Goal: Task Accomplishment & Management: Manage account settings

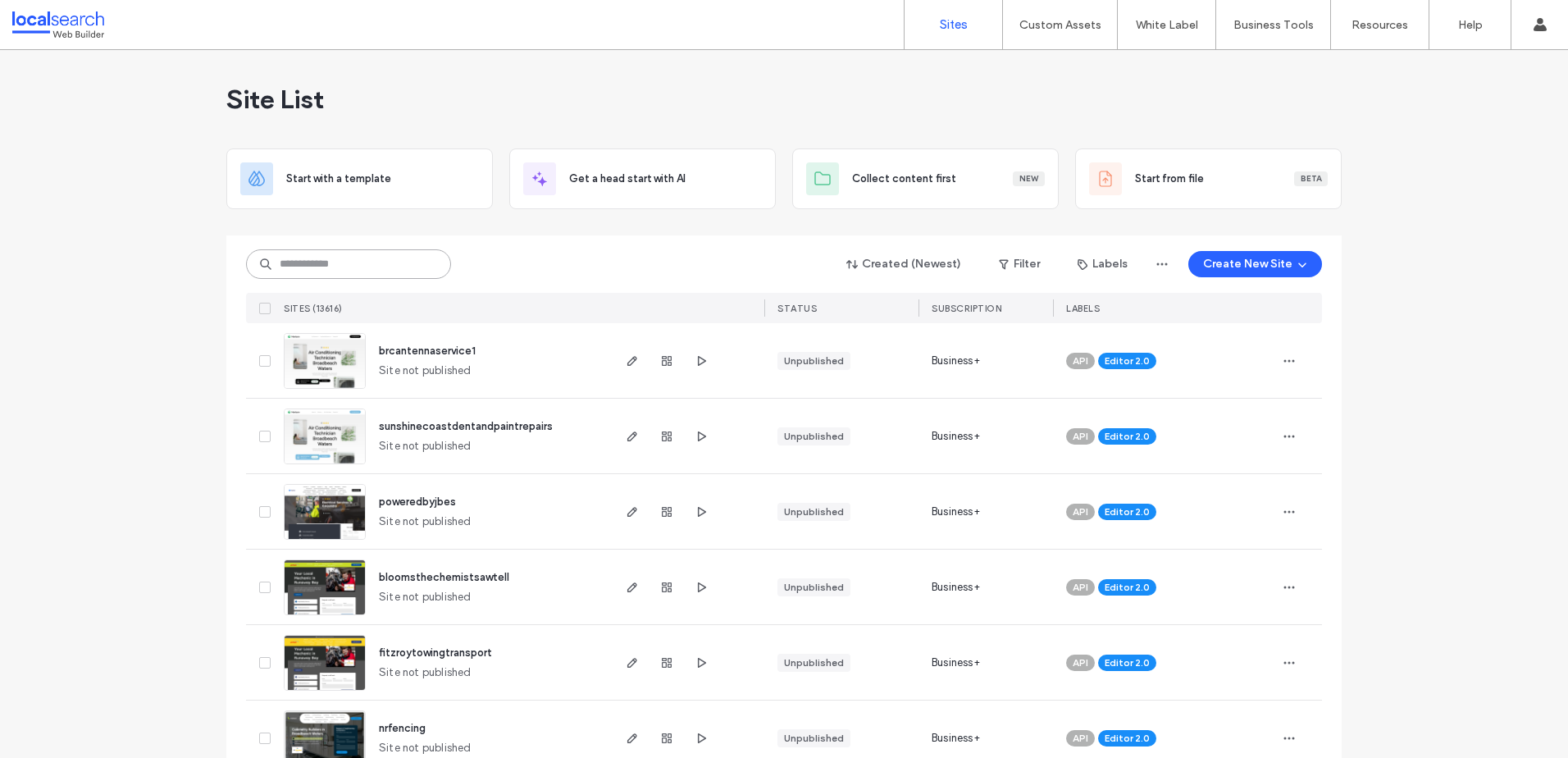
click at [358, 272] on input at bounding box center [348, 264] width 205 height 30
paste input "********"
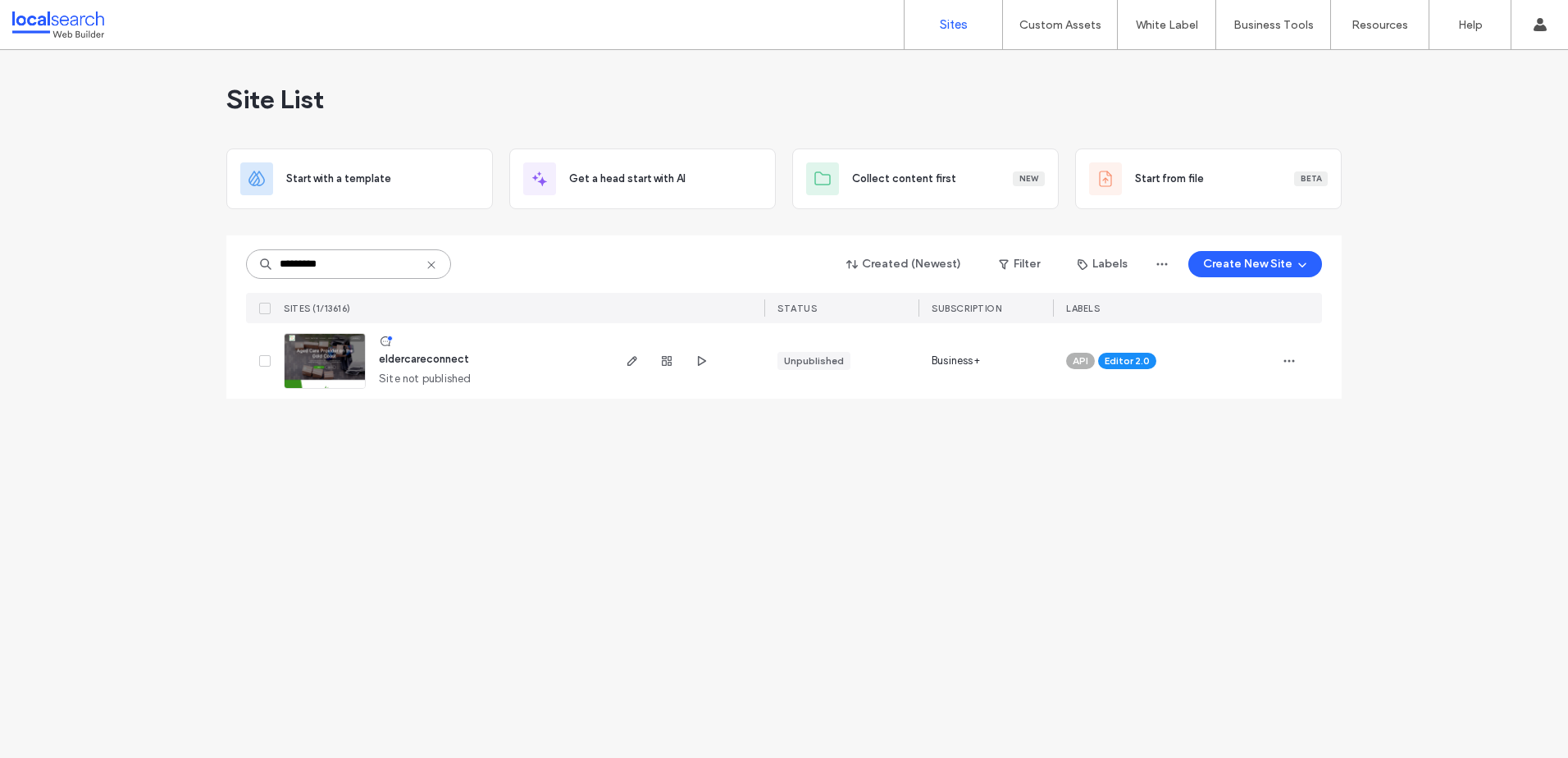
type input "********"
click at [326, 366] on img at bounding box center [324, 390] width 80 height 111
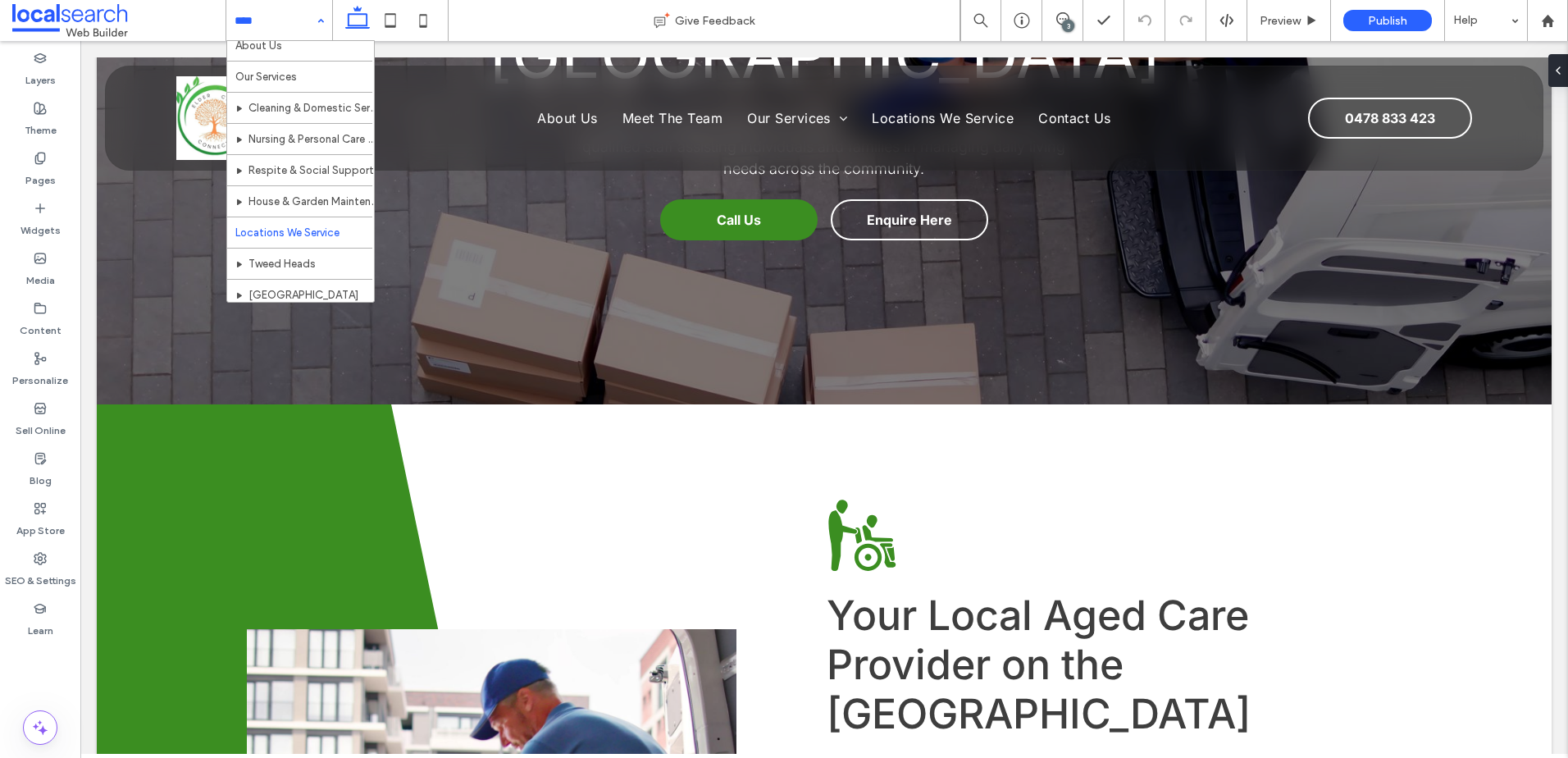
scroll to position [82, 0]
click at [55, 312] on div "Content" at bounding box center [40, 319] width 80 height 50
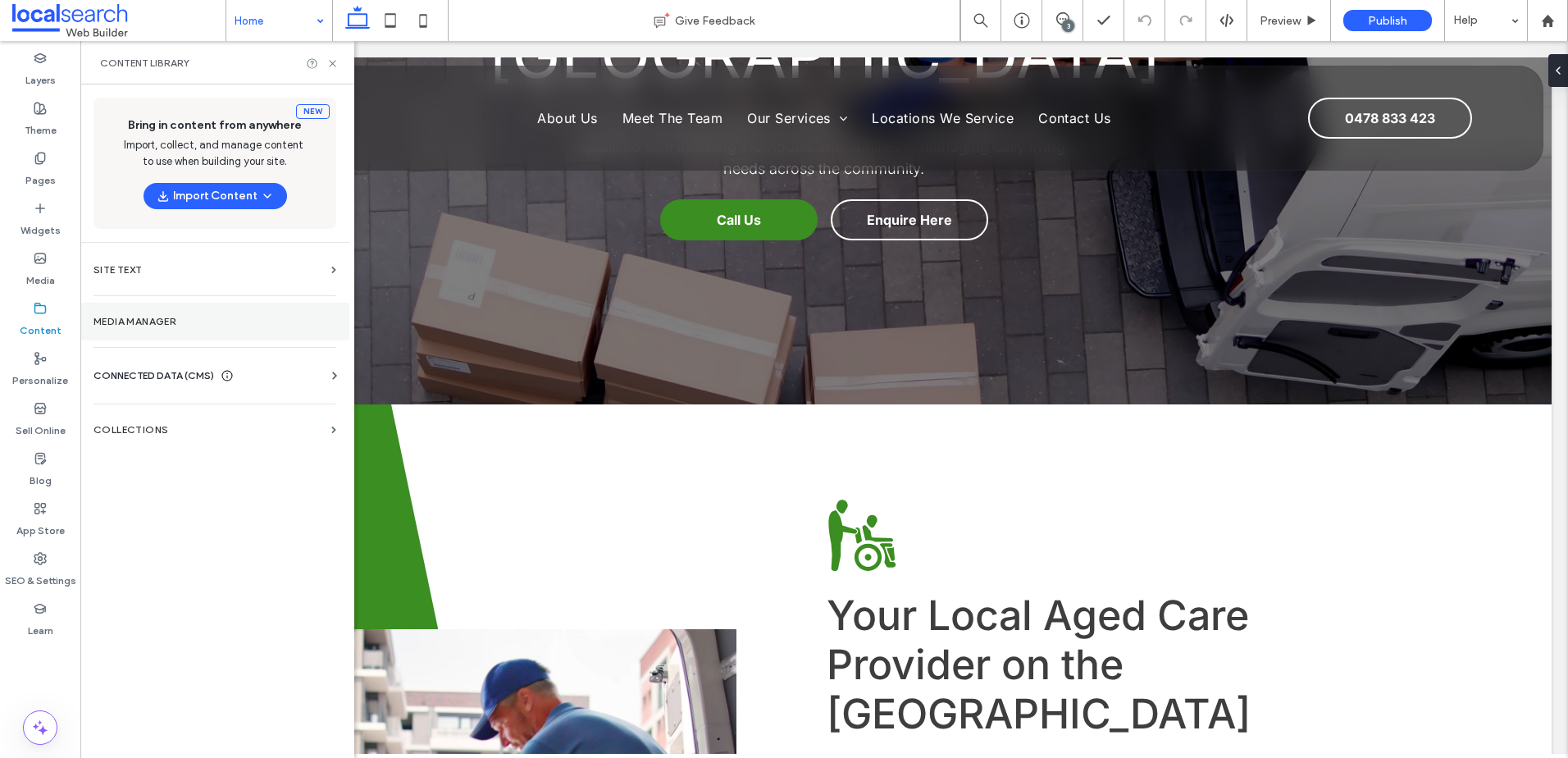
click at [206, 311] on section "Media Manager" at bounding box center [214, 321] width 269 height 38
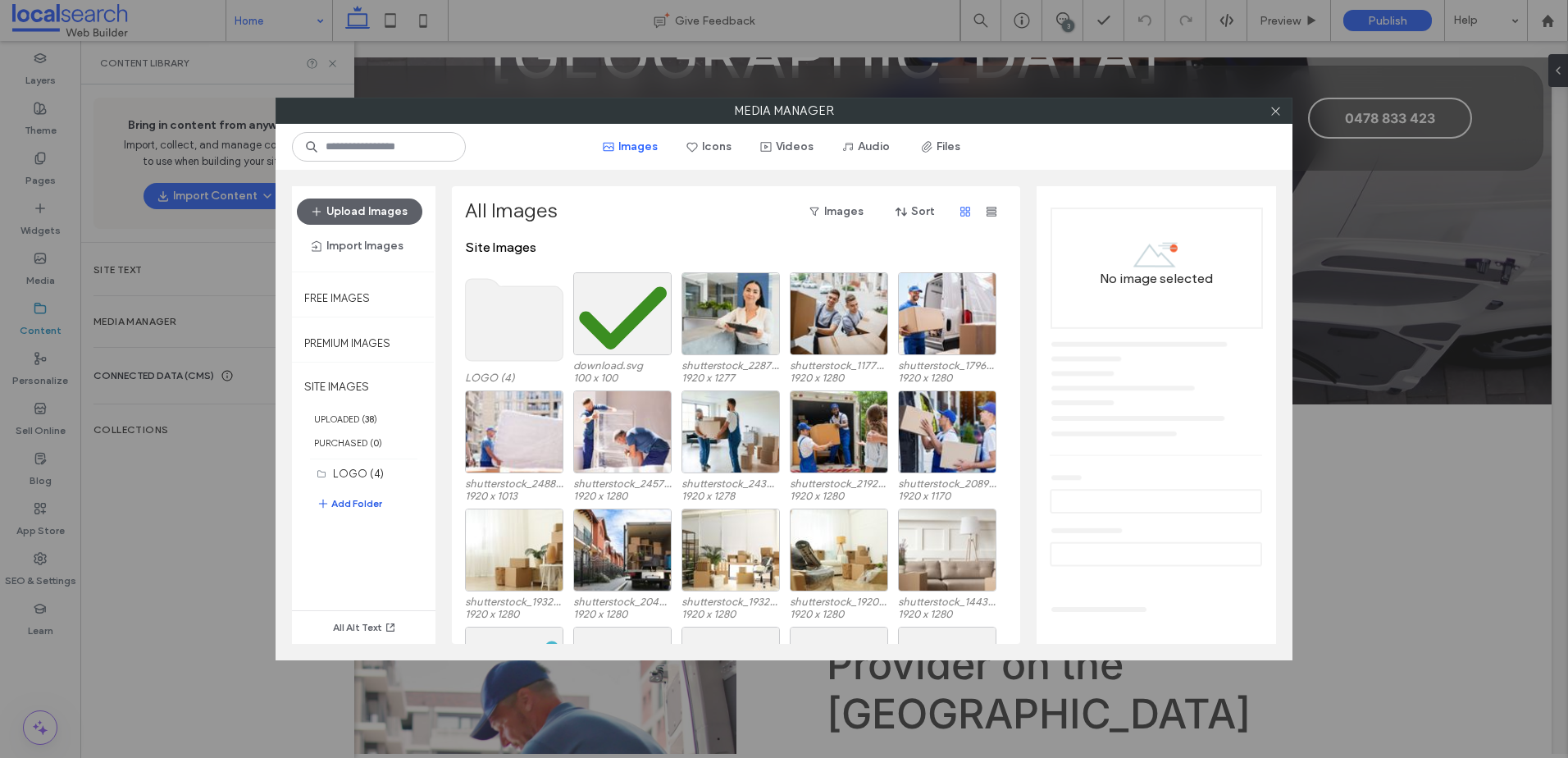
click at [365, 503] on button "Add Folder" at bounding box center [349, 503] width 66 height 19
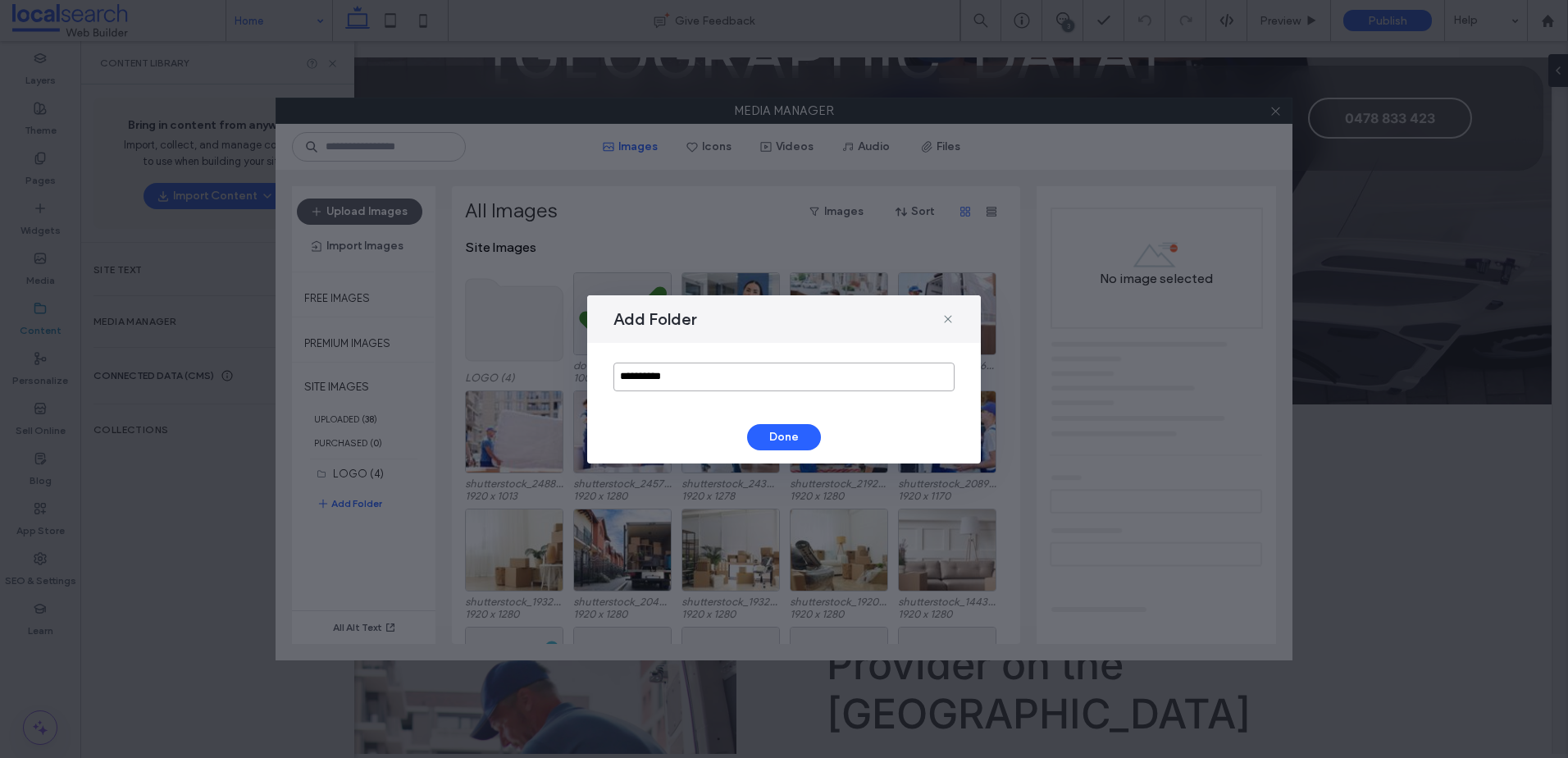
click at [679, 381] on input "**********" at bounding box center [784, 377] width 342 height 29
paste input "**********"
type input "**********"
drag, startPoint x: 794, startPoint y: 438, endPoint x: 763, endPoint y: 438, distance: 31.0
click at [792, 438] on button "Done" at bounding box center [784, 437] width 74 height 26
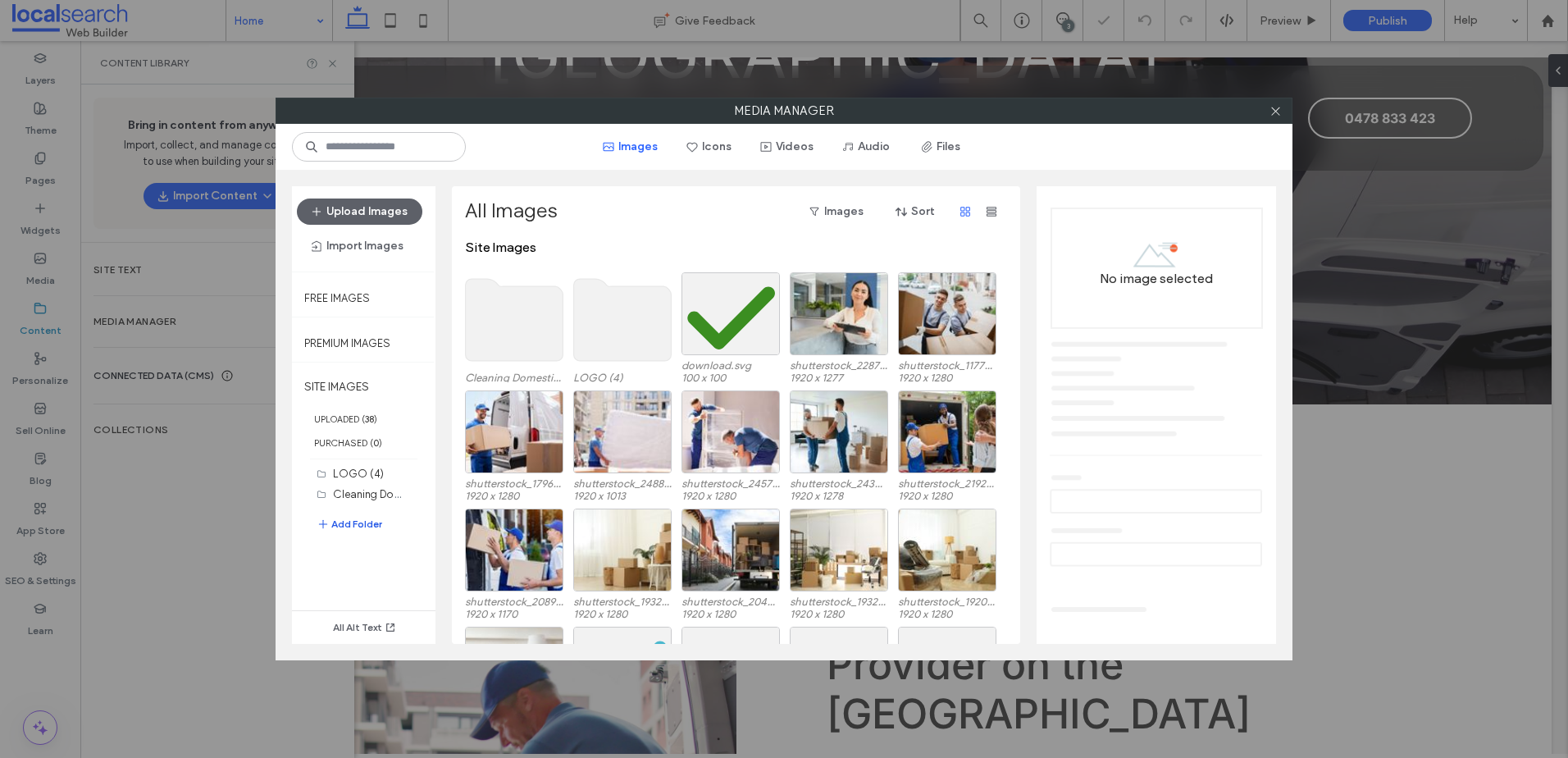
click at [364, 523] on button "Add Folder" at bounding box center [349, 524] width 66 height 19
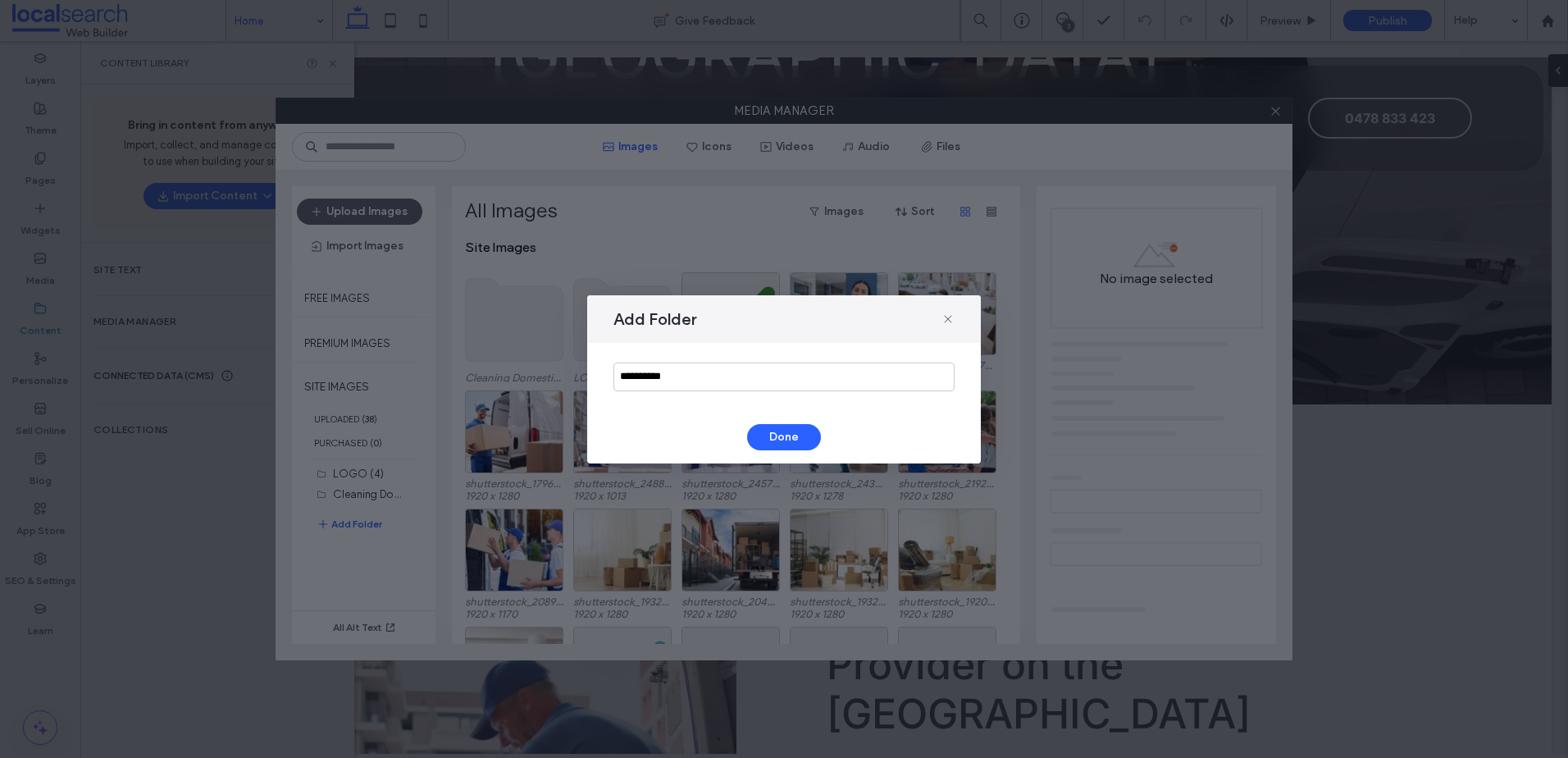
click at [707, 395] on div "**********" at bounding box center [784, 376] width 394 height 68
click at [710, 385] on input "**********" at bounding box center [784, 377] width 342 height 29
paste input "**********"
type input "**********"
click at [778, 436] on button "Done" at bounding box center [784, 437] width 74 height 26
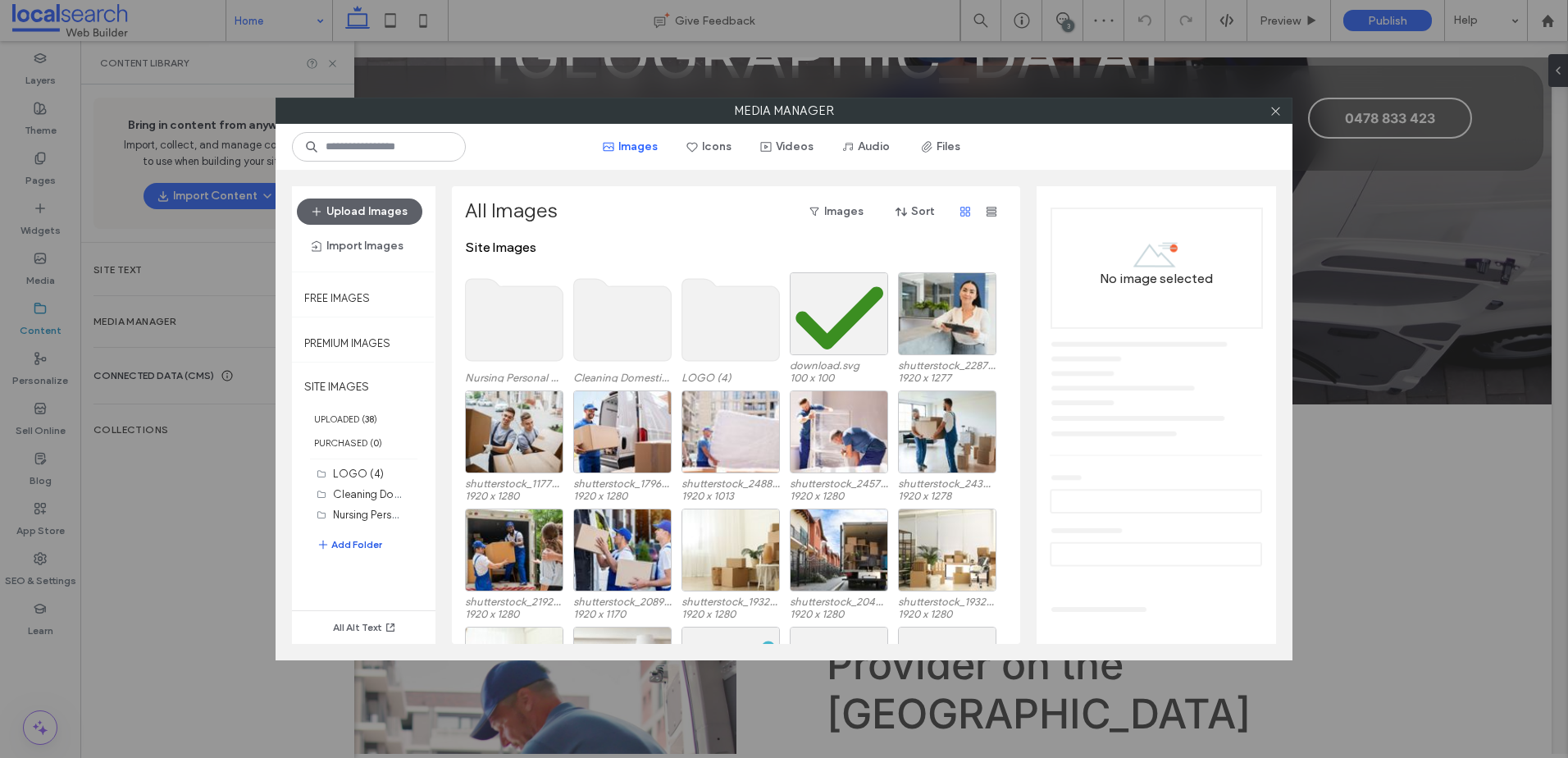
click at [353, 546] on button "Add Folder" at bounding box center [349, 544] width 66 height 19
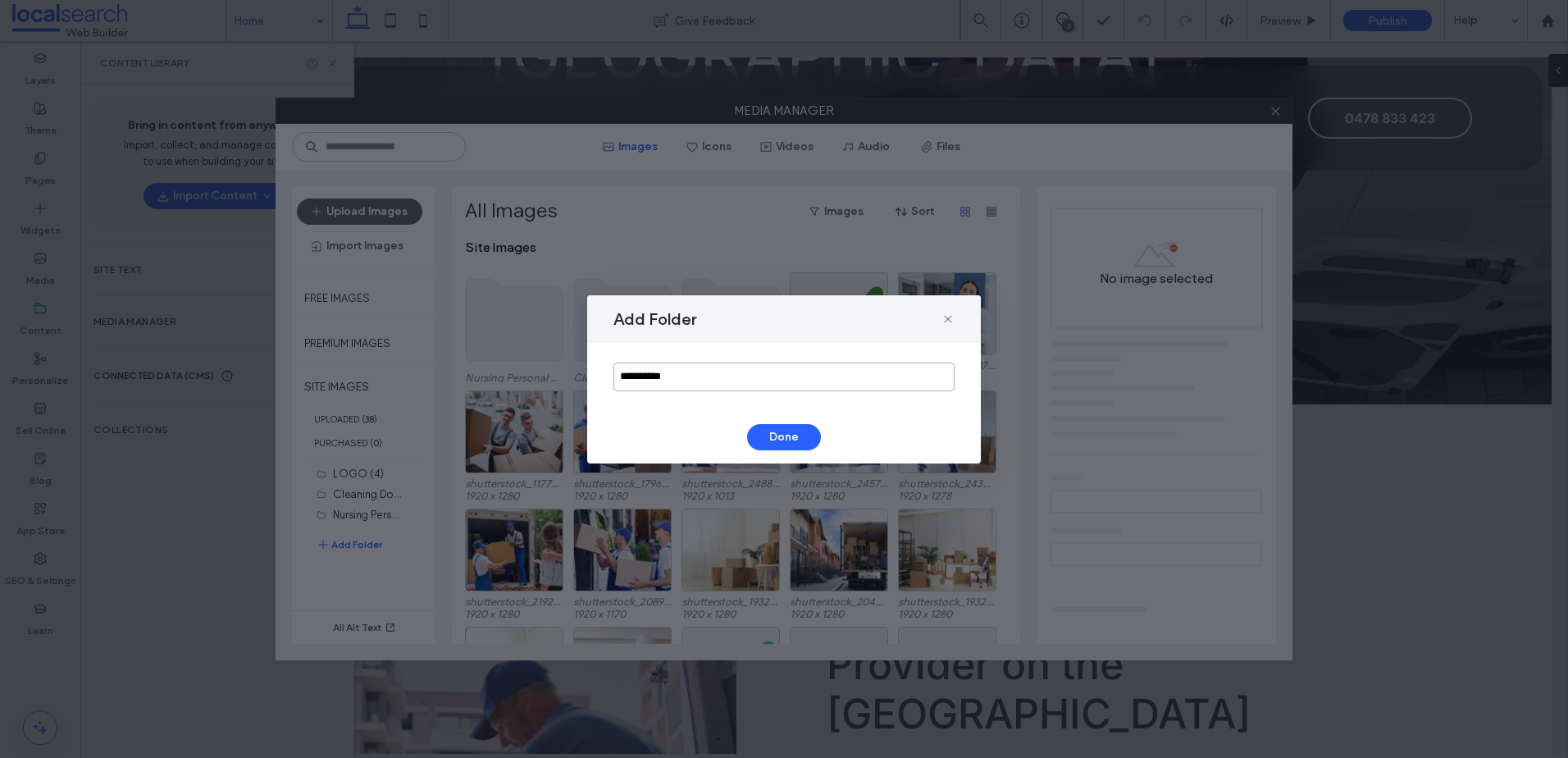
click at [783, 376] on input "**********" at bounding box center [784, 377] width 342 height 29
paste input "**********"
type input "**********"
click at [818, 426] on div "Done" at bounding box center [784, 437] width 342 height 26
drag, startPoint x: 803, startPoint y: 426, endPoint x: 644, endPoint y: 460, distance: 162.6
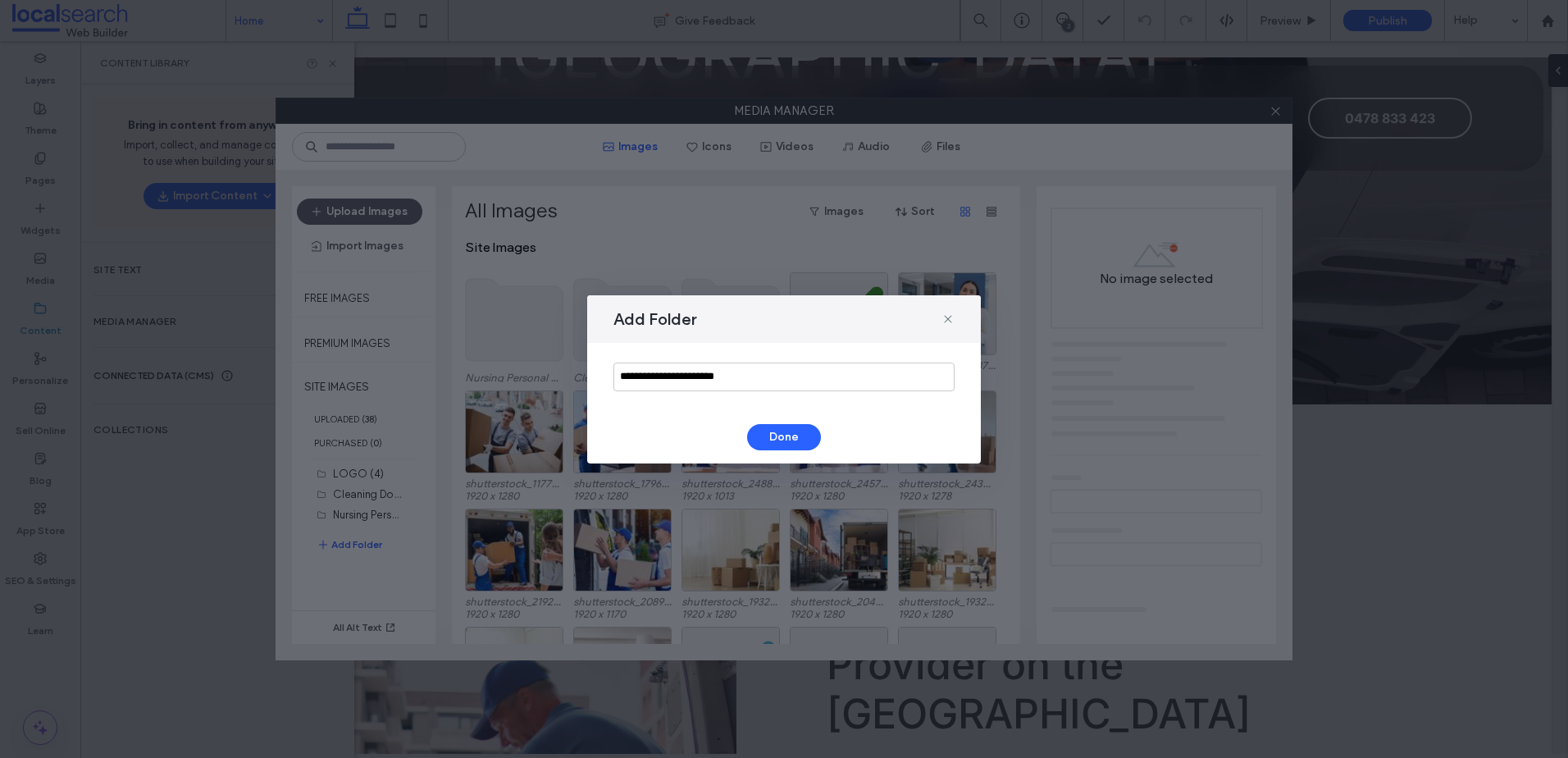
click at [801, 426] on button "Done" at bounding box center [784, 437] width 74 height 26
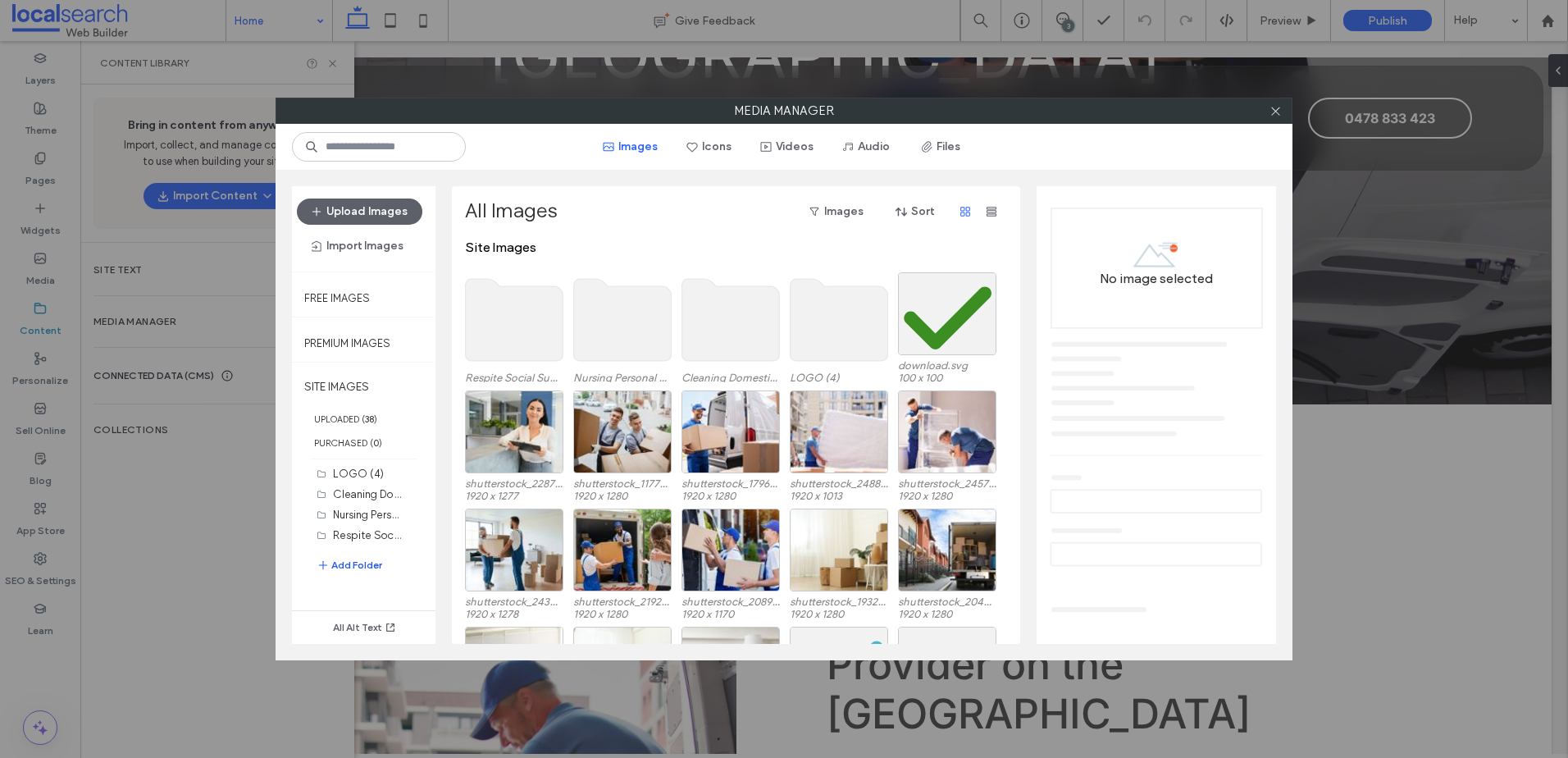
click at [342, 562] on button "Add Folder" at bounding box center [349, 564] width 66 height 19
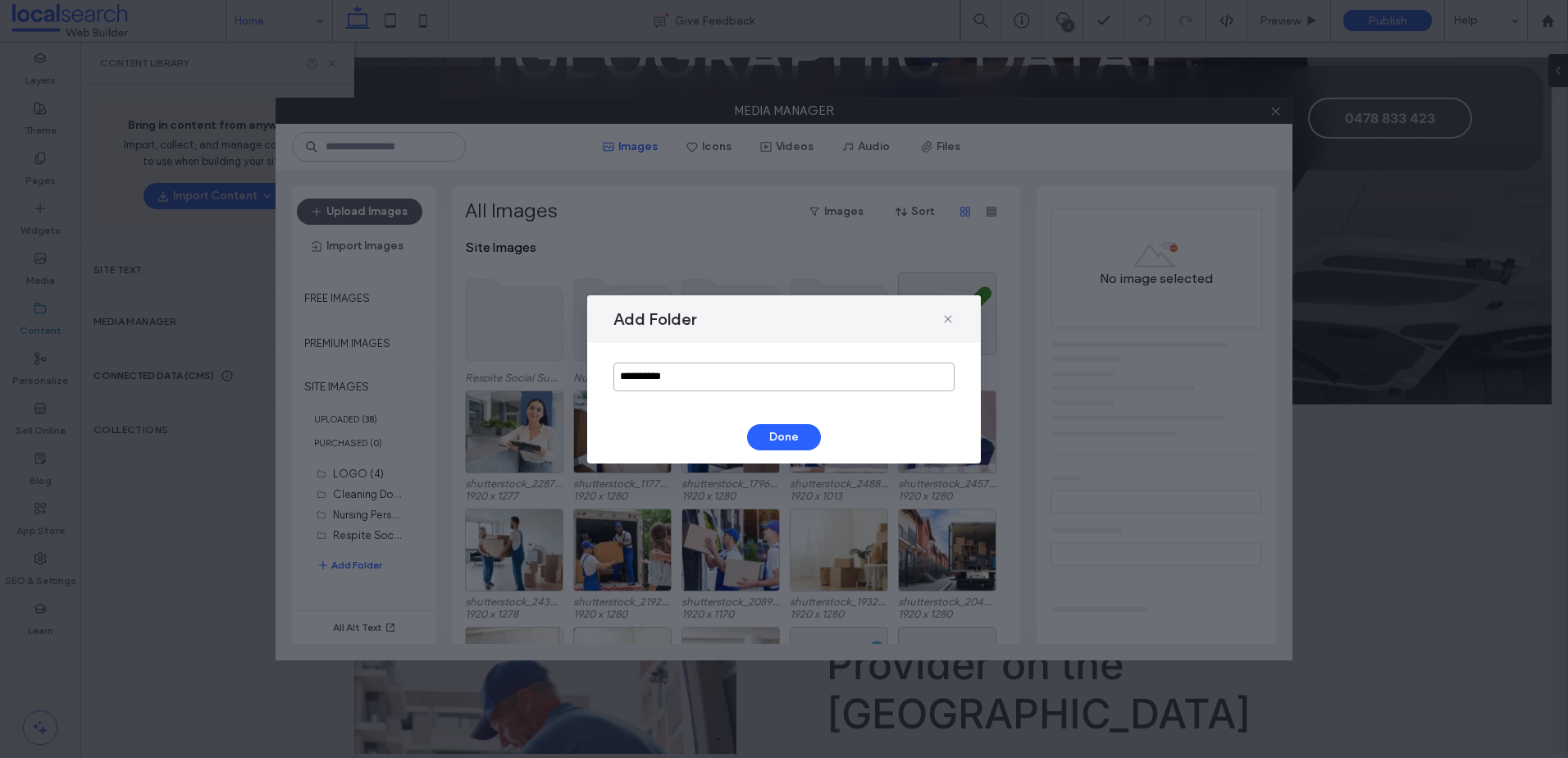
click at [699, 371] on input "**********" at bounding box center [784, 377] width 342 height 29
paste input "**********"
type input "**********"
click at [753, 436] on button "Done" at bounding box center [784, 437] width 74 height 26
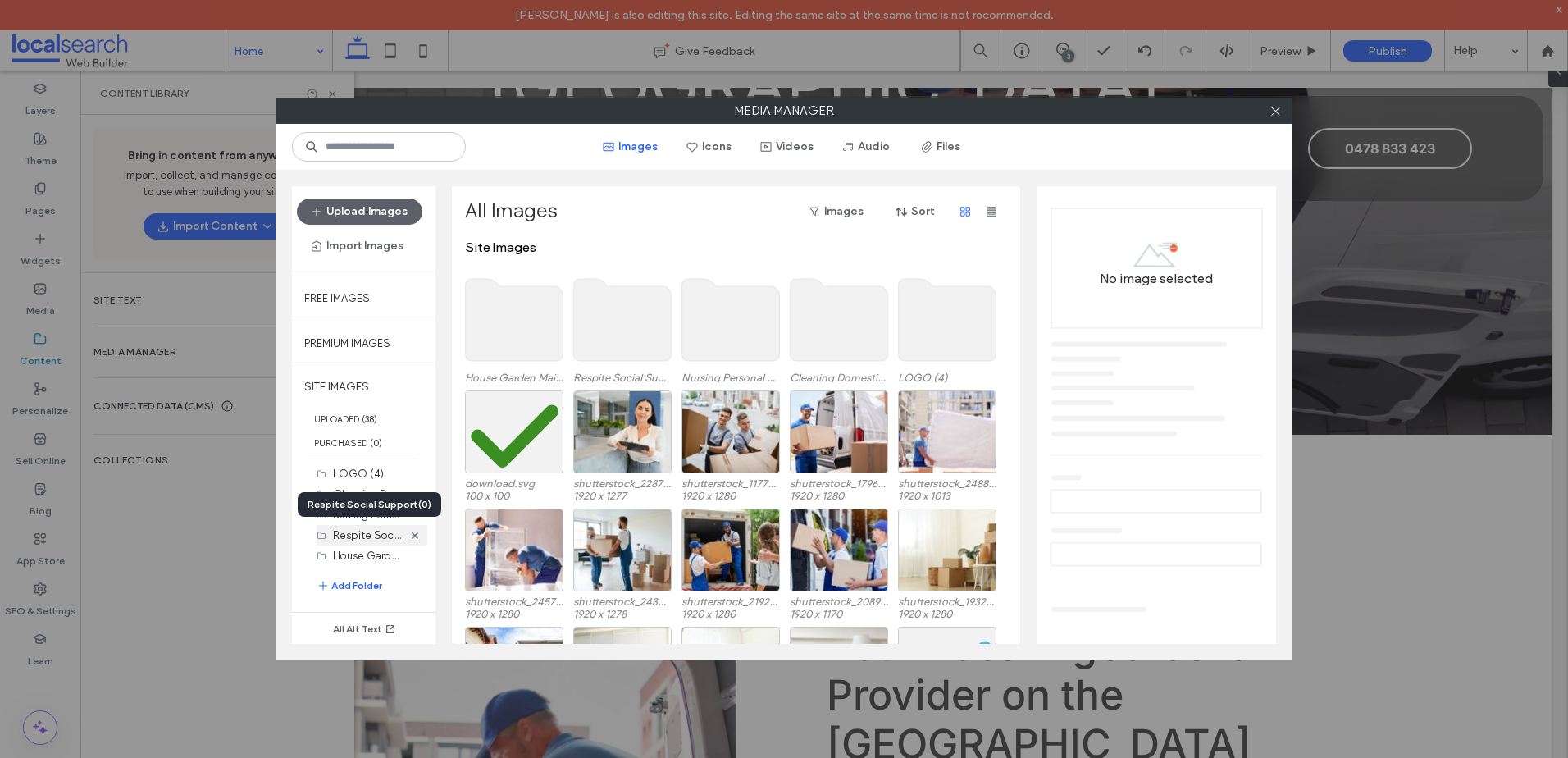
click at [369, 540] on label "Respite Social Support (0)" at bounding box center [400, 534] width 133 height 15
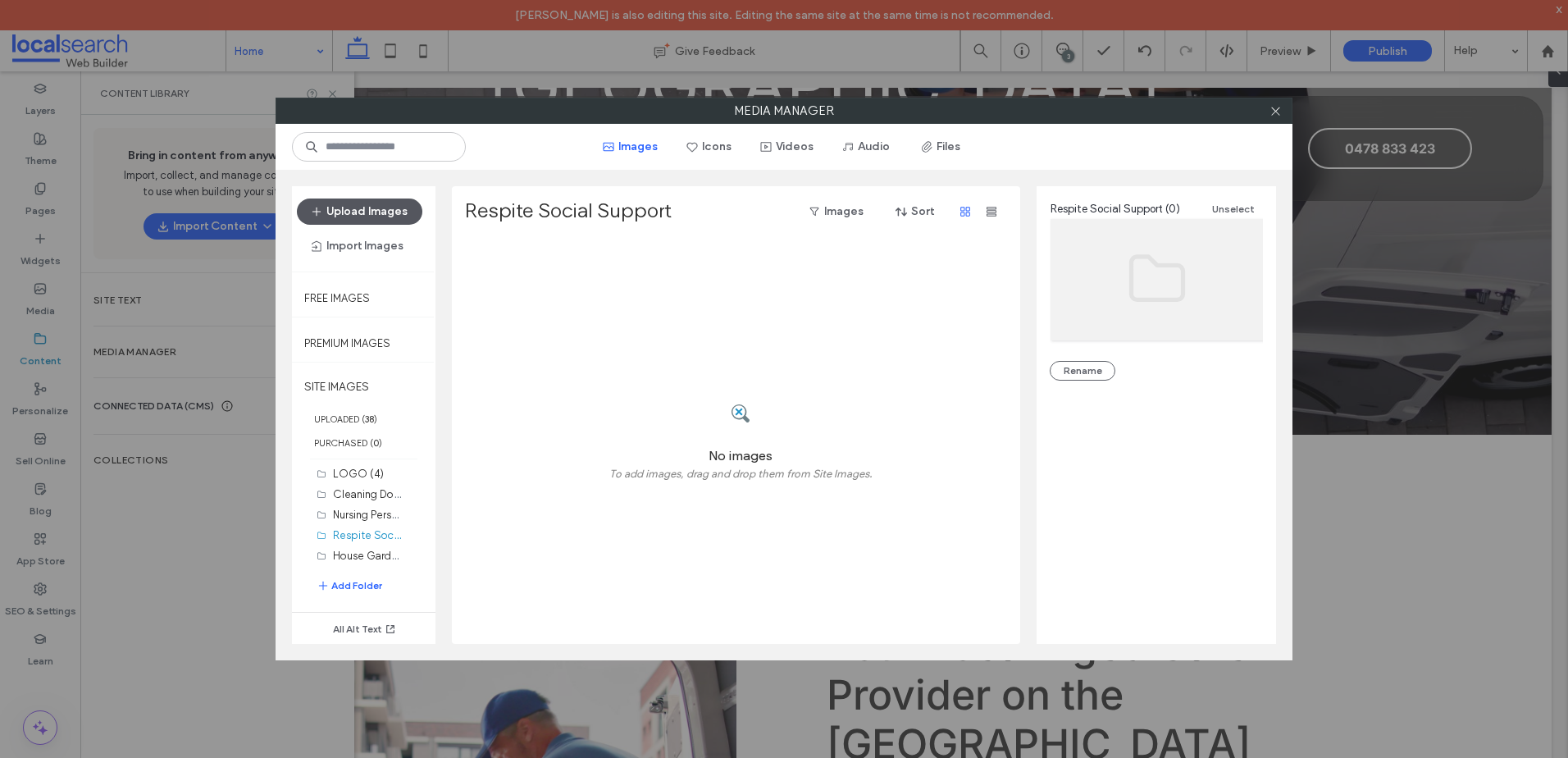
click at [392, 210] on button "Upload Images" at bounding box center [359, 211] width 126 height 26
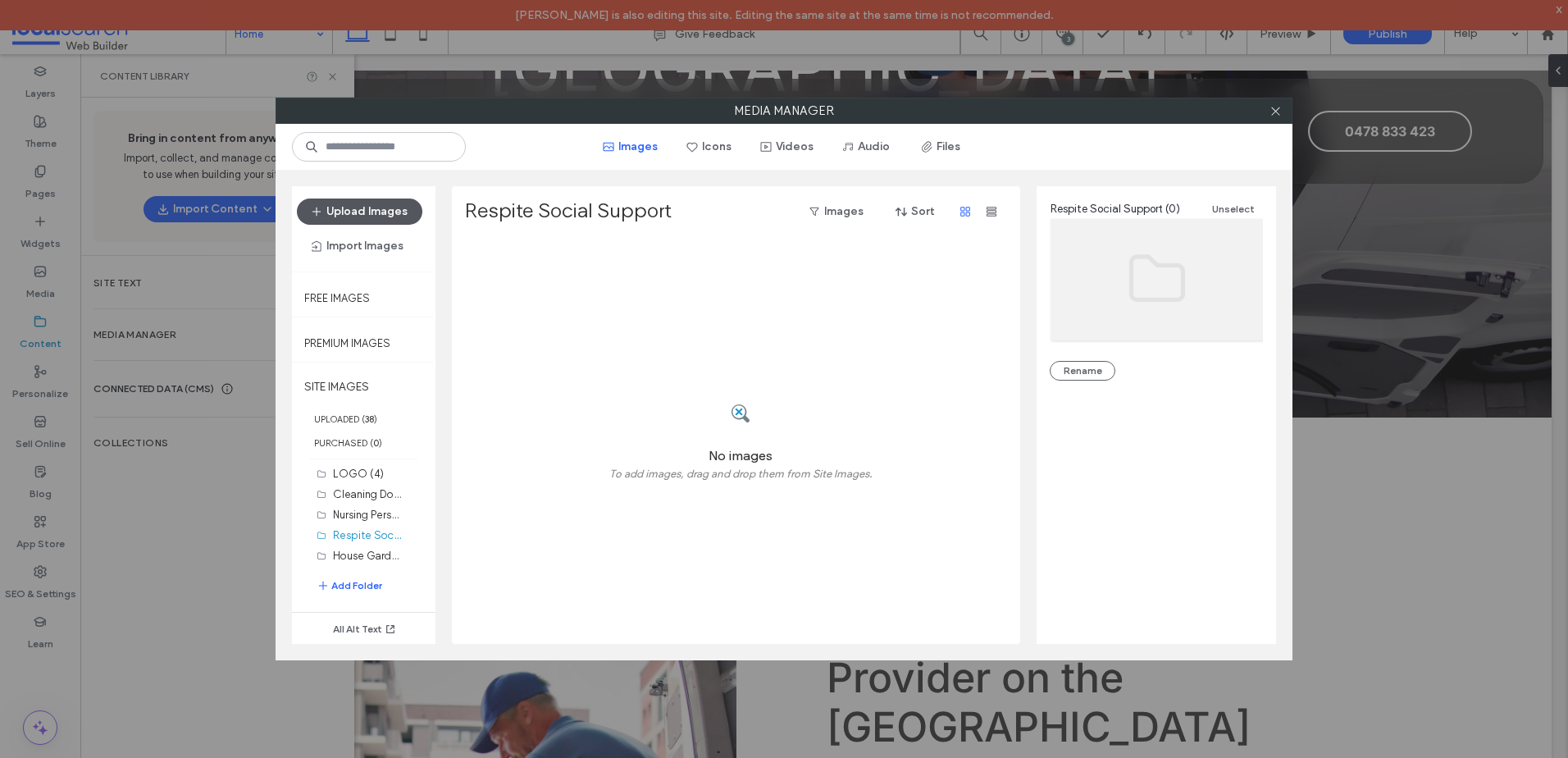
click at [365, 203] on button "Upload Images" at bounding box center [359, 211] width 126 height 26
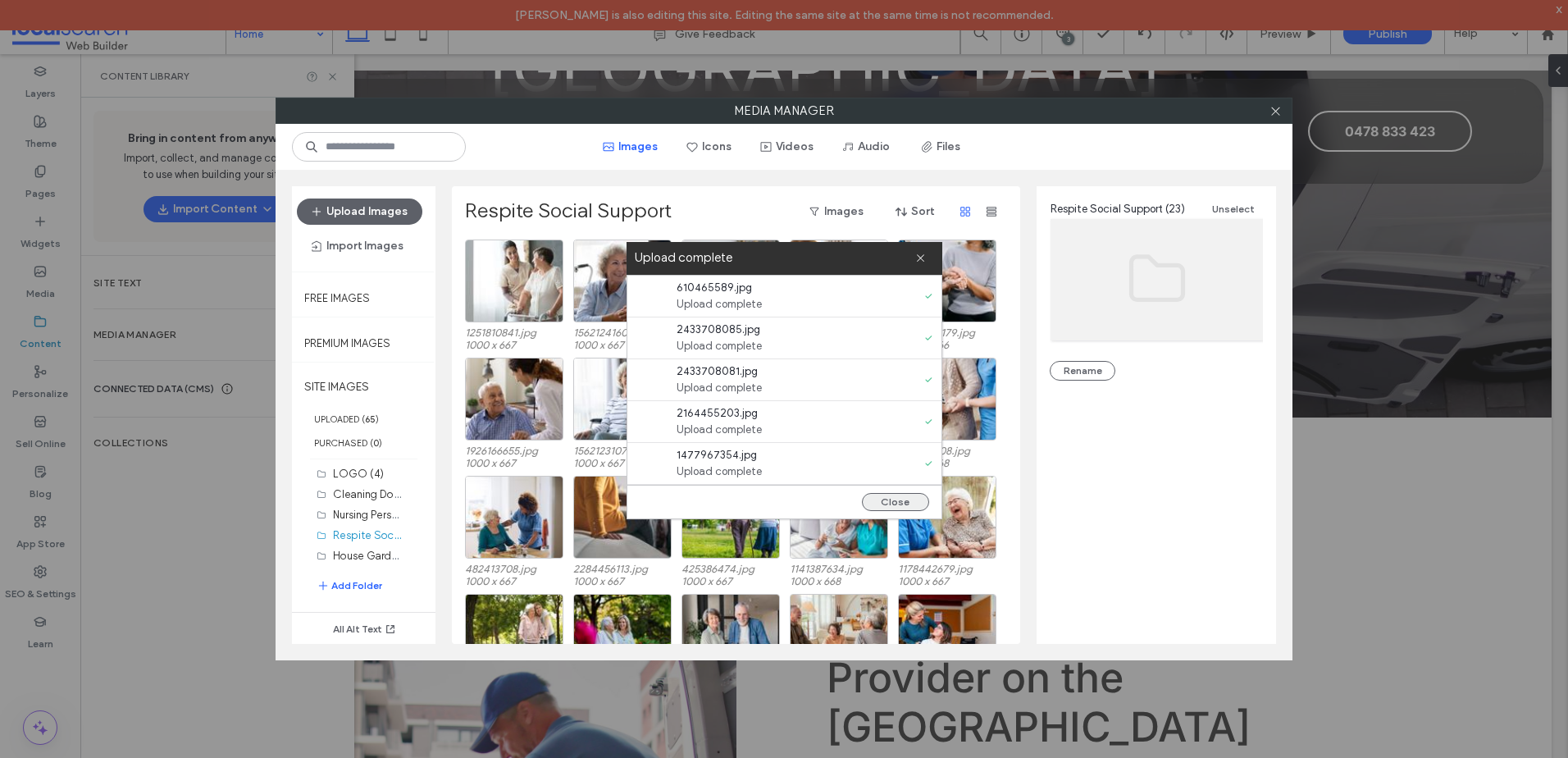
click at [905, 505] on button "Close" at bounding box center [896, 501] width 67 height 18
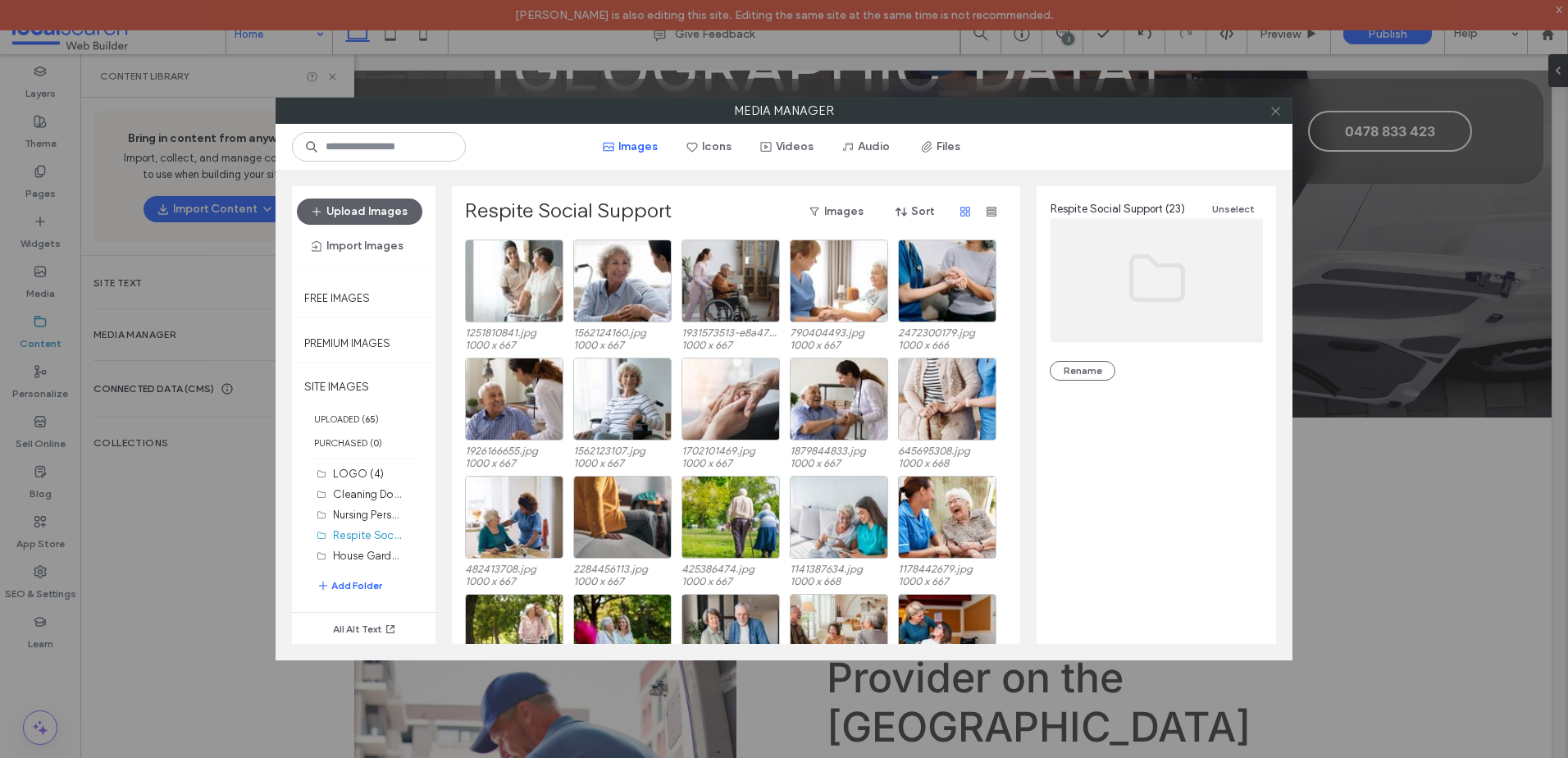
click at [1270, 108] on icon at bounding box center [1275, 110] width 13 height 13
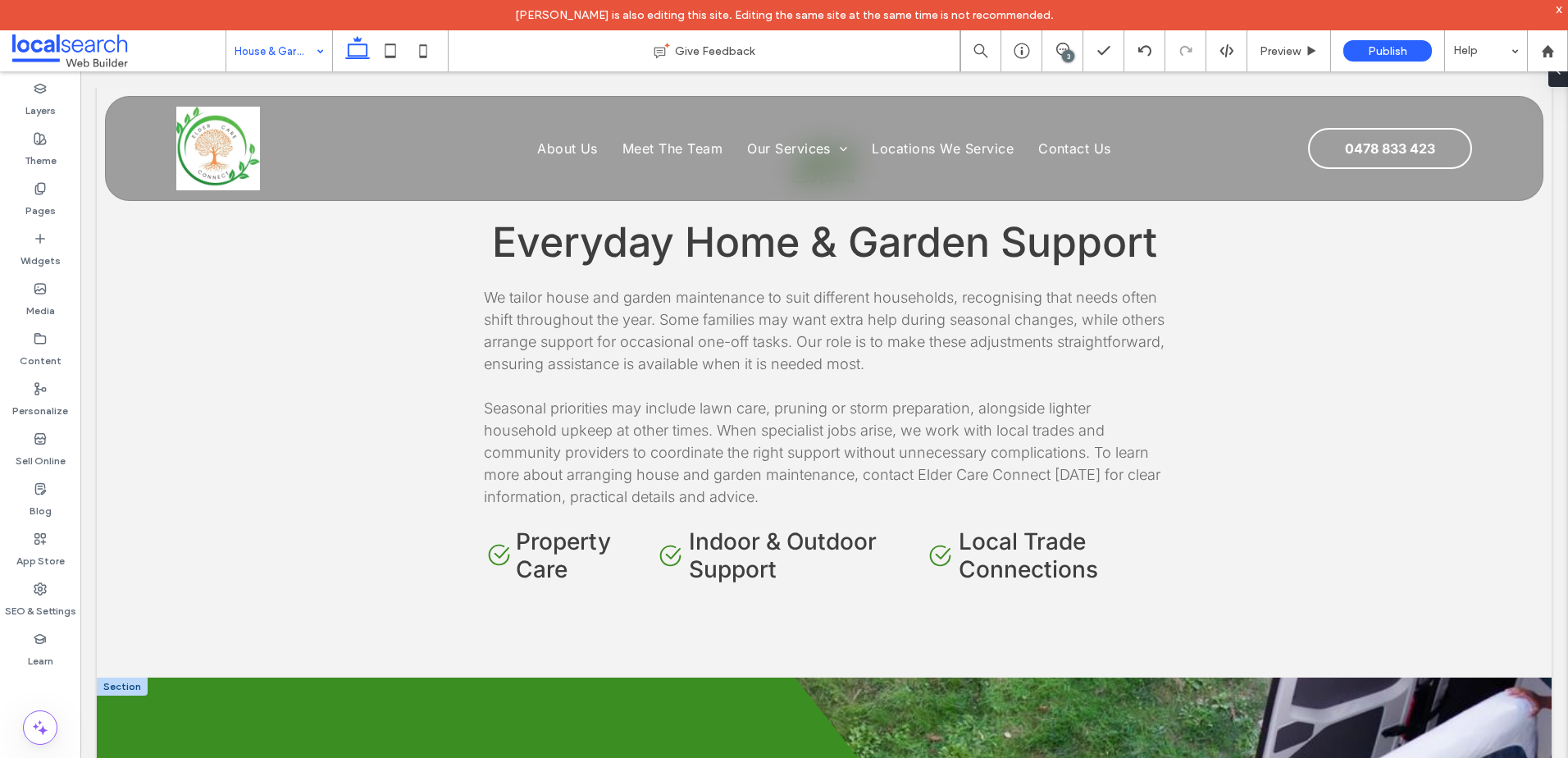
scroll to position [1558, 0]
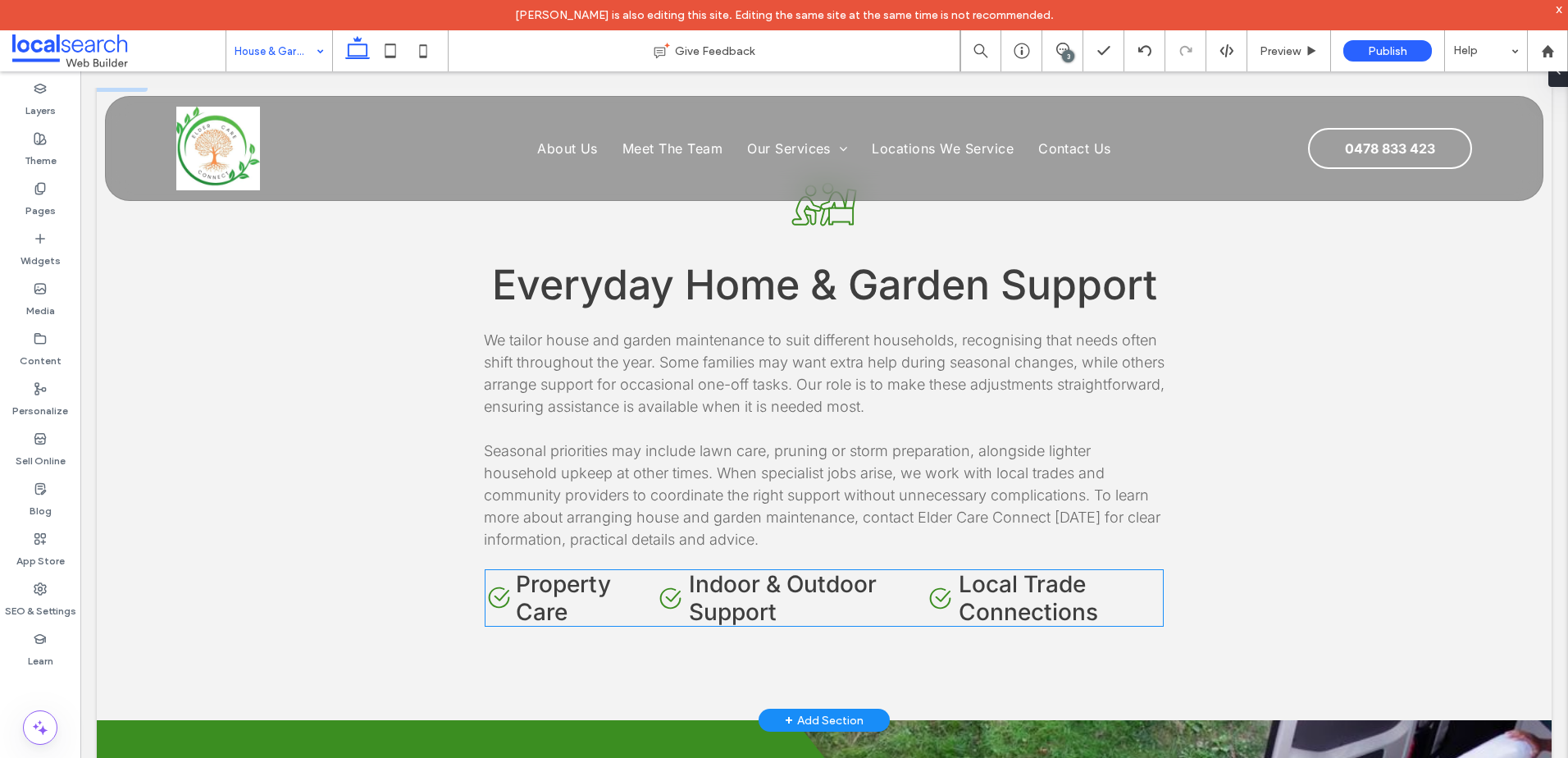
click at [492, 593] on icon "Check Icon" at bounding box center [499, 597] width 27 height 27
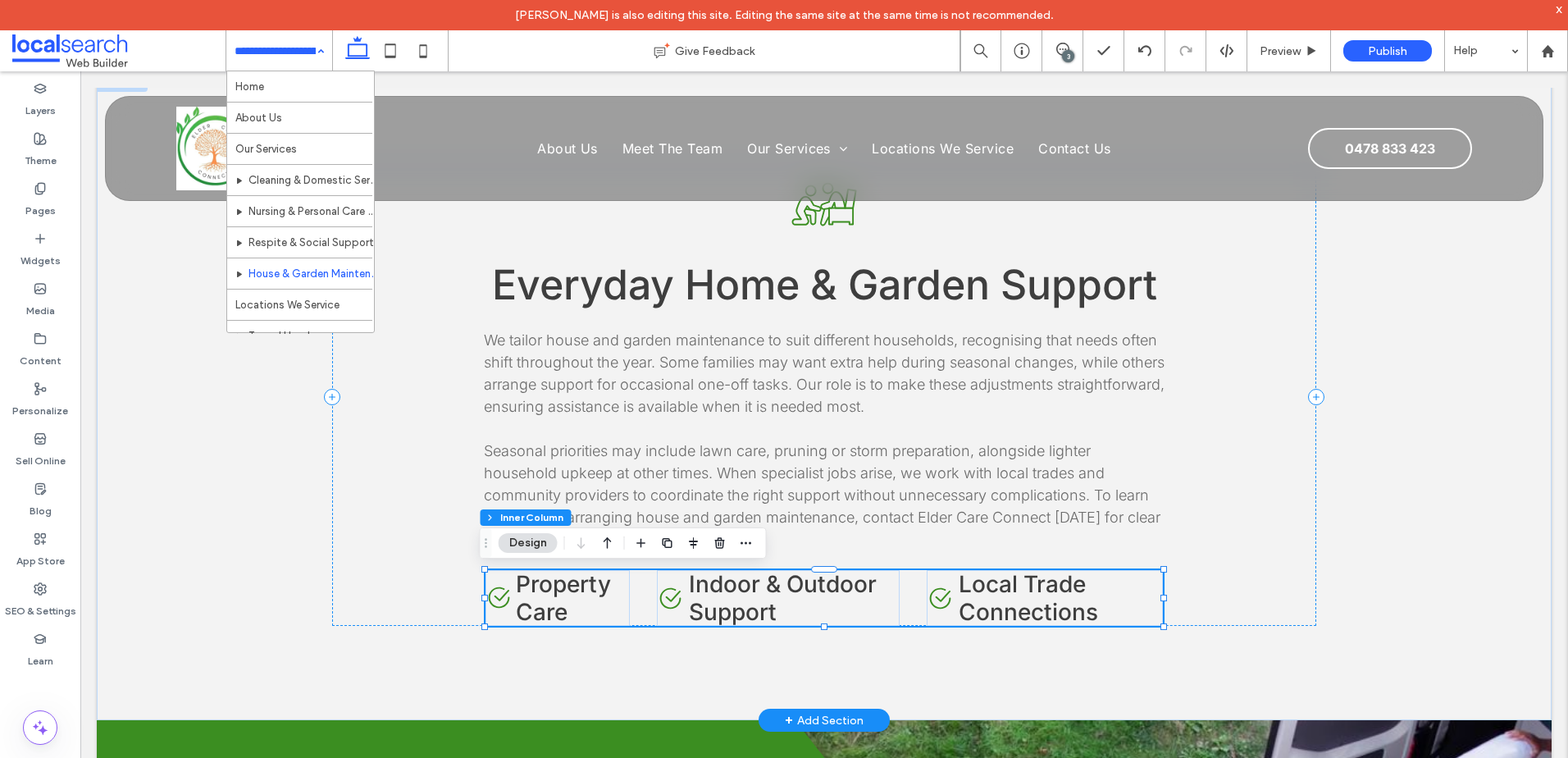
click at [492, 593] on icon "Check Icon" at bounding box center [499, 597] width 27 height 27
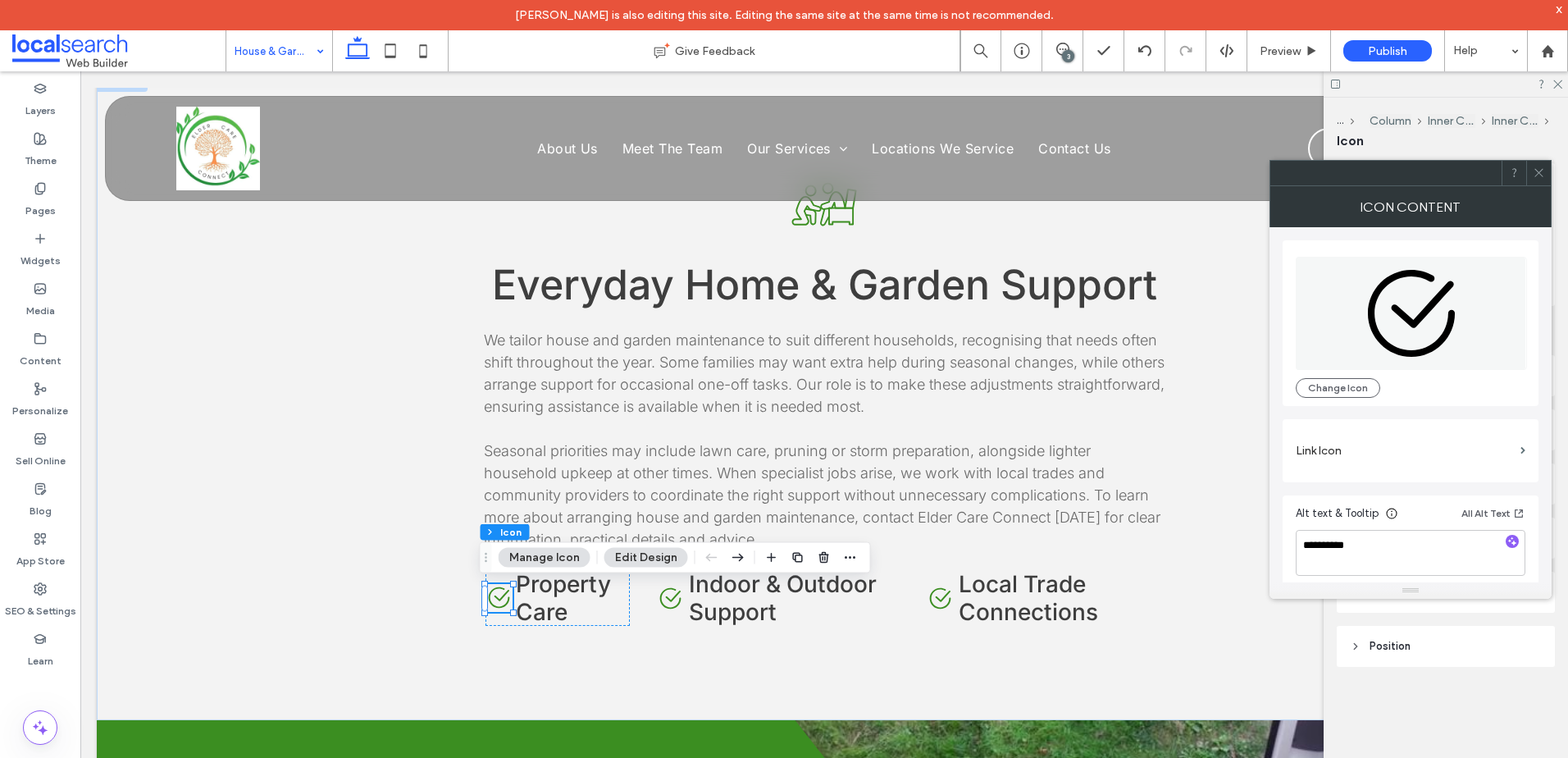
click at [1537, 173] on icon at bounding box center [1539, 172] width 13 height 13
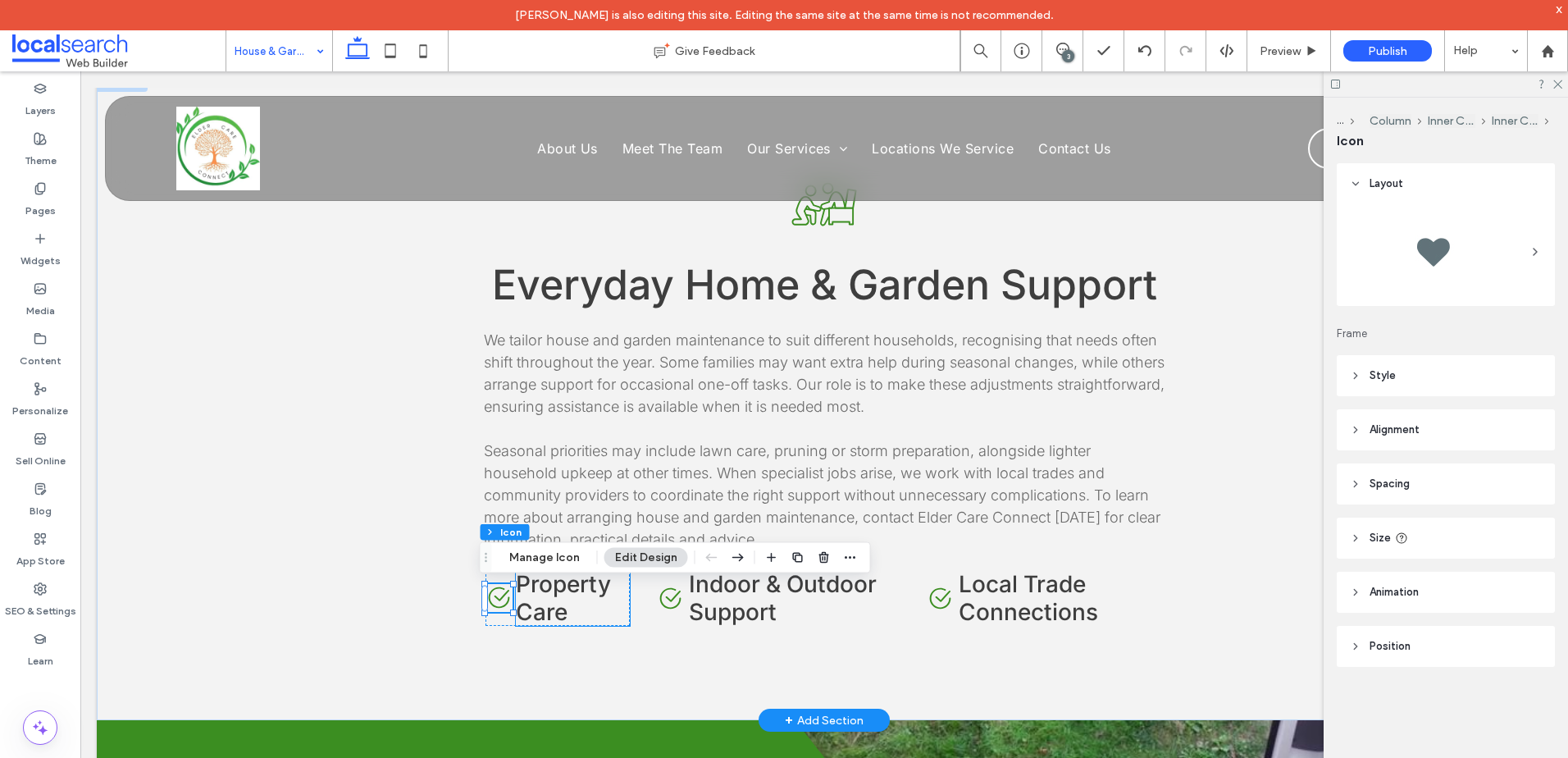
click at [612, 610] on h4 "Property Care" at bounding box center [573, 598] width 114 height 56
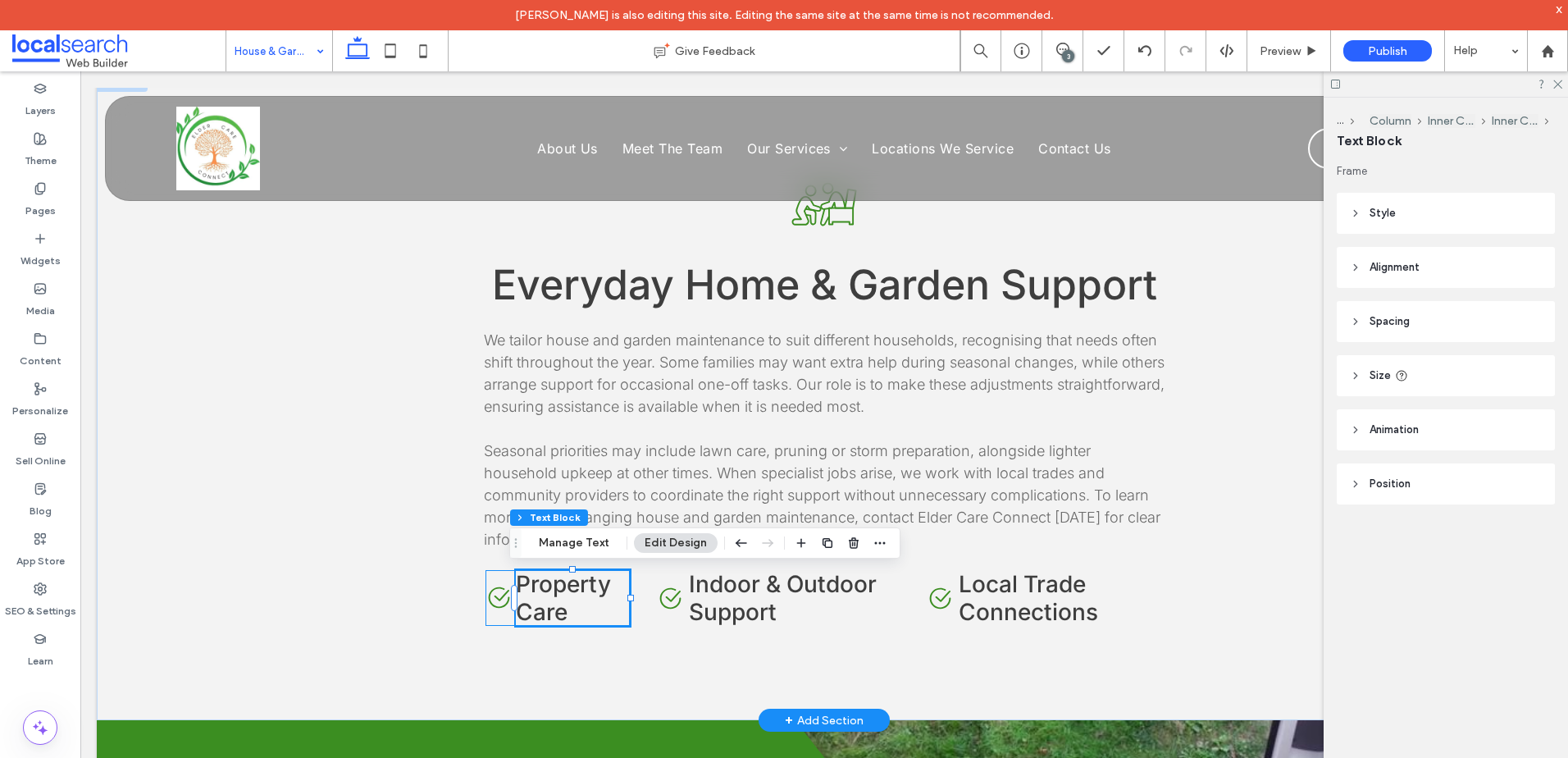
click at [500, 617] on div "Check Icon Property Care" at bounding box center [558, 598] width 144 height 56
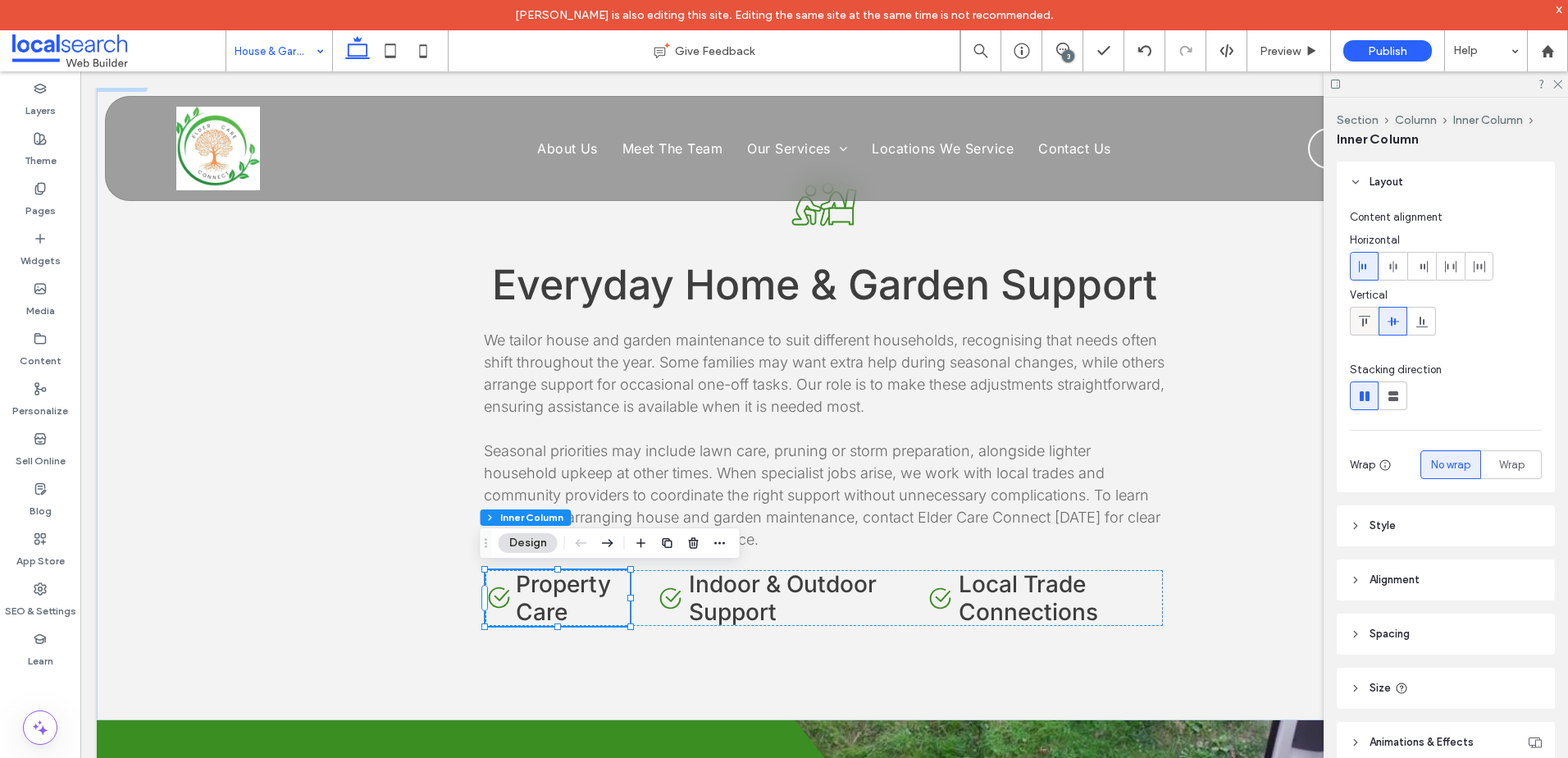
click at [1361, 312] on span at bounding box center [1365, 321] width 13 height 27
click at [859, 597] on span "Indoor & Outdoor Support" at bounding box center [783, 598] width 188 height 56
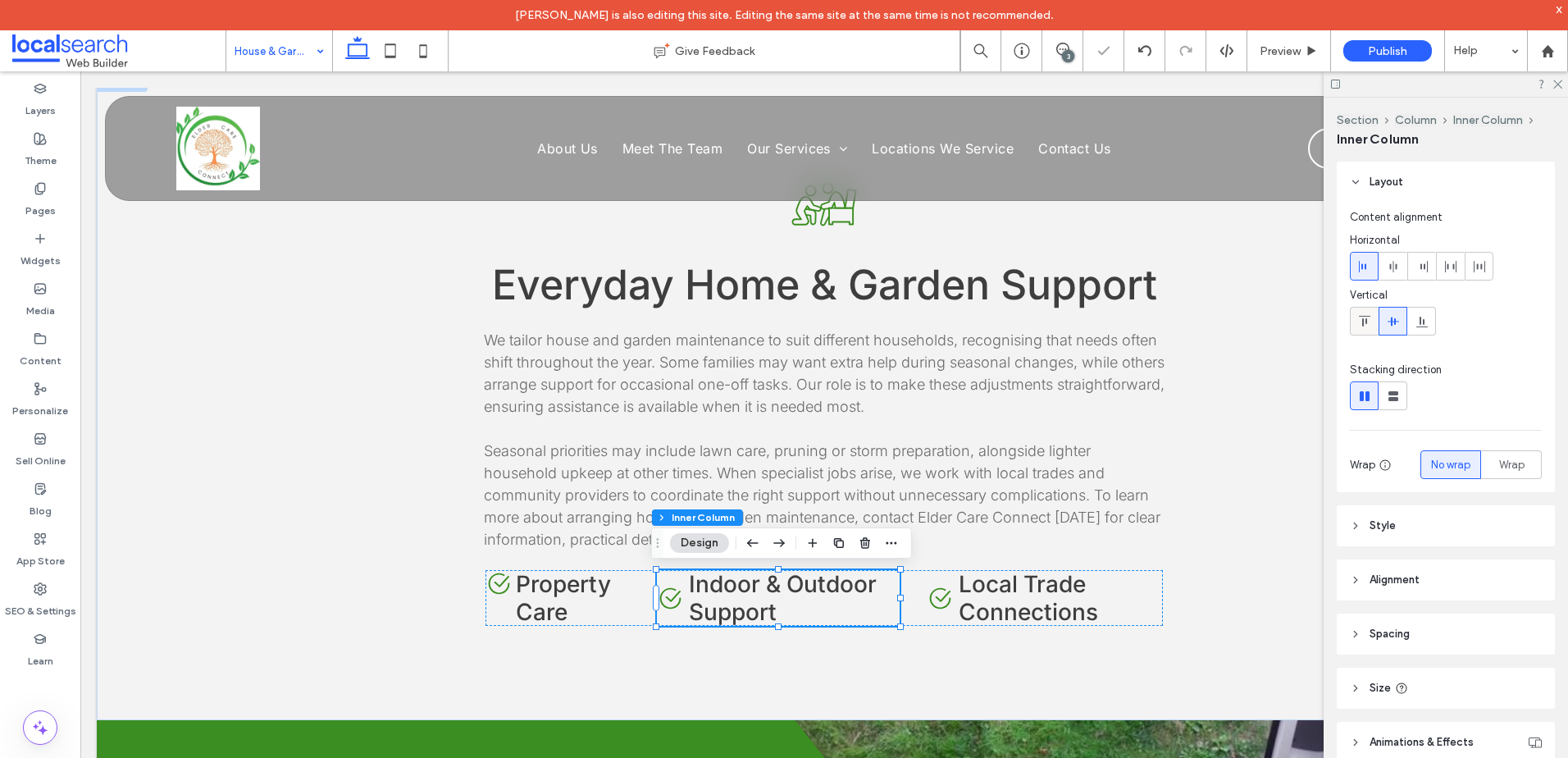
click at [1361, 312] on span at bounding box center [1365, 321] width 13 height 27
click at [1015, 602] on span "Local Trade Connections" at bounding box center [1028, 598] width 139 height 56
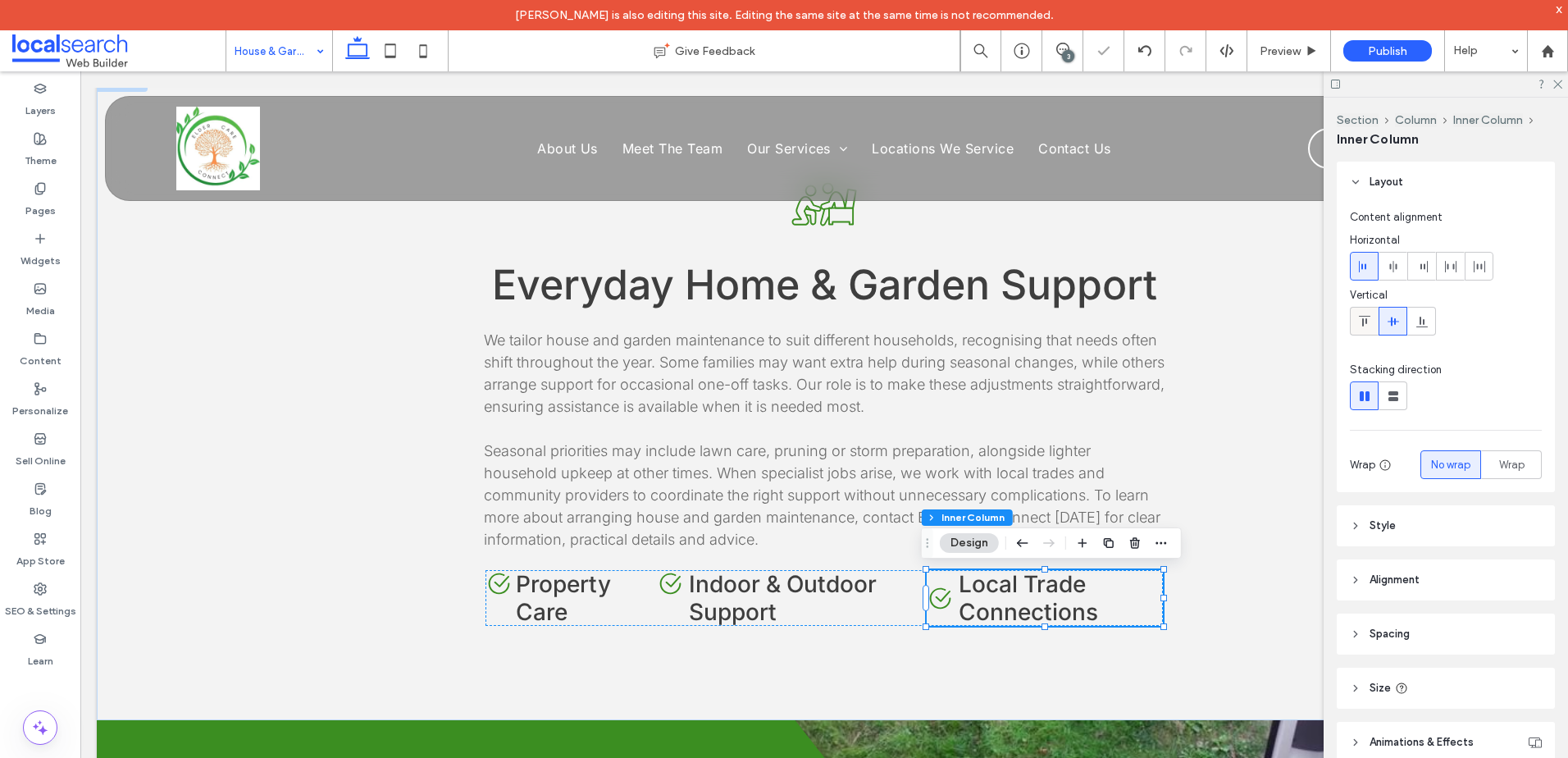
click at [1358, 318] on icon at bounding box center [1365, 321] width 13 height 13
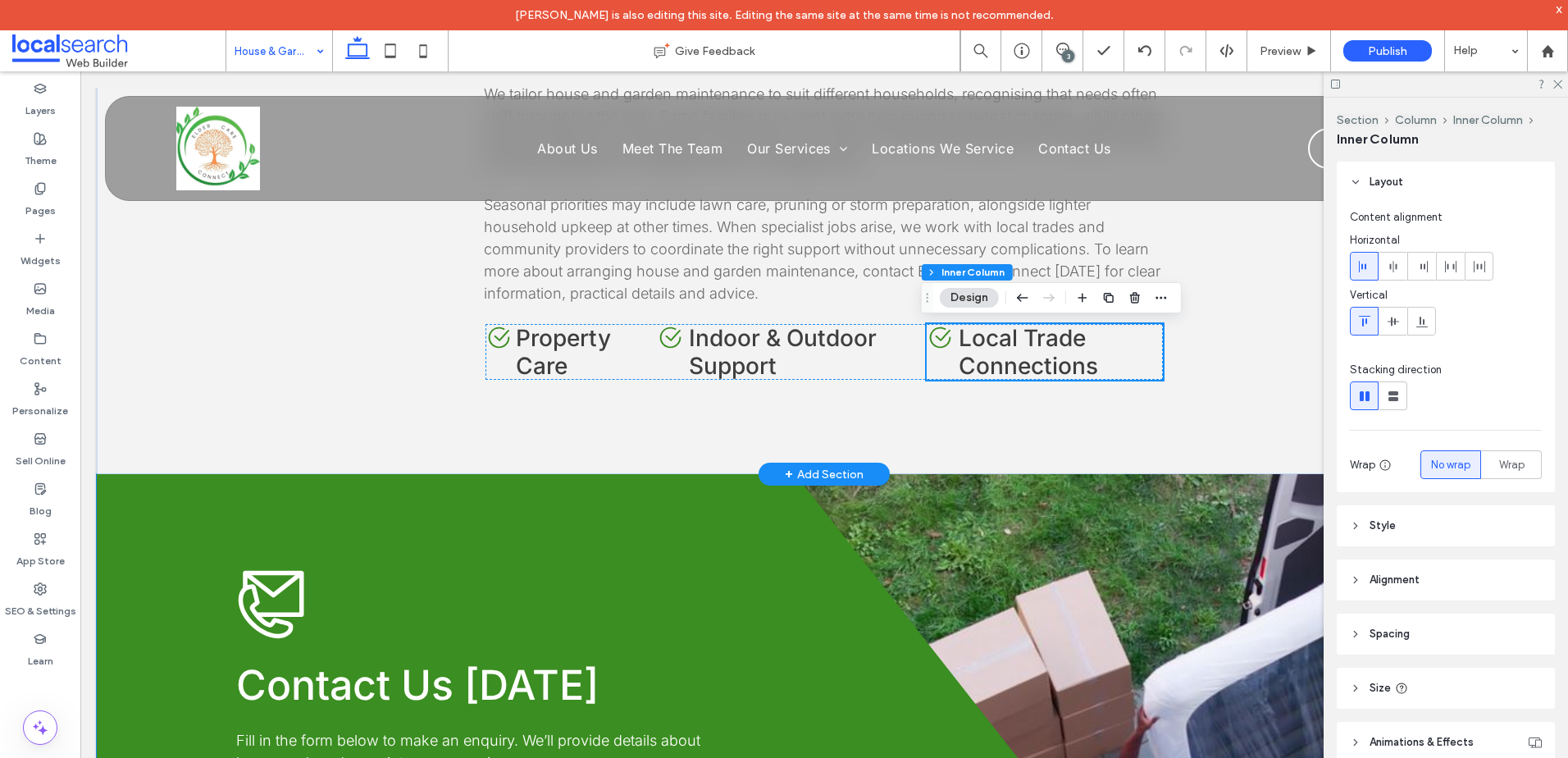
scroll to position [1722, 0]
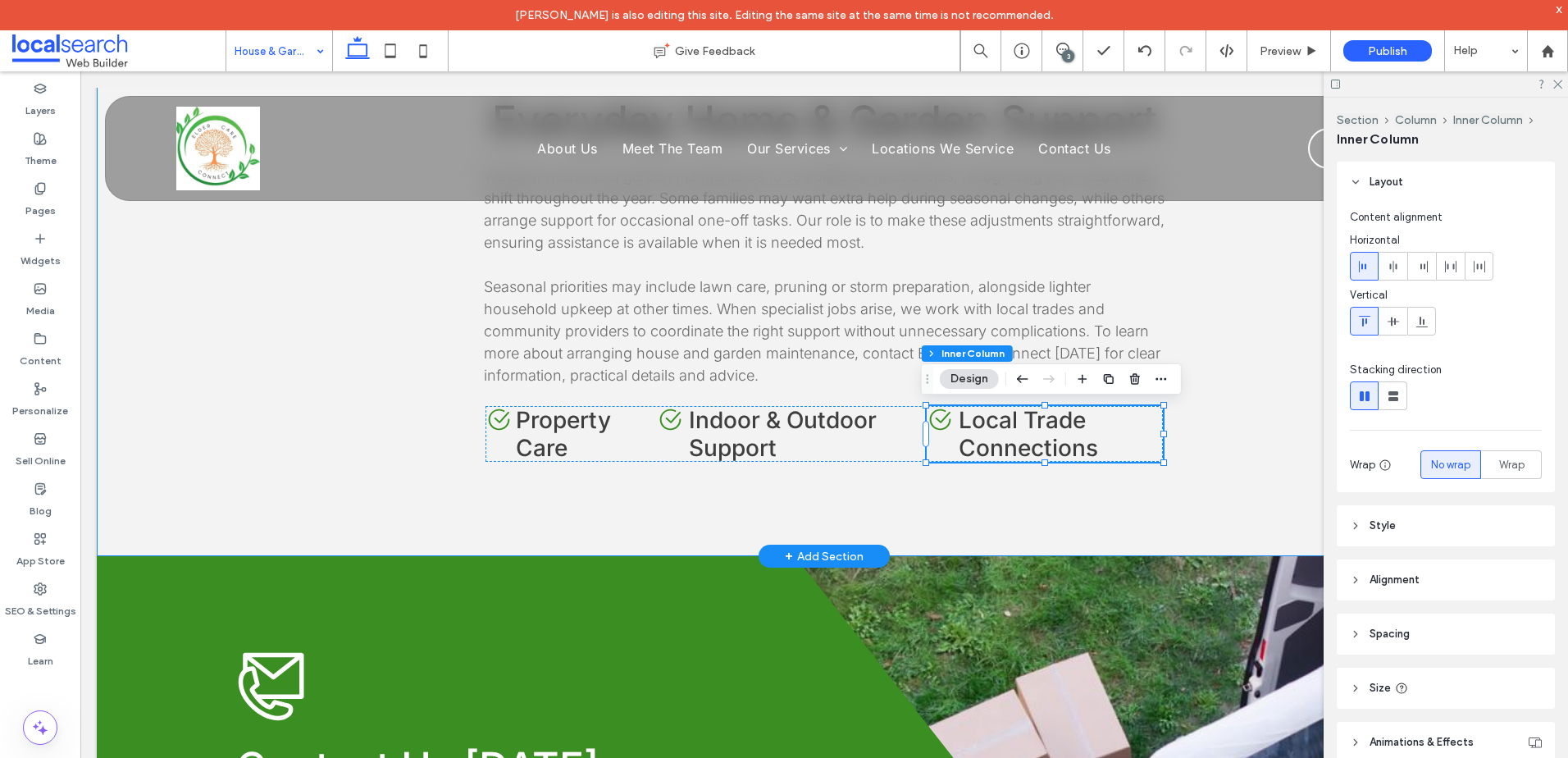
click at [1053, 525] on div "Aged Care Icon Everyday Home & Garden Support We tailor house and garden mainte…" at bounding box center [824, 233] width 984 height 646
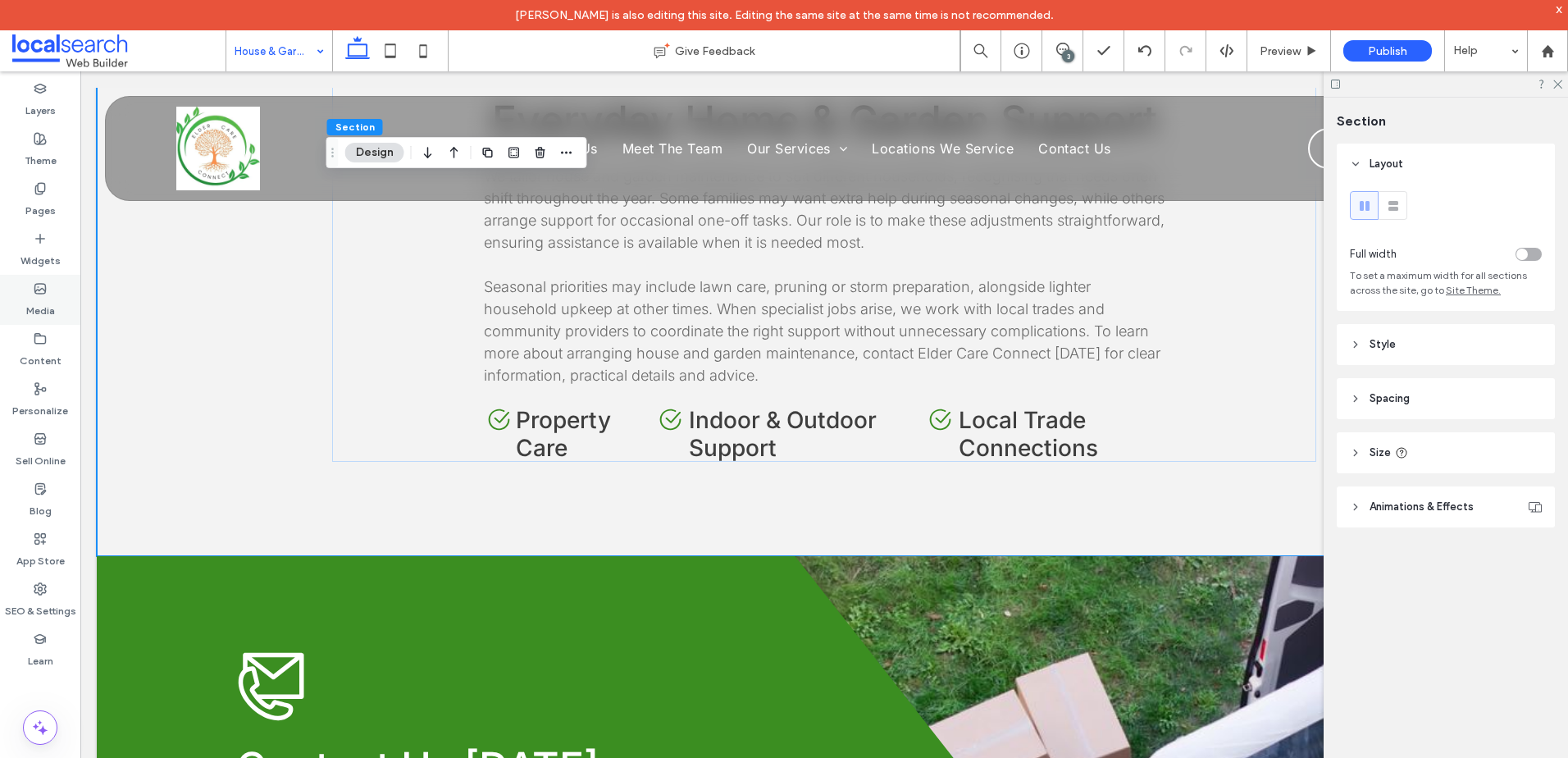
click at [55, 317] on div "Media" at bounding box center [40, 299] width 80 height 50
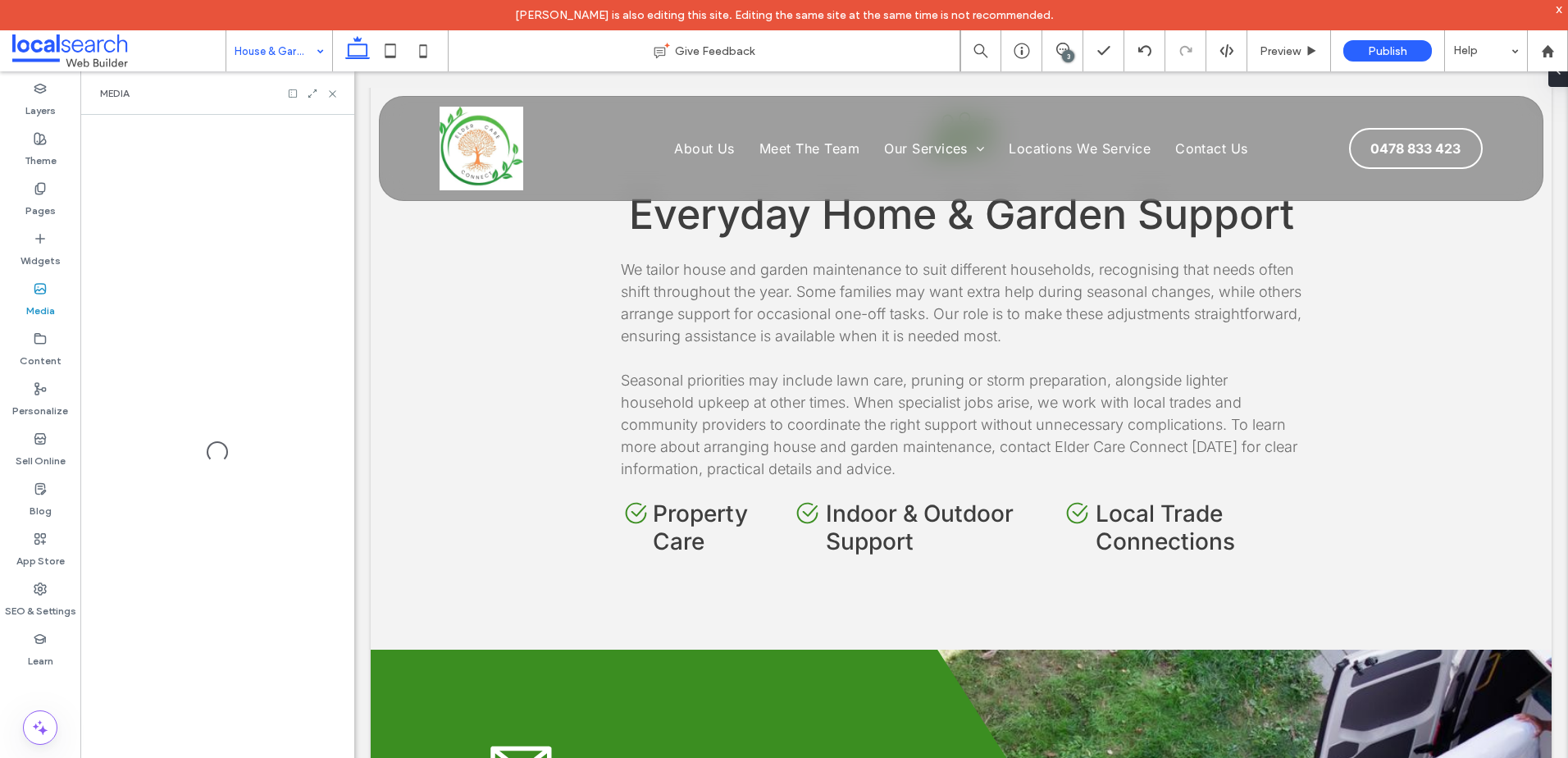
scroll to position [1815, 0]
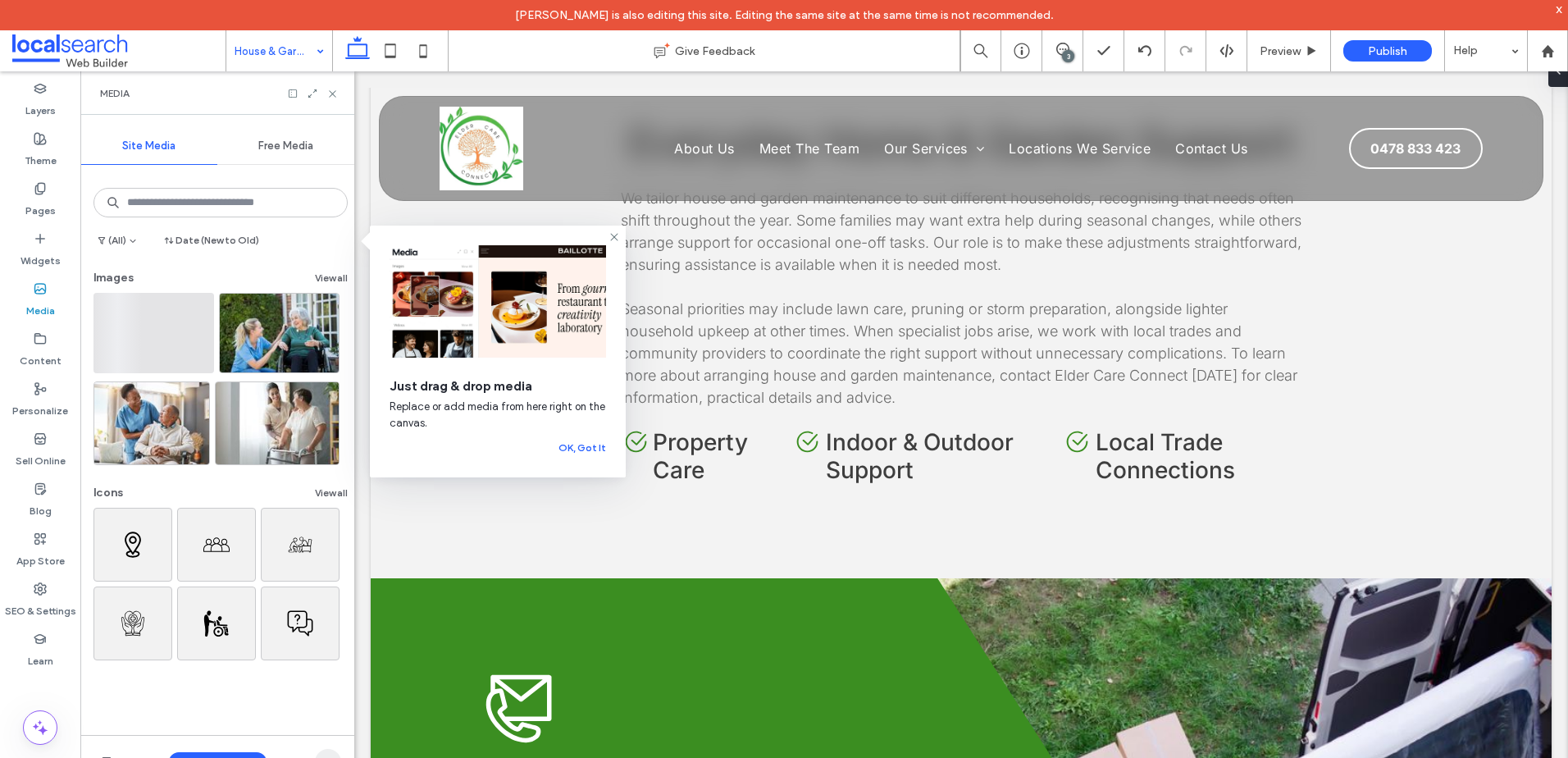
click at [326, 756] on icon "button" at bounding box center [328, 762] width 13 height 13
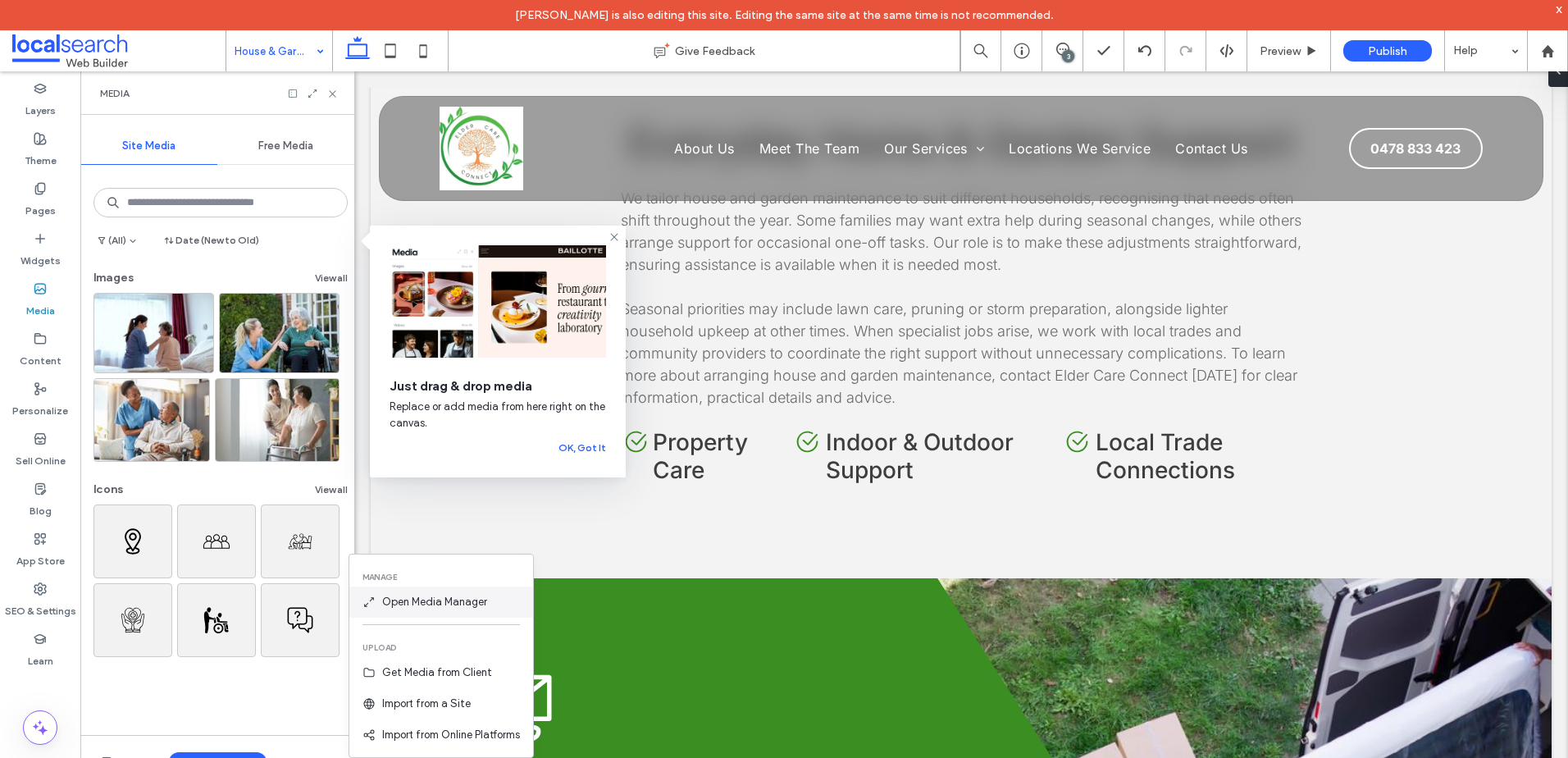
click at [425, 606] on span "Open Media Manager" at bounding box center [434, 601] width 105 height 16
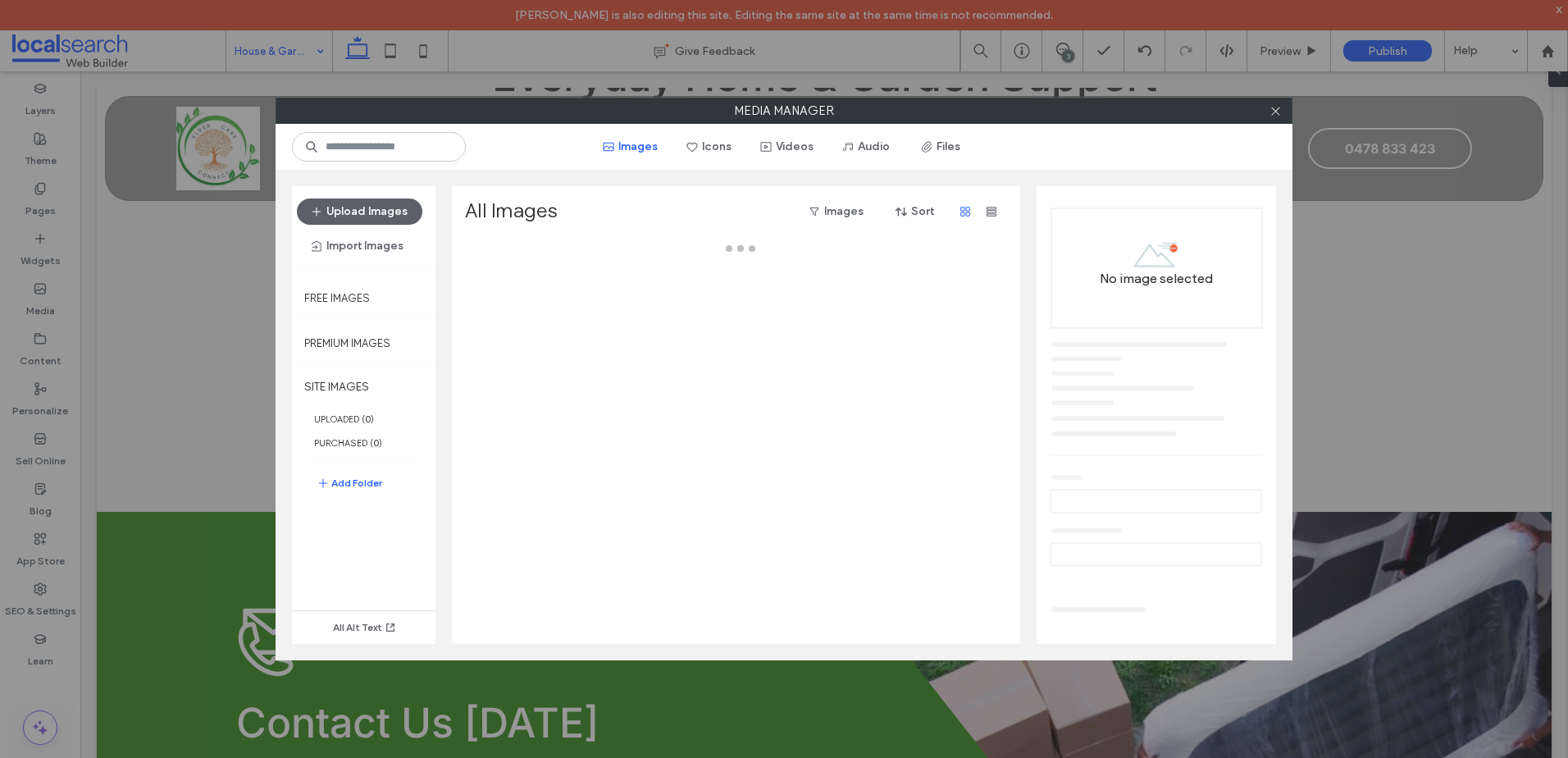
scroll to position [1722, 0]
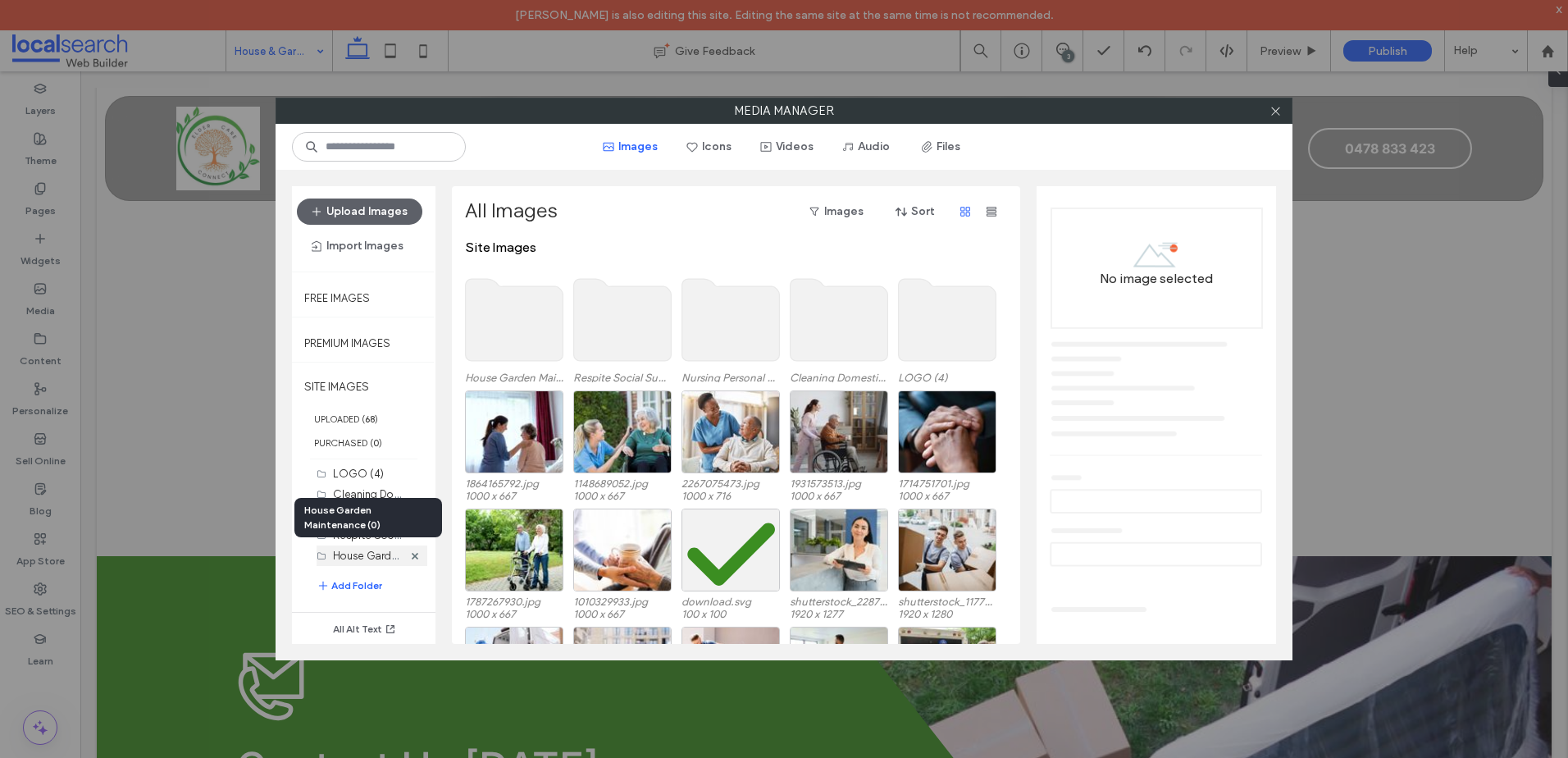
click at [337, 552] on label "House Garden Maintenance (0)" at bounding box center [409, 555] width 153 height 15
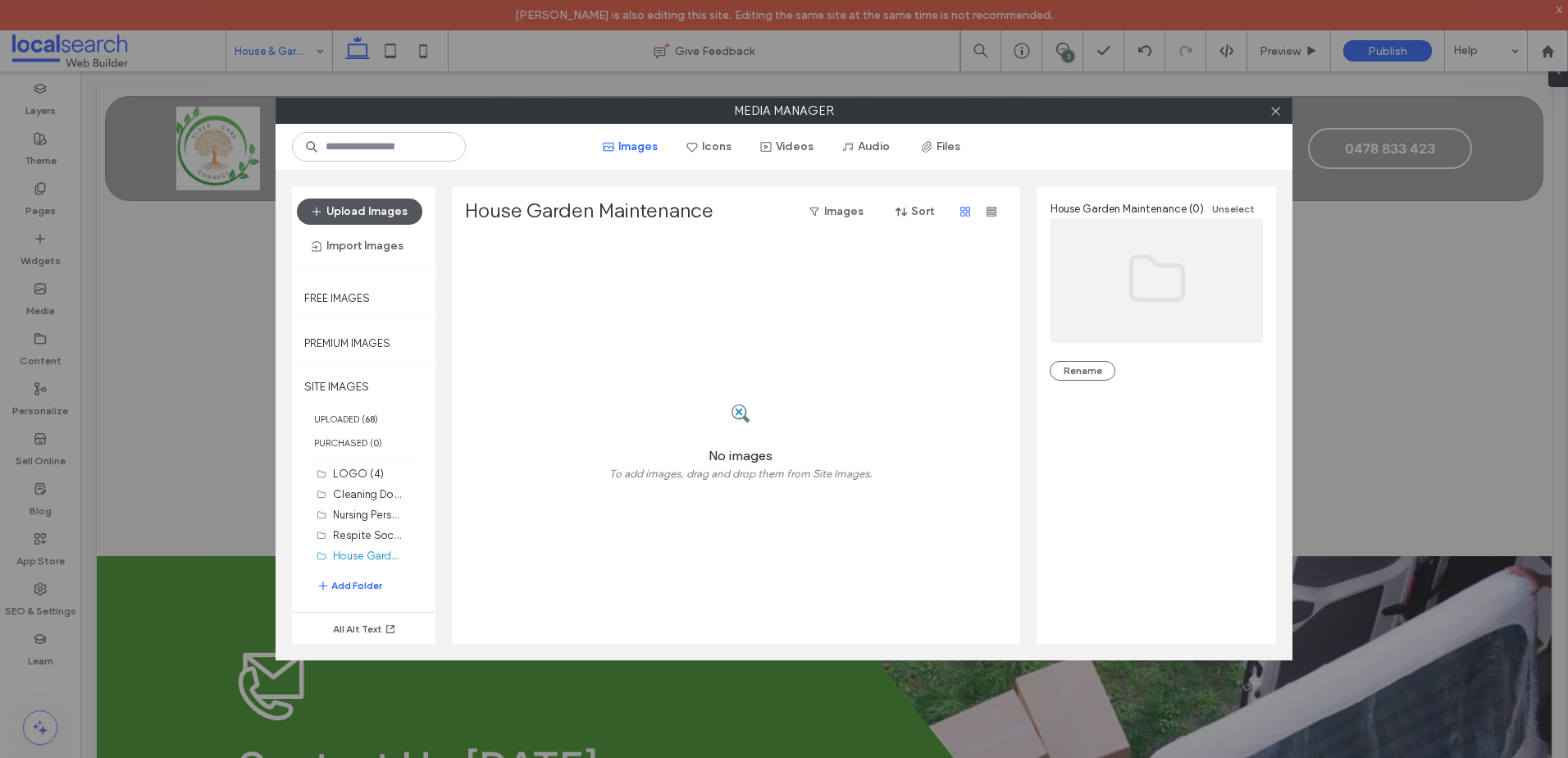
click at [374, 207] on button "Upload Images" at bounding box center [359, 211] width 126 height 26
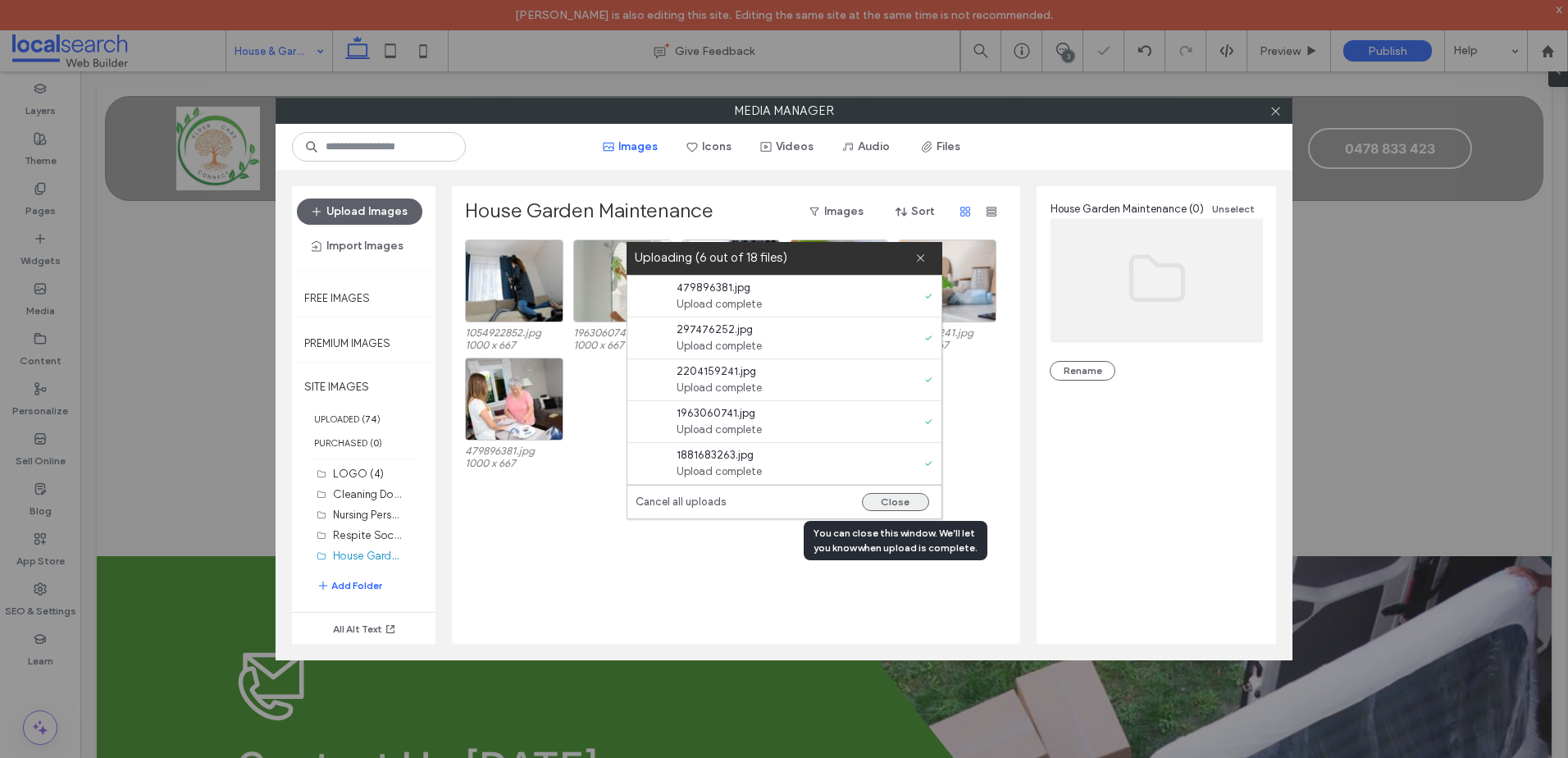
click at [897, 497] on button "Close" at bounding box center [896, 501] width 67 height 18
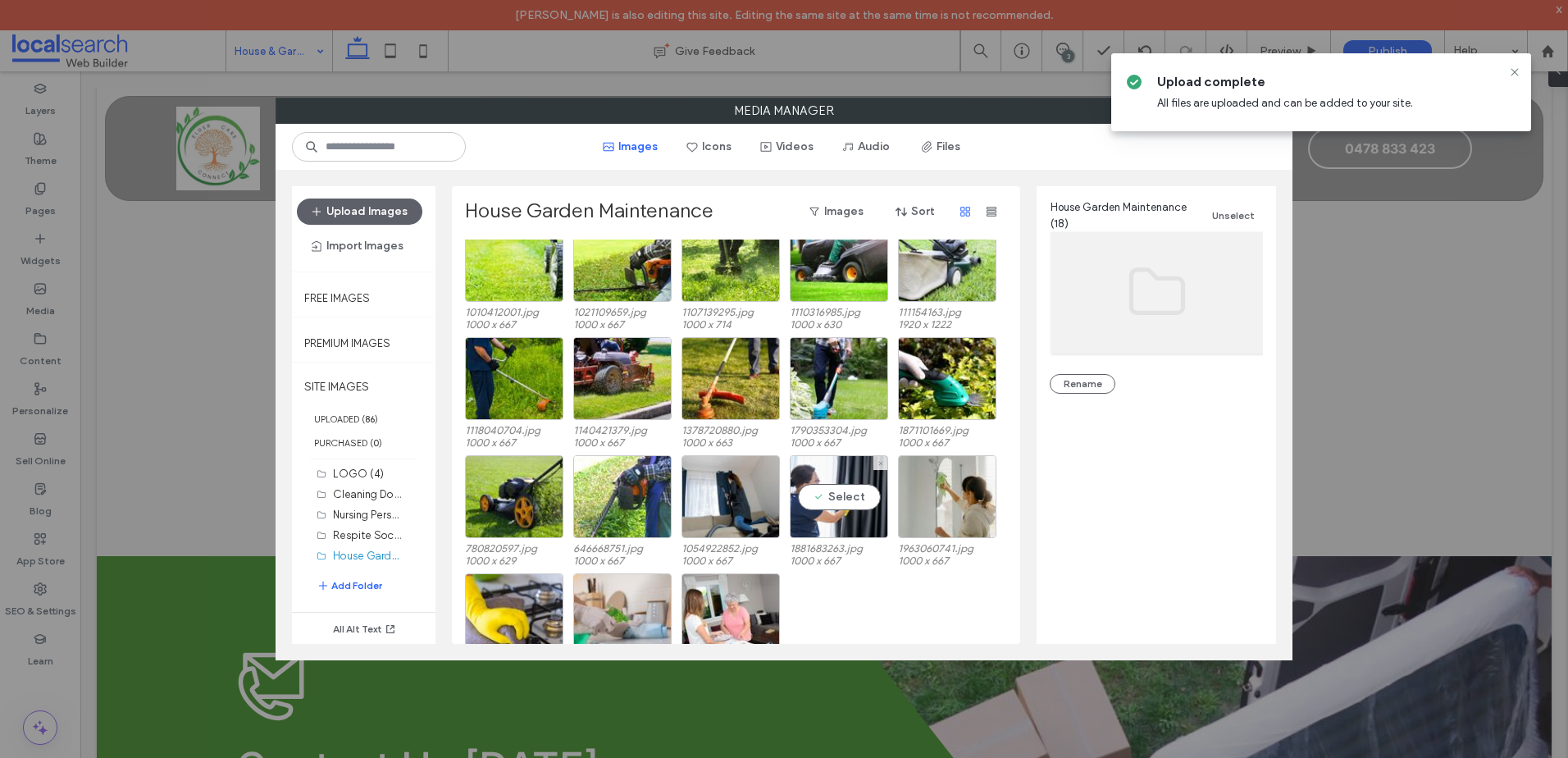
scroll to position [0, 0]
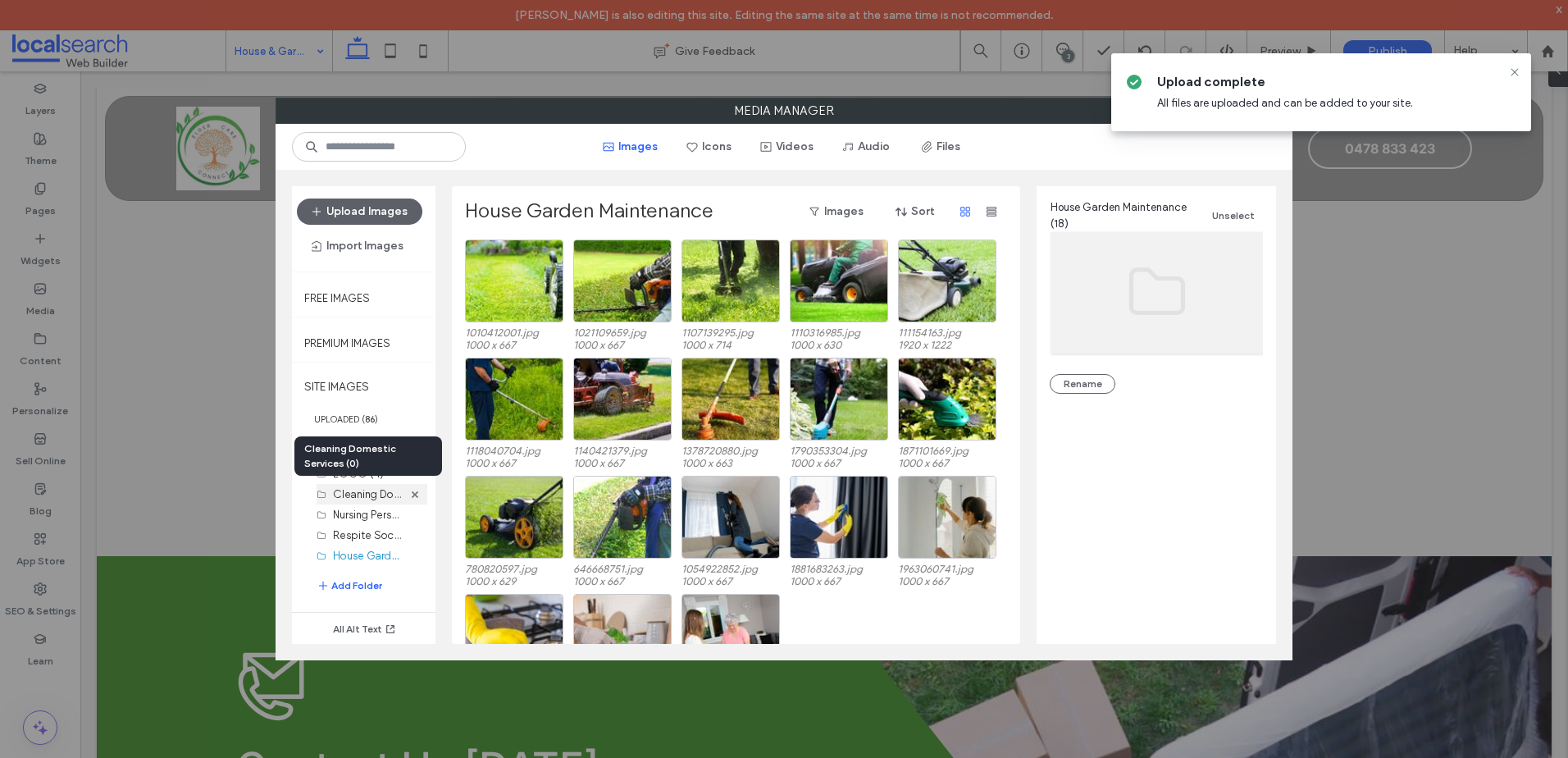
click at [368, 492] on label "Cleaning Domestic Services (0)" at bounding box center [411, 493] width 155 height 15
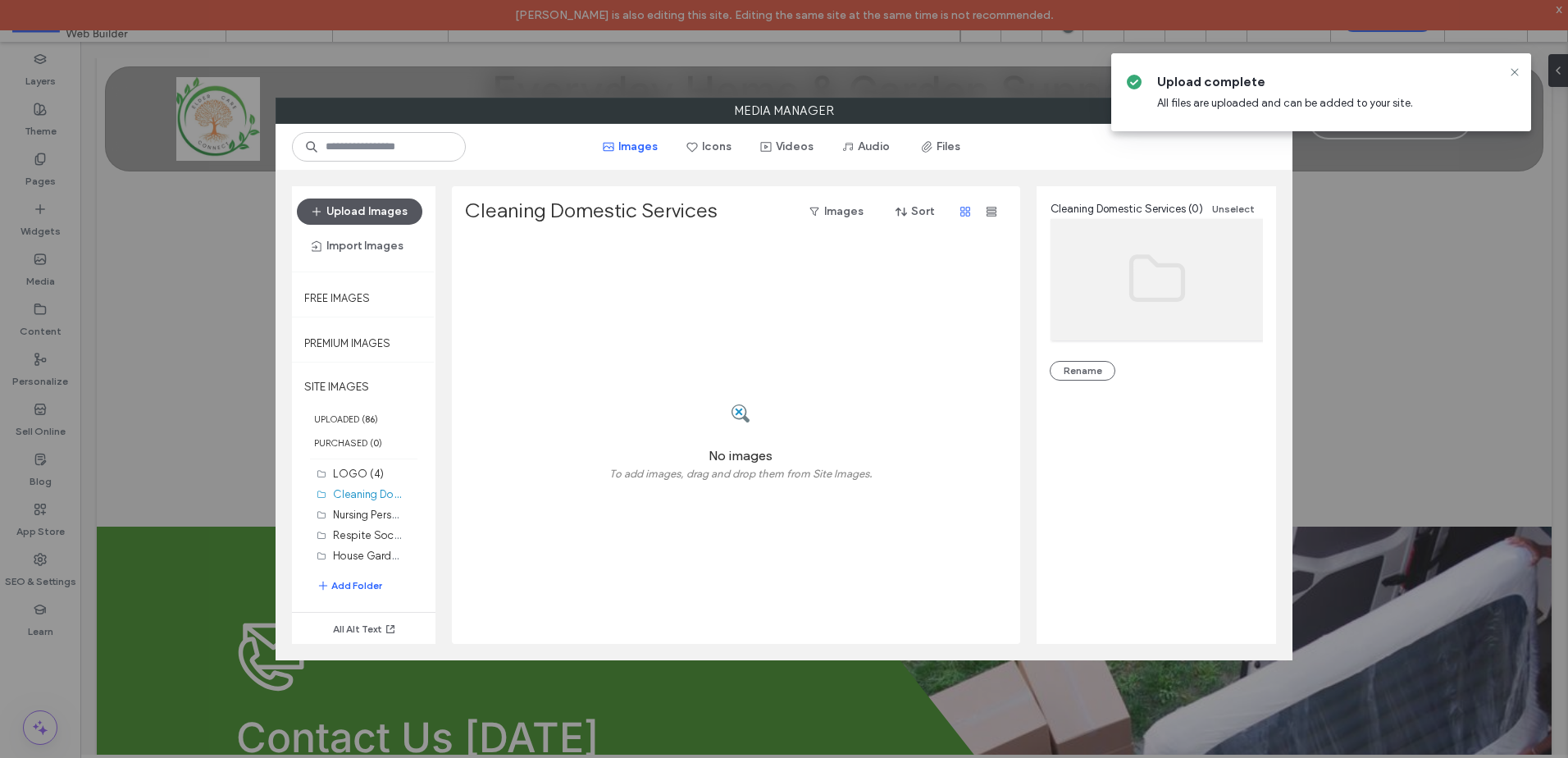
click at [383, 211] on button "Upload Images" at bounding box center [359, 211] width 126 height 26
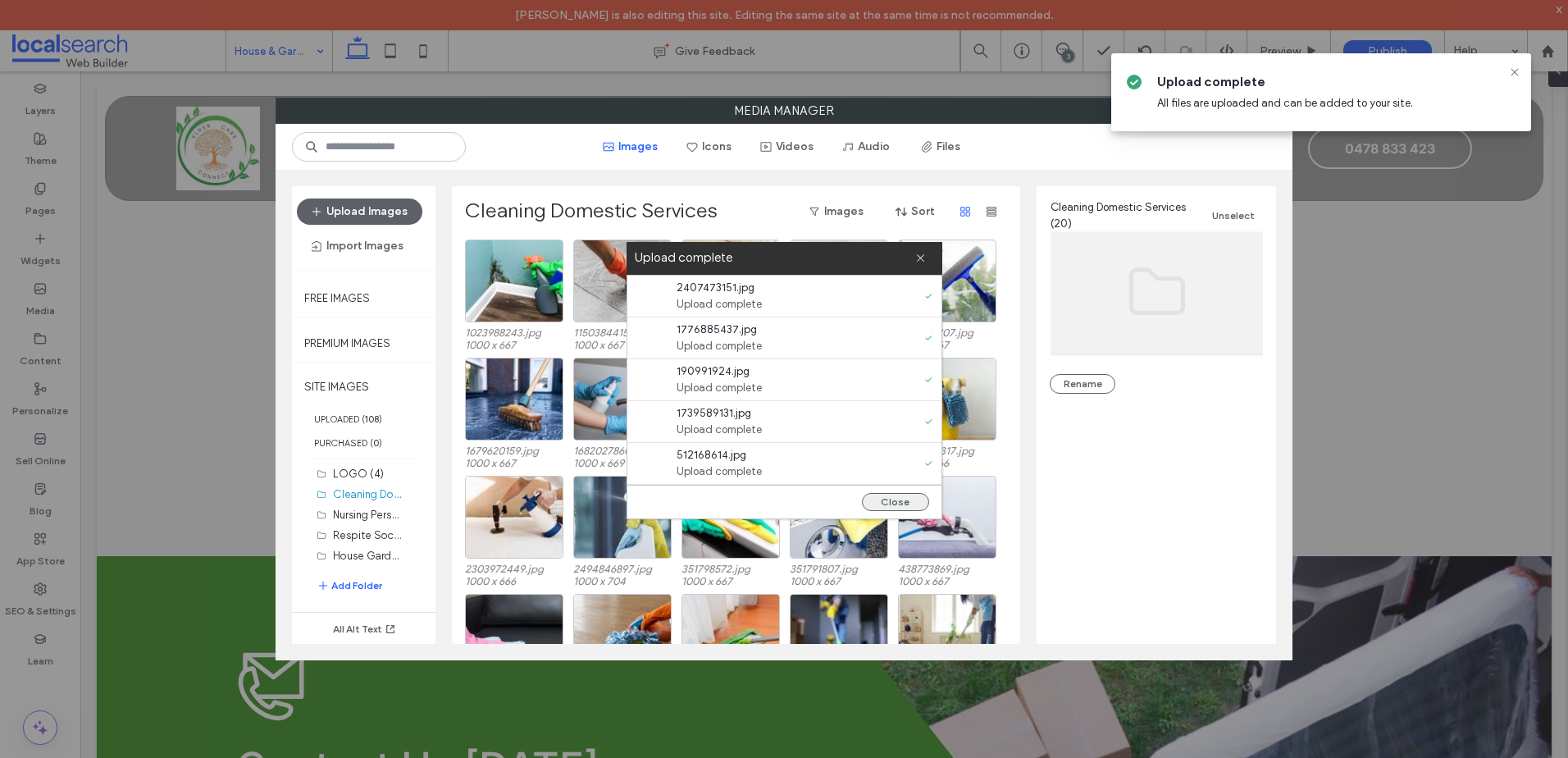
click at [882, 497] on button "Close" at bounding box center [896, 501] width 67 height 18
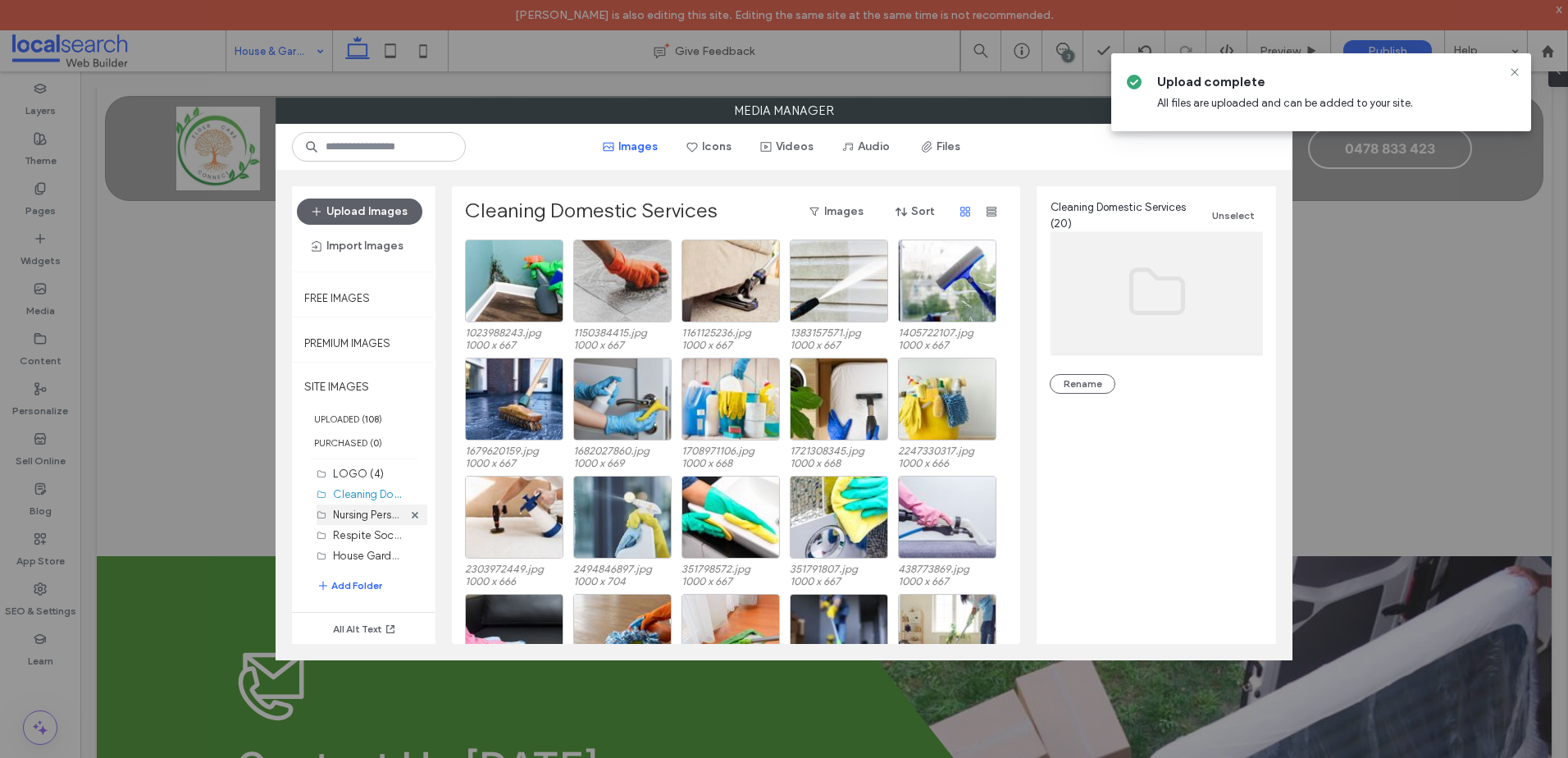
click at [362, 517] on label "Nursing Personal Care (0)" at bounding box center [395, 513] width 123 height 15
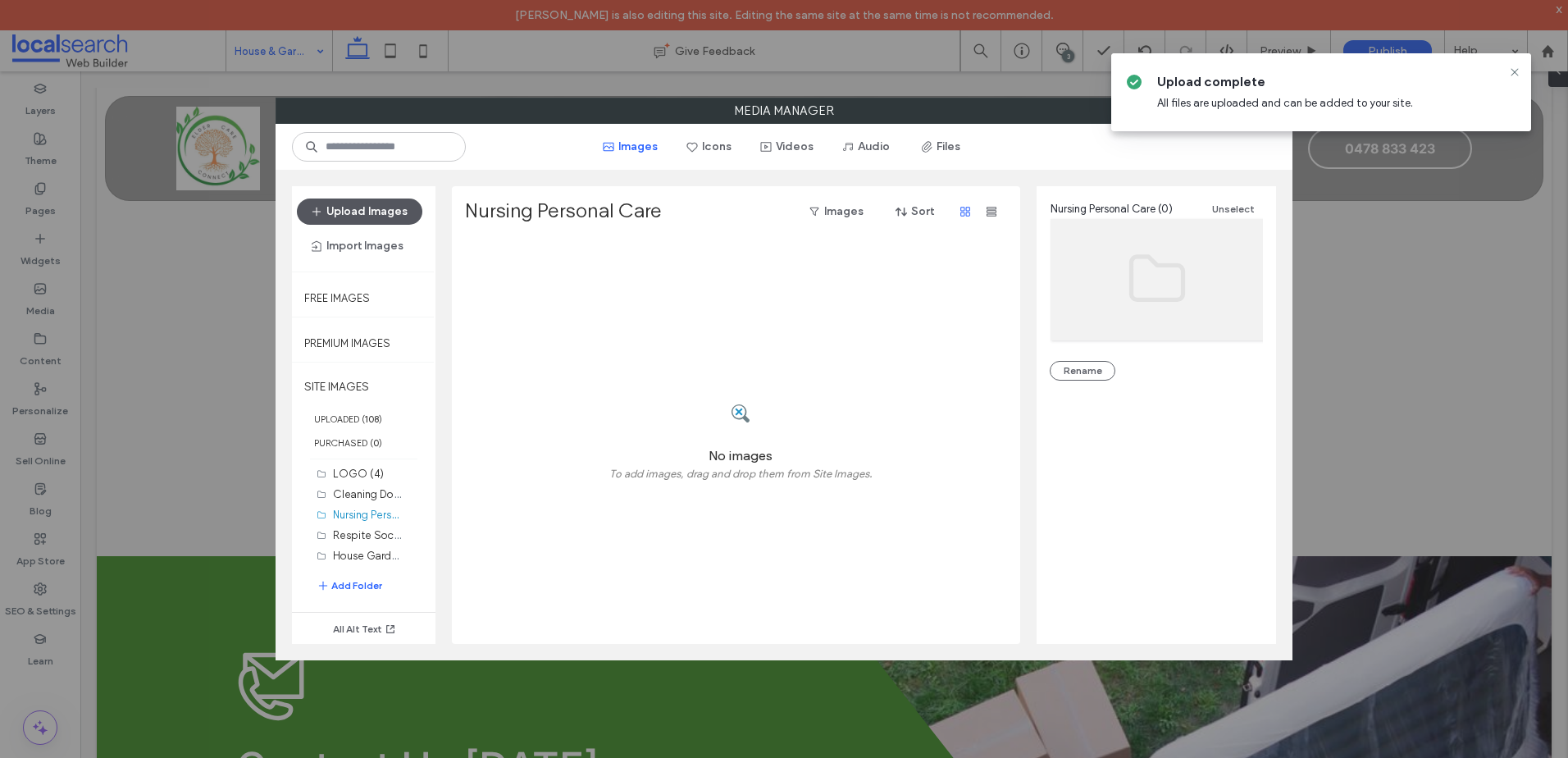
click at [407, 206] on button "Upload Images" at bounding box center [359, 211] width 126 height 26
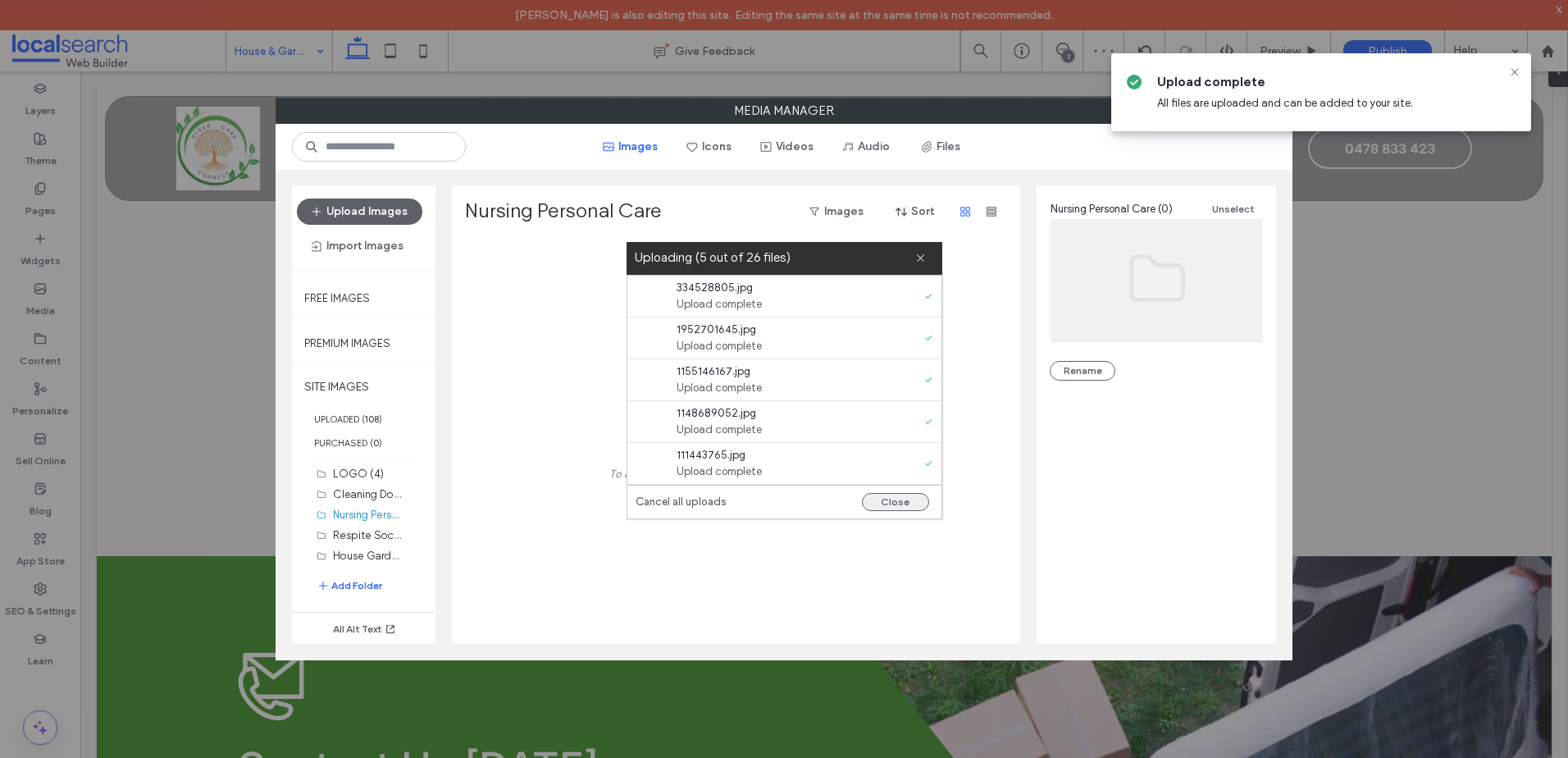
click at [890, 498] on button "Close" at bounding box center [896, 501] width 67 height 18
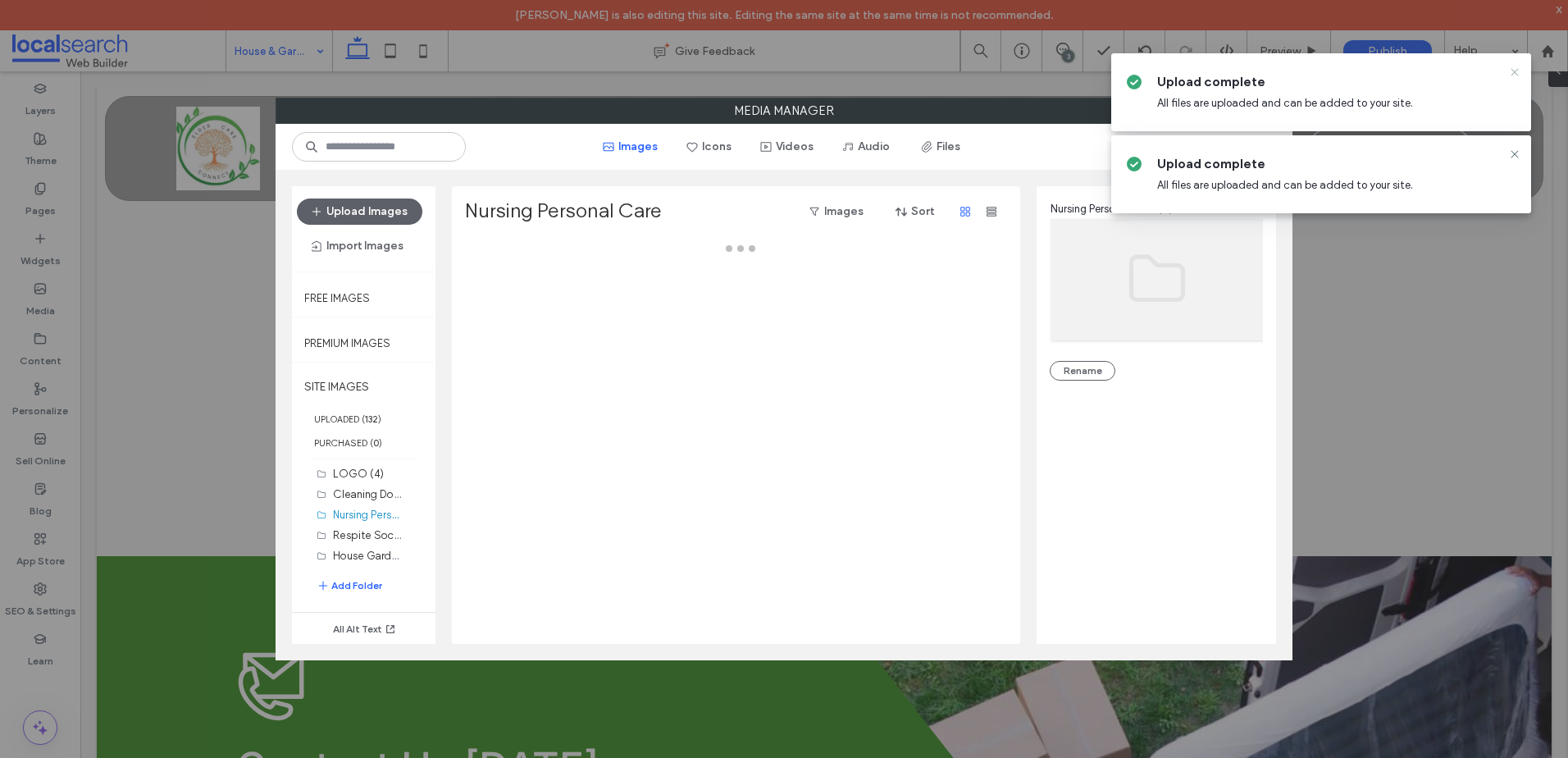
click at [1514, 73] on icon at bounding box center [1515, 73] width 13 height 13
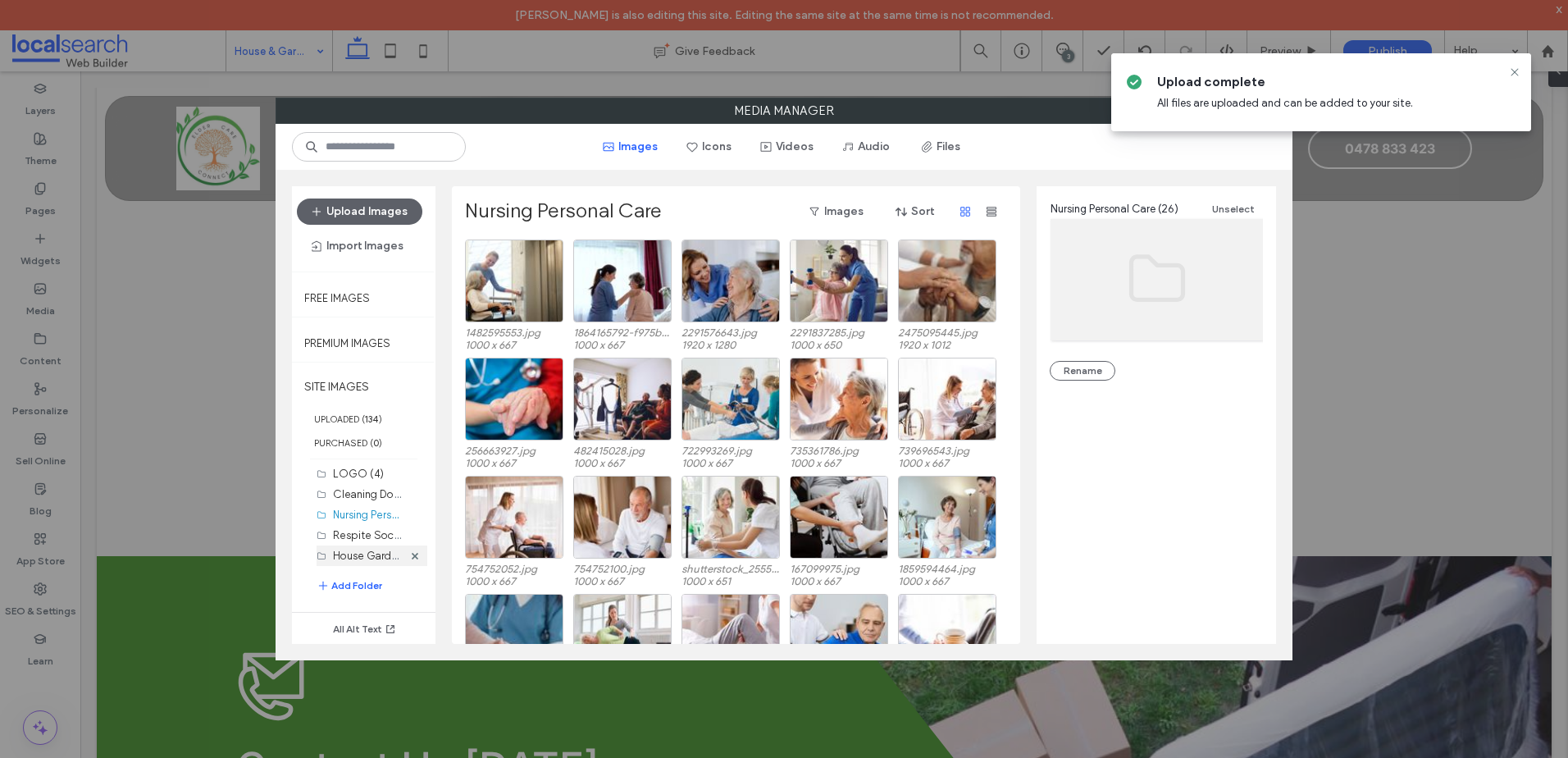
click at [340, 558] on label "House Garden Maintenance (18)" at bounding box center [411, 555] width 156 height 15
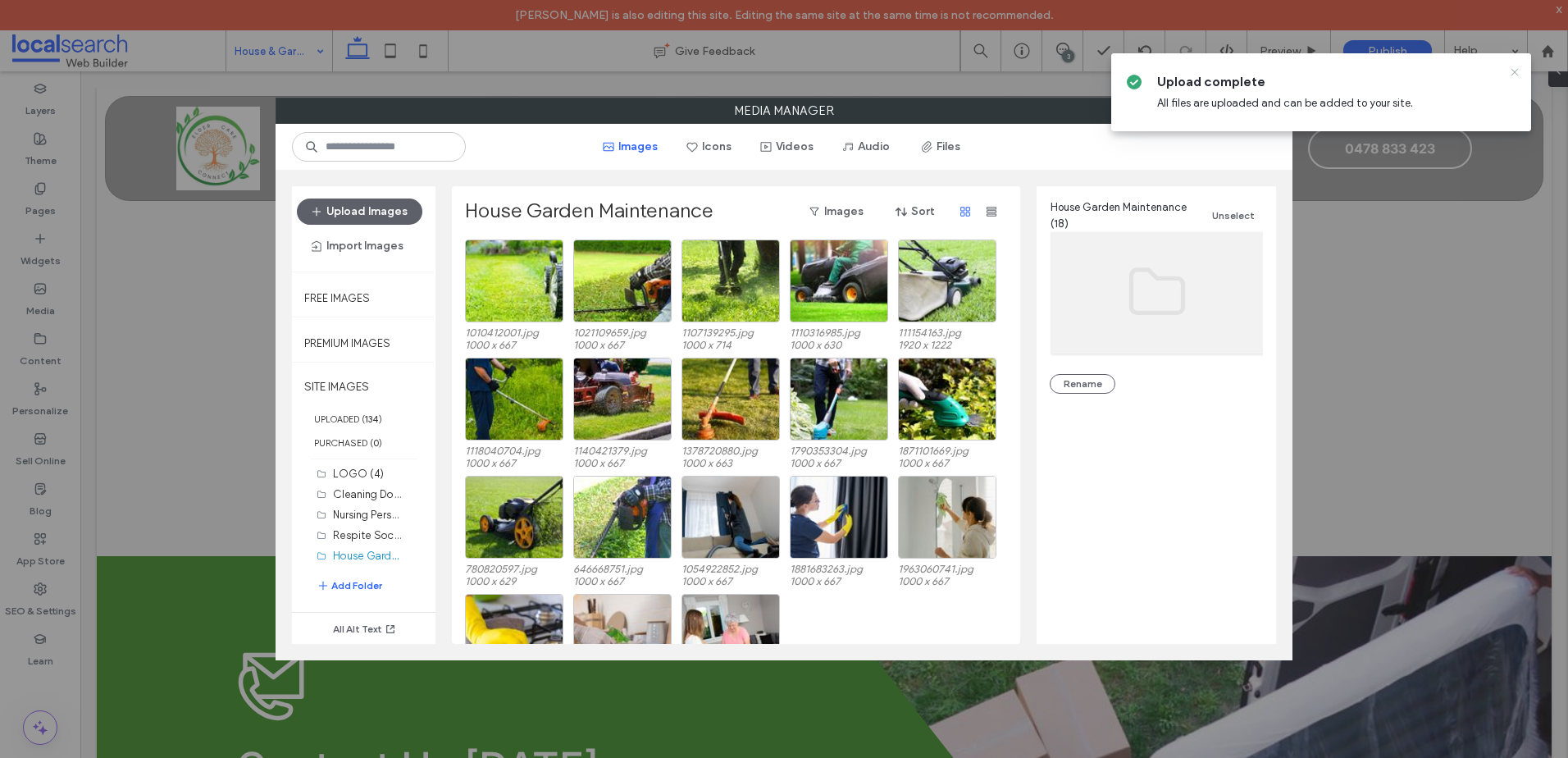
click at [1517, 73] on icon at bounding box center [1515, 73] width 13 height 13
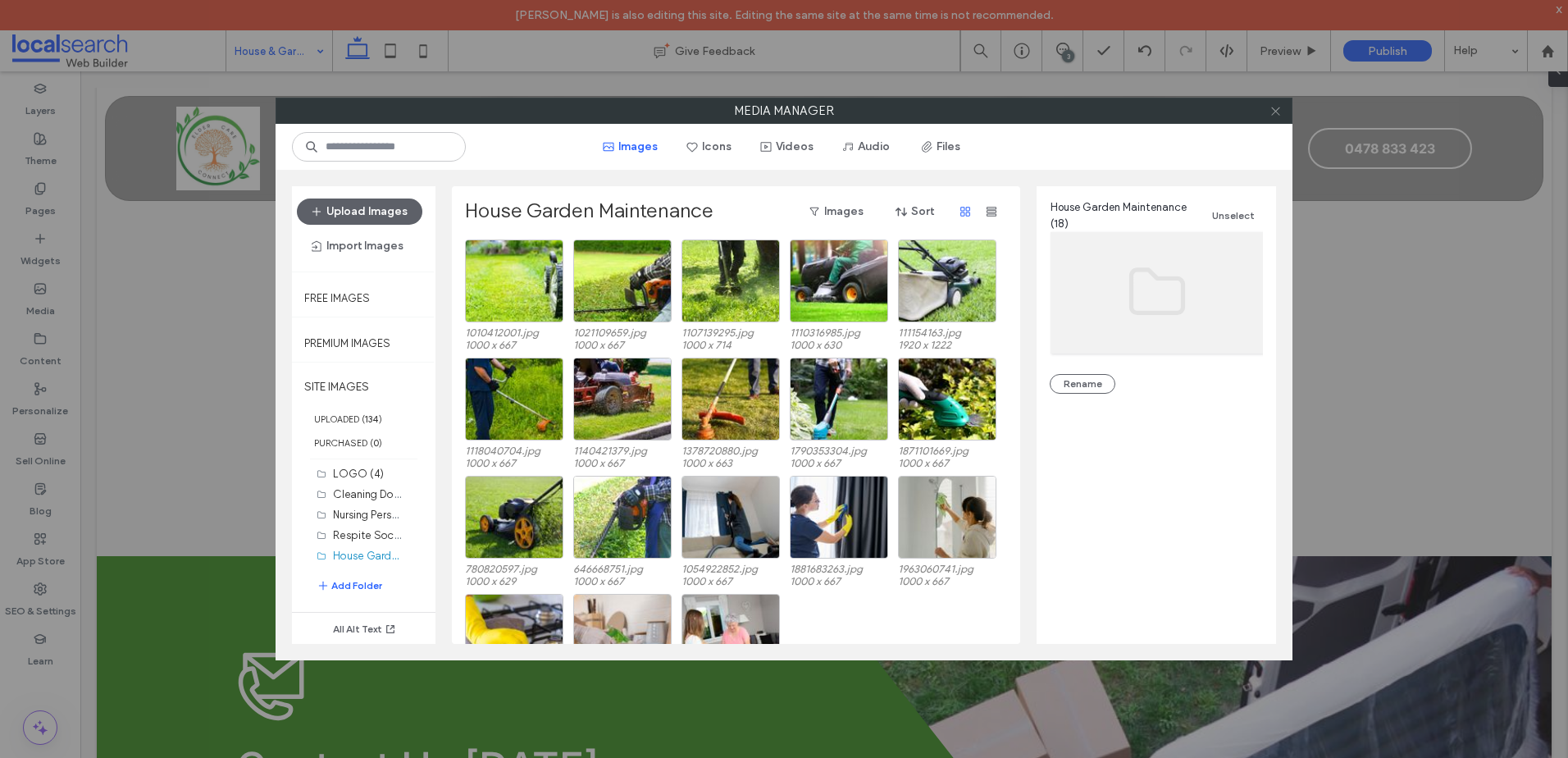
click at [1274, 105] on icon at bounding box center [1275, 110] width 13 height 13
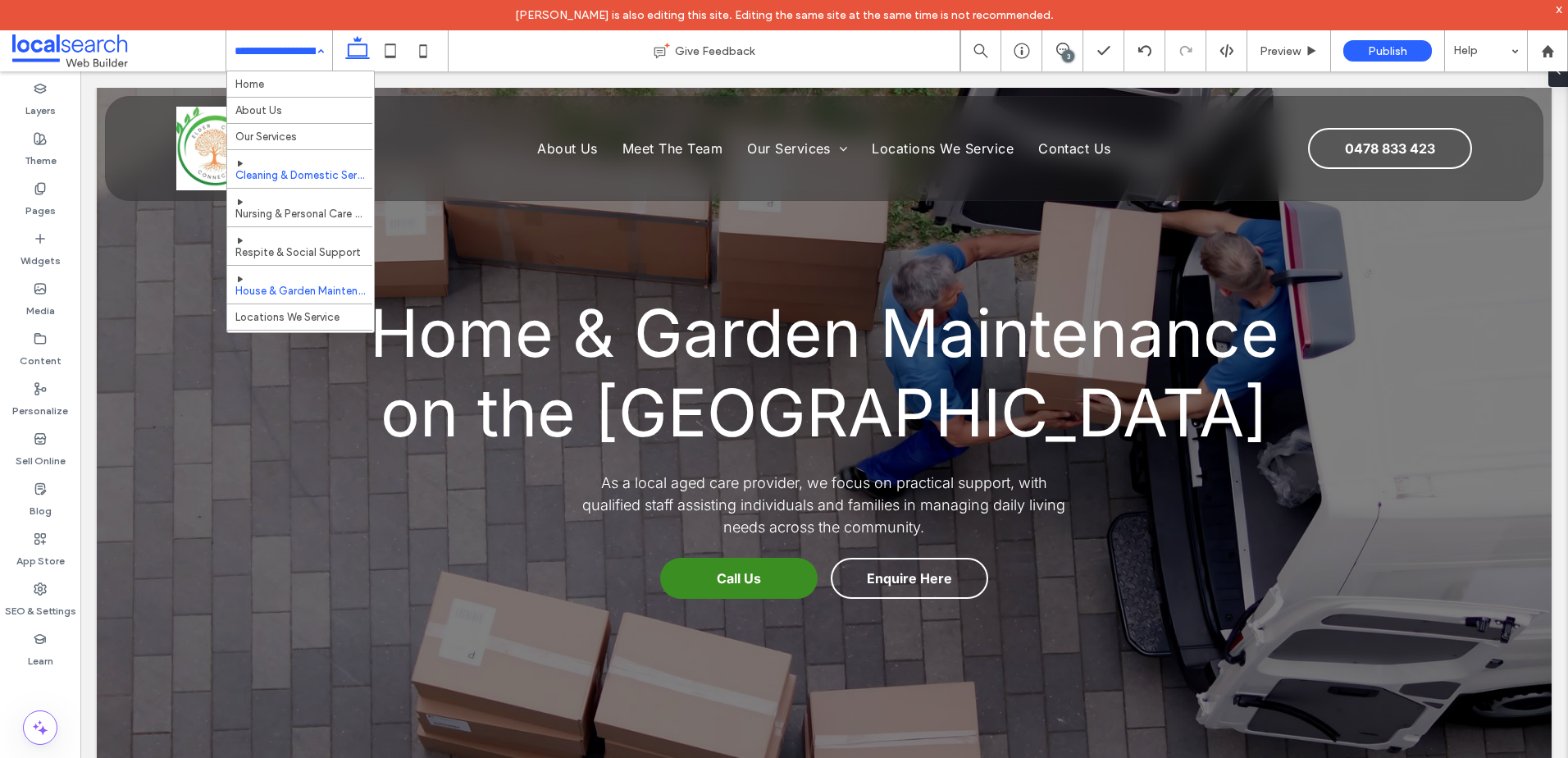
scroll to position [101, 0]
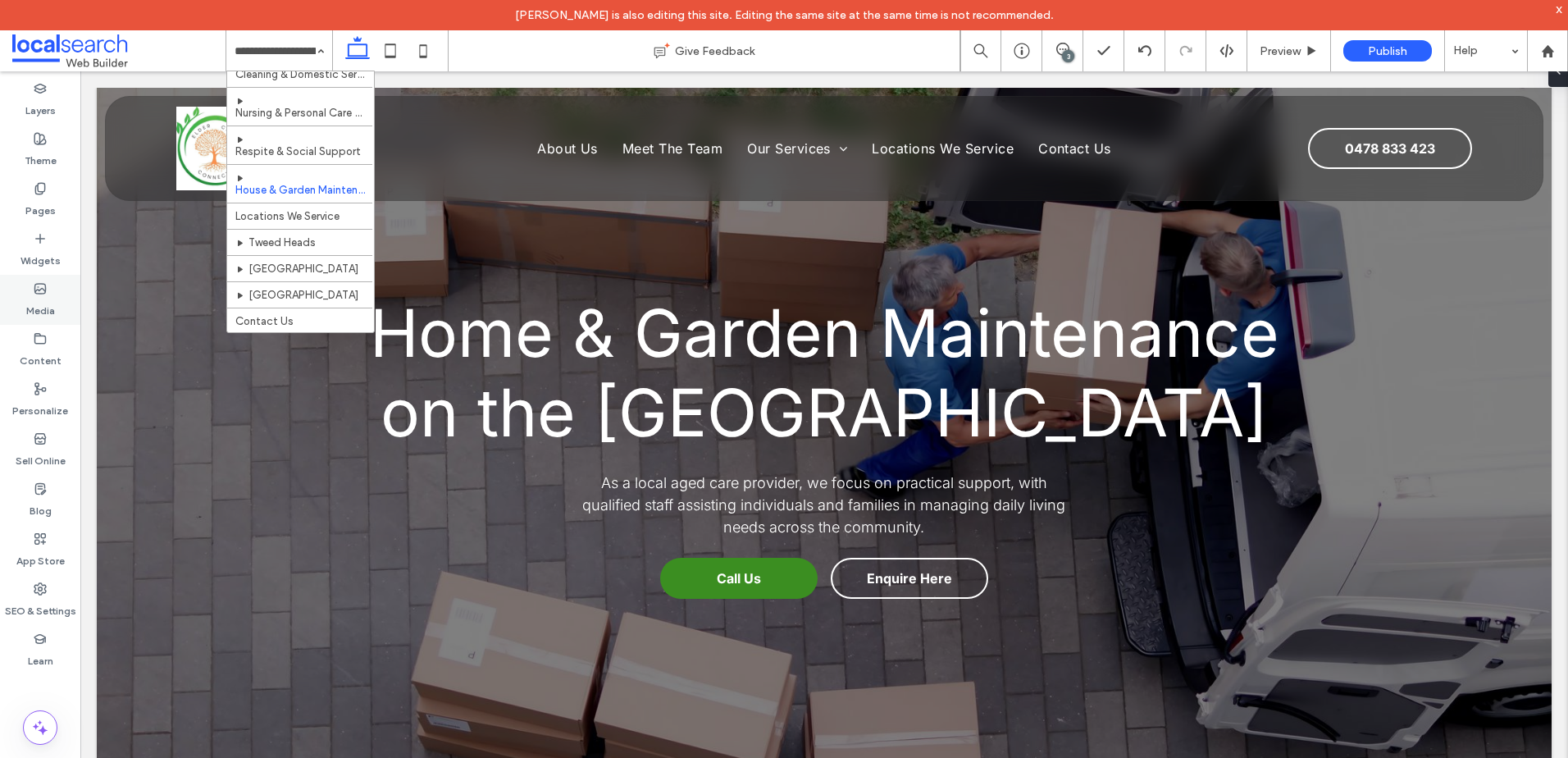
click at [34, 300] on label "Media" at bounding box center [40, 306] width 29 height 23
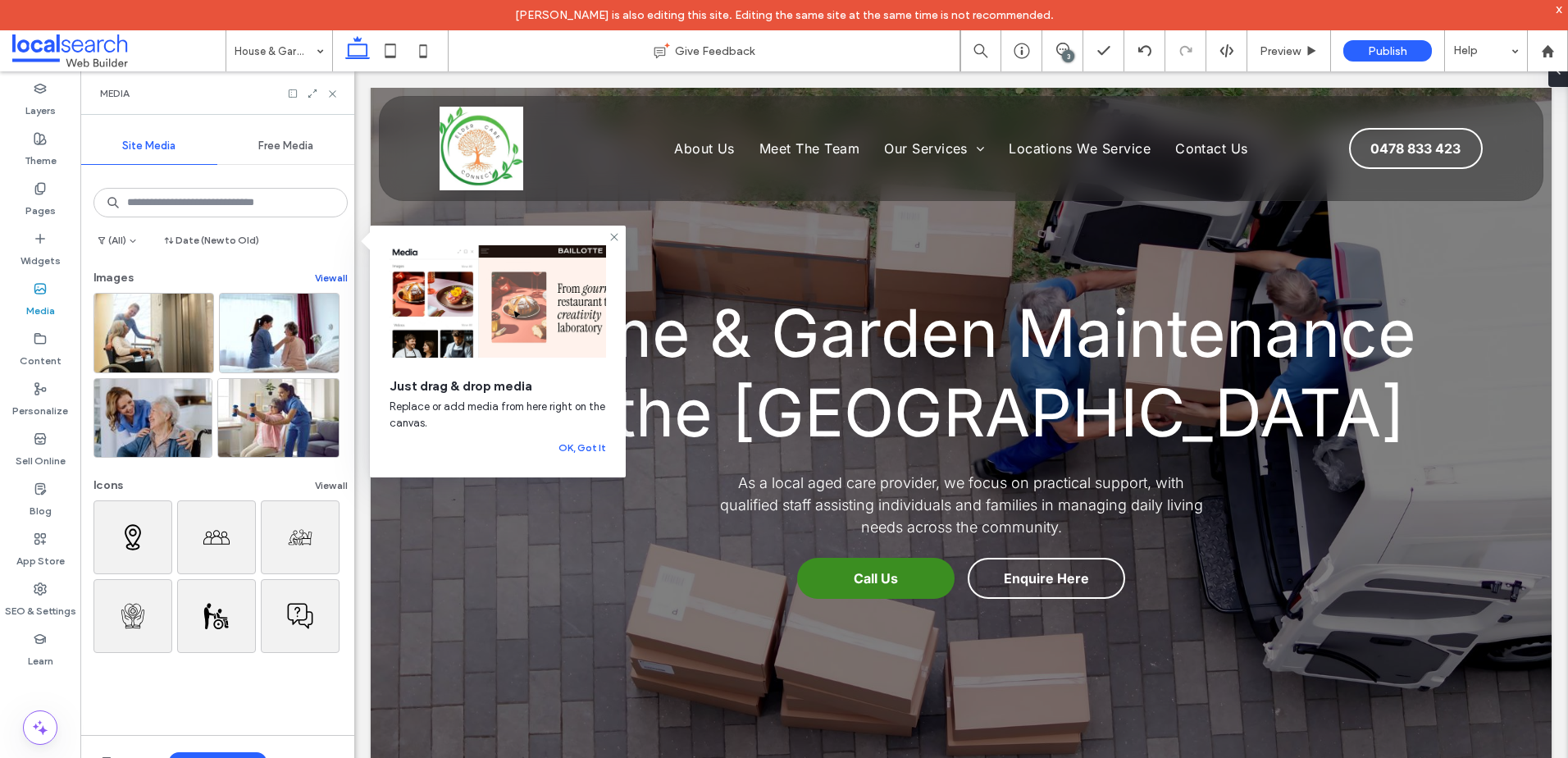
click at [330, 276] on button "View all" at bounding box center [331, 277] width 33 height 19
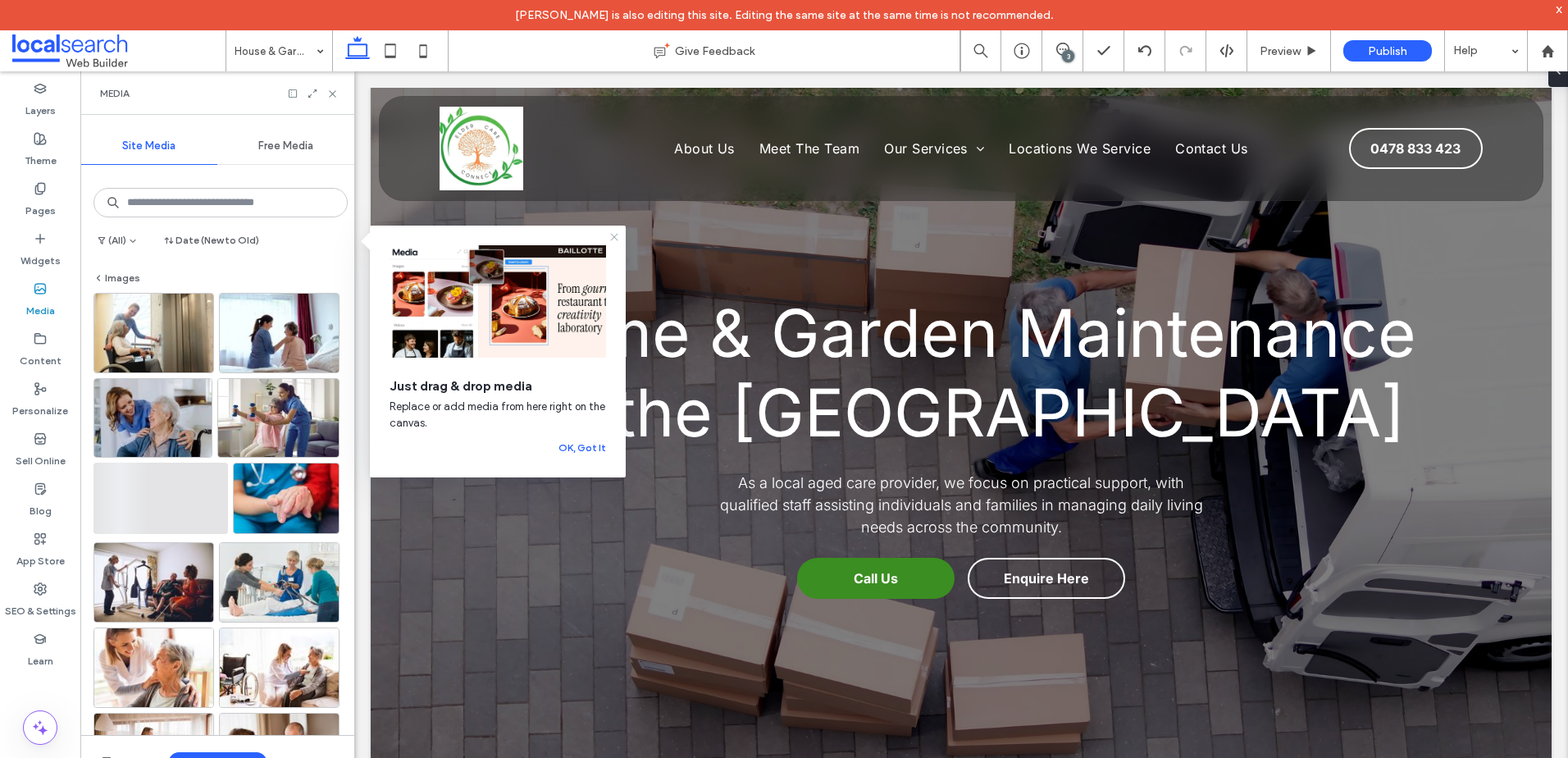
click at [611, 234] on icon at bounding box center [615, 237] width 13 height 13
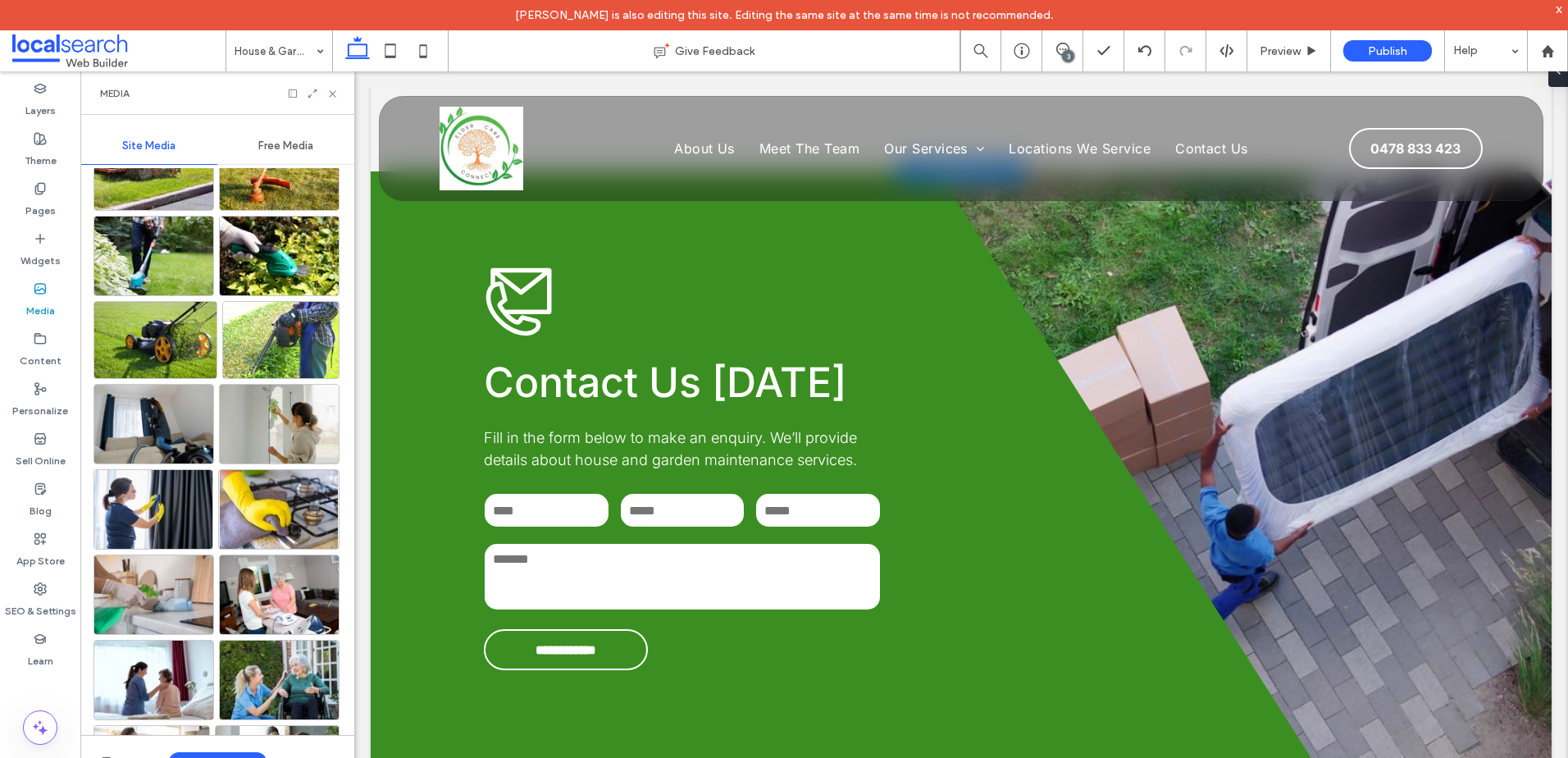
scroll to position [2296, 0]
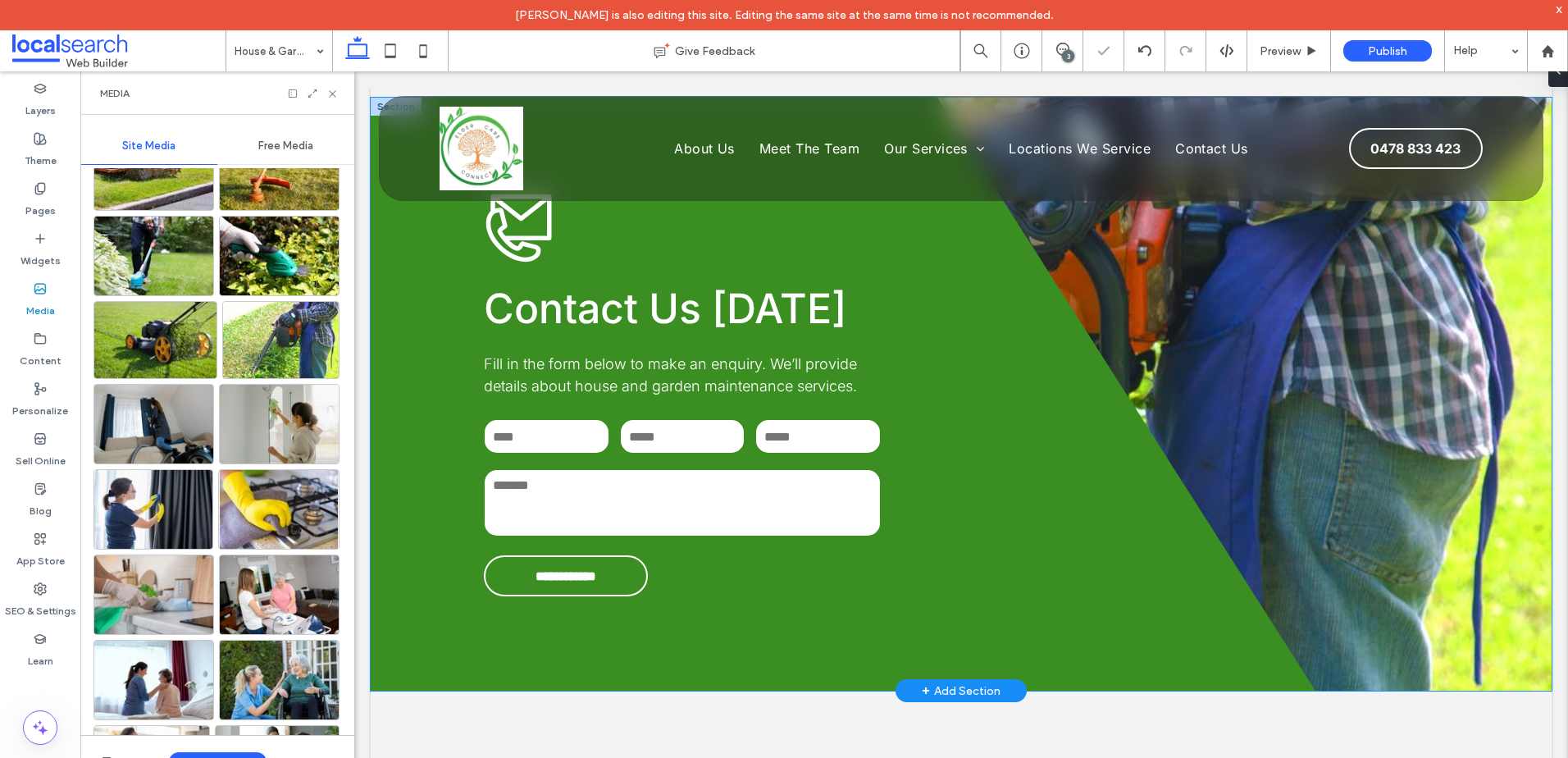
click at [1328, 371] on div "**********" at bounding box center [962, 394] width 1181 height 593
click at [1510, 371] on div "**********" at bounding box center [962, 394] width 1181 height 593
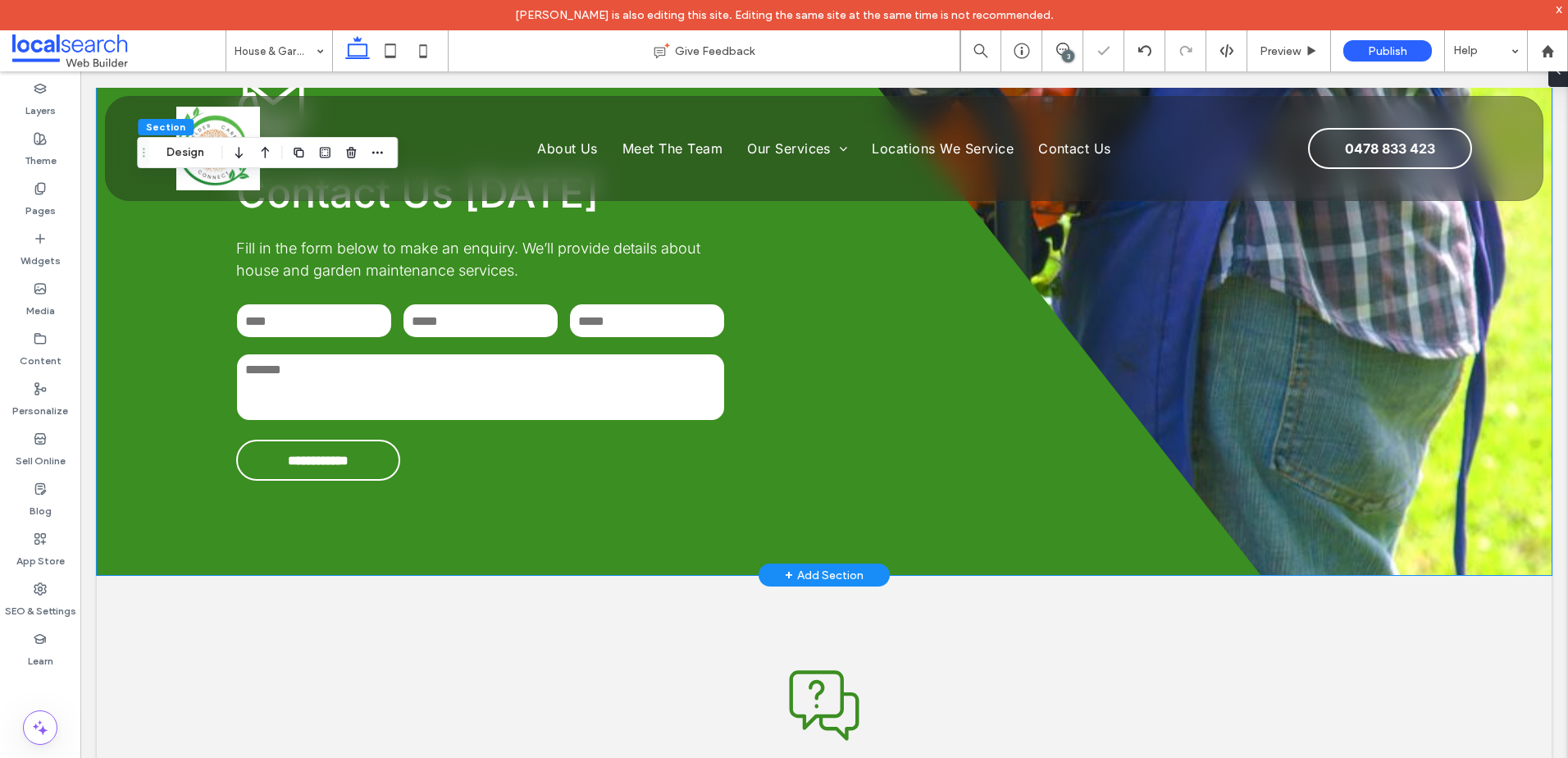
scroll to position [2202, 0]
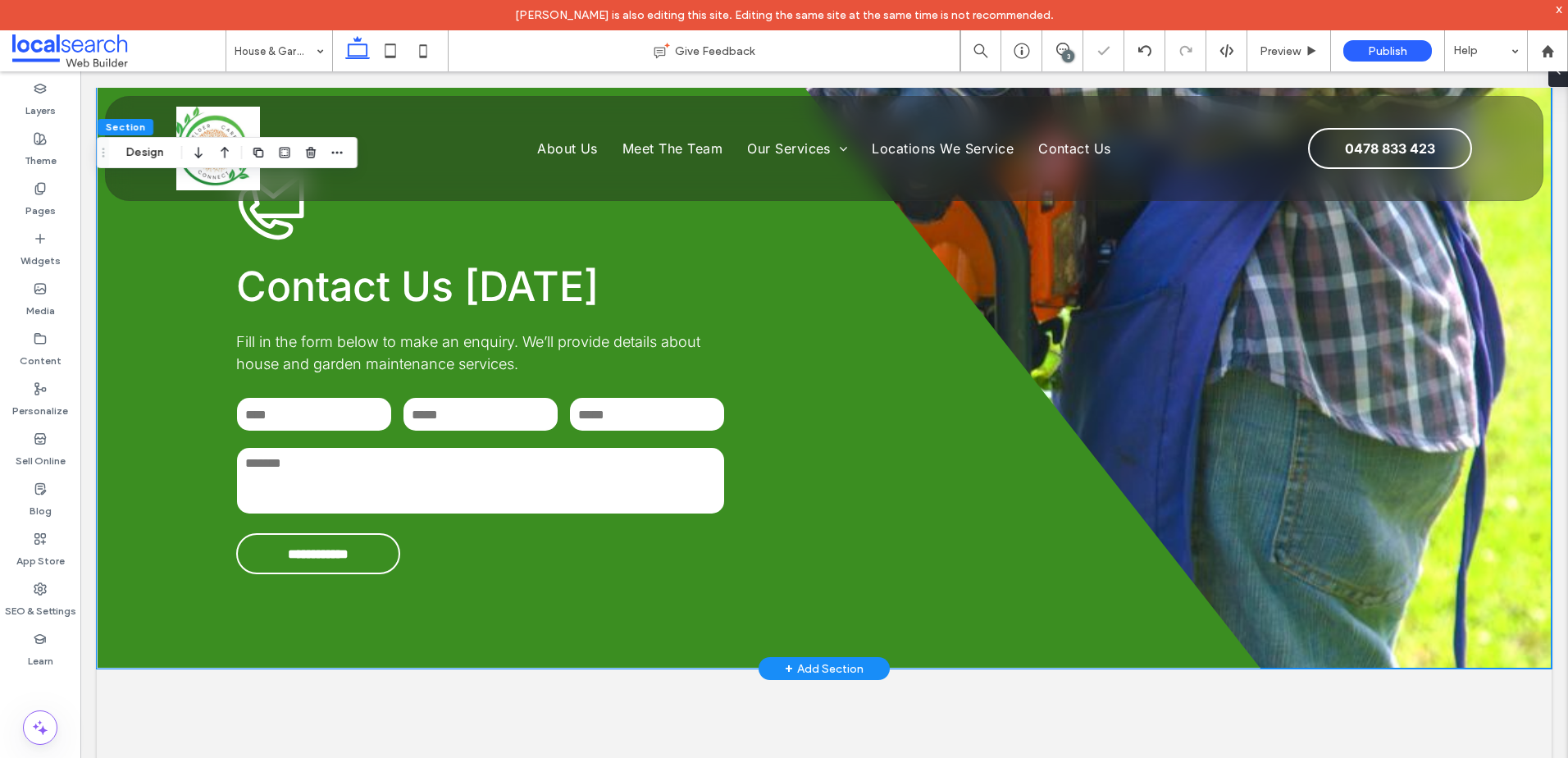
click at [1283, 375] on div "**********" at bounding box center [824, 371] width 1455 height 593
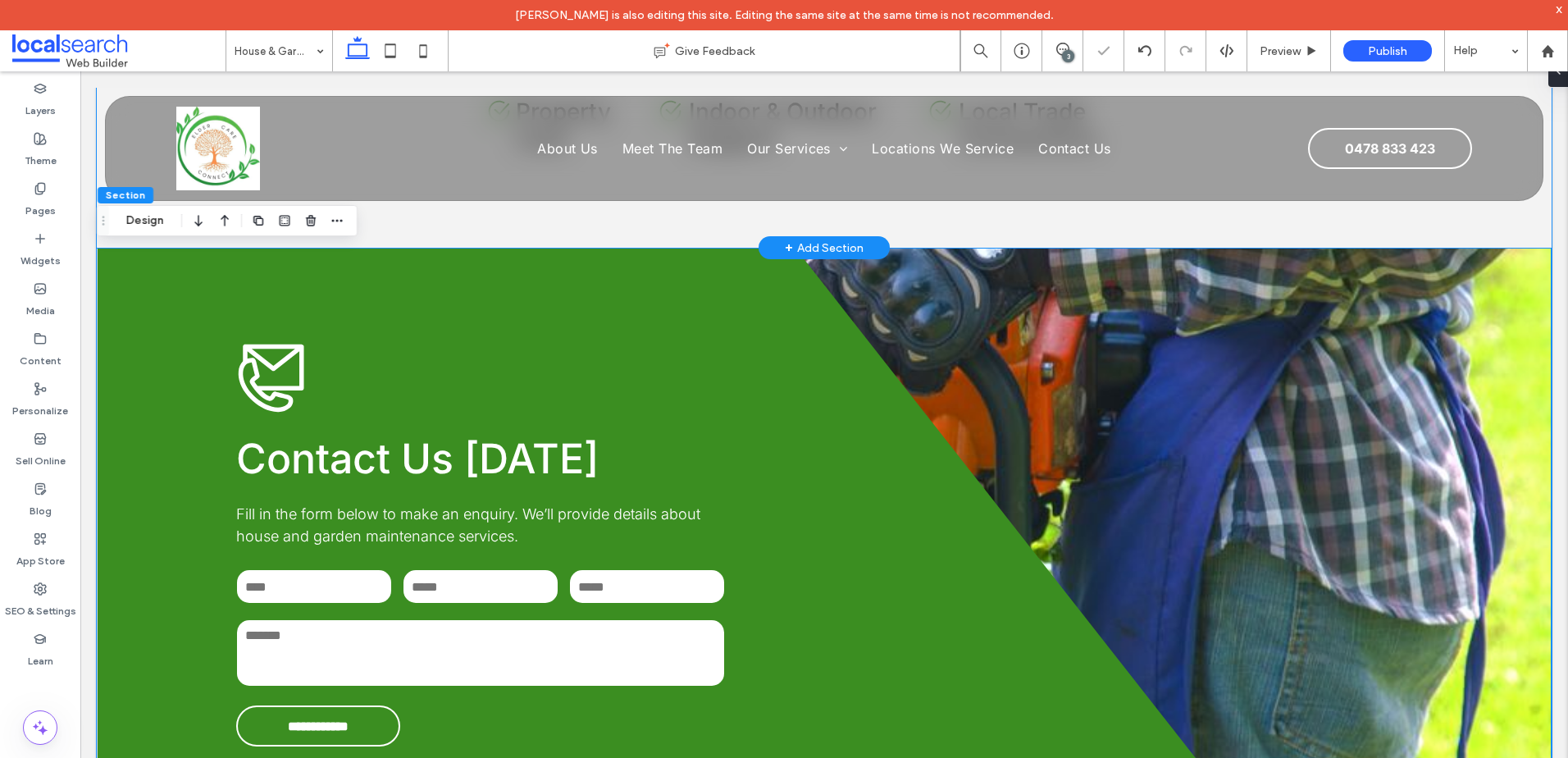
scroll to position [1874, 0]
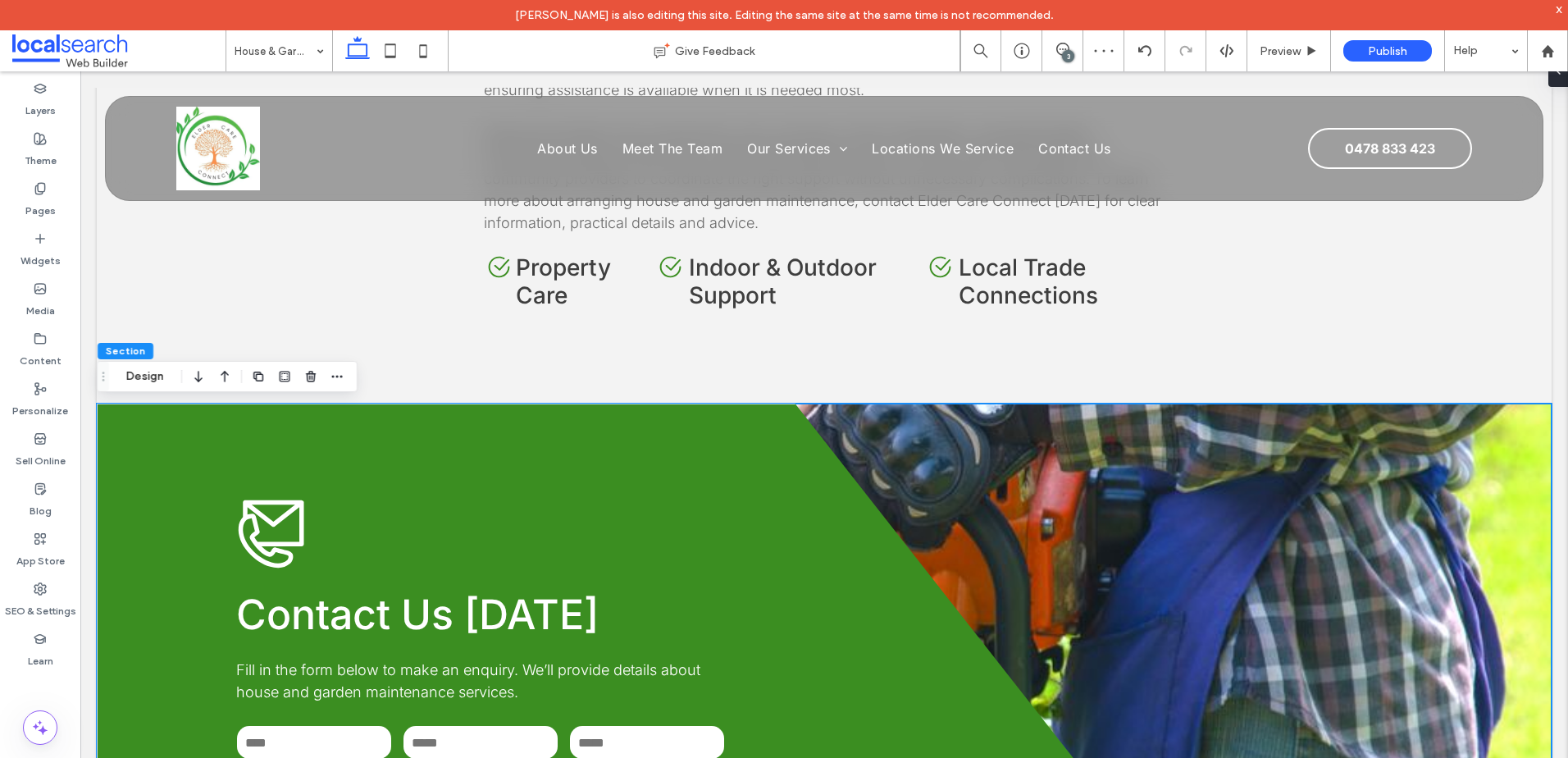
click at [1109, 461] on div "**********" at bounding box center [824, 699] width 1455 height 593
click at [136, 368] on button "Design" at bounding box center [145, 376] width 59 height 19
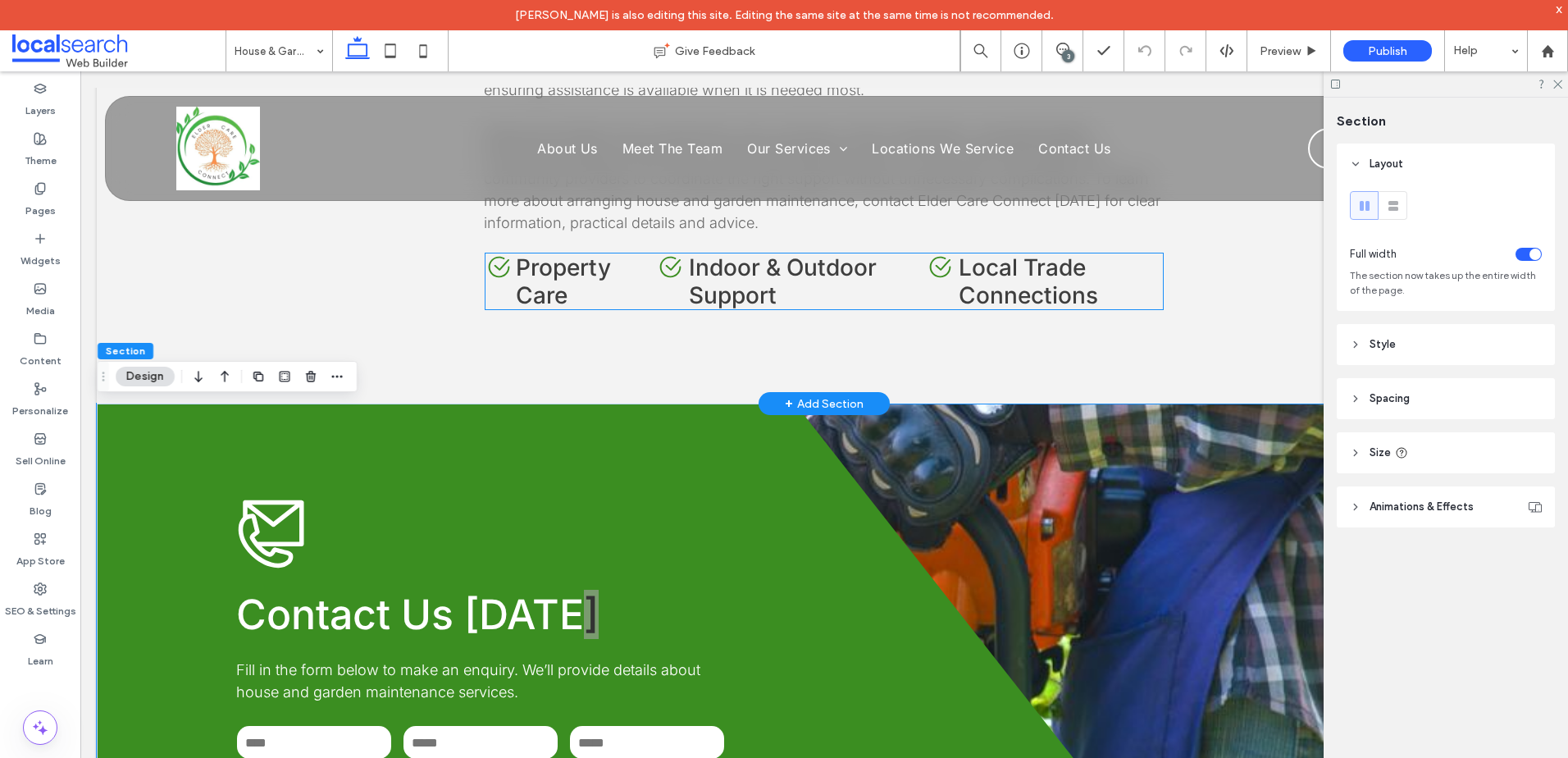
click at [998, 278] on span "Local Trade Connections" at bounding box center [1028, 281] width 139 height 56
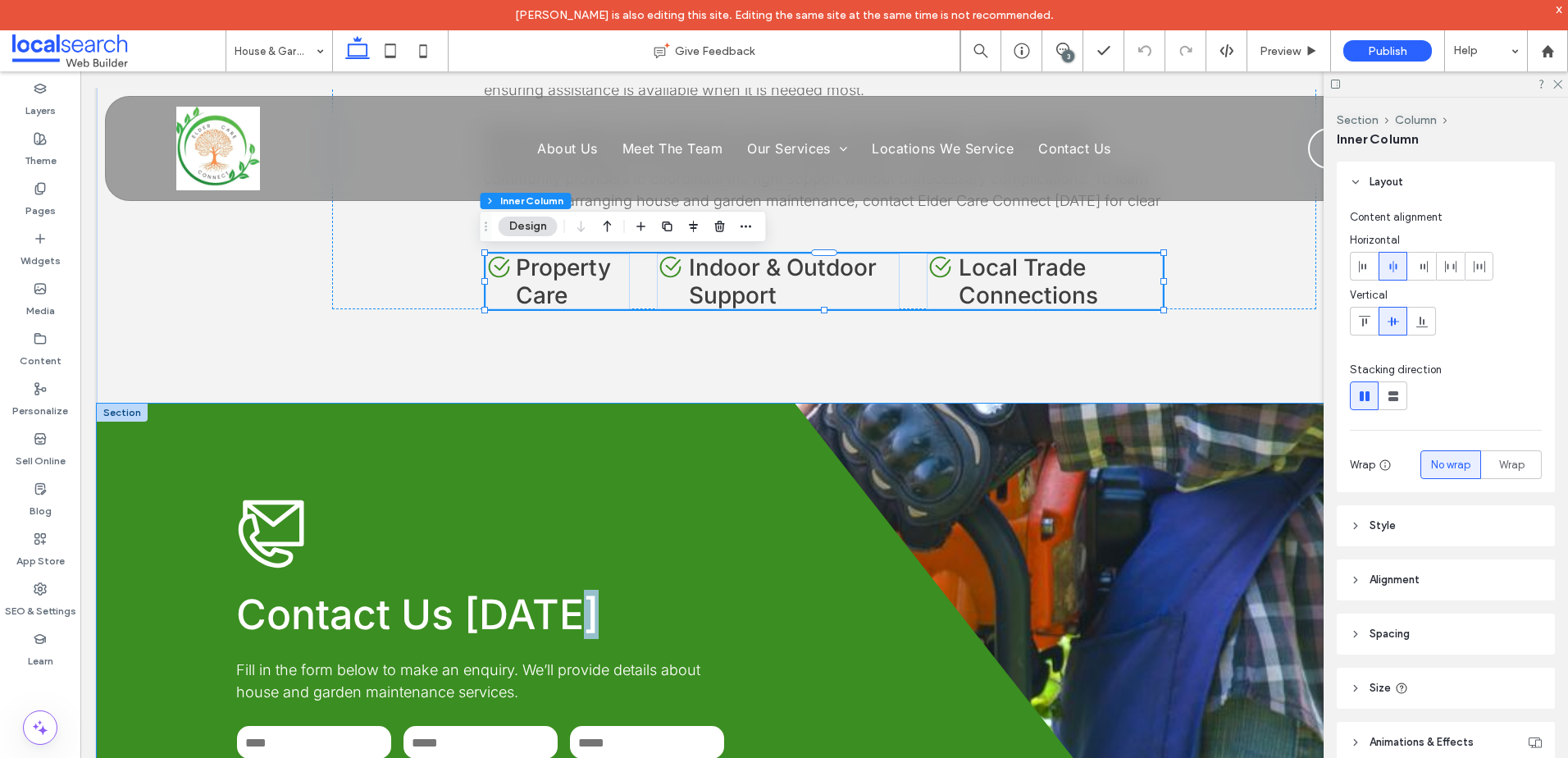
click at [1012, 423] on div "**********" at bounding box center [824, 699] width 1455 height 593
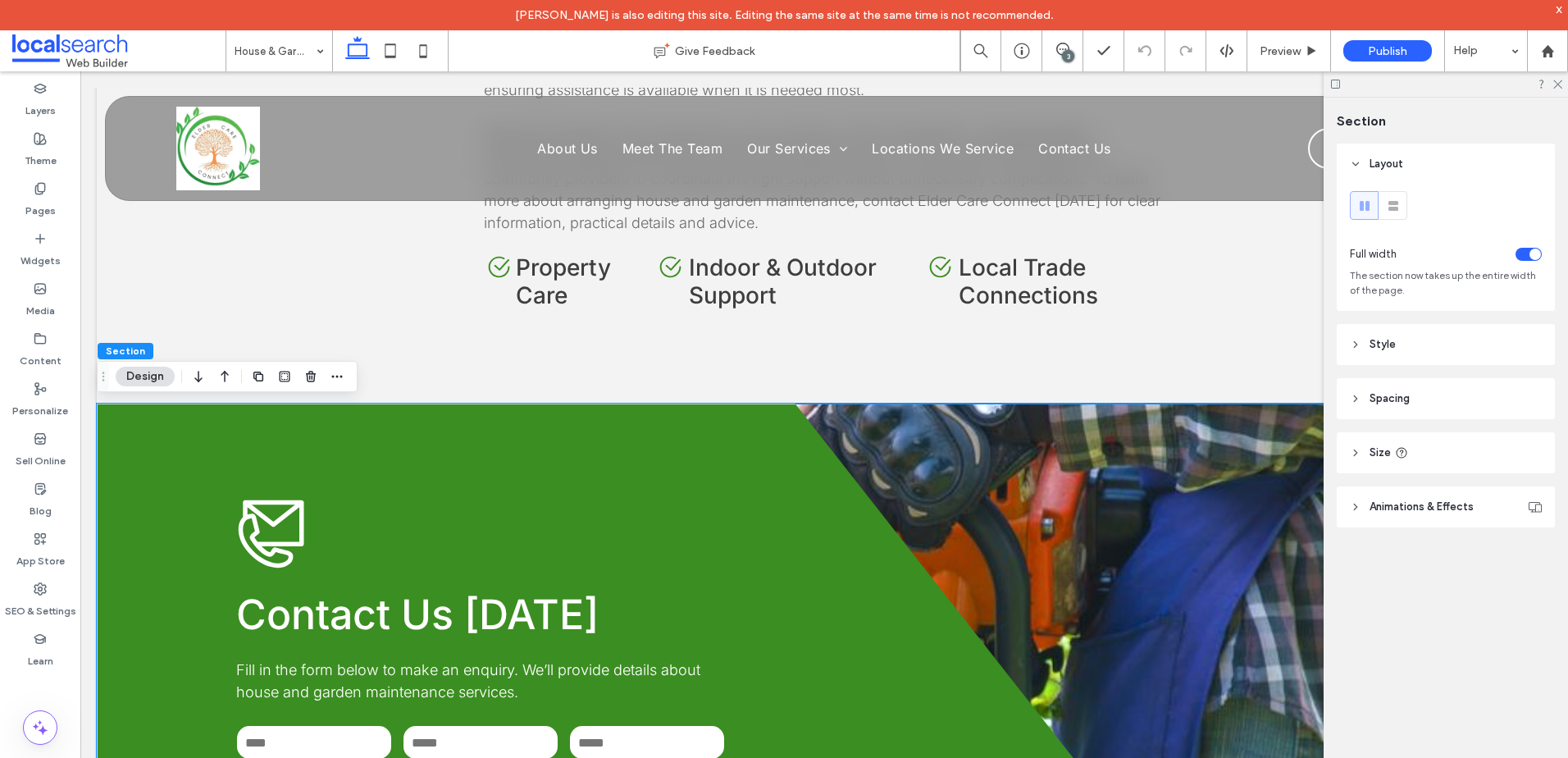
click at [1440, 515] on header "Animations & Effects" at bounding box center [1446, 507] width 218 height 41
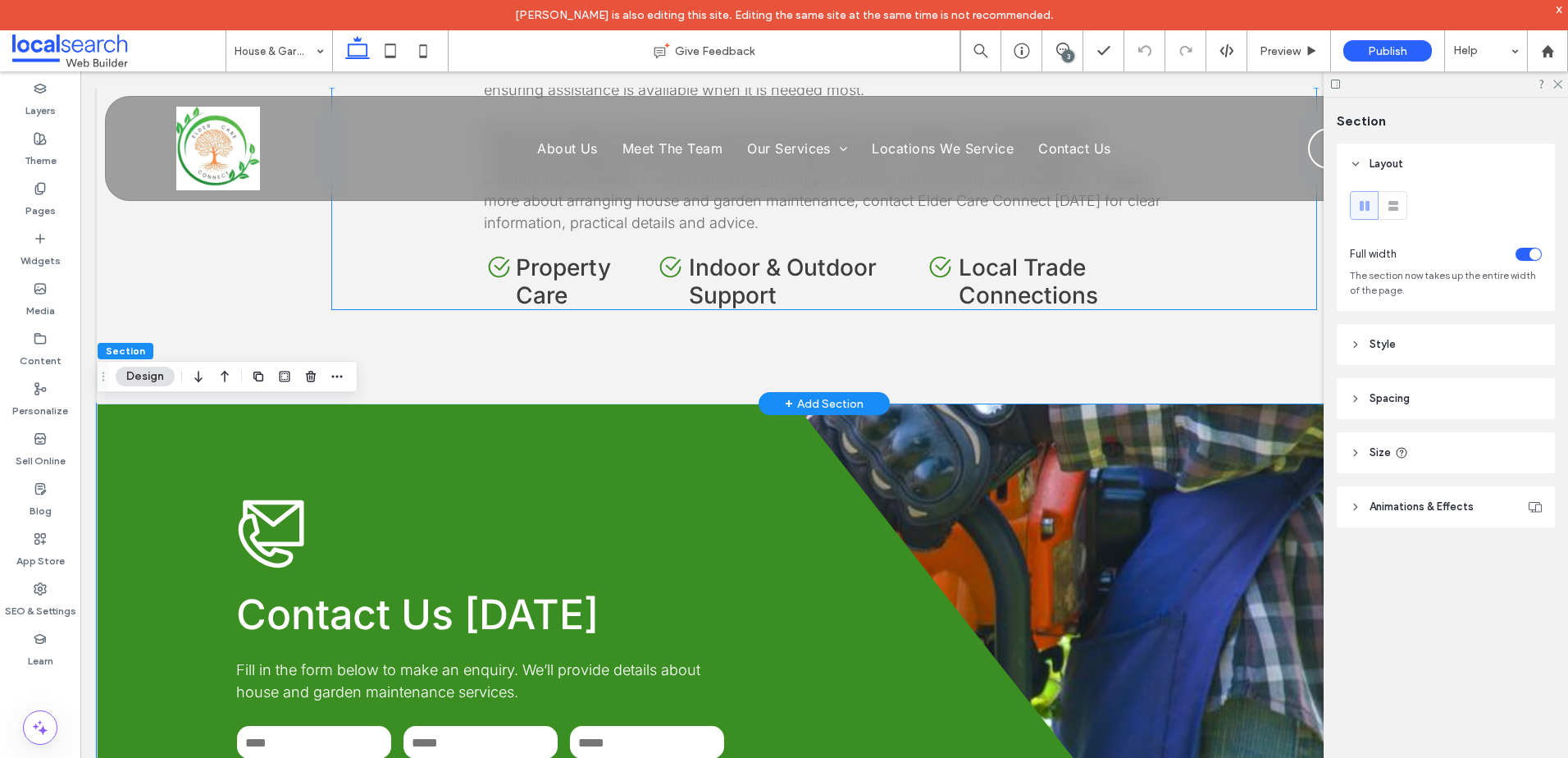
click at [365, 269] on div "Aged Care Icon Everyday Home & Garden Support We tailor house and garden mainte…" at bounding box center [824, 80] width 984 height 458
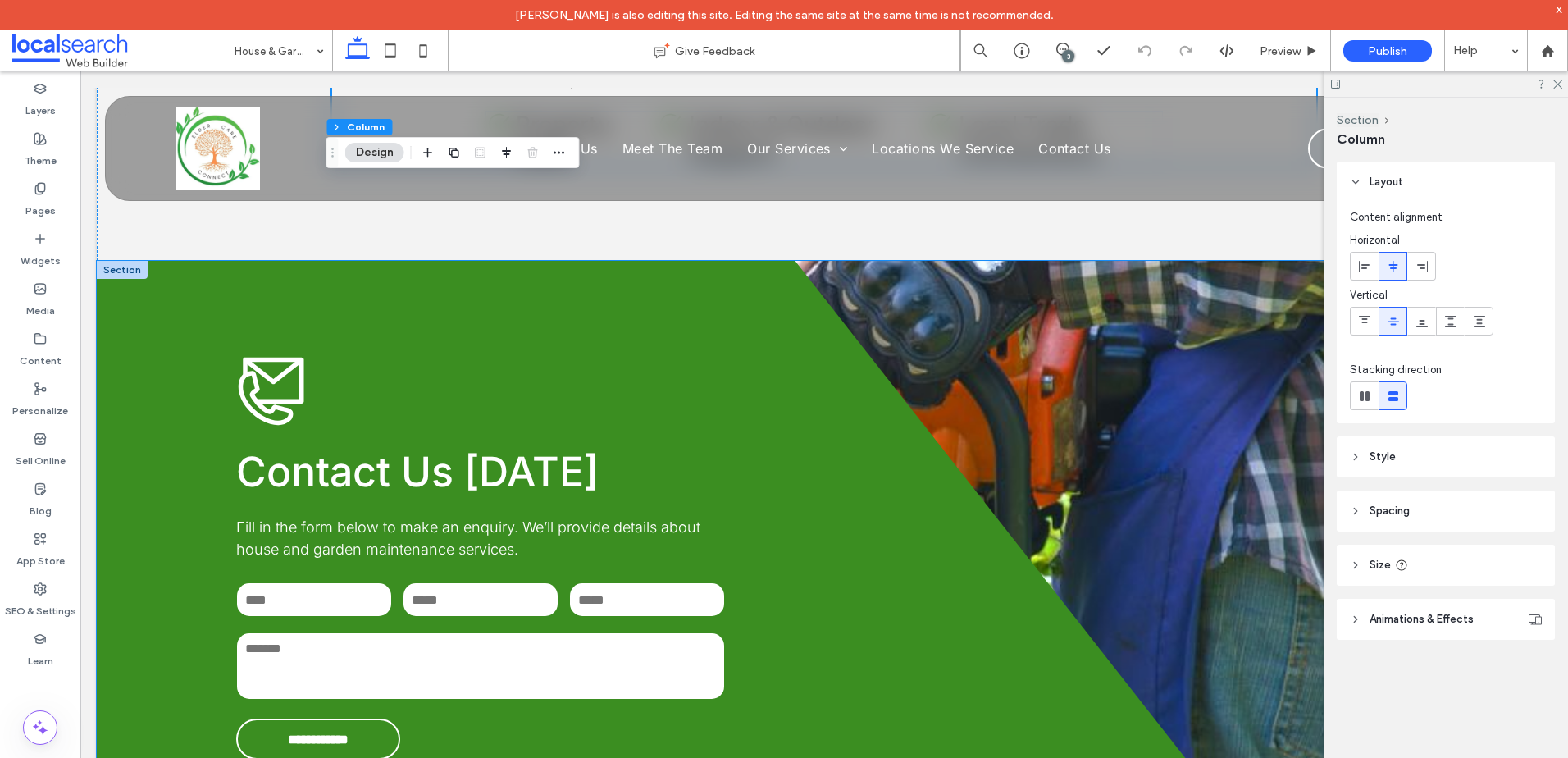
scroll to position [2039, 0]
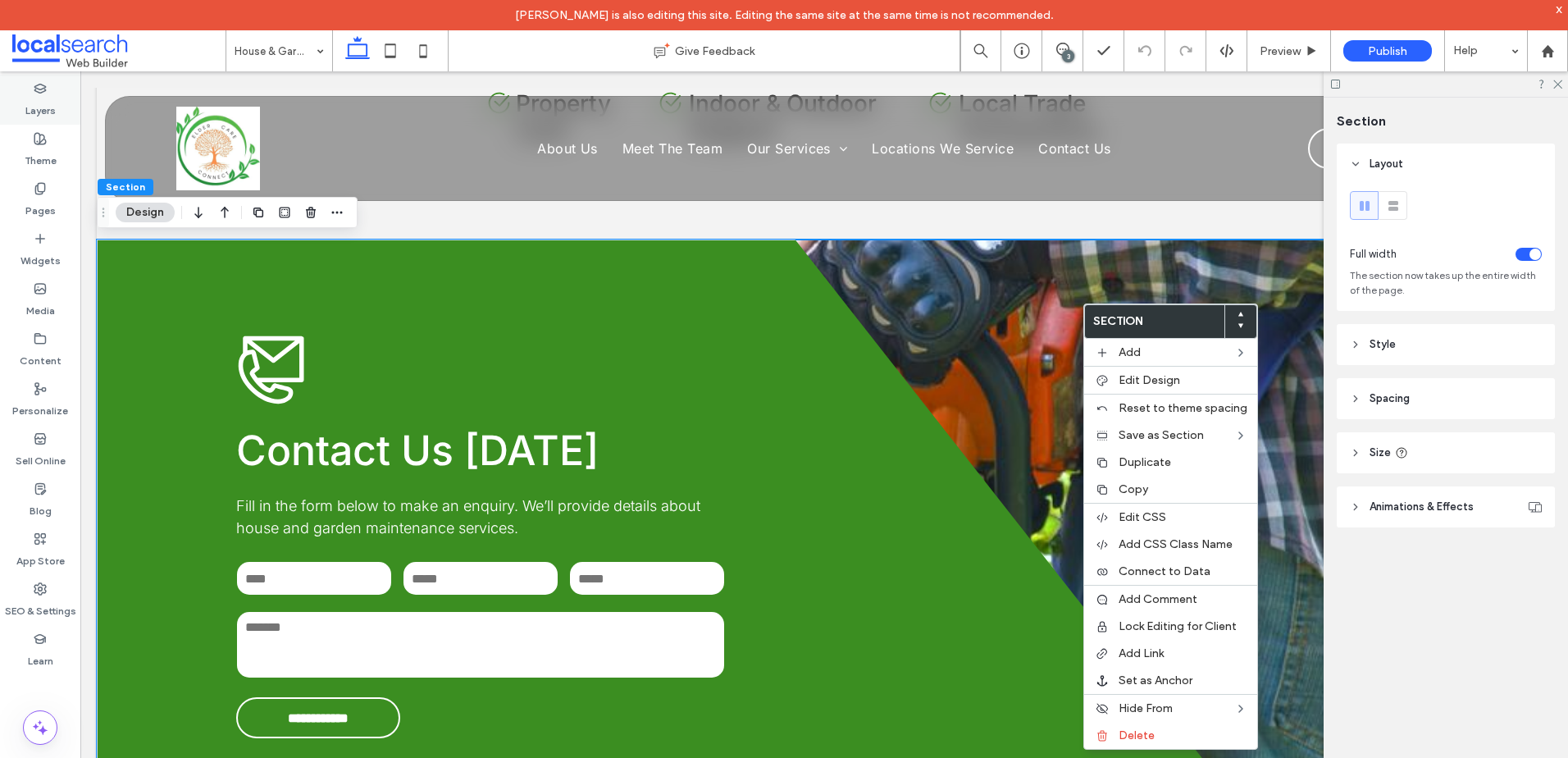
click at [28, 108] on label "Layers" at bounding box center [40, 106] width 30 height 23
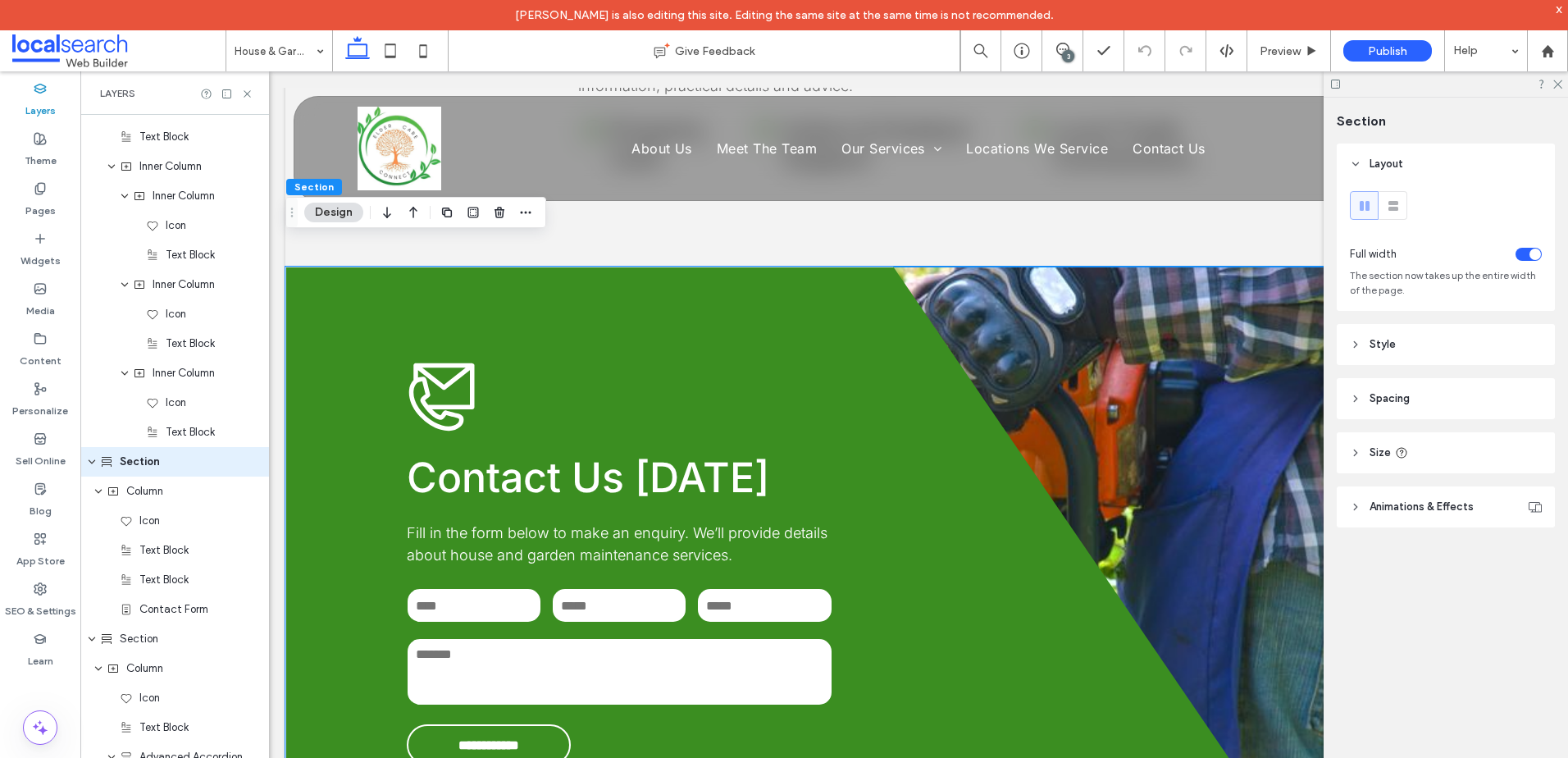
scroll to position [977, 0]
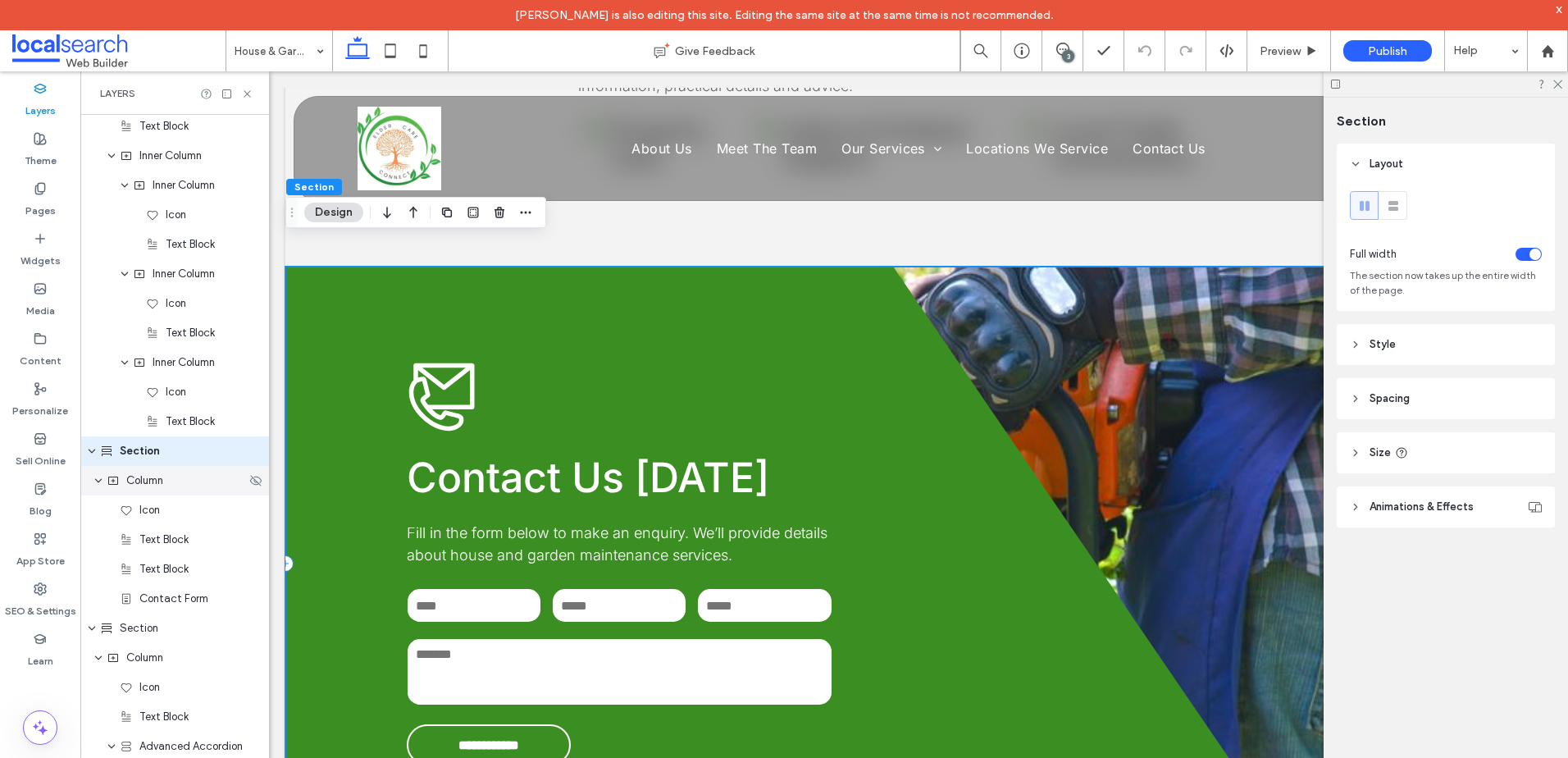
click at [157, 478] on span "Column" at bounding box center [145, 480] width 37 height 16
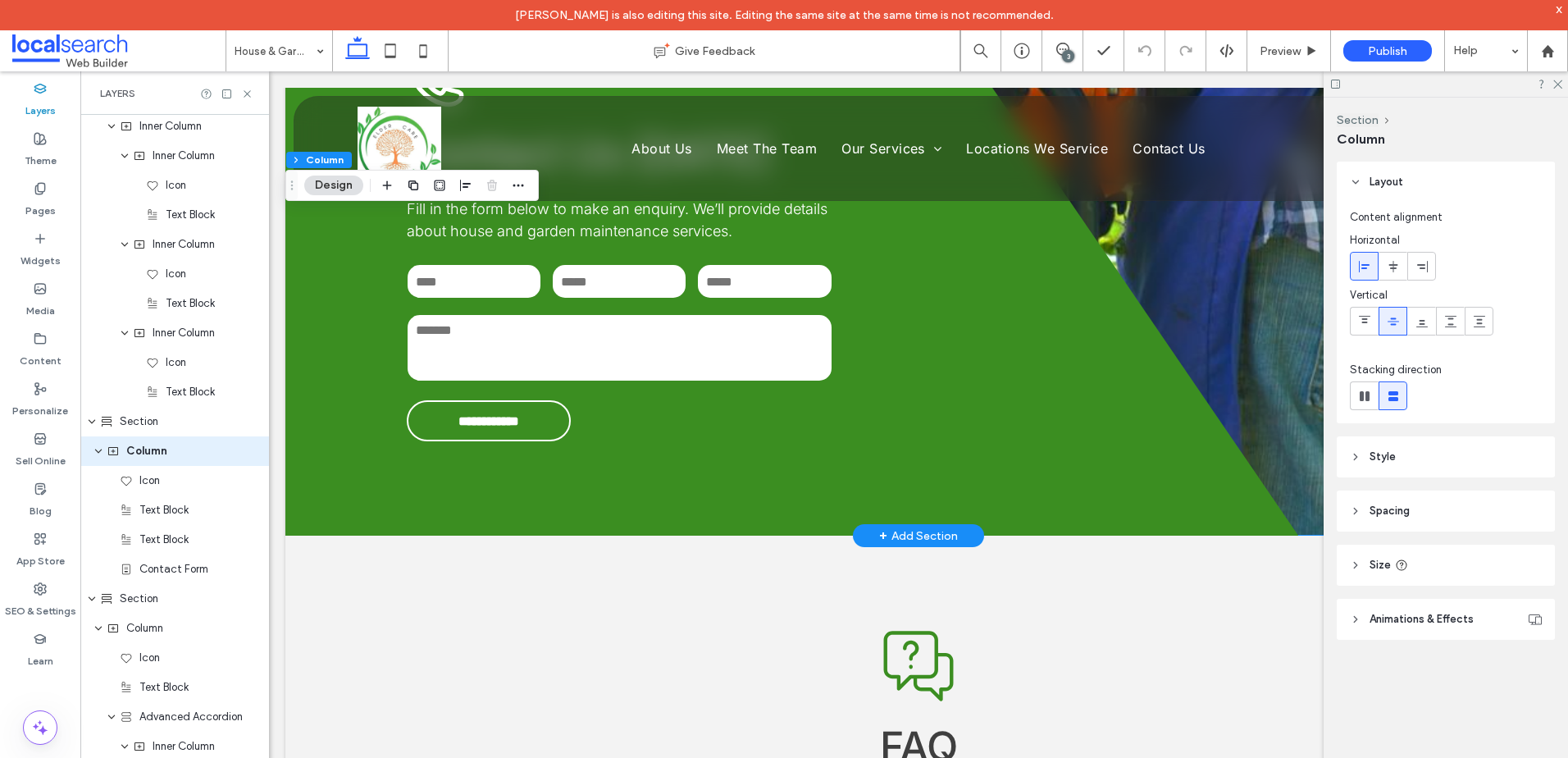
scroll to position [2411, 0]
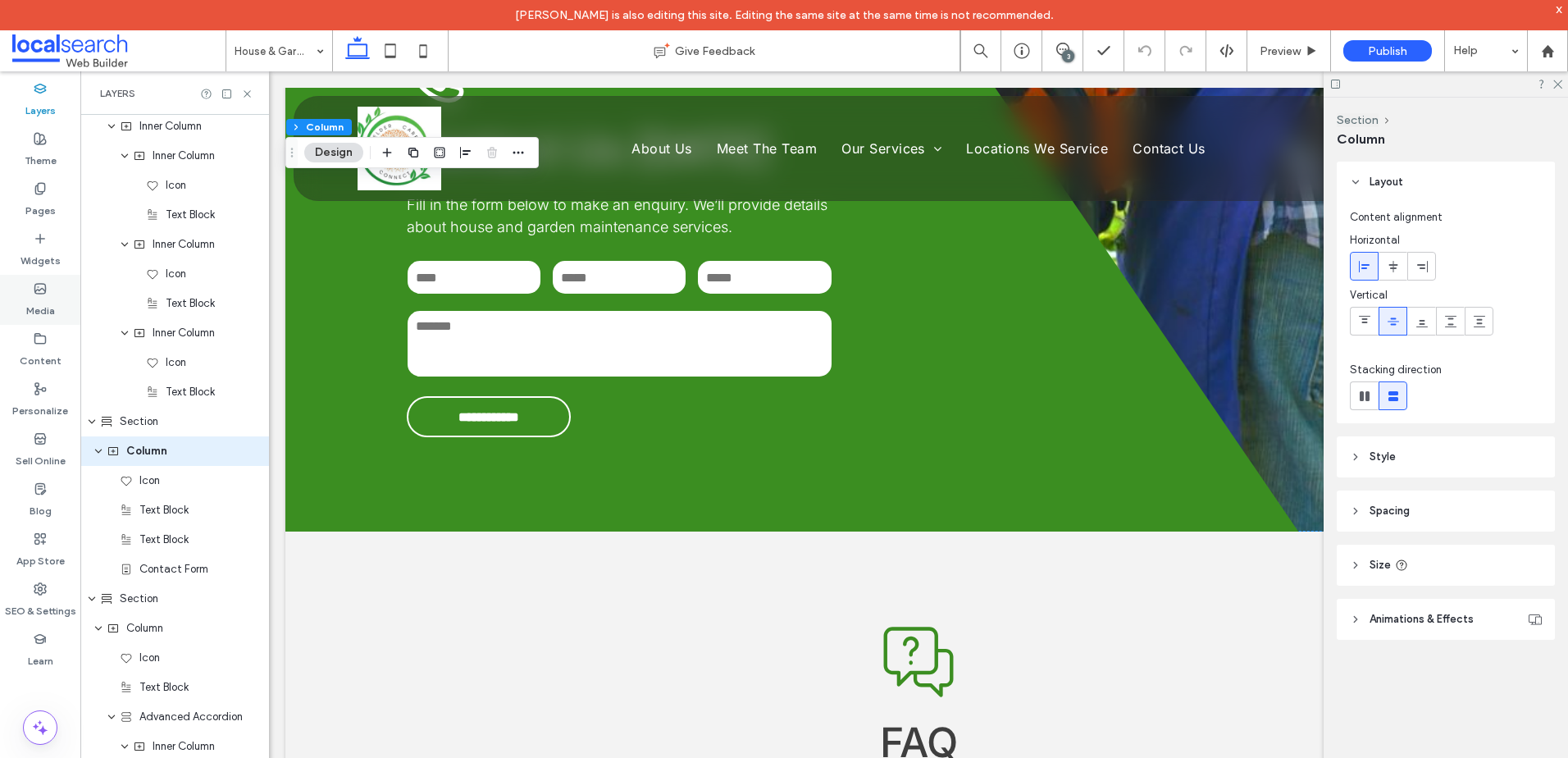
click at [41, 304] on label "Media" at bounding box center [40, 306] width 29 height 23
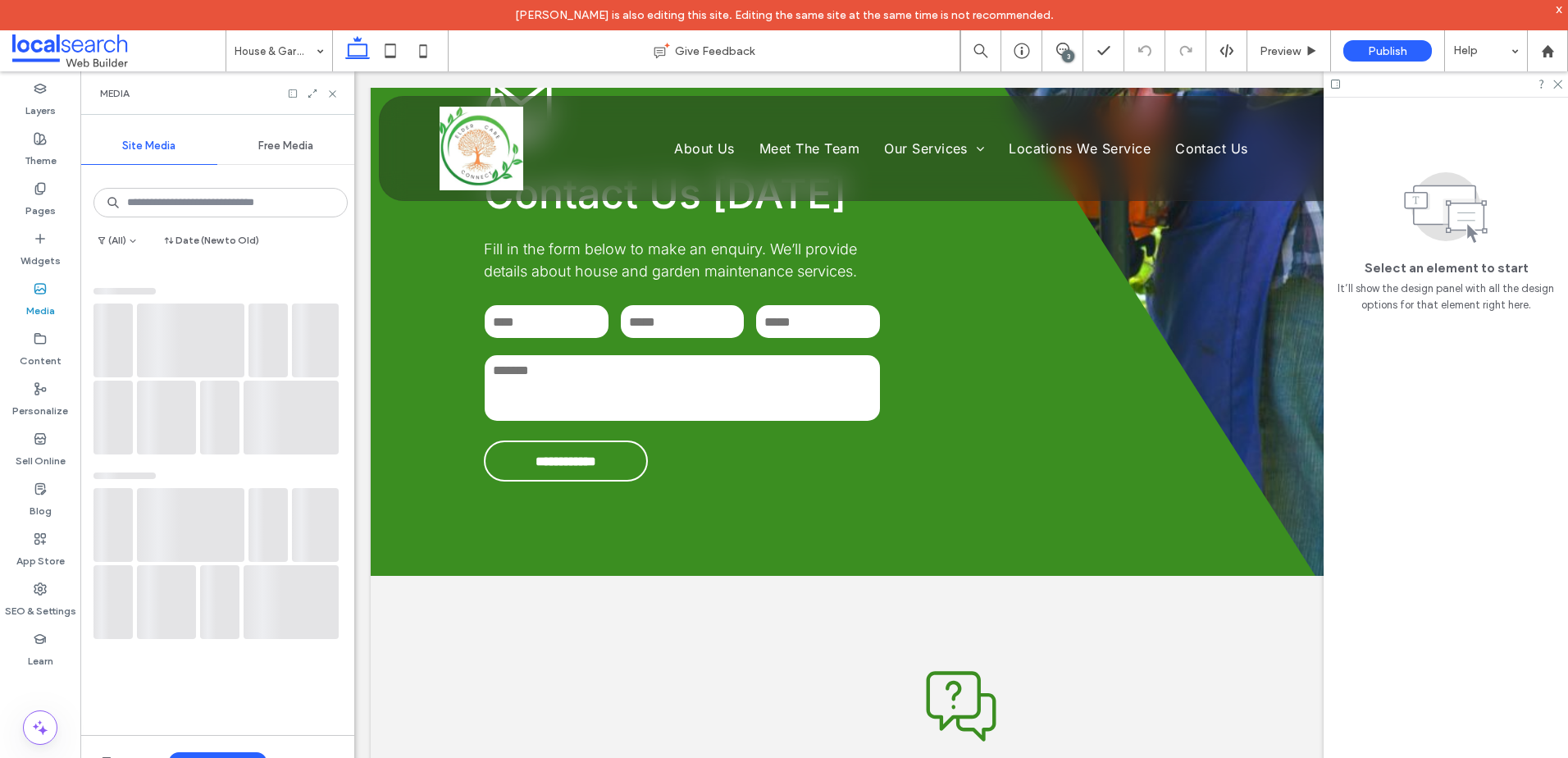
scroll to position [2459, 0]
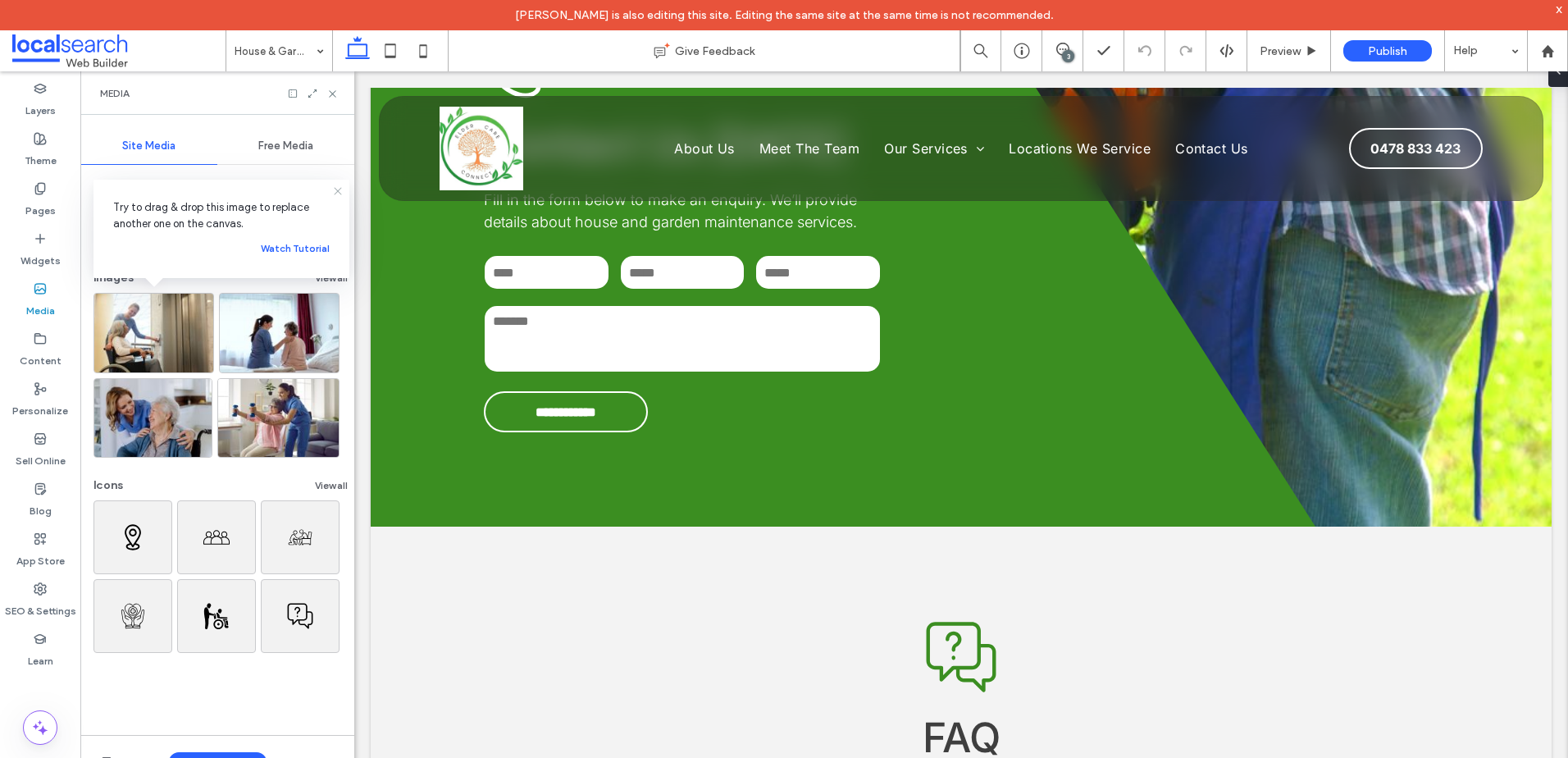
click at [338, 191] on icon at bounding box center [338, 191] width 13 height 13
click at [330, 281] on button "View all" at bounding box center [331, 277] width 33 height 19
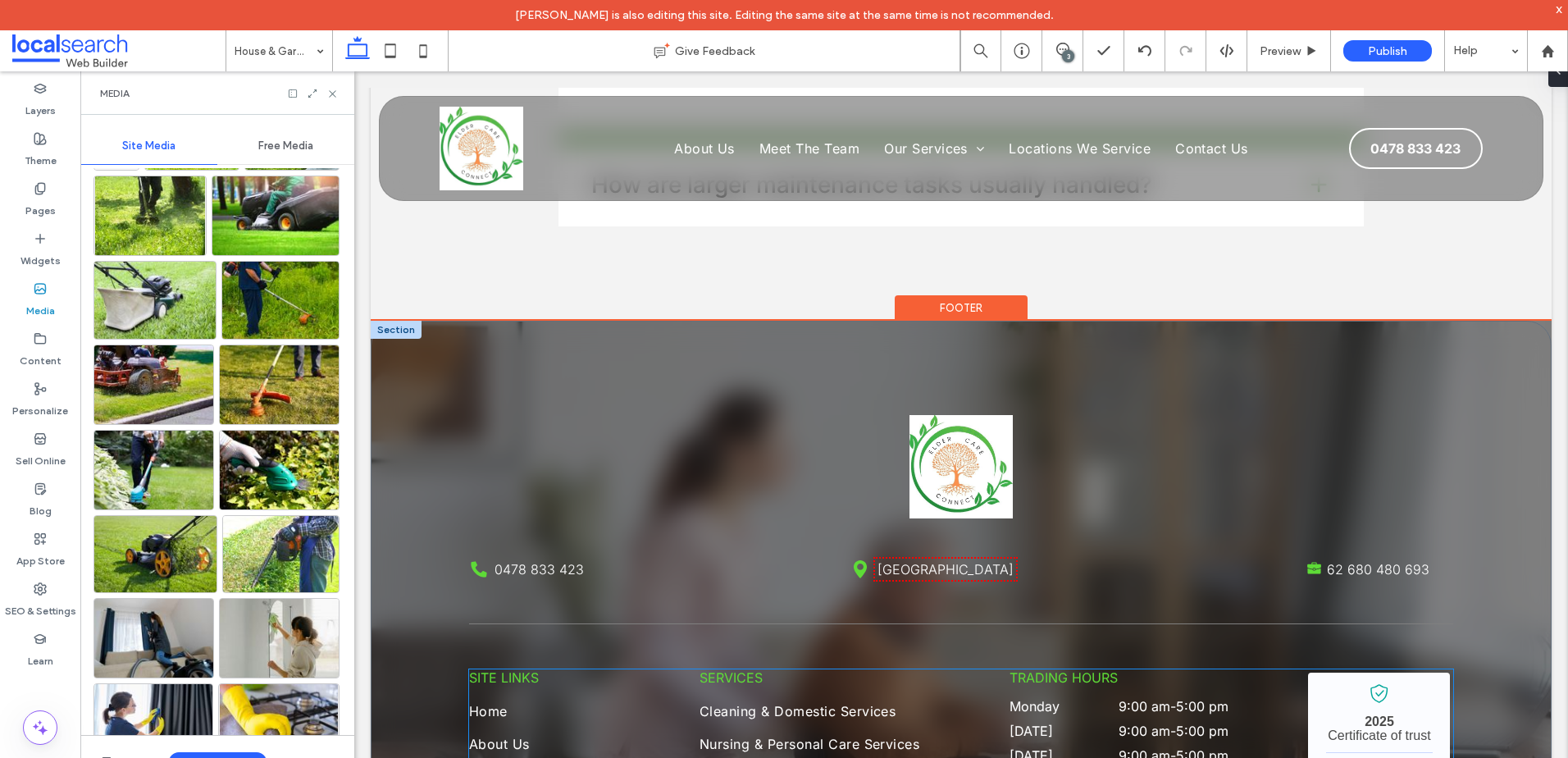
scroll to position [3309, 0]
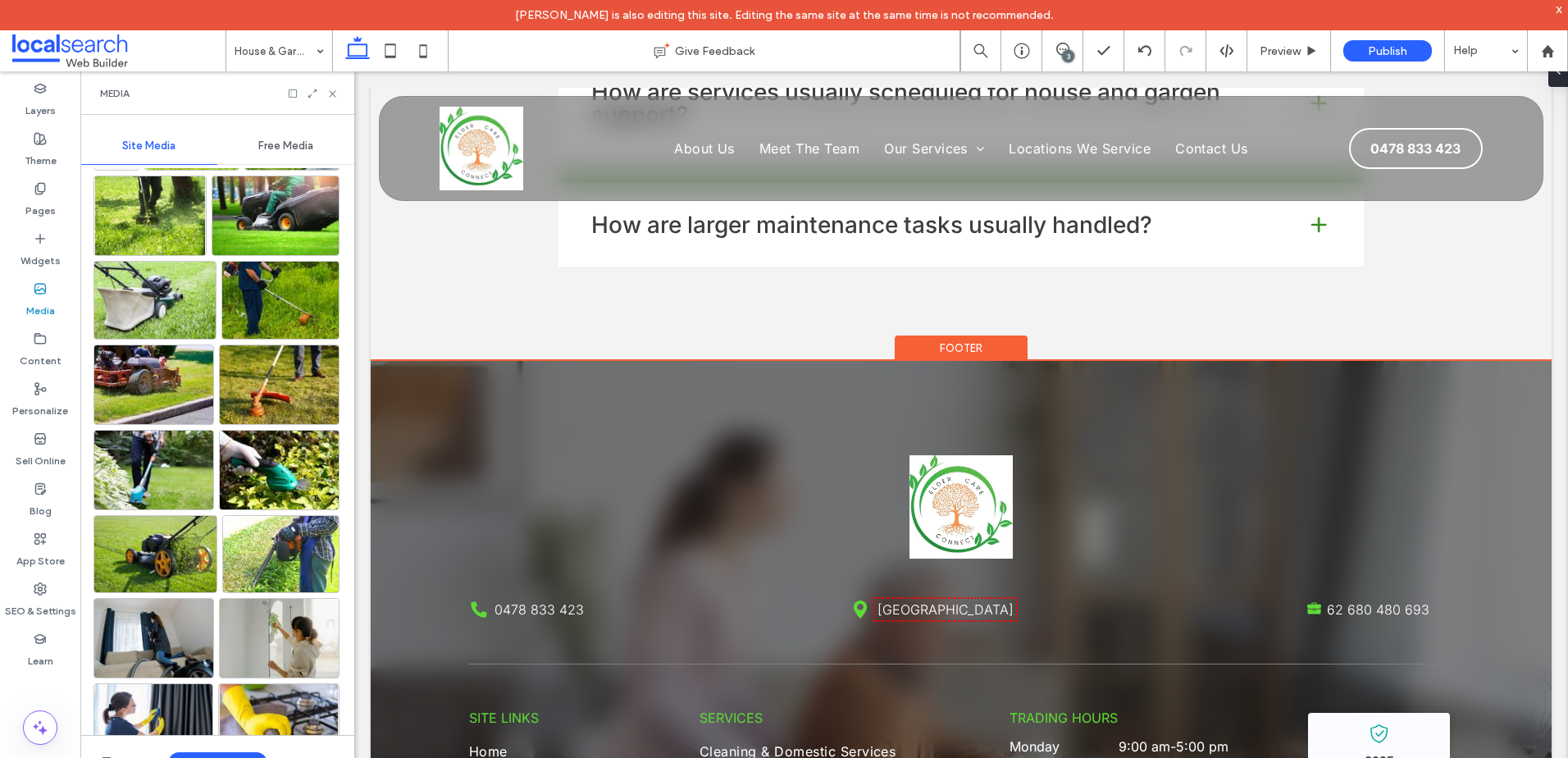
click at [963, 336] on div "Footer" at bounding box center [962, 348] width 133 height 25
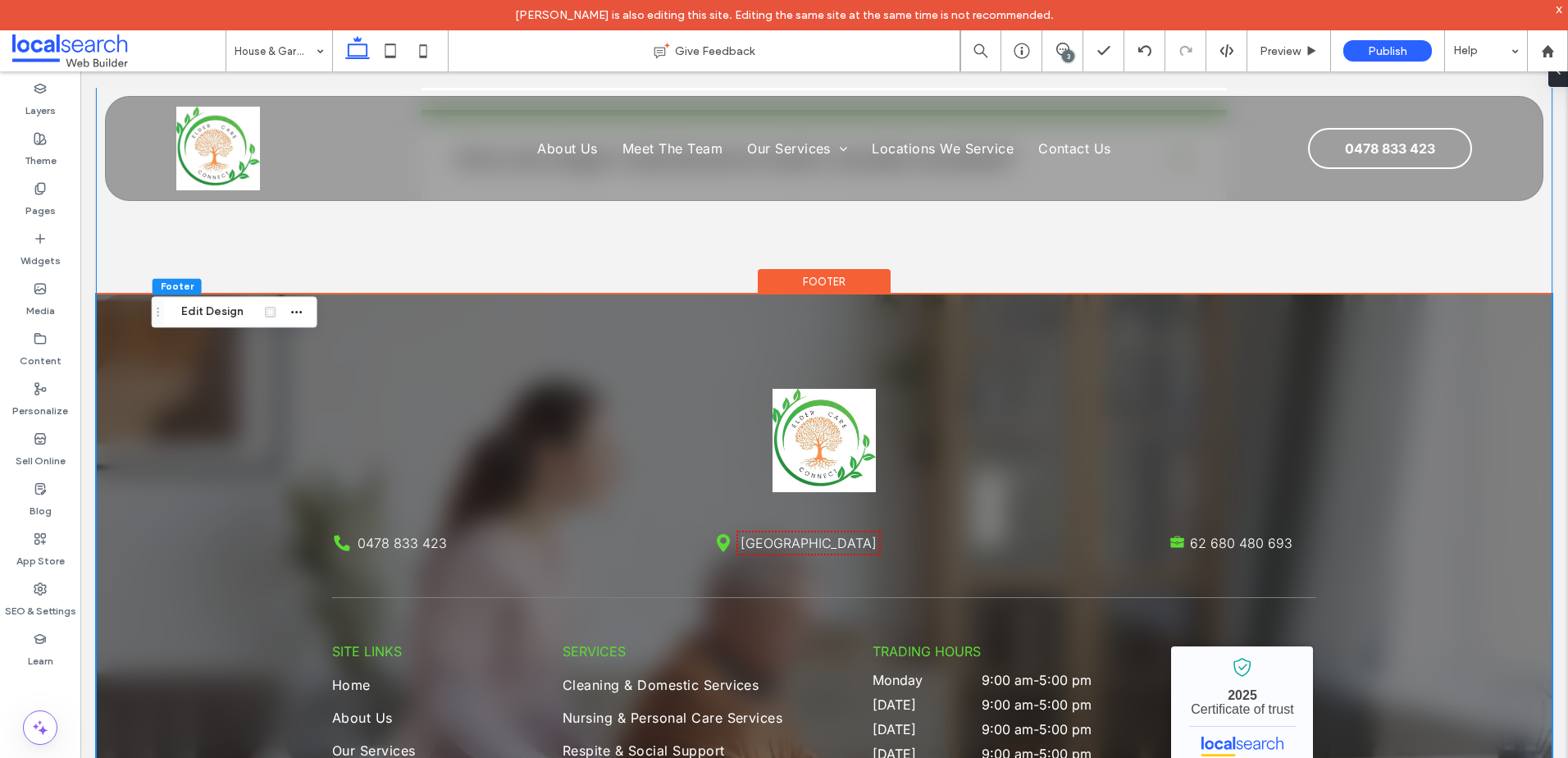
scroll to position [3215, 0]
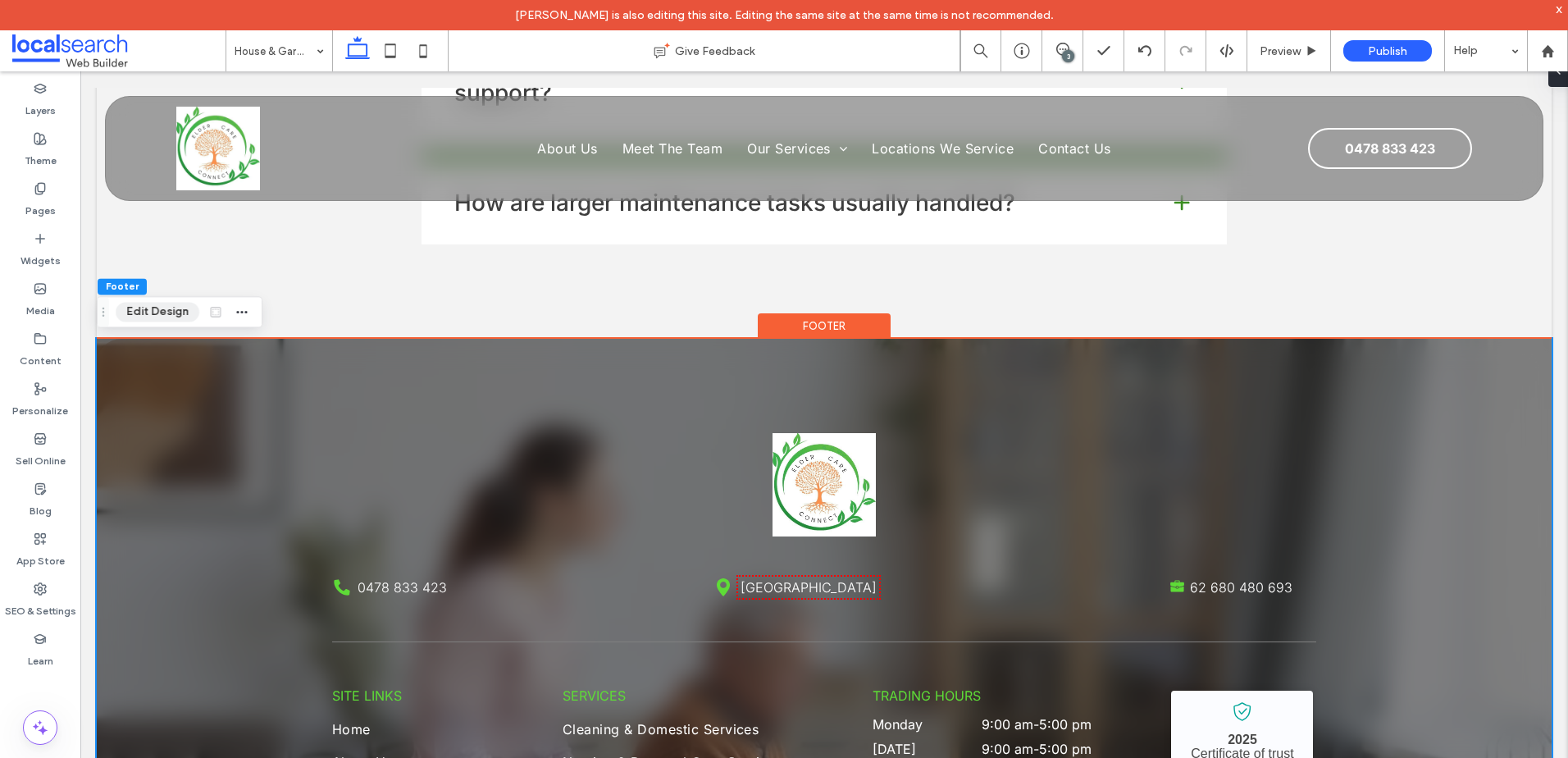
click at [168, 311] on button "Edit Design" at bounding box center [157, 311] width 84 height 19
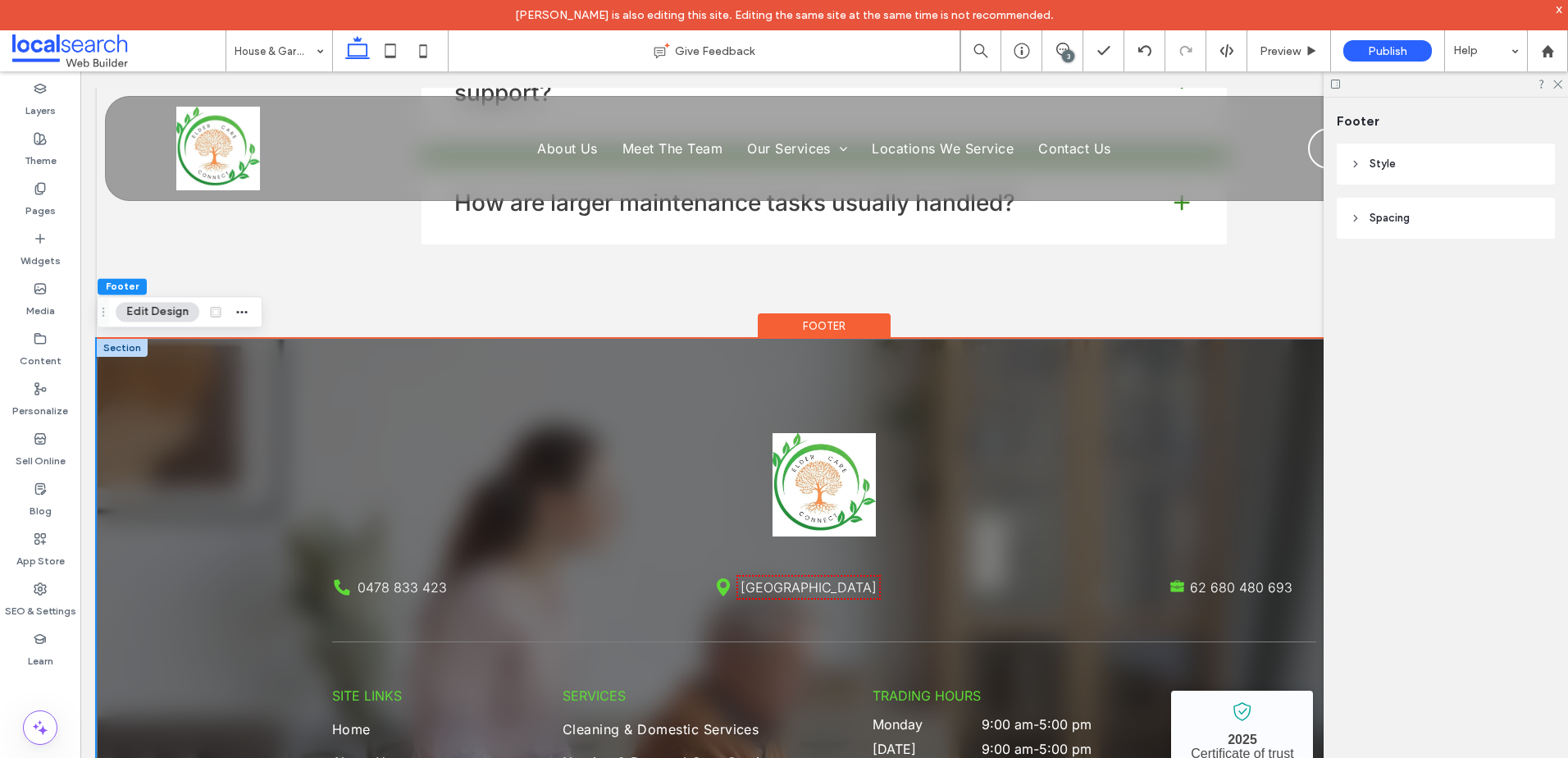
click at [195, 410] on div "Phone Icon 0478 833 423 Pin Icon Highland Park QLD 4211 Briefcase Icon 62 680 4…" at bounding box center [824, 723] width 1455 height 769
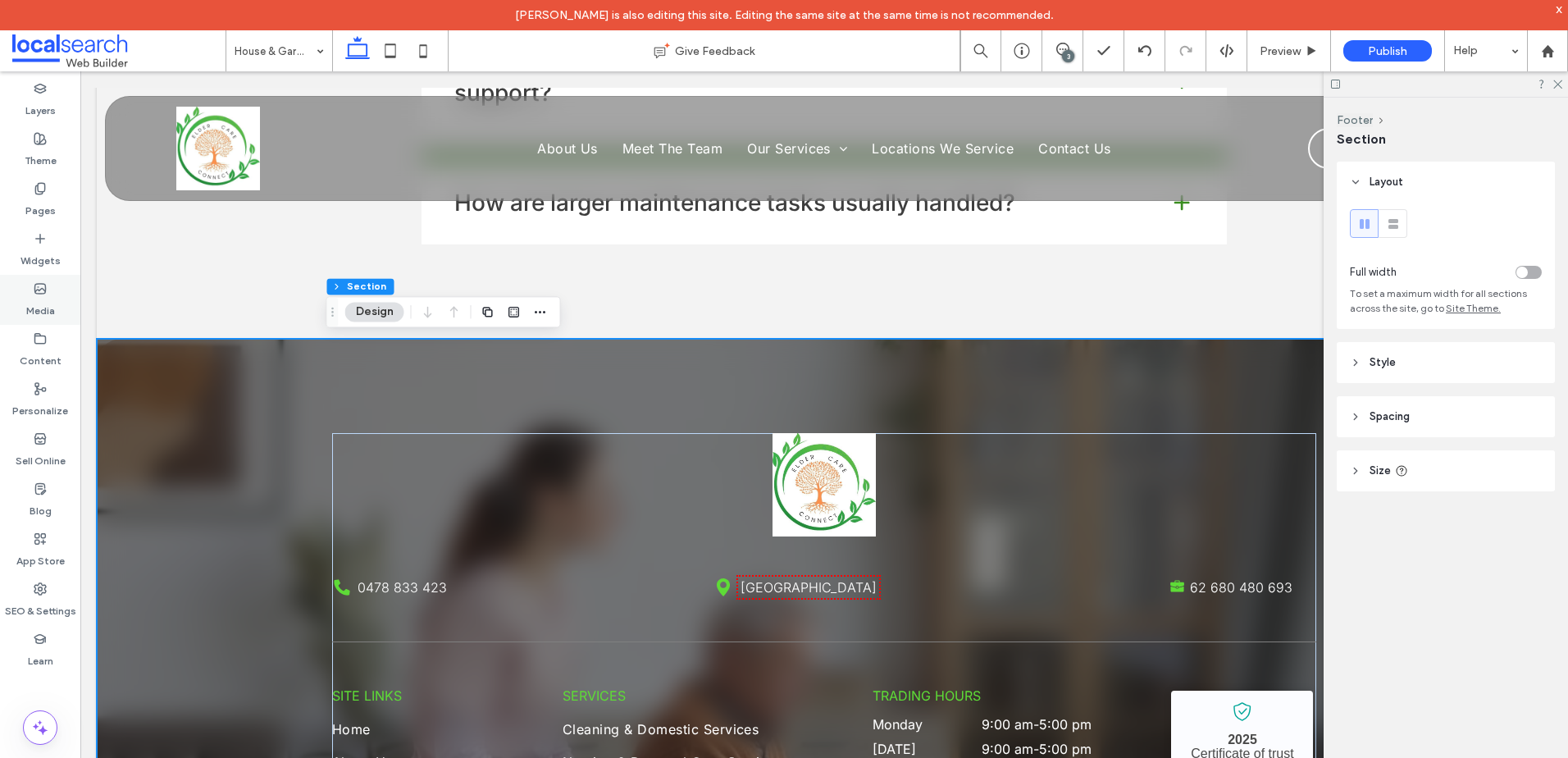
click at [37, 320] on div "Media" at bounding box center [40, 299] width 80 height 50
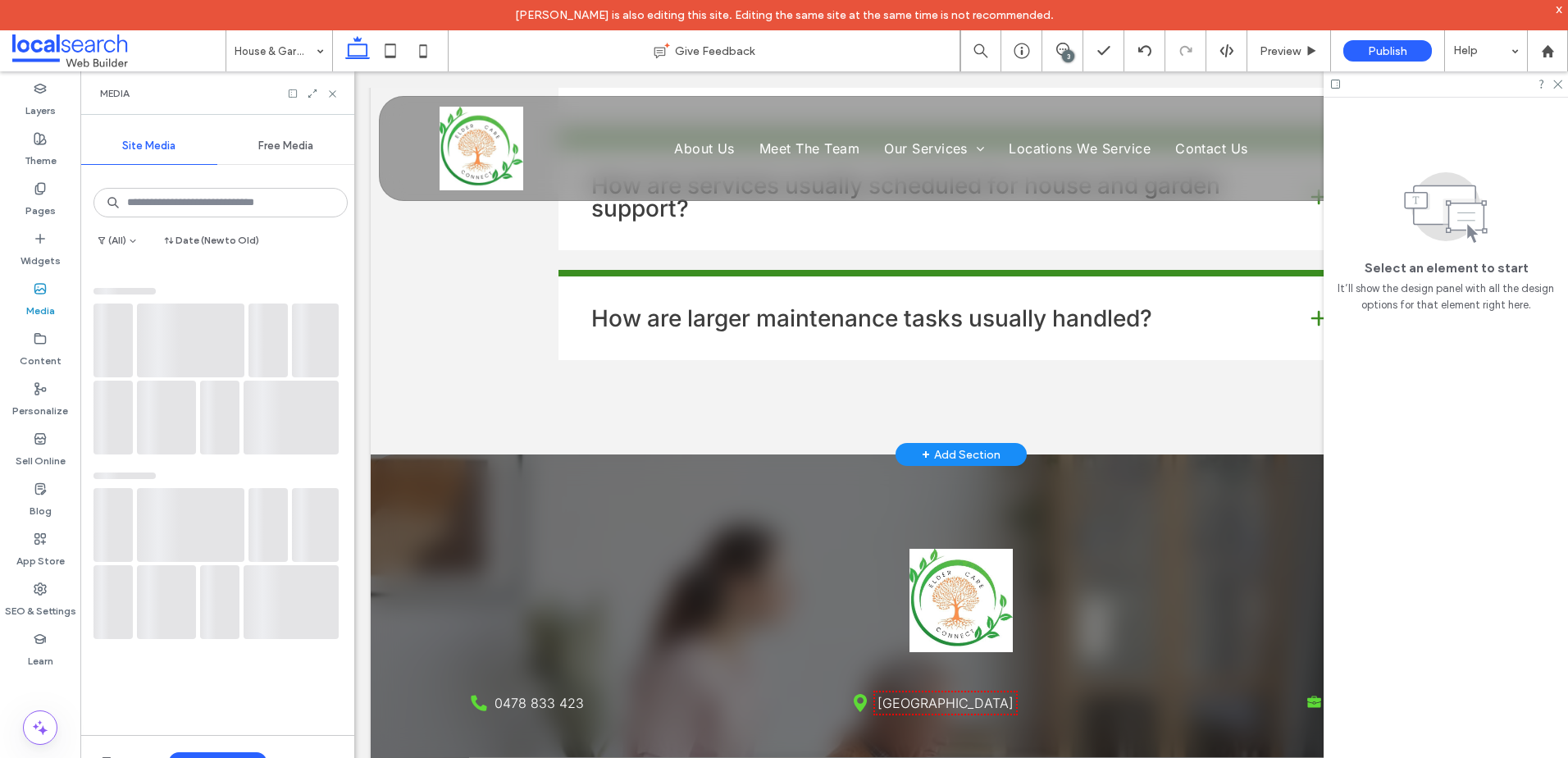
scroll to position [3309, 0]
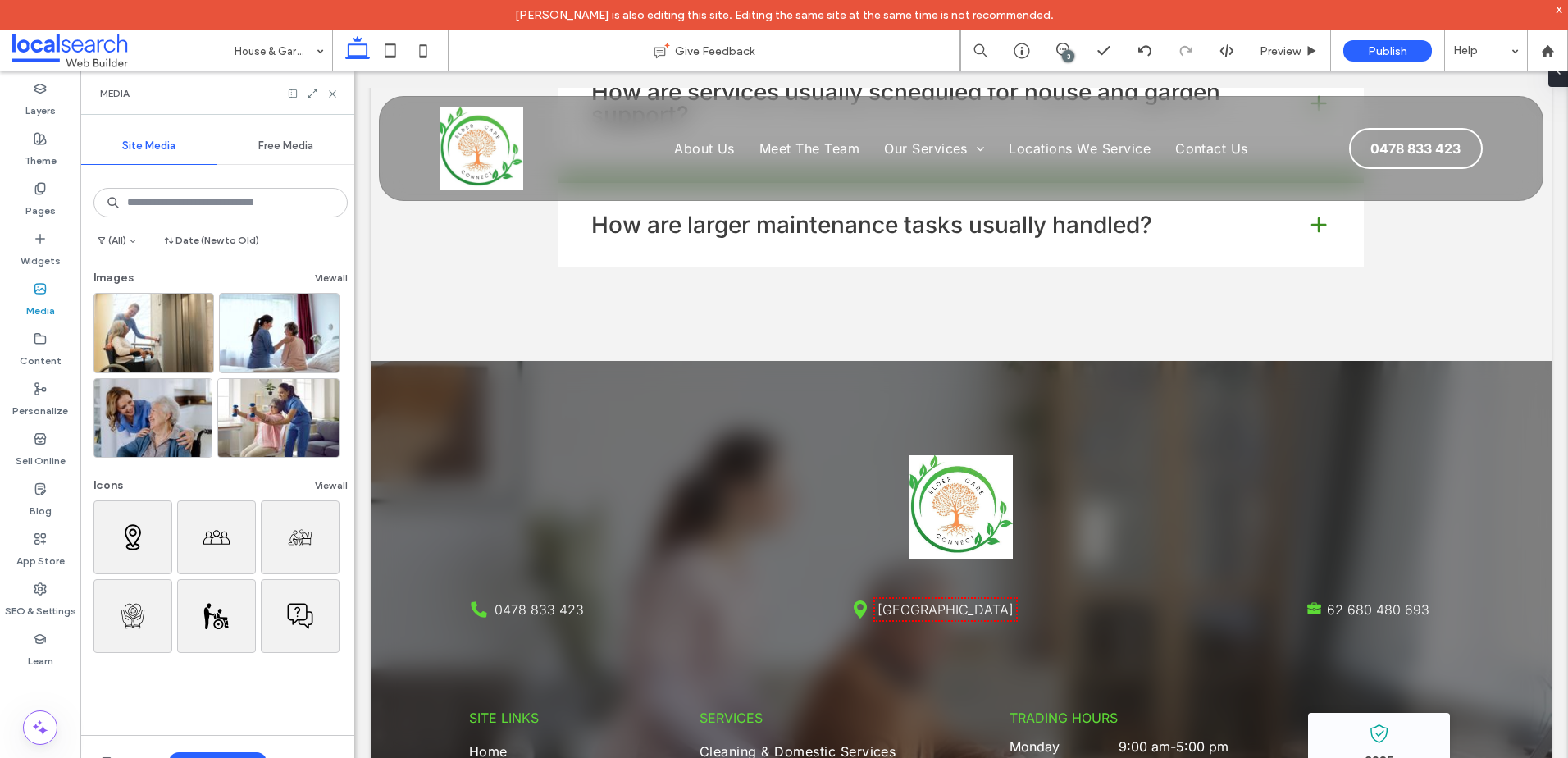
click at [329, 274] on button "View all" at bounding box center [331, 277] width 33 height 19
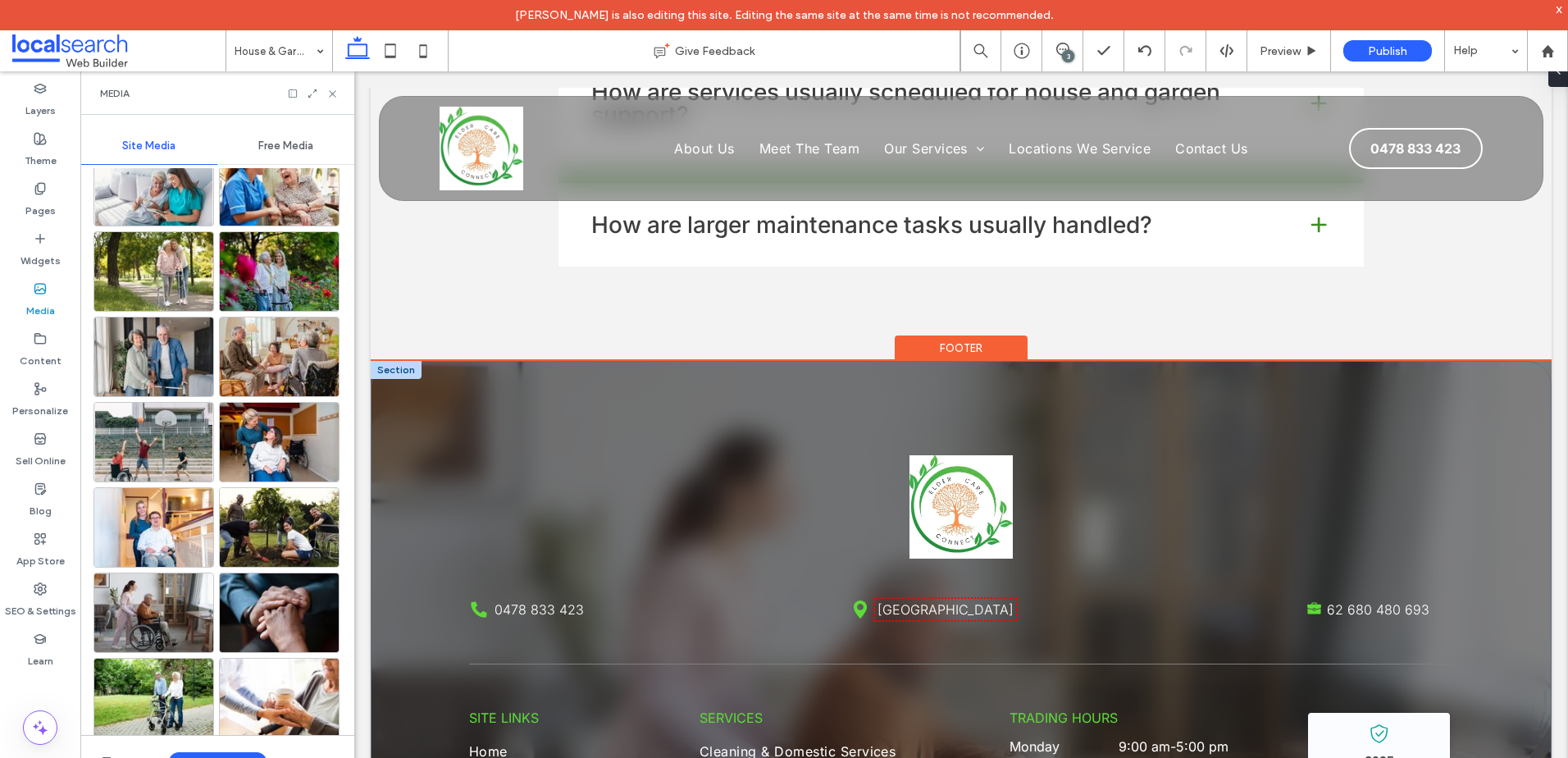
click at [393, 361] on div at bounding box center [396, 369] width 51 height 18
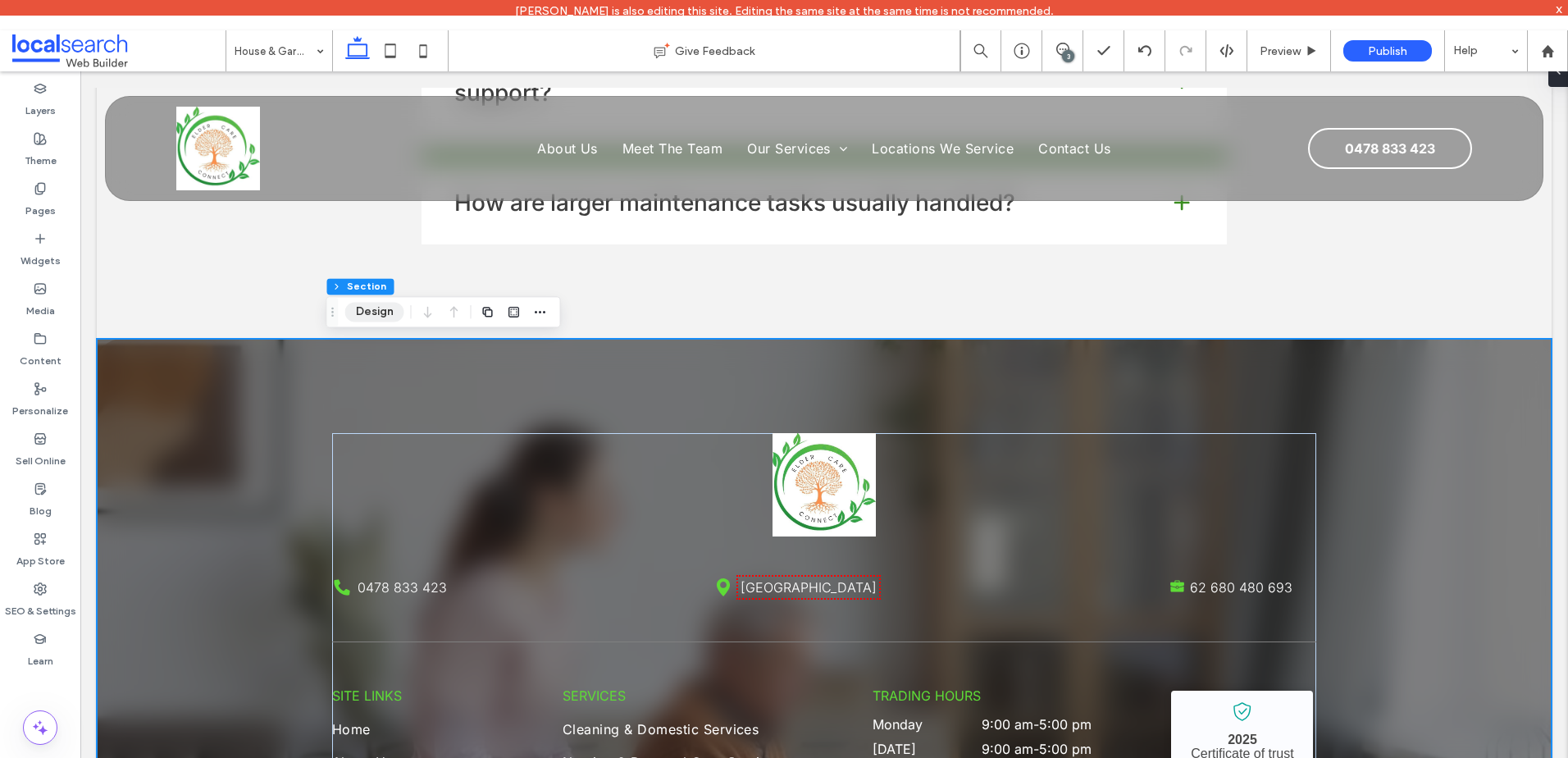
click at [393, 311] on button "Design" at bounding box center [374, 311] width 59 height 19
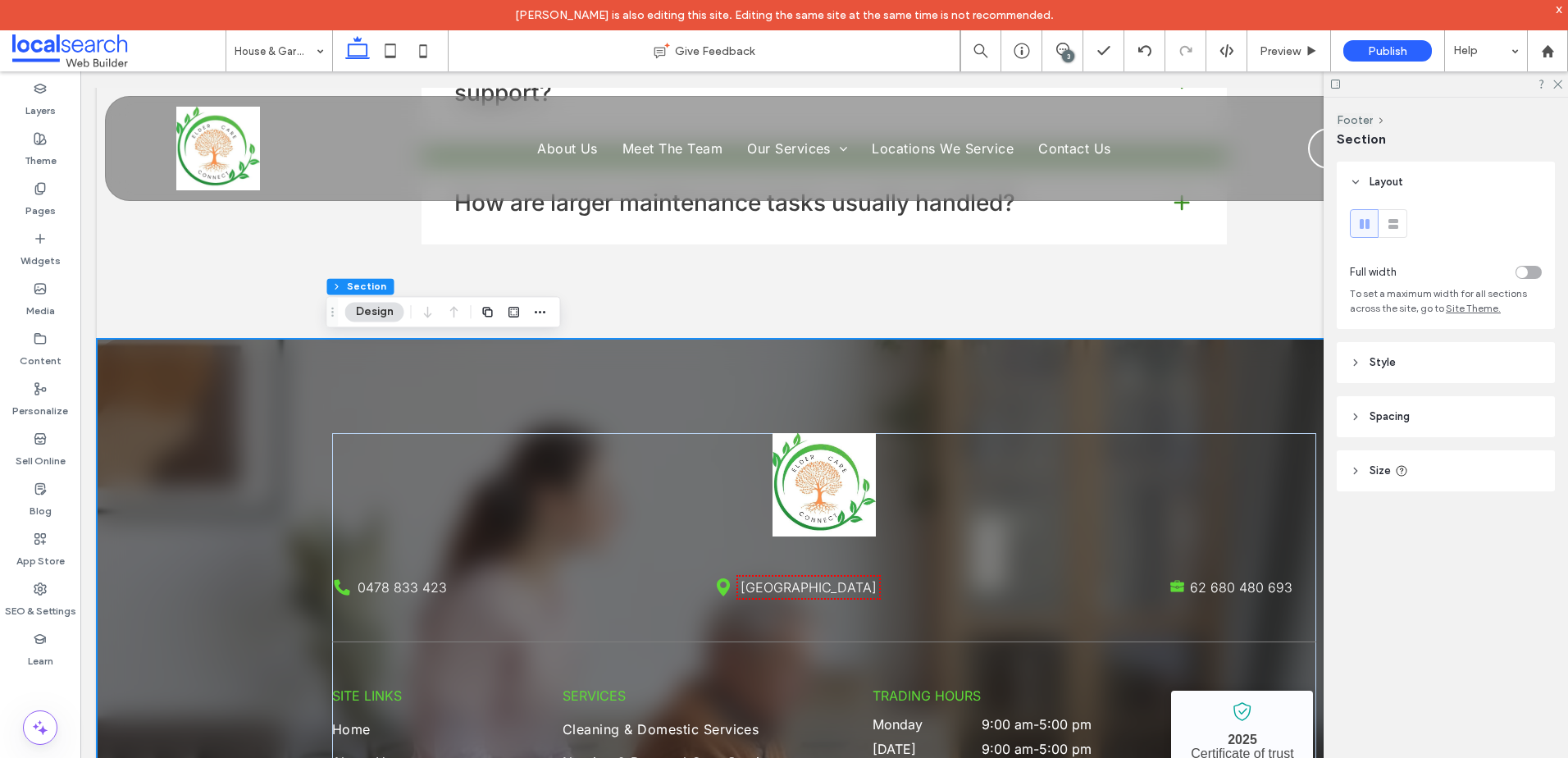
click at [1446, 350] on header "Style" at bounding box center [1446, 363] width 218 height 41
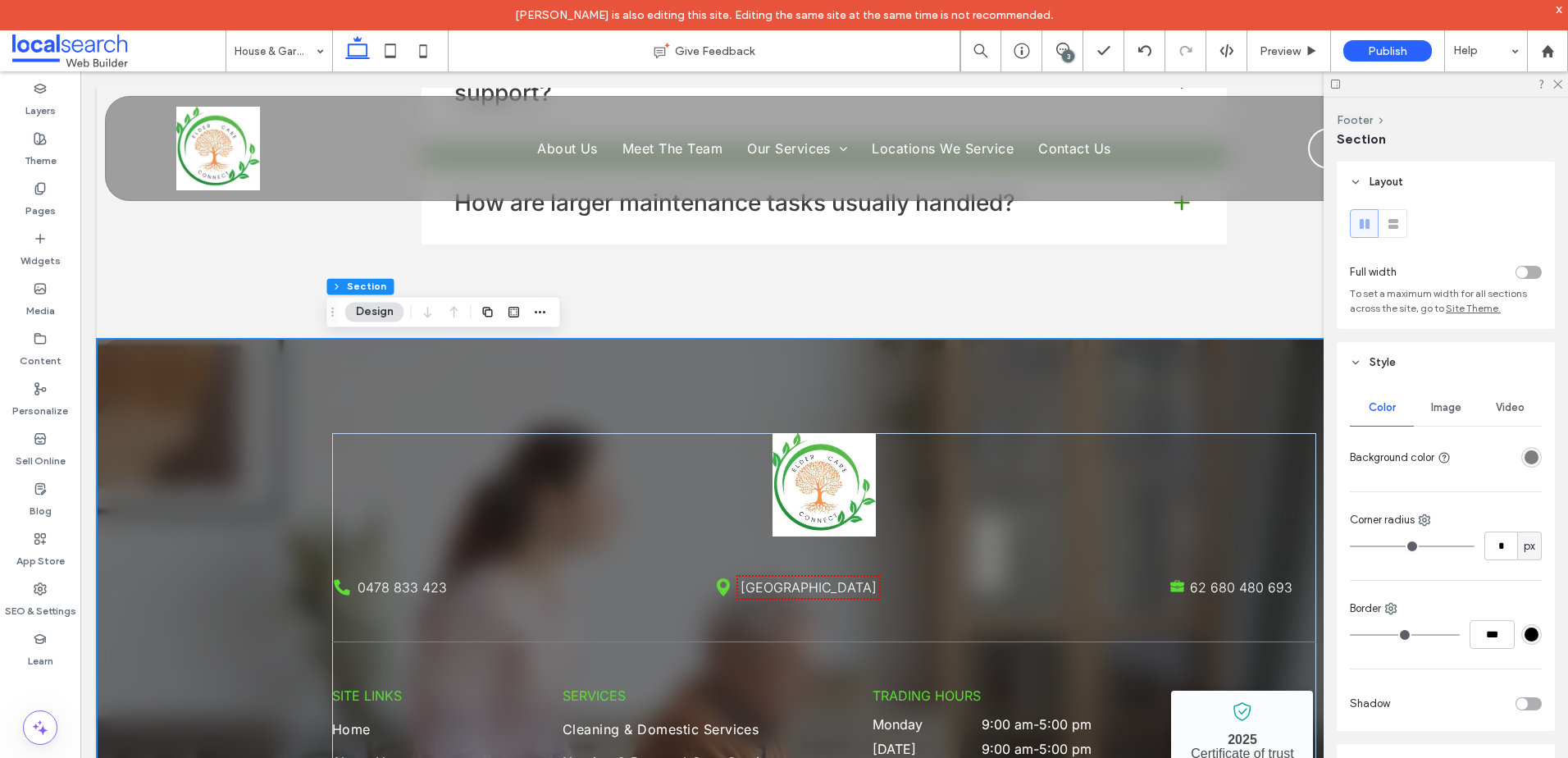
click at [1448, 414] on div "Image" at bounding box center [1447, 407] width 64 height 36
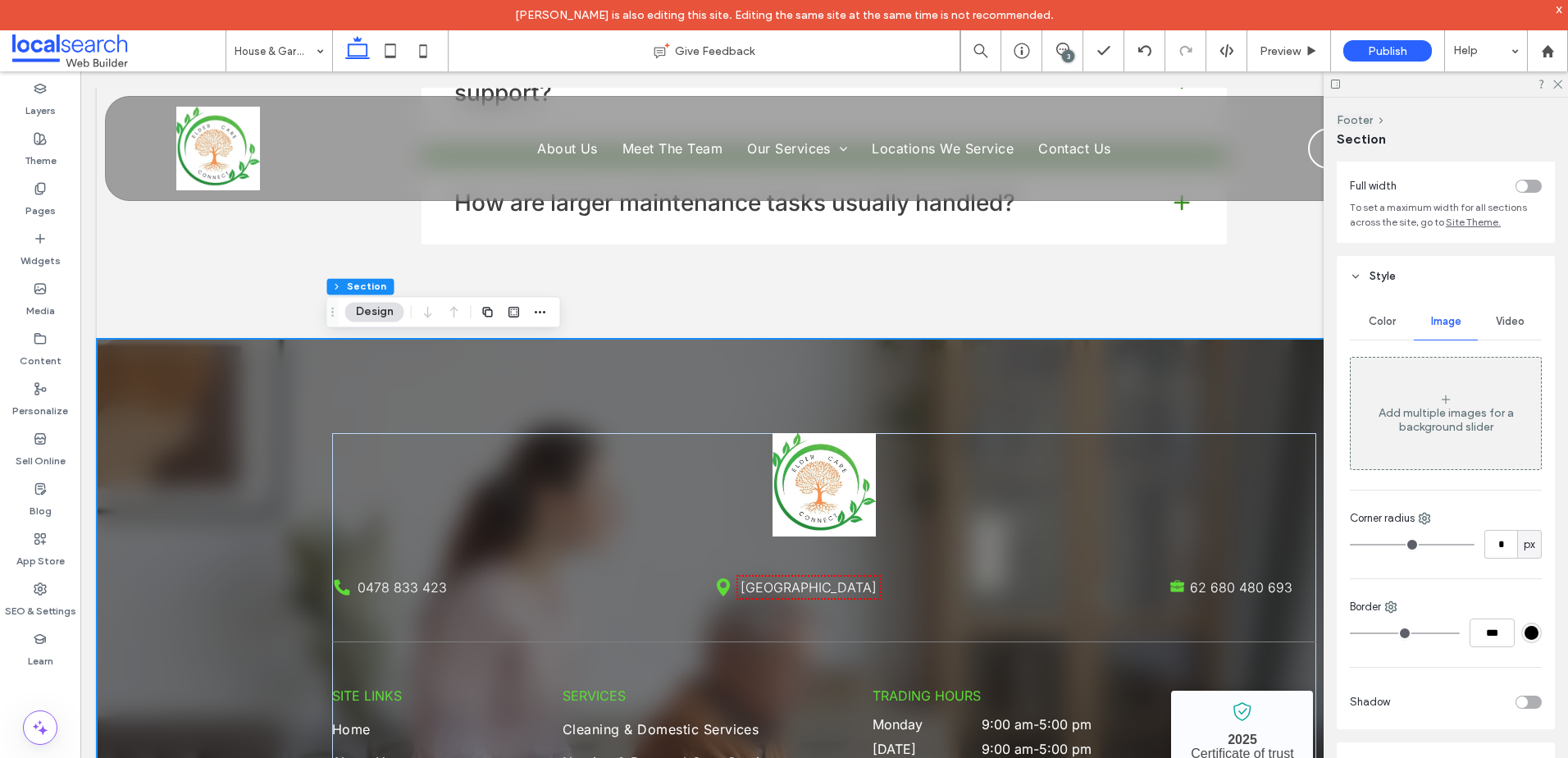
scroll to position [164, 0]
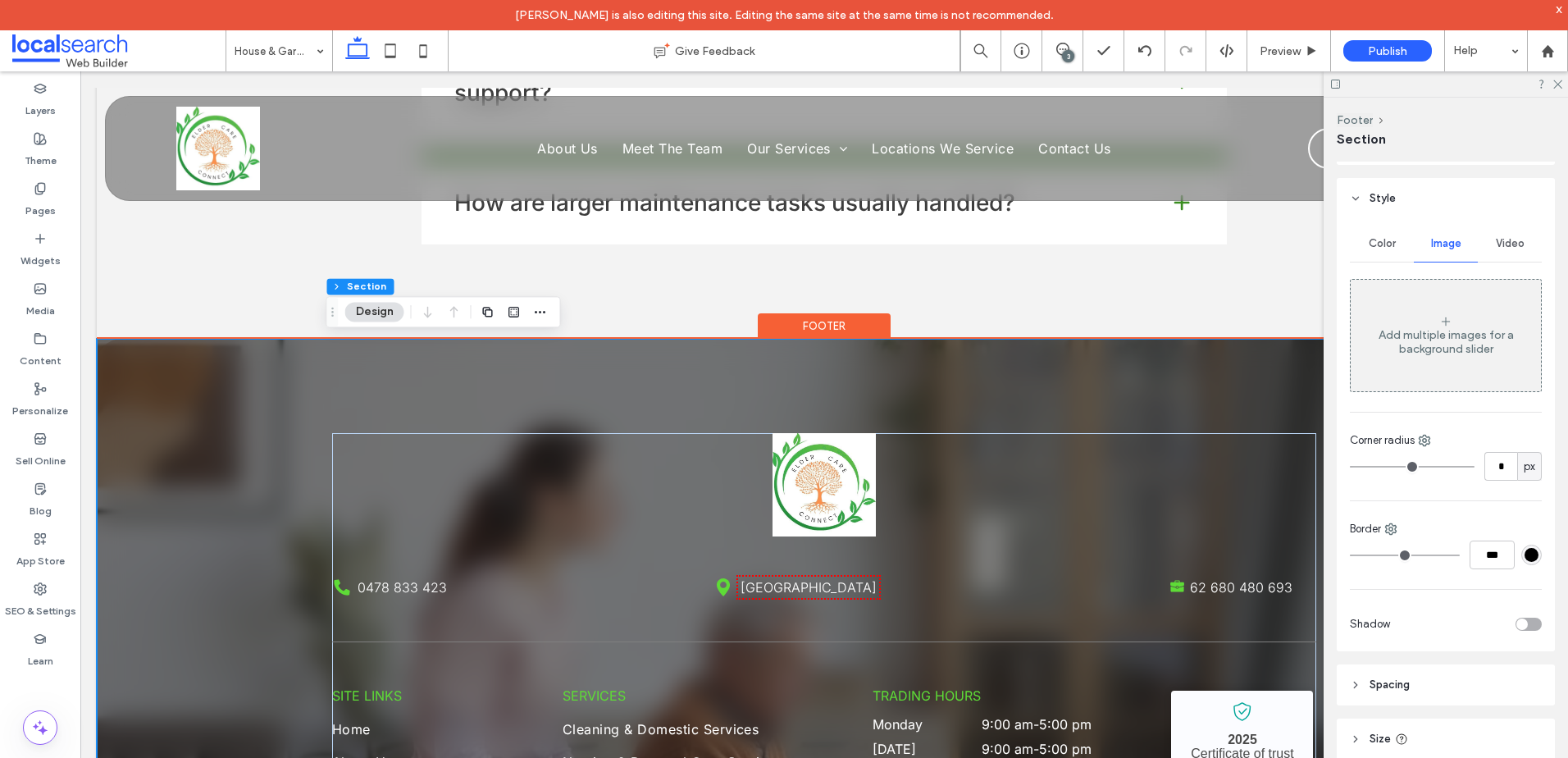
click at [227, 449] on div "Phone Icon 0478 833 423 Pin Icon Highland Park QLD 4211 Briefcase Icon 62 680 4…" at bounding box center [824, 723] width 1455 height 769
click at [870, 325] on div "Footer" at bounding box center [825, 325] width 133 height 25
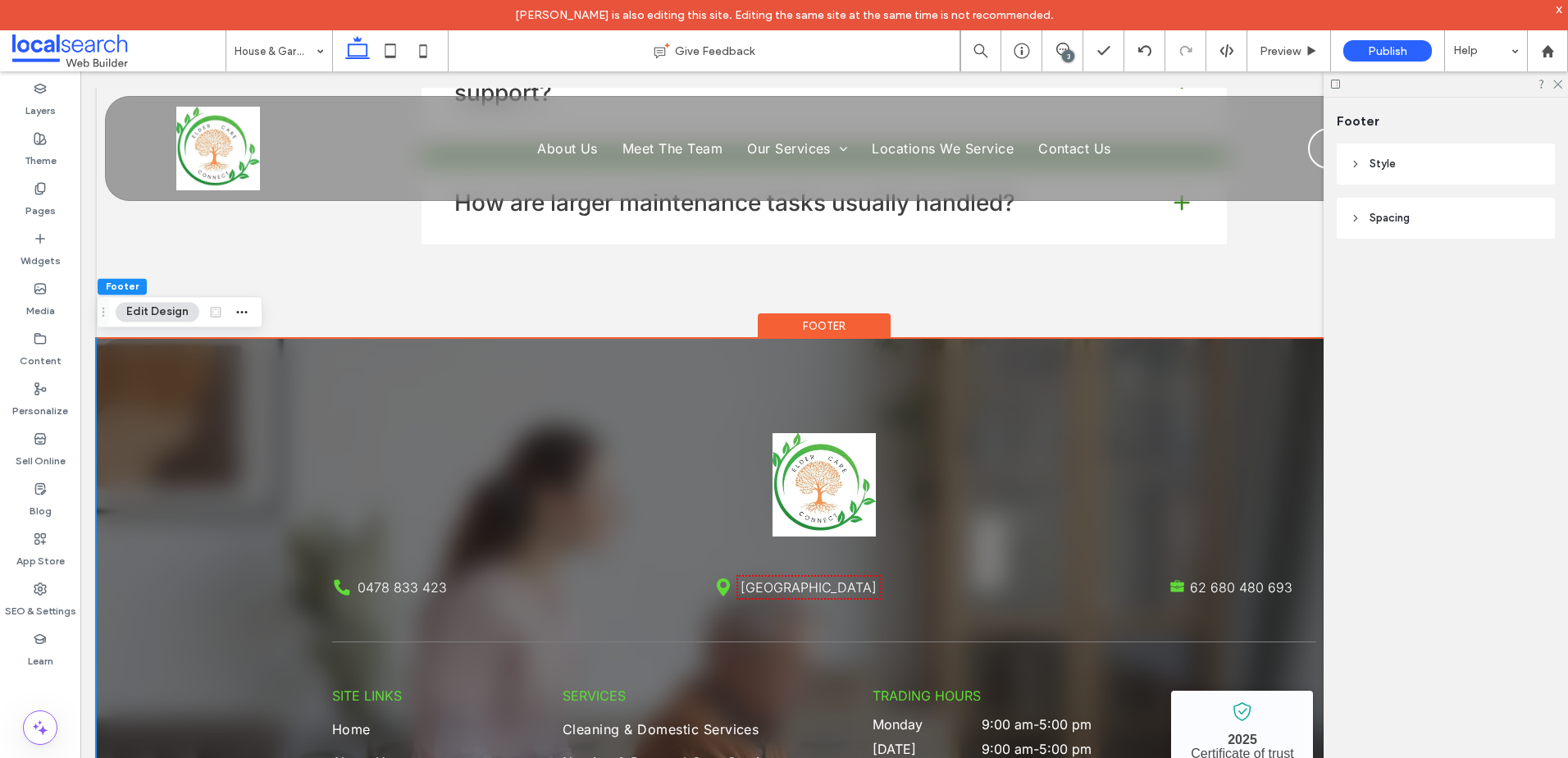
click at [1411, 180] on header "Style" at bounding box center [1446, 164] width 218 height 41
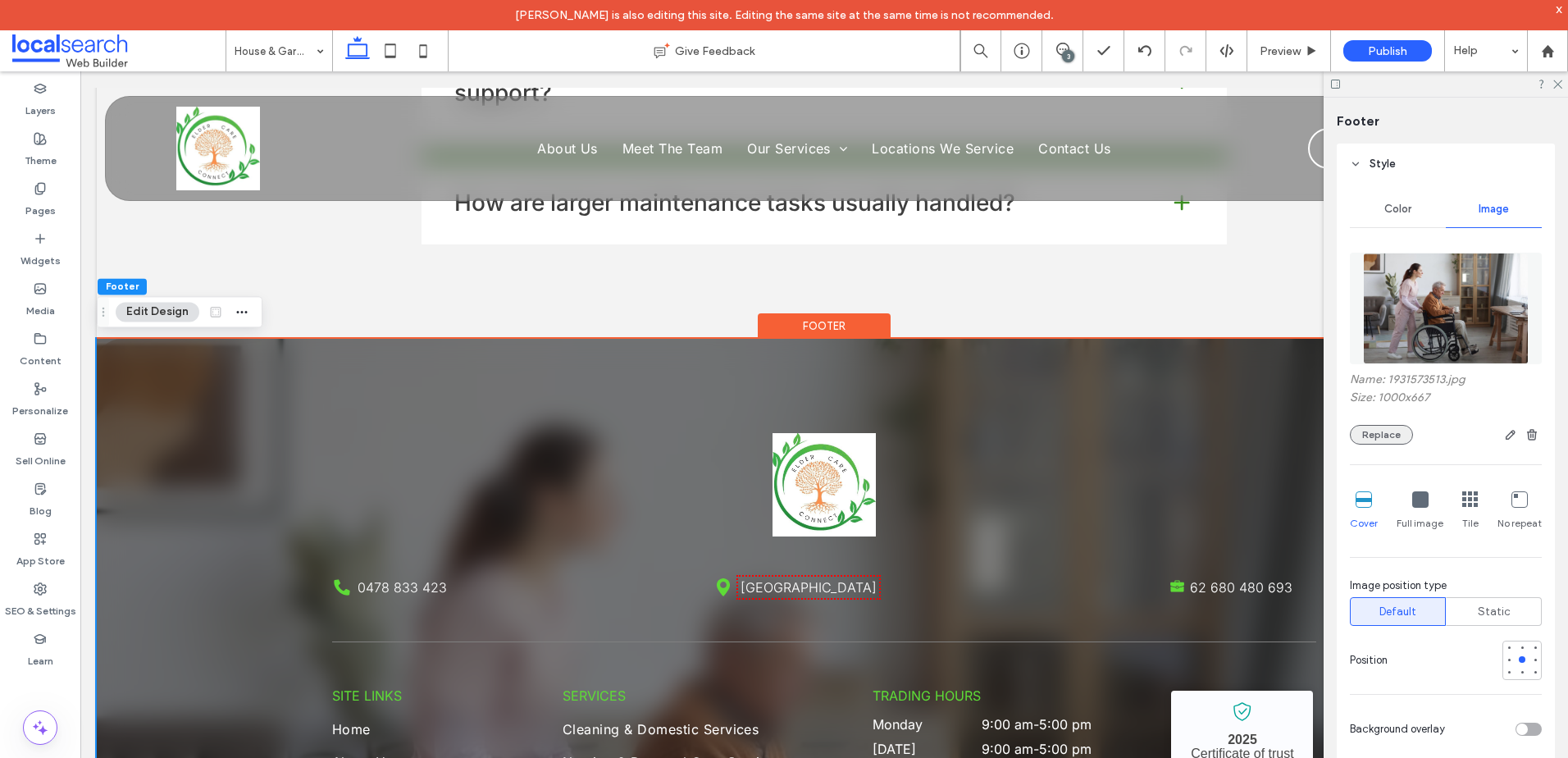
click at [1381, 429] on button "Replace" at bounding box center [1382, 434] width 63 height 19
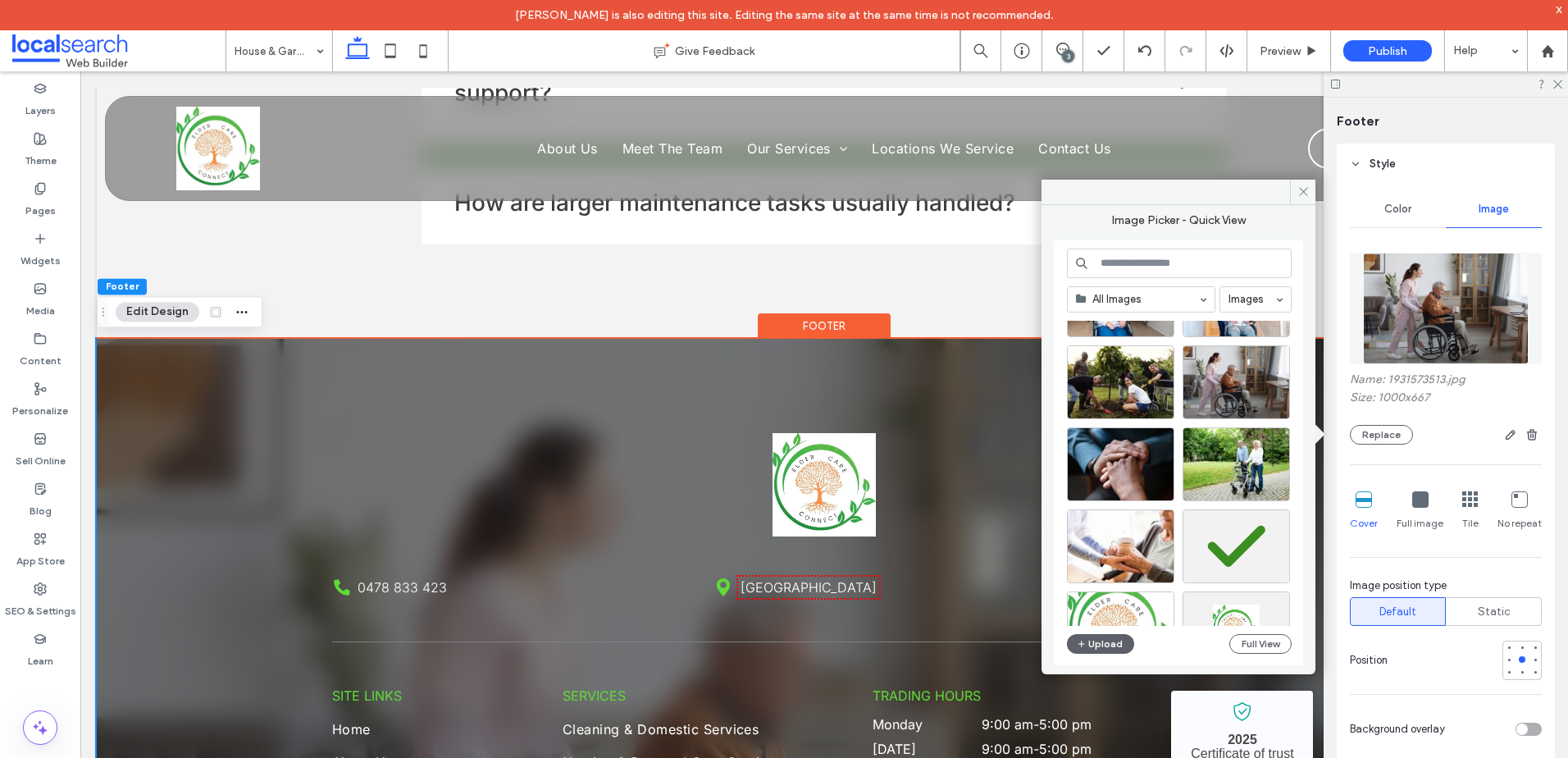
scroll to position [3752, 0]
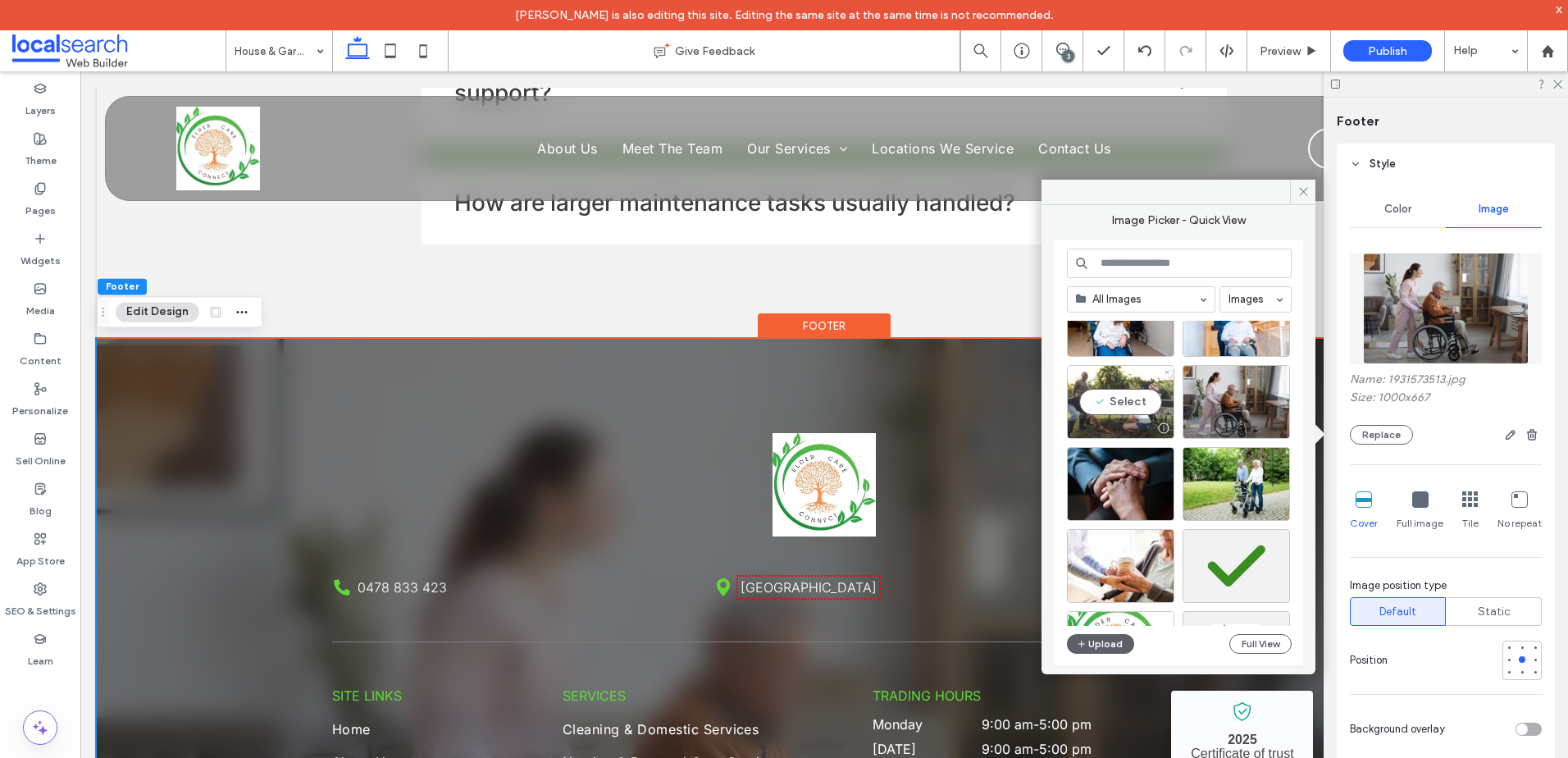
click at [1113, 399] on div "Select" at bounding box center [1120, 402] width 107 height 74
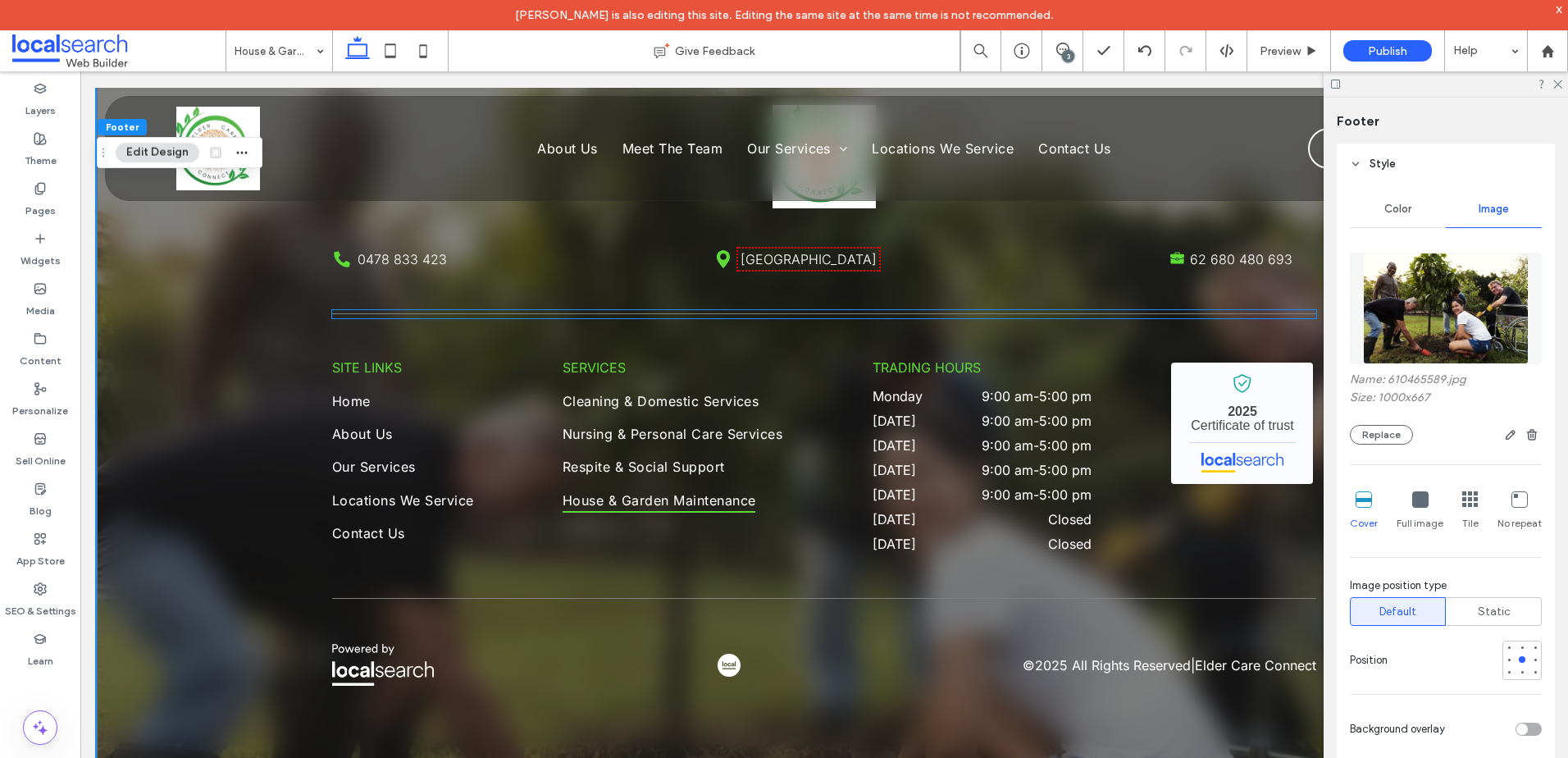
scroll to position [3473, 0]
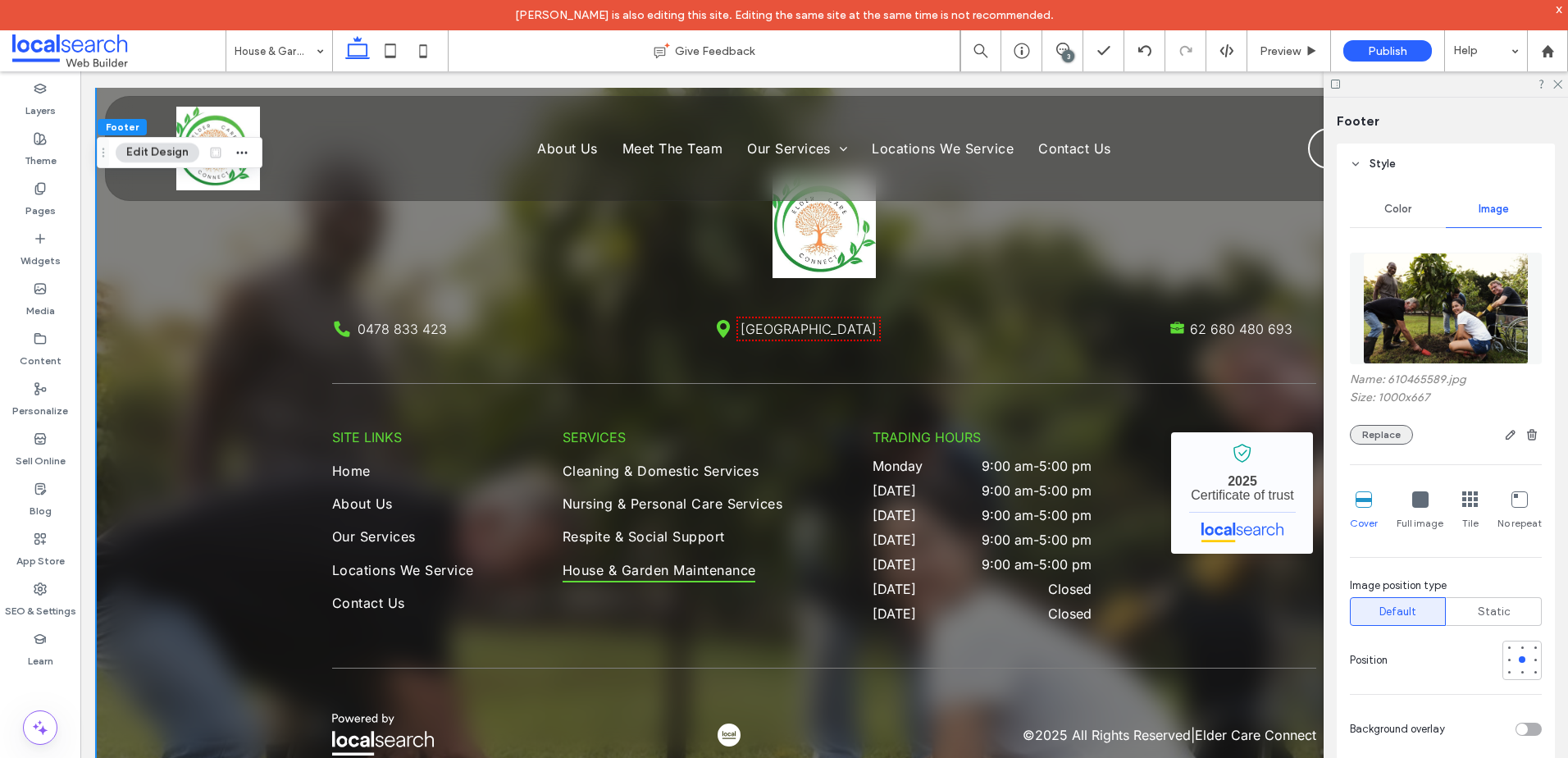
click at [1377, 434] on button "Replace" at bounding box center [1382, 434] width 63 height 19
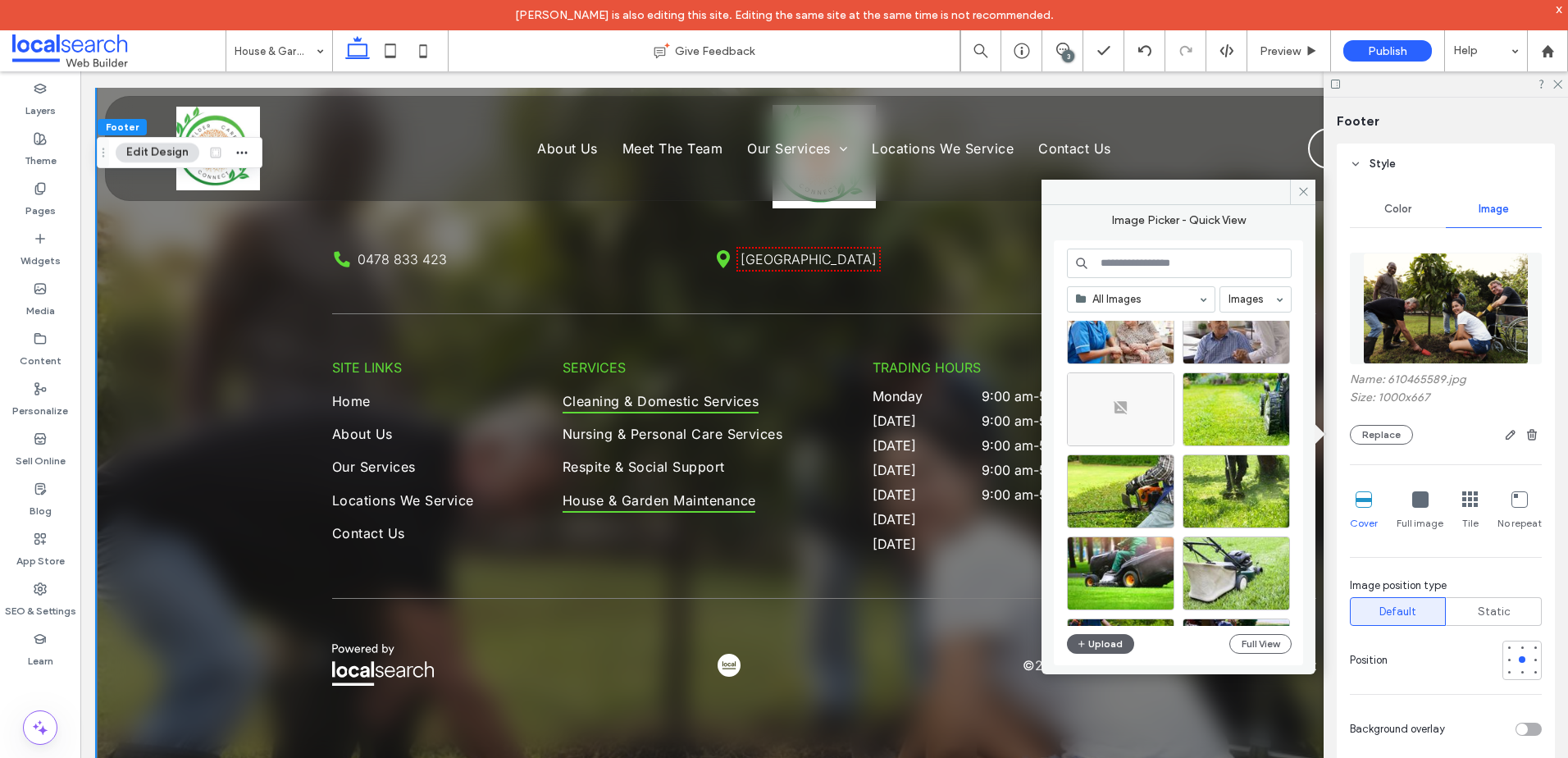
scroll to position [1949, 0]
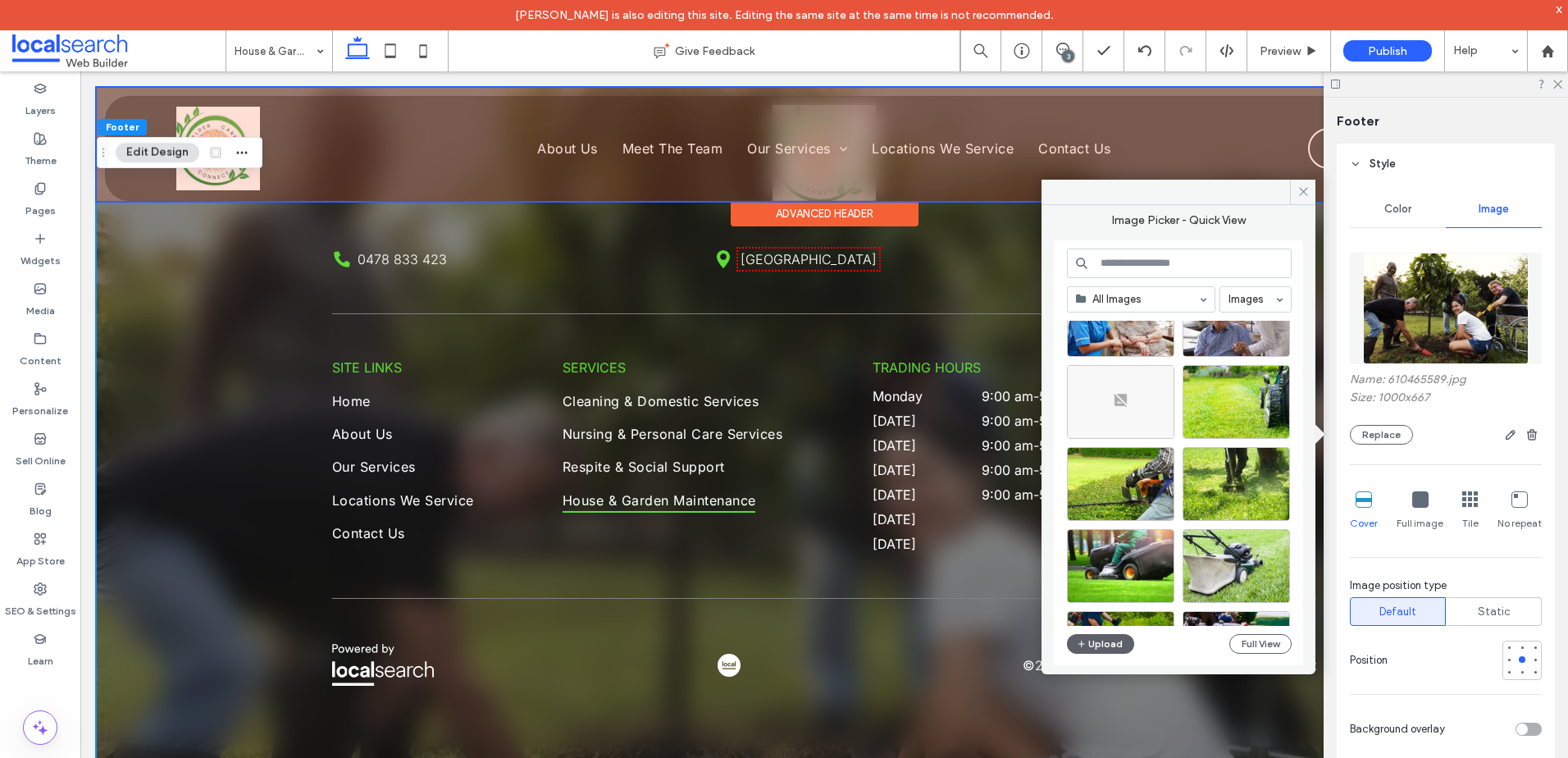
click at [1185, 154] on div at bounding box center [824, 144] width 1455 height 113
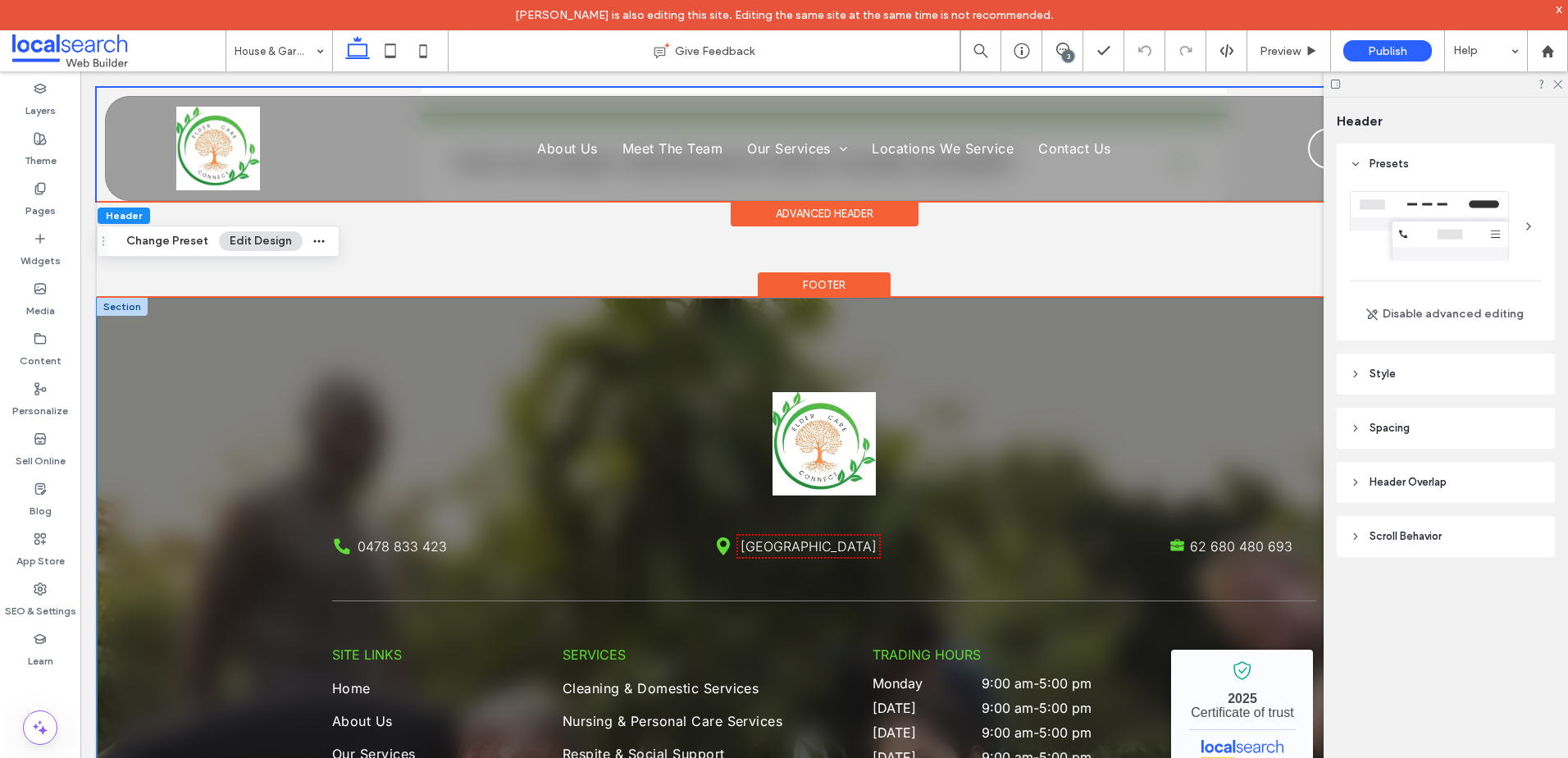
scroll to position [3228, 0]
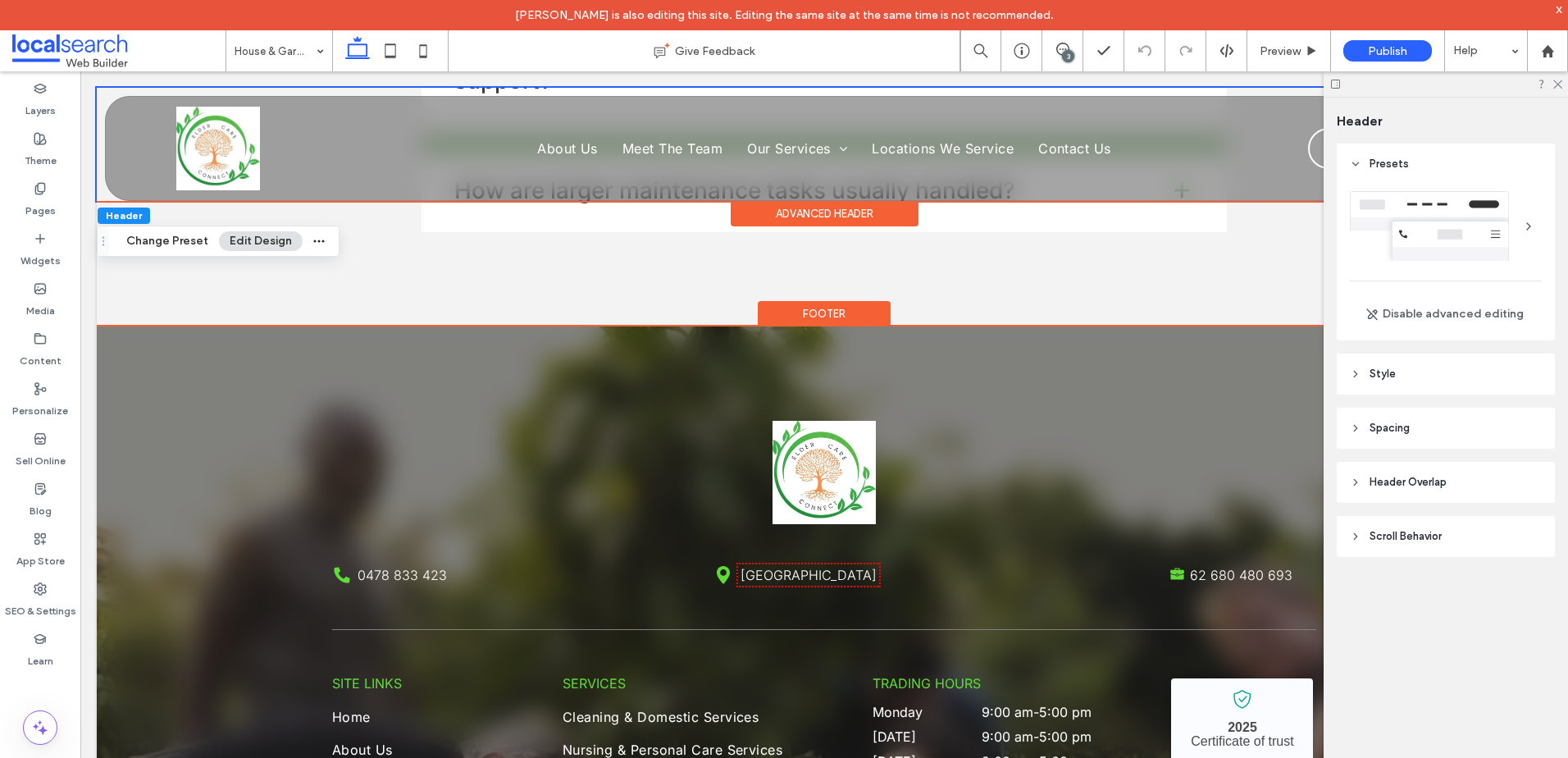
click at [802, 318] on div "Footer" at bounding box center [825, 314] width 133 height 25
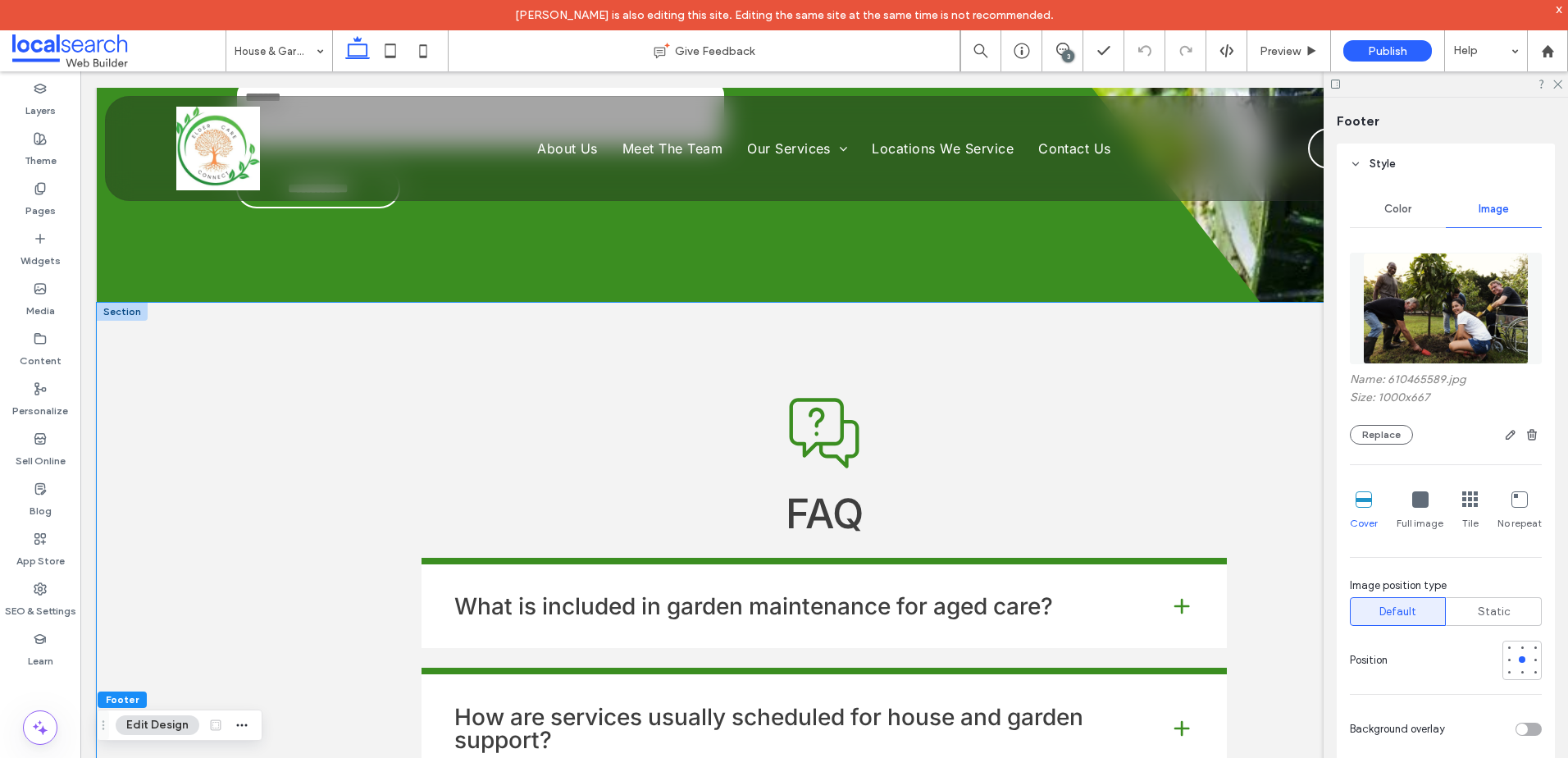
scroll to position [2569, 0]
click at [1559, 79] on icon at bounding box center [1557, 83] width 11 height 11
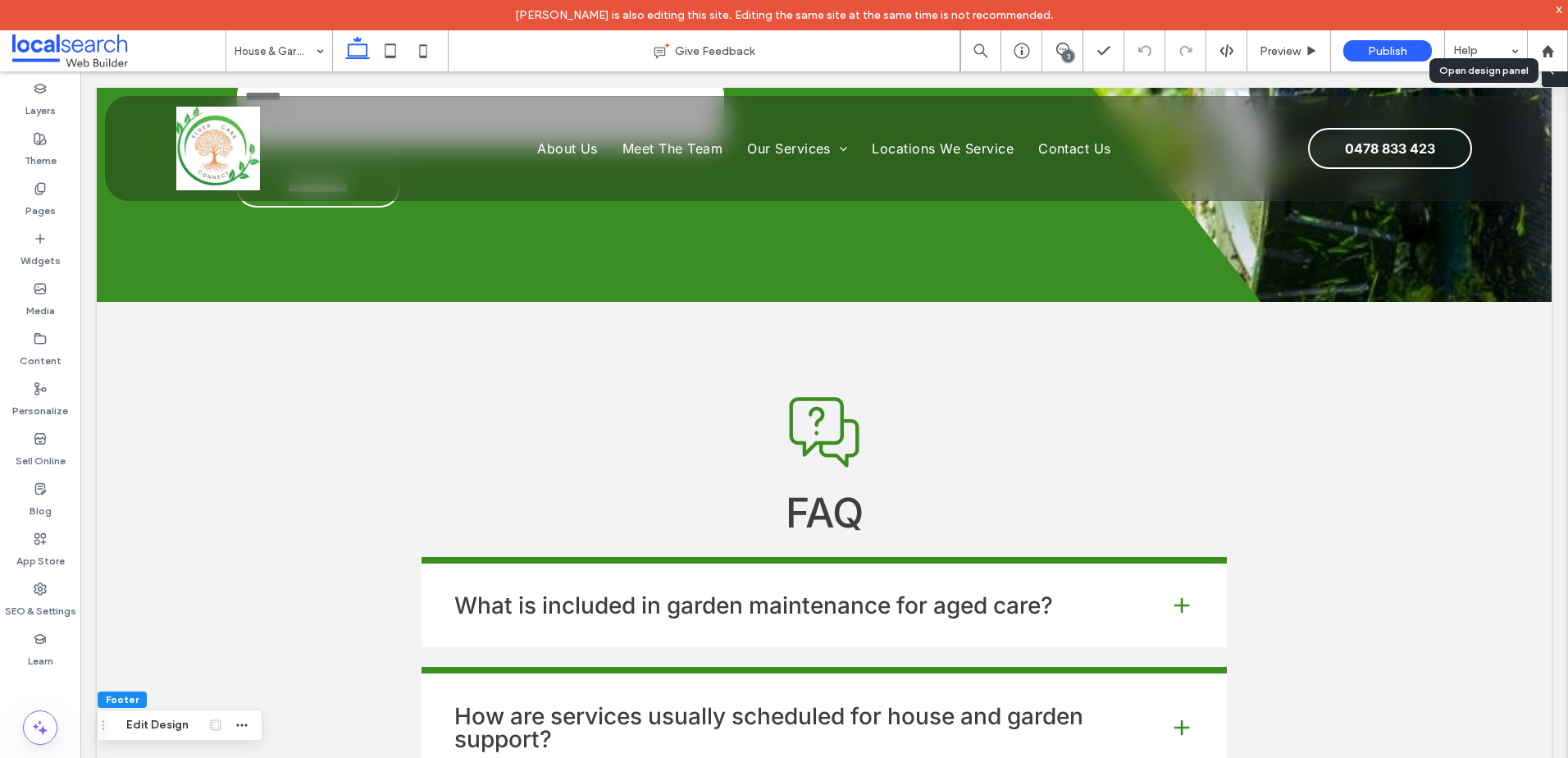
click at [1559, 84] on span at bounding box center [1552, 70] width 13 height 33
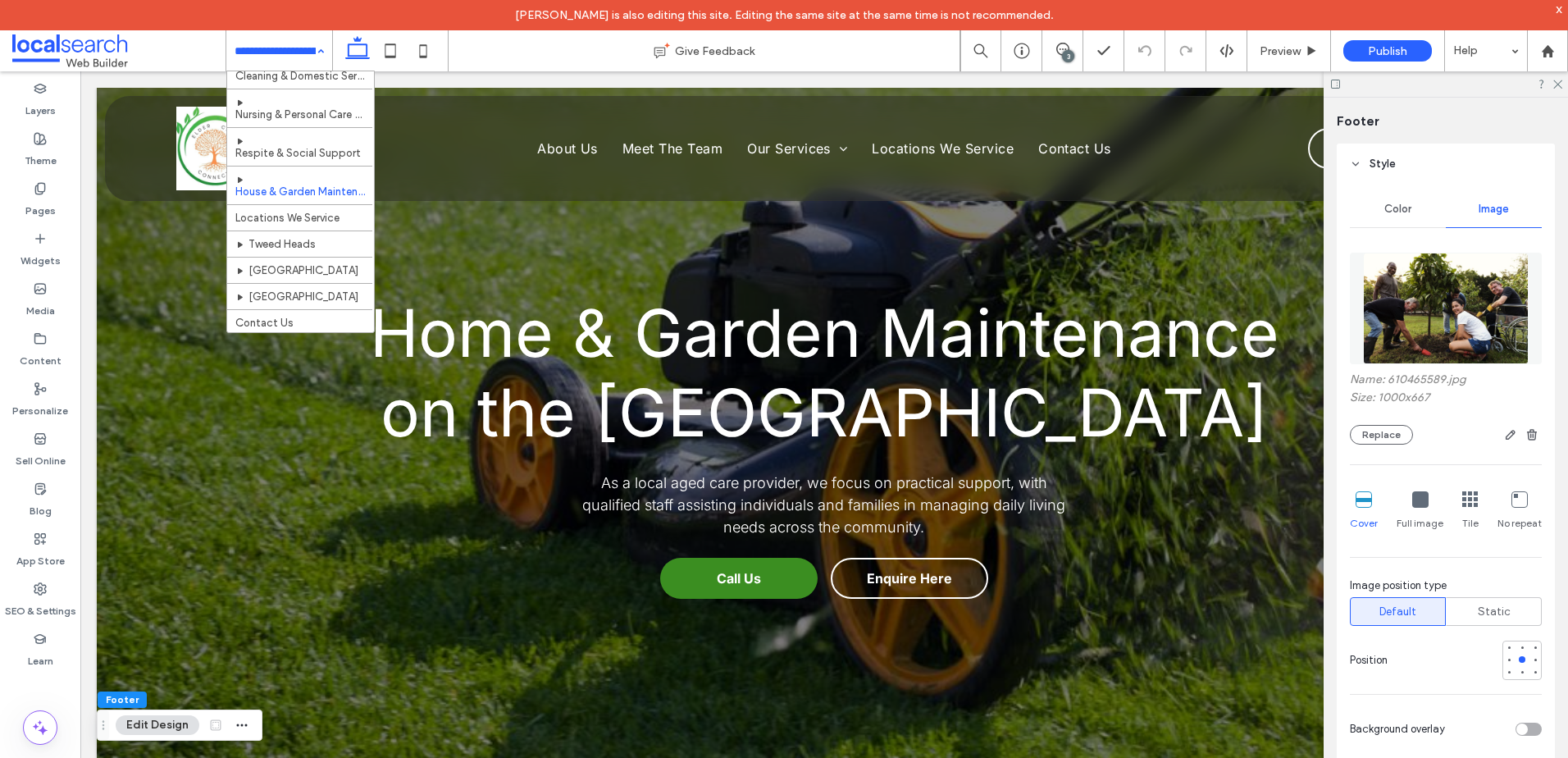
scroll to position [101, 0]
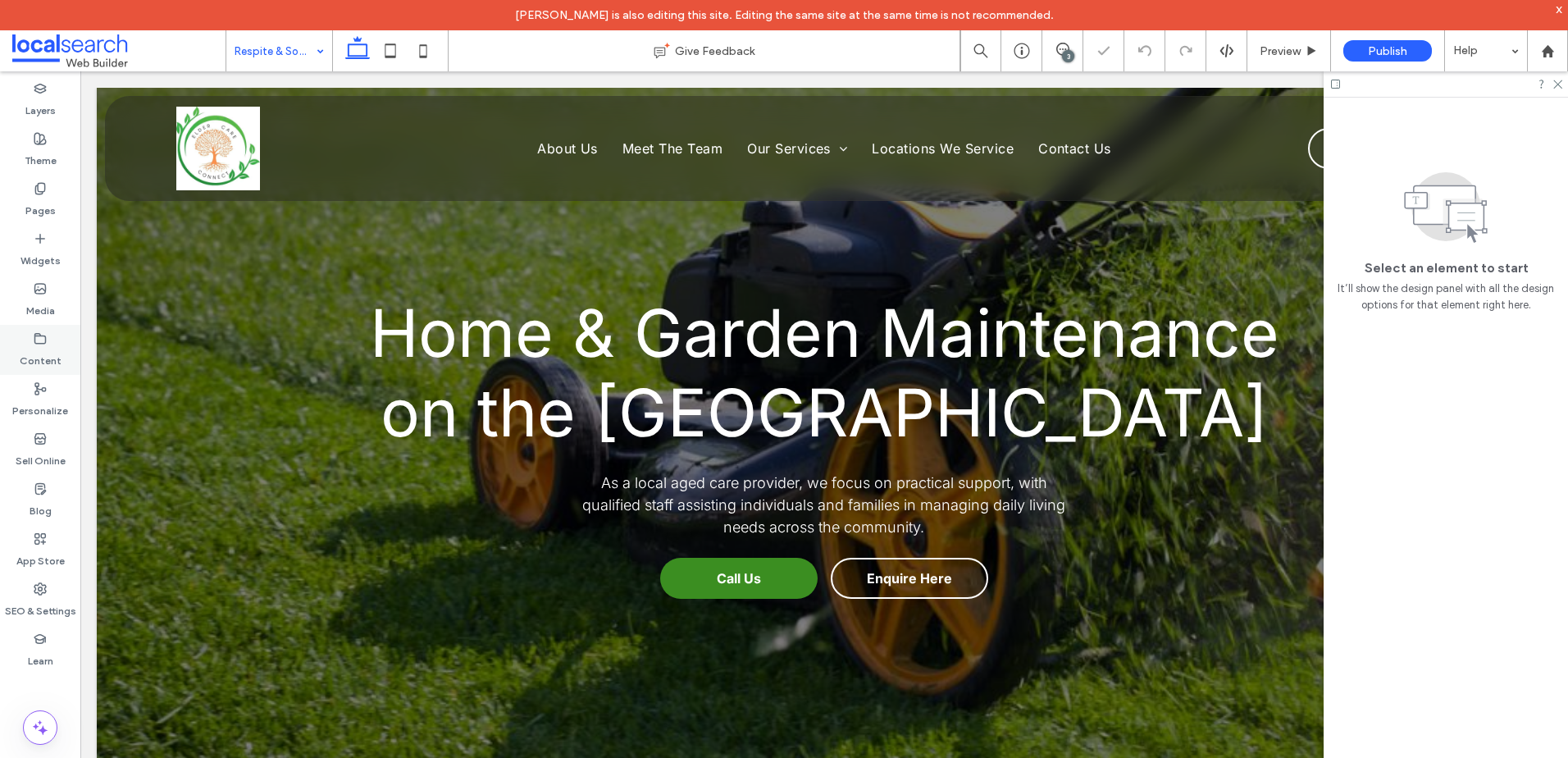
click at [41, 348] on label "Content" at bounding box center [40, 356] width 42 height 23
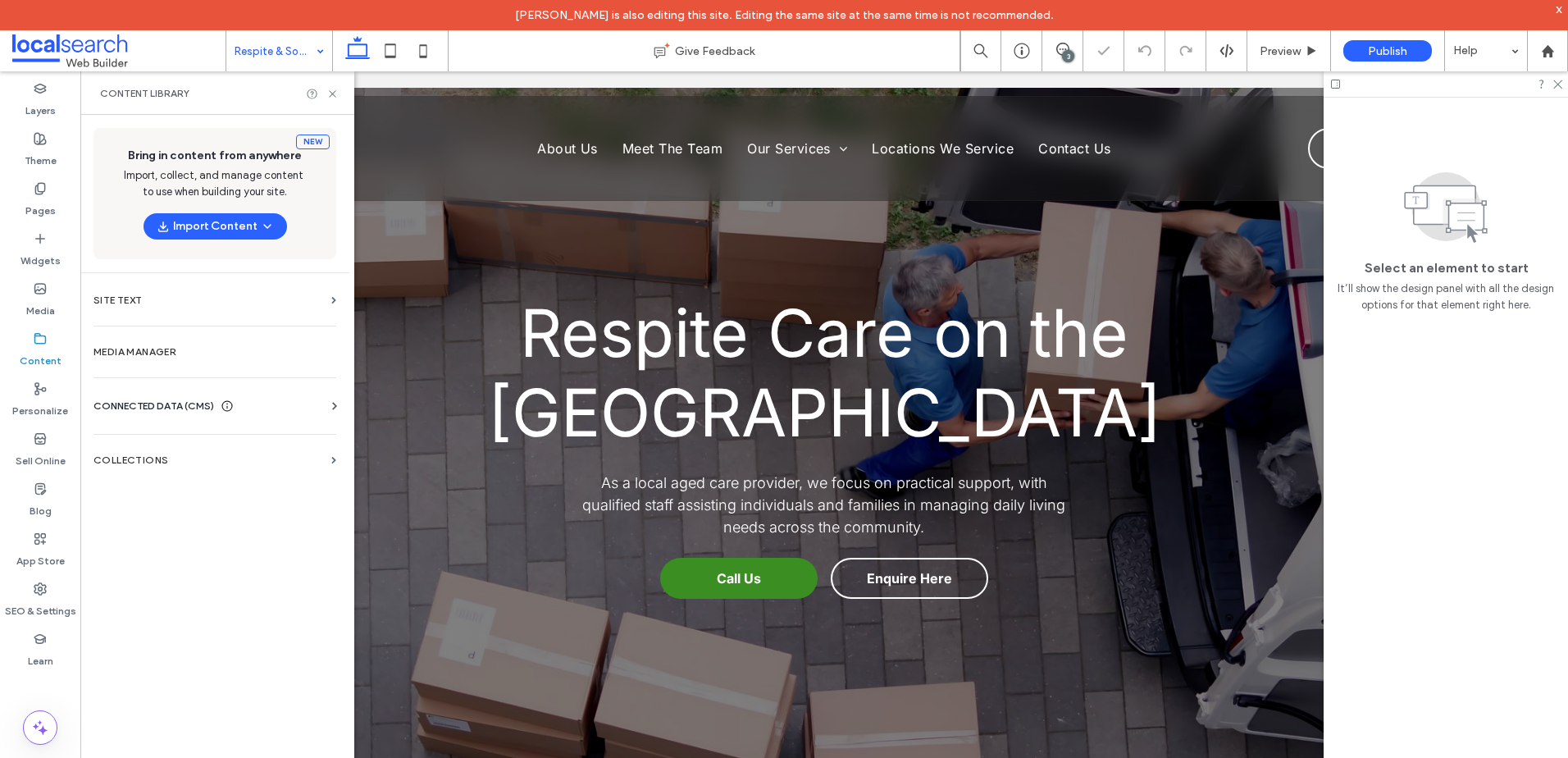
click at [256, 411] on div "CONNECTED DATA (CMS)" at bounding box center [218, 406] width 250 height 16
click at [234, 453] on section "Business Info" at bounding box center [218, 446] width 250 height 38
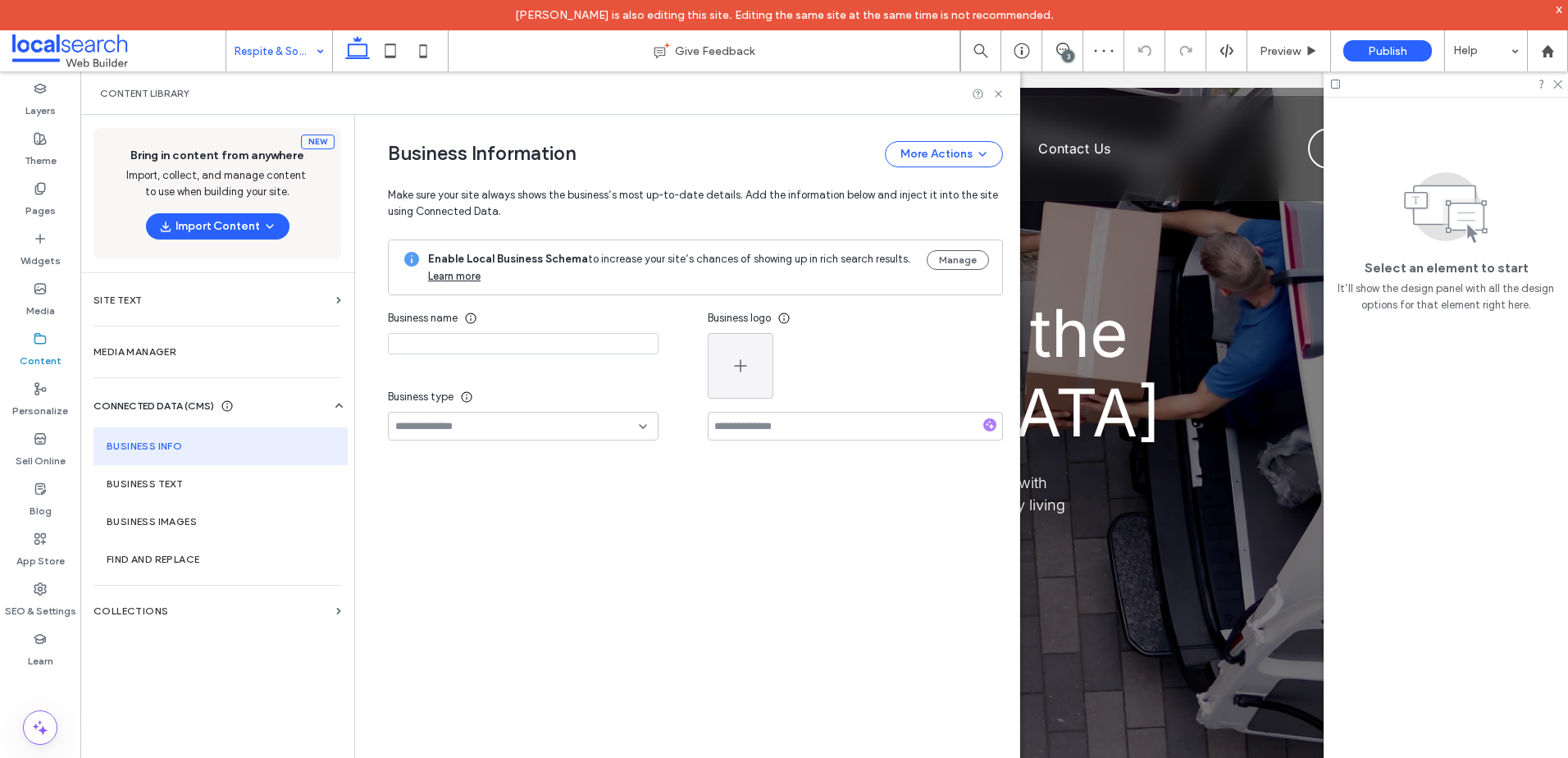
type input "**********"
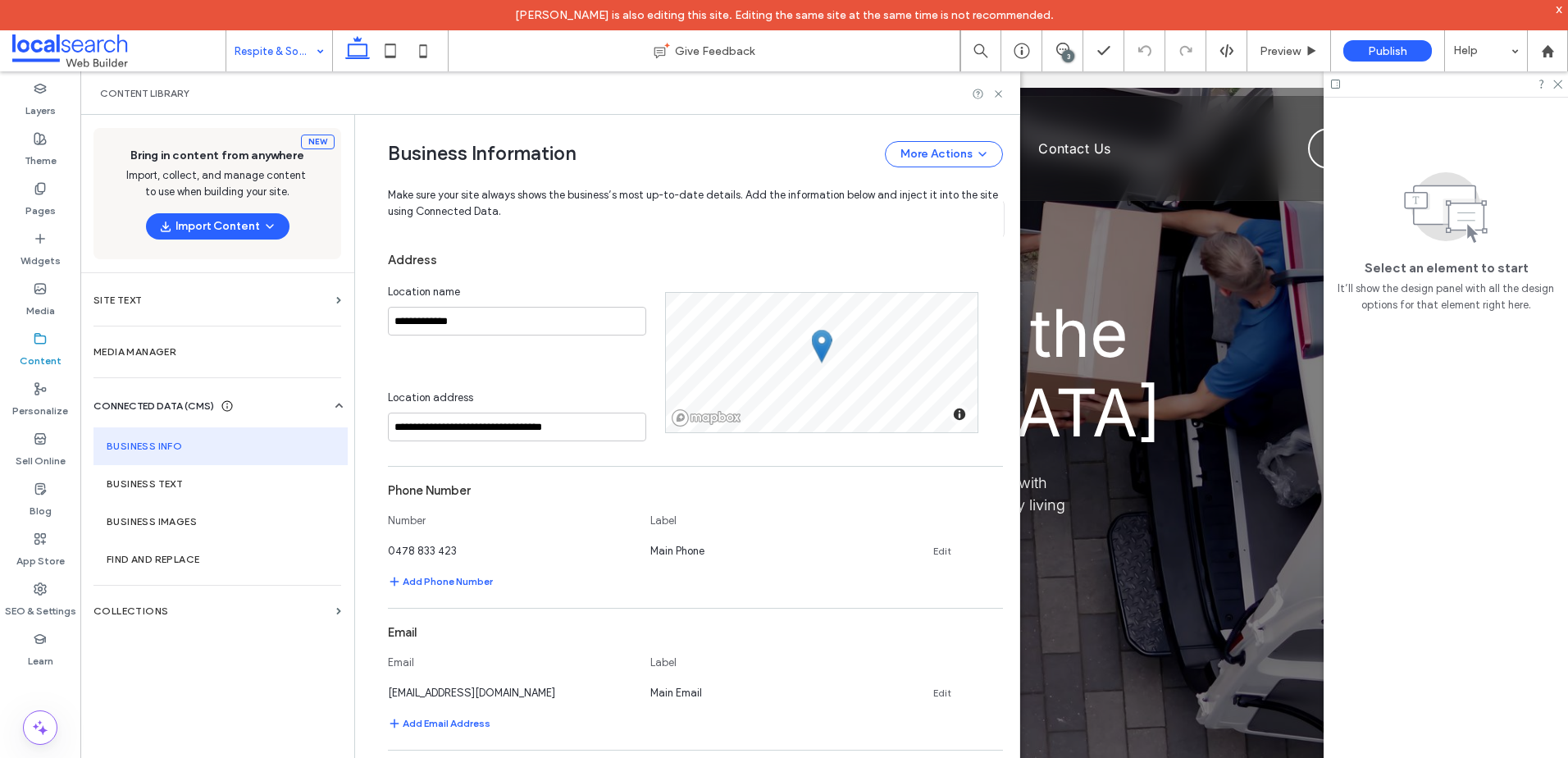
scroll to position [431, 0]
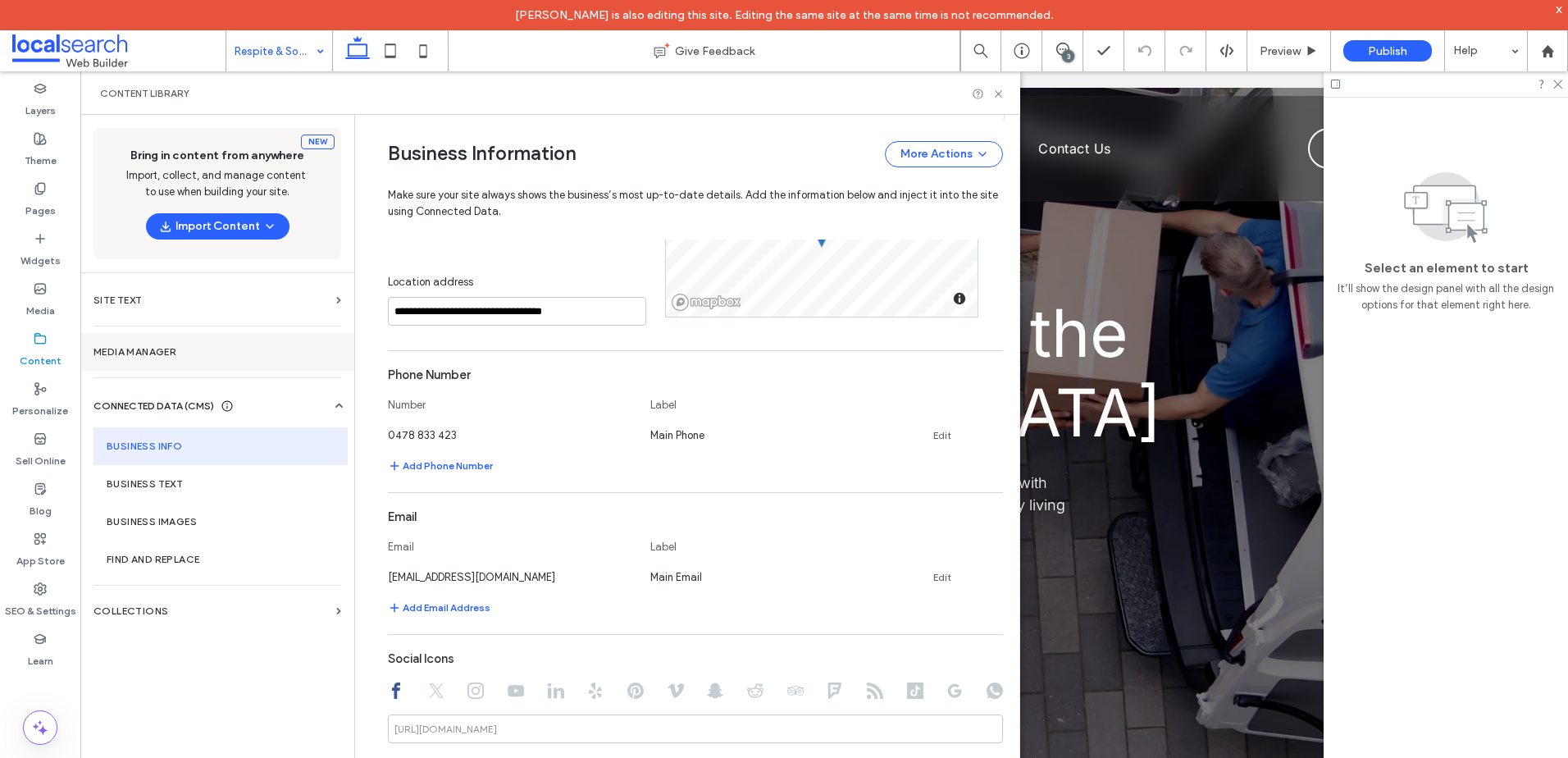
click at [200, 359] on section "Media Manager" at bounding box center [217, 352] width 274 height 38
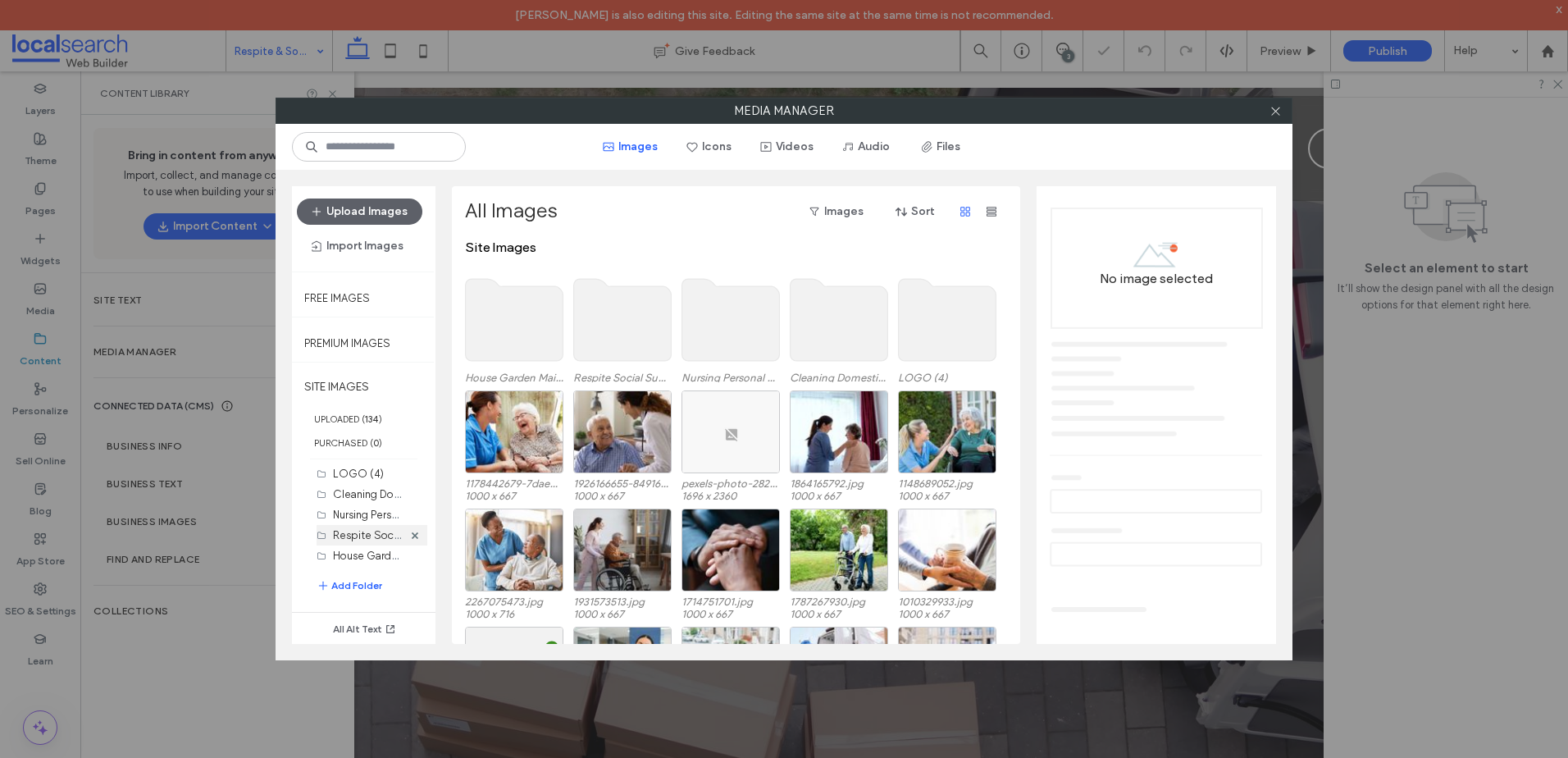
click at [344, 530] on label "Respite Social Support (23)" at bounding box center [401, 534] width 137 height 15
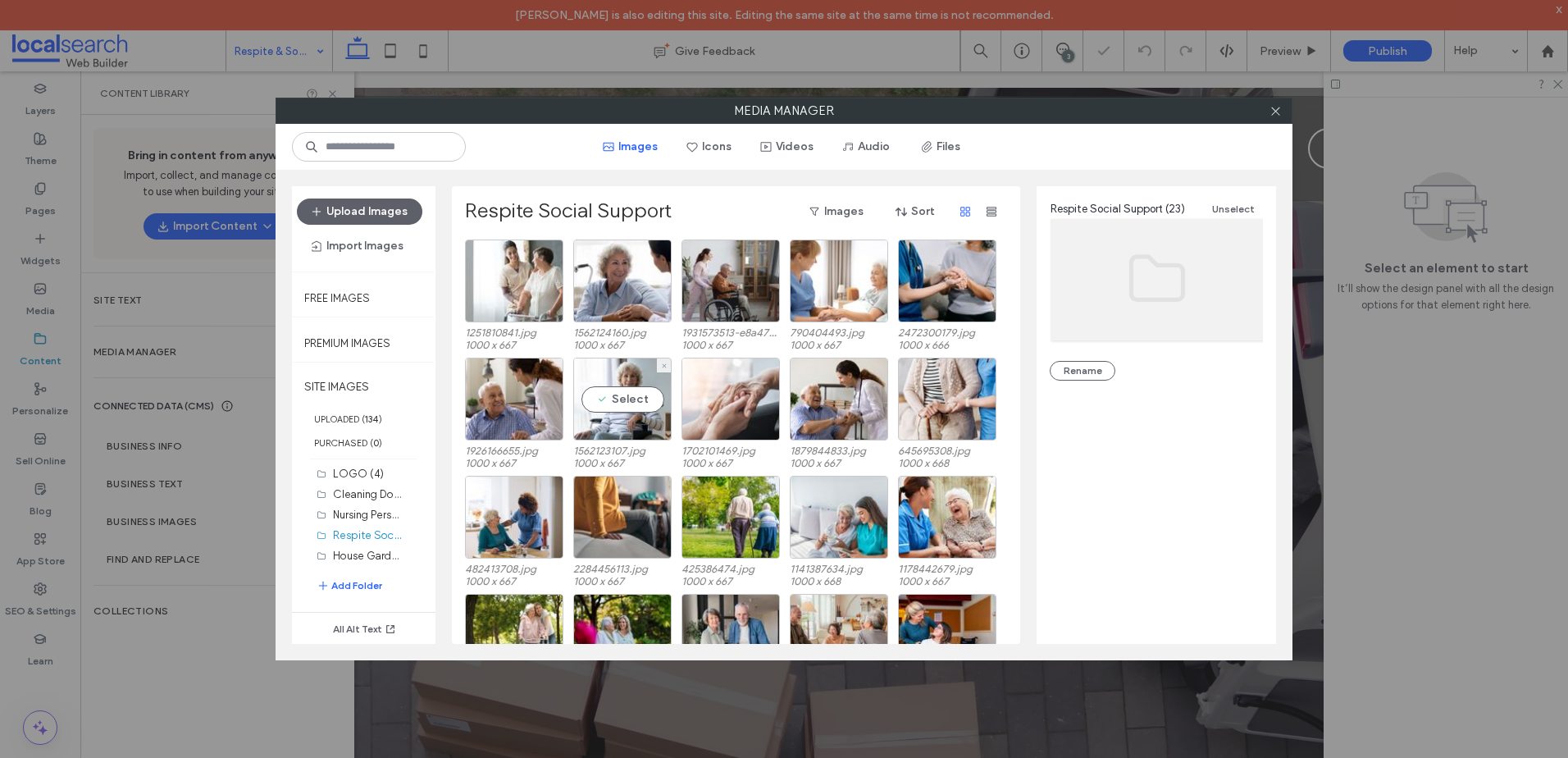
scroll to position [0, 0]
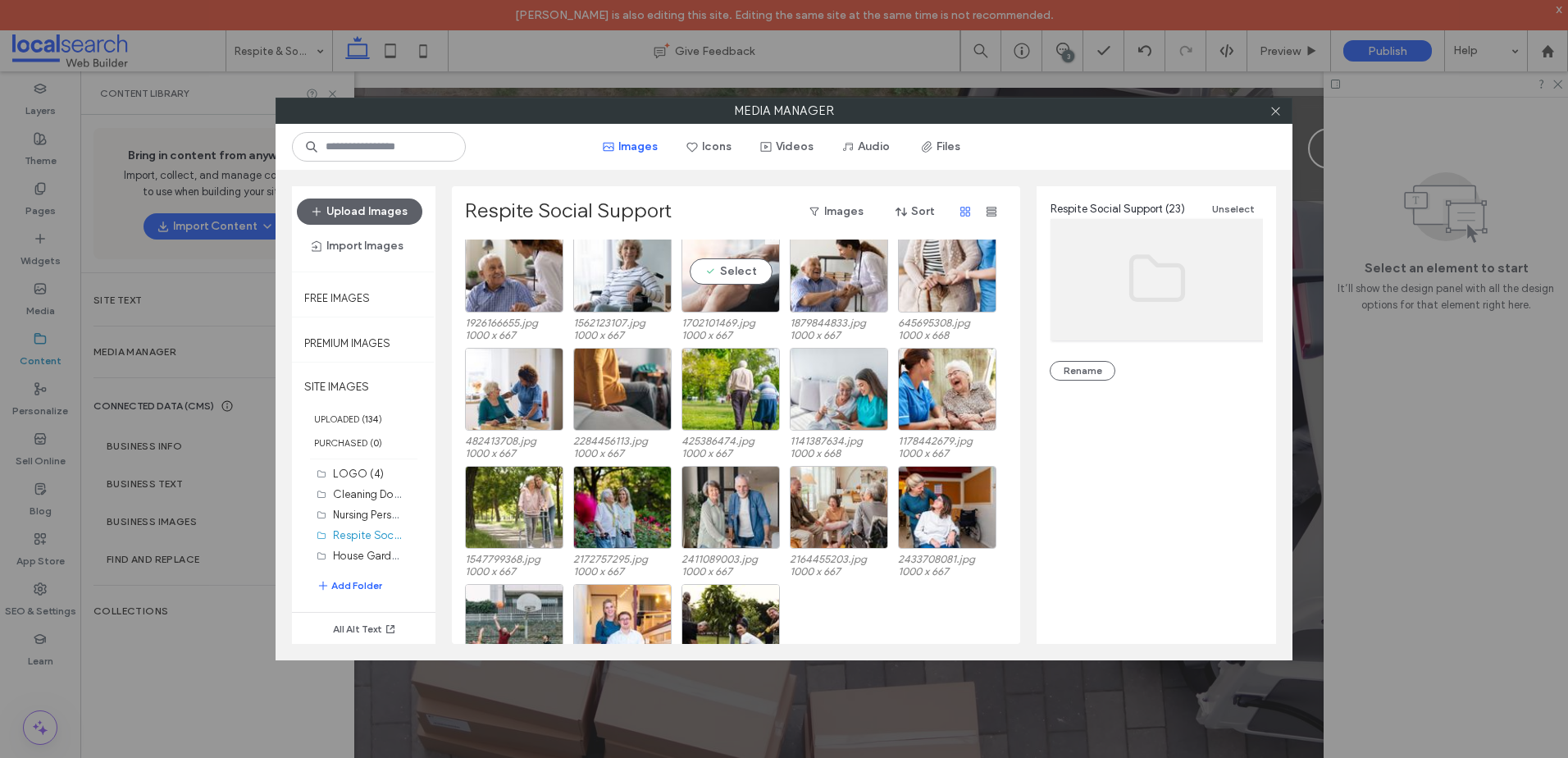
scroll to position [186, 0]
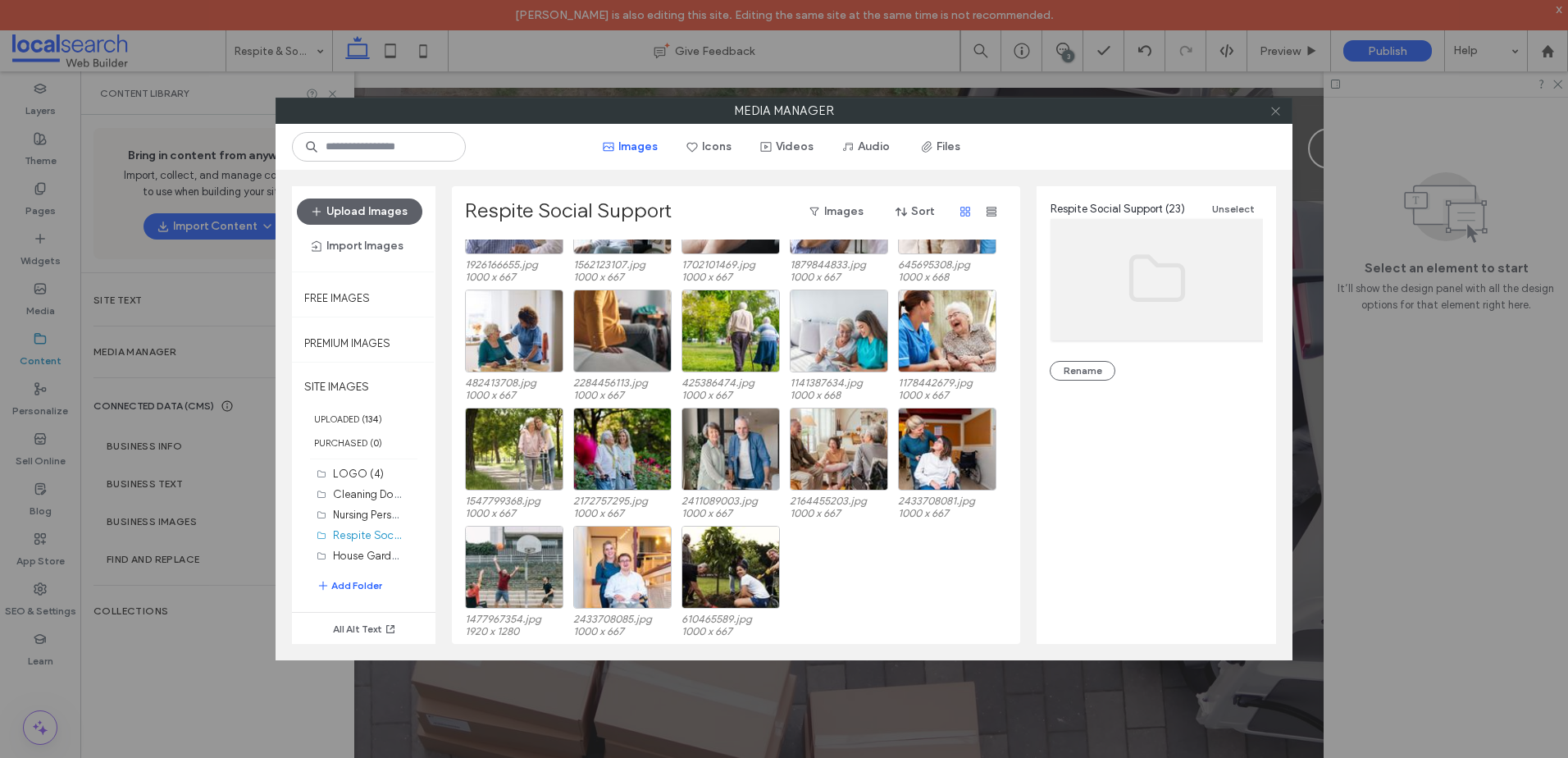
click at [1280, 116] on icon at bounding box center [1275, 110] width 13 height 13
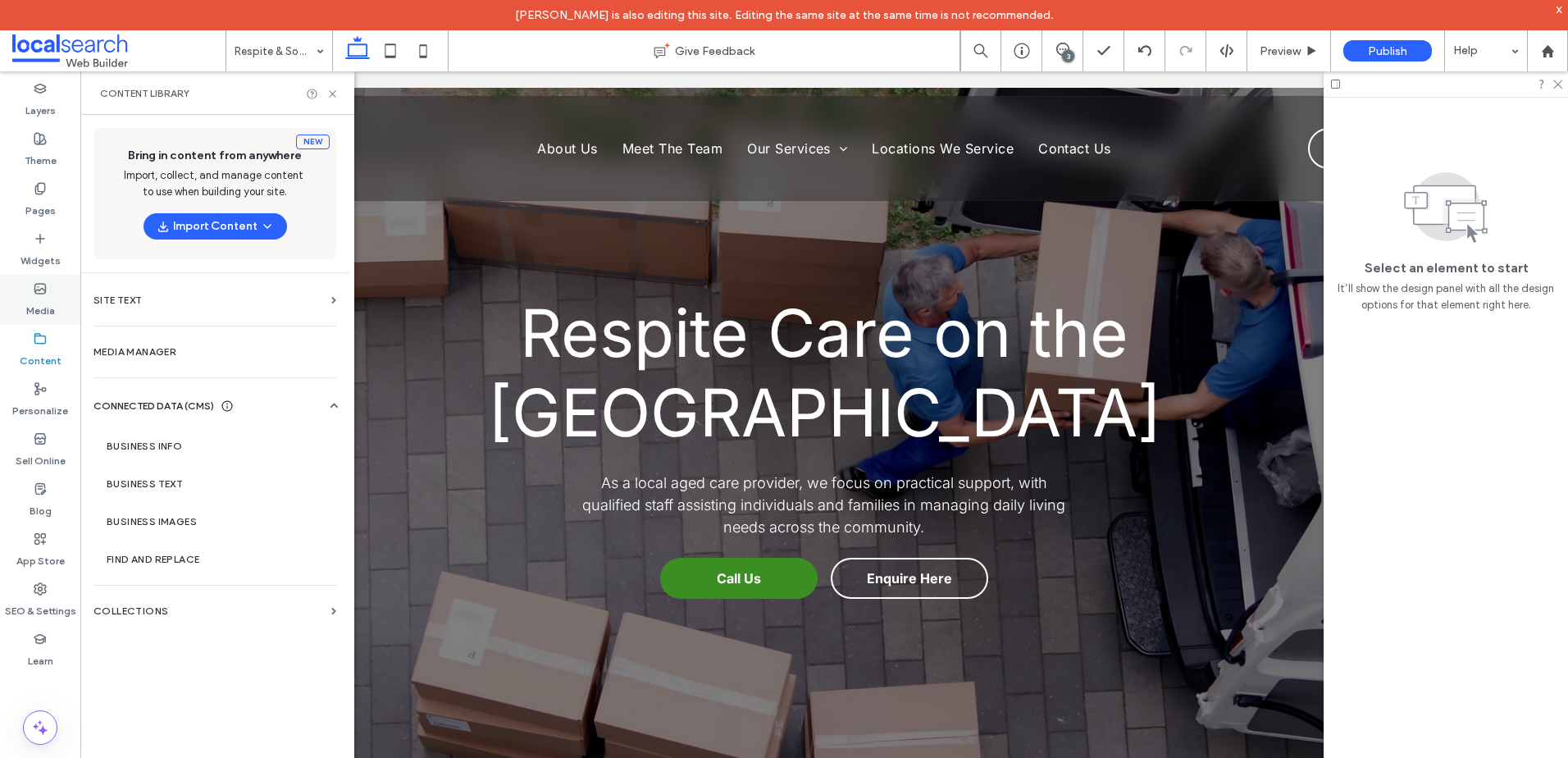
click at [43, 308] on label "Media" at bounding box center [40, 306] width 29 height 23
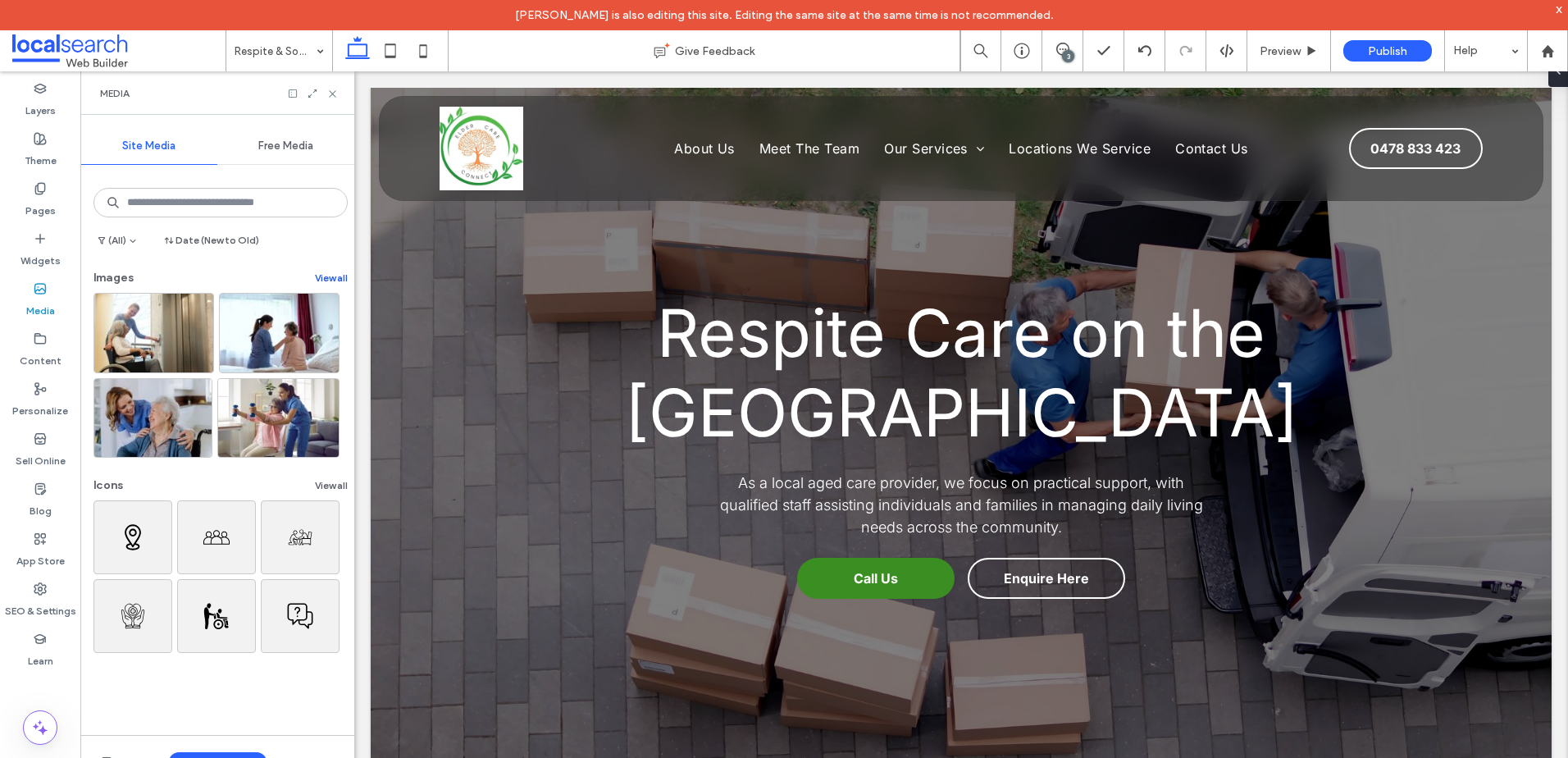
click at [324, 270] on button "View all" at bounding box center [331, 277] width 33 height 19
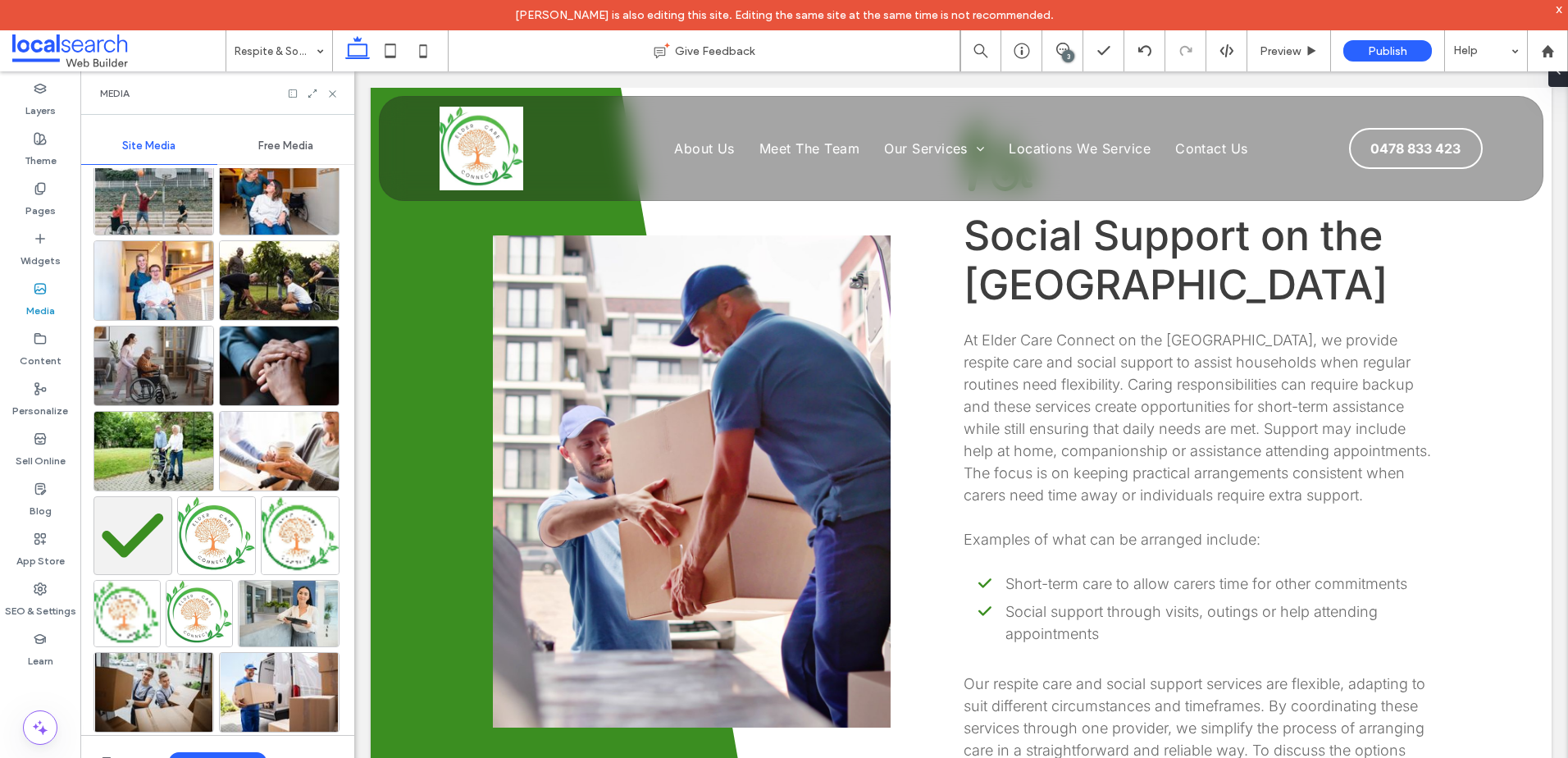
scroll to position [3690, 0]
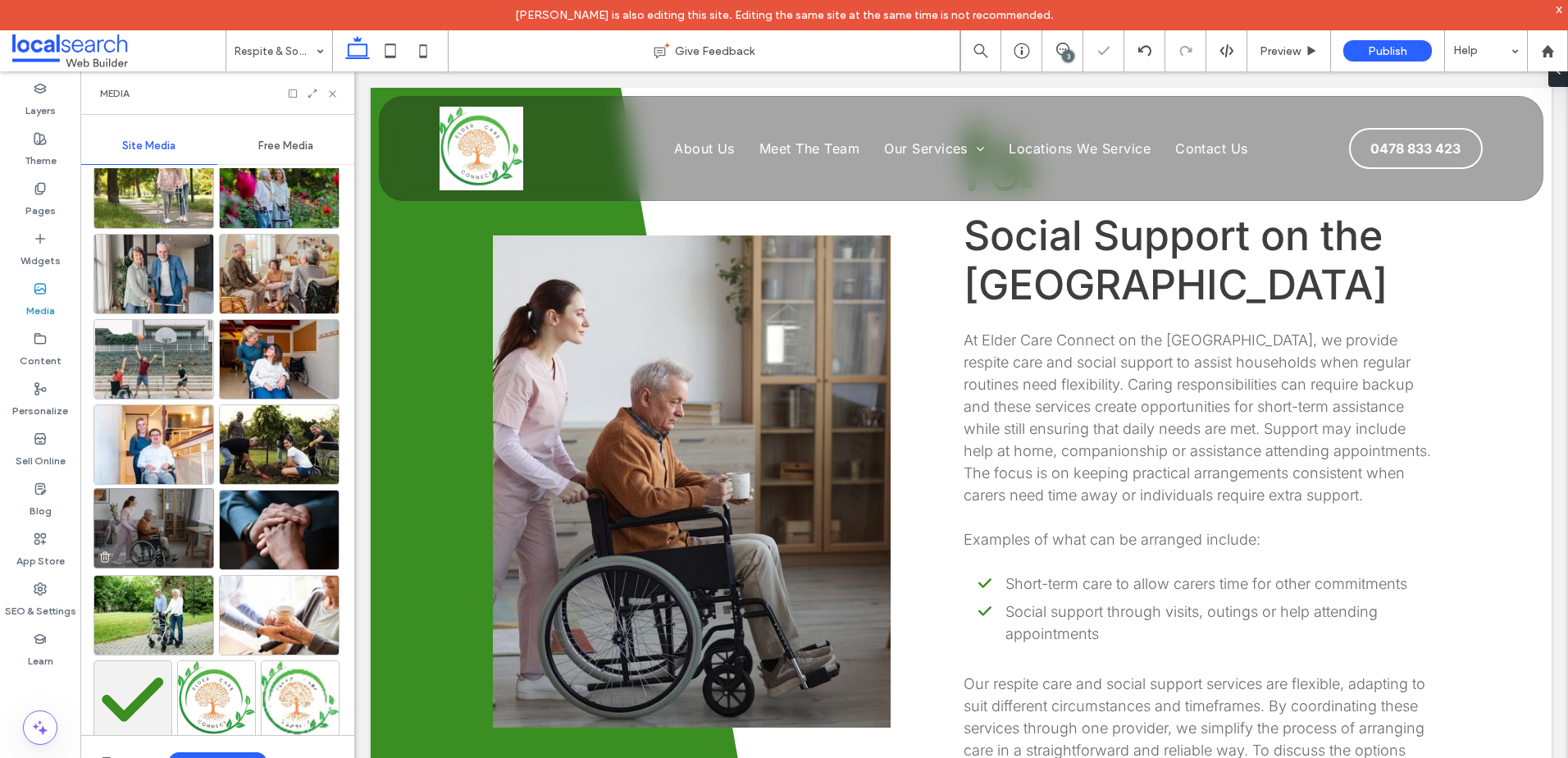
click at [118, 534] on img at bounding box center [154, 528] width 121 height 80
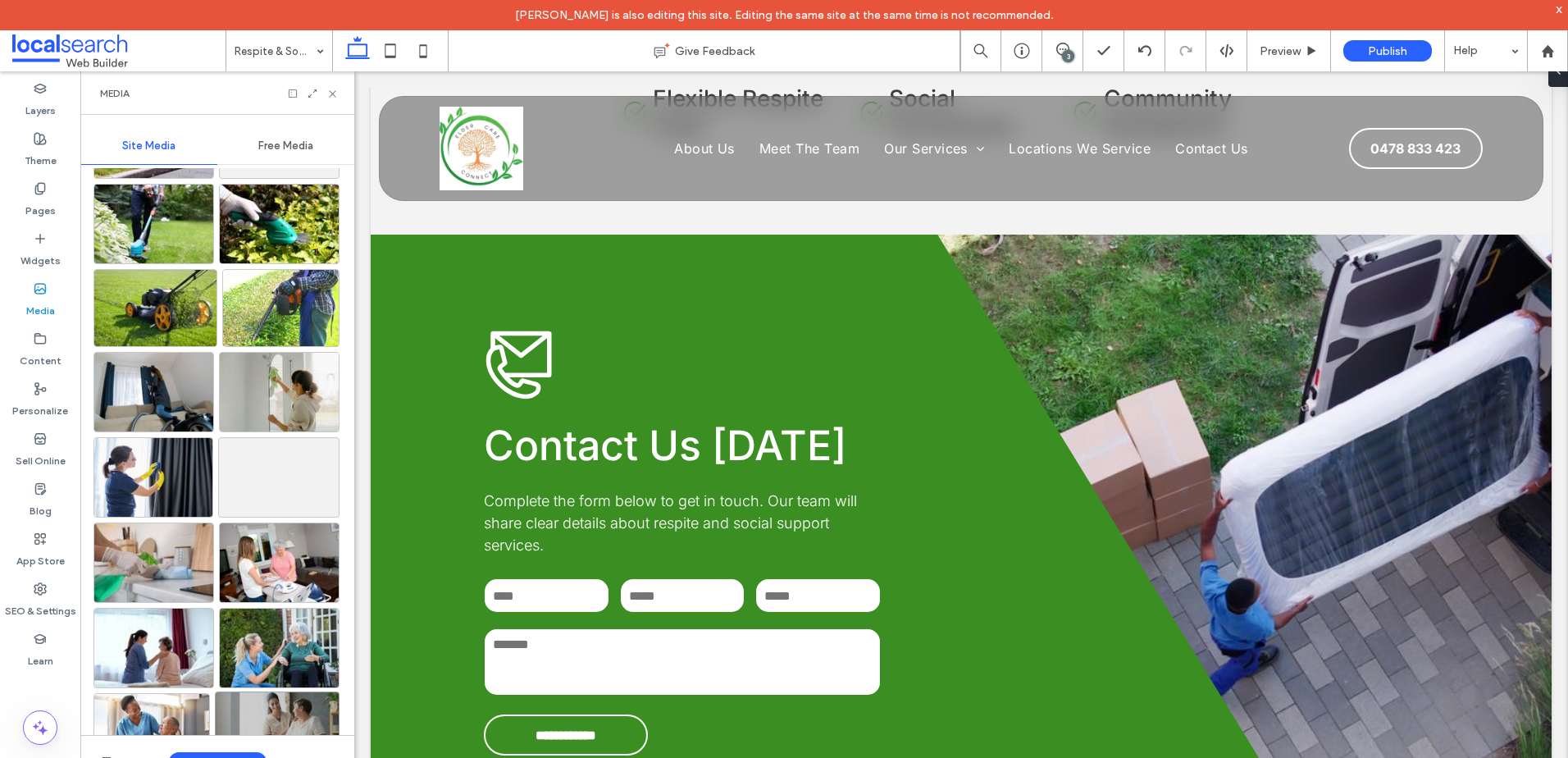
scroll to position [2787, 0]
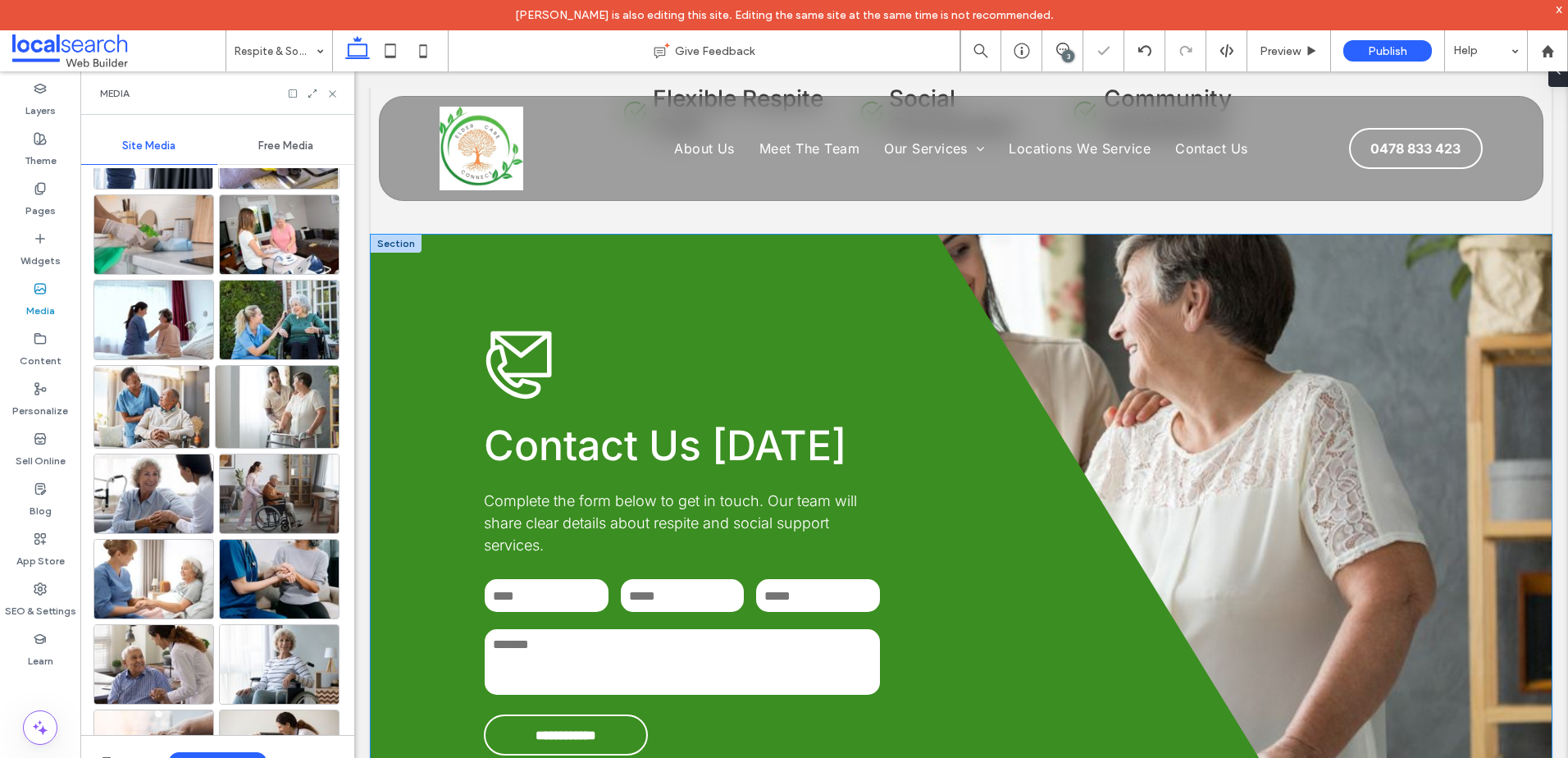
click at [1300, 395] on div "**********" at bounding box center [962, 541] width 1181 height 615
click at [1482, 395] on div "**********" at bounding box center [962, 541] width 1181 height 615
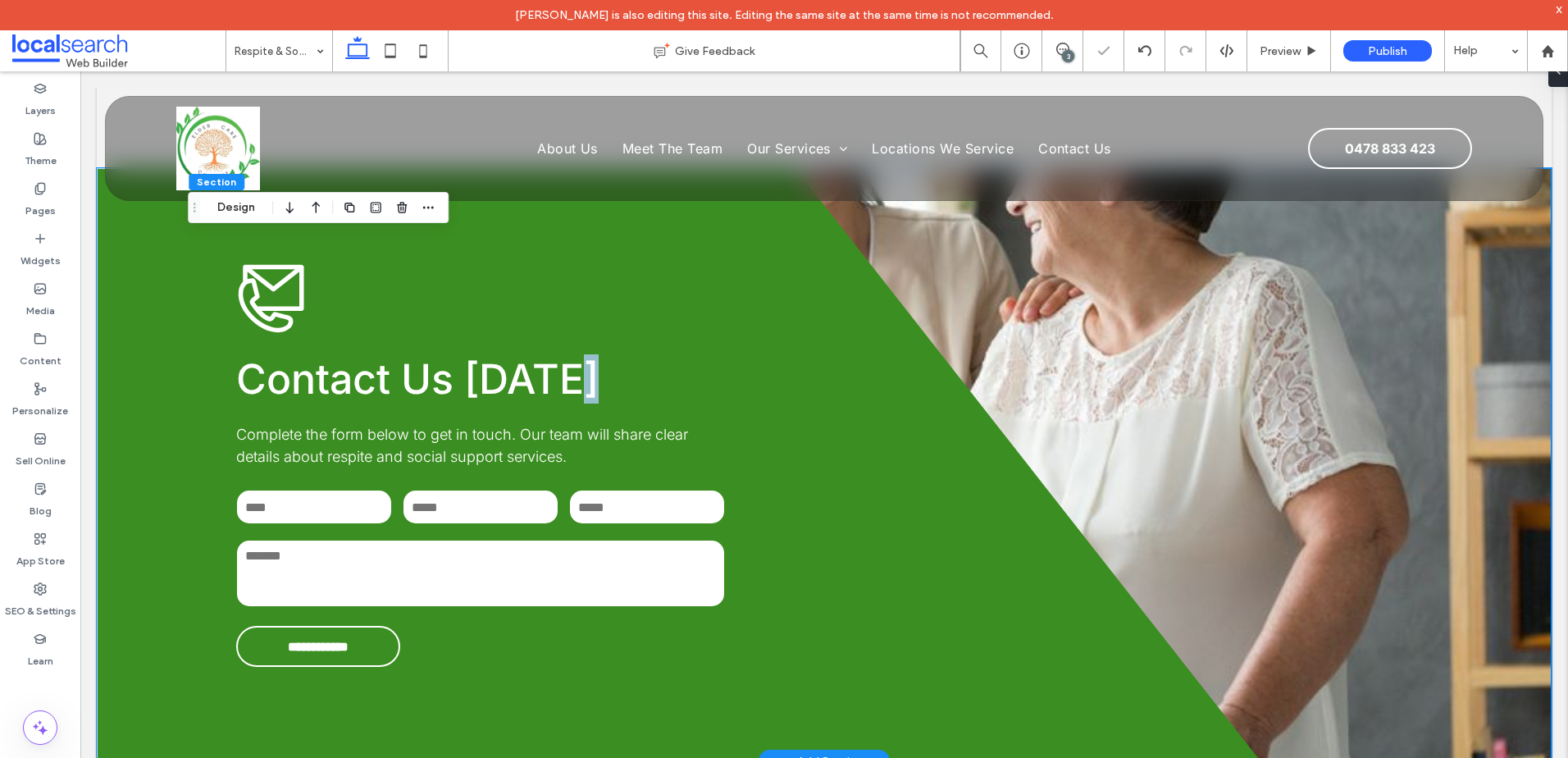
scroll to position [2088, 0]
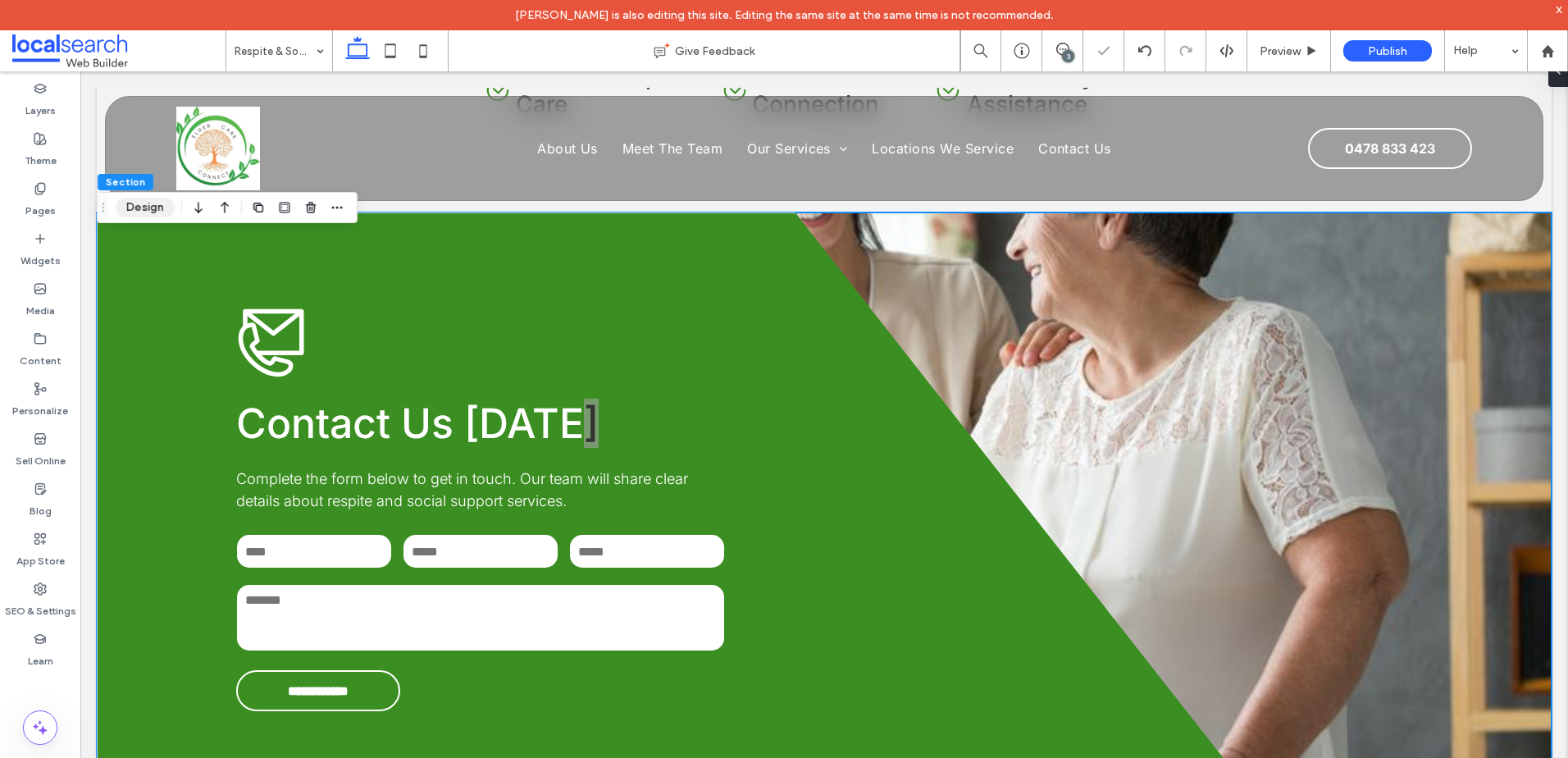
drag, startPoint x: 145, startPoint y: 212, endPoint x: 292, endPoint y: 214, distance: 147.0
click at [148, 212] on button "Design" at bounding box center [145, 207] width 59 height 19
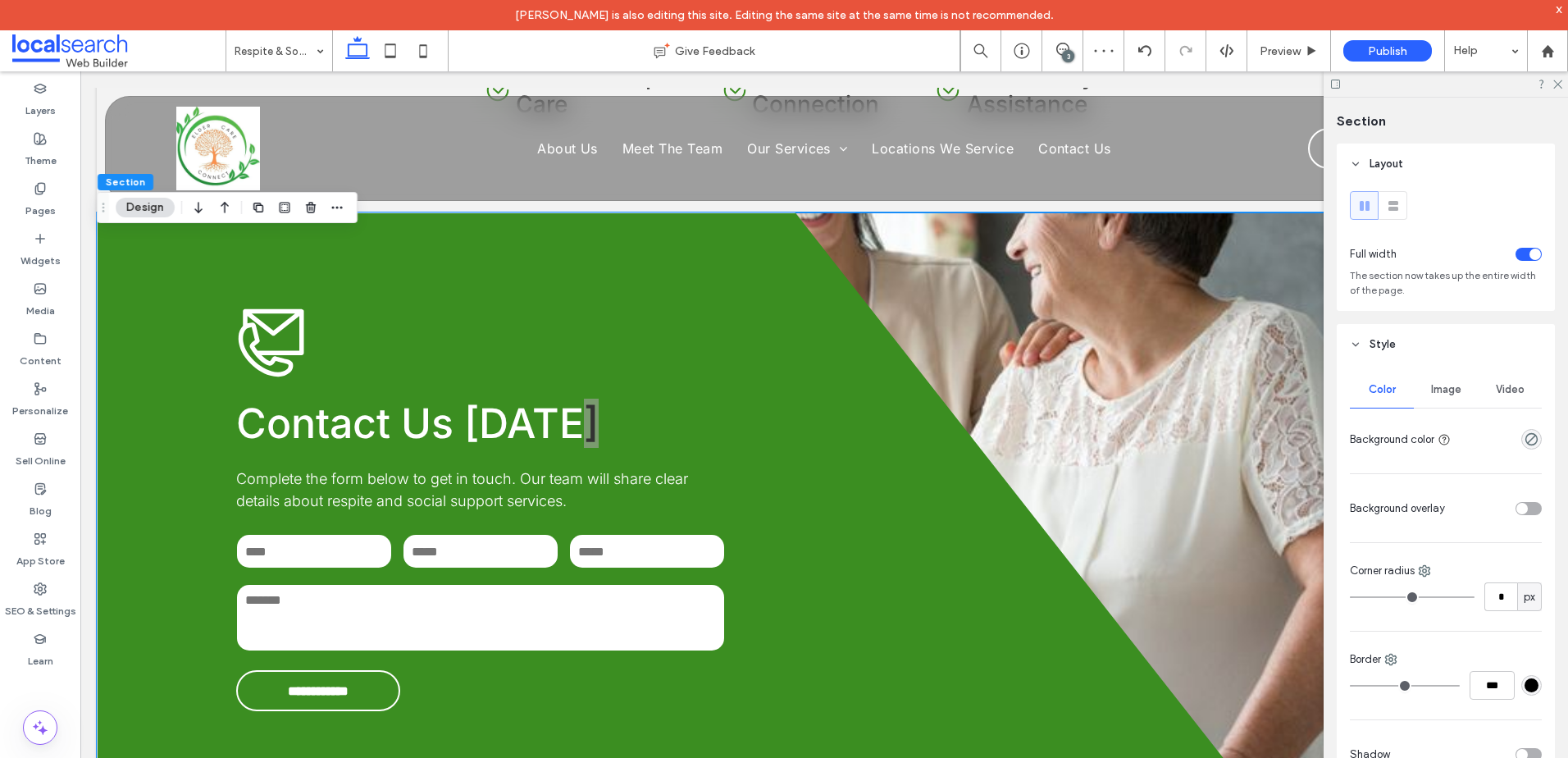
click at [1442, 393] on span "Image" at bounding box center [1447, 390] width 30 height 13
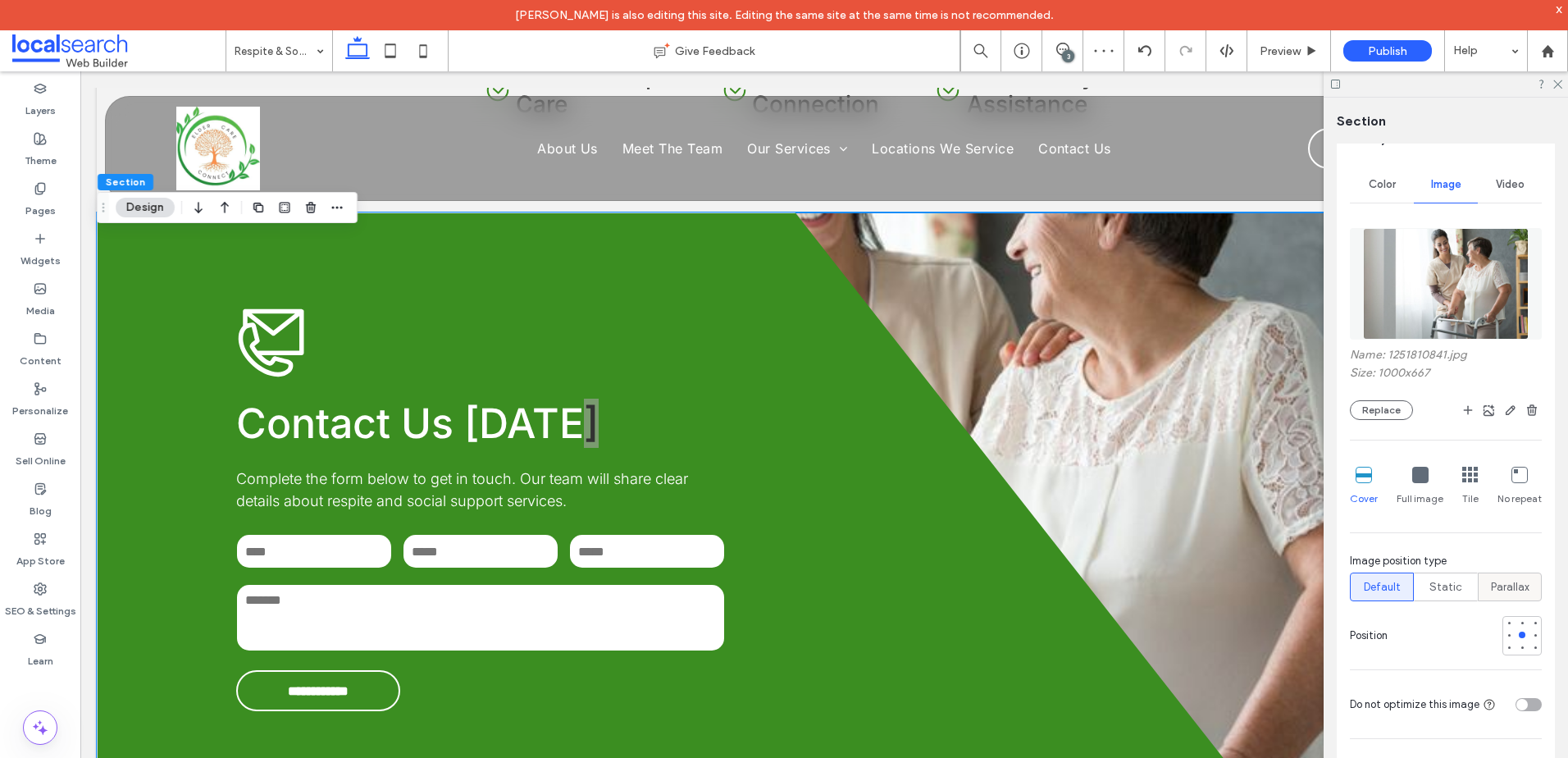
scroll to position [246, 0]
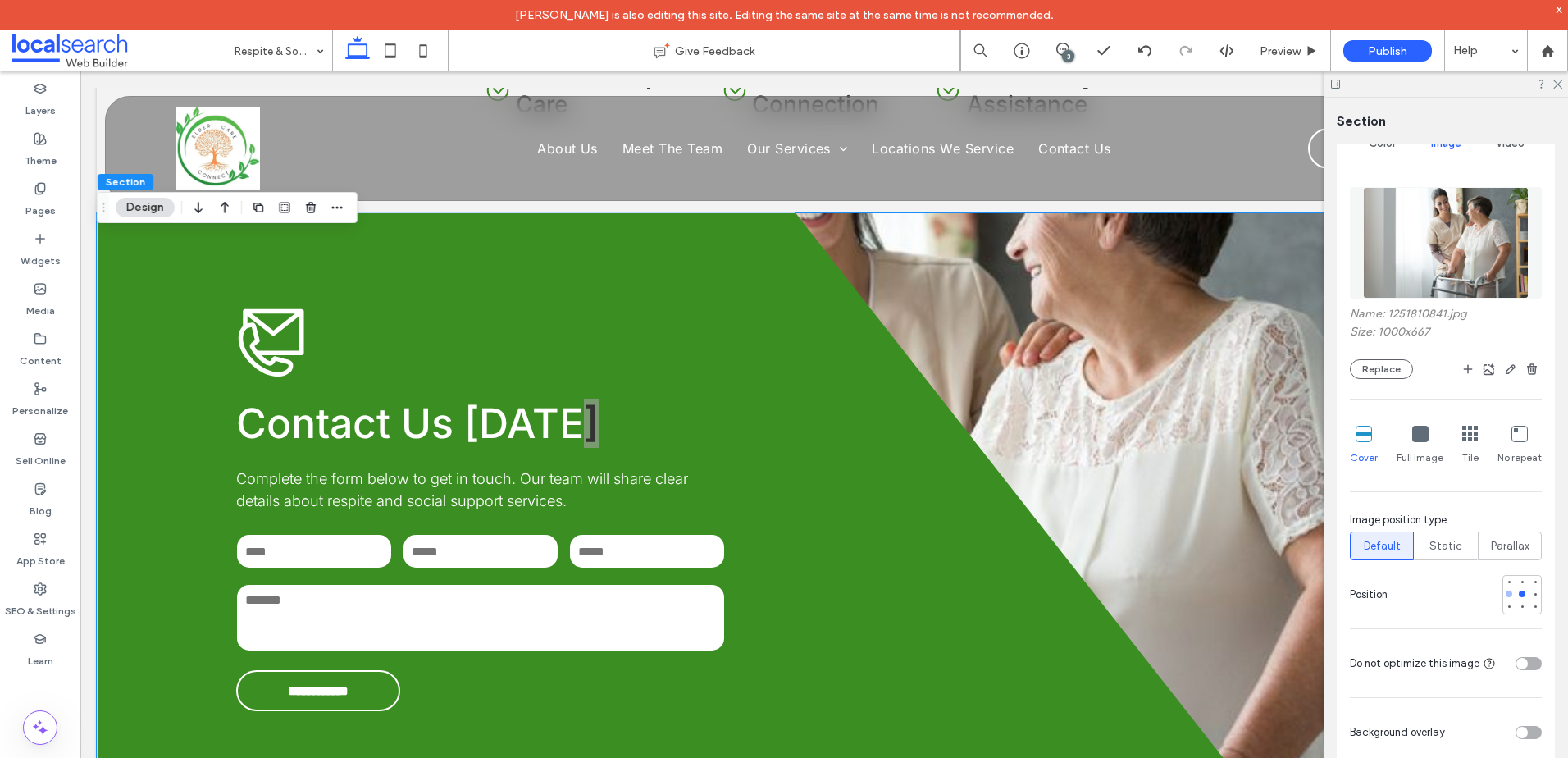
click at [1506, 591] on div at bounding box center [1509, 594] width 7 height 7
click at [1504, 597] on div at bounding box center [1510, 594] width 12 height 12
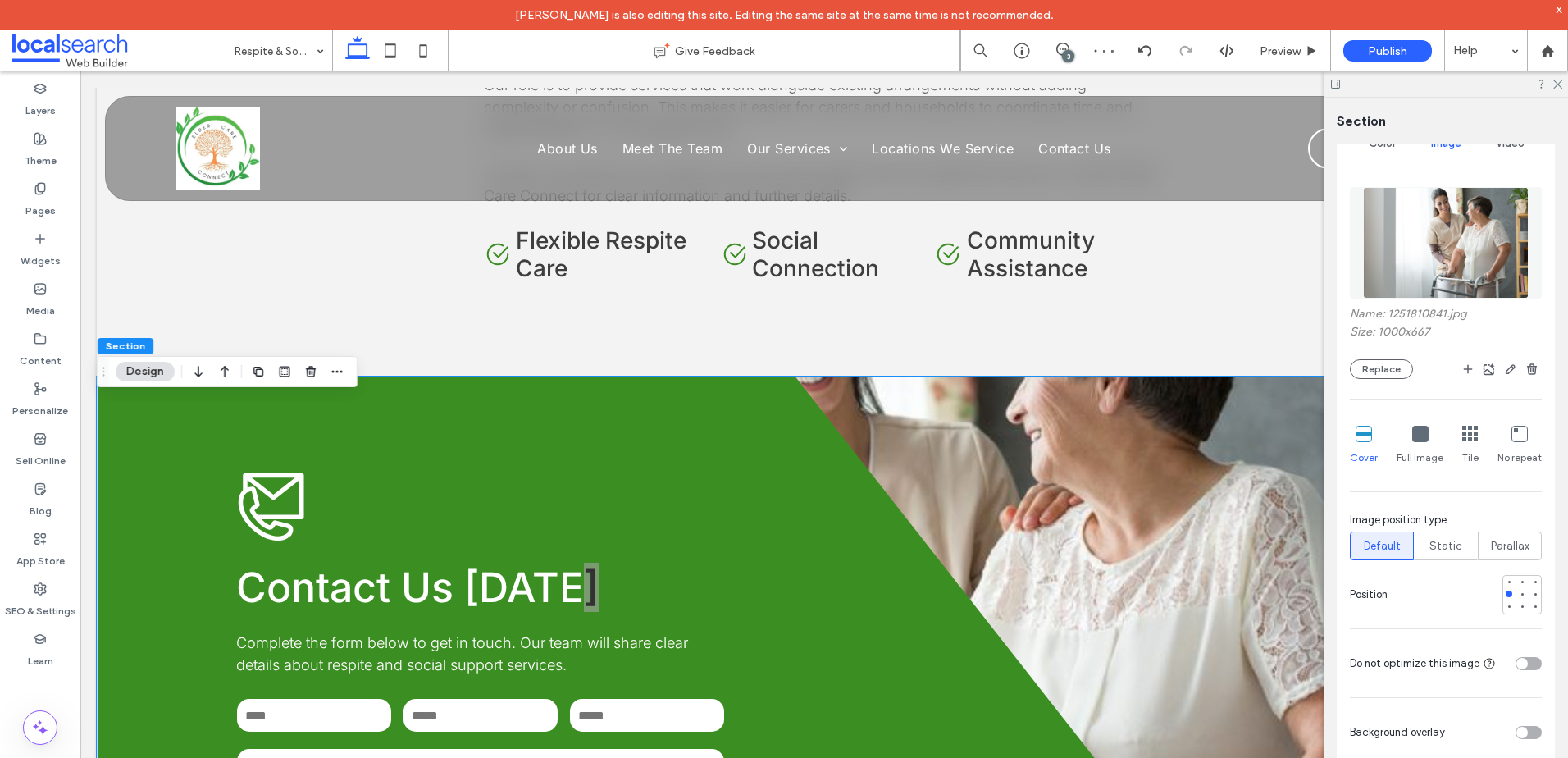
scroll to position [2088, 0]
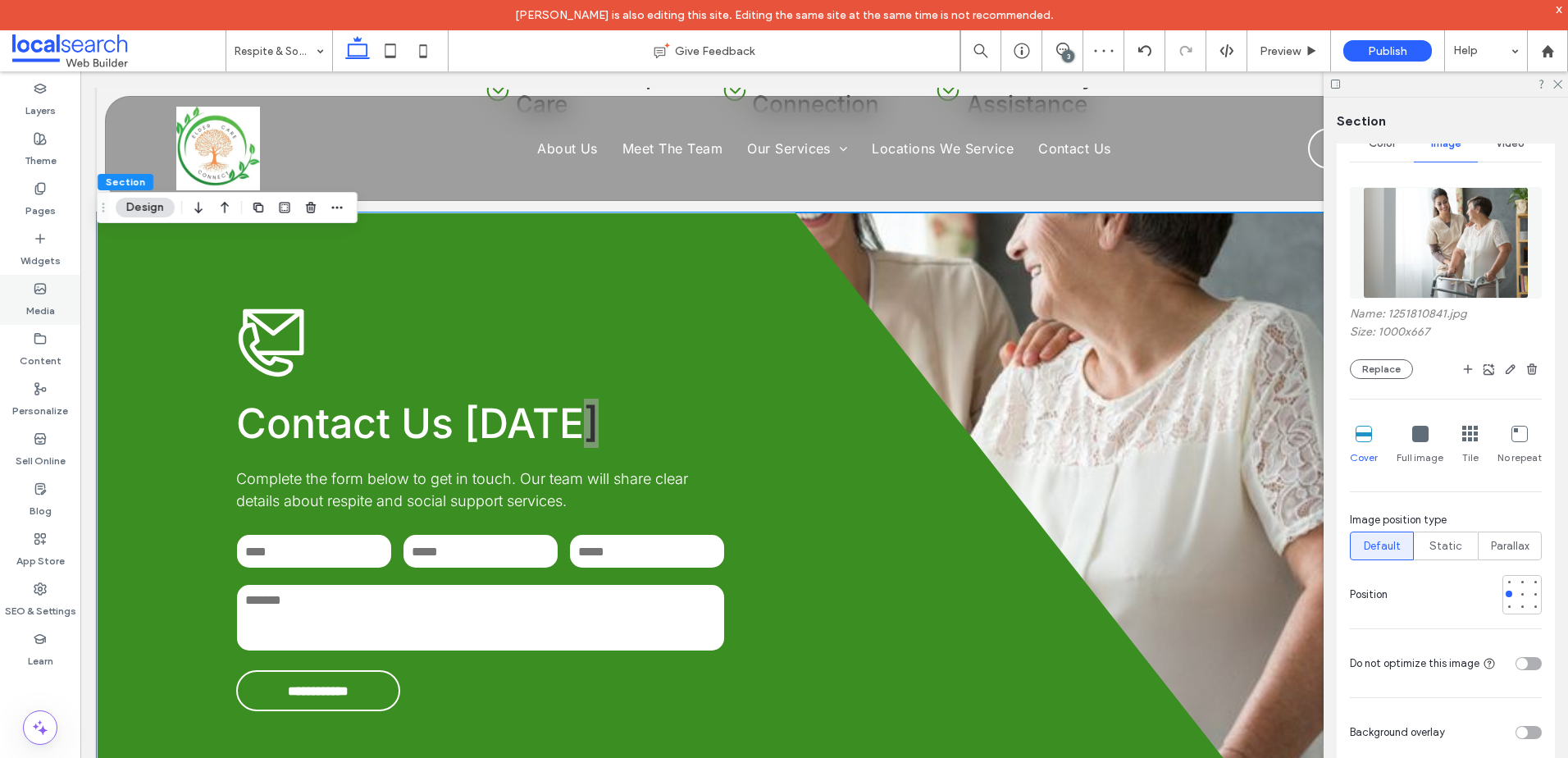
click at [21, 290] on div "Media" at bounding box center [40, 299] width 80 height 50
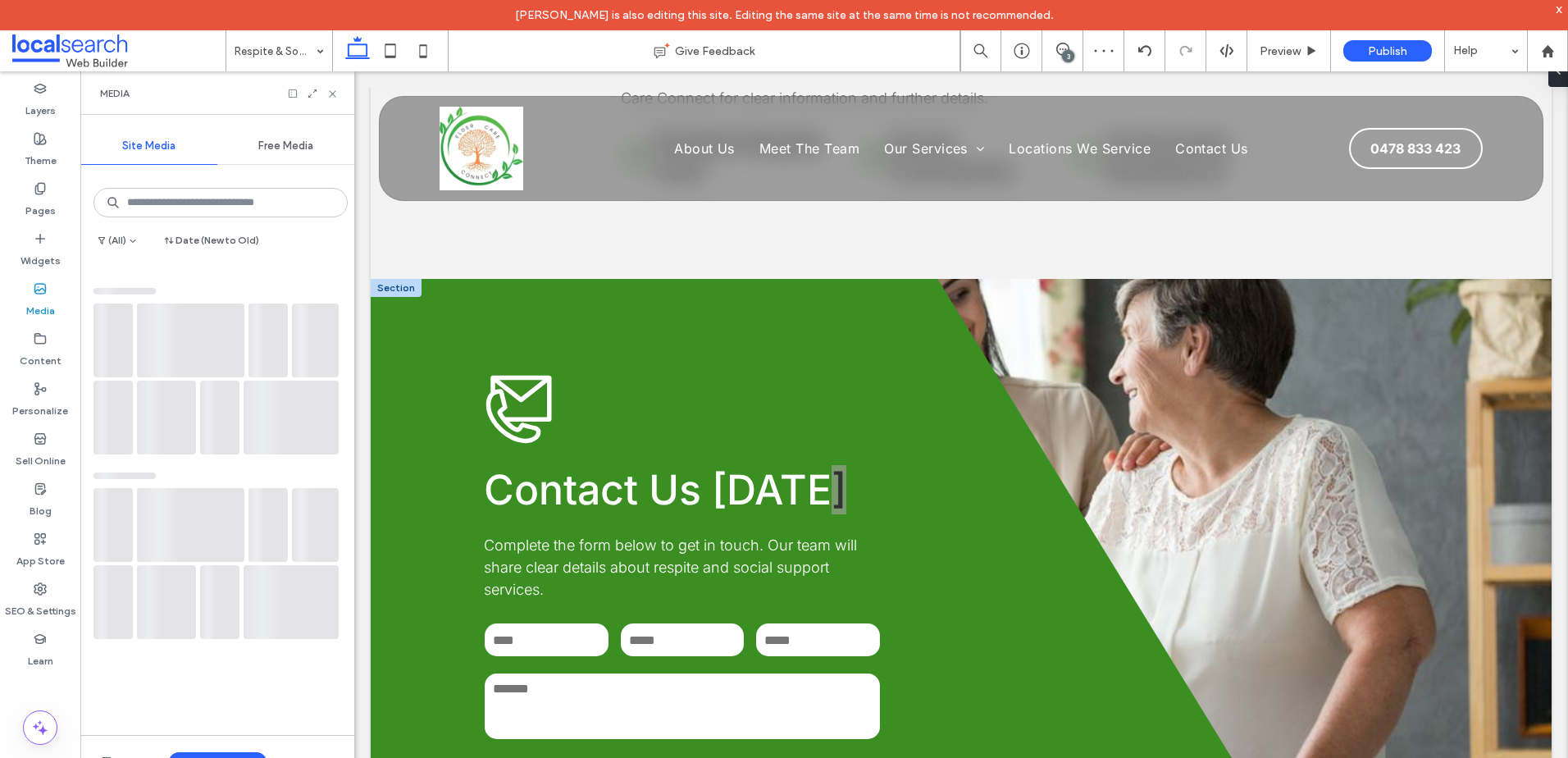
scroll to position [2132, 0]
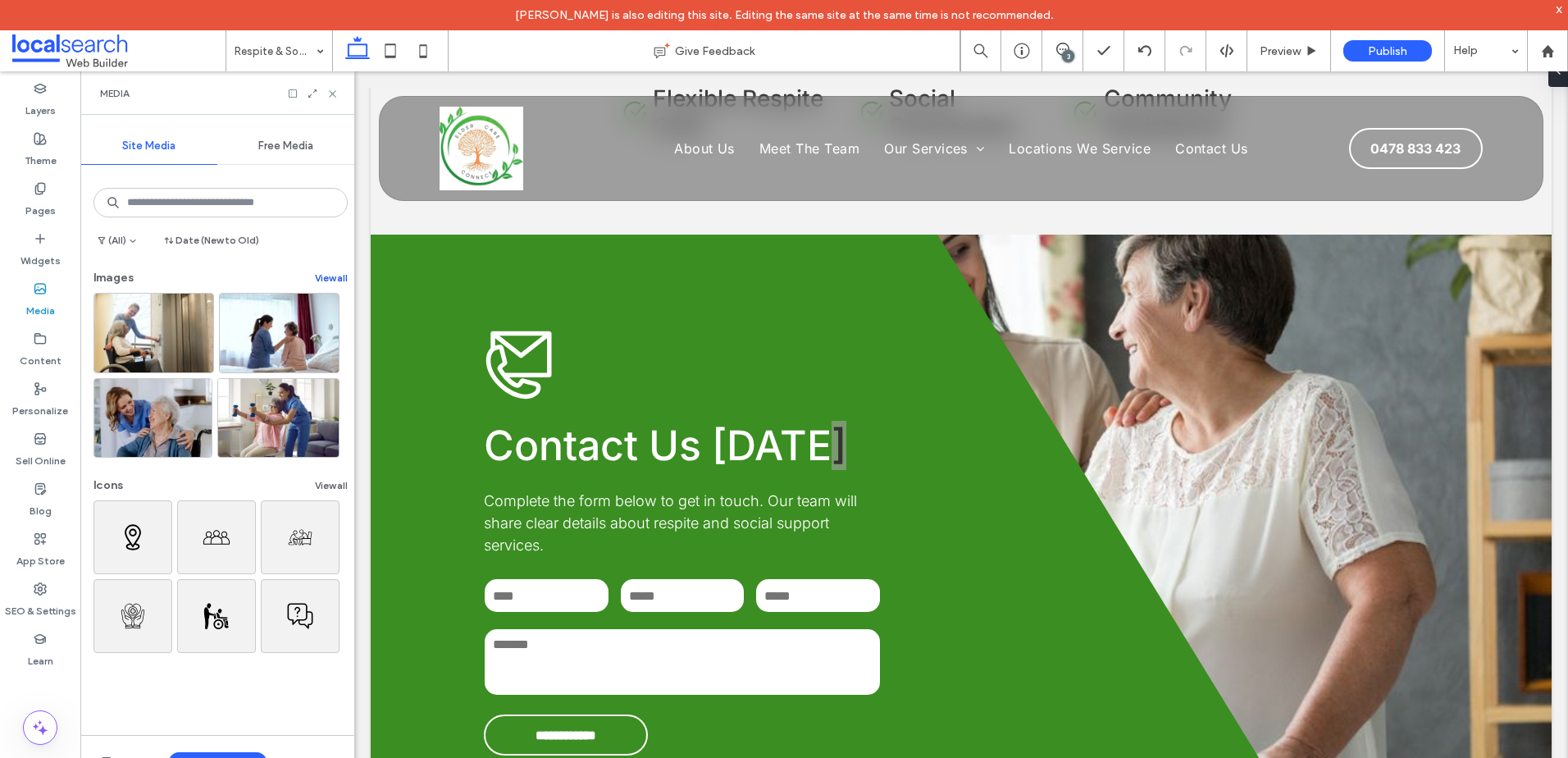
click at [333, 271] on button "View all" at bounding box center [331, 277] width 33 height 19
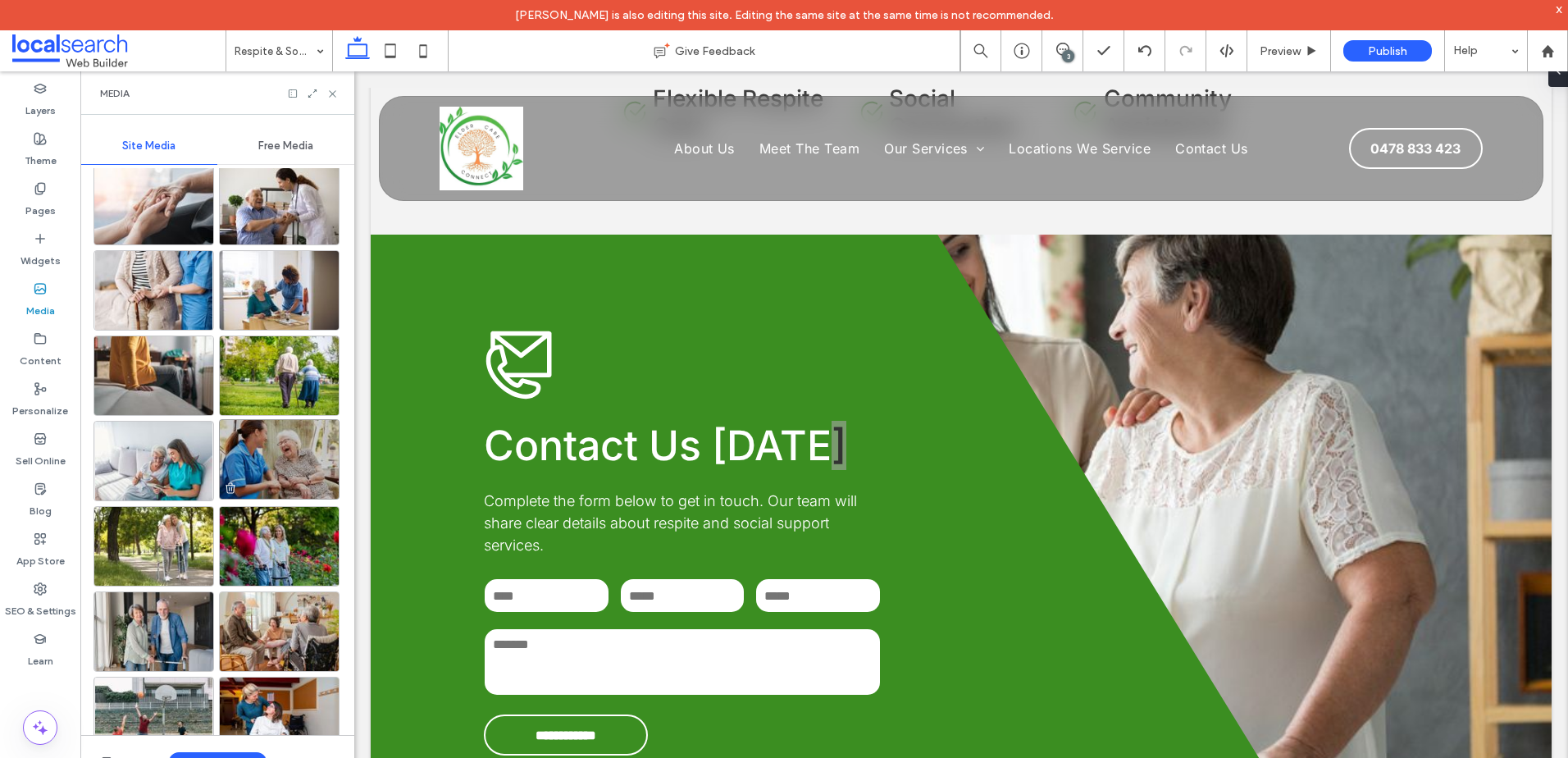
scroll to position [3361, 0]
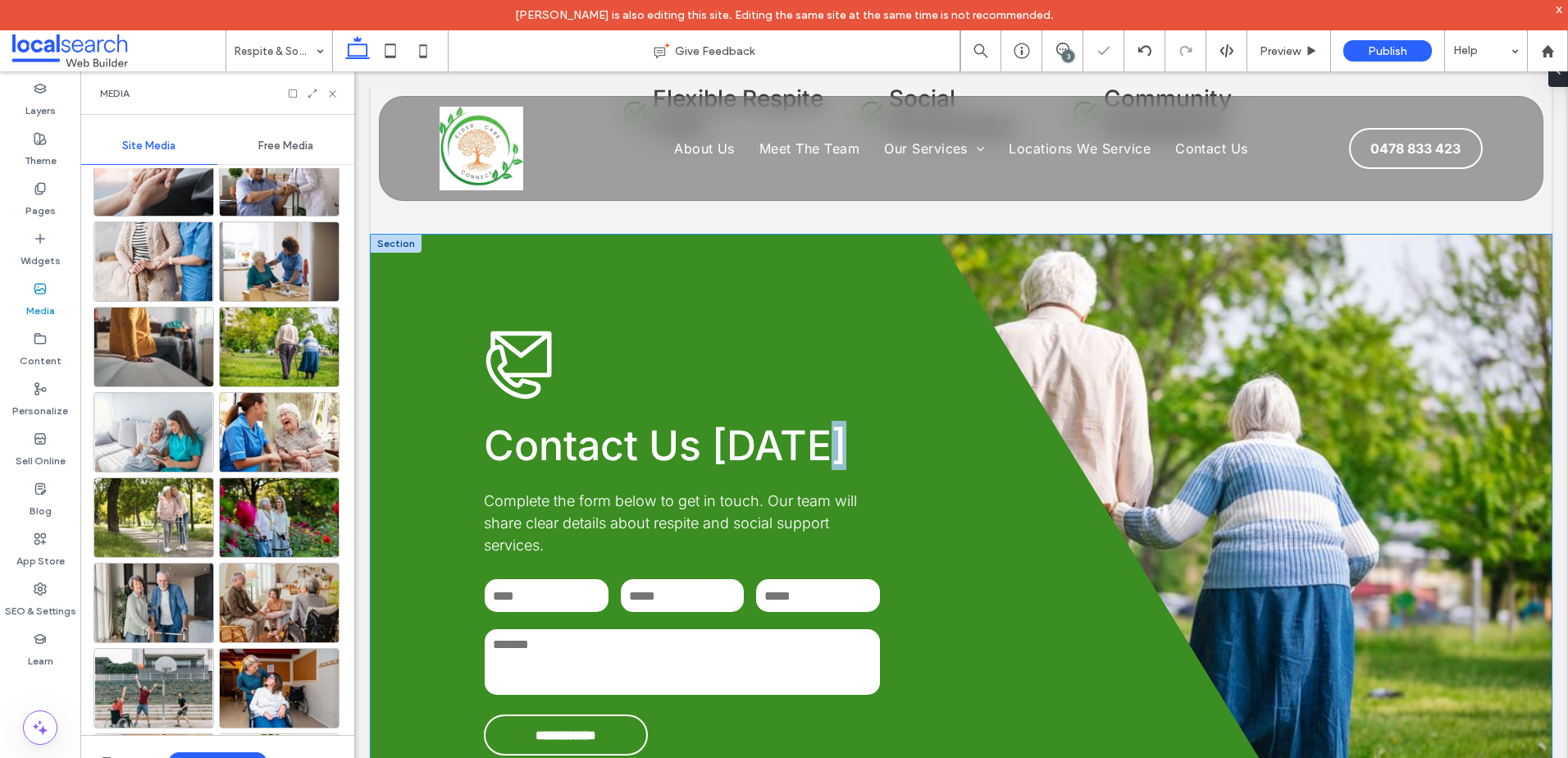
click at [1334, 401] on div "**********" at bounding box center [962, 541] width 1181 height 615
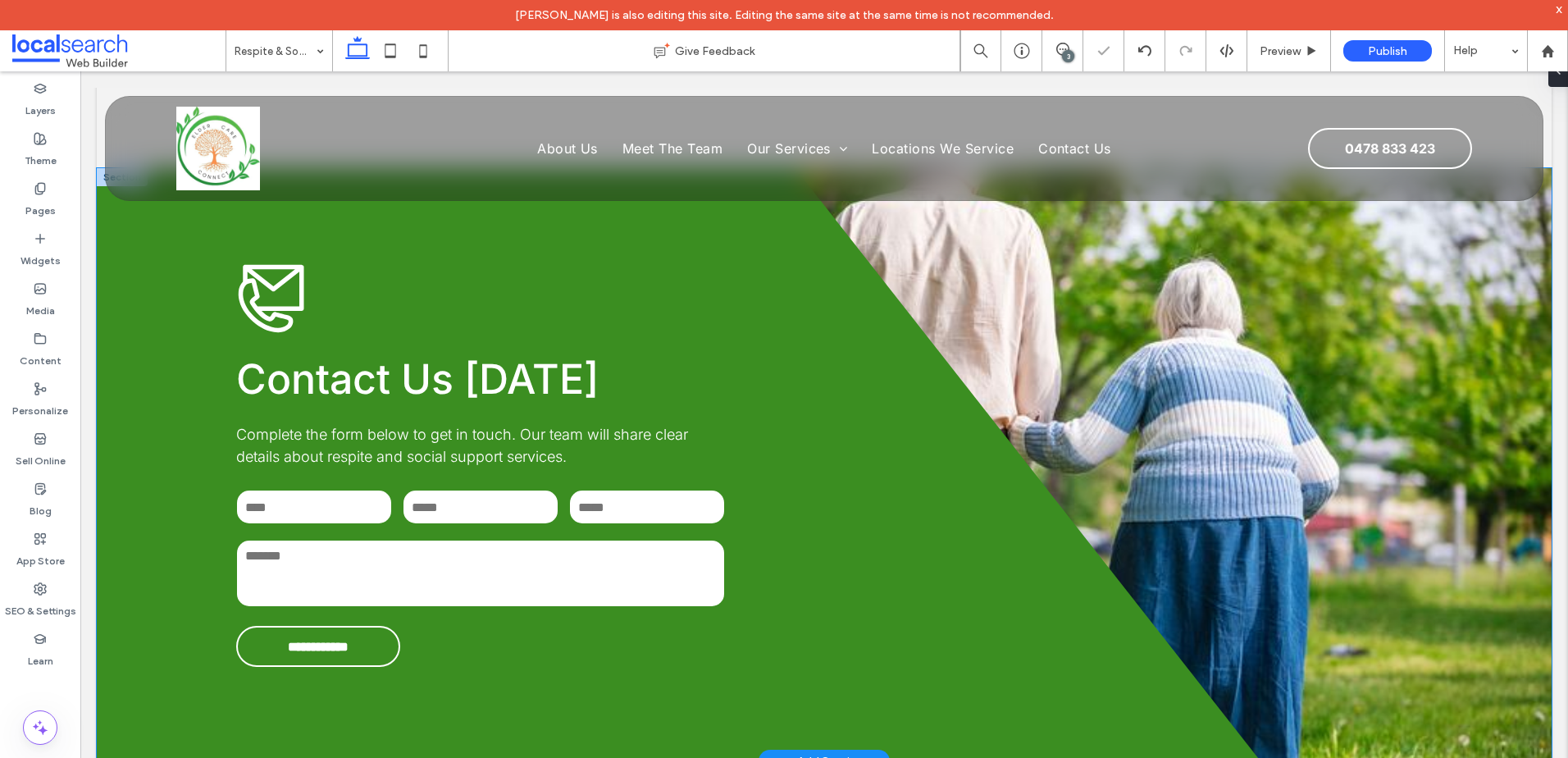
click at [1304, 401] on div "**********" at bounding box center [824, 464] width 1455 height 593
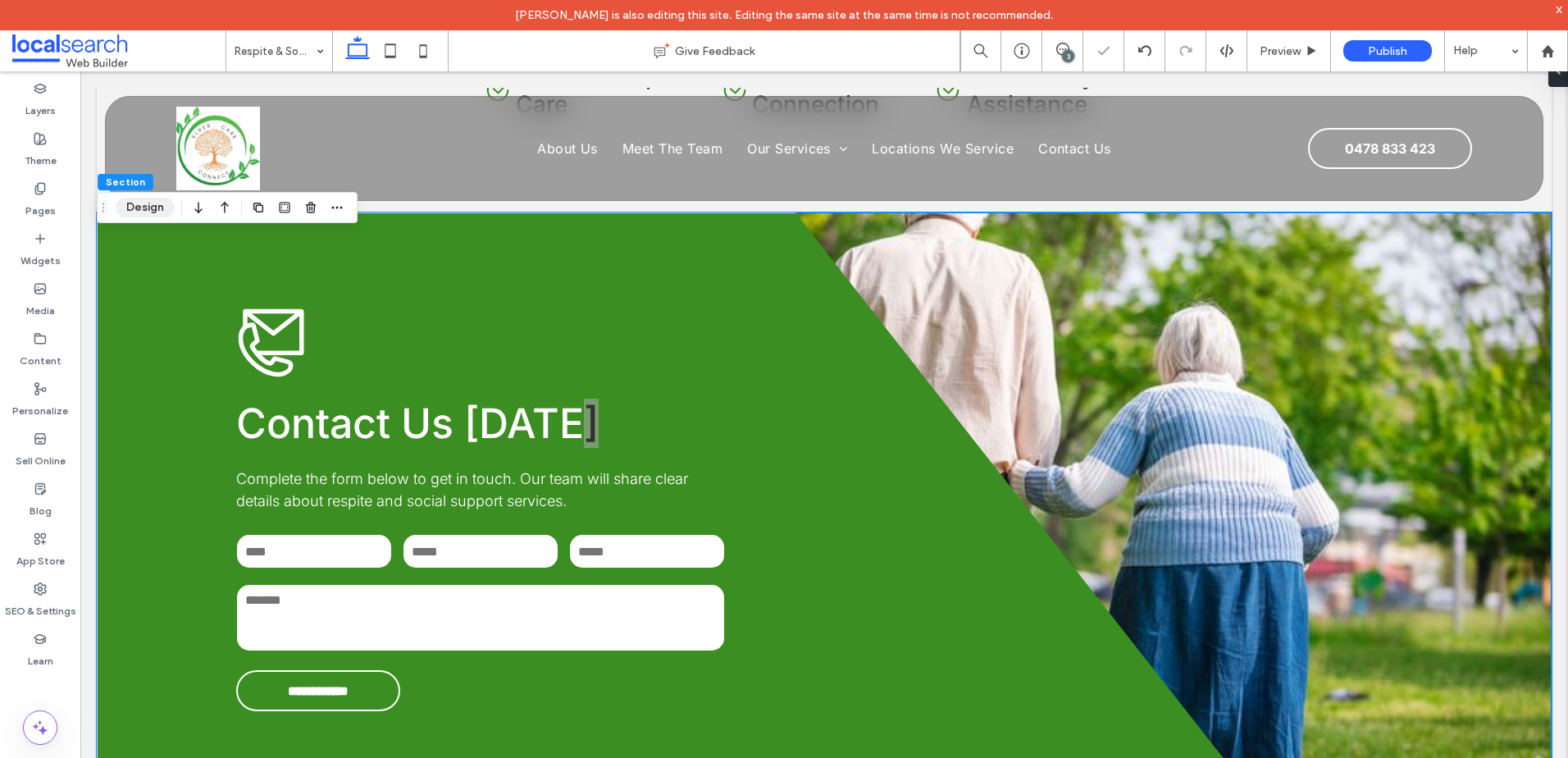
click at [129, 197] on button "Design" at bounding box center [145, 207] width 59 height 19
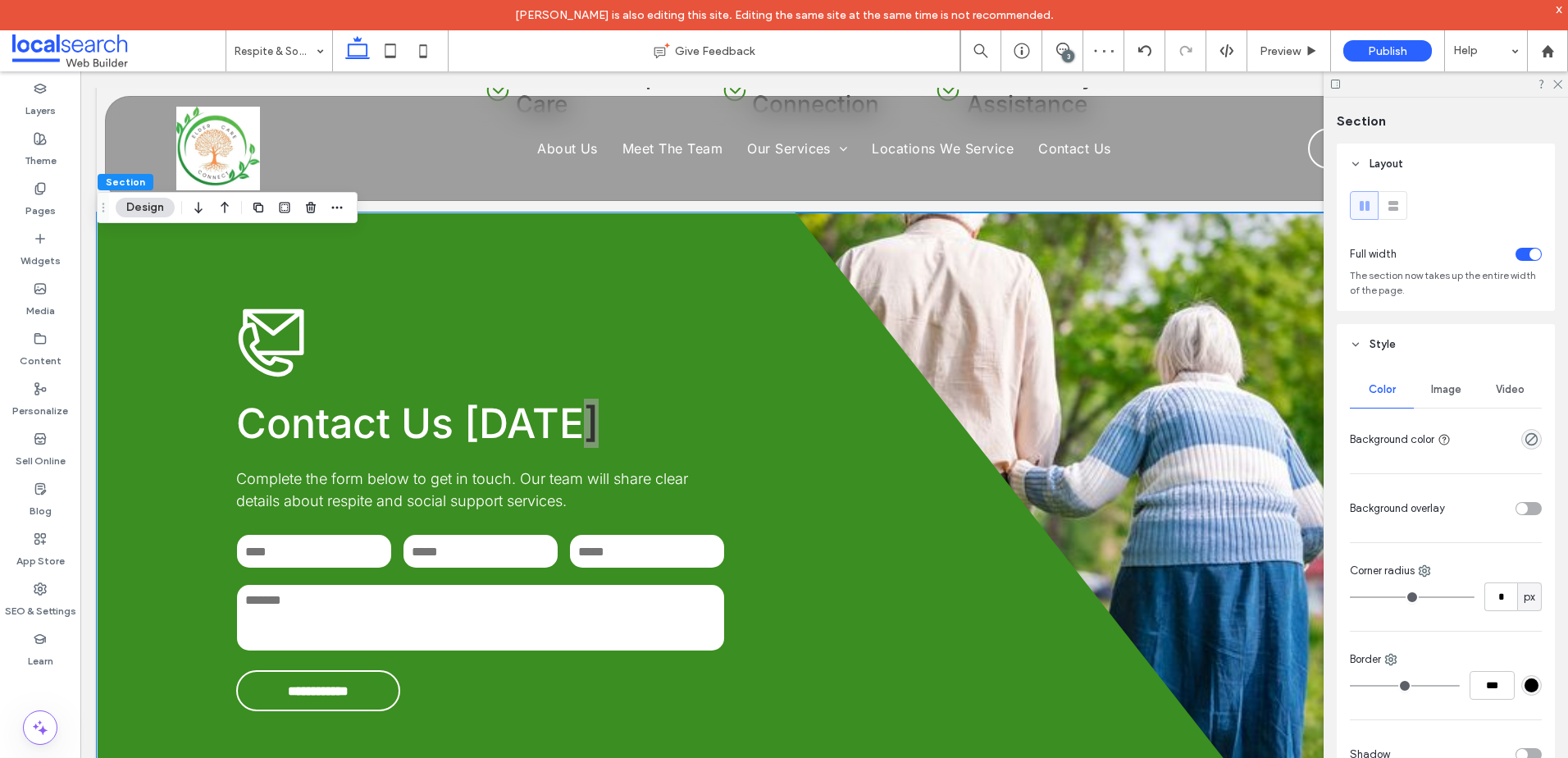
click at [1454, 406] on div "Image" at bounding box center [1447, 390] width 64 height 36
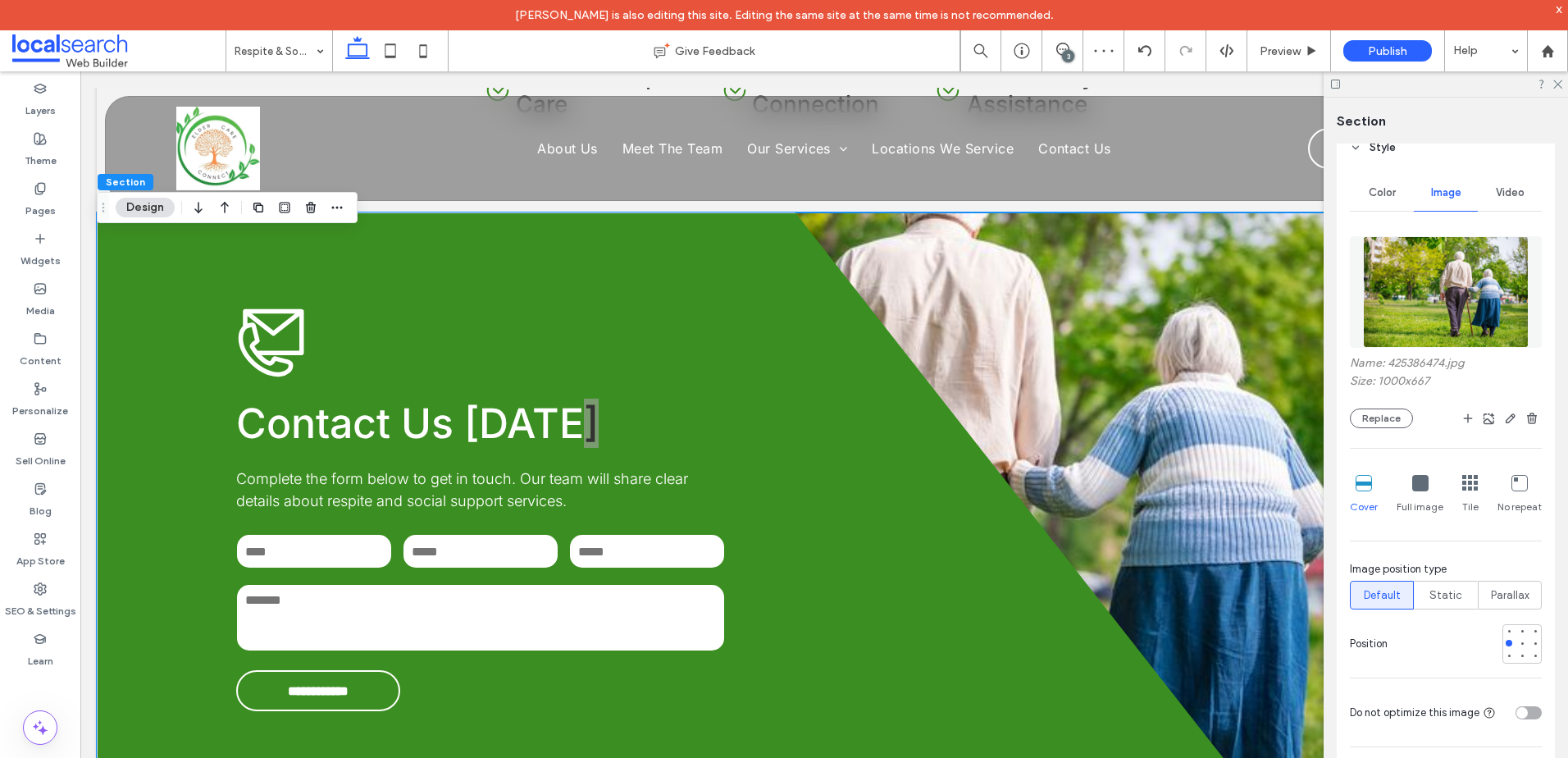
scroll to position [246, 0]
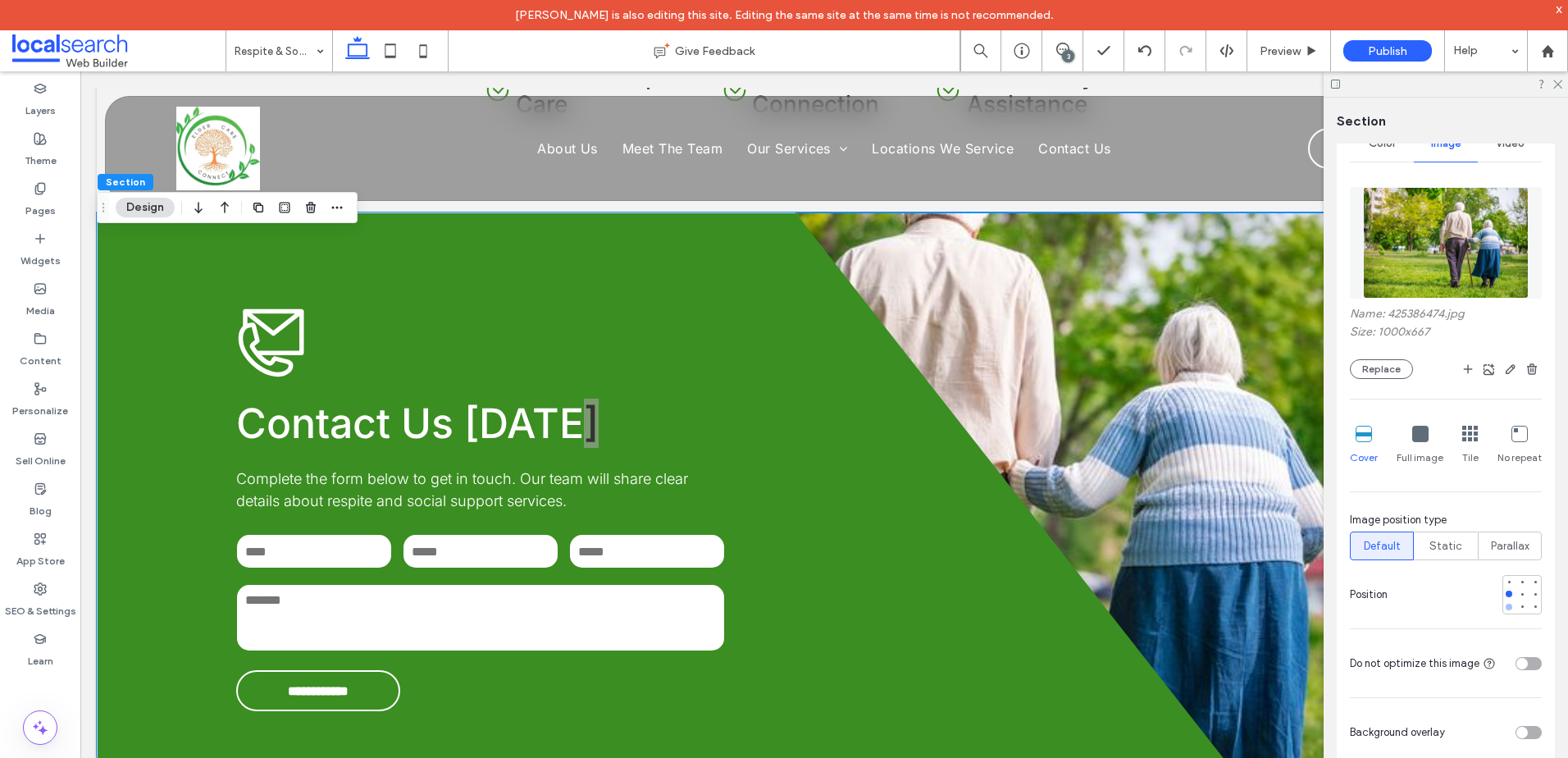
click at [1504, 610] on div at bounding box center [1510, 607] width 12 height 12
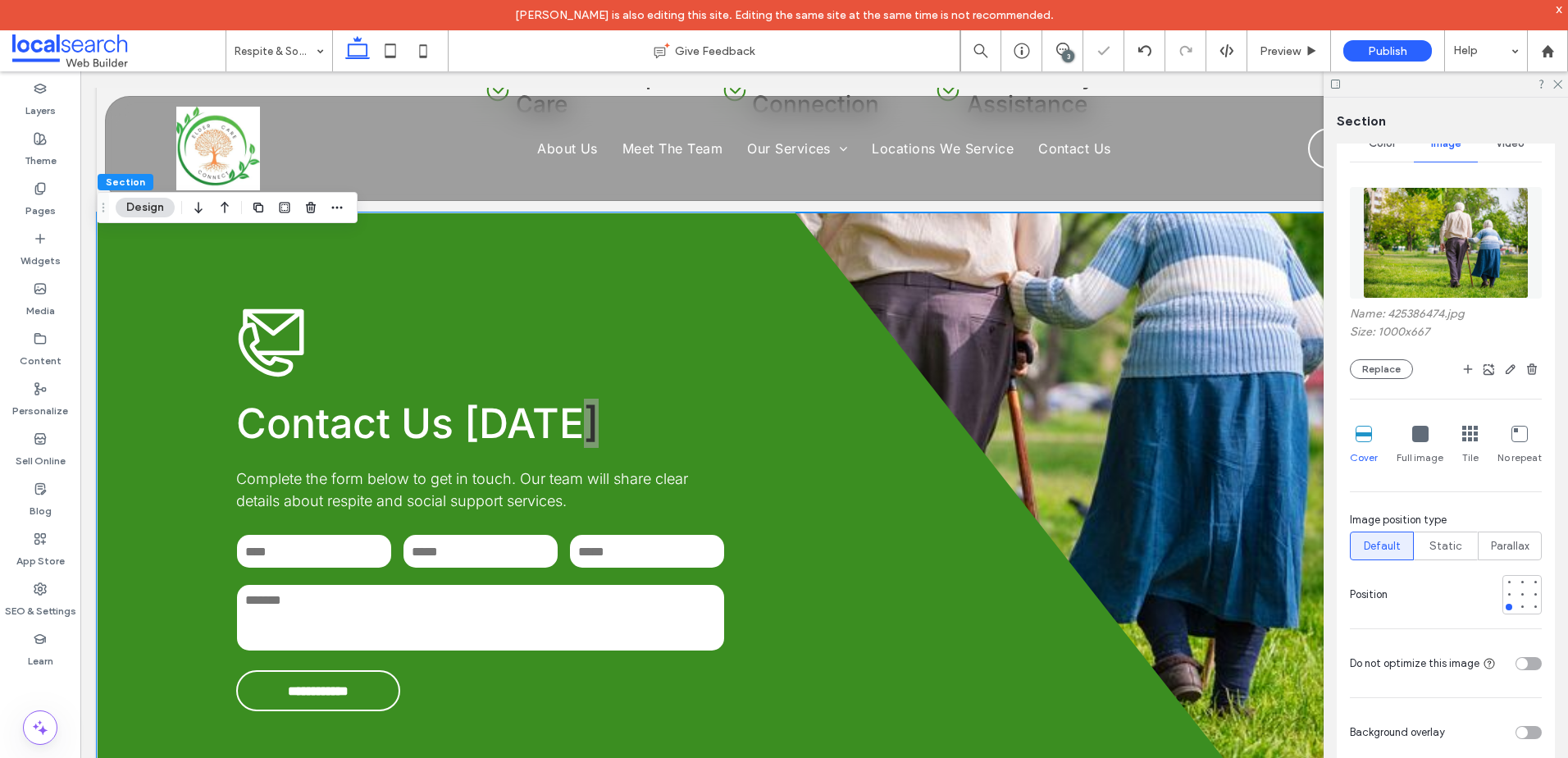
click at [1504, 573] on div "Name: 425386474.jpg Size: 1000x667 Replace Cover Full image Tile No repeat Imag…" at bounding box center [1447, 427] width 192 height 498
drag, startPoint x: 1499, startPoint y: 585, endPoint x: 1499, endPoint y: 599, distance: 14.0
click at [1503, 590] on div at bounding box center [1522, 594] width 40 height 40
click at [1506, 594] on div at bounding box center [1509, 594] width 7 height 7
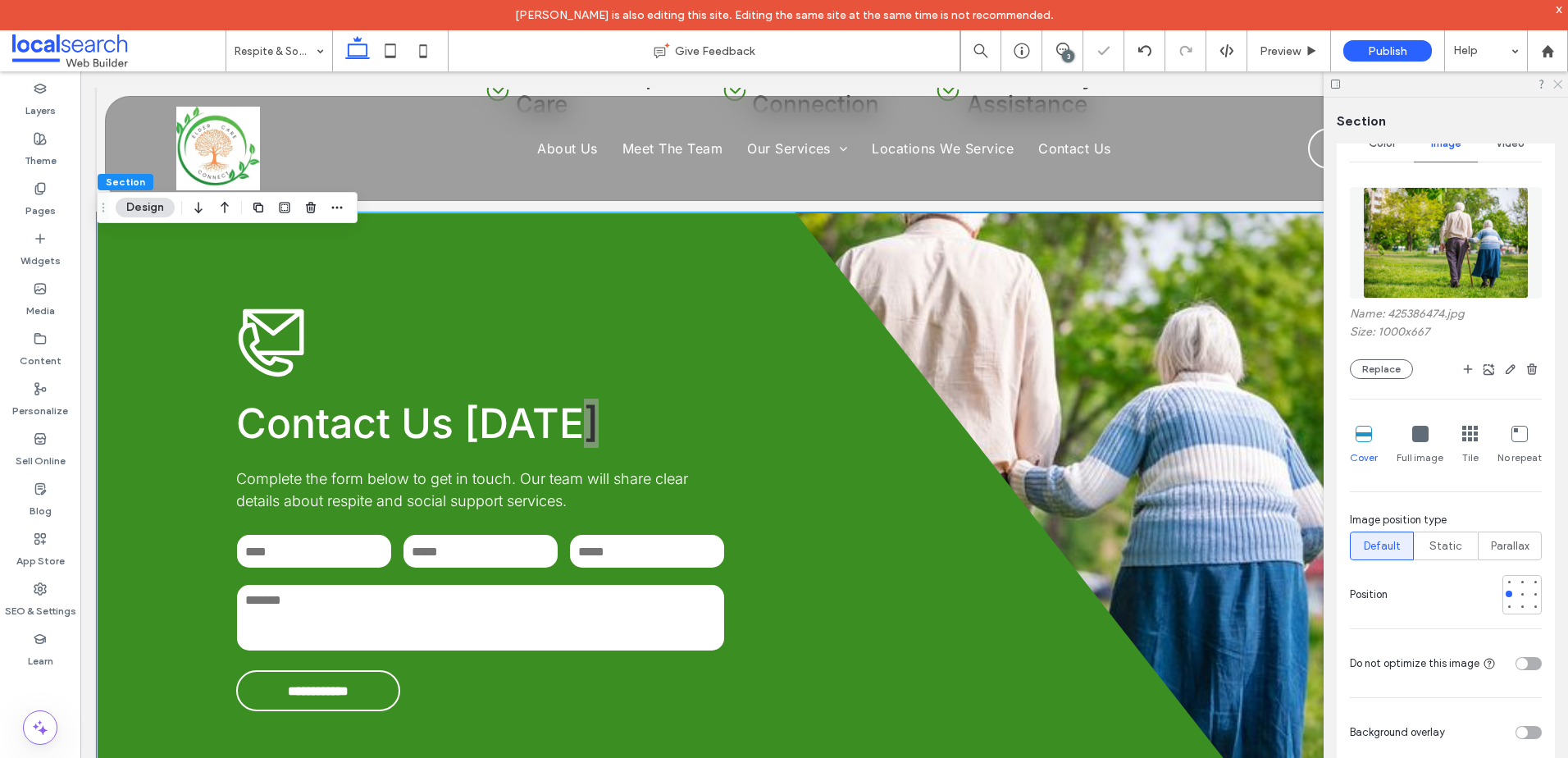
click at [1558, 86] on icon at bounding box center [1557, 83] width 11 height 11
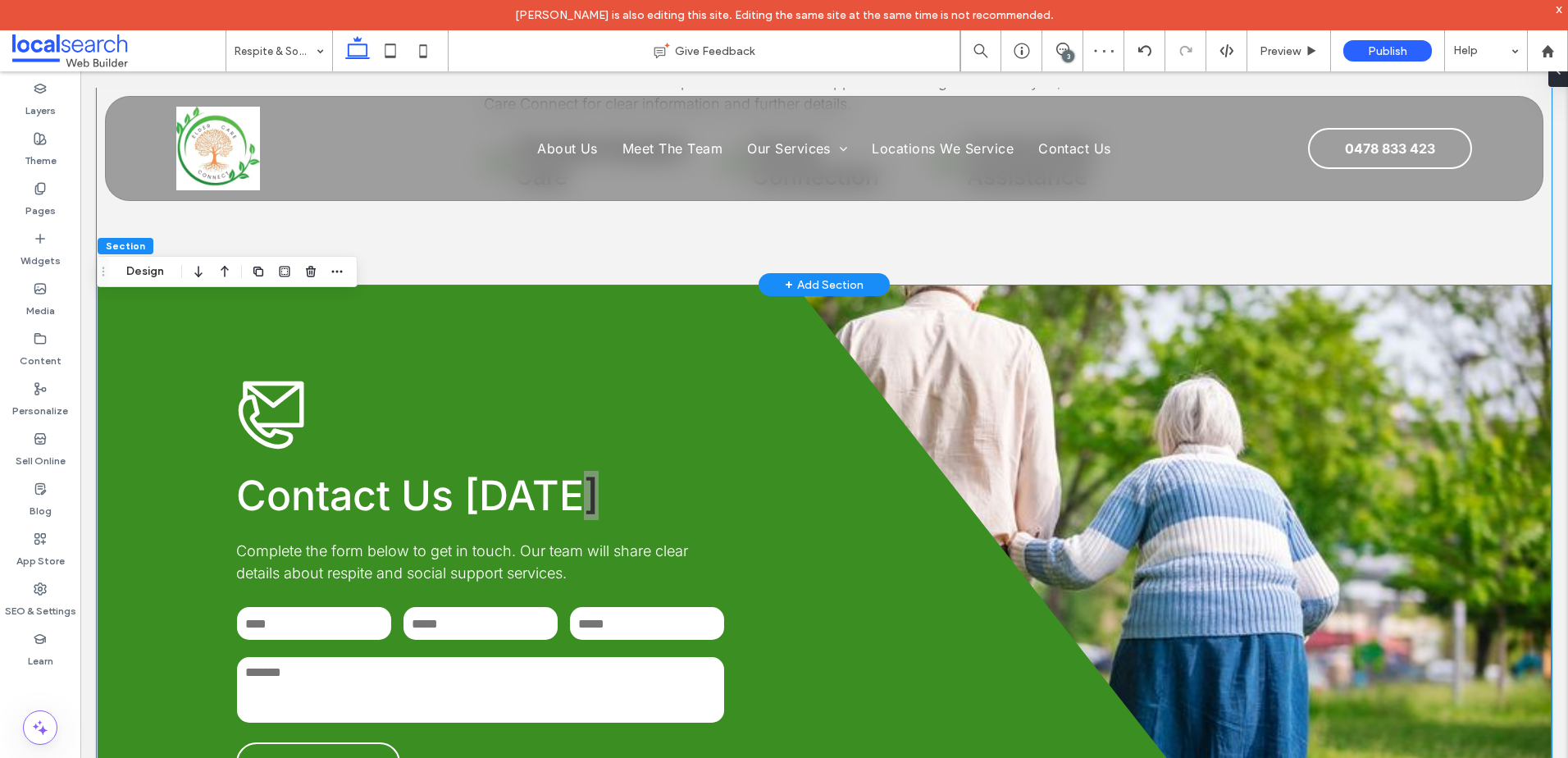
scroll to position [2006, 0]
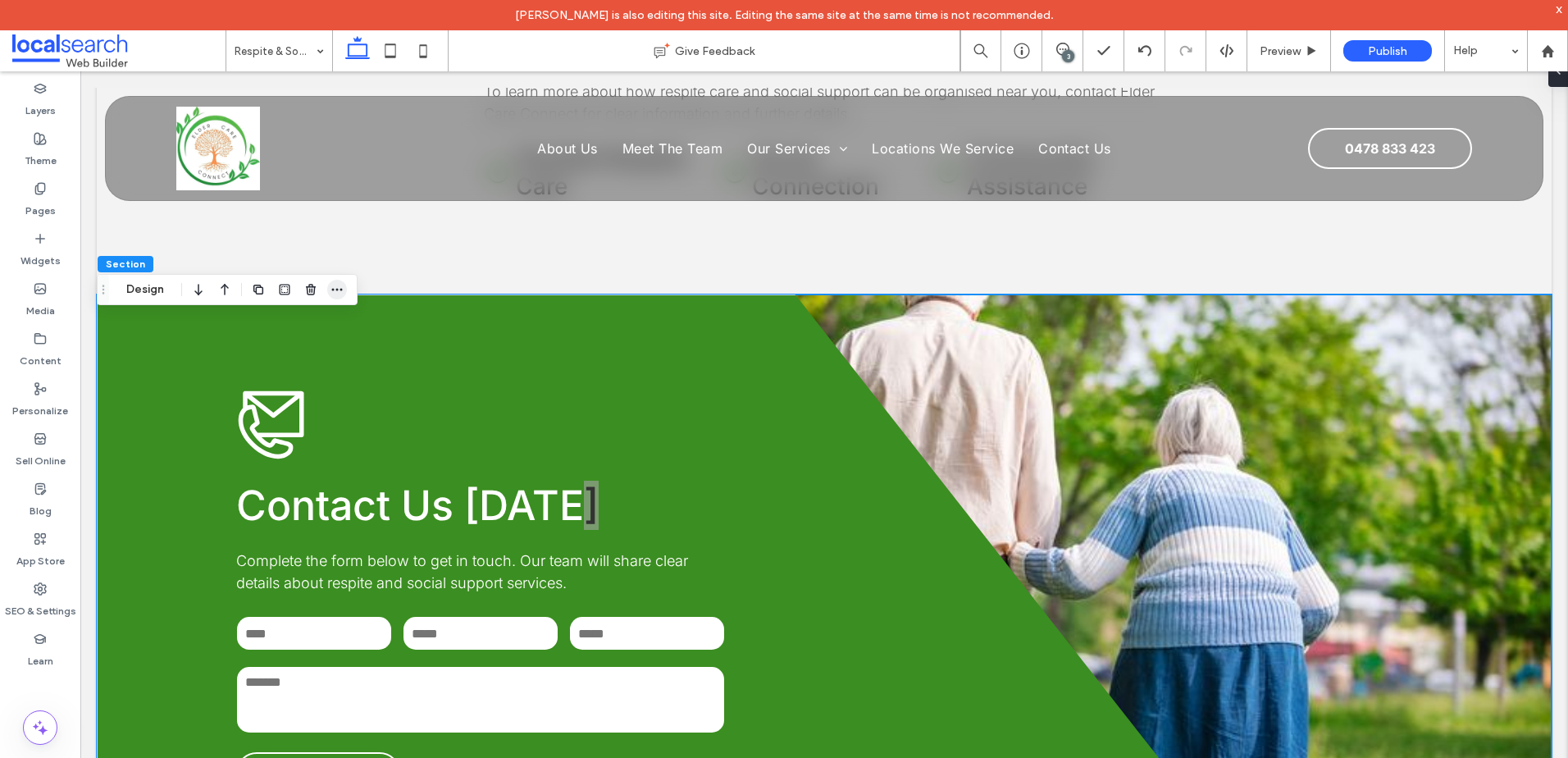
drag, startPoint x: 157, startPoint y: 295, endPoint x: 337, endPoint y: 293, distance: 180.0
click at [155, 295] on button "Design" at bounding box center [145, 289] width 59 height 19
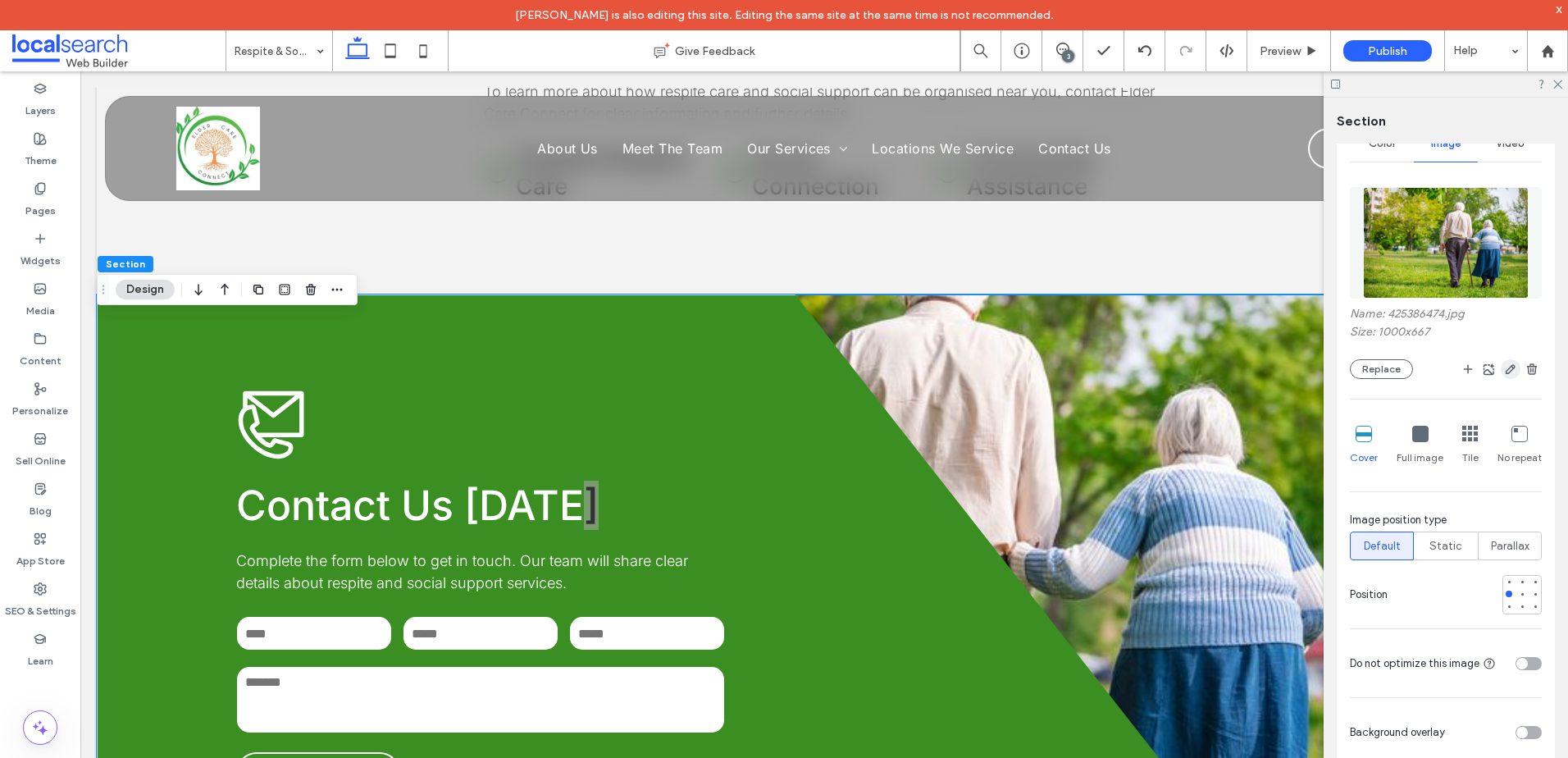
click at [1501, 370] on span "button" at bounding box center [1511, 368] width 19 height 19
click at [1505, 368] on icon "button" at bounding box center [1511, 369] width 13 height 13
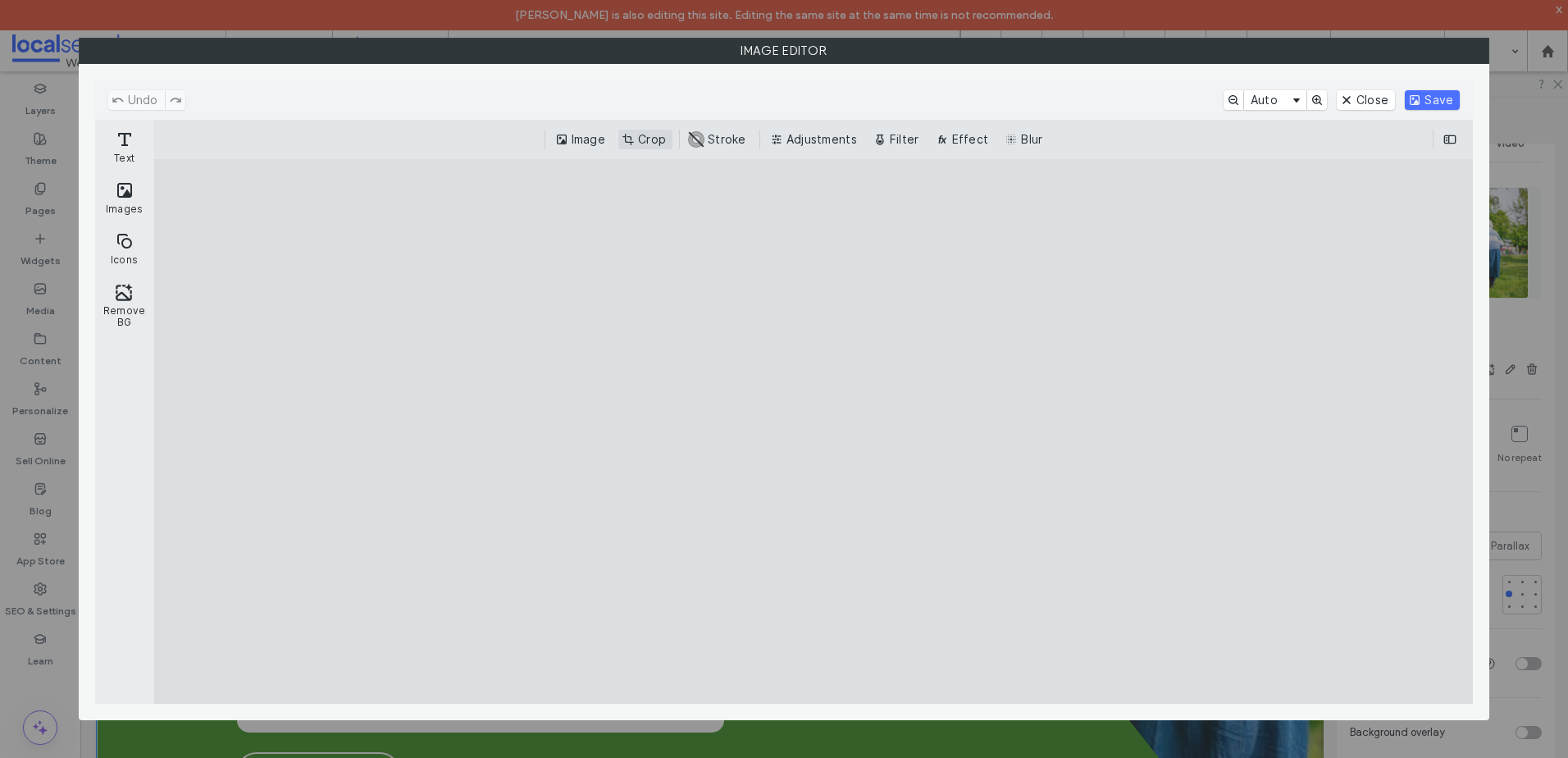
click at [629, 137] on button "Crop" at bounding box center [645, 139] width 54 height 19
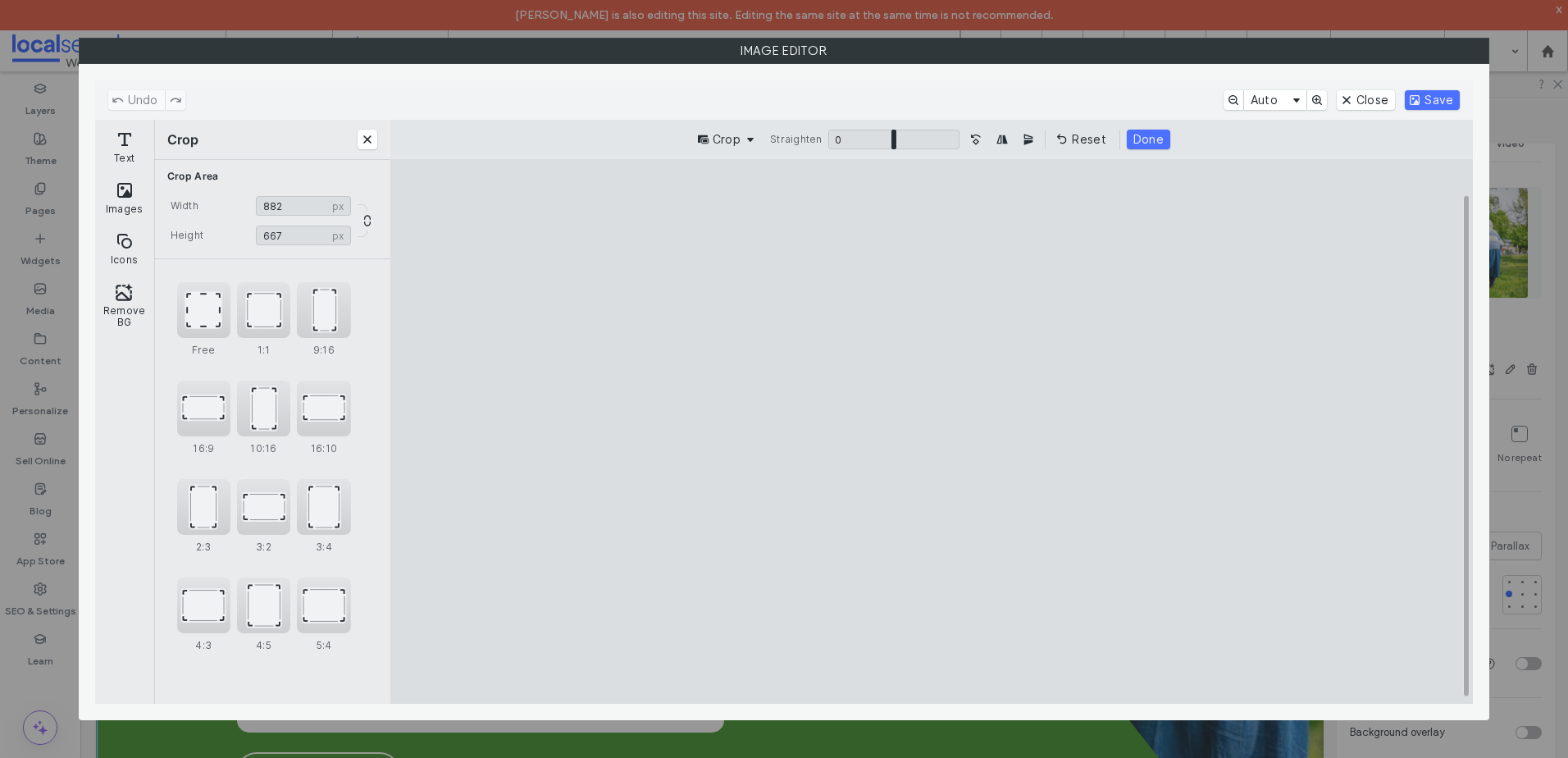
drag, startPoint x: 1257, startPoint y: 217, endPoint x: 1193, endPoint y: 206, distance: 64.9
click at [932, 432] on cesdk-canvas "Editor canvas" at bounding box center [932, 432] width 0 height 0
type input "***"
click at [1424, 99] on button "Save" at bounding box center [1432, 99] width 55 height 19
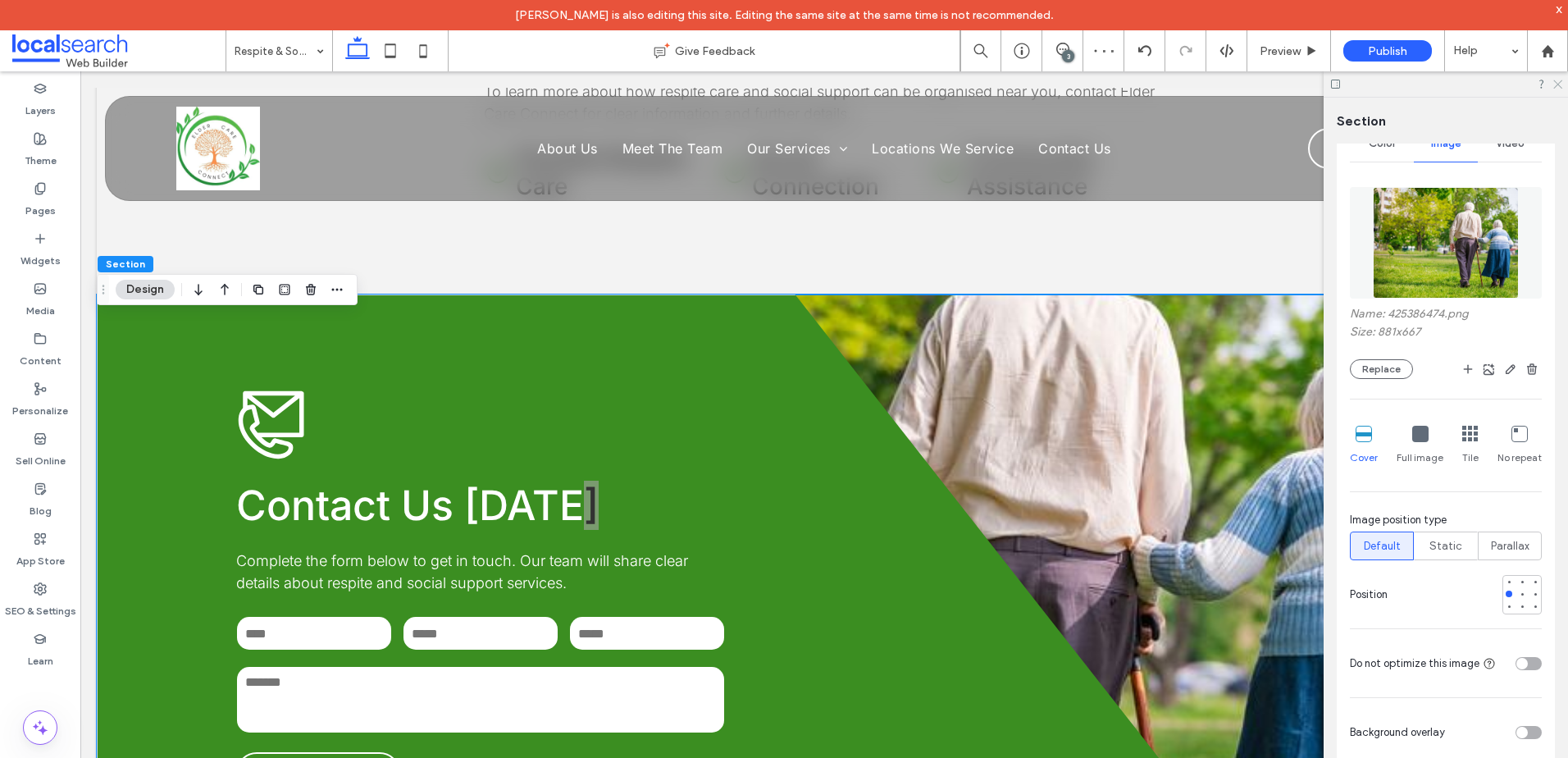
click at [1555, 87] on use at bounding box center [1558, 84] width 9 height 9
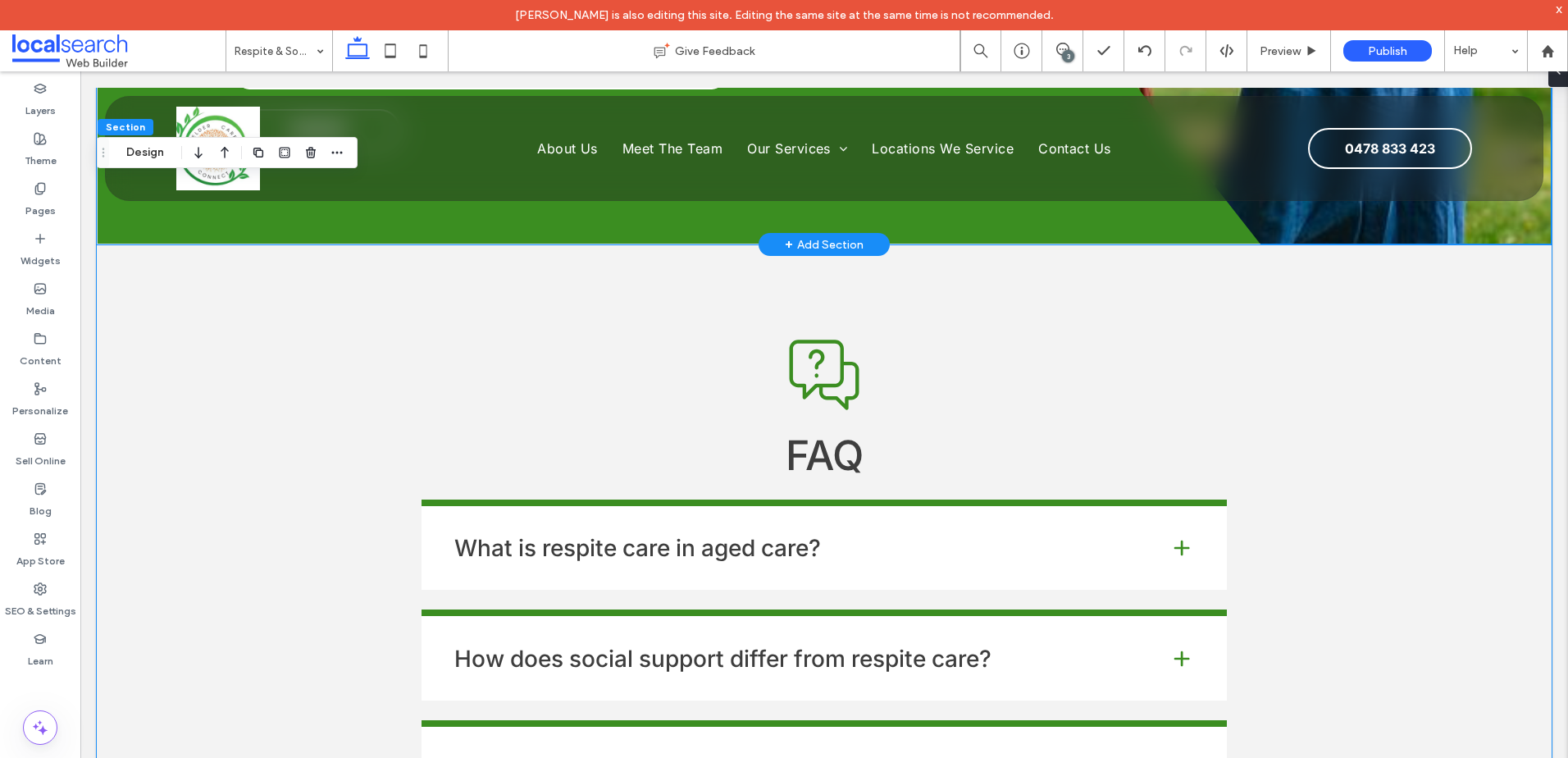
scroll to position [2416, 0]
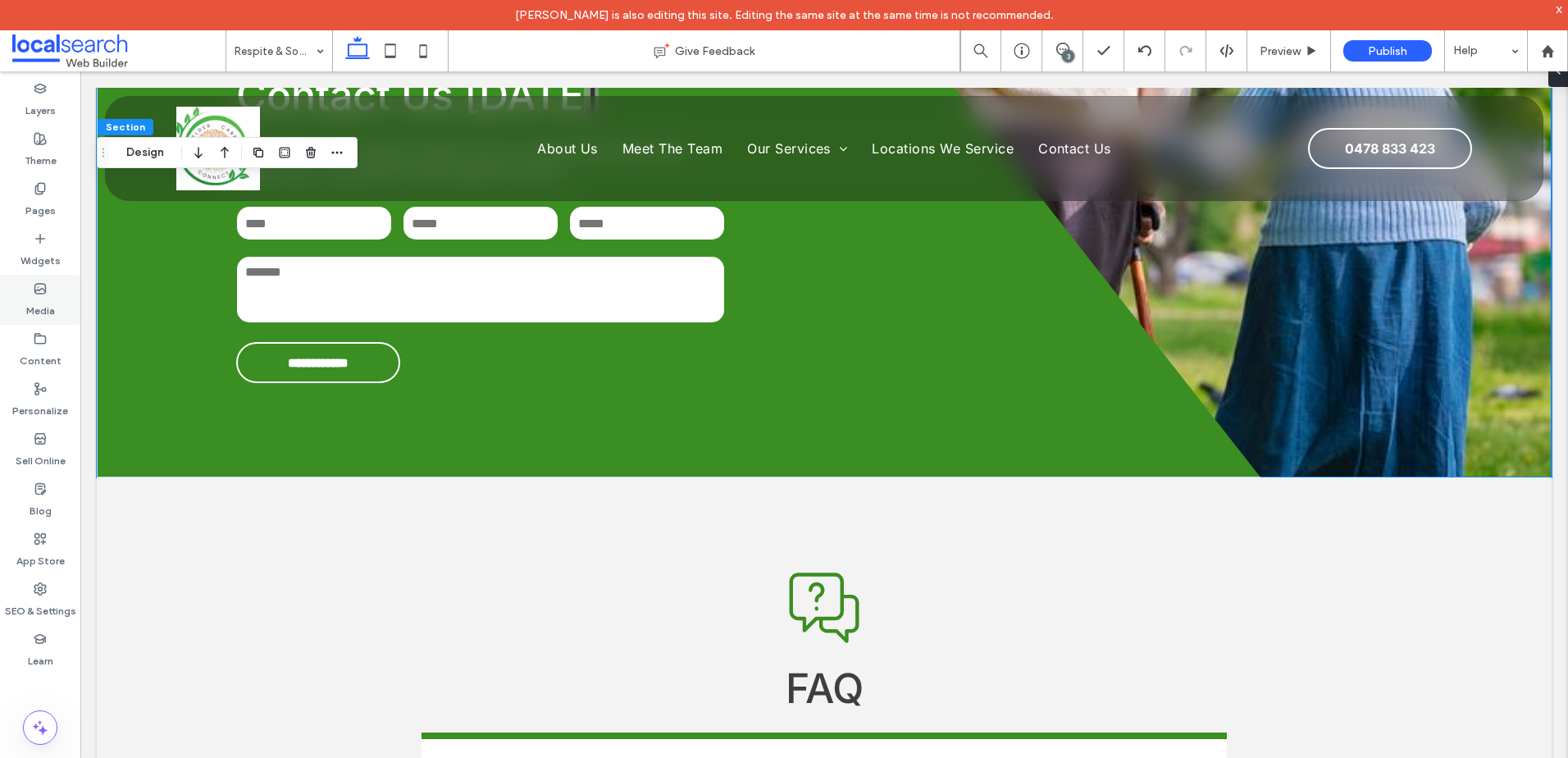
click at [49, 288] on div "Media" at bounding box center [40, 299] width 80 height 50
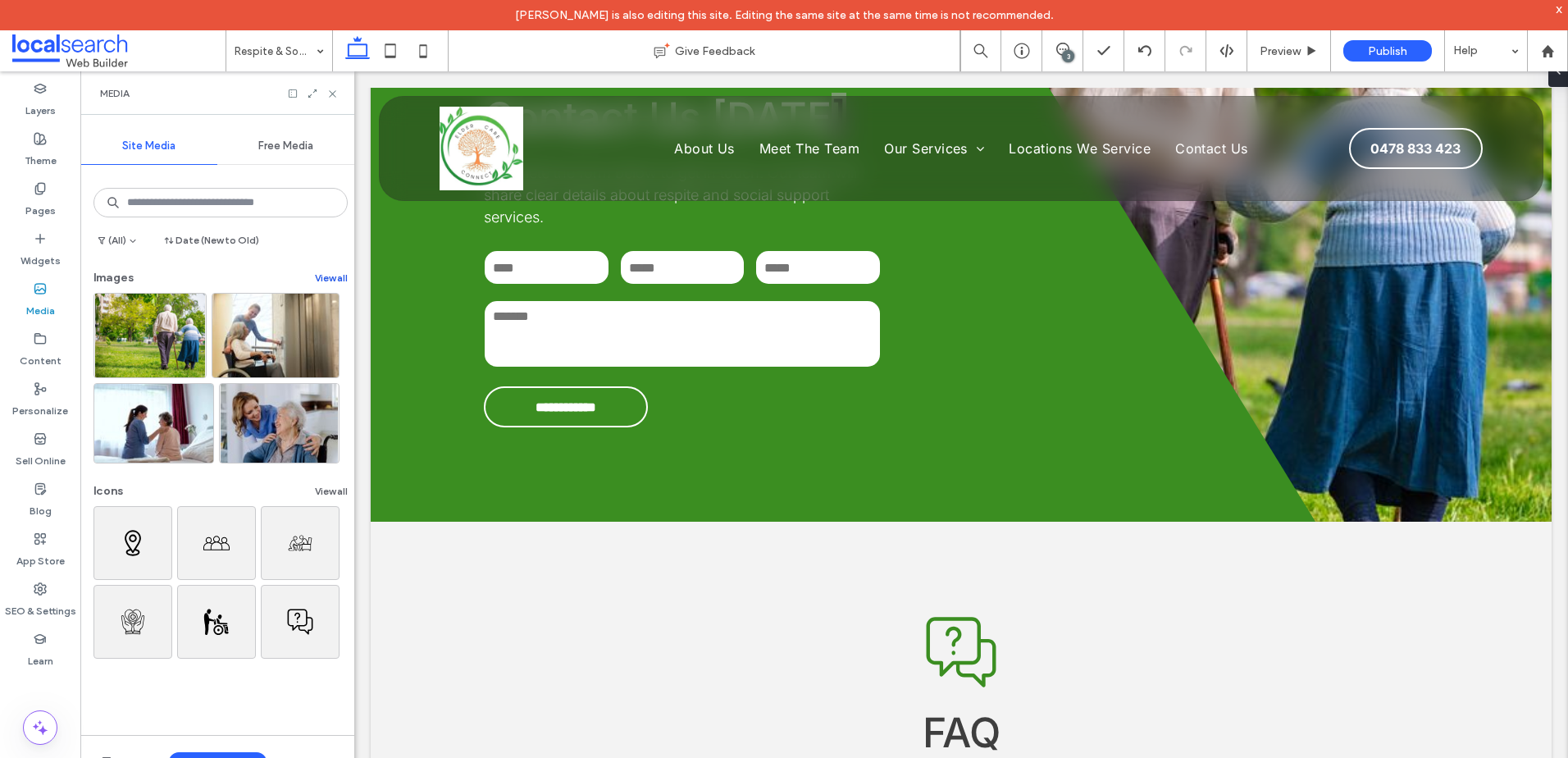
click at [331, 283] on button "View all" at bounding box center [331, 277] width 33 height 19
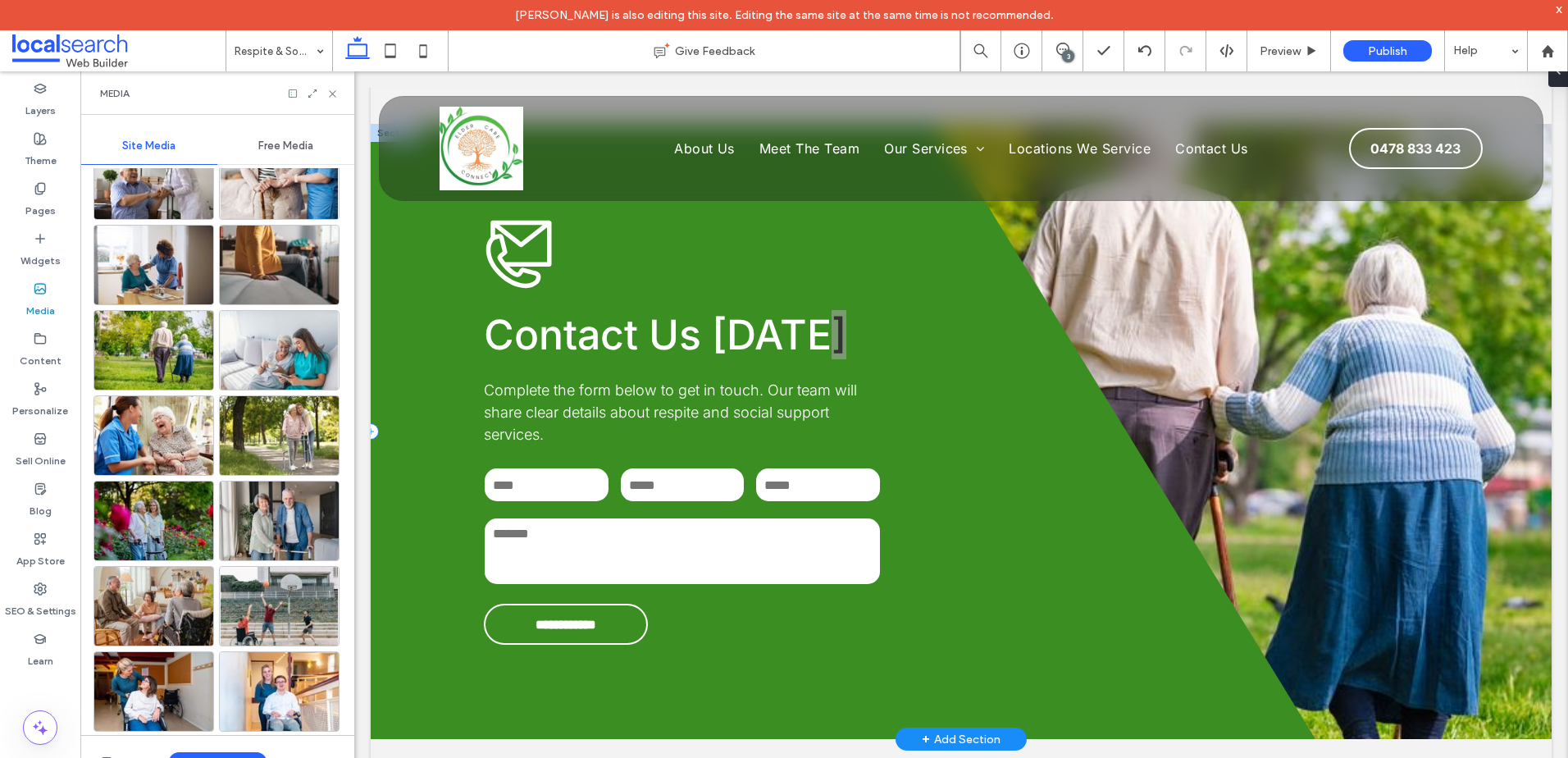
scroll to position [2214, 0]
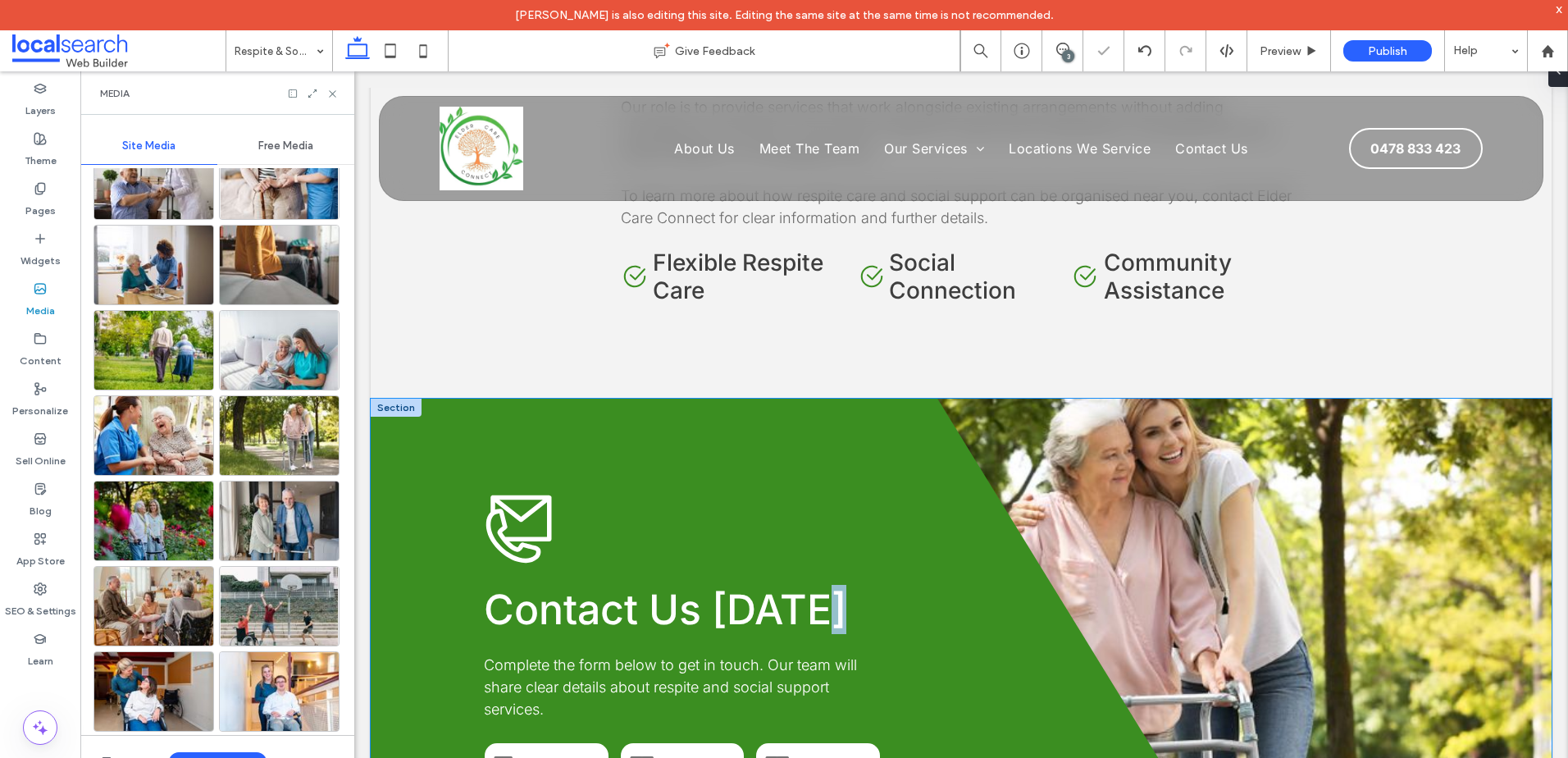
click at [1249, 473] on div "**********" at bounding box center [962, 706] width 1181 height 615
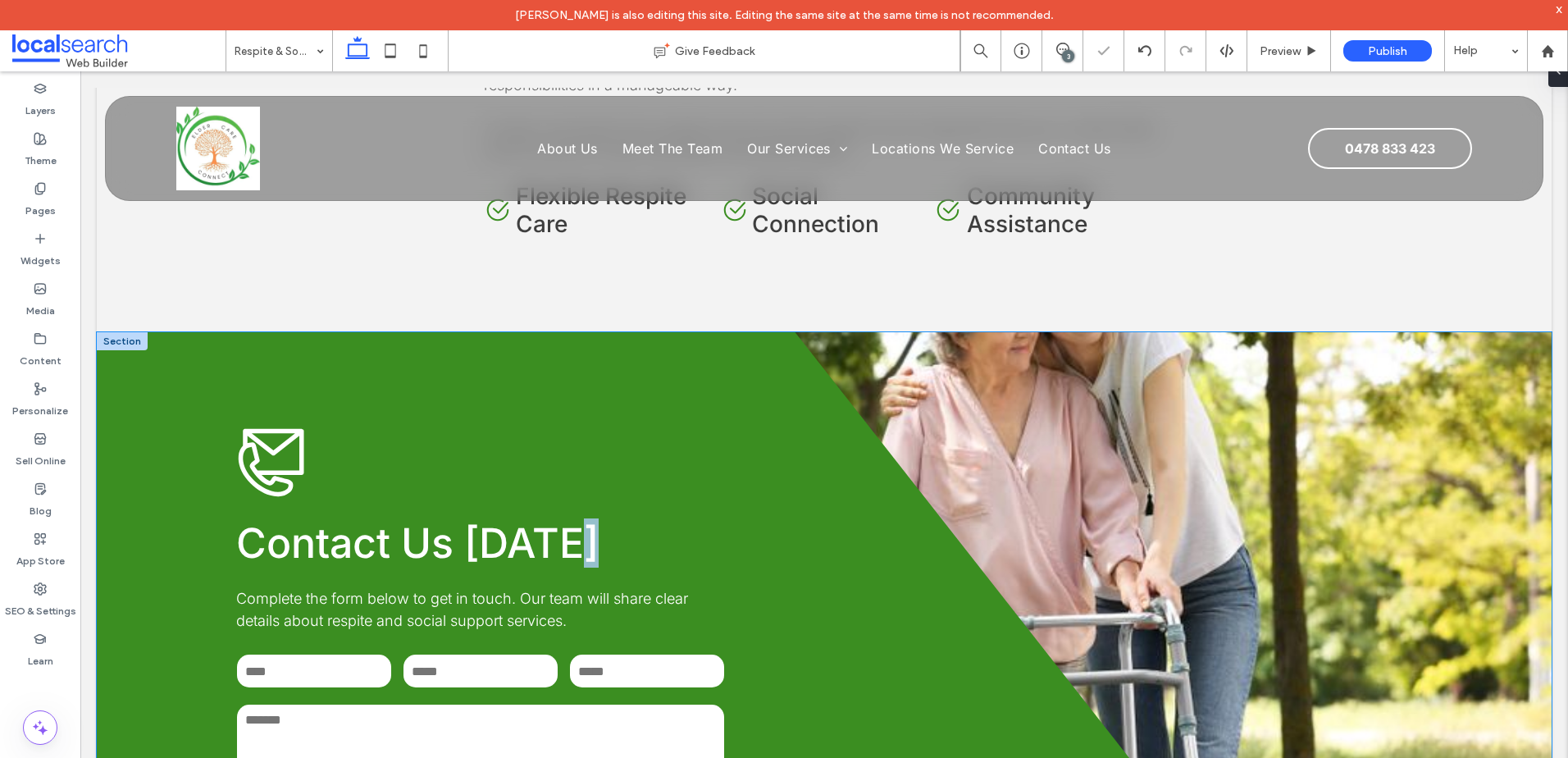
click at [1177, 473] on div "**********" at bounding box center [824, 628] width 1455 height 593
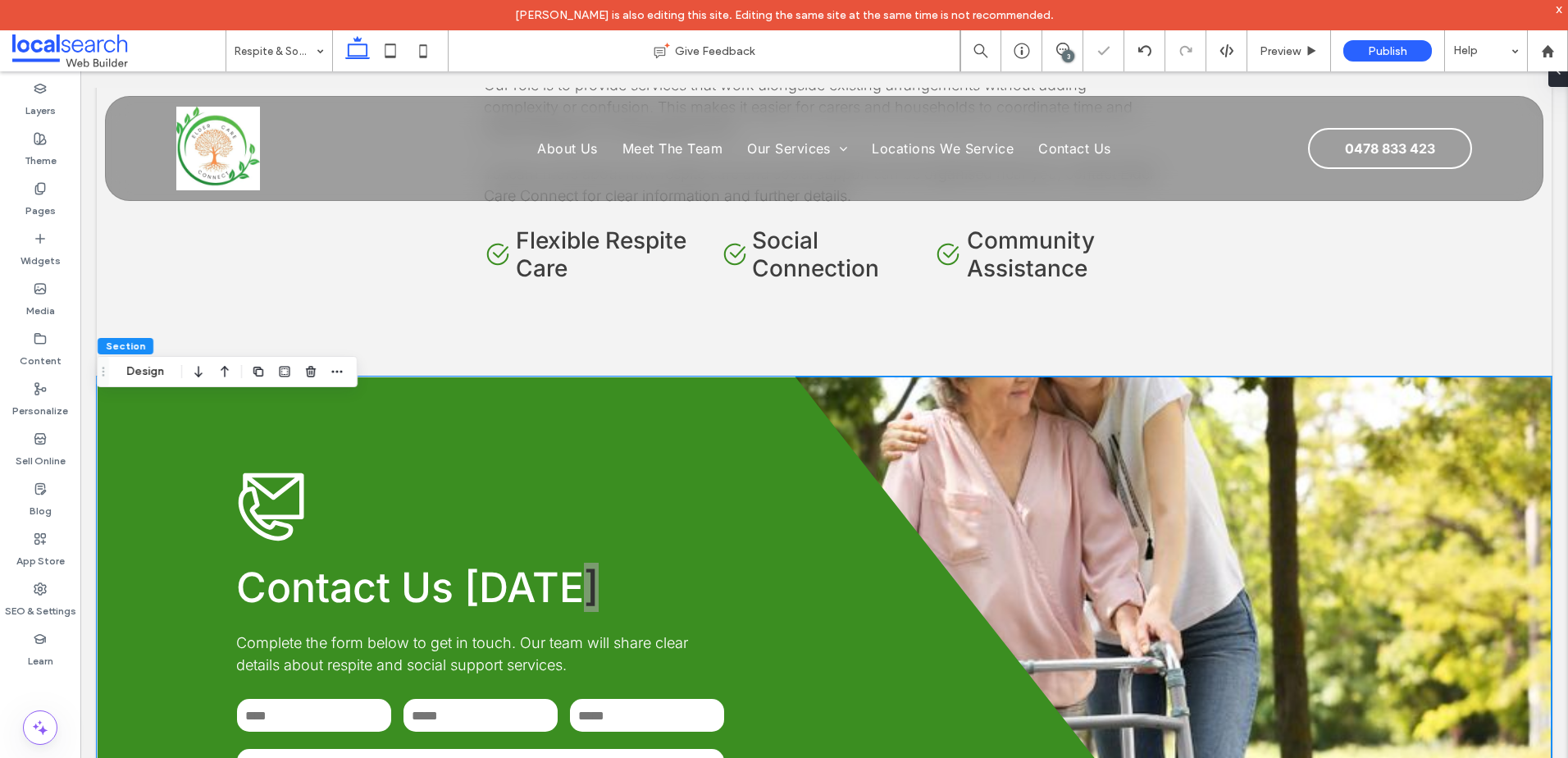
click at [162, 374] on button "Design" at bounding box center [145, 371] width 59 height 19
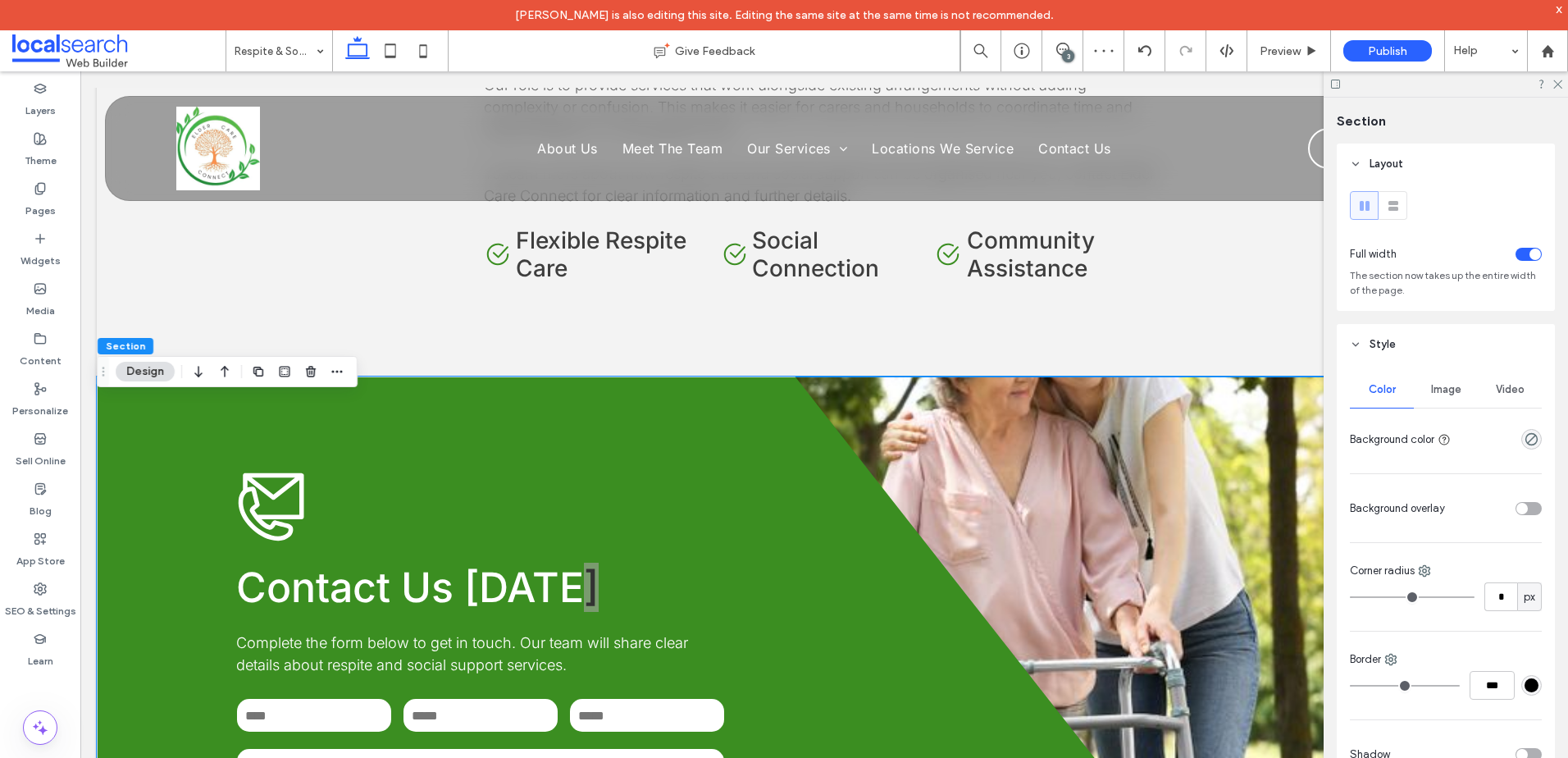
drag, startPoint x: 1455, startPoint y: 379, endPoint x: 1453, endPoint y: 421, distance: 42.0
click at [1454, 380] on div "Image" at bounding box center [1447, 390] width 64 height 36
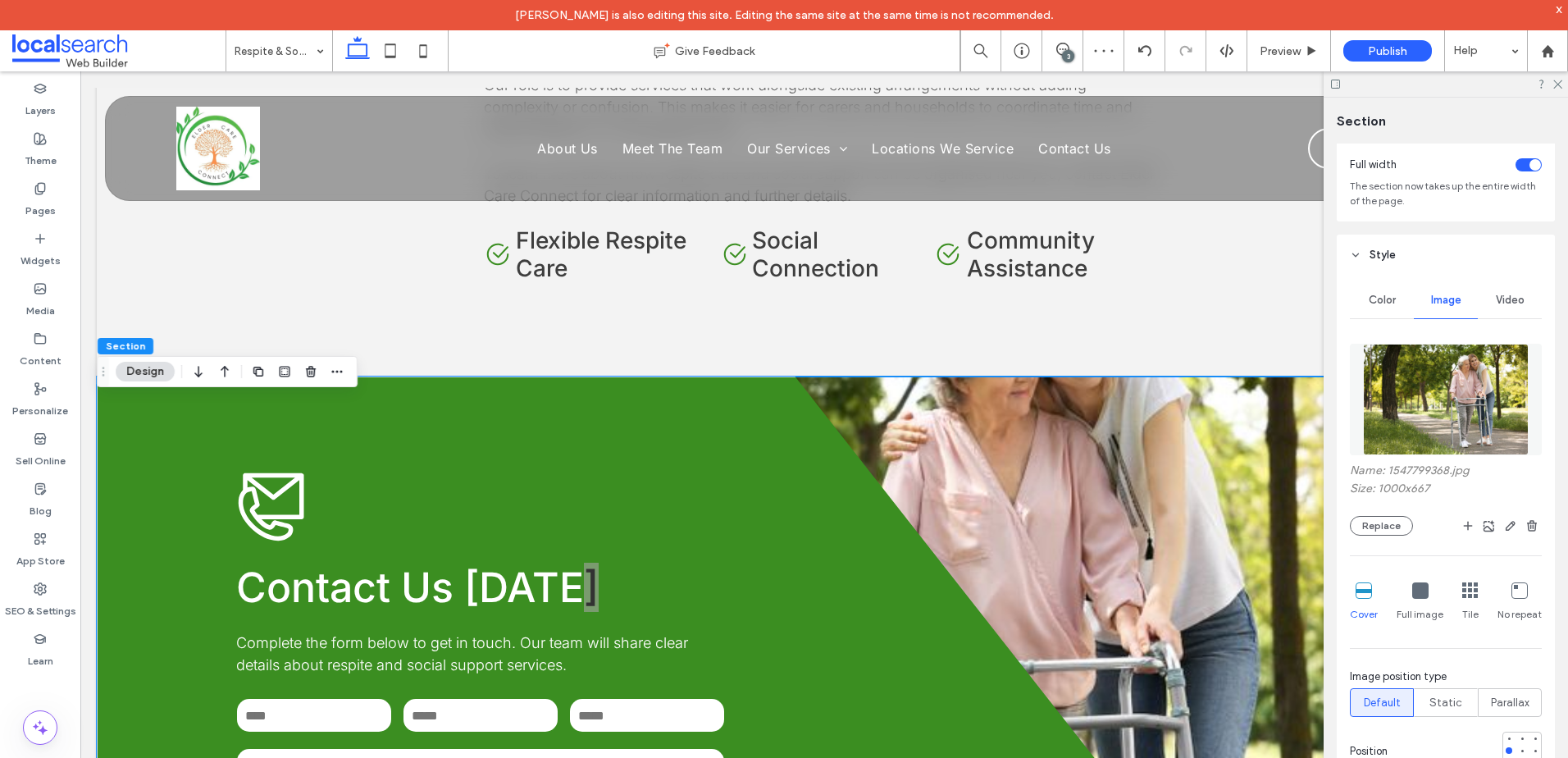
scroll to position [246, 0]
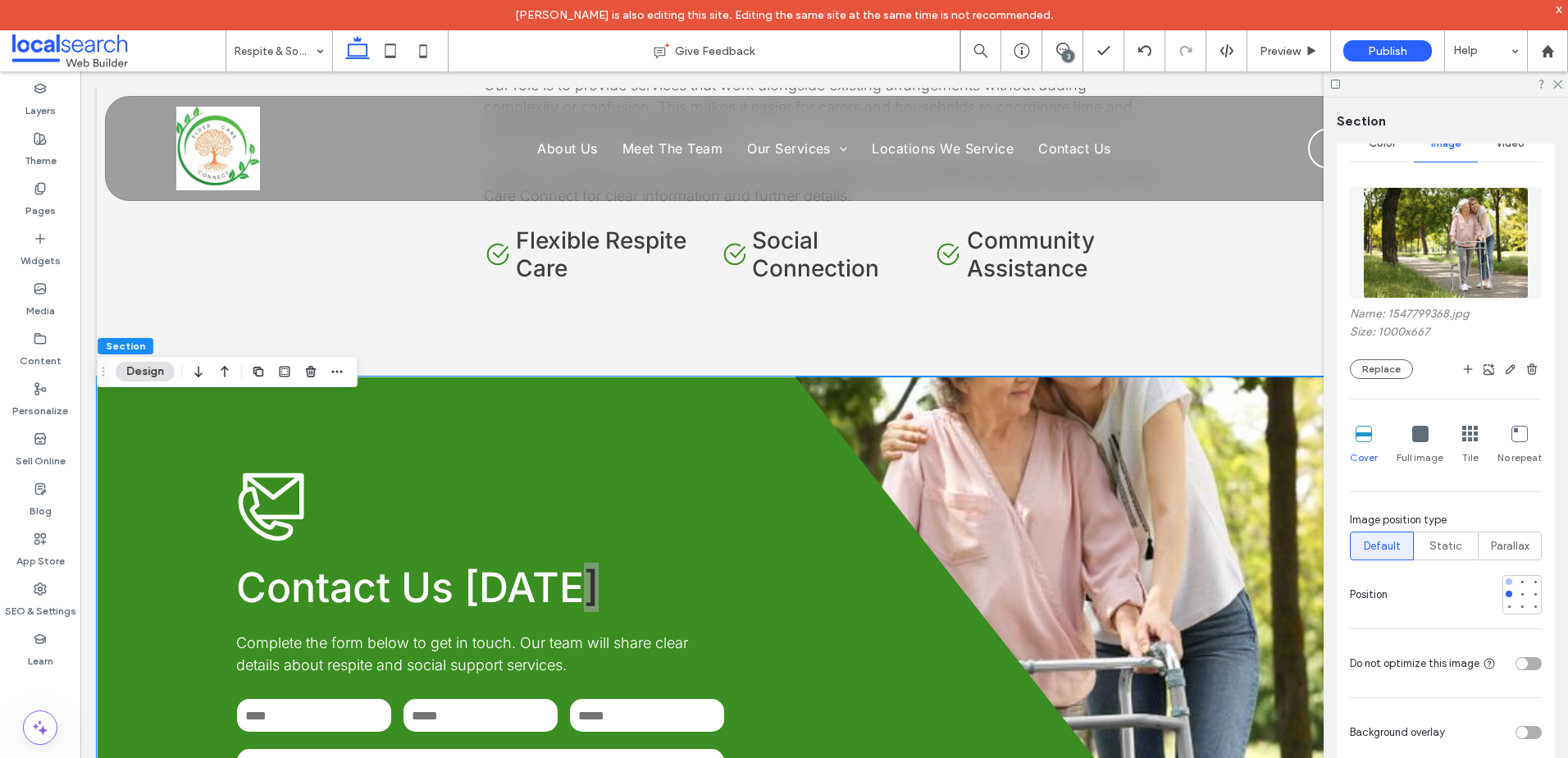
click at [1506, 579] on div at bounding box center [1509, 582] width 7 height 7
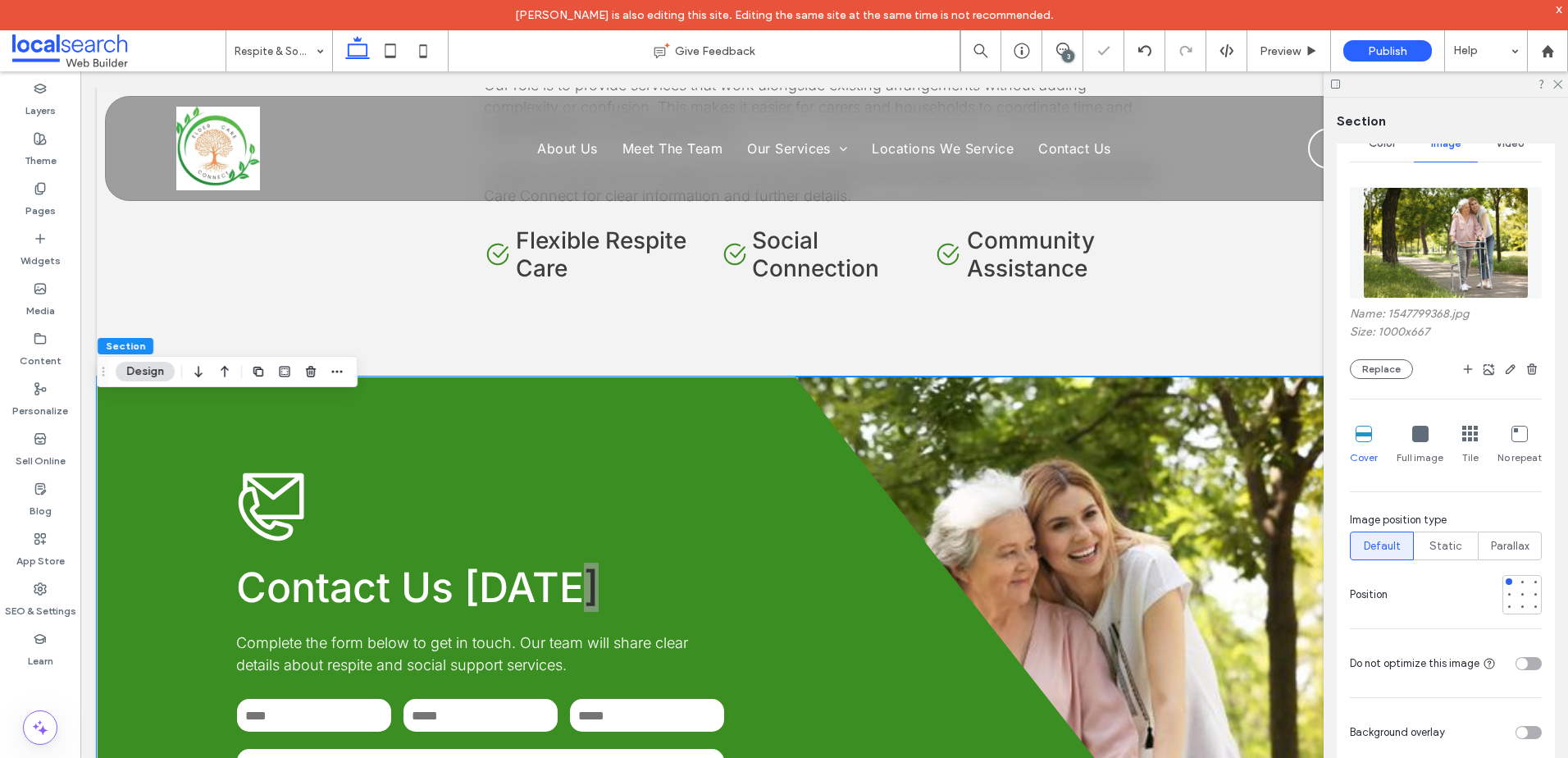
scroll to position [2088, 0]
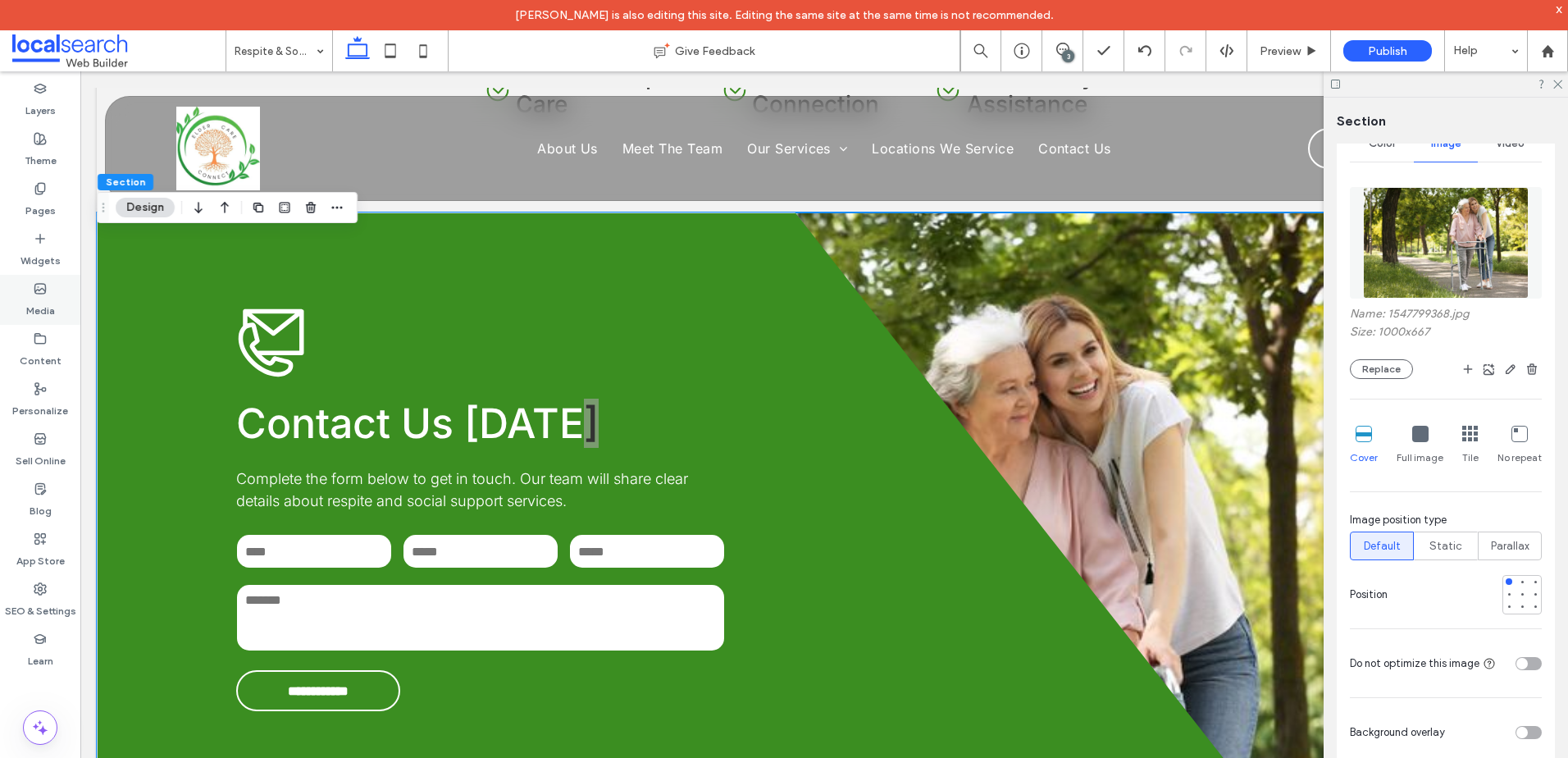
click at [45, 288] on icon at bounding box center [40, 289] width 13 height 13
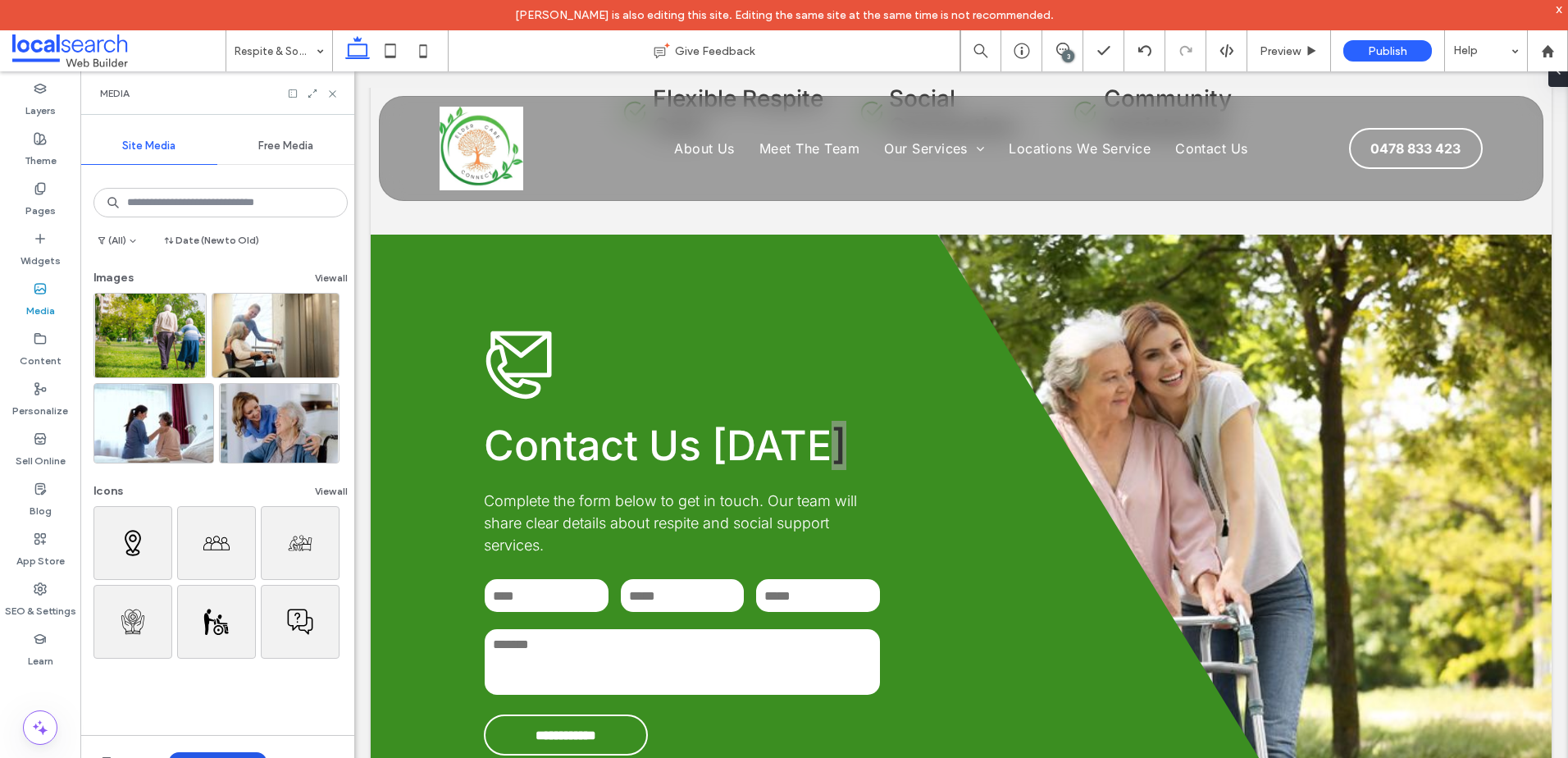
click at [224, 753] on button "Upload Media" at bounding box center [218, 761] width 98 height 19
click at [246, 646] on div "Images" at bounding box center [243, 659] width 146 height 31
click at [247, 659] on div "Images" at bounding box center [240, 659] width 111 height 16
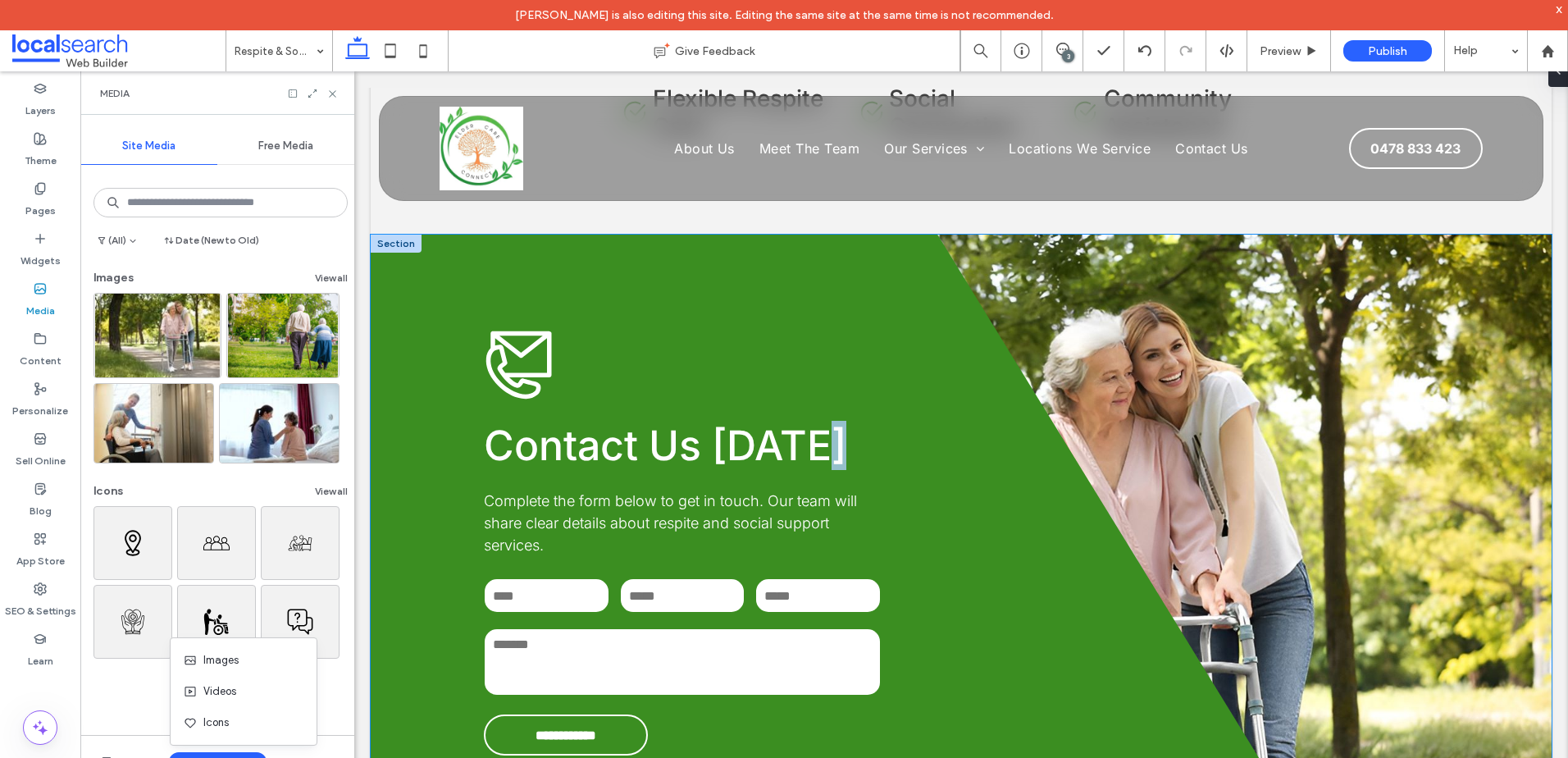
click at [1220, 387] on div "**********" at bounding box center [962, 541] width 1181 height 615
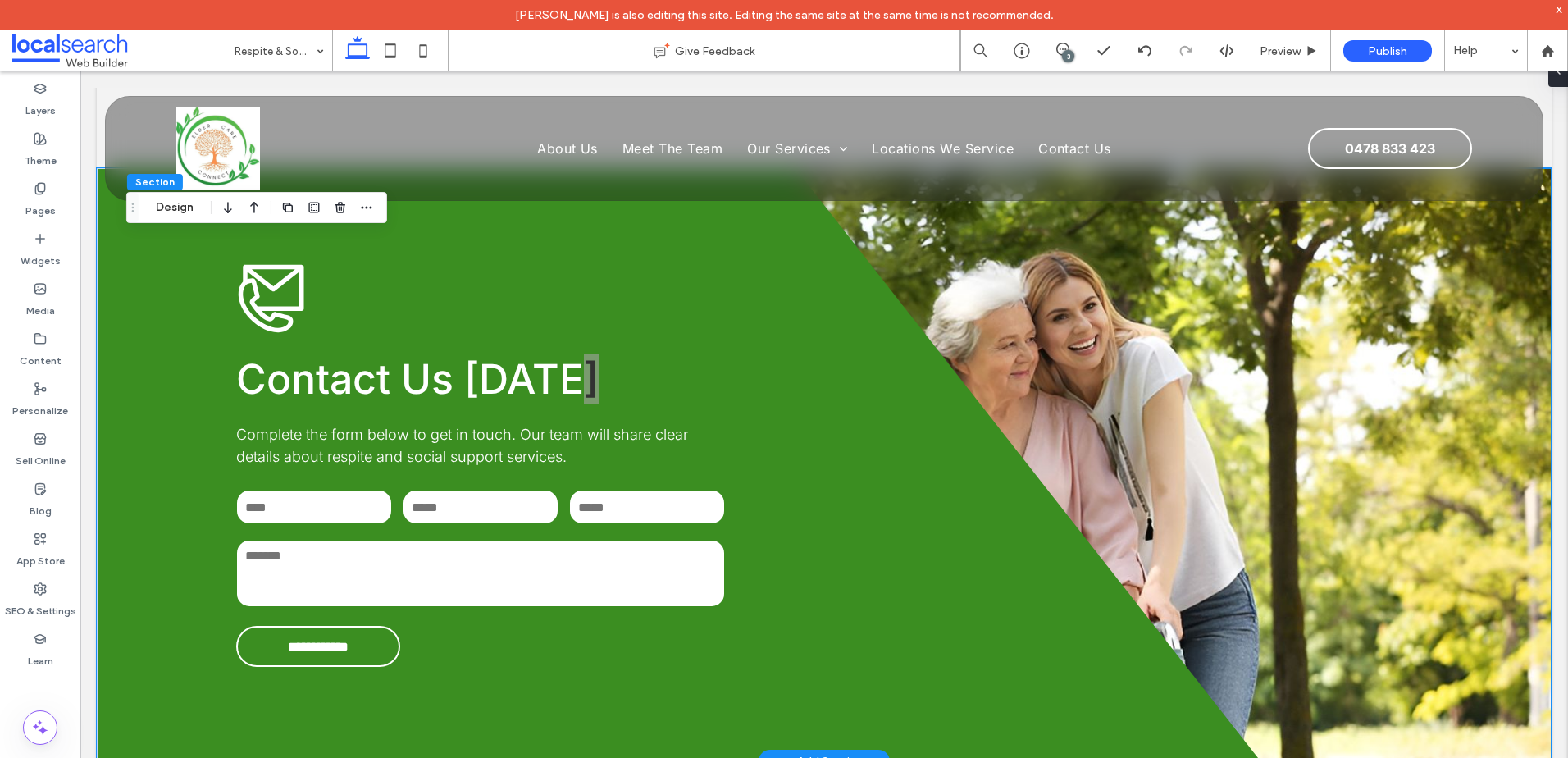
scroll to position [2088, 0]
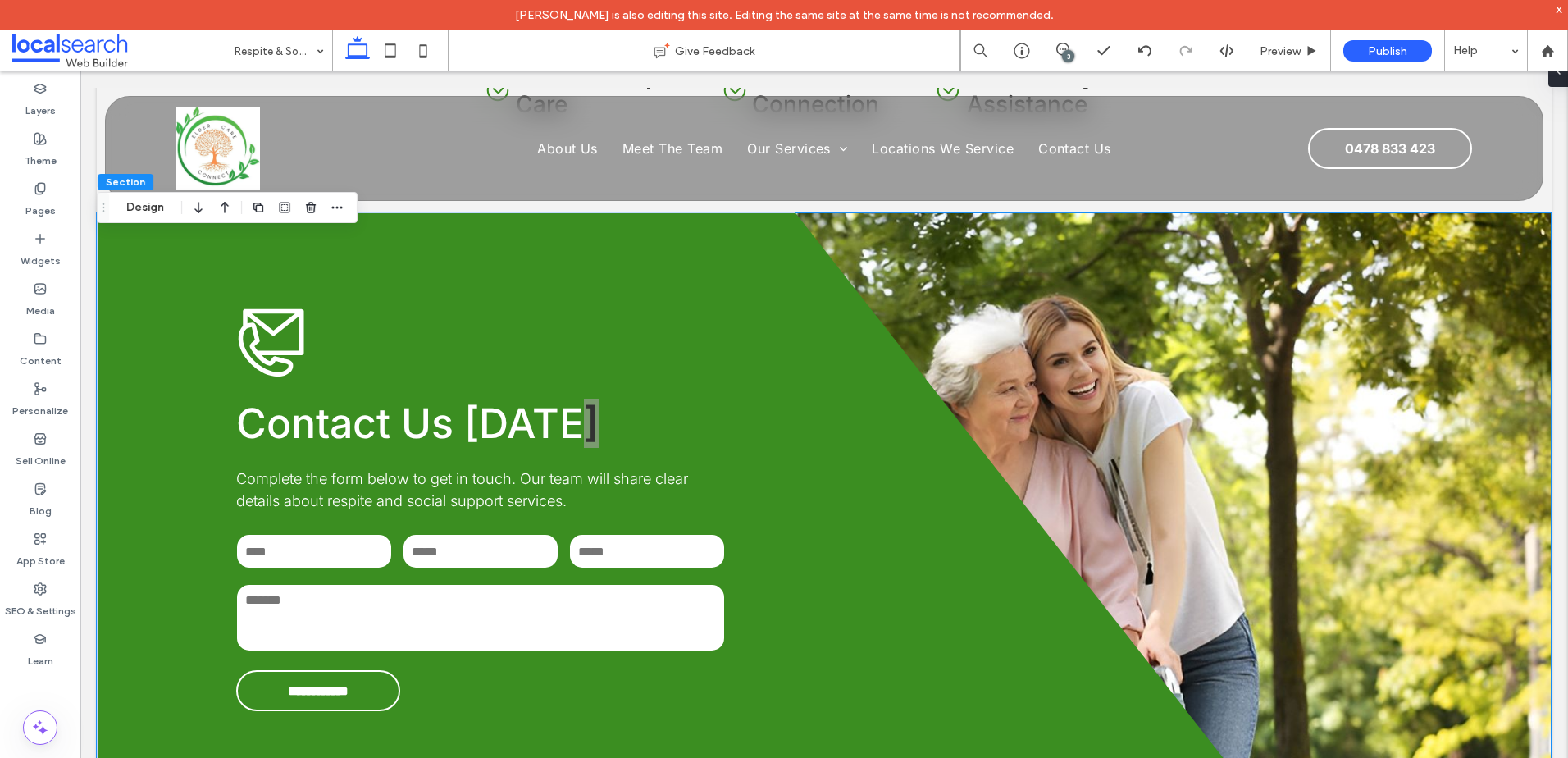
drag, startPoint x: 159, startPoint y: 199, endPoint x: 187, endPoint y: 200, distance: 28.0
click at [159, 199] on button "Design" at bounding box center [145, 207] width 59 height 19
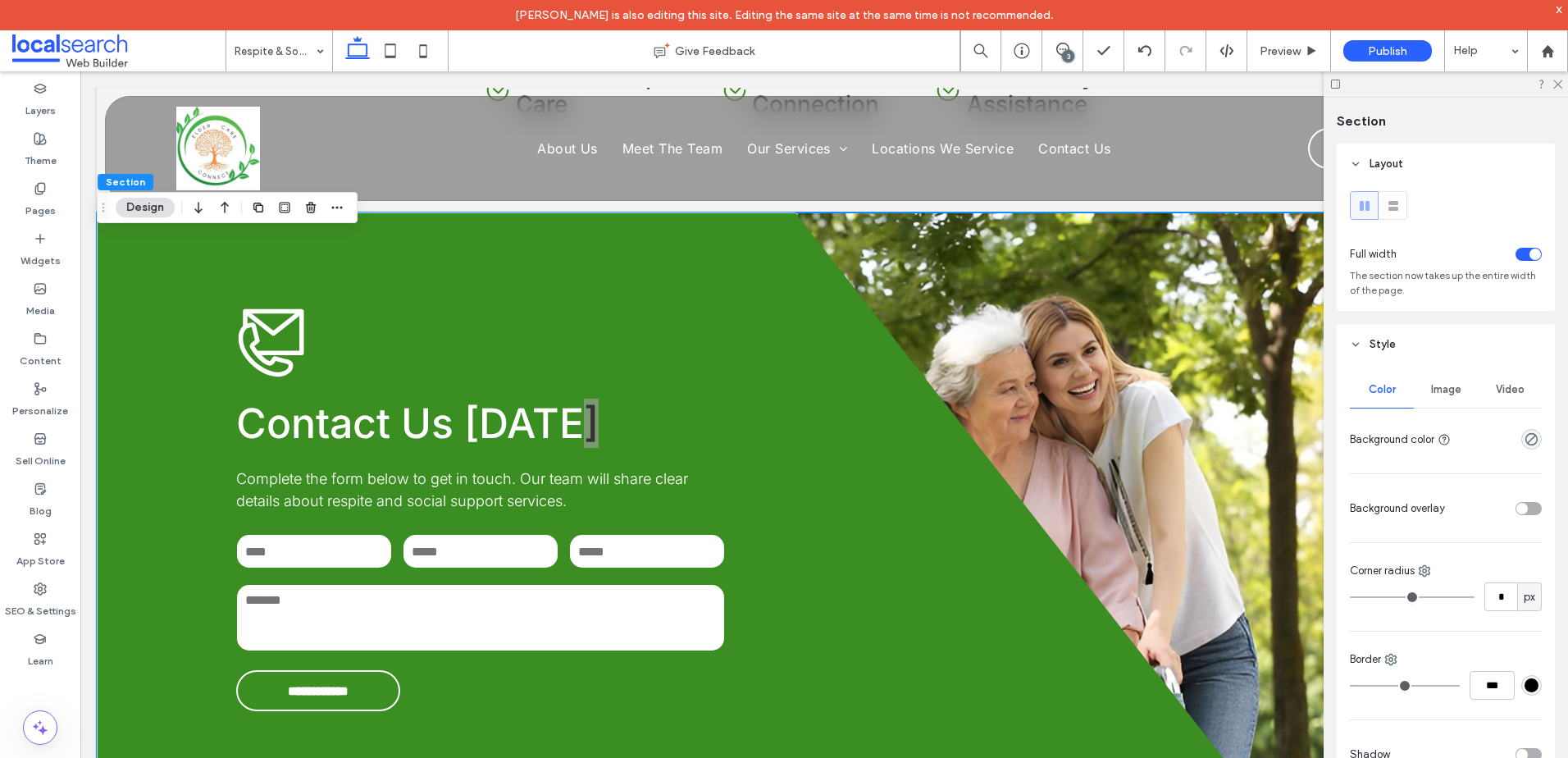
click at [1448, 392] on span "Image" at bounding box center [1447, 390] width 30 height 13
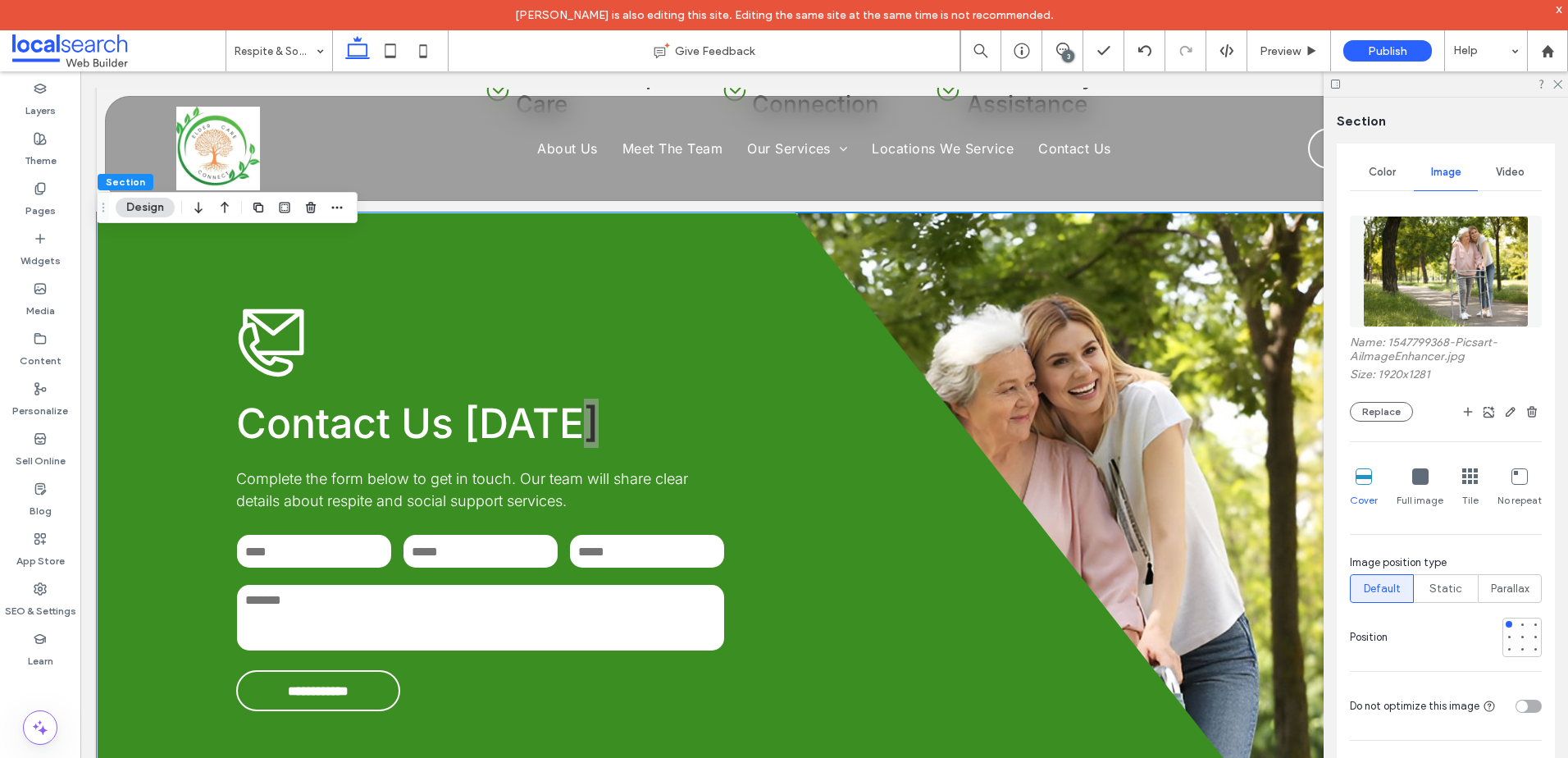
scroll to position [246, 0]
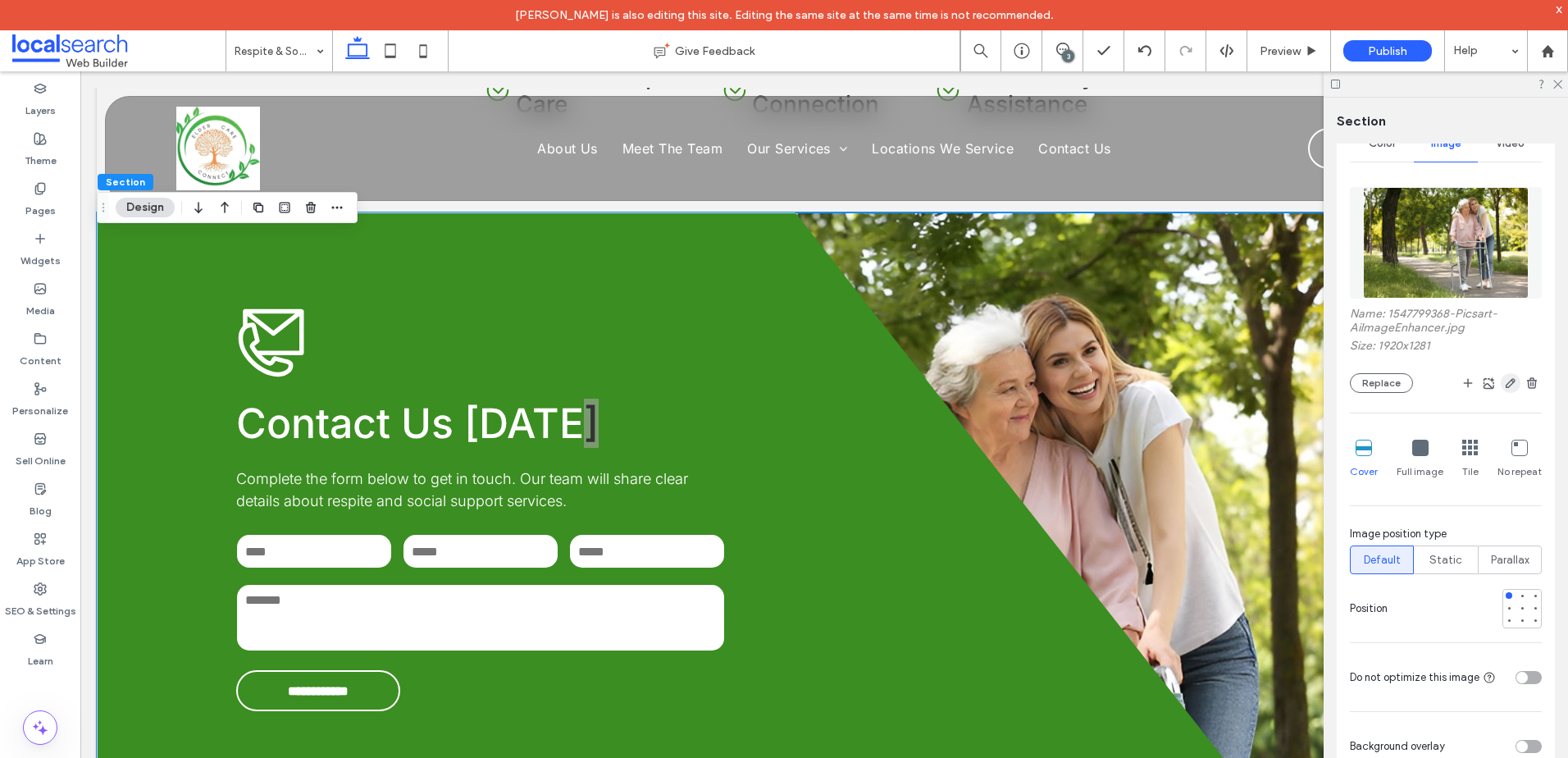
click at [1501, 379] on span "button" at bounding box center [1511, 382] width 19 height 19
click at [1506, 379] on use "button" at bounding box center [1511, 383] width 10 height 10
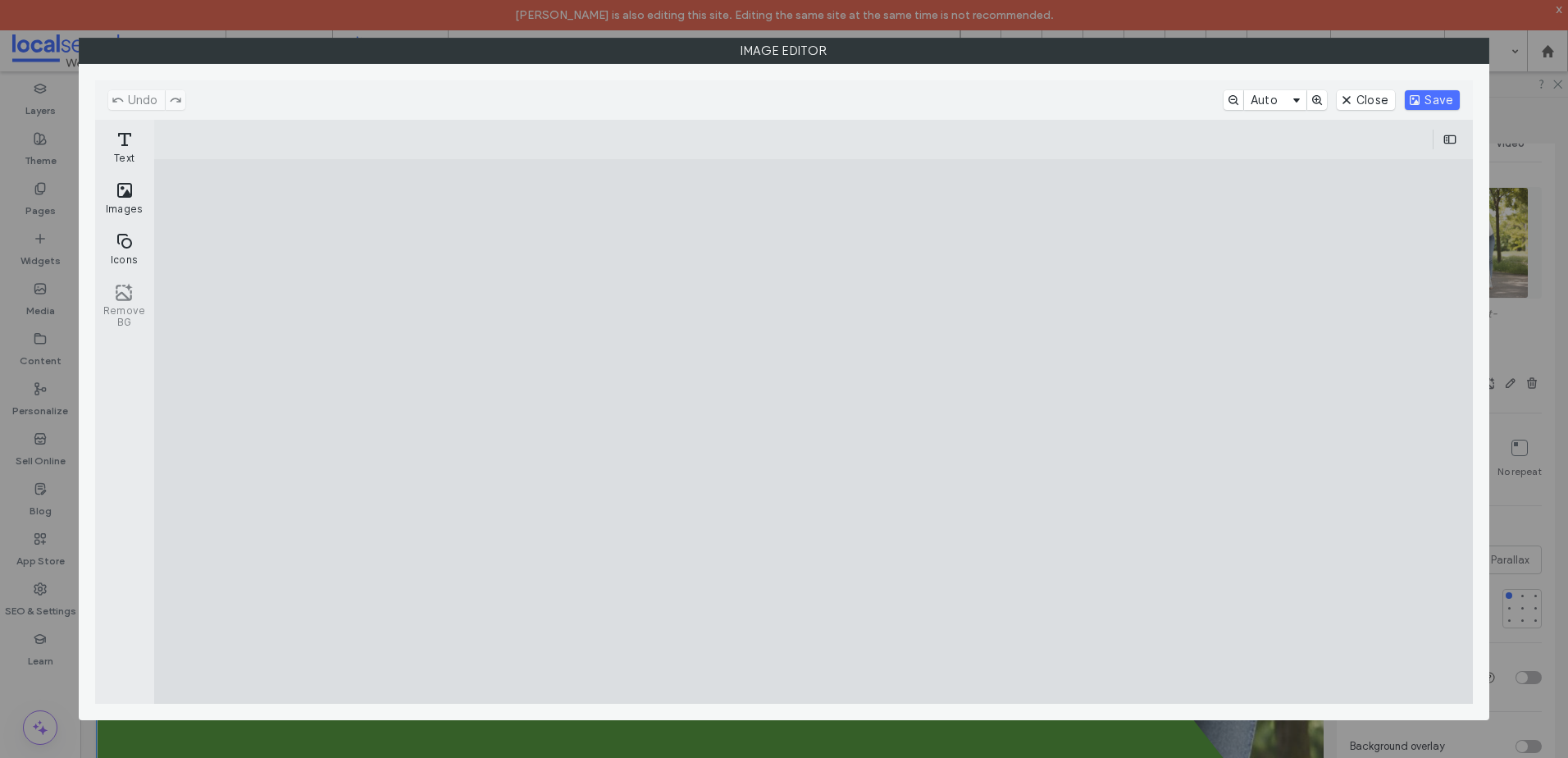
drag, startPoint x: 1140, startPoint y: 640, endPoint x: 1119, endPoint y: 619, distance: 29.7
click at [814, 432] on cesdk-canvas "Editor canvas" at bounding box center [814, 432] width 0 height 0
drag, startPoint x: 651, startPoint y: 137, endPoint x: 1118, endPoint y: 237, distance: 477.6
click at [652, 137] on button "Crop" at bounding box center [645, 139] width 54 height 19
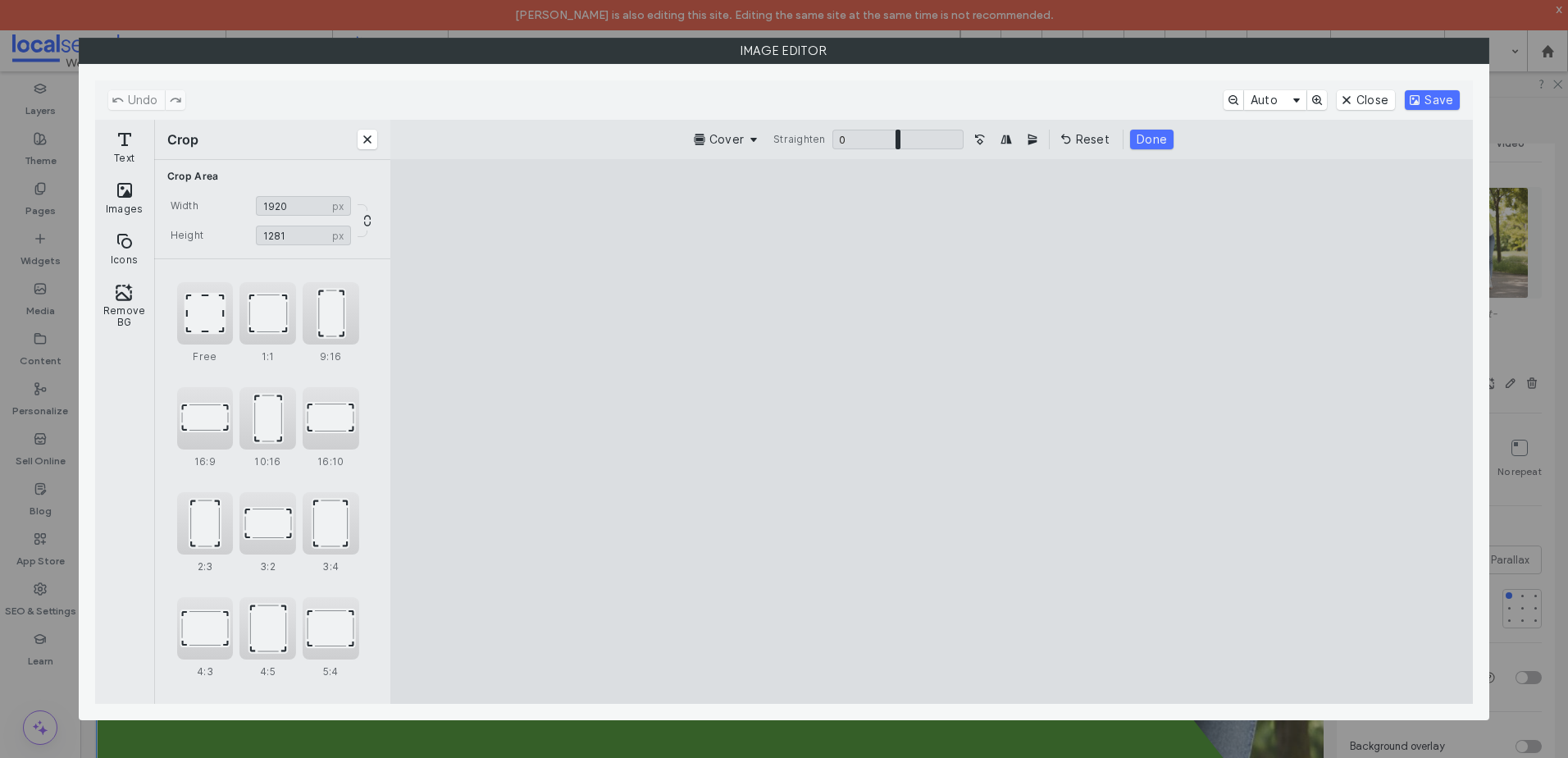
type input "****"
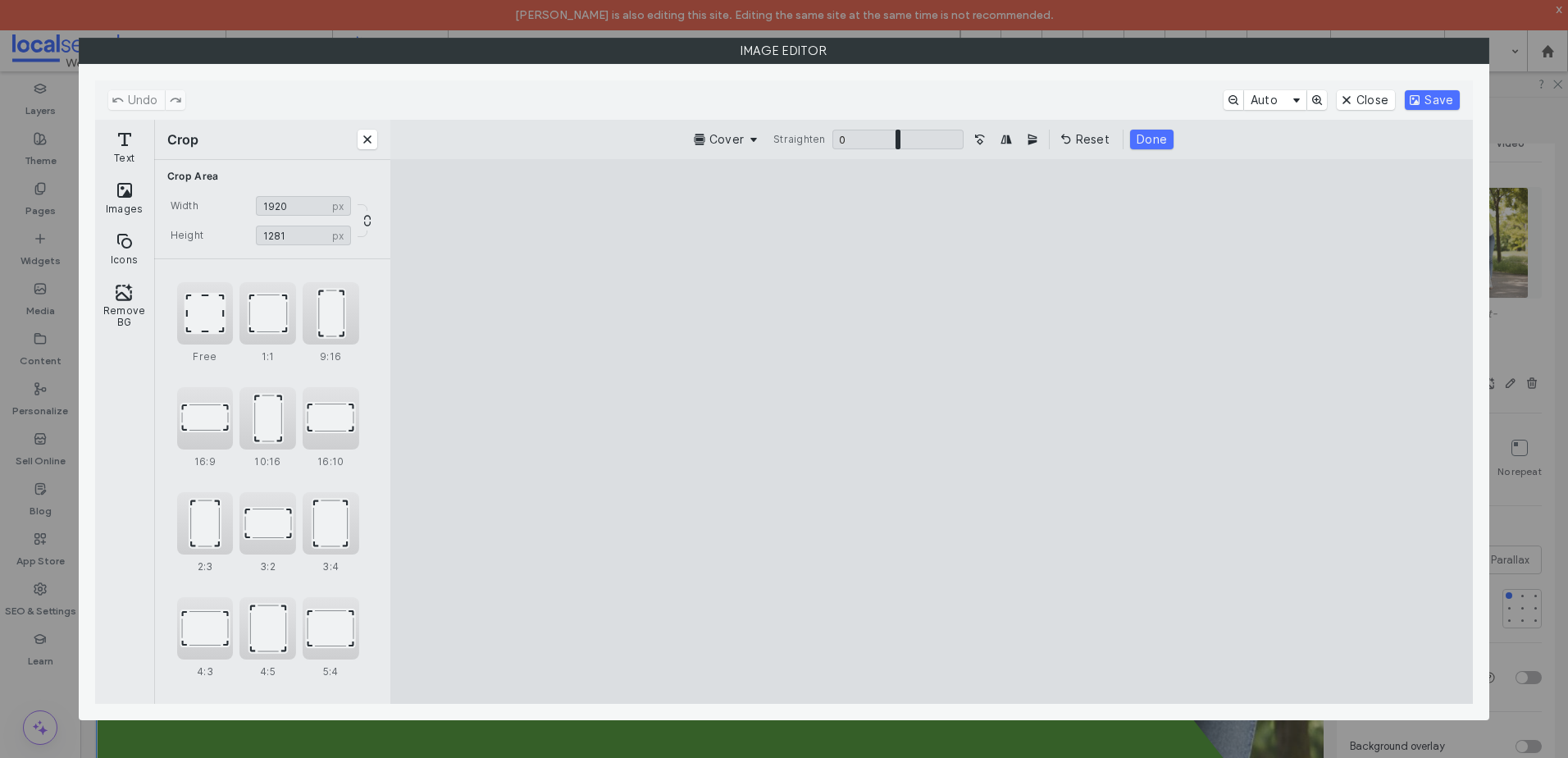
type input "****"
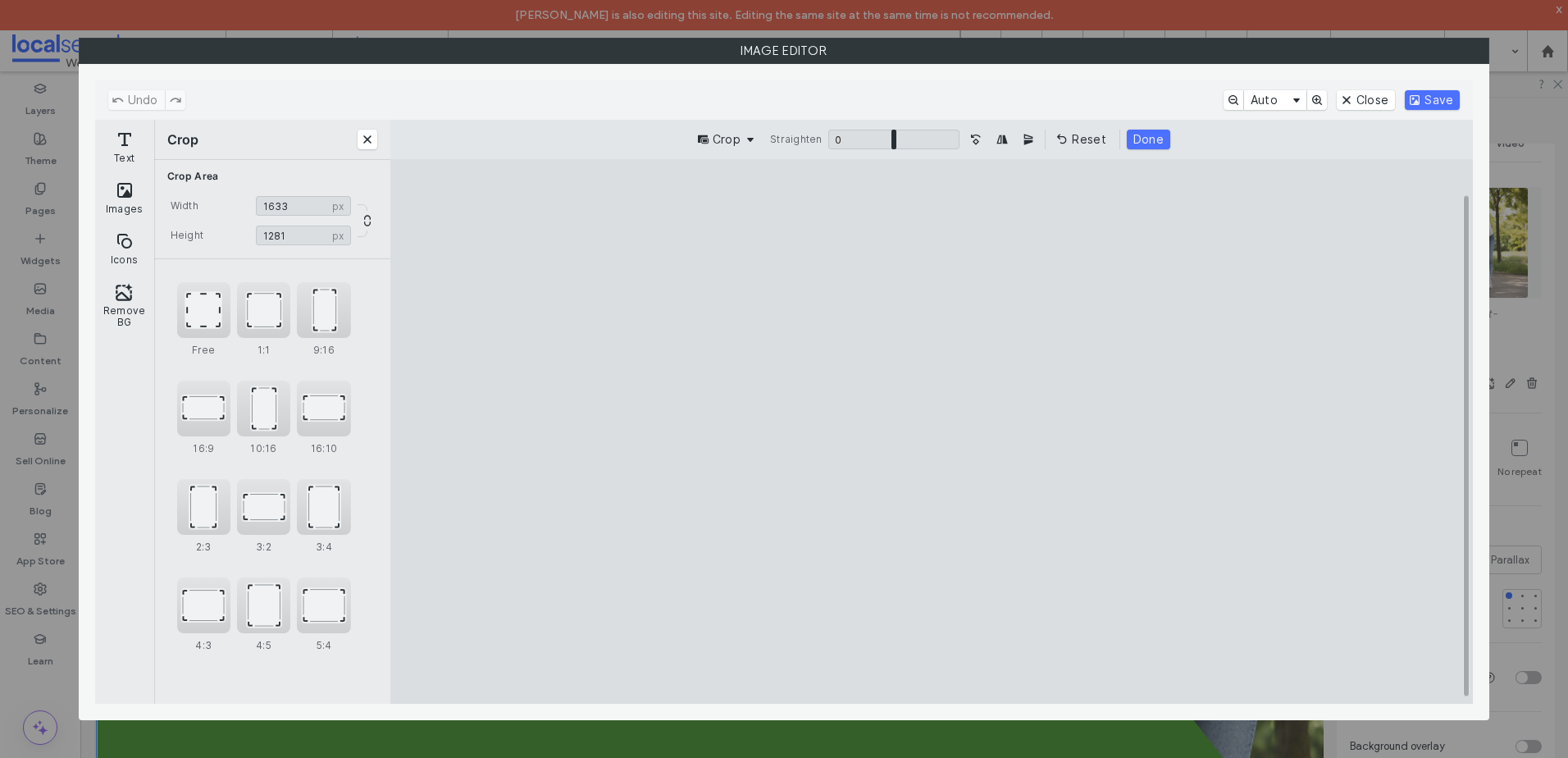
drag, startPoint x: 1258, startPoint y: 213, endPoint x: 1160, endPoint y: 204, distance: 98.4
click at [932, 432] on cesdk-canvas "Editor canvas" at bounding box center [932, 432] width 0 height 0
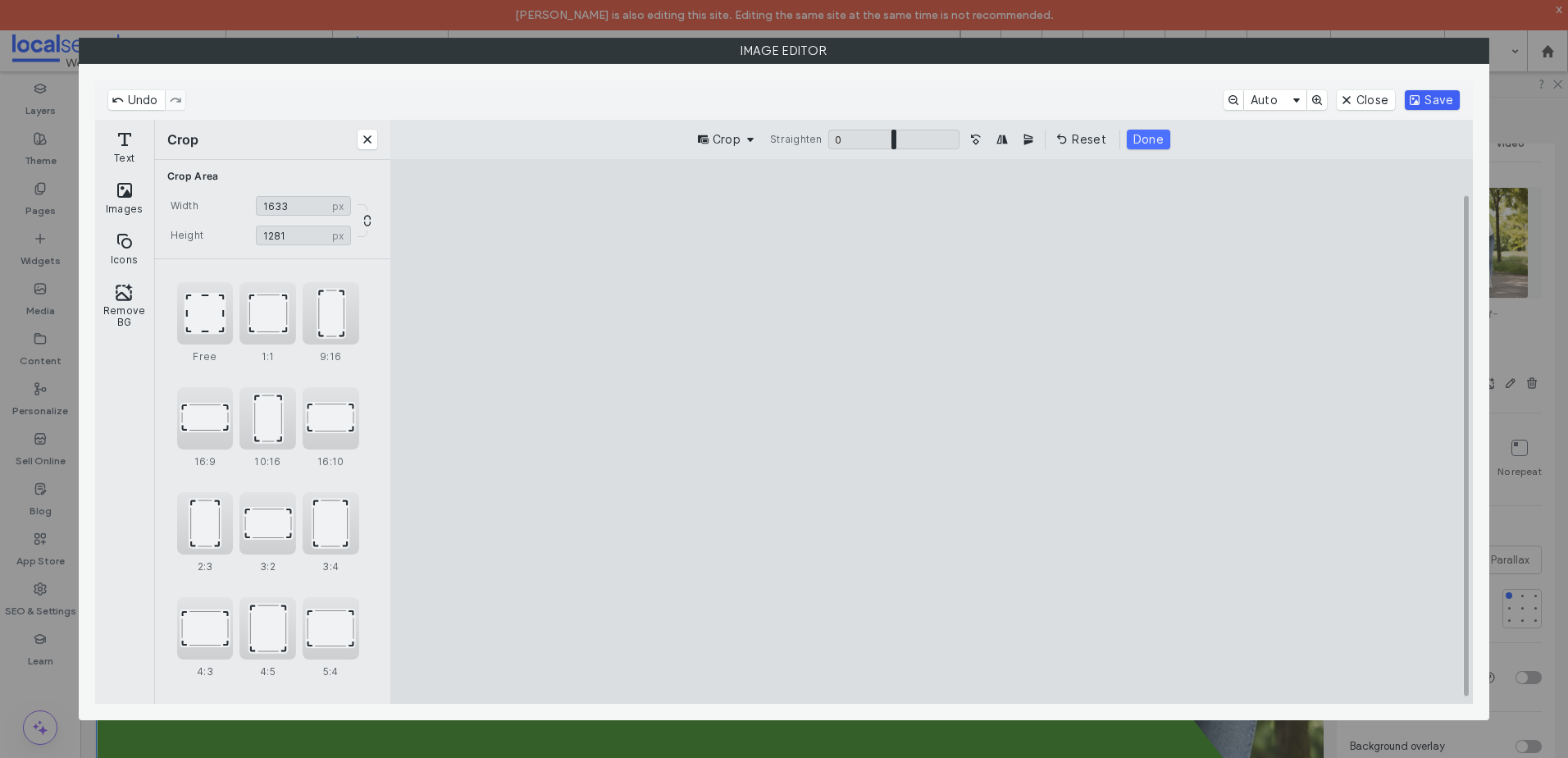
click at [1419, 99] on button "Save" at bounding box center [1432, 99] width 55 height 19
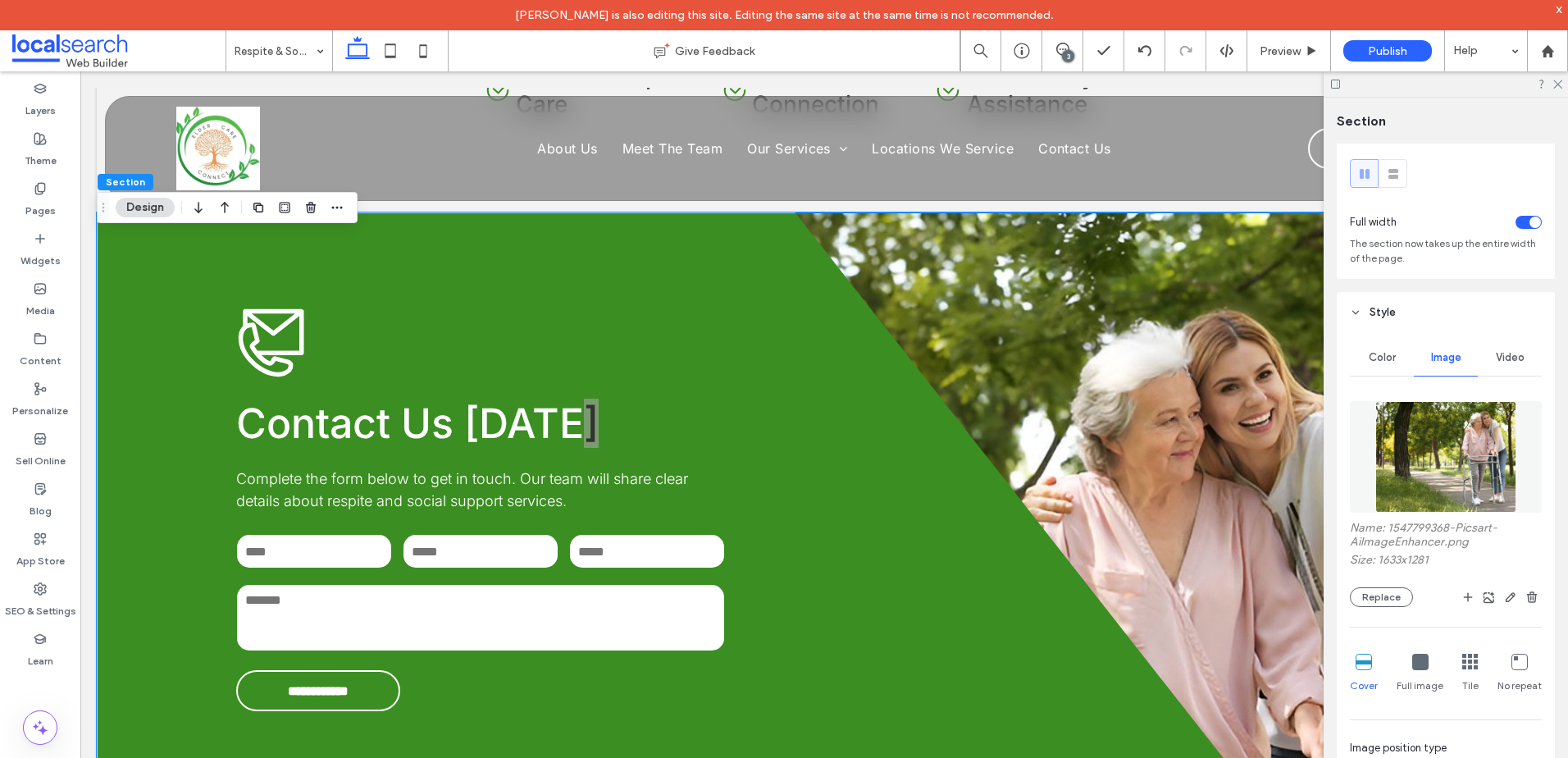
scroll to position [0, 0]
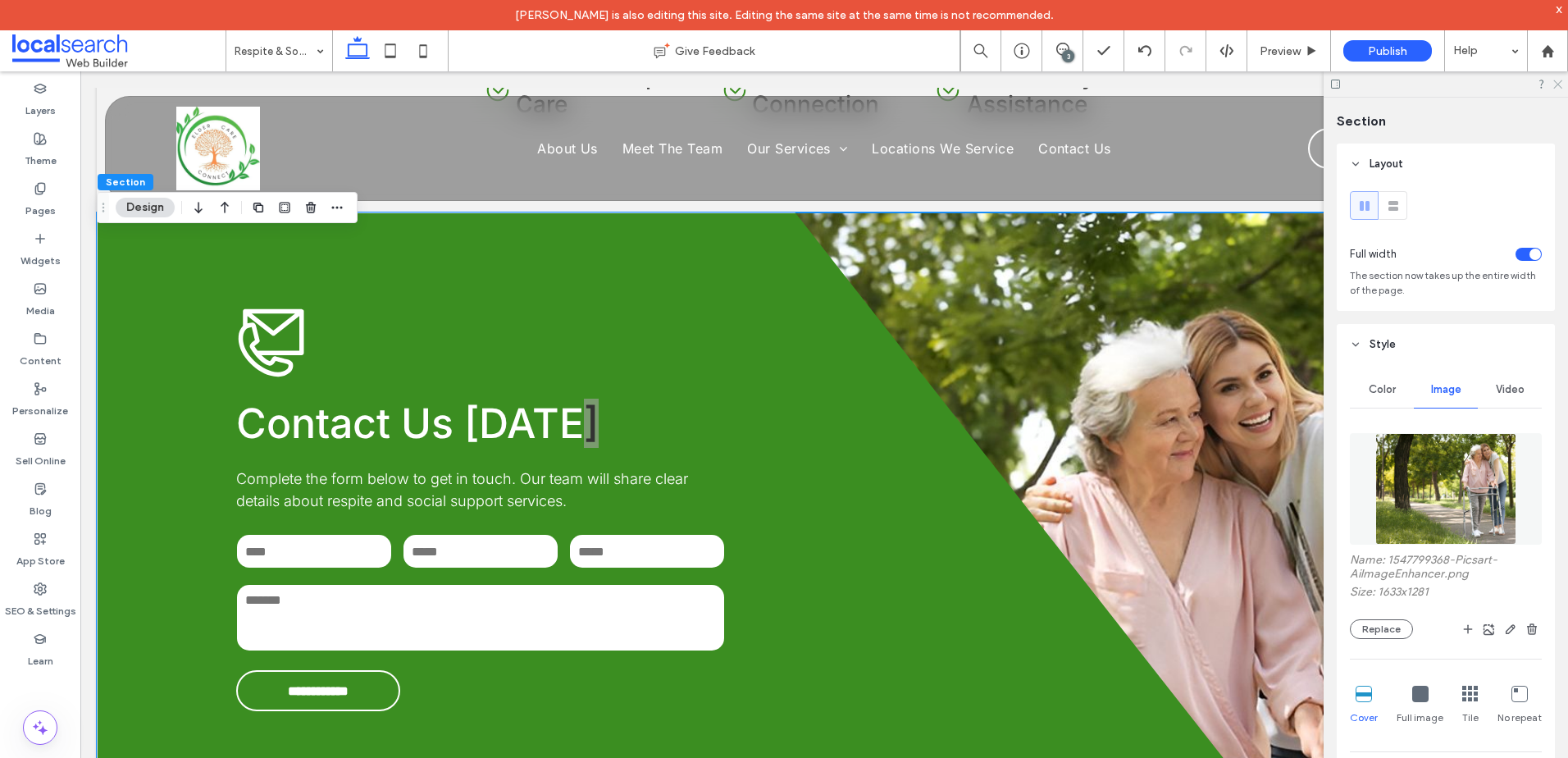
click at [1555, 82] on icon at bounding box center [1557, 83] width 11 height 11
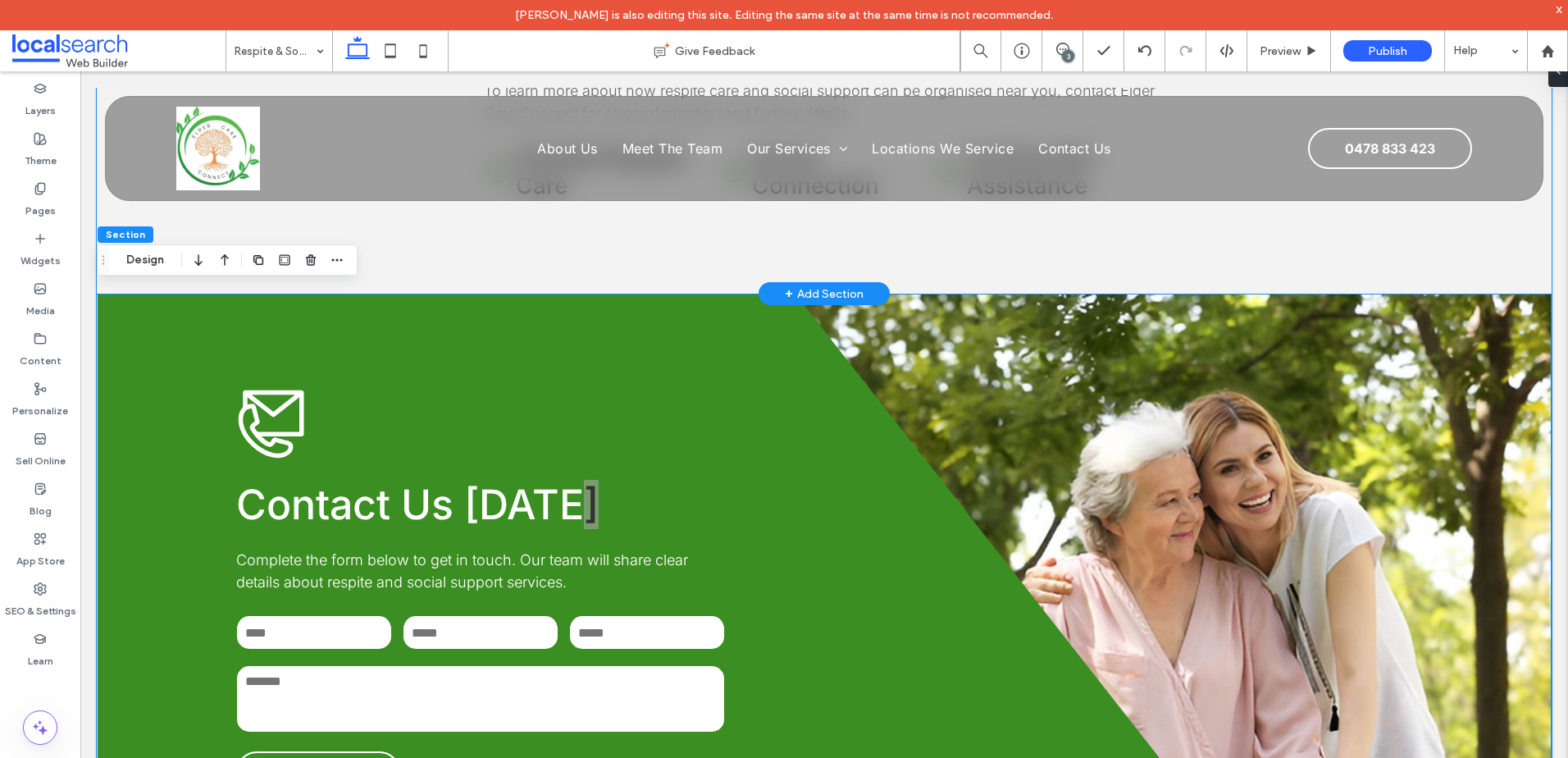
scroll to position [2006, 0]
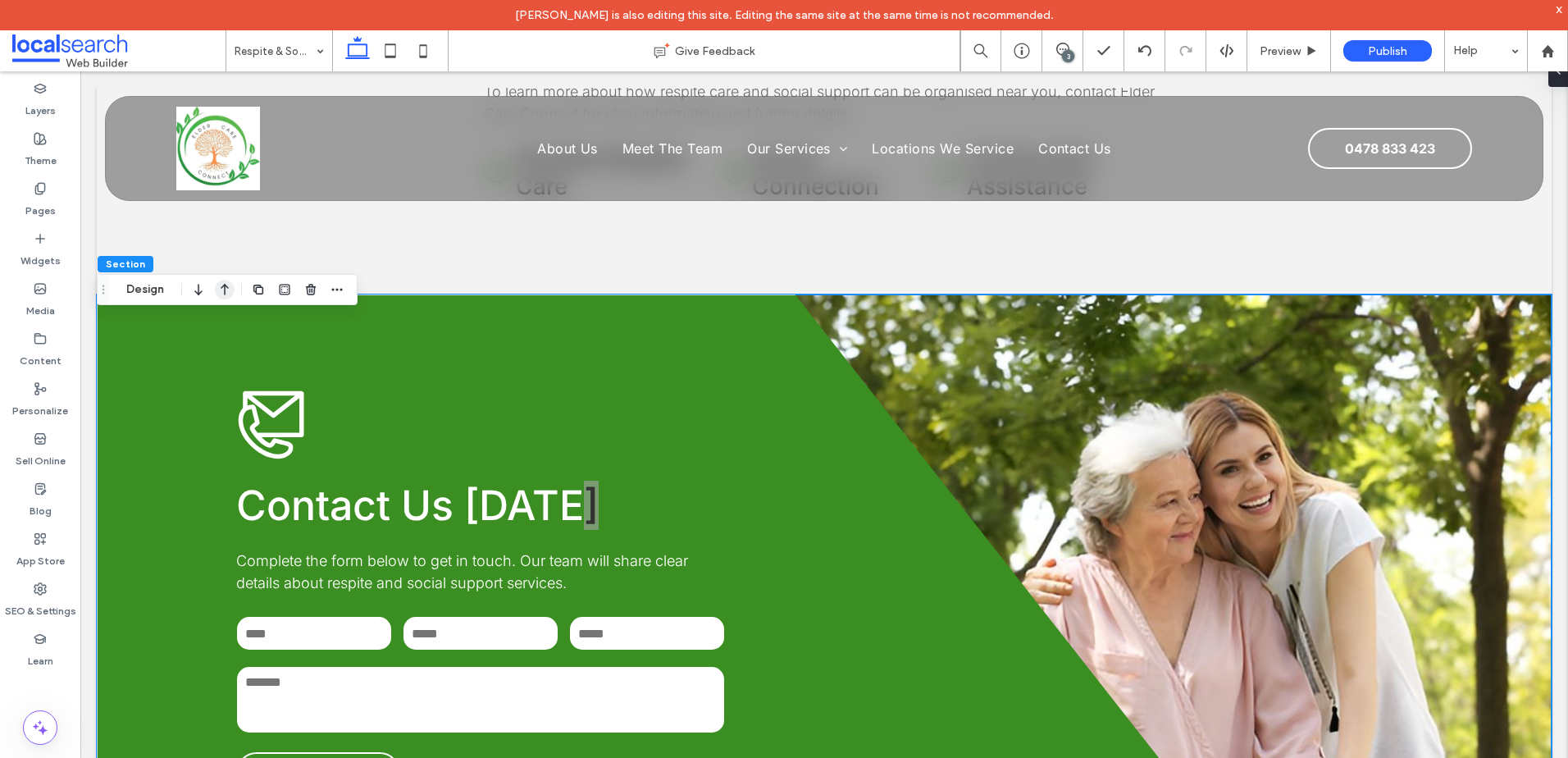
drag, startPoint x: 153, startPoint y: 287, endPoint x: 219, endPoint y: 288, distance: 66.0
click at [153, 288] on button "Design" at bounding box center [145, 289] width 59 height 19
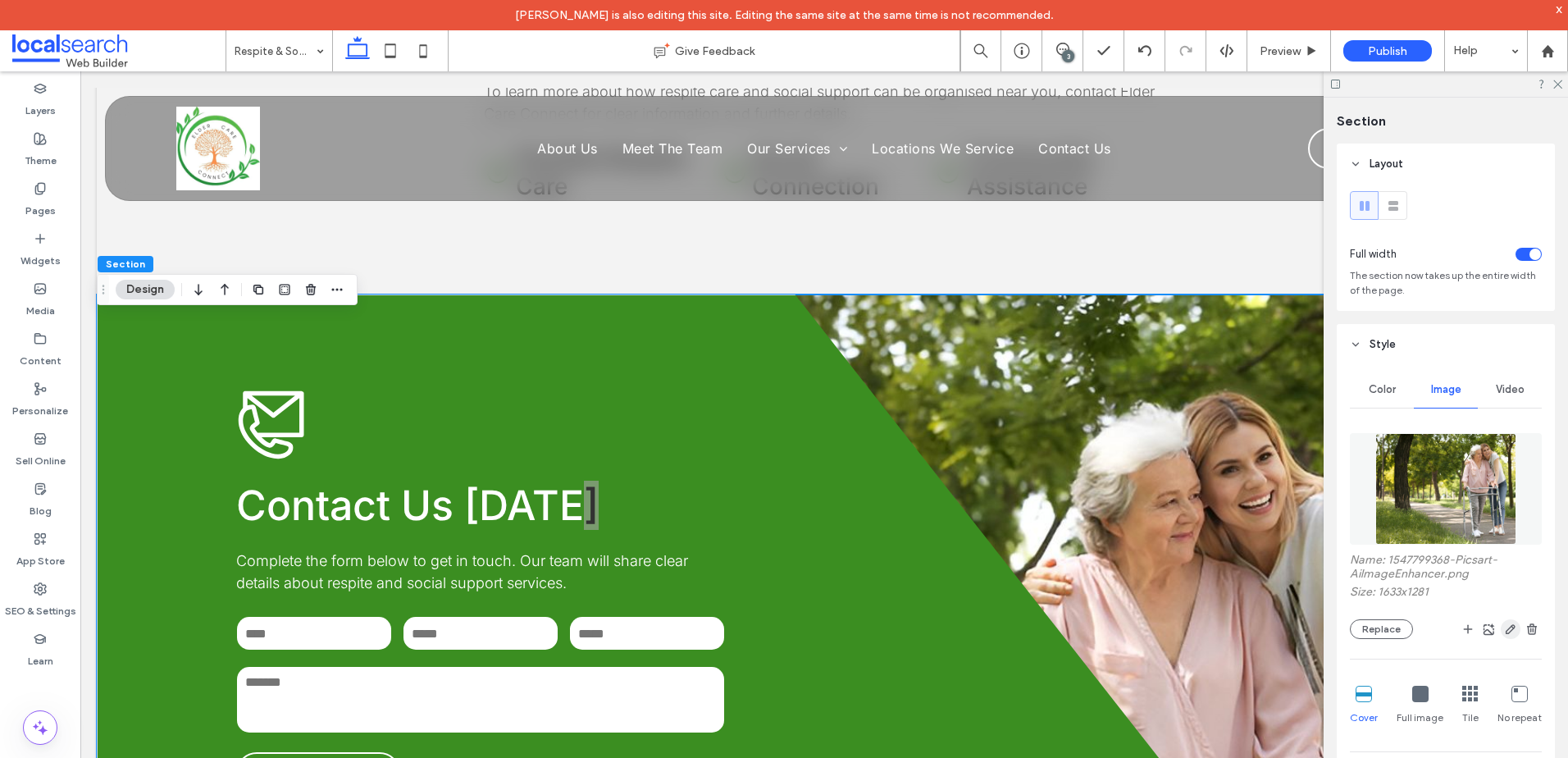
click at [1506, 632] on icon "button" at bounding box center [1511, 629] width 13 height 13
click at [1505, 633] on icon "button" at bounding box center [1511, 629] width 13 height 13
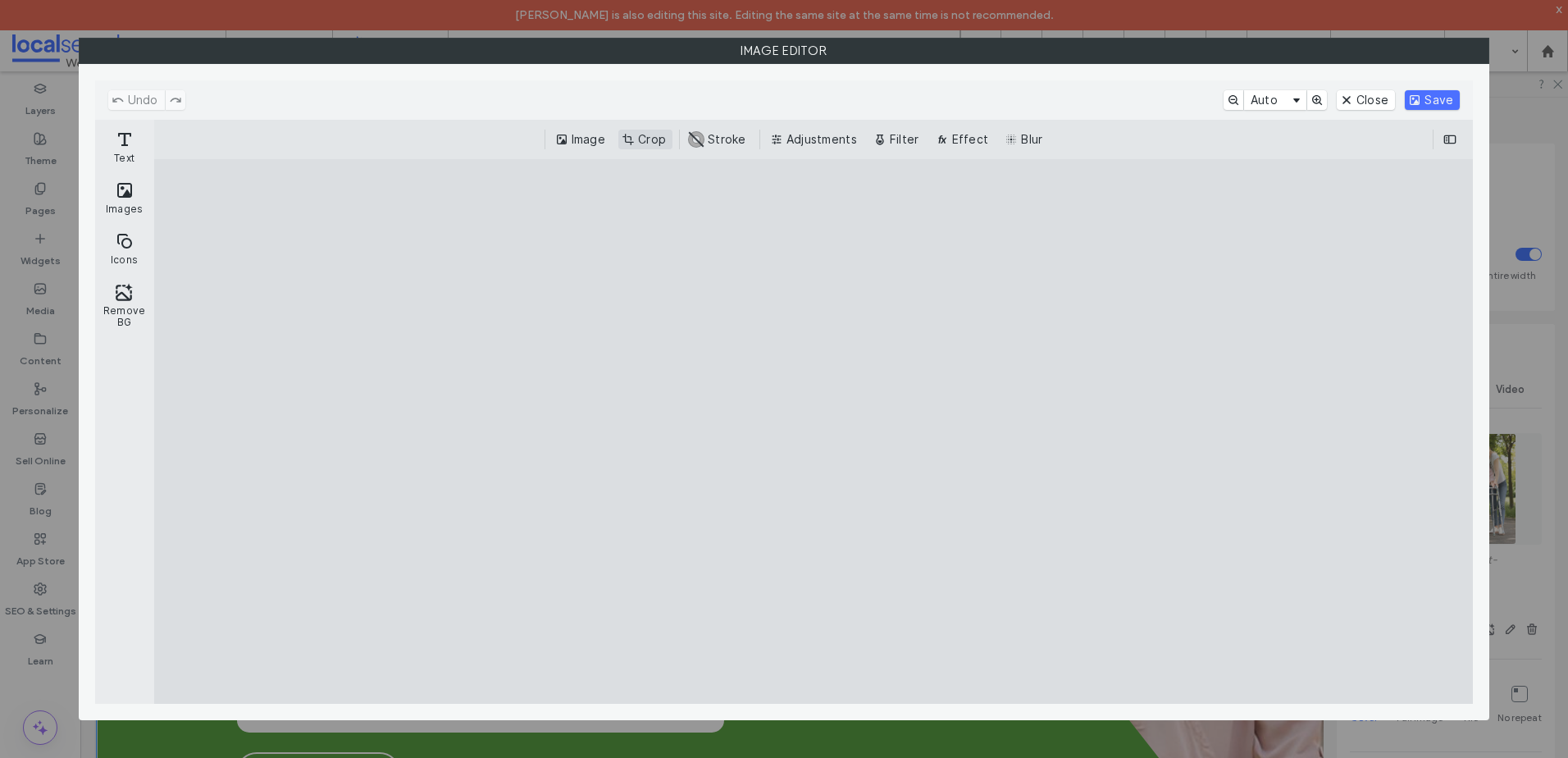
click at [642, 135] on button "Crop" at bounding box center [645, 139] width 54 height 19
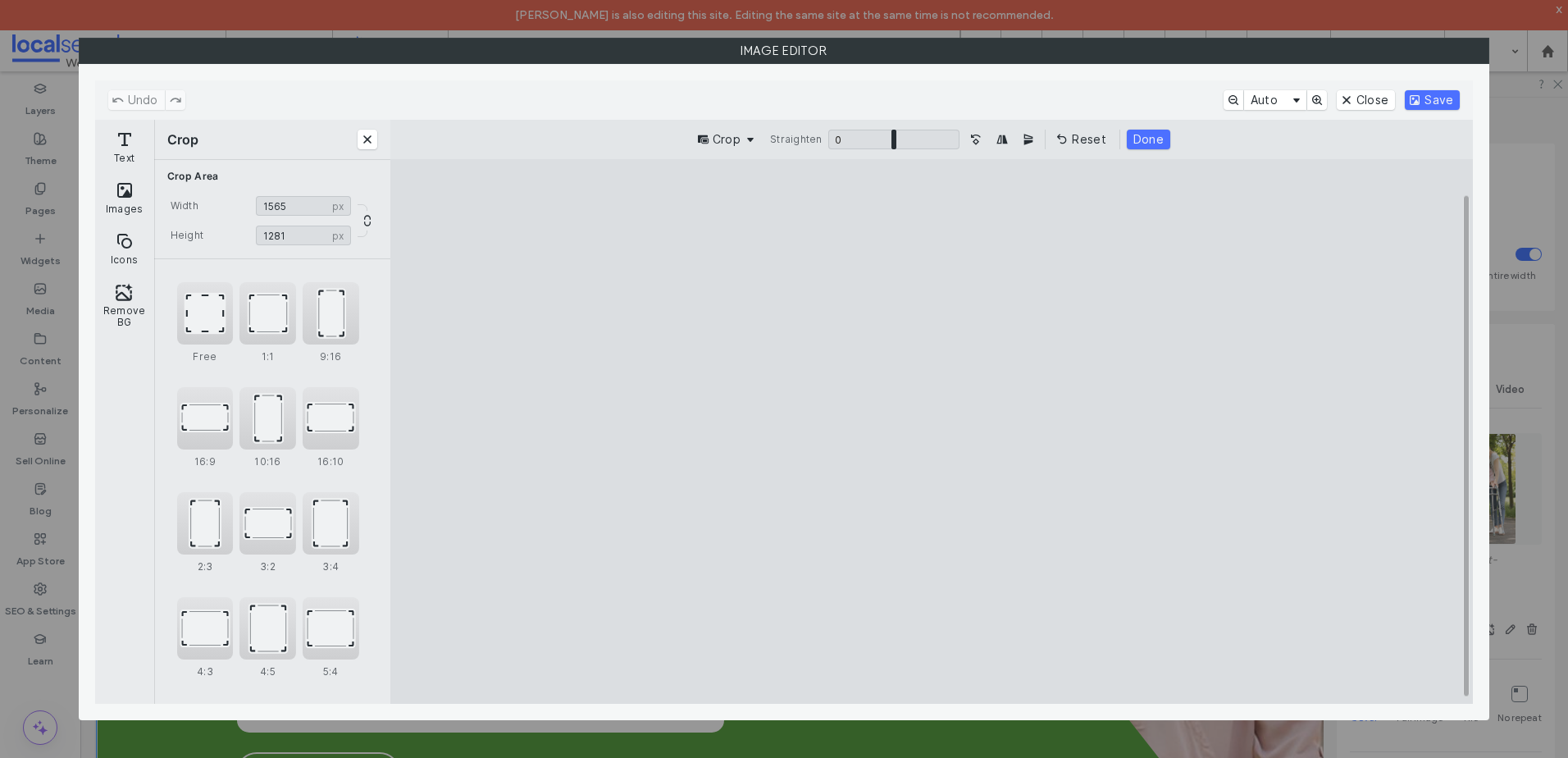
type input "****"
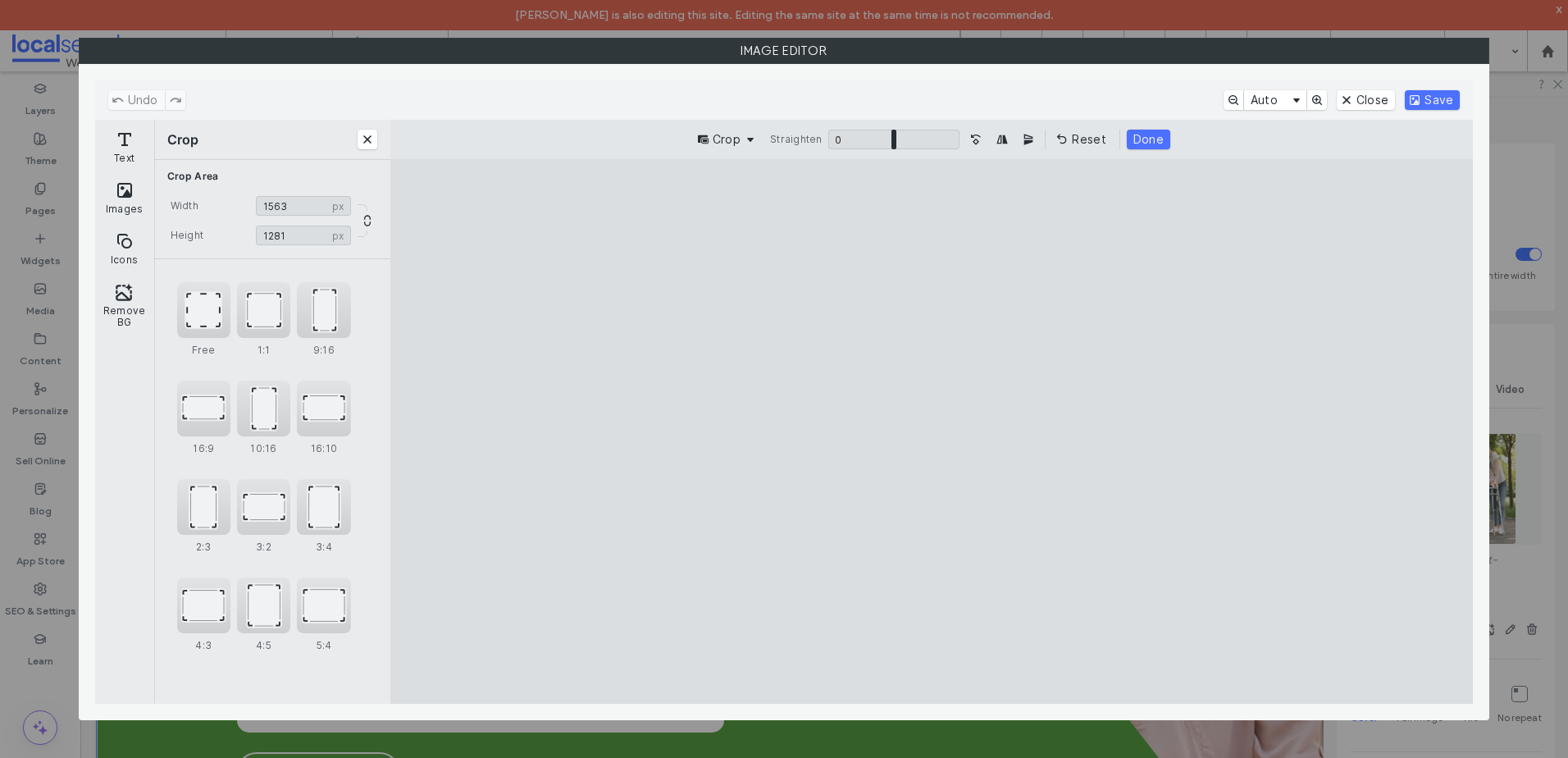
drag, startPoint x: 1207, startPoint y: 217, endPoint x: 1183, endPoint y: 209, distance: 25.3
click at [932, 432] on cesdk-canvas "Editor canvas" at bounding box center [932, 432] width 0 height 0
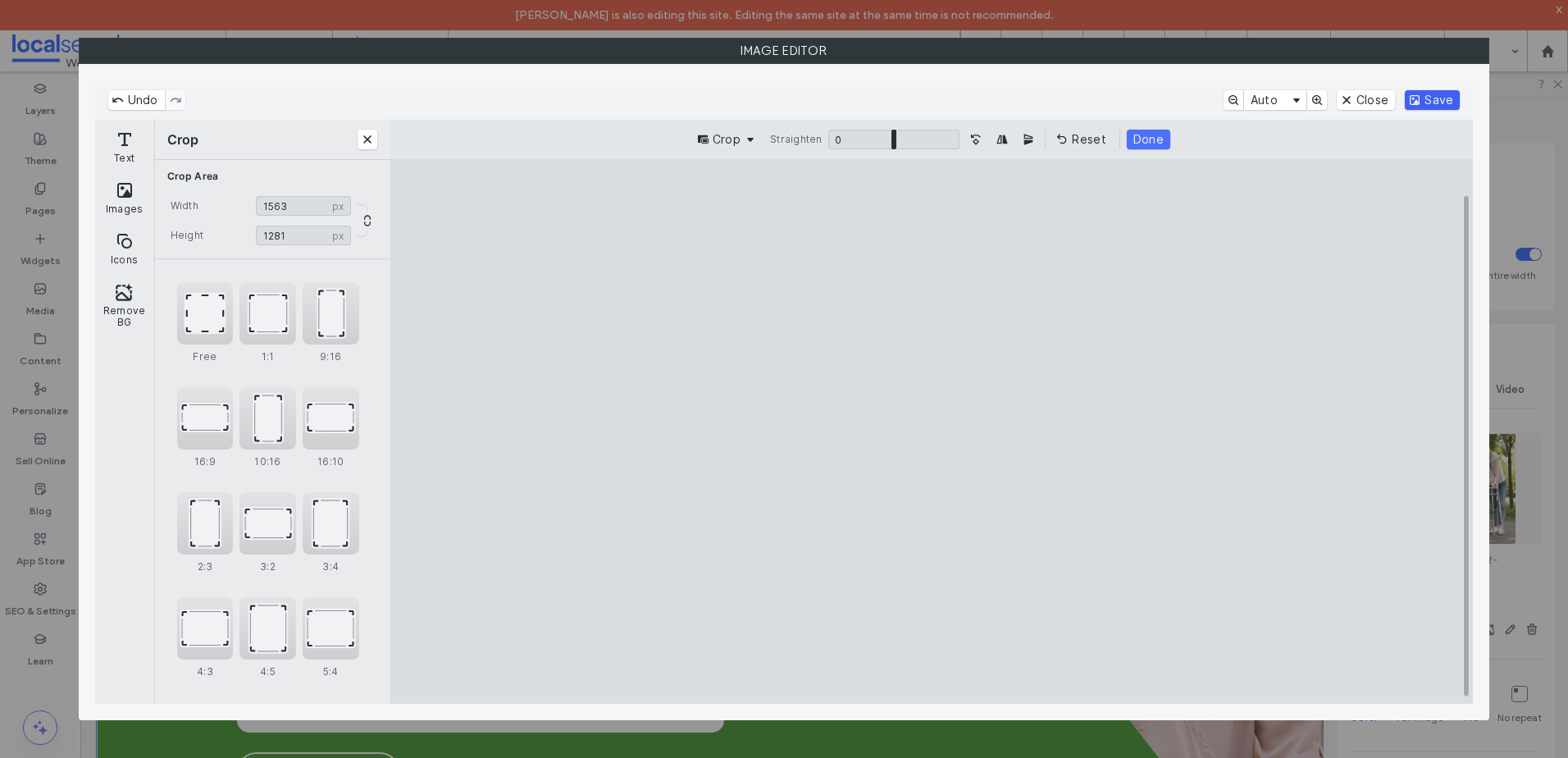
click at [1456, 101] on button "Save" at bounding box center [1432, 99] width 55 height 19
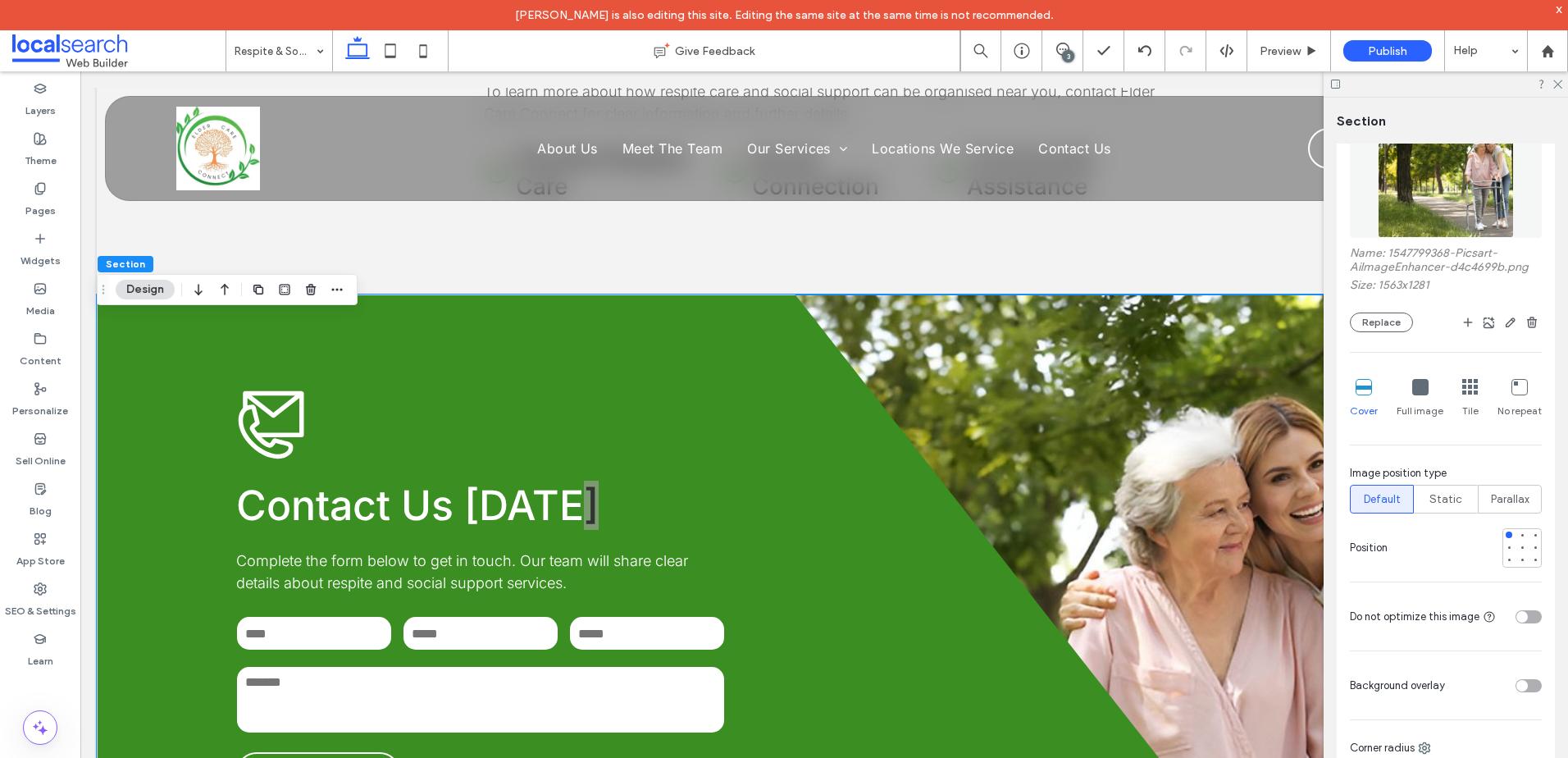
scroll to position [328, 0]
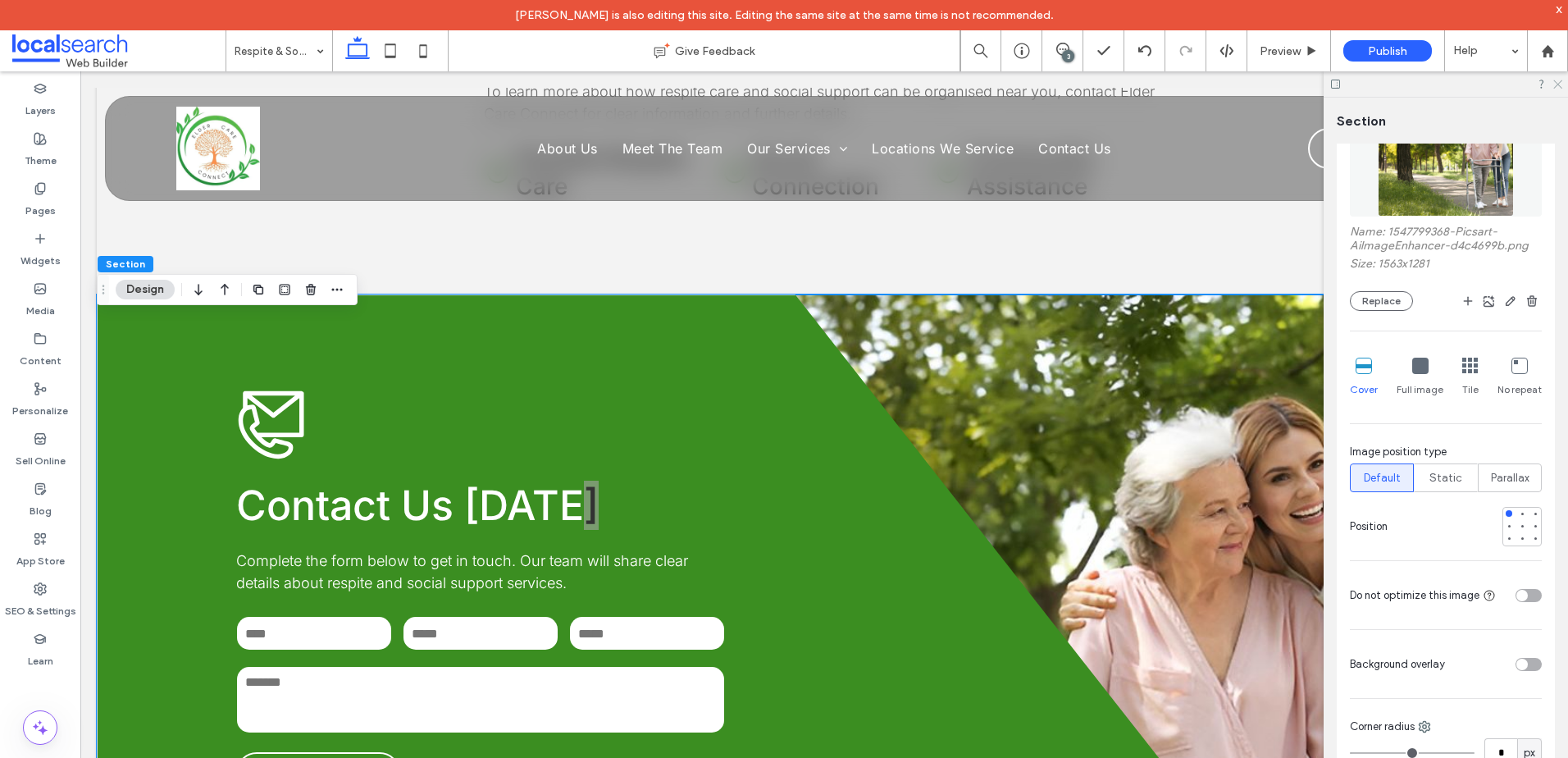
click at [1560, 87] on icon at bounding box center [1557, 83] width 11 height 11
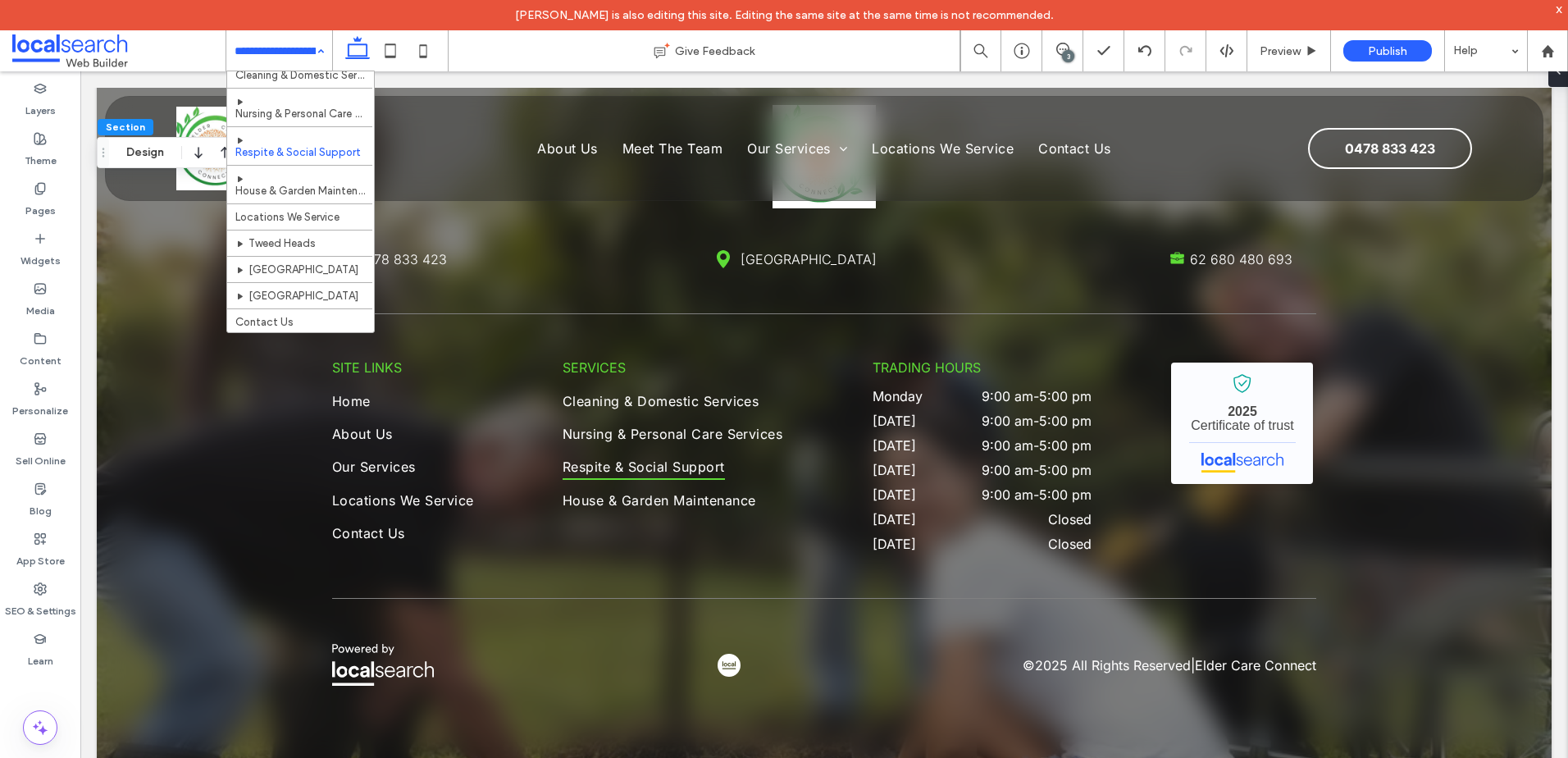
scroll to position [101, 0]
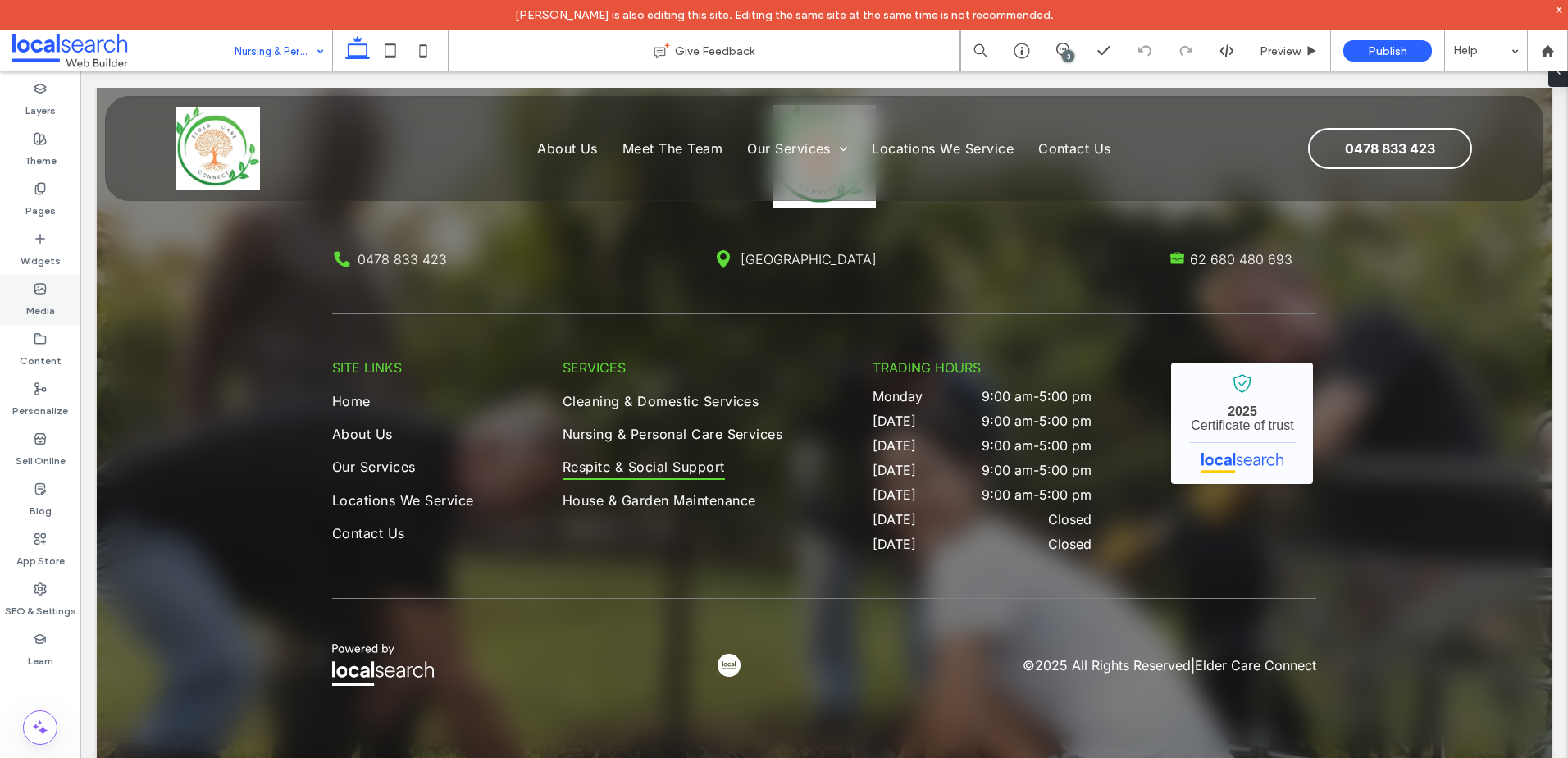
drag, startPoint x: 46, startPoint y: 294, endPoint x: 59, endPoint y: 294, distance: 13.0
click at [46, 294] on icon at bounding box center [40, 289] width 13 height 13
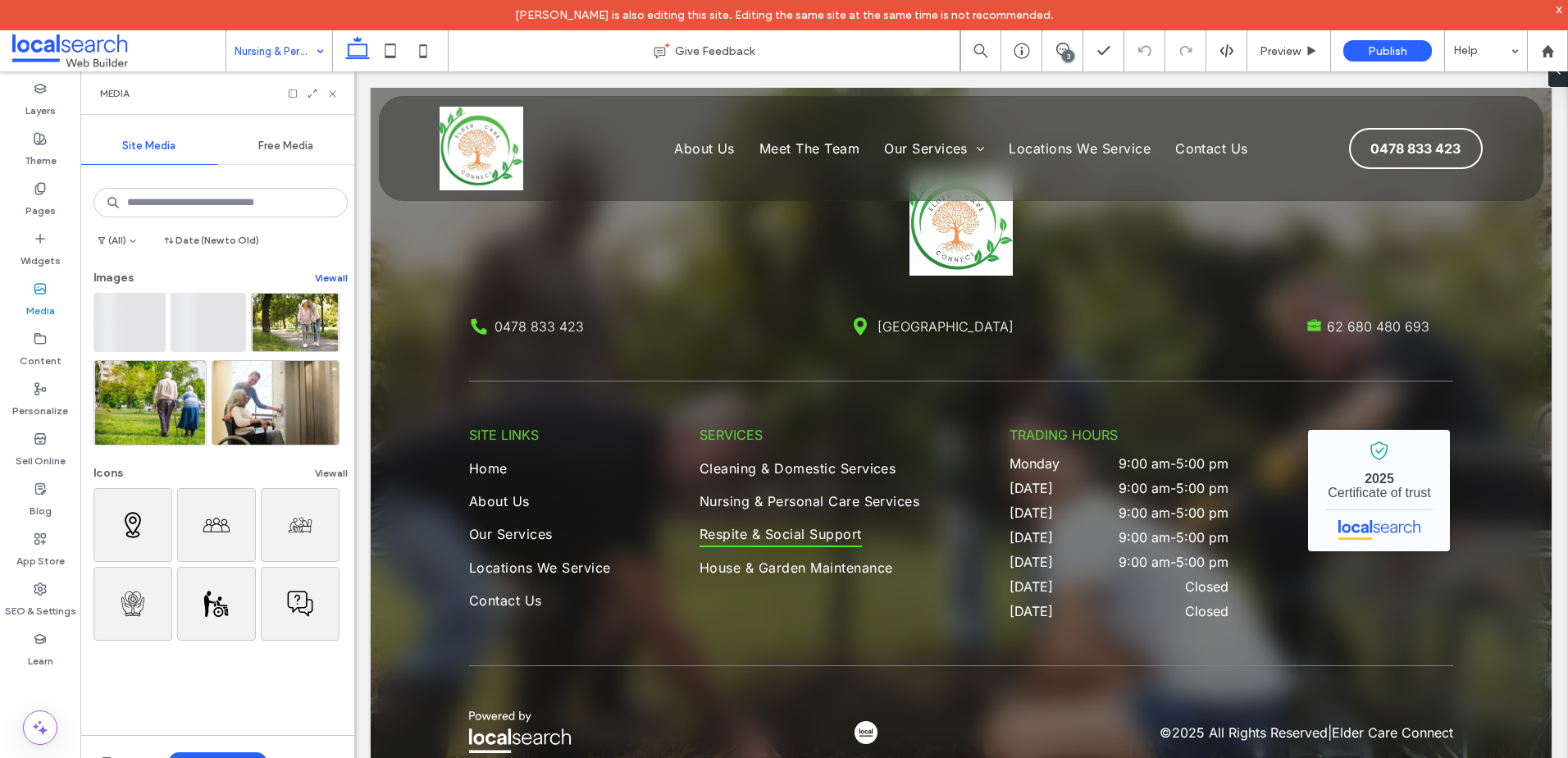
click at [332, 273] on button "View all" at bounding box center [331, 277] width 33 height 19
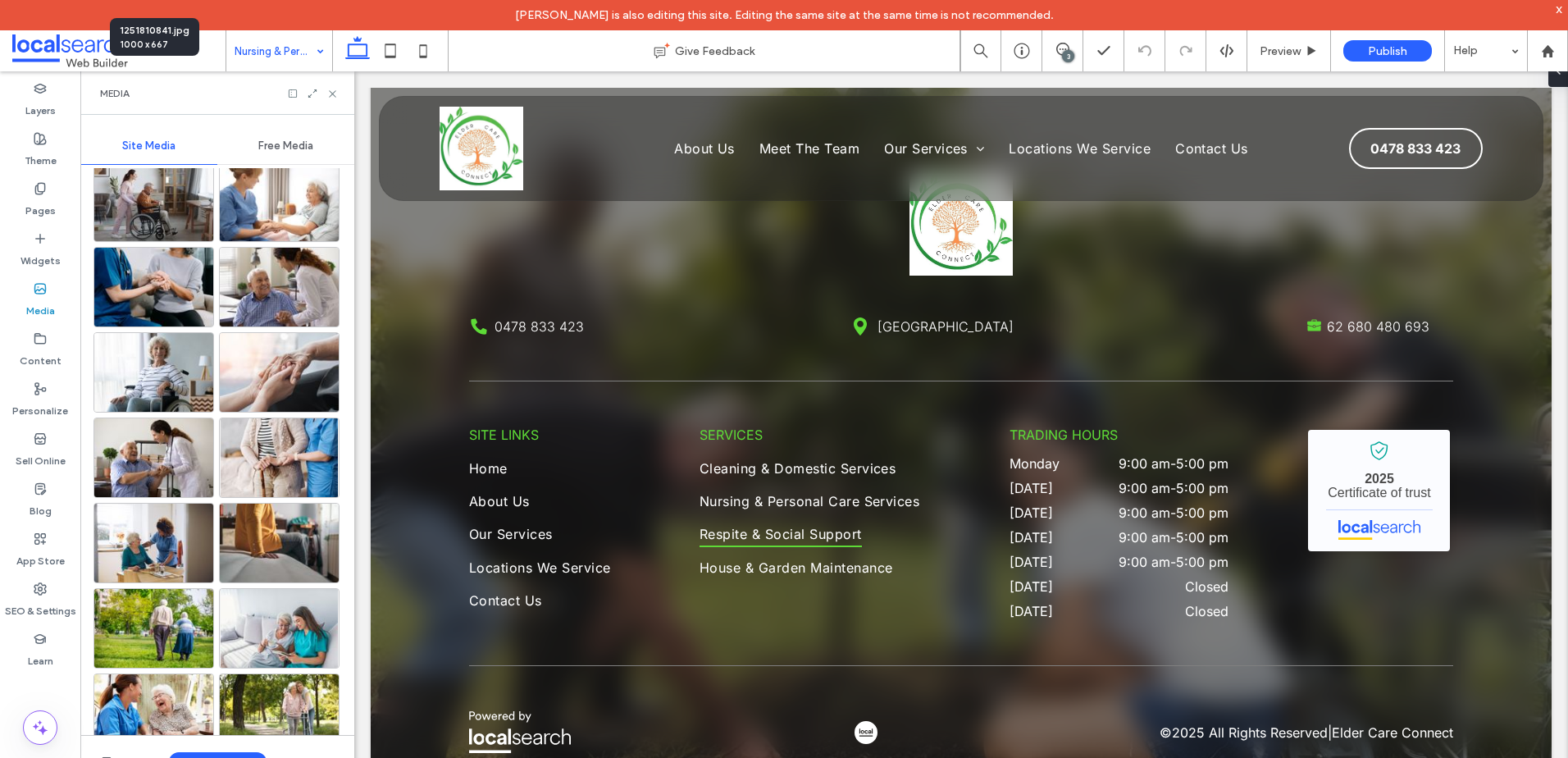
scroll to position [3242, 0]
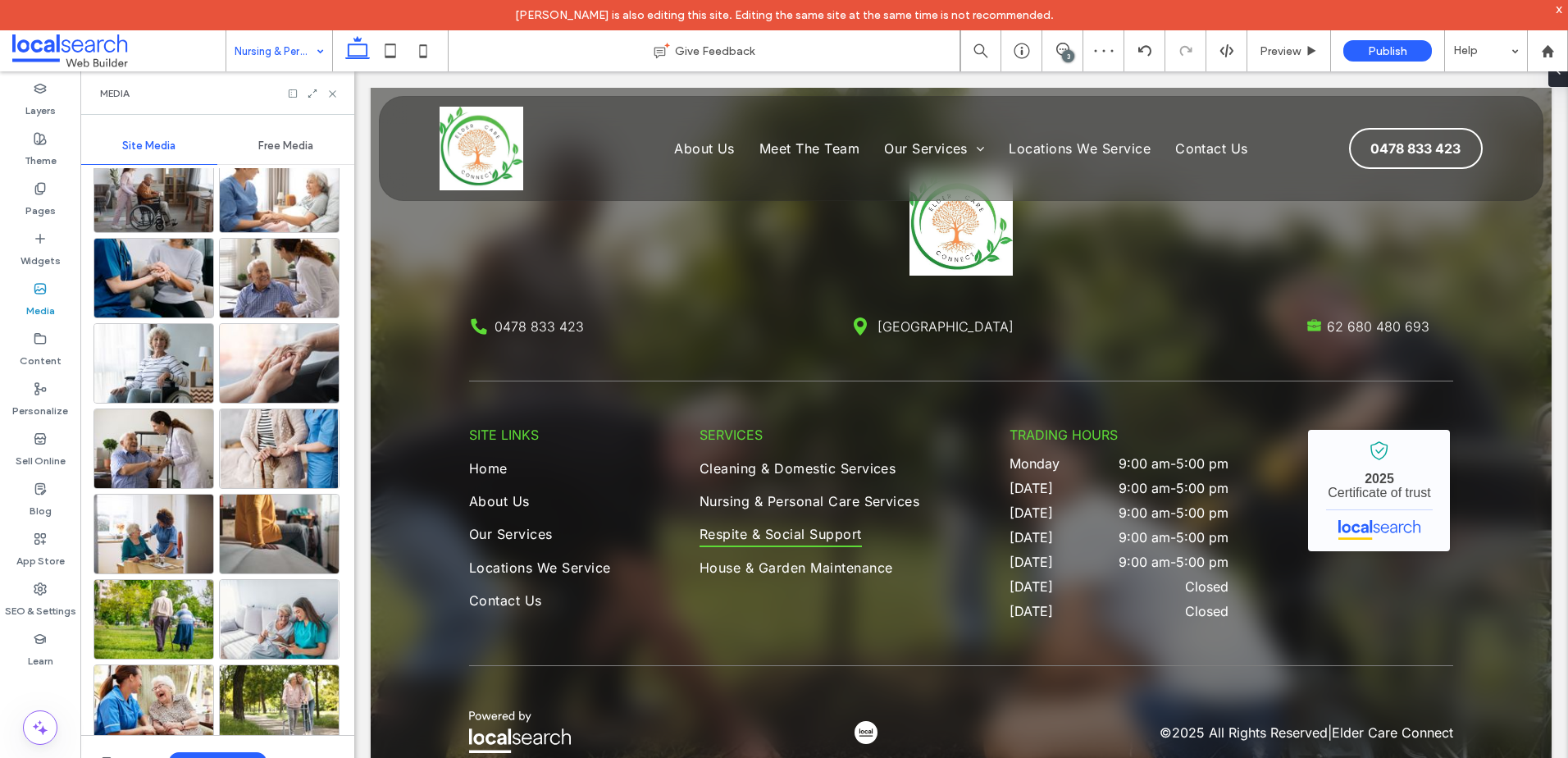
drag, startPoint x: 293, startPoint y: 40, endPoint x: 301, endPoint y: 66, distance: 27.2
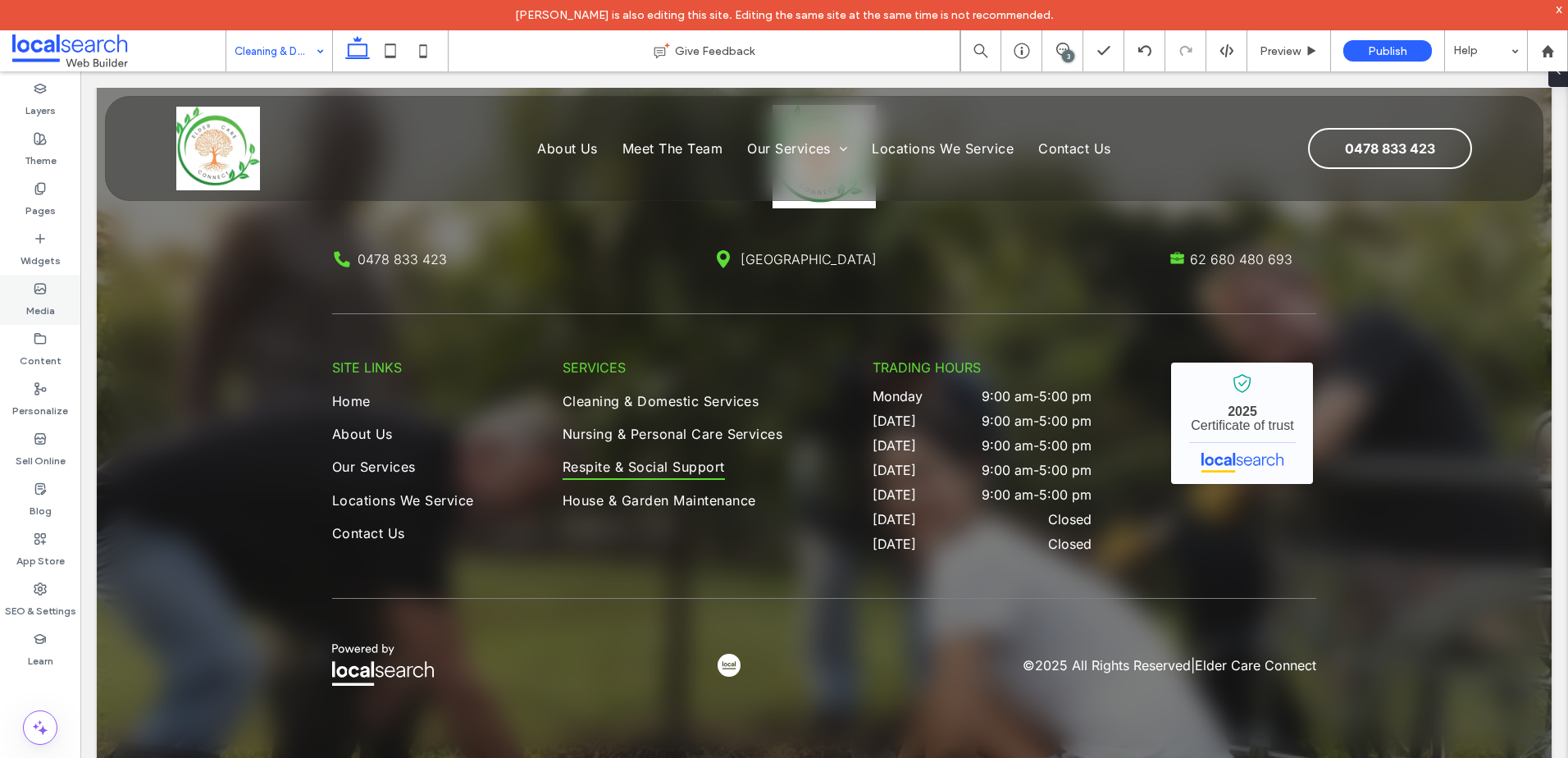
click at [47, 304] on label "Media" at bounding box center [40, 306] width 29 height 23
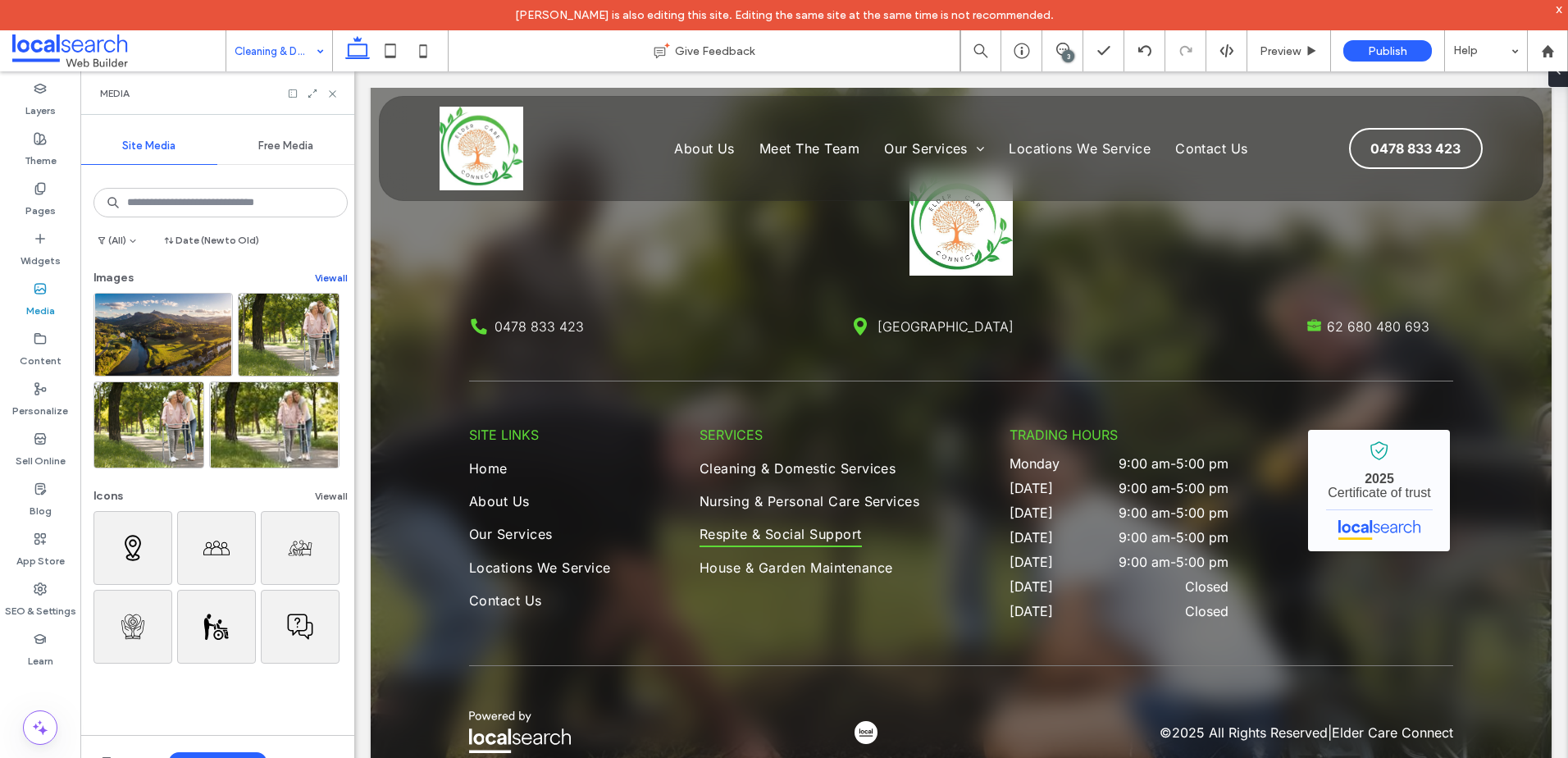
click at [331, 278] on button "View all" at bounding box center [331, 277] width 33 height 19
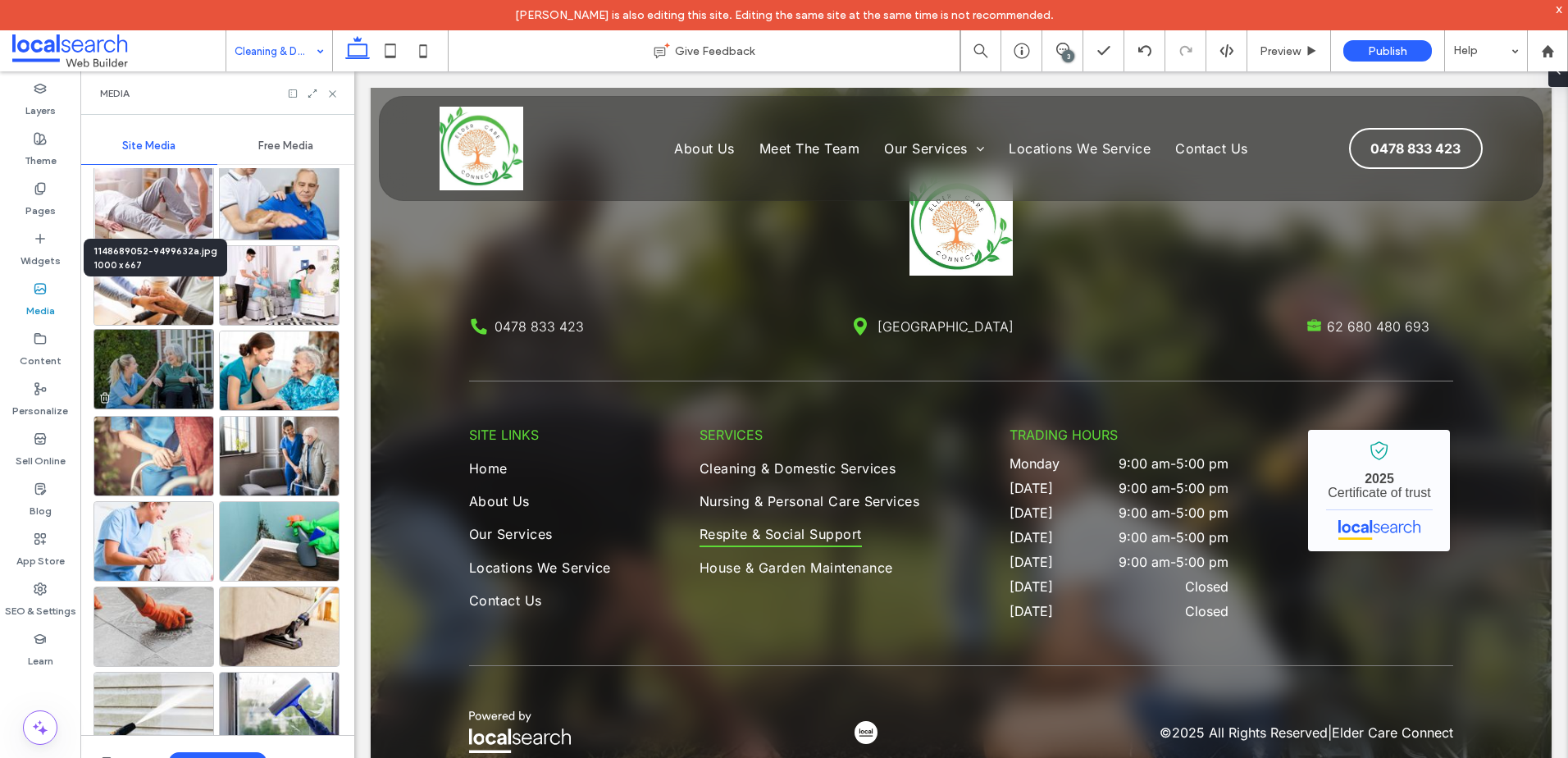
scroll to position [1148, 0]
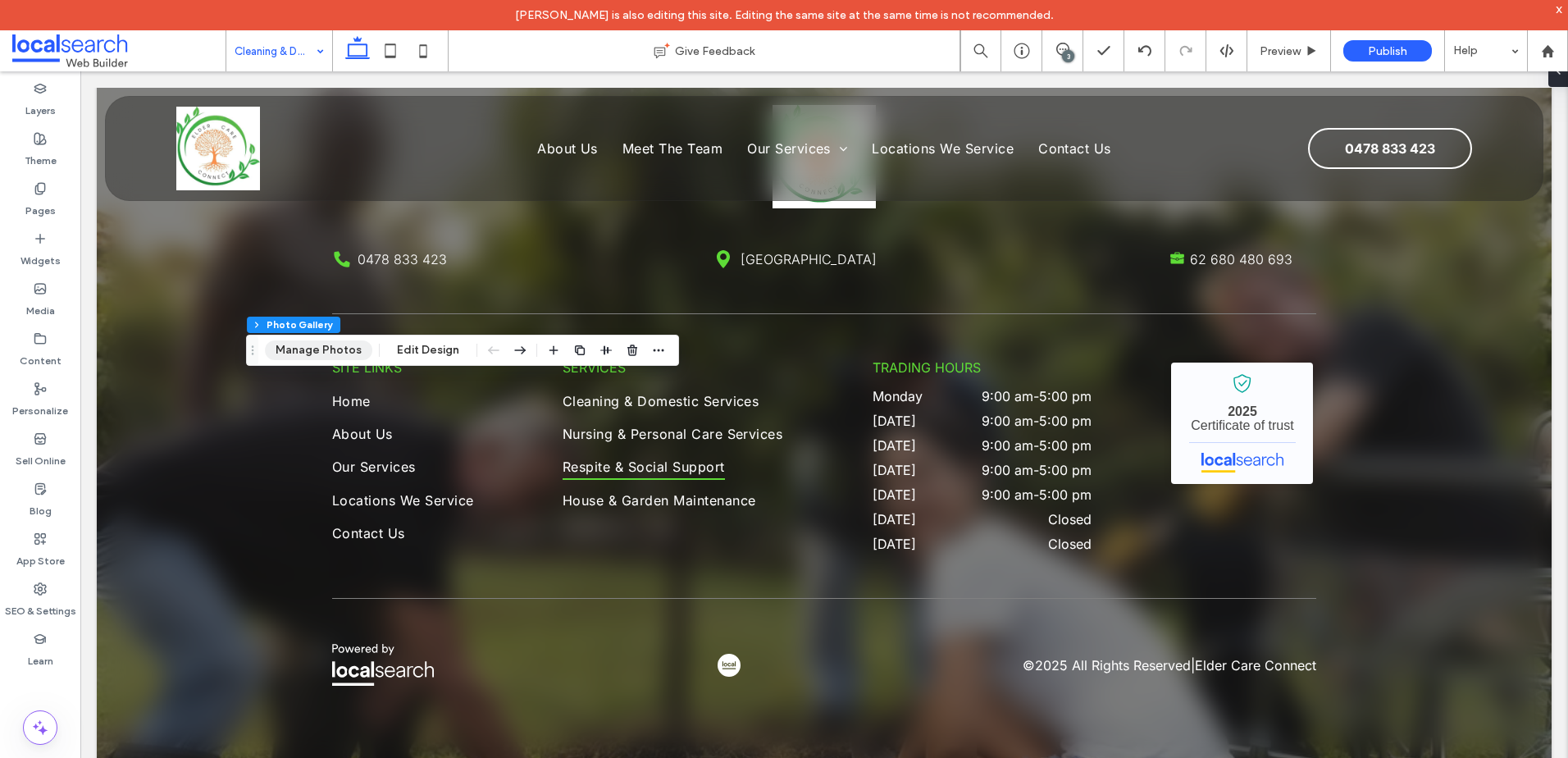
click at [346, 353] on button "Manage Photos" at bounding box center [318, 350] width 107 height 19
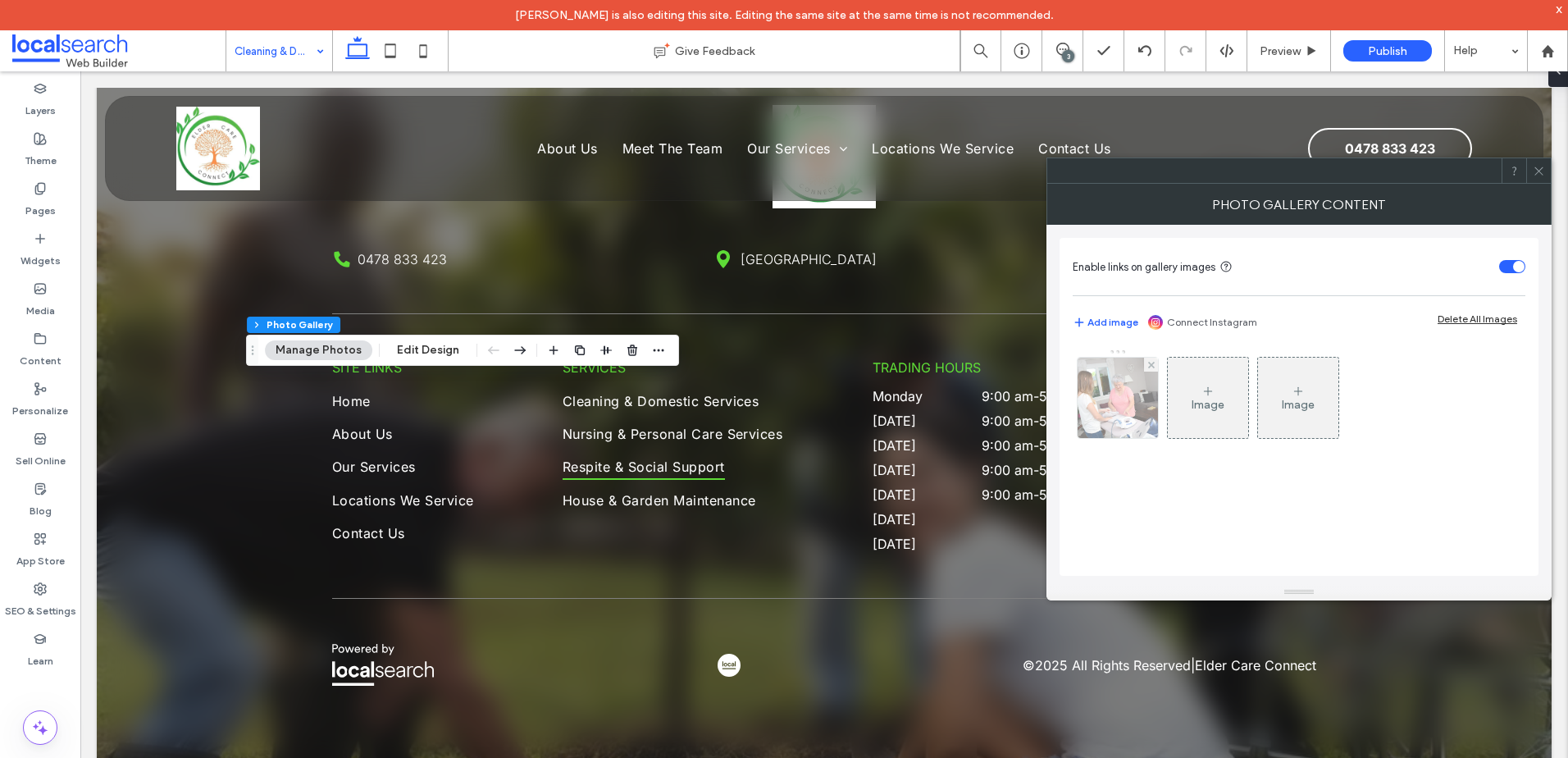
click at [1123, 426] on img at bounding box center [1118, 397] width 121 height 80
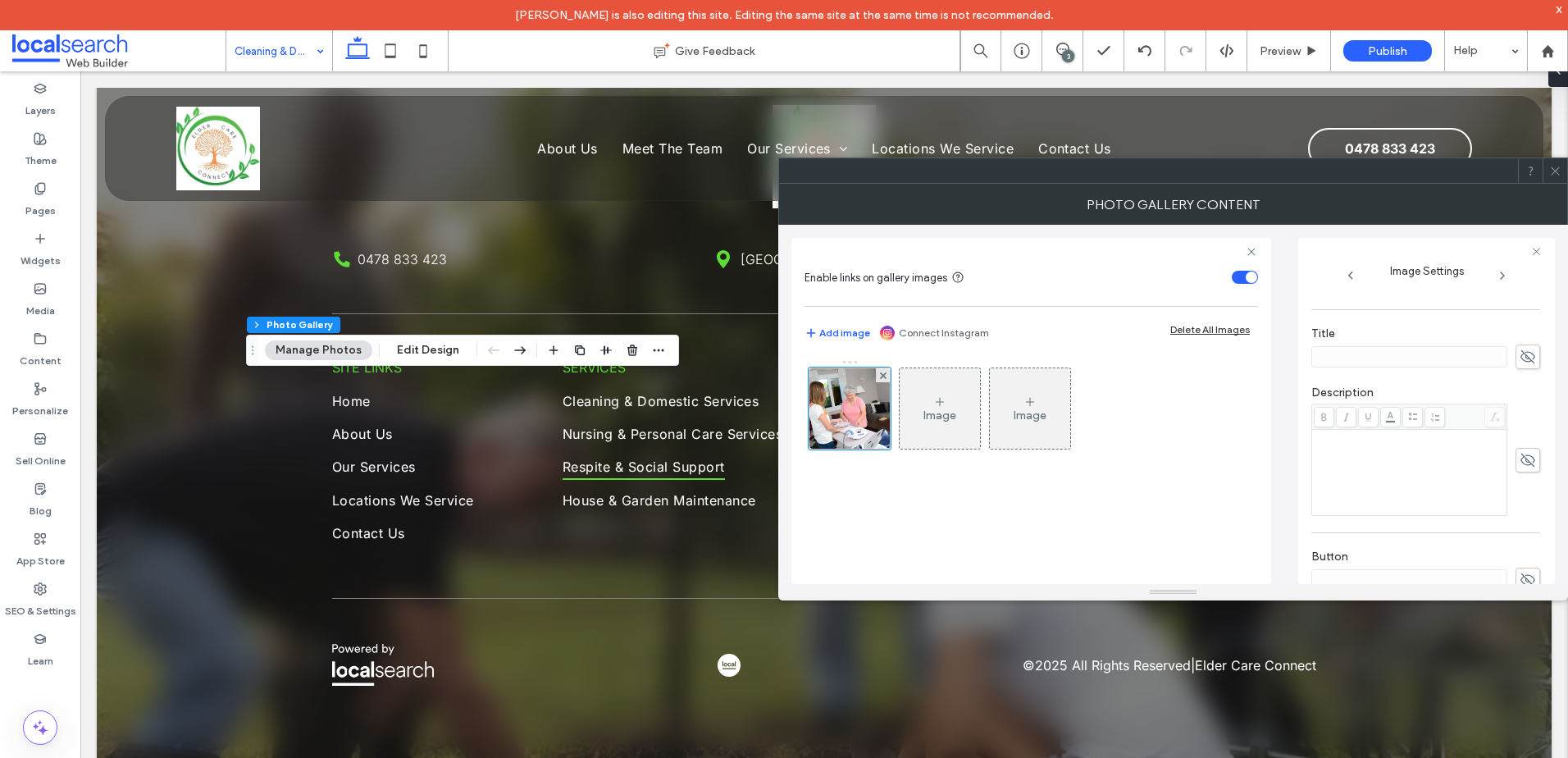
scroll to position [501, 0]
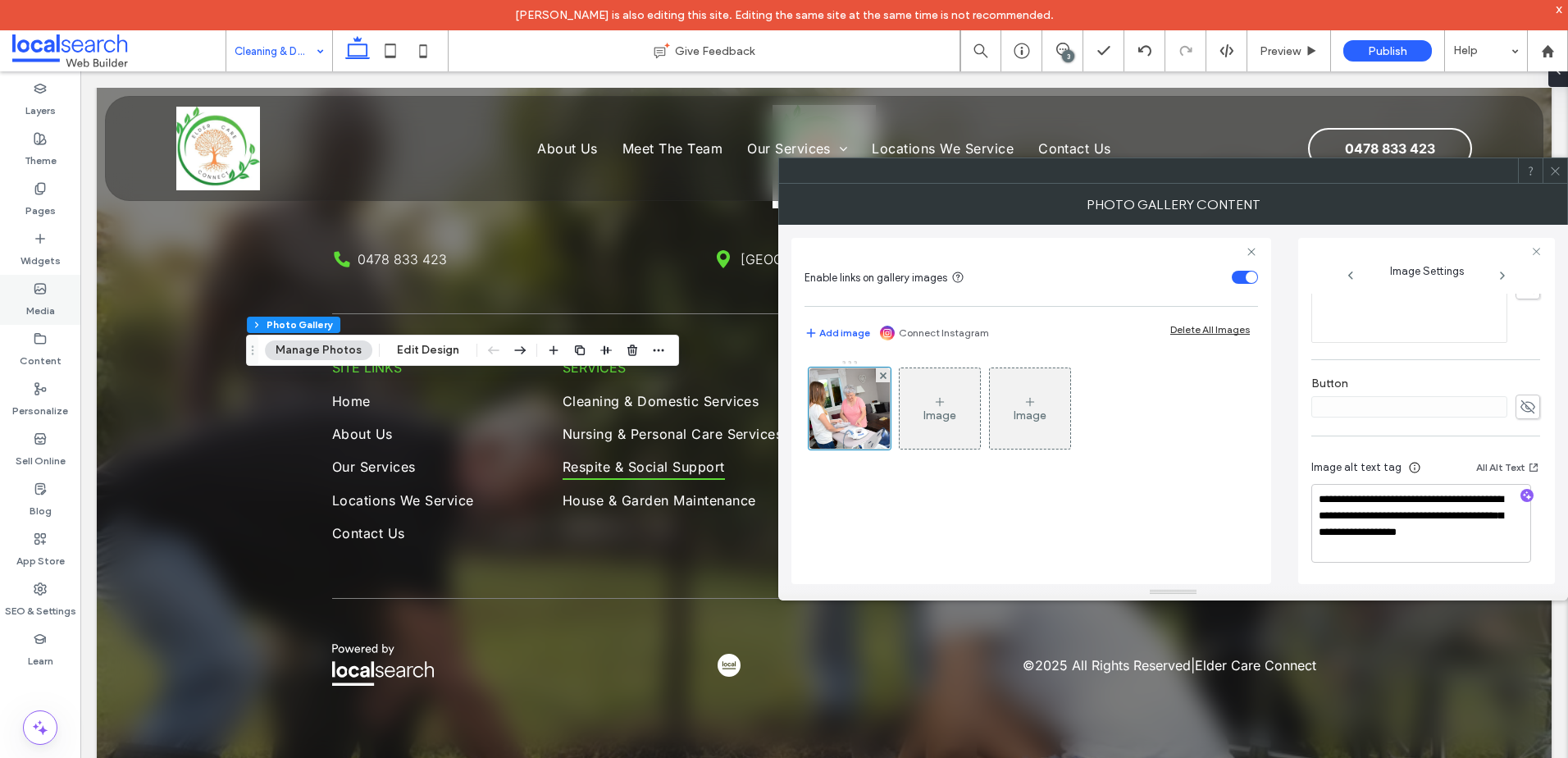
click at [44, 292] on icon at bounding box center [40, 289] width 13 height 13
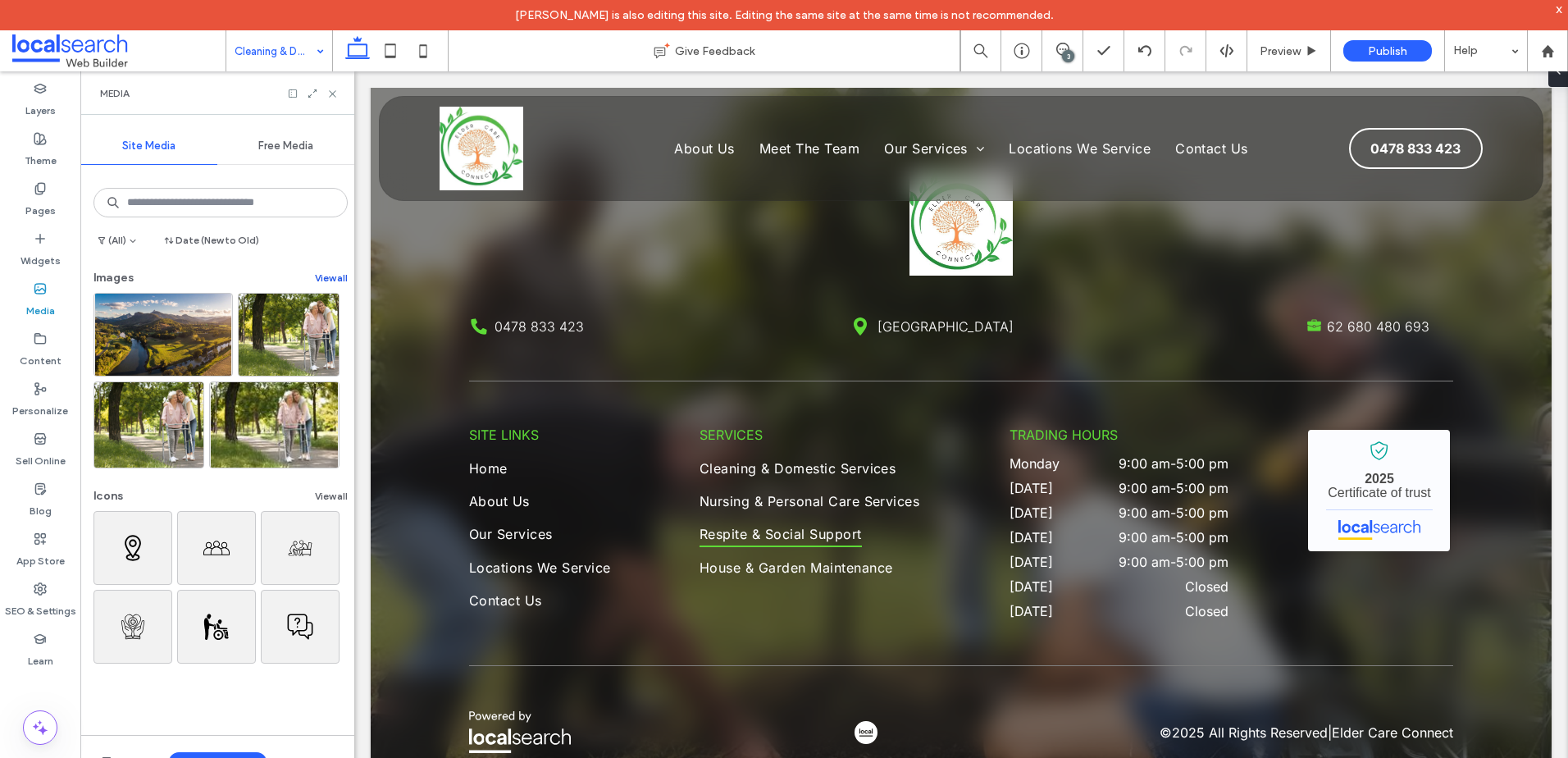
click at [318, 286] on button "View all" at bounding box center [331, 277] width 33 height 19
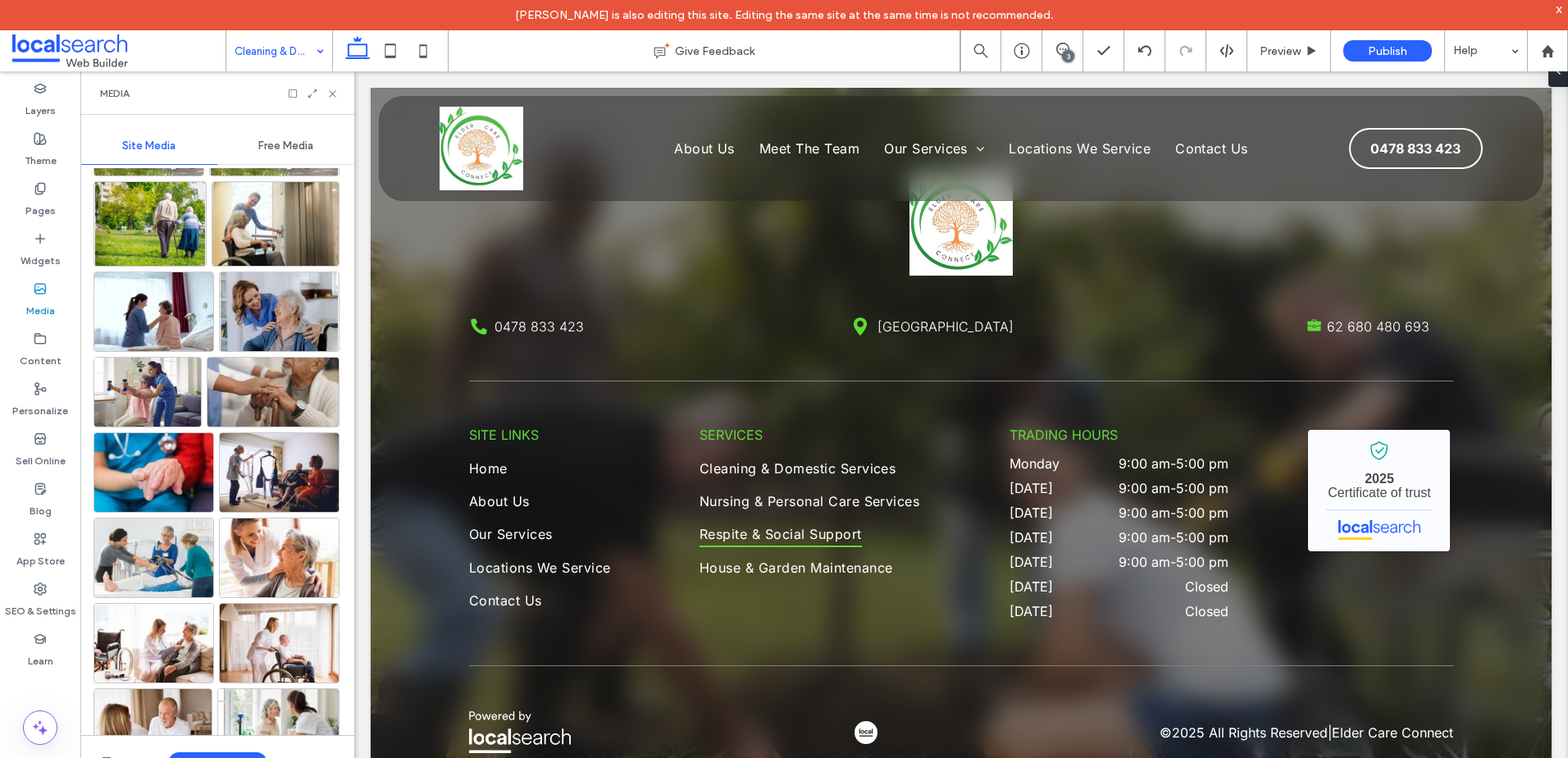
scroll to position [328, 0]
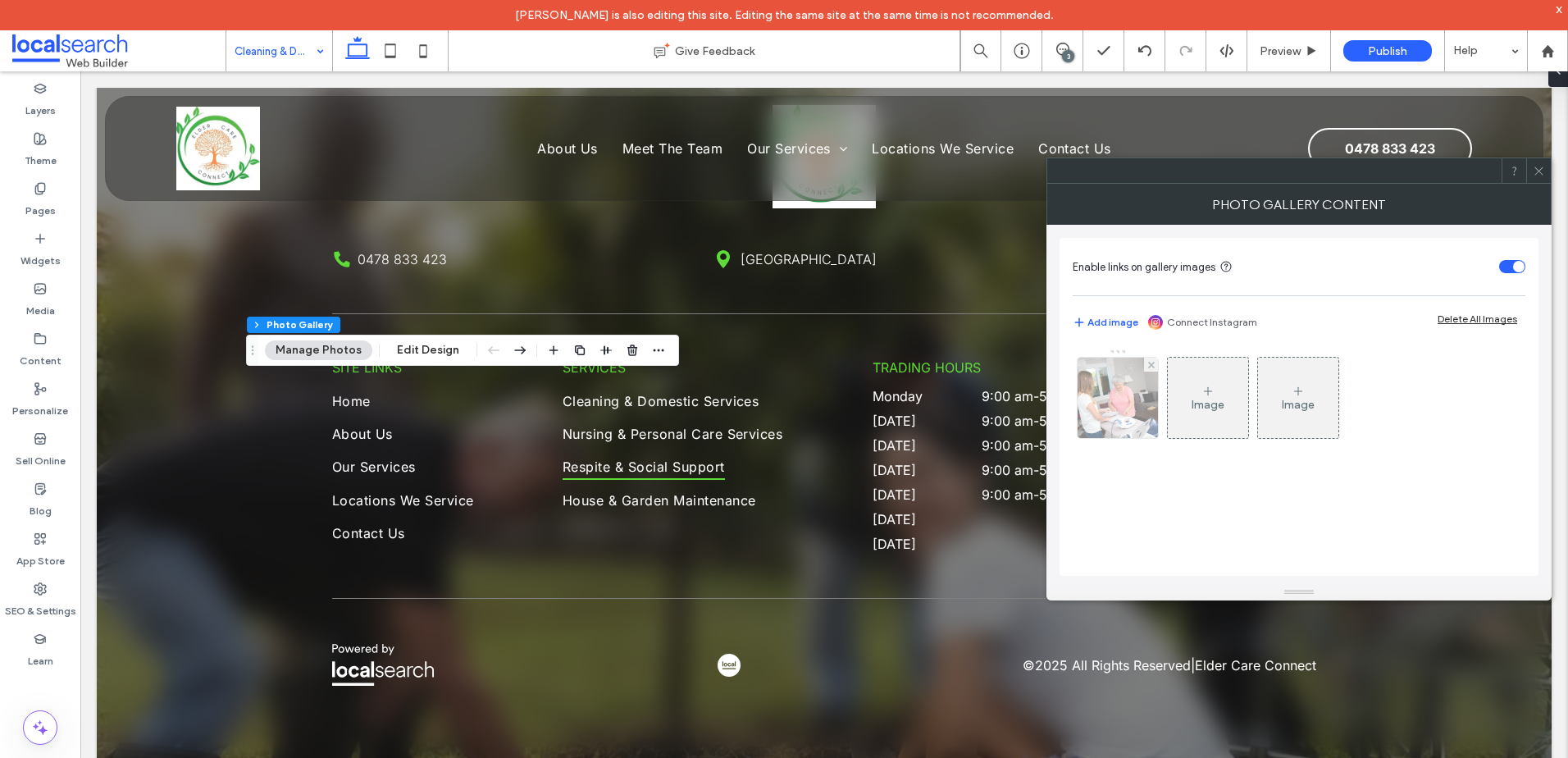
click at [1083, 406] on img at bounding box center [1118, 397] width 121 height 80
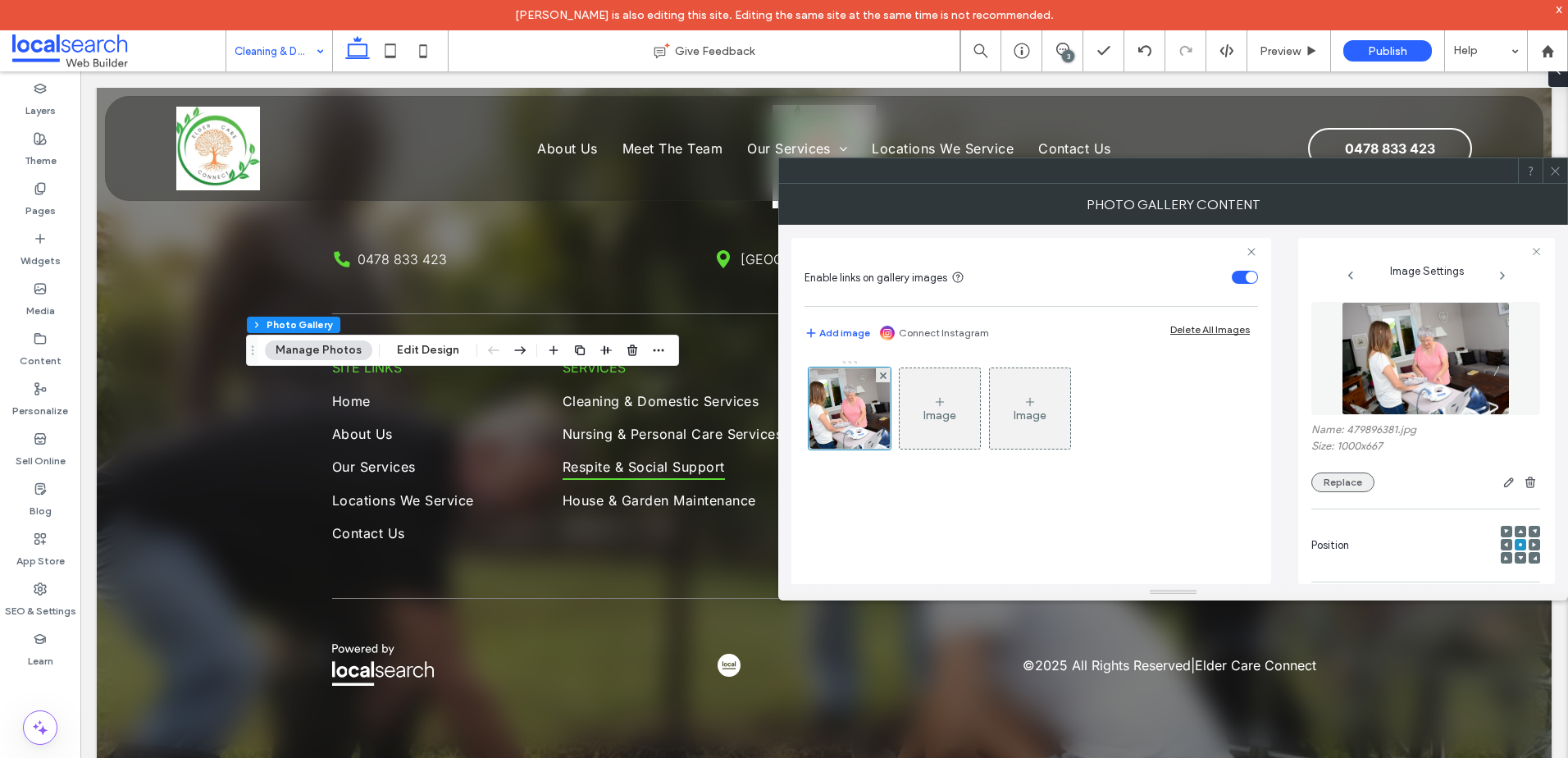
click at [1328, 487] on button "Replace" at bounding box center [1343, 481] width 63 height 19
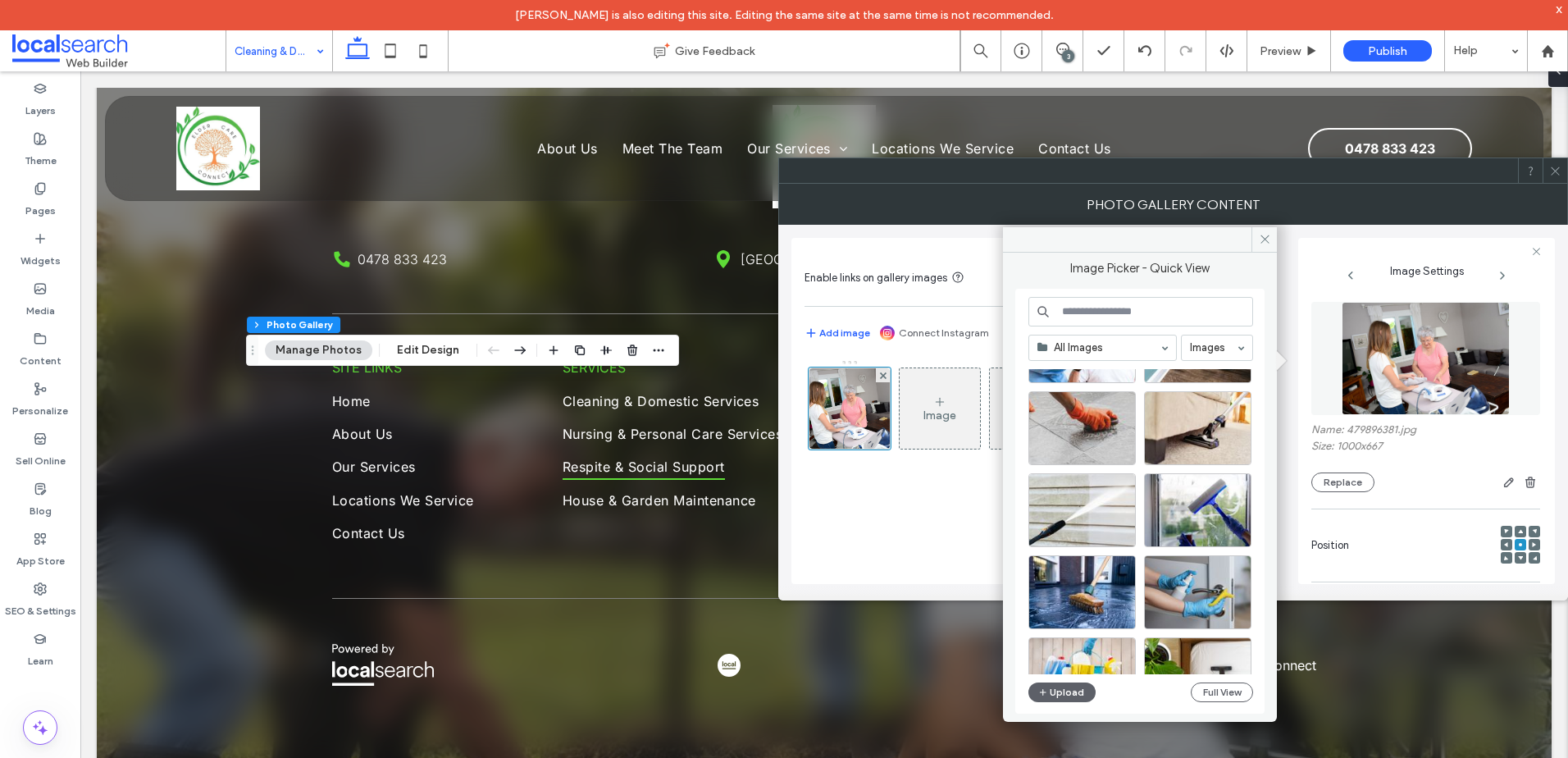
scroll to position [1539, 0]
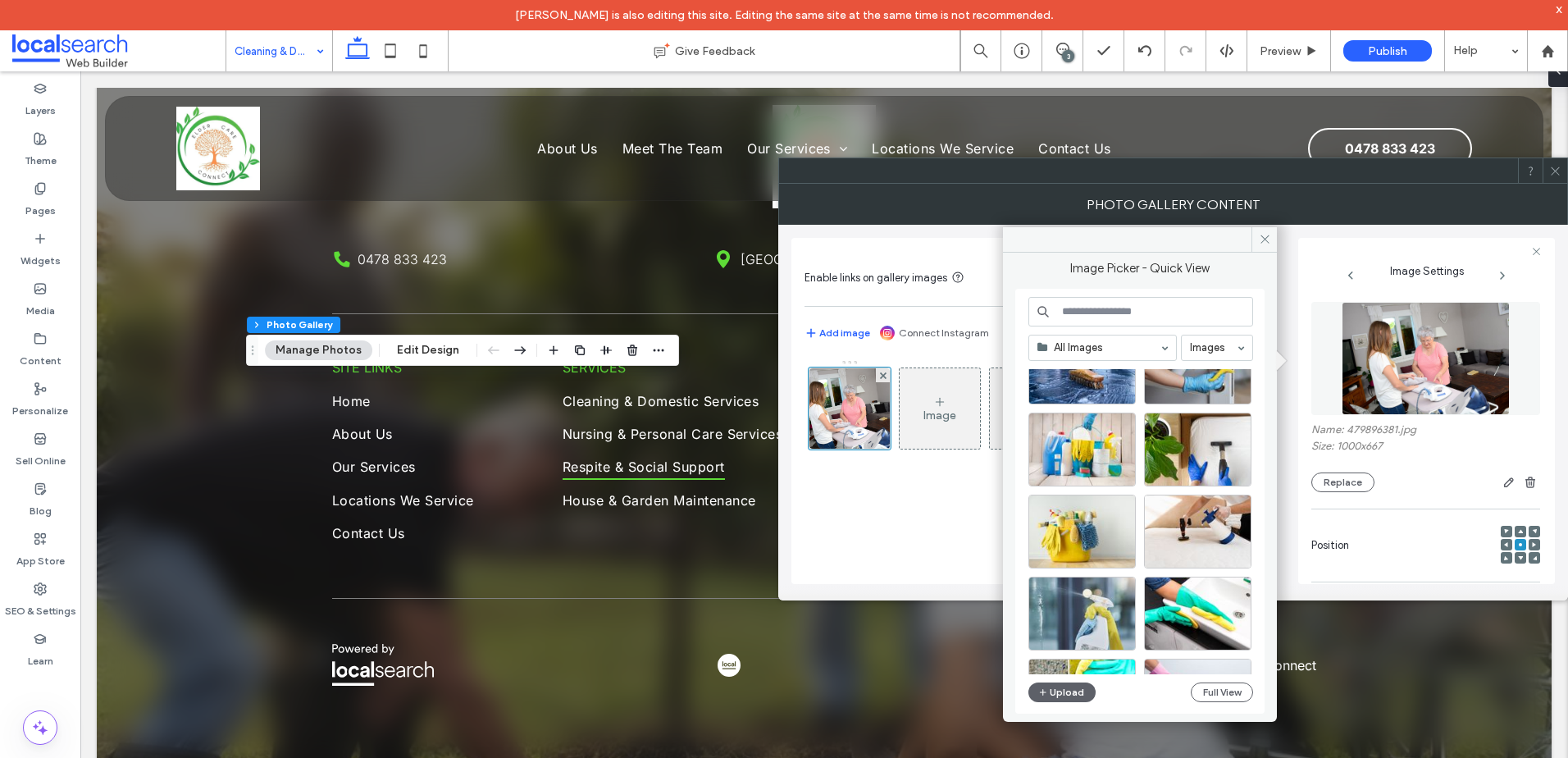
click at [1127, 350] on input at bounding box center [1098, 348] width 122 height 12
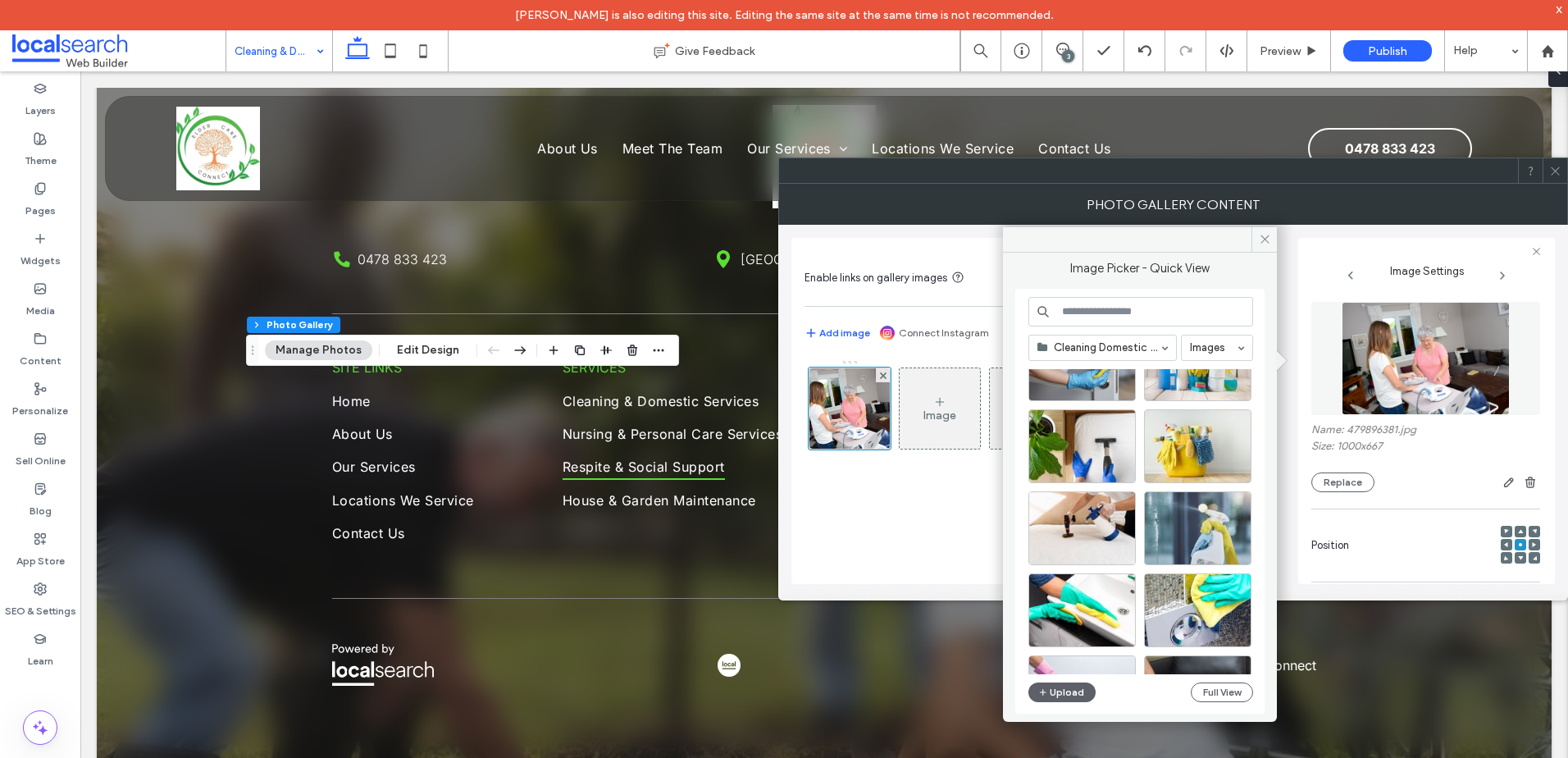
scroll to position [515, 0]
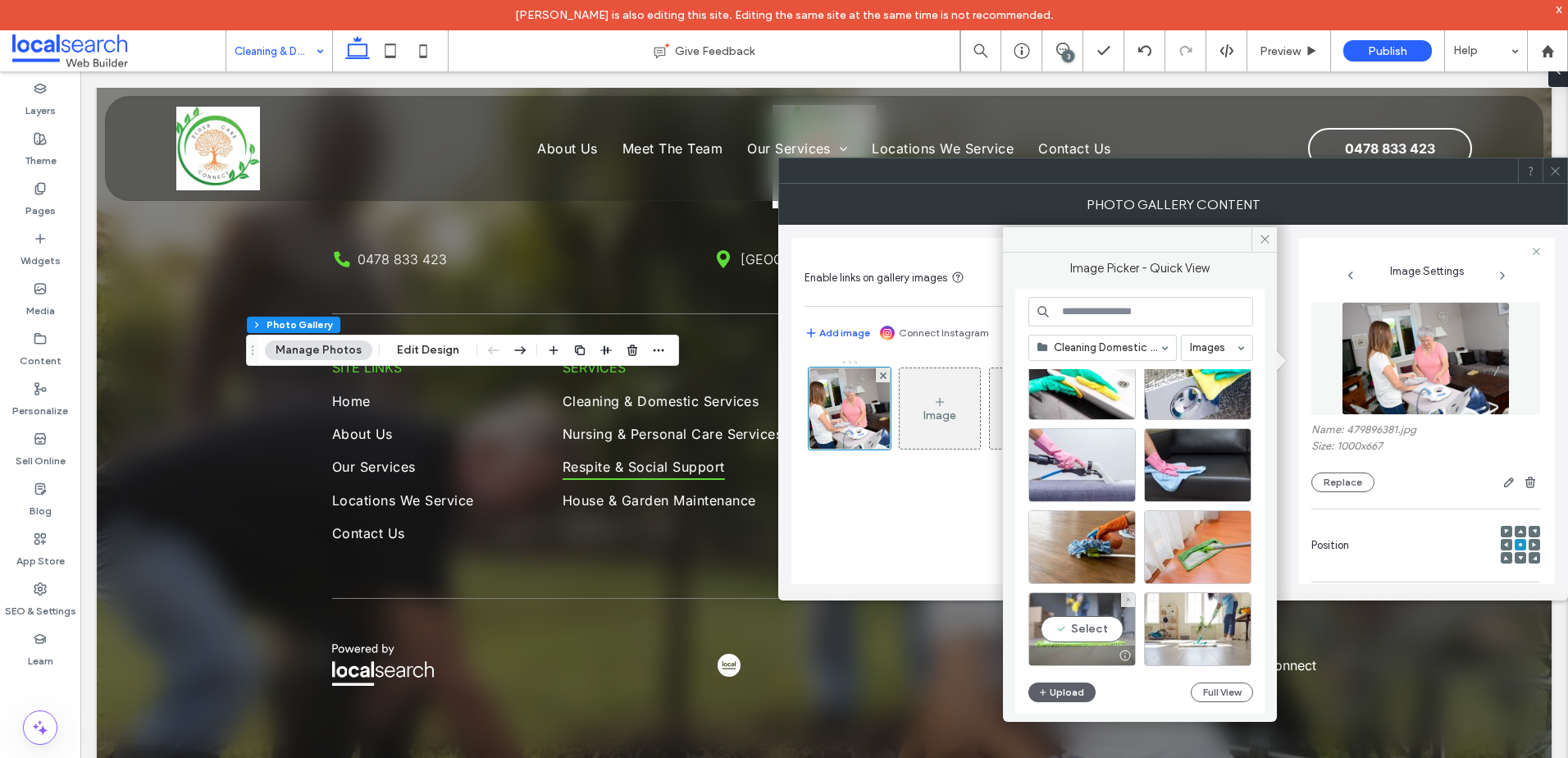
click at [1083, 625] on div "Select" at bounding box center [1081, 629] width 107 height 74
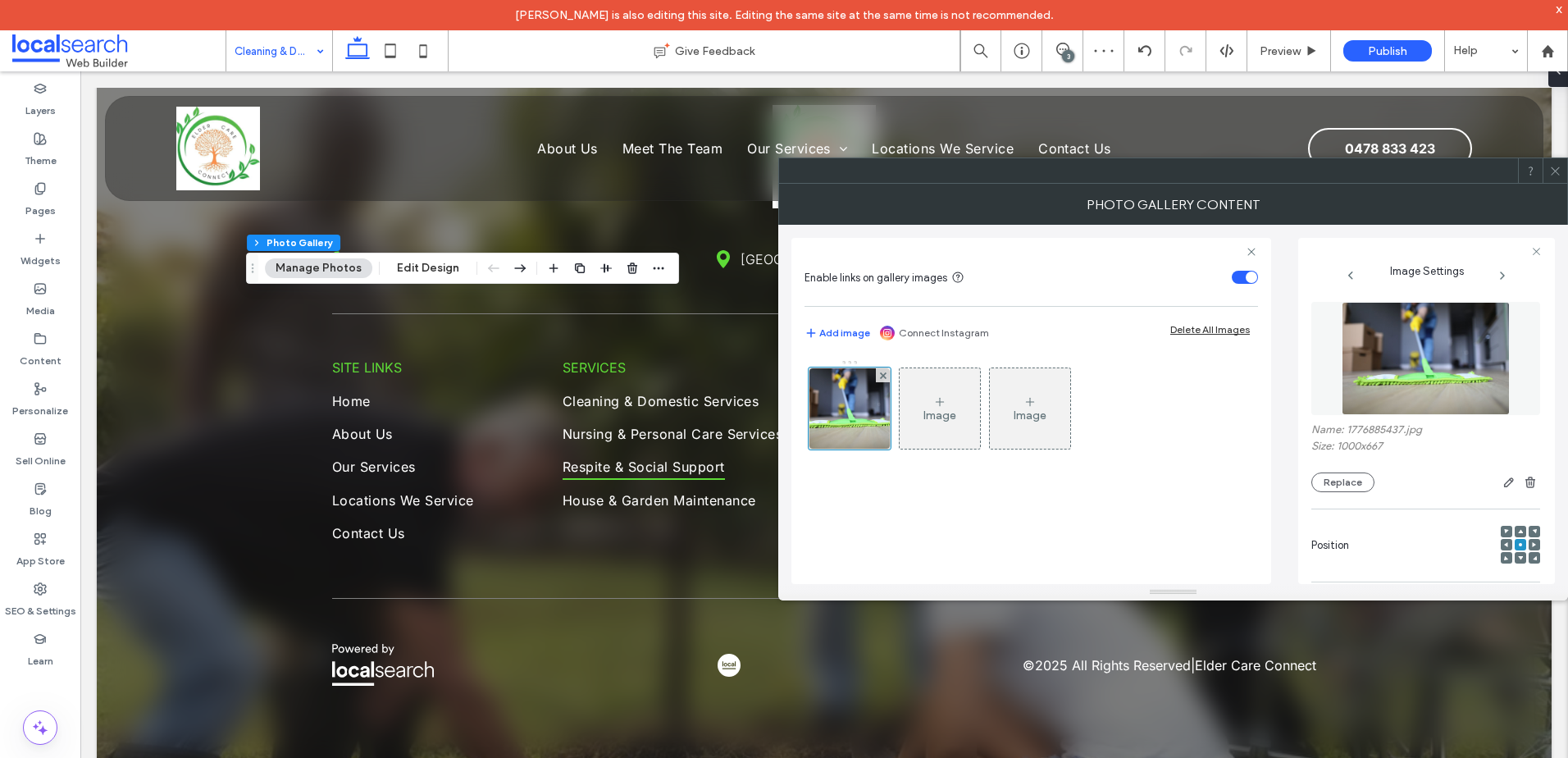
click at [1550, 168] on icon at bounding box center [1555, 170] width 13 height 13
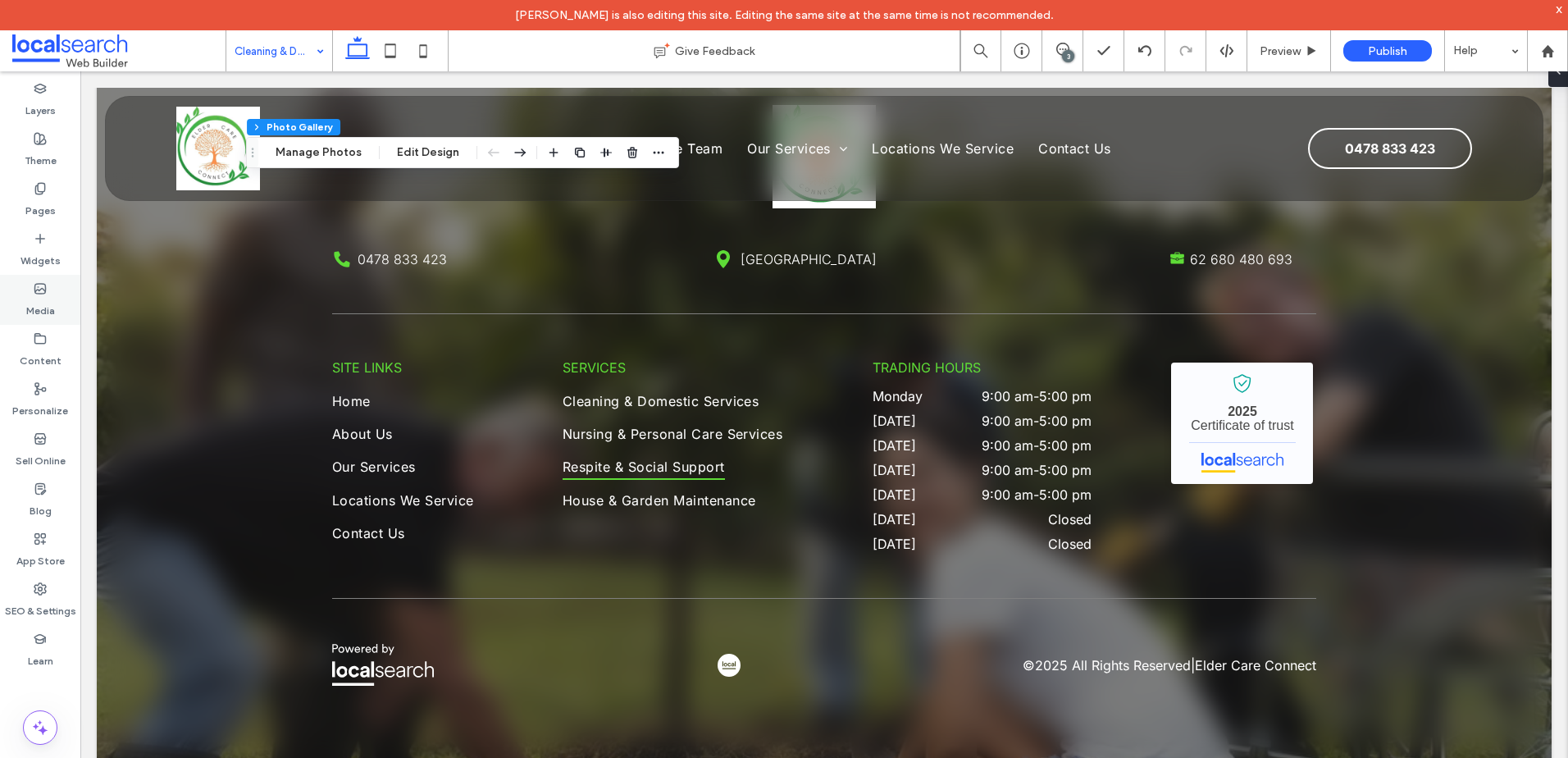
click at [35, 297] on label "Media" at bounding box center [40, 306] width 29 height 23
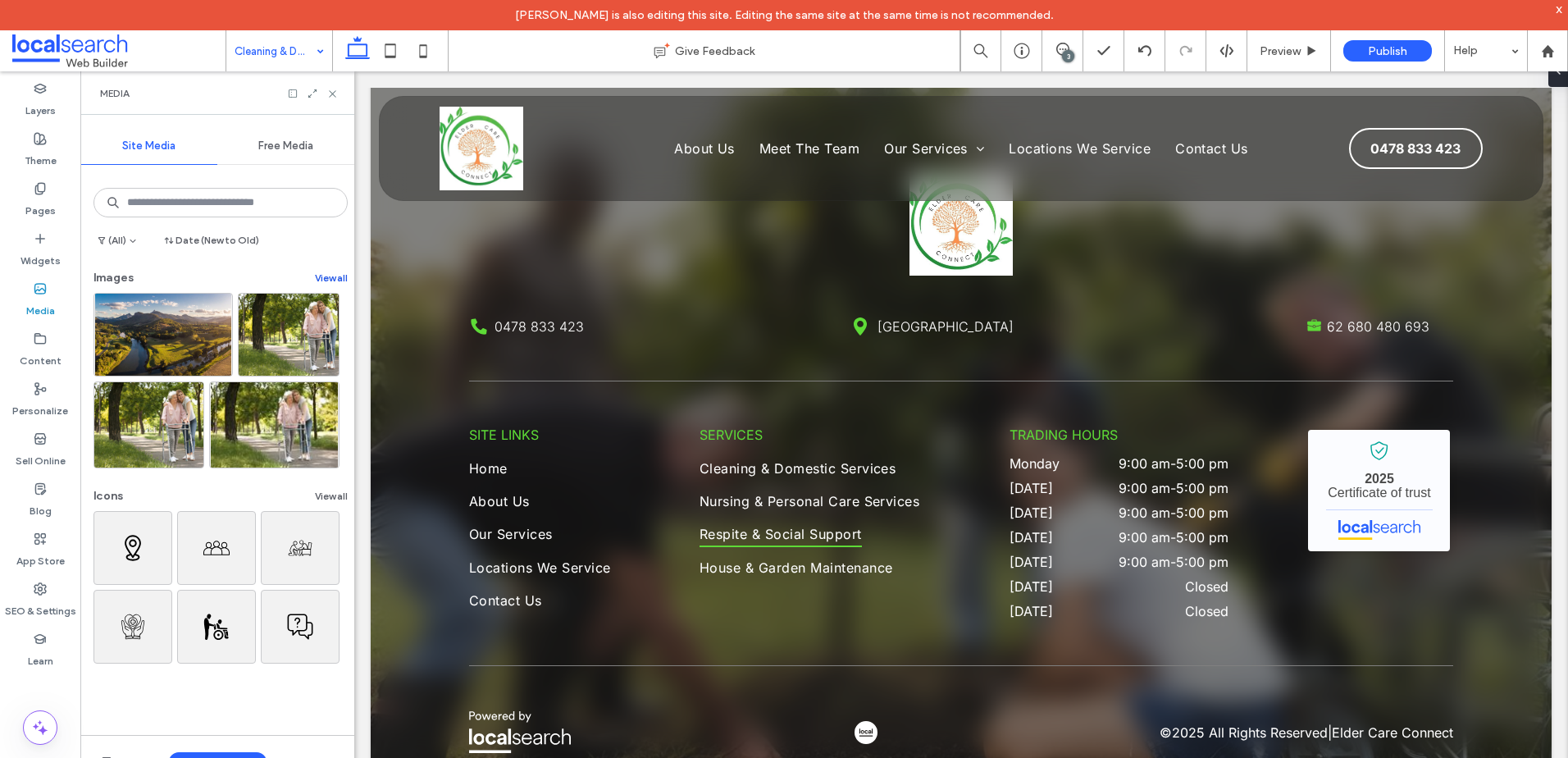
click at [335, 270] on button "View all" at bounding box center [331, 277] width 33 height 19
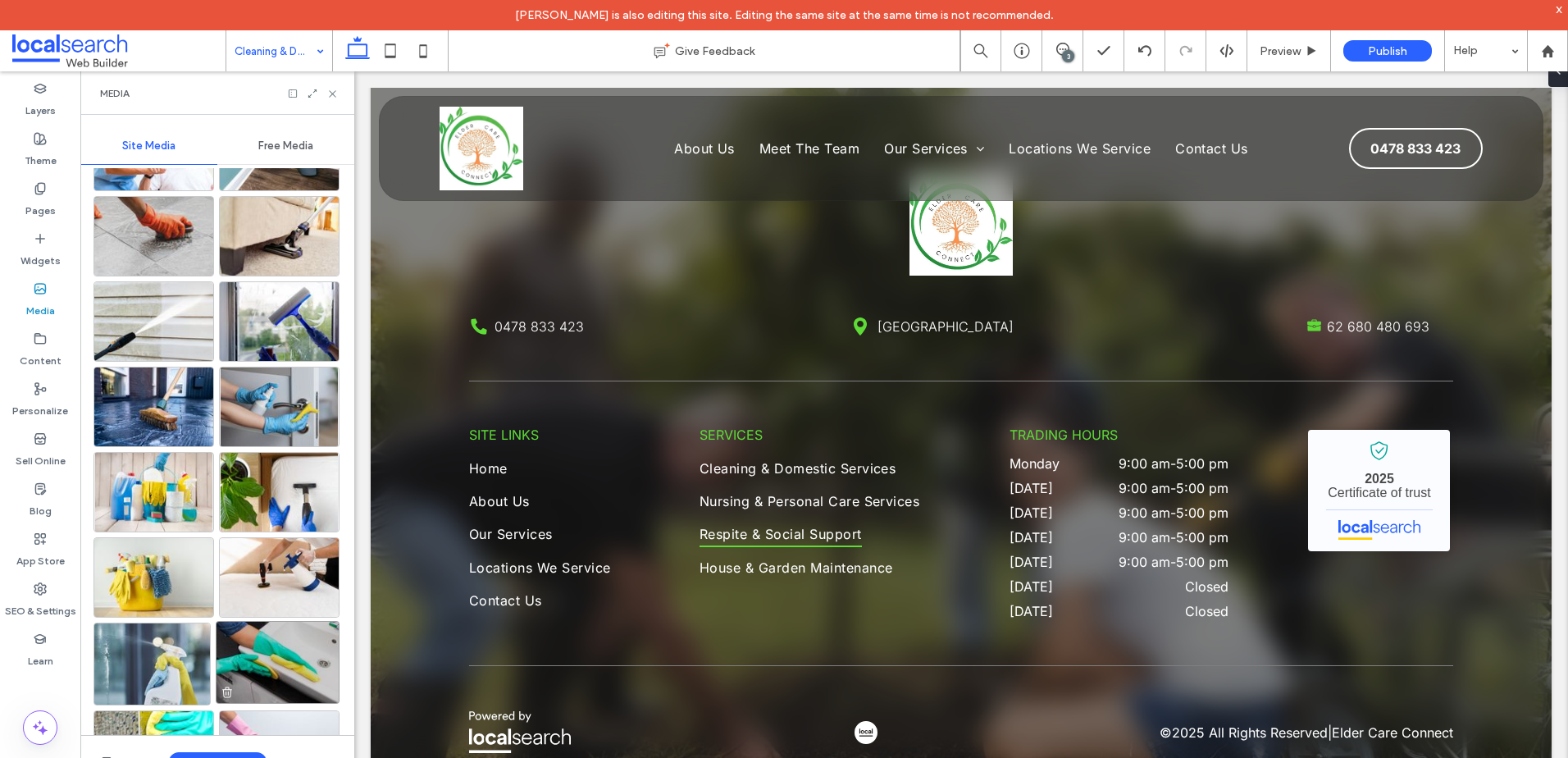
scroll to position [1541, 0]
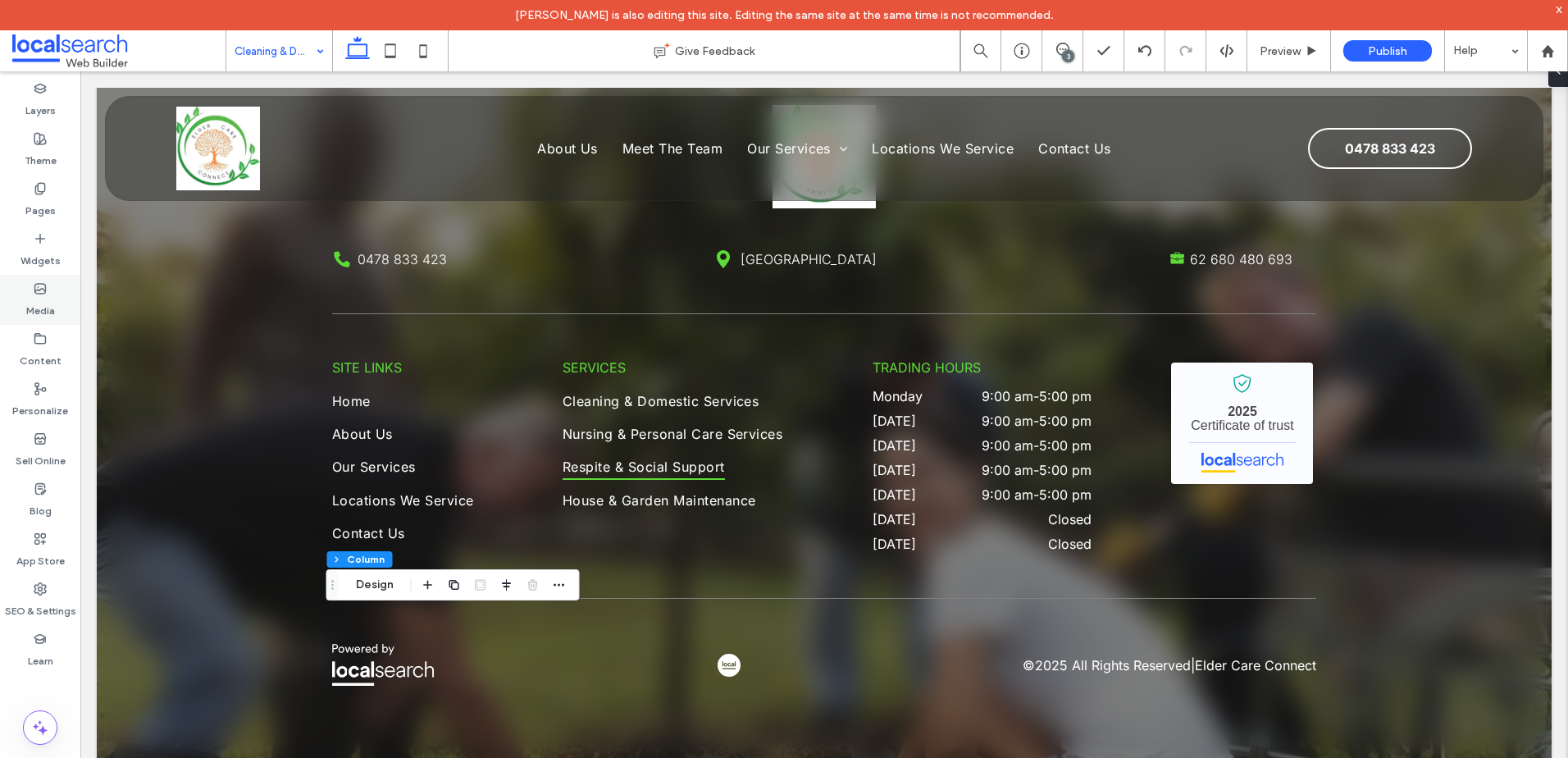
click at [48, 298] on label "Media" at bounding box center [40, 306] width 29 height 23
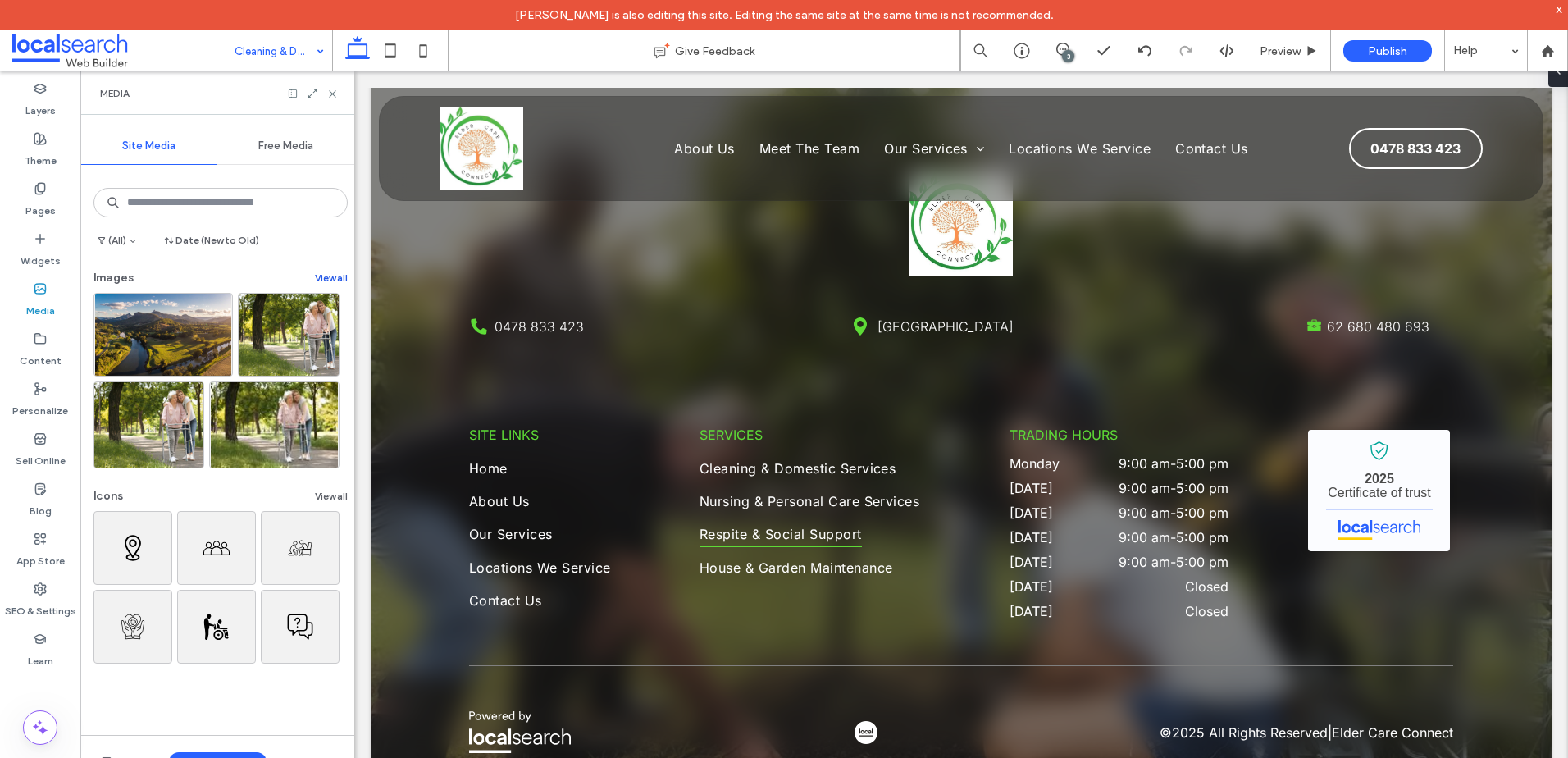
click at [326, 278] on button "View all" at bounding box center [331, 277] width 33 height 19
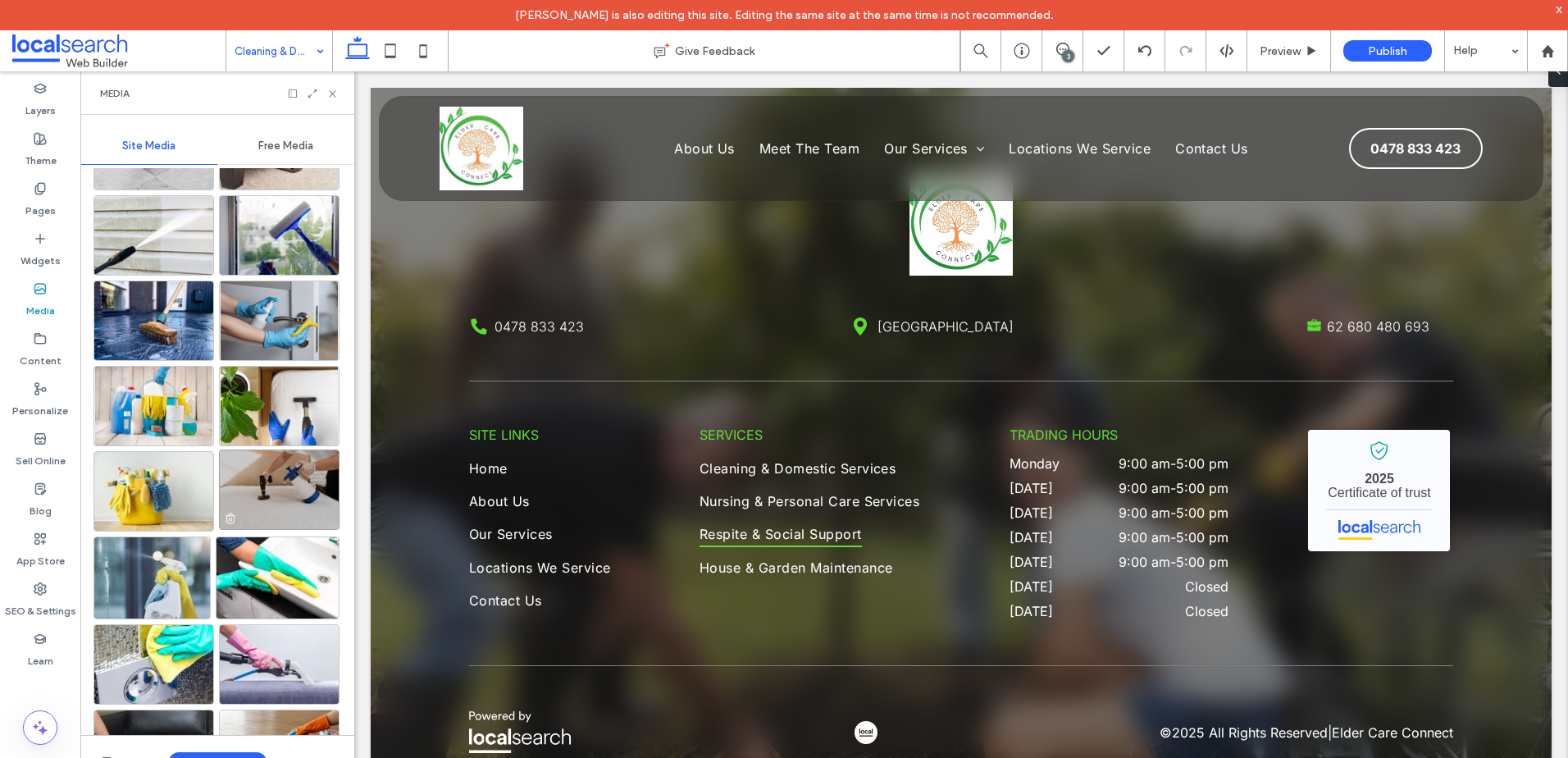
scroll to position [1623, 0]
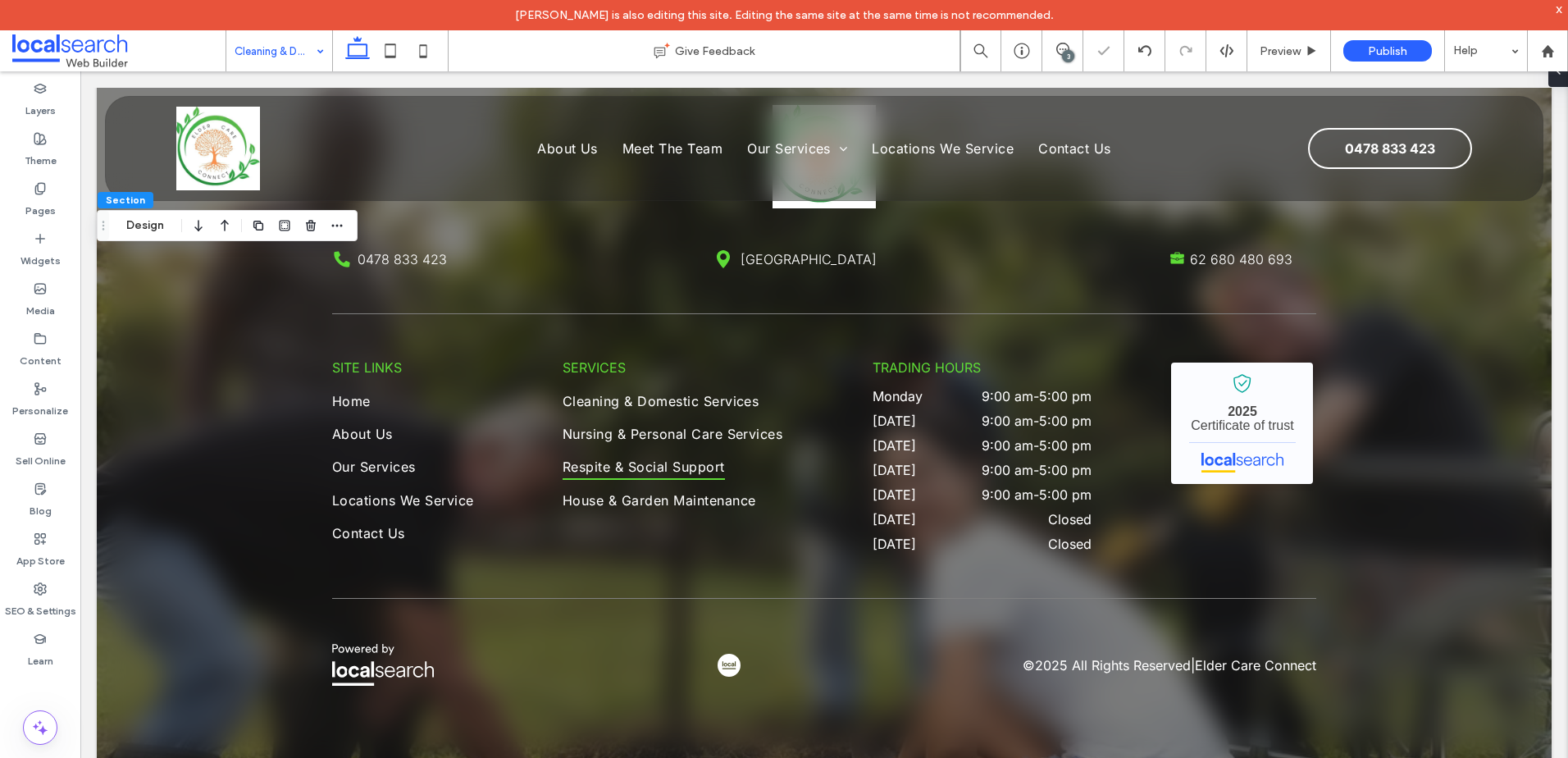
click at [150, 225] on button "Design" at bounding box center [145, 225] width 59 height 19
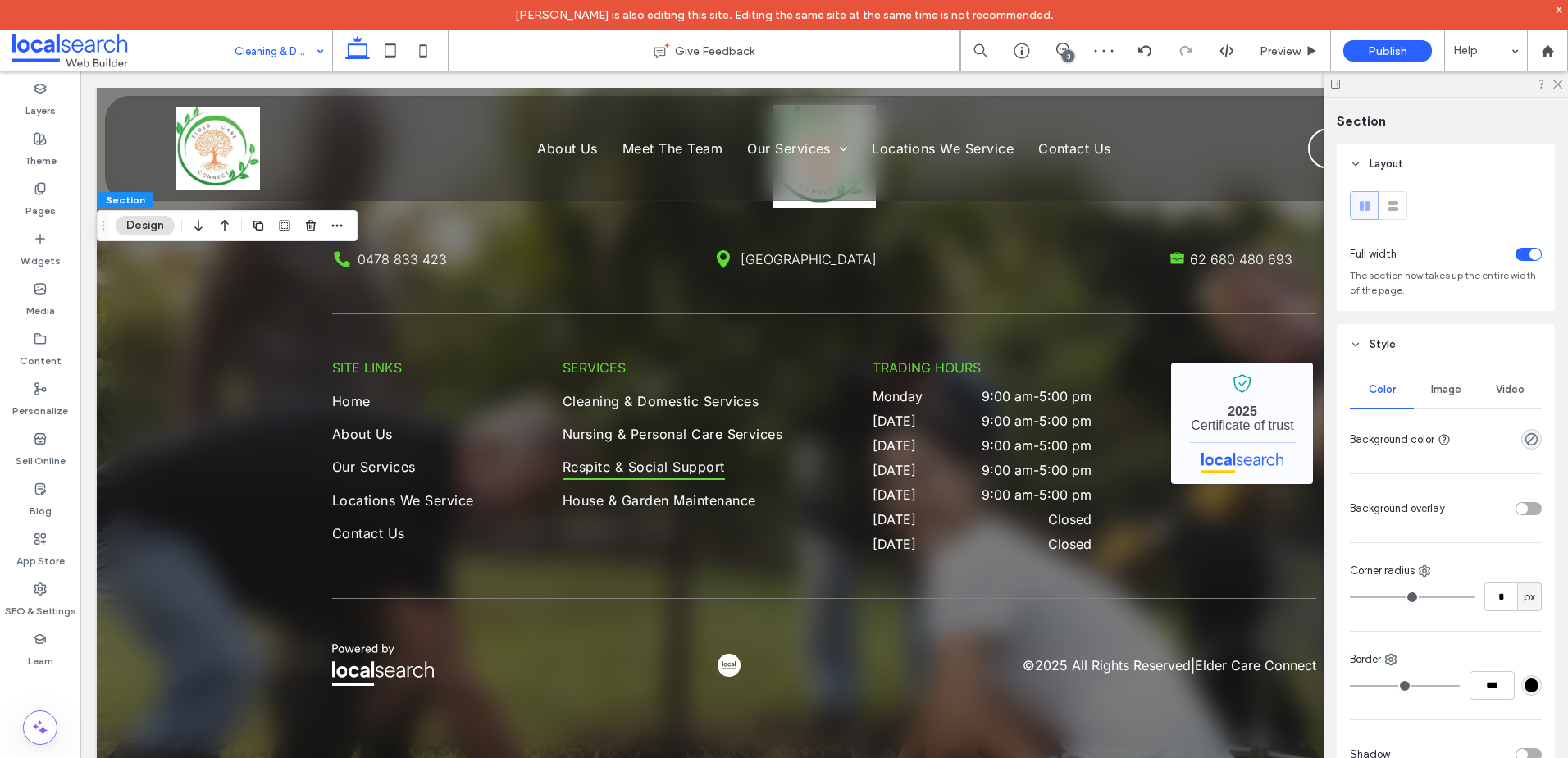
click at [1443, 385] on span "Image" at bounding box center [1447, 390] width 30 height 13
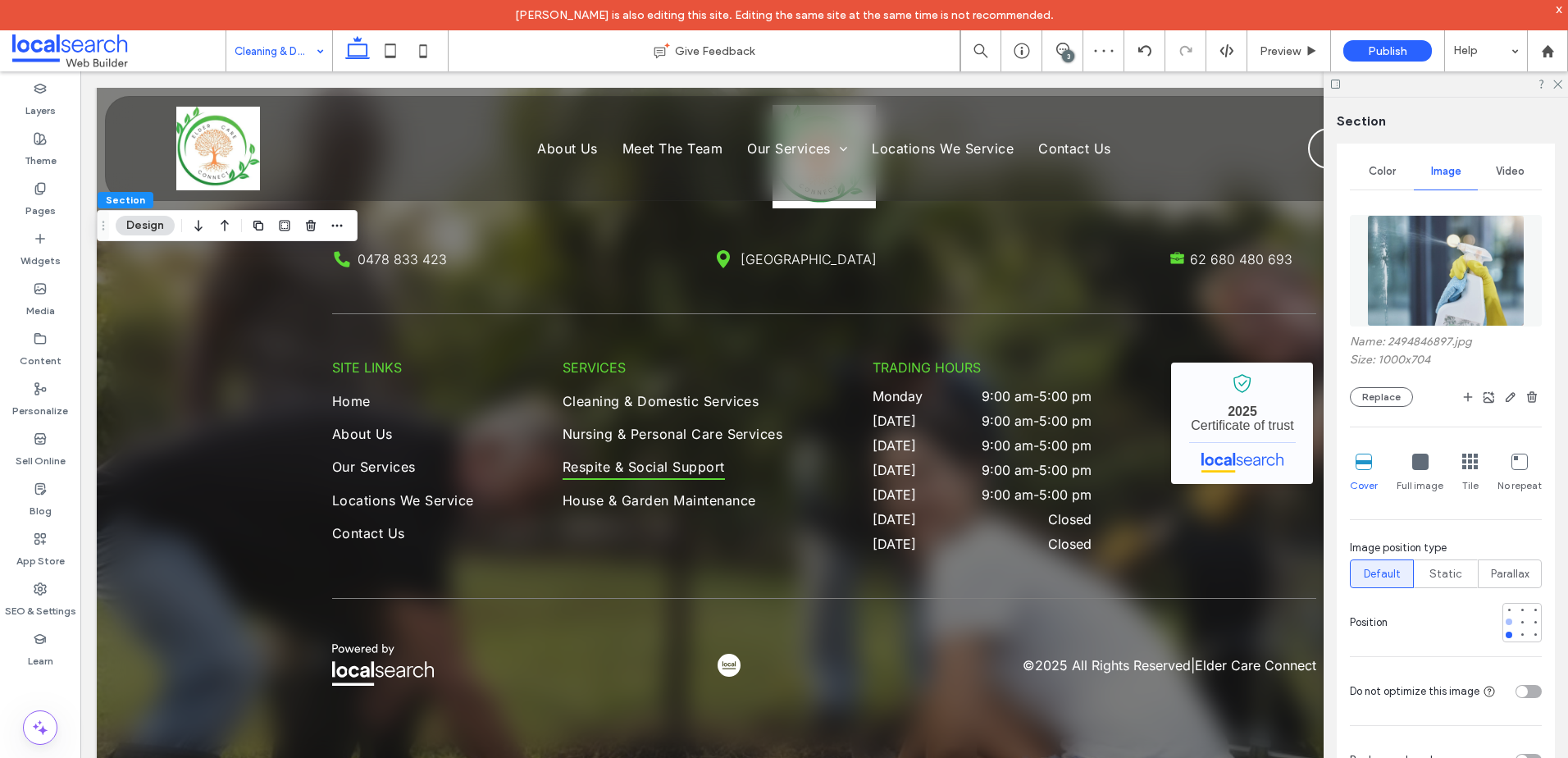
scroll to position [246, 0]
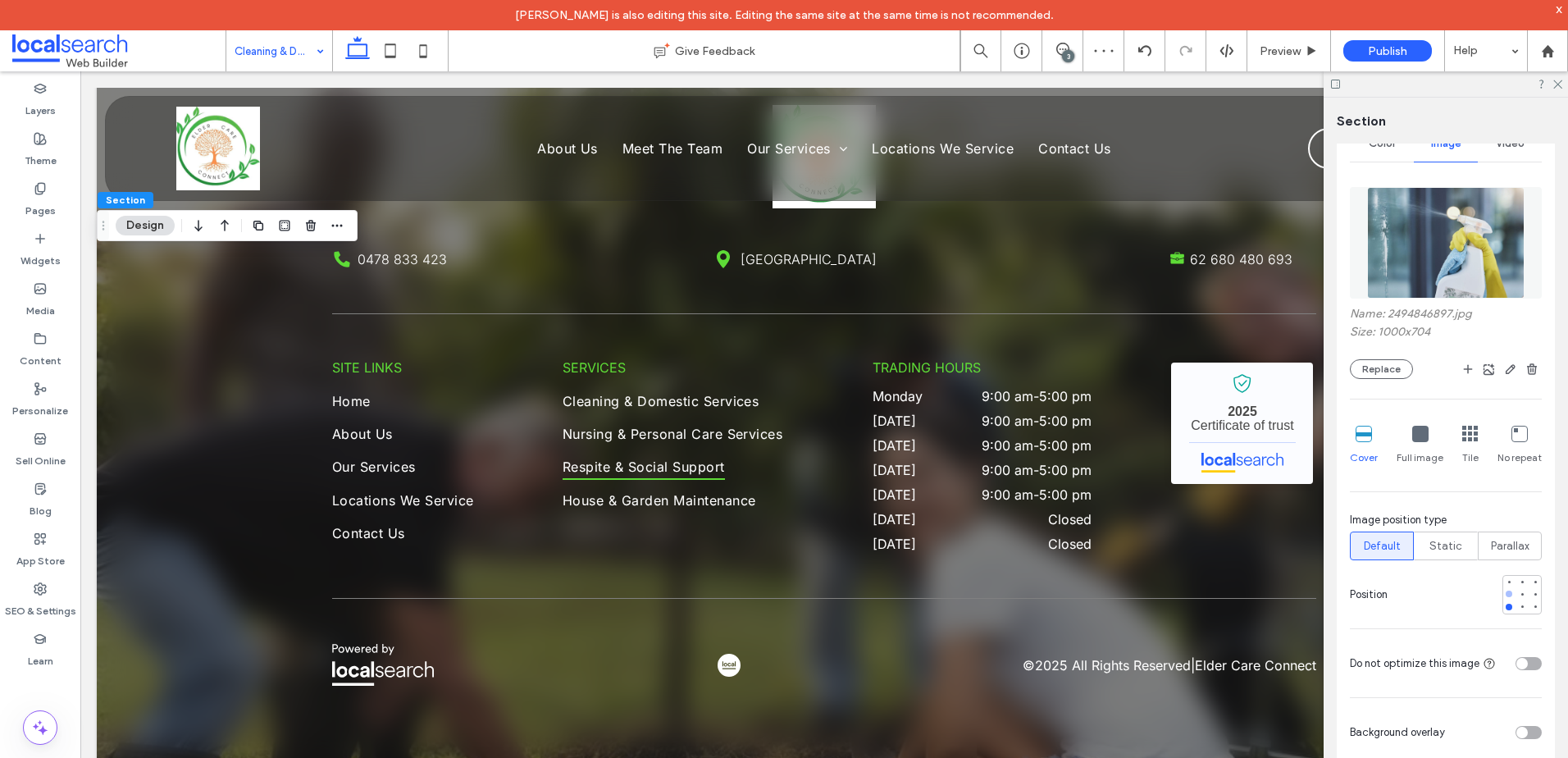
click at [1506, 593] on div at bounding box center [1509, 594] width 7 height 7
click at [1505, 370] on icon "button" at bounding box center [1511, 369] width 13 height 13
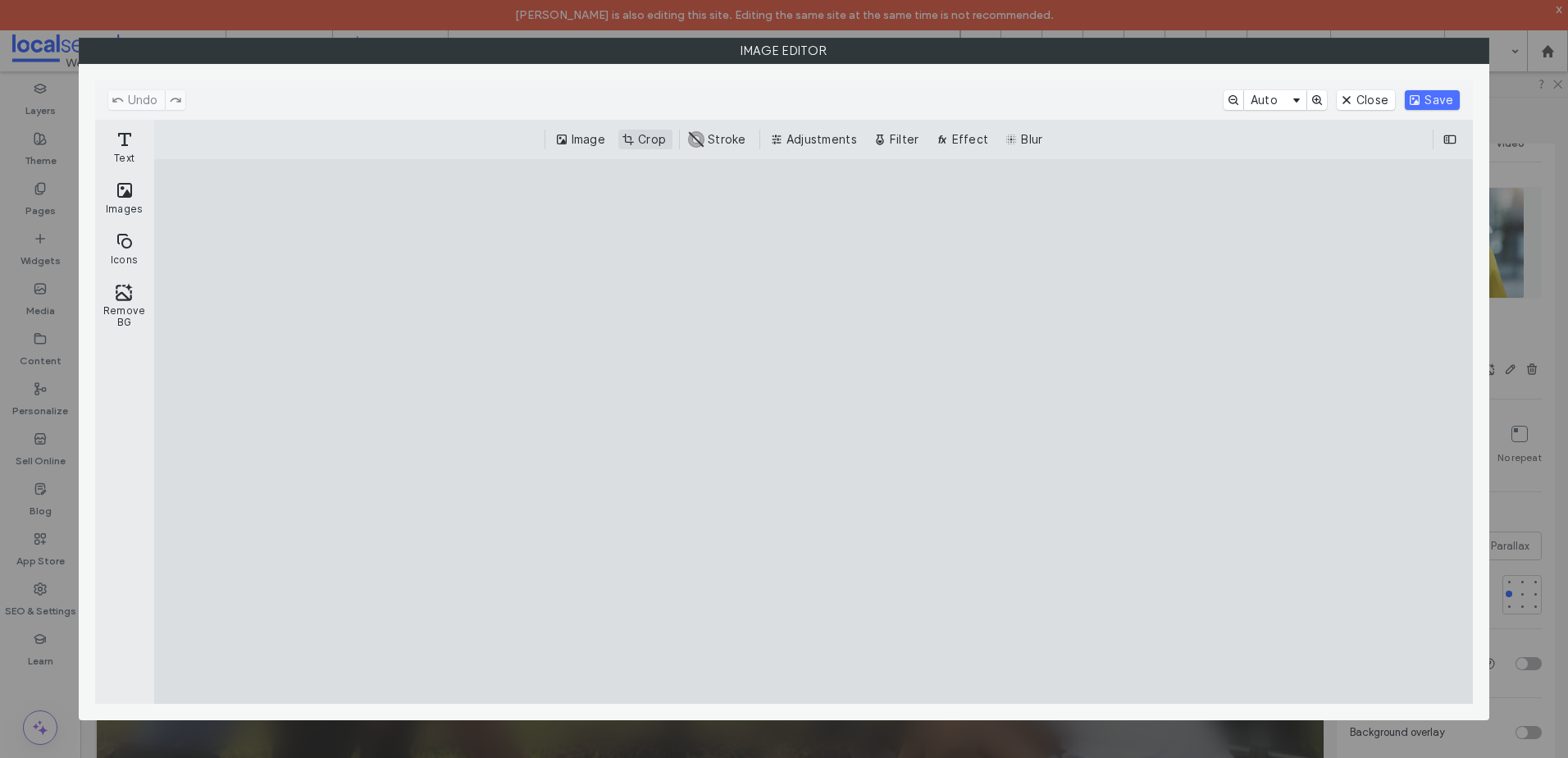
click at [656, 146] on button "Crop" at bounding box center [645, 139] width 54 height 19
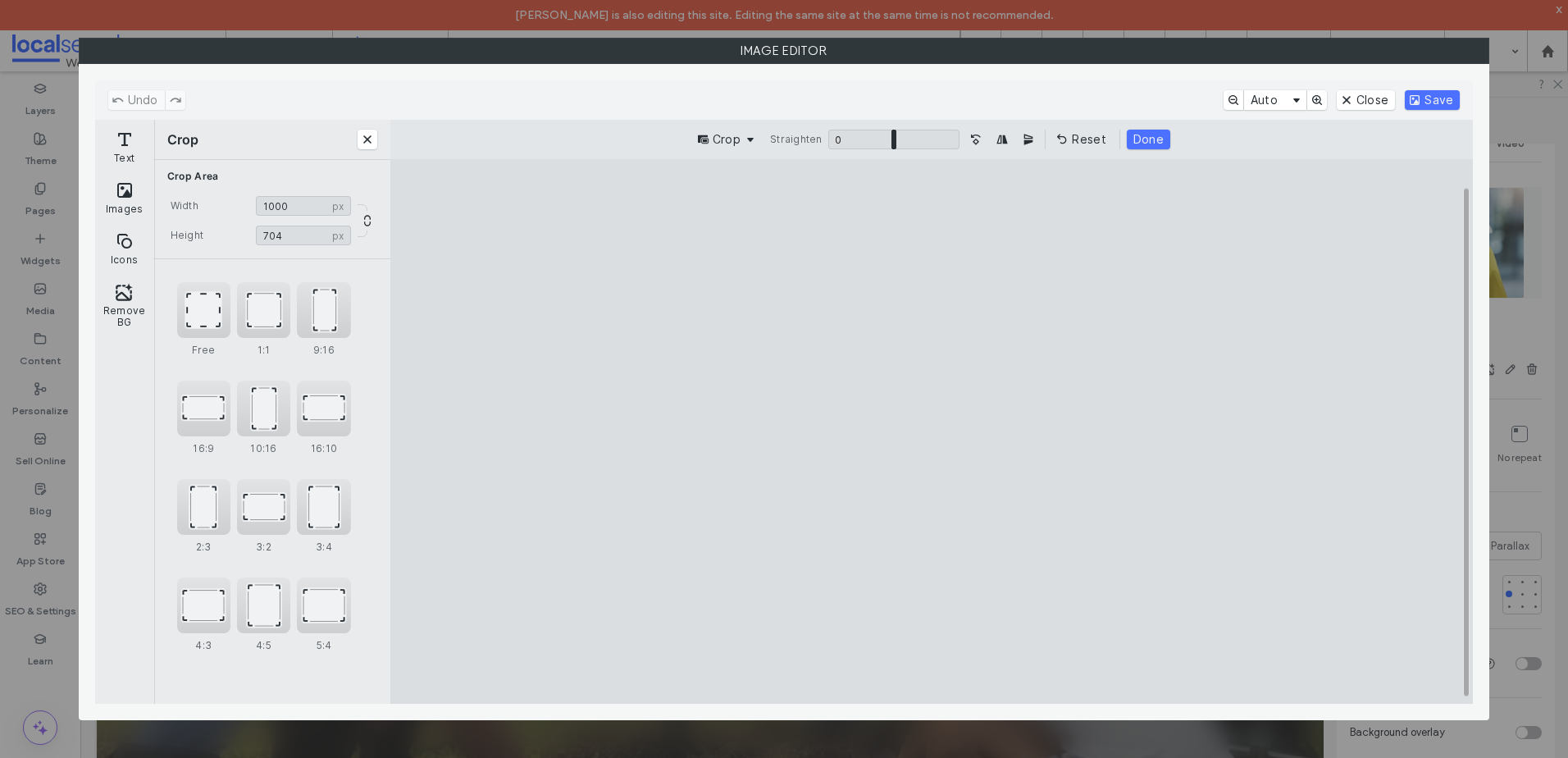
type input "***"
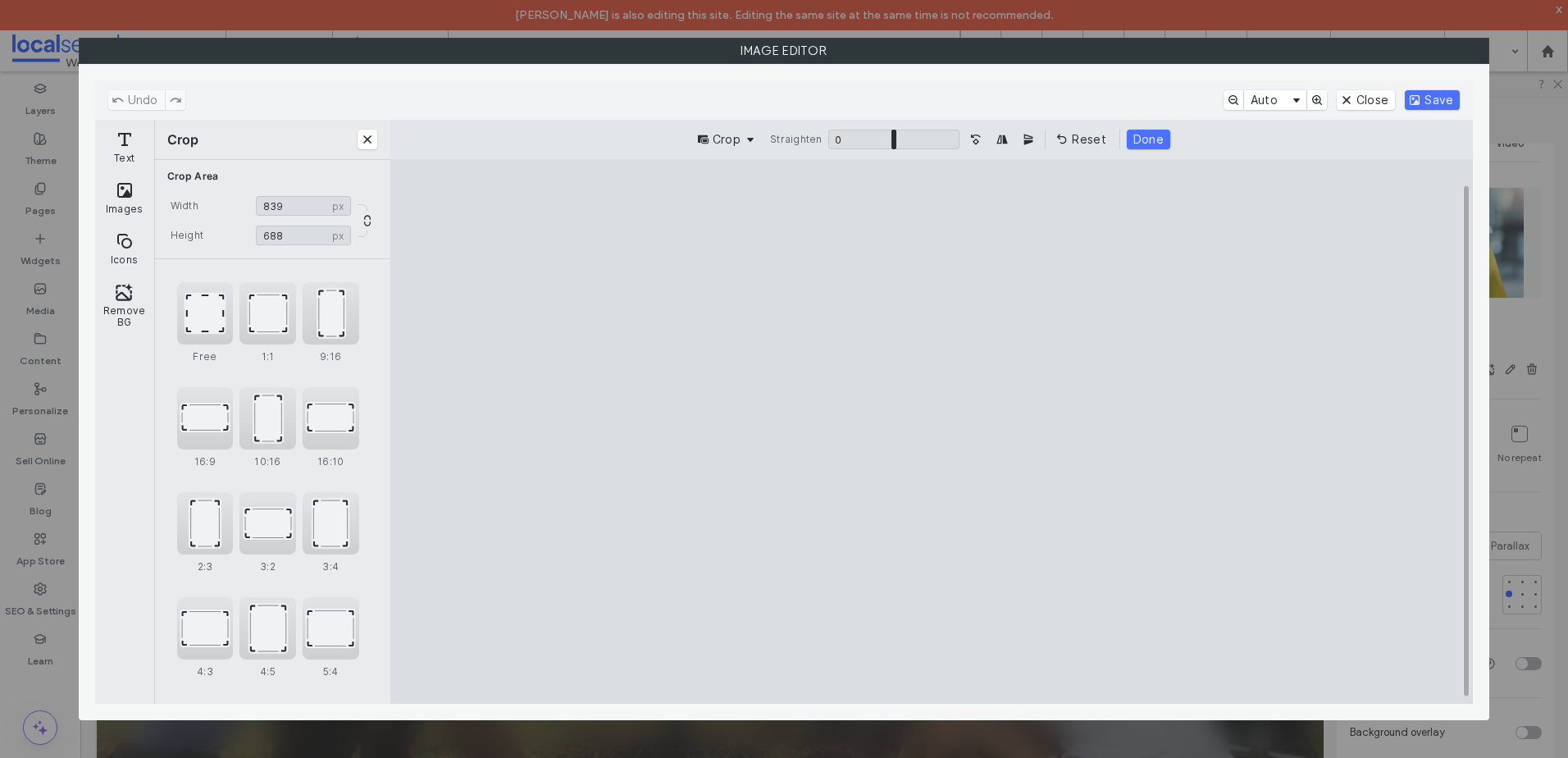
type input "***"
drag, startPoint x: 1241, startPoint y: 218, endPoint x: 1159, endPoint y: 230, distance: 82.9
click at [932, 432] on cesdk-canvas "Editor canvas" at bounding box center [932, 432] width 0 height 0
click at [1431, 99] on button "Save" at bounding box center [1432, 99] width 55 height 19
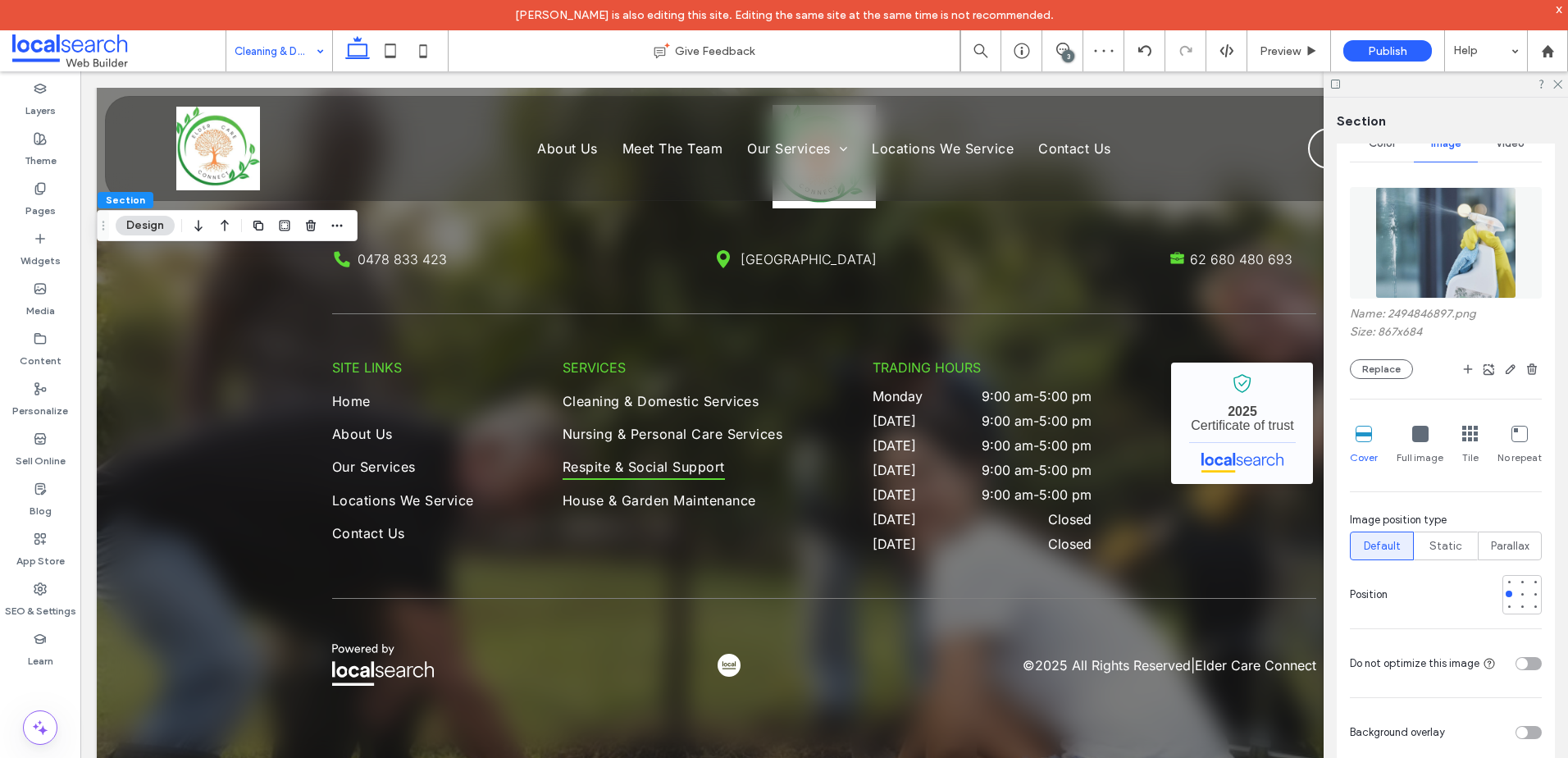
click at [1564, 83] on div at bounding box center [1447, 84] width 245 height 25
click at [1560, 83] on use at bounding box center [1558, 84] width 9 height 9
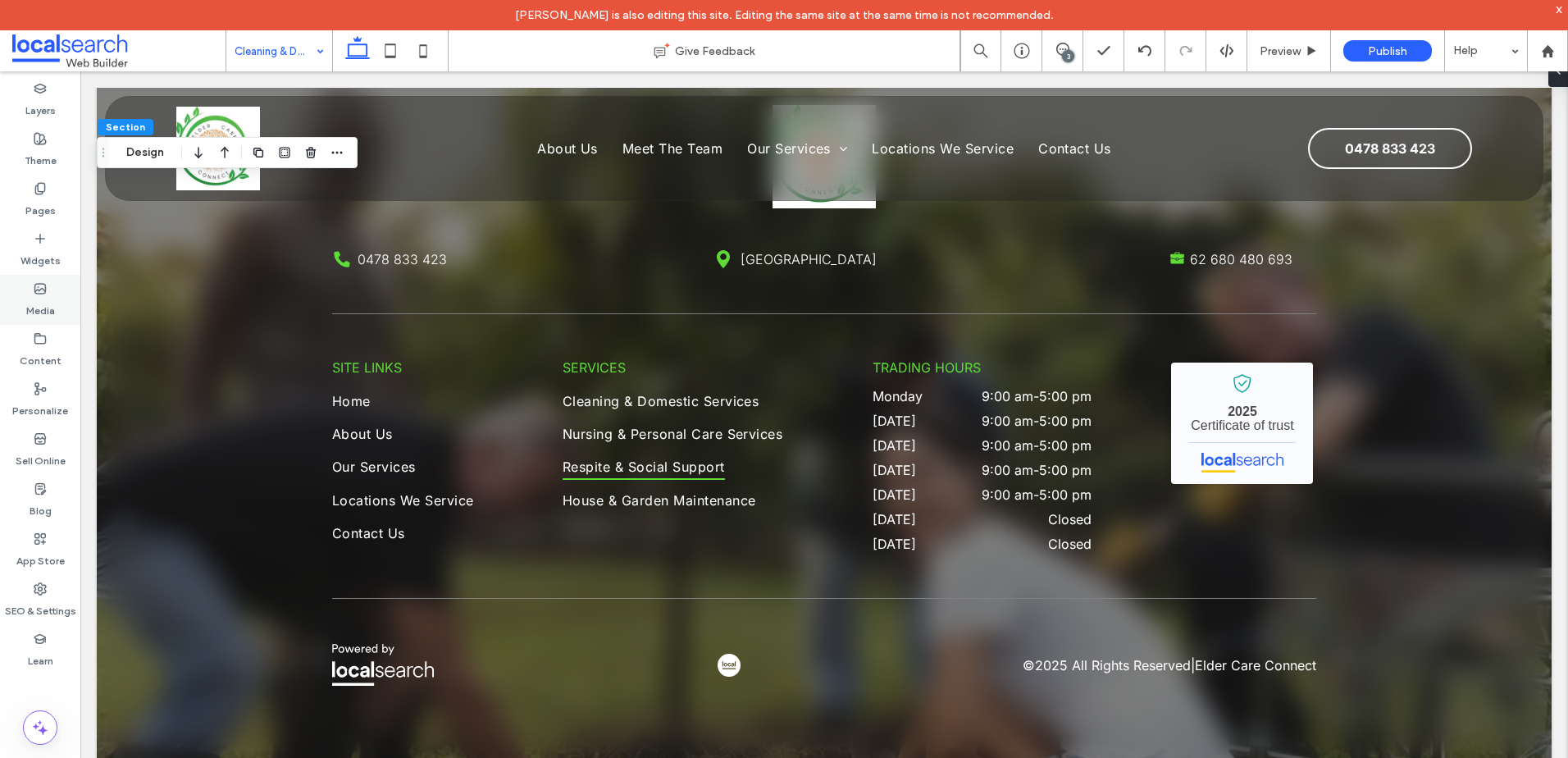
click at [46, 304] on label "Media" at bounding box center [40, 306] width 29 height 23
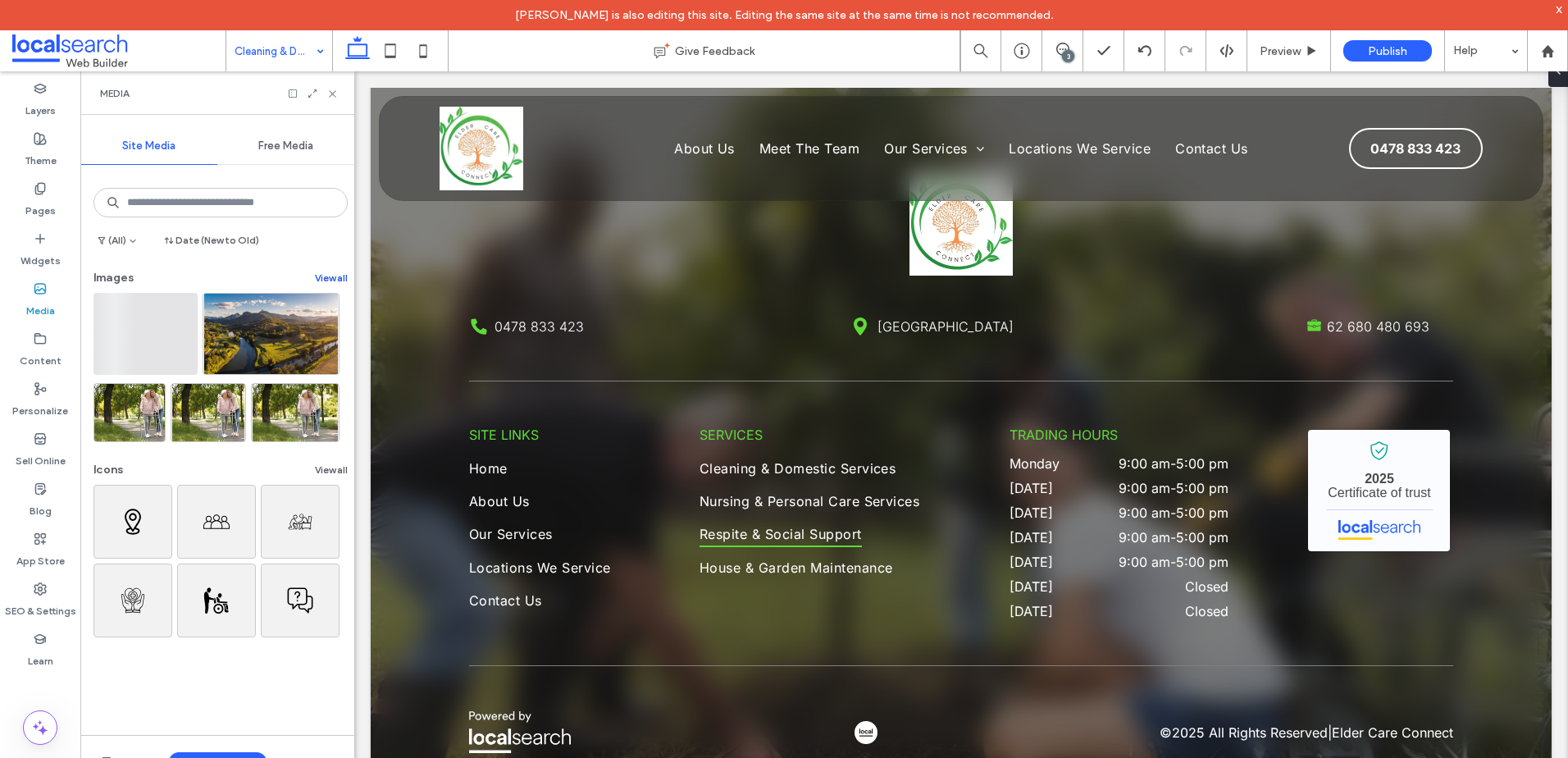
click at [318, 277] on button "View all" at bounding box center [331, 277] width 33 height 19
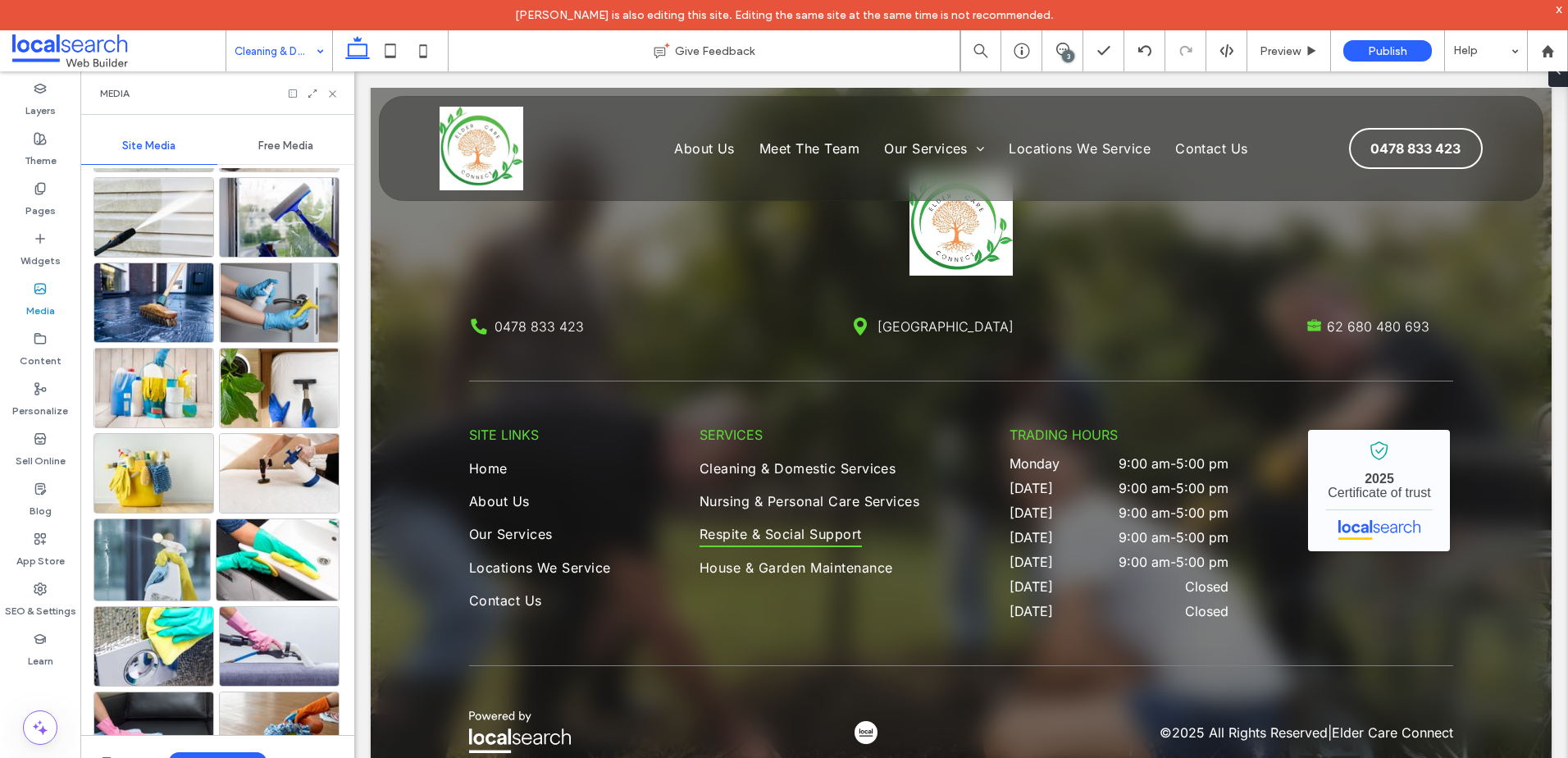
scroll to position [1486, 0]
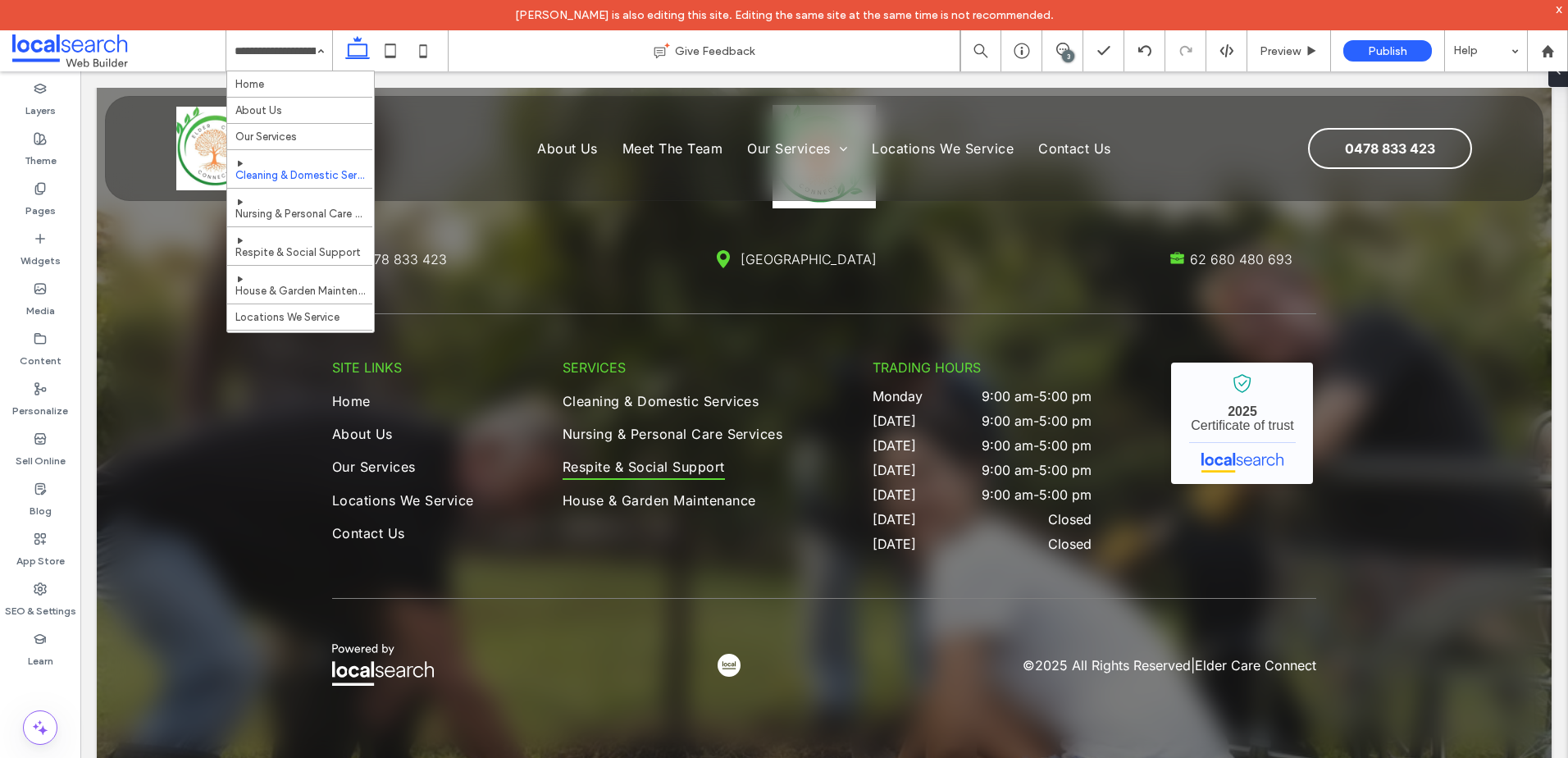
drag, startPoint x: 294, startPoint y: 207, endPoint x: 366, endPoint y: 230, distance: 75.6
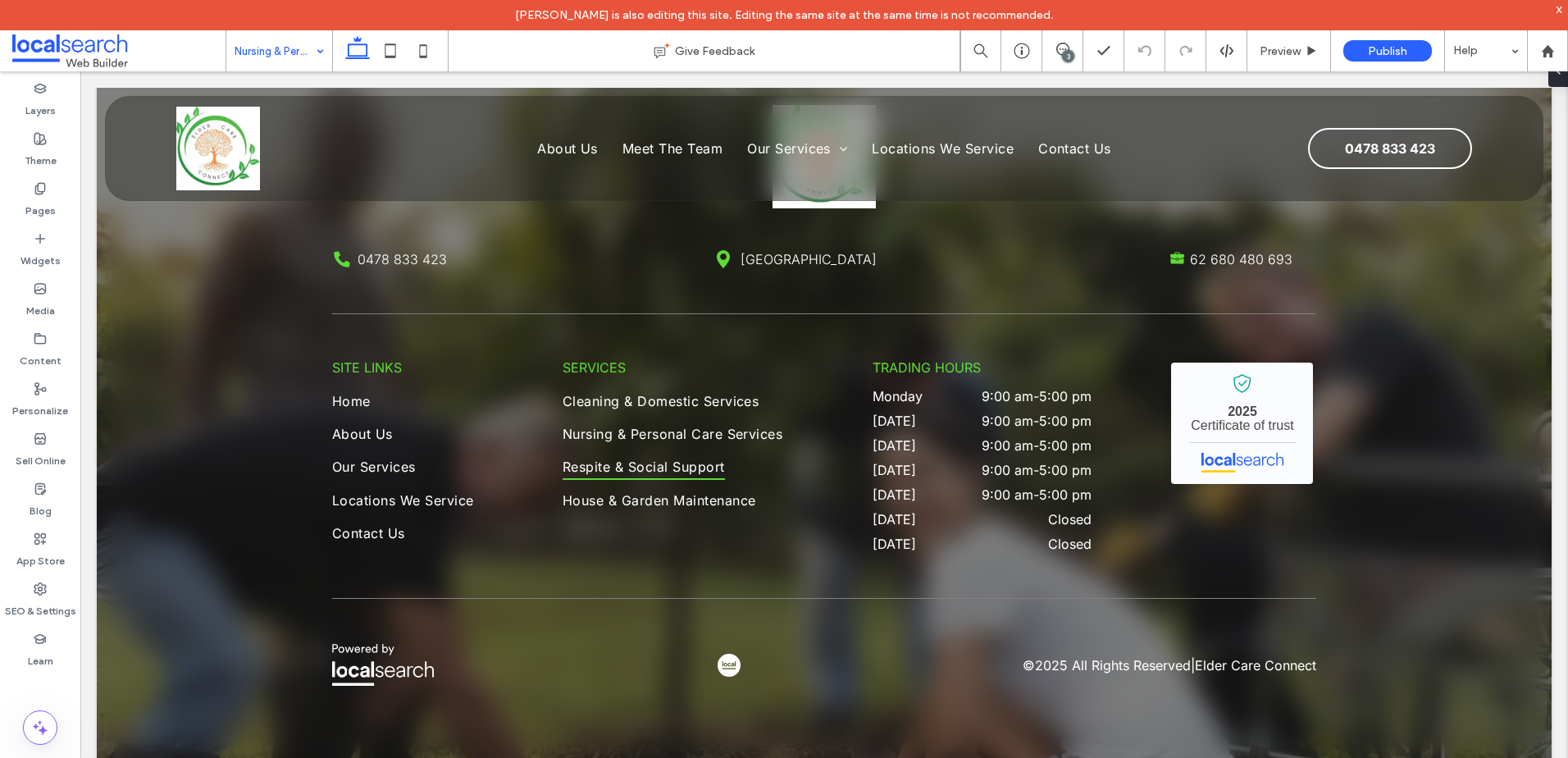
click at [285, 62] on input at bounding box center [275, 51] width 81 height 41
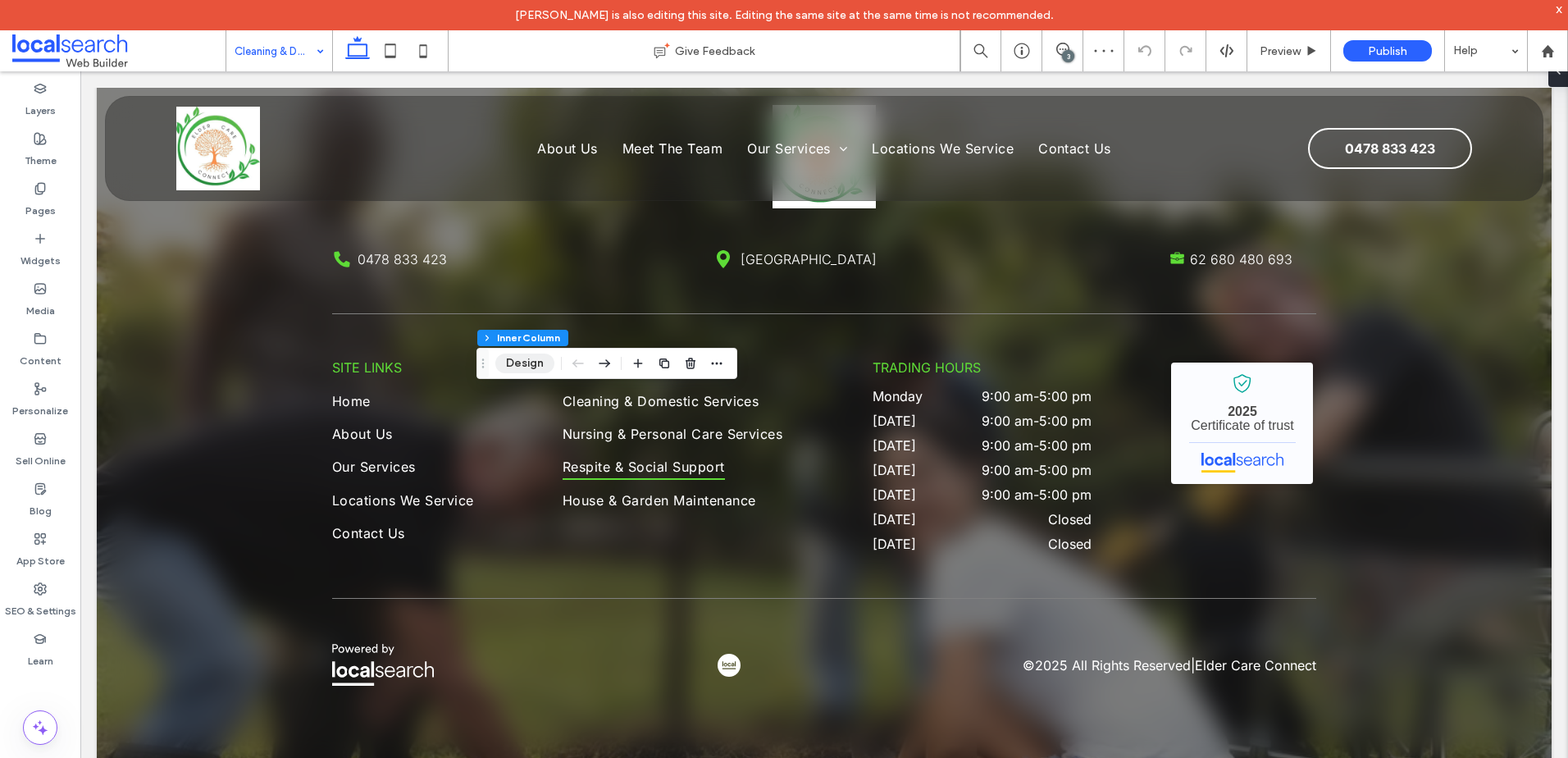
click at [530, 363] on button "Design" at bounding box center [525, 363] width 59 height 19
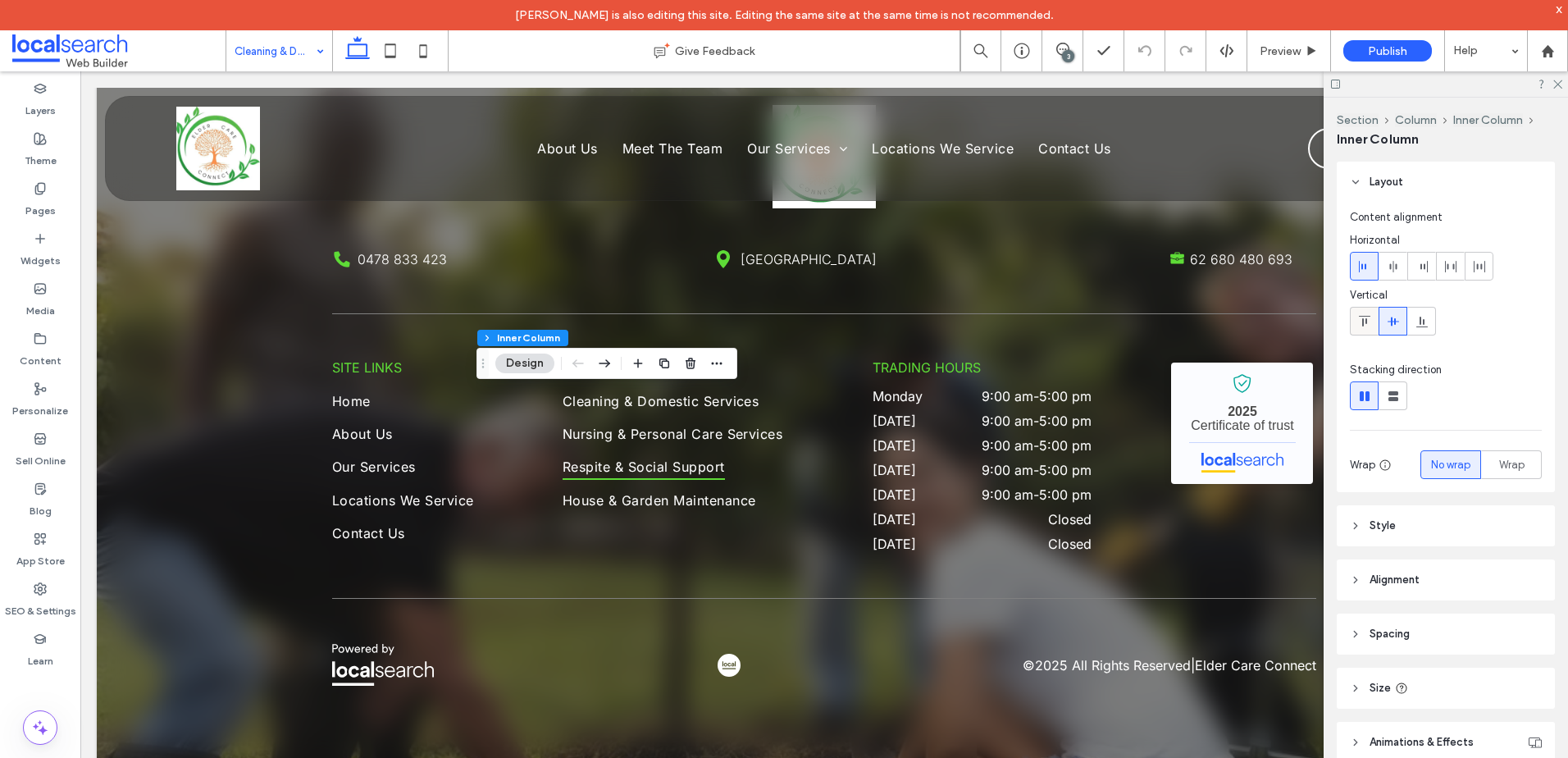
click at [1373, 335] on label at bounding box center [1365, 321] width 29 height 29
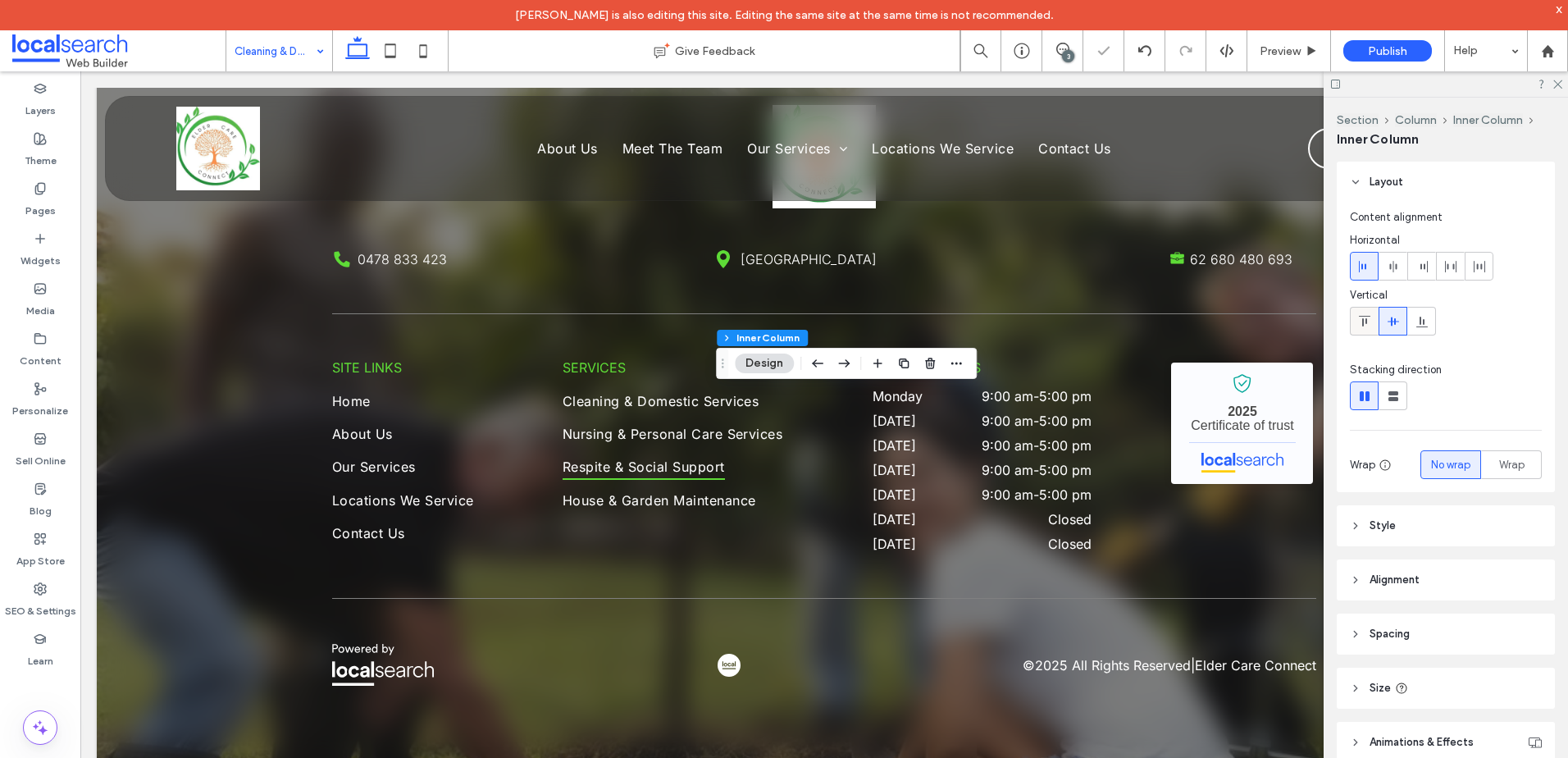
click at [1366, 321] on use at bounding box center [1364, 320] width 12 height 11
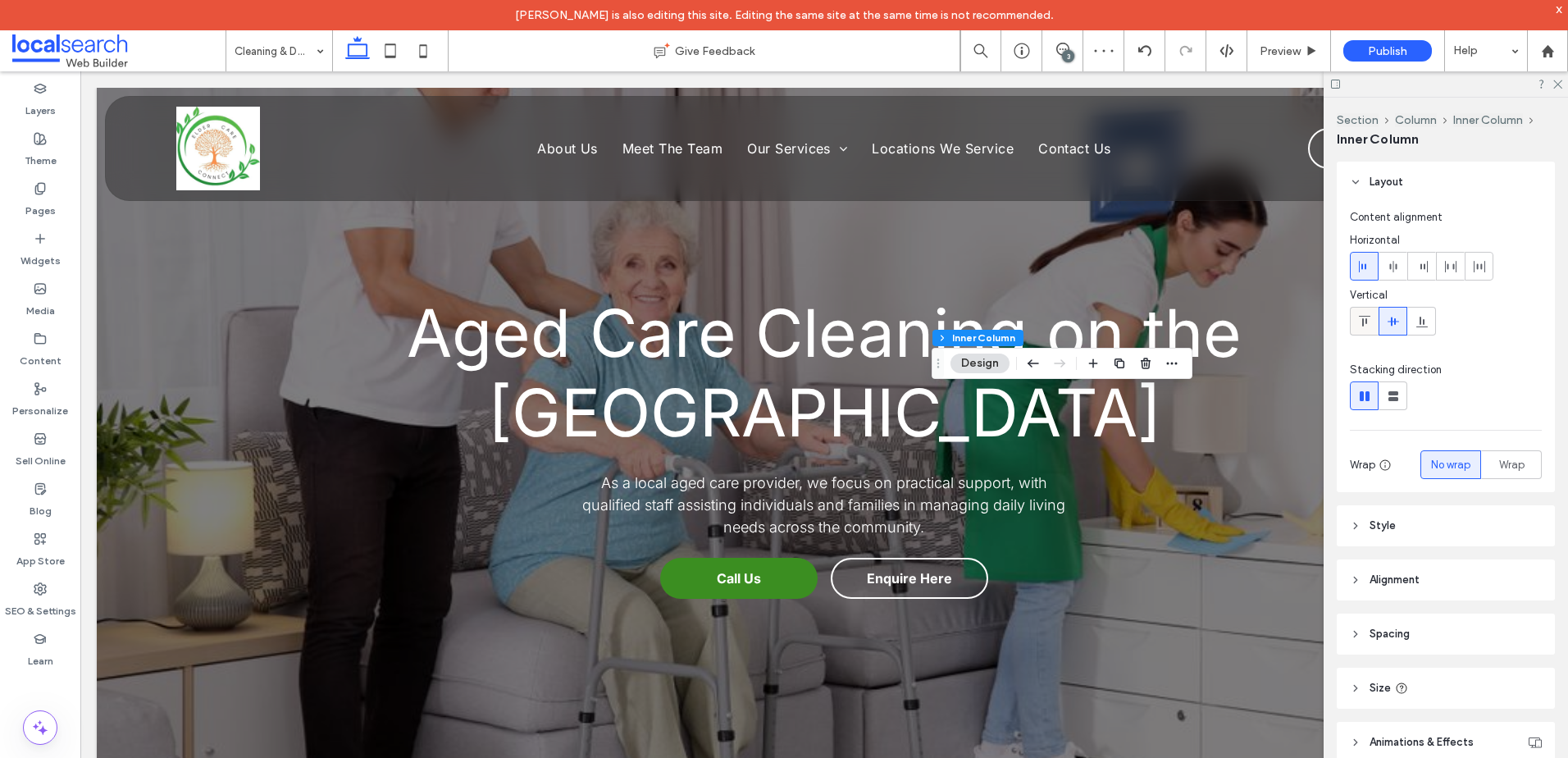
scroll to position [1804, 0]
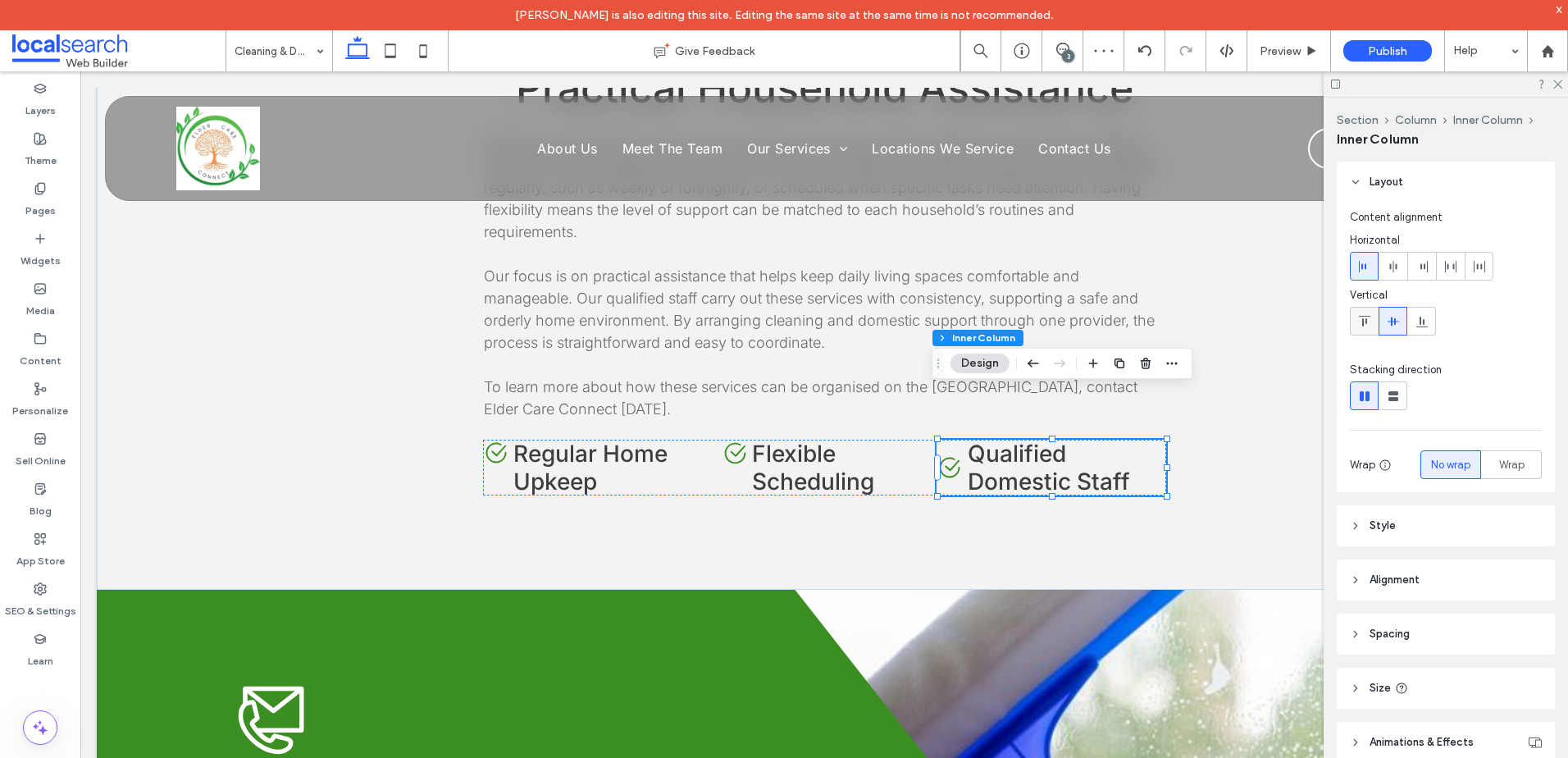
click at [1355, 325] on div at bounding box center [1365, 321] width 27 height 27
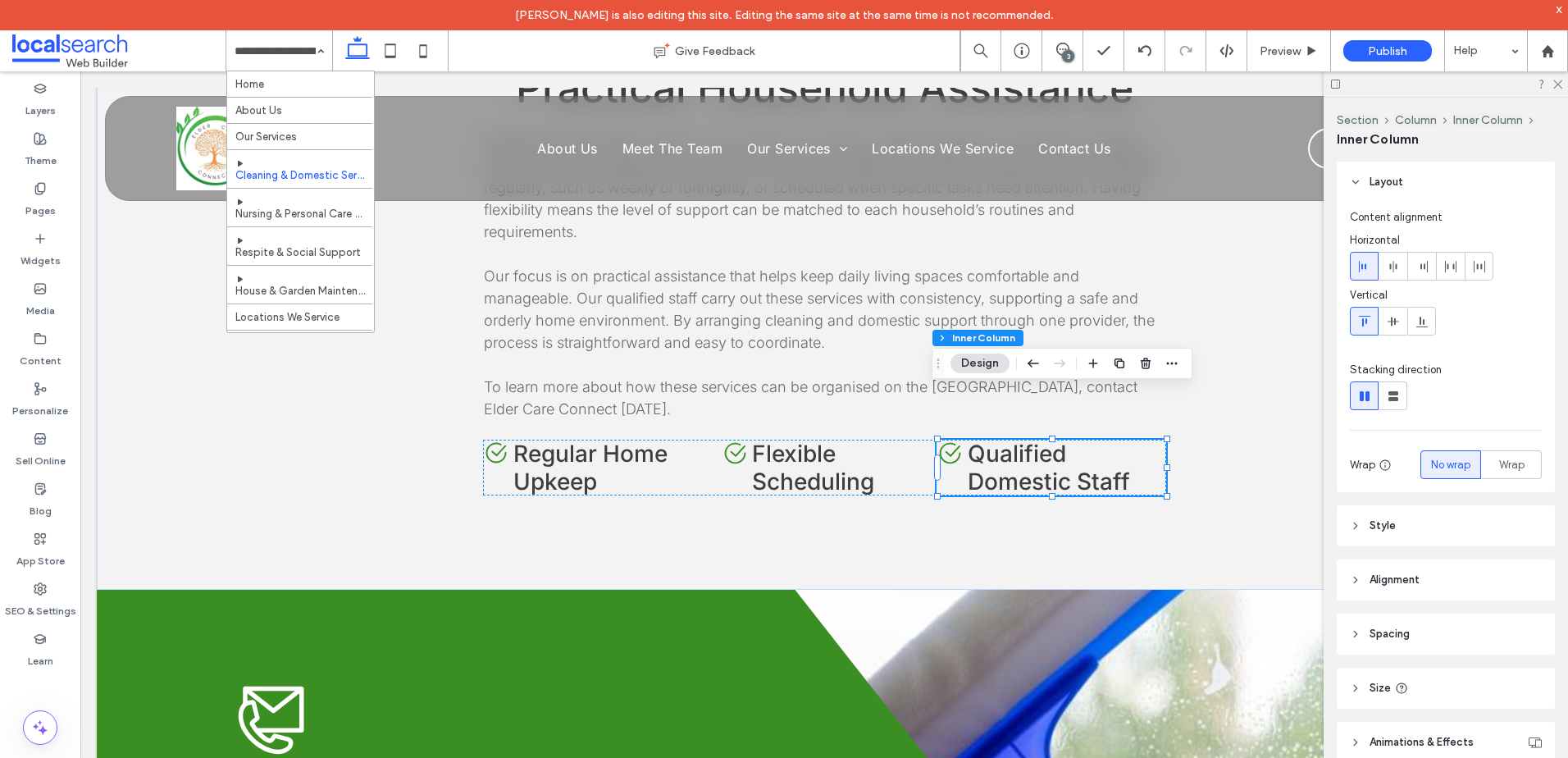
drag, startPoint x: 302, startPoint y: 211, endPoint x: 312, endPoint y: 216, distance: 11.2
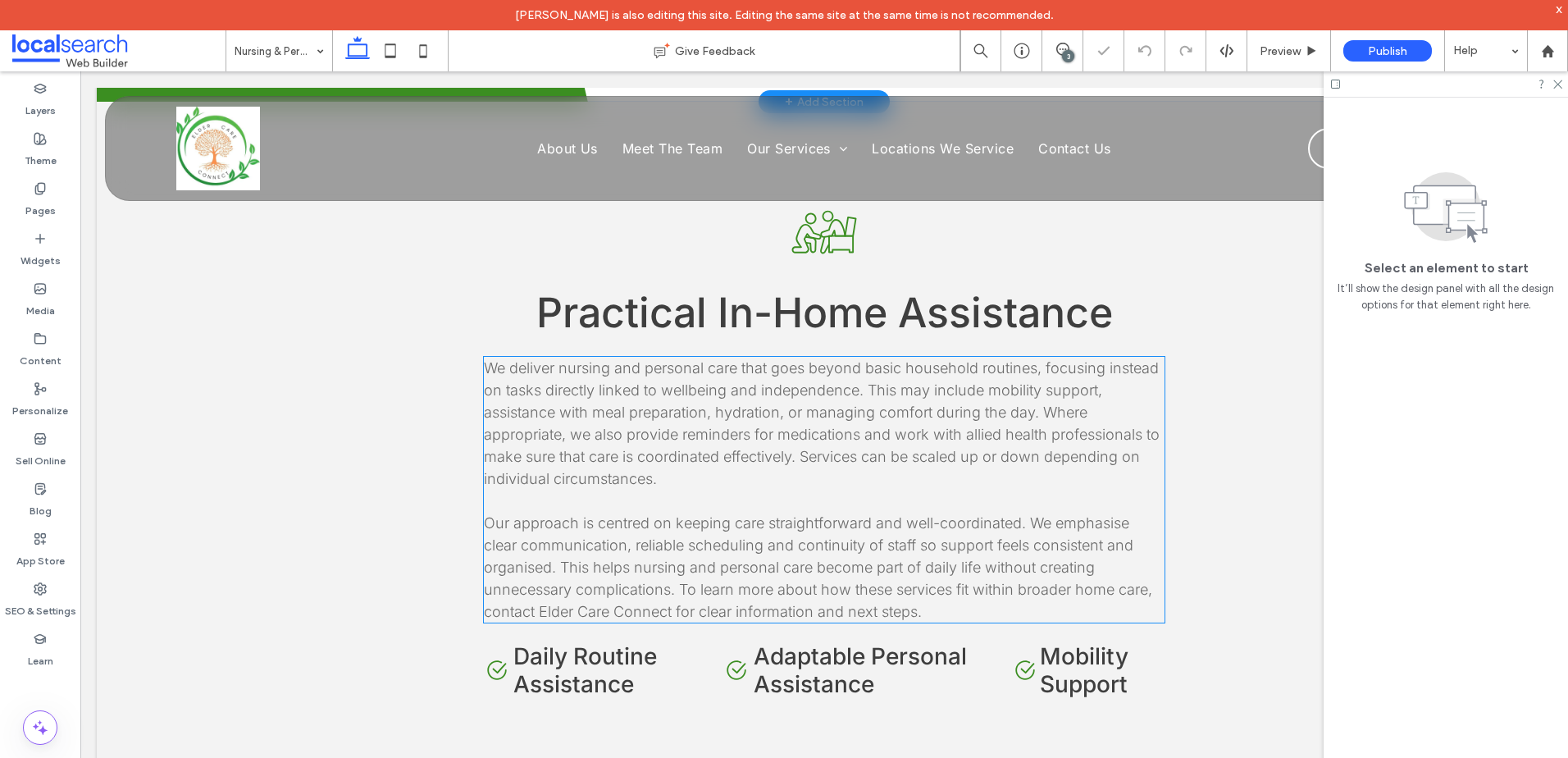
scroll to position [1640, 0]
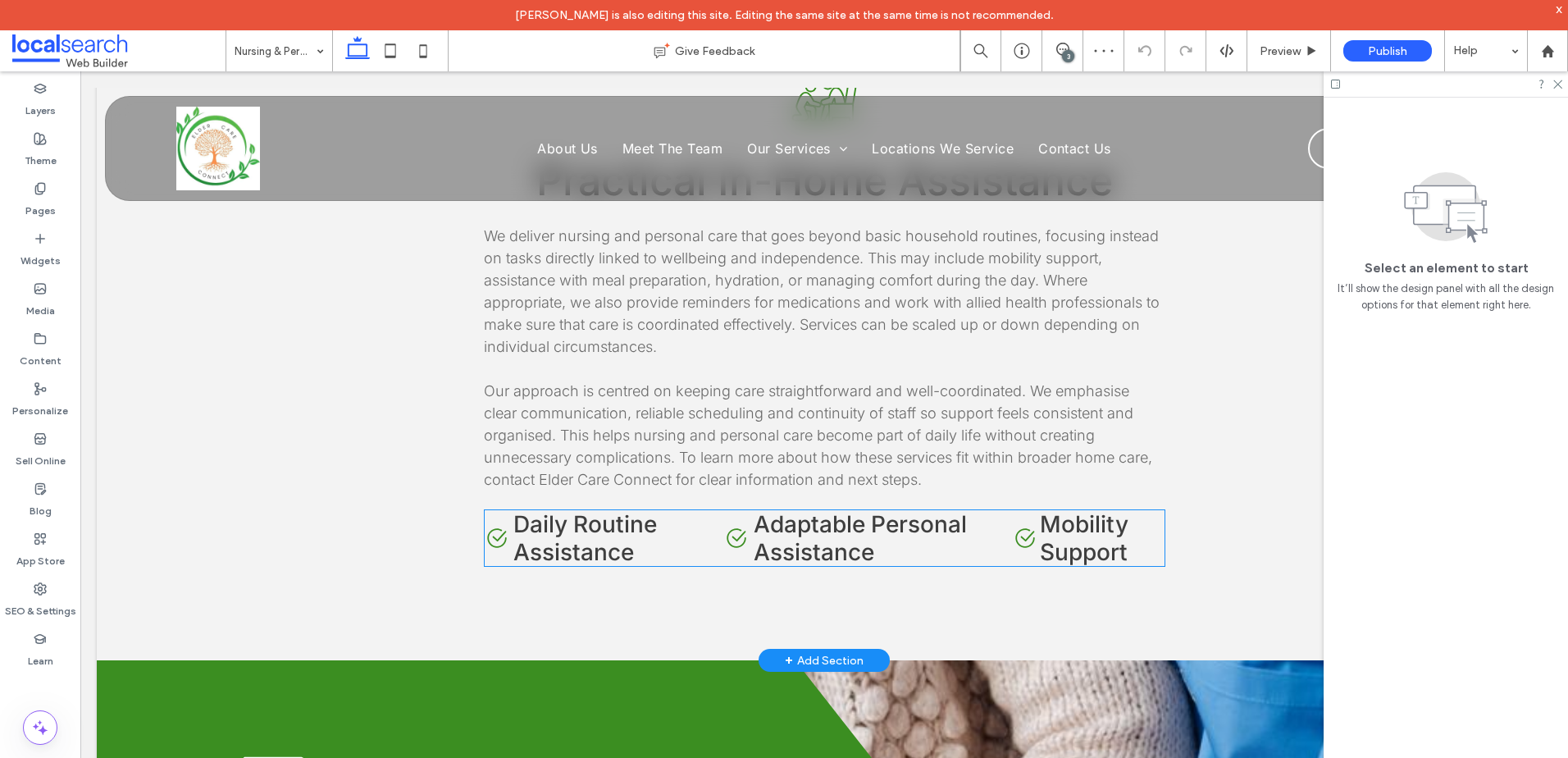
click at [498, 510] on div "Check Icon Daily Routine Assistance" at bounding box center [591, 538] width 213 height 56
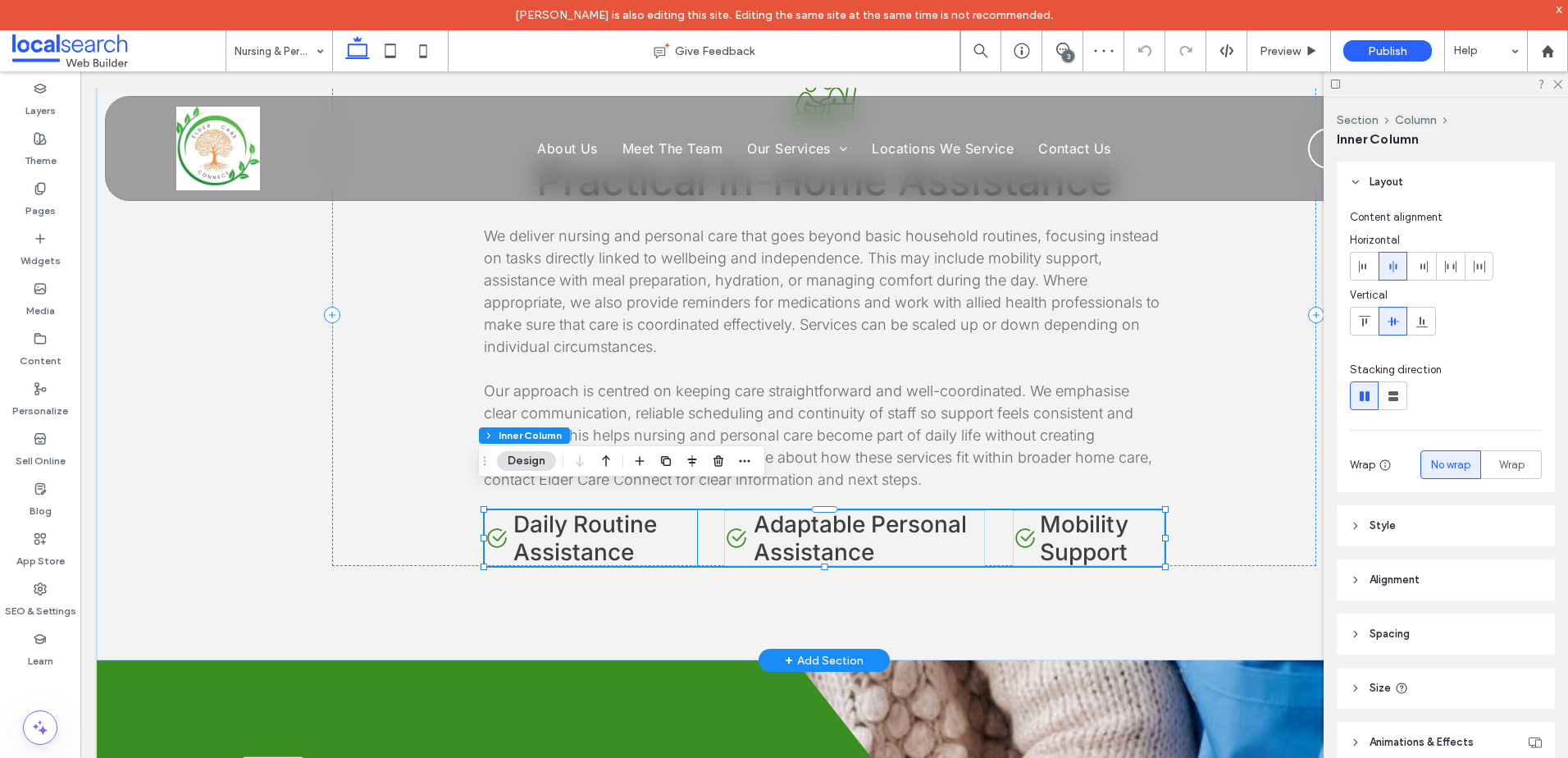
click at [603, 510] on span "Daily Routine Assistance" at bounding box center [585, 538] width 143 height 56
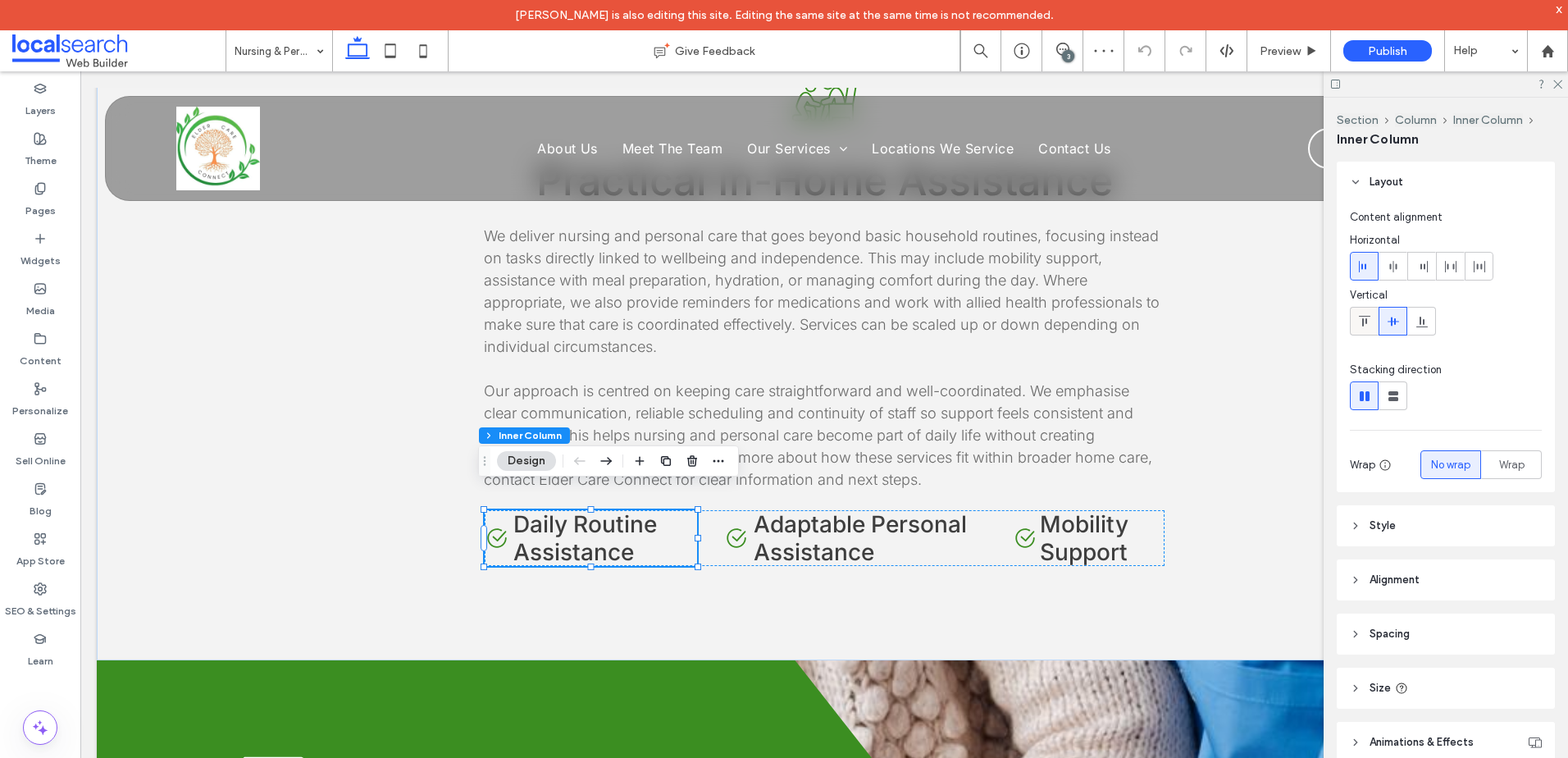
click at [1371, 313] on span at bounding box center [1365, 321] width 13 height 27
click at [775, 514] on span "Adaptable Personal Assistance" at bounding box center [860, 538] width 213 height 56
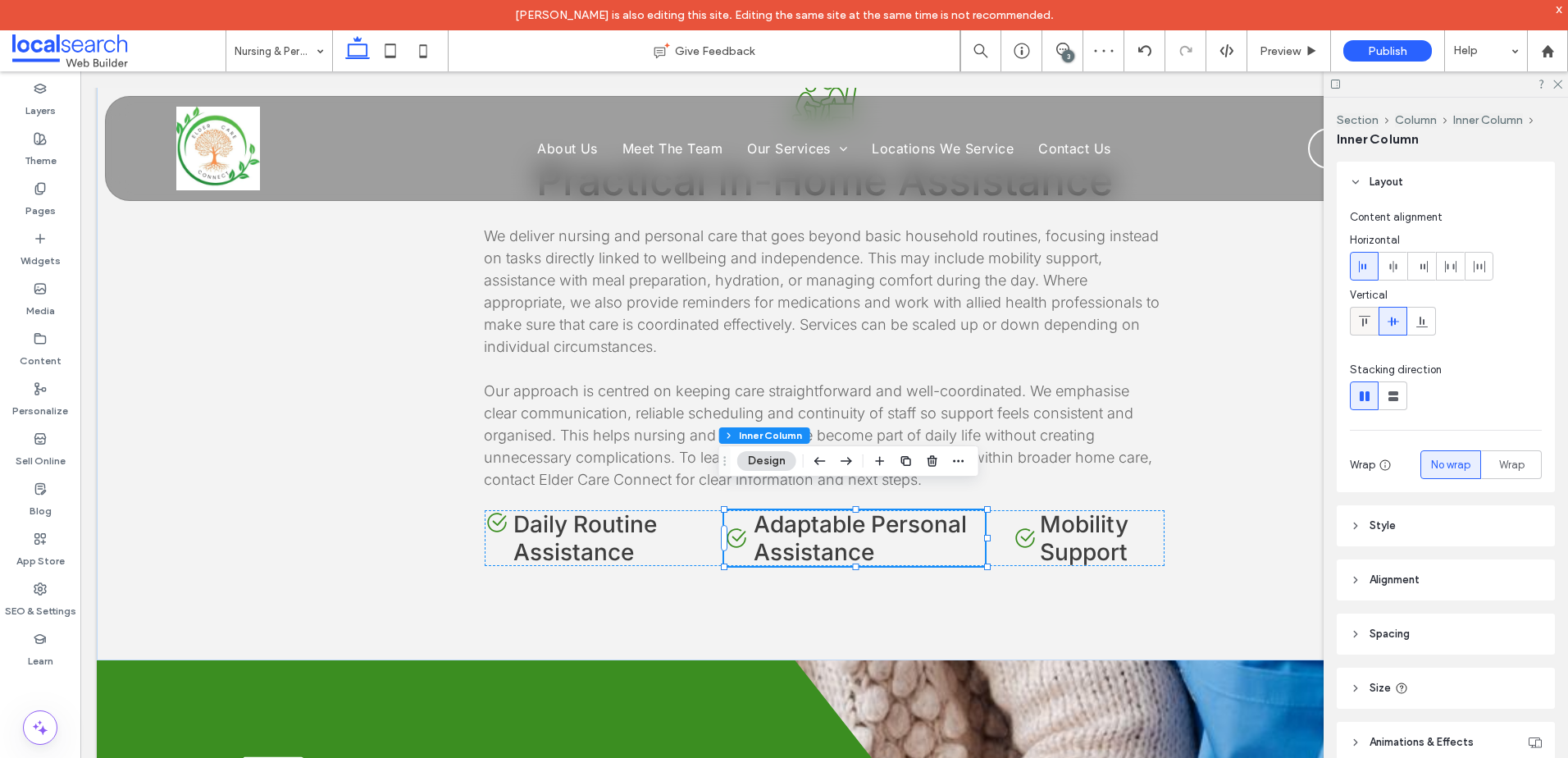
click at [1369, 320] on icon at bounding box center [1365, 321] width 13 height 13
click at [1048, 535] on span "Mobility Support" at bounding box center [1084, 538] width 89 height 56
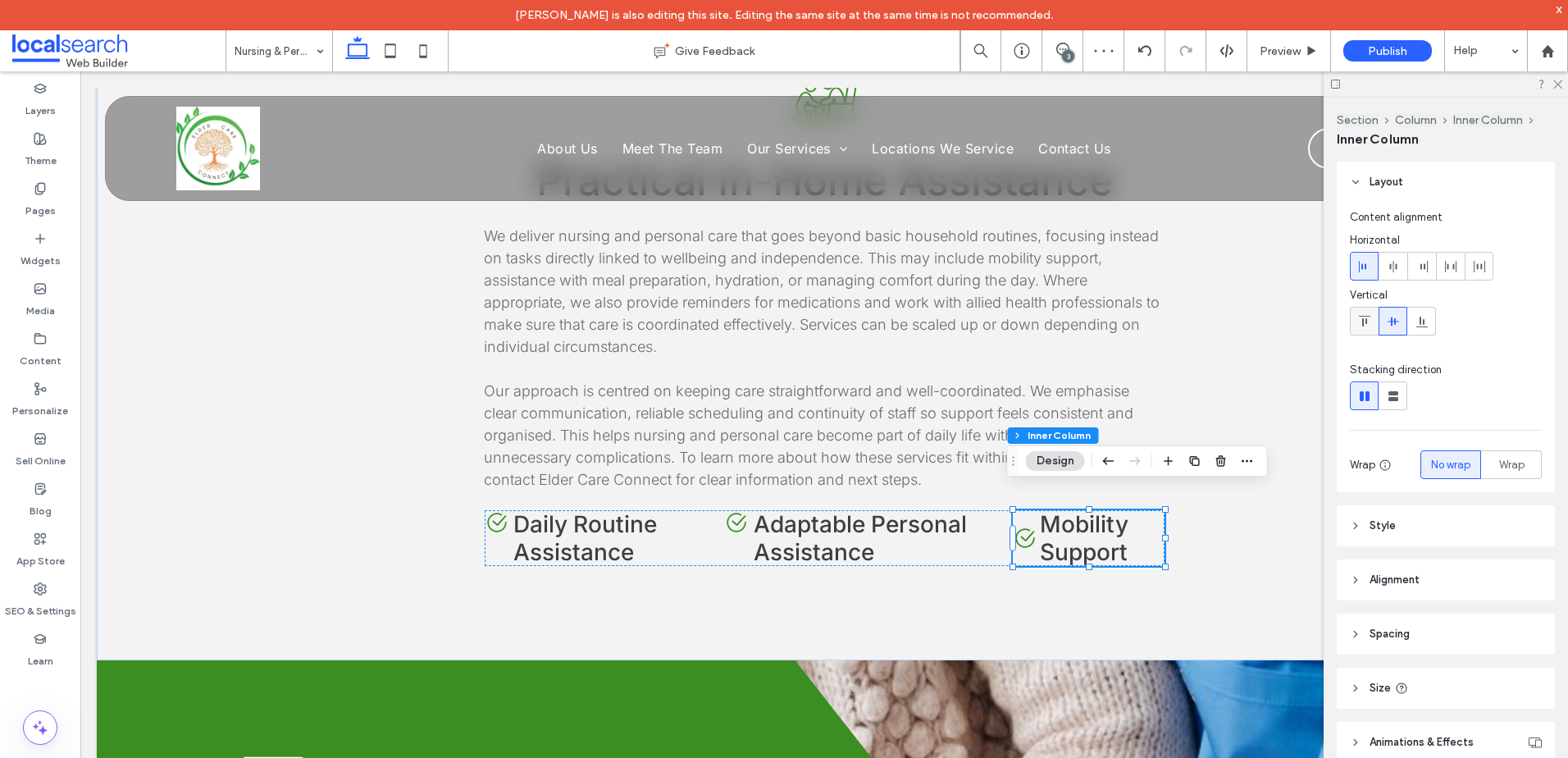
click at [1361, 316] on icon at bounding box center [1365, 321] width 13 height 13
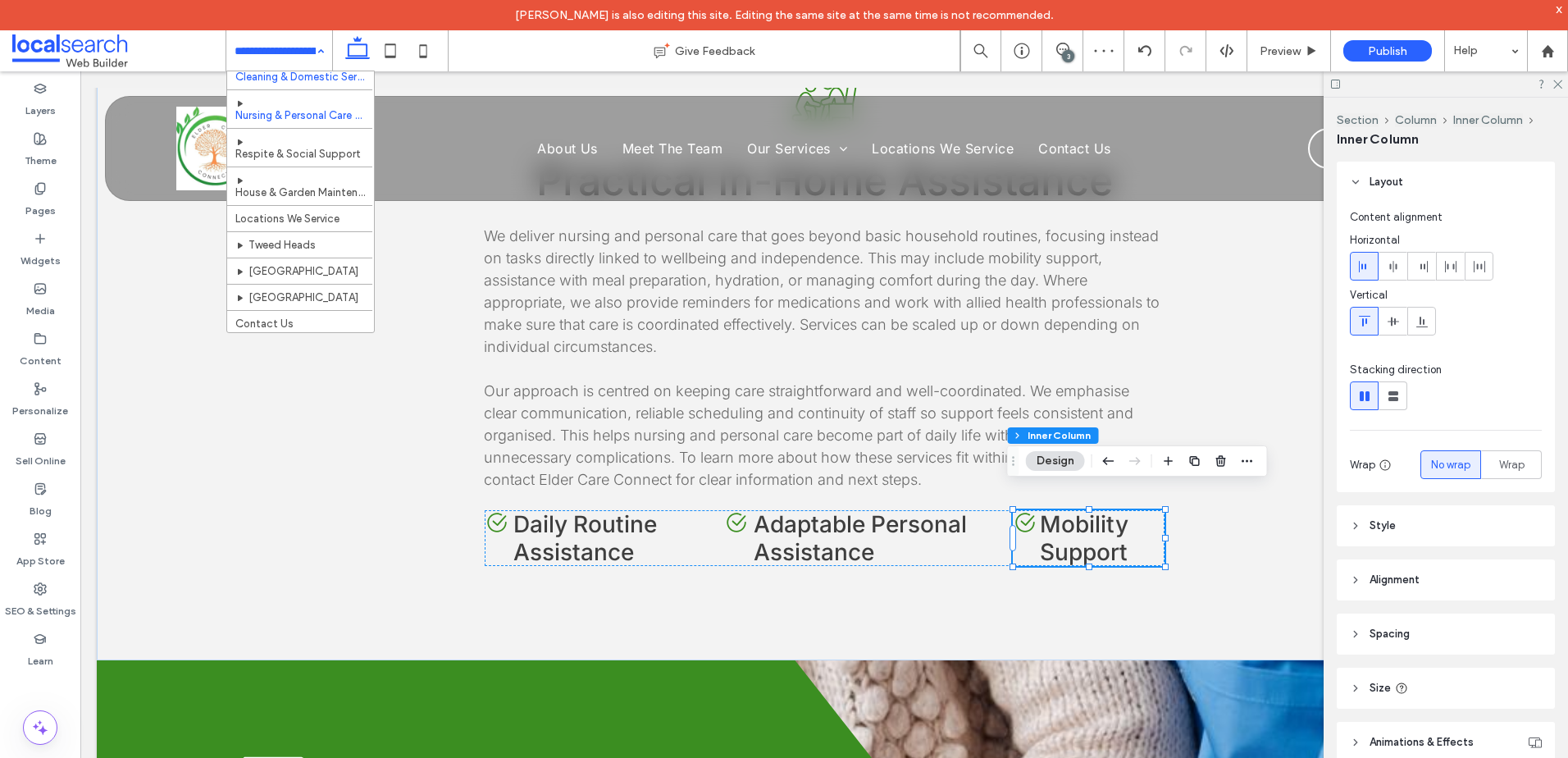
scroll to position [101, 0]
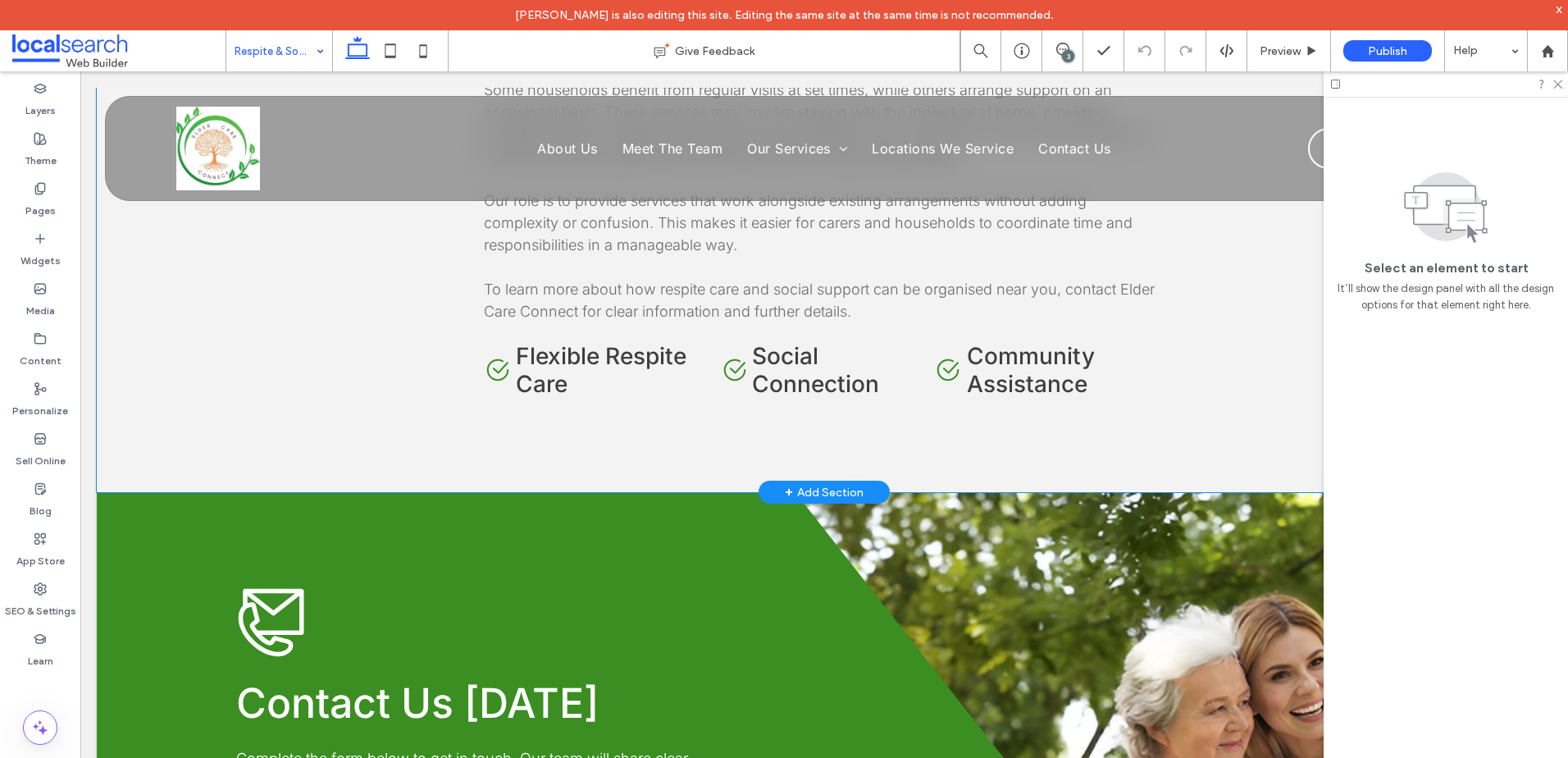
scroll to position [1804, 0]
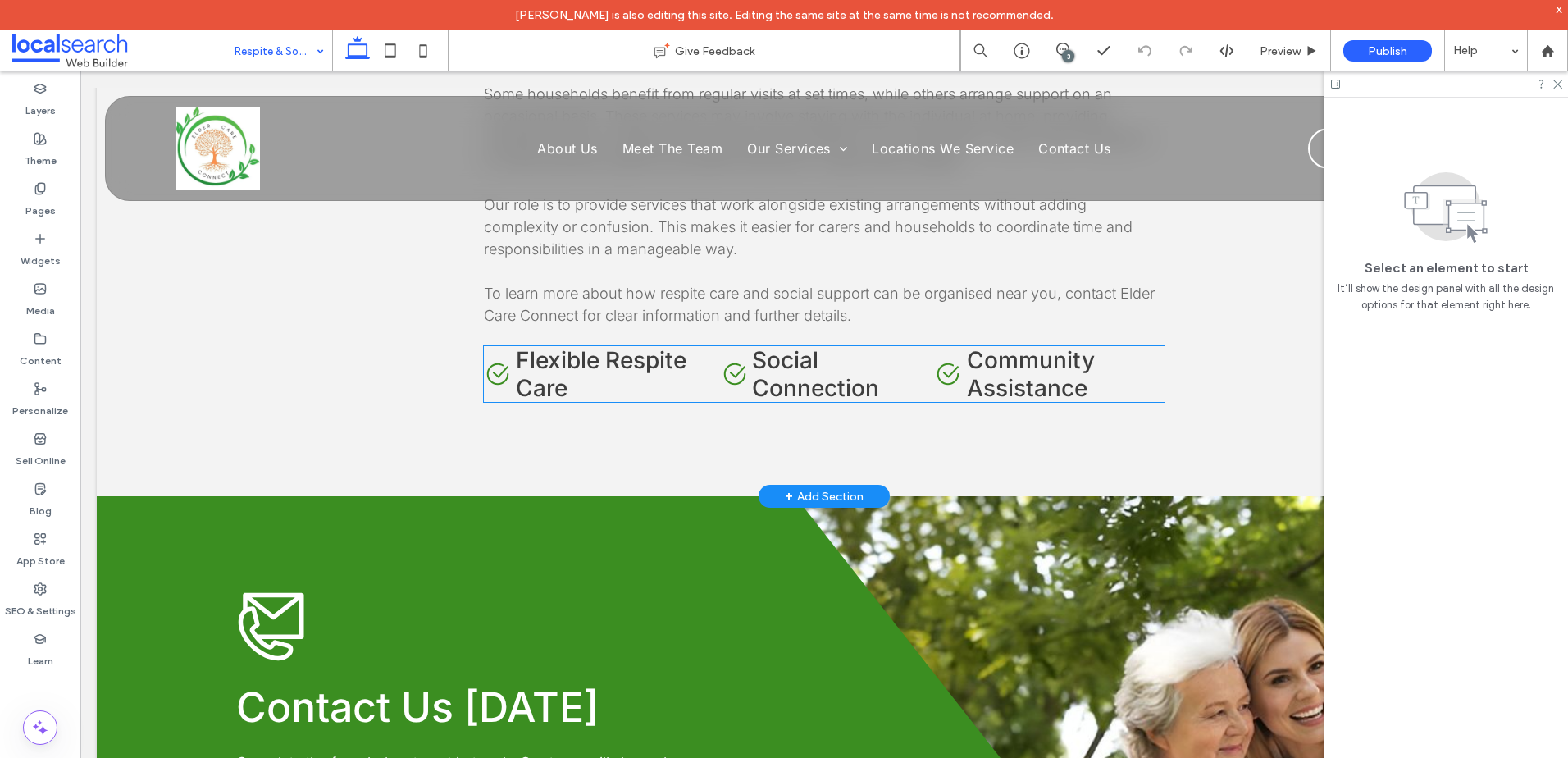
click at [532, 379] on span "Flexible Respite Care" at bounding box center [601, 374] width 170 height 56
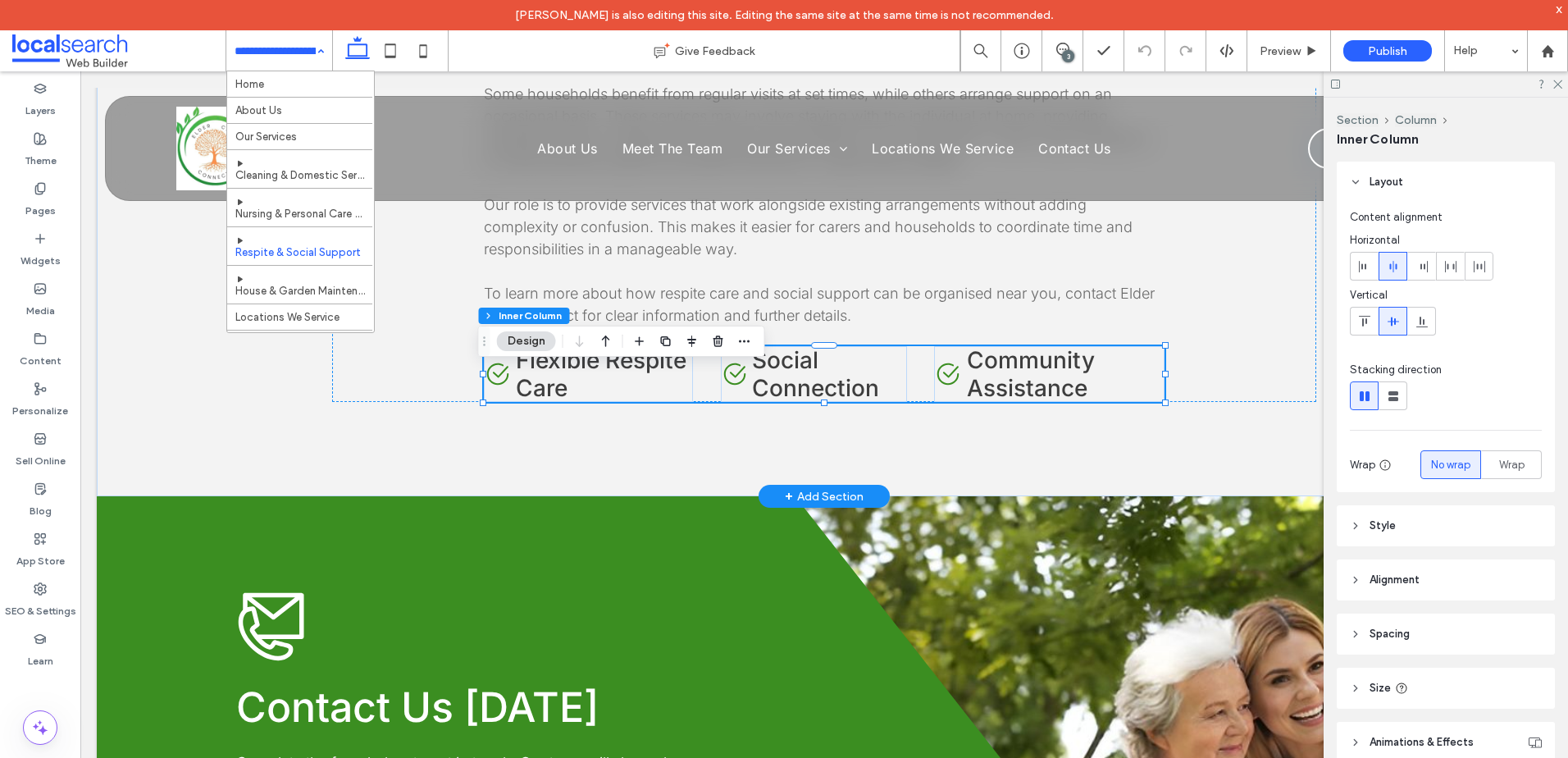
click at [532, 379] on span "Flexible Respite Care" at bounding box center [601, 374] width 170 height 56
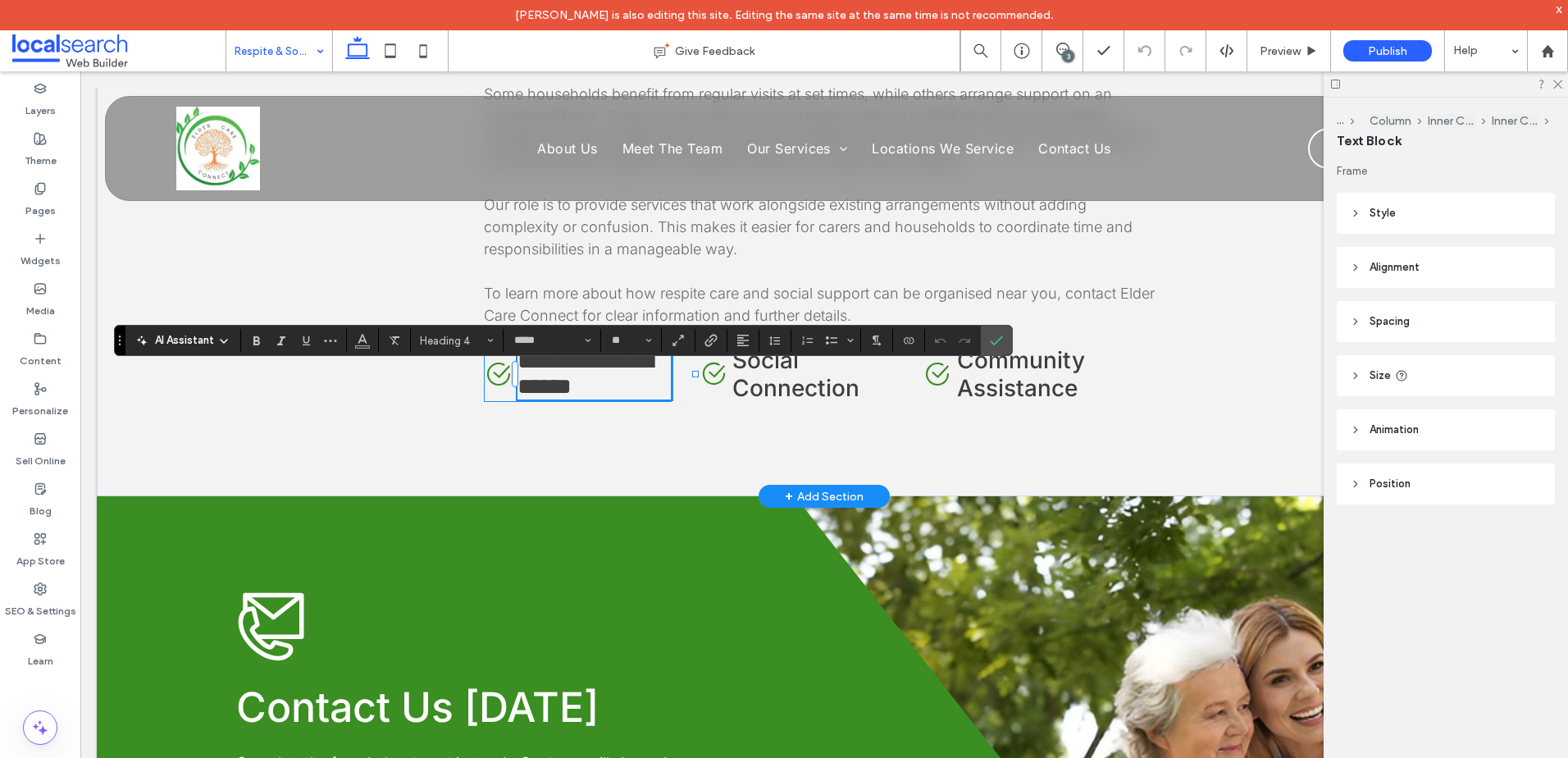
click at [492, 379] on div "**********" at bounding box center [578, 374] width 188 height 56
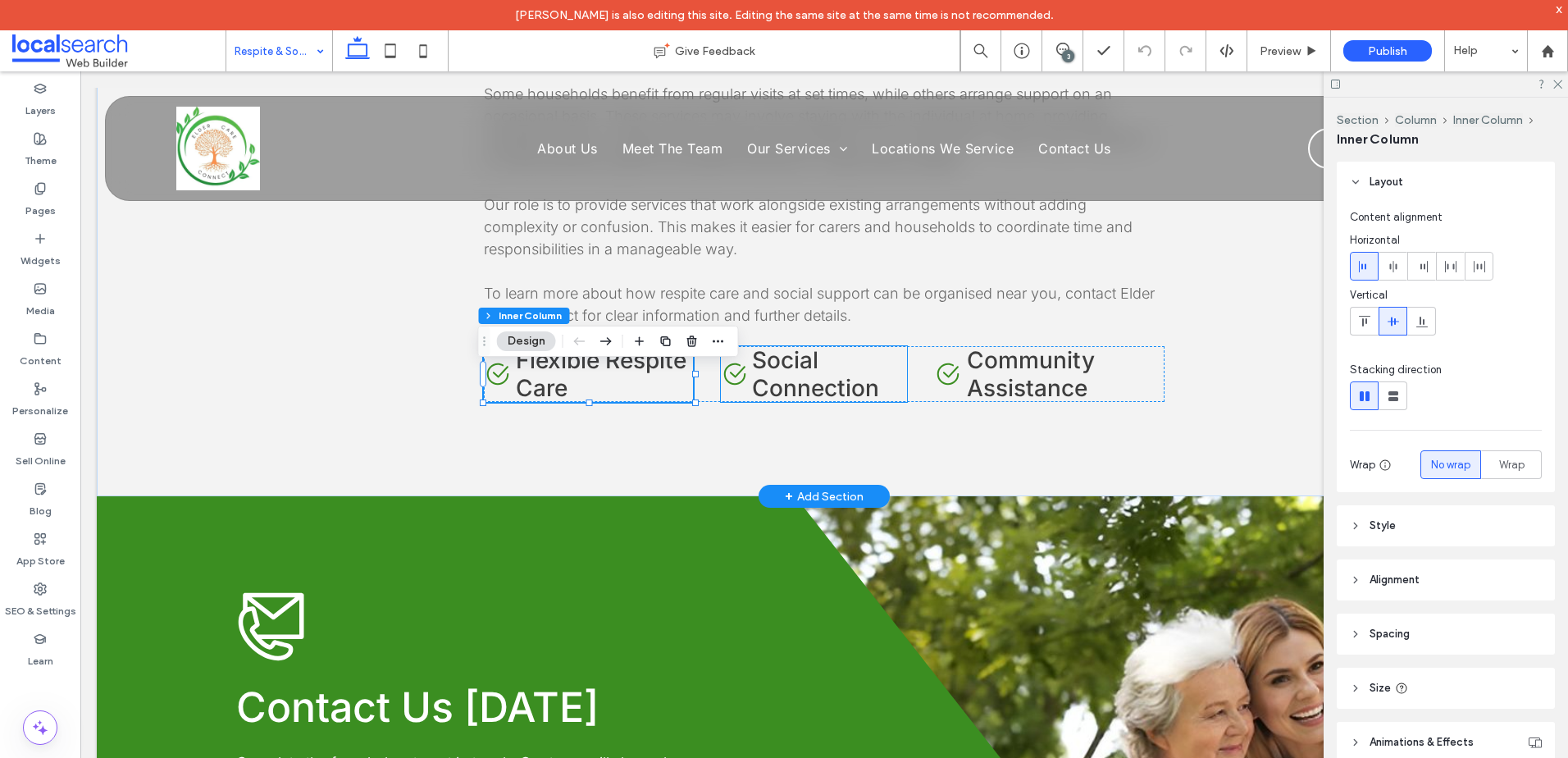
click at [817, 377] on h4 "Social Connection" at bounding box center [830, 374] width 155 height 56
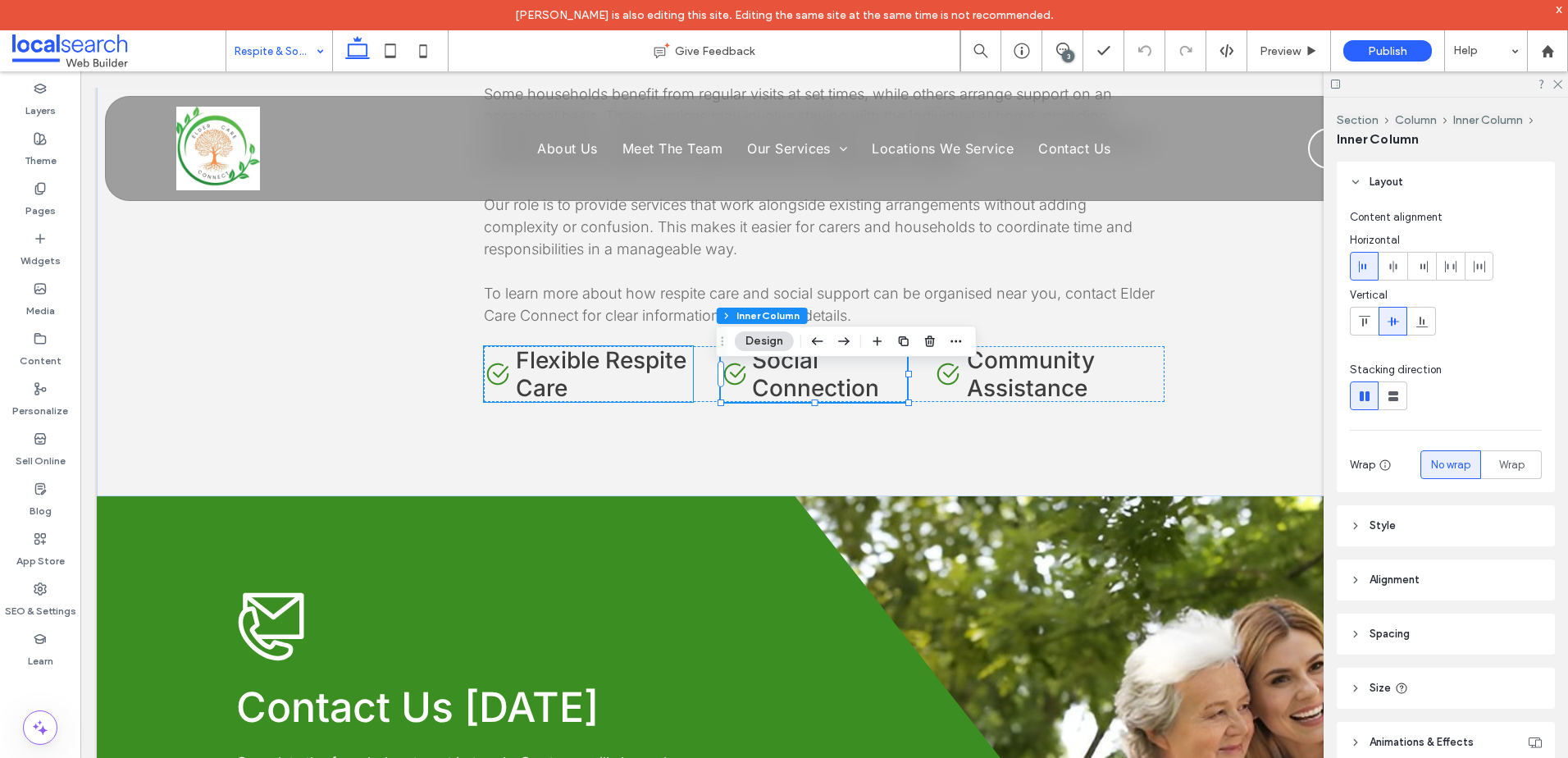
click at [516, 372] on span "Flexible Respite Care" at bounding box center [601, 374] width 170 height 56
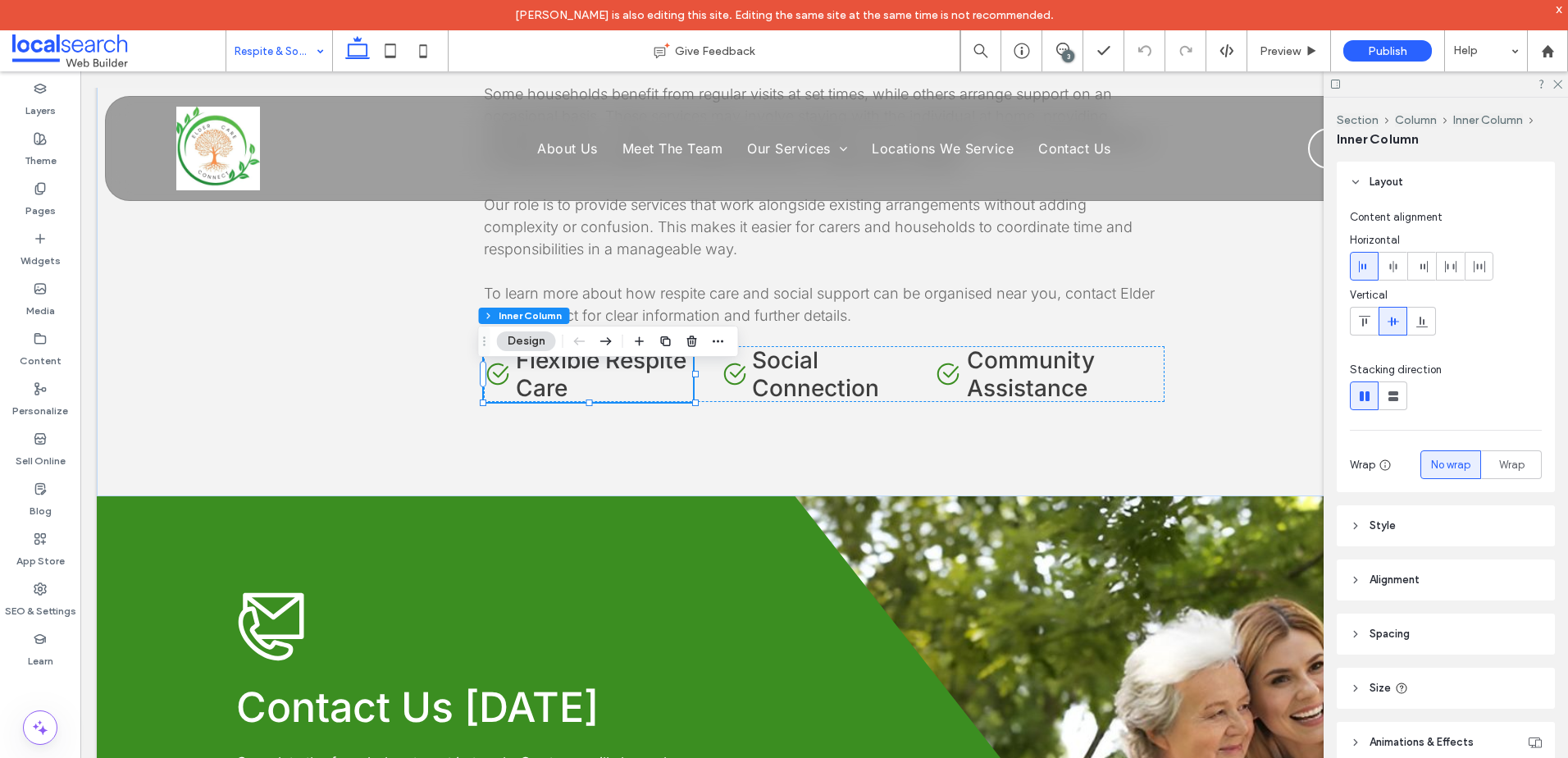
drag, startPoint x: 1364, startPoint y: 316, endPoint x: 1326, endPoint y: 321, distance: 38.3
click at [1363, 316] on icon at bounding box center [1365, 321] width 13 height 13
click at [769, 376] on span "Social Connection" at bounding box center [816, 374] width 127 height 56
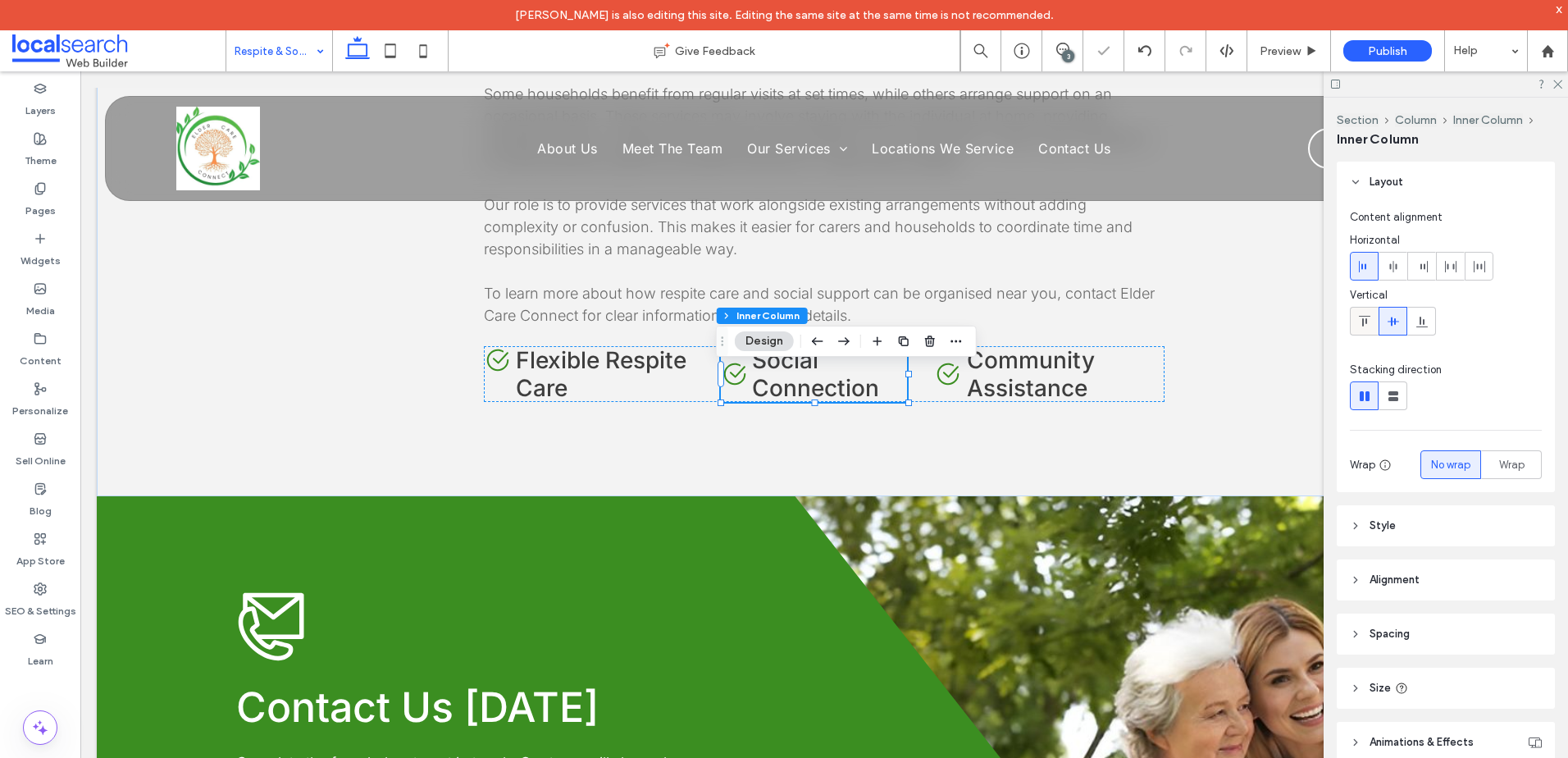
click at [1366, 329] on span at bounding box center [1365, 321] width 13 height 27
click at [1029, 402] on span "Community Assistance" at bounding box center [1032, 374] width 128 height 56
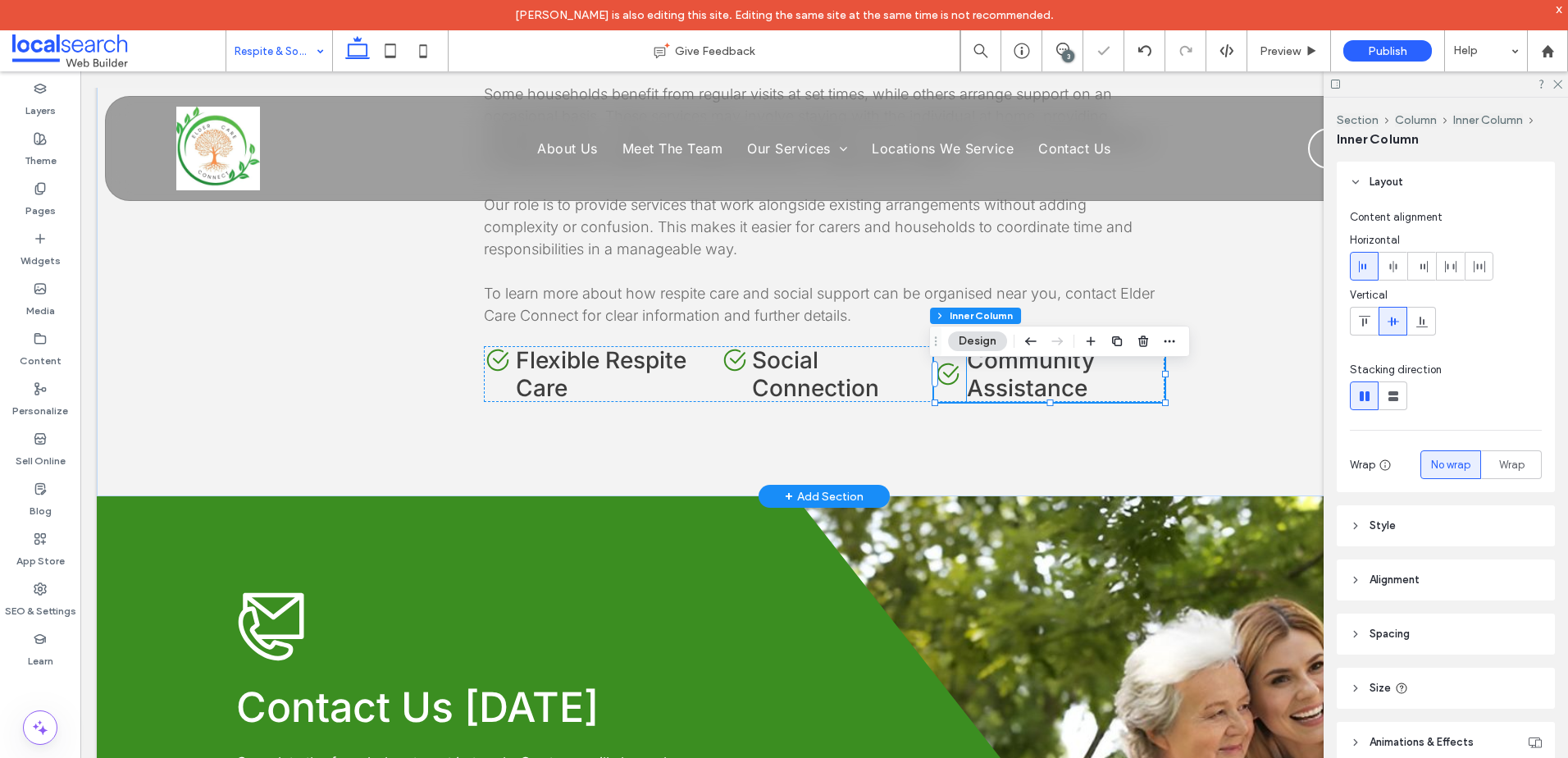
click at [1058, 384] on span "Community Assistance" at bounding box center [1032, 374] width 128 height 56
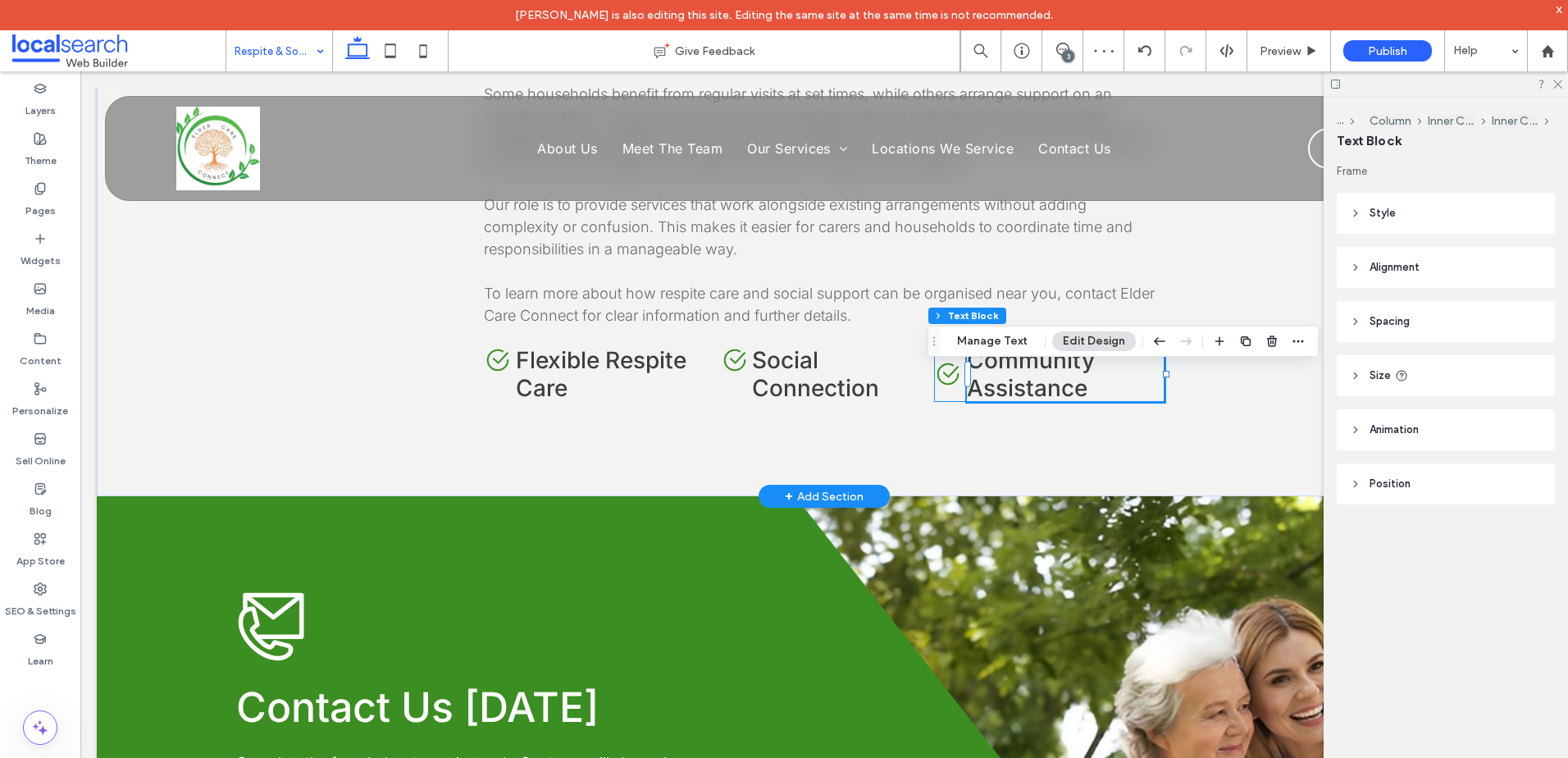
click at [945, 375] on div "Check Icon Community Assistance" at bounding box center [1049, 374] width 230 height 56
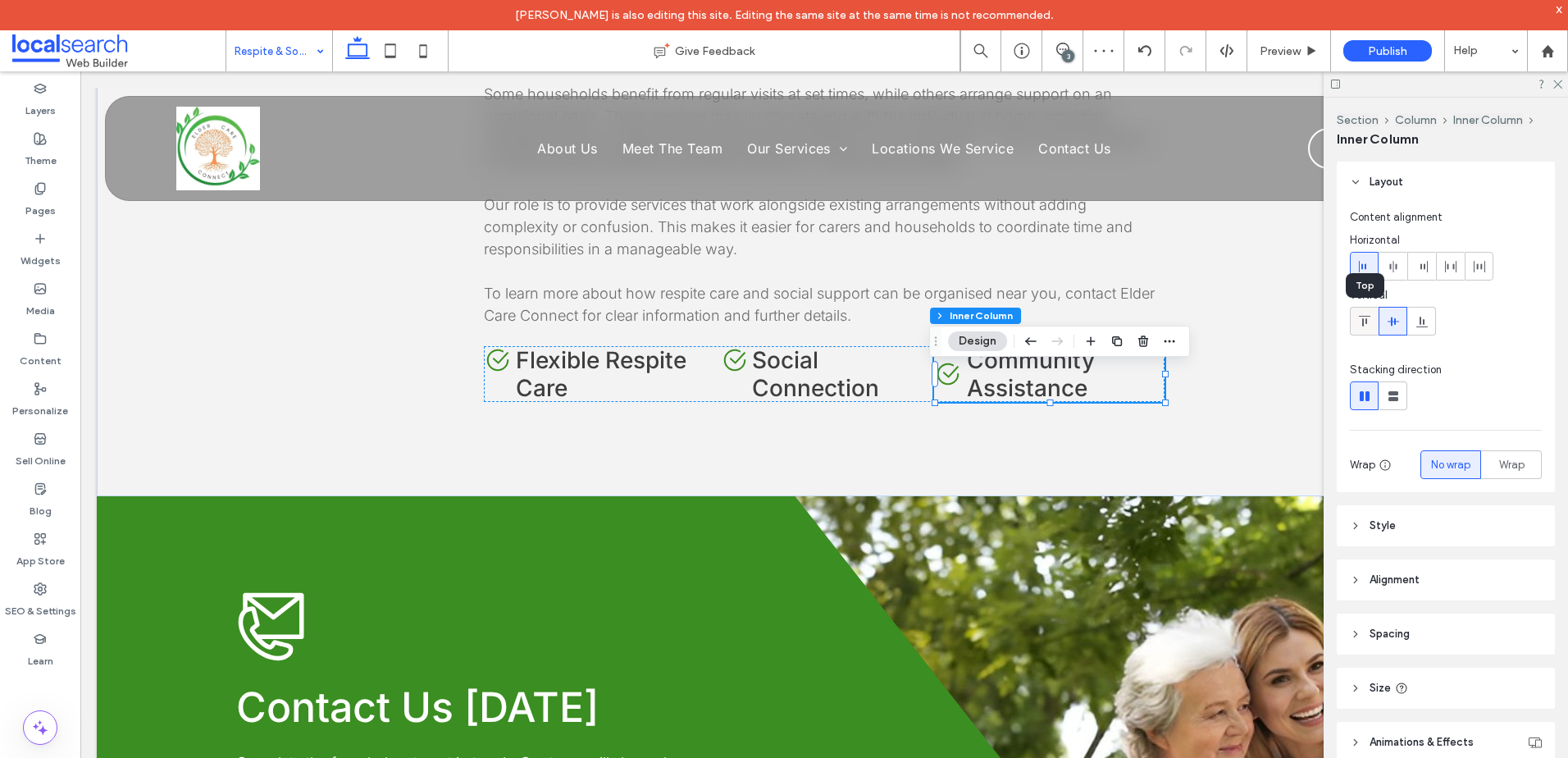
click at [1366, 319] on use at bounding box center [1364, 320] width 12 height 11
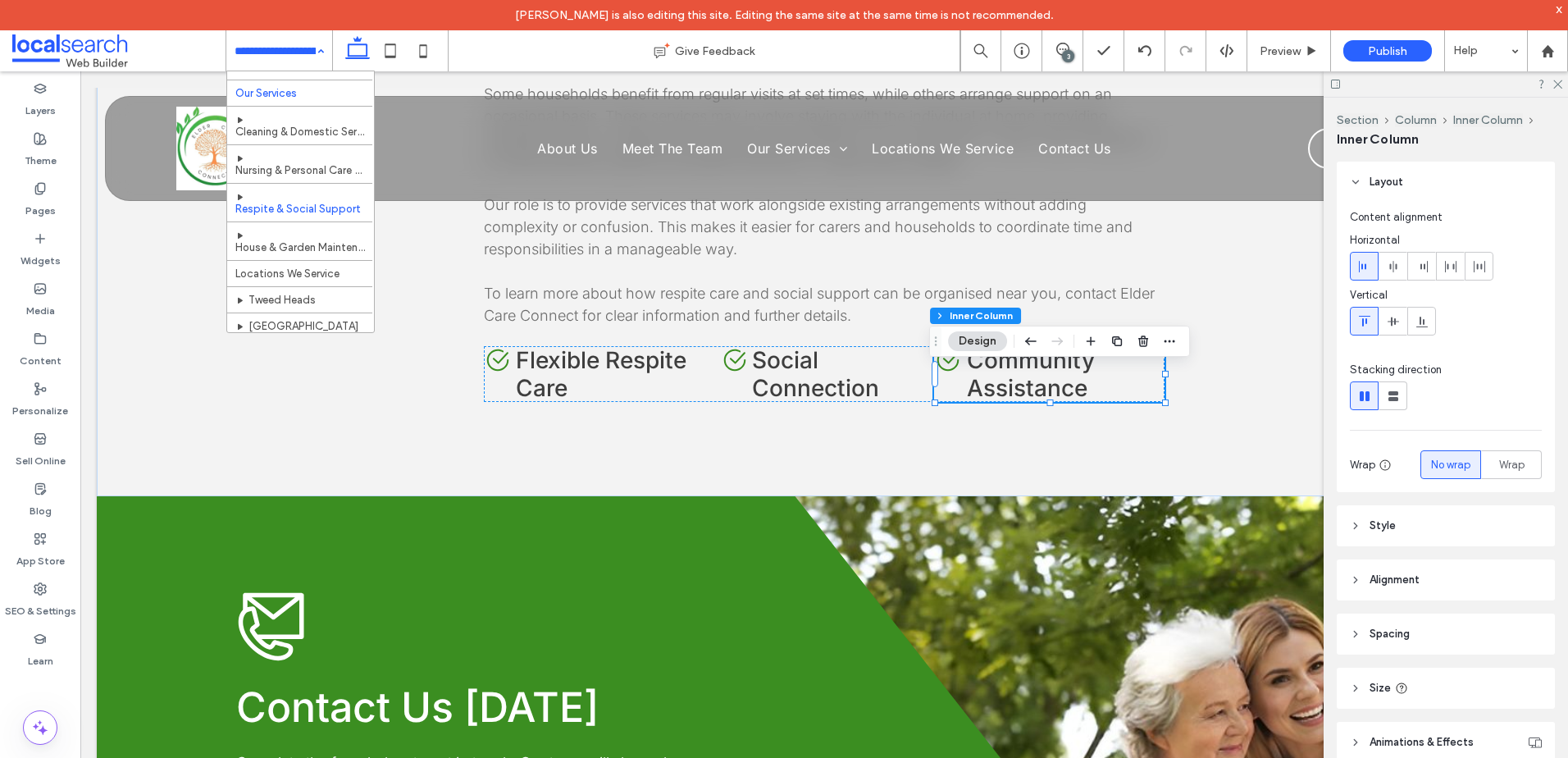
scroll to position [82, 0]
drag, startPoint x: 332, startPoint y: 199, endPoint x: 482, endPoint y: 231, distance: 153.4
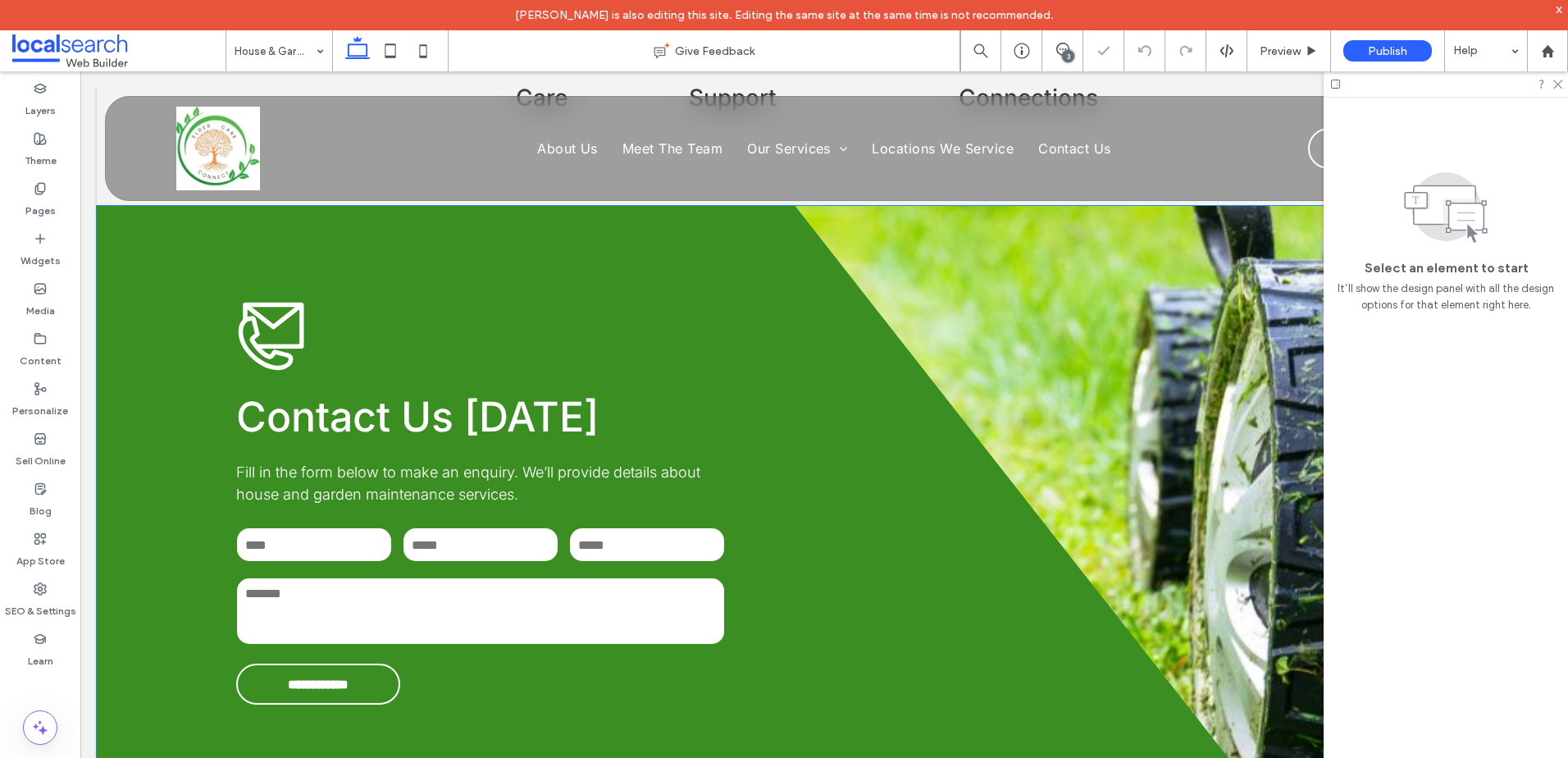
scroll to position [1722, 0]
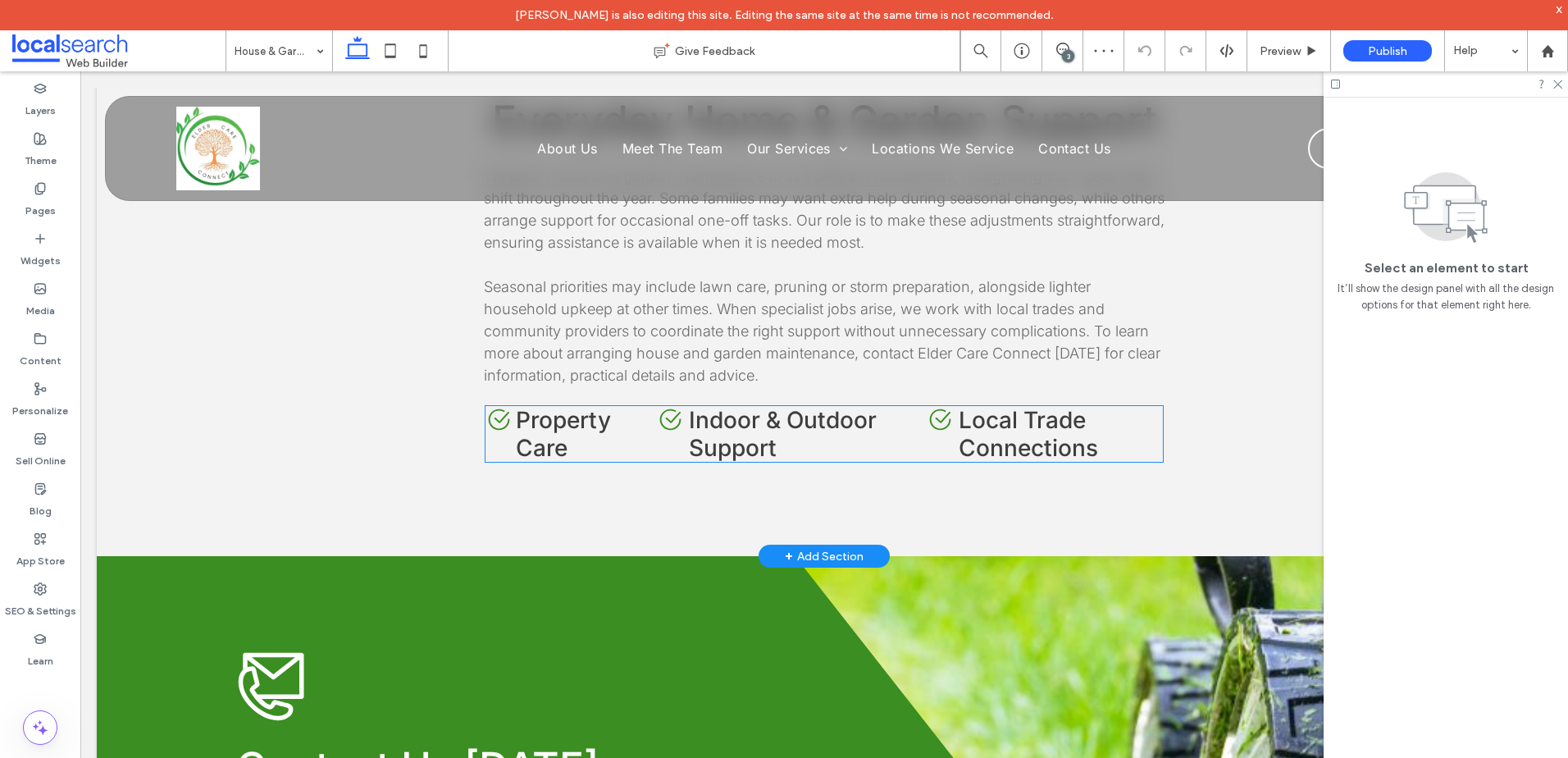
click at [591, 435] on h4 "Property Care" at bounding box center [573, 433] width 114 height 56
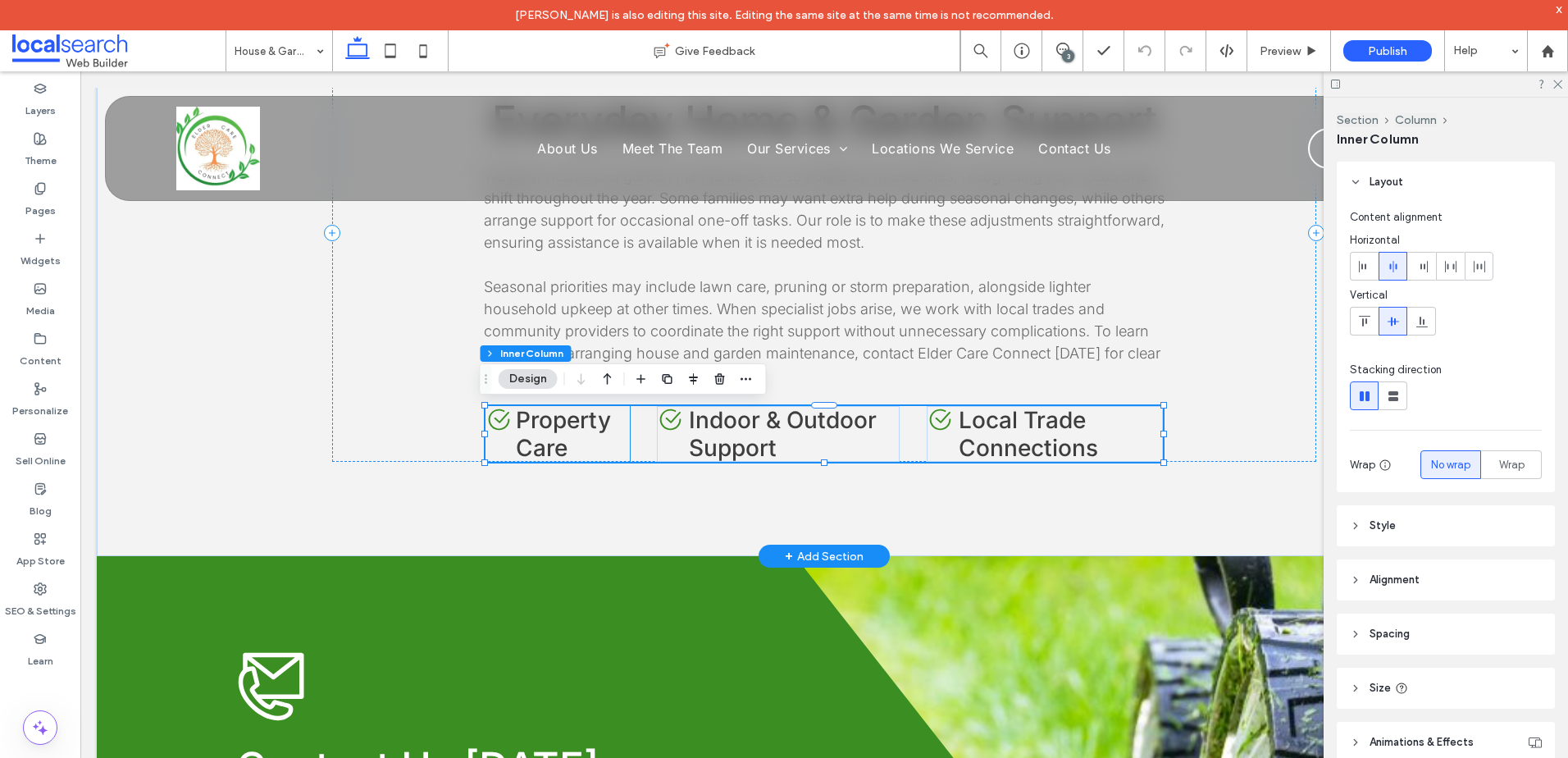
click at [601, 426] on span "Property Care" at bounding box center [563, 433] width 95 height 56
click at [1189, 365] on div "Aged Care Icon Everyday Home & Garden Support We tailor house and garden mainte…" at bounding box center [824, 233] width 984 height 458
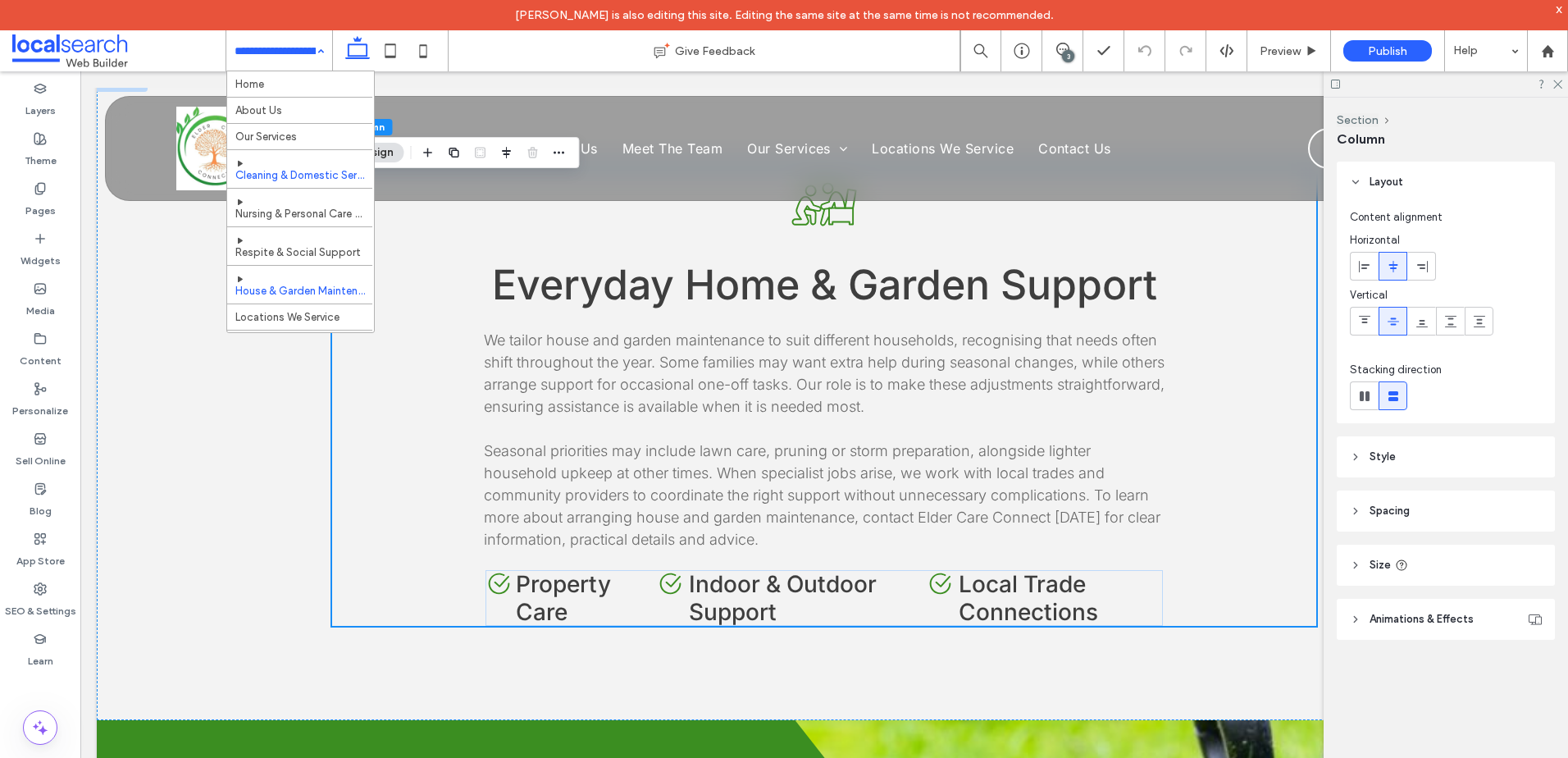
scroll to position [101, 0]
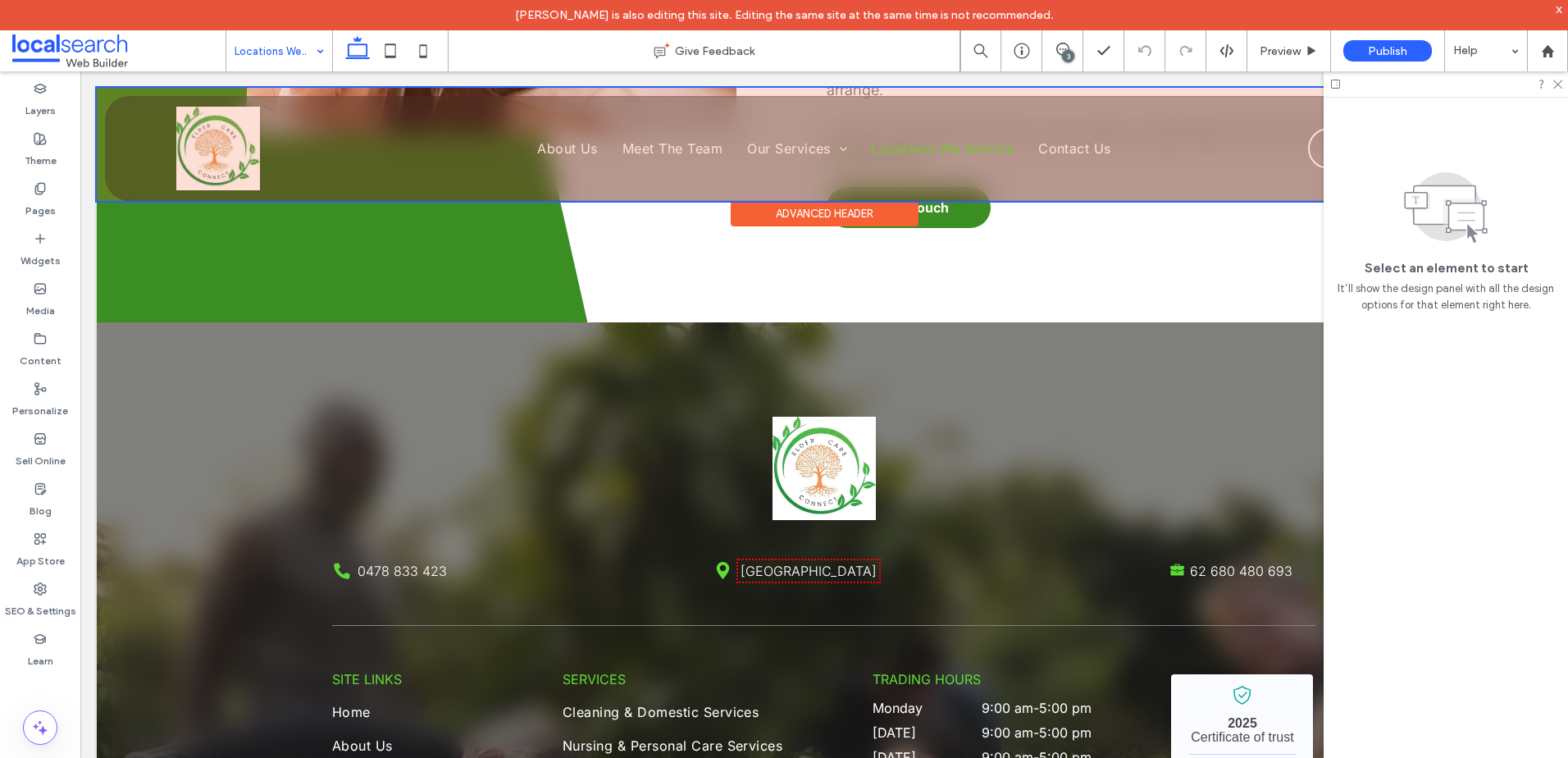
scroll to position [2124, 0]
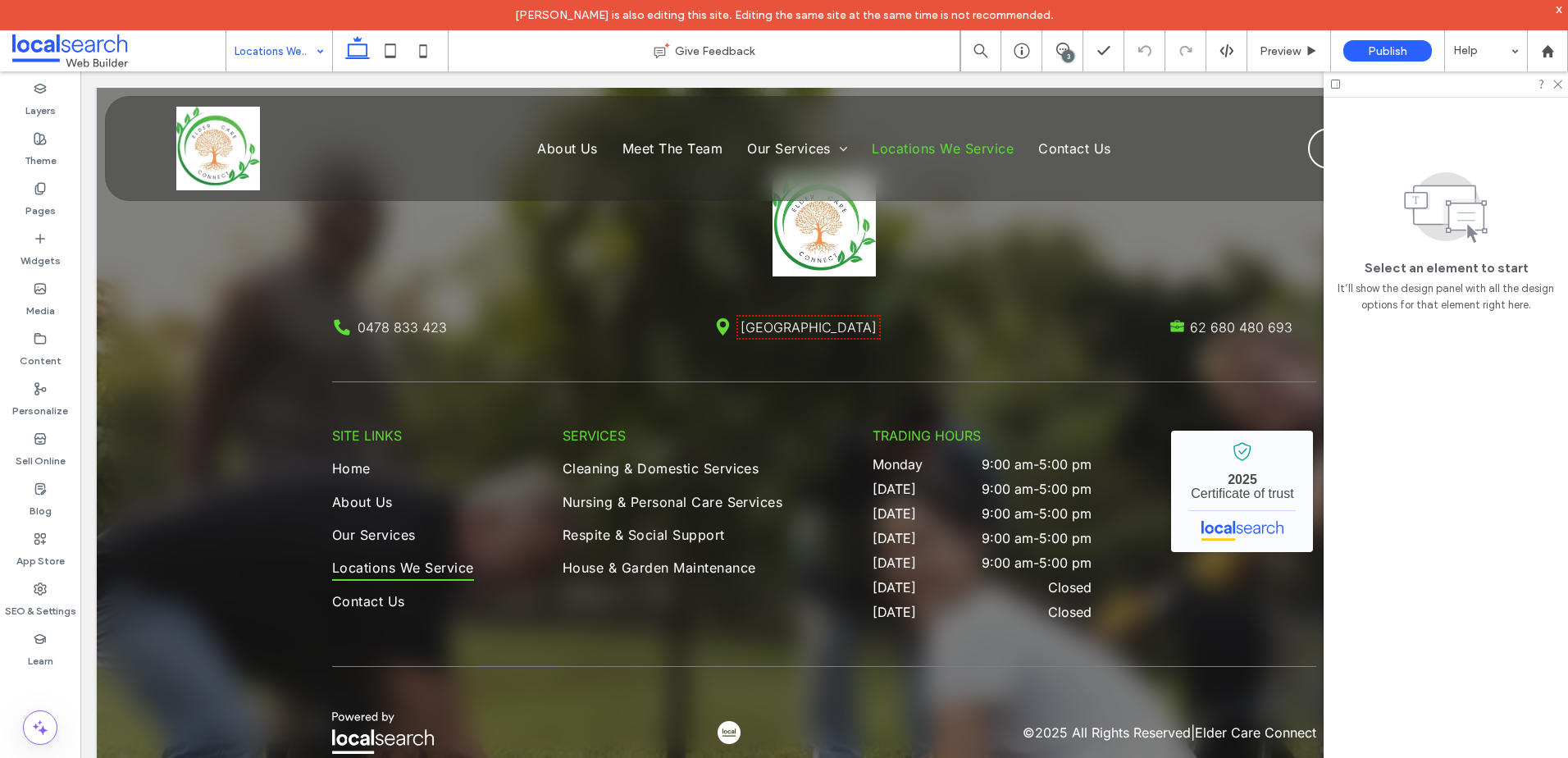
click at [282, 57] on input at bounding box center [275, 51] width 81 height 41
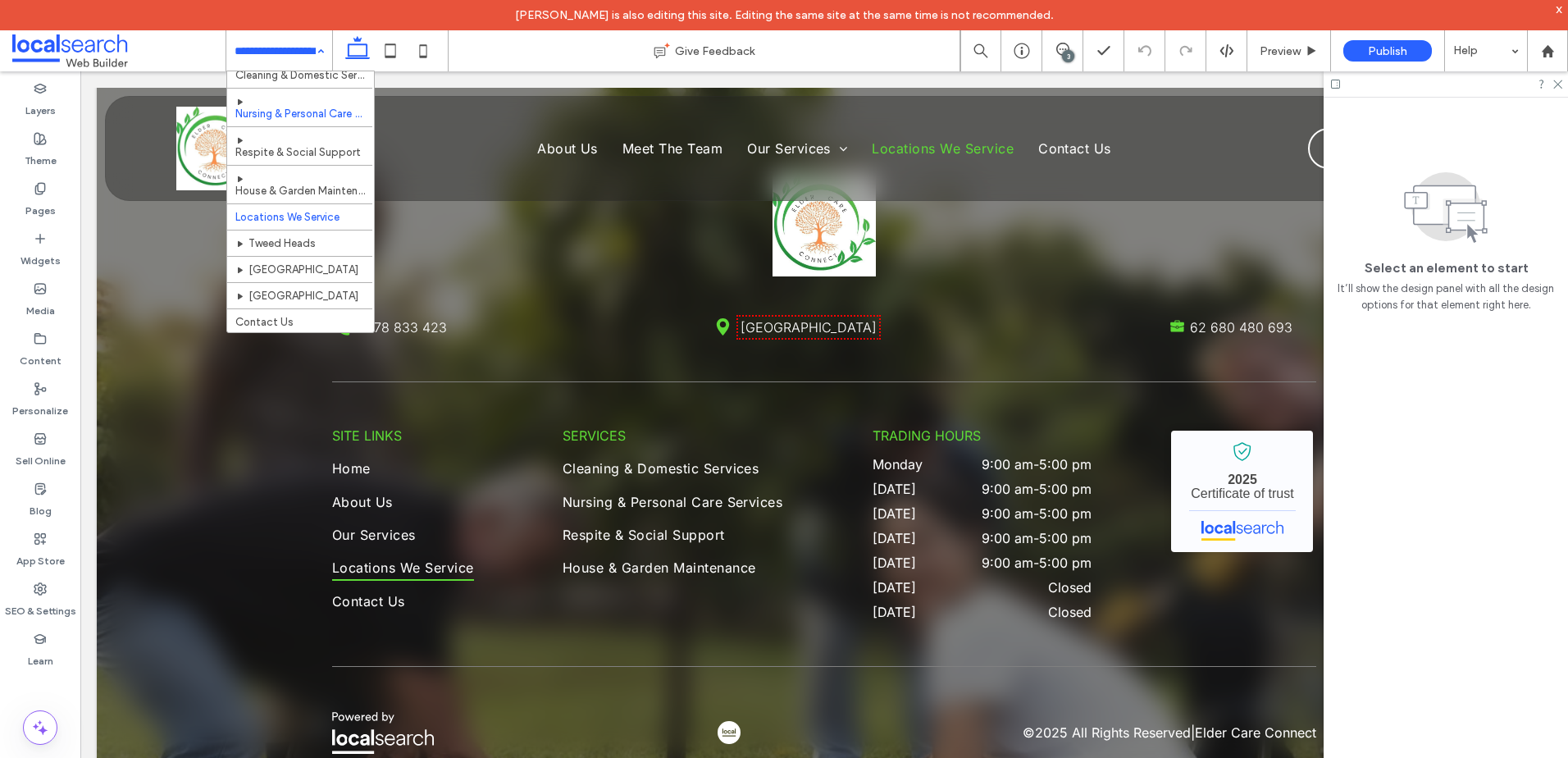
scroll to position [101, 0]
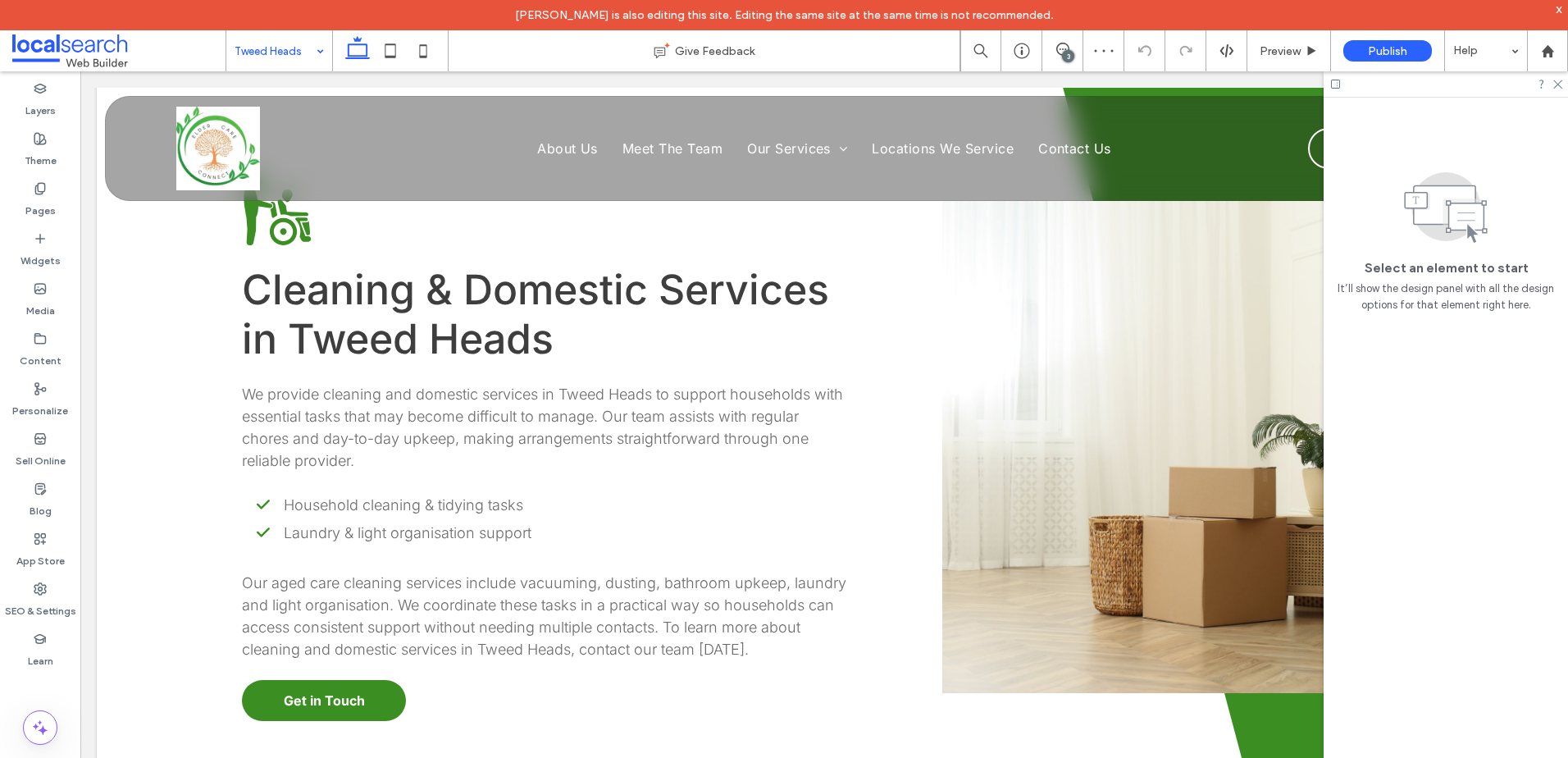
scroll to position [1230, 0]
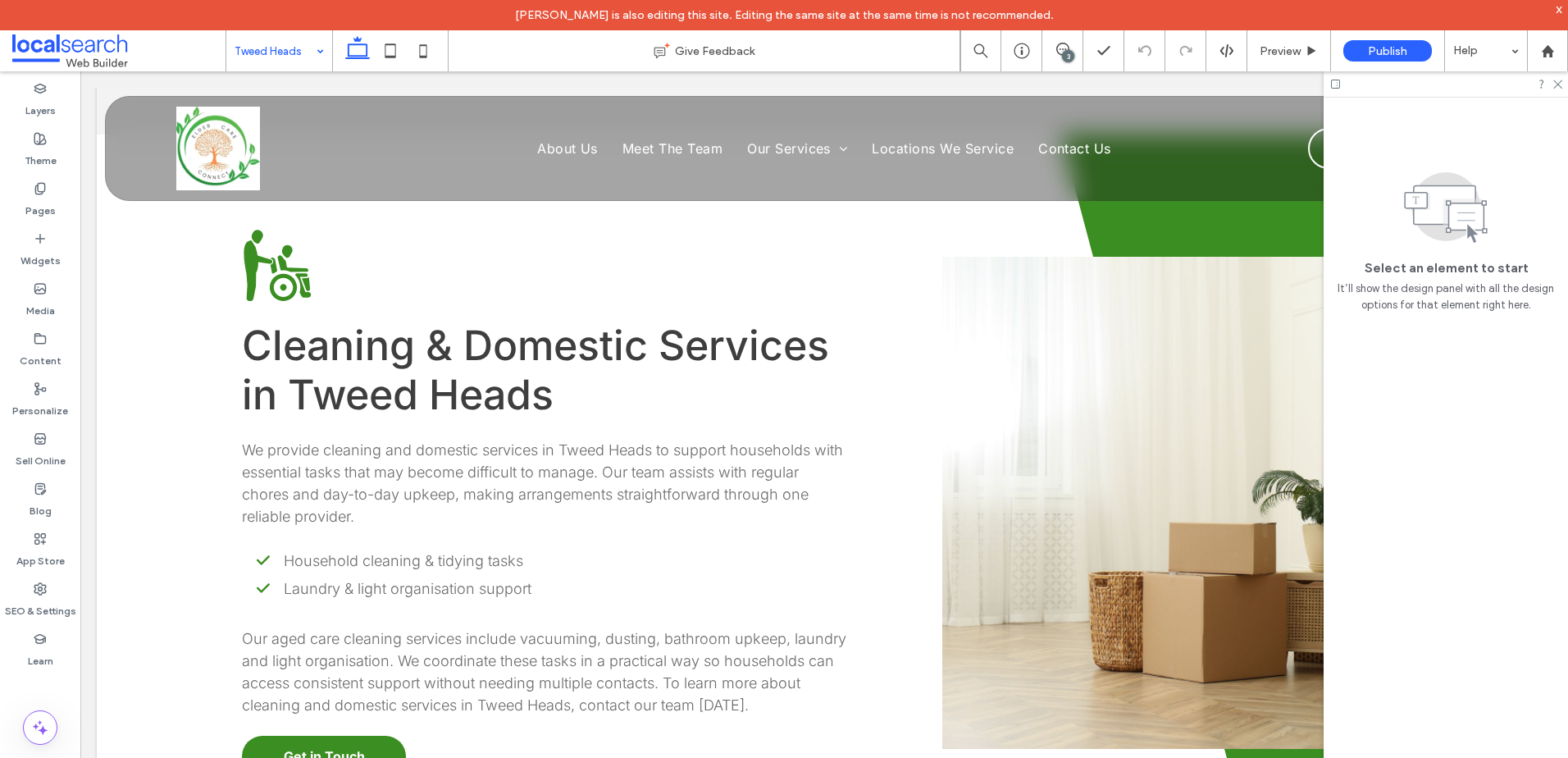
click at [248, 46] on input at bounding box center [275, 51] width 81 height 41
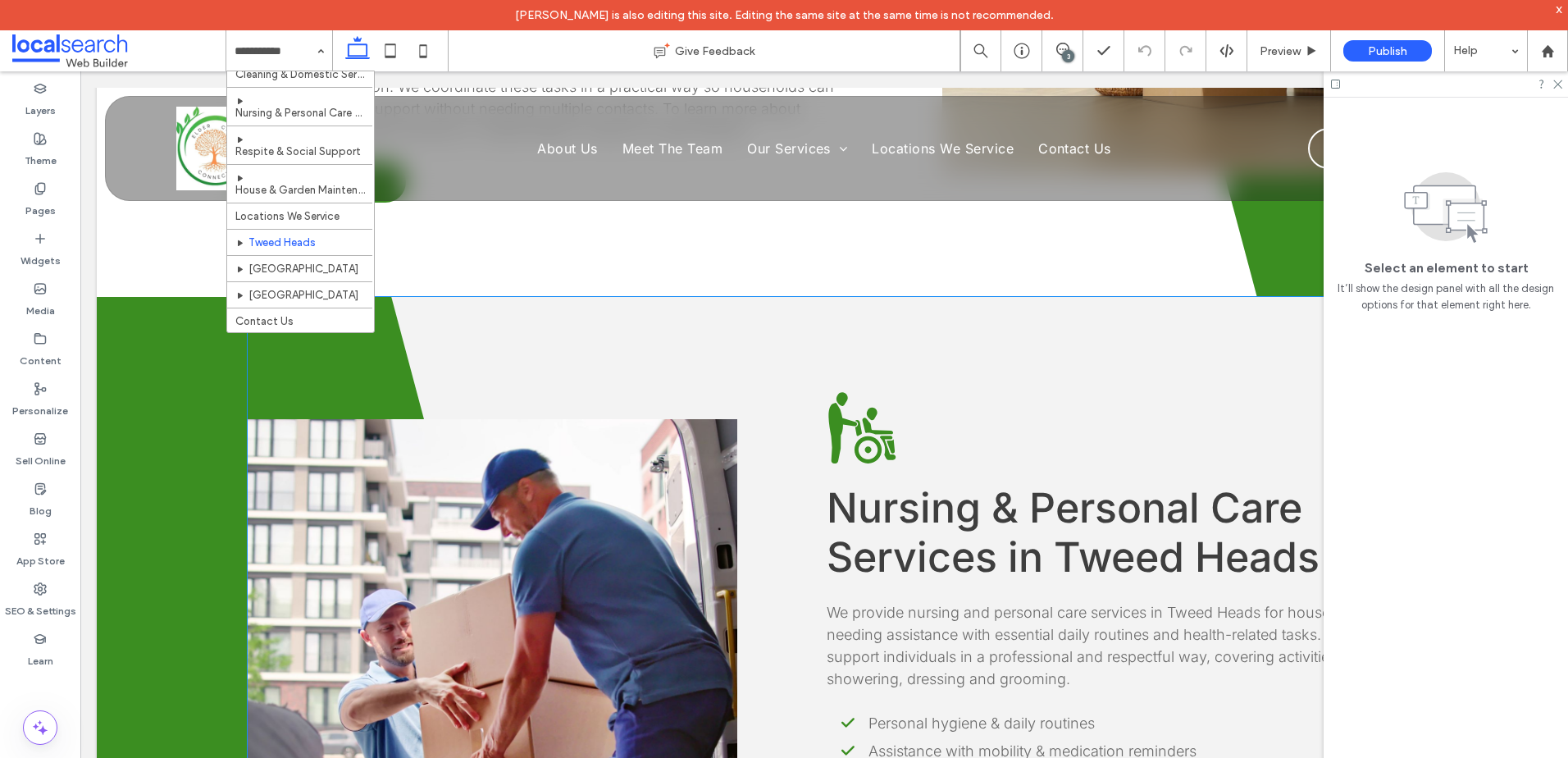
scroll to position [1476, 0]
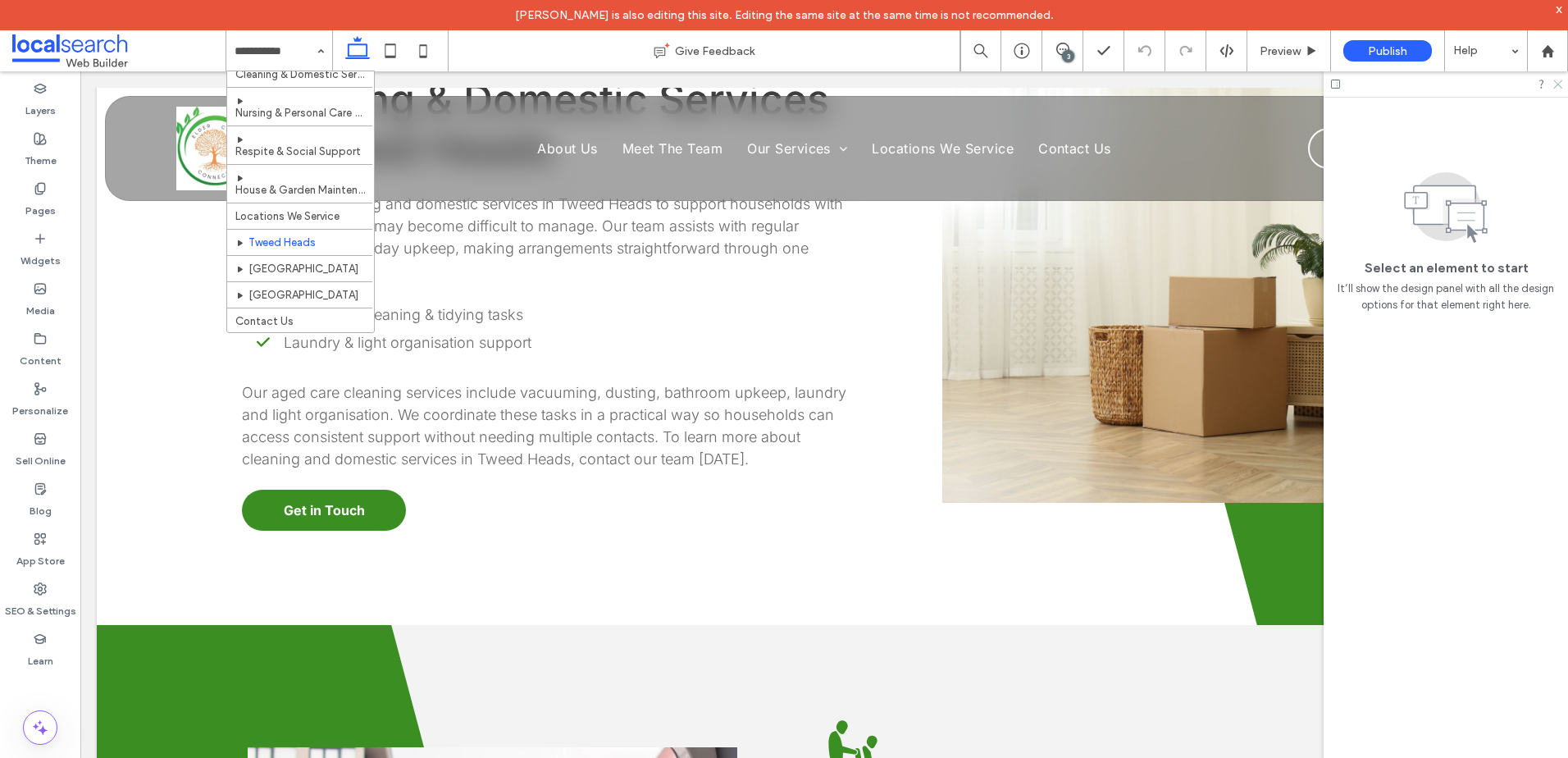
click at [1559, 81] on icon at bounding box center [1557, 83] width 11 height 11
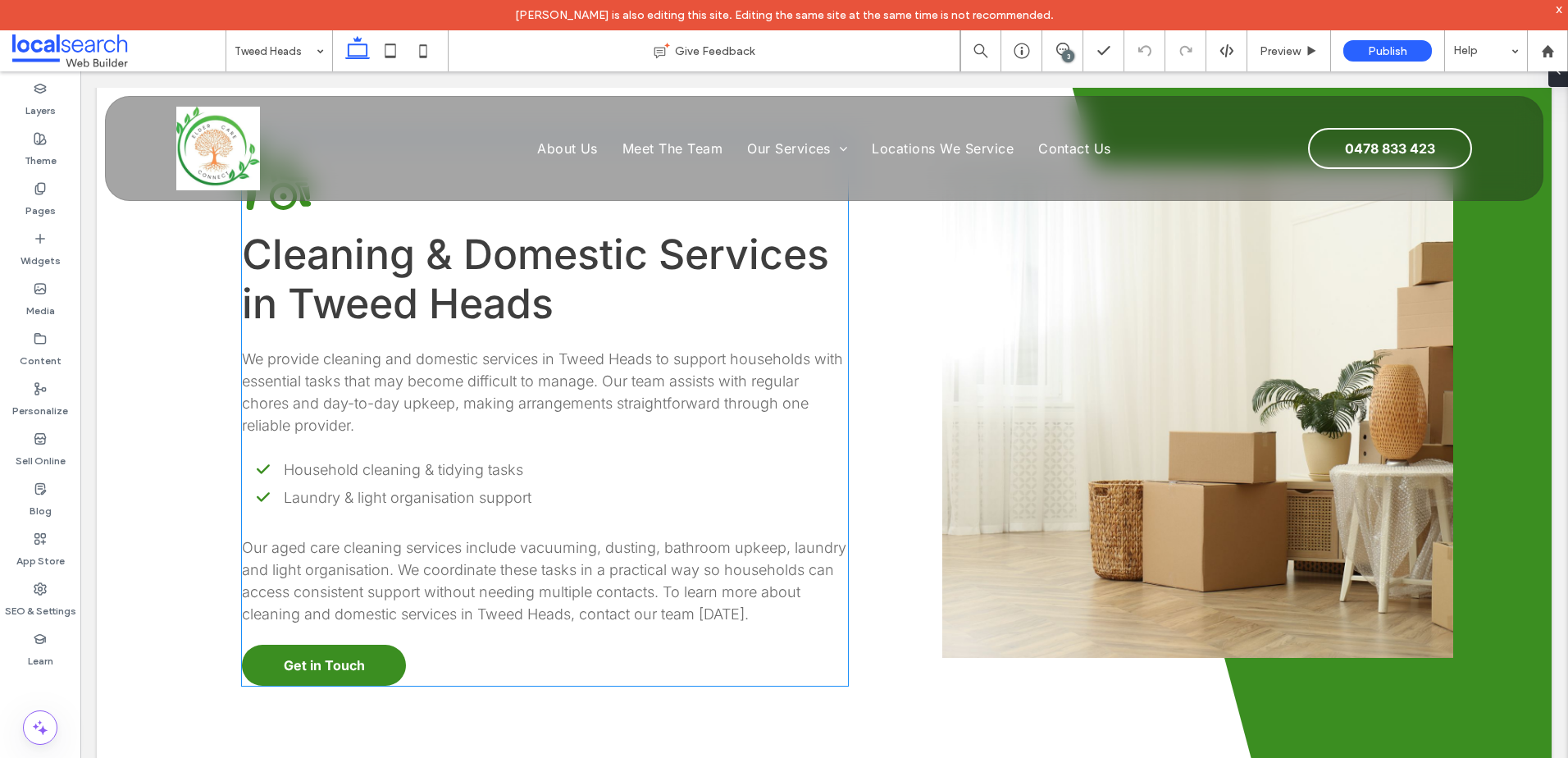
scroll to position [1312, 0]
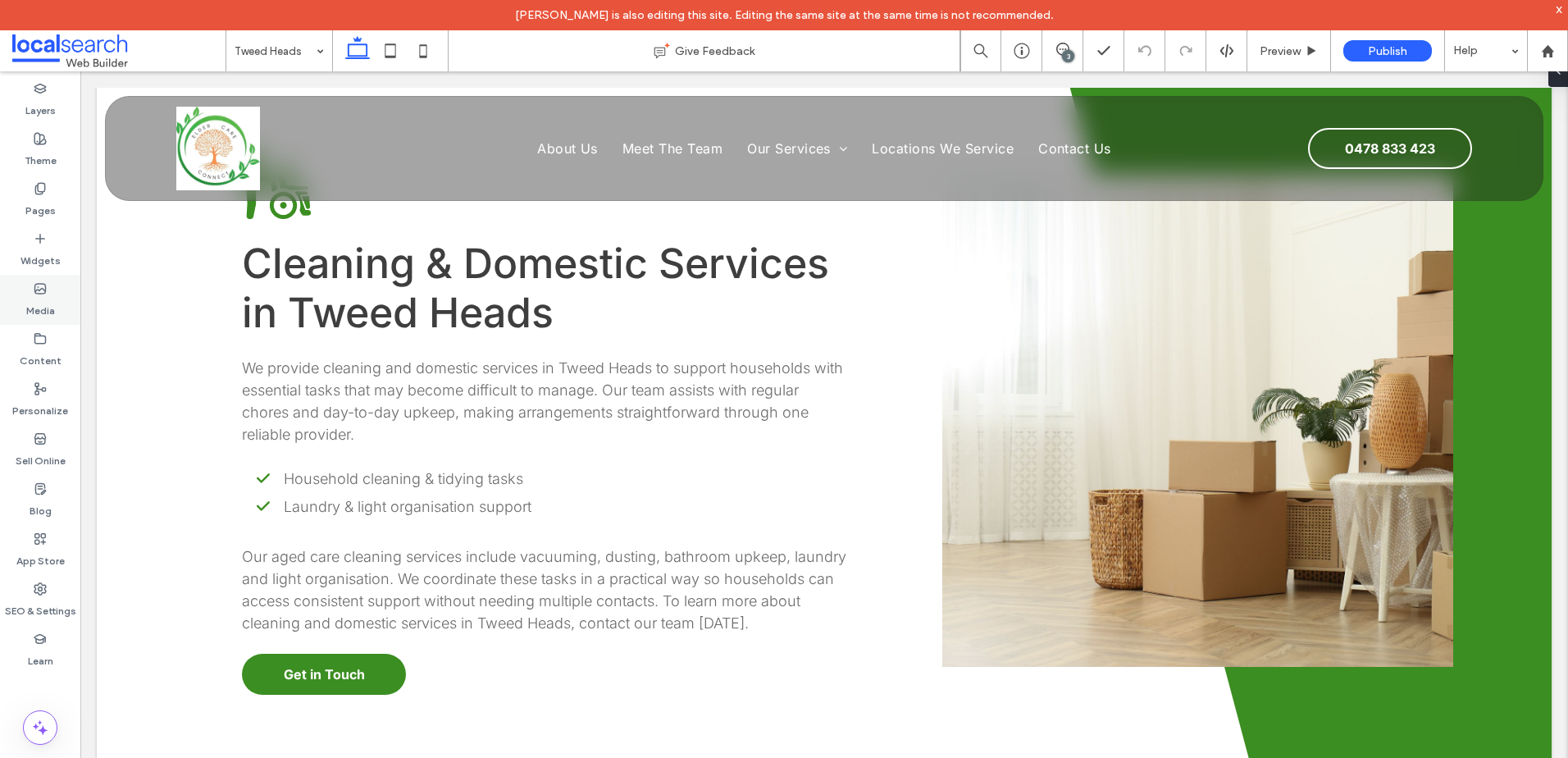
click at [45, 291] on use at bounding box center [40, 288] width 11 height 10
drag, startPoint x: 29, startPoint y: 287, endPoint x: 71, endPoint y: 289, distance: 42.0
click at [30, 288] on div "Media" at bounding box center [40, 299] width 80 height 50
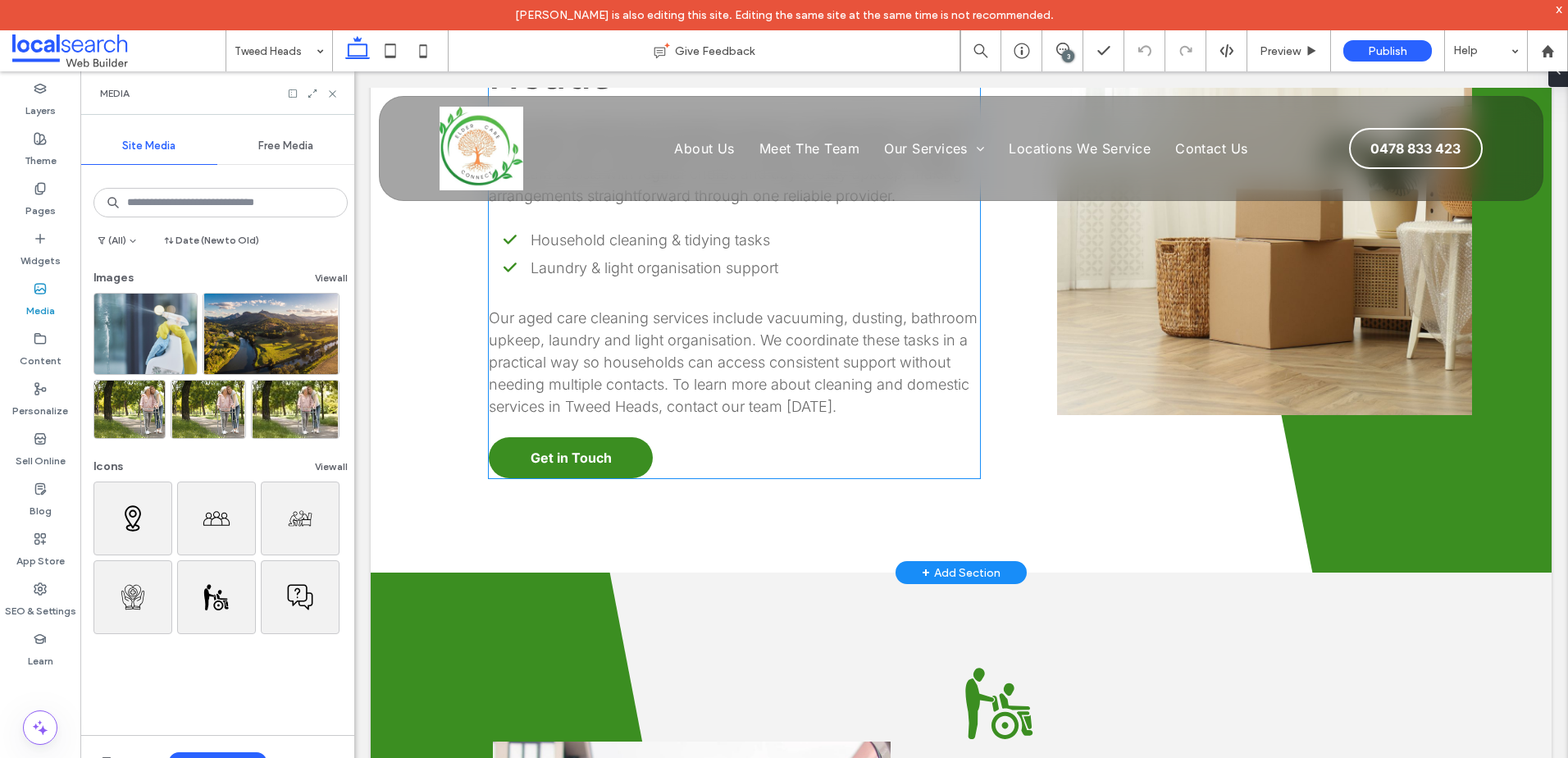
scroll to position [1722, 0]
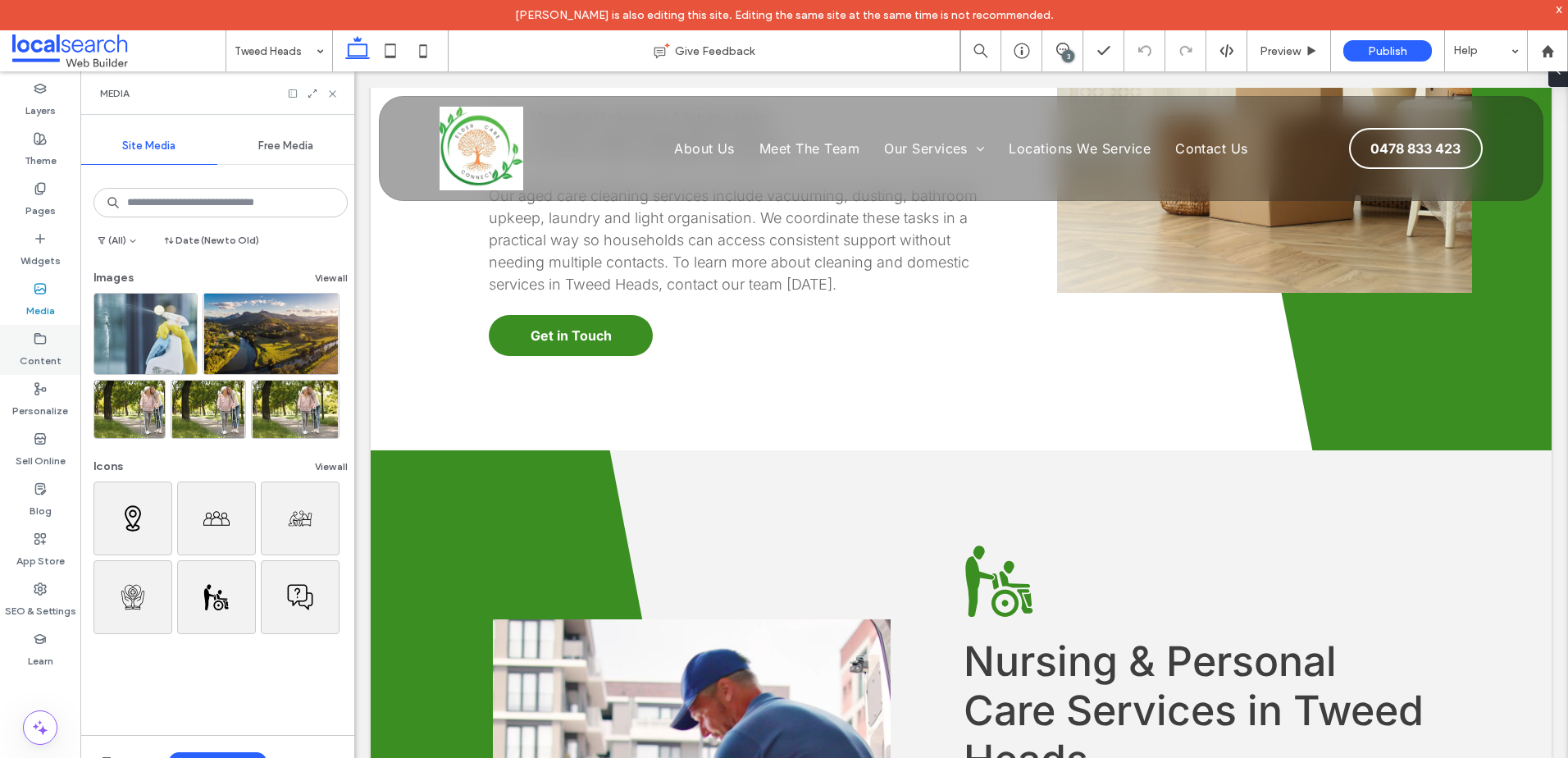
drag, startPoint x: 34, startPoint y: 355, endPoint x: 56, endPoint y: 361, distance: 22.8
click at [34, 355] on label "Content" at bounding box center [40, 356] width 42 height 23
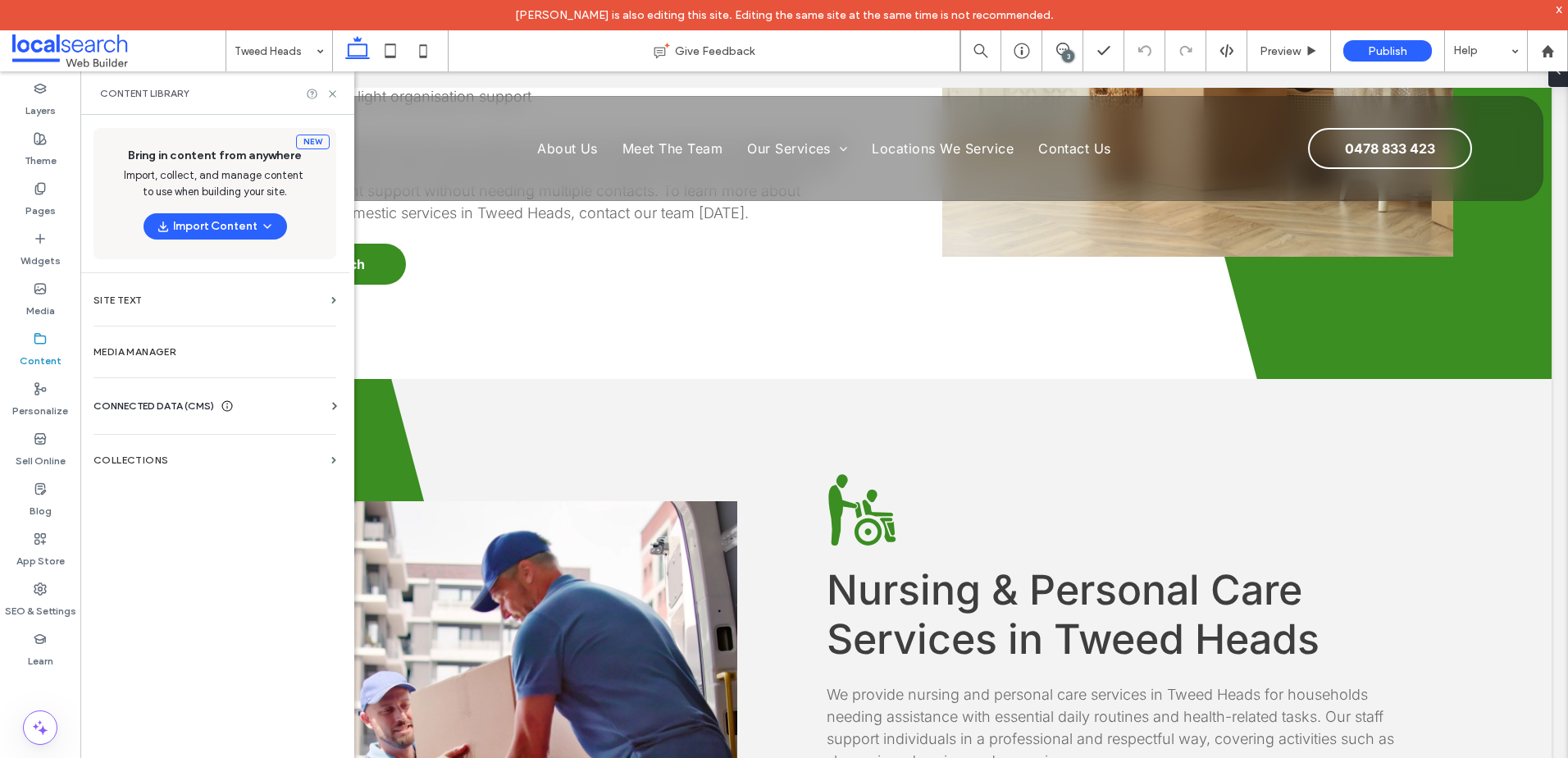
scroll to position [1673, 0]
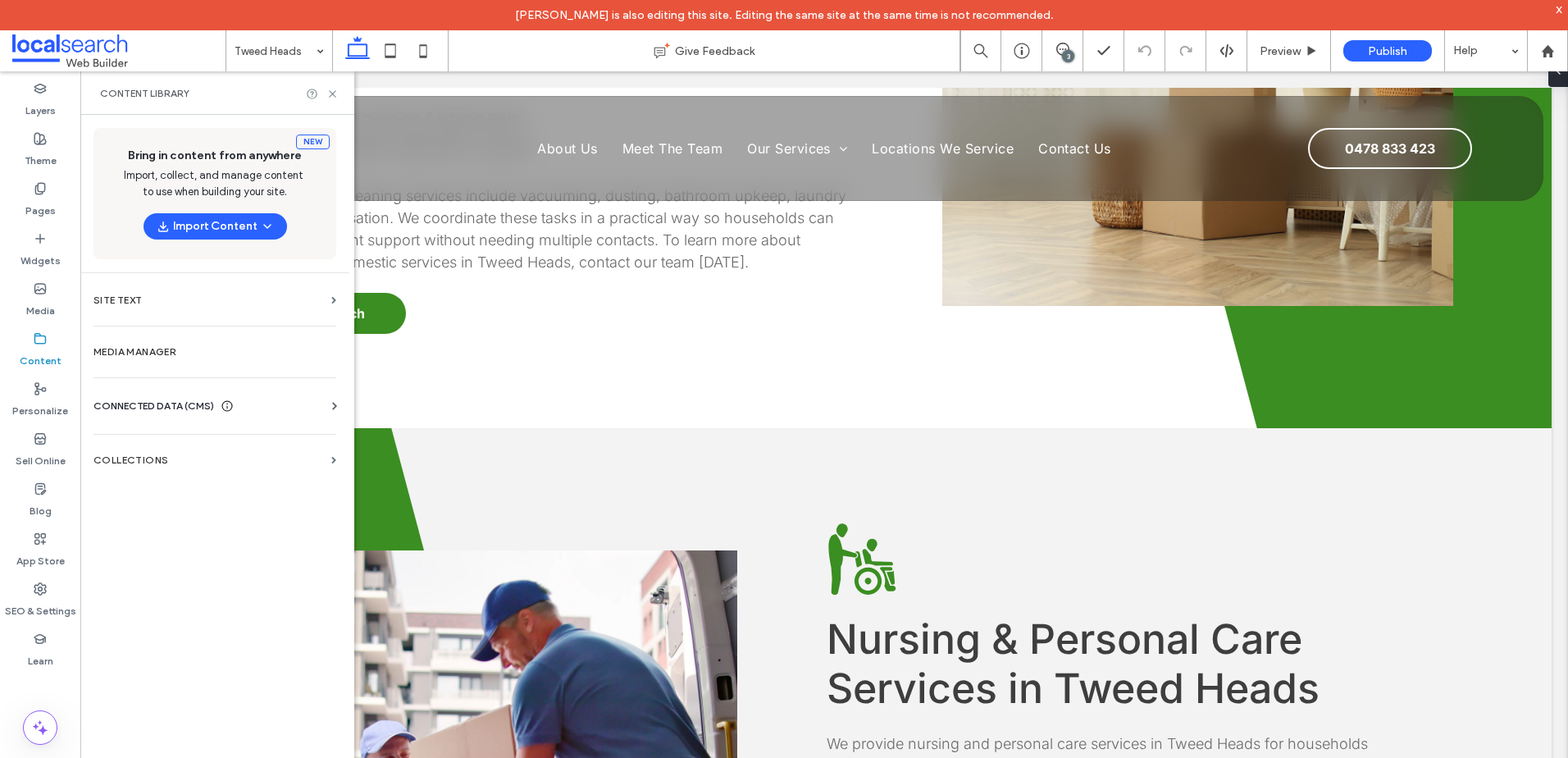
click at [195, 395] on div "CONNECTED DATA (CMS) Business Info Business Text Business Images Find and Repla…" at bounding box center [214, 406] width 269 height 43
click at [195, 397] on div "CONNECTED DATA (CMS) Business Info Business Text Business Images Find and Repla…" at bounding box center [214, 406] width 269 height 43
click at [196, 405] on span "CONNECTED DATA (CMS)" at bounding box center [154, 406] width 121 height 16
click at [186, 344] on section "Media Manager" at bounding box center [214, 352] width 269 height 38
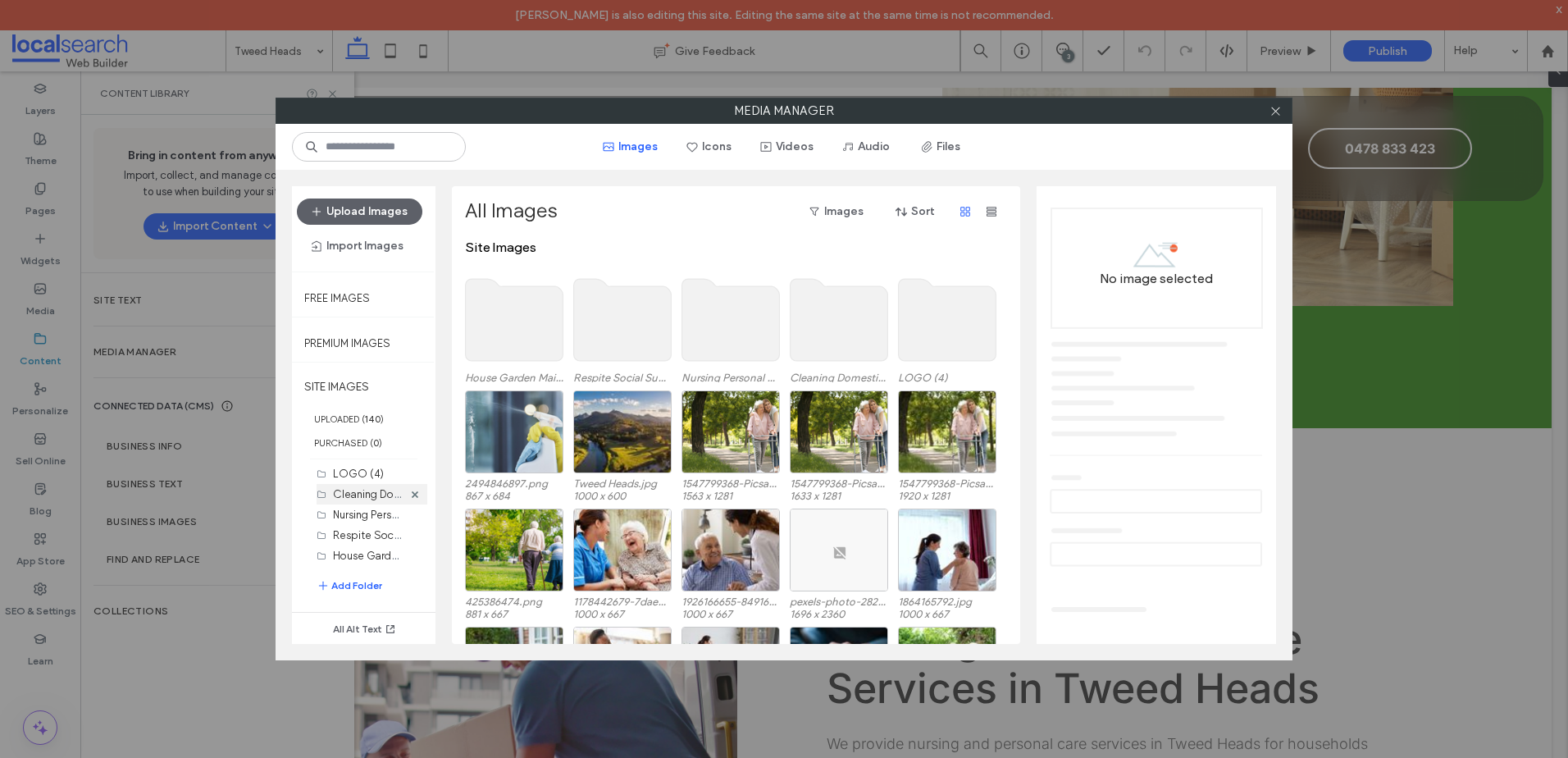
click at [354, 494] on label "Cleaning Domestic Services (20)" at bounding box center [413, 493] width 161 height 15
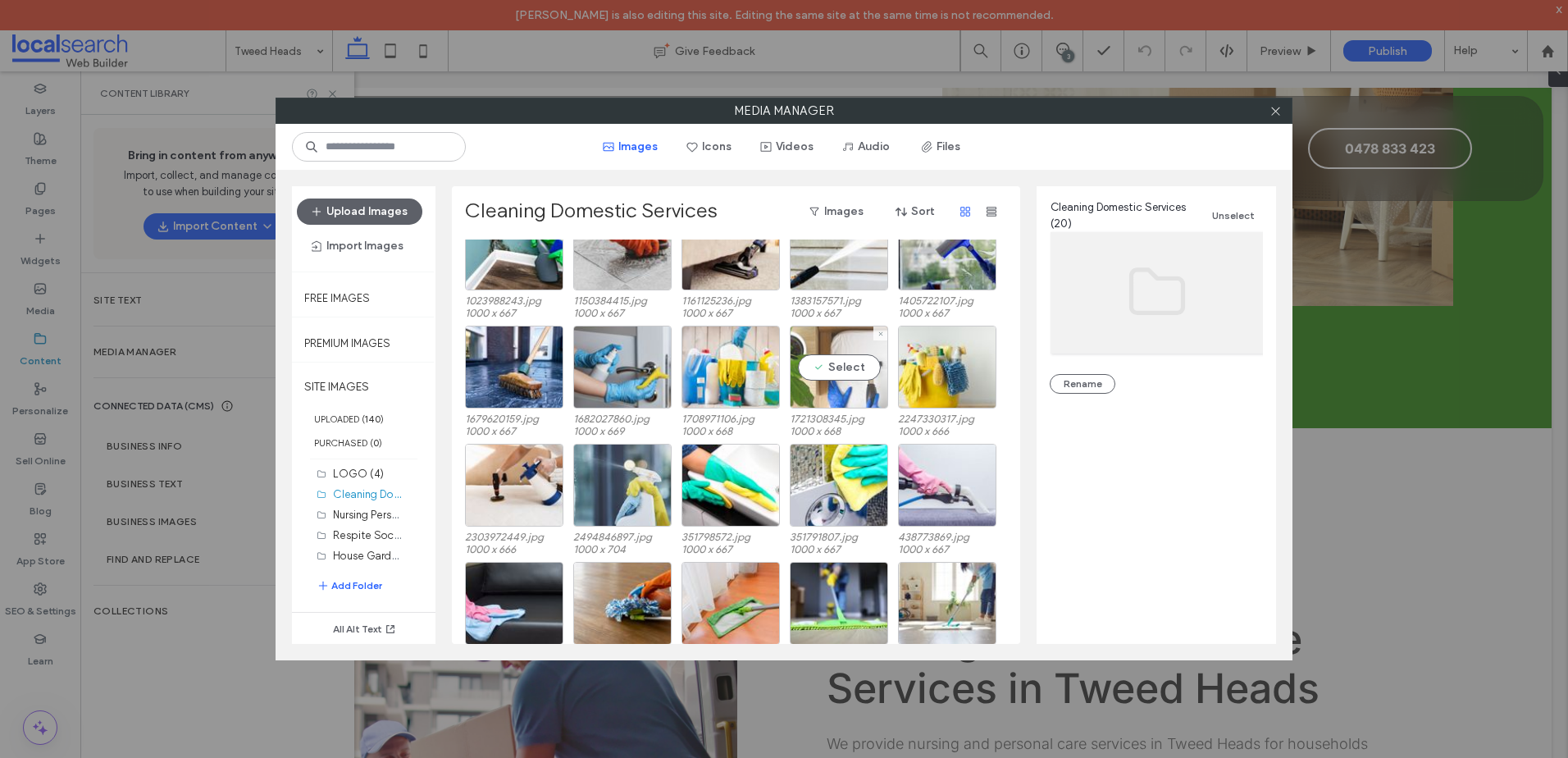
scroll to position [0, 0]
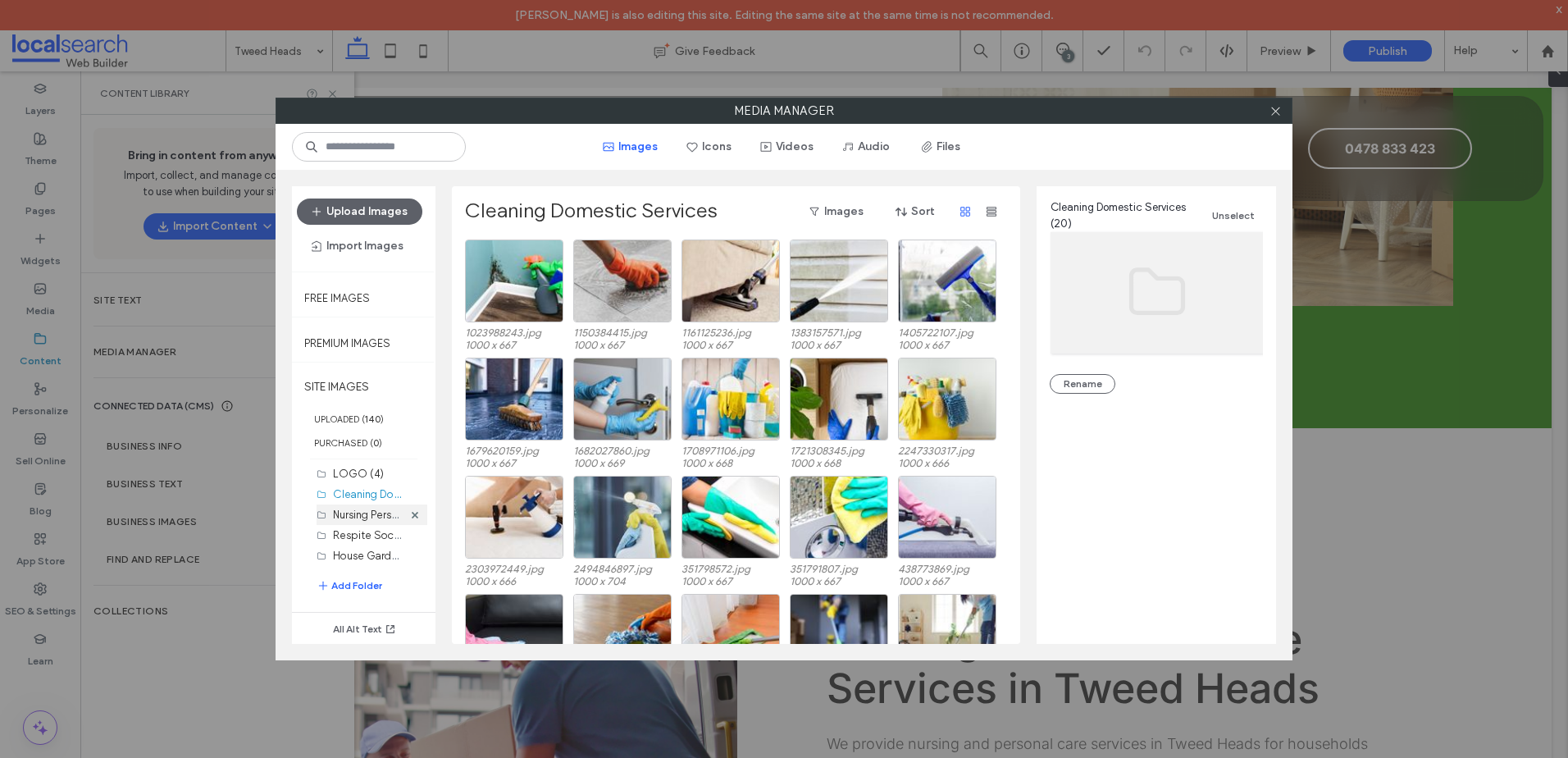
drag, startPoint x: 348, startPoint y: 512, endPoint x: 363, endPoint y: 508, distance: 15.5
click at [348, 512] on label "Nursing Personal Care (26)" at bounding box center [397, 513] width 128 height 15
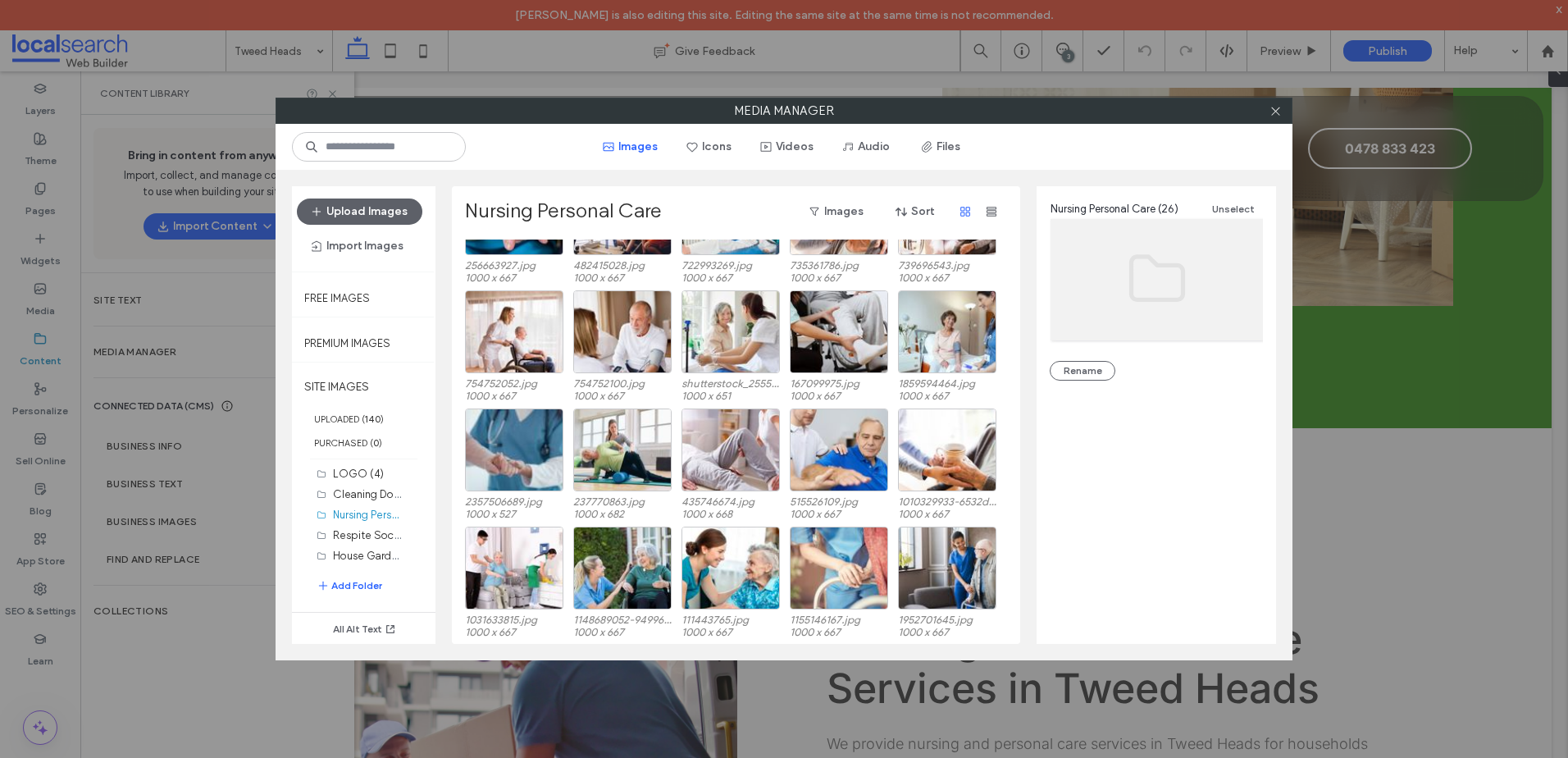
scroll to position [304, 0]
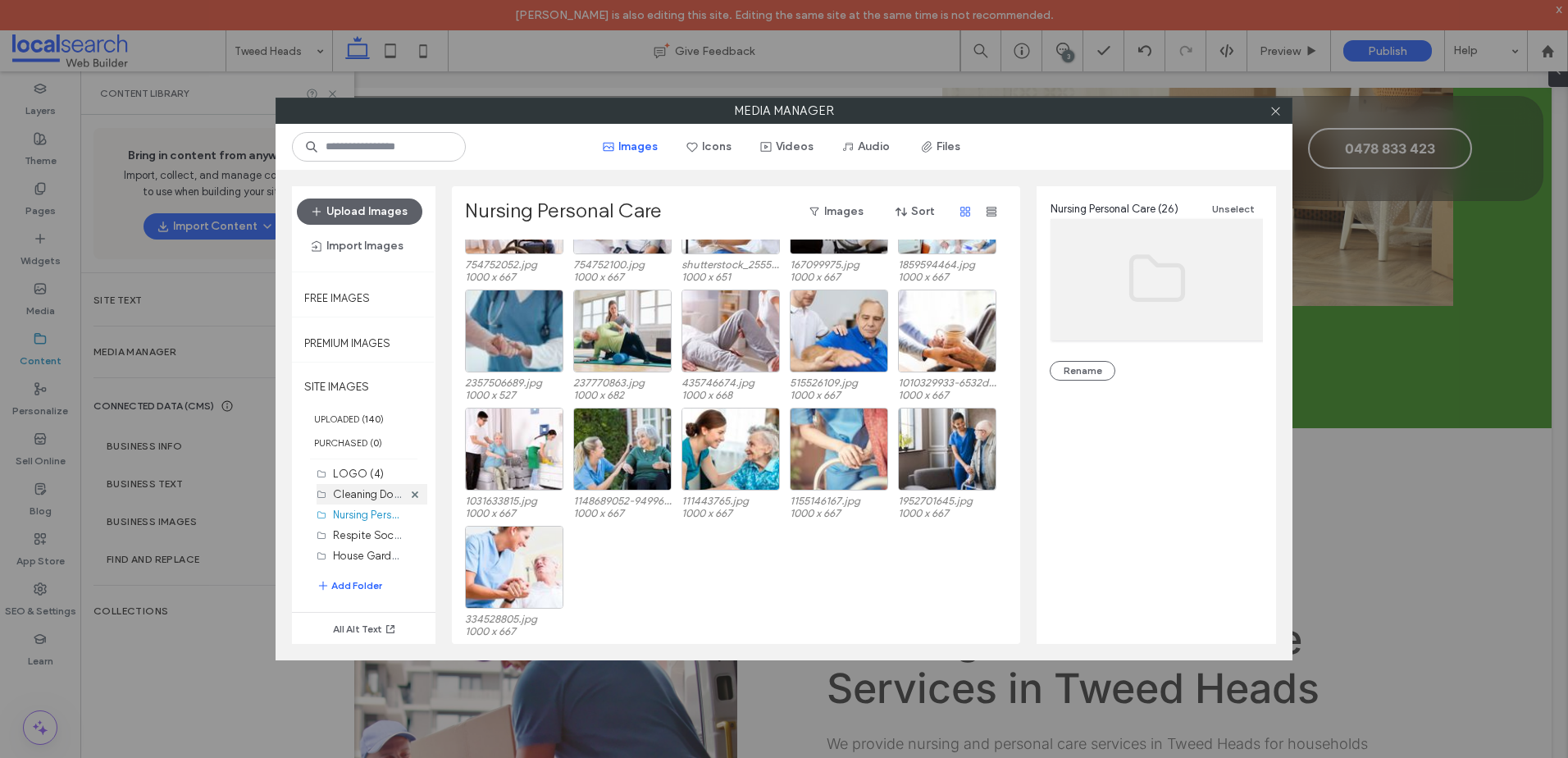
drag, startPoint x: 342, startPoint y: 497, endPoint x: 396, endPoint y: 497, distance: 54.0
click at [342, 497] on label "Cleaning Domestic Services (20)" at bounding box center [413, 493] width 161 height 15
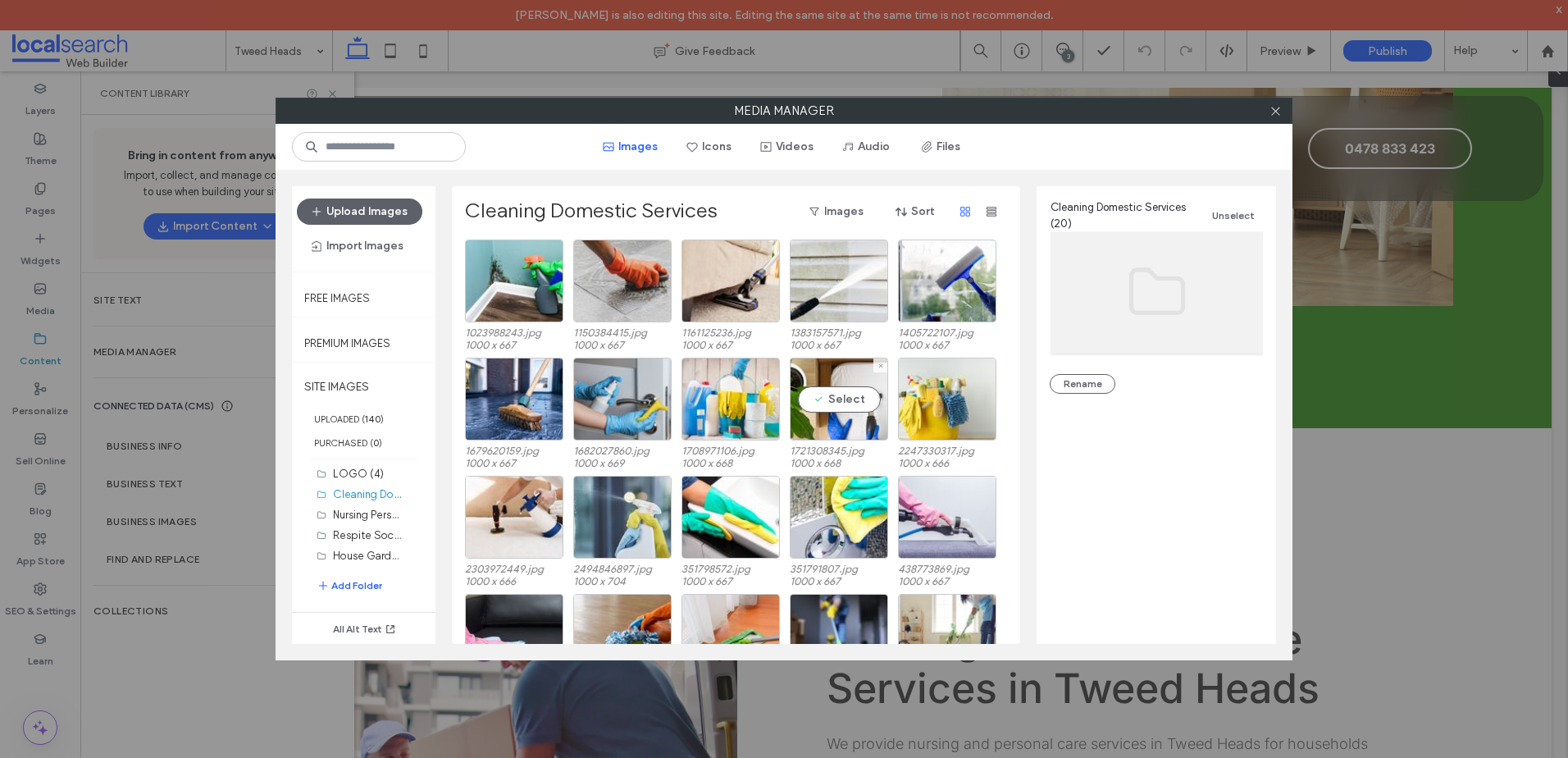
scroll to position [68, 0]
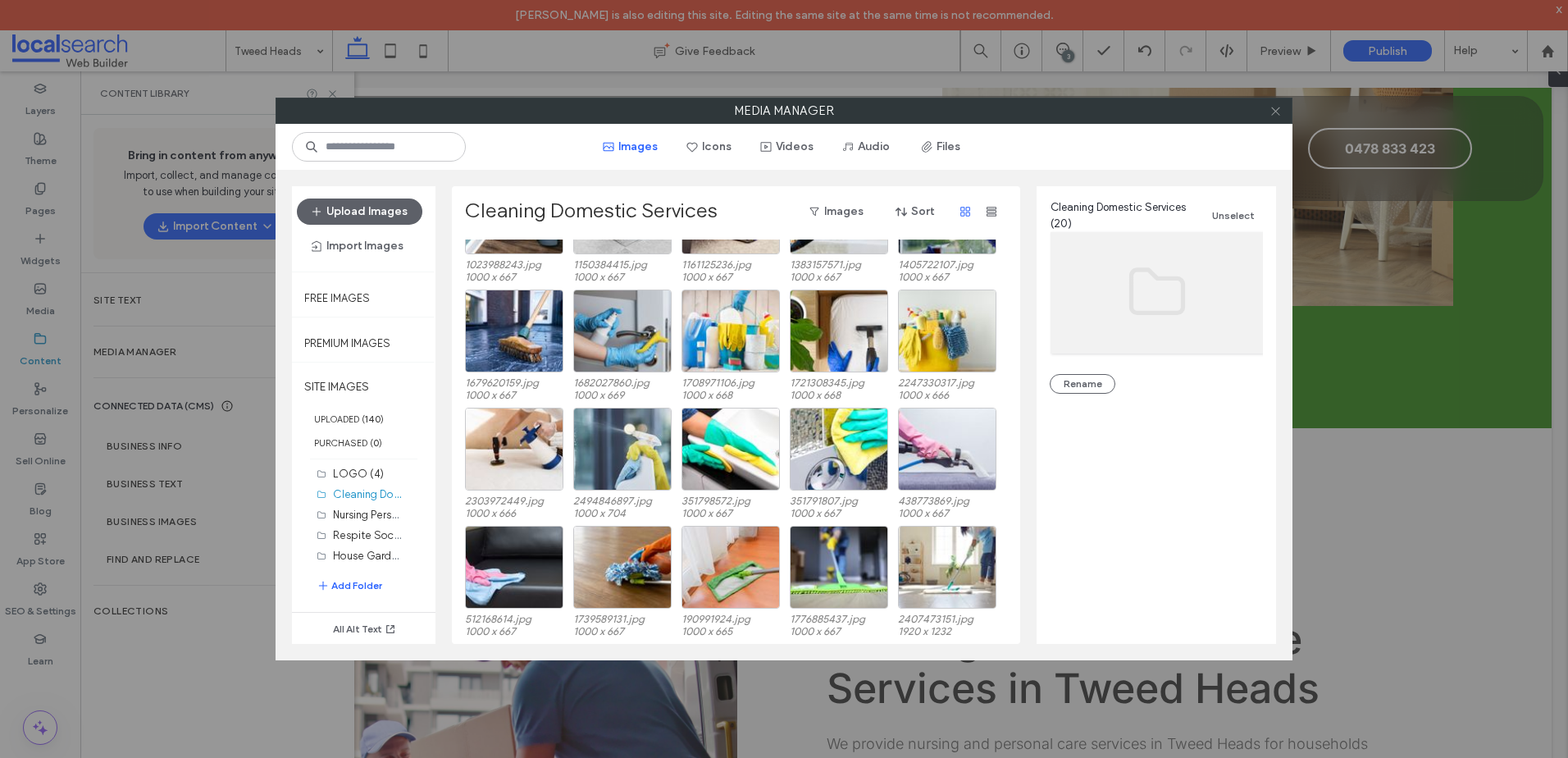
click at [1278, 108] on use at bounding box center [1275, 110] width 8 height 8
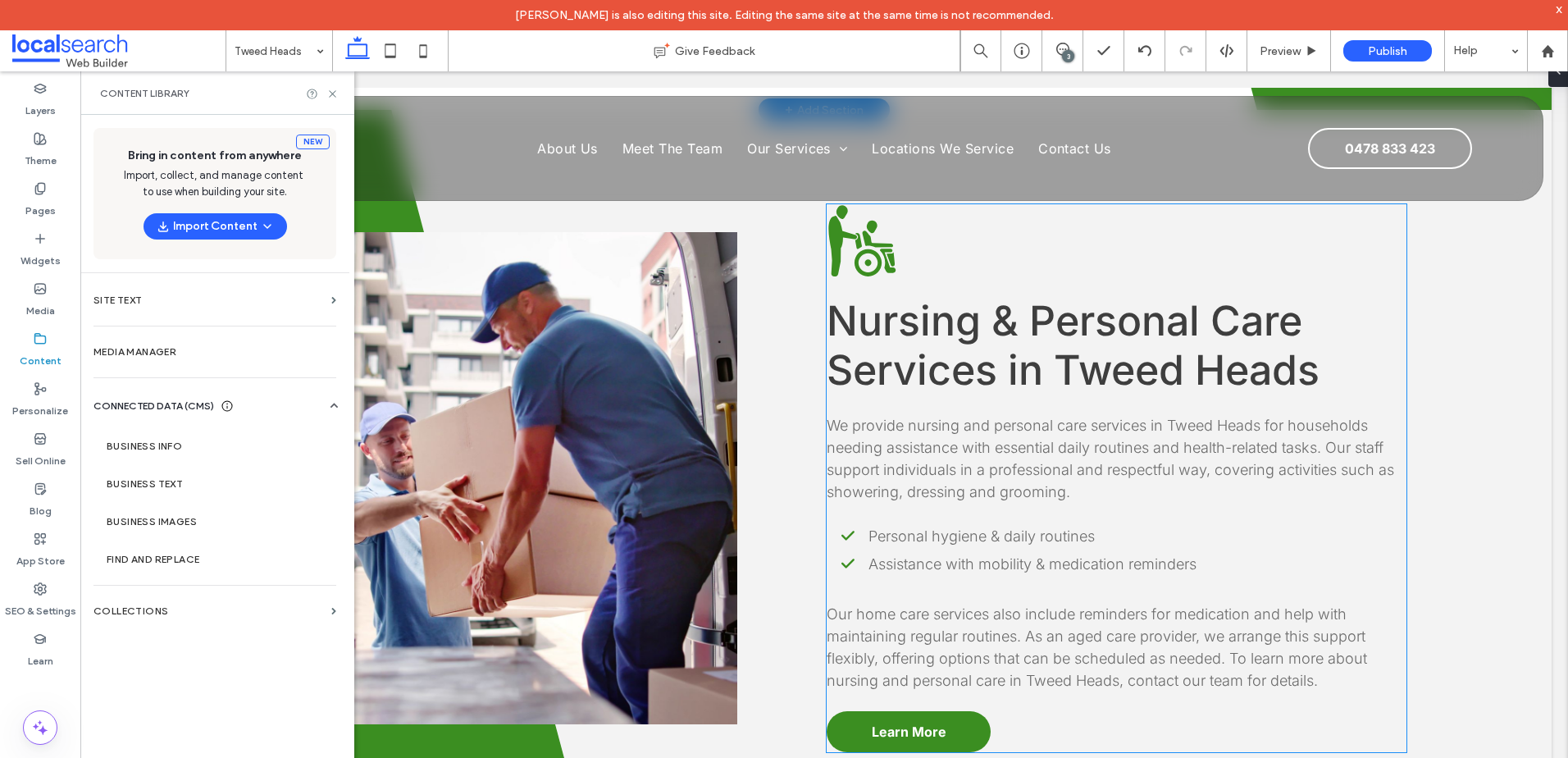
scroll to position [2001, 0]
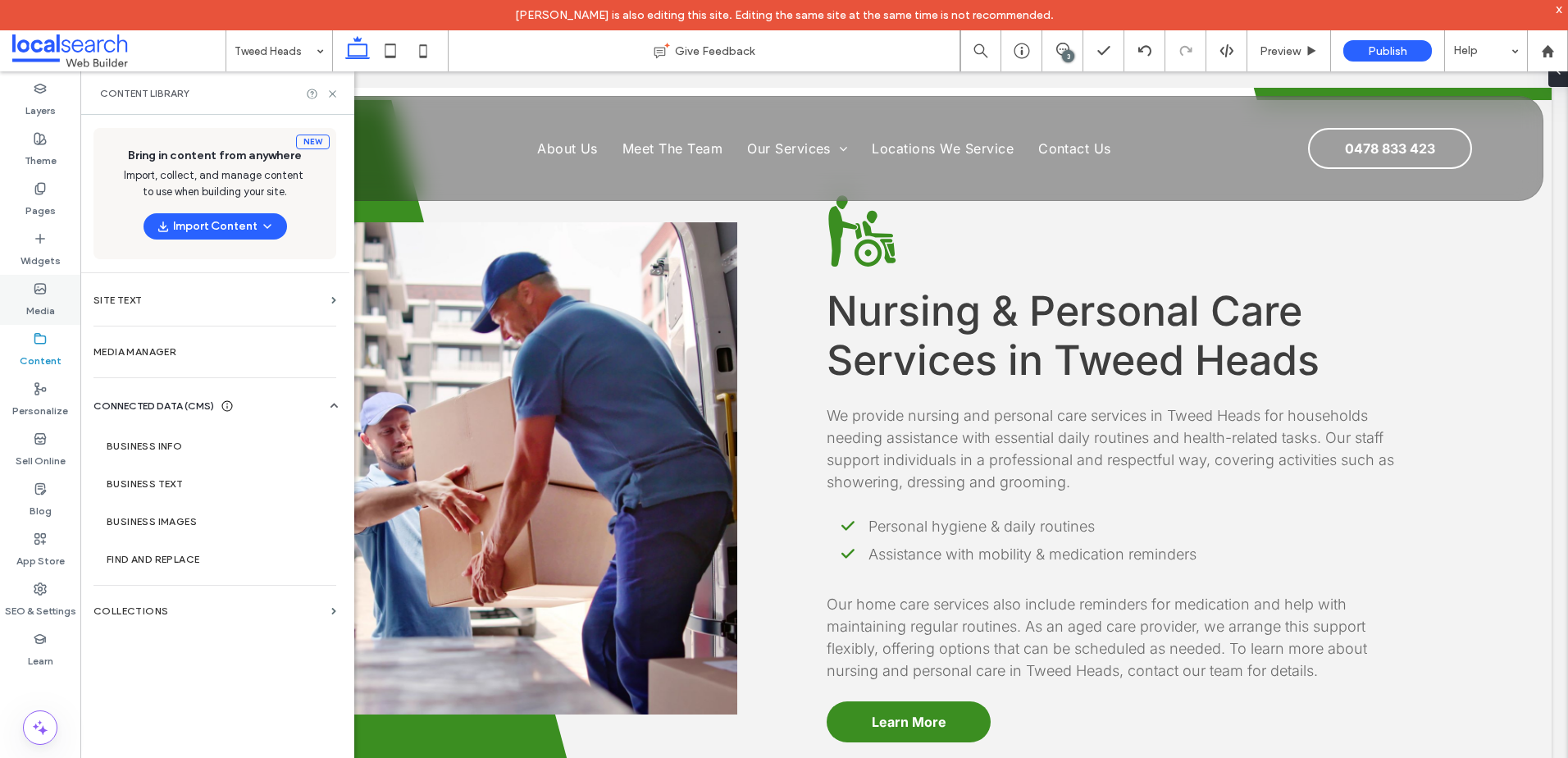
click at [26, 306] on label "Media" at bounding box center [40, 306] width 29 height 23
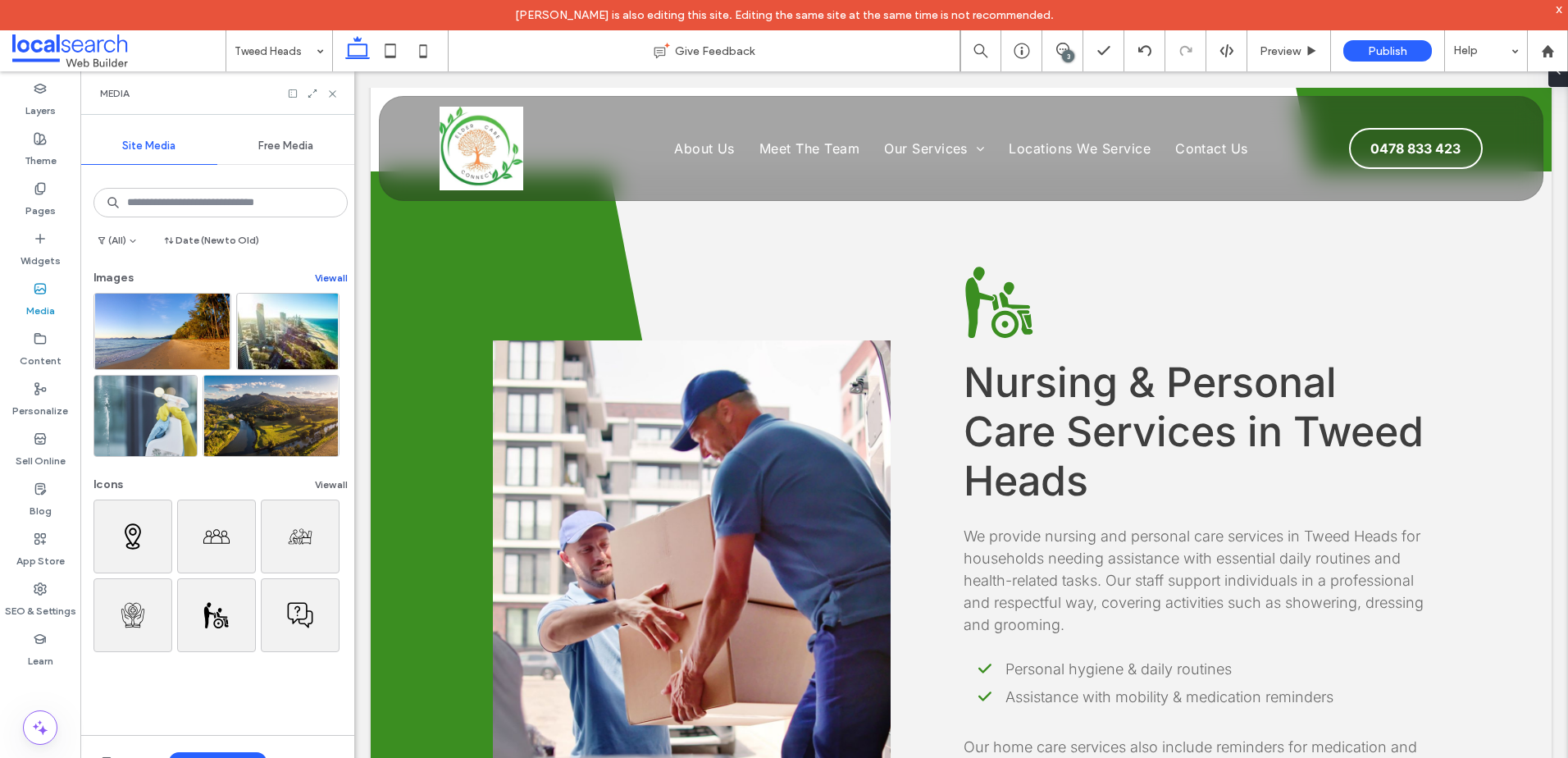
click at [336, 275] on button "View all" at bounding box center [331, 277] width 33 height 19
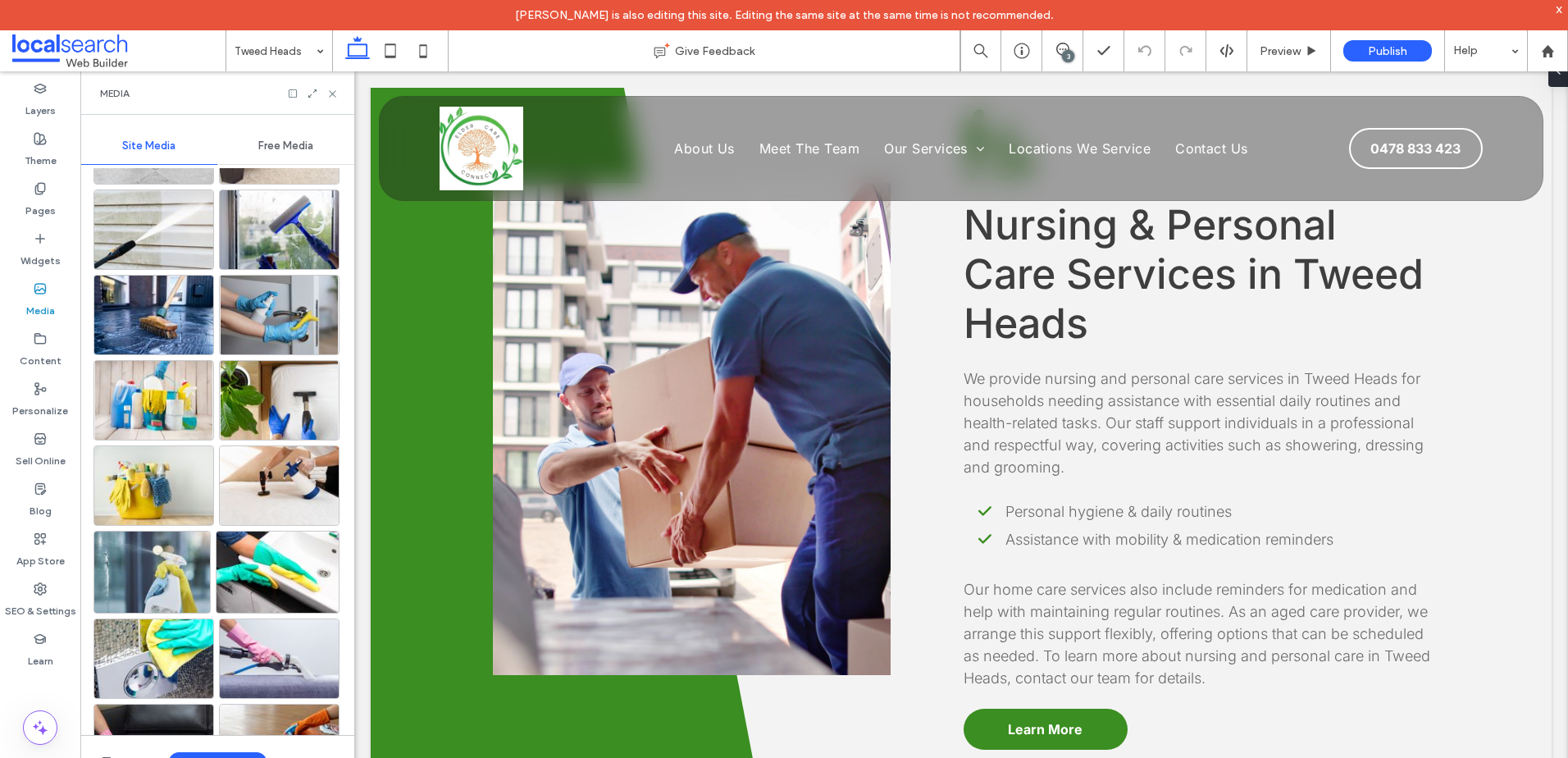
scroll to position [2164, 0]
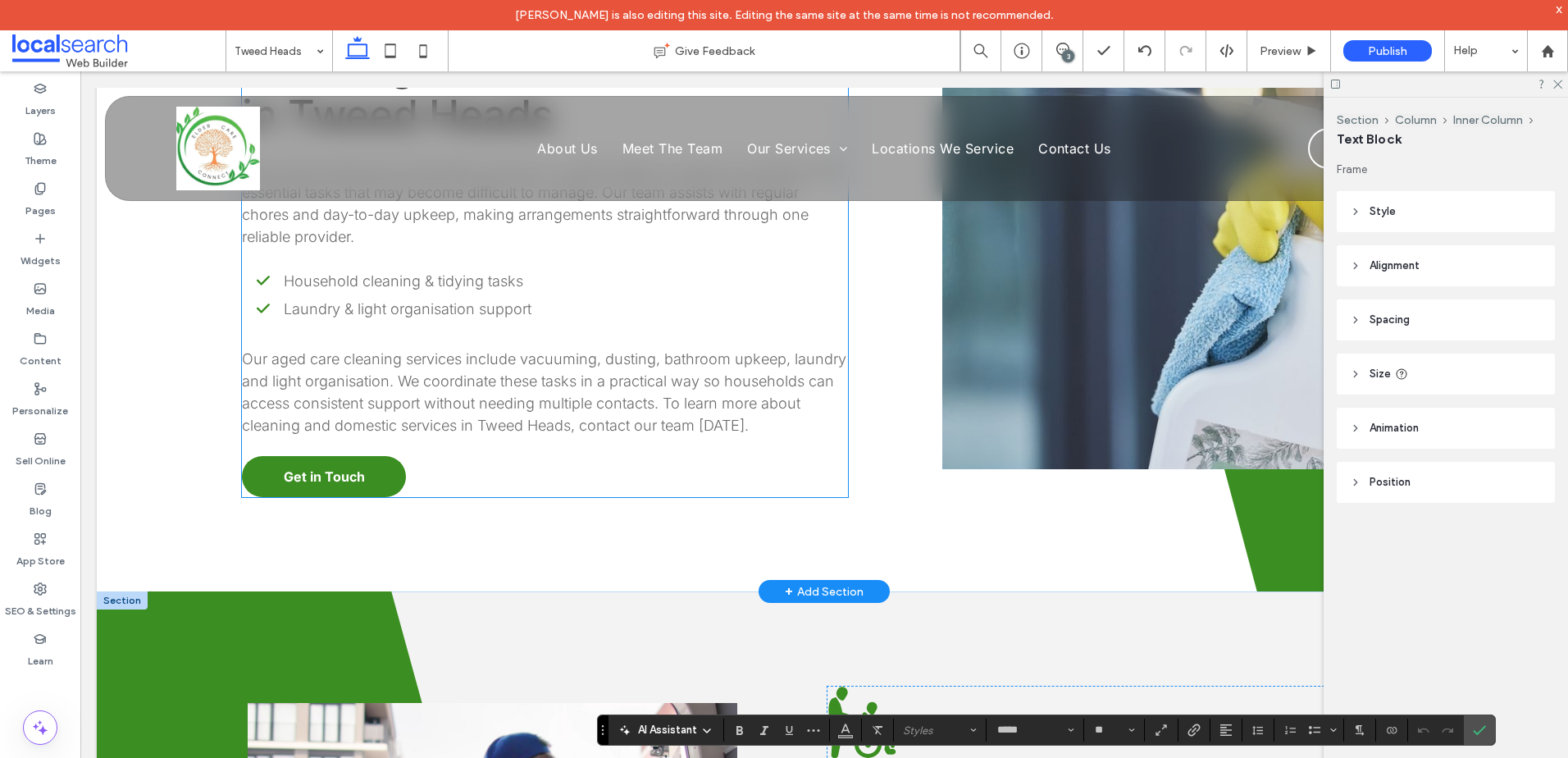
scroll to position [1558, 0]
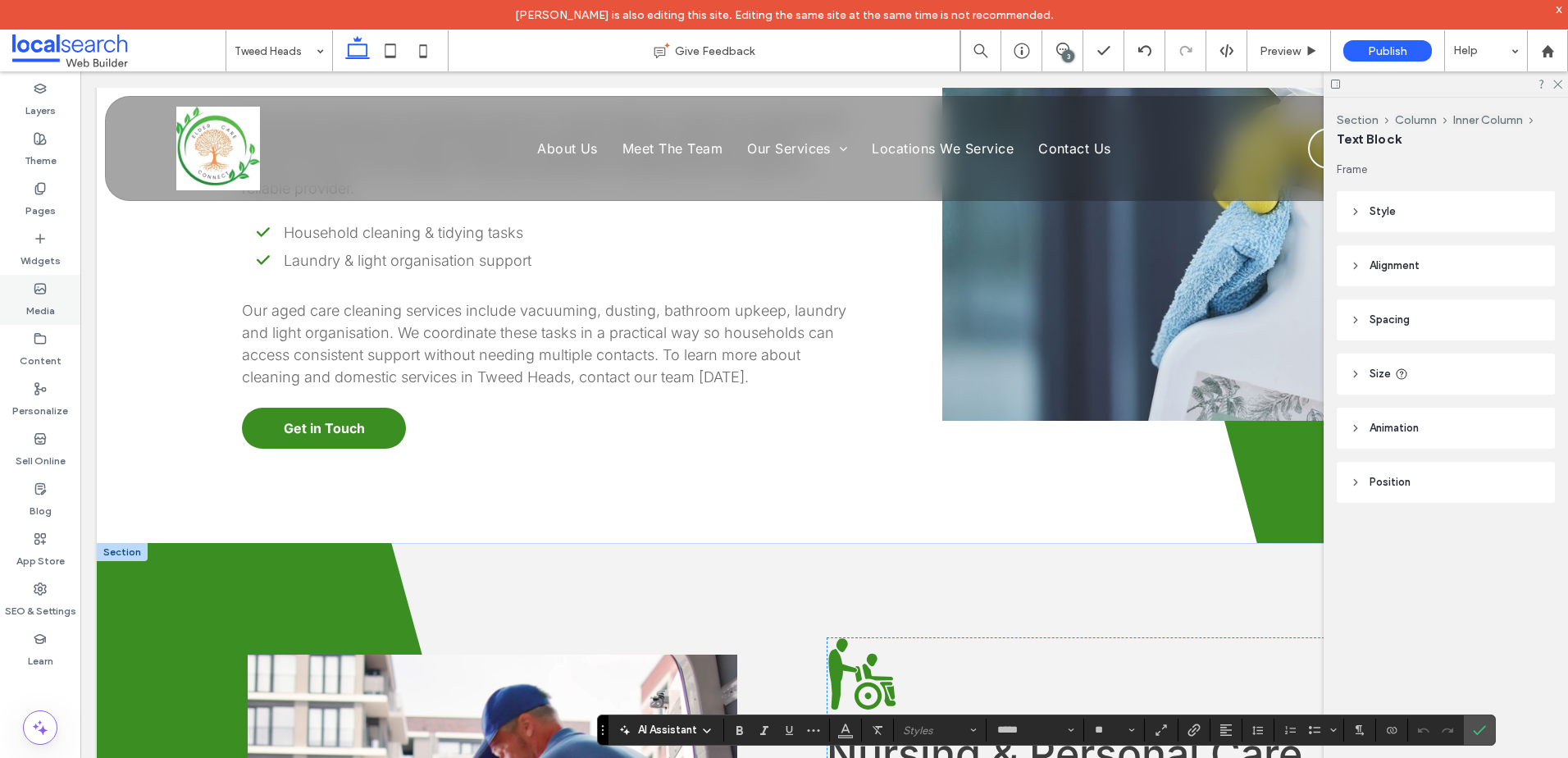
click at [57, 301] on div "Media" at bounding box center [40, 299] width 80 height 50
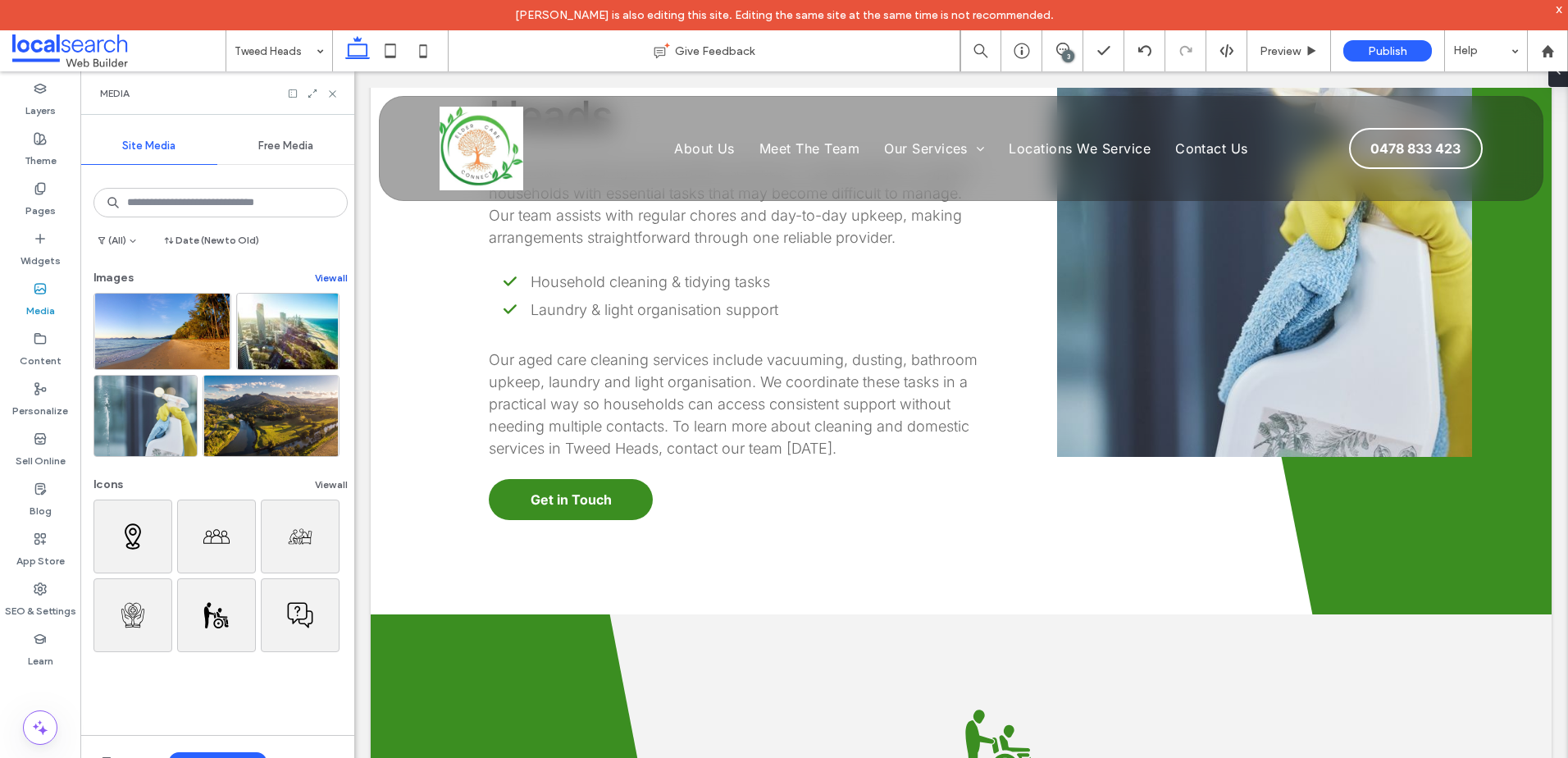
click at [326, 278] on button "View all" at bounding box center [331, 277] width 33 height 19
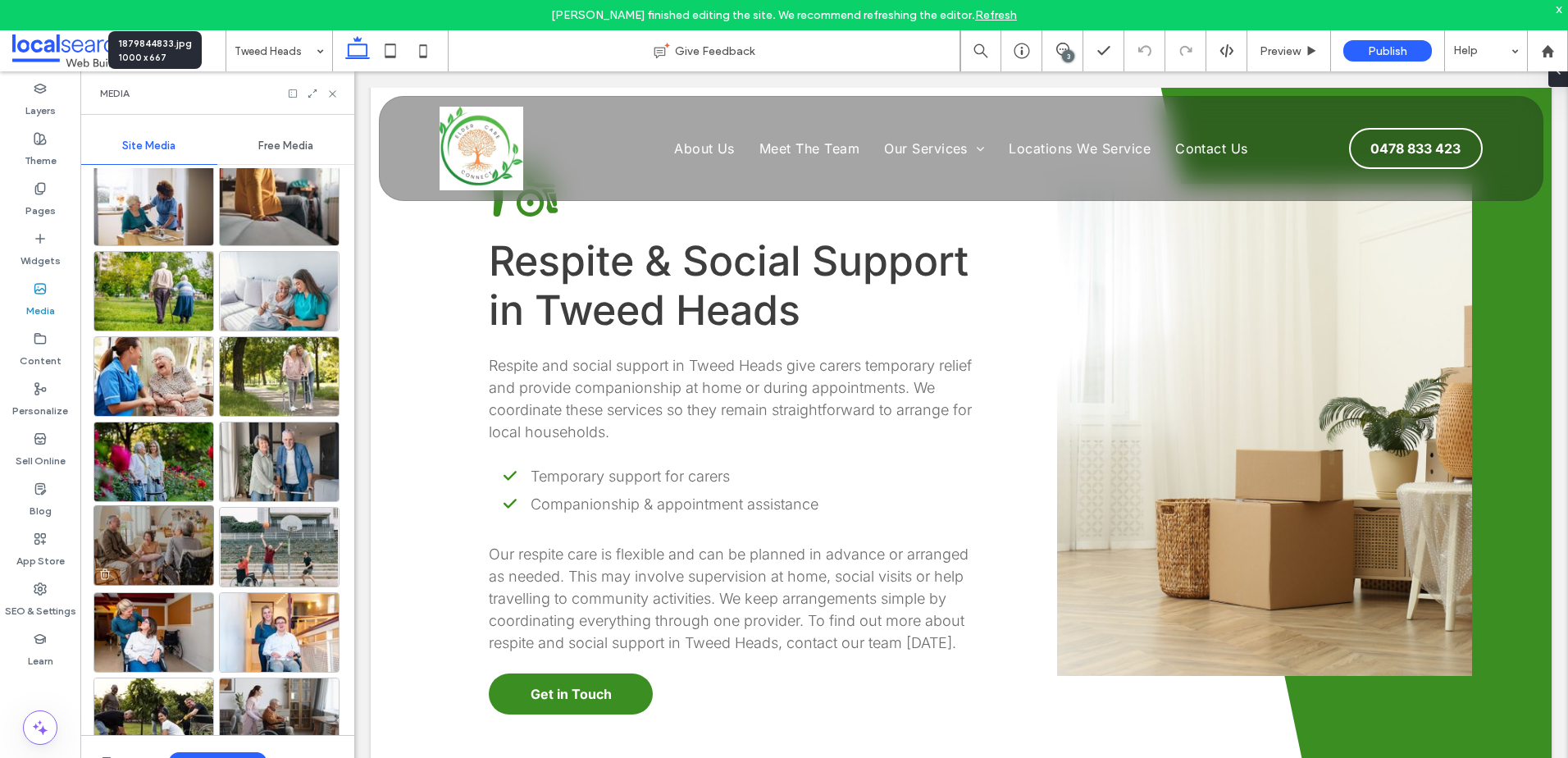
scroll to position [3818, 0]
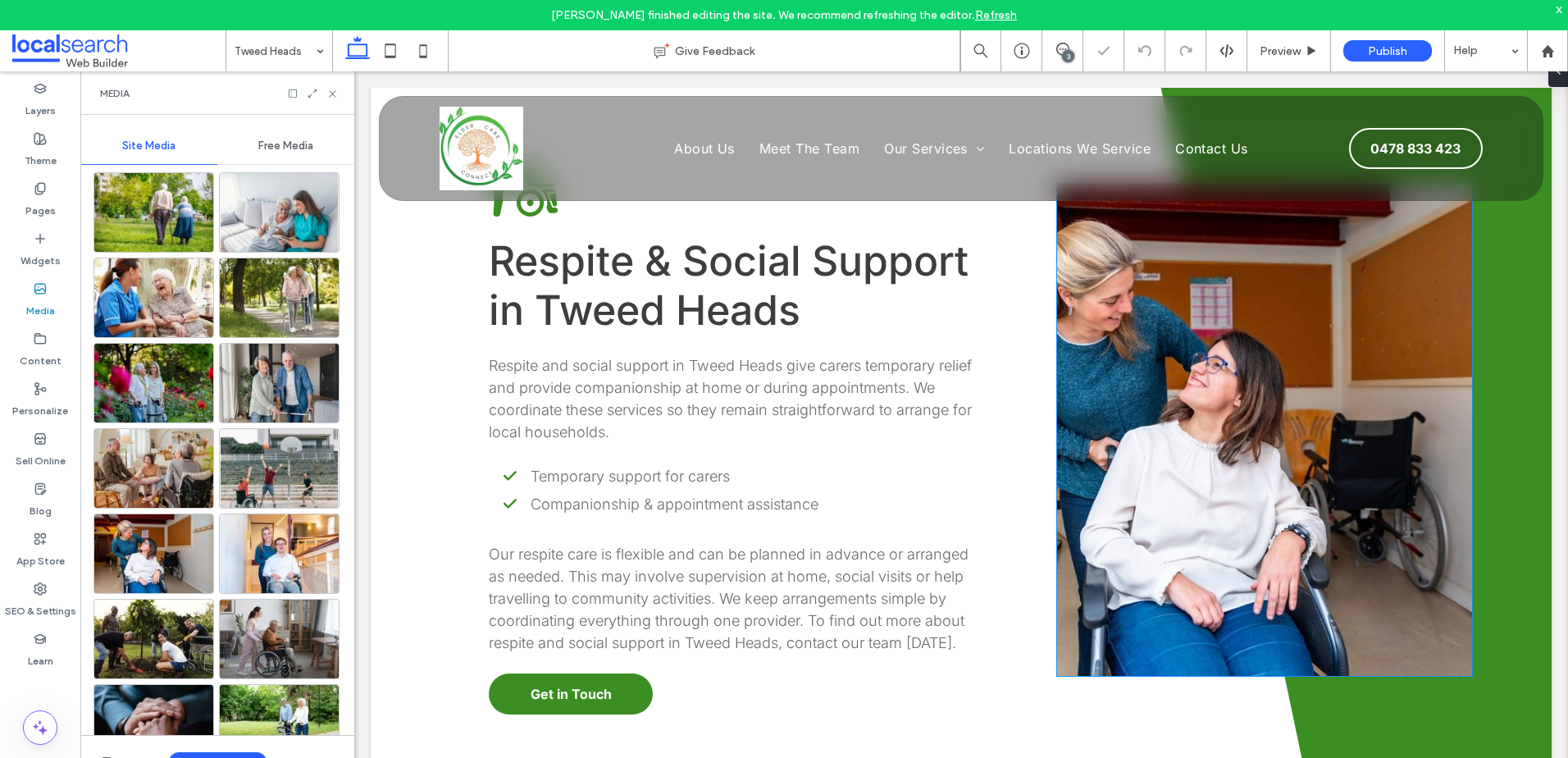
click at [1268, 421] on link at bounding box center [1265, 429] width 415 height 492
click at [1425, 421] on link at bounding box center [1265, 429] width 415 height 492
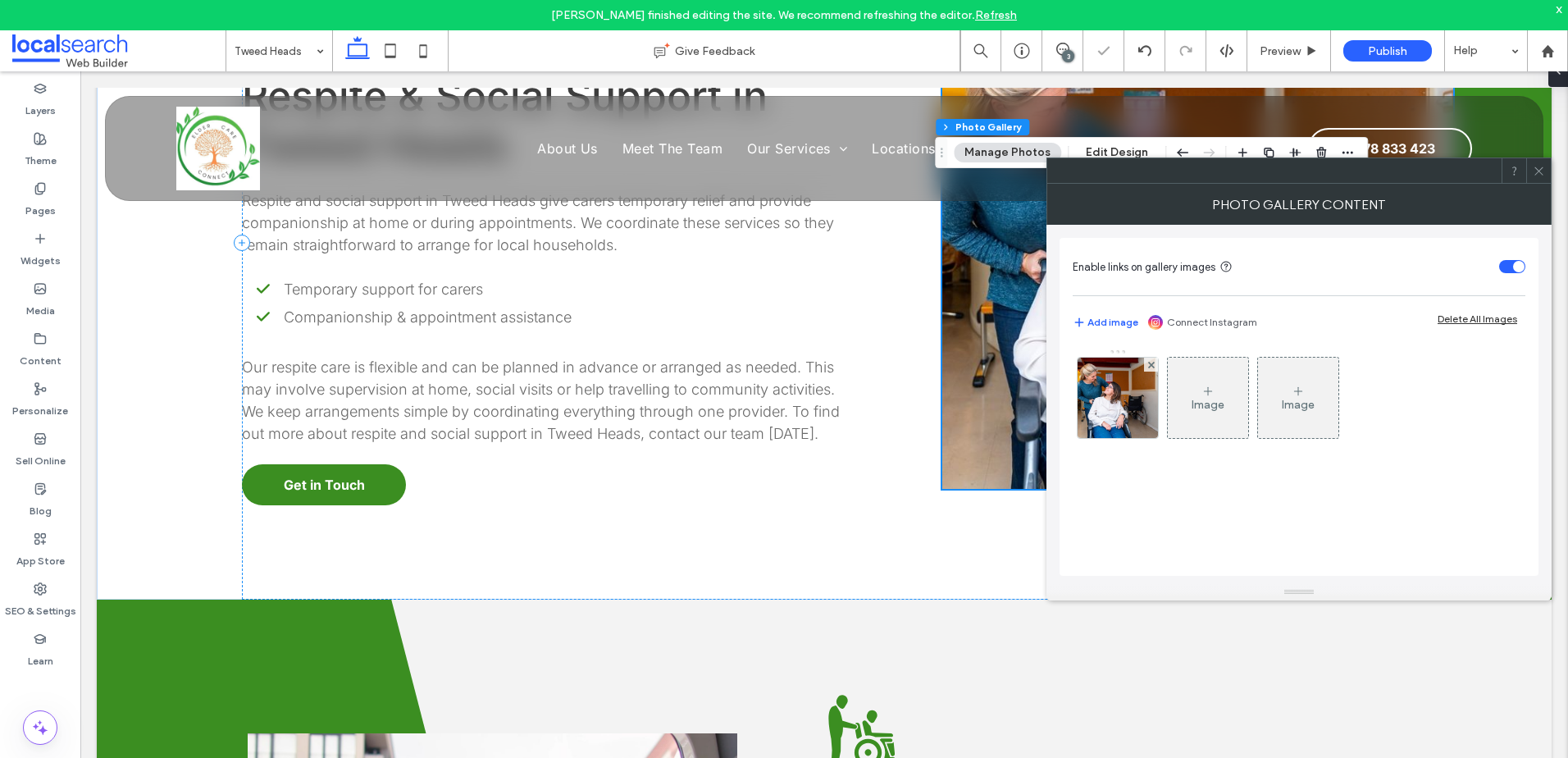
scroll to position [2880, 0]
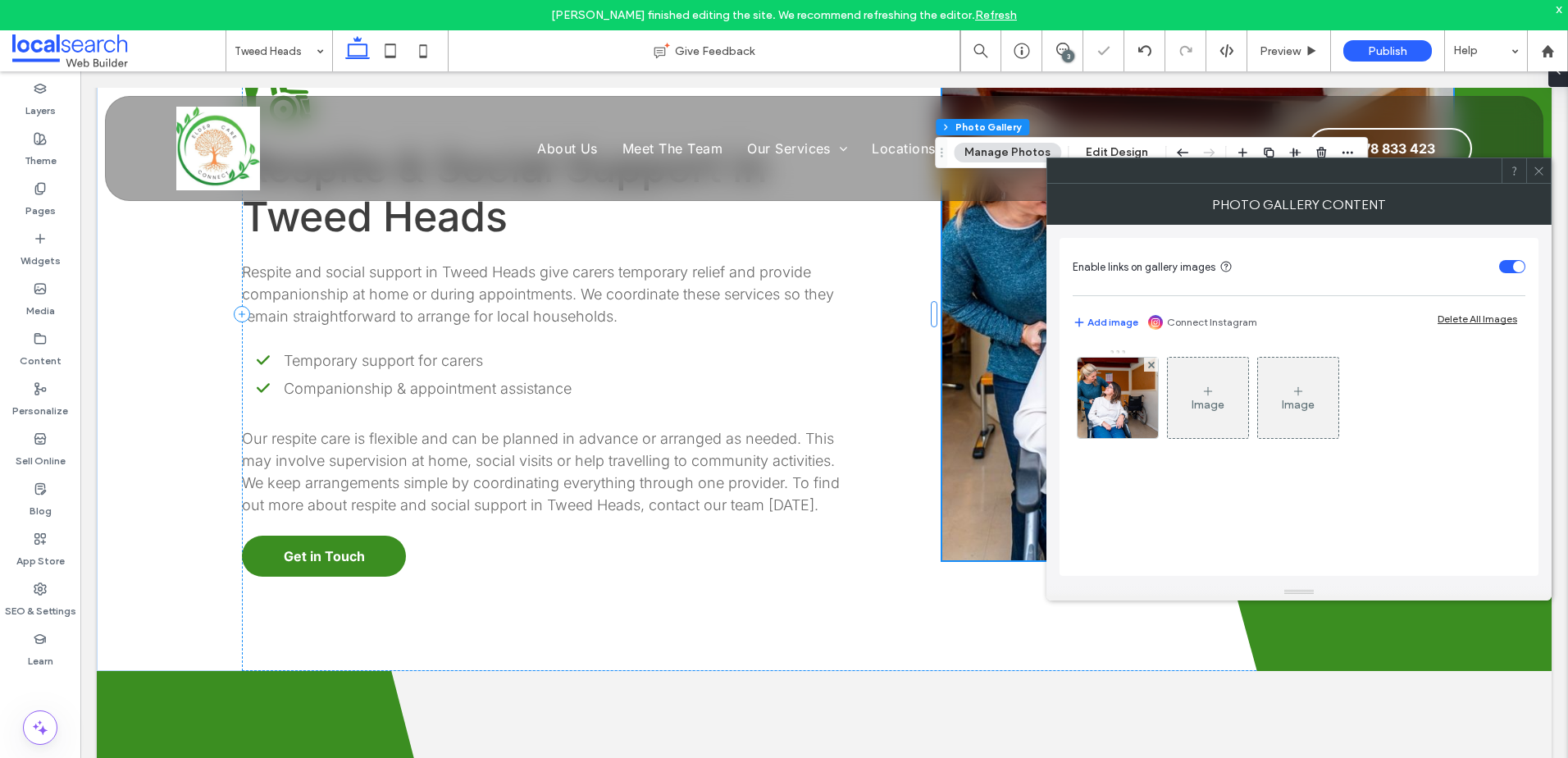
drag, startPoint x: 1097, startPoint y: 374, endPoint x: 1290, endPoint y: 414, distance: 197.1
click at [1099, 375] on img at bounding box center [1118, 397] width 121 height 80
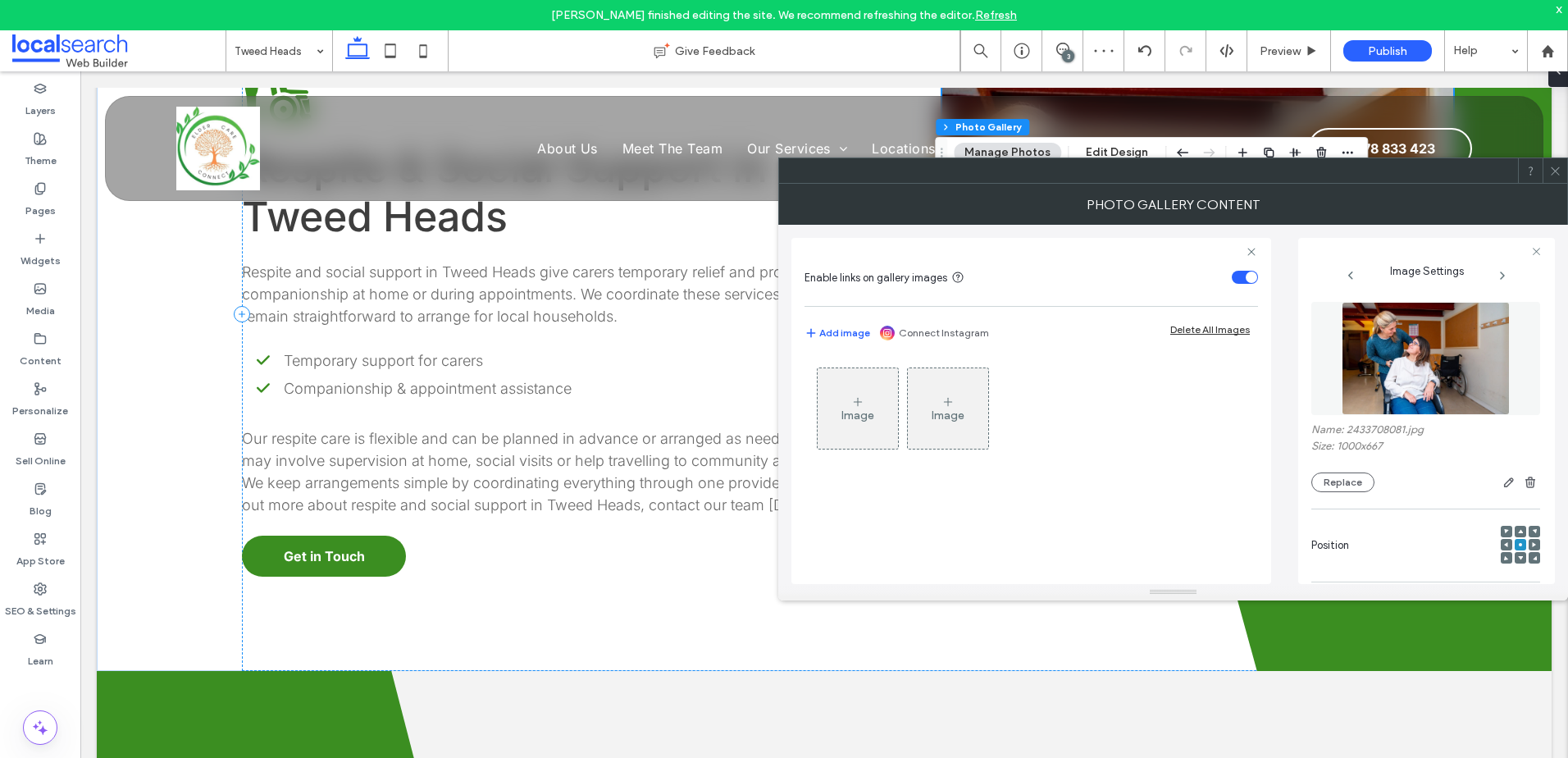
click at [1505, 541] on span at bounding box center [1507, 545] width 5 height 12
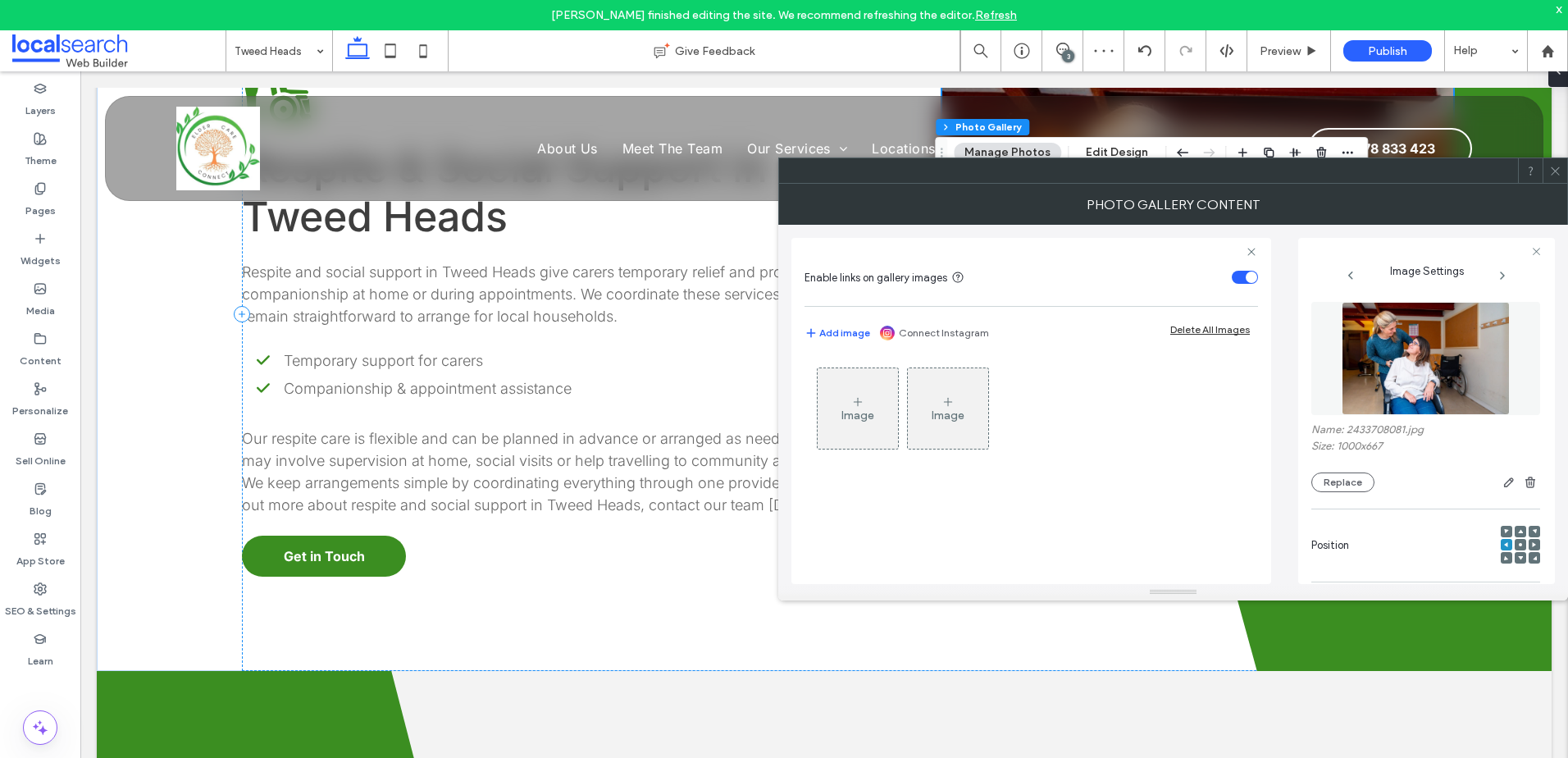
click at [1556, 164] on span at bounding box center [1555, 170] width 13 height 24
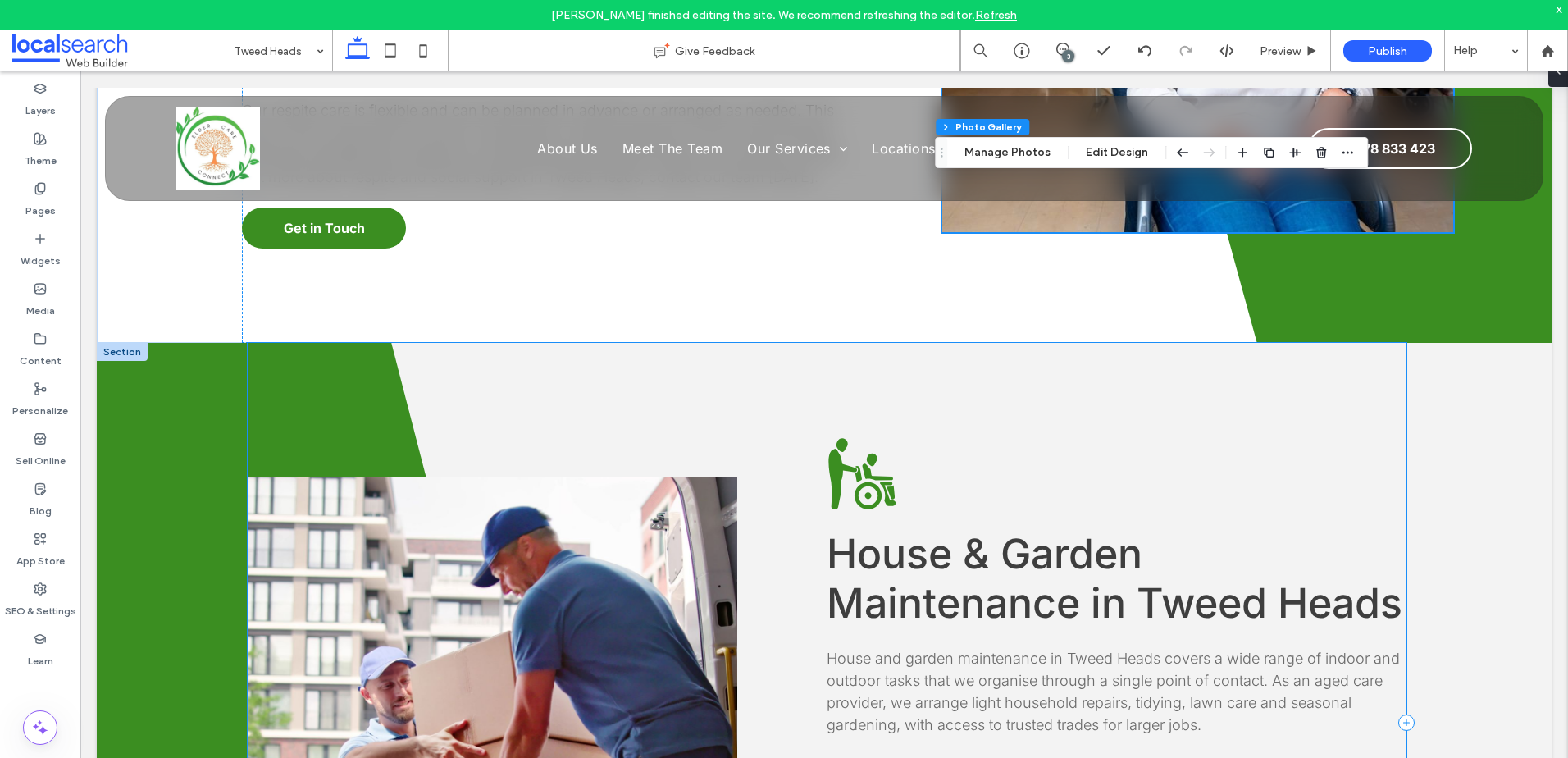
scroll to position [3454, 0]
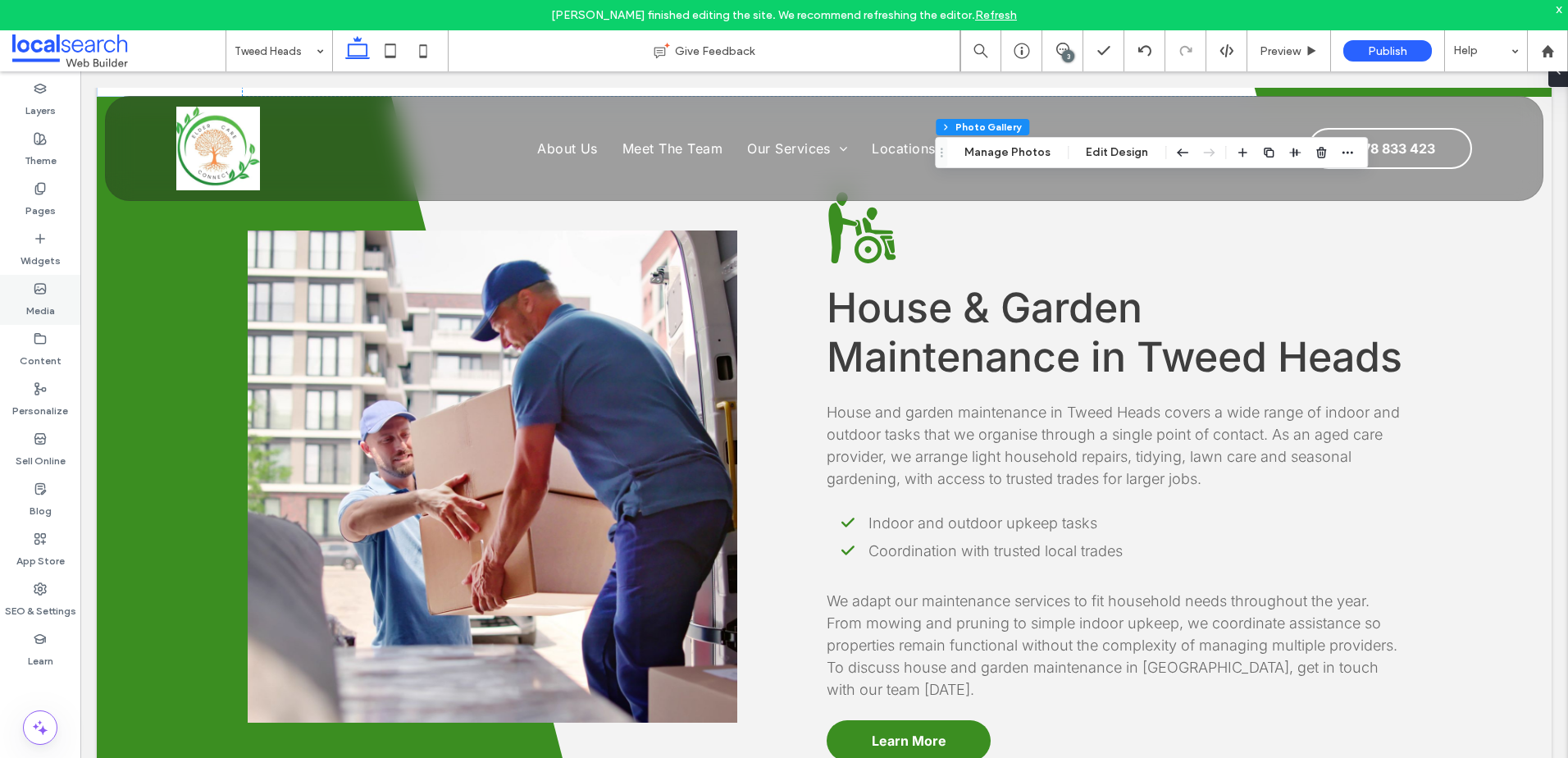
click at [51, 295] on label "Media" at bounding box center [40, 306] width 29 height 23
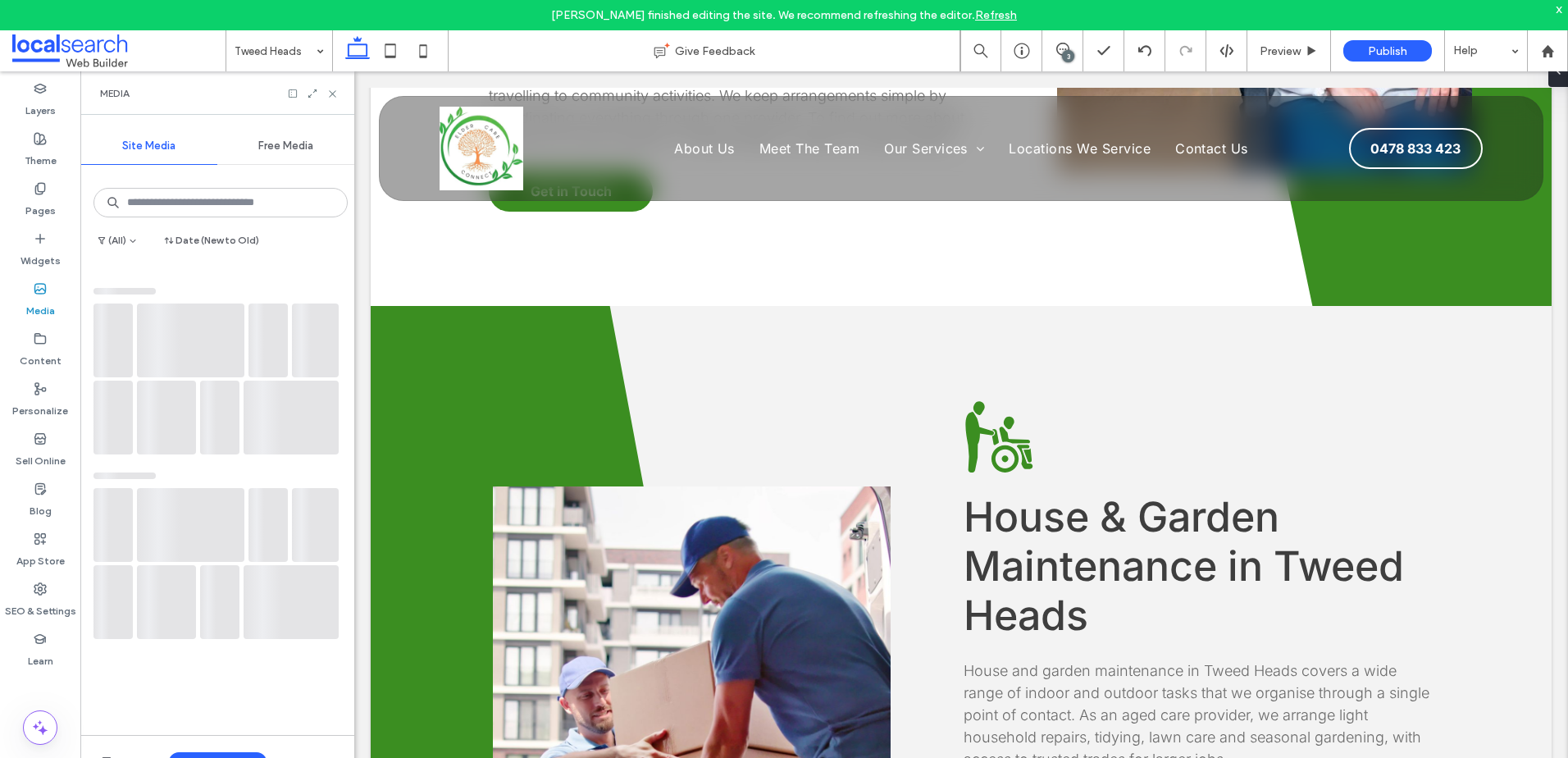
scroll to position [3619, 0]
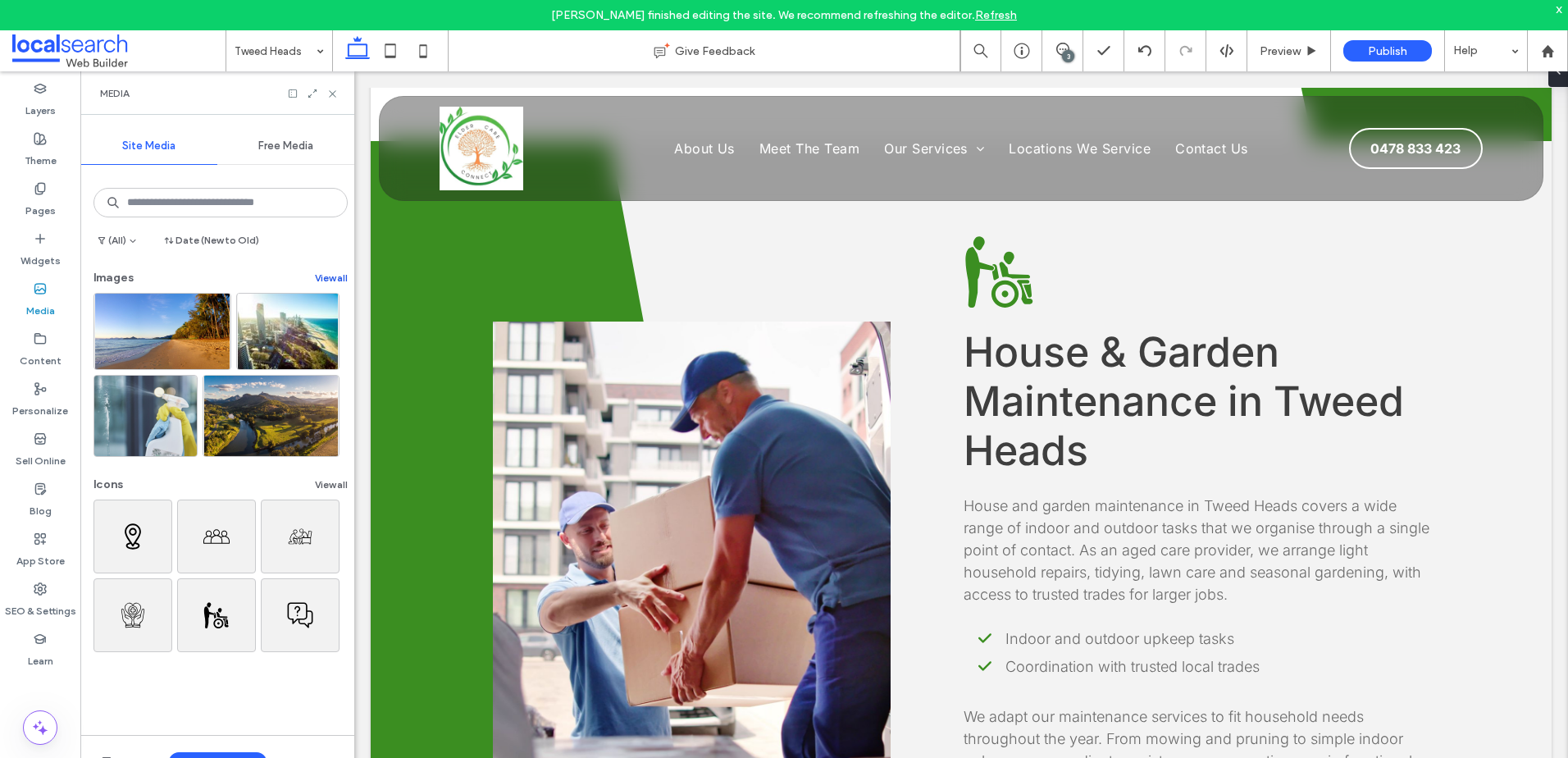
click at [315, 271] on button "View all" at bounding box center [331, 277] width 33 height 19
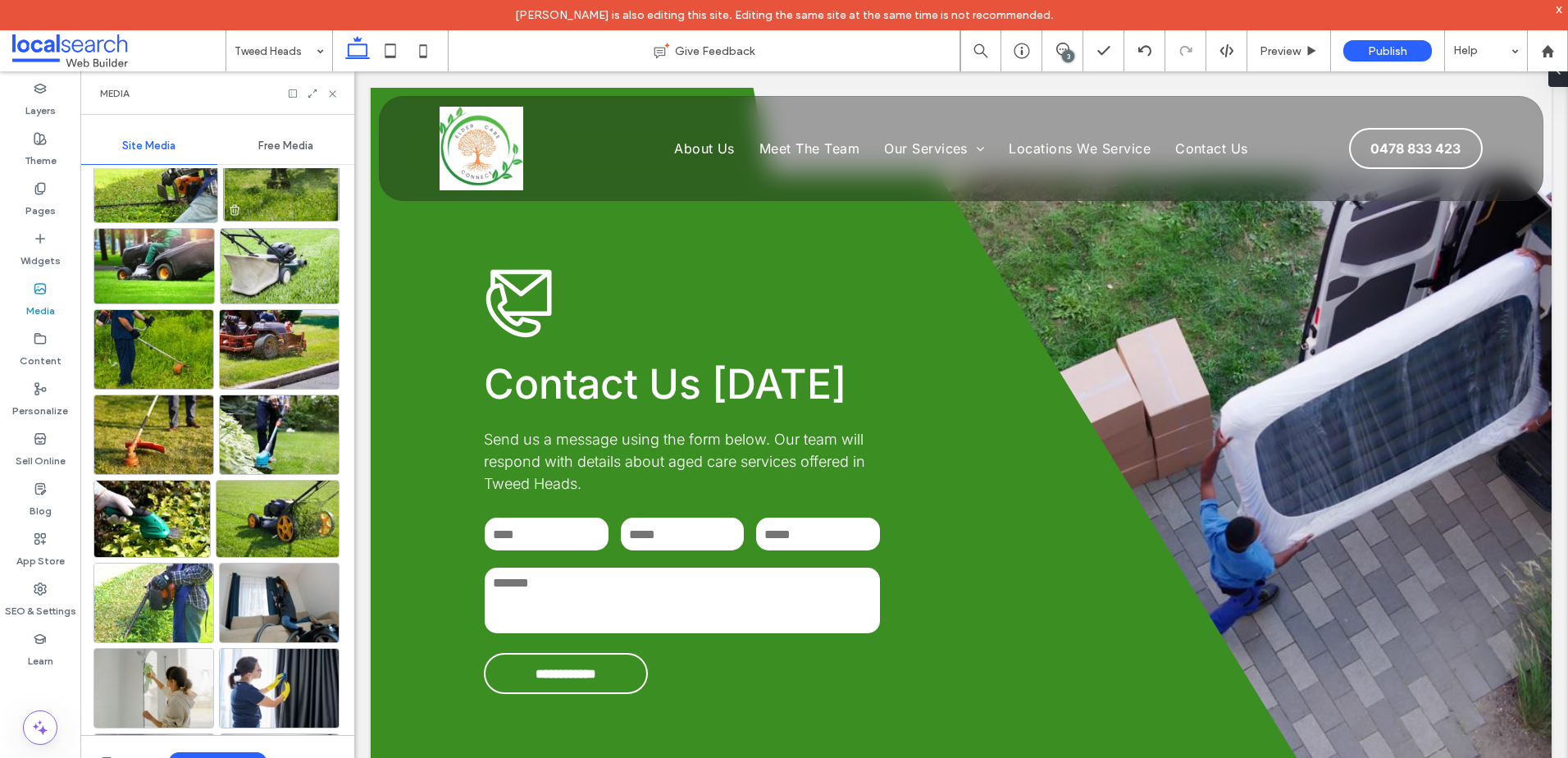
scroll to position [2506, 0]
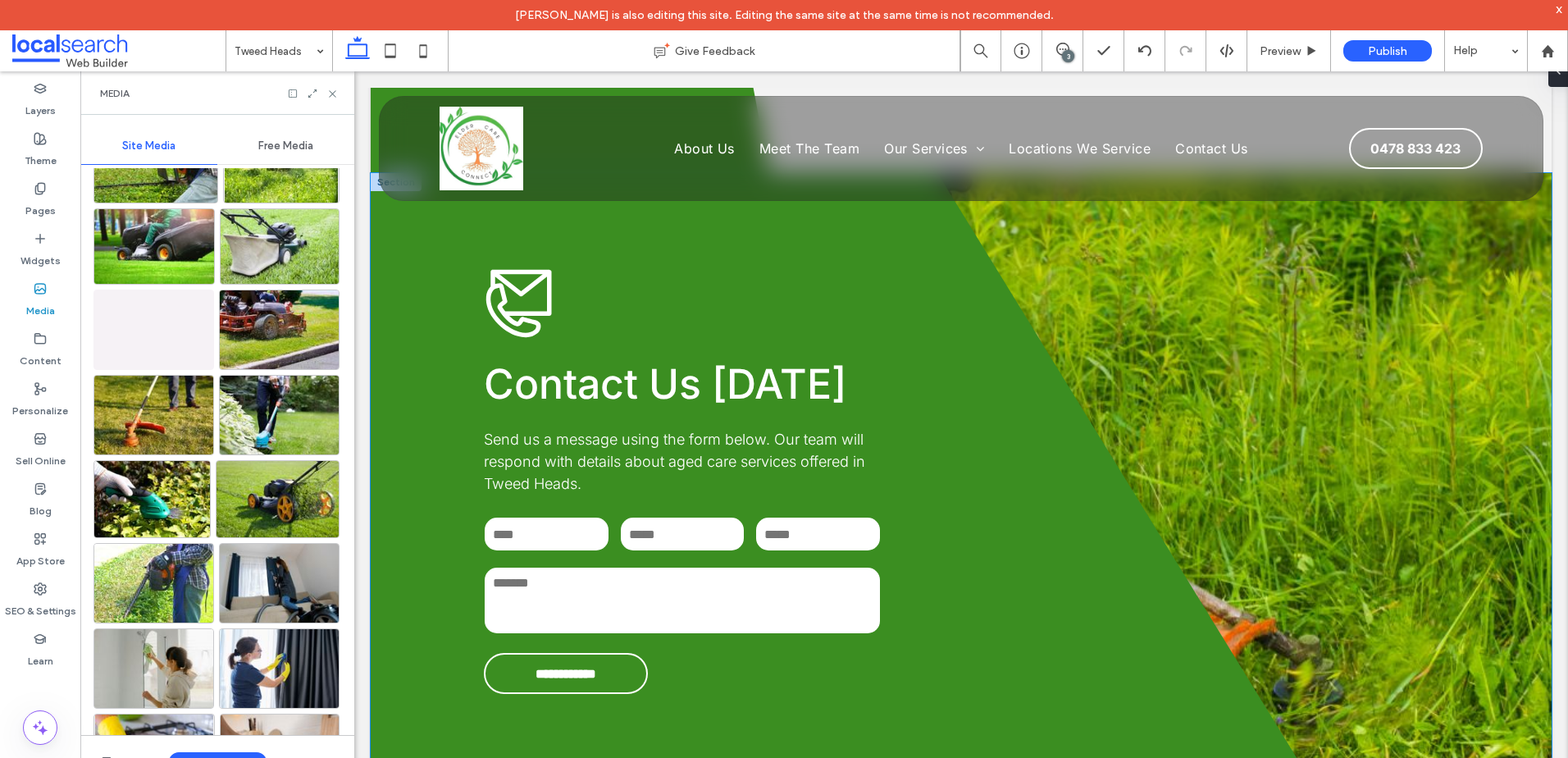
click at [1189, 360] on div "**********" at bounding box center [962, 480] width 1181 height 615
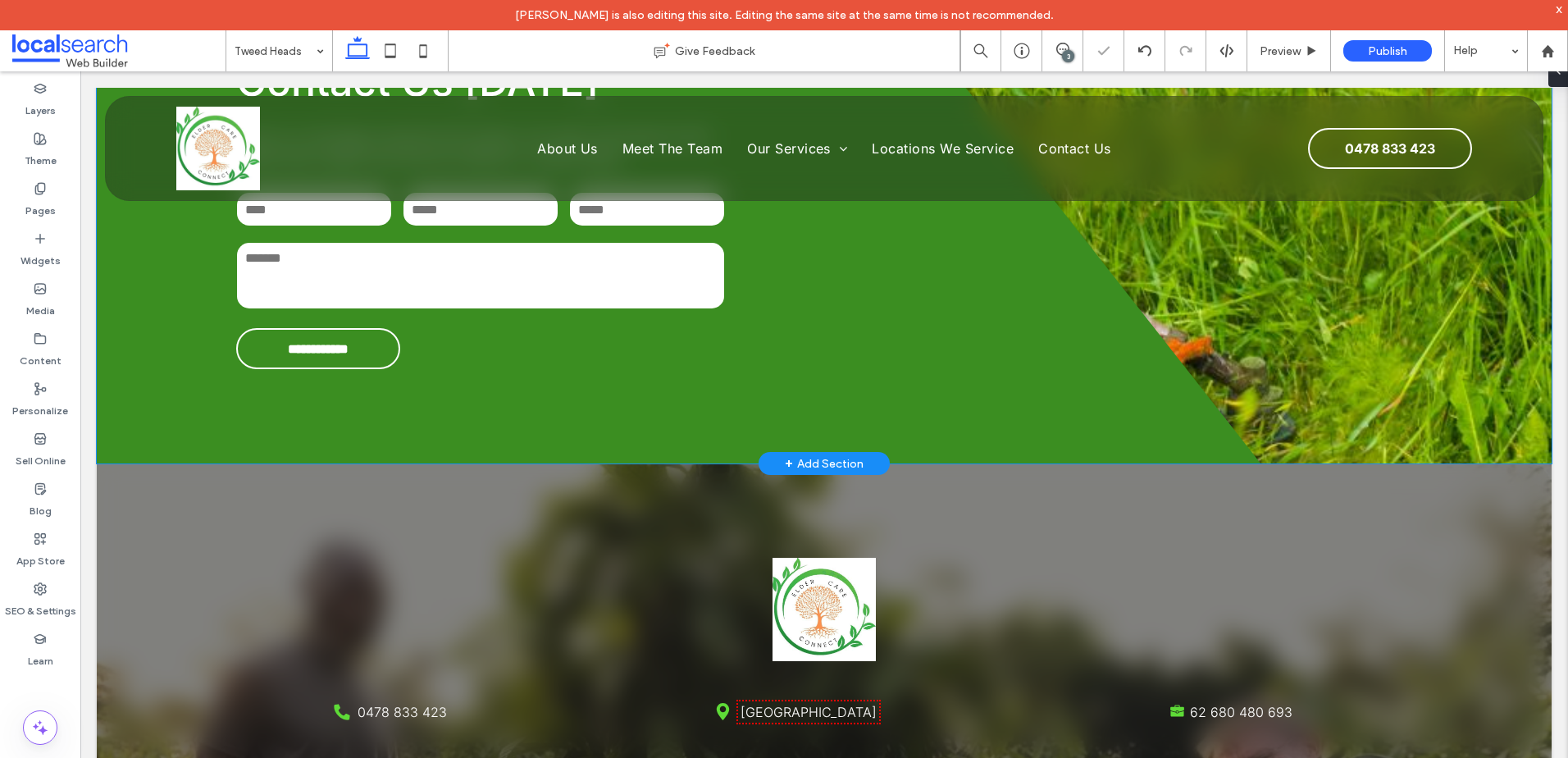
click at [1136, 360] on div "**********" at bounding box center [824, 166] width 1455 height 593
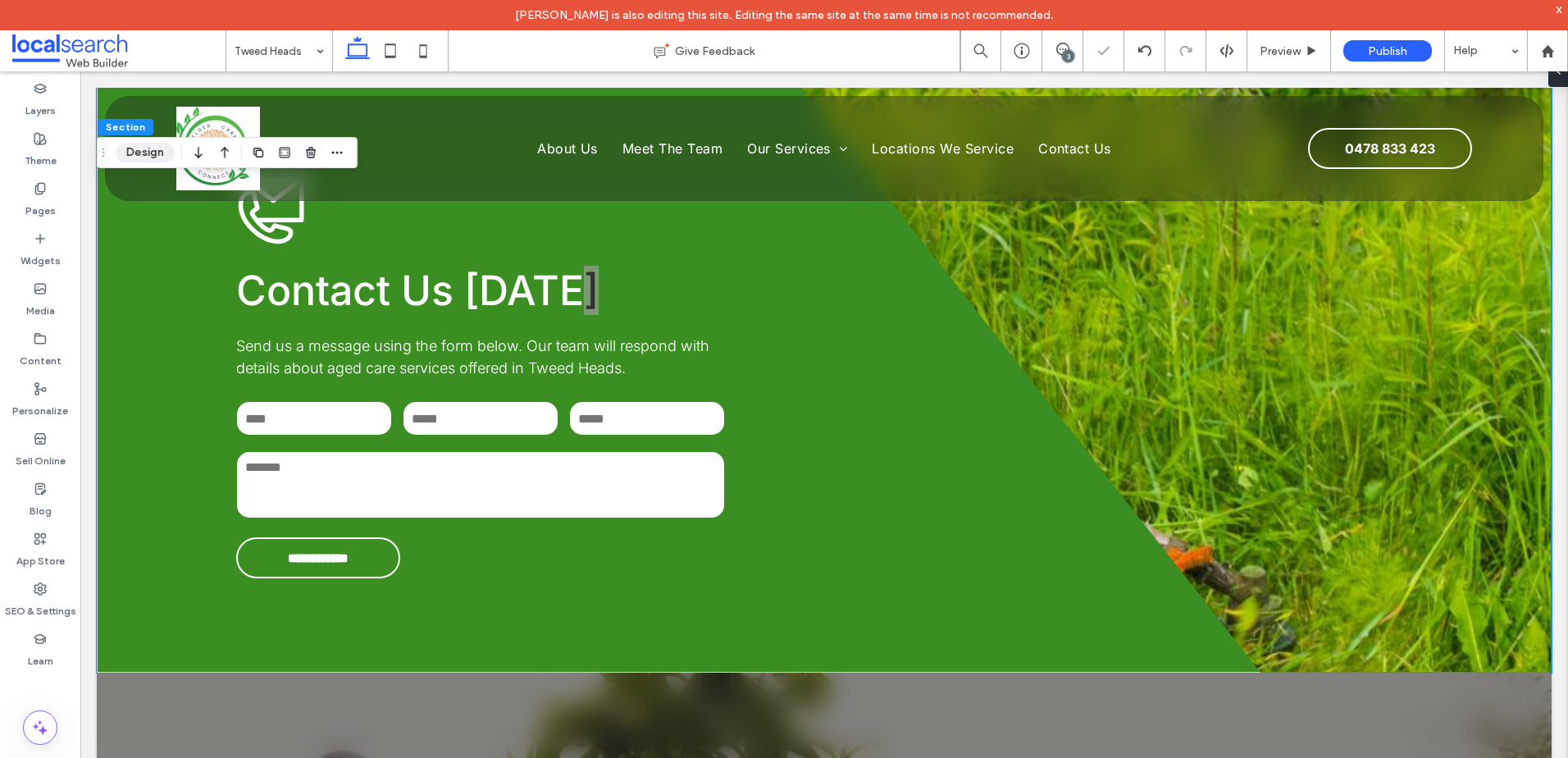
click at [164, 153] on button "Design" at bounding box center [145, 152] width 59 height 19
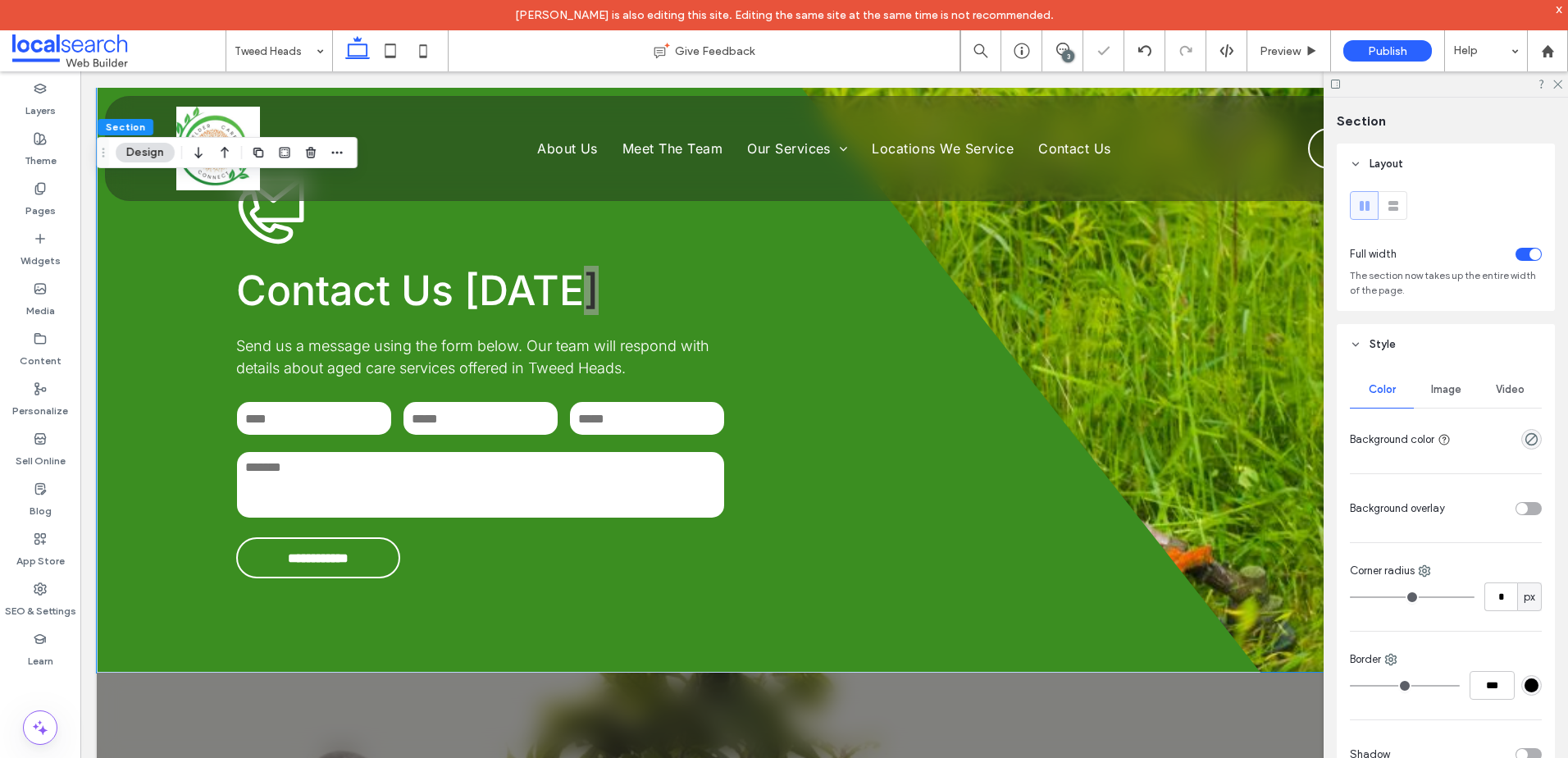
click at [1453, 387] on span "Image" at bounding box center [1447, 390] width 30 height 13
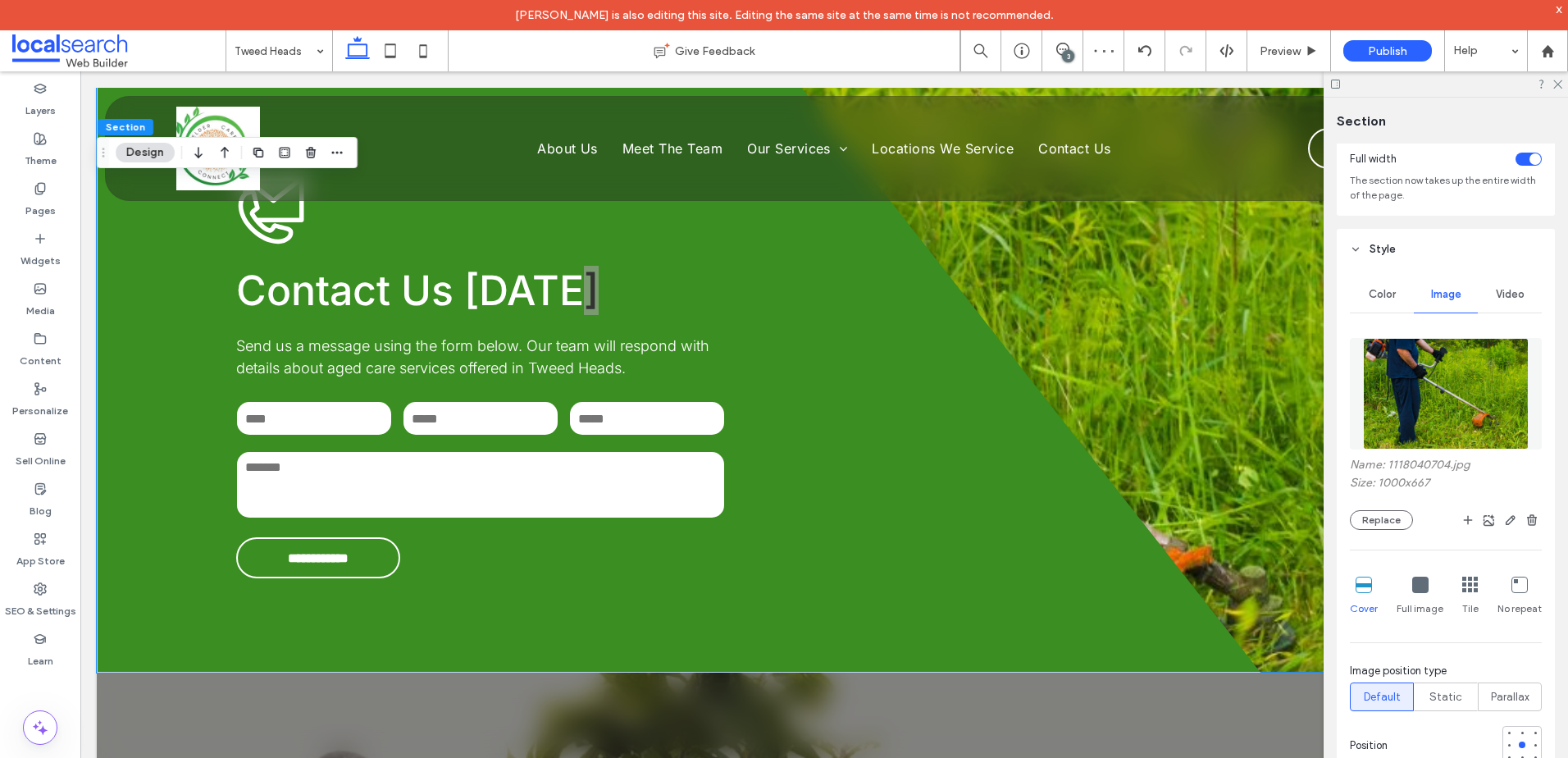
scroll to position [246, 0]
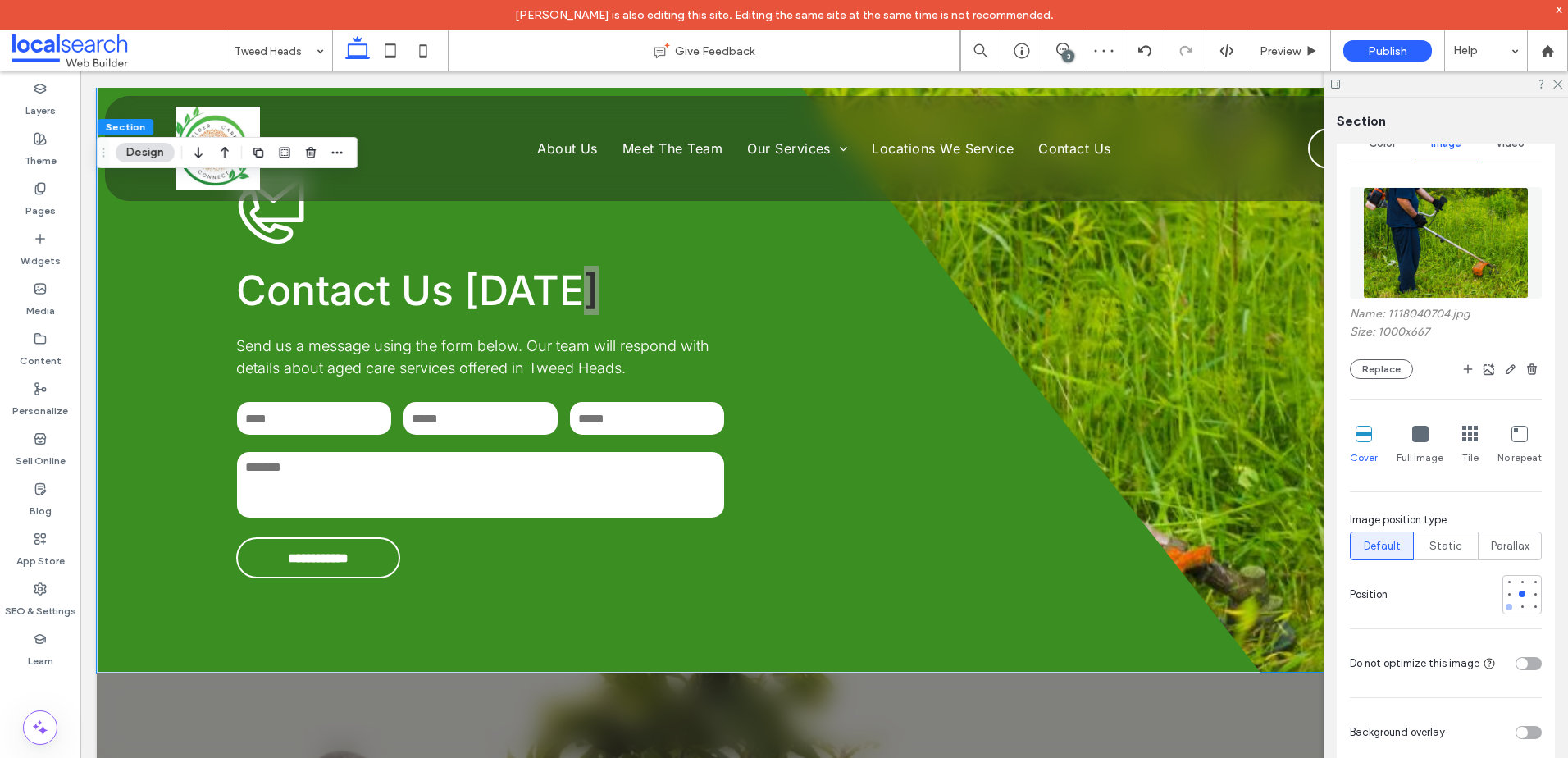
click at [1504, 601] on div at bounding box center [1510, 607] width 12 height 12
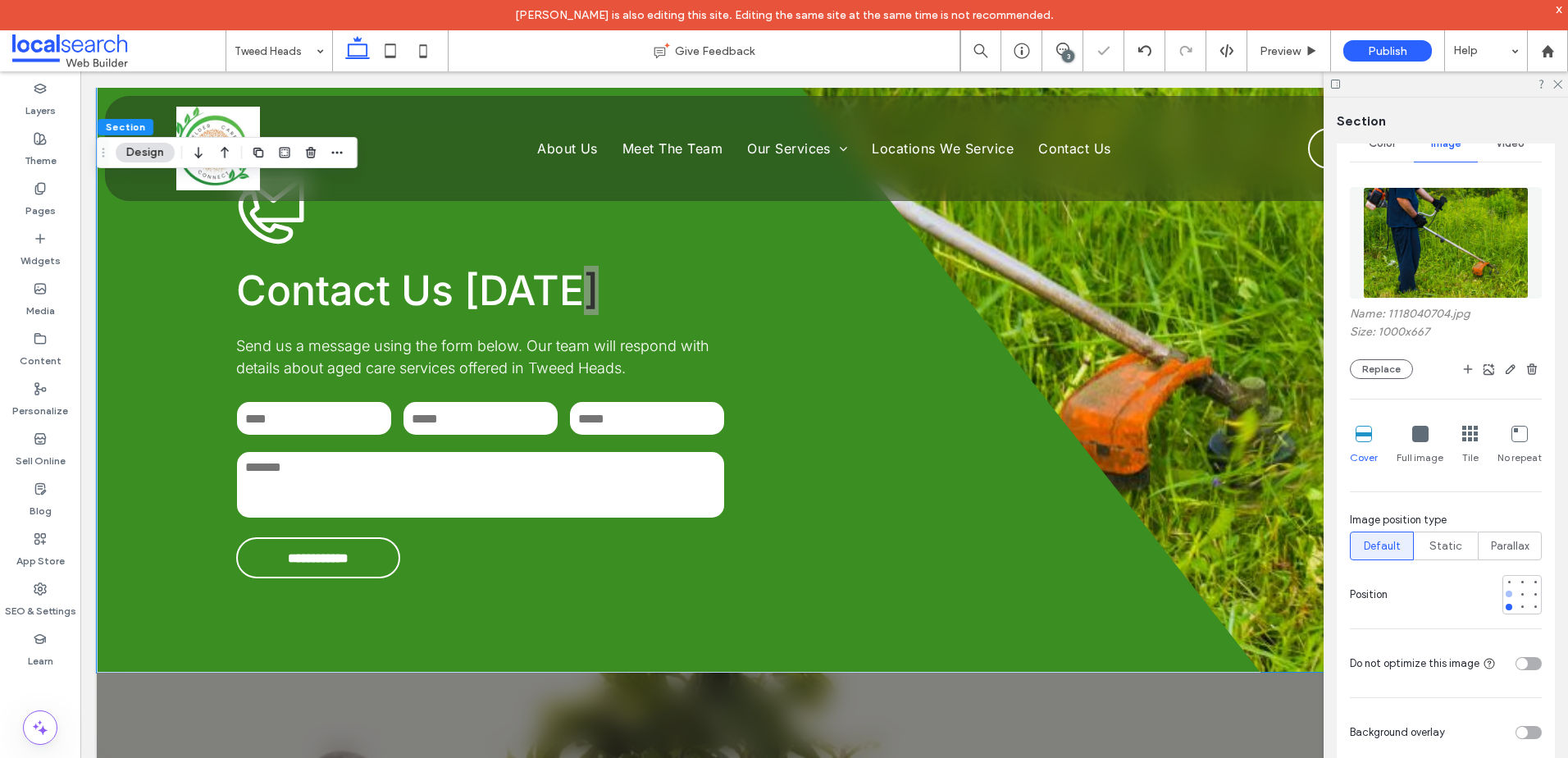
click at [1506, 595] on div at bounding box center [1509, 594] width 7 height 7
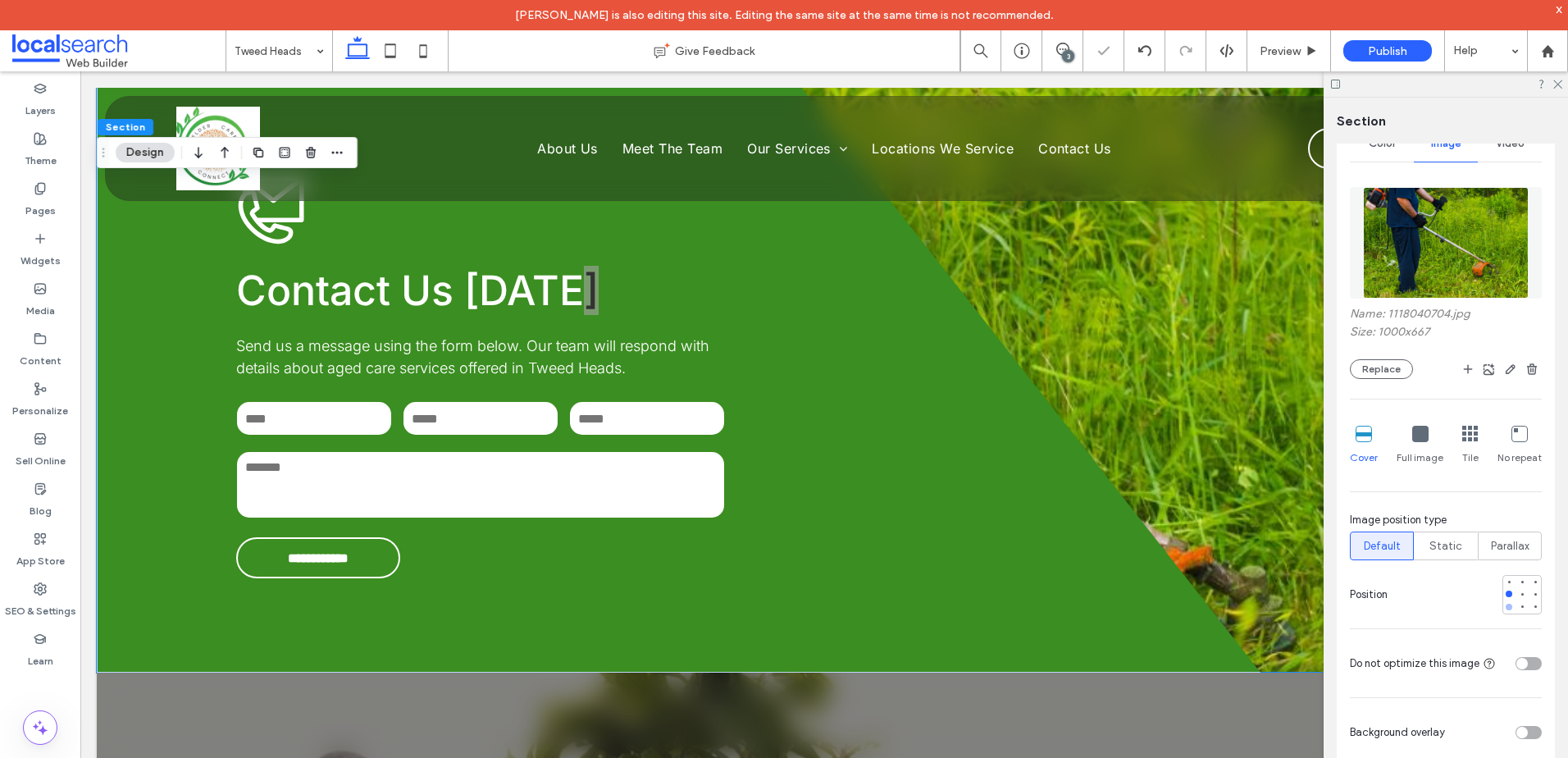
click at [1506, 608] on div at bounding box center [1509, 607] width 7 height 7
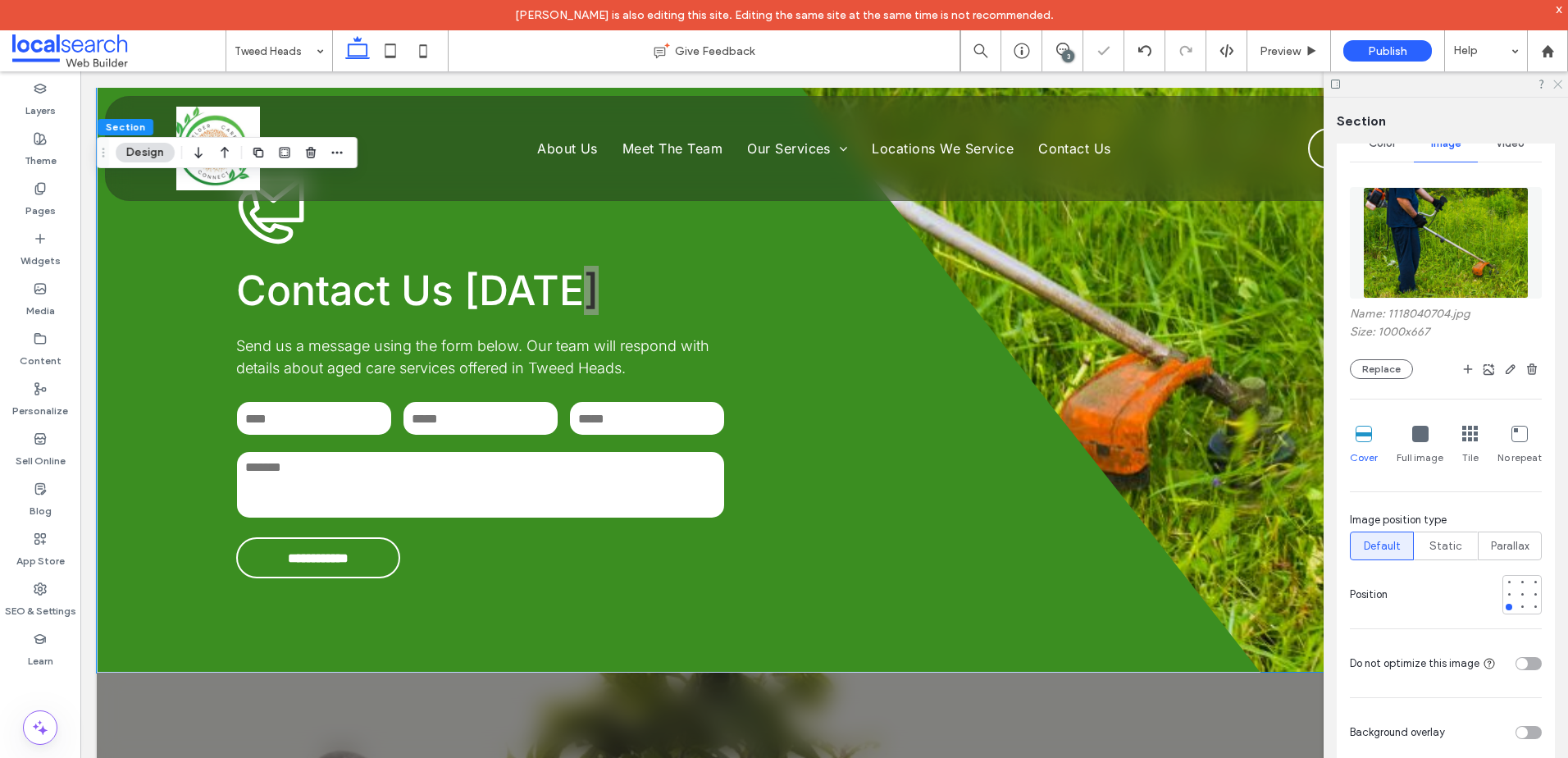
click at [1560, 78] on icon at bounding box center [1557, 83] width 11 height 11
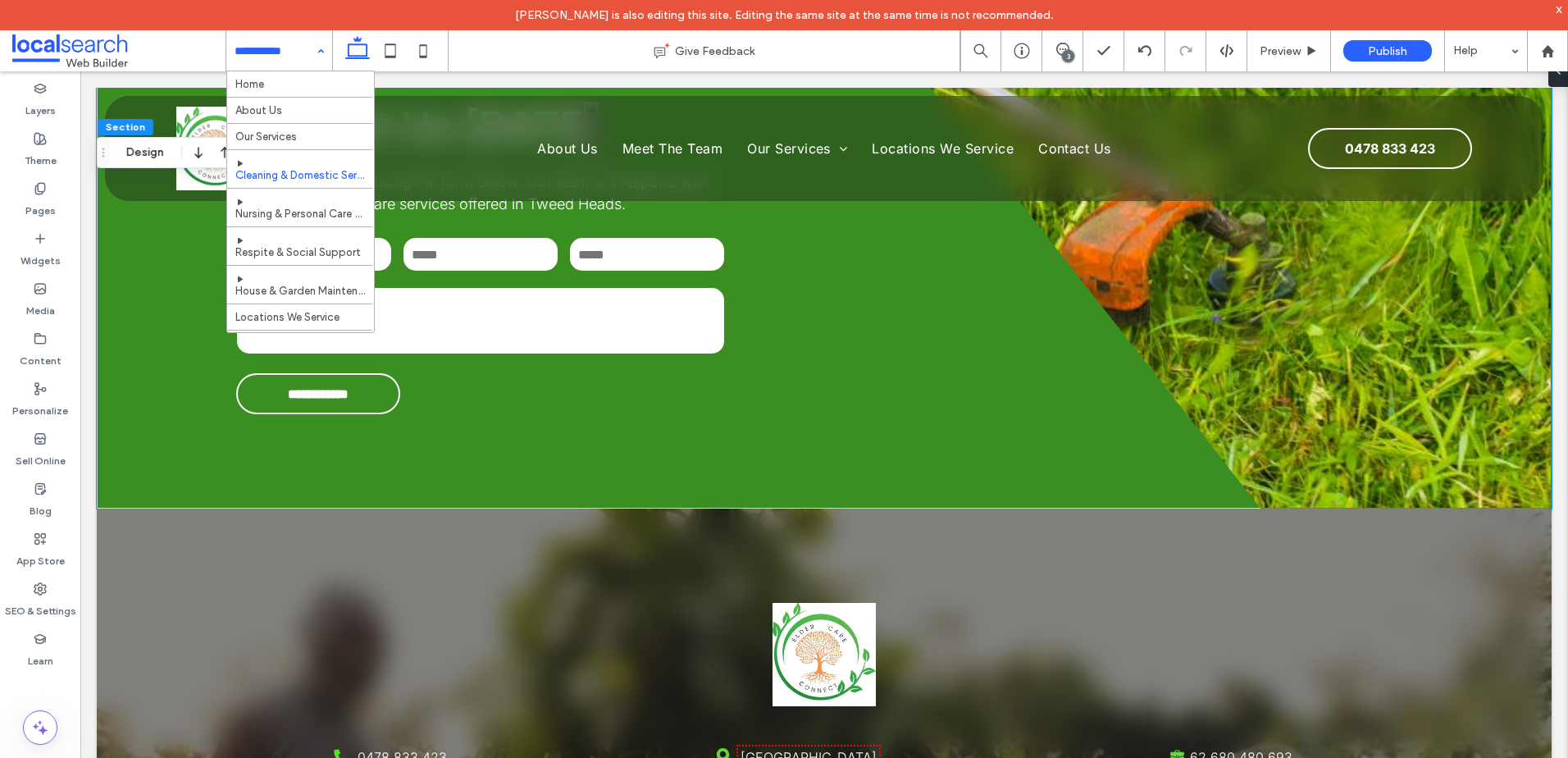
scroll to position [101, 0]
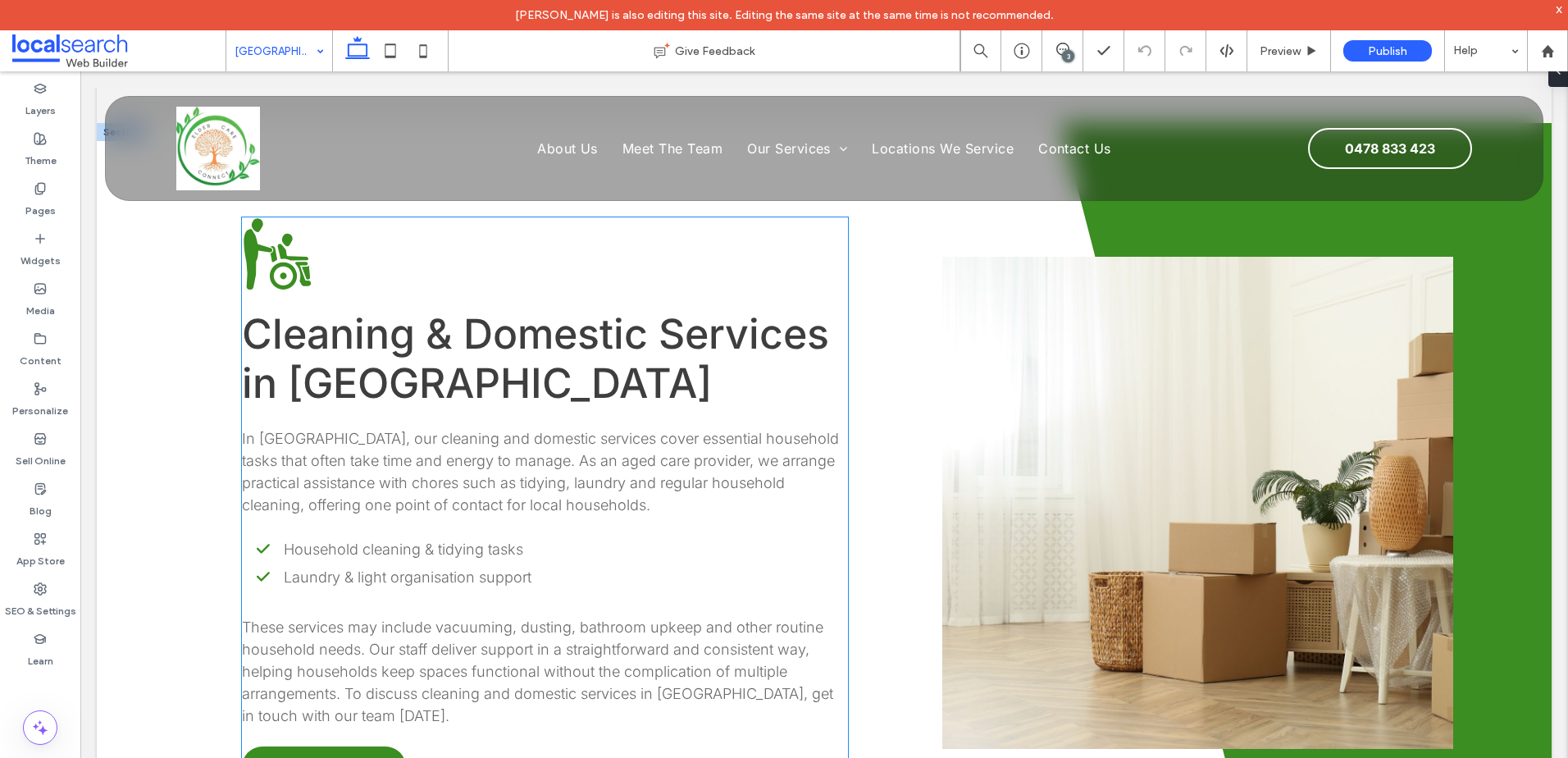
scroll to position [1312, 0]
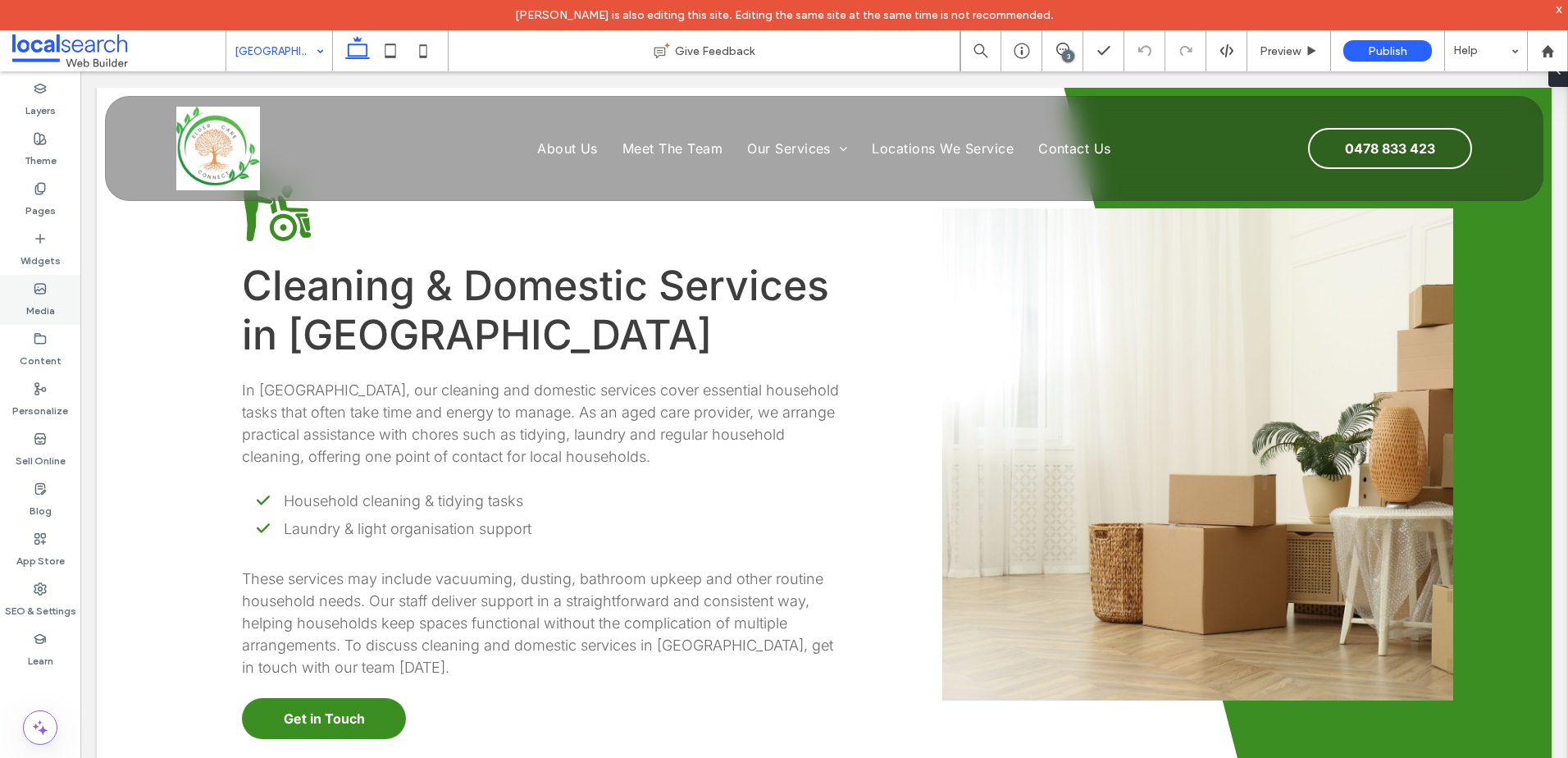
click at [47, 314] on label "Media" at bounding box center [40, 306] width 29 height 23
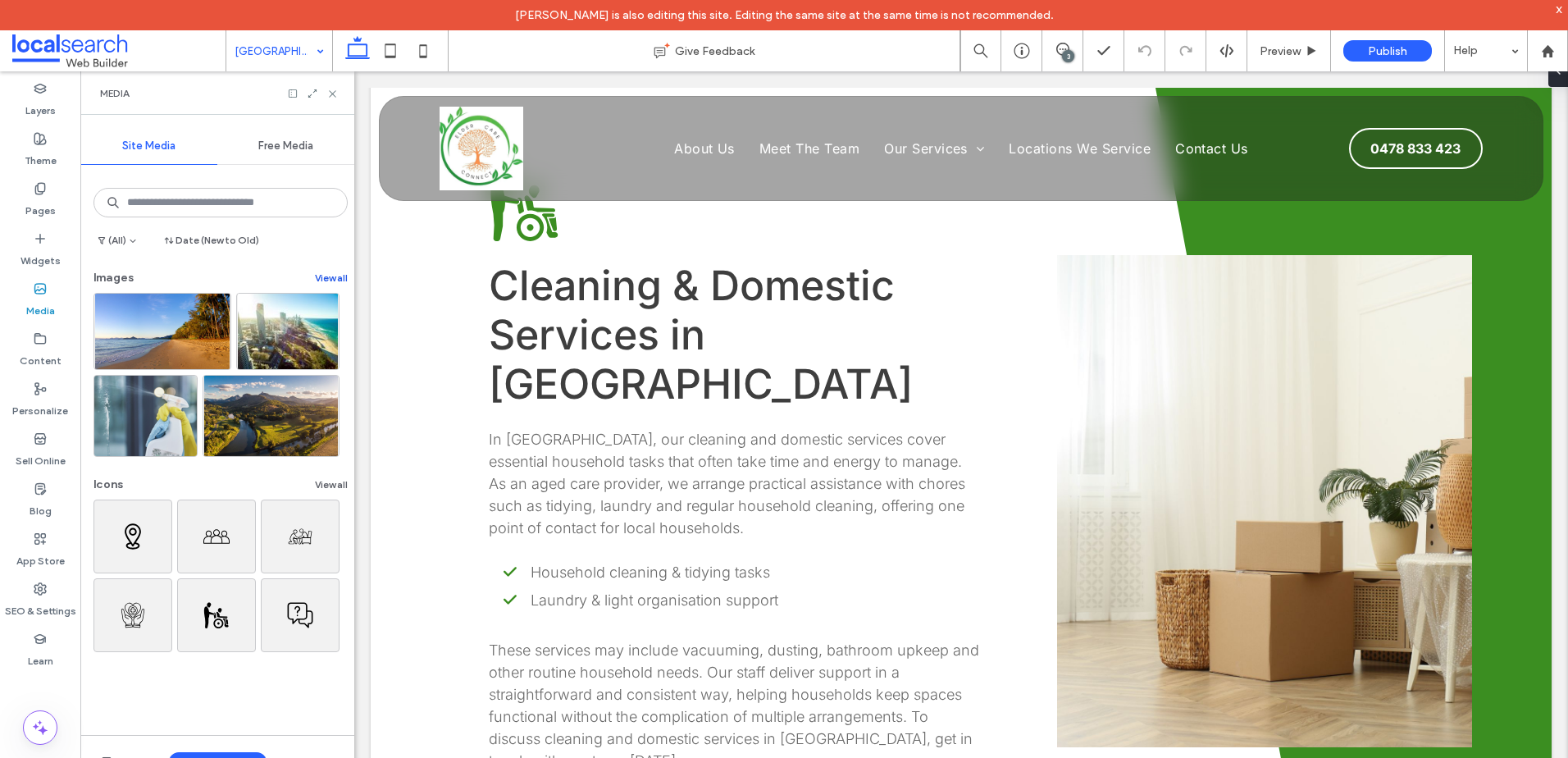
click at [315, 277] on button "View all" at bounding box center [331, 277] width 33 height 19
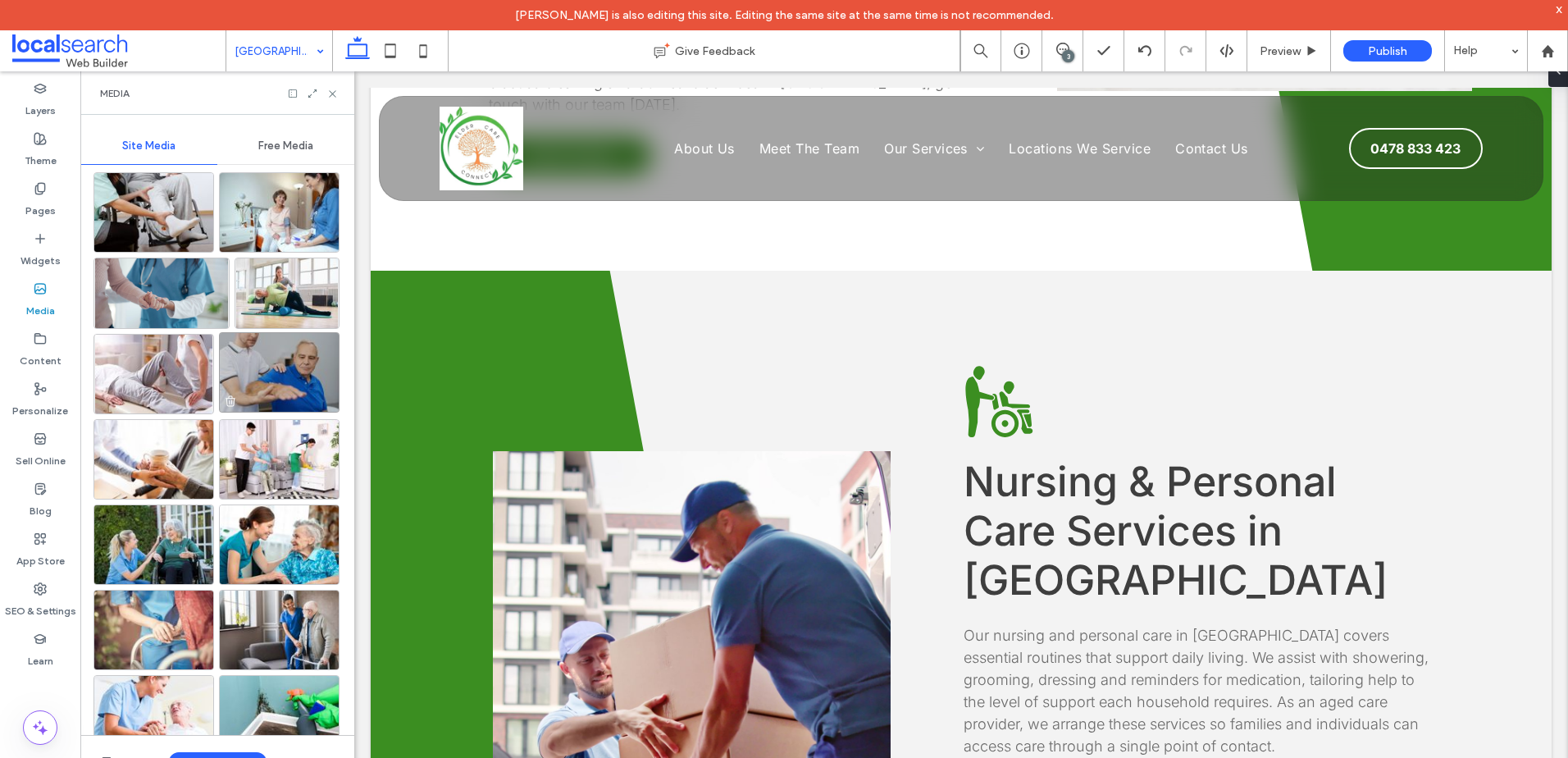
scroll to position [781, 0]
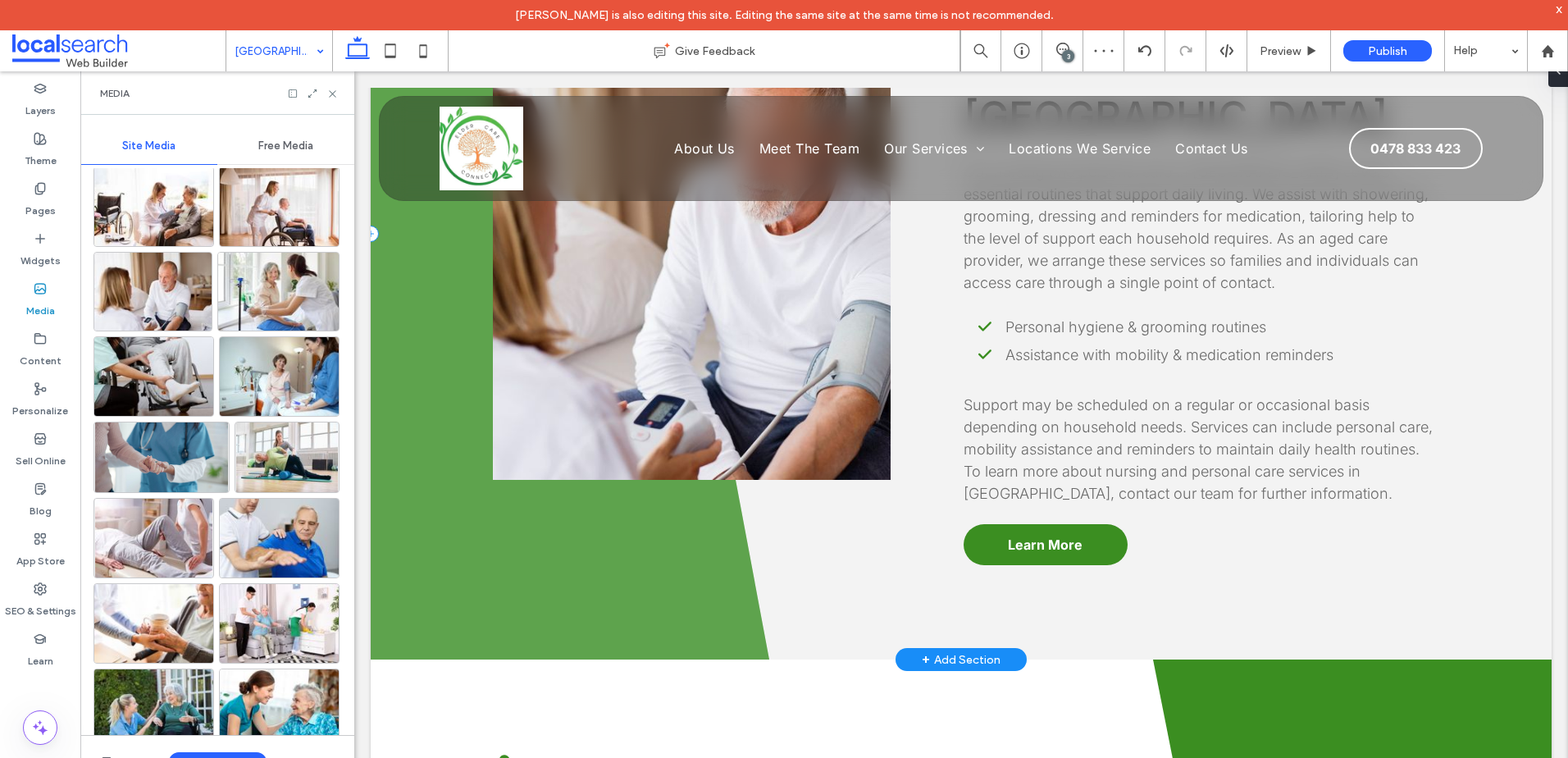
click at [490, 552] on span at bounding box center [570, 233] width 399 height 852
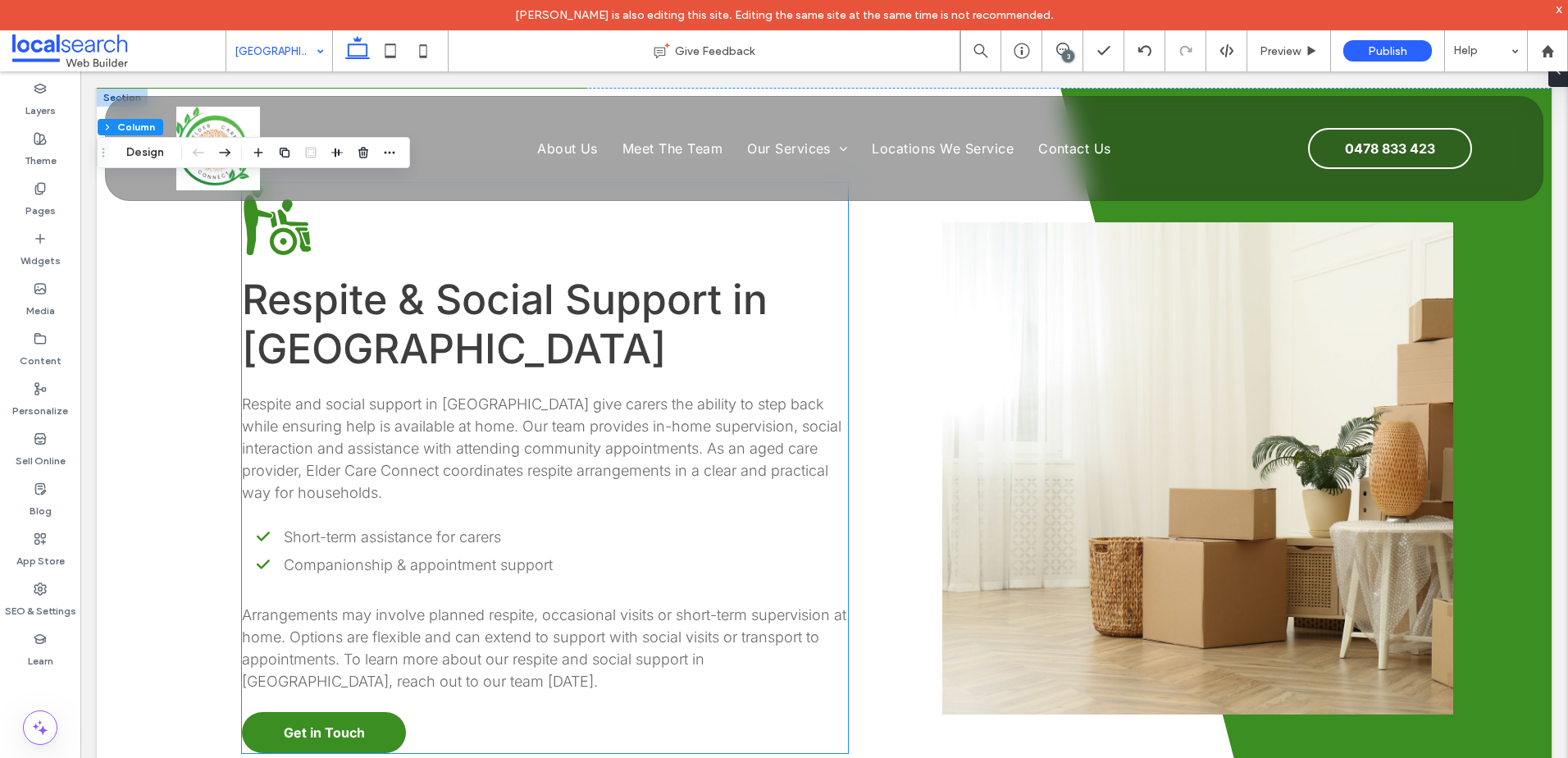
scroll to position [2766, 0]
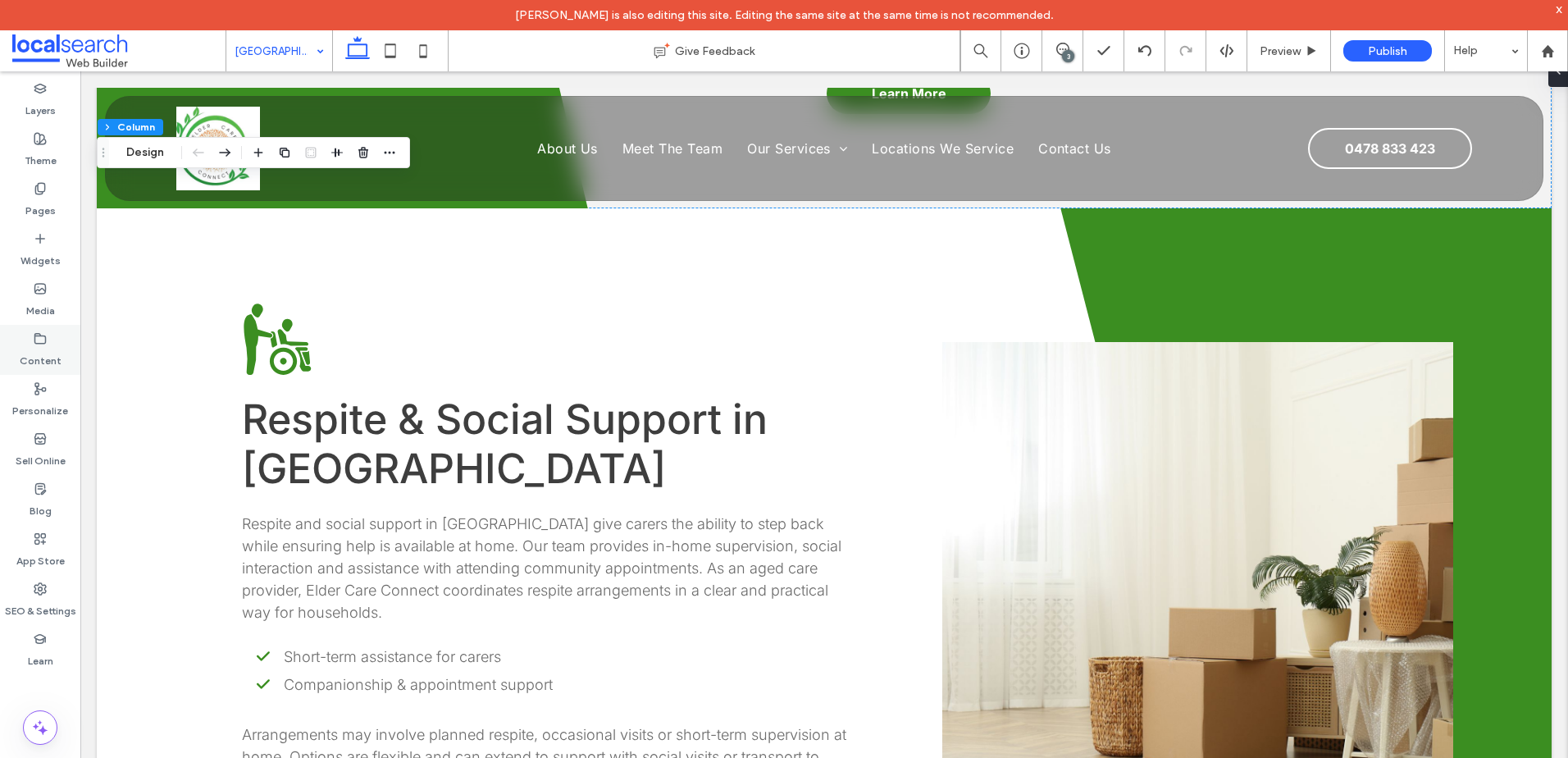
drag, startPoint x: 41, startPoint y: 309, endPoint x: 1, endPoint y: 331, distance: 45.7
click at [41, 309] on label "Media" at bounding box center [40, 306] width 29 height 23
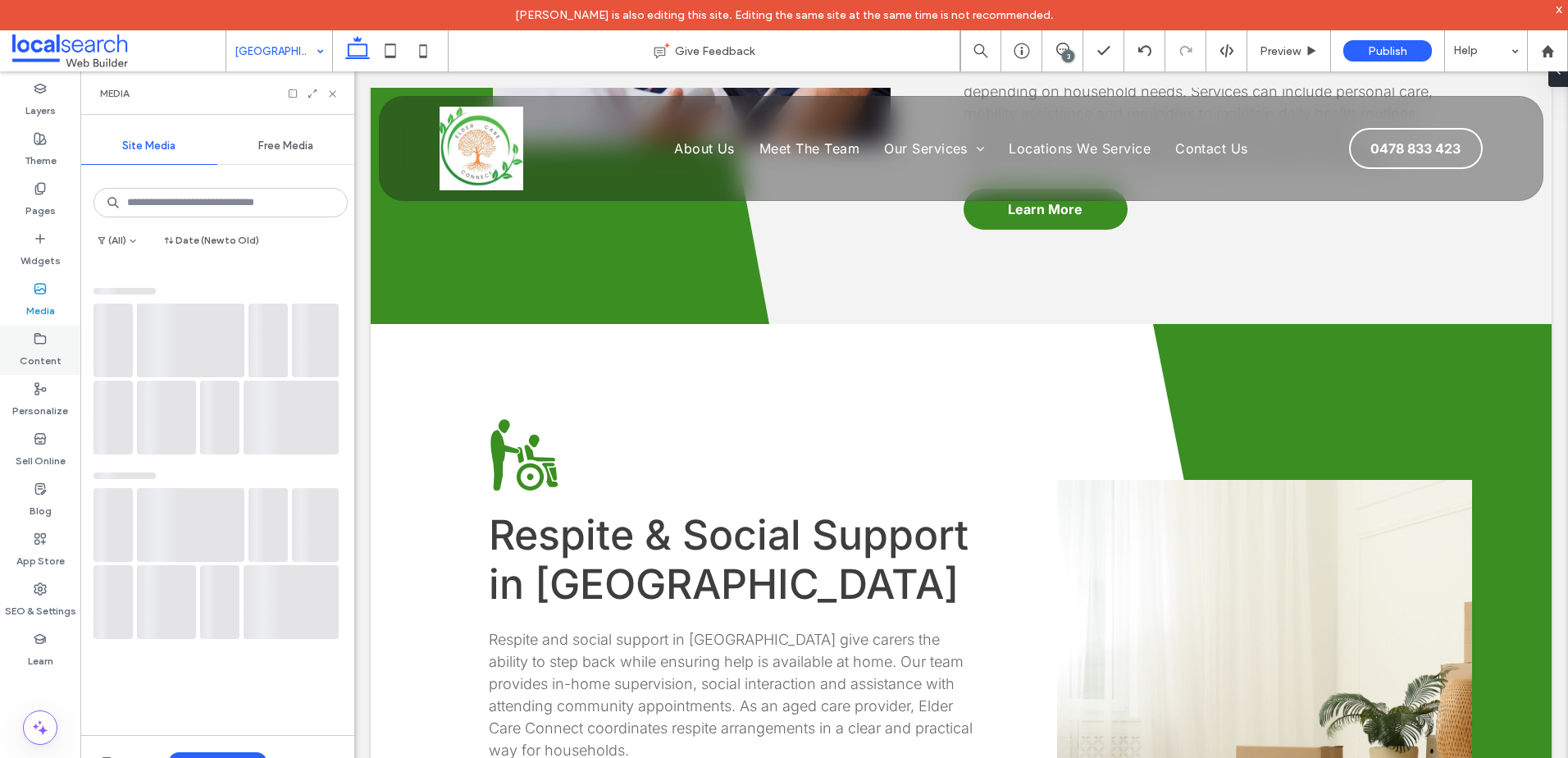
scroll to position [2811, 0]
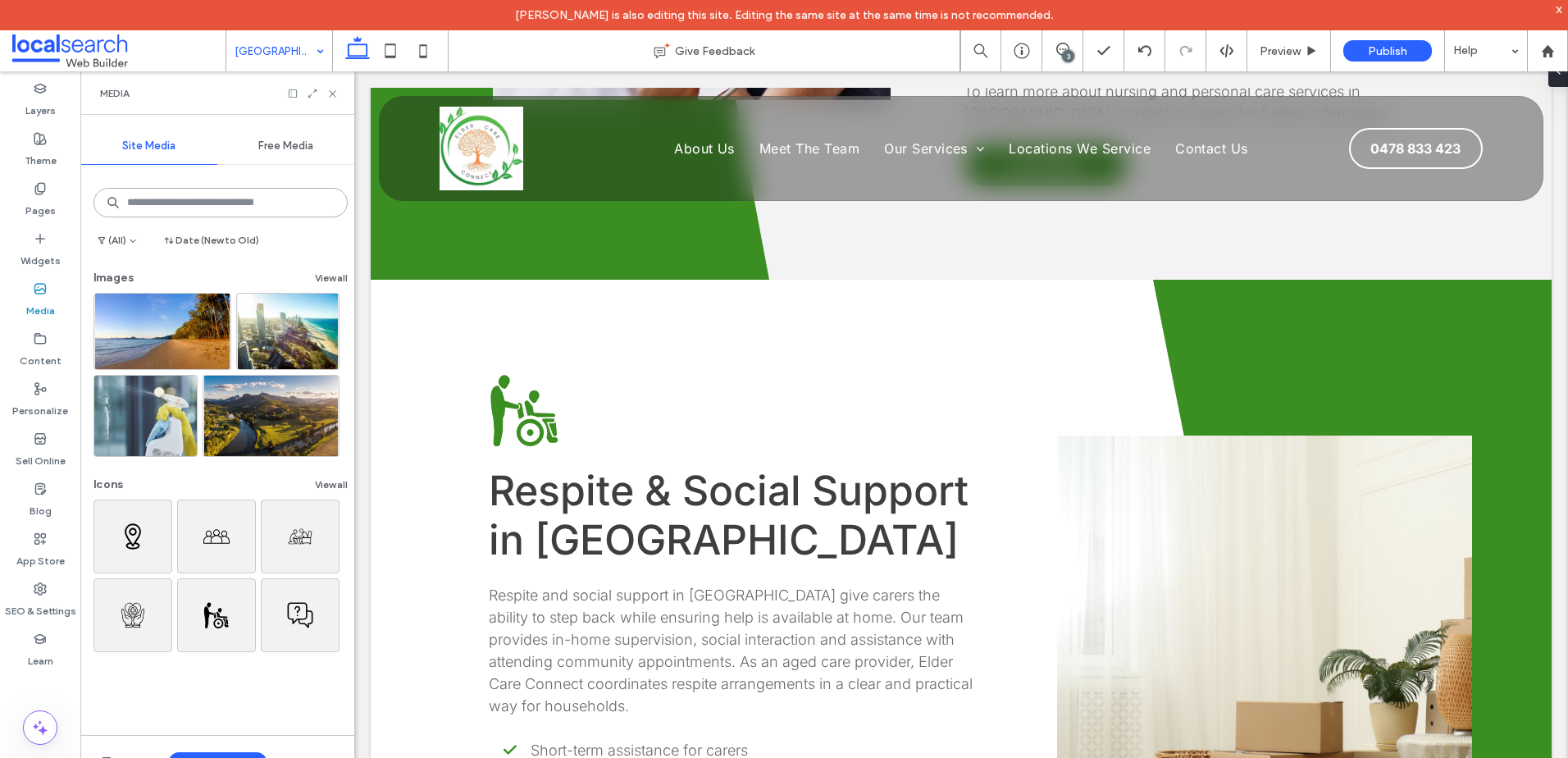
click at [249, 215] on input at bounding box center [220, 202] width 254 height 30
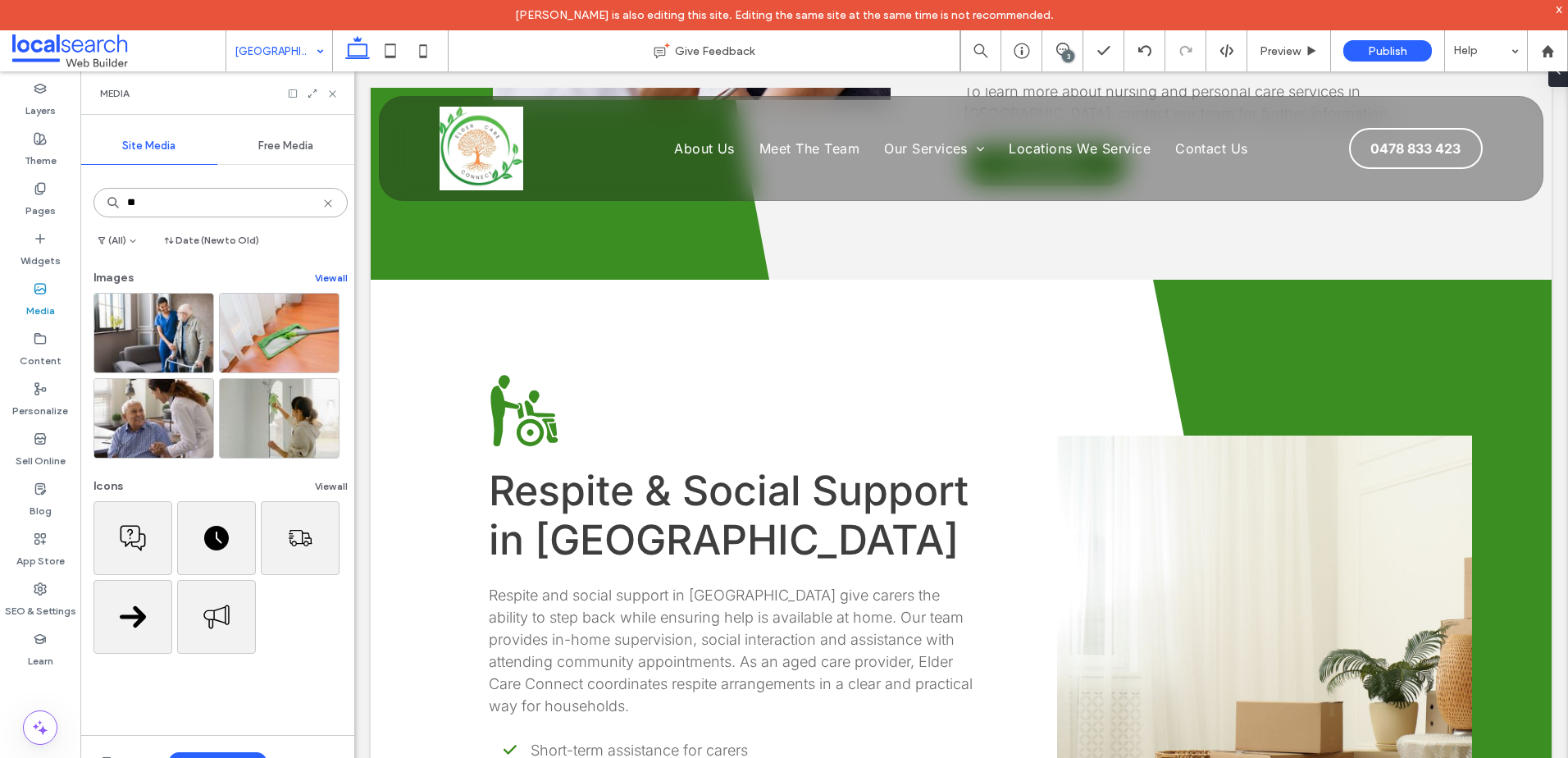
type input "**"
click at [330, 275] on button "View all" at bounding box center [331, 277] width 33 height 19
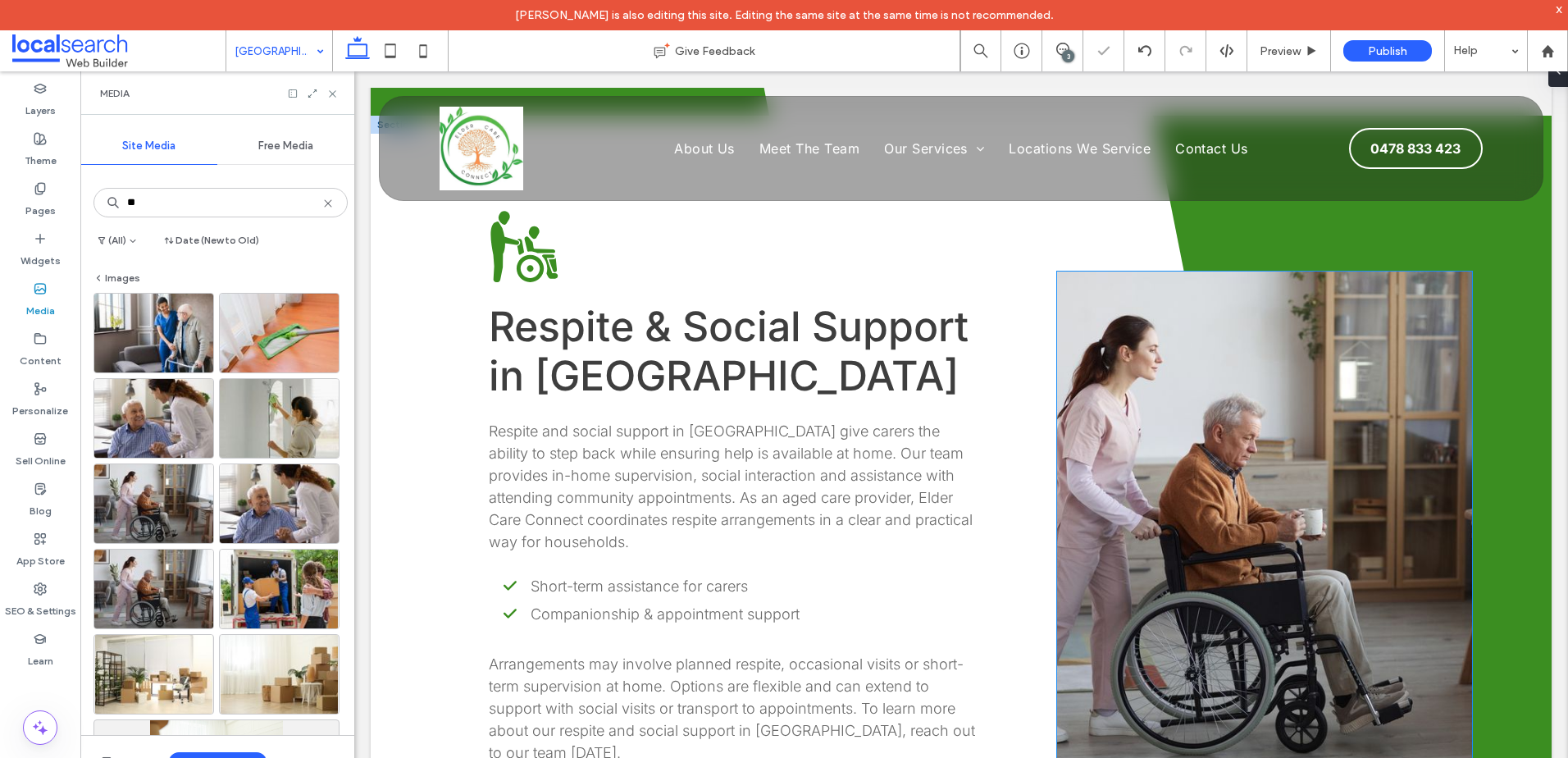
click at [1182, 509] on link at bounding box center [1265, 517] width 415 height 492
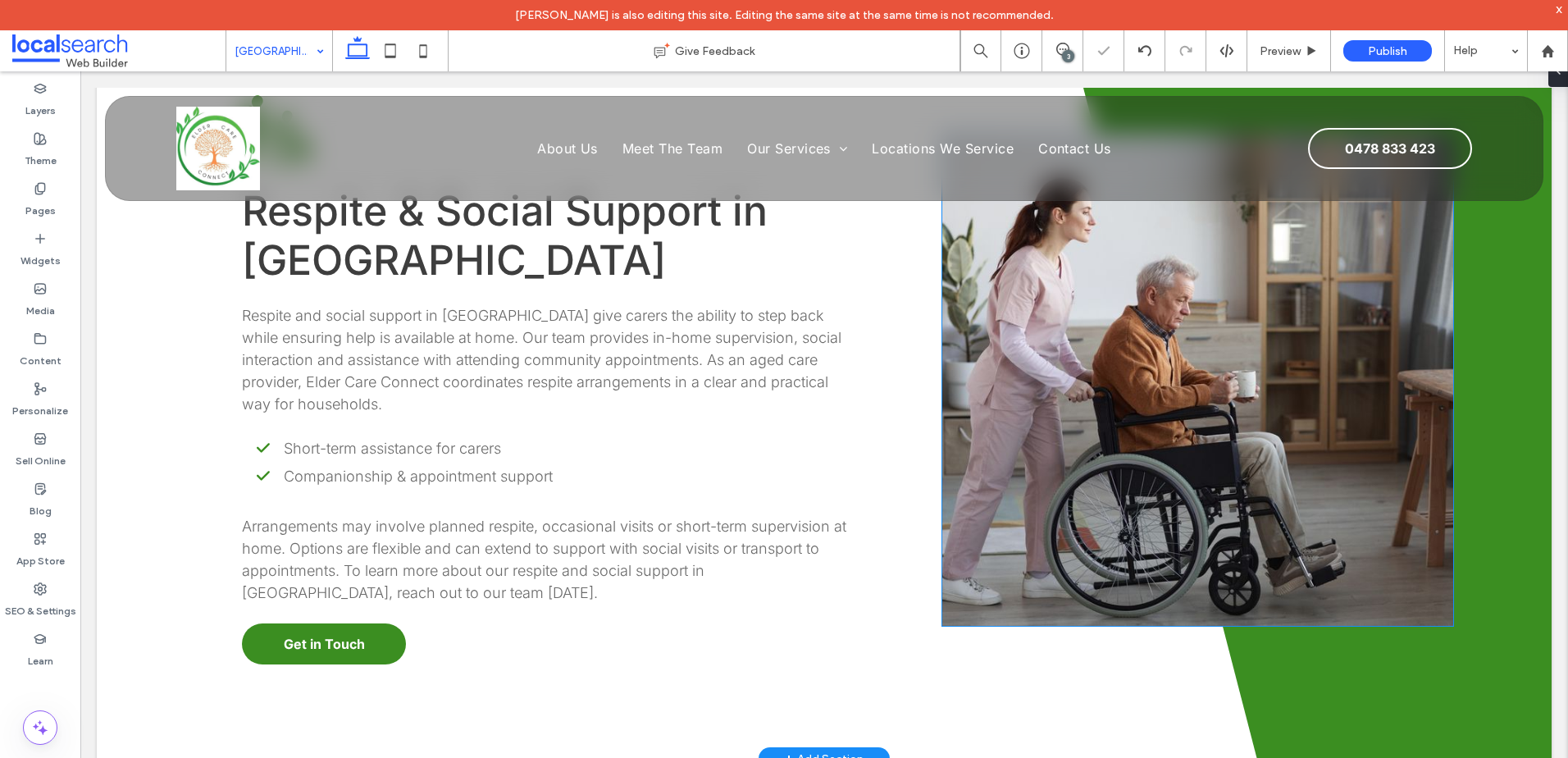
click at [1090, 509] on link at bounding box center [1198, 379] width 511 height 492
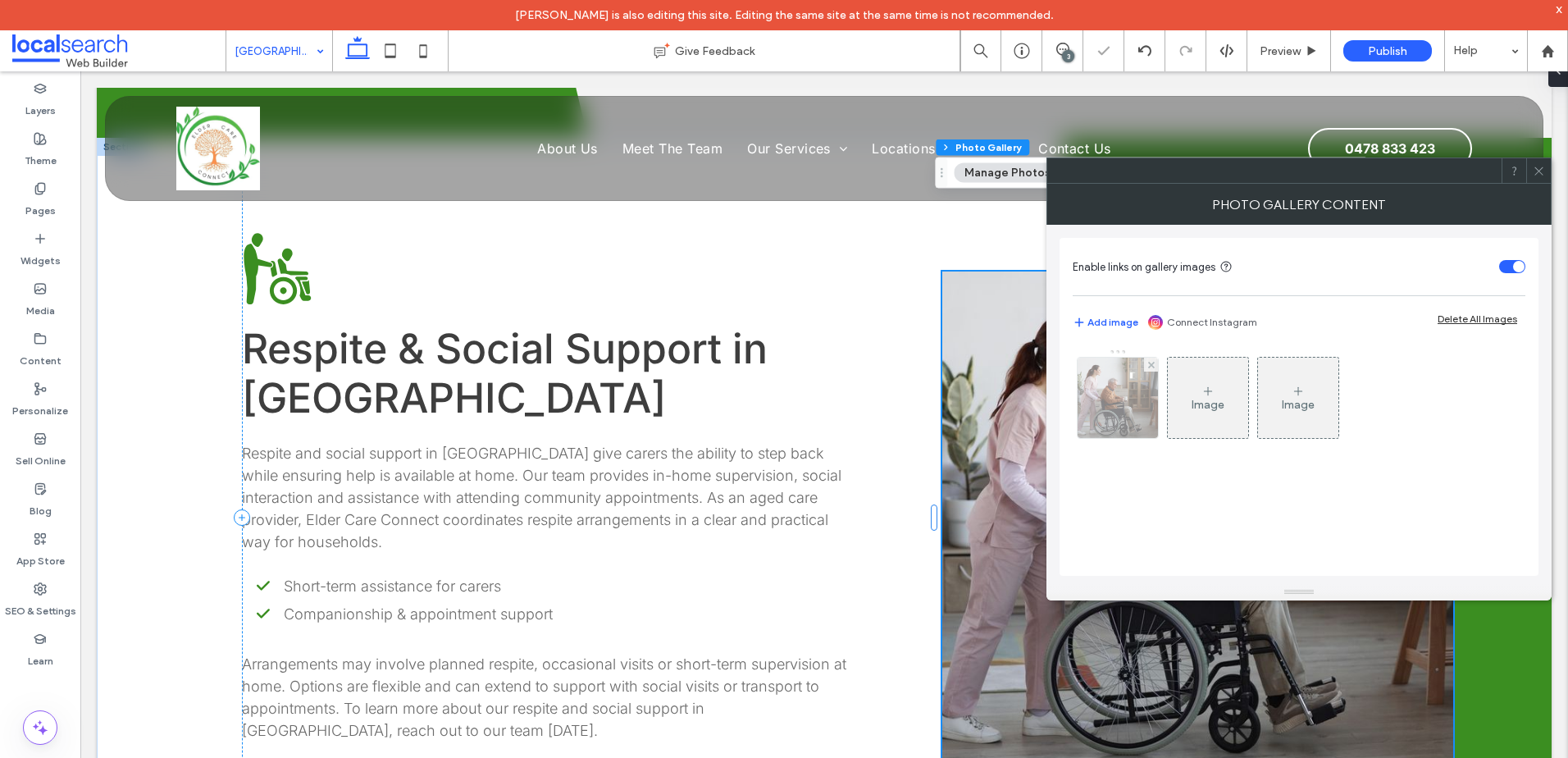
click at [1094, 390] on img at bounding box center [1118, 397] width 121 height 80
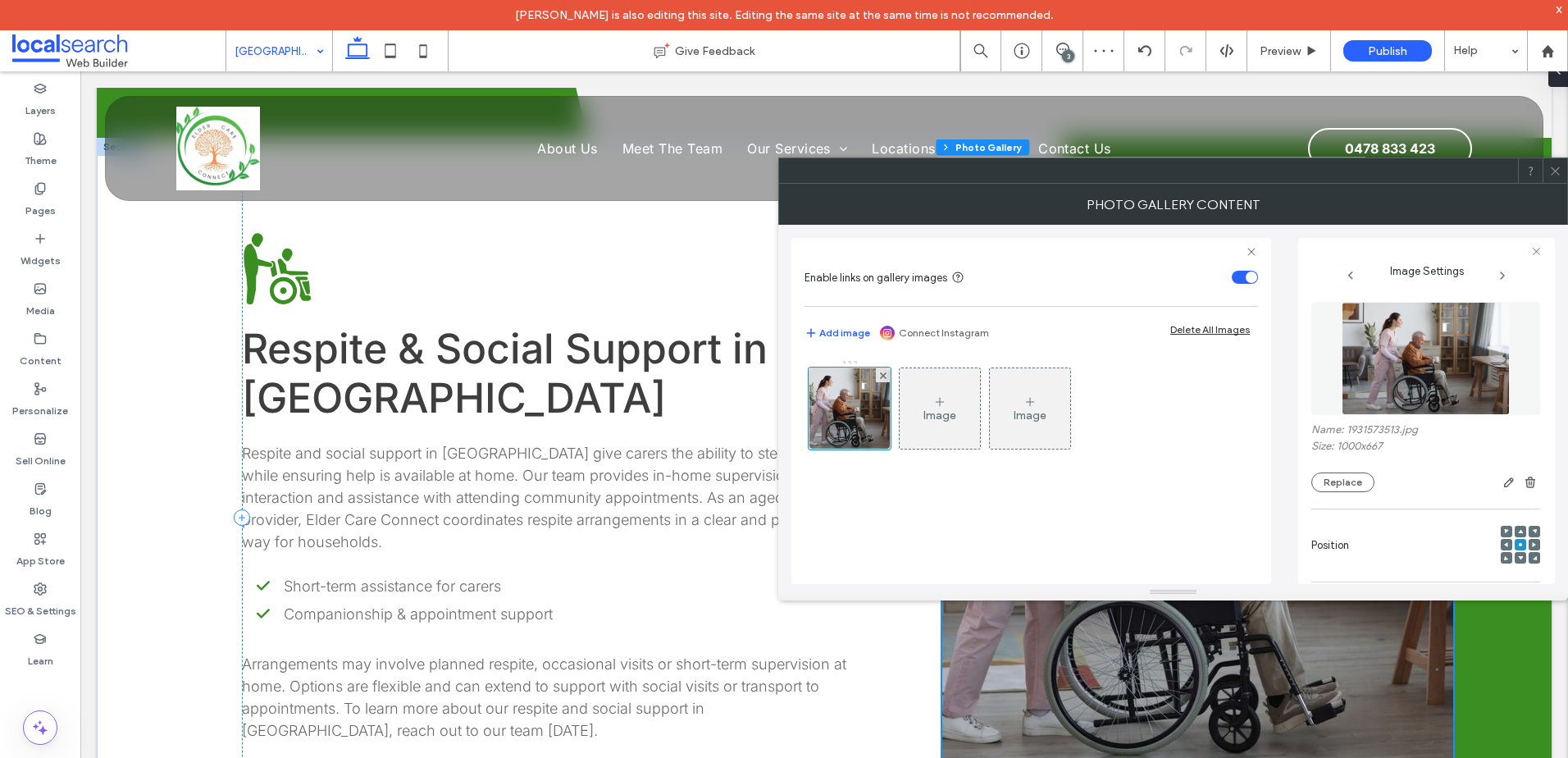
click at [1491, 544] on div "Position" at bounding box center [1425, 546] width 229 height 56
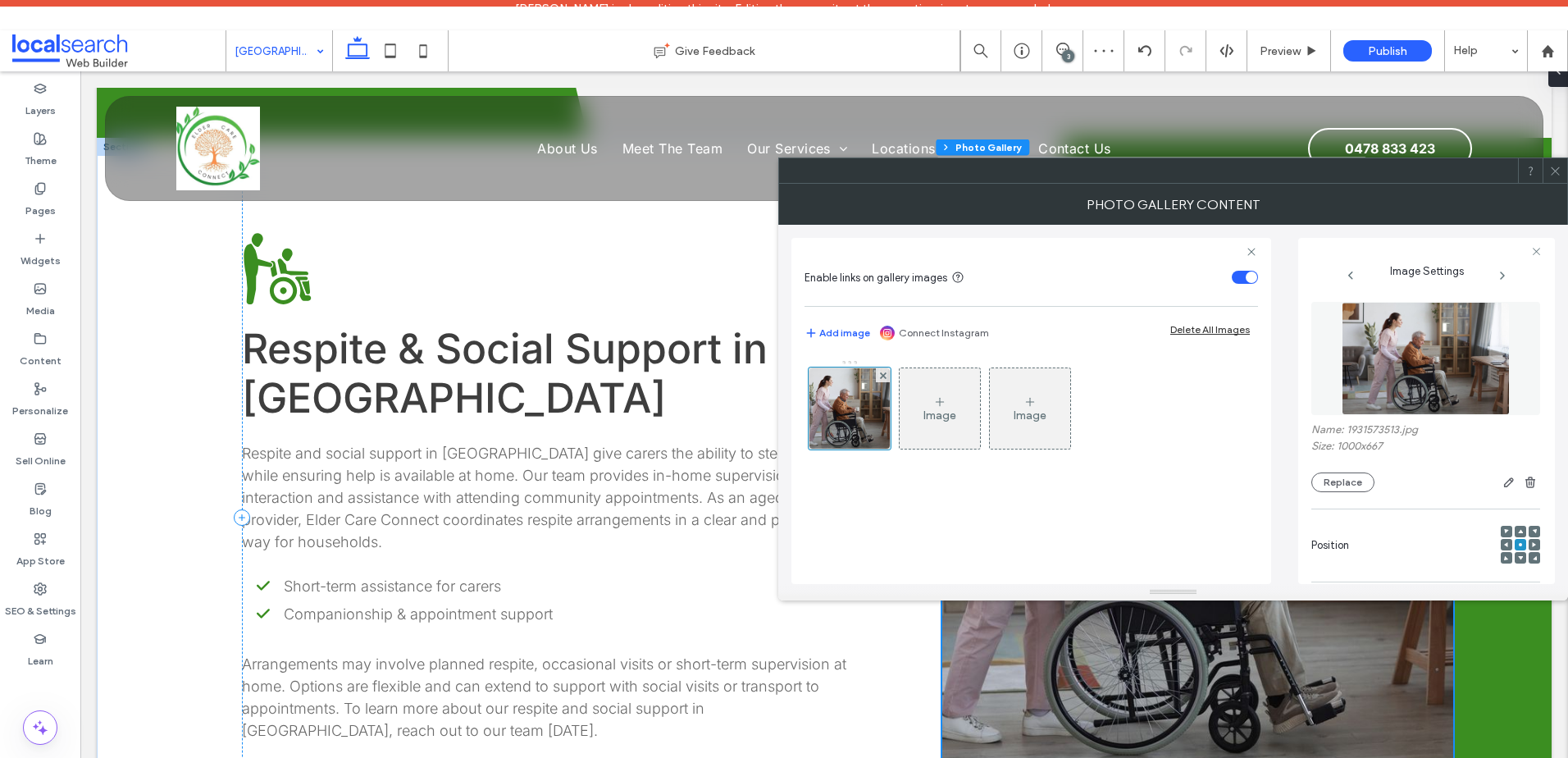
click at [1501, 545] on div at bounding box center [1507, 545] width 12 height 12
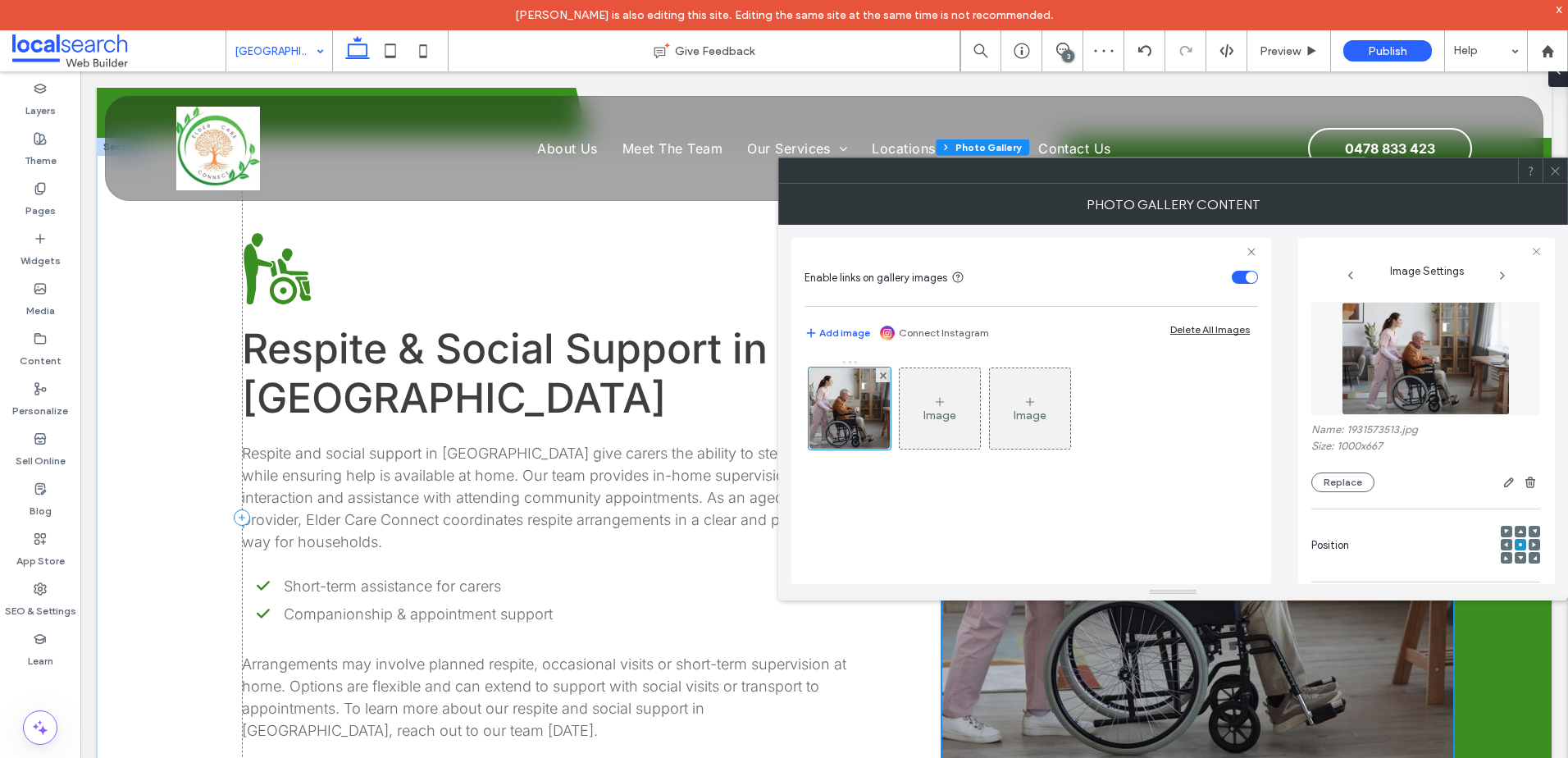
click at [1505, 541] on span at bounding box center [1507, 545] width 5 height 12
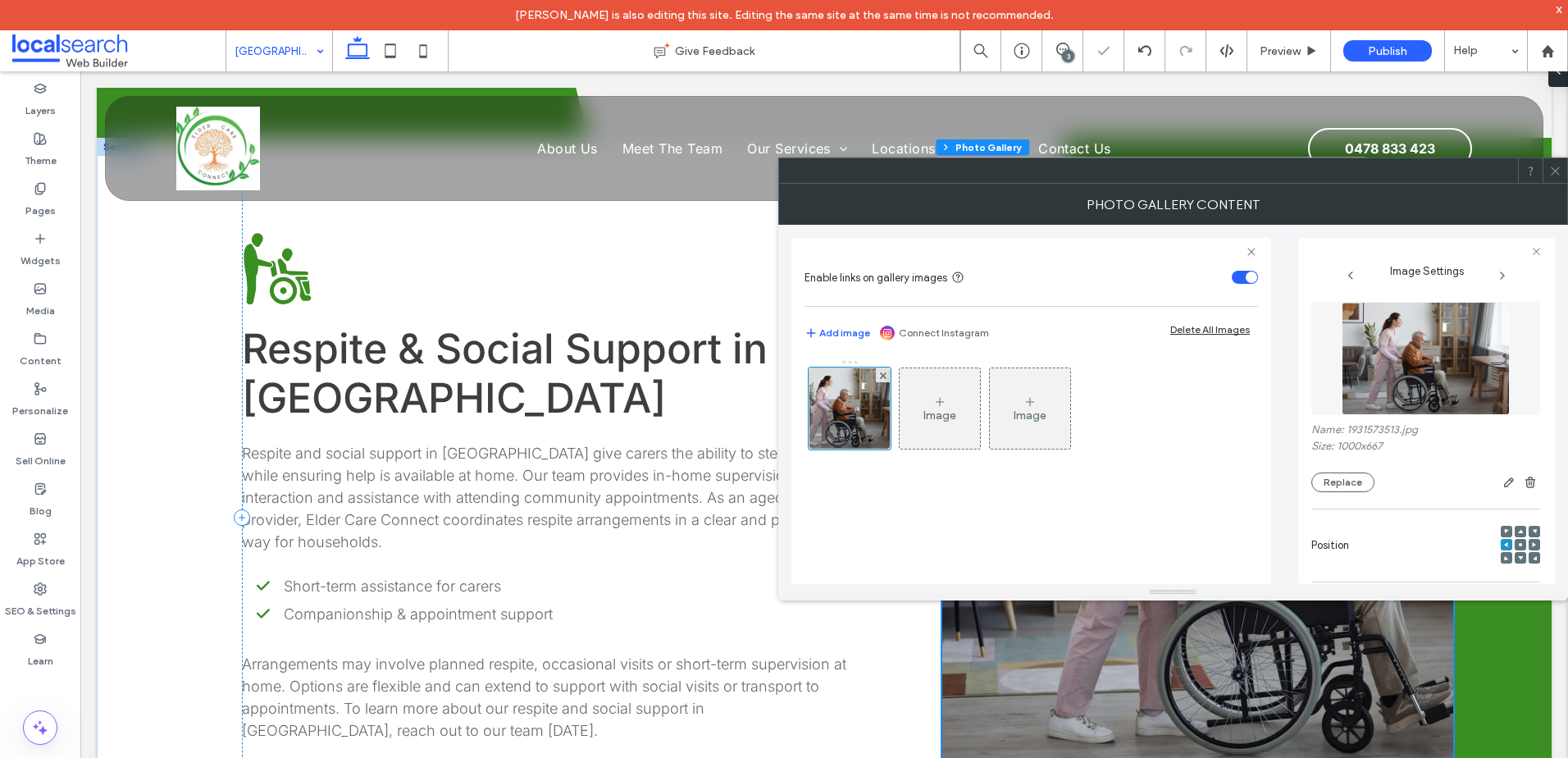
click at [1557, 171] on icon at bounding box center [1555, 170] width 13 height 13
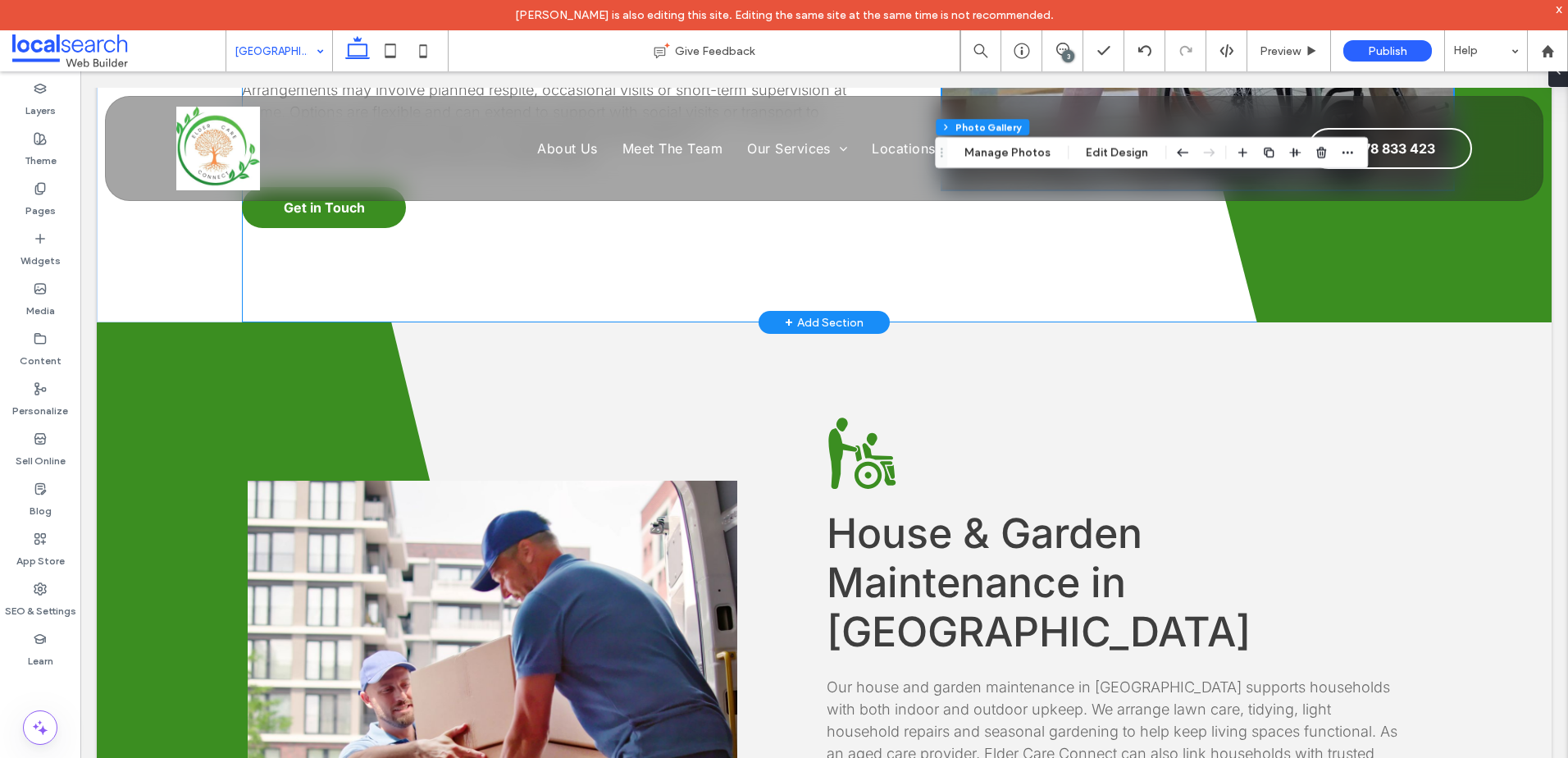
scroll to position [3657, 0]
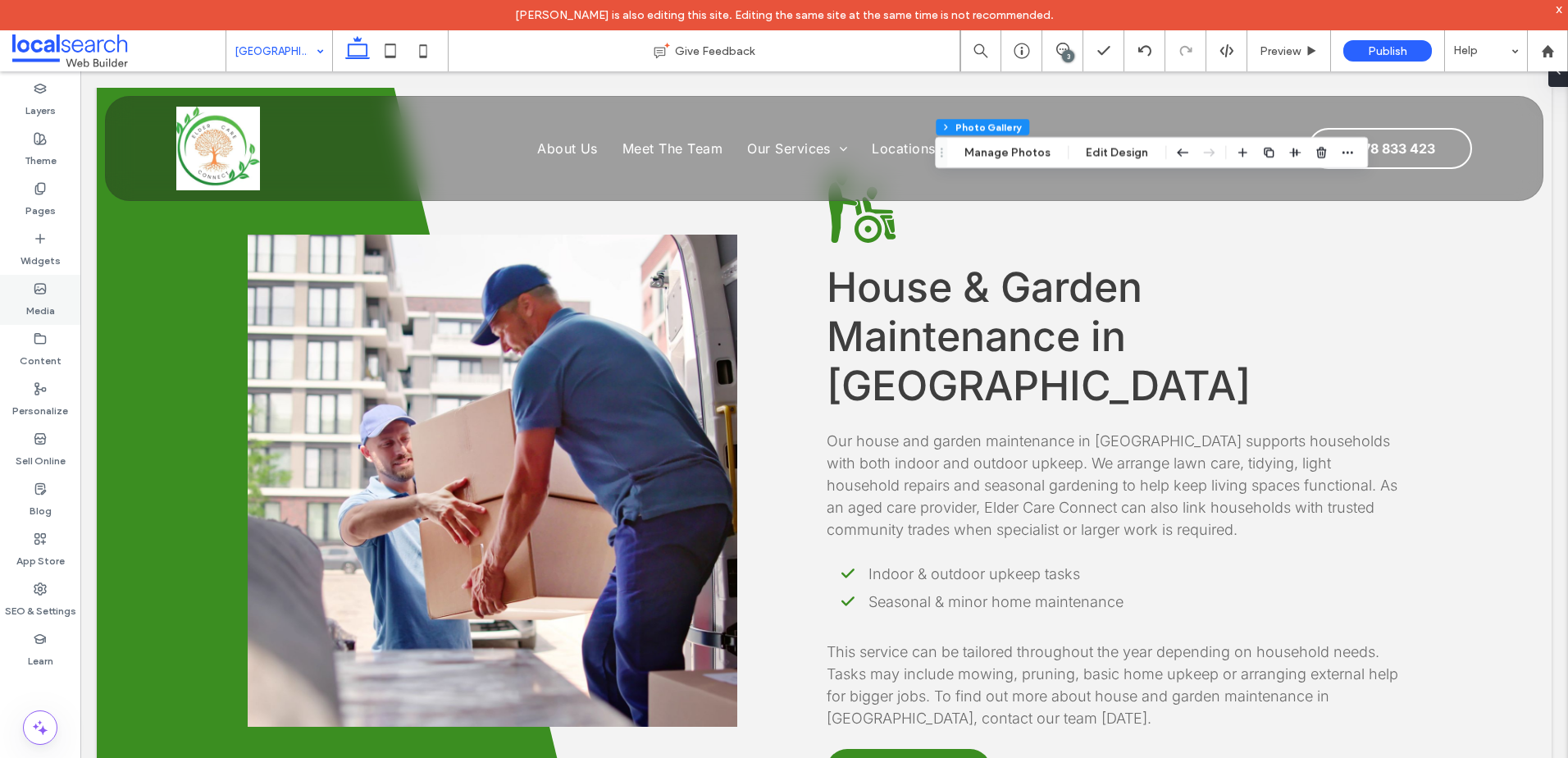
drag, startPoint x: 40, startPoint y: 299, endPoint x: 74, endPoint y: 297, distance: 34.1
click at [40, 299] on label "Media" at bounding box center [40, 306] width 29 height 23
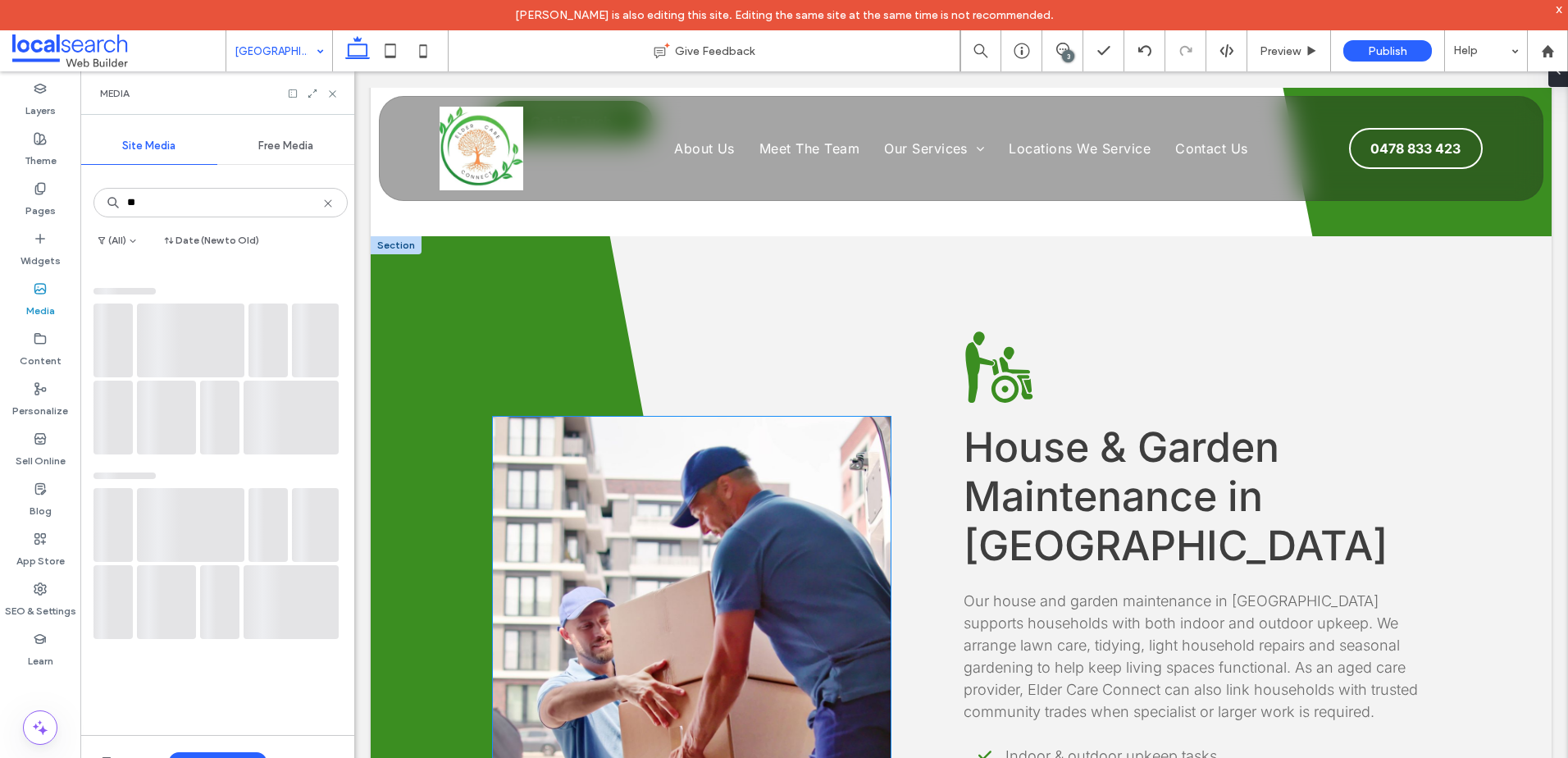
scroll to position [3886, 0]
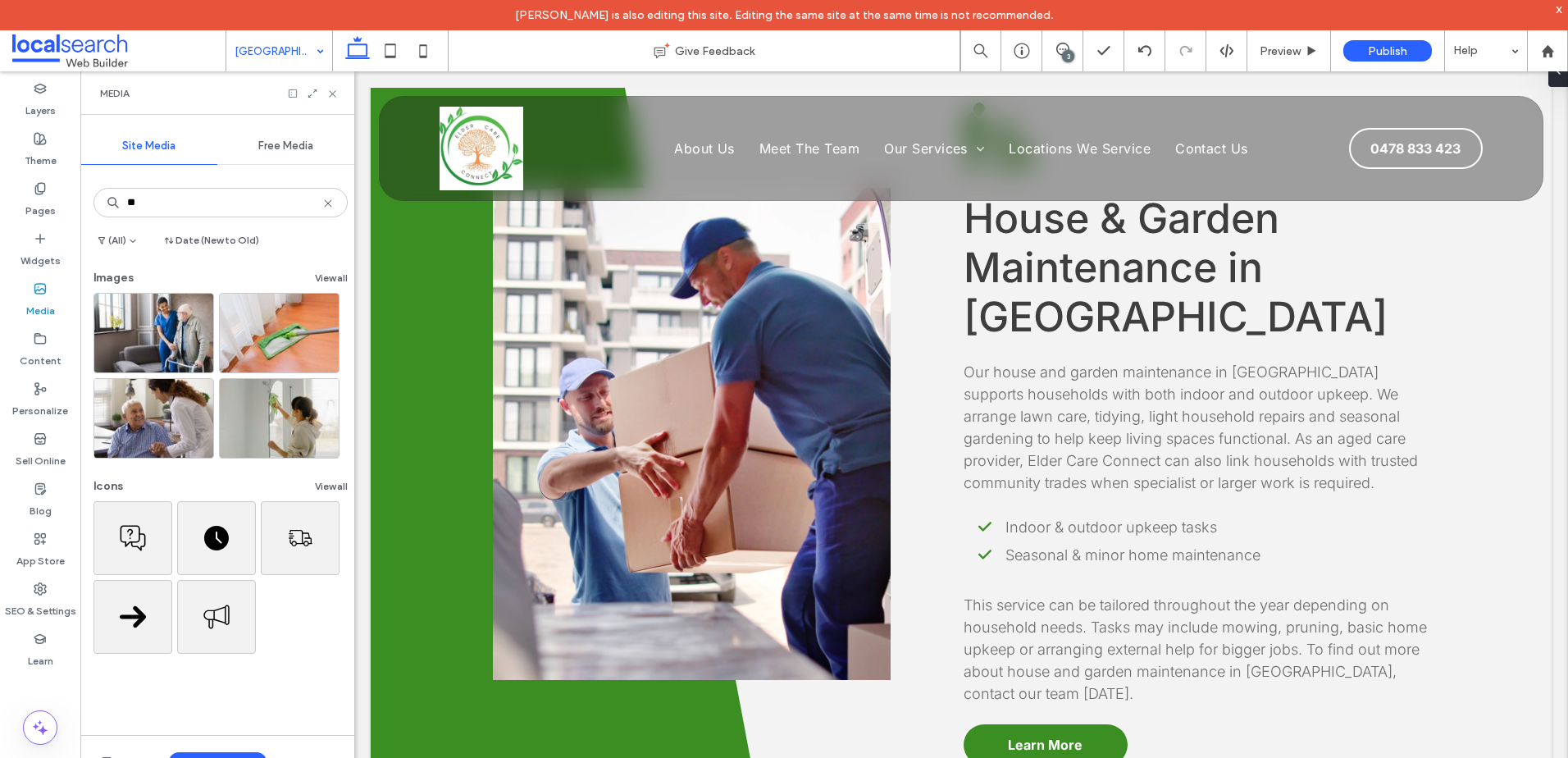
click at [324, 204] on use at bounding box center [327, 202] width 8 height 8
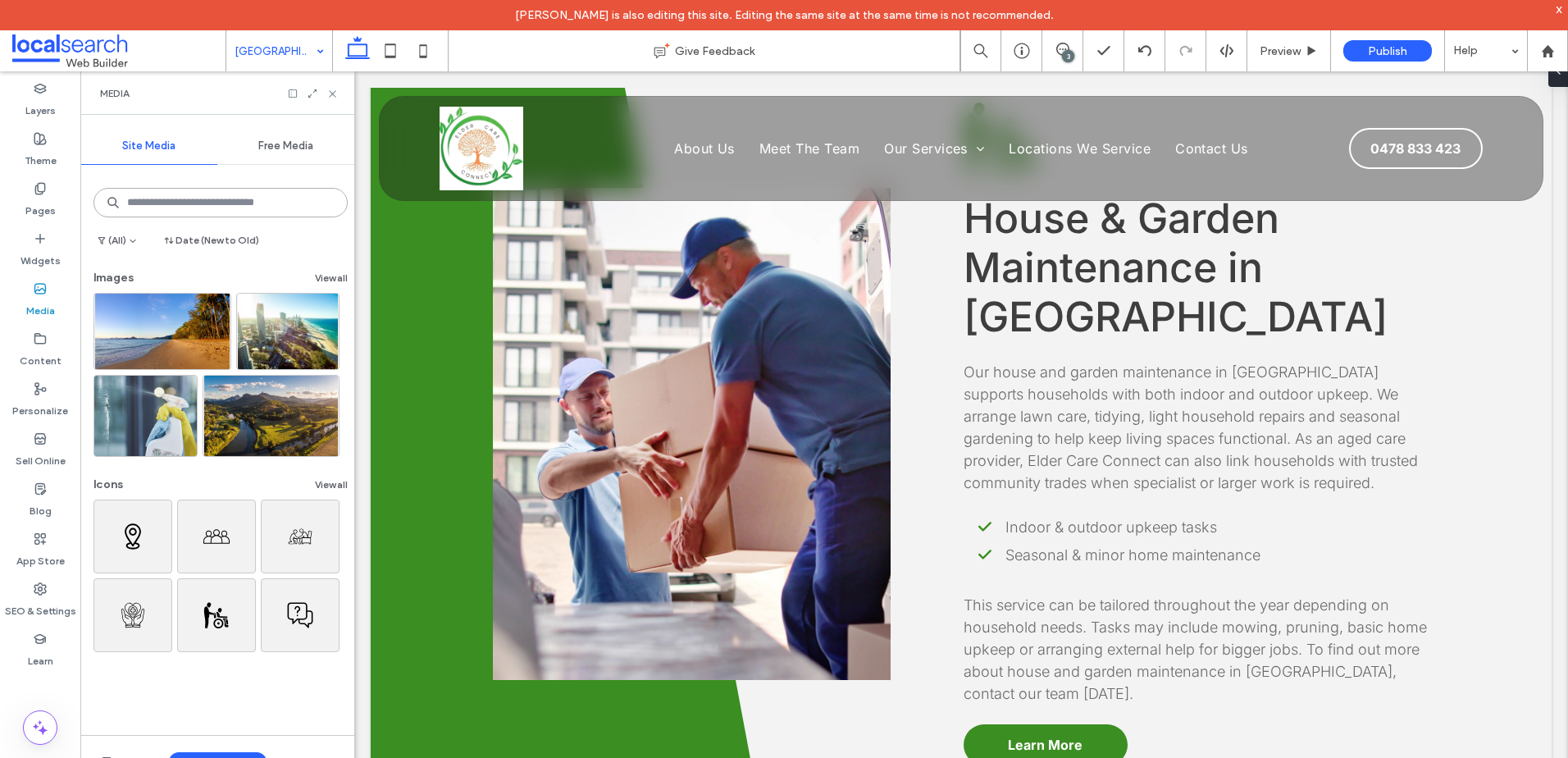
click at [255, 206] on input at bounding box center [220, 202] width 254 height 30
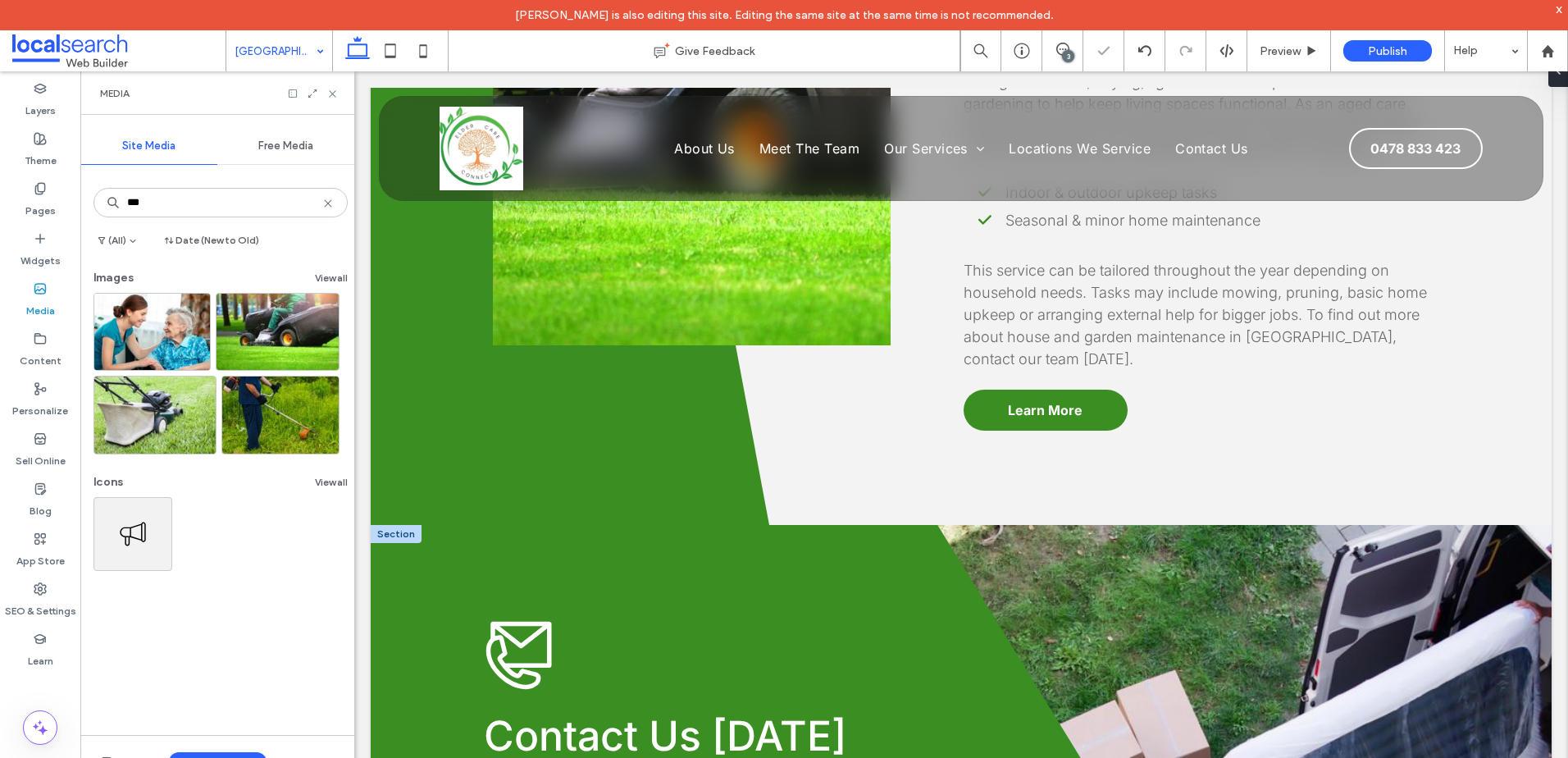
scroll to position [4541, 0]
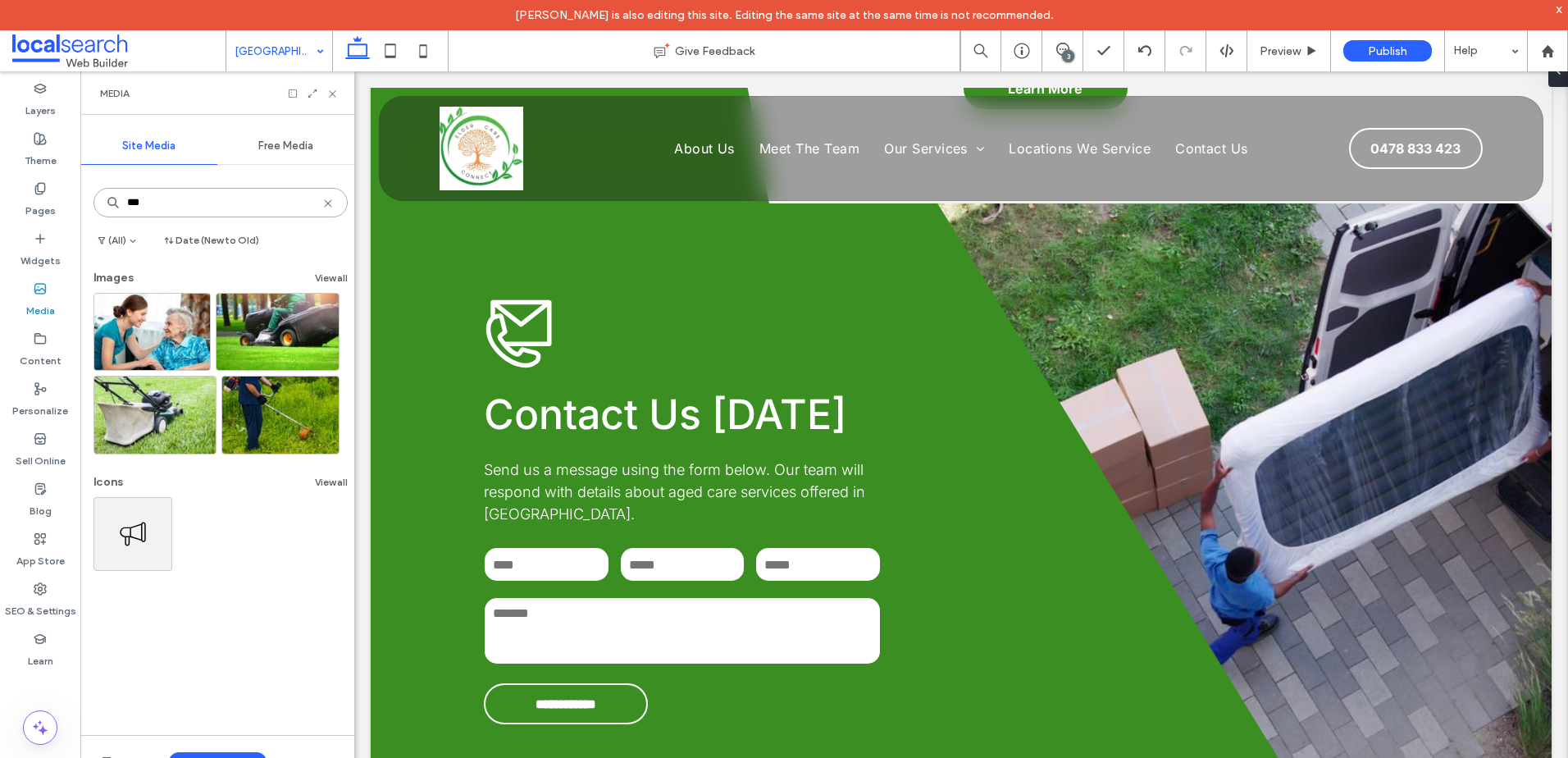
click at [253, 205] on input "***" at bounding box center [220, 202] width 254 height 30
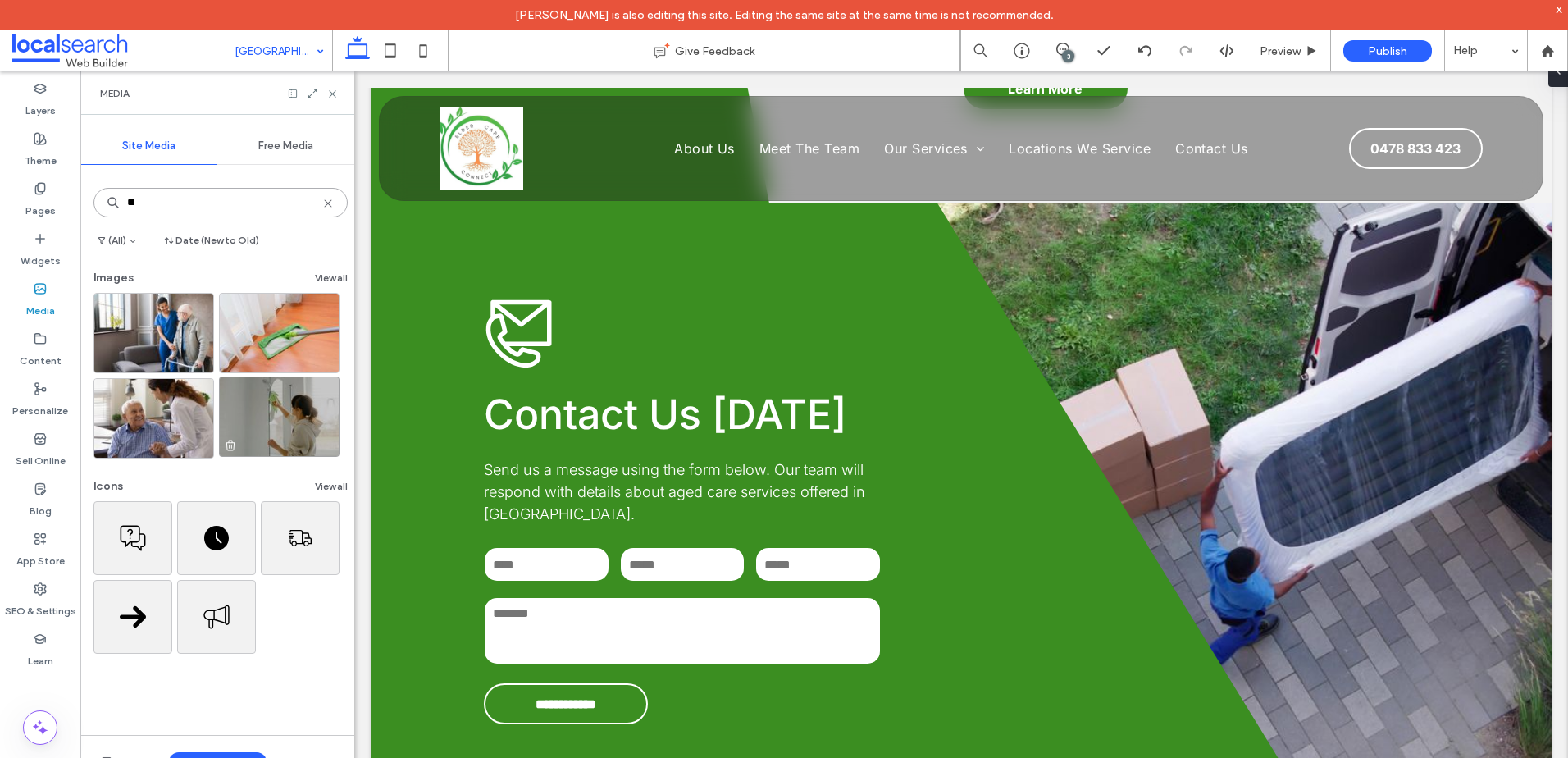
type input "**"
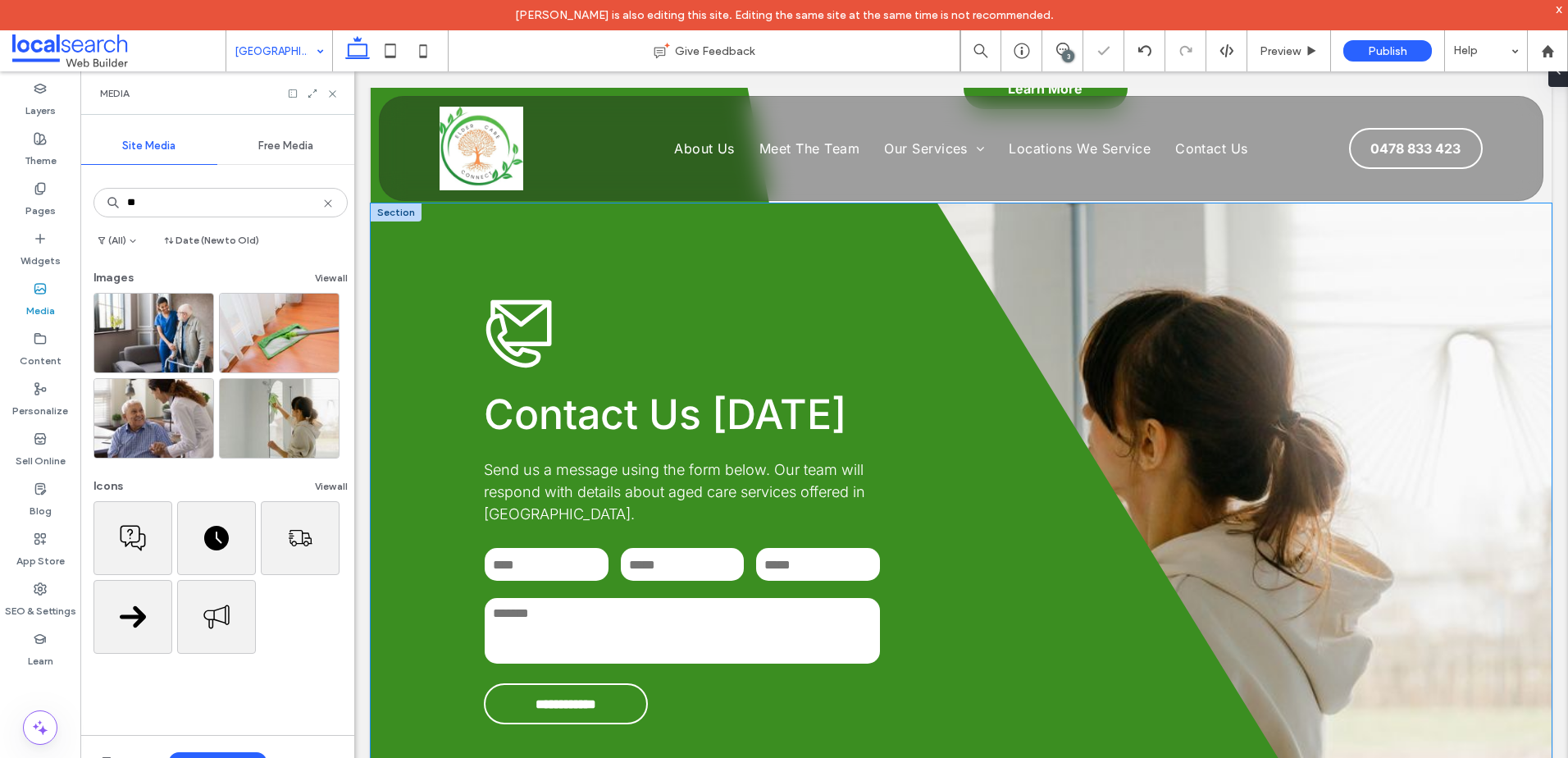
click at [1410, 357] on div "**********" at bounding box center [962, 510] width 1181 height 615
click at [1552, 357] on div "**********" at bounding box center [962, 510] width 1181 height 615
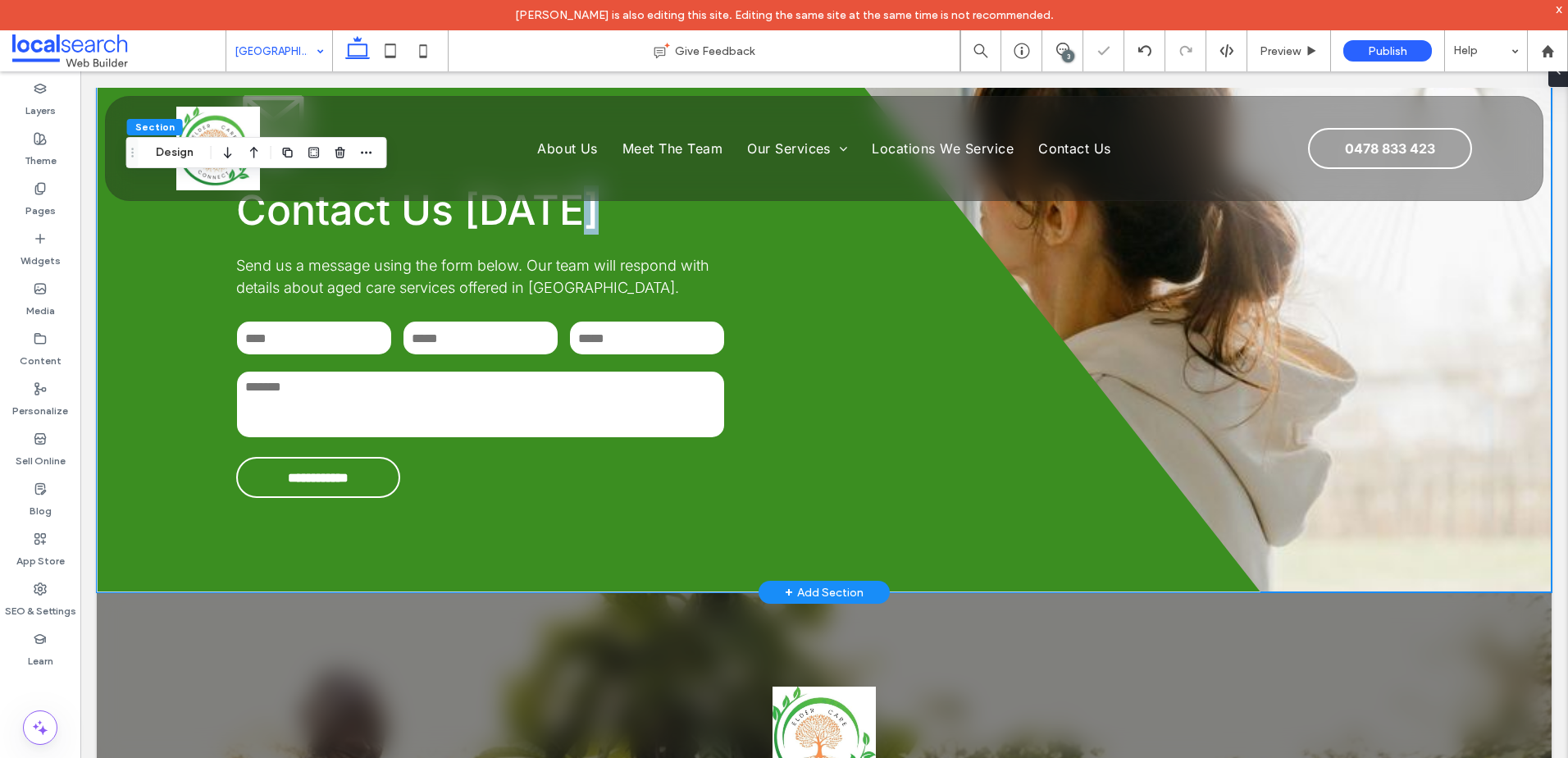
scroll to position [4360, 0]
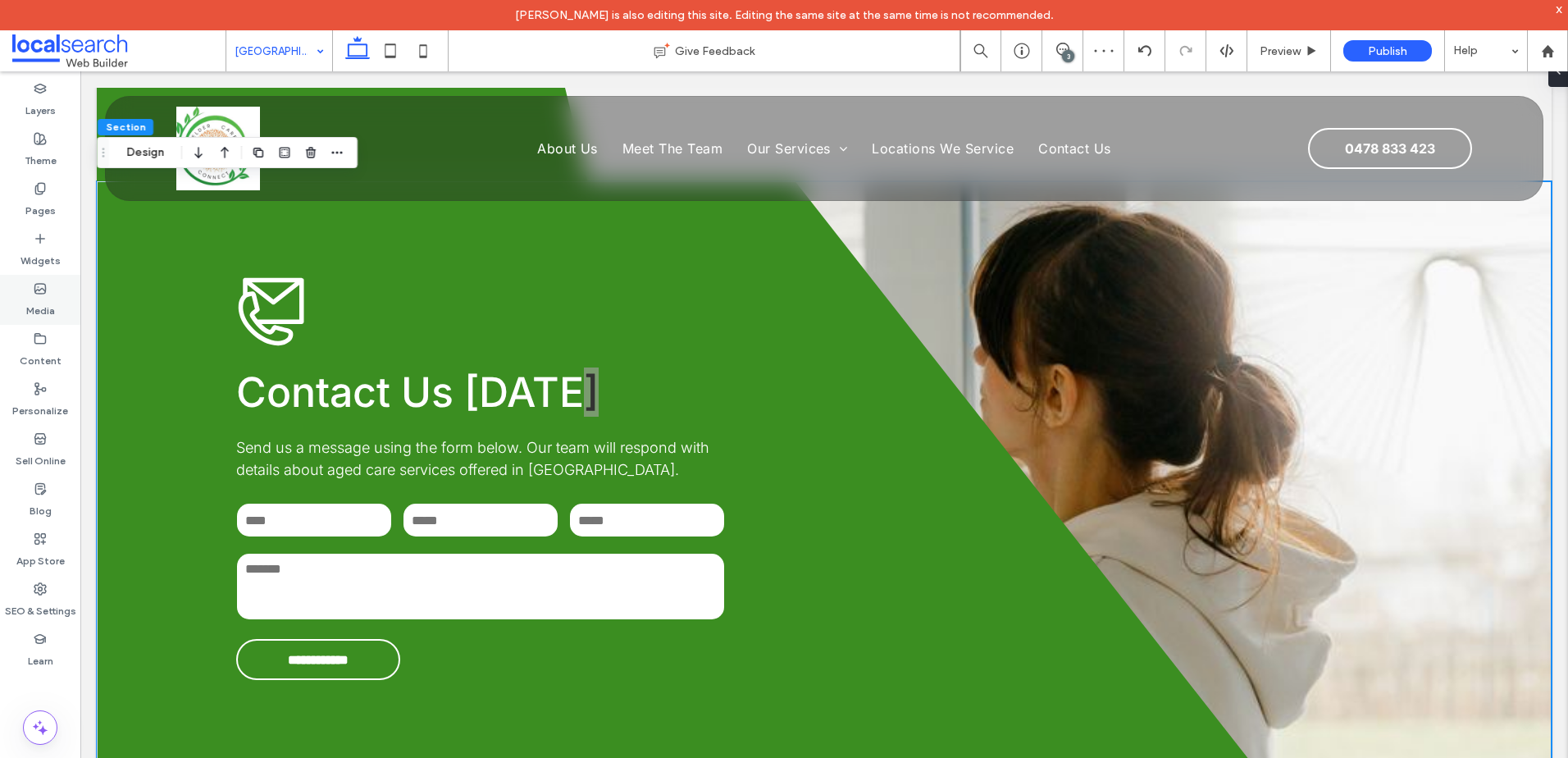
click at [41, 305] on label "Media" at bounding box center [40, 306] width 29 height 23
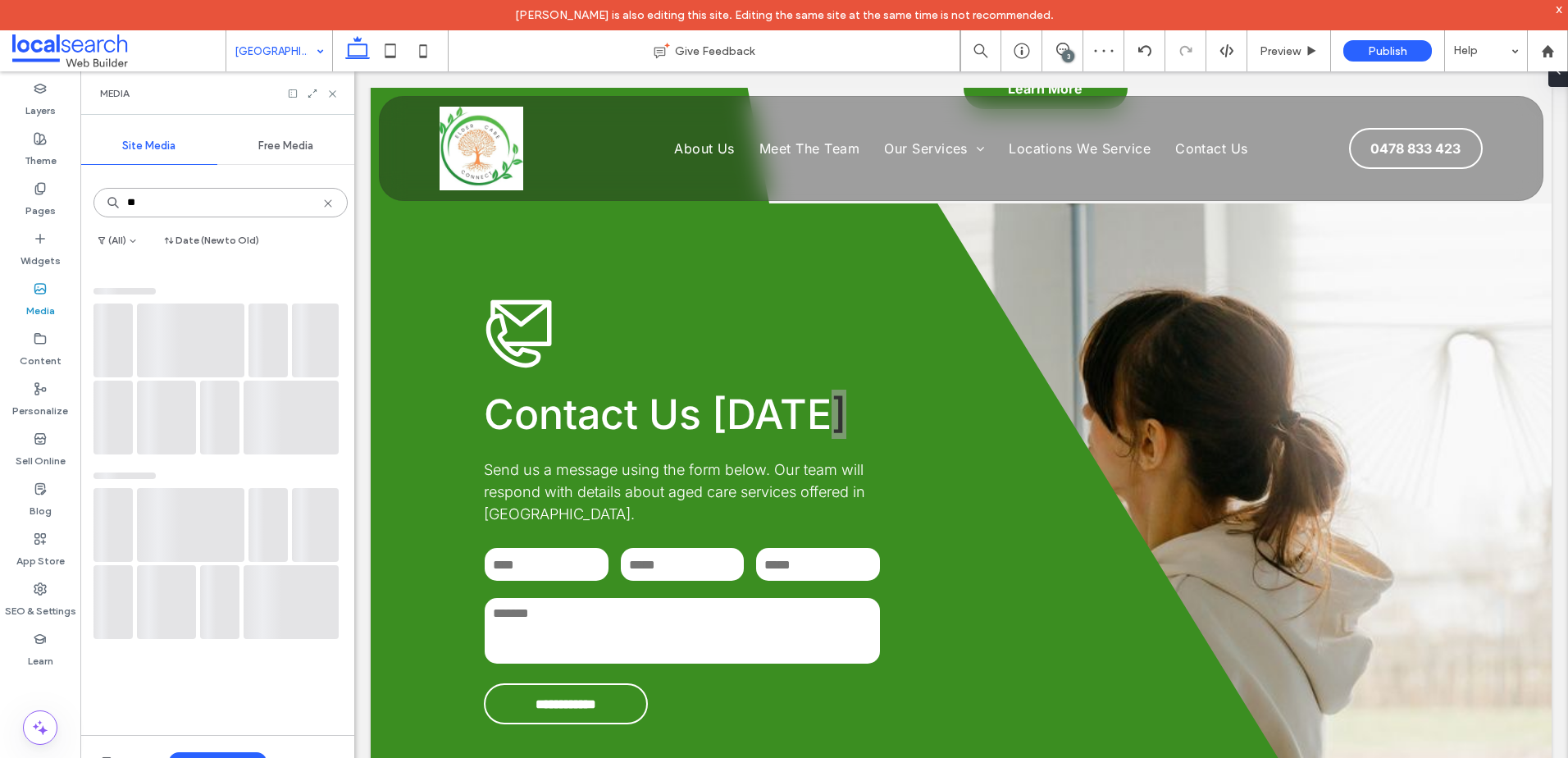
click at [225, 205] on input "**" at bounding box center [220, 202] width 254 height 30
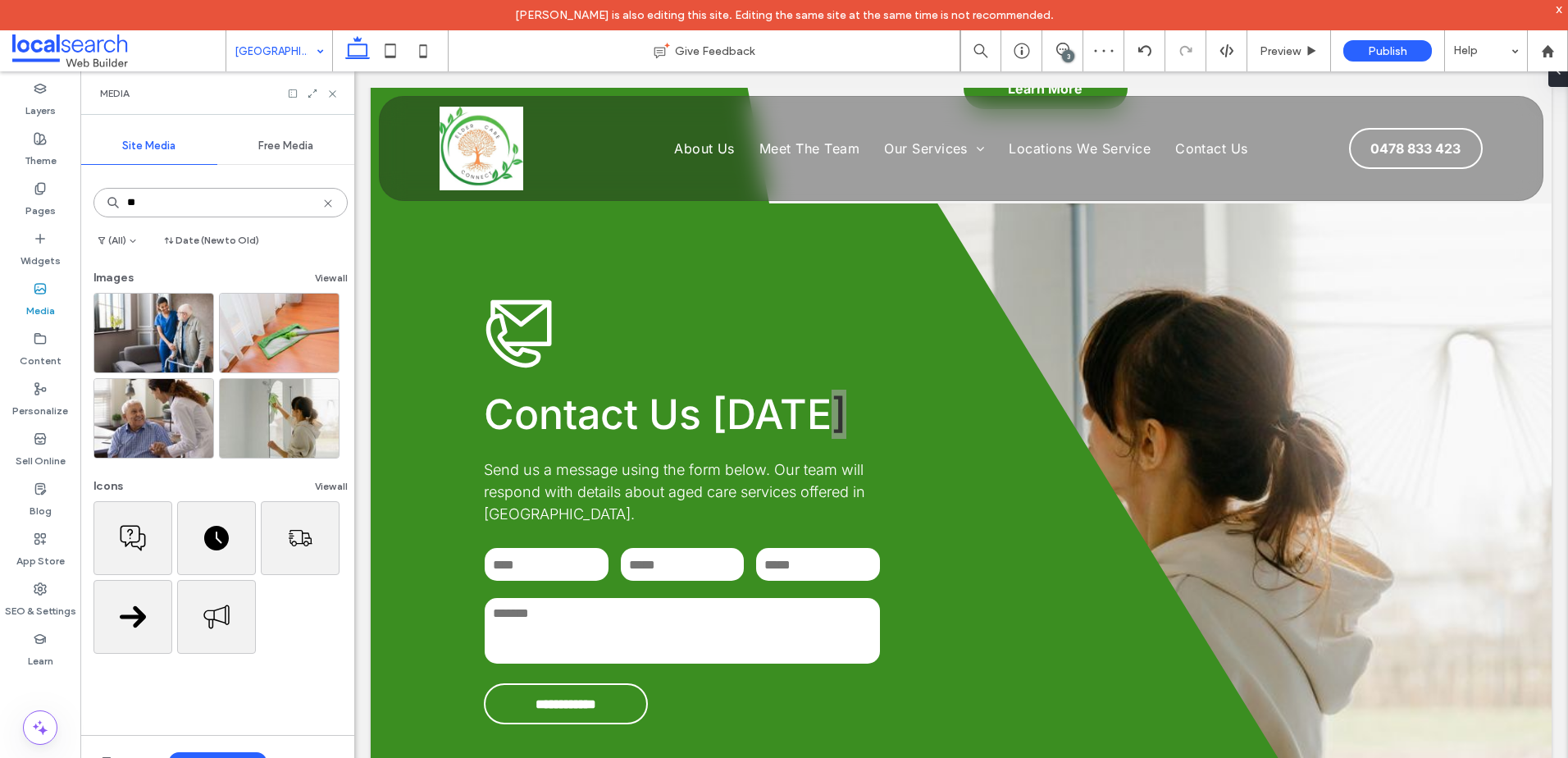
click at [225, 205] on input "**" at bounding box center [220, 202] width 254 height 30
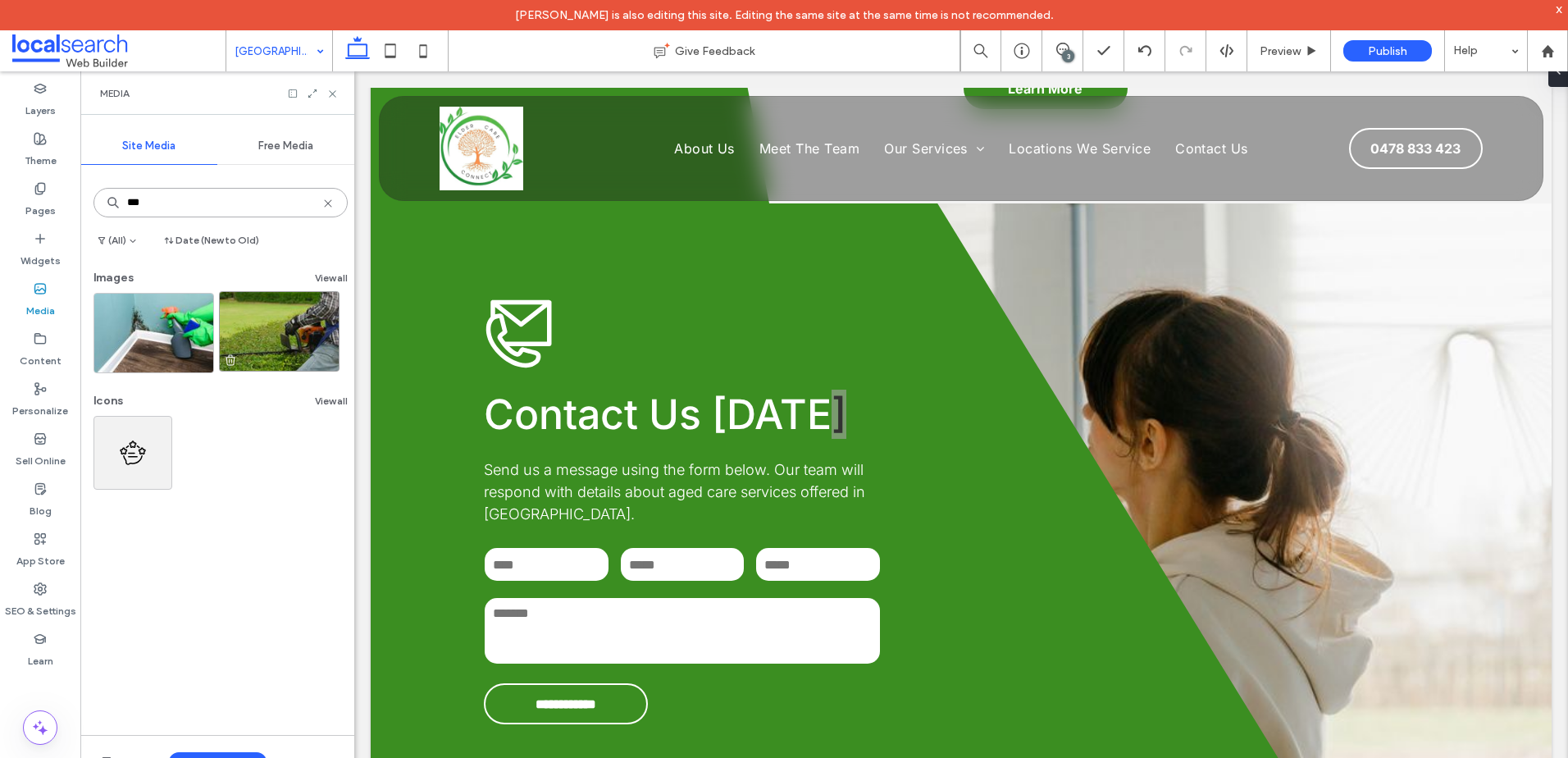
type input "***"
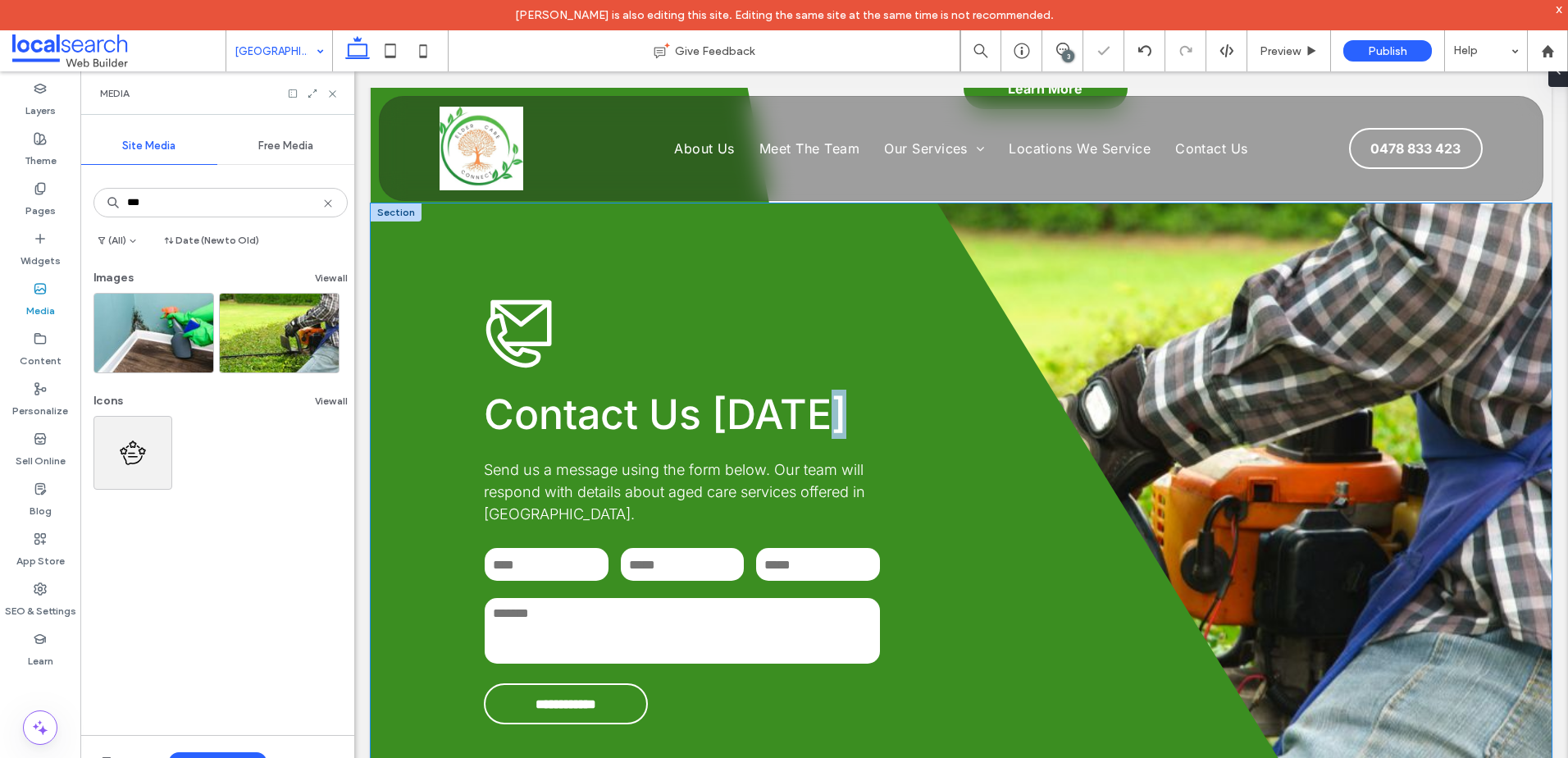
click at [1321, 368] on div "**********" at bounding box center [962, 510] width 1181 height 615
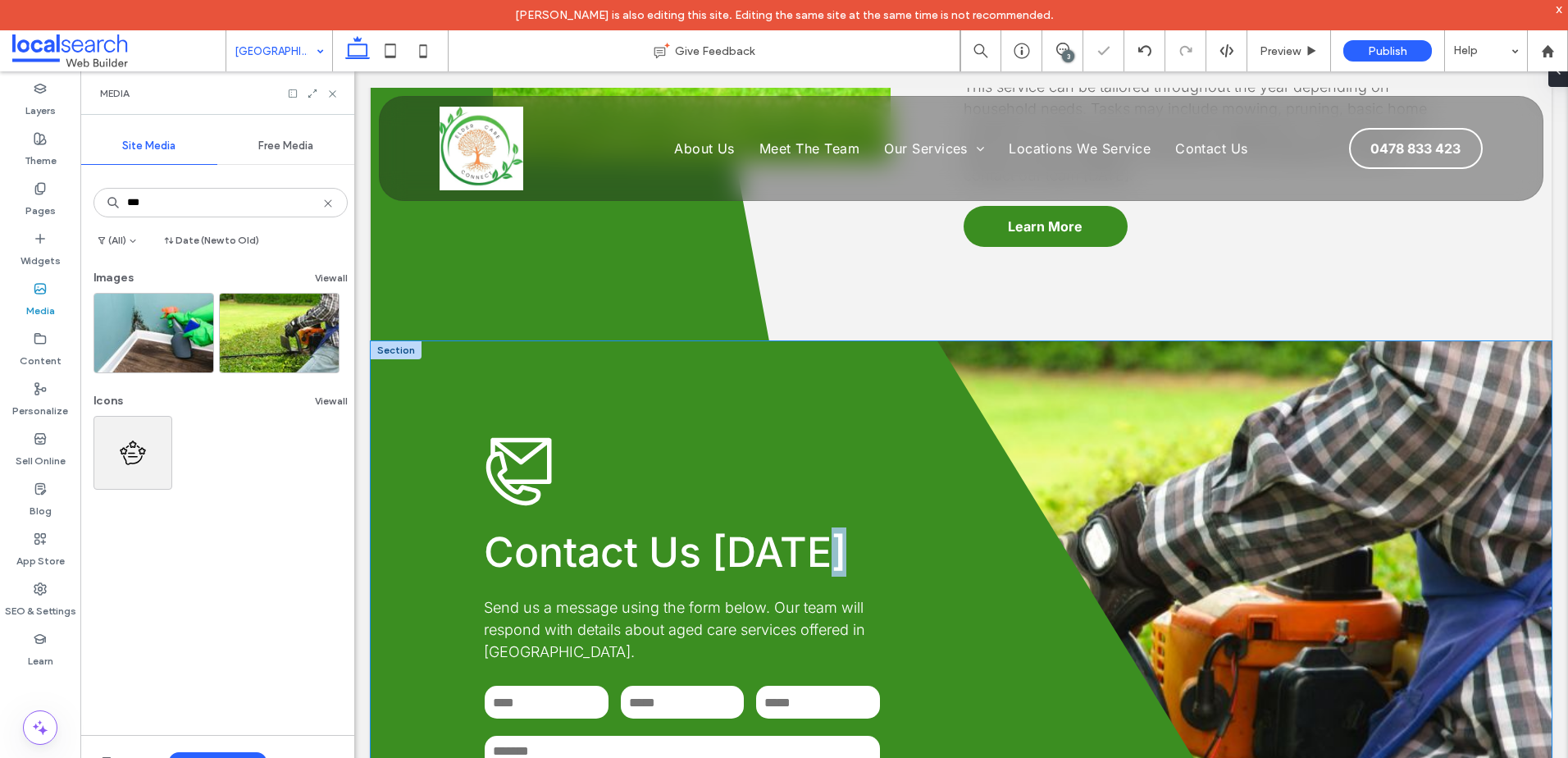
click at [1478, 368] on div "**********" at bounding box center [962, 648] width 1181 height 615
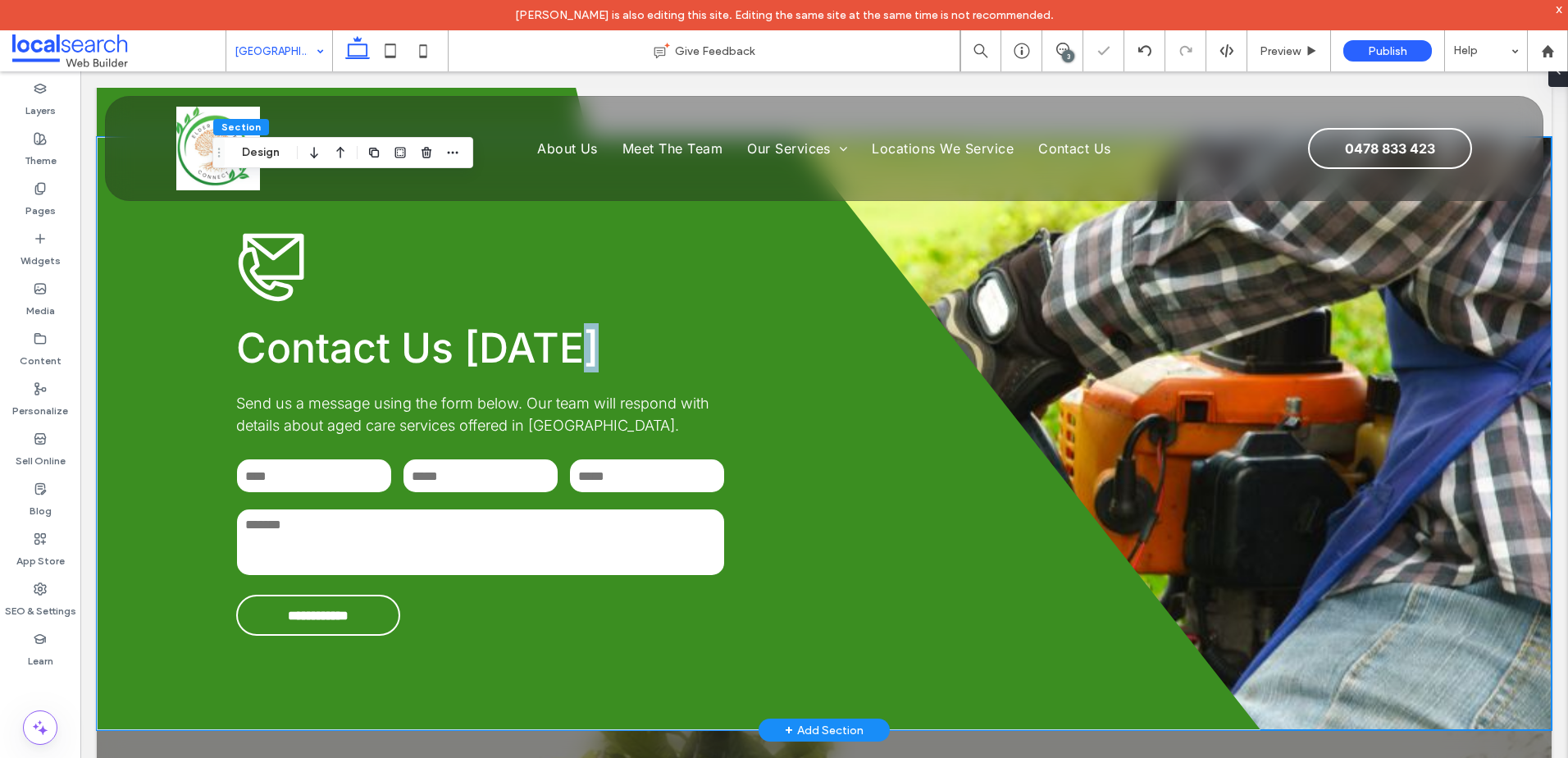
scroll to position [4360, 0]
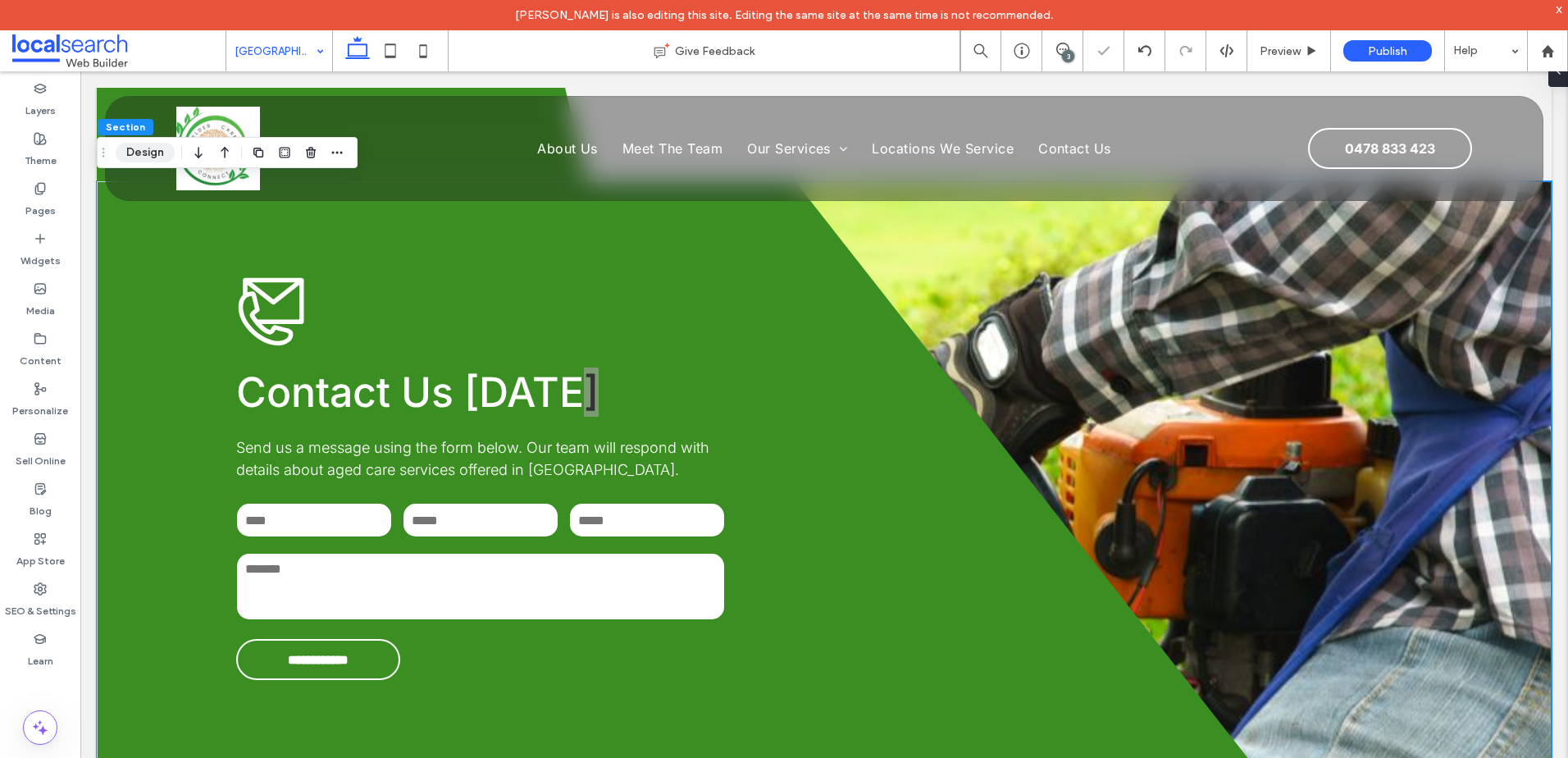
click at [150, 149] on button "Design" at bounding box center [145, 152] width 59 height 19
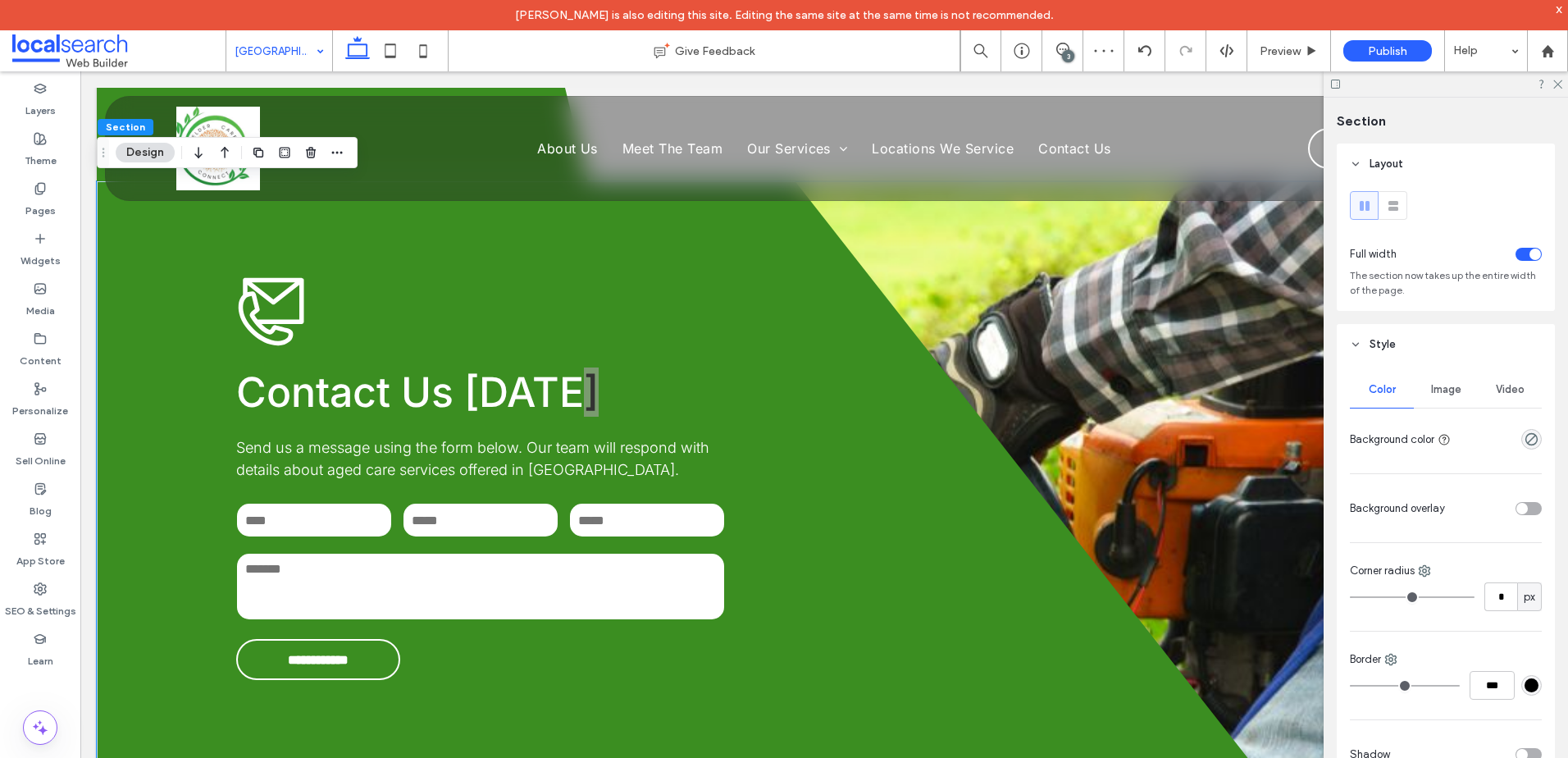
click at [1458, 382] on div "Image" at bounding box center [1447, 390] width 64 height 36
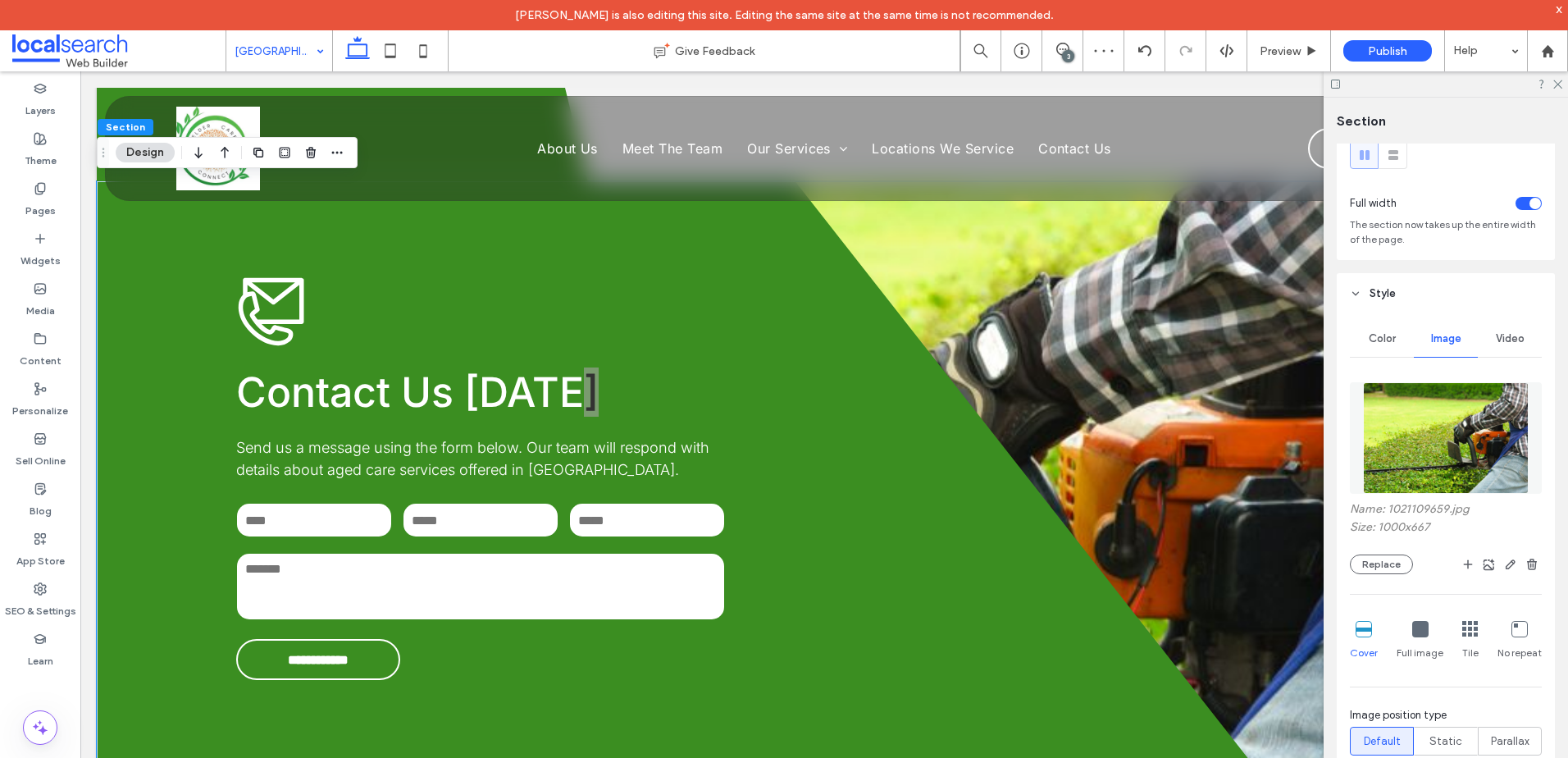
scroll to position [164, 0]
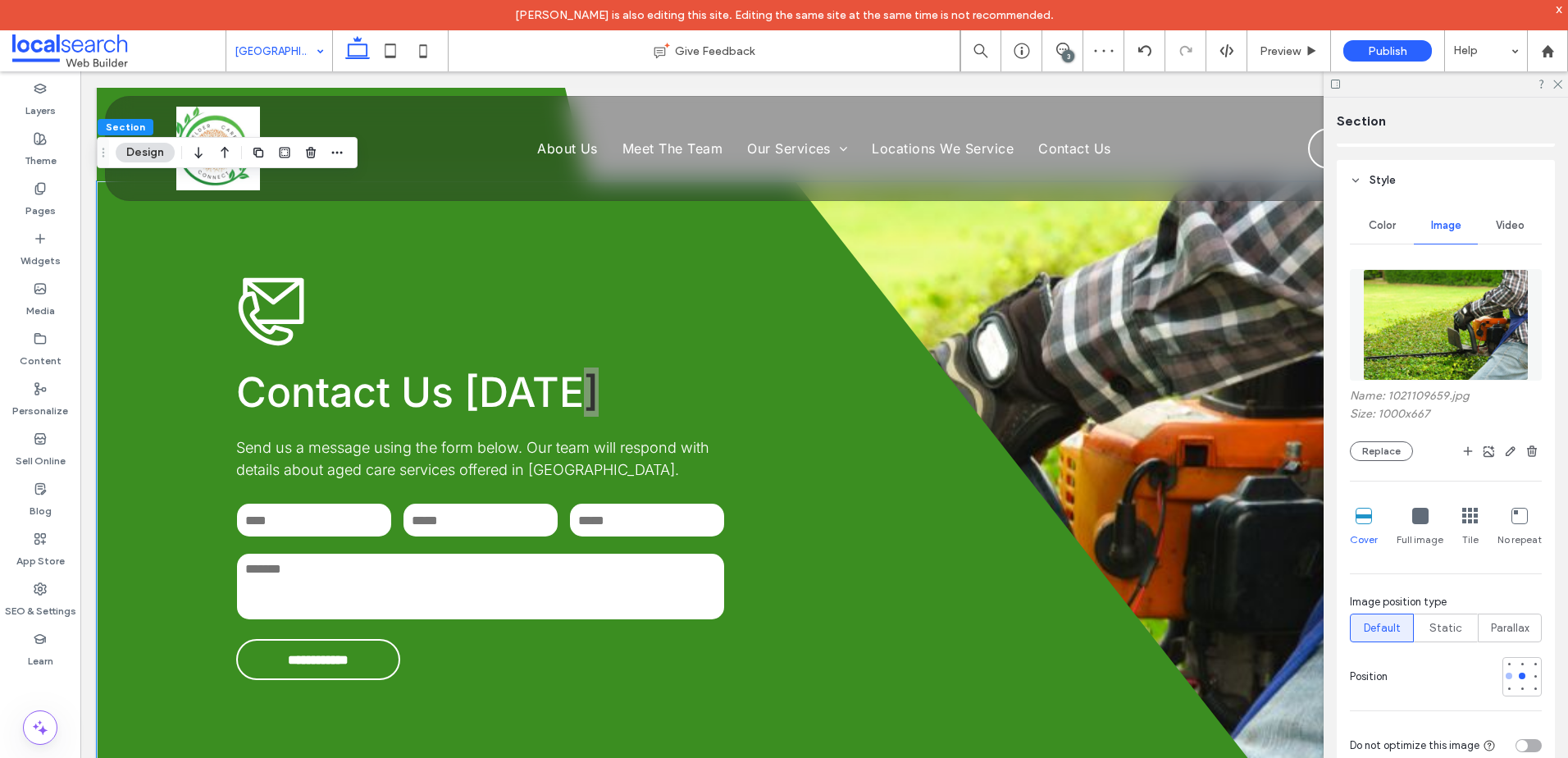
click at [1506, 678] on div at bounding box center [1509, 675] width 7 height 7
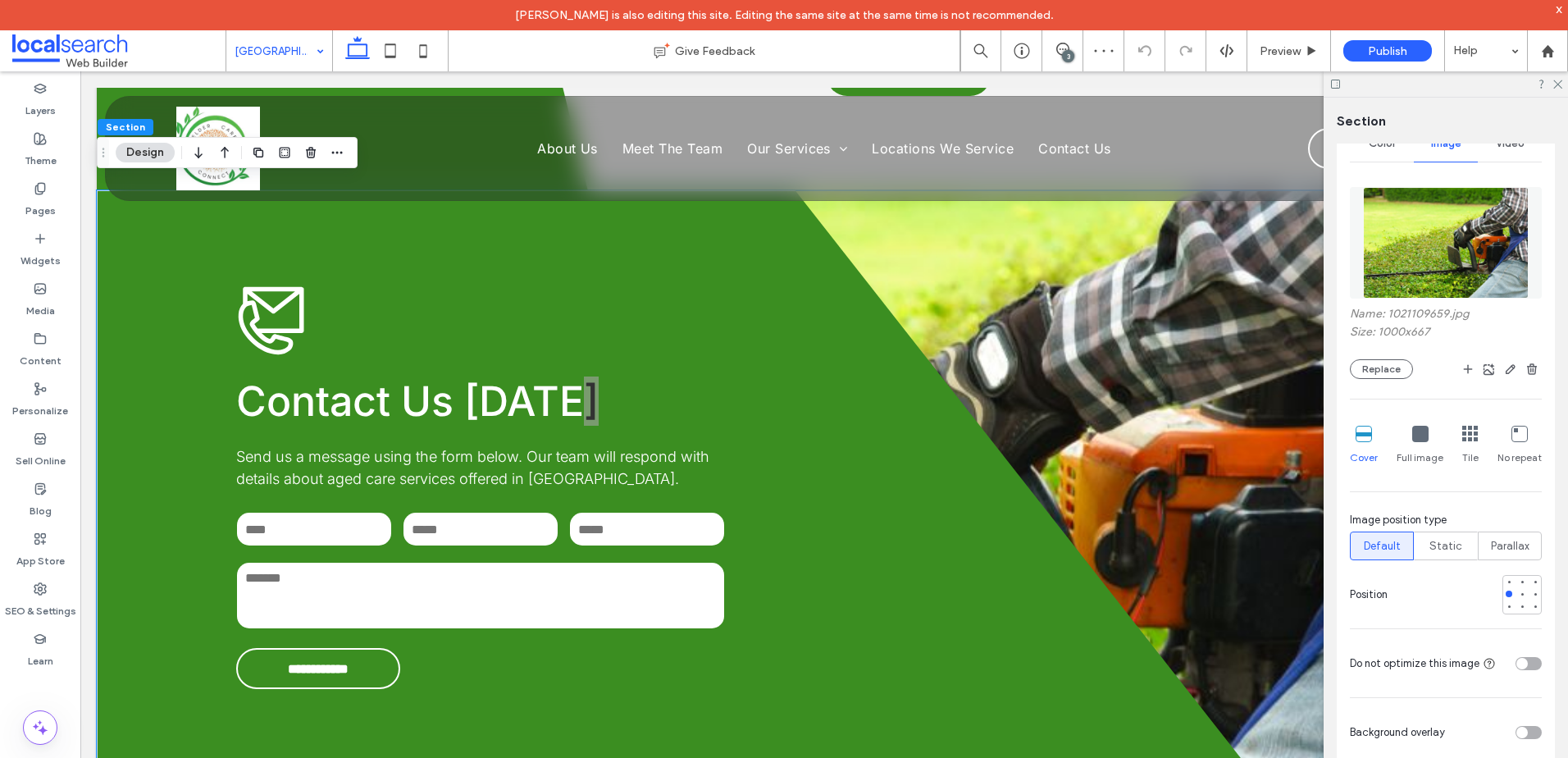
scroll to position [4360, 0]
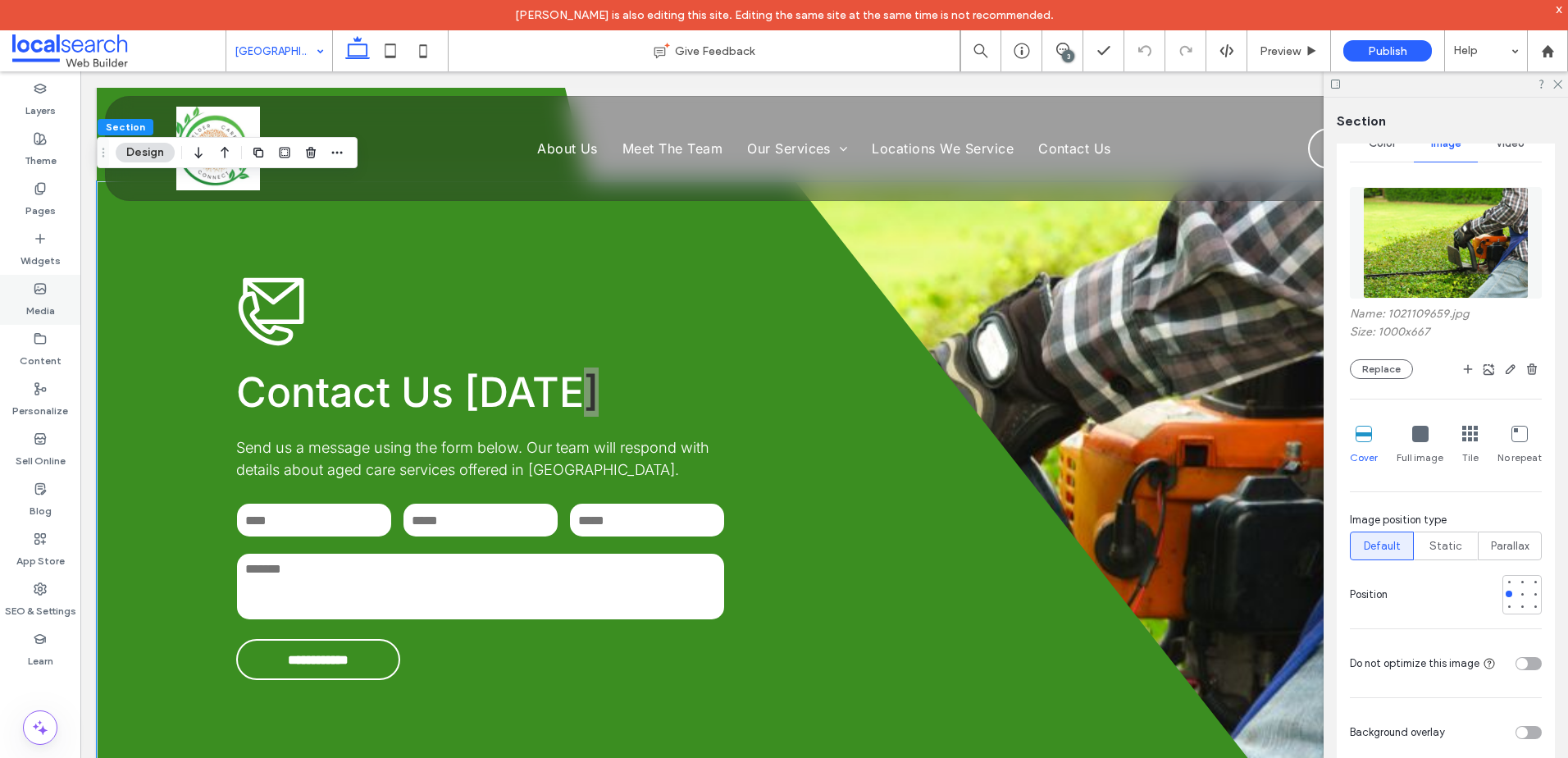
click at [64, 296] on div "Media" at bounding box center [40, 299] width 80 height 50
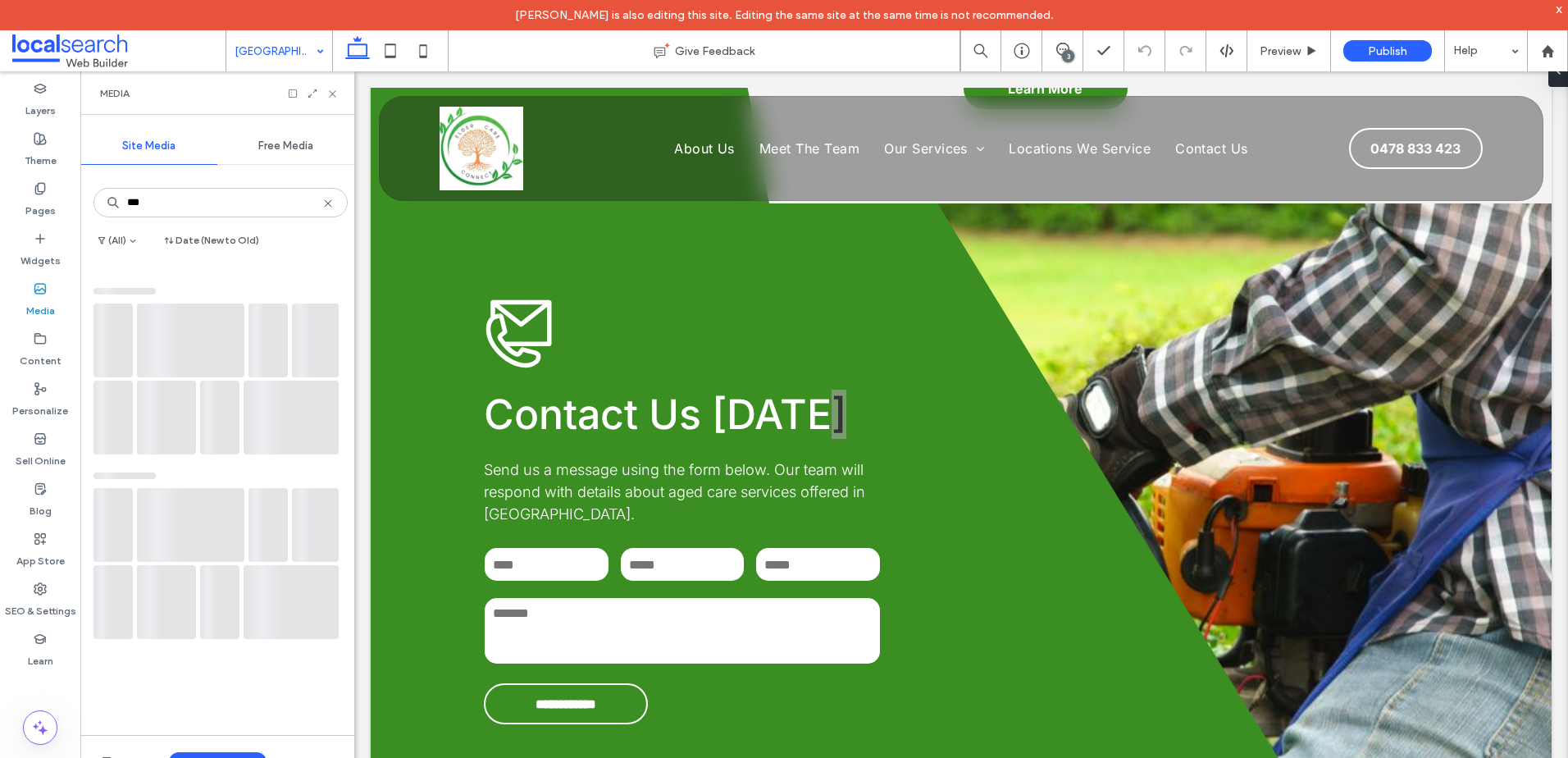
scroll to position [4635, 0]
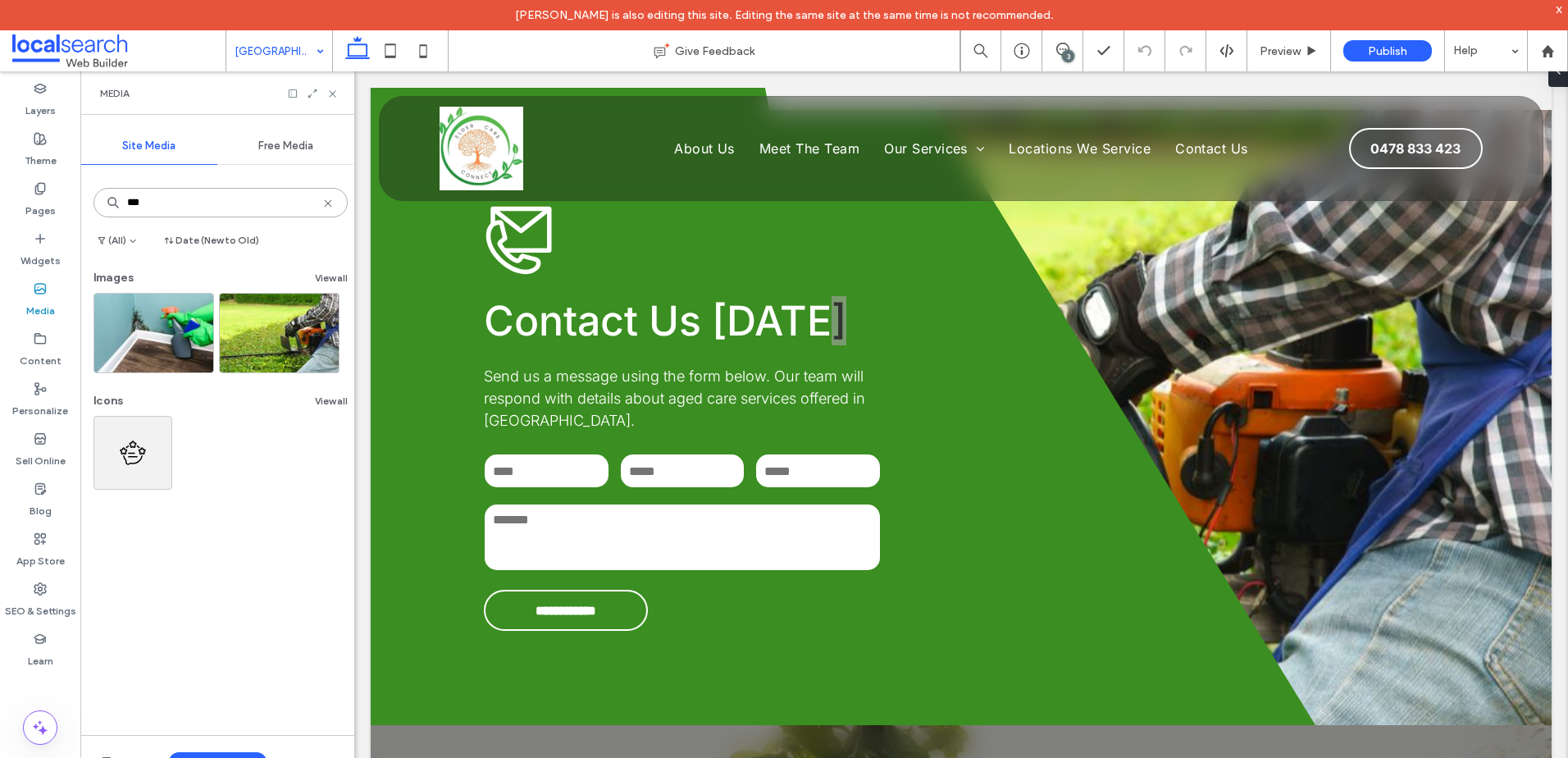
click at [155, 194] on input "***" at bounding box center [220, 202] width 254 height 30
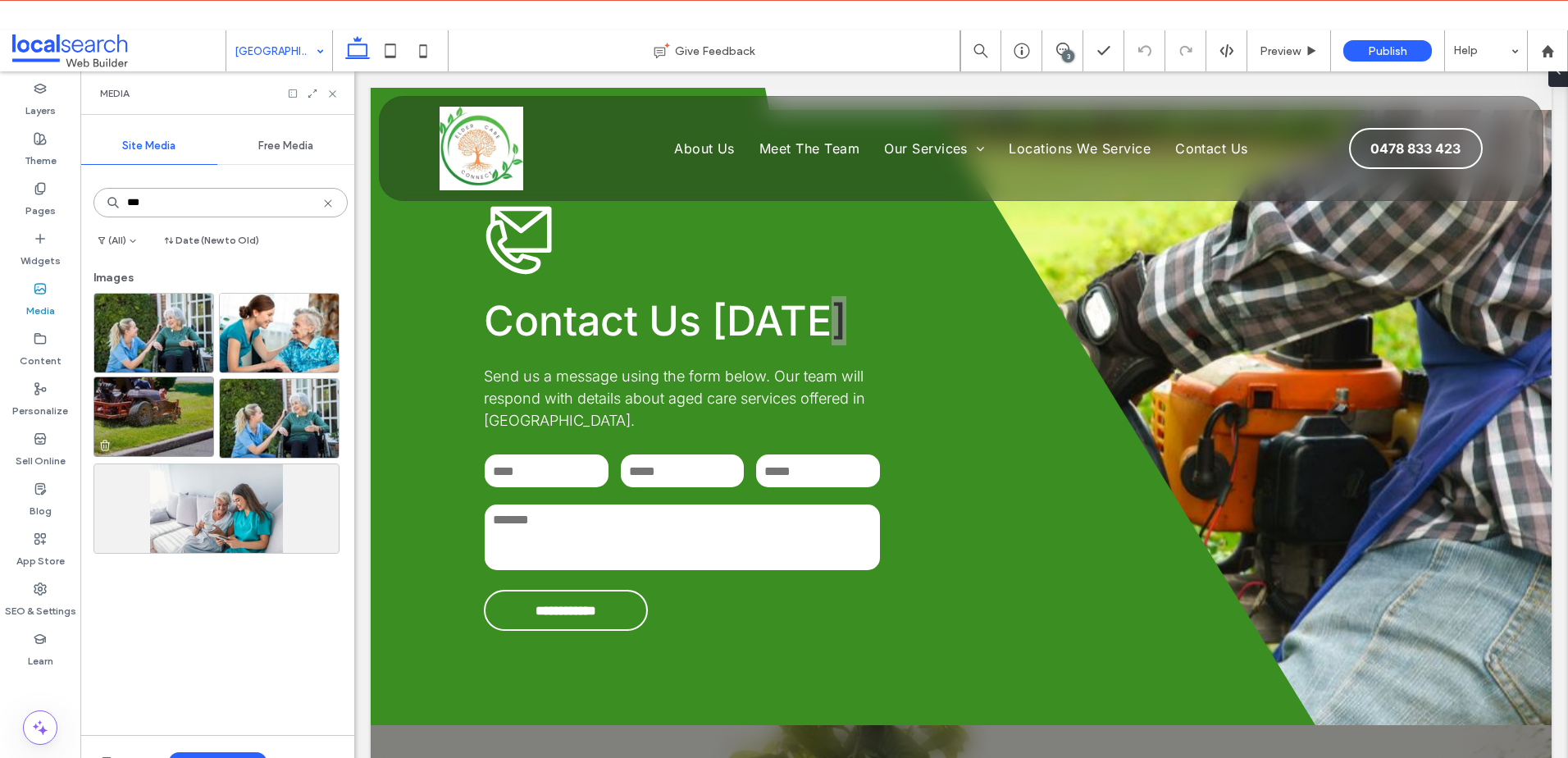
type input "***"
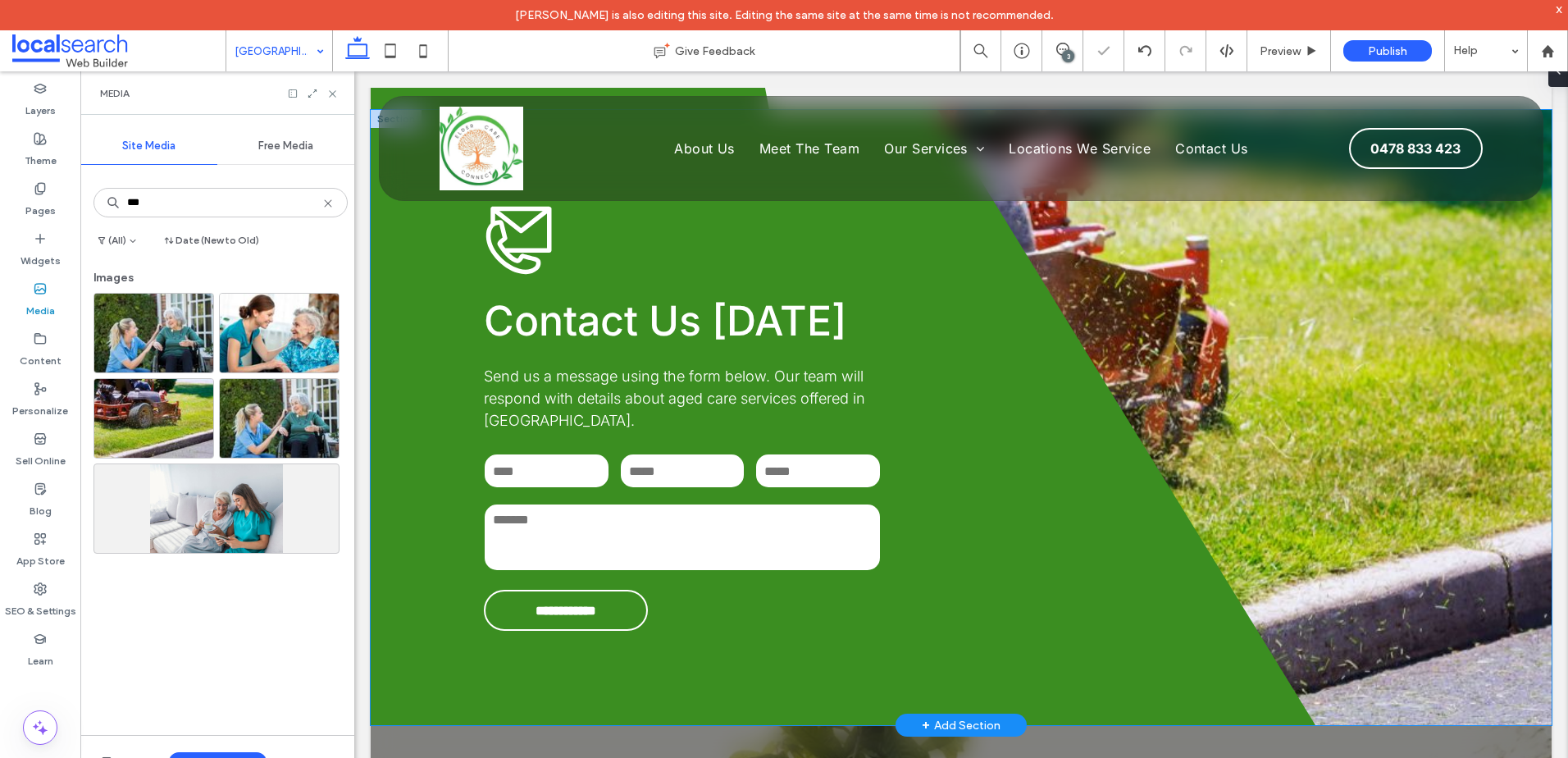
click at [1463, 388] on div "**********" at bounding box center [962, 417] width 1181 height 615
click at [1552, 388] on div "**********" at bounding box center [962, 417] width 1181 height 615
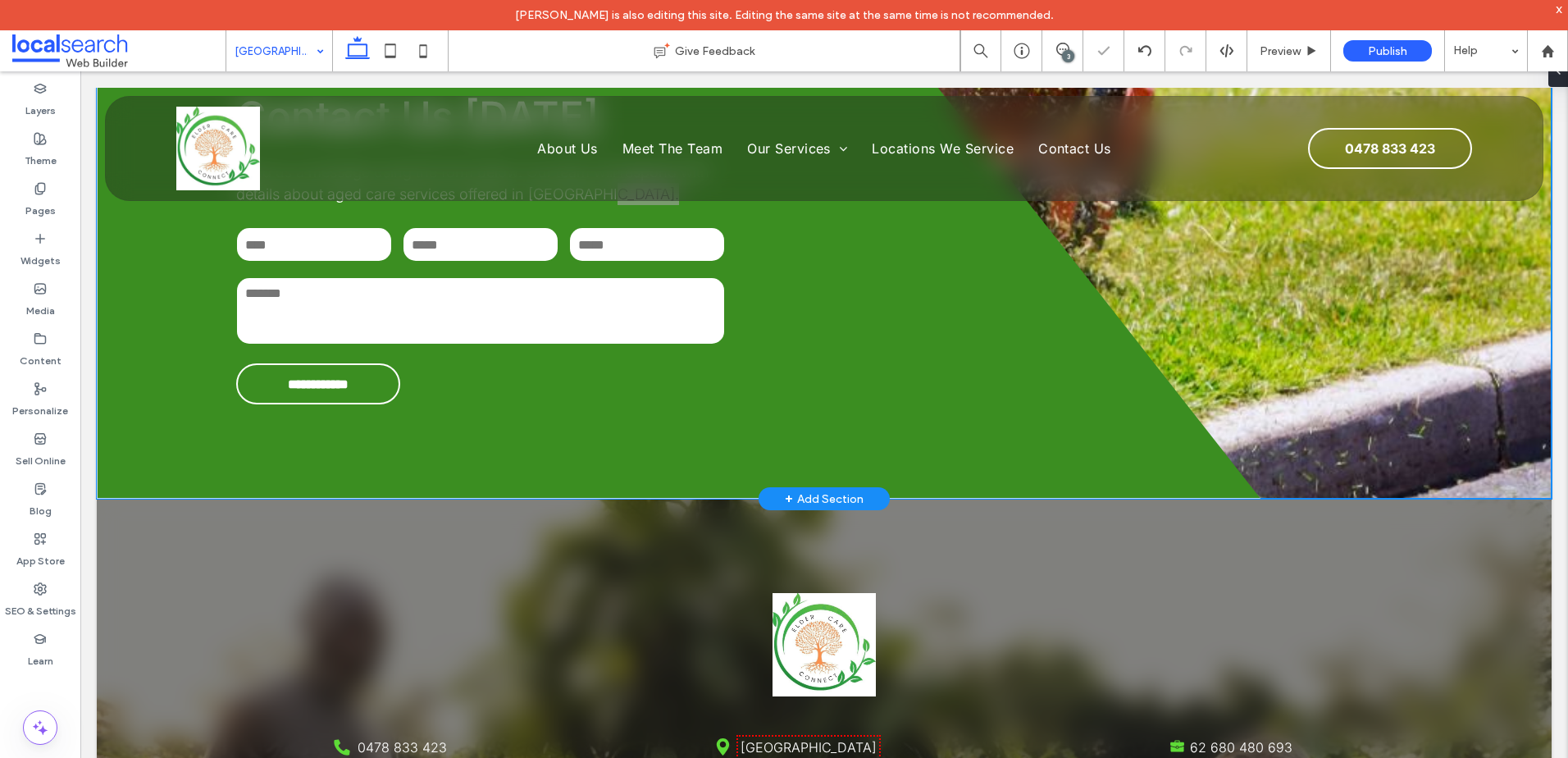
scroll to position [4360, 0]
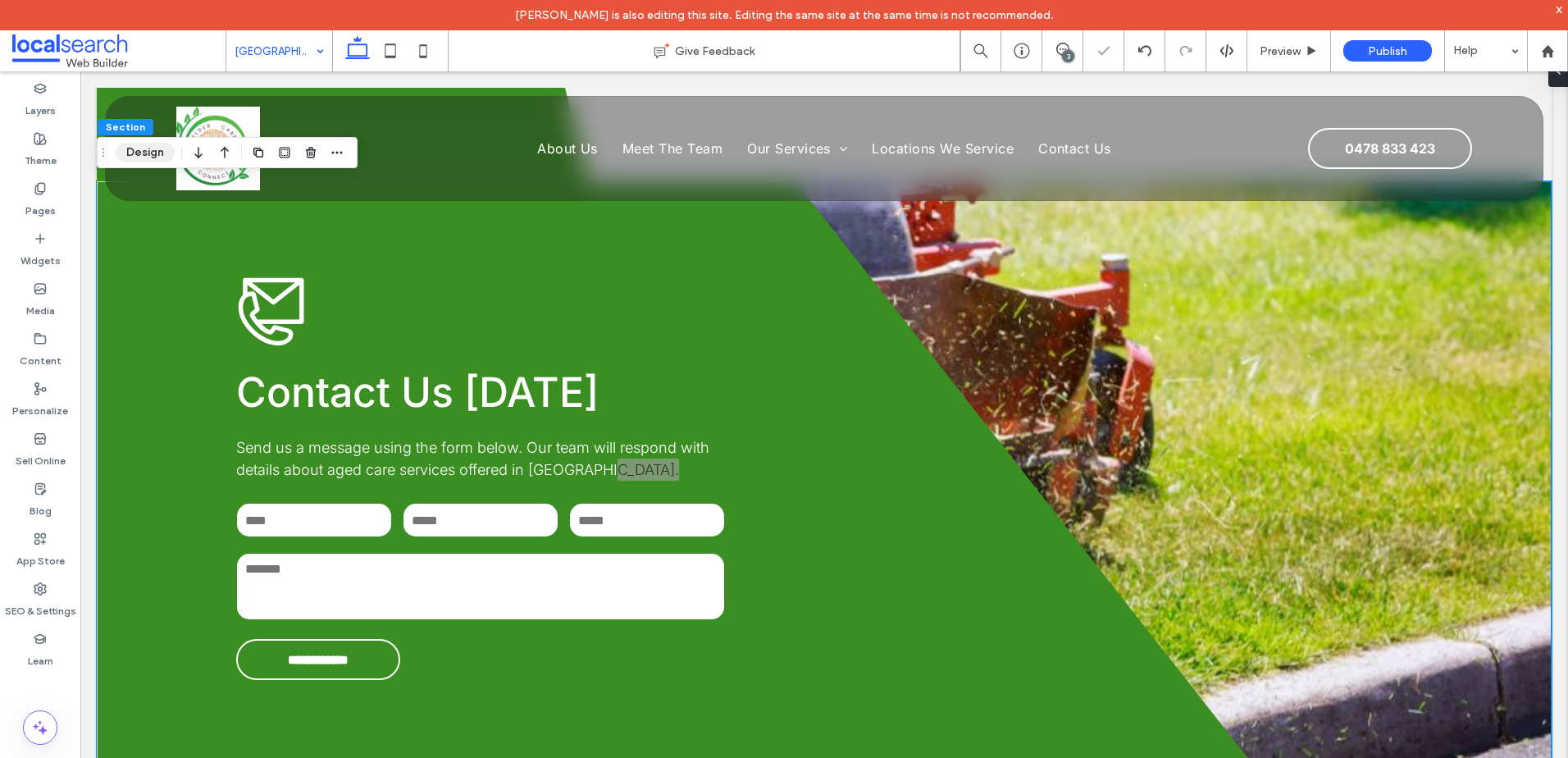
click at [134, 149] on button "Design" at bounding box center [145, 152] width 59 height 19
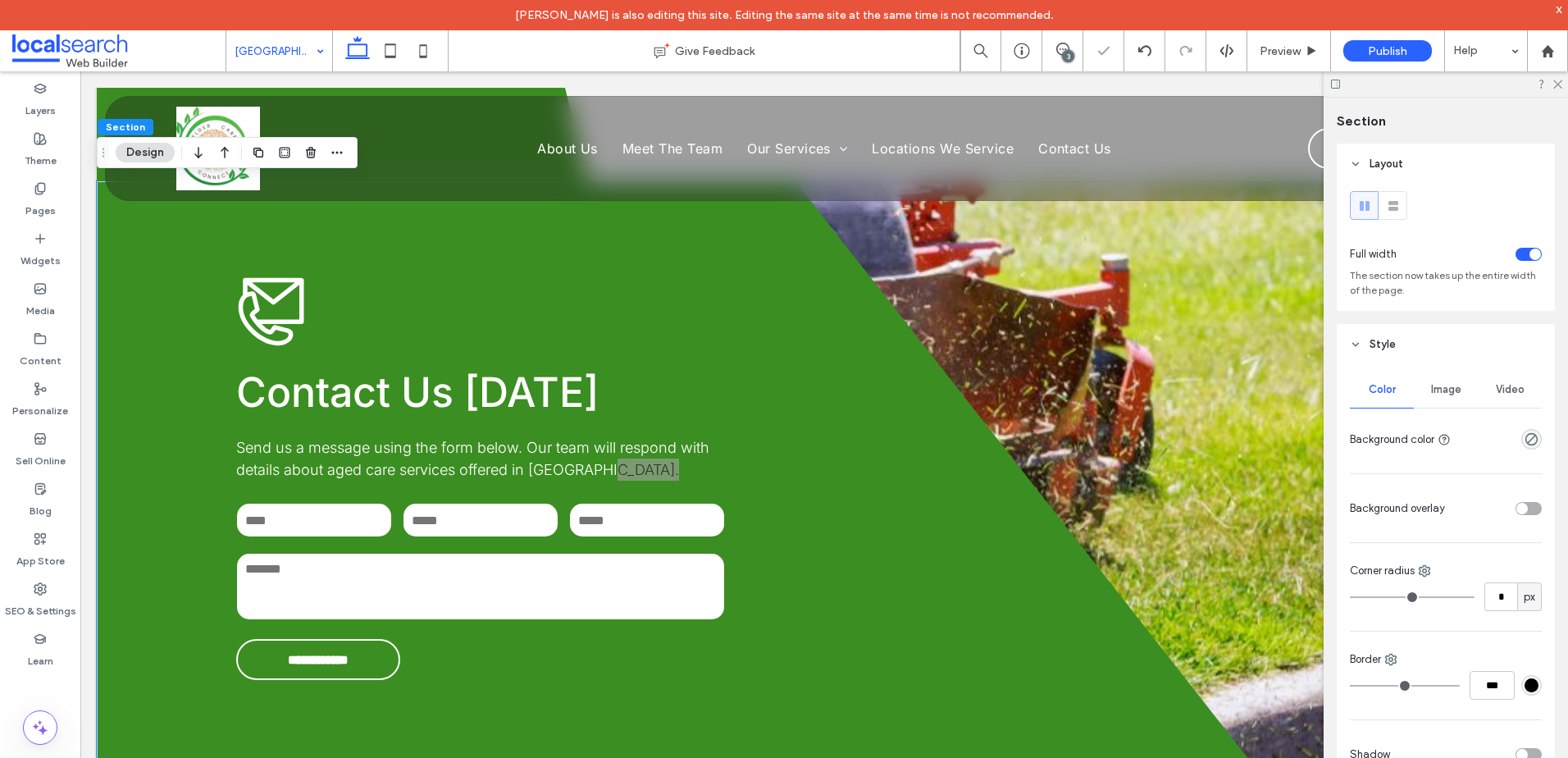
click at [1448, 378] on div "Image" at bounding box center [1447, 390] width 64 height 36
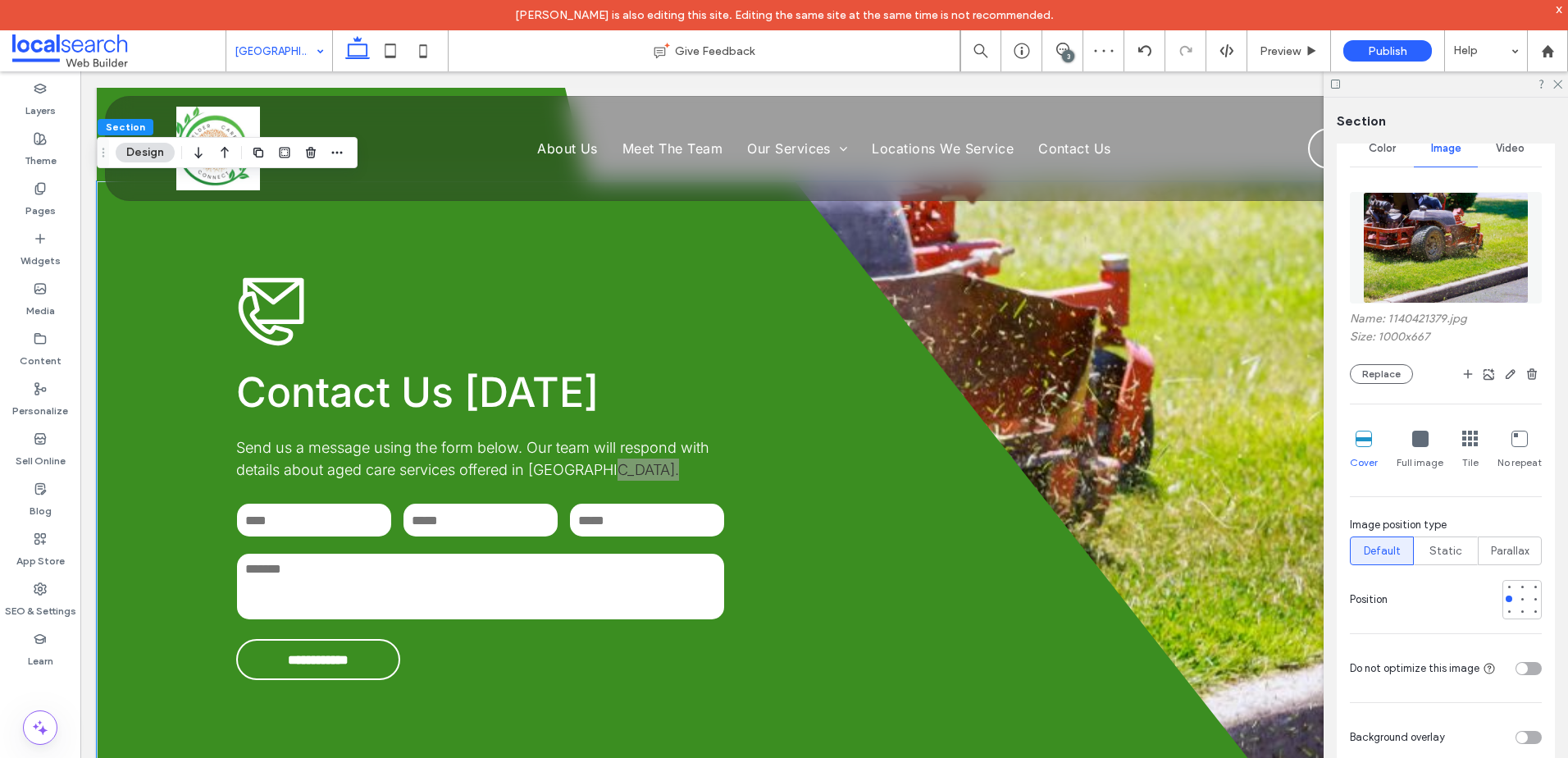
scroll to position [246, 0]
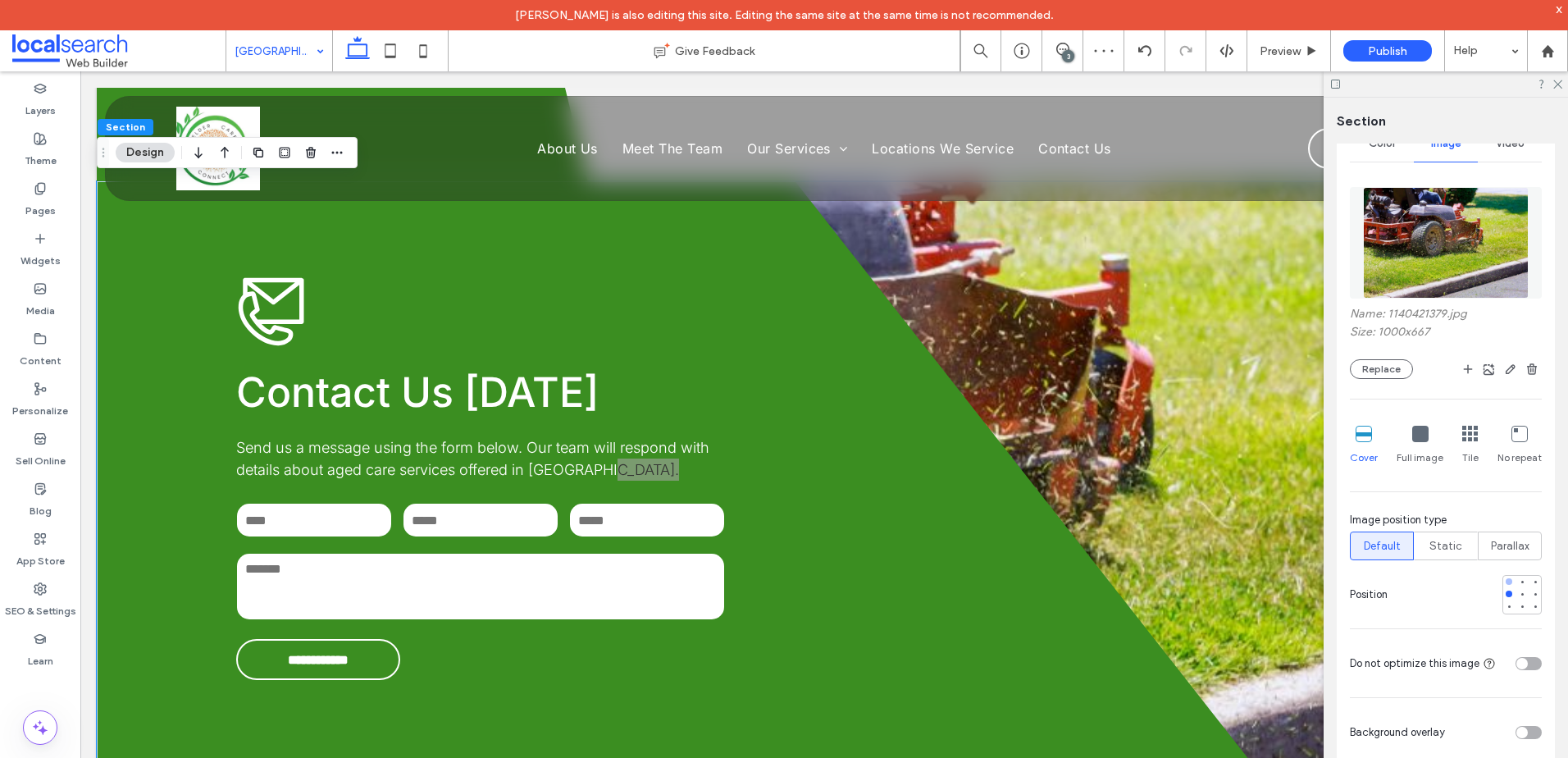
click at [1506, 581] on div at bounding box center [1509, 582] width 7 height 7
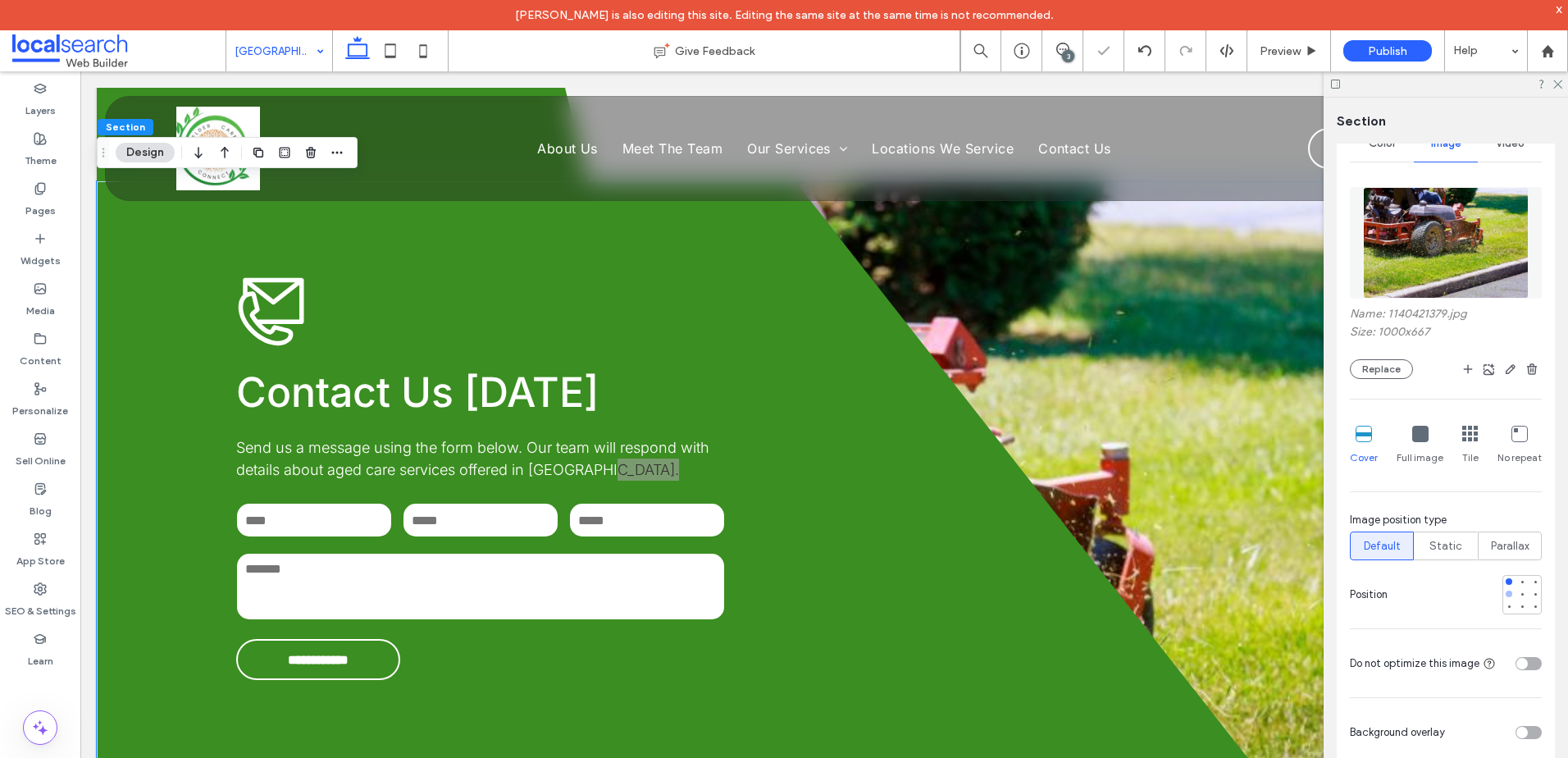
click at [1506, 591] on div at bounding box center [1509, 594] width 7 height 7
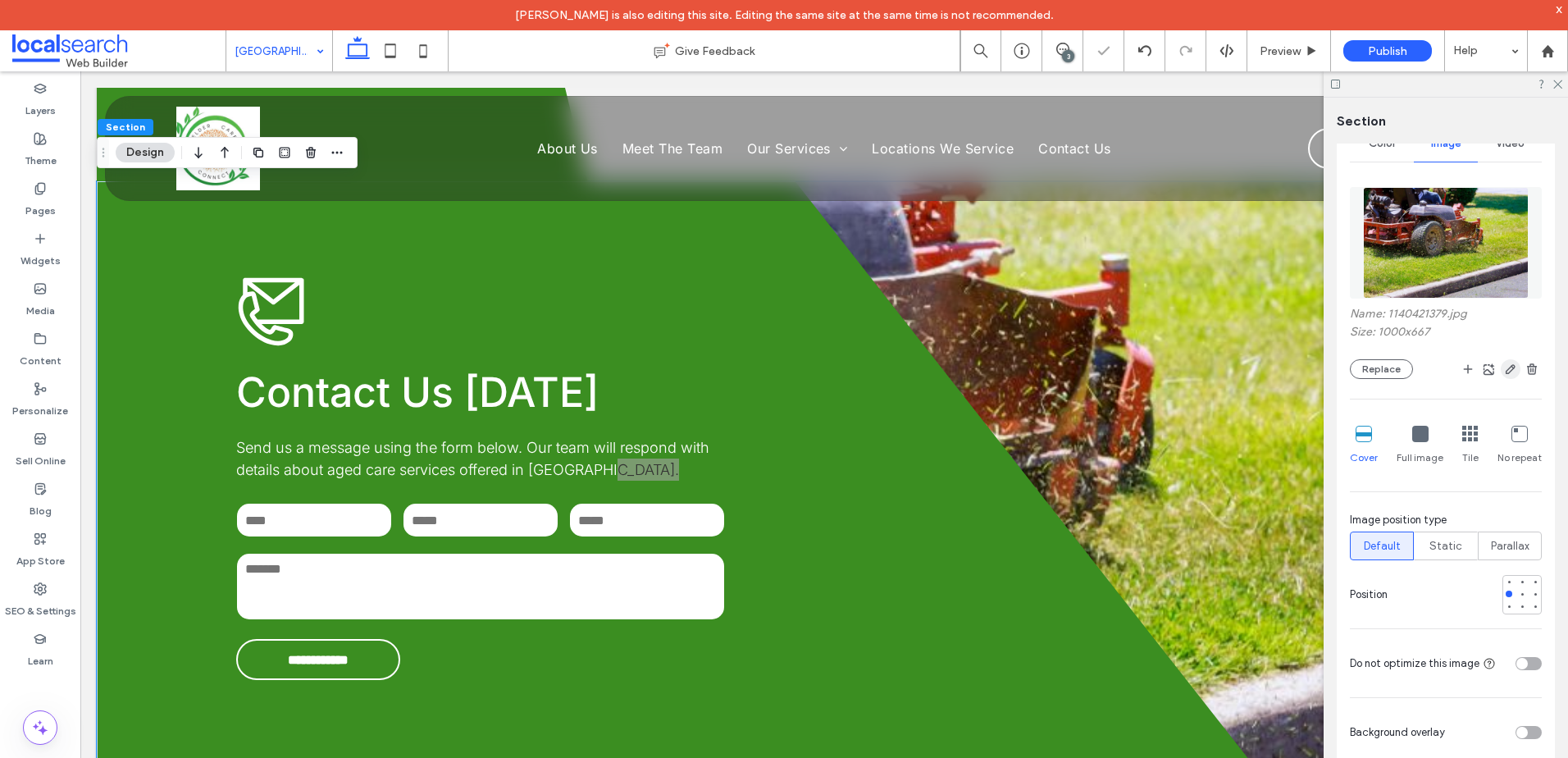
click at [1505, 368] on icon "button" at bounding box center [1511, 369] width 13 height 13
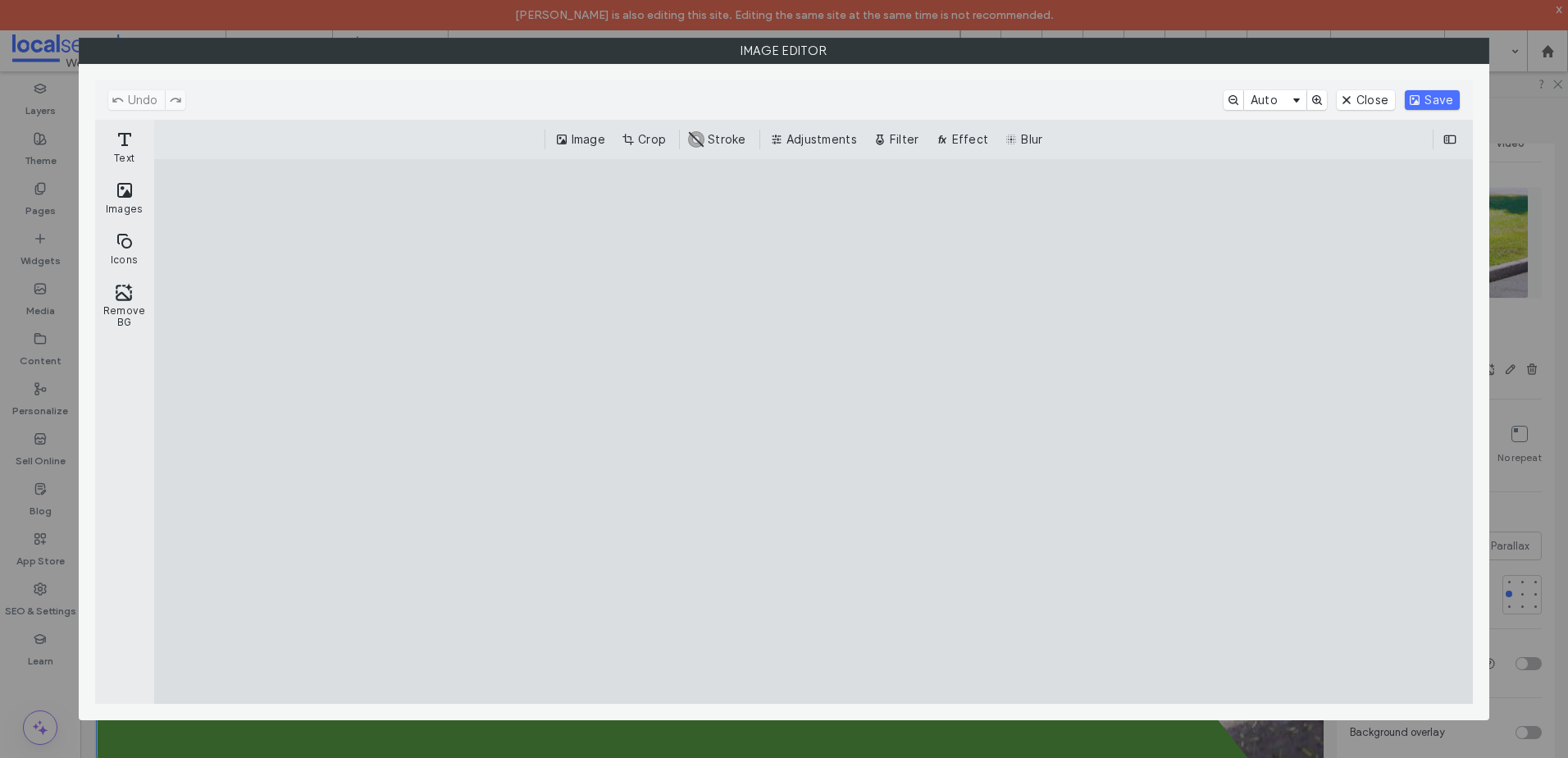
drag, startPoint x: 635, startPoint y: 139, endPoint x: 683, endPoint y: 164, distance: 54.1
click at [636, 139] on button "Crop" at bounding box center [645, 139] width 54 height 19
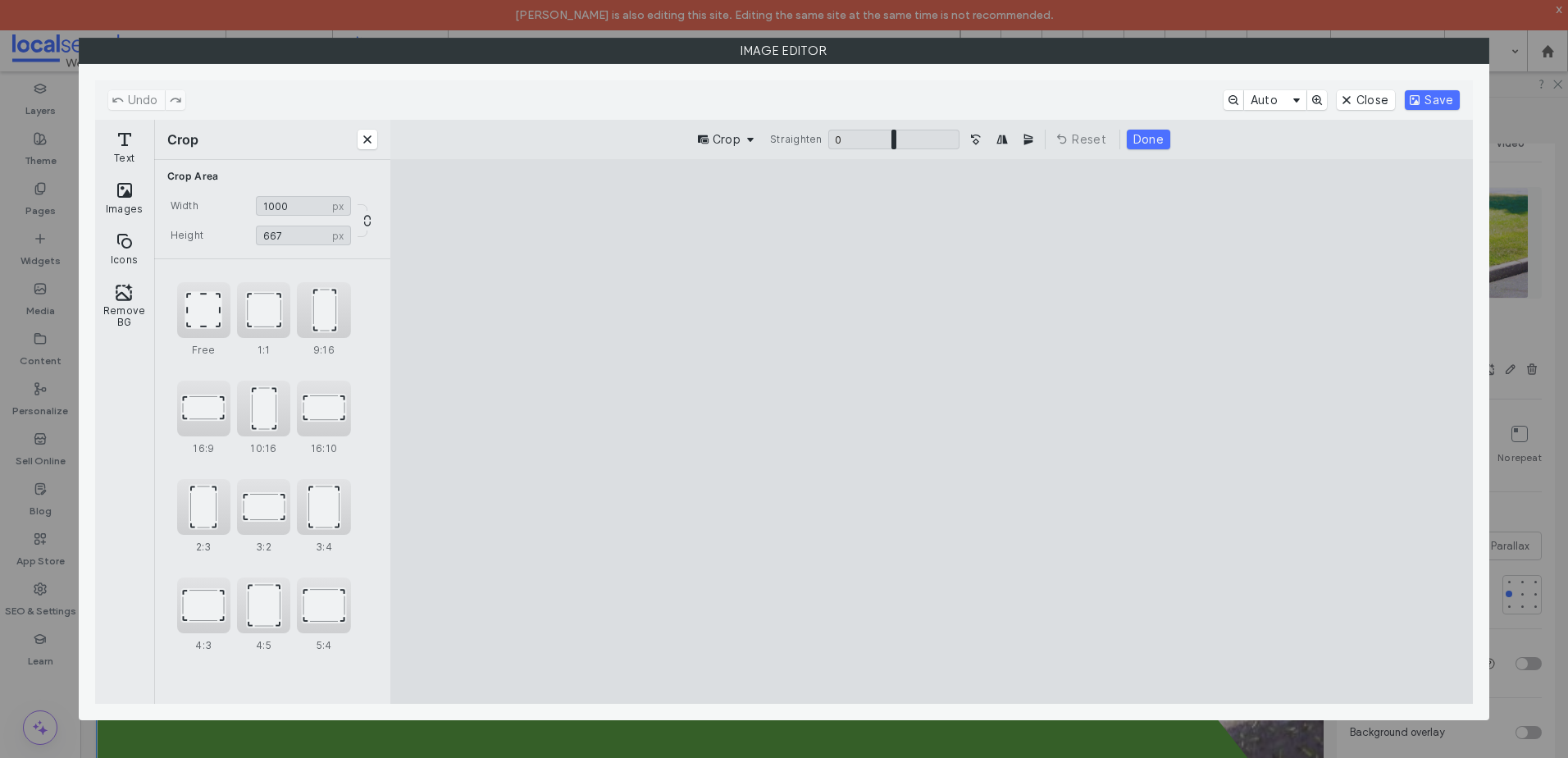
drag, startPoint x: 1213, startPoint y: 223, endPoint x: 1237, endPoint y: 219, distance: 24.3
click at [932, 432] on cesdk-canvas "Editor canvas" at bounding box center [932, 432] width 0 height 0
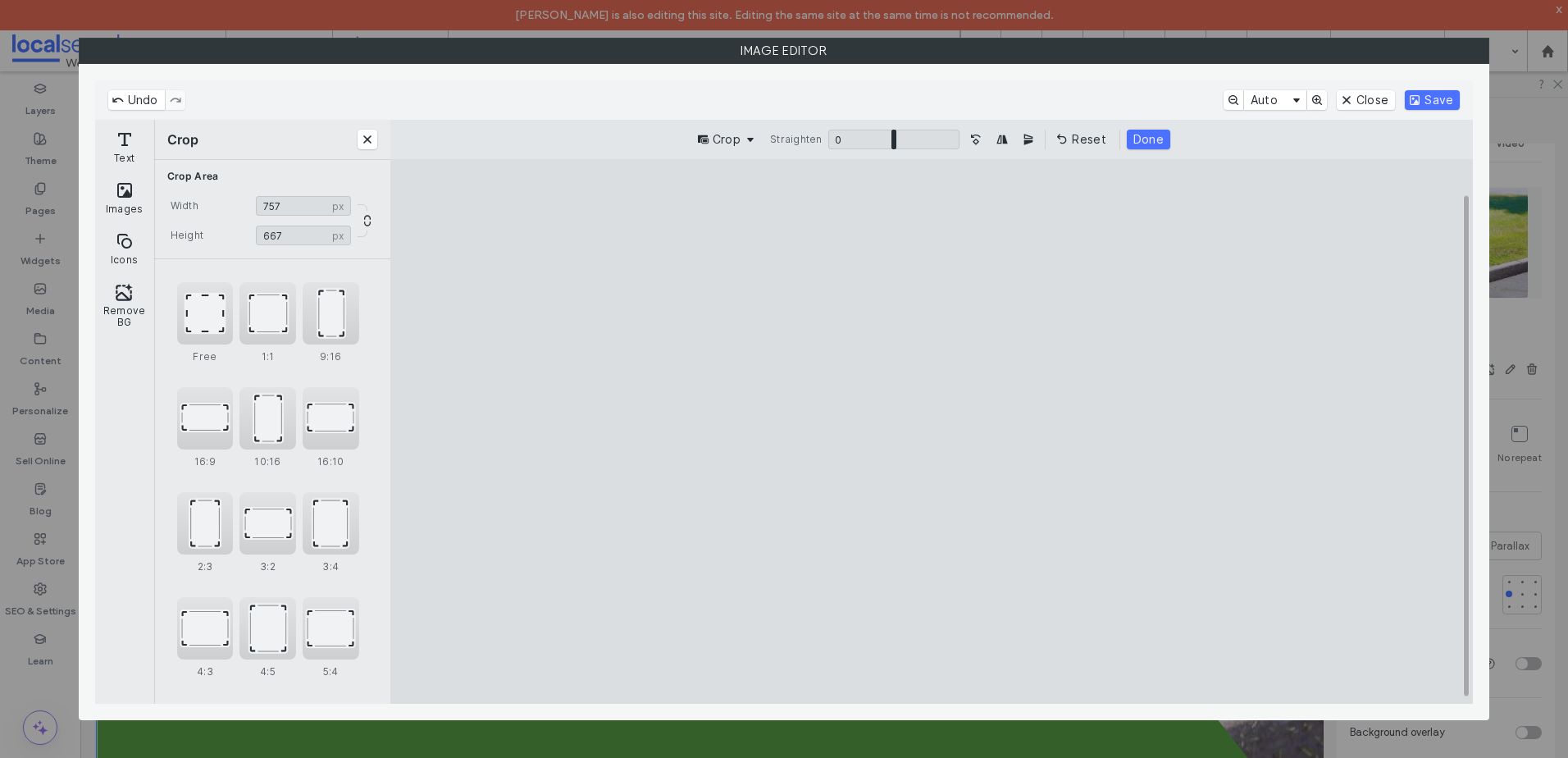
type input "***"
drag, startPoint x: 1261, startPoint y: 219, endPoint x: 1092, endPoint y: 209, distance: 169.3
click at [932, 432] on cesdk-canvas "Editor canvas" at bounding box center [932, 432] width 0 height 0
click at [1419, 103] on button "Save" at bounding box center [1432, 99] width 55 height 19
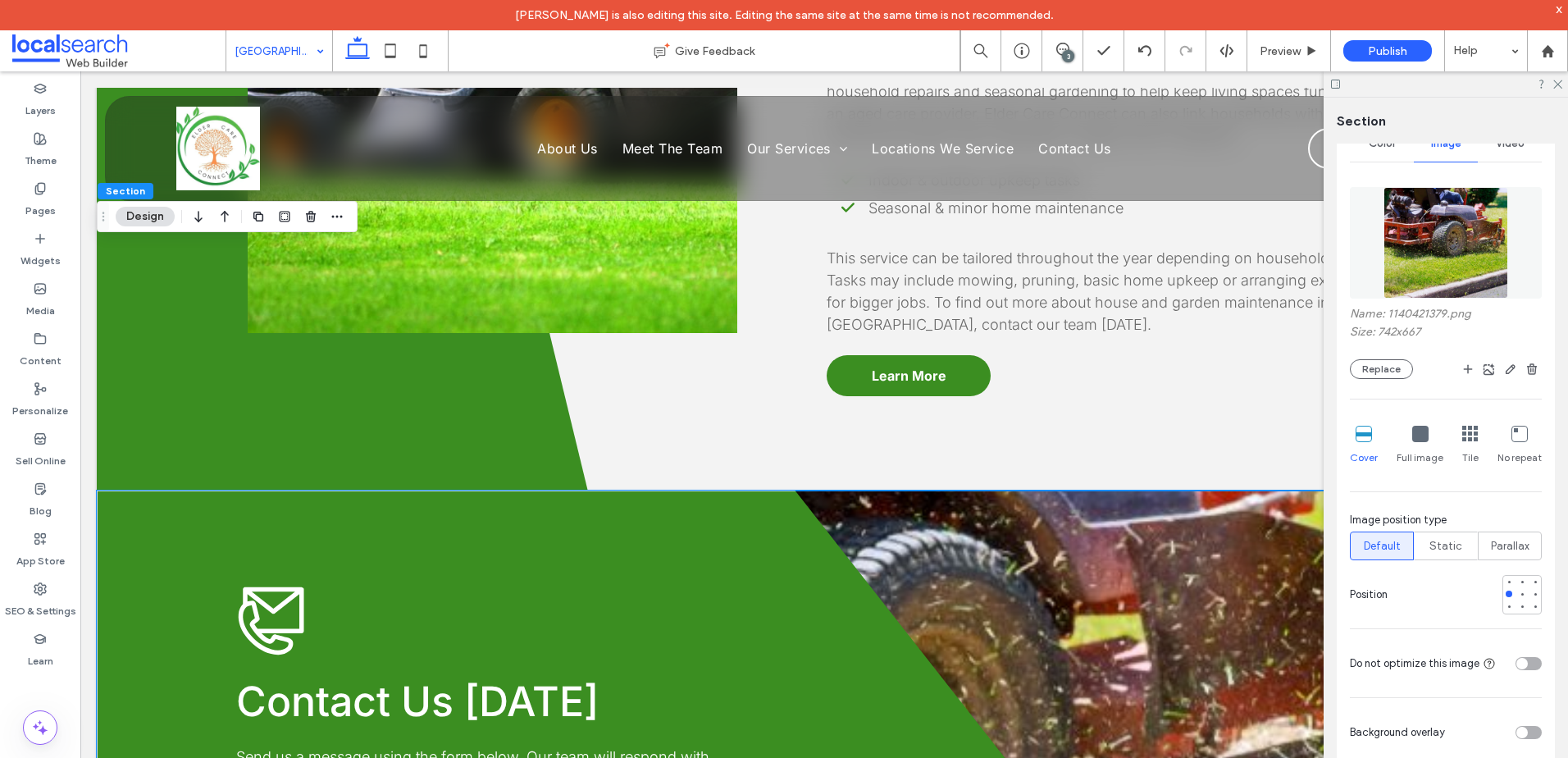
scroll to position [4196, 0]
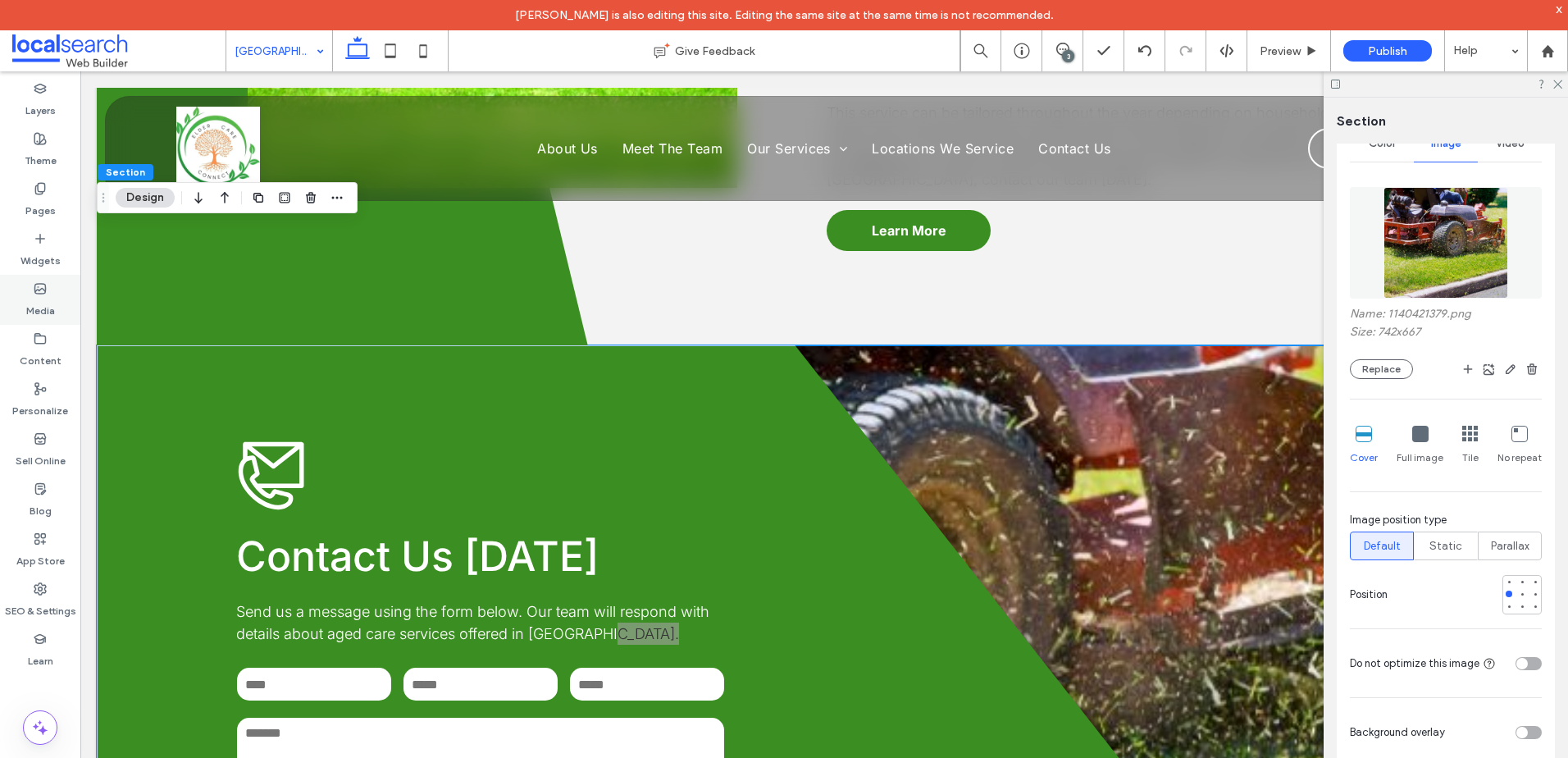
click at [51, 296] on label "Media" at bounding box center [40, 306] width 29 height 23
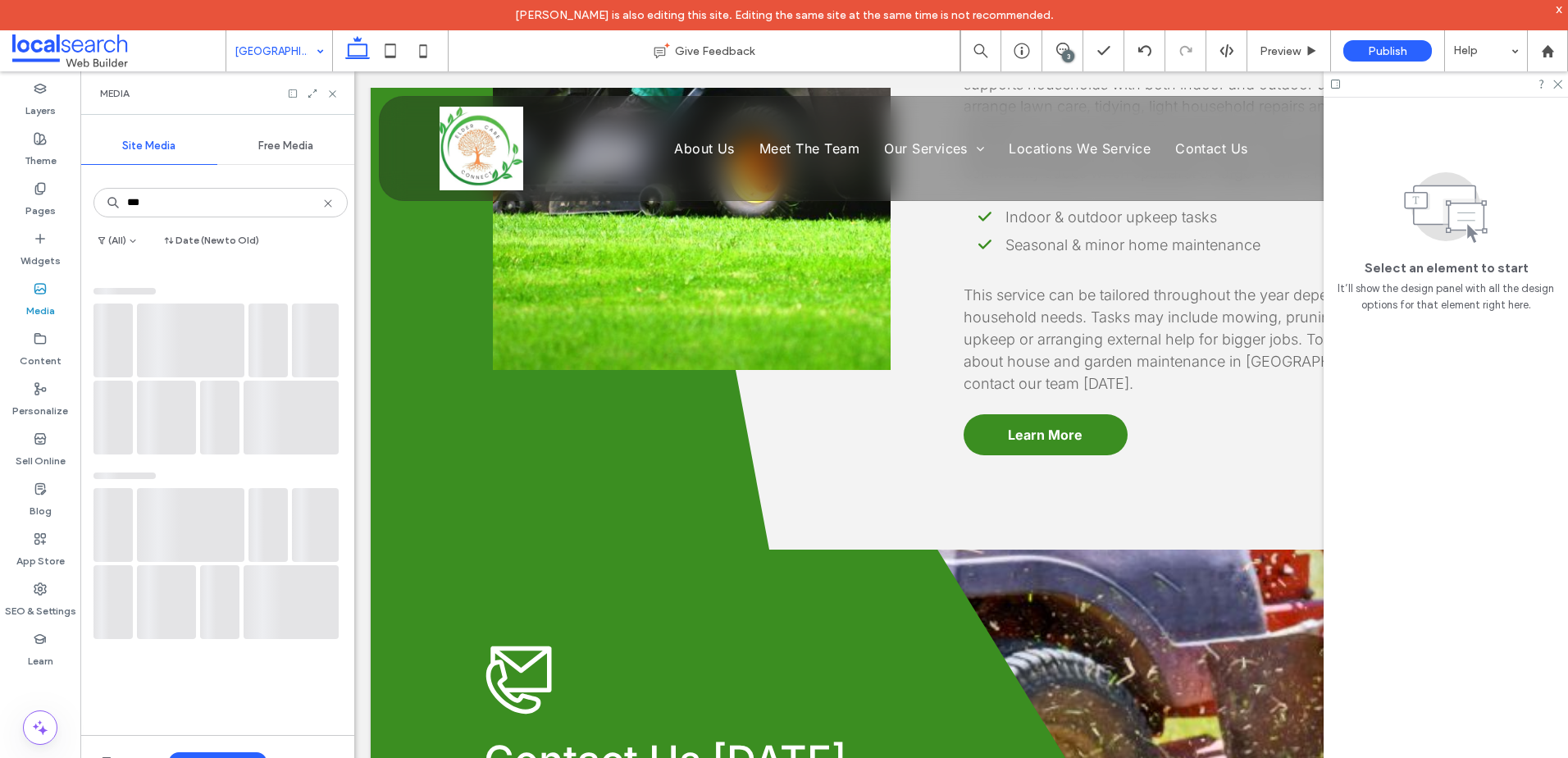
scroll to position [4378, 0]
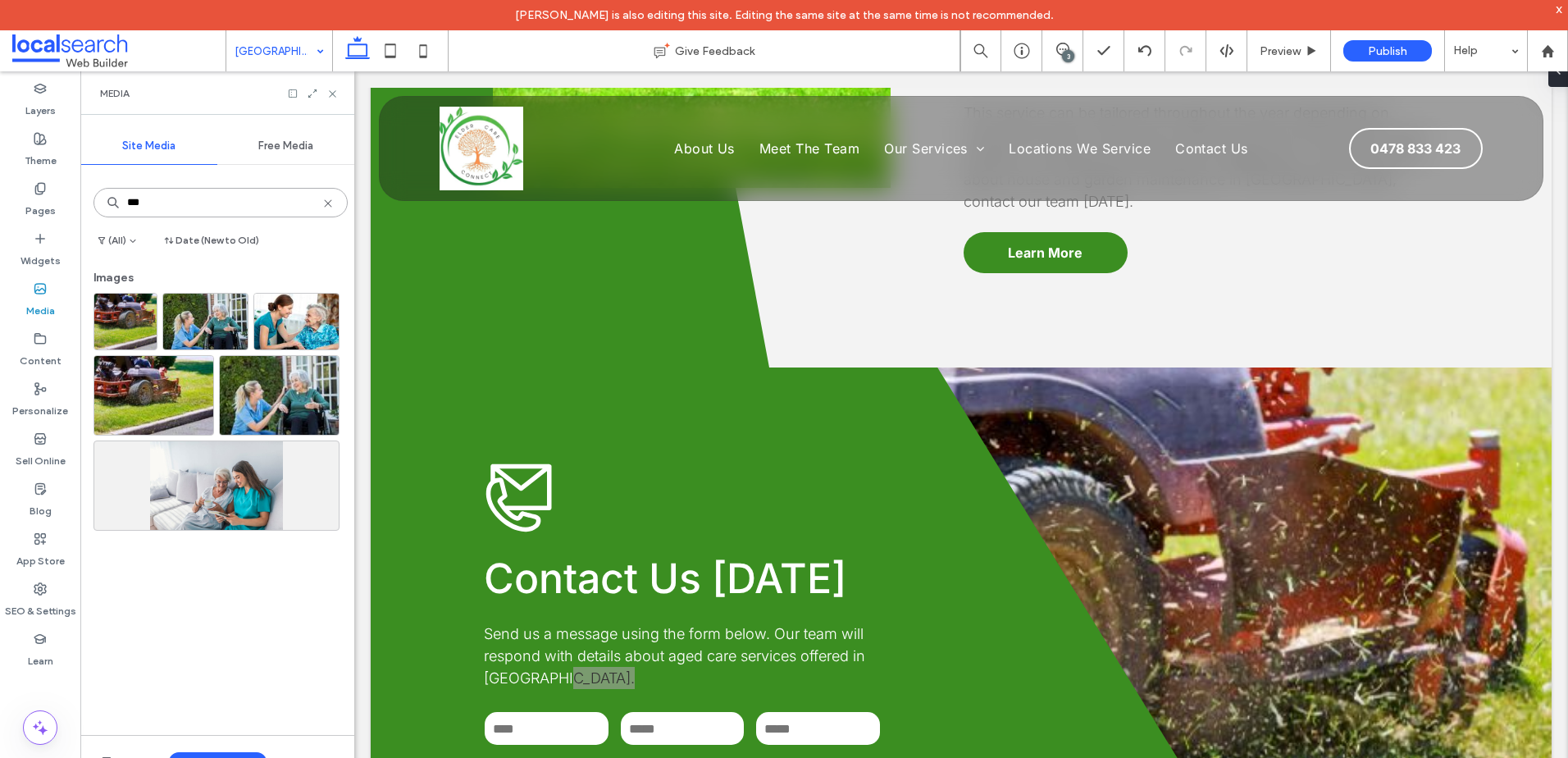
click at [228, 200] on input "***" at bounding box center [220, 202] width 254 height 30
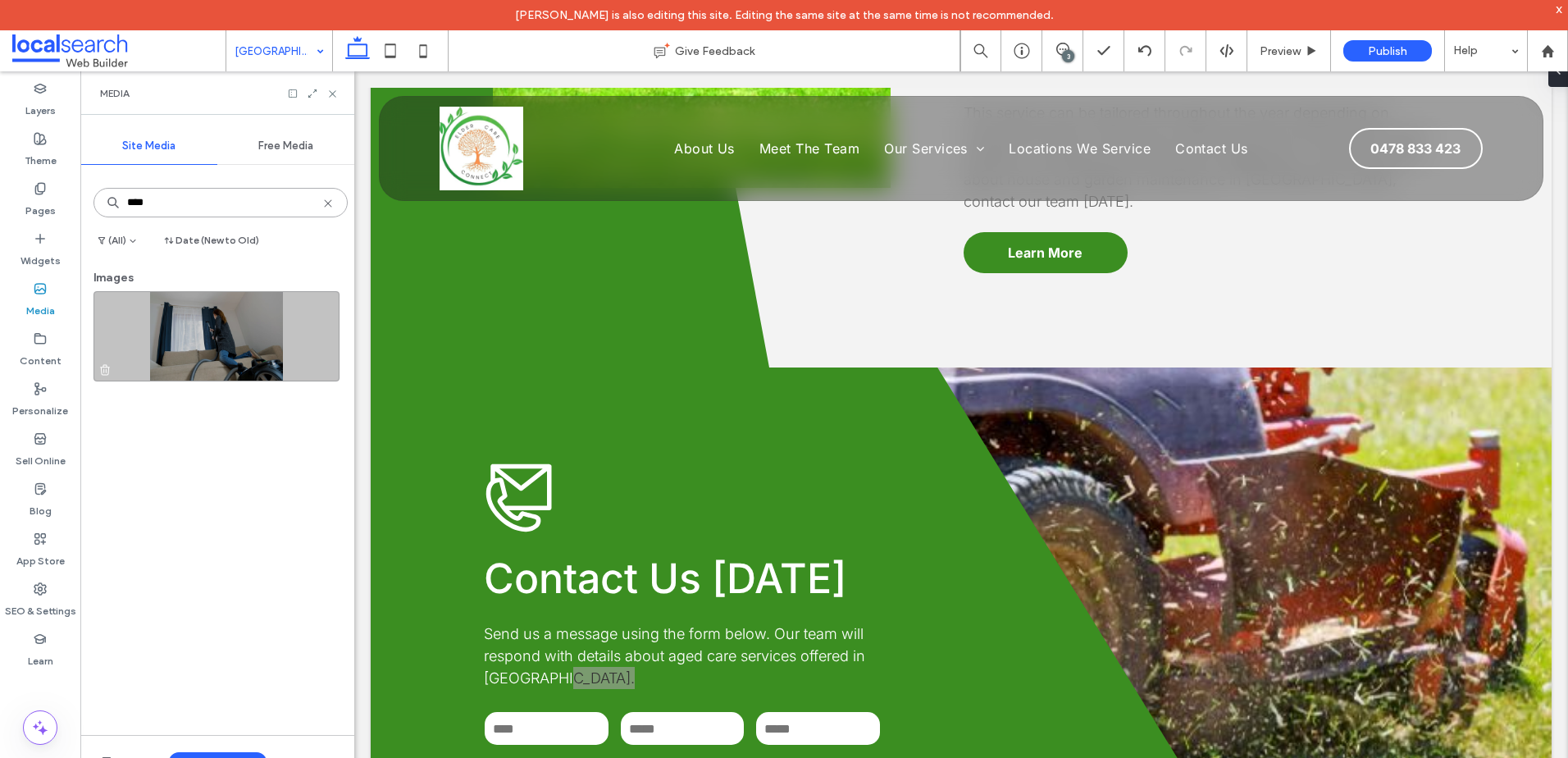
type input "****"
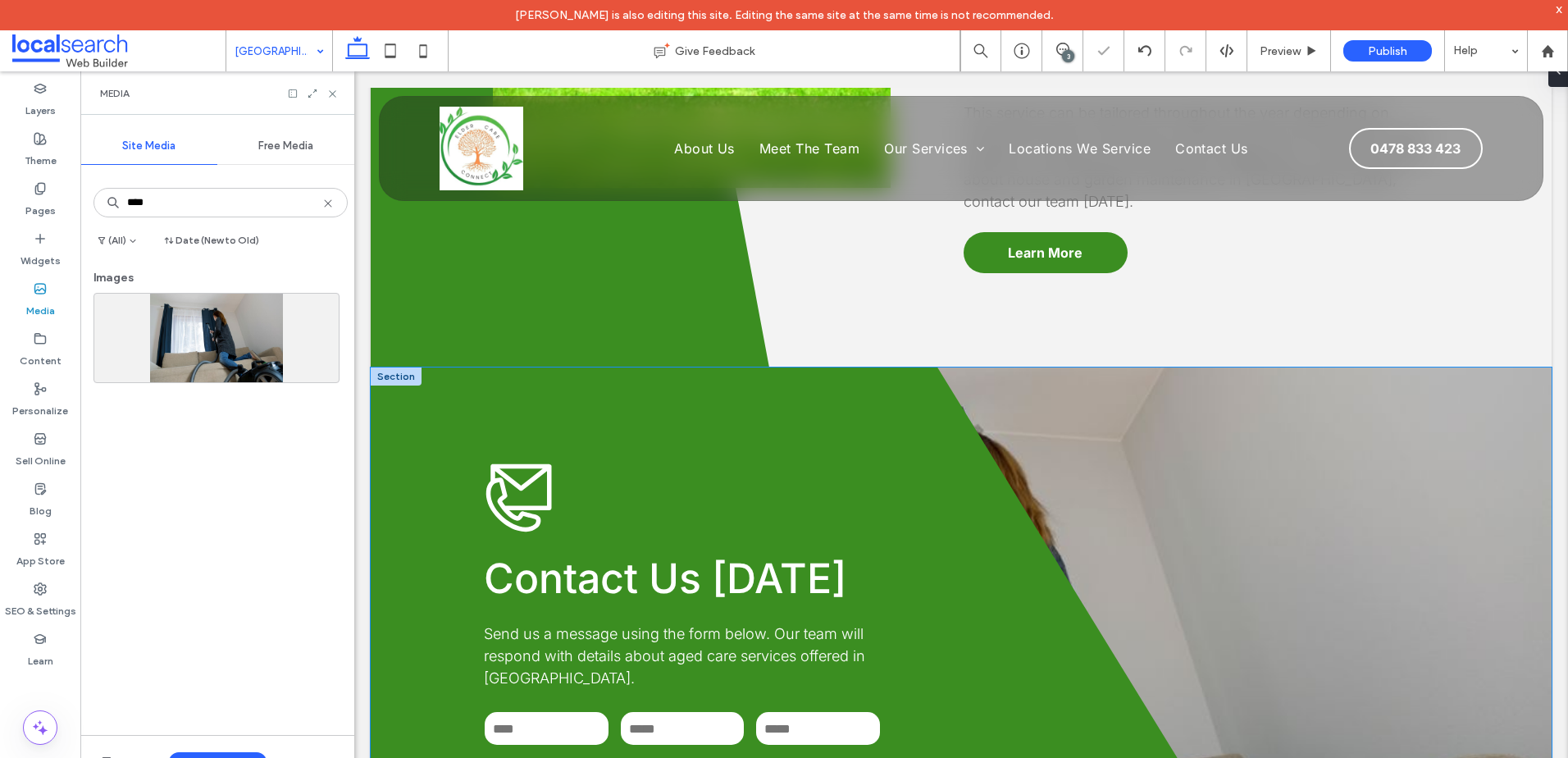
click at [1231, 370] on div "**********" at bounding box center [962, 675] width 1181 height 615
click at [1449, 370] on div "**********" at bounding box center [962, 675] width 1181 height 615
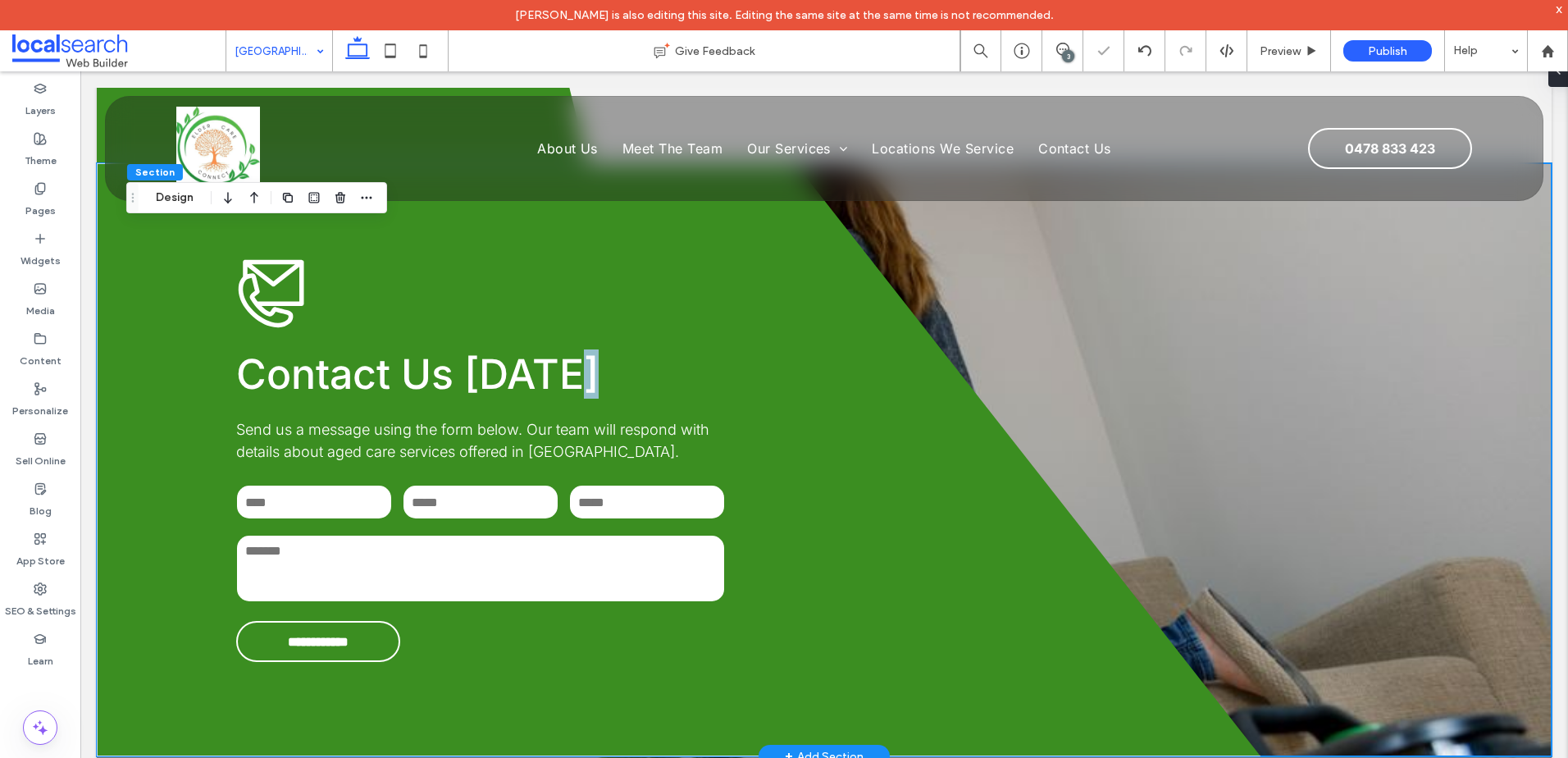
scroll to position [4196, 0]
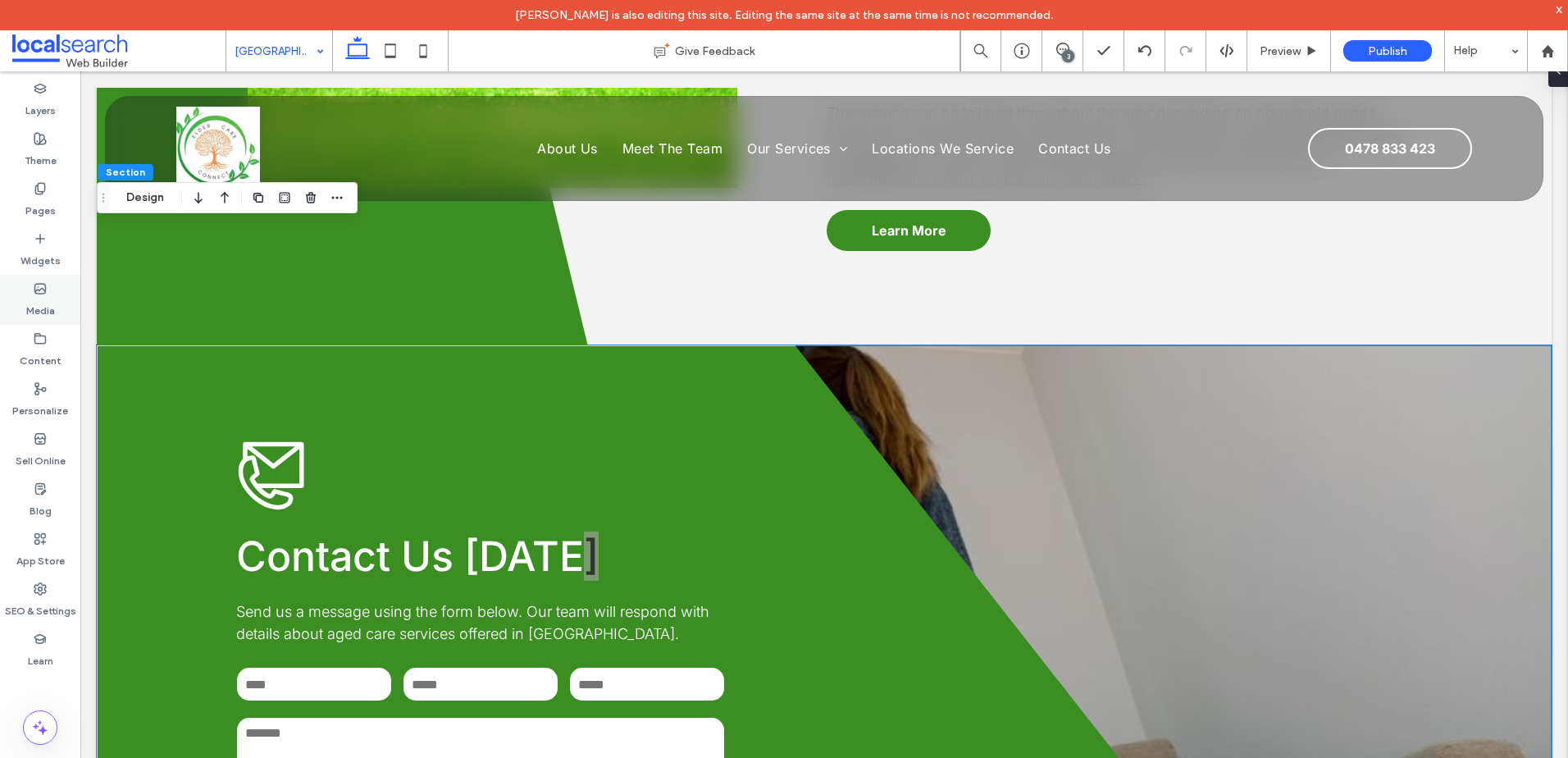
click at [36, 304] on label "Media" at bounding box center [40, 306] width 29 height 23
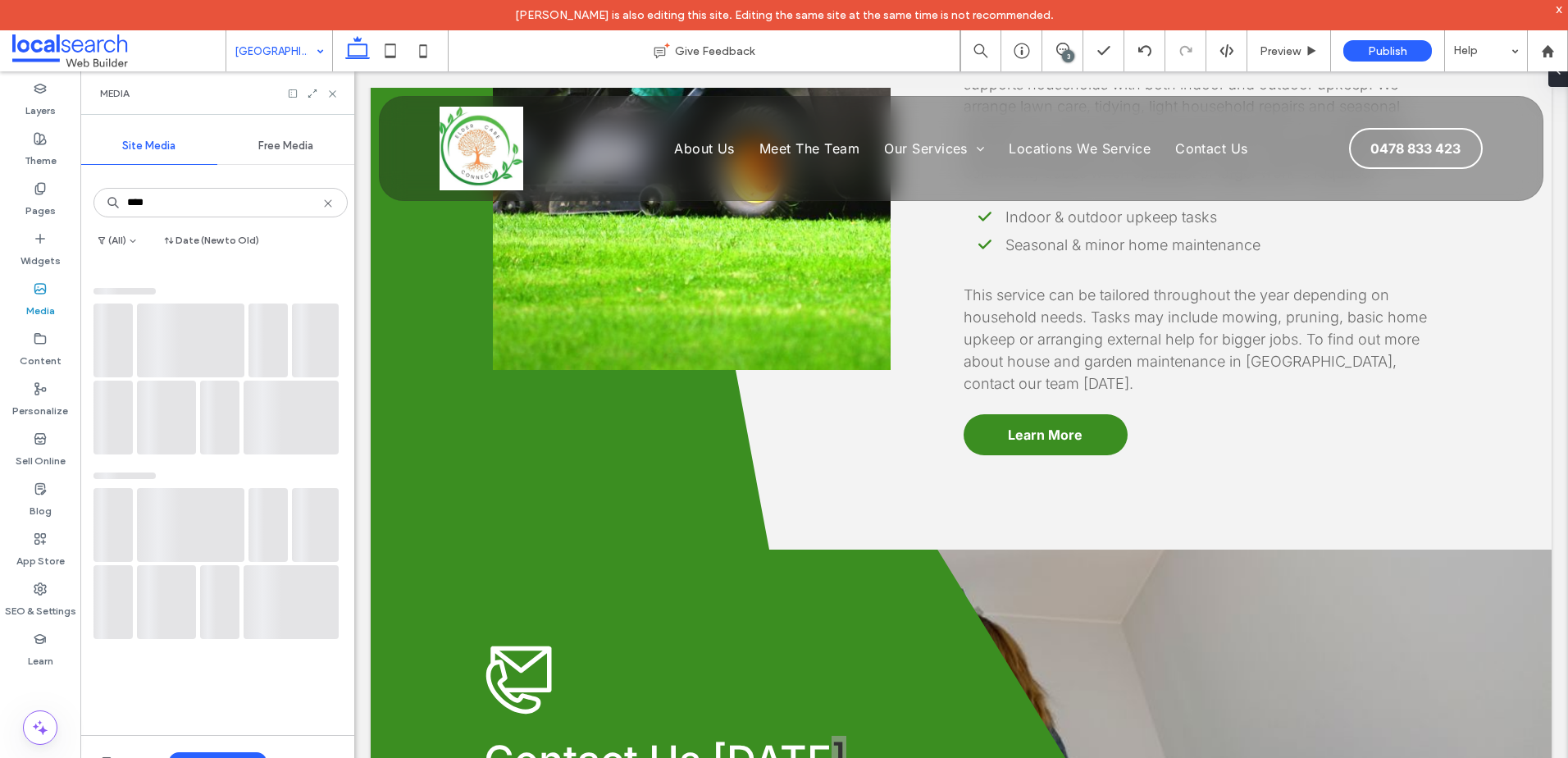
scroll to position [4378, 0]
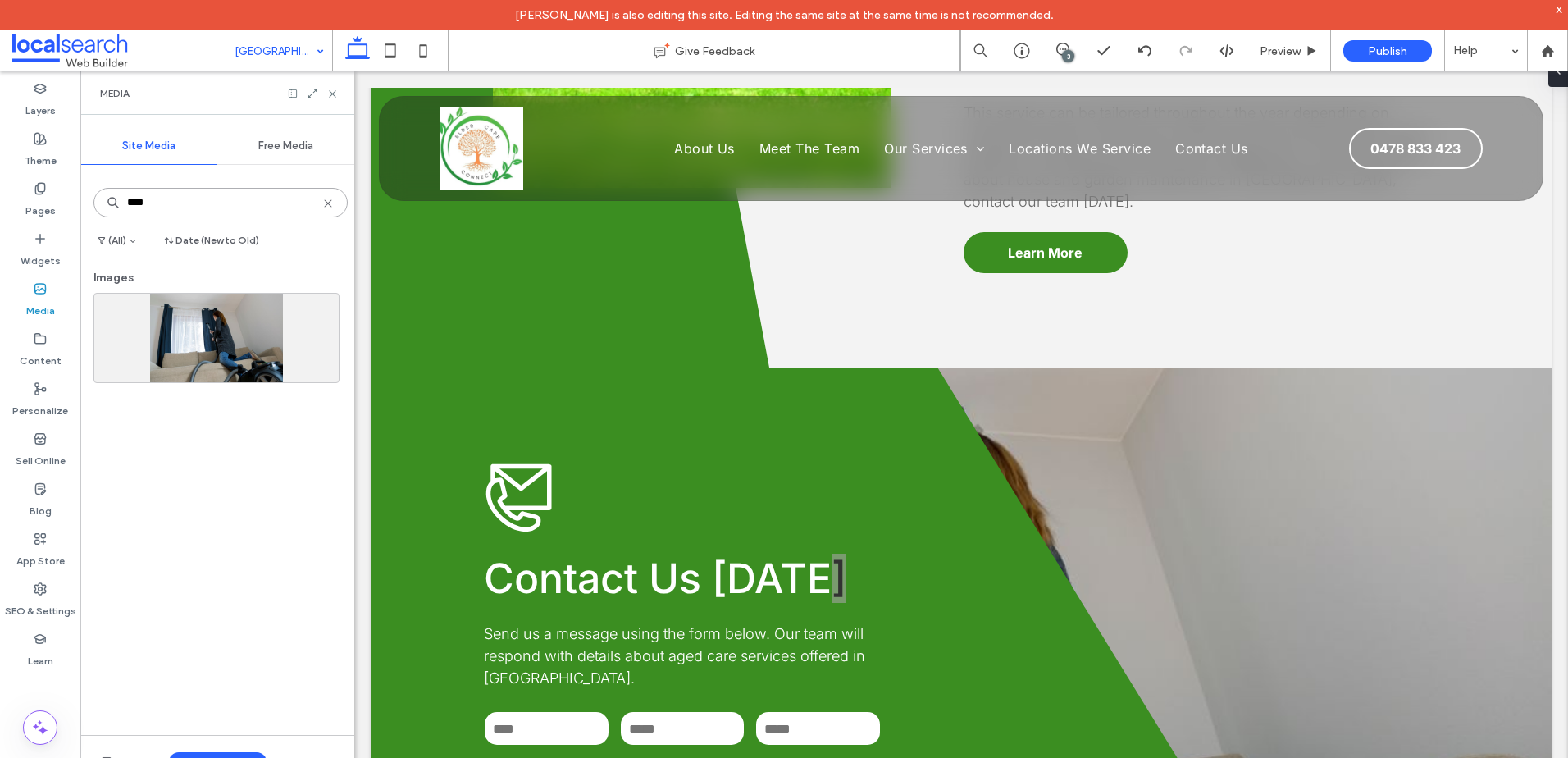
click at [161, 211] on input "****" at bounding box center [220, 202] width 254 height 30
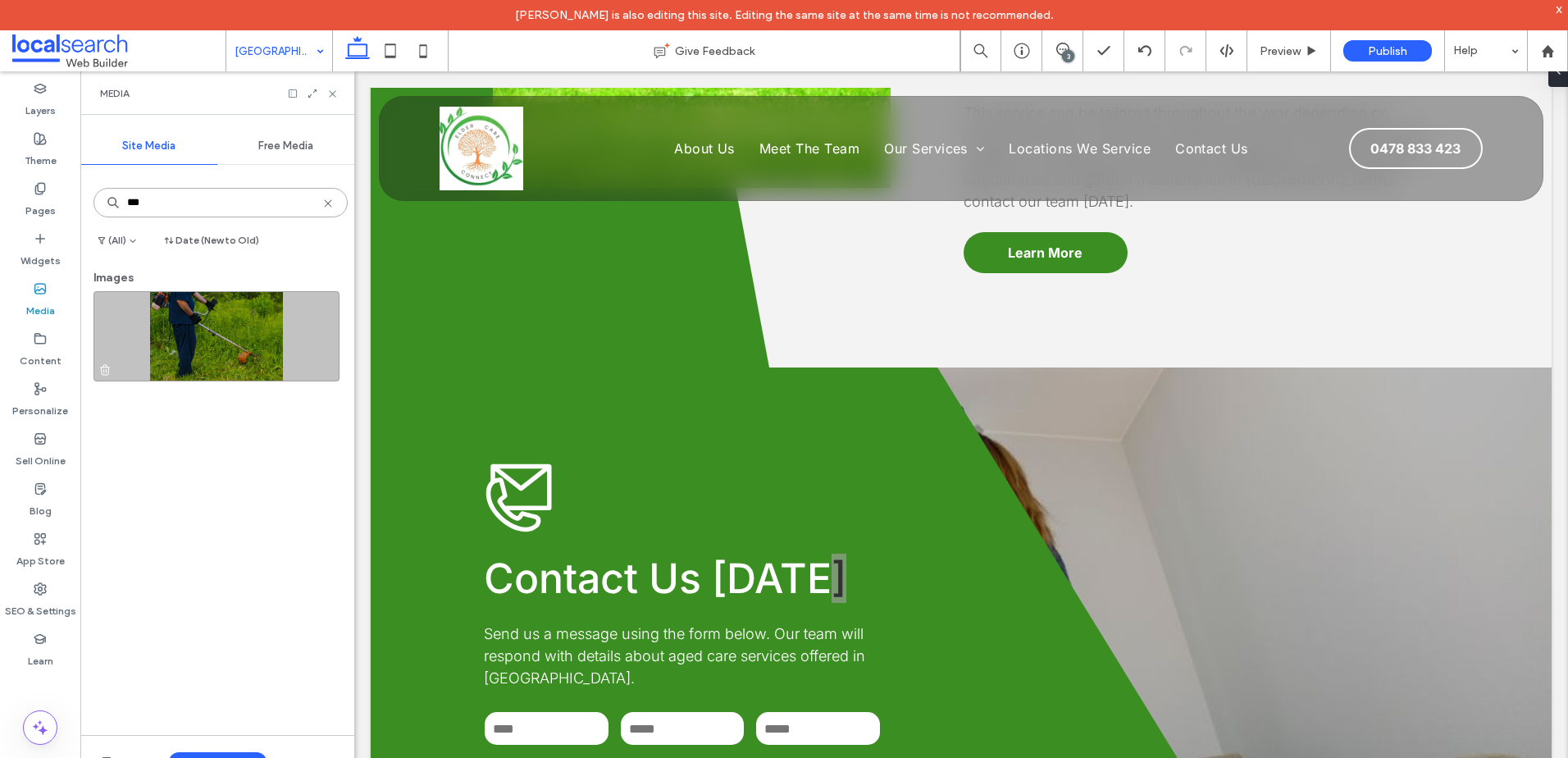
type input "***"
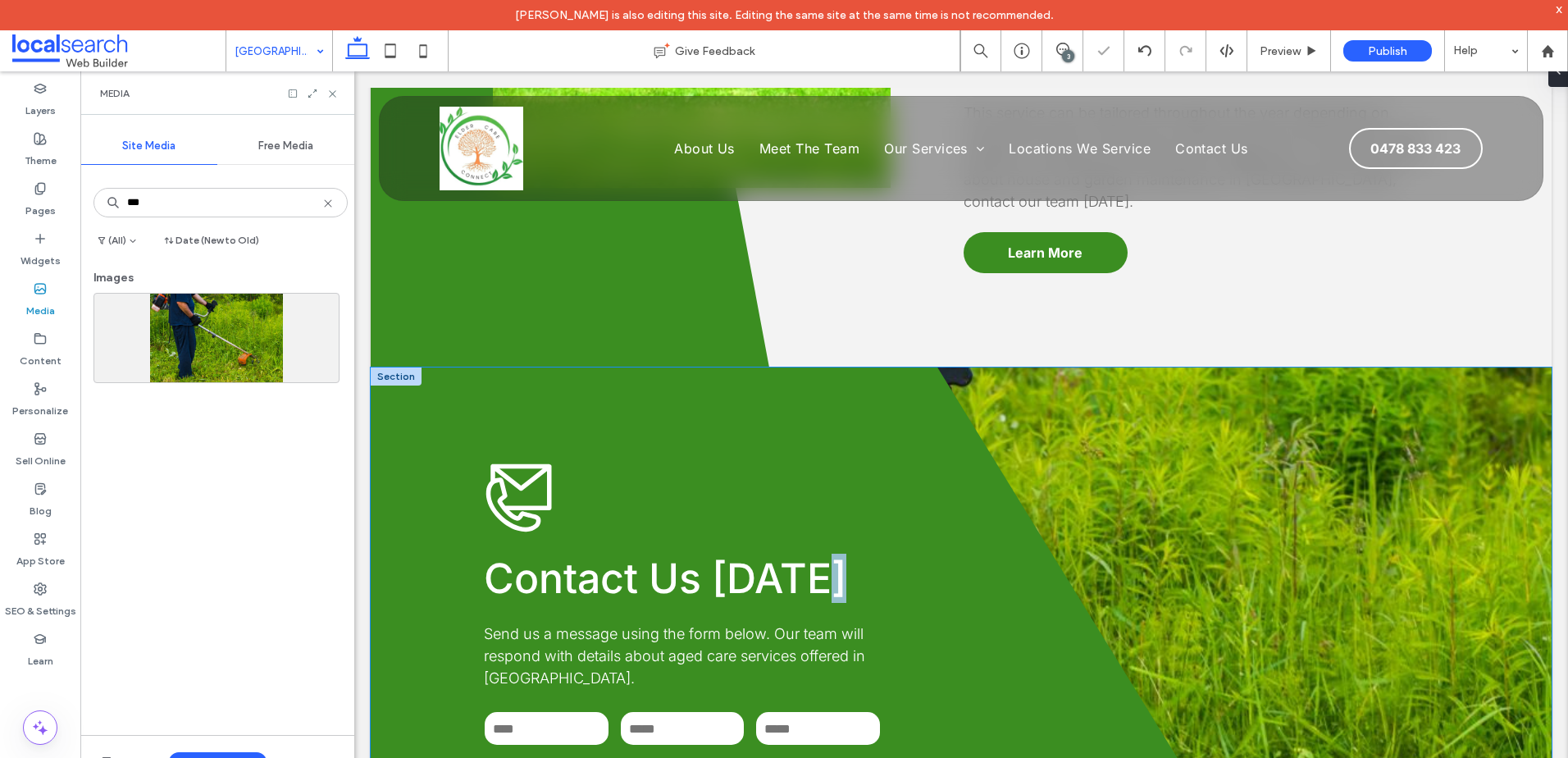
click at [1149, 395] on div "**********" at bounding box center [962, 675] width 1181 height 615
click at [1369, 395] on div "**********" at bounding box center [962, 675] width 1181 height 615
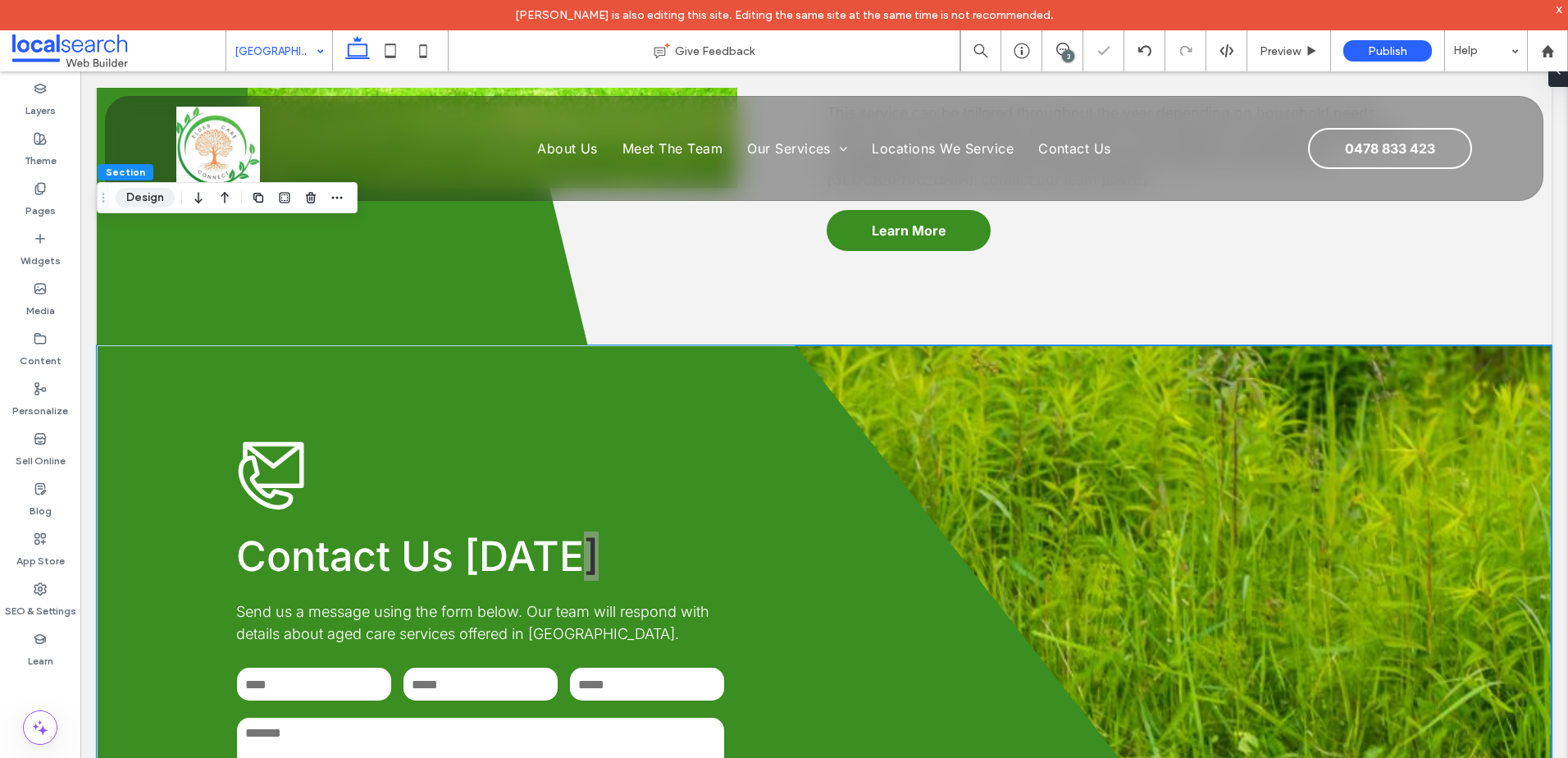
click at [159, 197] on button "Design" at bounding box center [145, 197] width 59 height 19
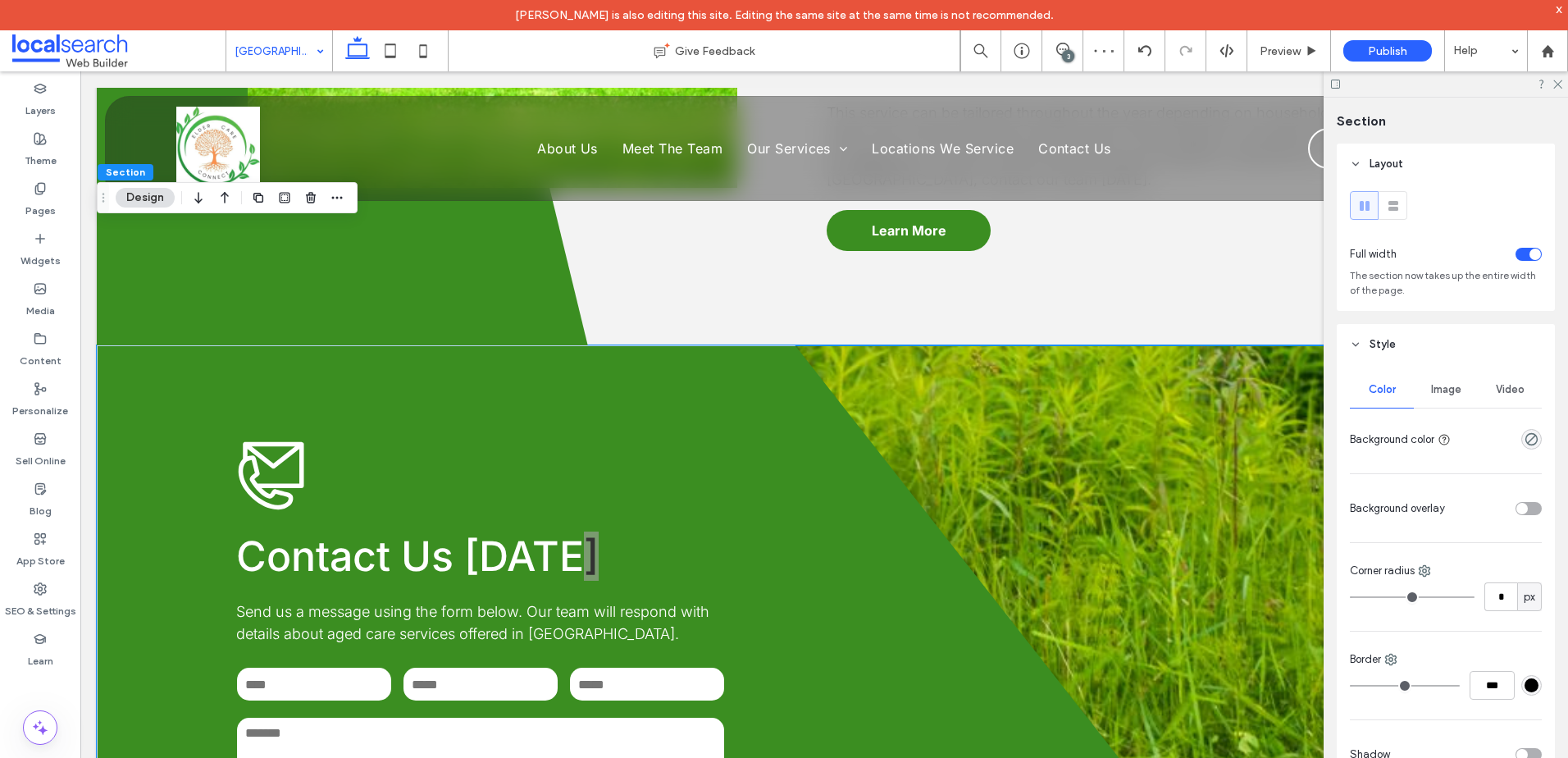
click at [1431, 392] on span "Image" at bounding box center [1447, 390] width 30 height 13
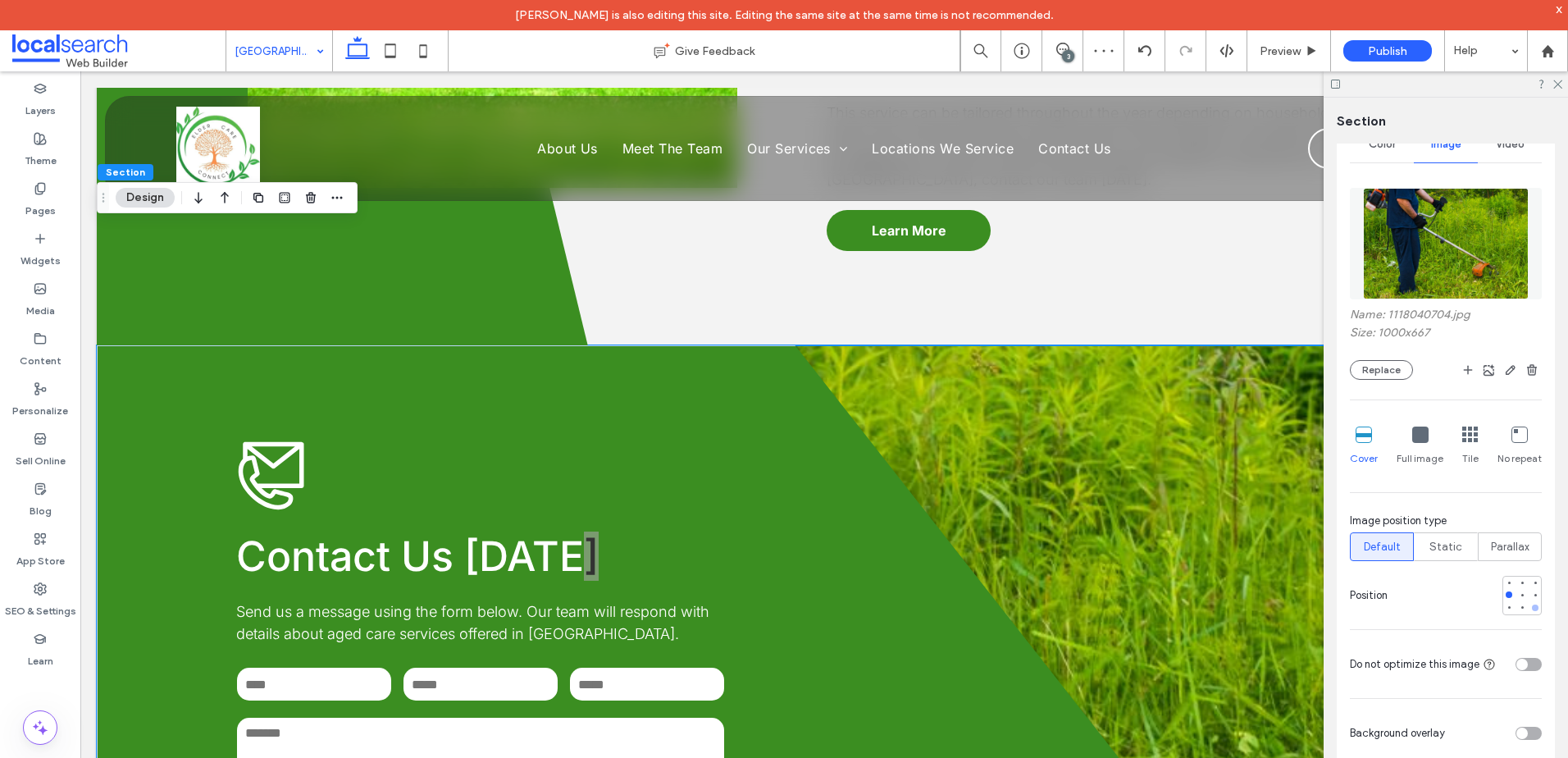
scroll to position [246, 0]
click at [1506, 372] on use "button" at bounding box center [1511, 369] width 10 height 10
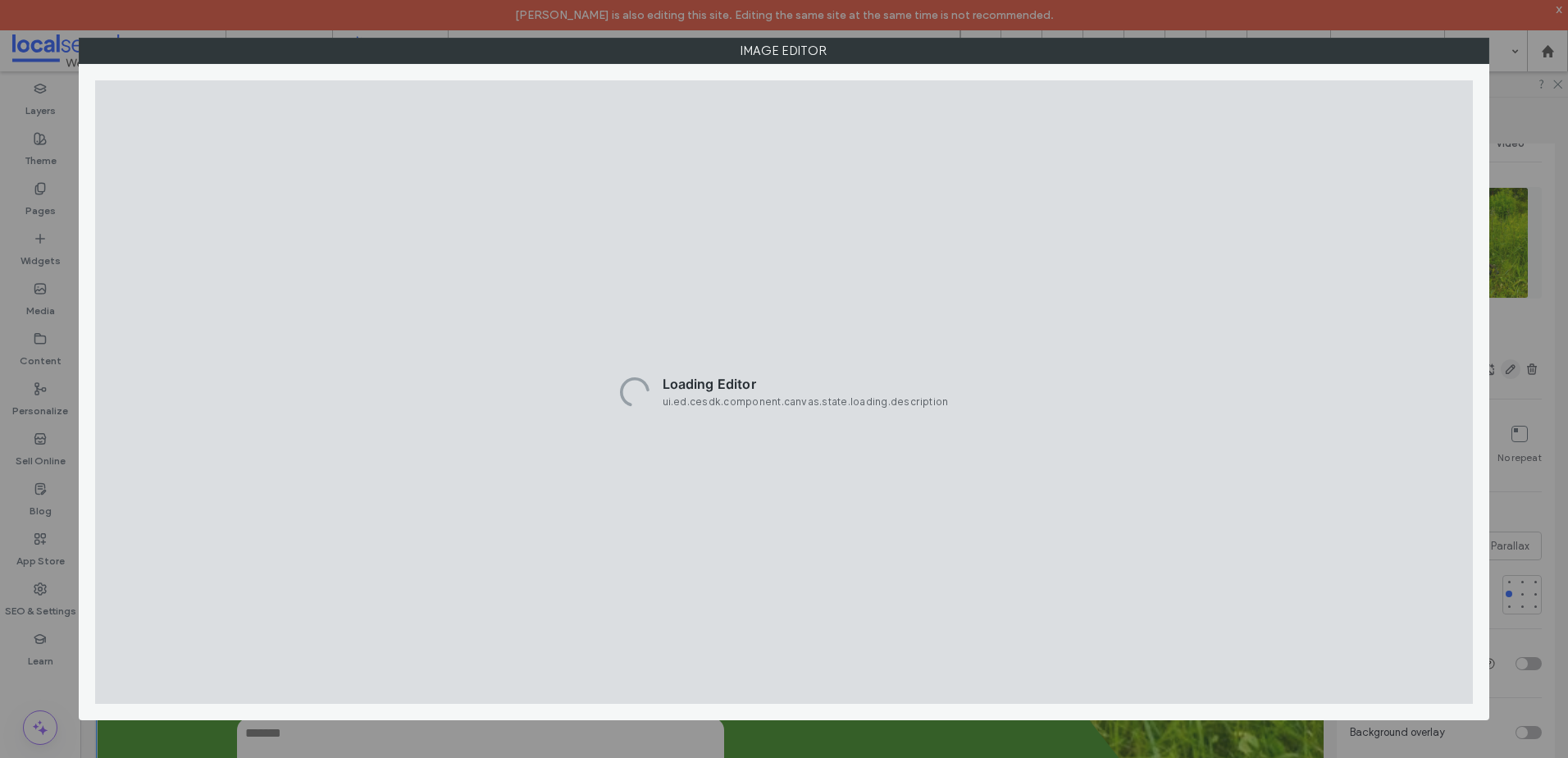
click at [1497, 365] on div "Image Editor" at bounding box center [784, 379] width 1568 height 758
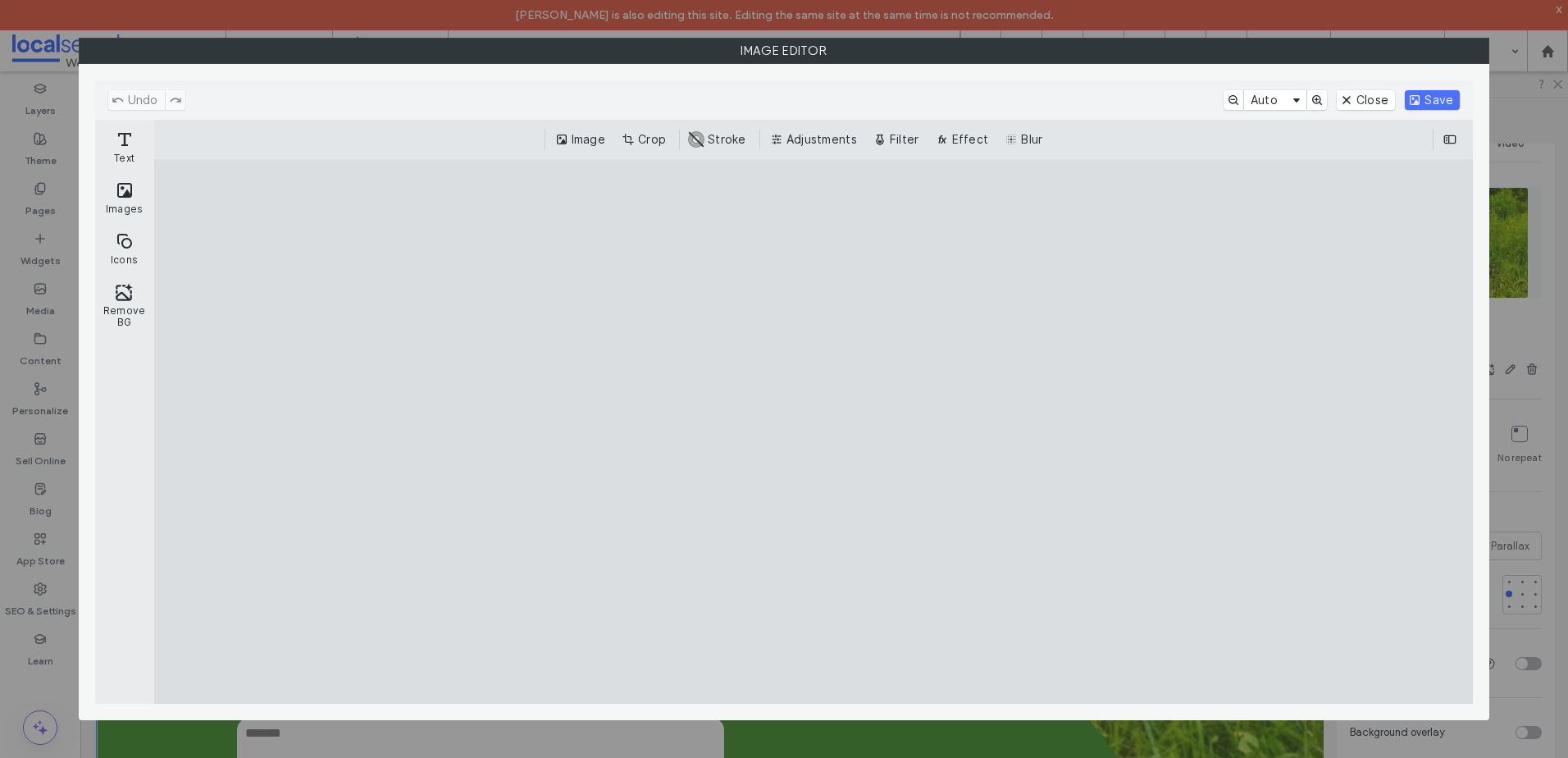
drag, startPoint x: 1138, startPoint y: 219, endPoint x: 1024, endPoint y: 195, distance: 116.5
click at [814, 432] on cesdk-canvas "Editor canvas" at bounding box center [814, 432] width 0 height 0
click at [670, 137] on button "Crop" at bounding box center [645, 139] width 54 height 19
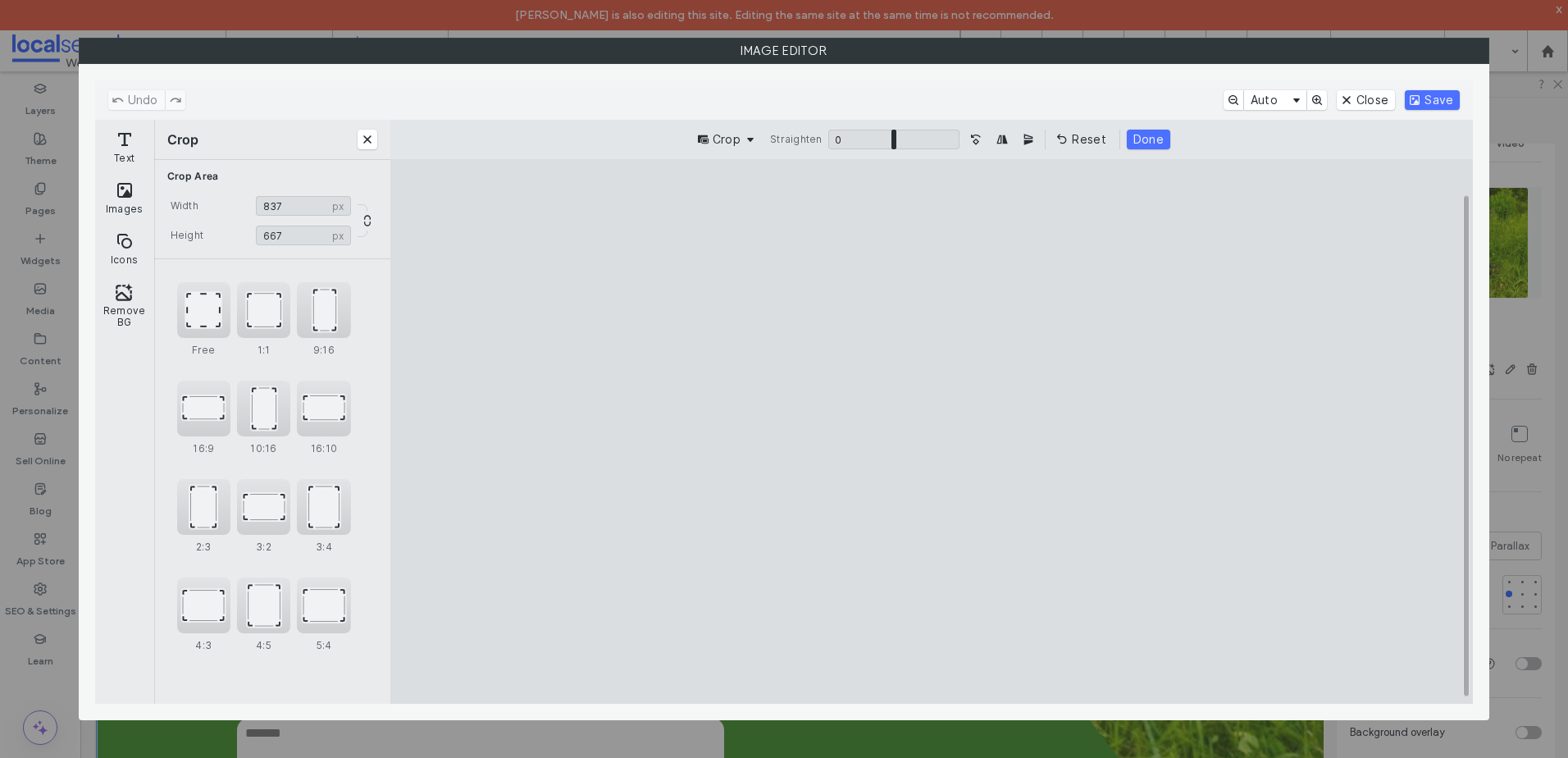
type input "***"
drag, startPoint x: 1260, startPoint y: 218, endPoint x: 1153, endPoint y: 206, distance: 107.7
click at [932, 432] on cesdk-canvas "Editor canvas" at bounding box center [932, 432] width 0 height 0
click at [1419, 105] on button "Save" at bounding box center [1432, 99] width 55 height 19
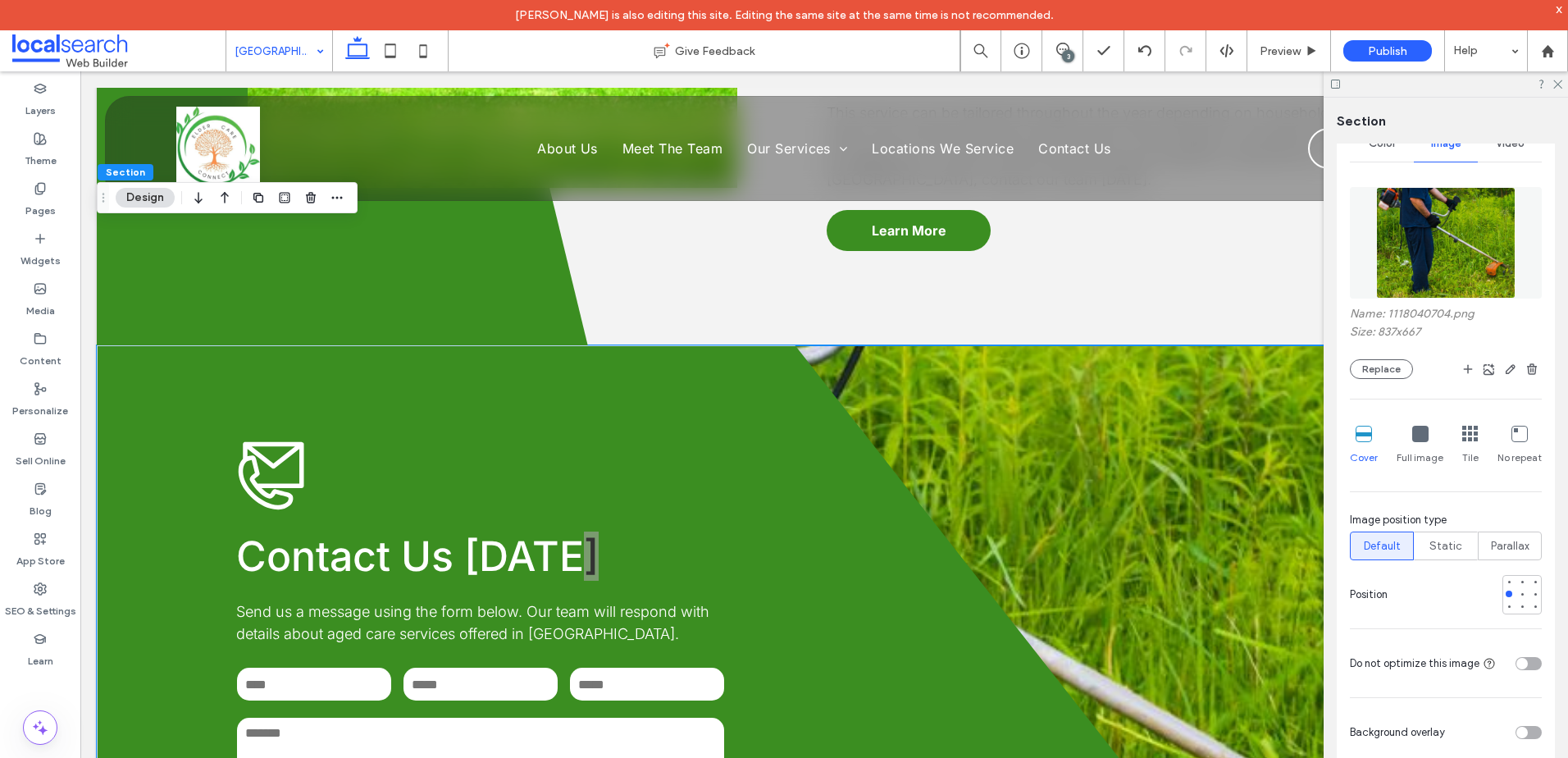
click at [1407, 435] on div "Full image" at bounding box center [1420, 445] width 46 height 52
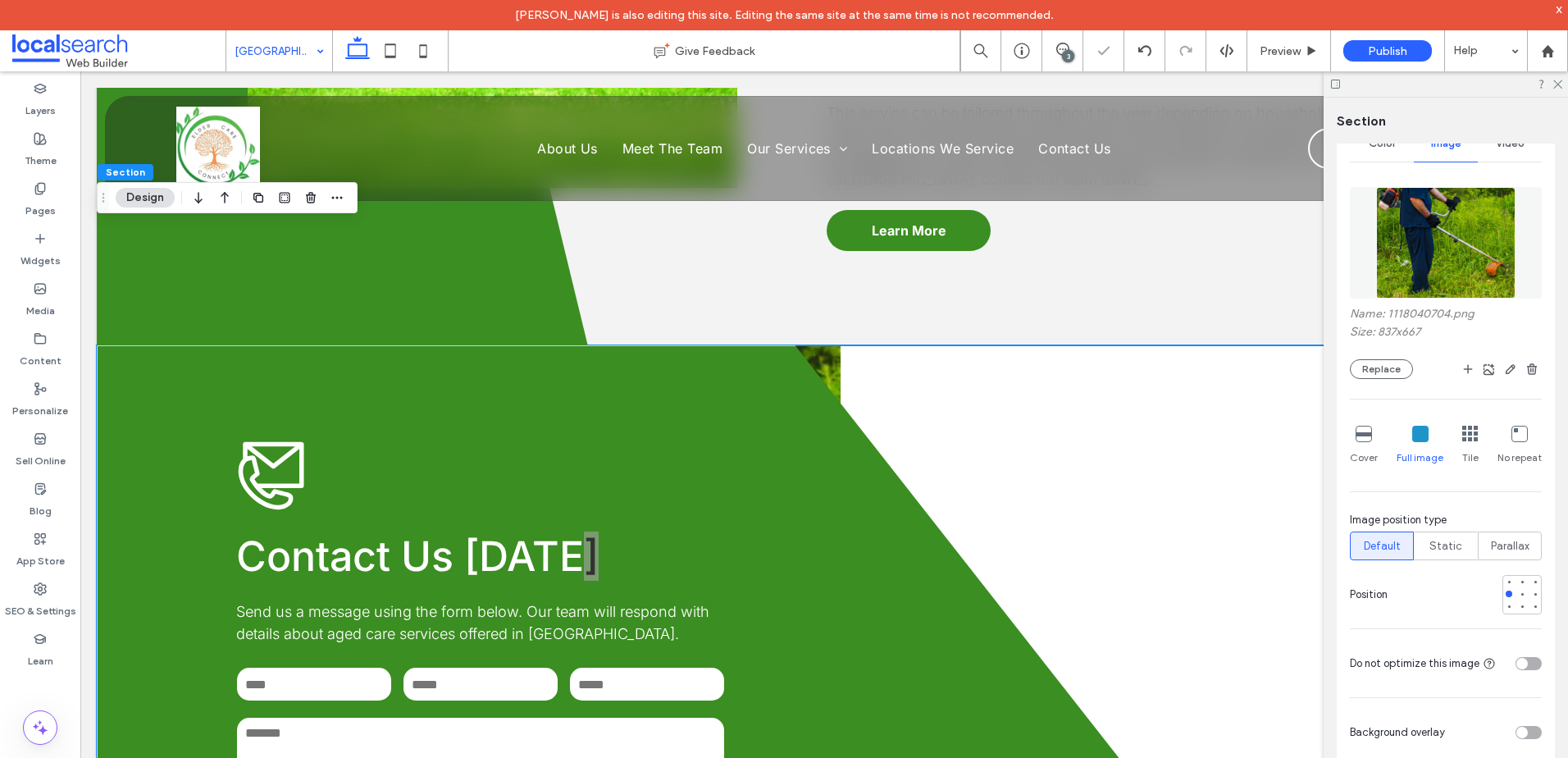
click at [1364, 443] on div at bounding box center [1363, 434] width 16 height 18
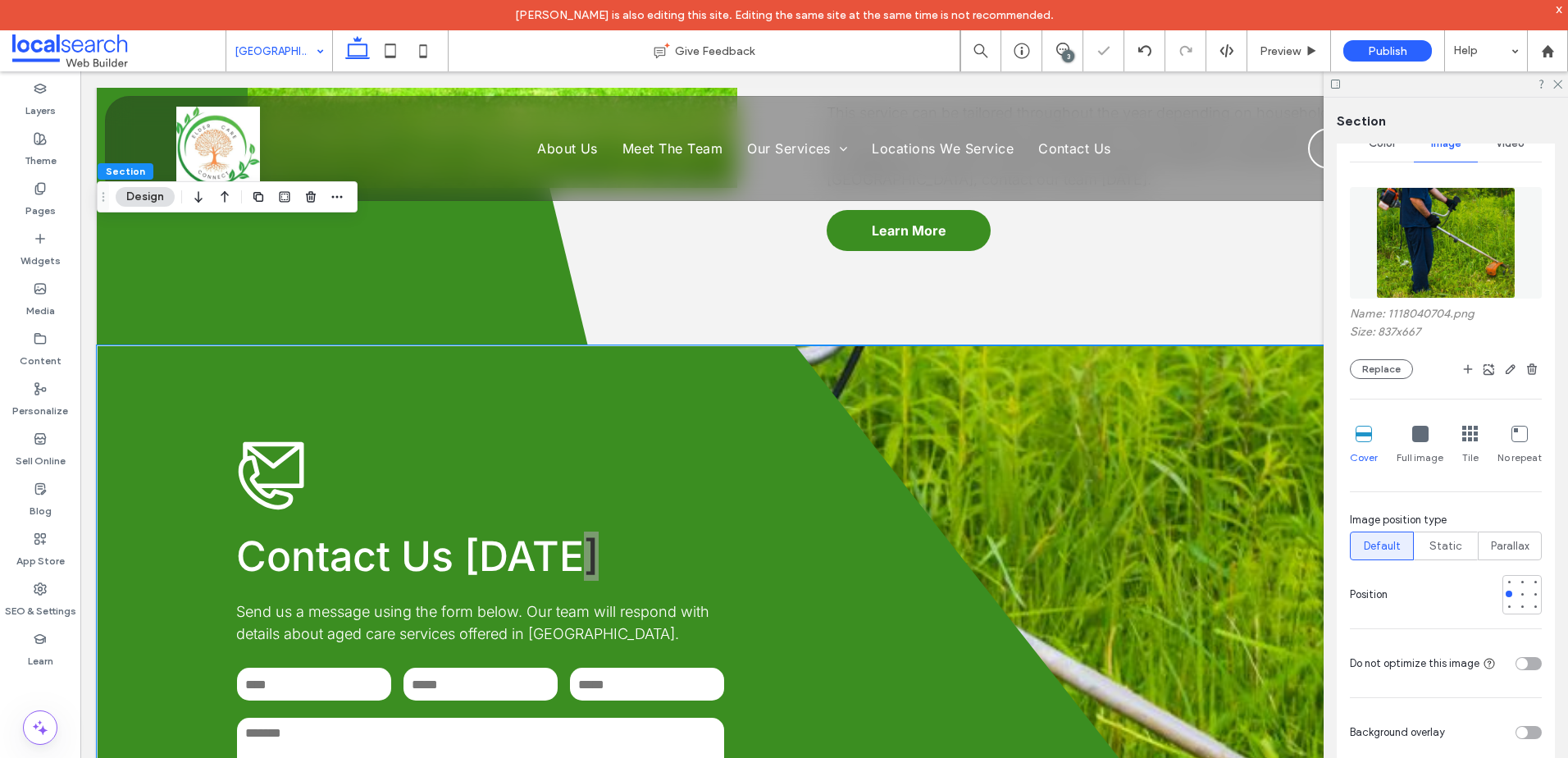
scroll to position [4277, 0]
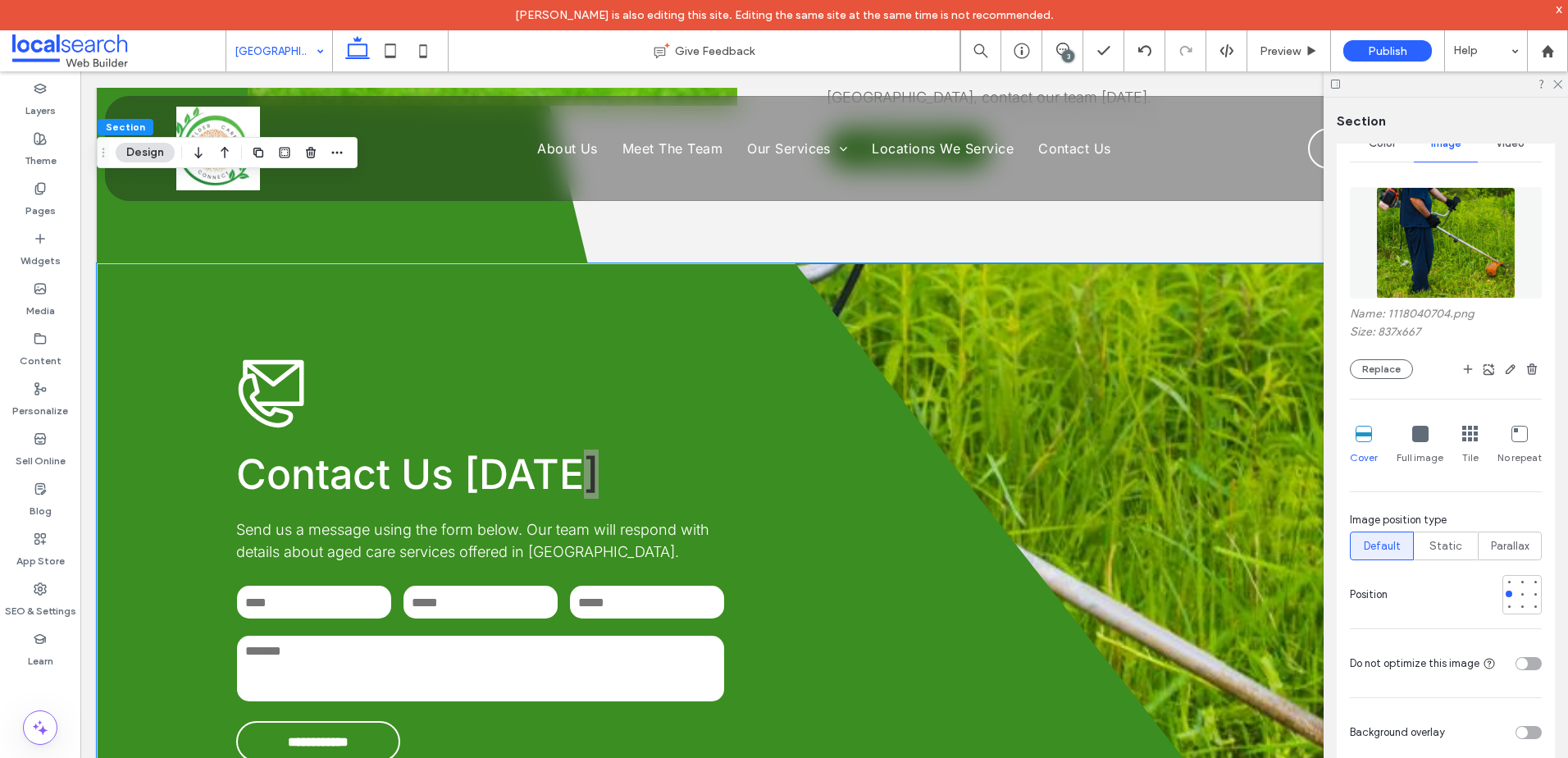
click at [1564, 86] on div at bounding box center [1447, 84] width 245 height 25
click at [1558, 83] on icon at bounding box center [1557, 83] width 11 height 11
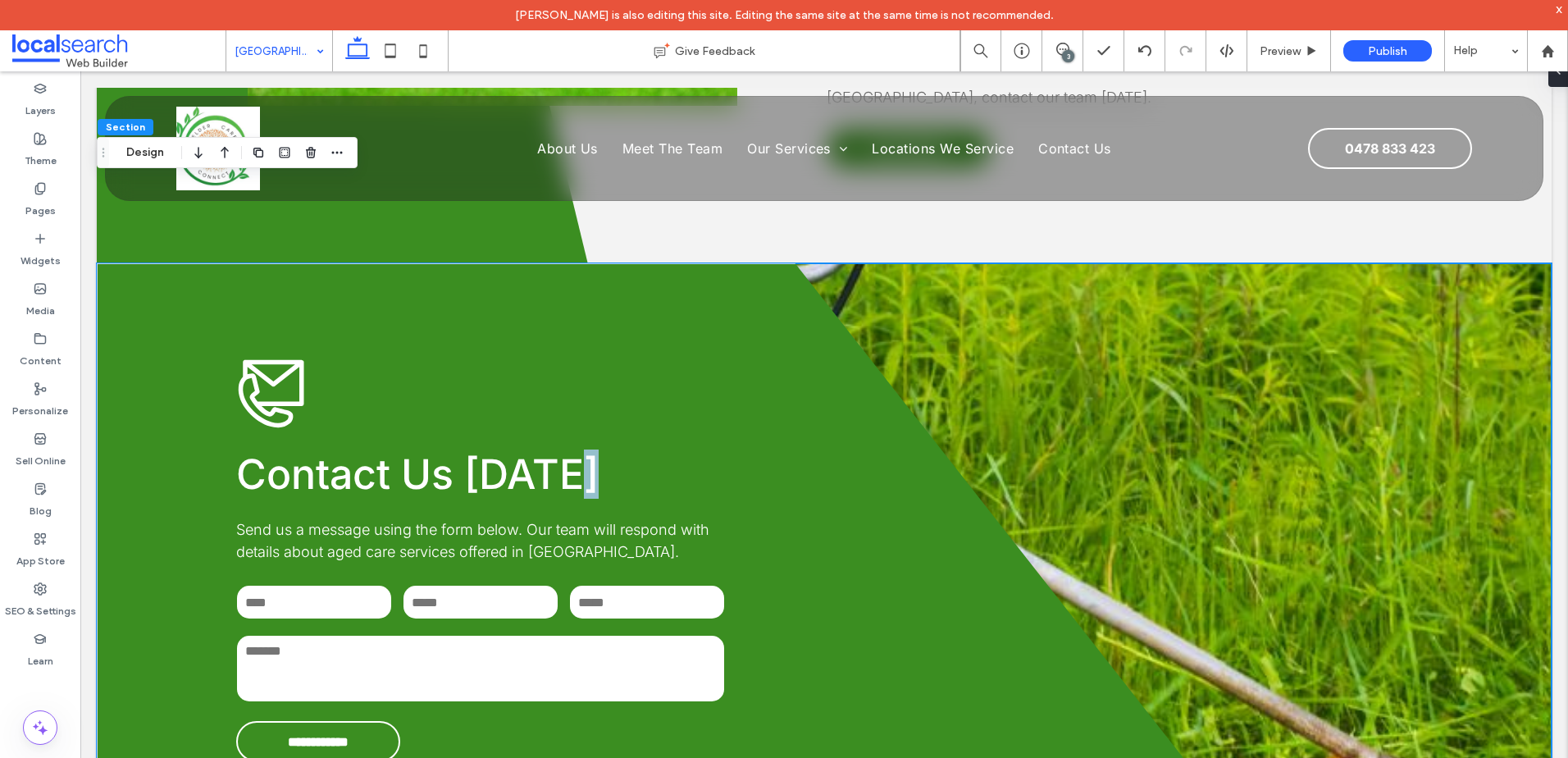
click at [1365, 302] on div "**********" at bounding box center [824, 559] width 1455 height 593
click at [967, 293] on div "**********" at bounding box center [824, 559] width 1455 height 593
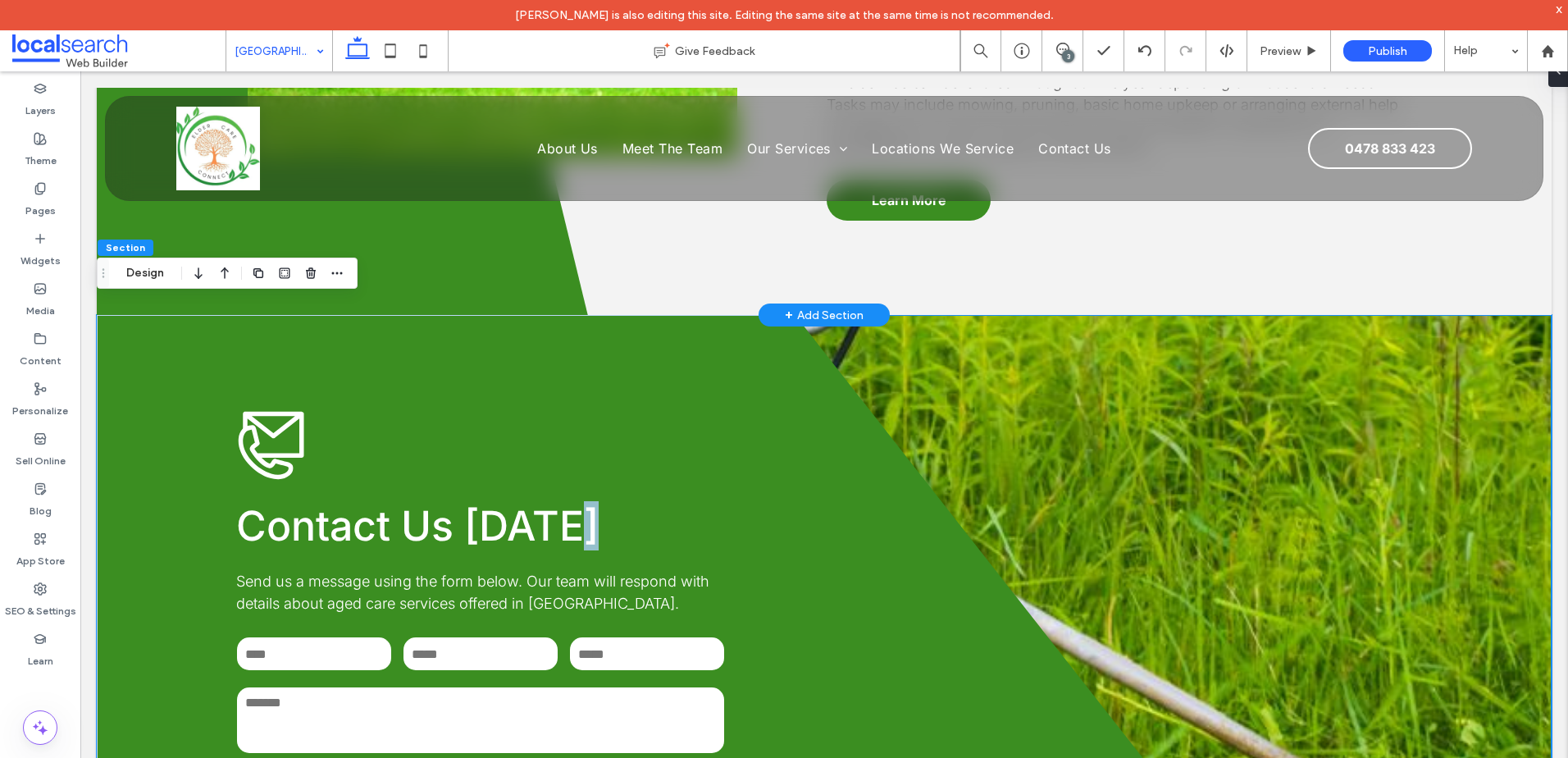
scroll to position [4114, 0]
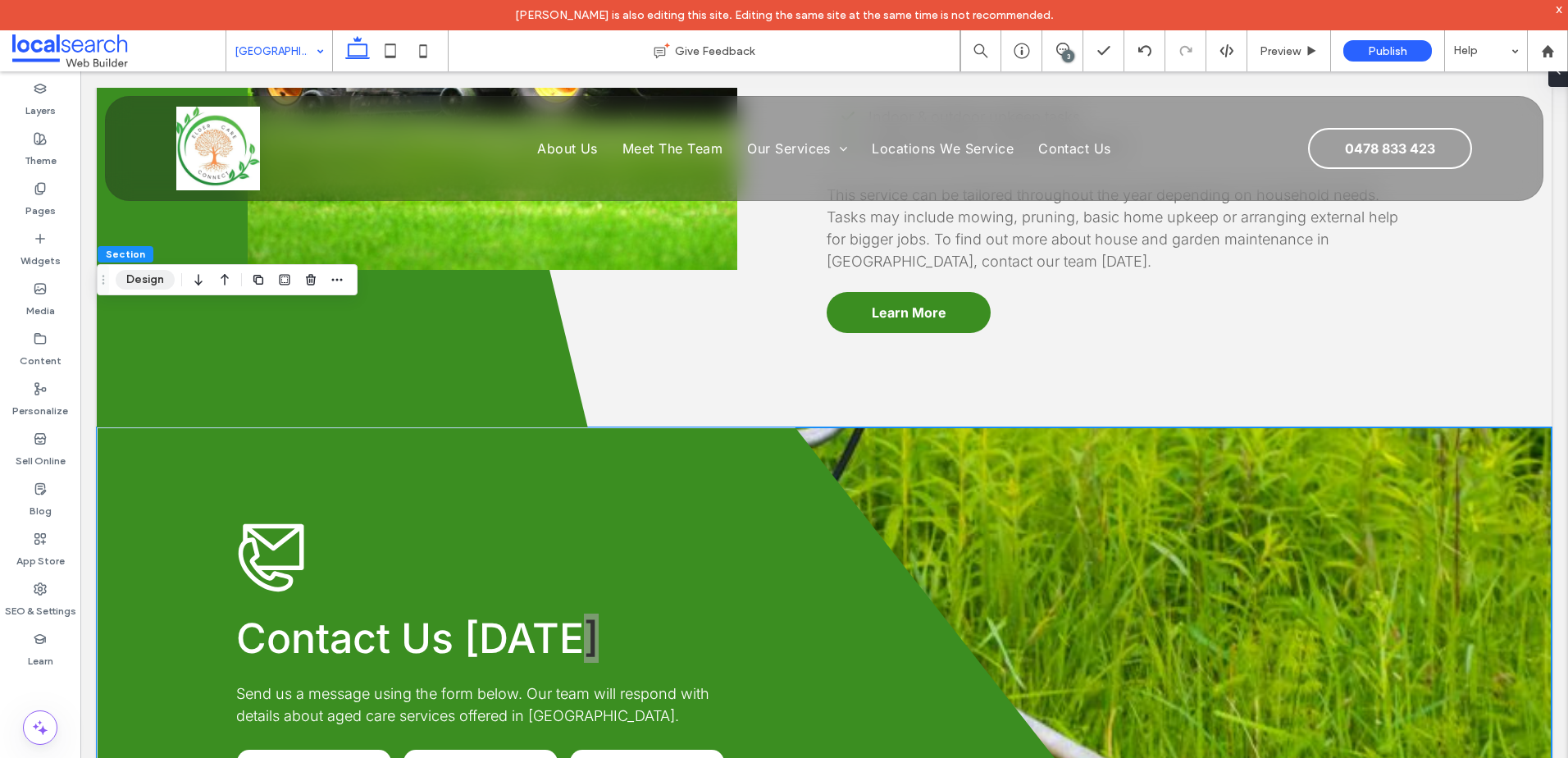
click at [153, 279] on button "Design" at bounding box center [145, 279] width 59 height 19
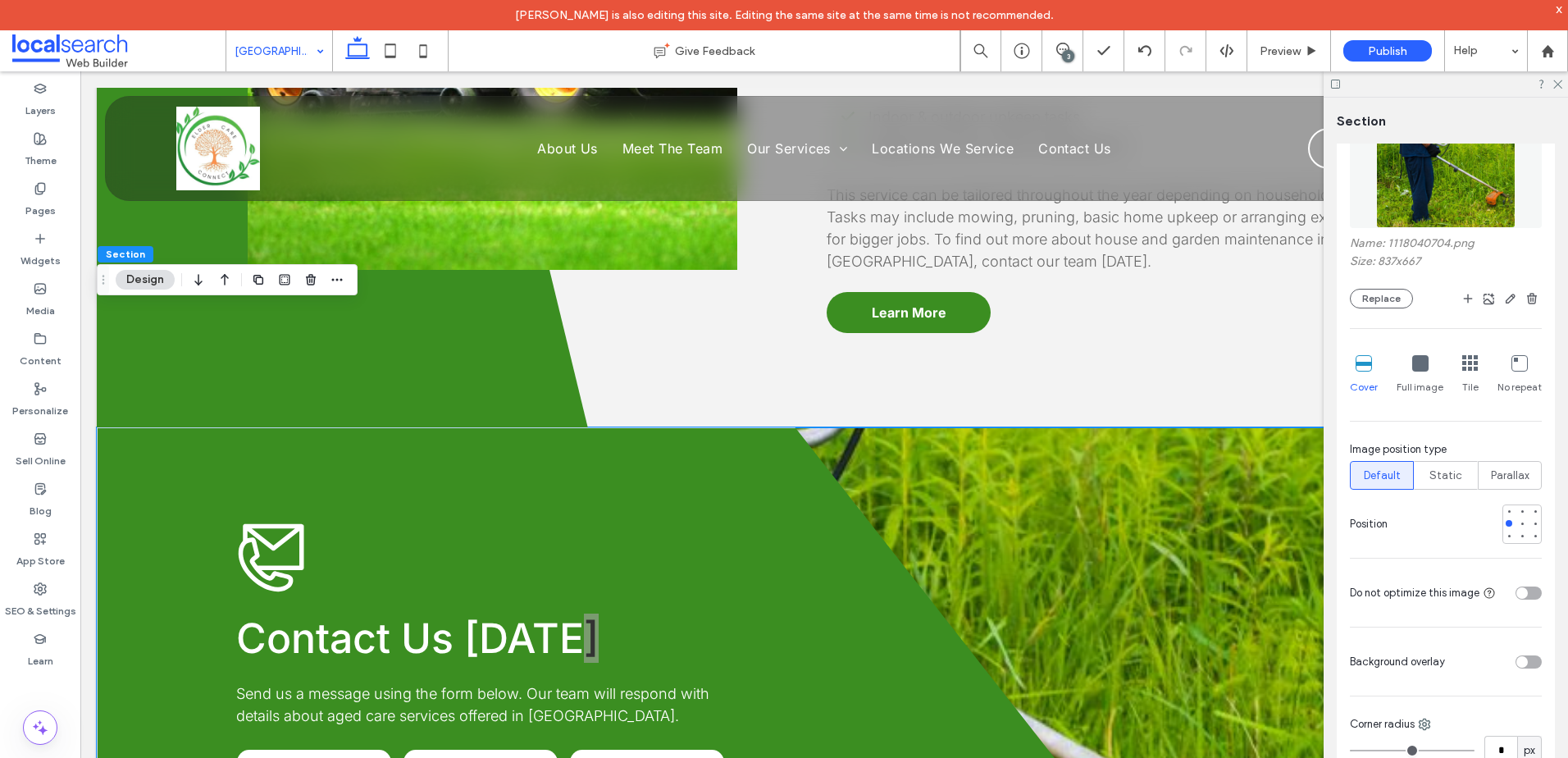
scroll to position [410, 0]
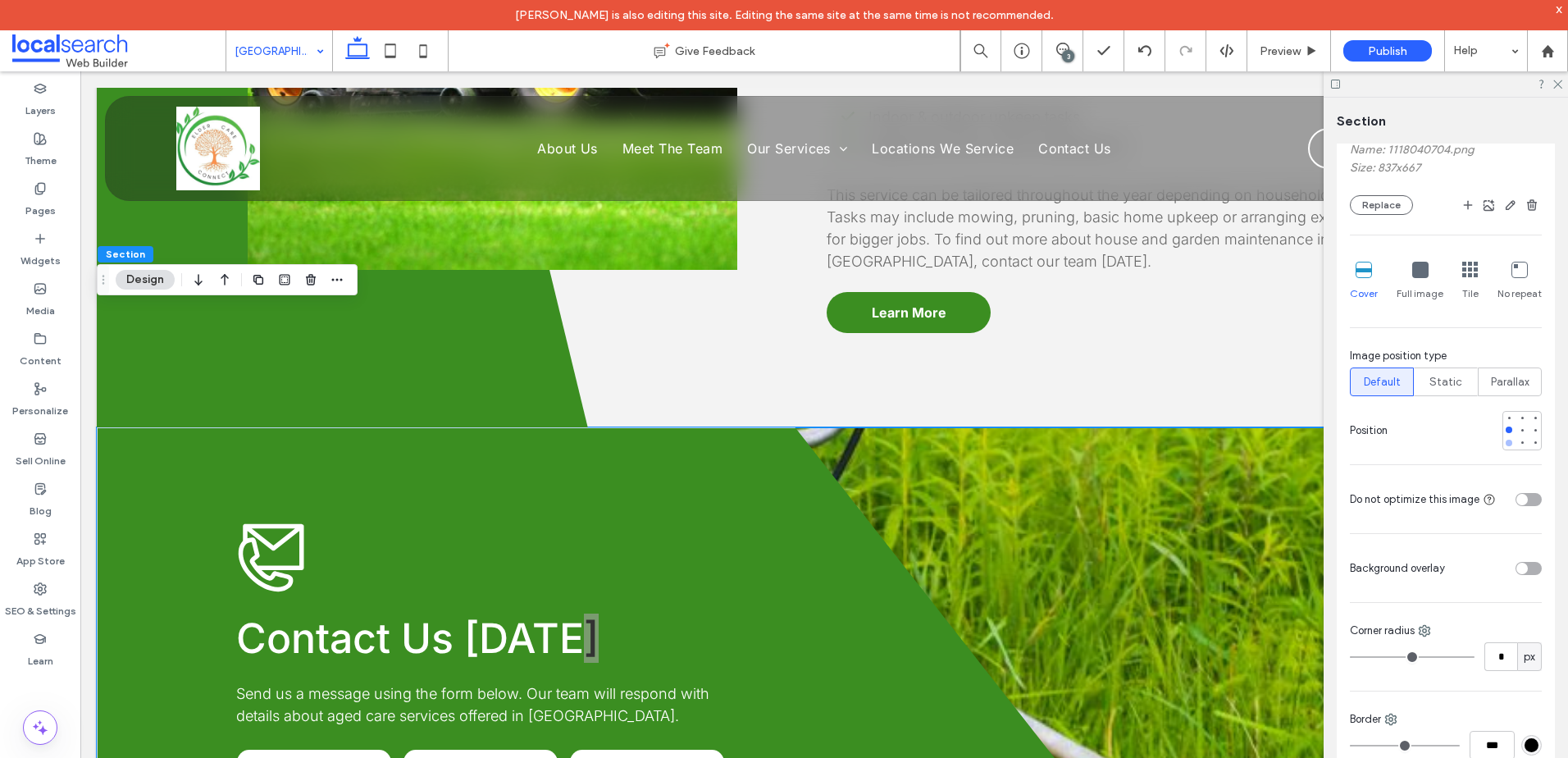
click at [1504, 439] on div at bounding box center [1510, 443] width 12 height 12
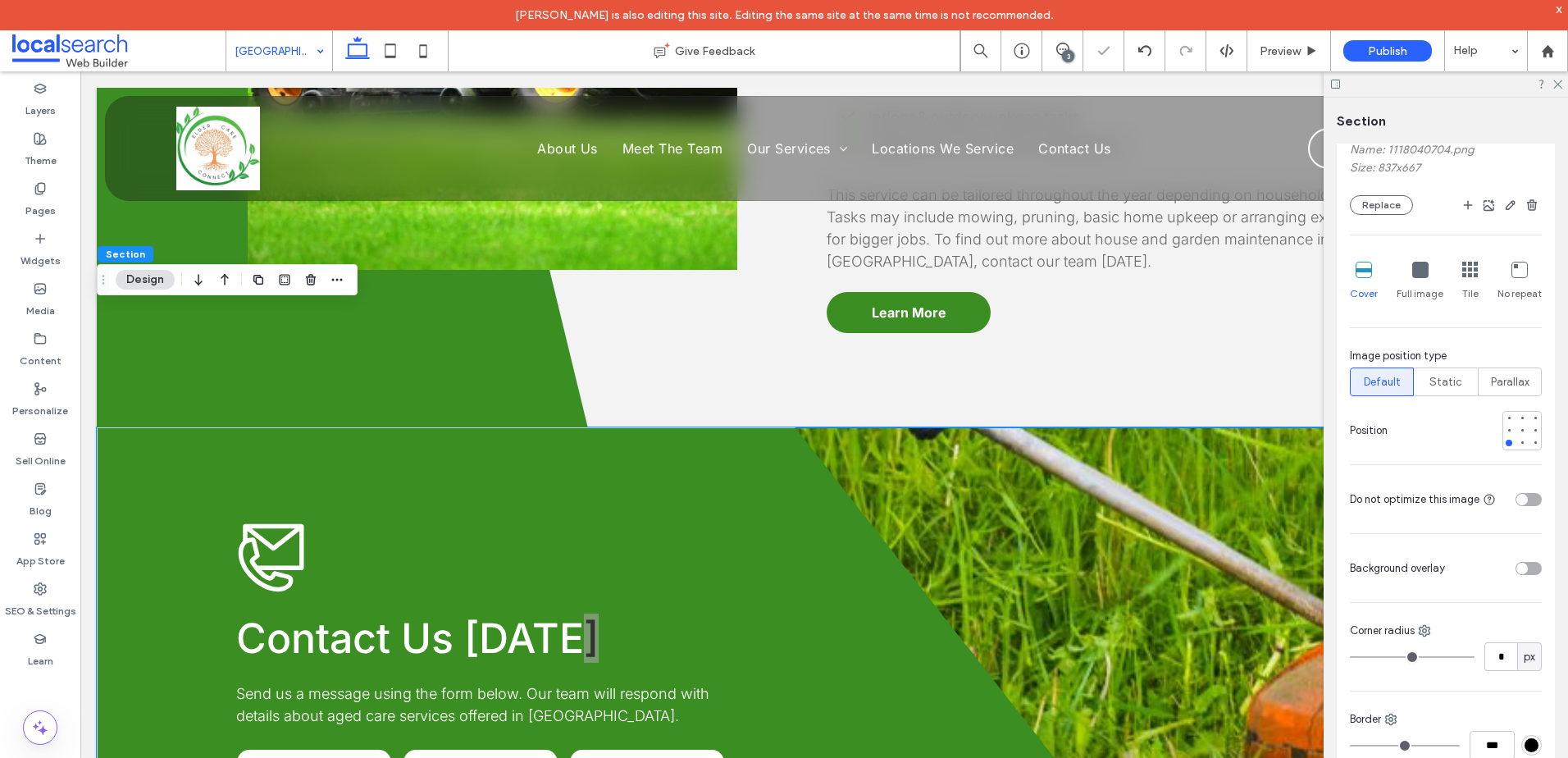
click at [1565, 82] on div at bounding box center [1447, 84] width 245 height 25
click at [1564, 82] on div at bounding box center [1447, 84] width 245 height 25
click at [1556, 80] on icon at bounding box center [1557, 83] width 11 height 11
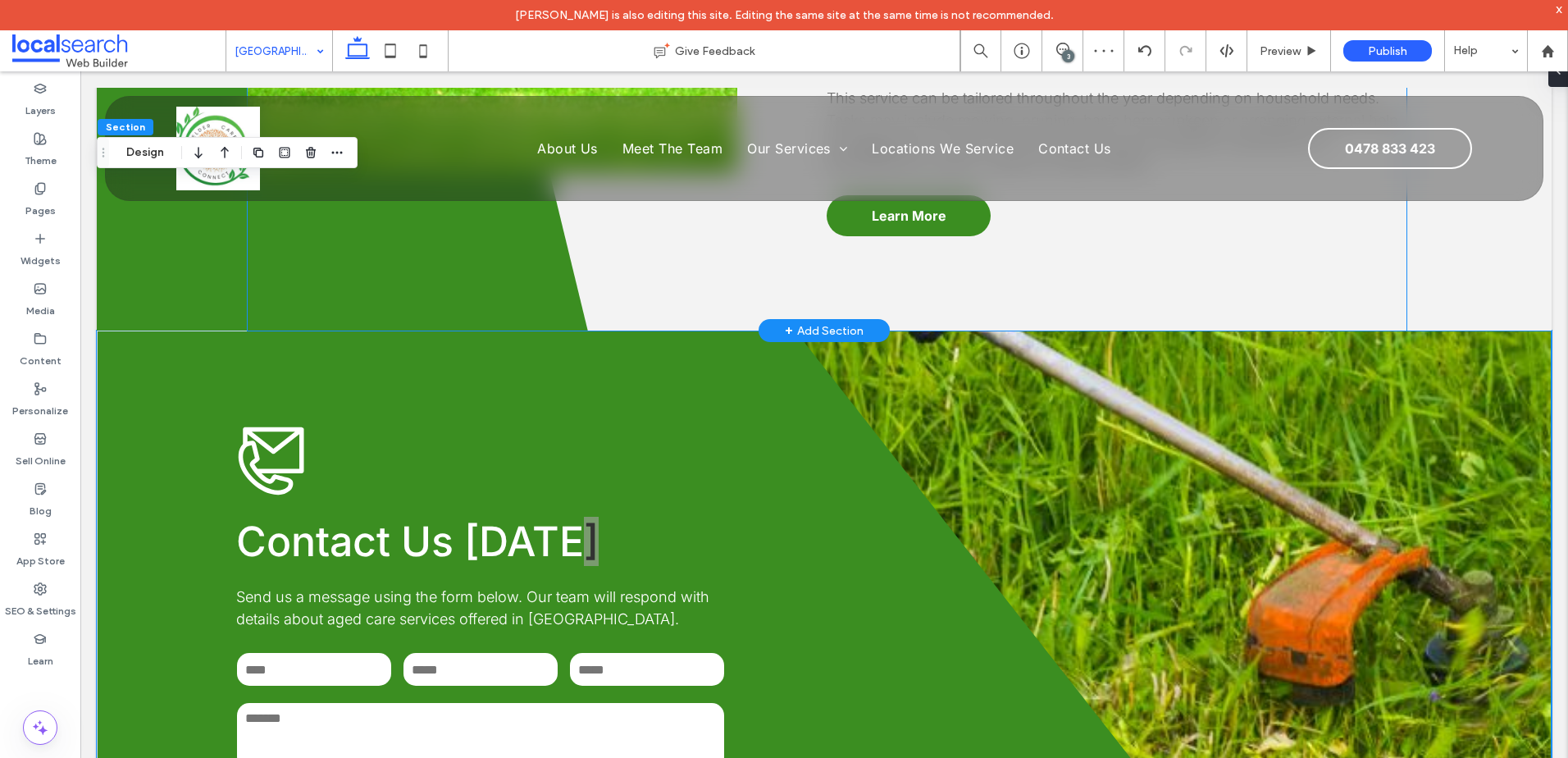
scroll to position [4277, 0]
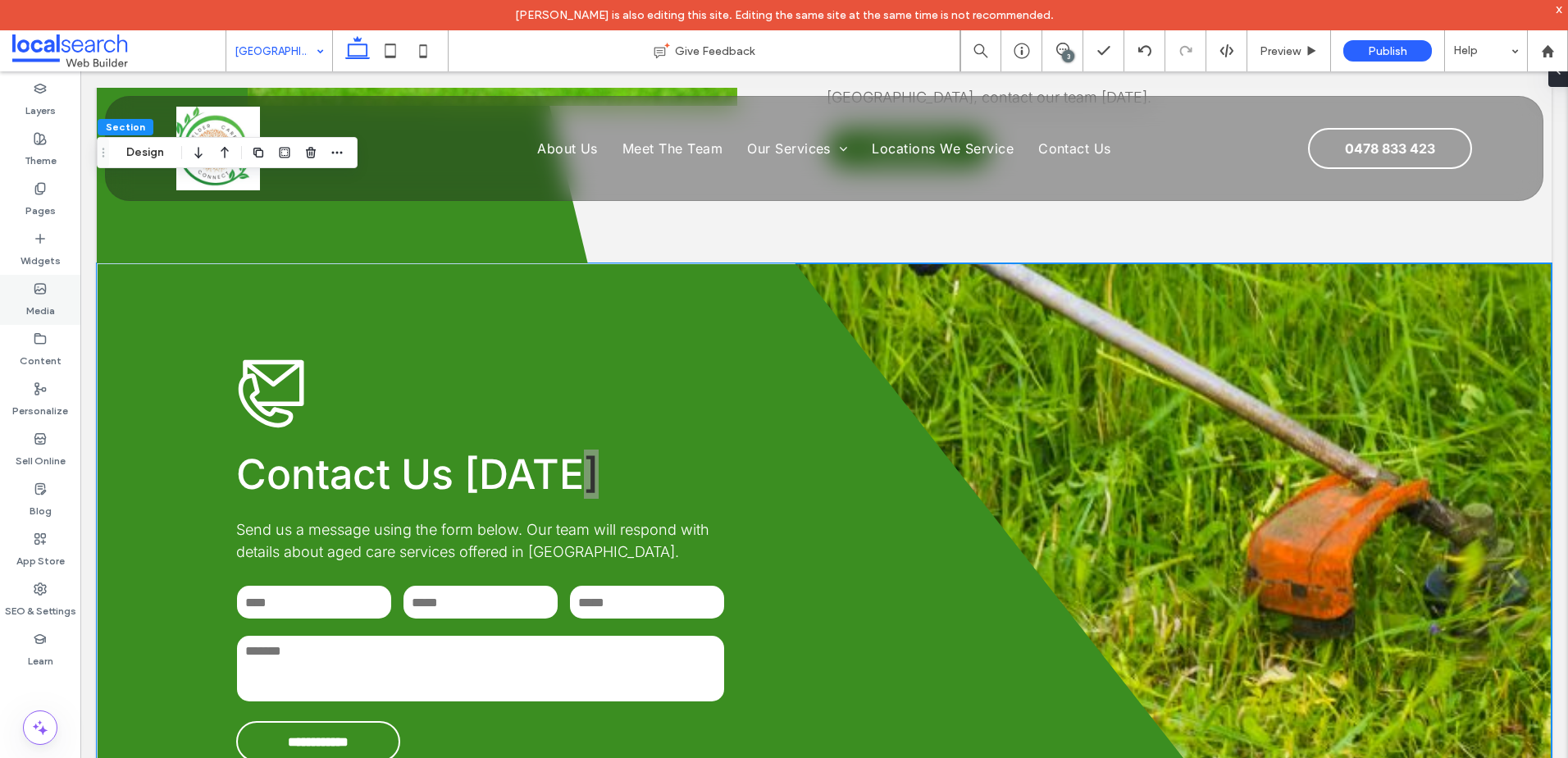
click at [36, 305] on label "Media" at bounding box center [40, 306] width 29 height 23
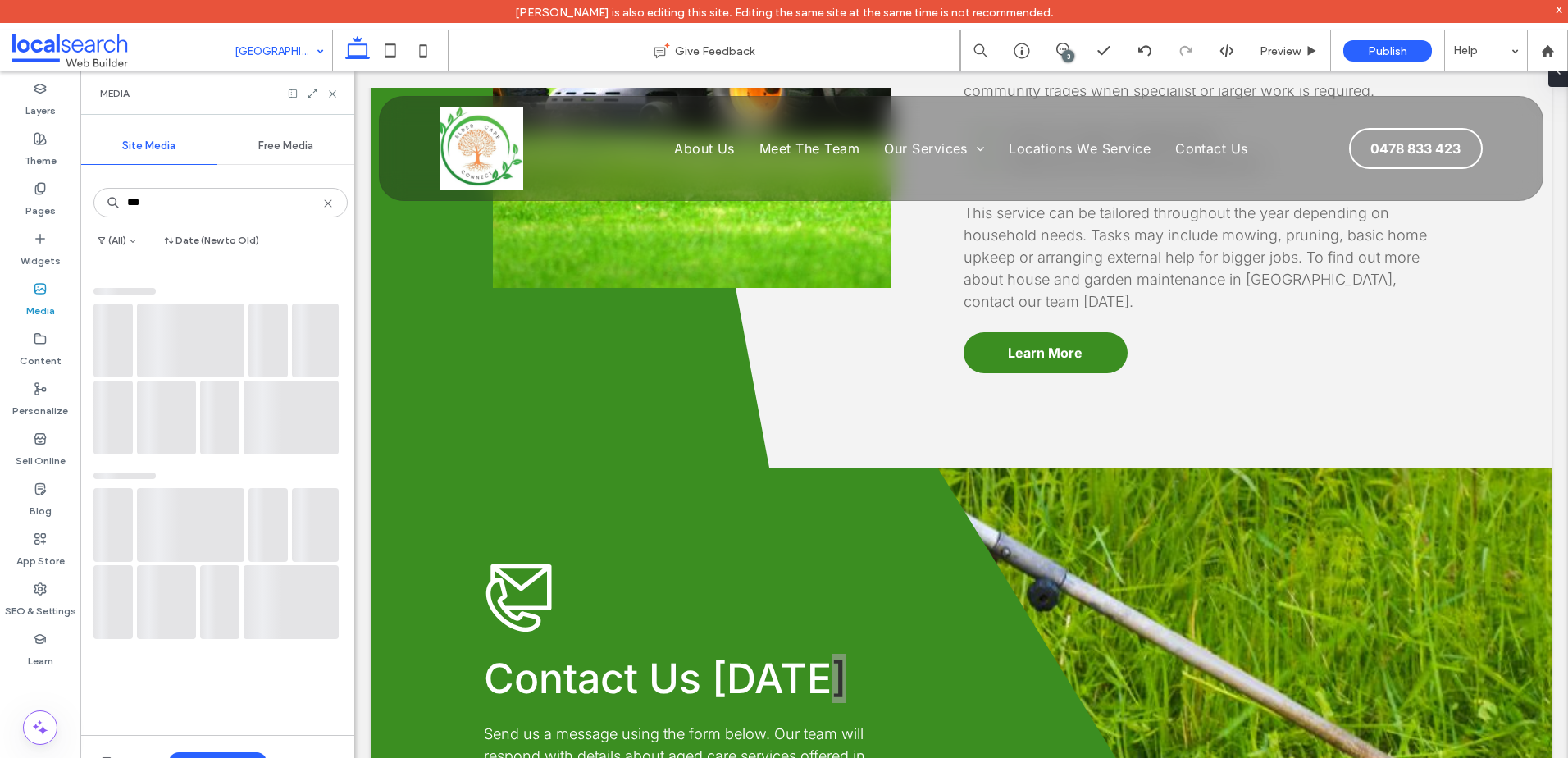
scroll to position [4459, 0]
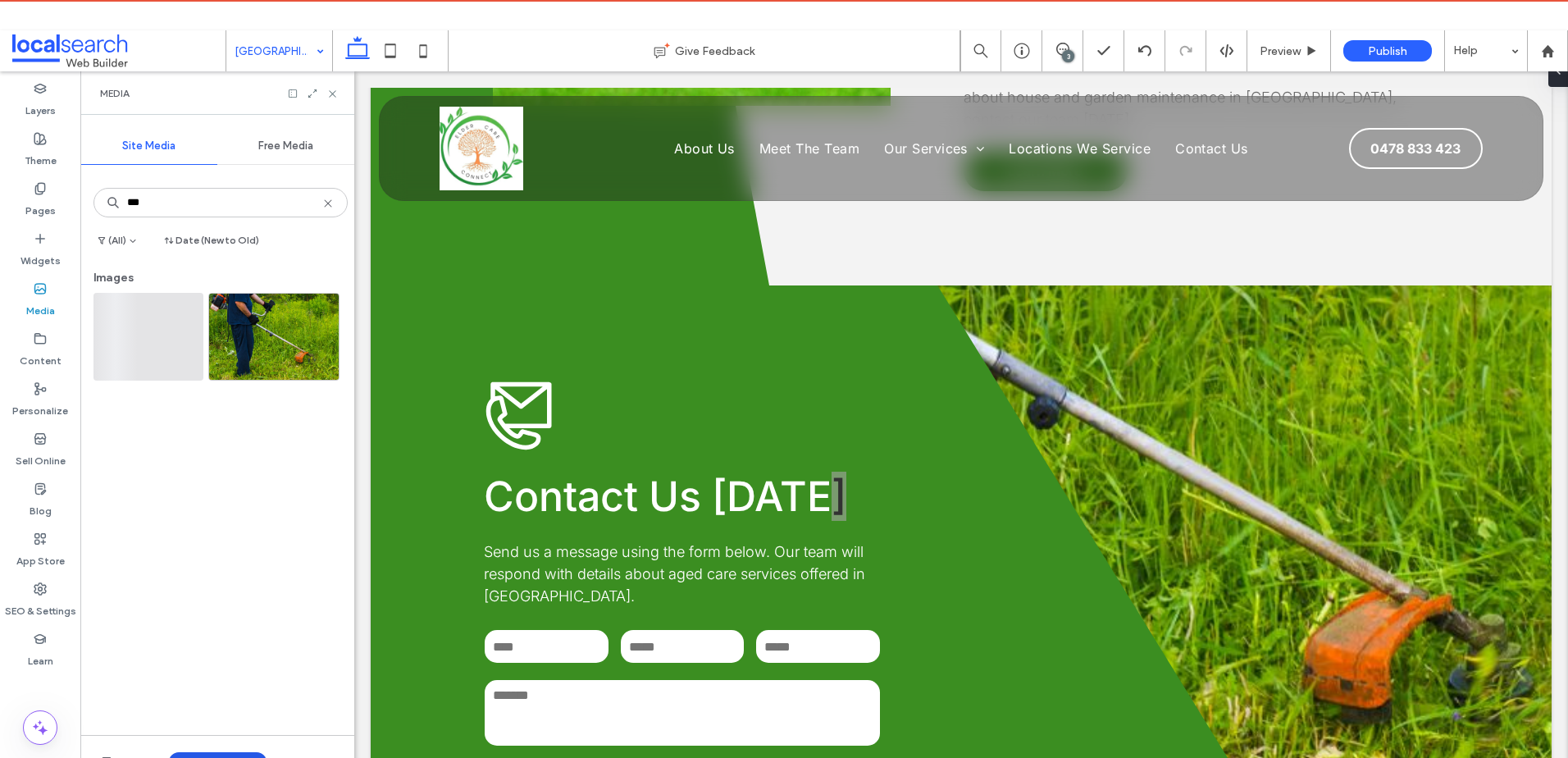
click at [219, 752] on div "Upload Media" at bounding box center [217, 761] width 274 height 53
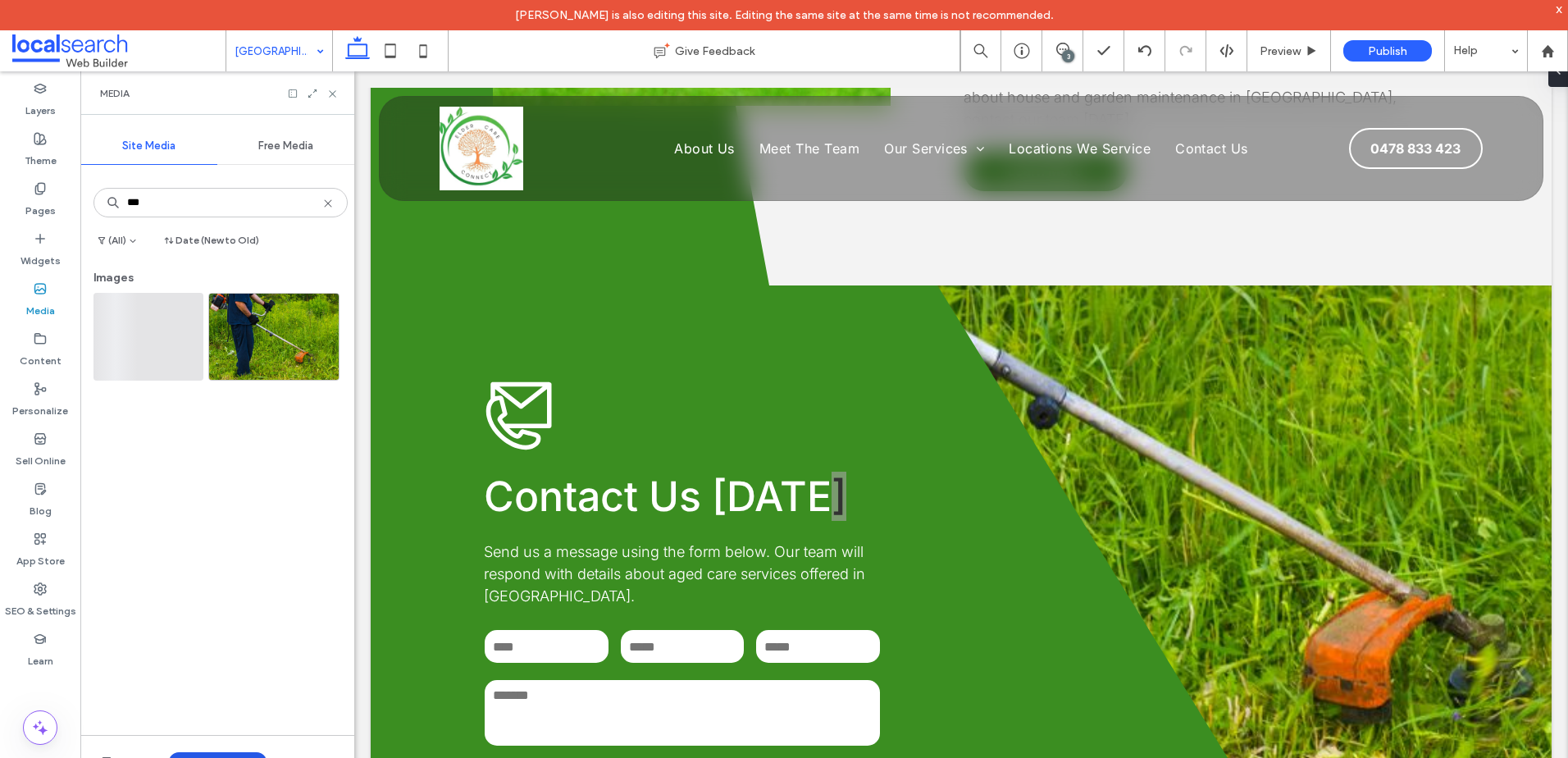
click at [227, 755] on button "Upload Media" at bounding box center [218, 761] width 98 height 19
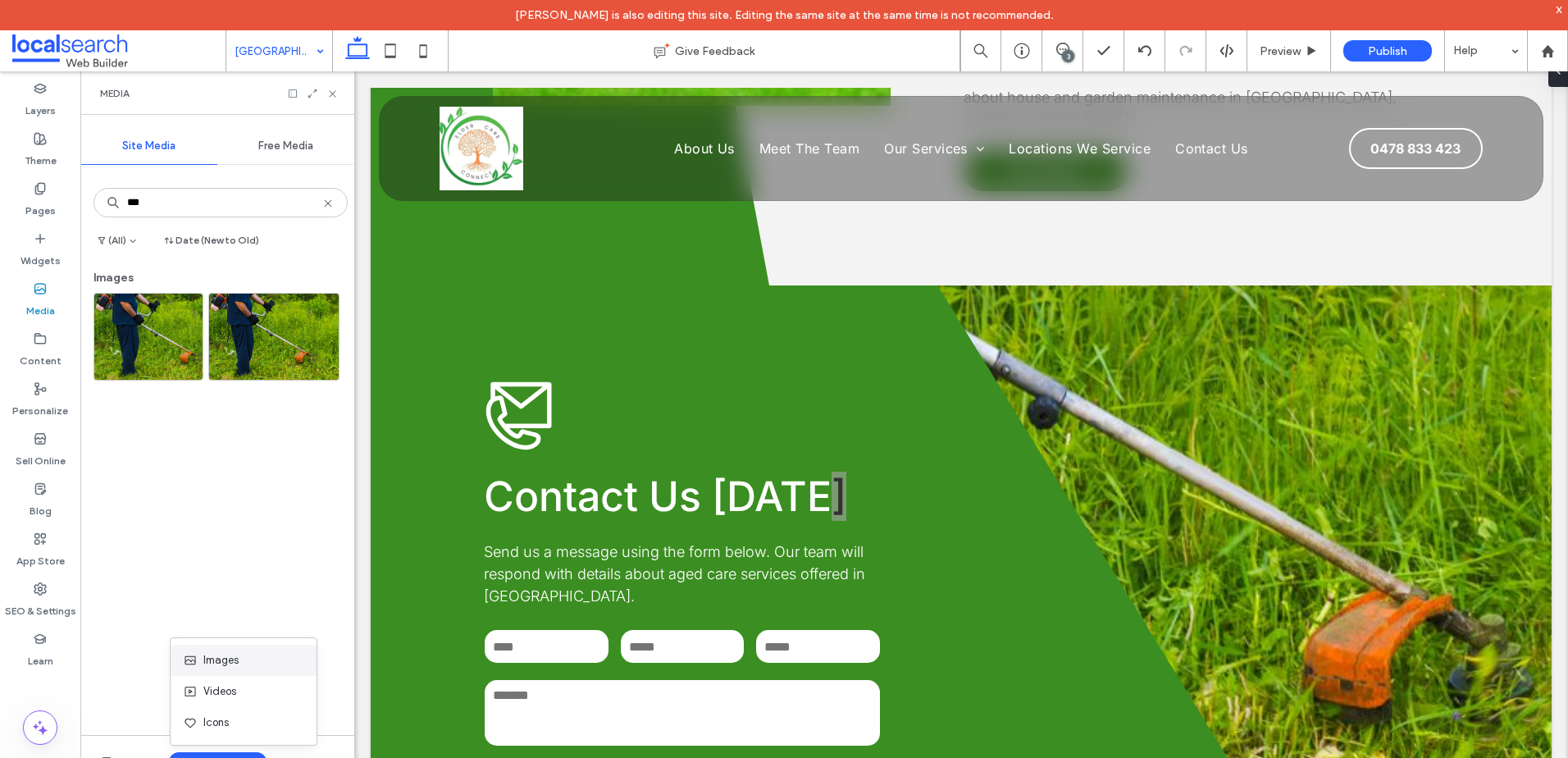
click at [240, 660] on div "Images" at bounding box center [240, 659] width 111 height 16
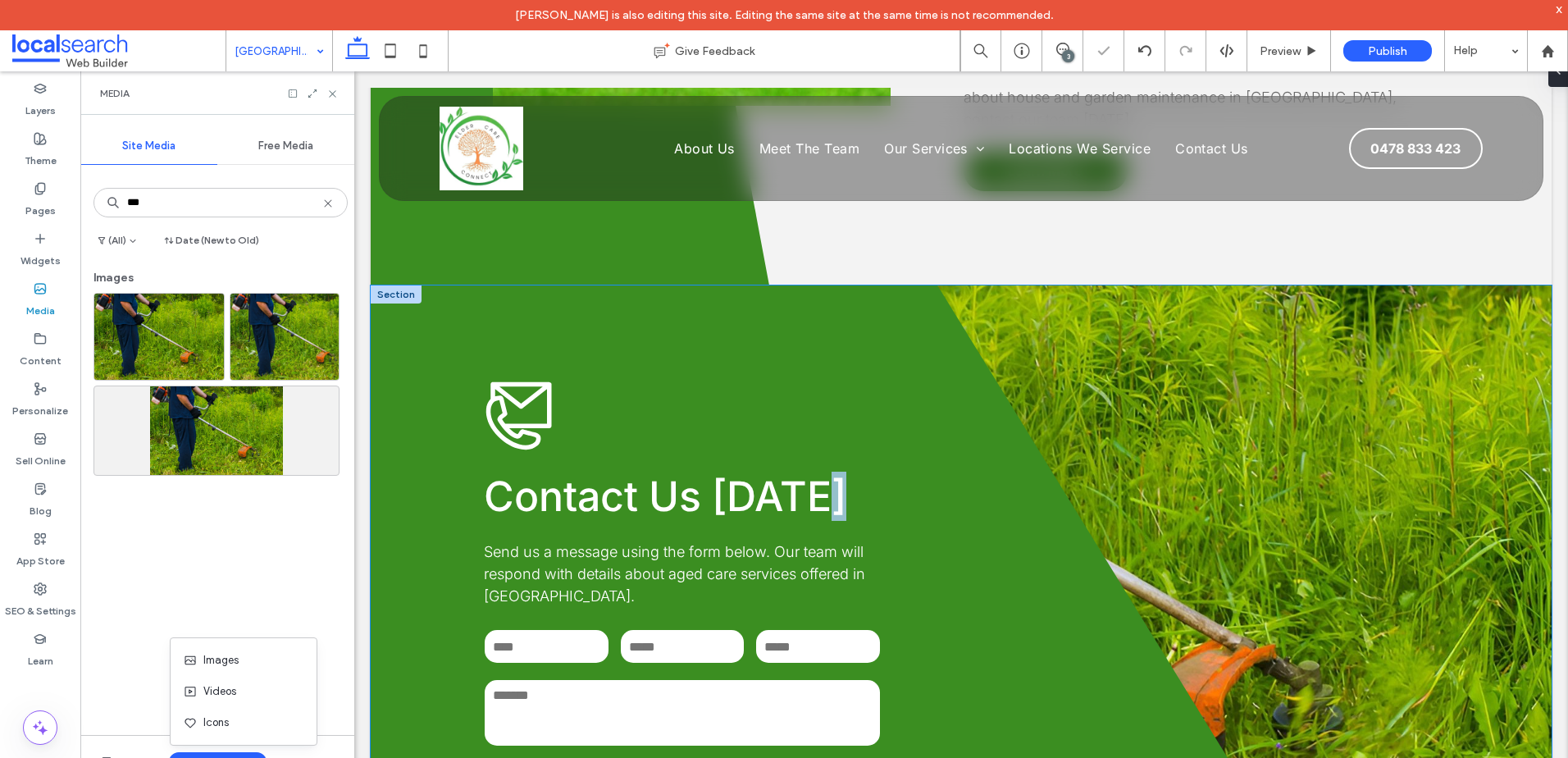
click at [1277, 355] on div "**********" at bounding box center [962, 592] width 1181 height 615
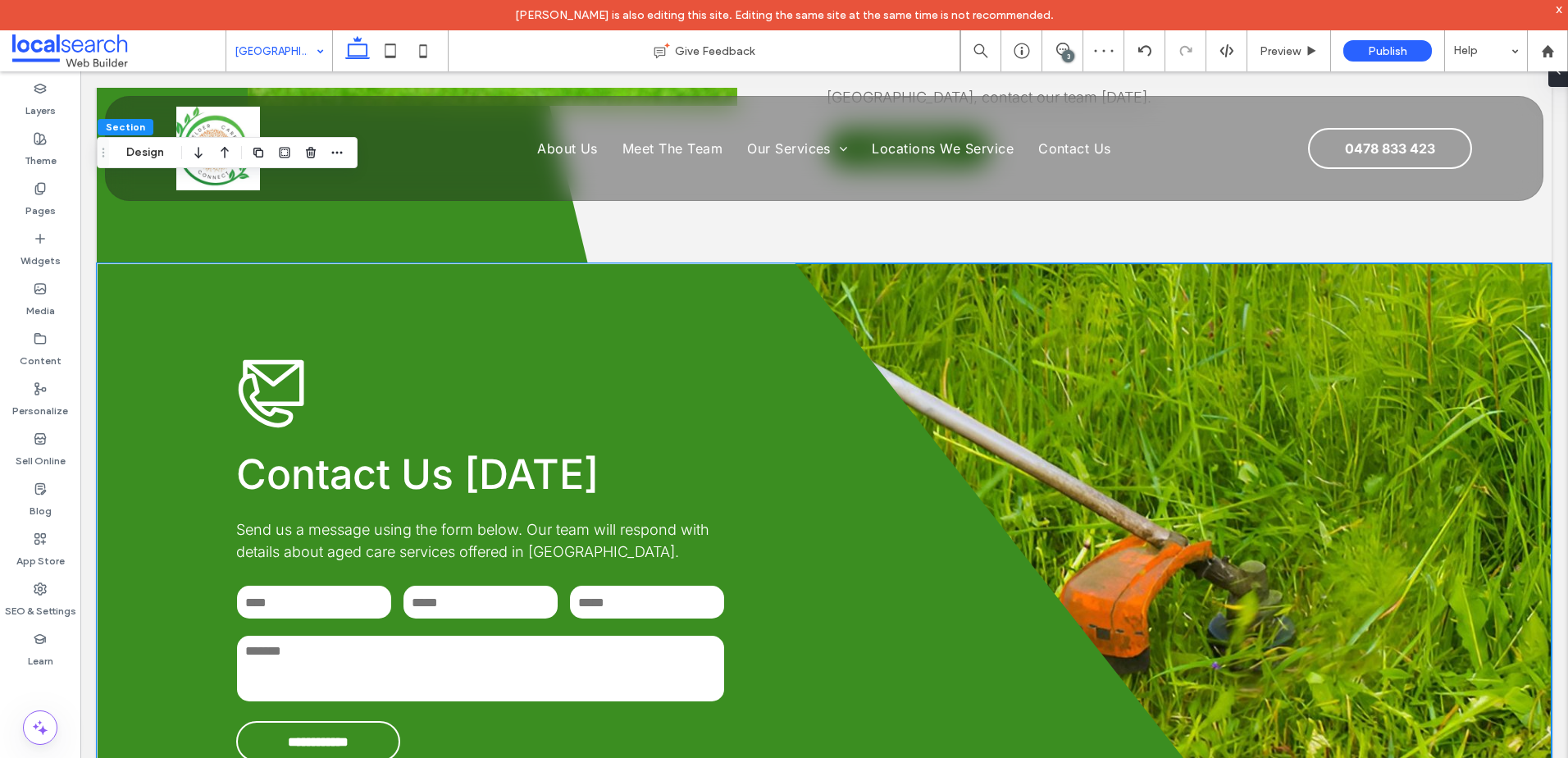
click at [1277, 355] on div "**********" at bounding box center [824, 559] width 1455 height 593
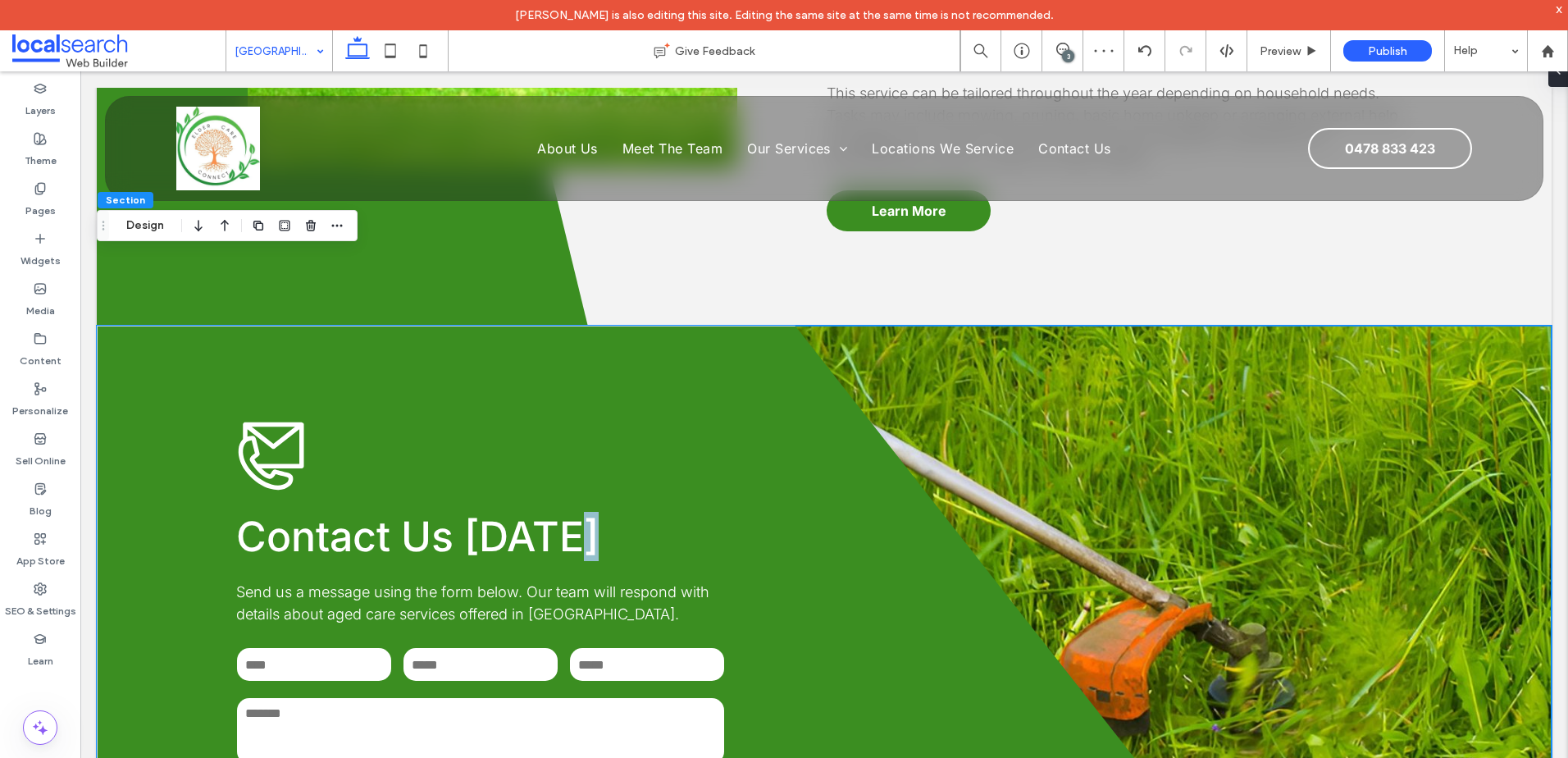
scroll to position [4114, 0]
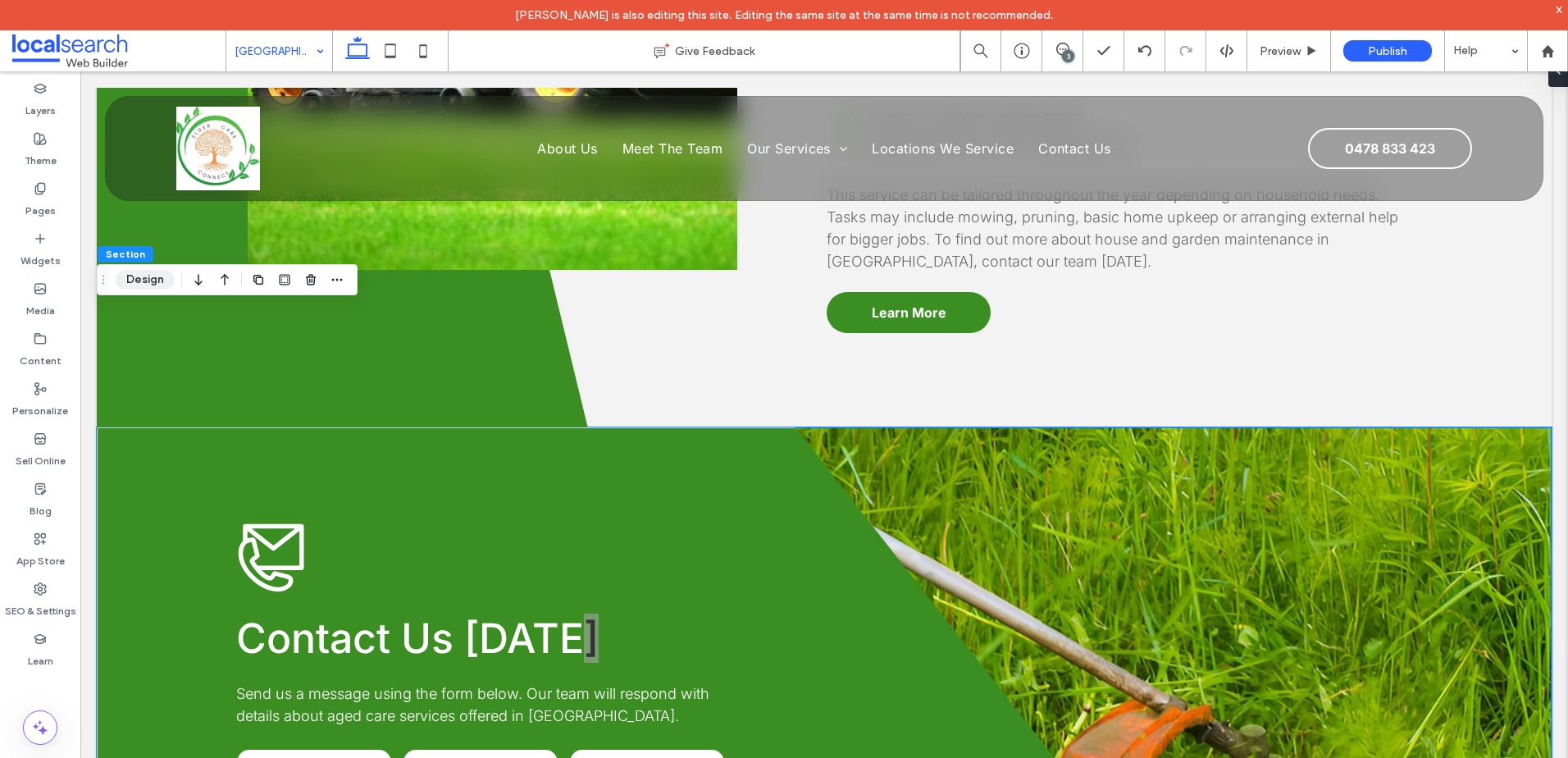
click at [164, 276] on button "Design" at bounding box center [145, 279] width 59 height 19
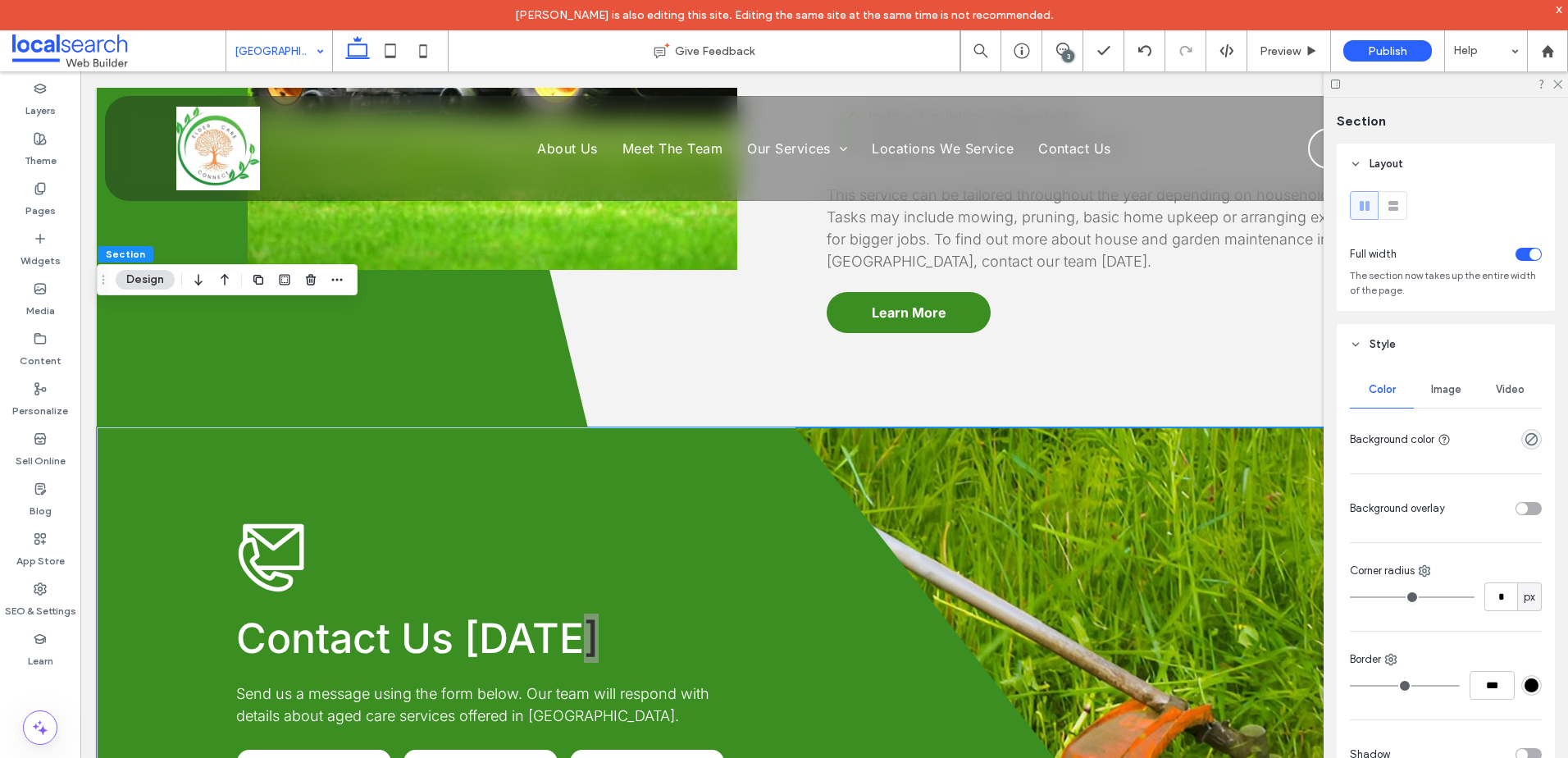
click at [1446, 388] on span "Image" at bounding box center [1447, 390] width 30 height 13
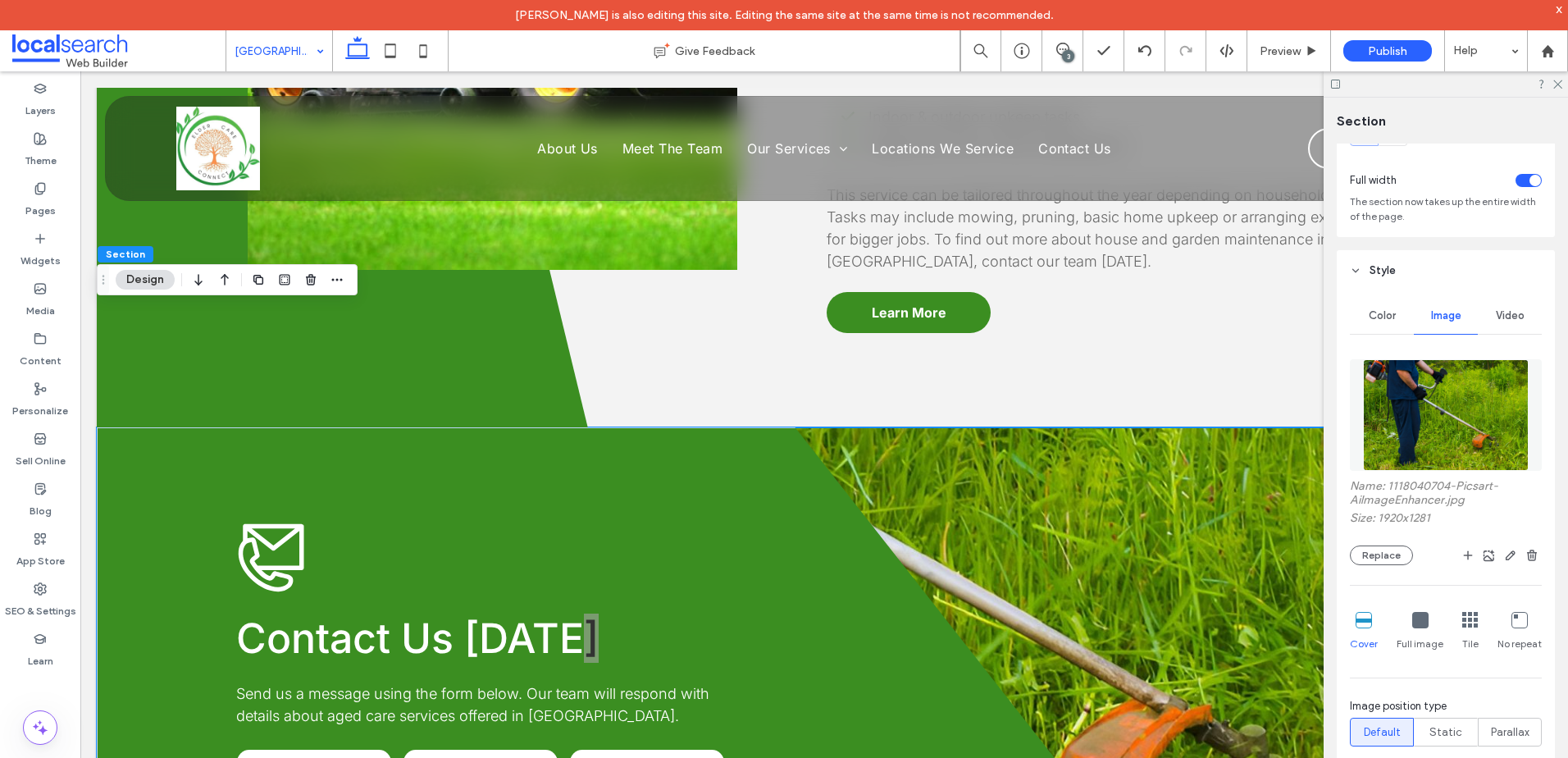
scroll to position [164, 0]
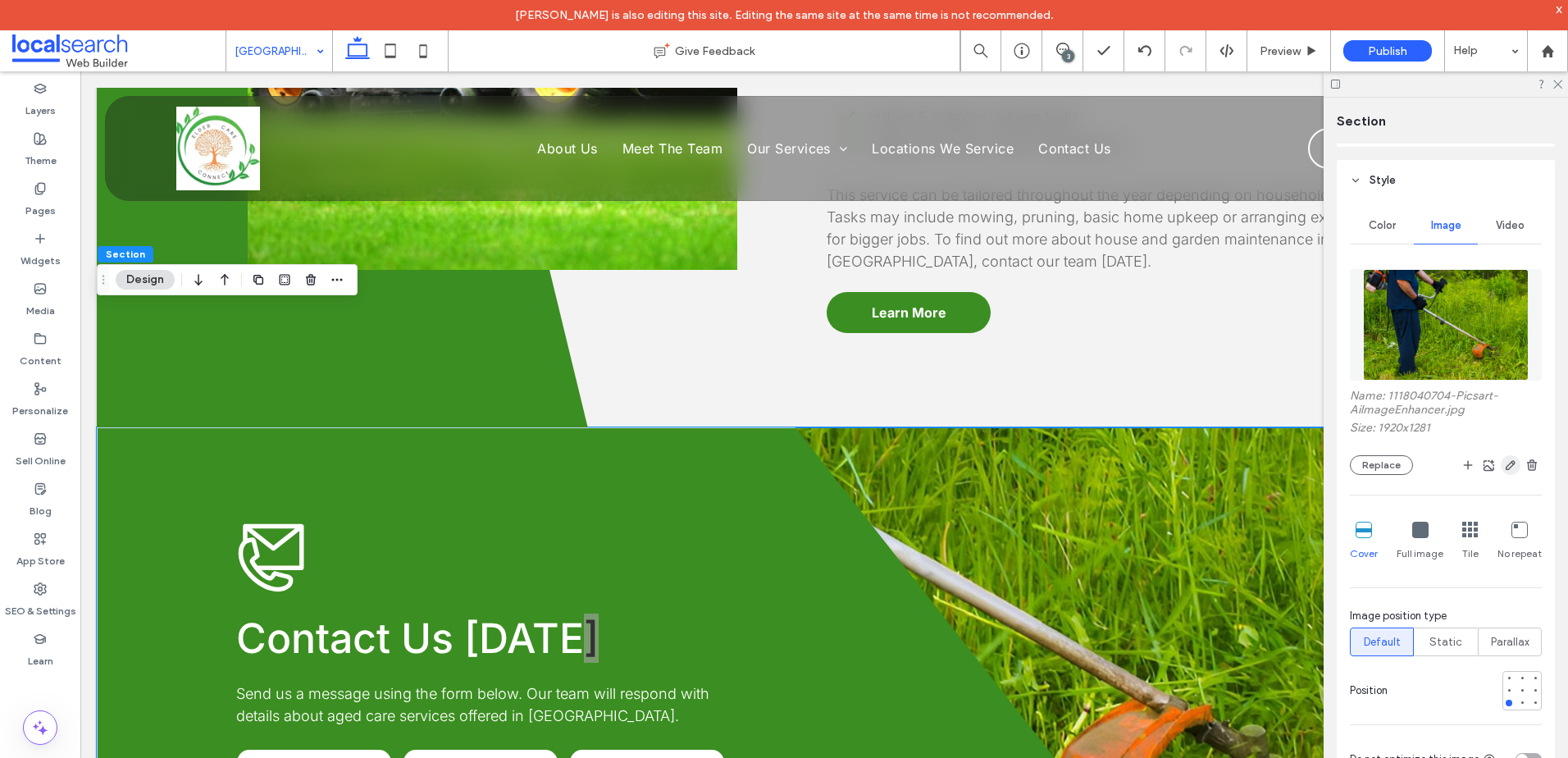
click icon "button"
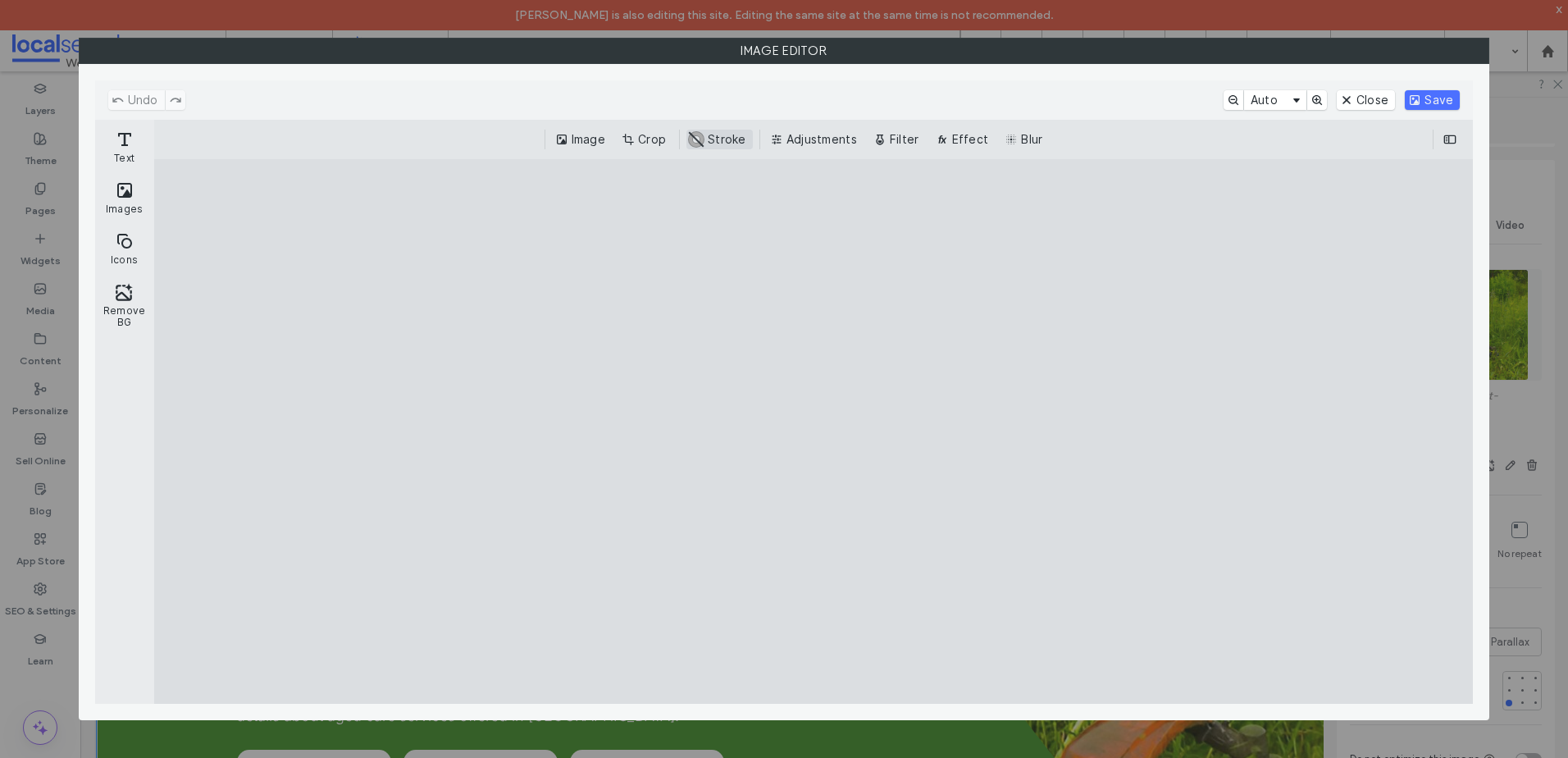
click button "#ABABAB Stroke"
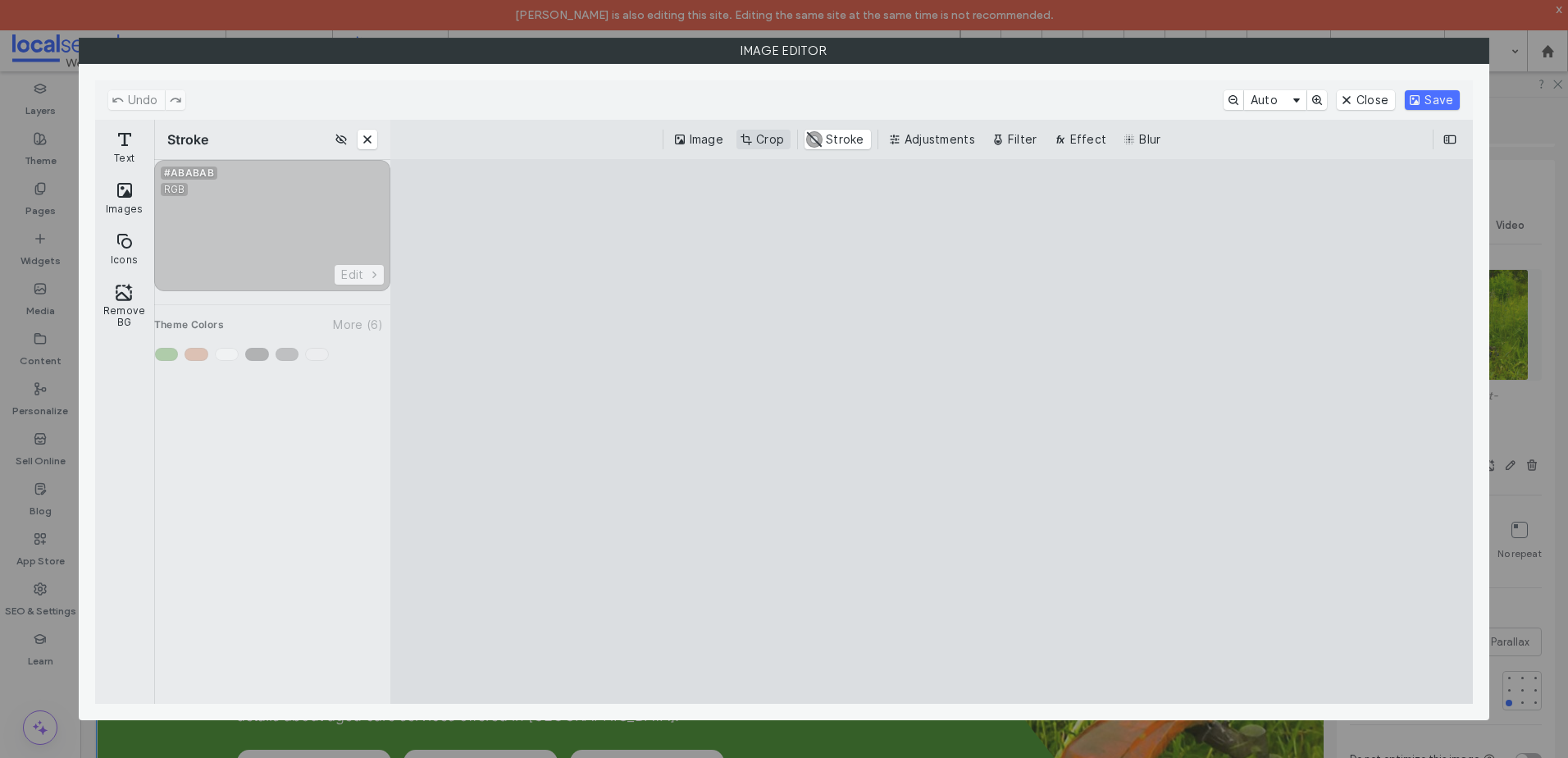
click button "Crop"
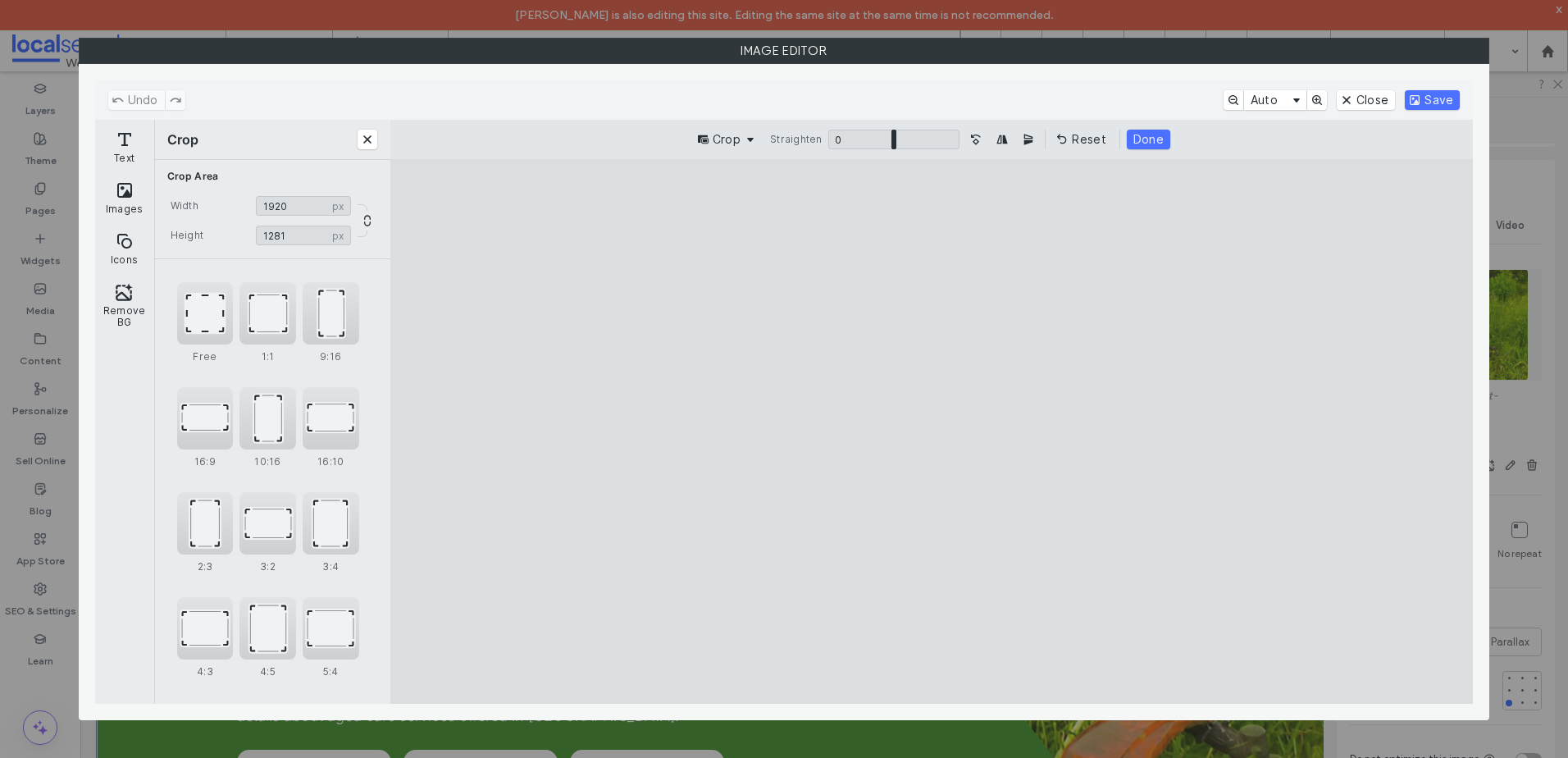
type input "****"
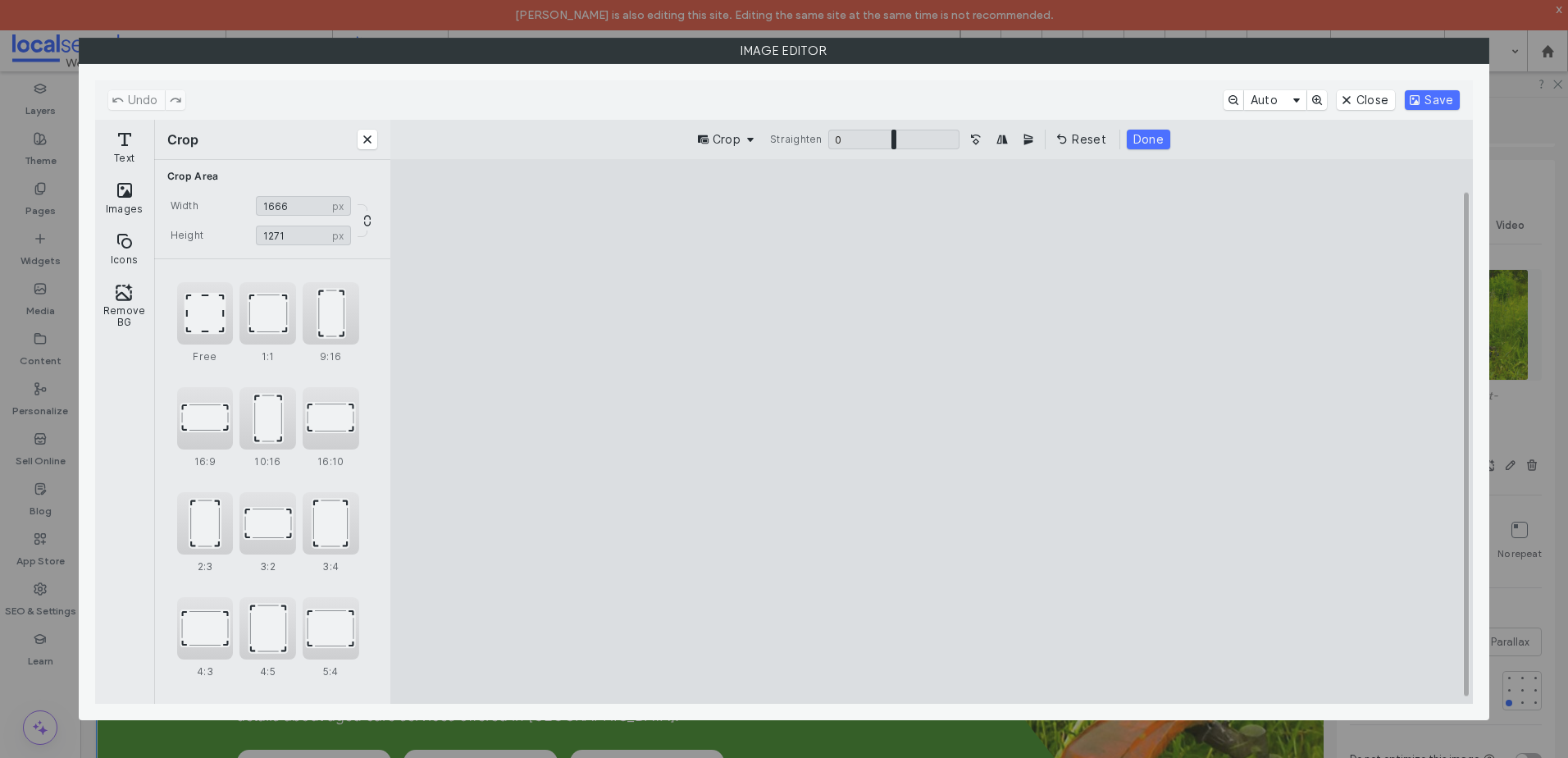
drag, startPoint x: 1258, startPoint y: 214, endPoint x: 1404, endPoint y: 116, distance: 175.8
click cesdk-canvas "Editor canvas"
type input "****"
click button "Save"
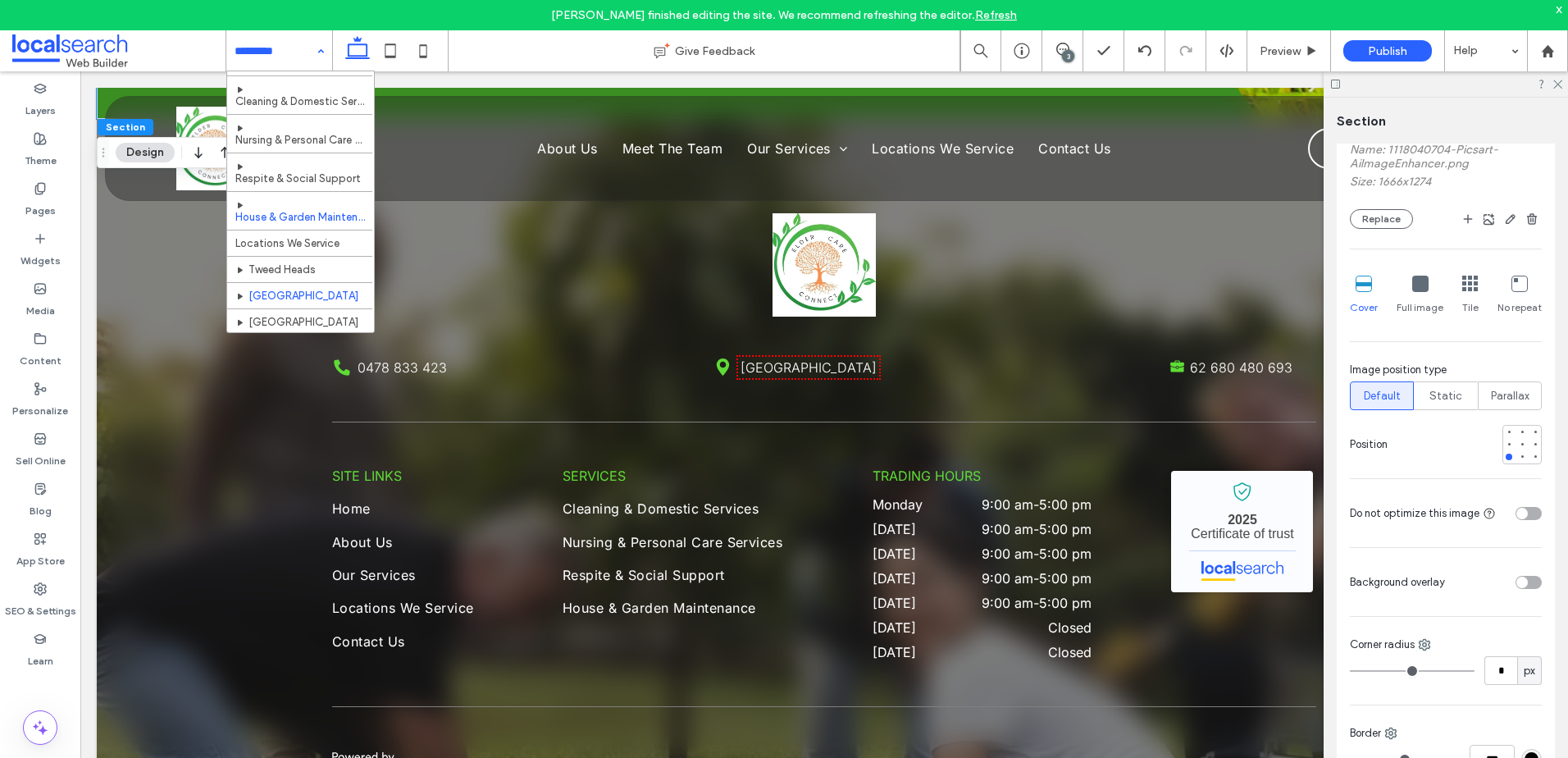
scroll to position [101, 0]
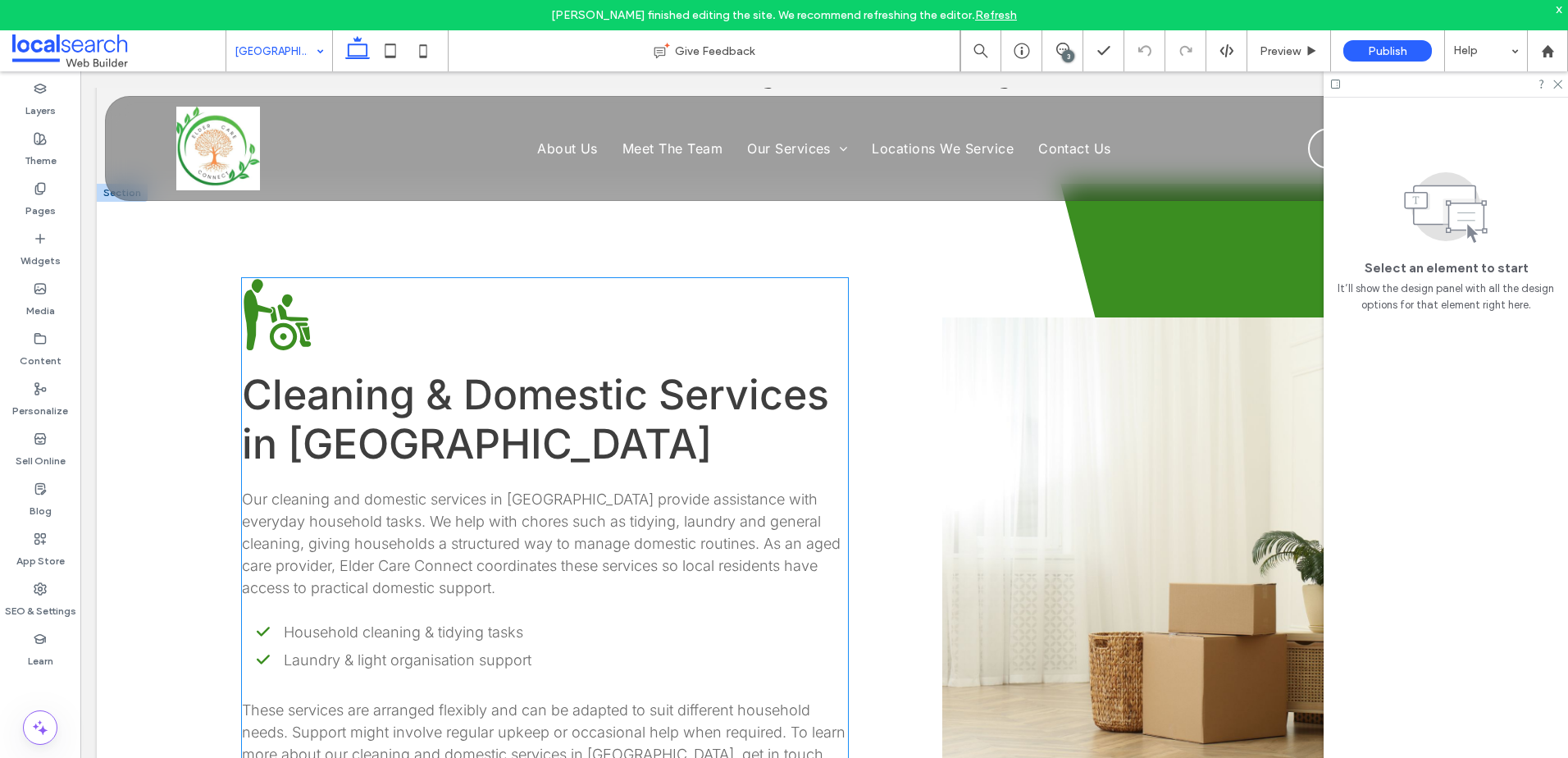
scroll to position [1230, 0]
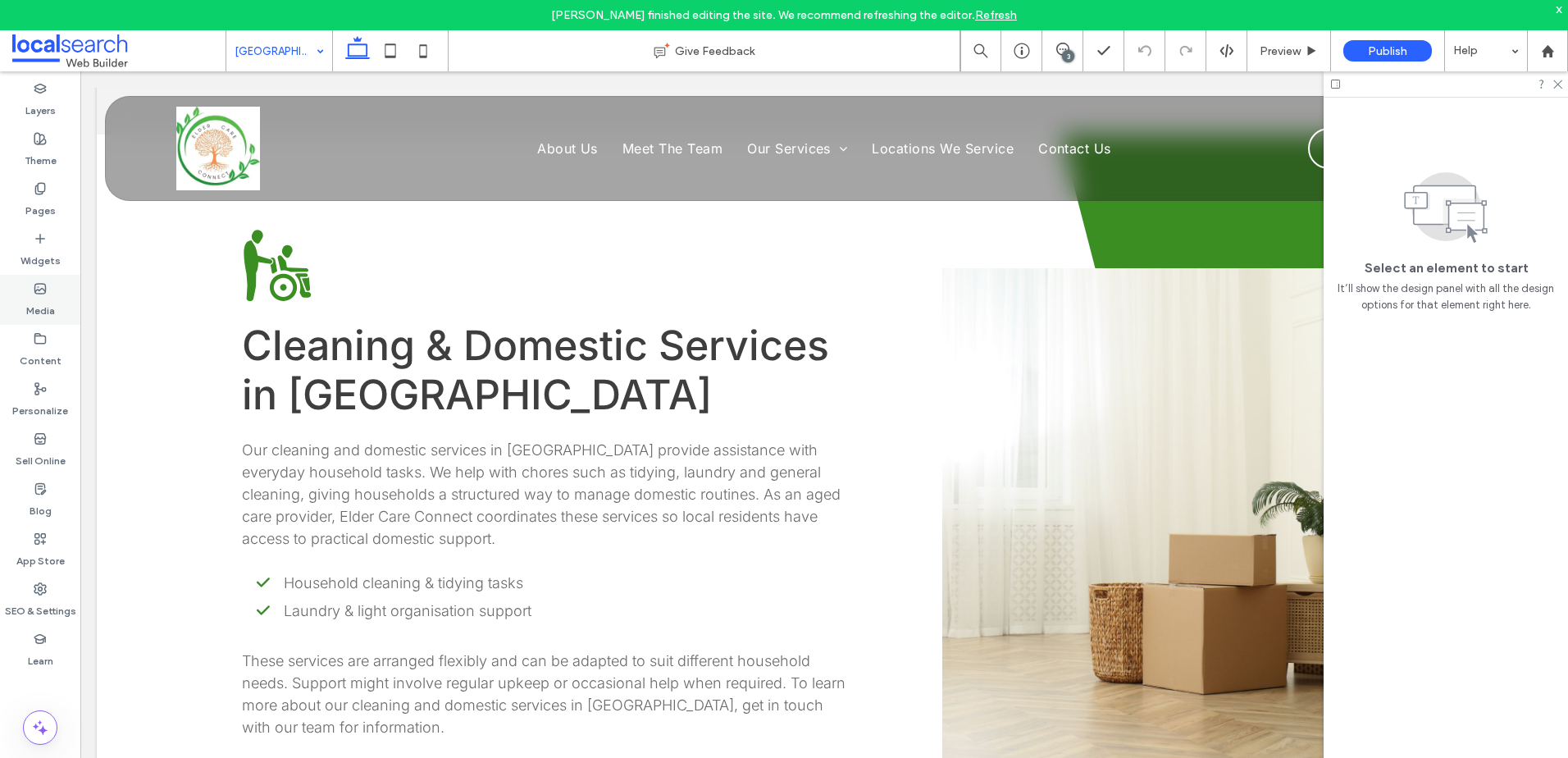
click label "Media"
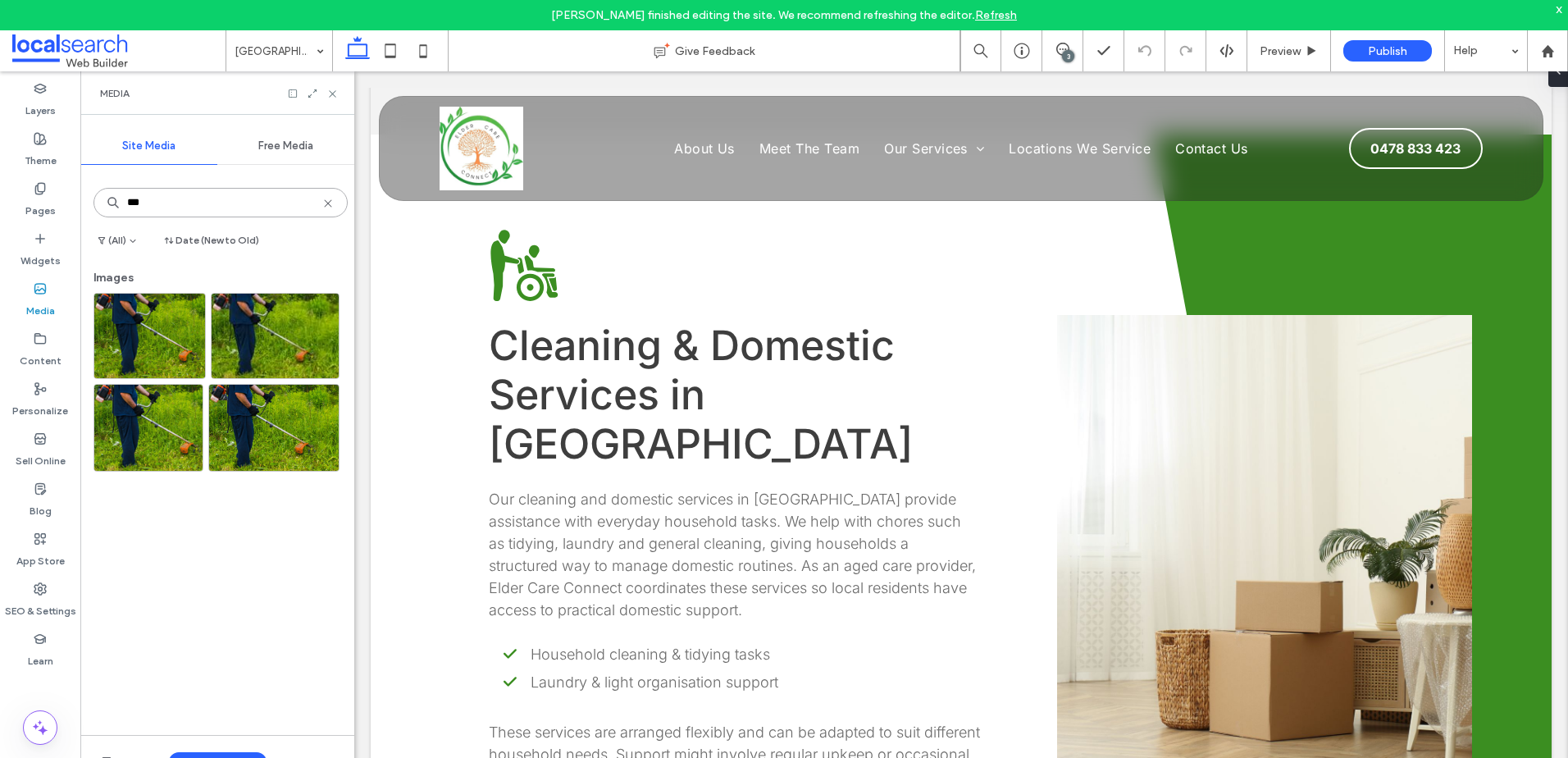
click at [303, 207] on input "***" at bounding box center [220, 202] width 254 height 30
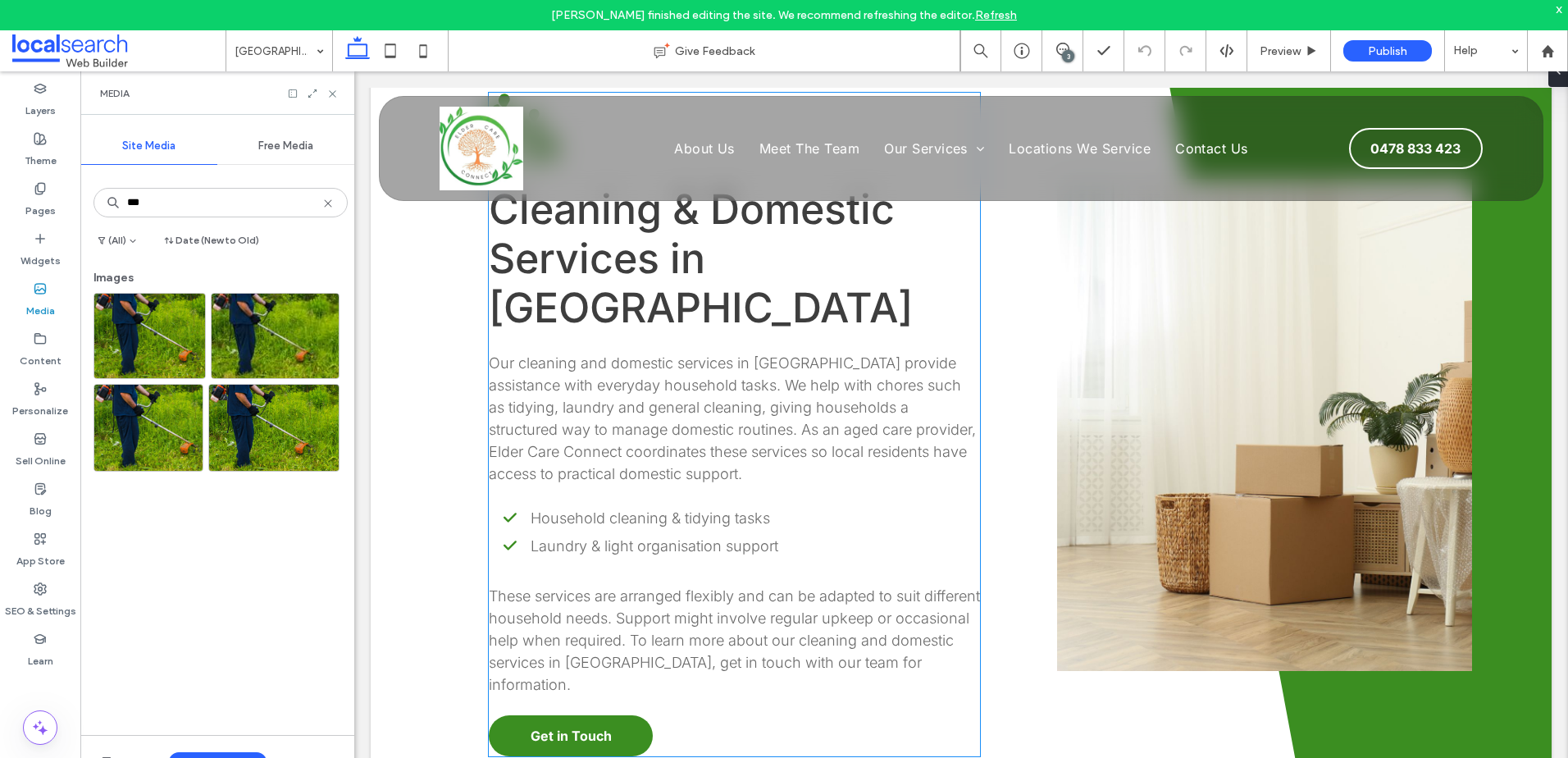
scroll to position [1230, 0]
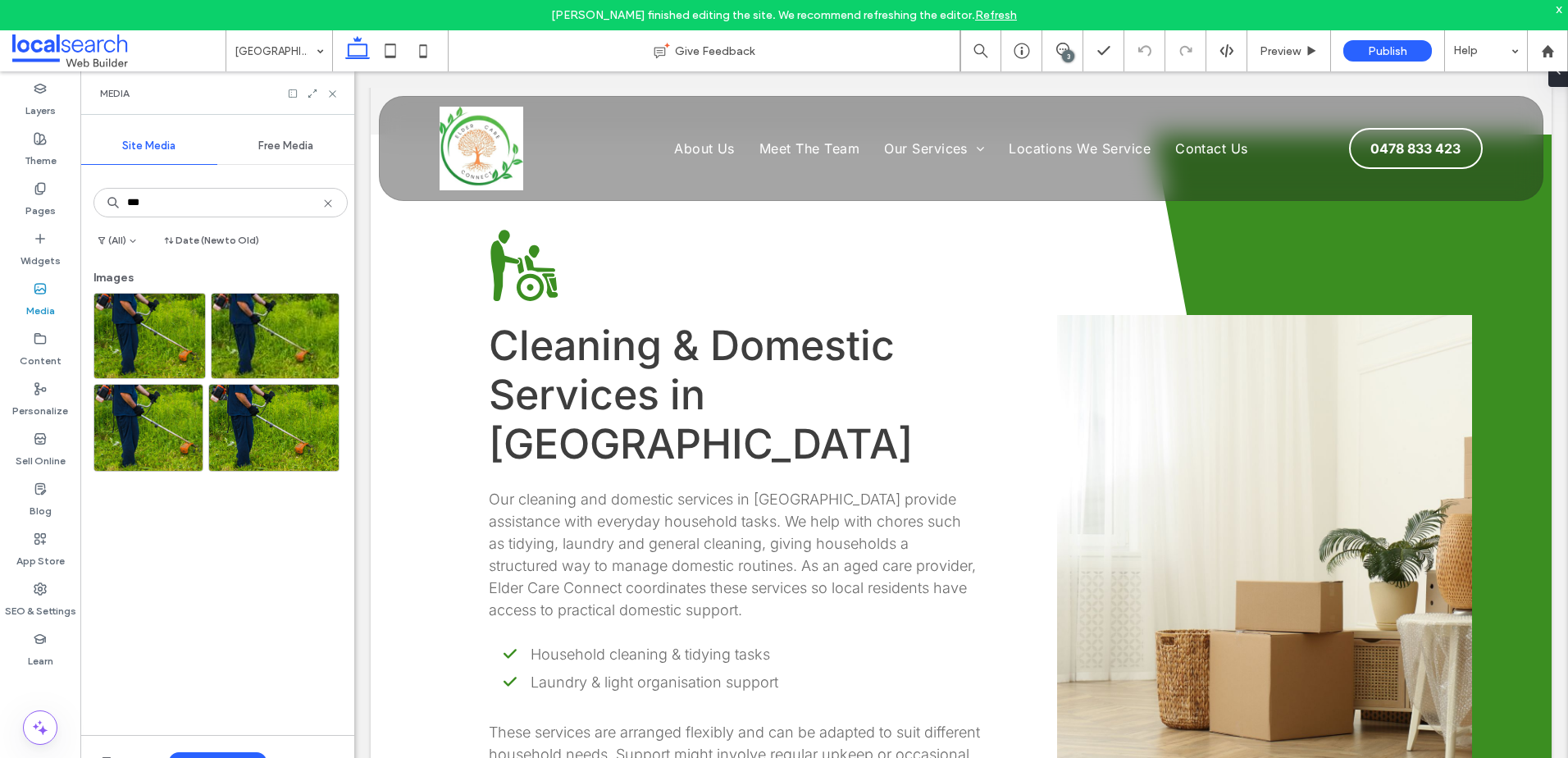
click at [321, 205] on icon at bounding box center [328, 203] width 13 height 13
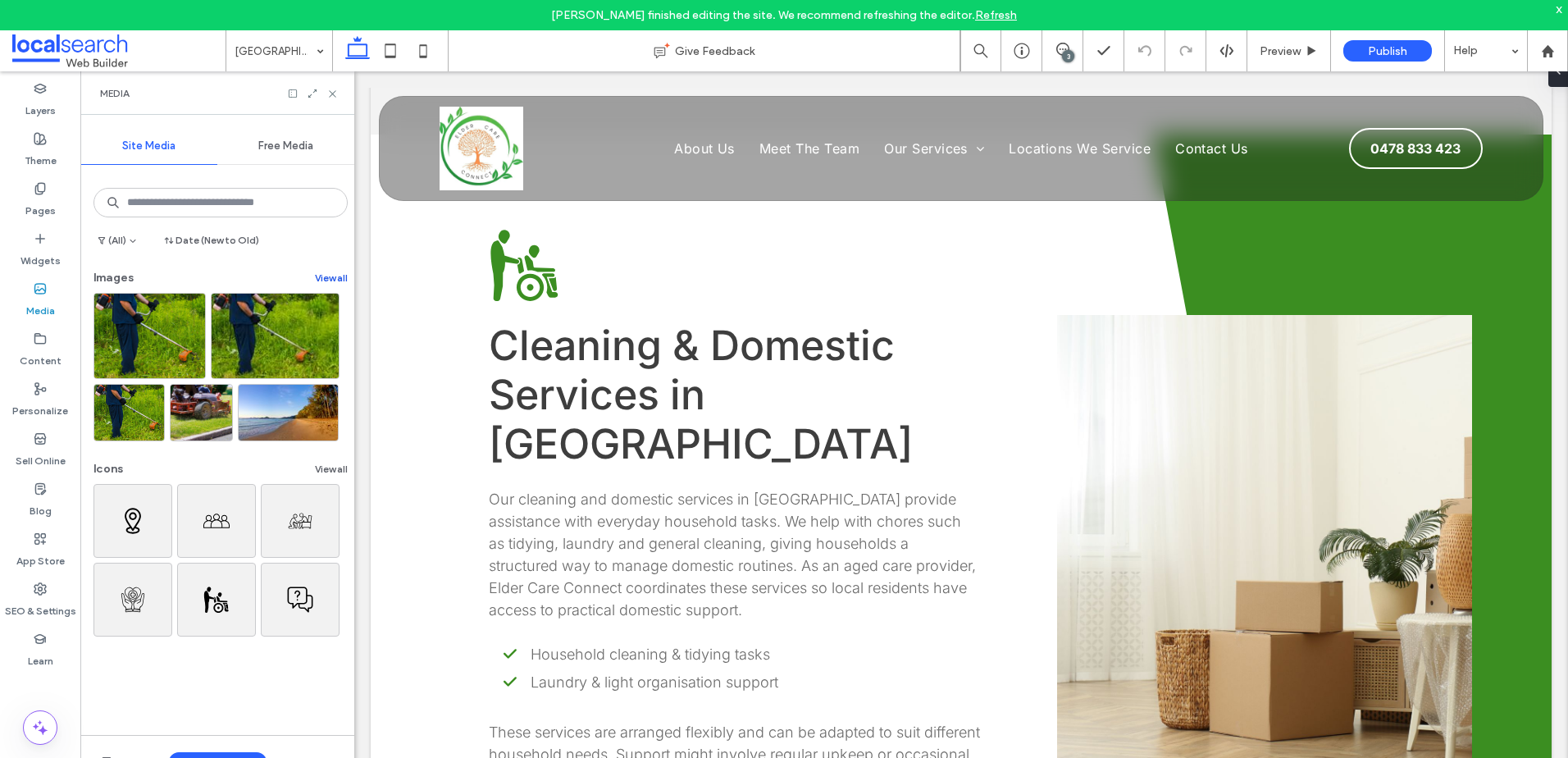
click at [316, 270] on button "View all" at bounding box center [331, 277] width 33 height 19
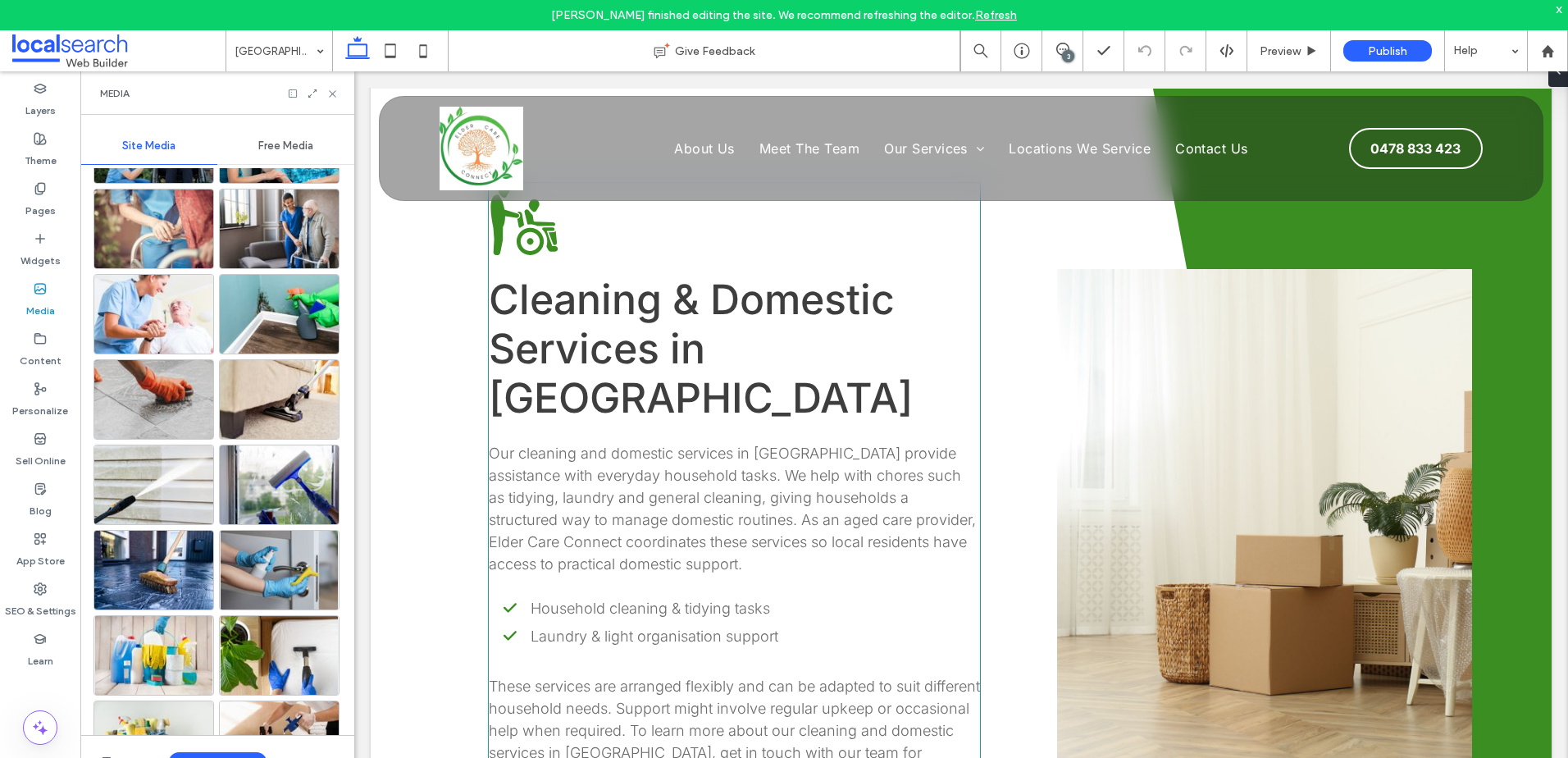
scroll to position [1312, 0]
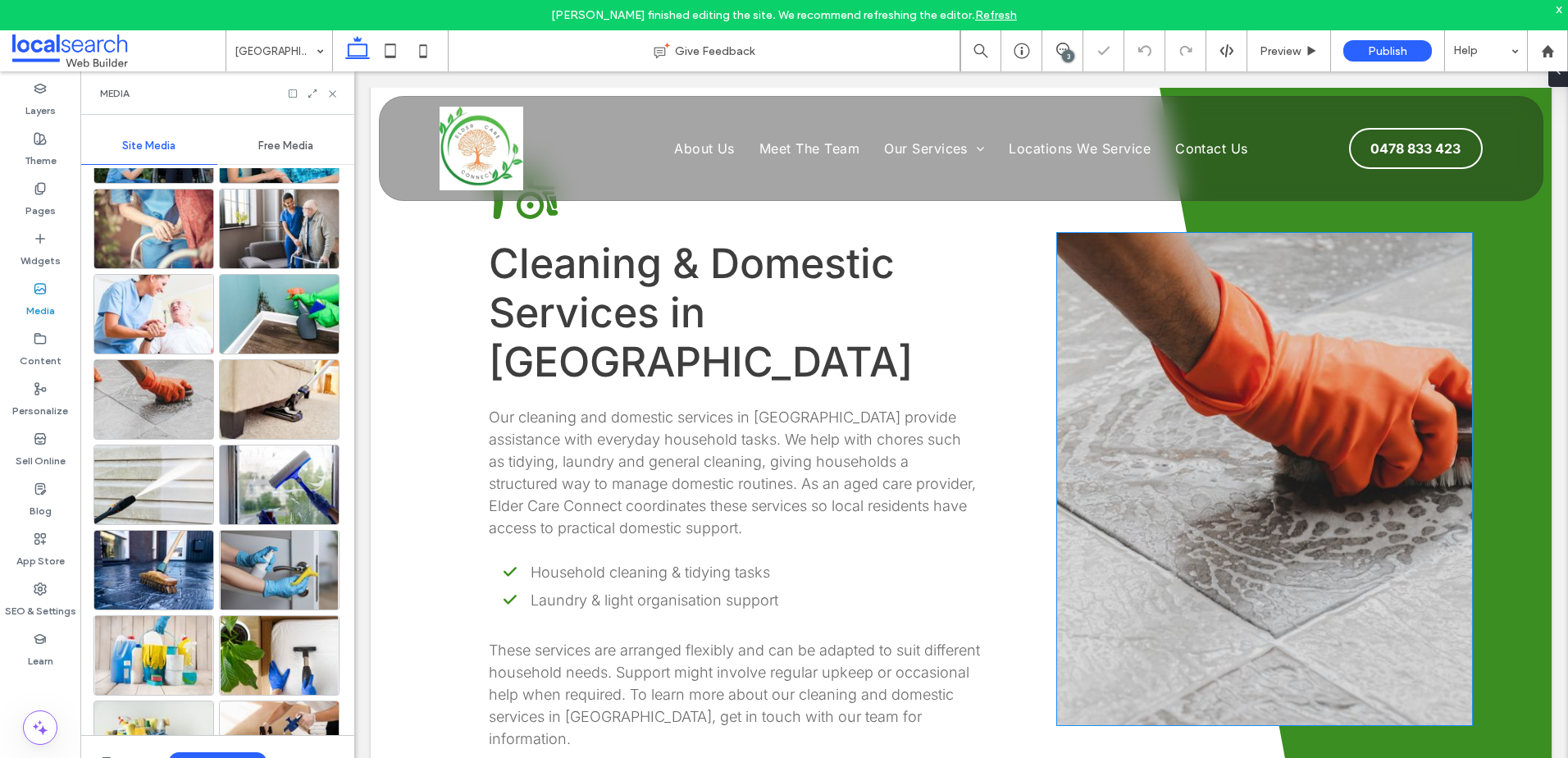
click at [1240, 483] on link at bounding box center [1265, 478] width 415 height 492
click at [1443, 483] on link at bounding box center [1265, 478] width 415 height 492
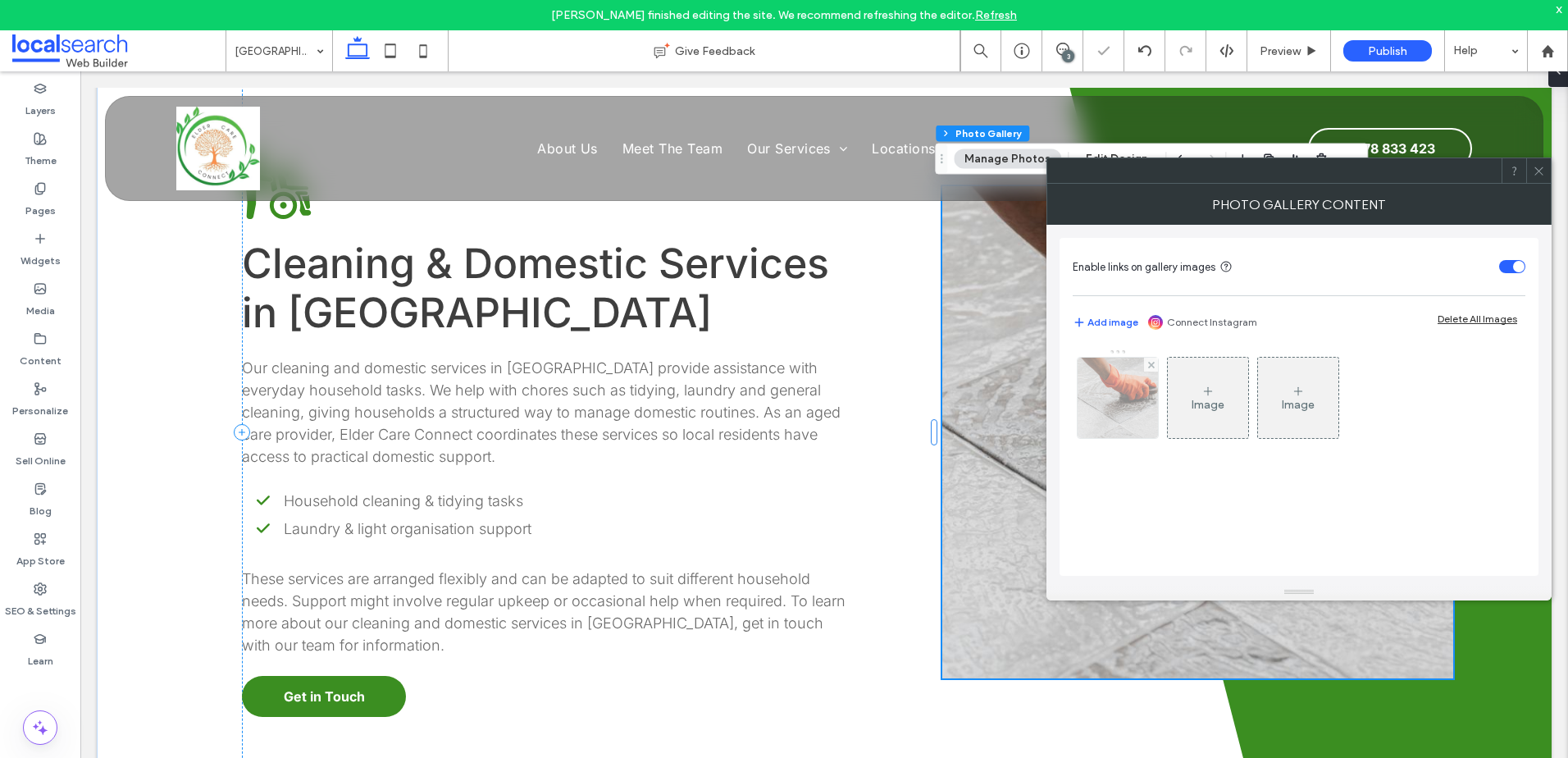
click at [1095, 388] on img at bounding box center [1118, 397] width 121 height 80
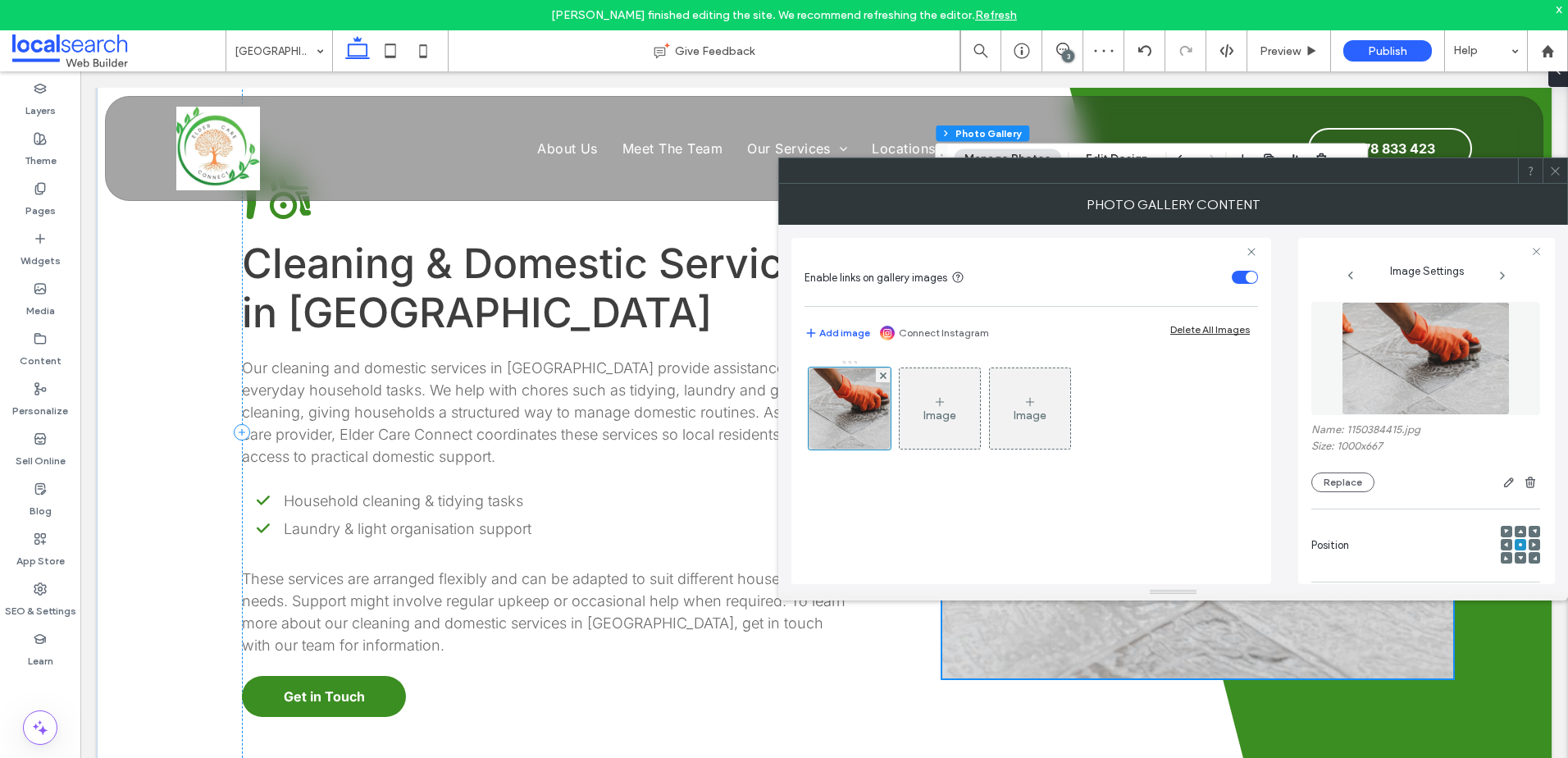
click at [1533, 544] on use at bounding box center [1534, 545] width 4 height 5
click at [1560, 167] on use at bounding box center [1555, 170] width 8 height 8
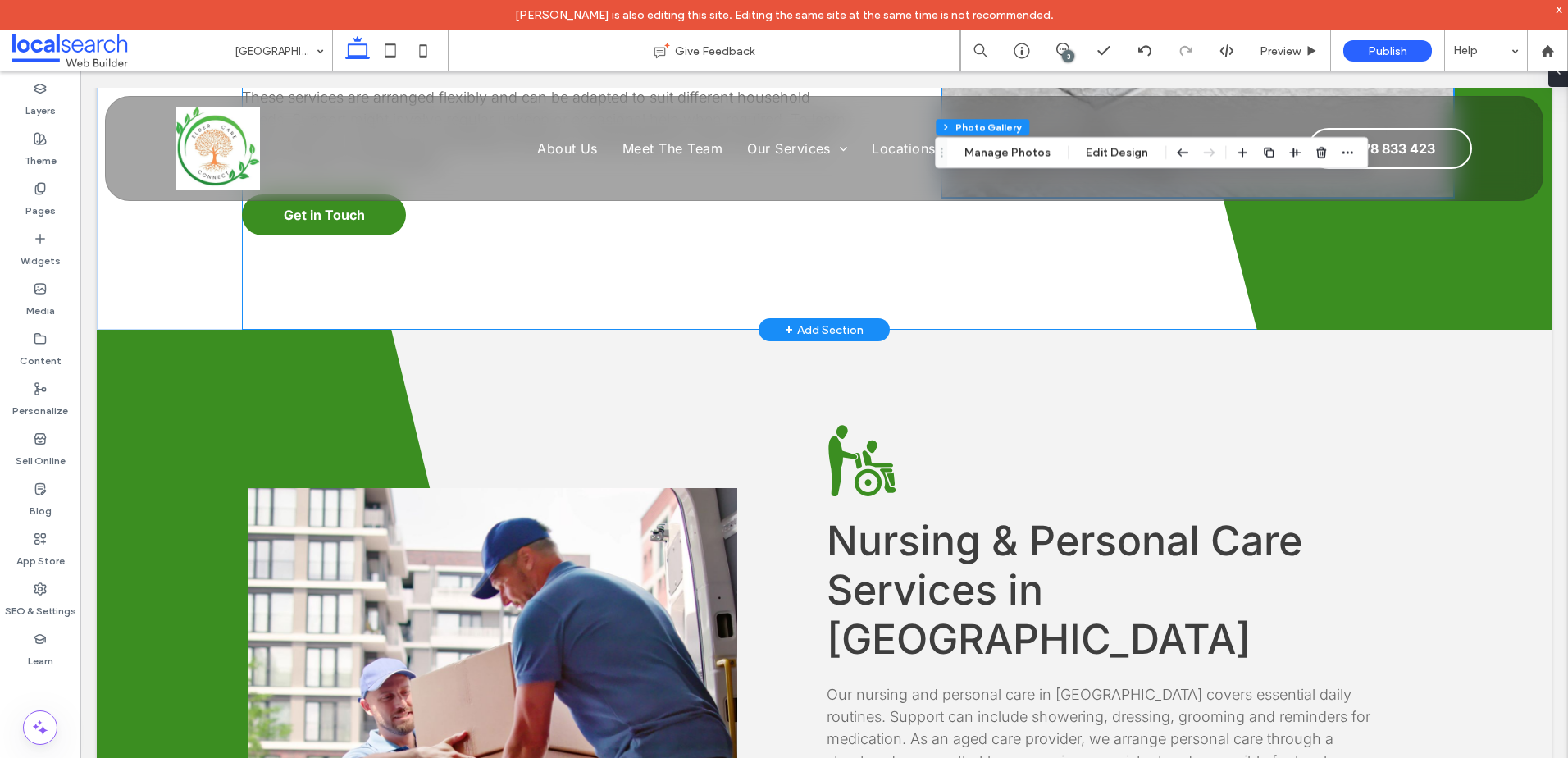
scroll to position [1968, 0]
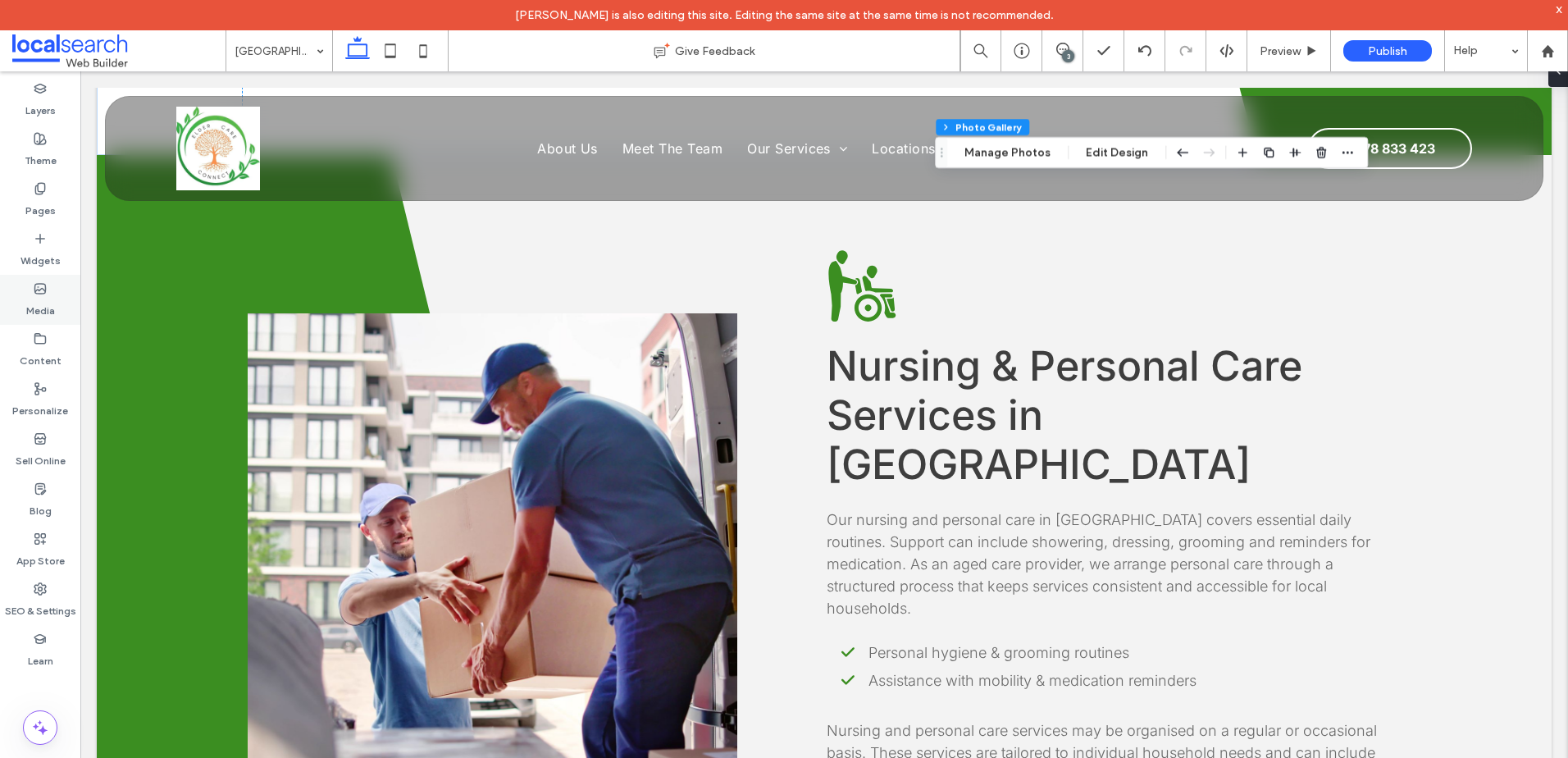
click at [21, 287] on div "Media" at bounding box center [40, 299] width 80 height 50
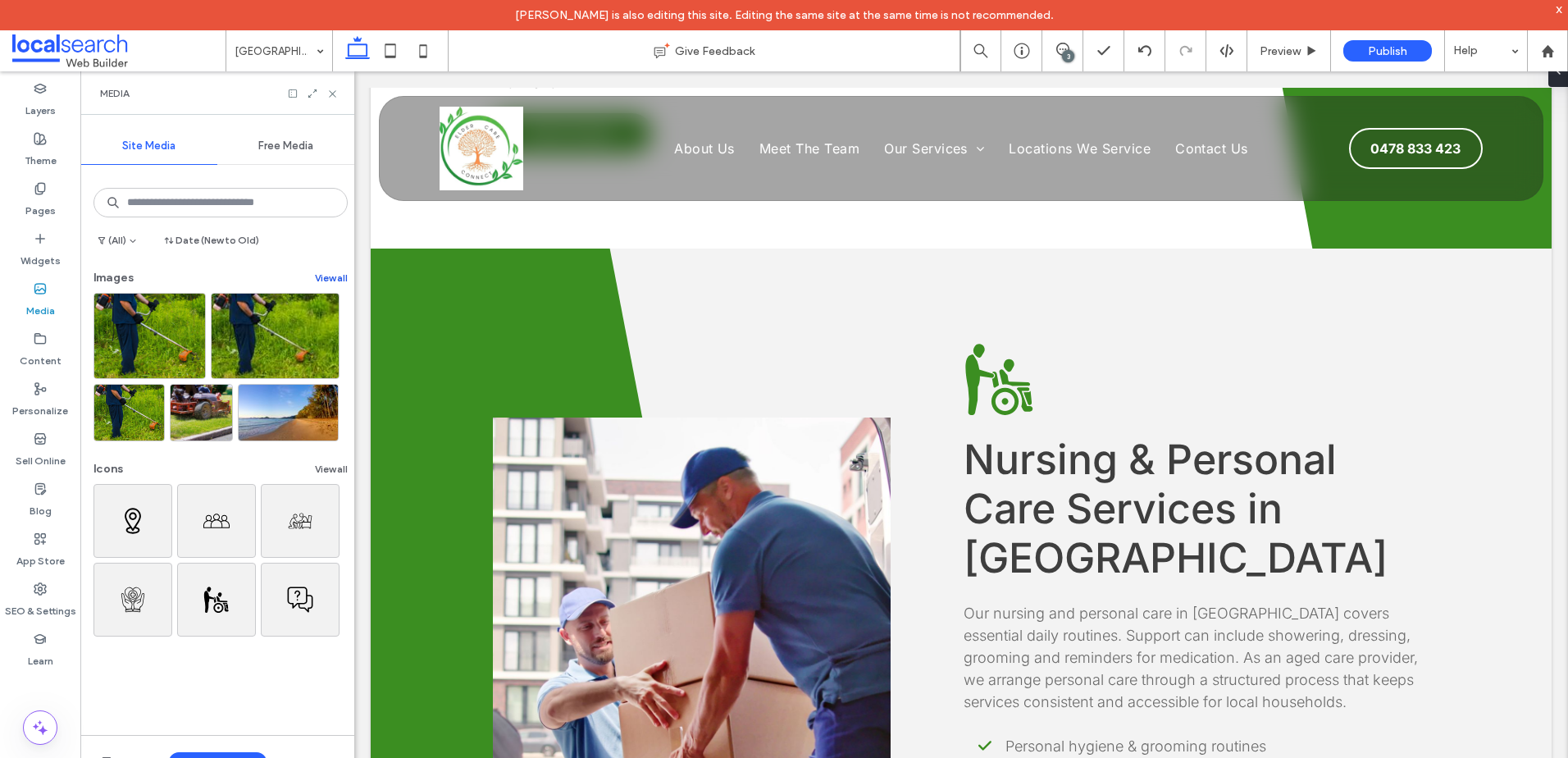
click at [327, 271] on button "View all" at bounding box center [331, 277] width 33 height 19
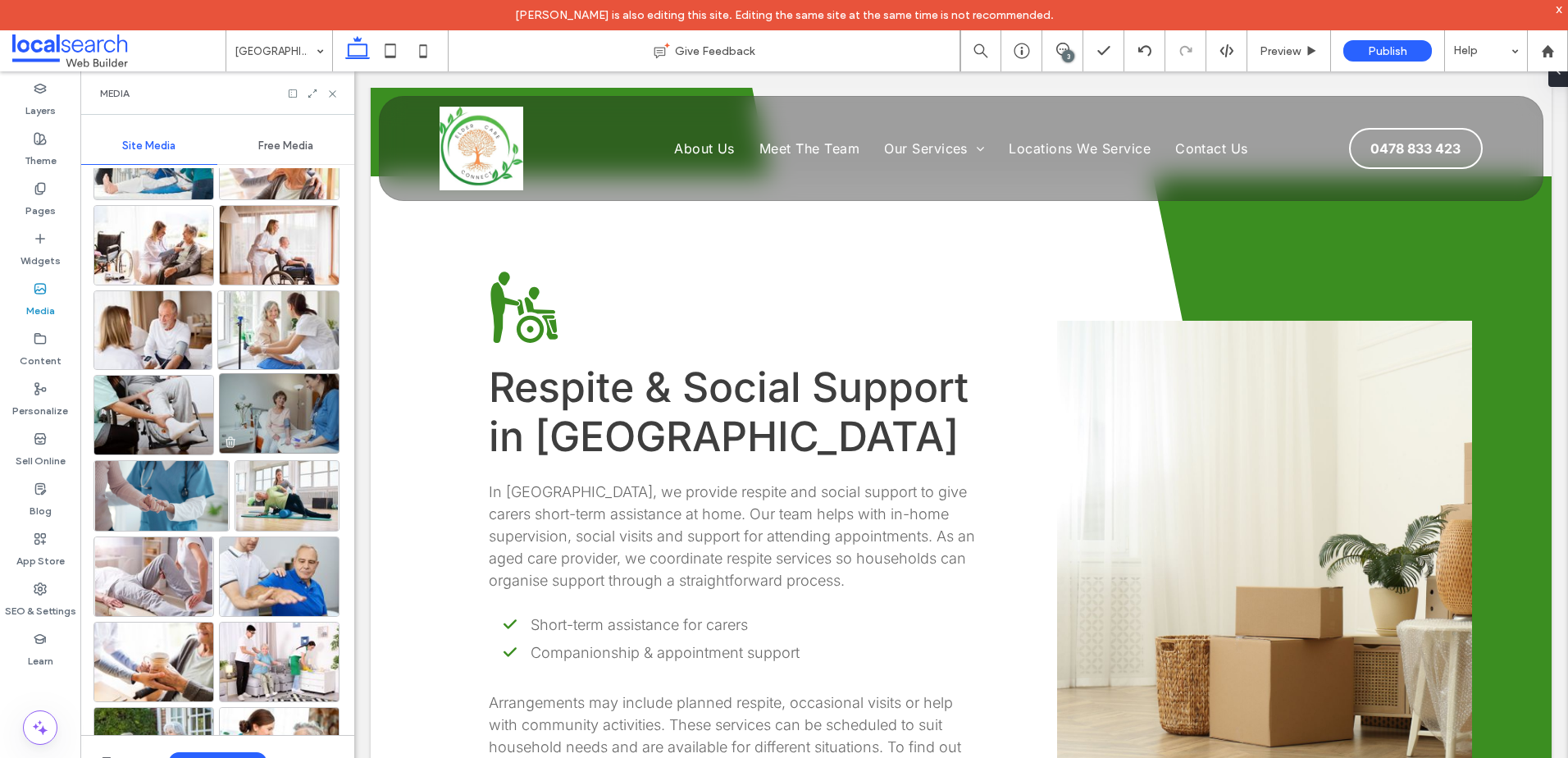
scroll to position [950, 0]
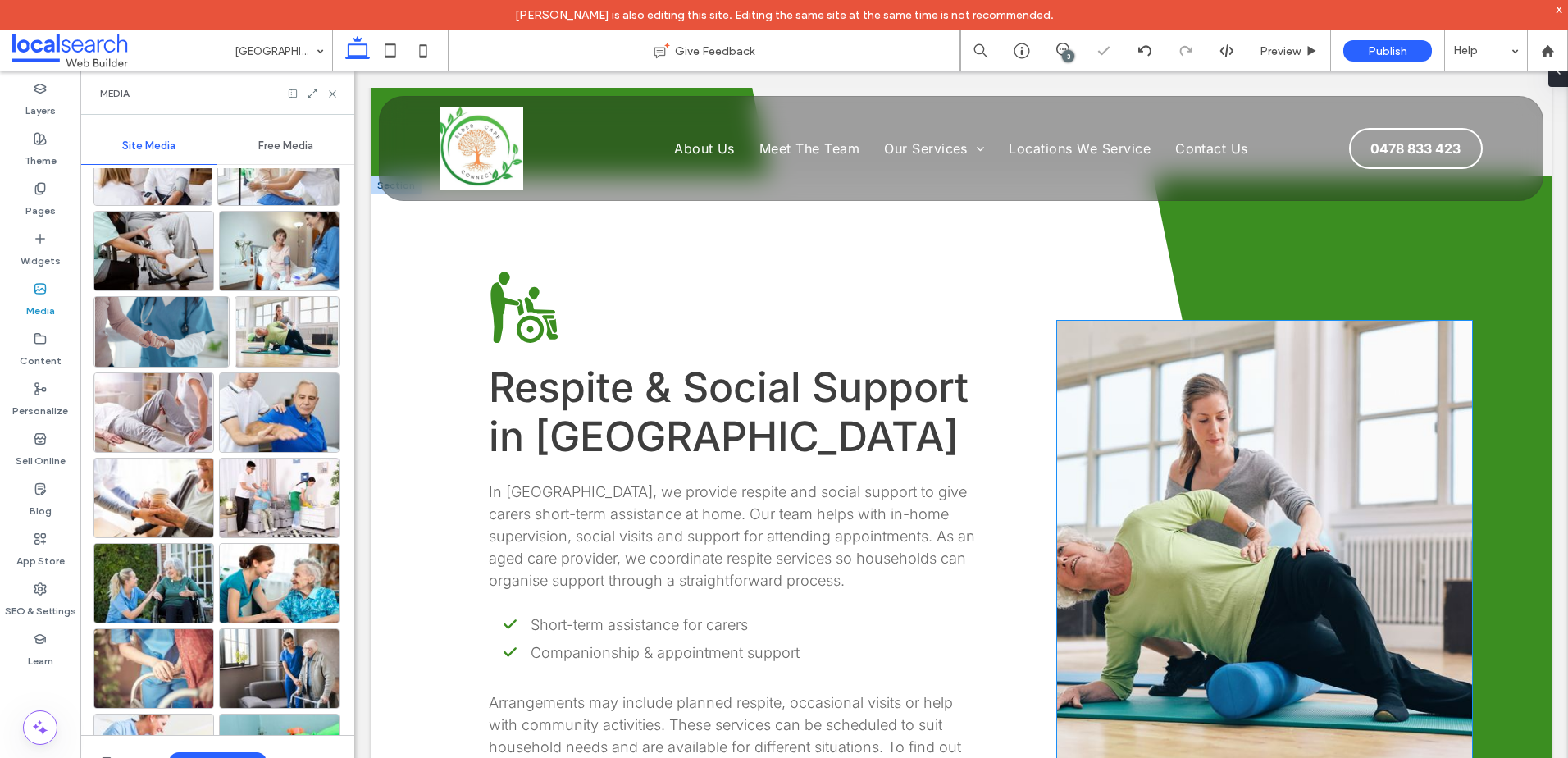
click at [1210, 487] on link at bounding box center [1265, 566] width 415 height 492
click at [1413, 487] on link at bounding box center [1265, 566] width 415 height 492
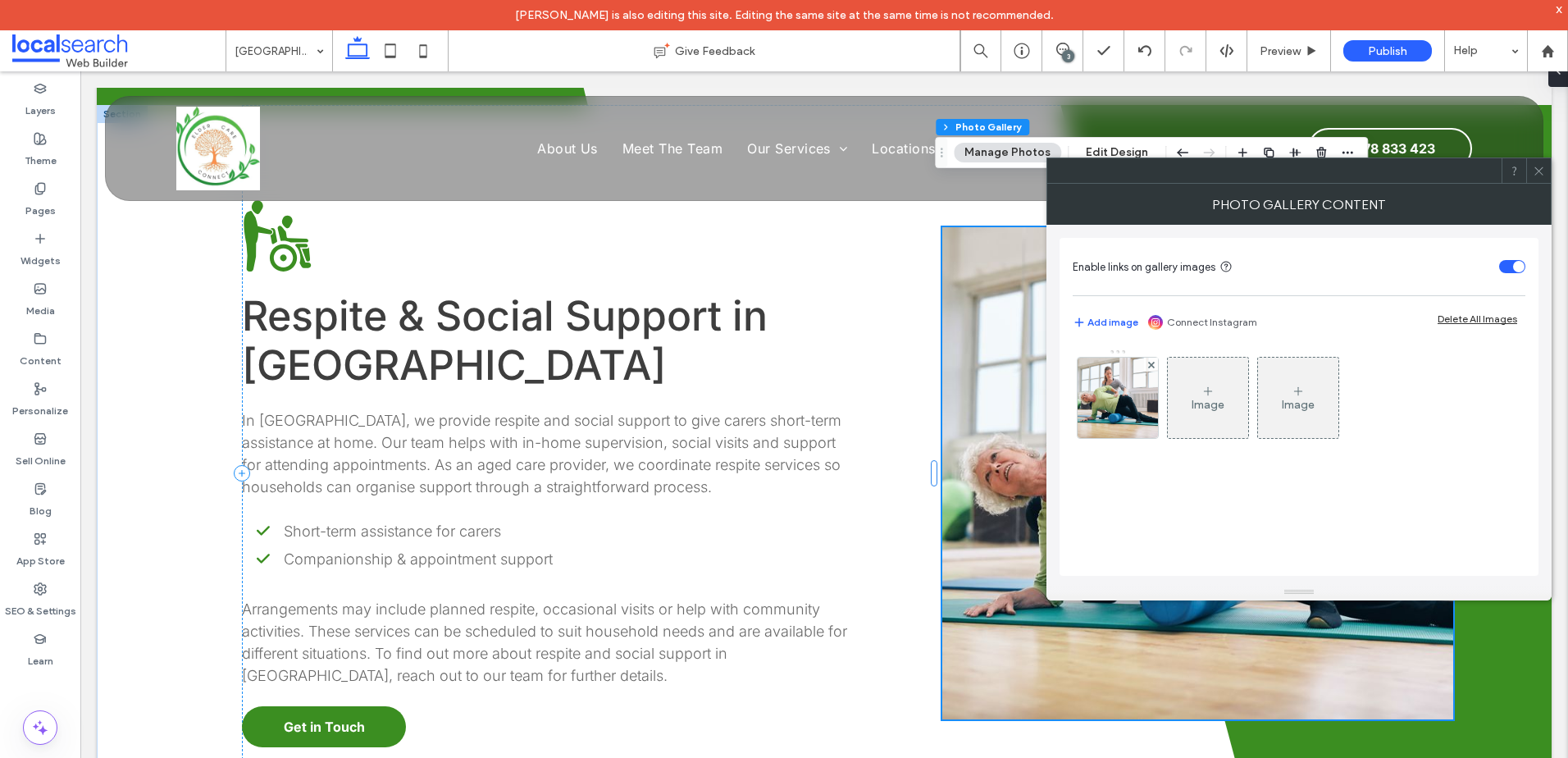
drag, startPoint x: 1534, startPoint y: 164, endPoint x: 1497, endPoint y: 199, distance: 50.9
click at [1534, 164] on icon at bounding box center [1539, 170] width 13 height 13
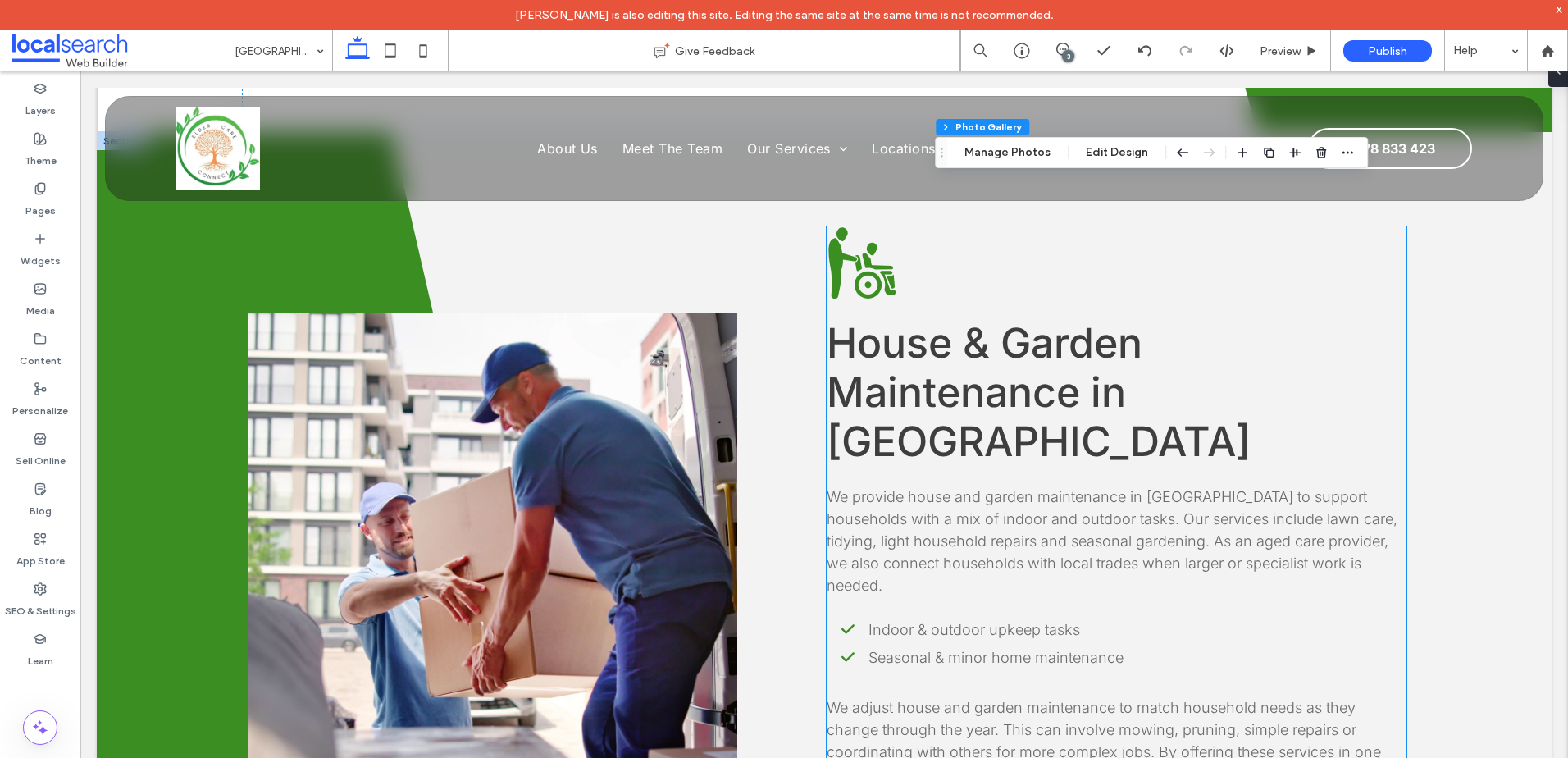
scroll to position [3563, 0]
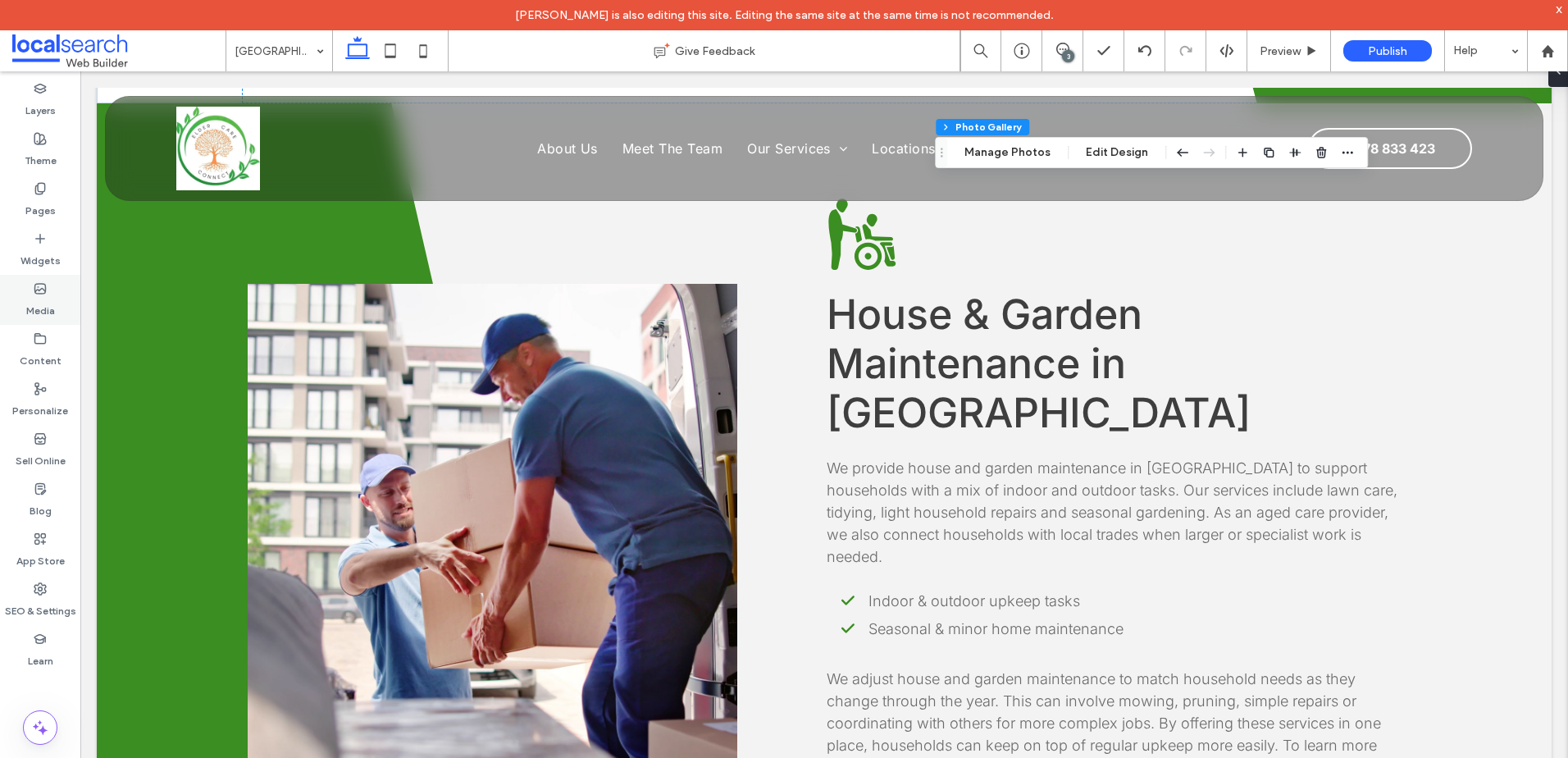
click at [46, 302] on label "Media" at bounding box center [40, 306] width 29 height 23
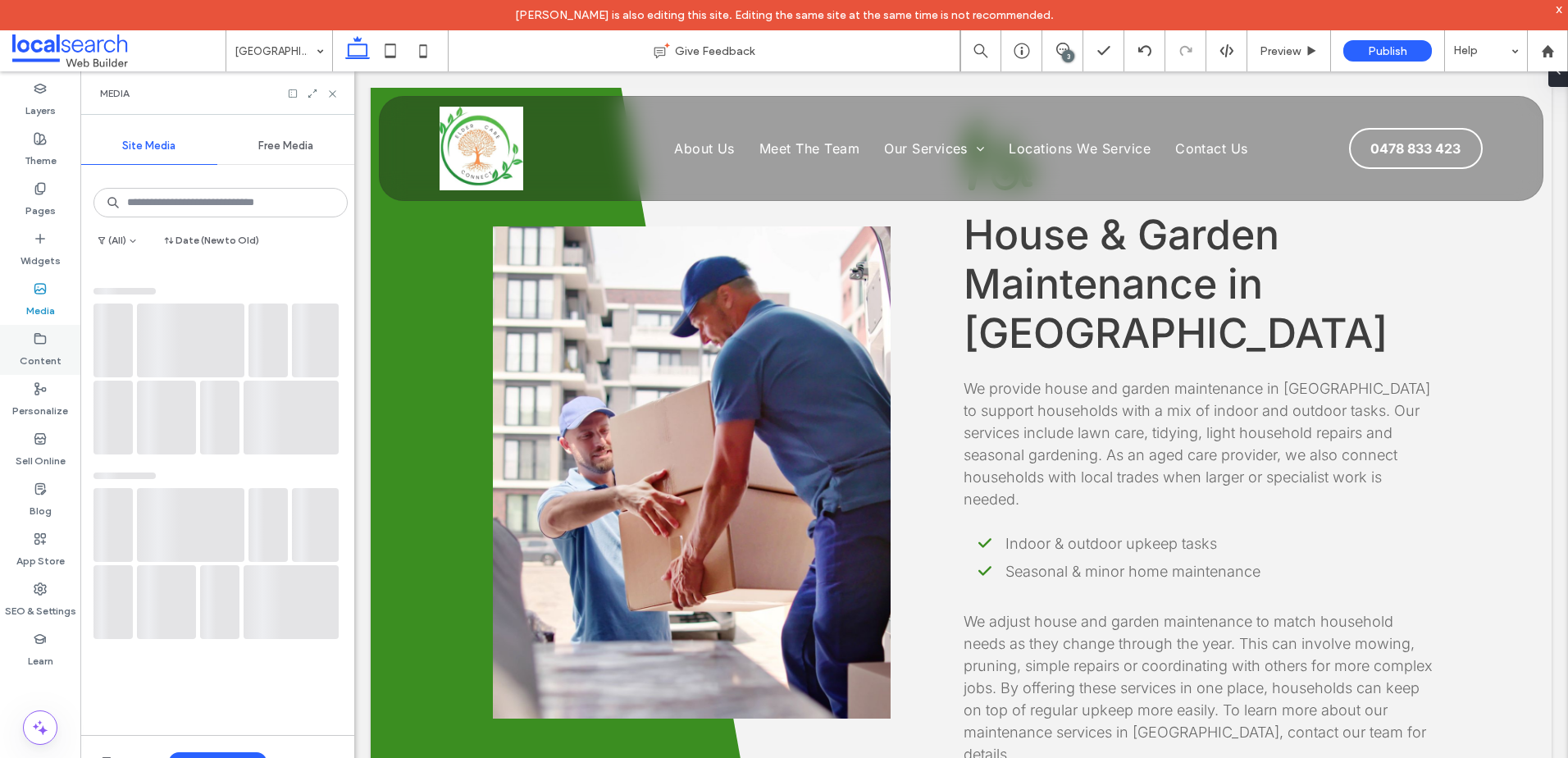
scroll to position [3814, 0]
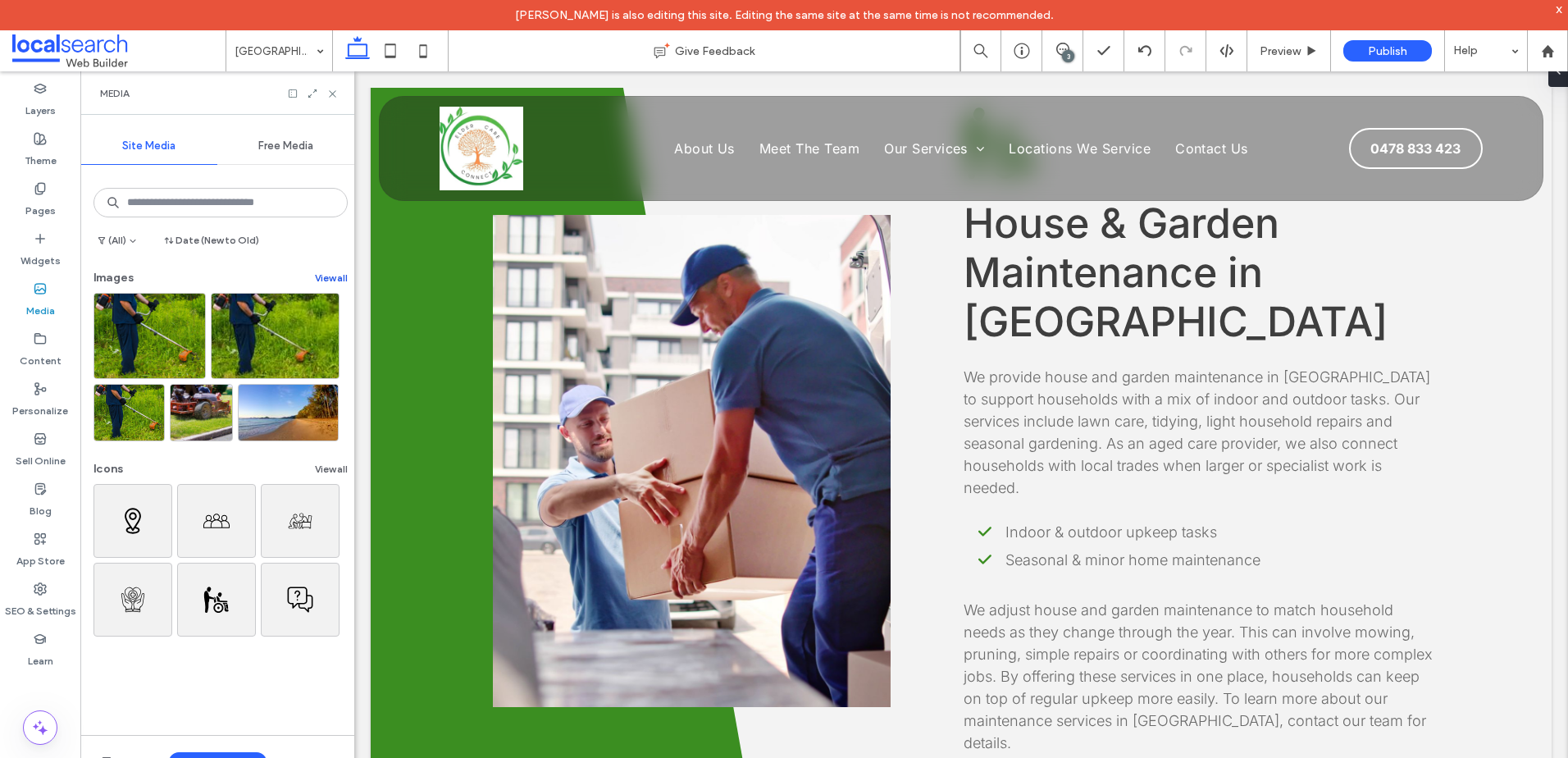
click at [329, 270] on button "View all" at bounding box center [331, 277] width 33 height 19
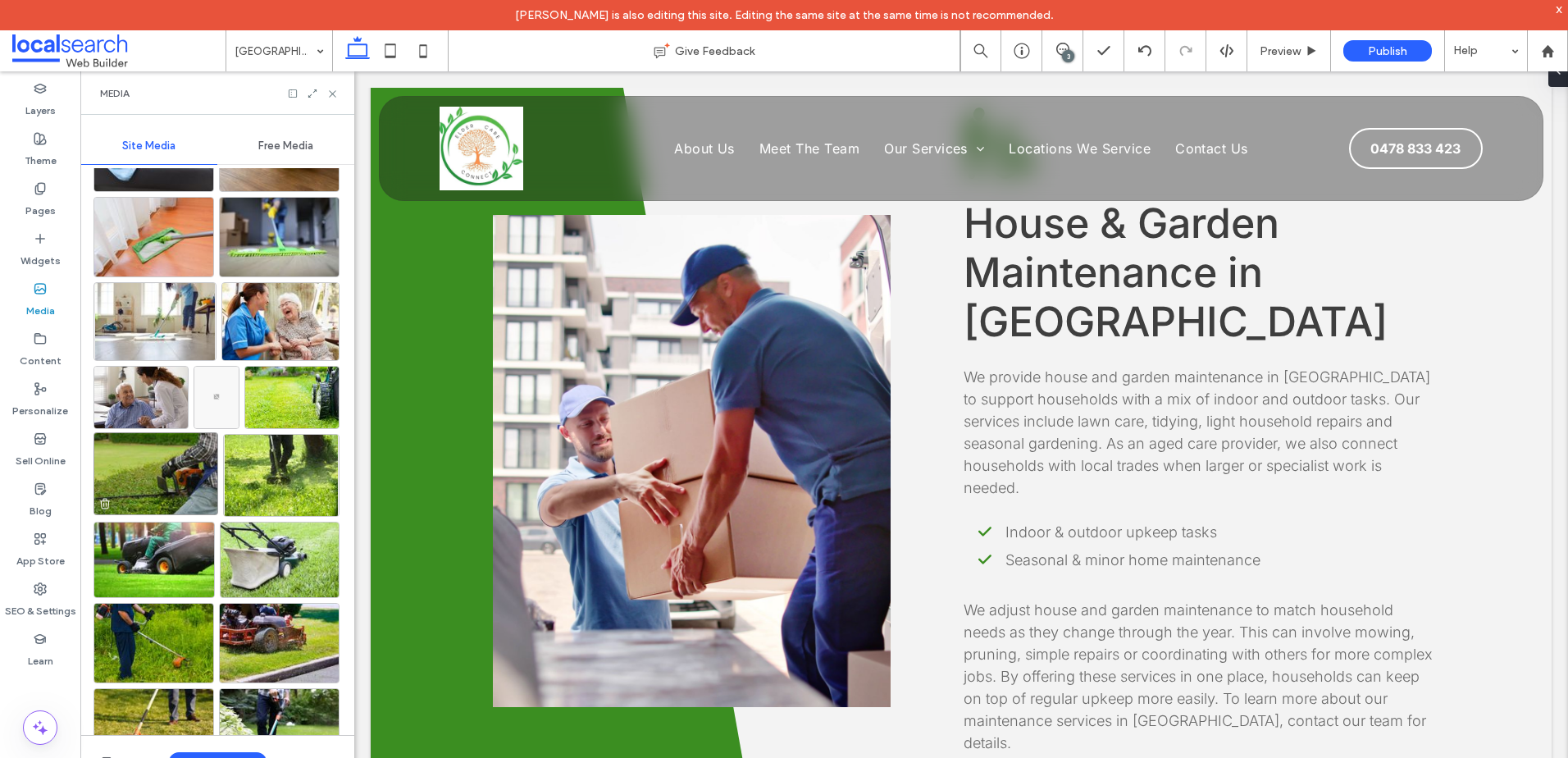
scroll to position [2379, 0]
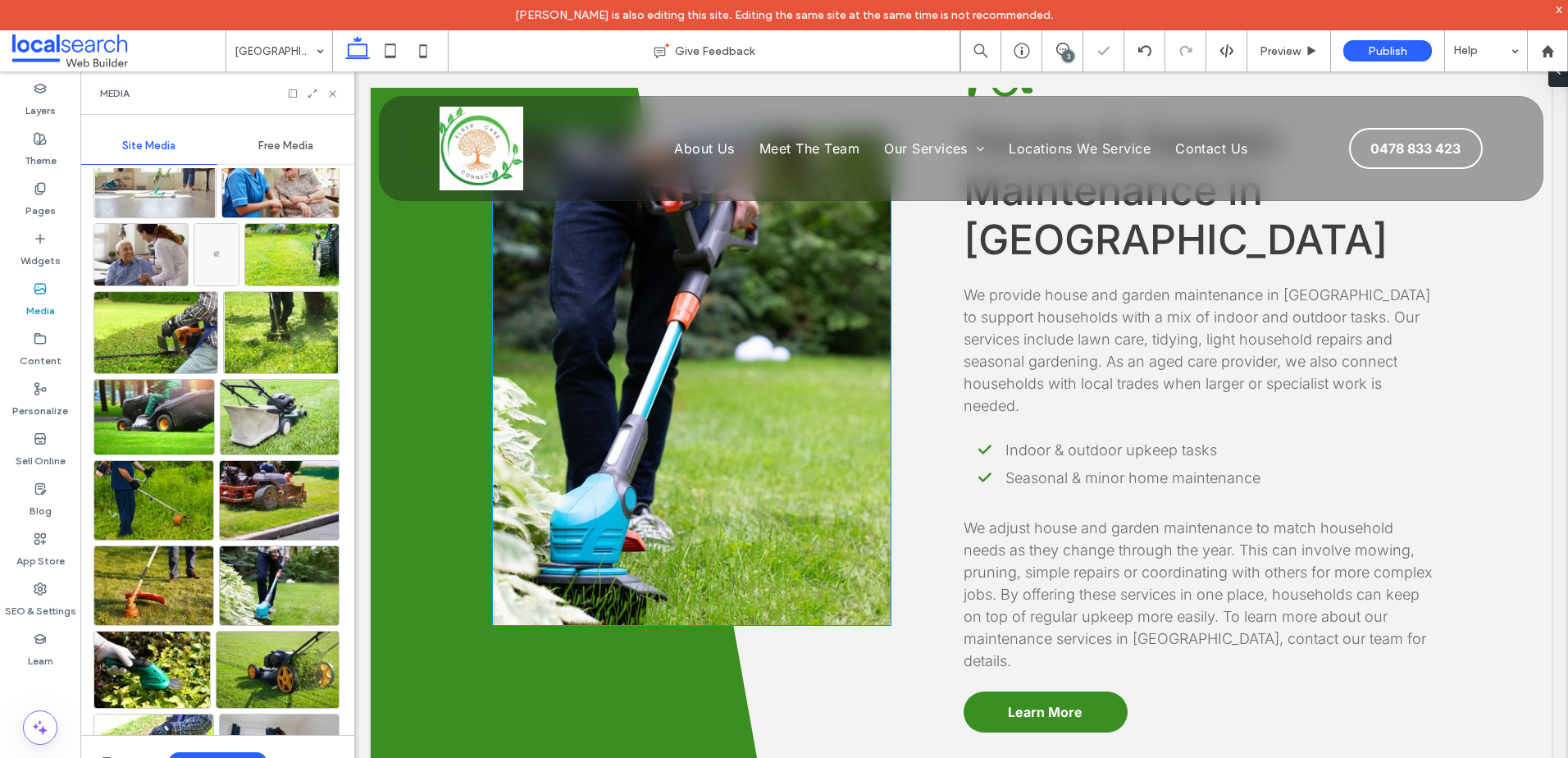
click at [641, 438] on link at bounding box center [692, 379] width 398 height 492
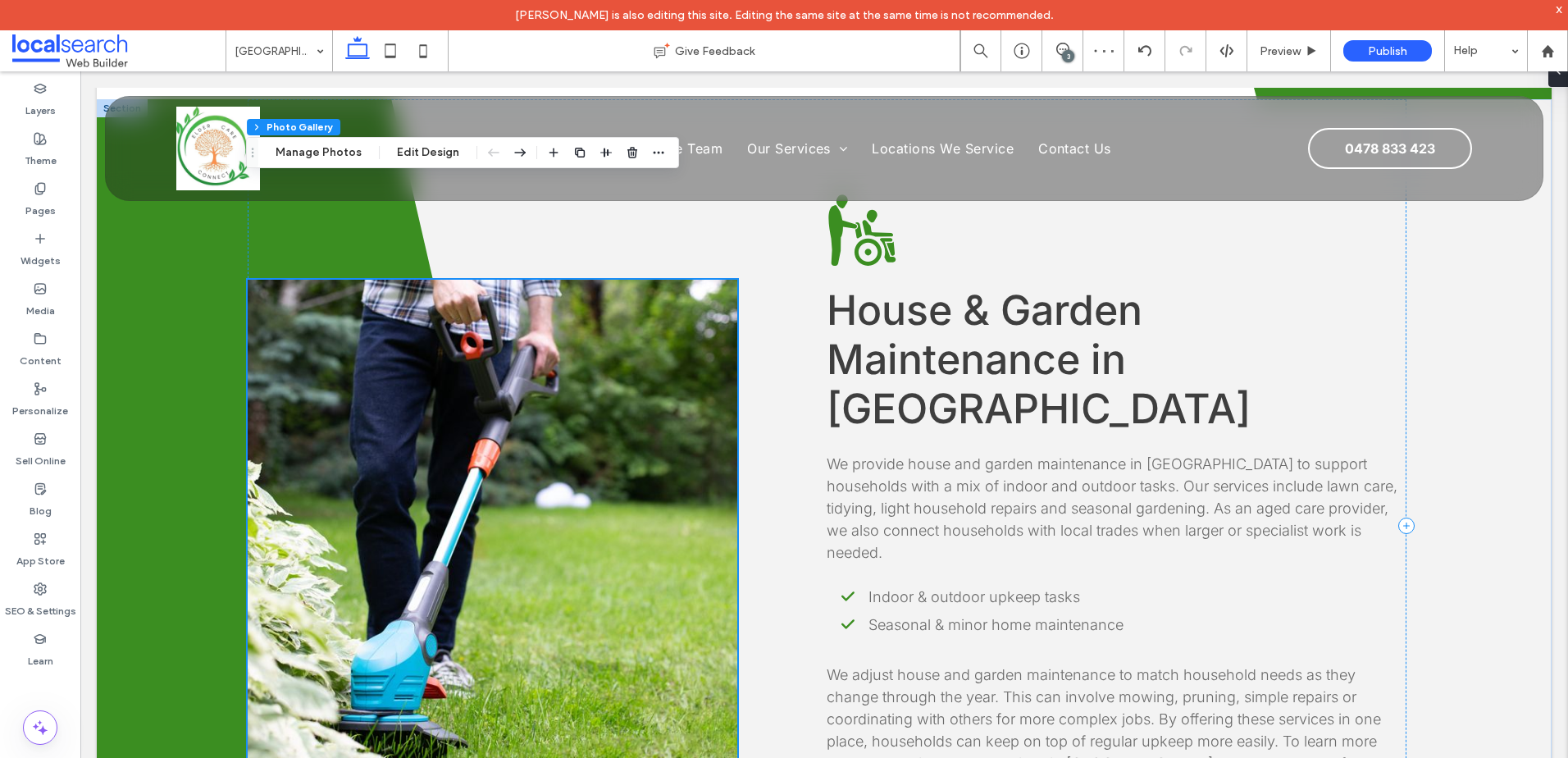
scroll to position [3481, 0]
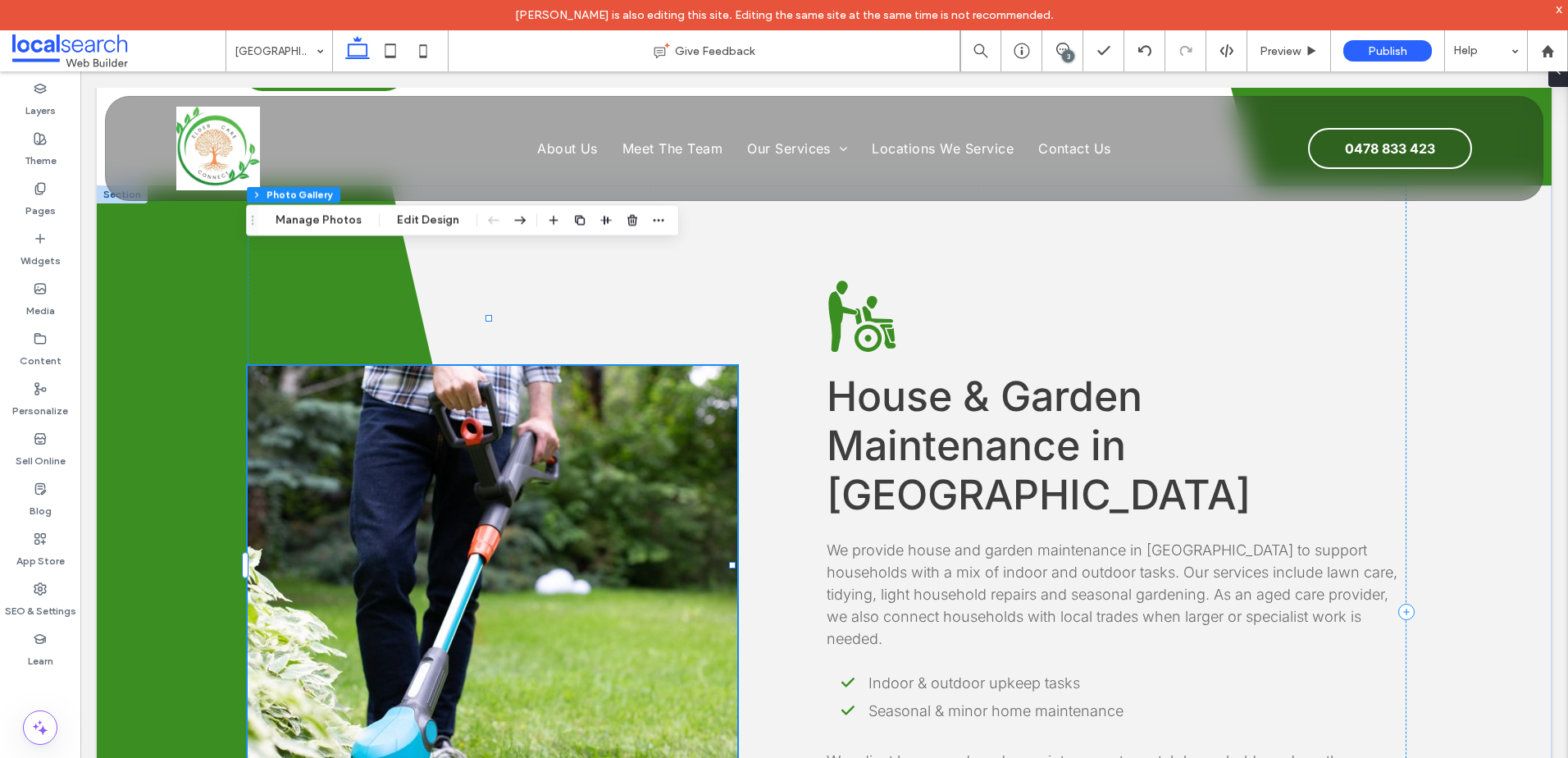
click at [337, 223] on button "Manage Photos" at bounding box center [318, 220] width 107 height 19
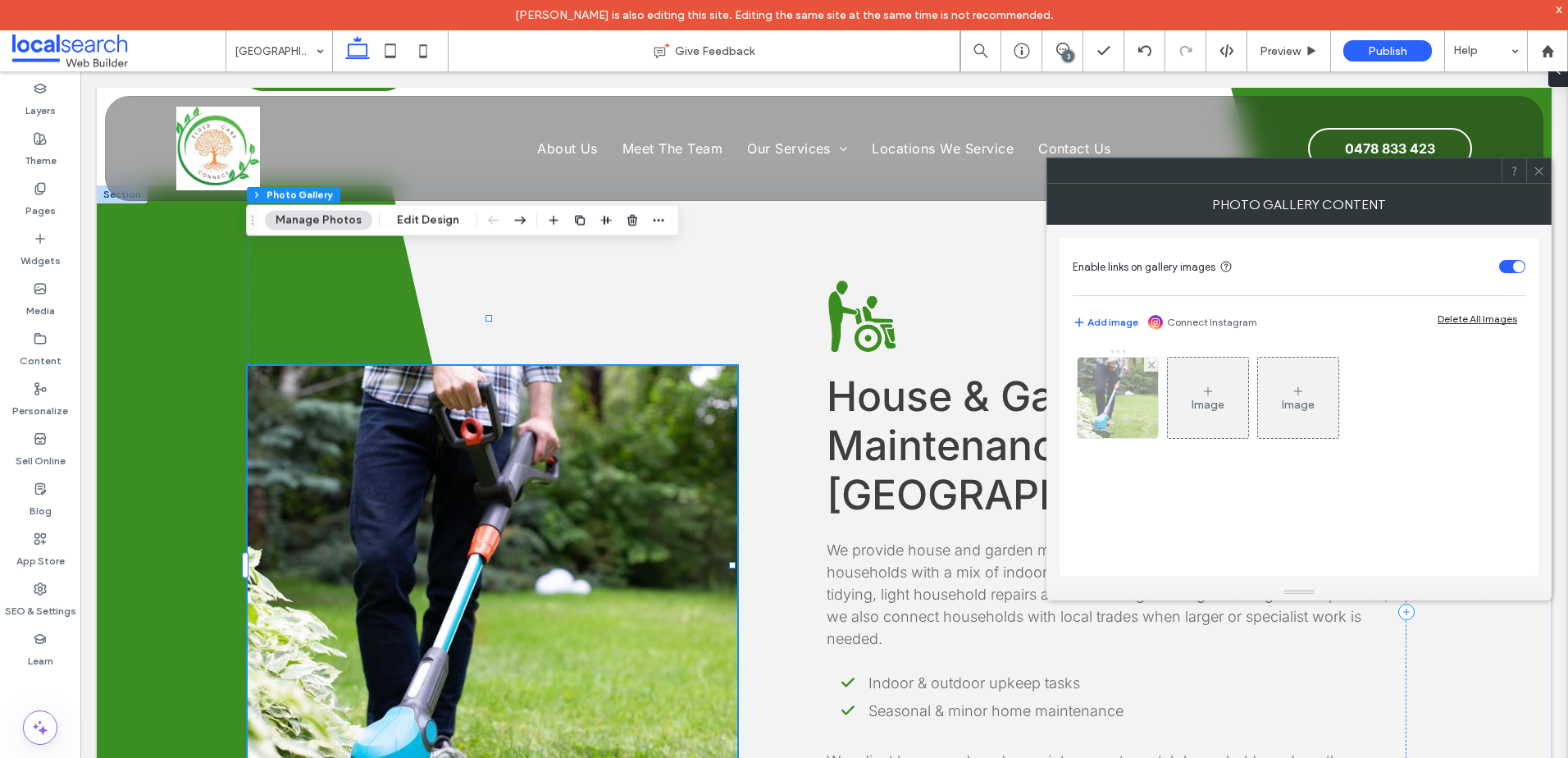
drag, startPoint x: 1115, startPoint y: 412, endPoint x: 1158, endPoint y: 411, distance: 43.0
click at [1115, 411] on img at bounding box center [1118, 397] width 121 height 80
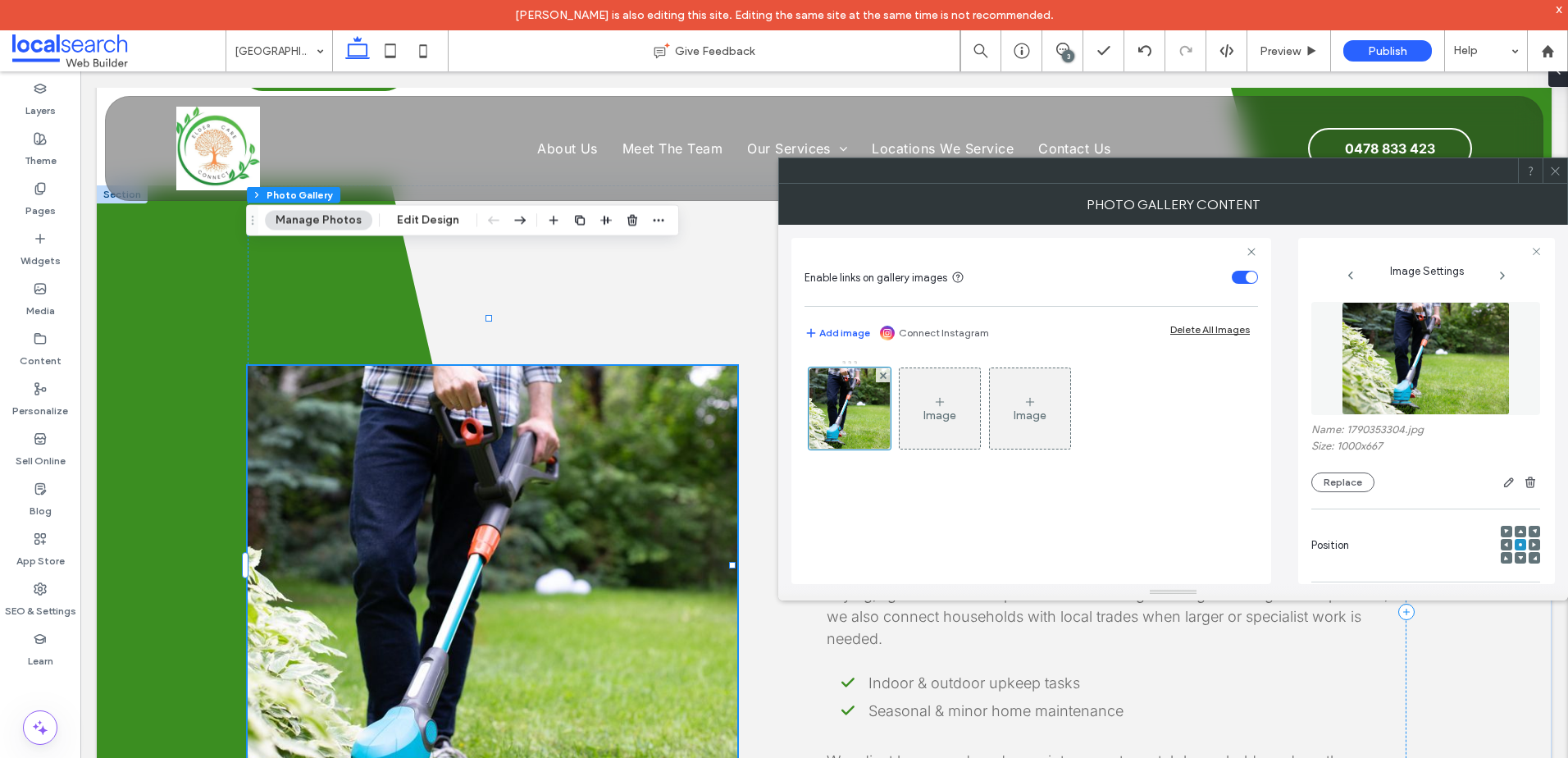
click at [1505, 546] on icon at bounding box center [1507, 545] width 5 height 5
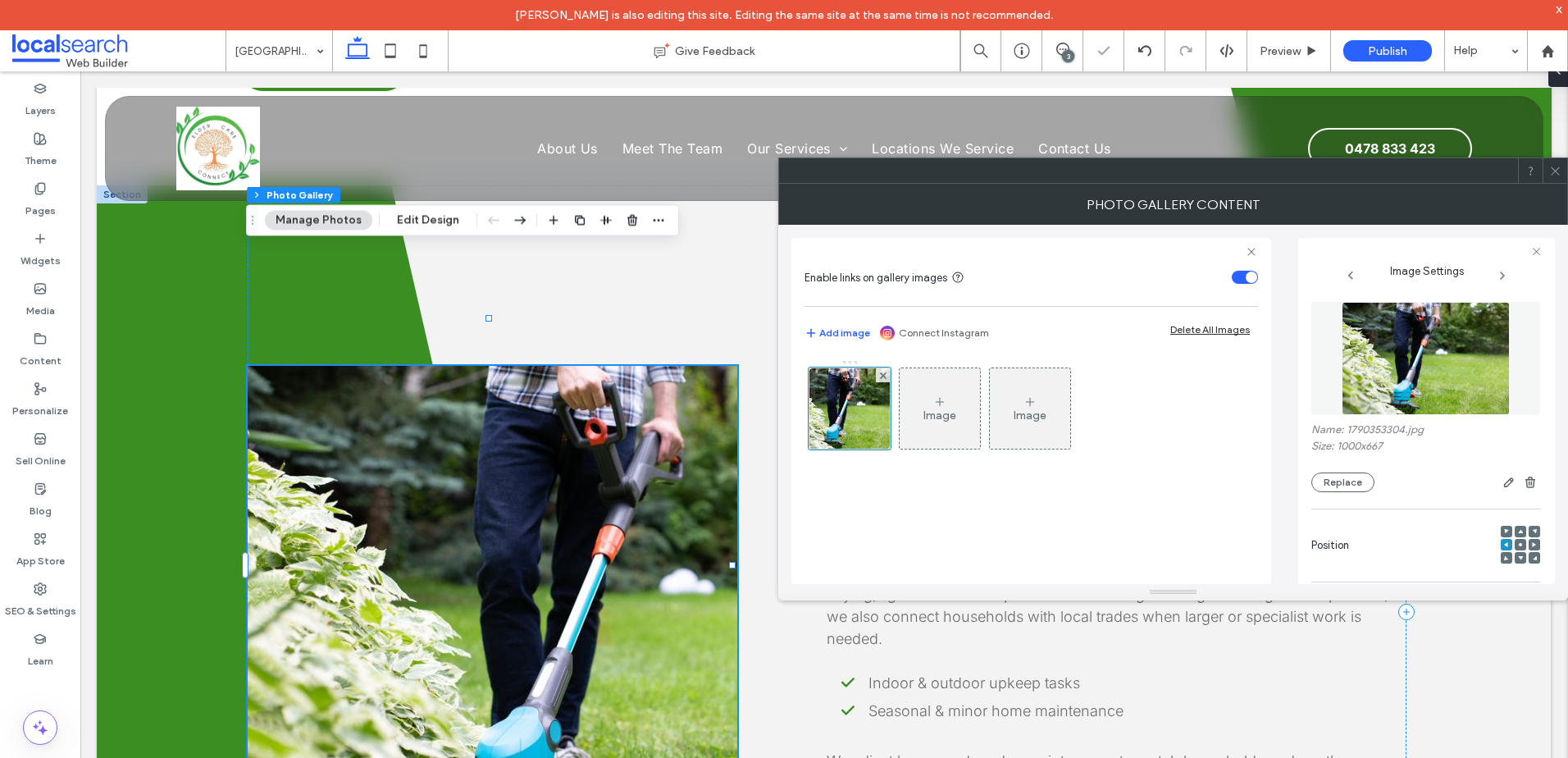
click at [1555, 169] on use at bounding box center [1555, 170] width 8 height 8
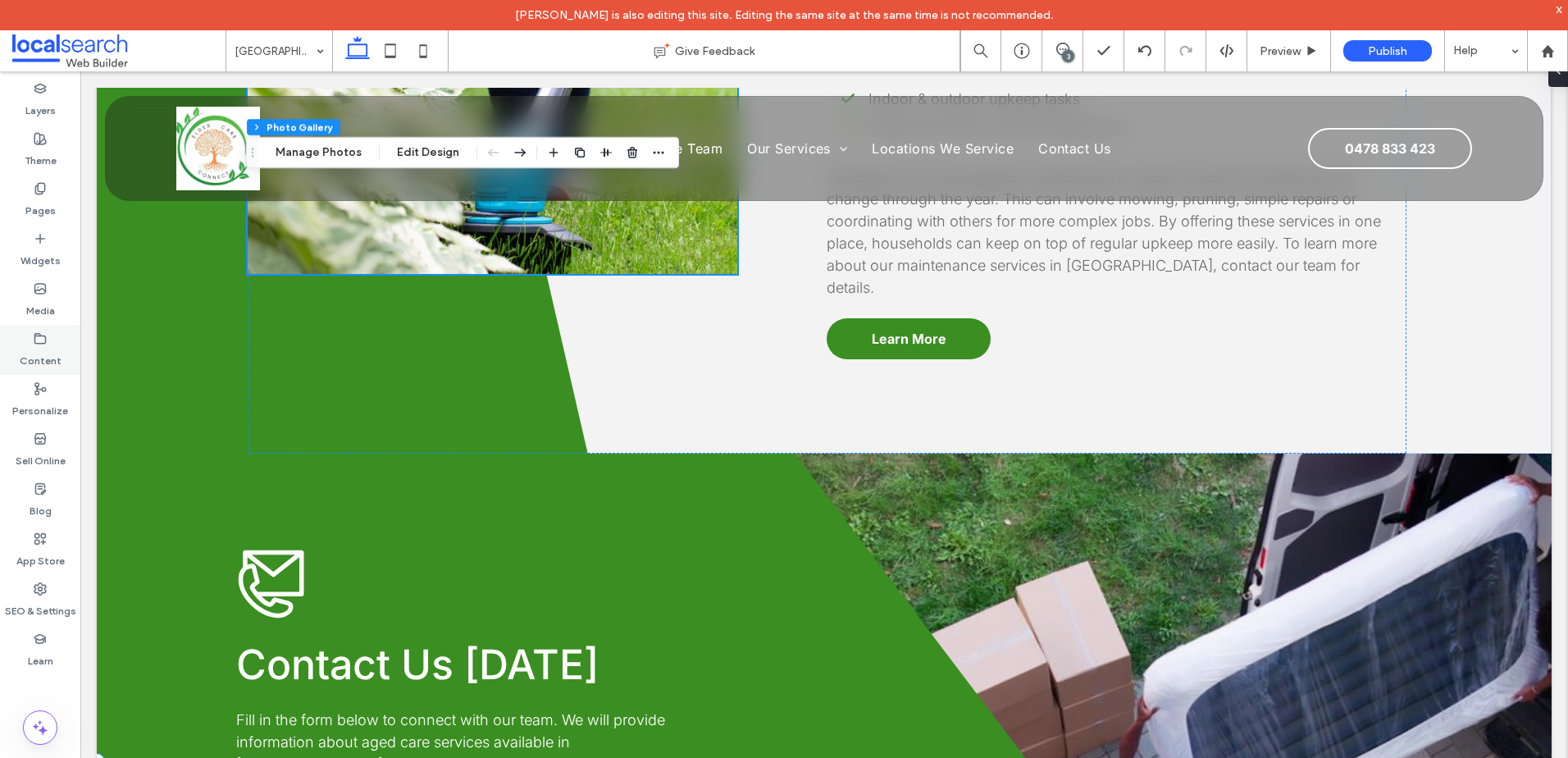
scroll to position [4056, 0]
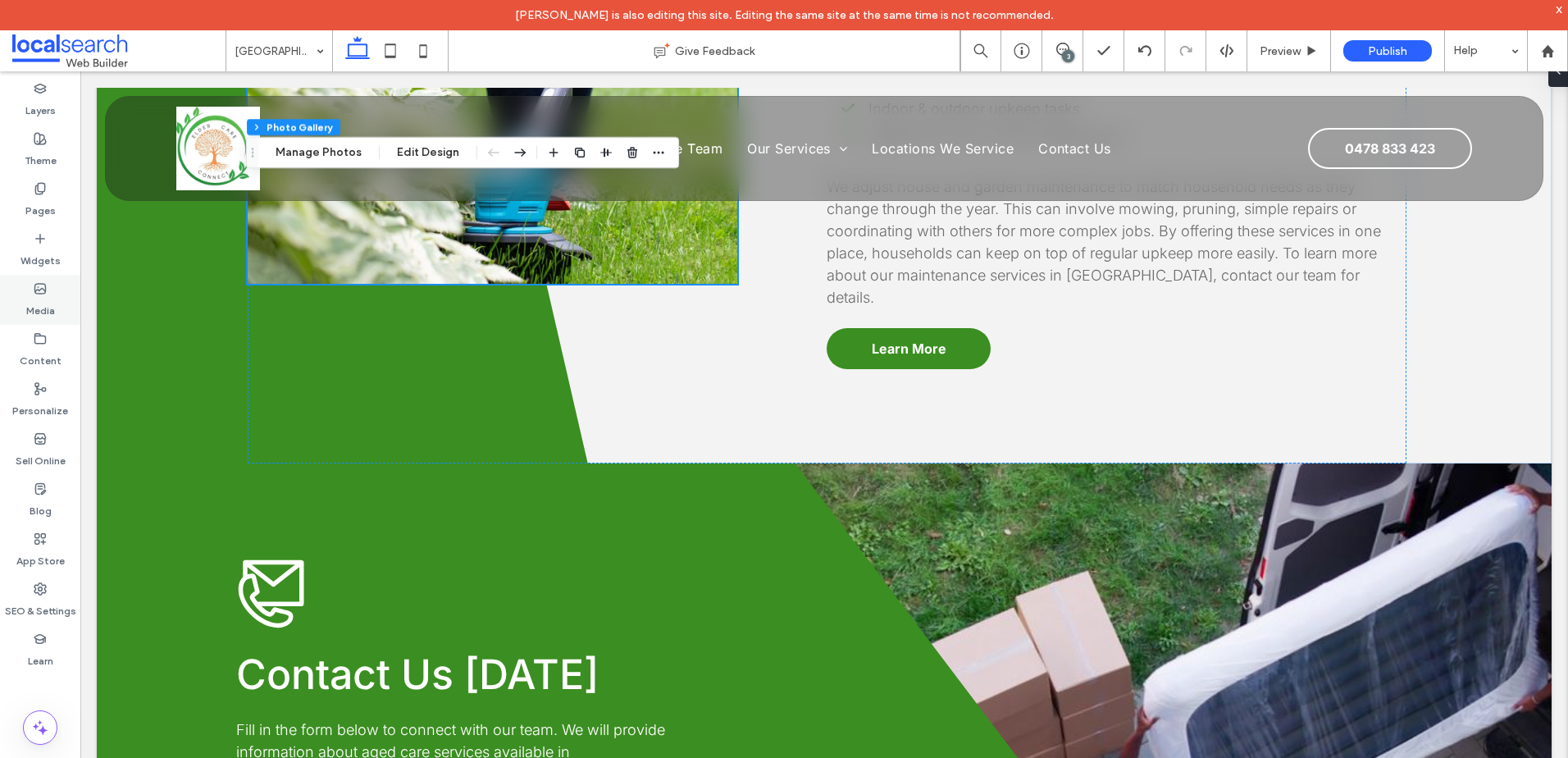
click at [35, 301] on label "Media" at bounding box center [40, 306] width 29 height 23
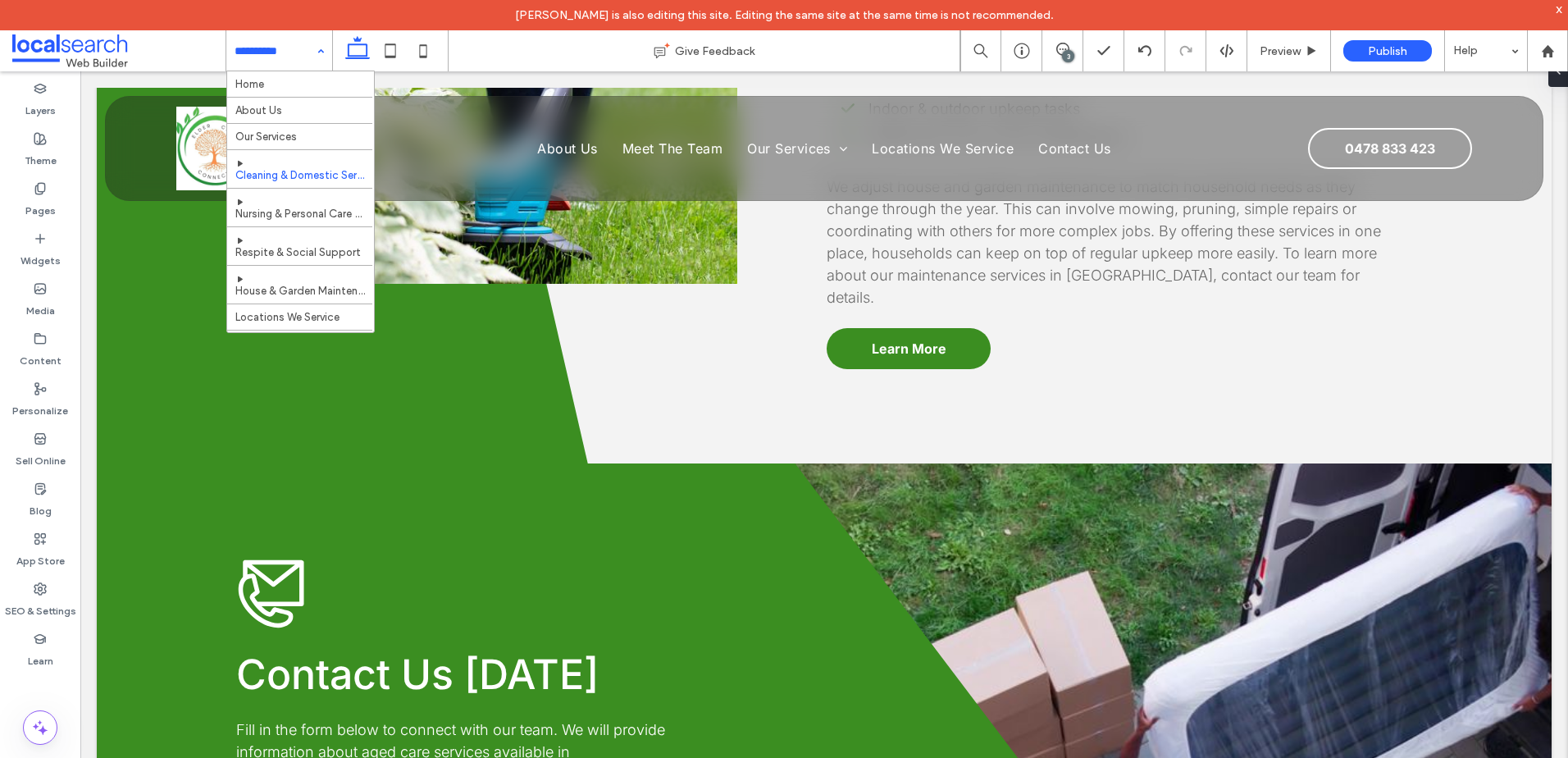
scroll to position [101, 0]
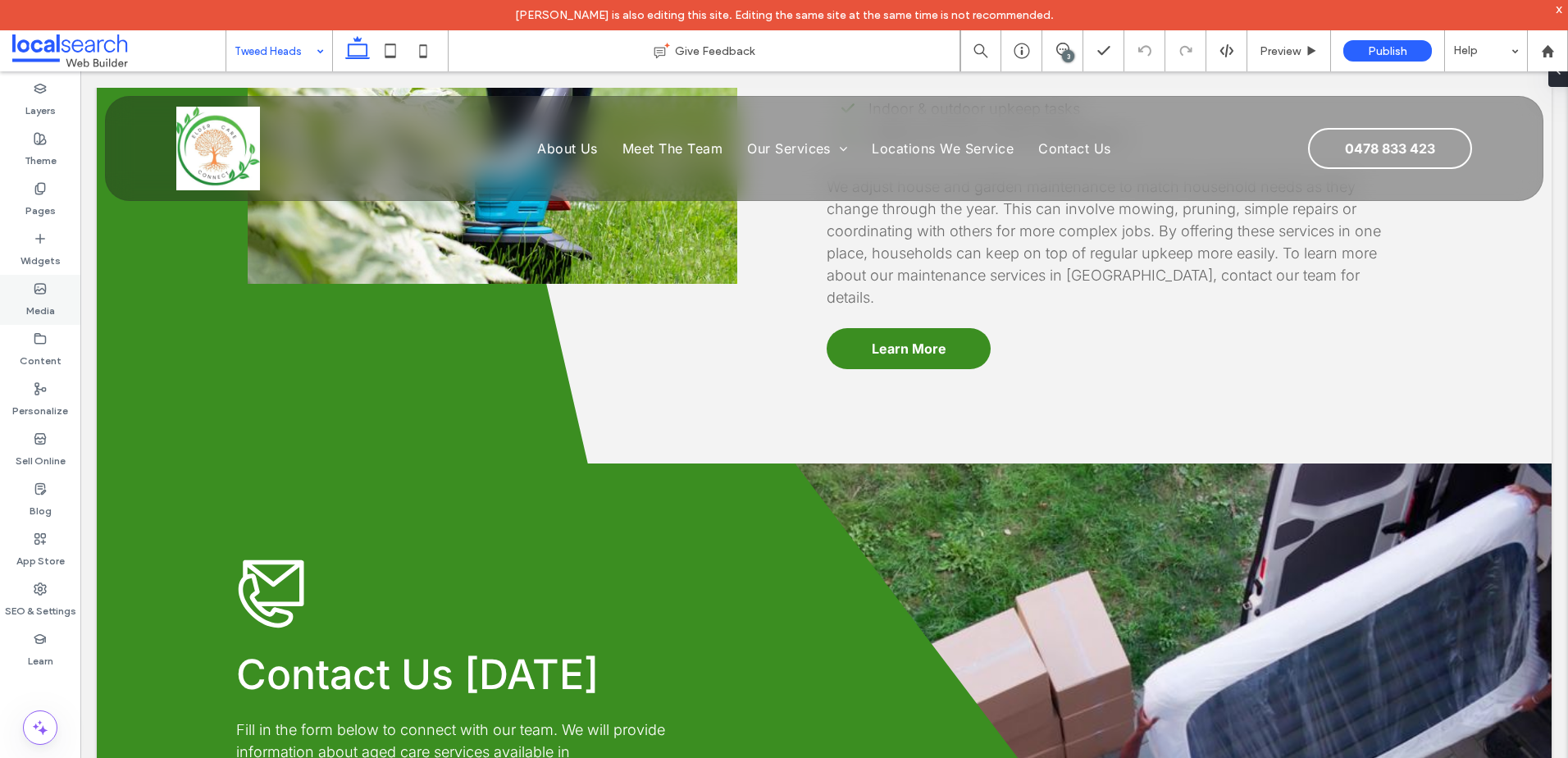
click at [36, 304] on label "Media" at bounding box center [40, 306] width 29 height 23
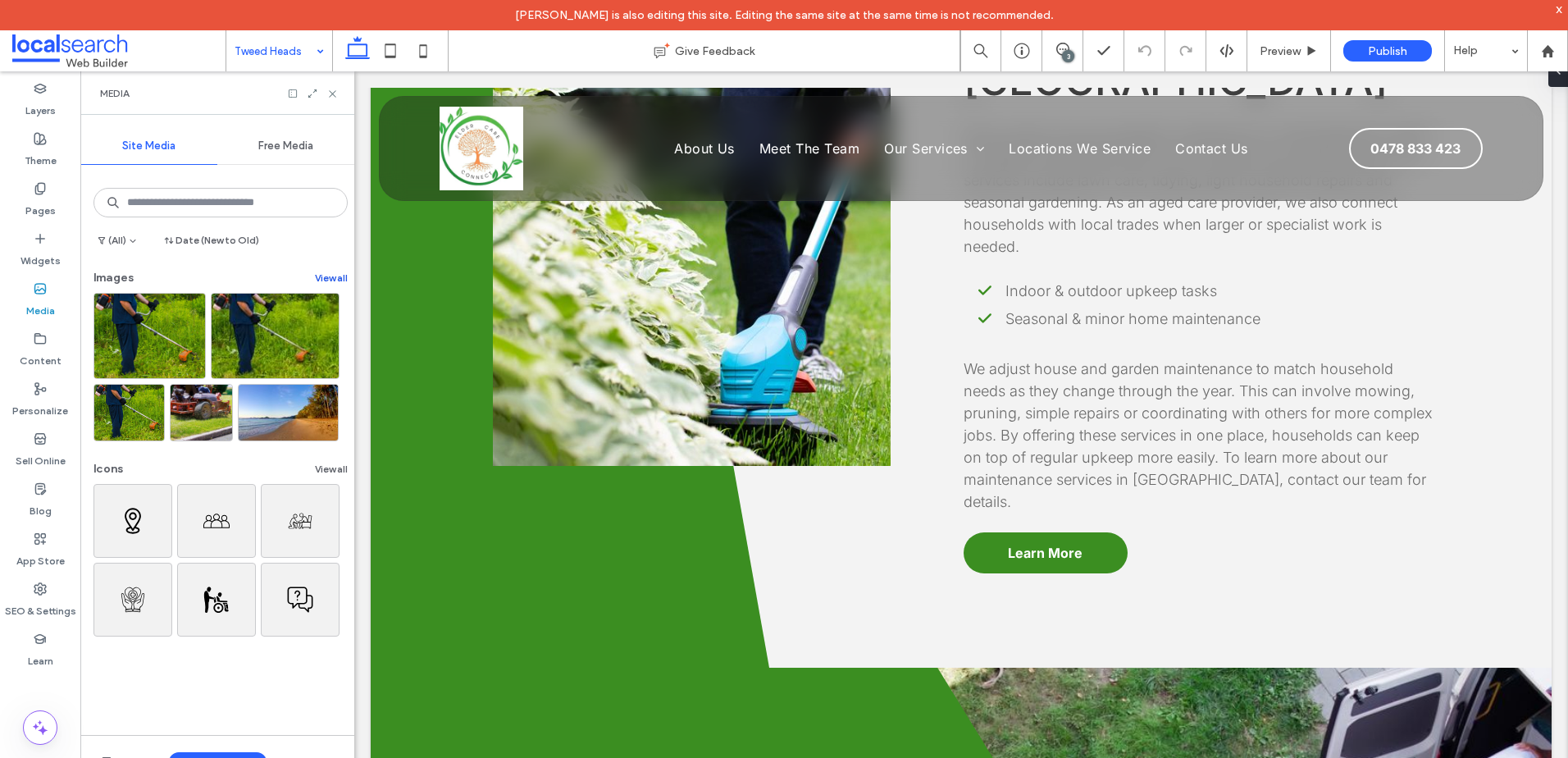
click at [325, 275] on button "View all" at bounding box center [331, 277] width 33 height 19
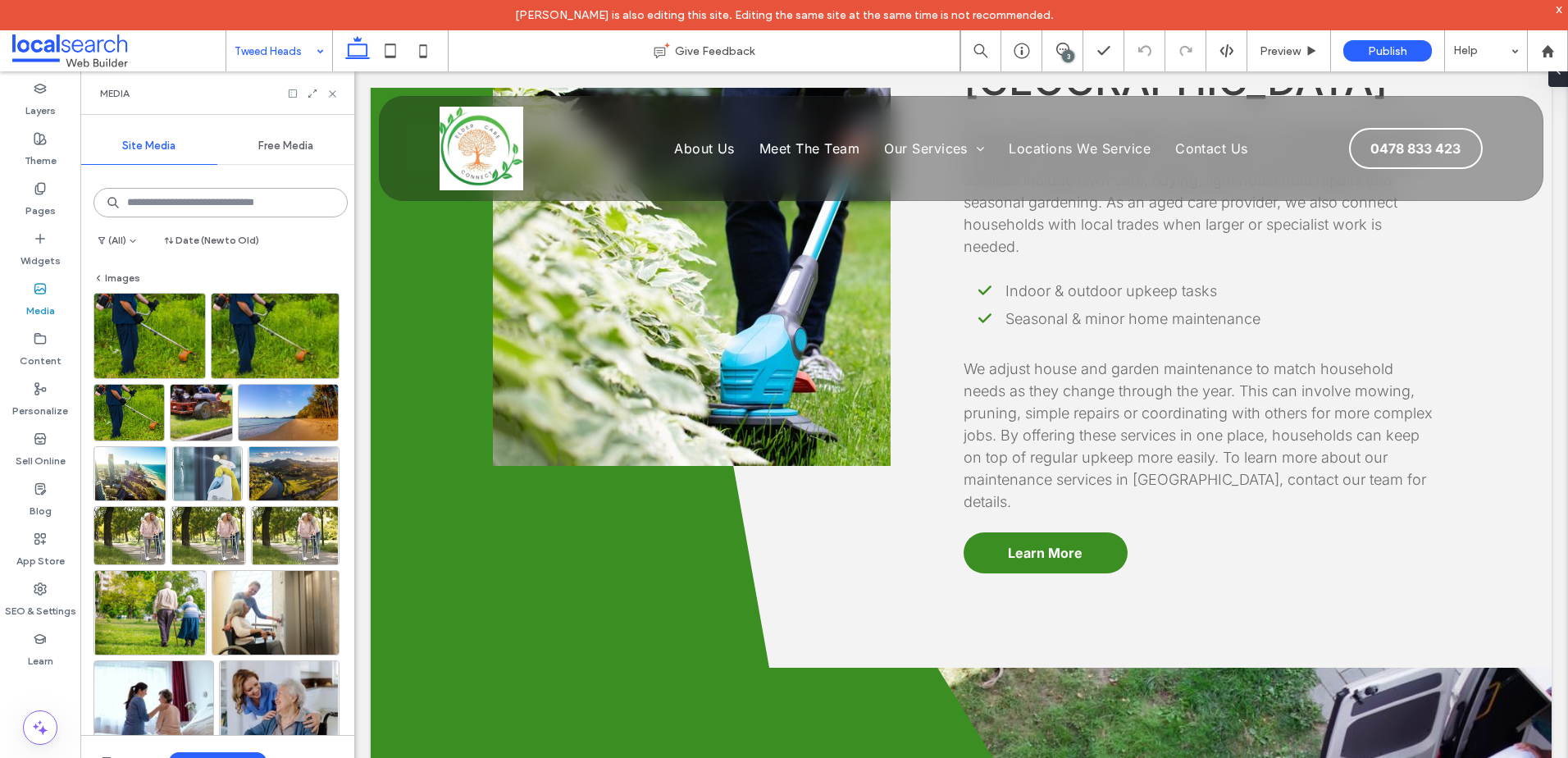
click at [160, 202] on input at bounding box center [220, 202] width 254 height 30
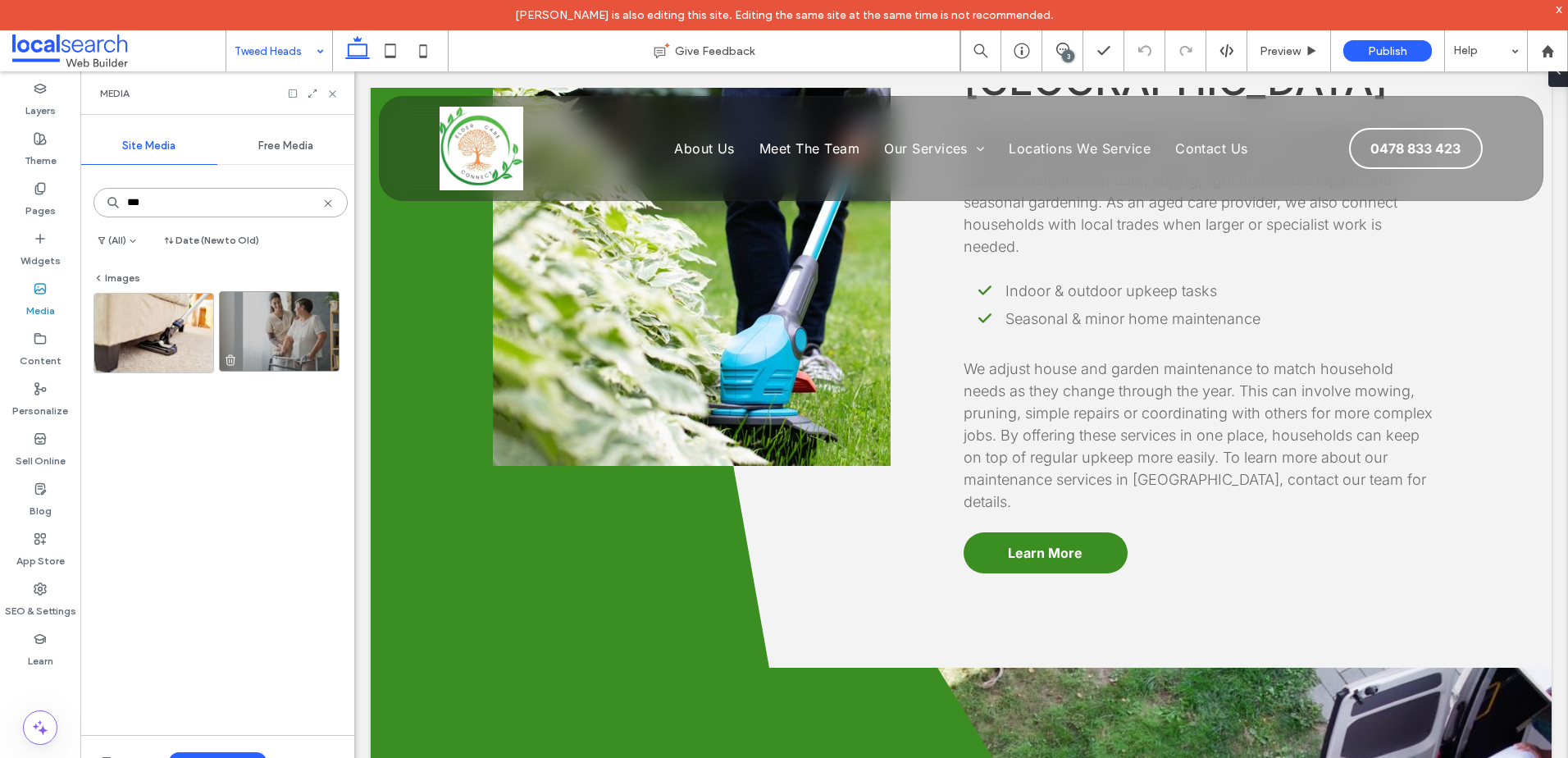
type input "***"
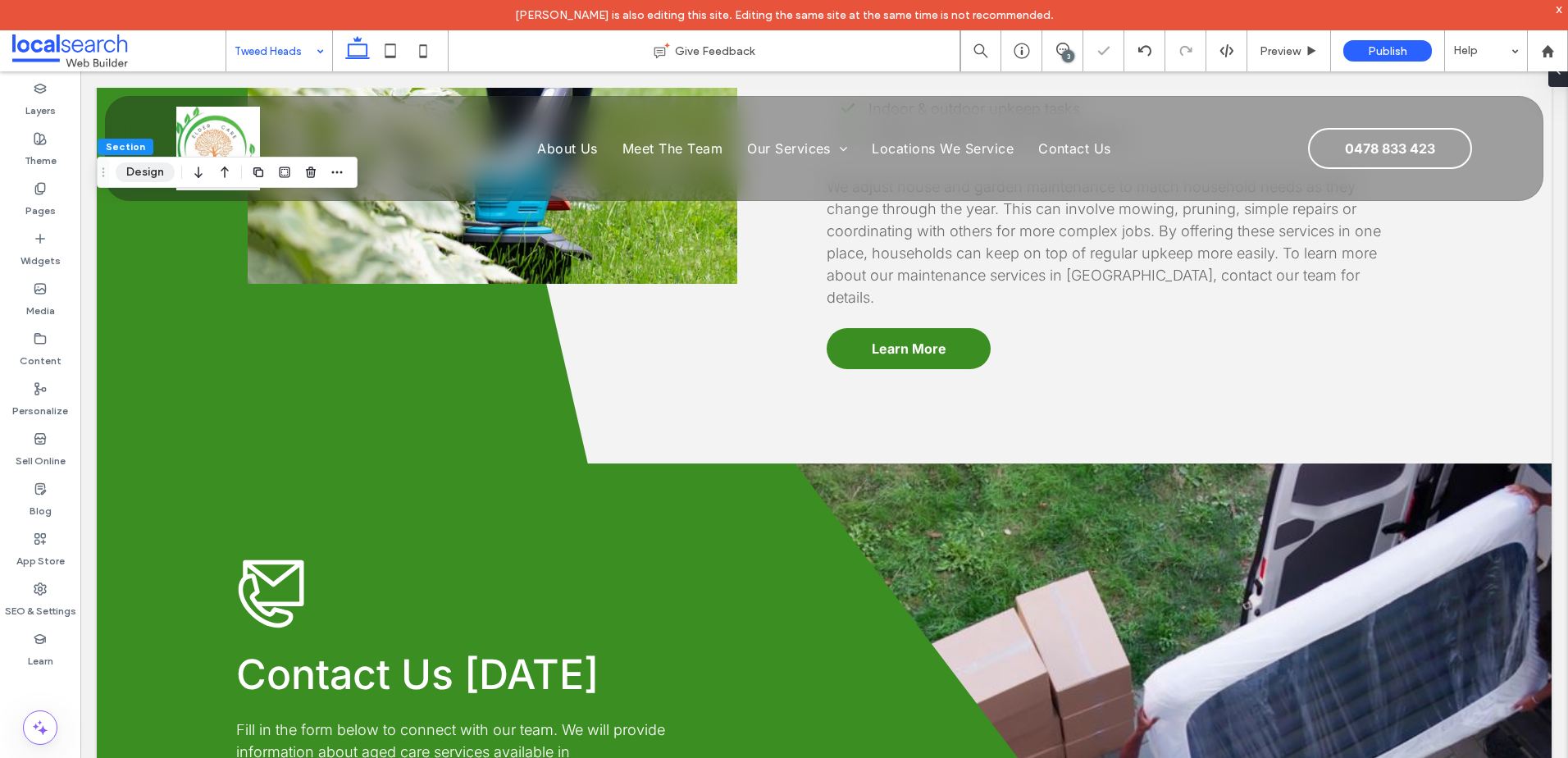
click at [153, 179] on button "Design" at bounding box center [145, 172] width 59 height 19
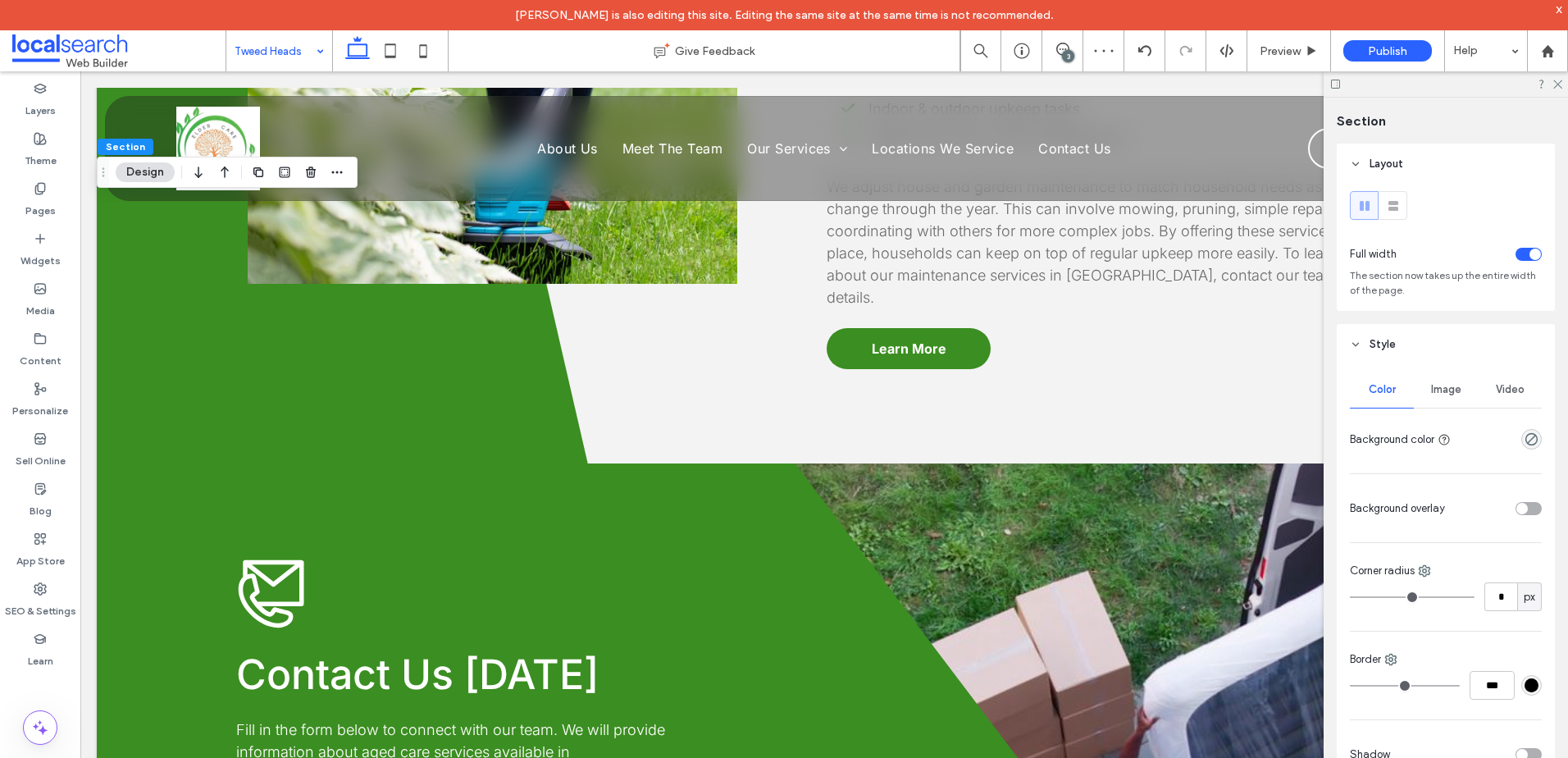
click at [1439, 391] on span "Image" at bounding box center [1447, 390] width 30 height 13
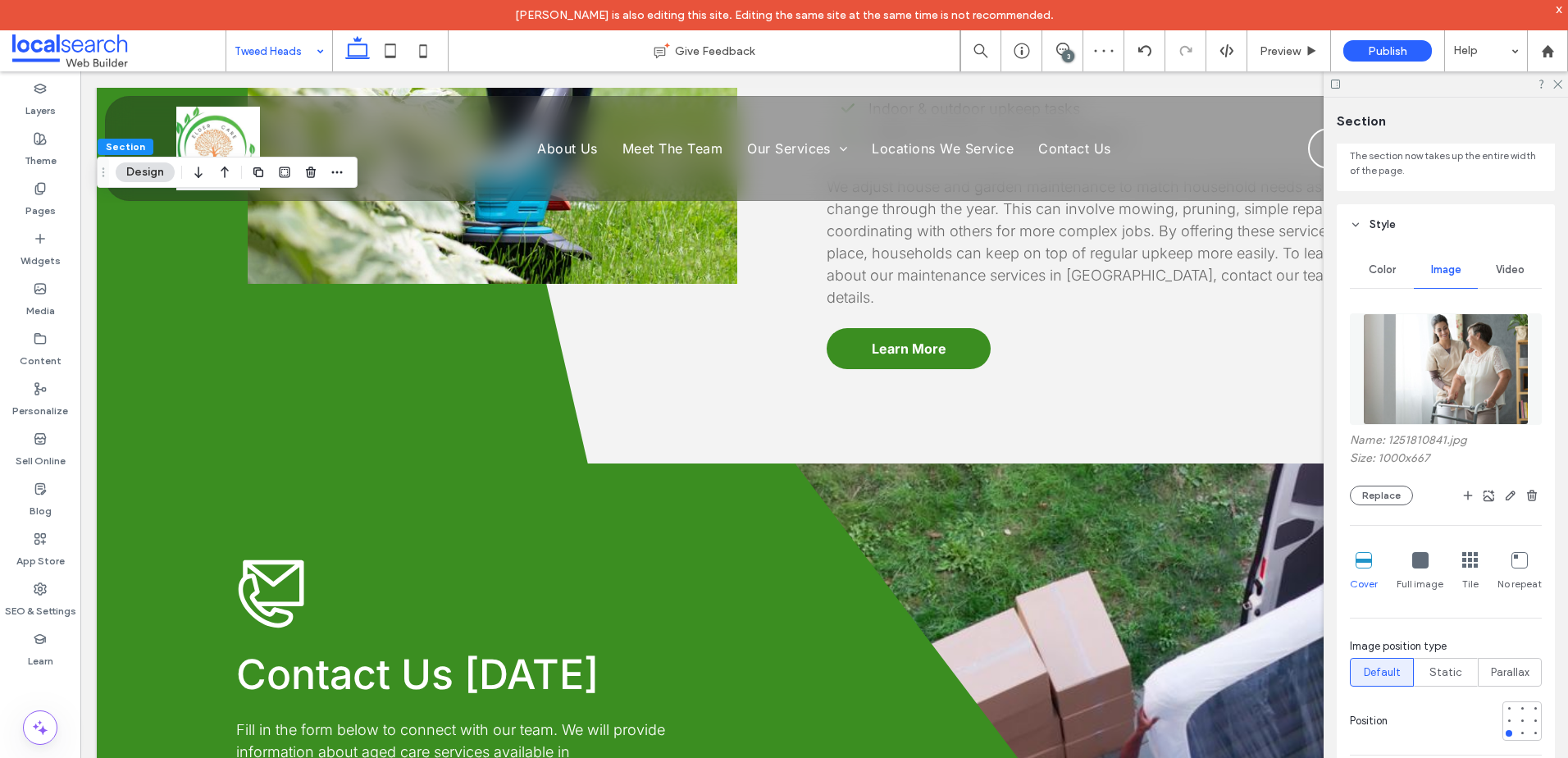
scroll to position [246, 0]
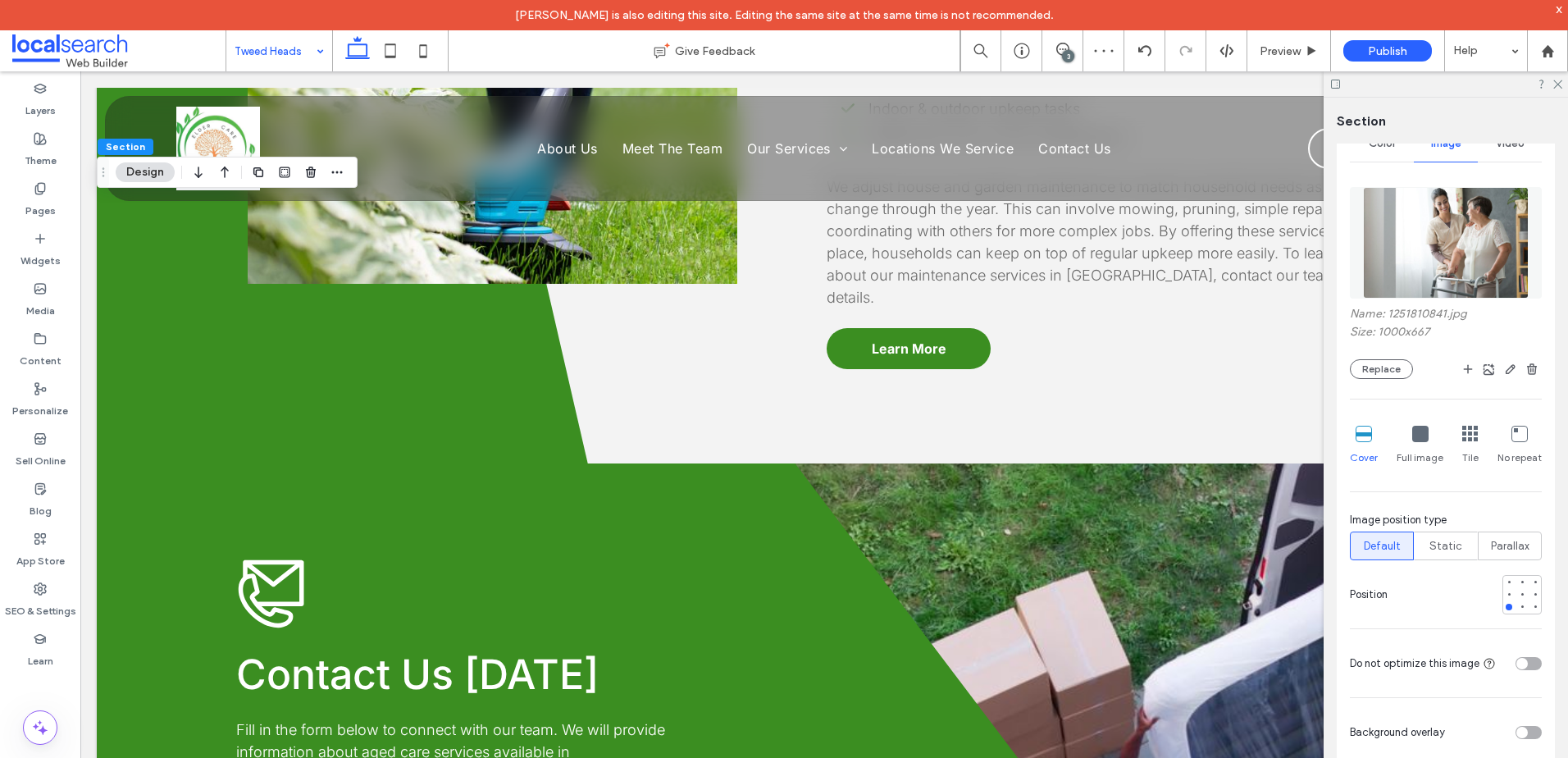
click at [1503, 575] on div at bounding box center [1522, 594] width 40 height 40
click at [1506, 582] on div at bounding box center [1509, 582] width 7 height 7
click at [1506, 593] on div at bounding box center [1509, 594] width 7 height 7
click at [1506, 578] on div at bounding box center [1509, 582] width 7 height 7
drag, startPoint x: 40, startPoint y: 289, endPoint x: 78, endPoint y: 283, distance: 38.5
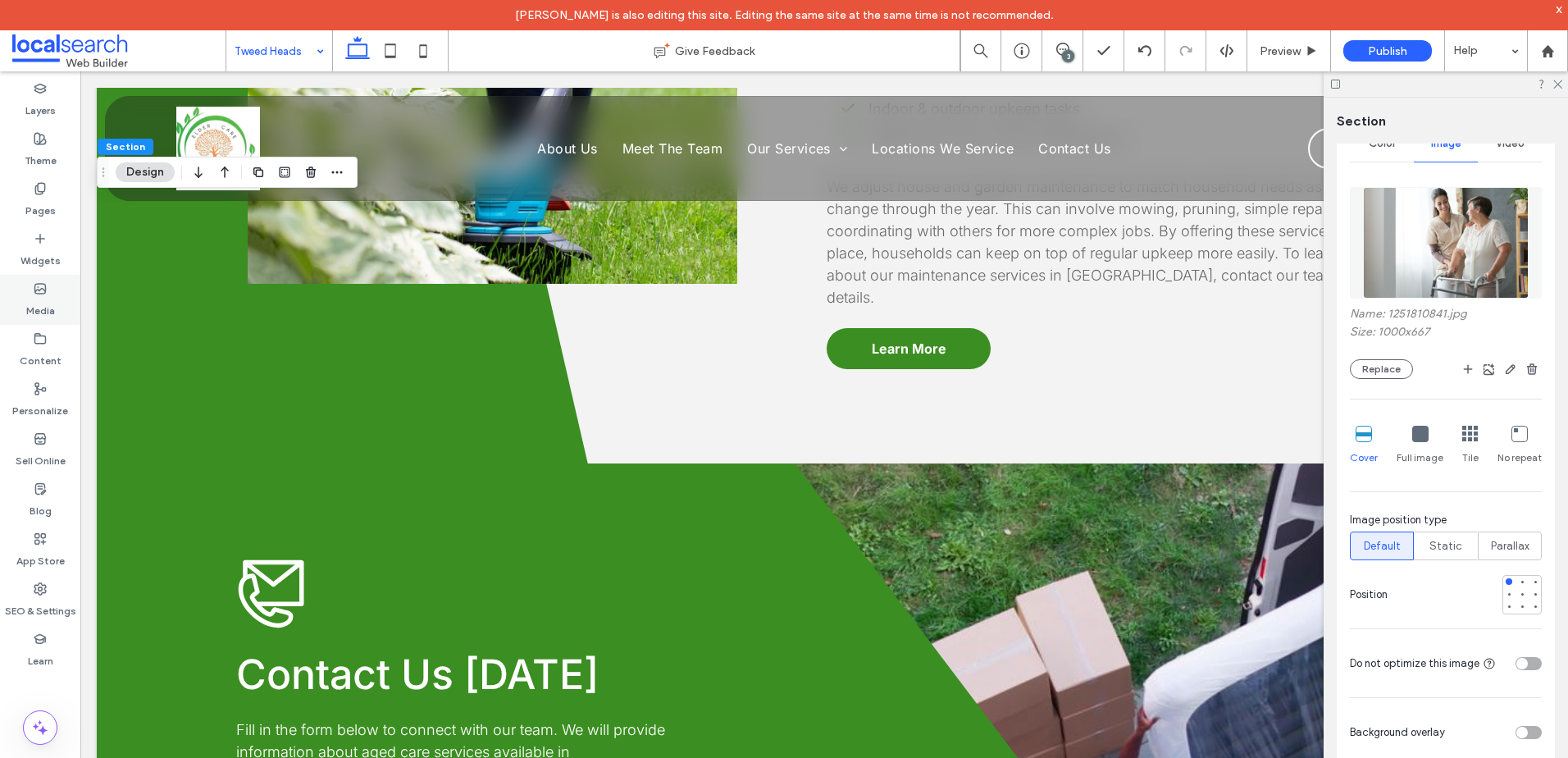
click at [40, 289] on use at bounding box center [40, 288] width 11 height 10
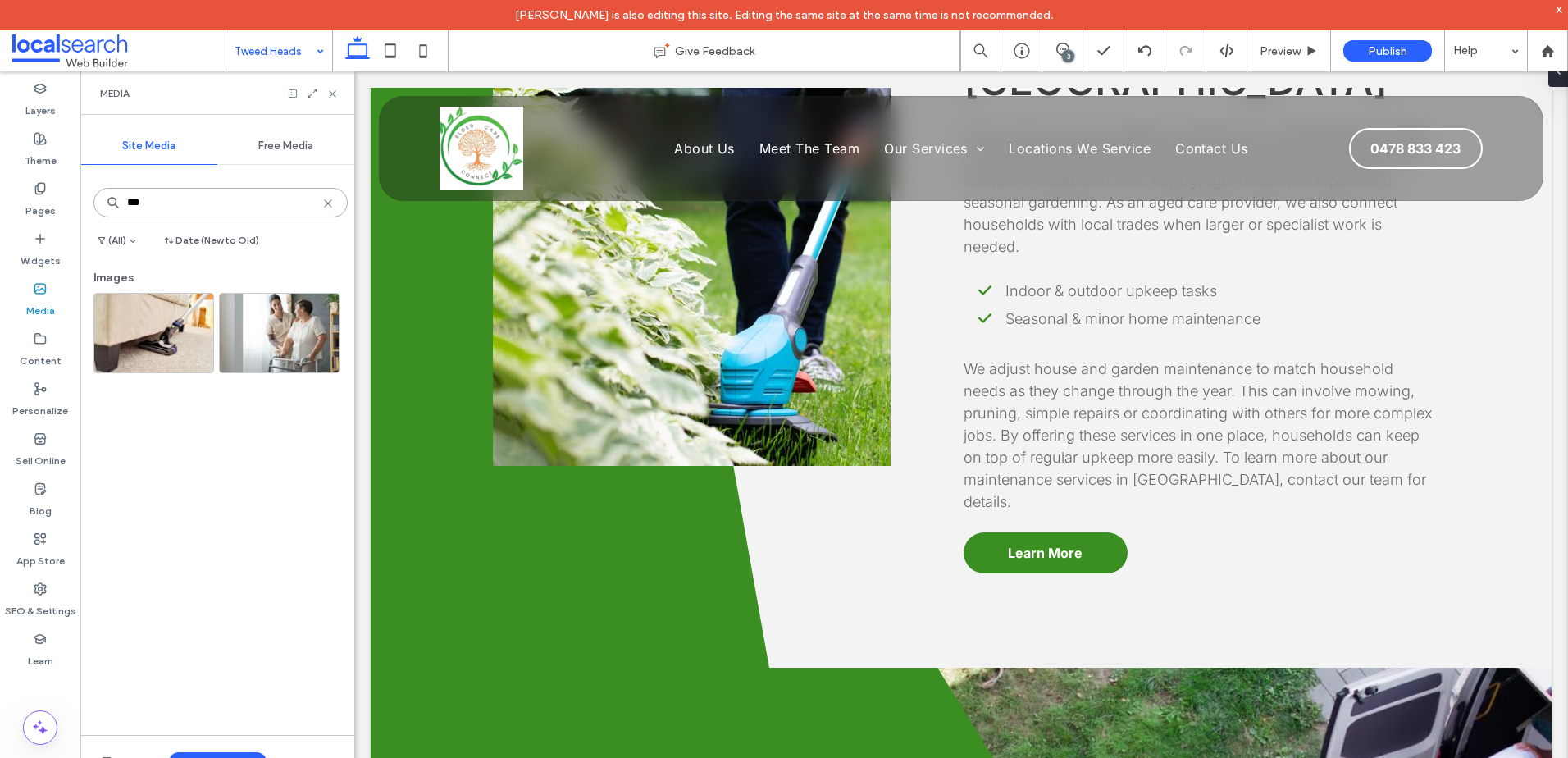
click at [235, 204] on input "***" at bounding box center [220, 202] width 254 height 30
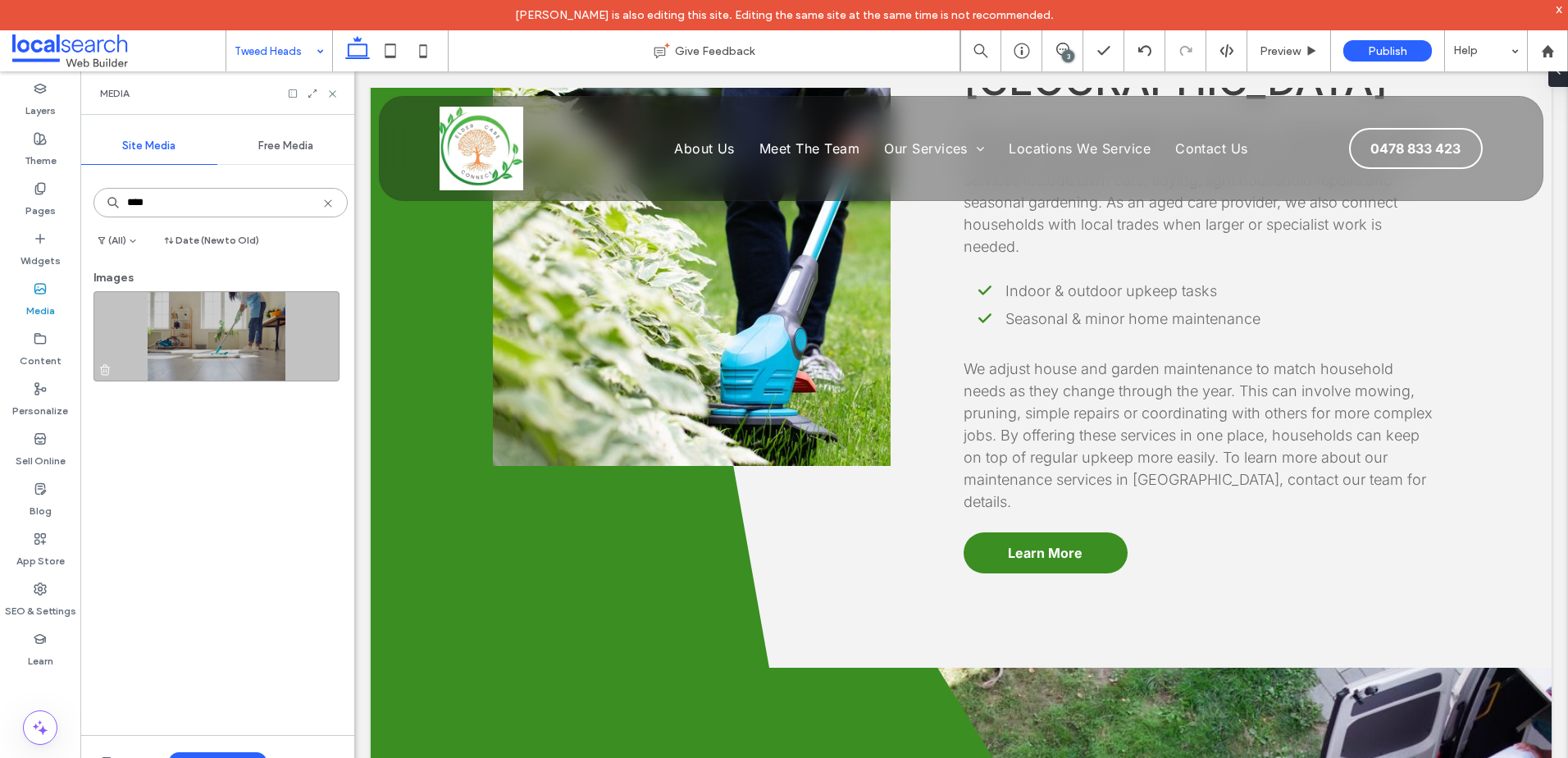
type input "****"
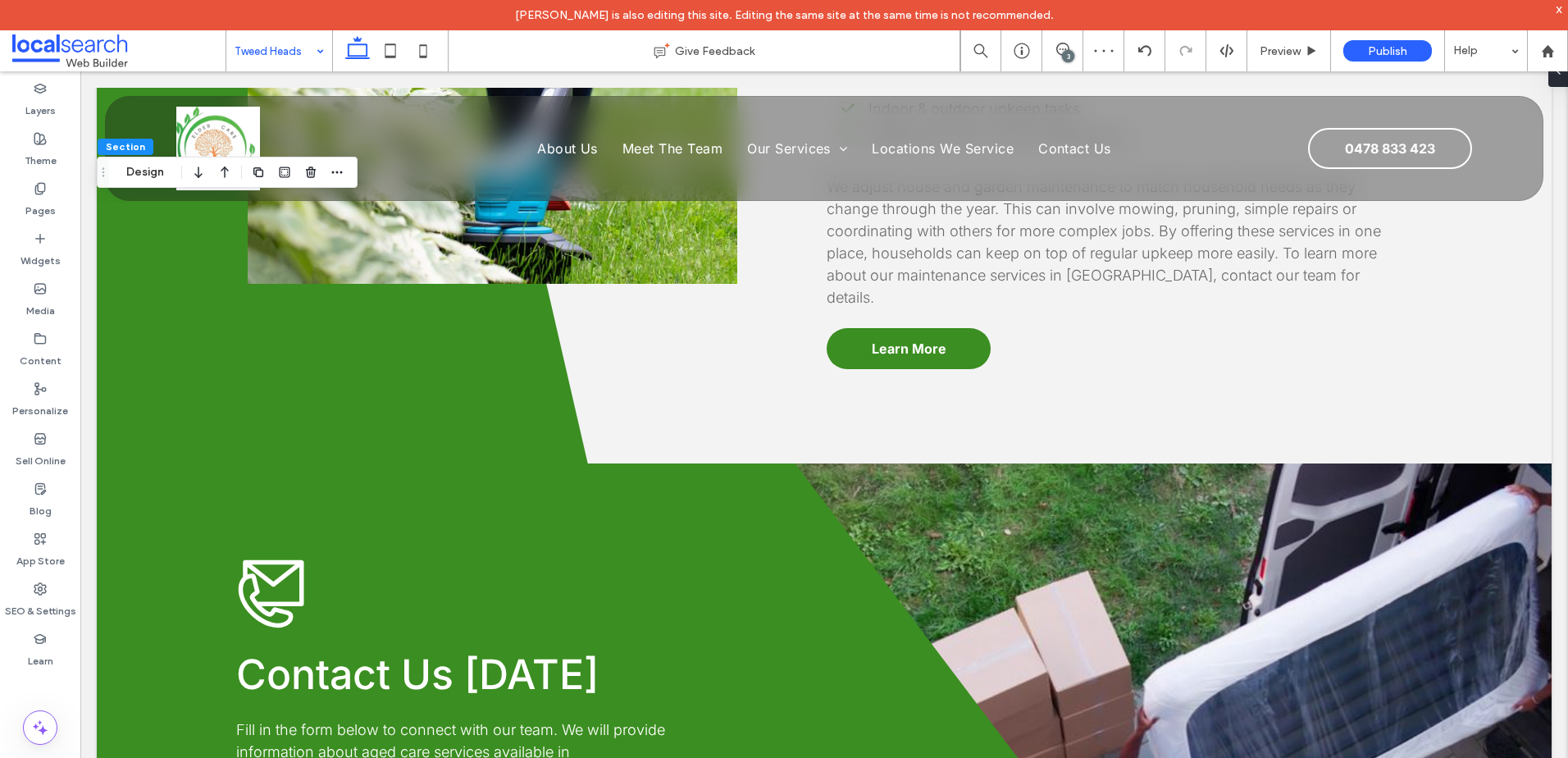
click at [146, 172] on button "Design" at bounding box center [145, 172] width 59 height 19
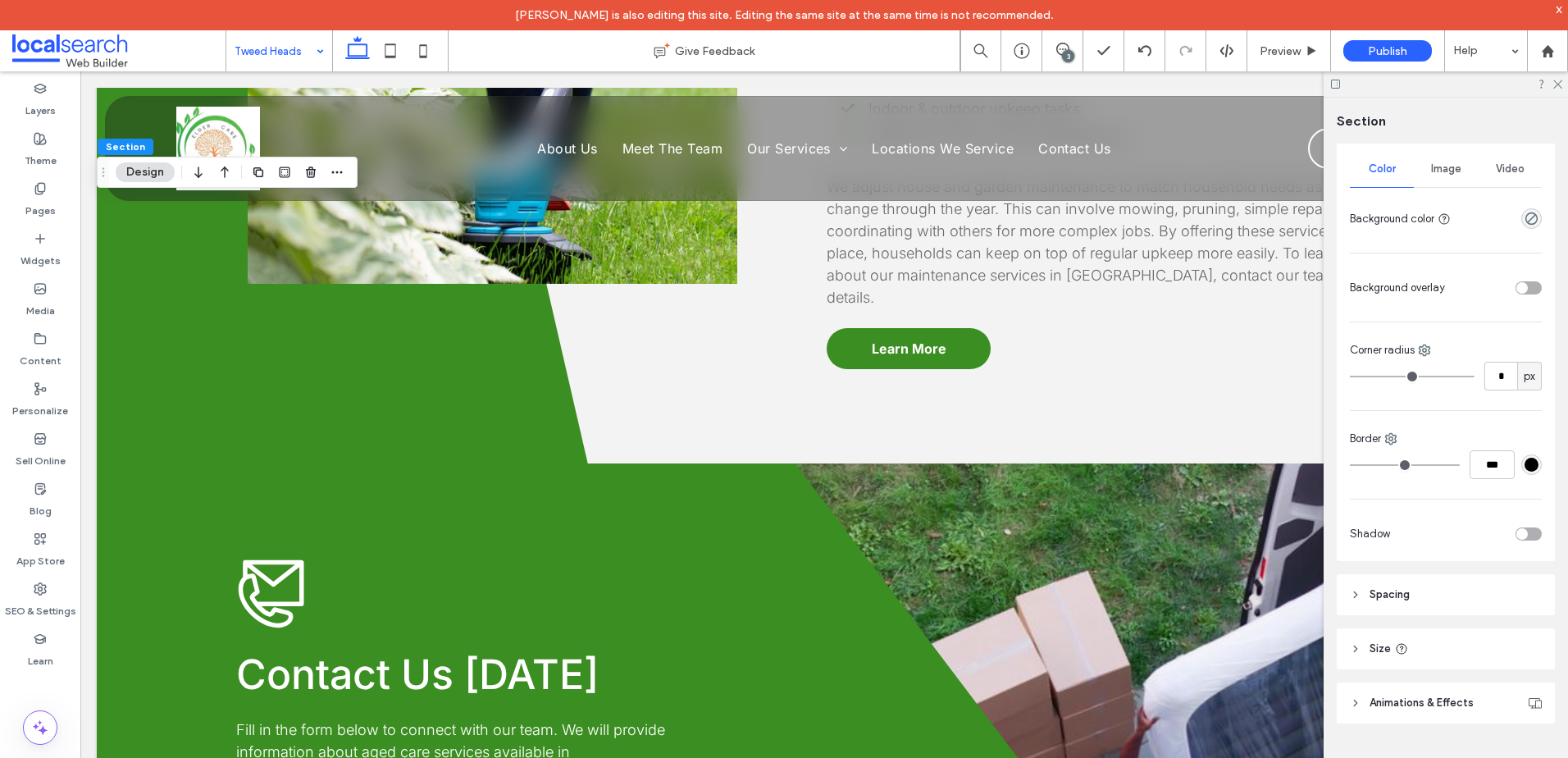
scroll to position [228, 0]
click at [1447, 164] on span "Image" at bounding box center [1447, 162] width 30 height 13
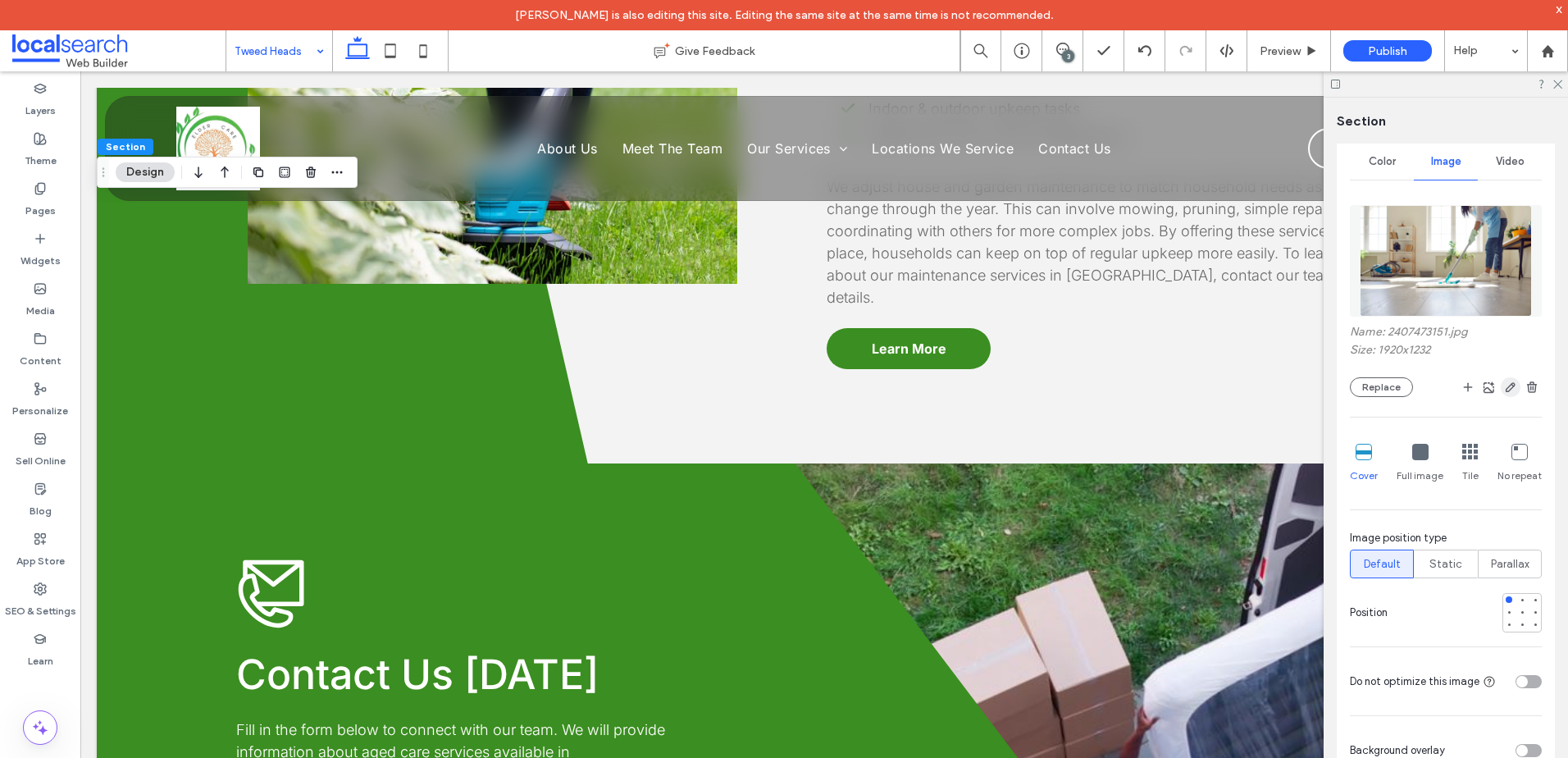
click at [1506, 389] on use "button" at bounding box center [1511, 387] width 10 height 10
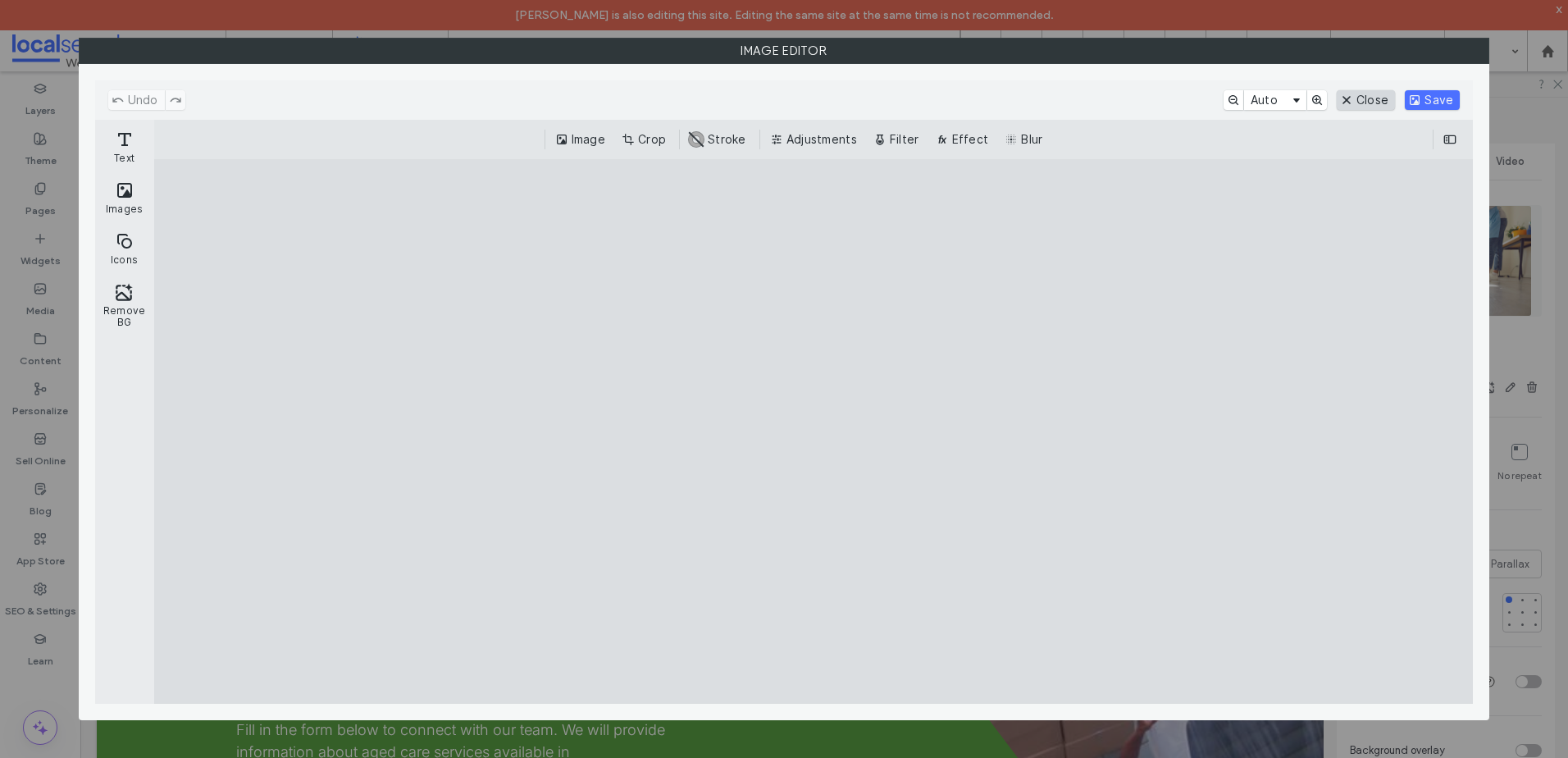
click at [1383, 95] on button "Close" at bounding box center [1366, 99] width 58 height 19
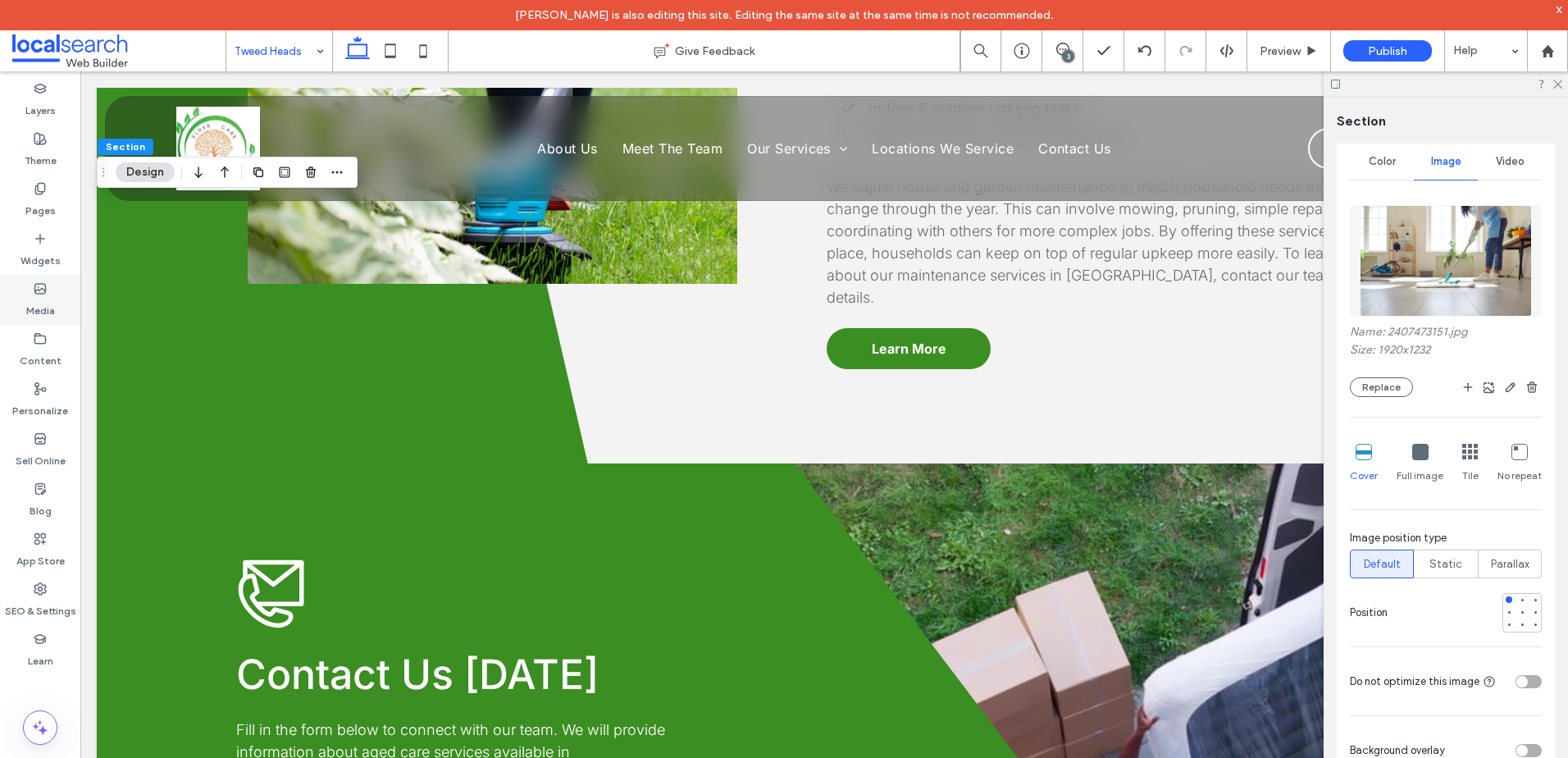
click at [42, 303] on label "Media" at bounding box center [40, 306] width 29 height 23
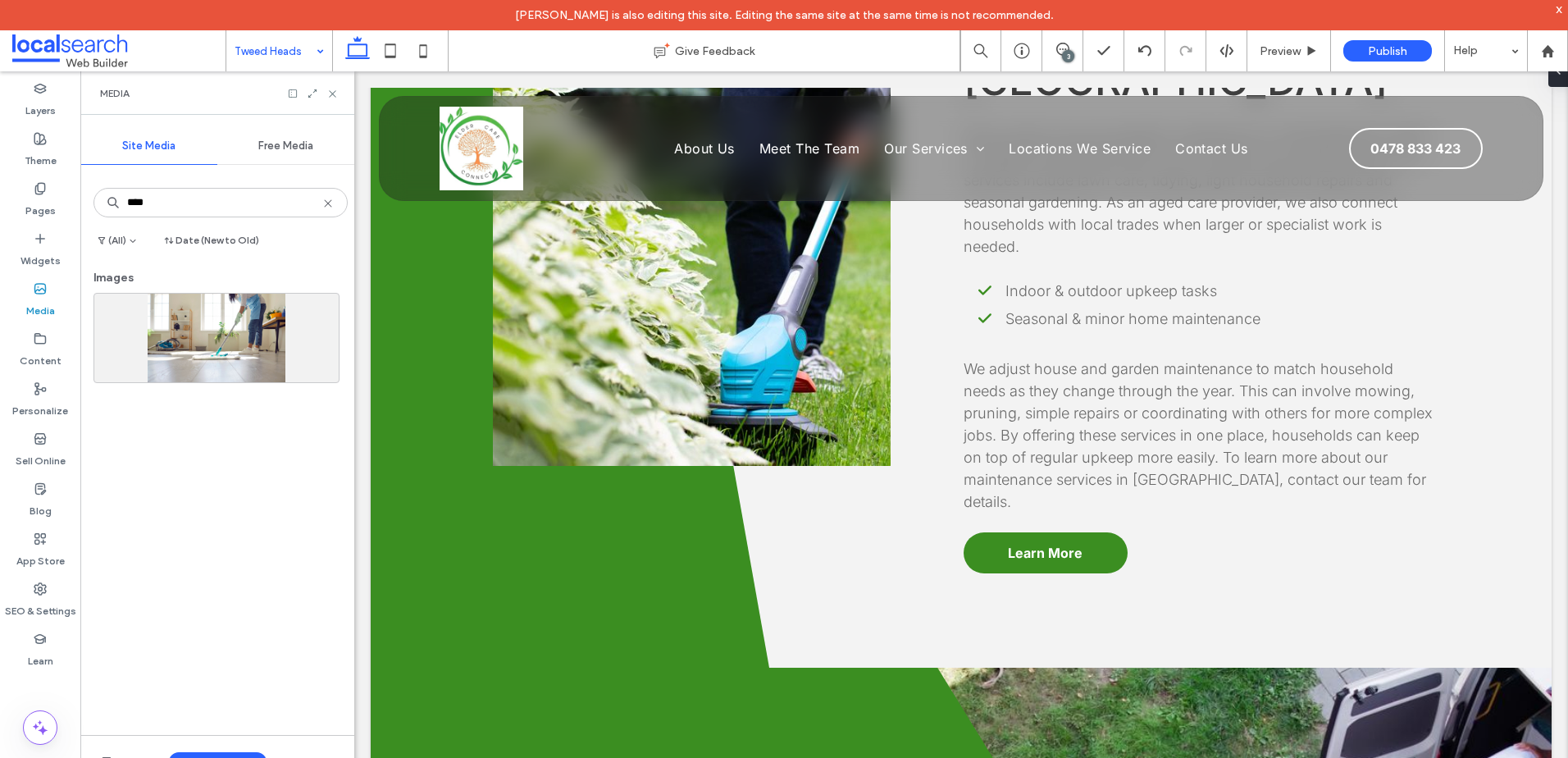
click at [321, 209] on icon at bounding box center [328, 203] width 13 height 13
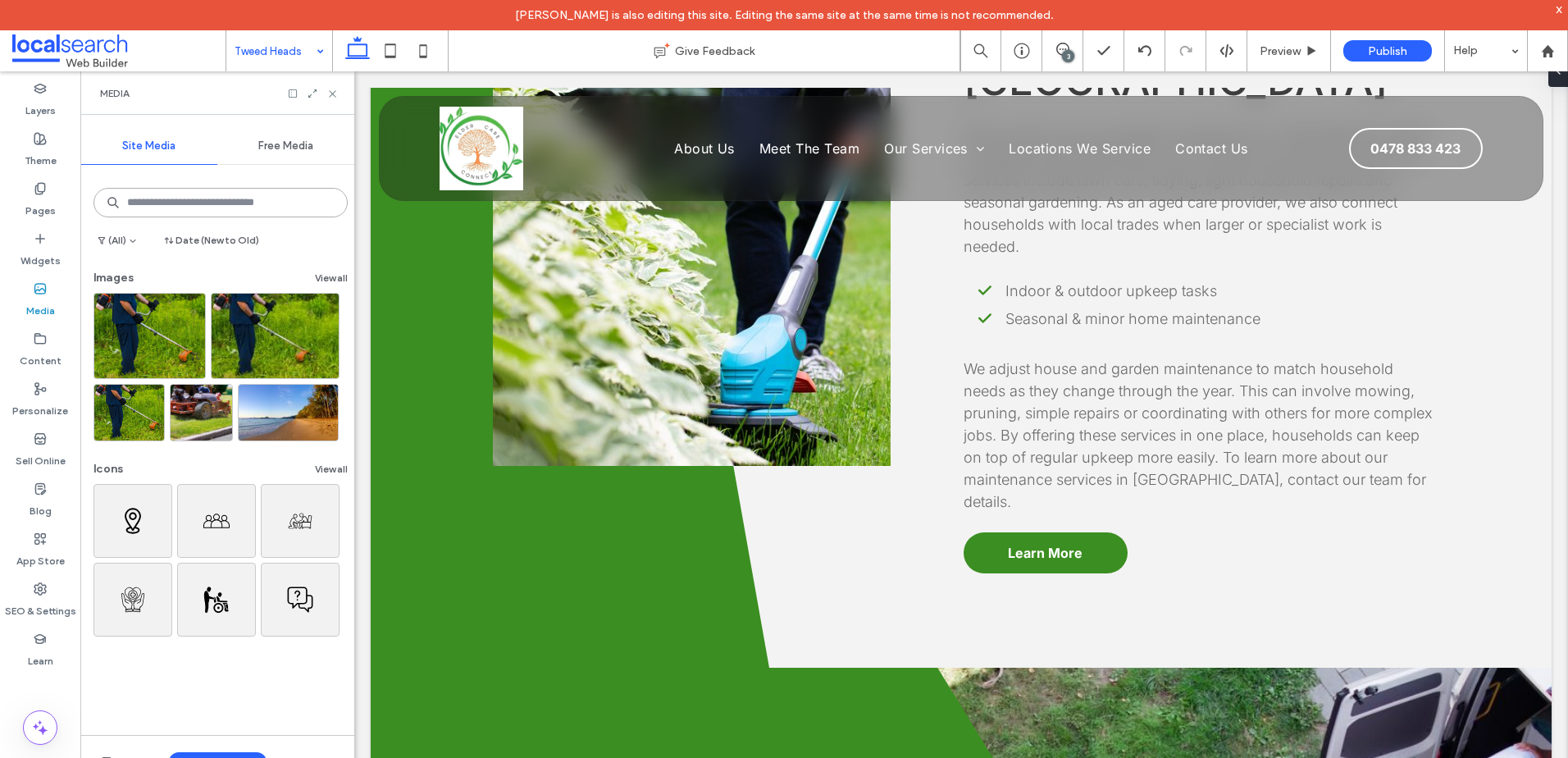
click at [227, 205] on input at bounding box center [220, 202] width 254 height 30
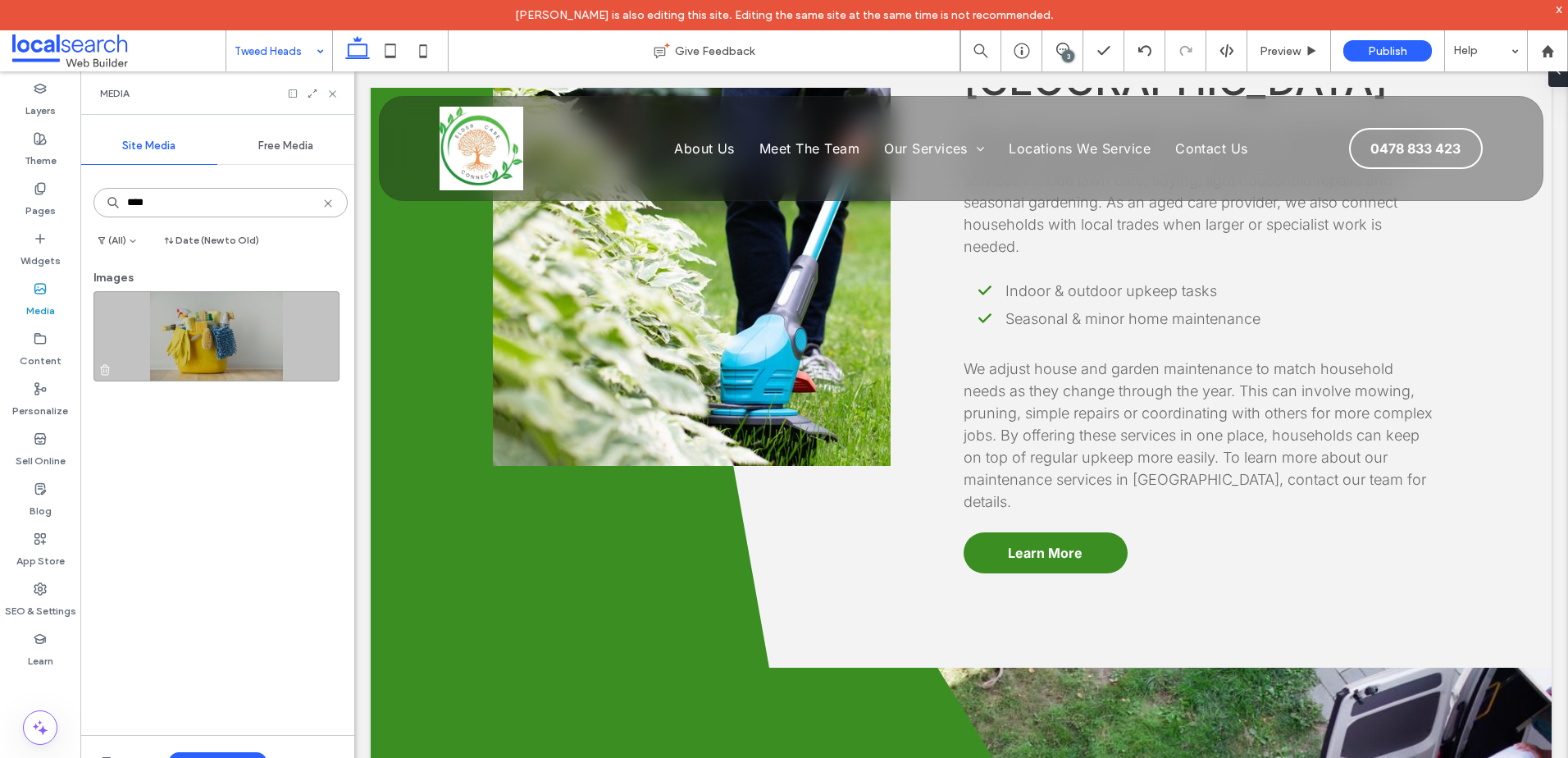
type input "****"
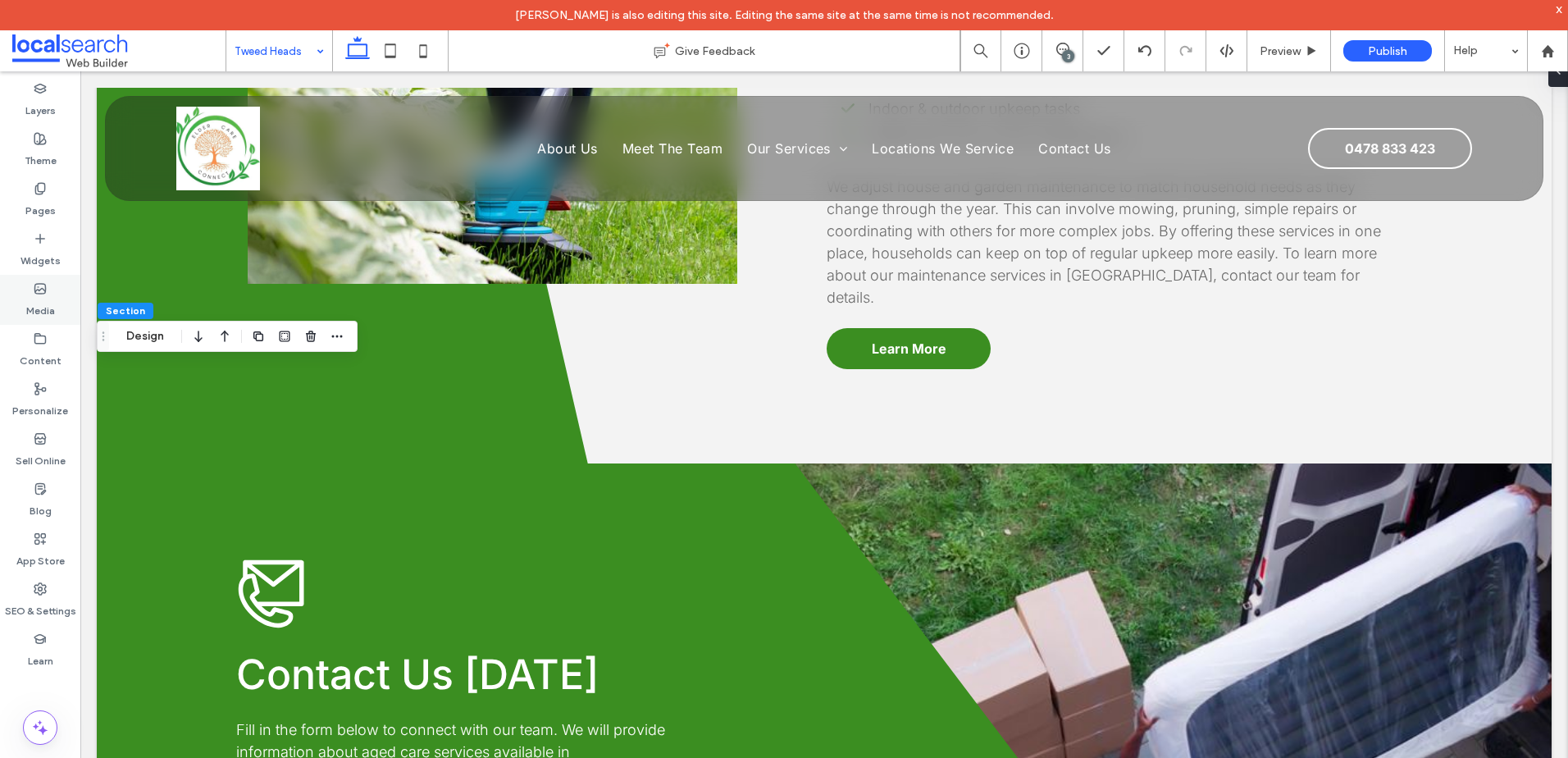
click at [57, 298] on div "Media" at bounding box center [40, 299] width 80 height 50
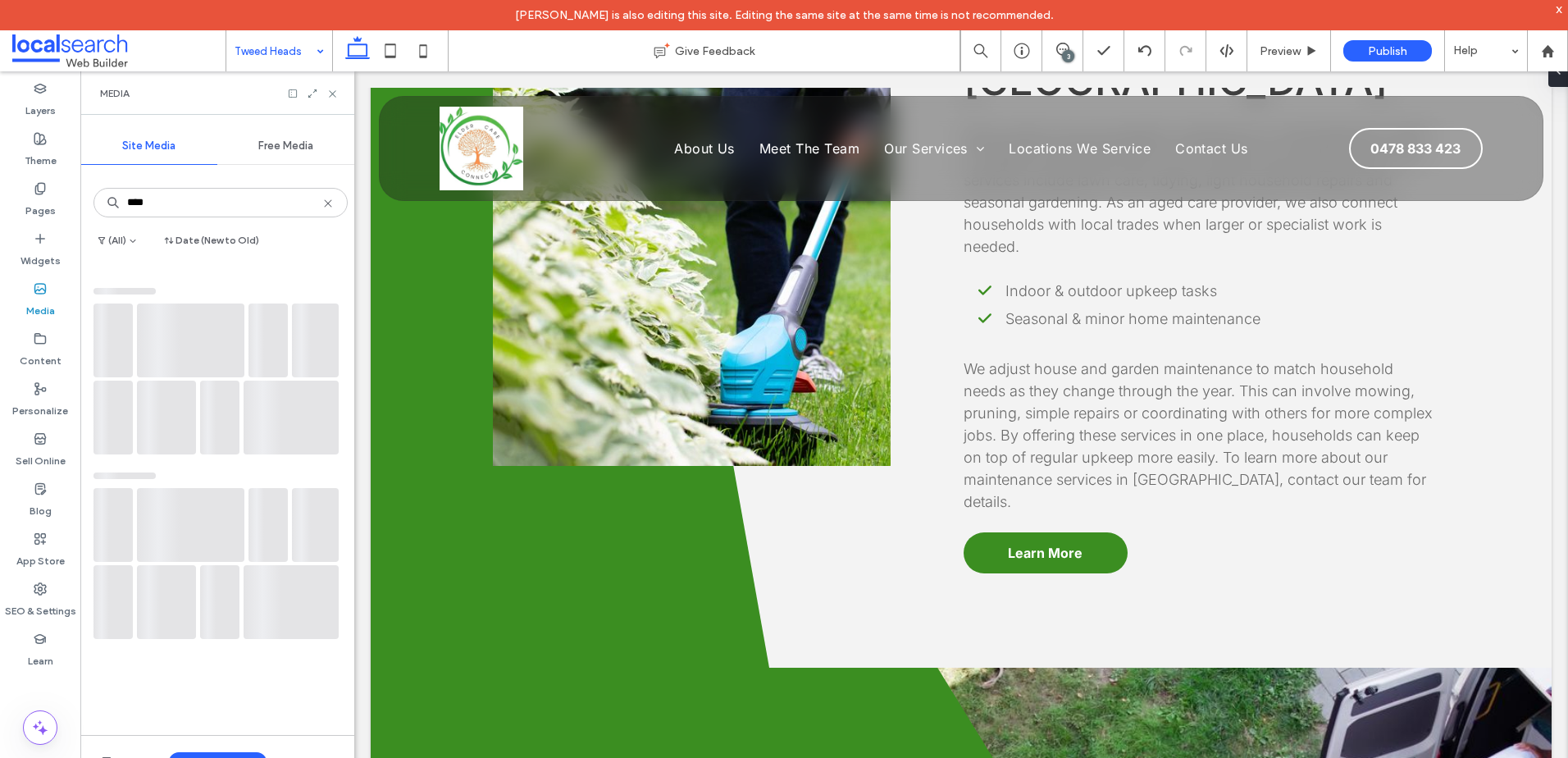
click at [321, 196] on icon at bounding box center [328, 203] width 13 height 13
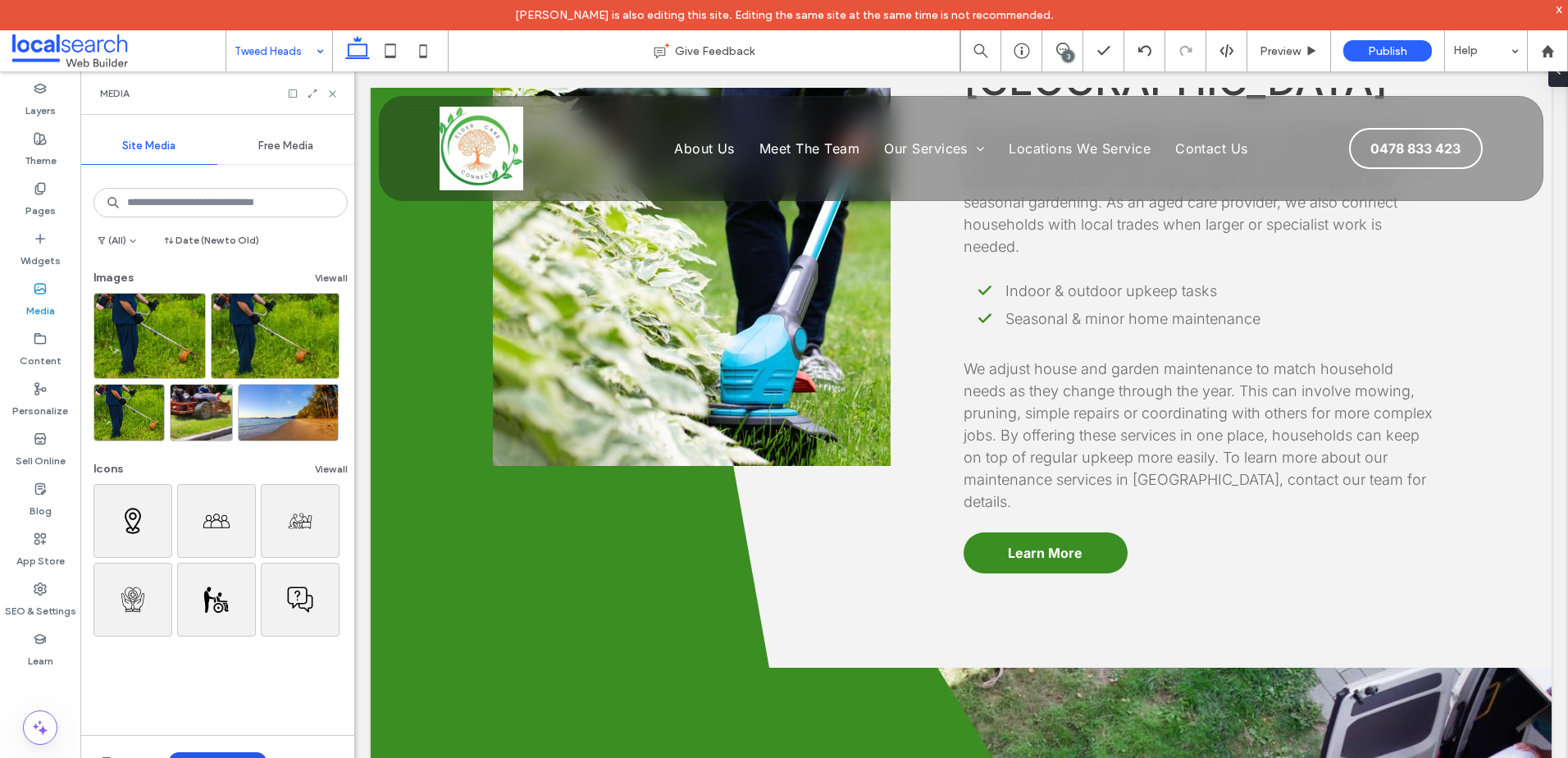
click at [205, 757] on button "Upload Media" at bounding box center [218, 761] width 98 height 19
click at [253, 651] on div "Images" at bounding box center [243, 659] width 146 height 31
click at [264, 664] on div "Images" at bounding box center [240, 659] width 111 height 16
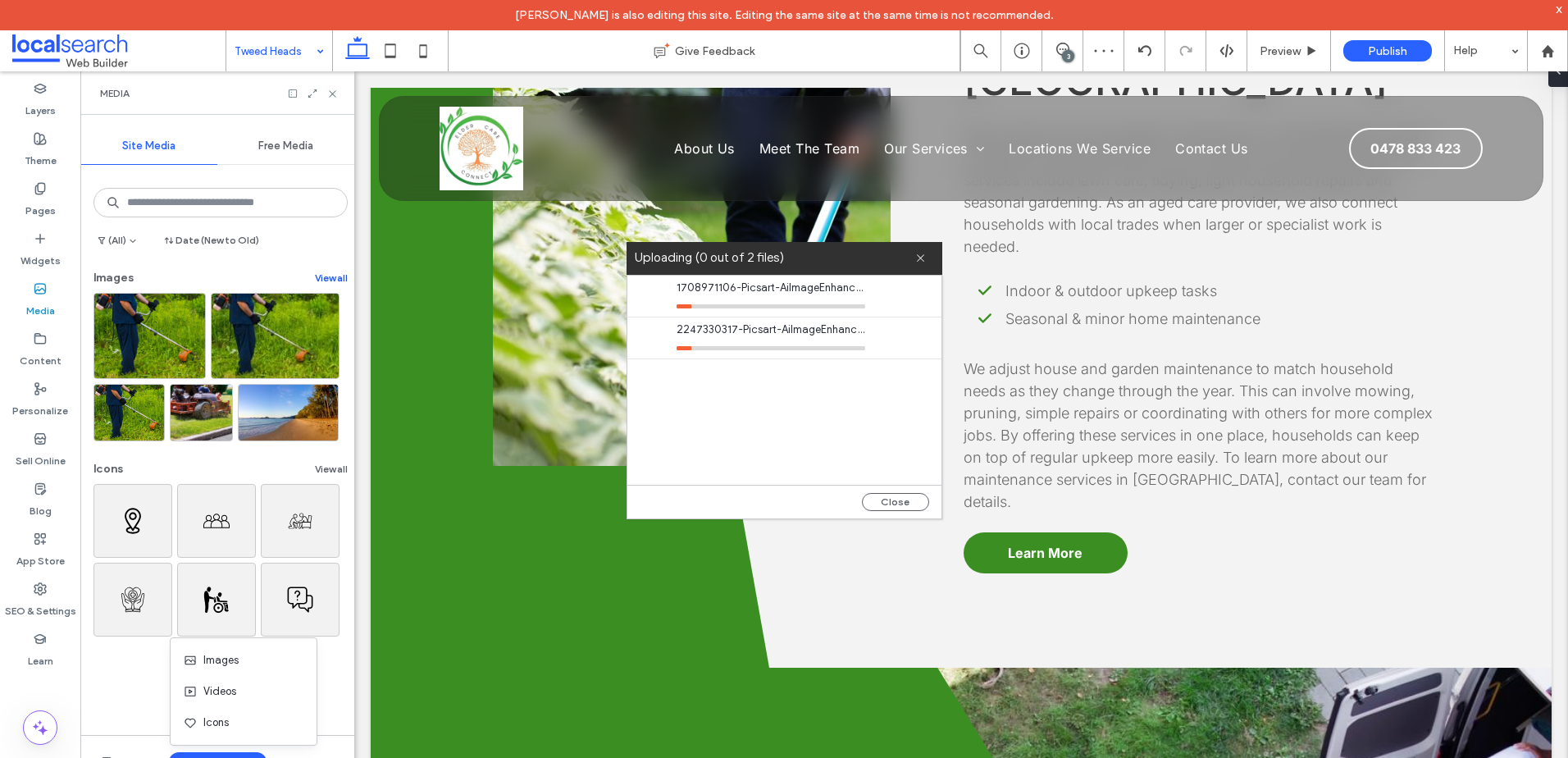
click at [325, 276] on button "View all" at bounding box center [331, 277] width 33 height 19
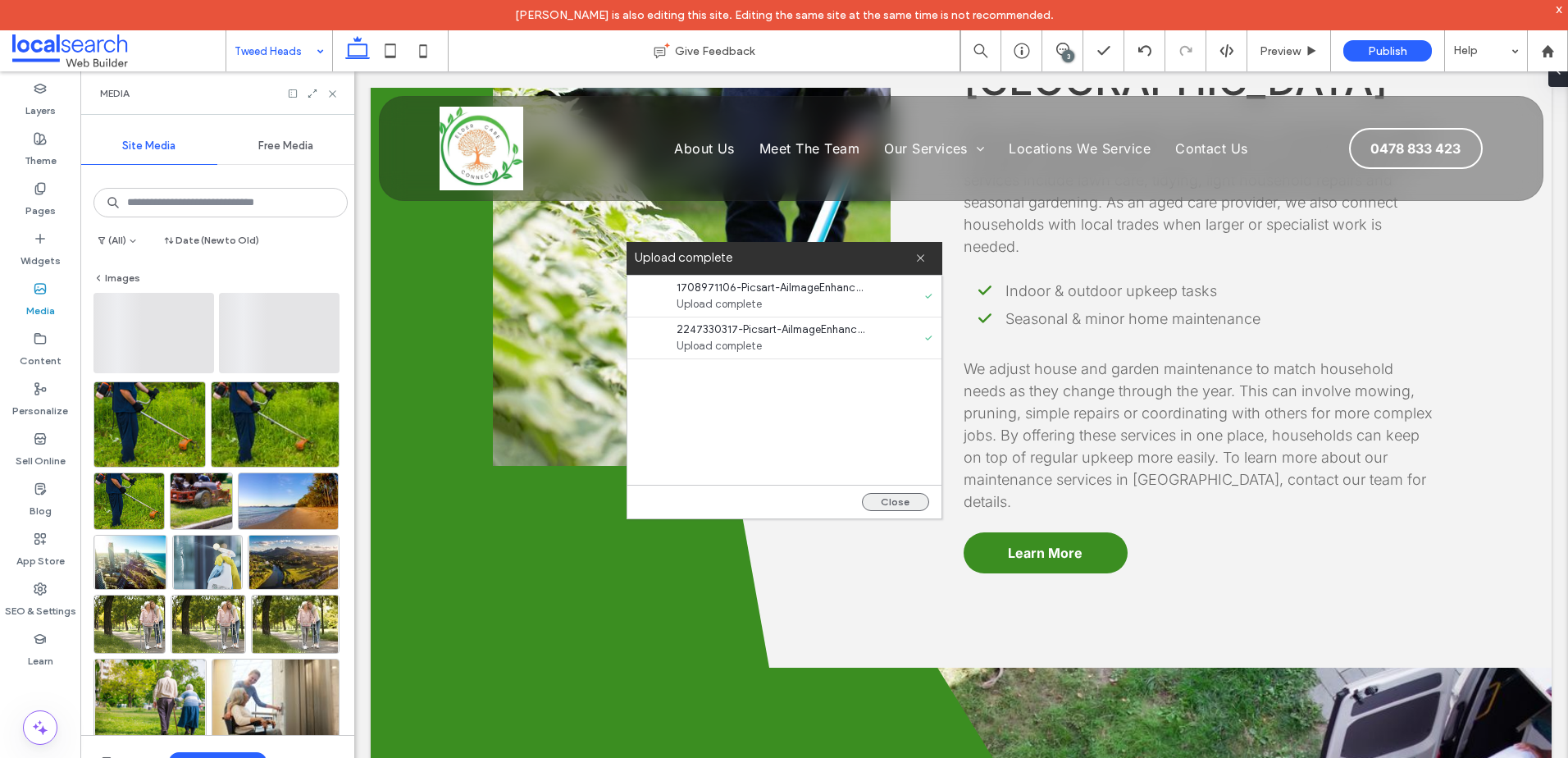
click at [884, 505] on button "Close" at bounding box center [896, 501] width 67 height 18
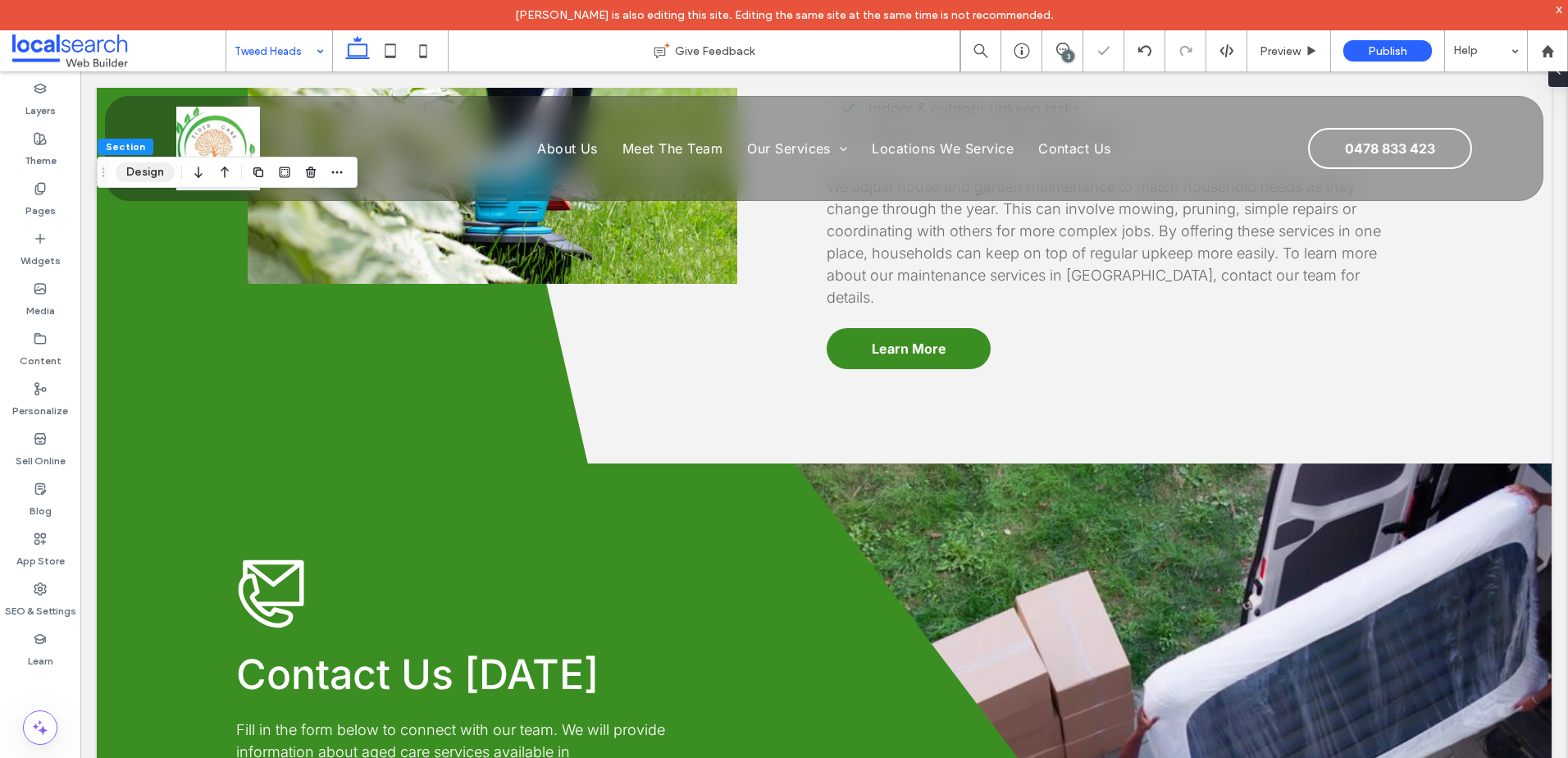
click at [132, 174] on button "Design" at bounding box center [145, 172] width 59 height 19
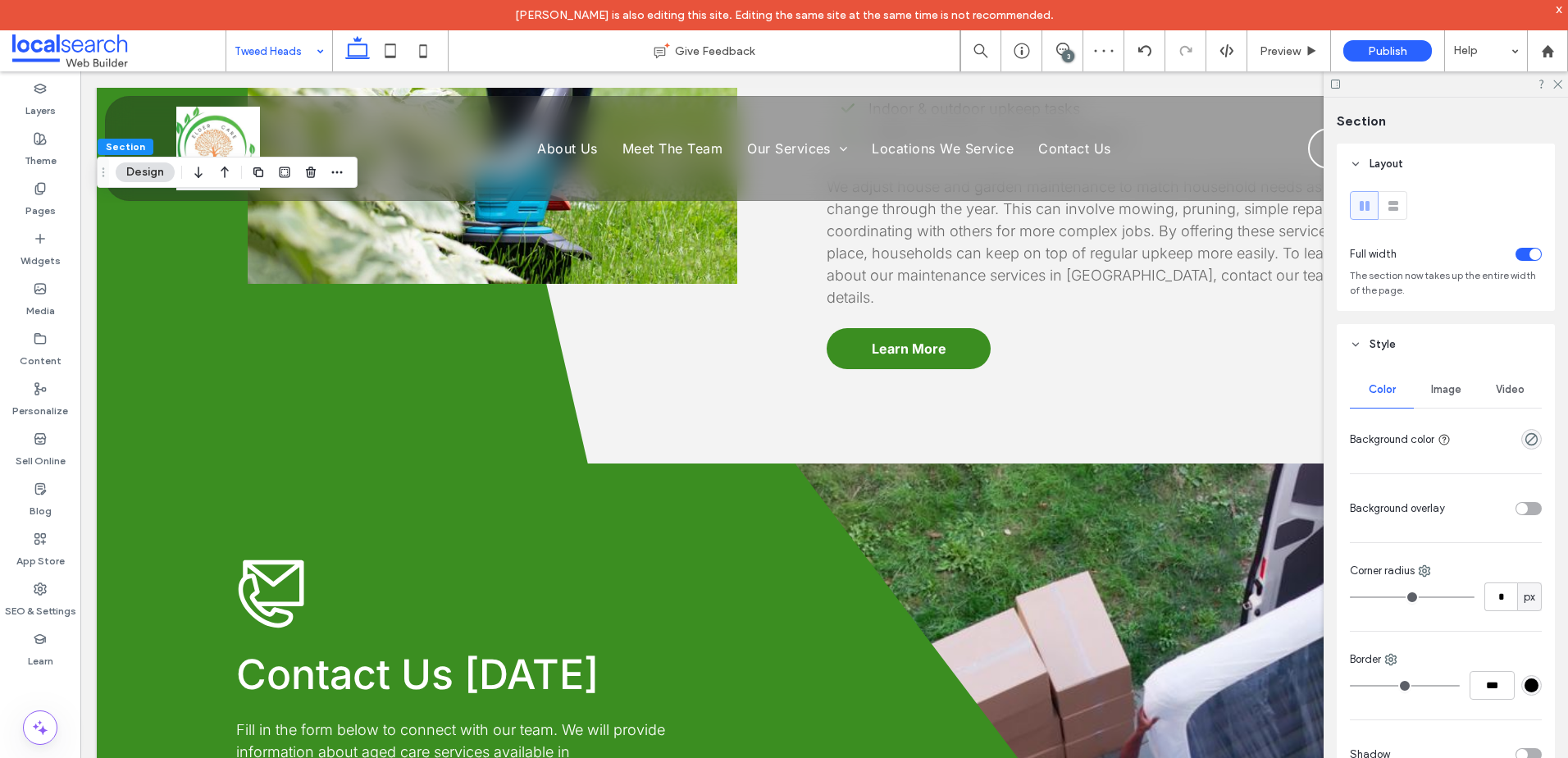
click at [1425, 385] on div "Image" at bounding box center [1447, 390] width 64 height 36
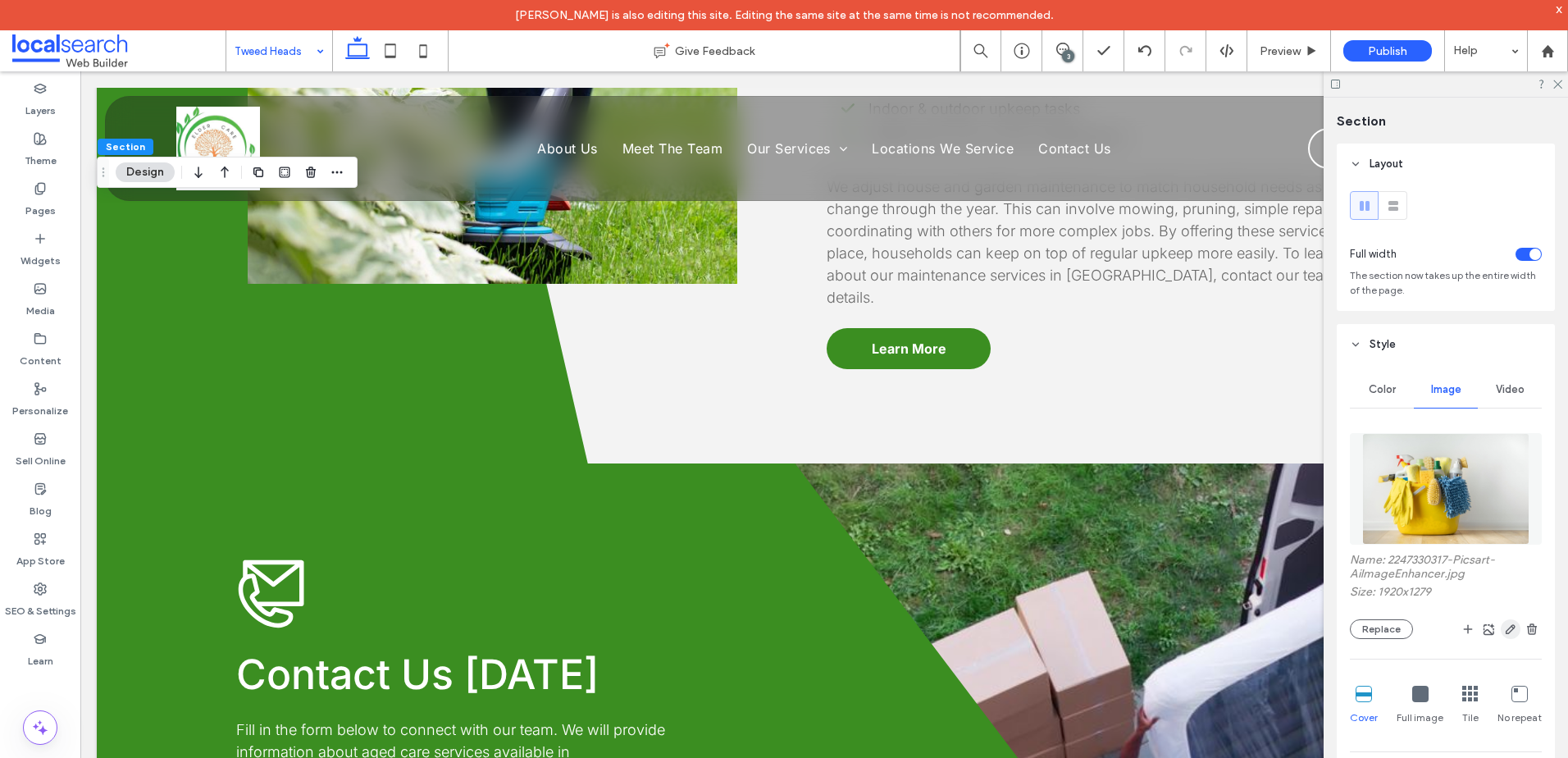
click at [1506, 632] on use "button" at bounding box center [1511, 629] width 10 height 10
click at [1507, 629] on icon "button" at bounding box center [1511, 629] width 13 height 13
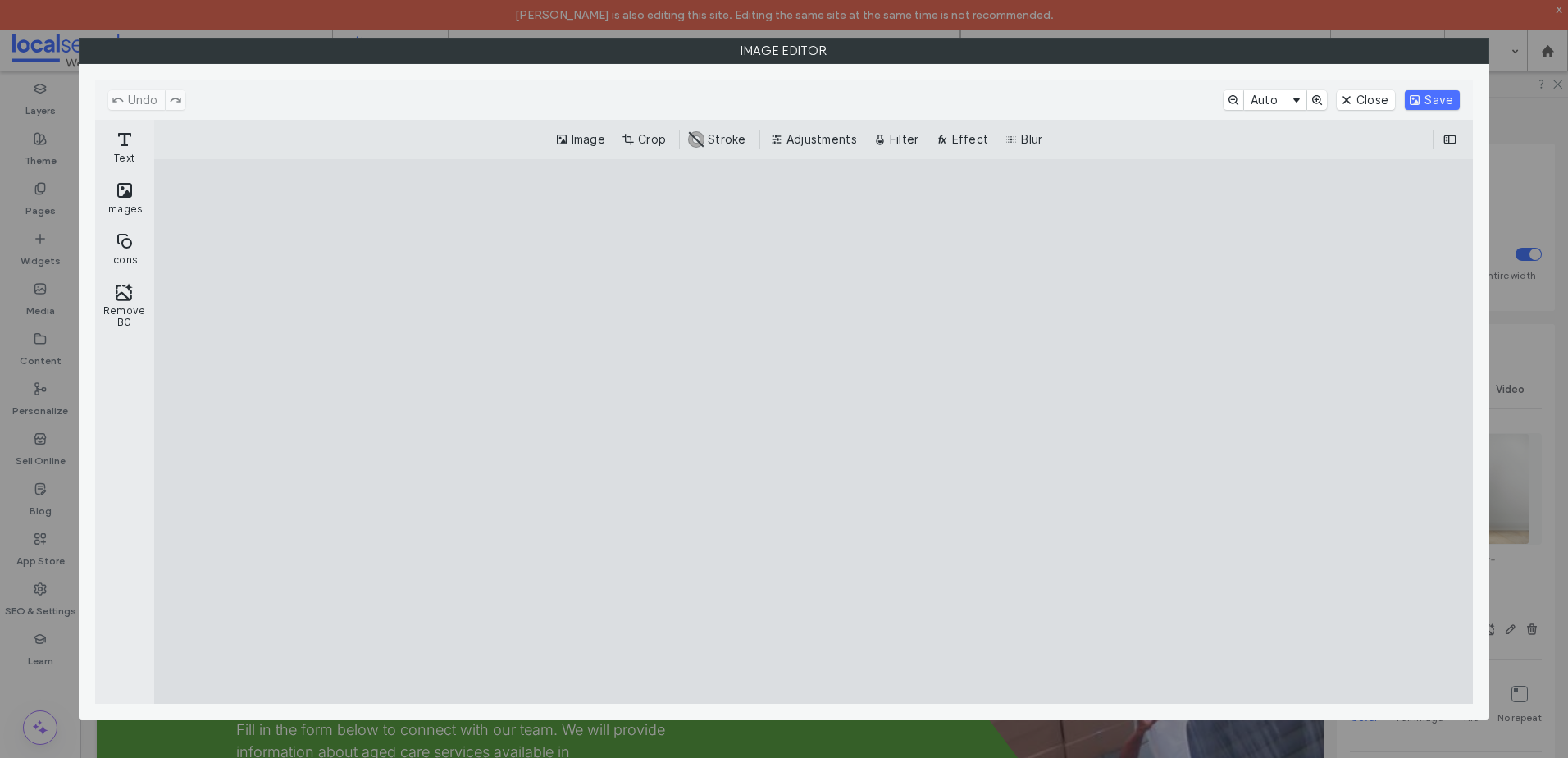
drag, startPoint x: 568, startPoint y: 136, endPoint x: 626, endPoint y: 144, distance: 58.5
click at [571, 136] on button "Image" at bounding box center [581, 139] width 60 height 19
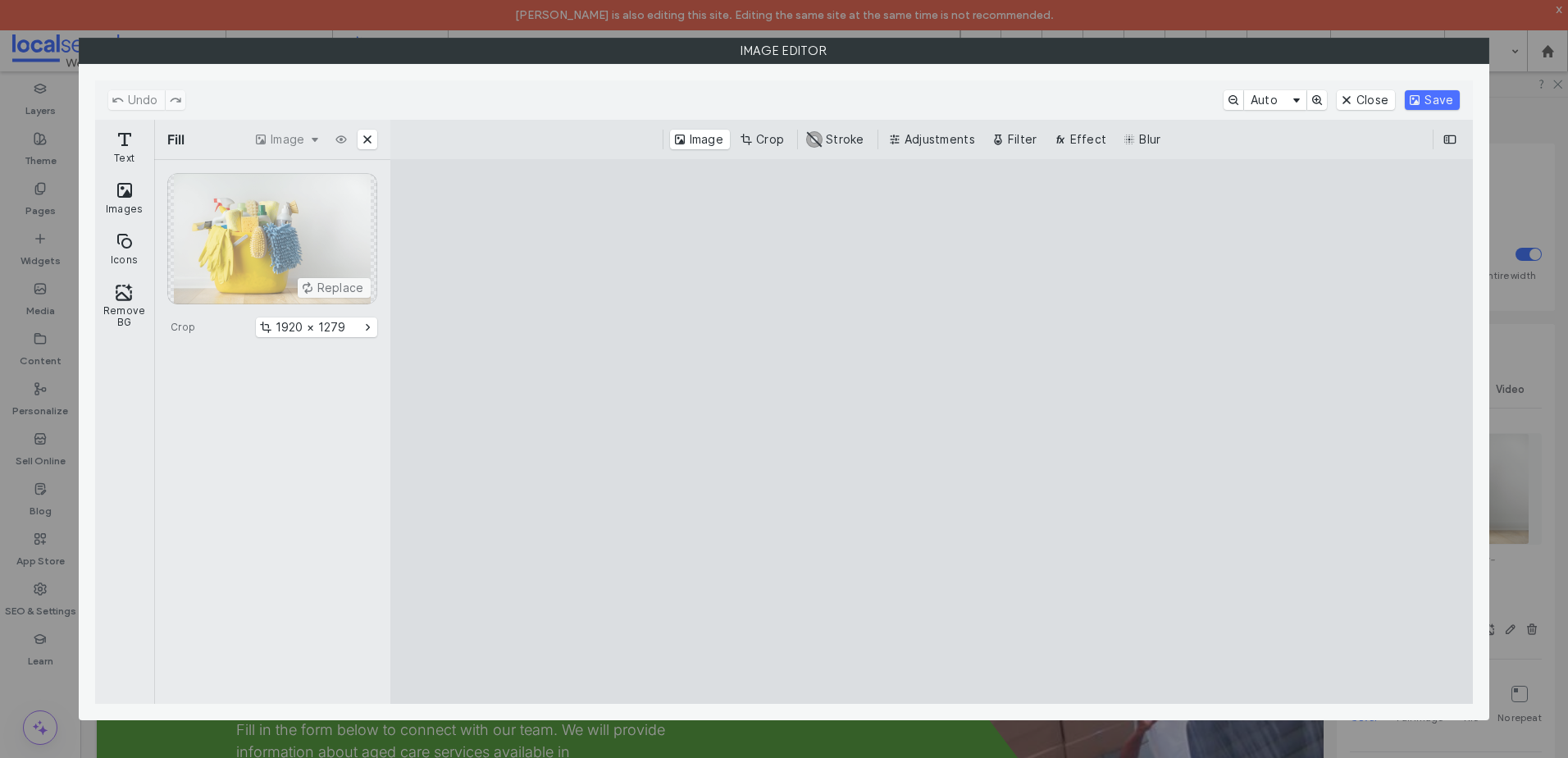
drag, startPoint x: 758, startPoint y: 131, endPoint x: 932, endPoint y: 163, distance: 176.9
click at [760, 132] on button "Crop" at bounding box center [763, 139] width 54 height 19
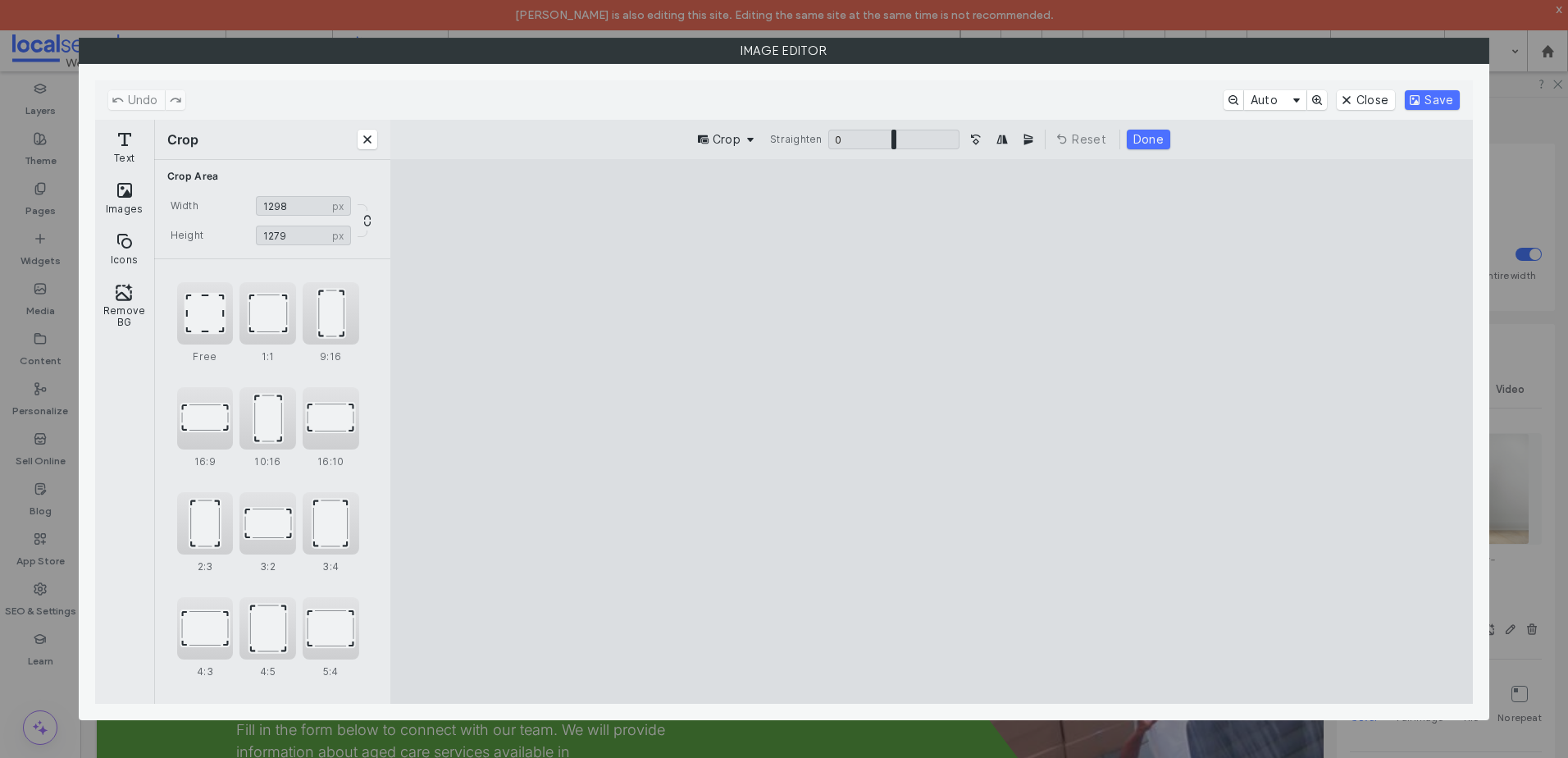
drag, startPoint x: 1147, startPoint y: 216, endPoint x: 1174, endPoint y: 175, distance: 49.1
click at [932, 432] on cesdk-canvas "Editor canvas" at bounding box center [932, 432] width 0 height 0
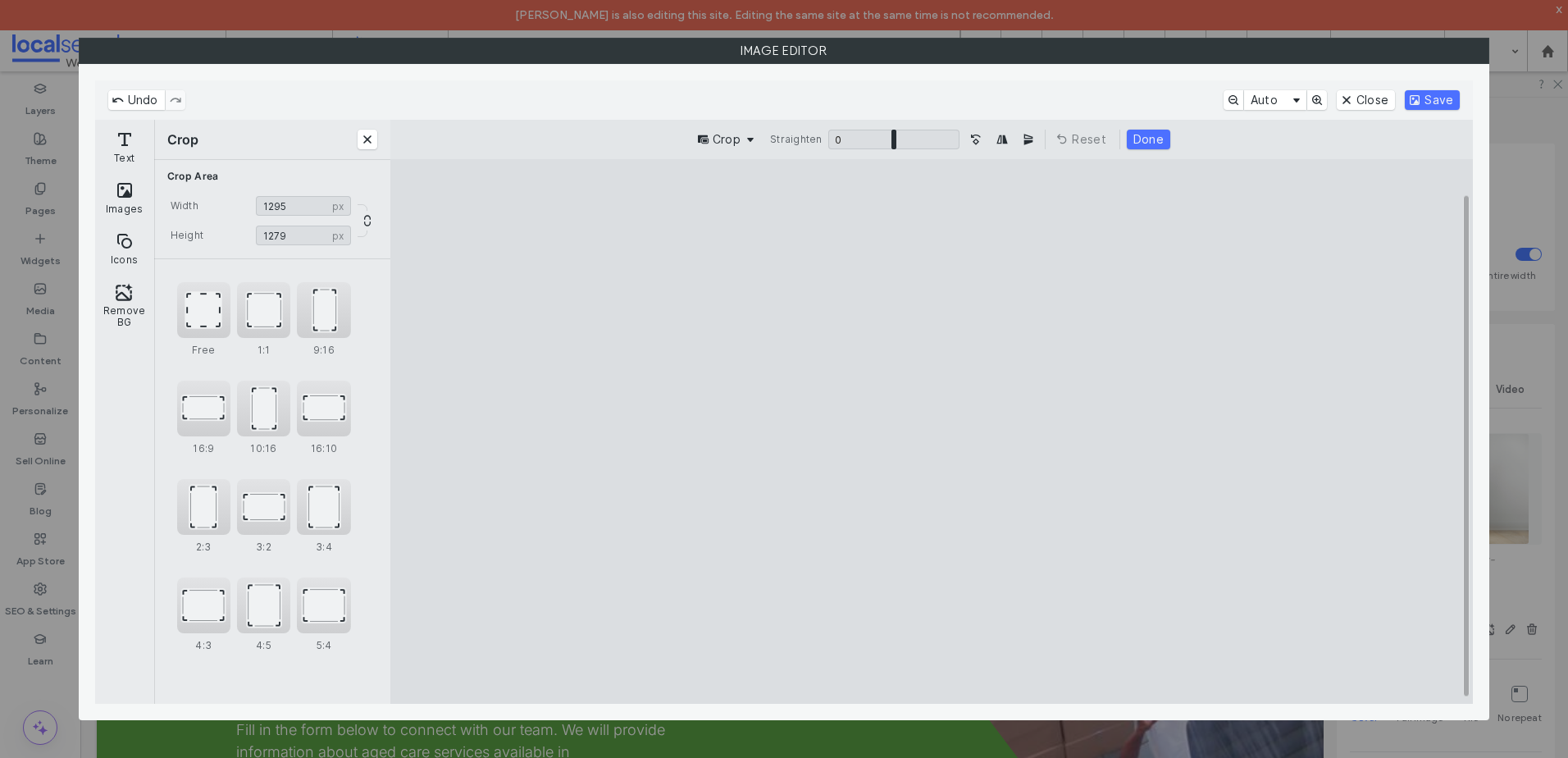
type input "****"
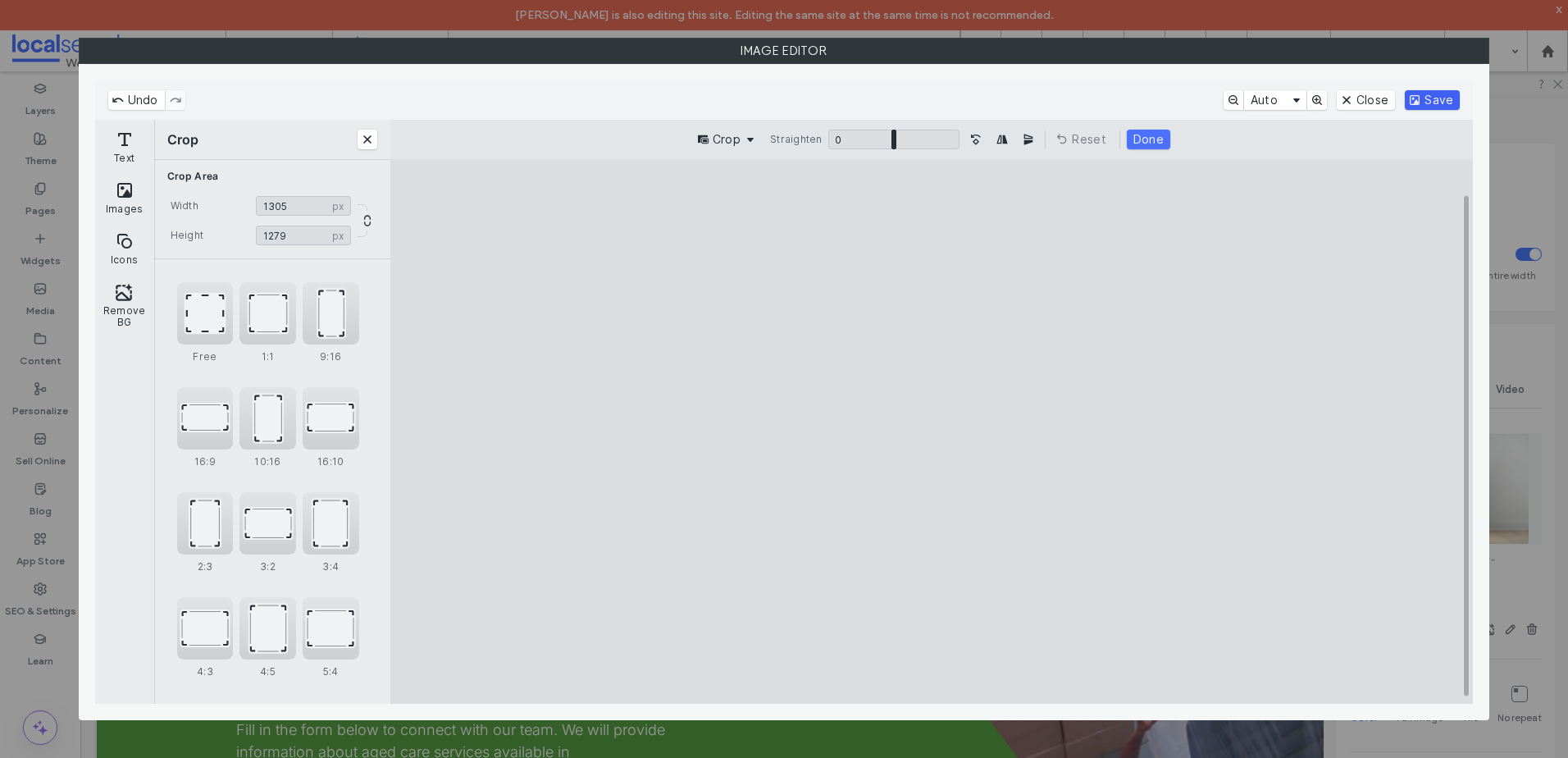
click at [1420, 99] on button "Save" at bounding box center [1432, 99] width 55 height 19
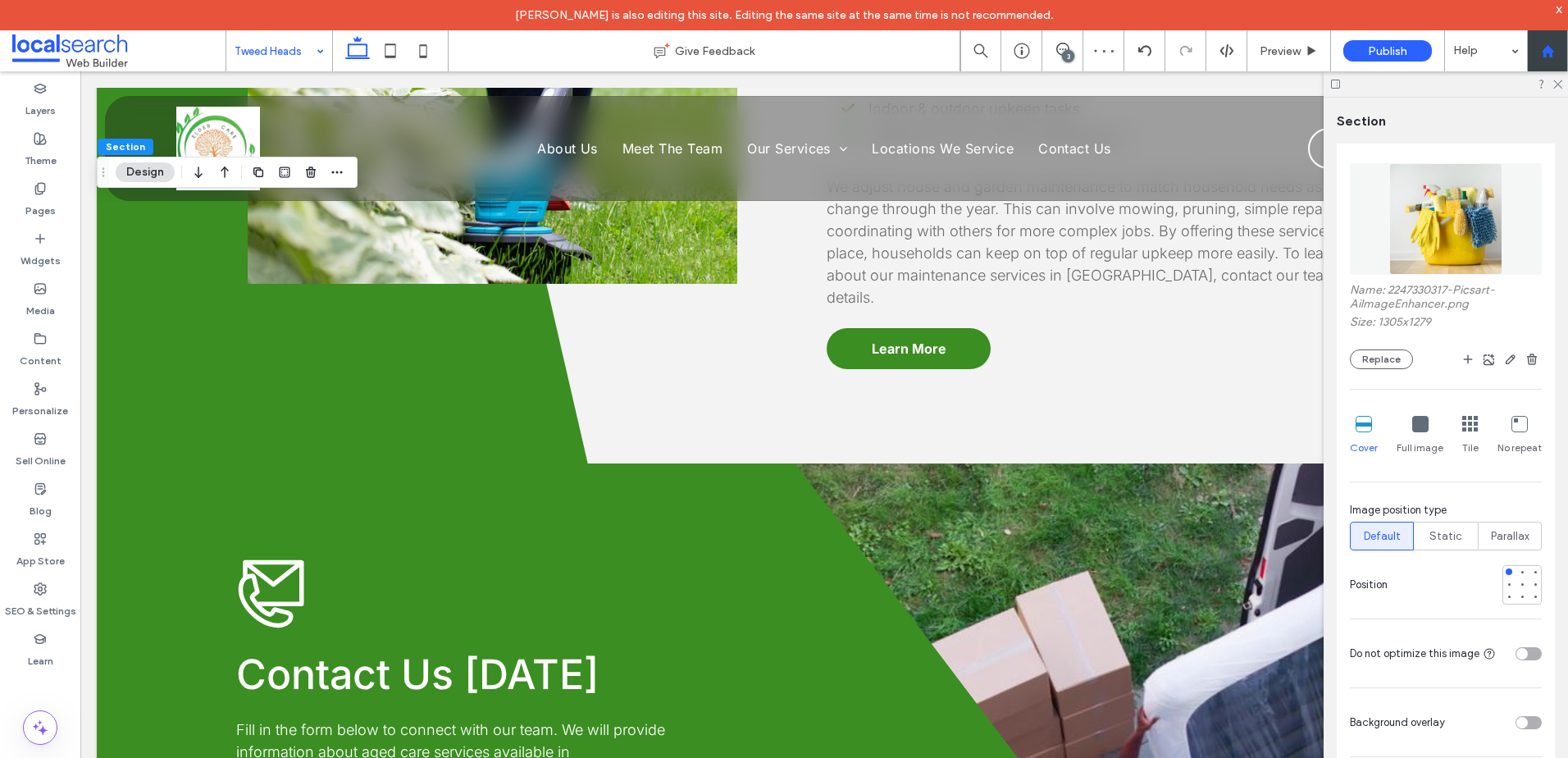
scroll to position [328, 0]
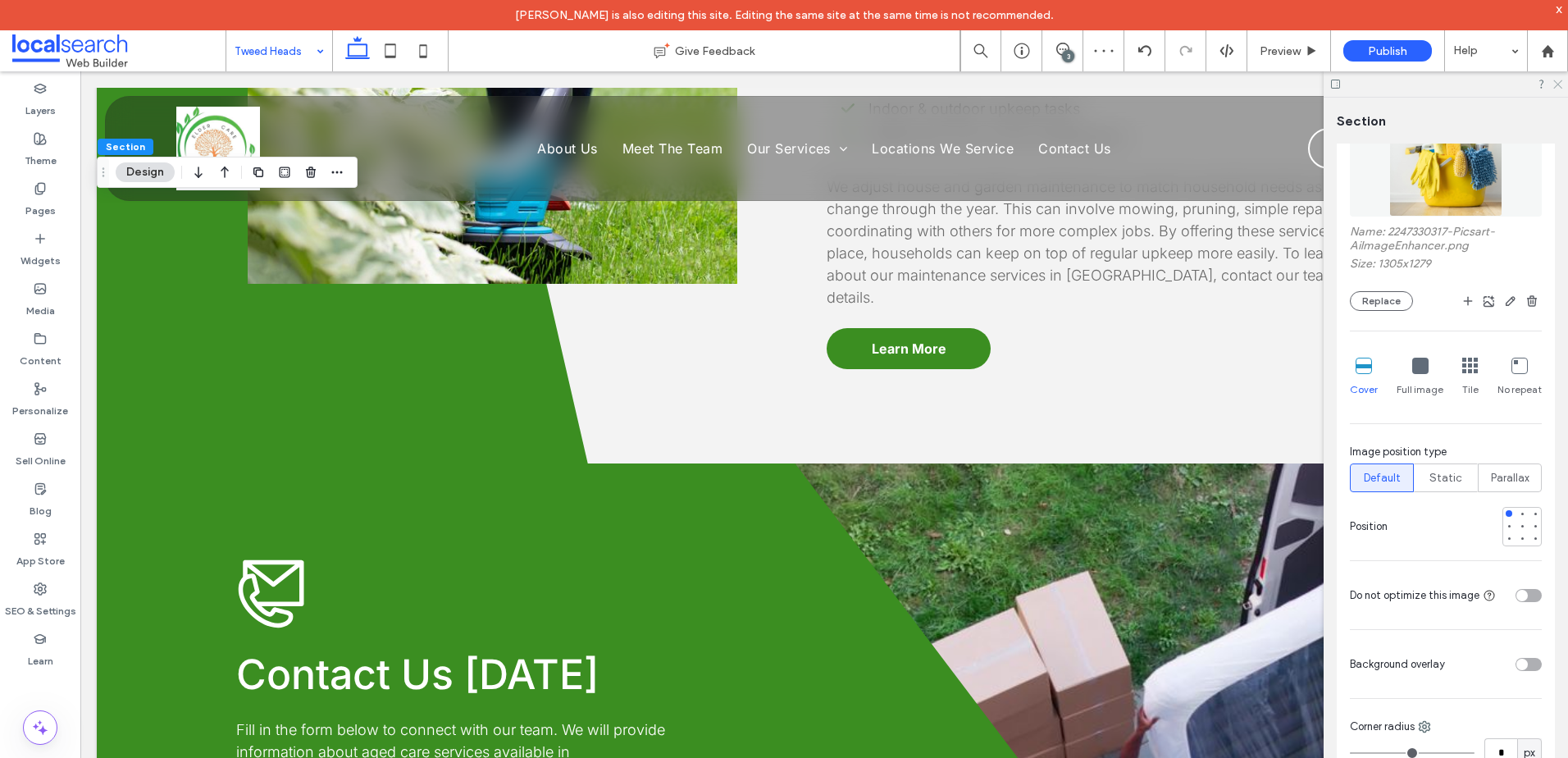
click at [1557, 84] on icon at bounding box center [1557, 83] width 11 height 11
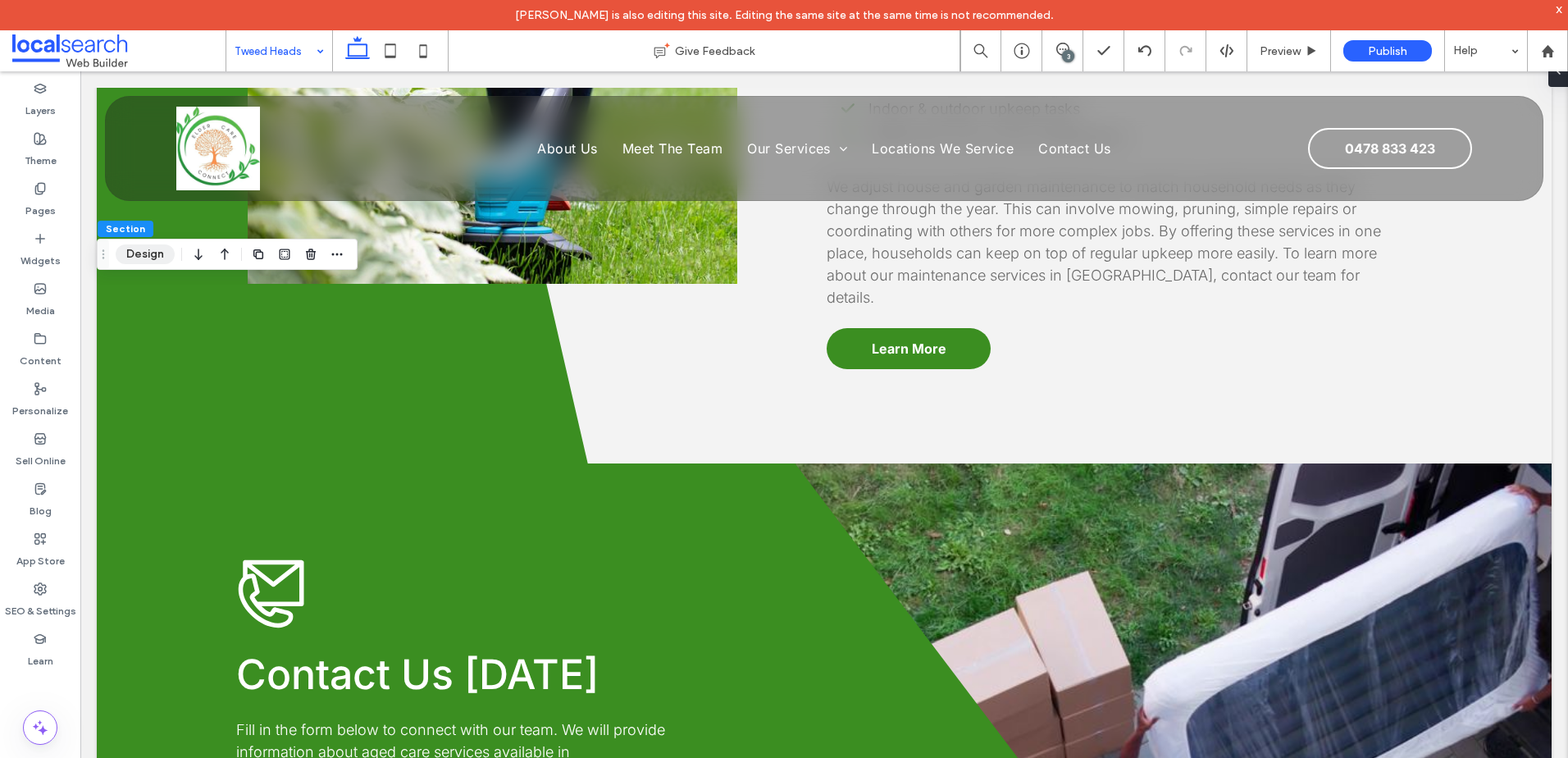
click at [144, 254] on button "Design" at bounding box center [145, 254] width 59 height 19
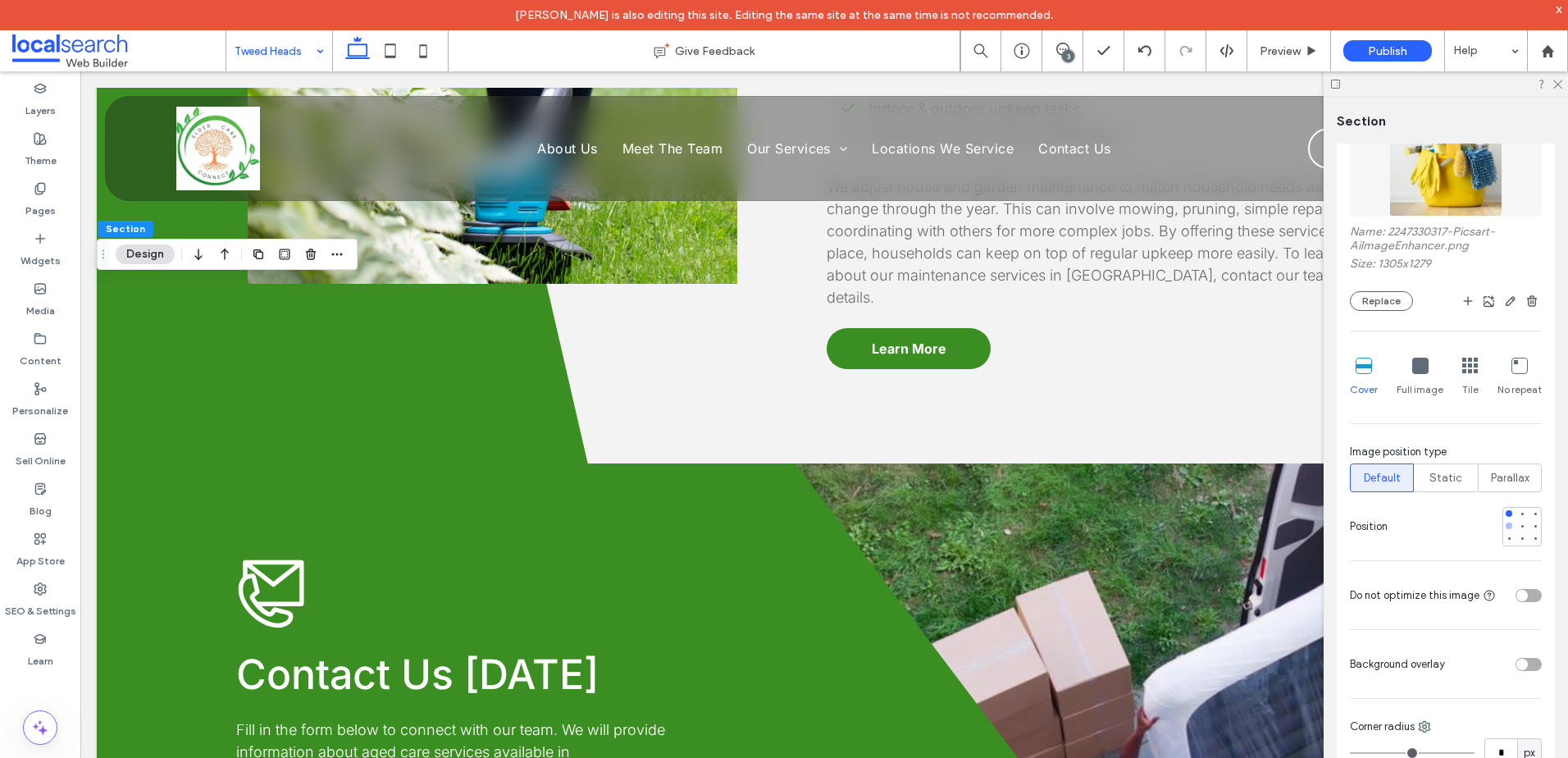
click at [1506, 527] on div at bounding box center [1509, 525] width 7 height 7
click at [1560, 85] on icon at bounding box center [1557, 83] width 11 height 11
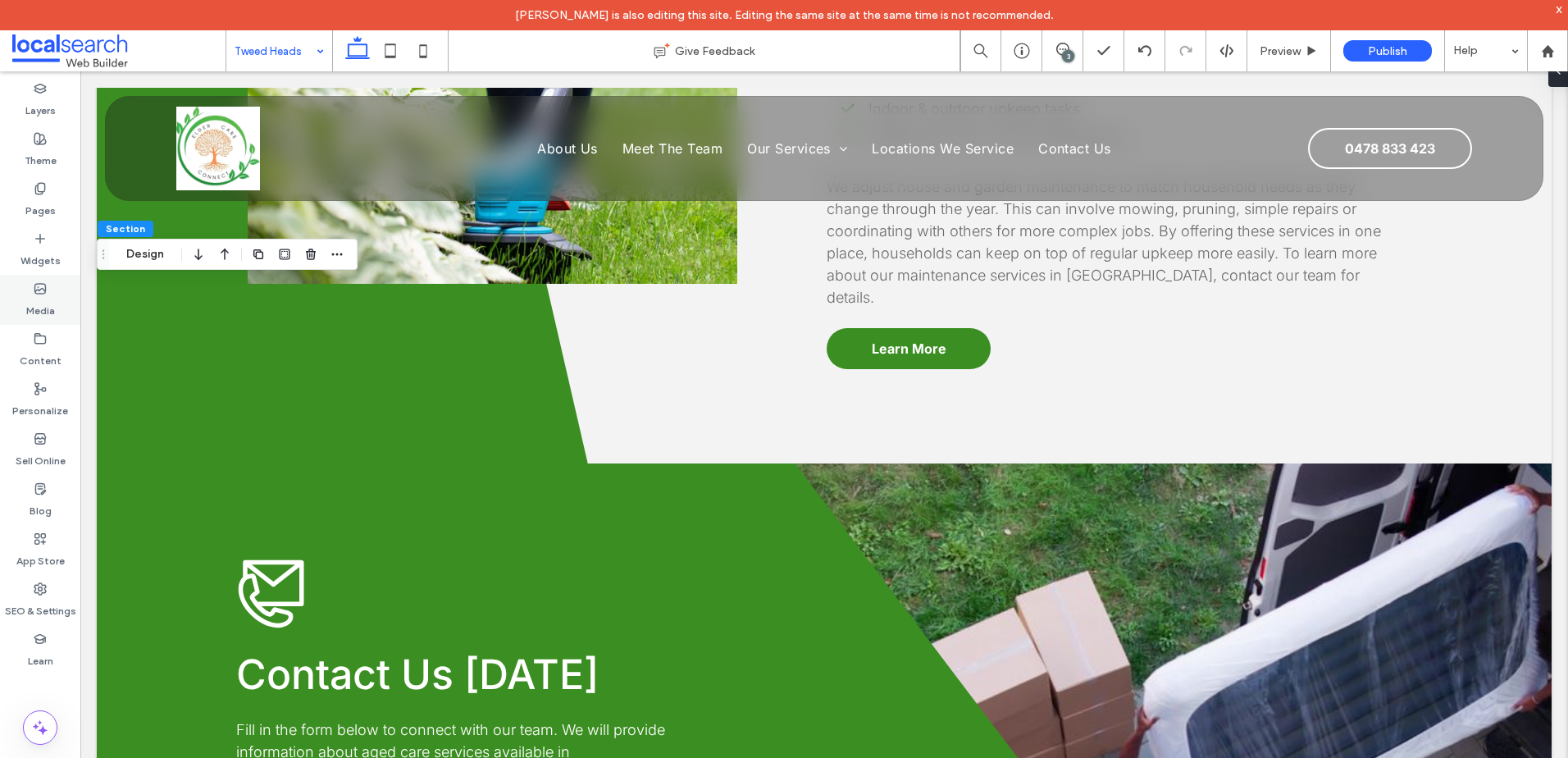
click at [37, 312] on label "Media" at bounding box center [40, 306] width 29 height 23
click at [138, 256] on button "Design" at bounding box center [145, 254] width 59 height 19
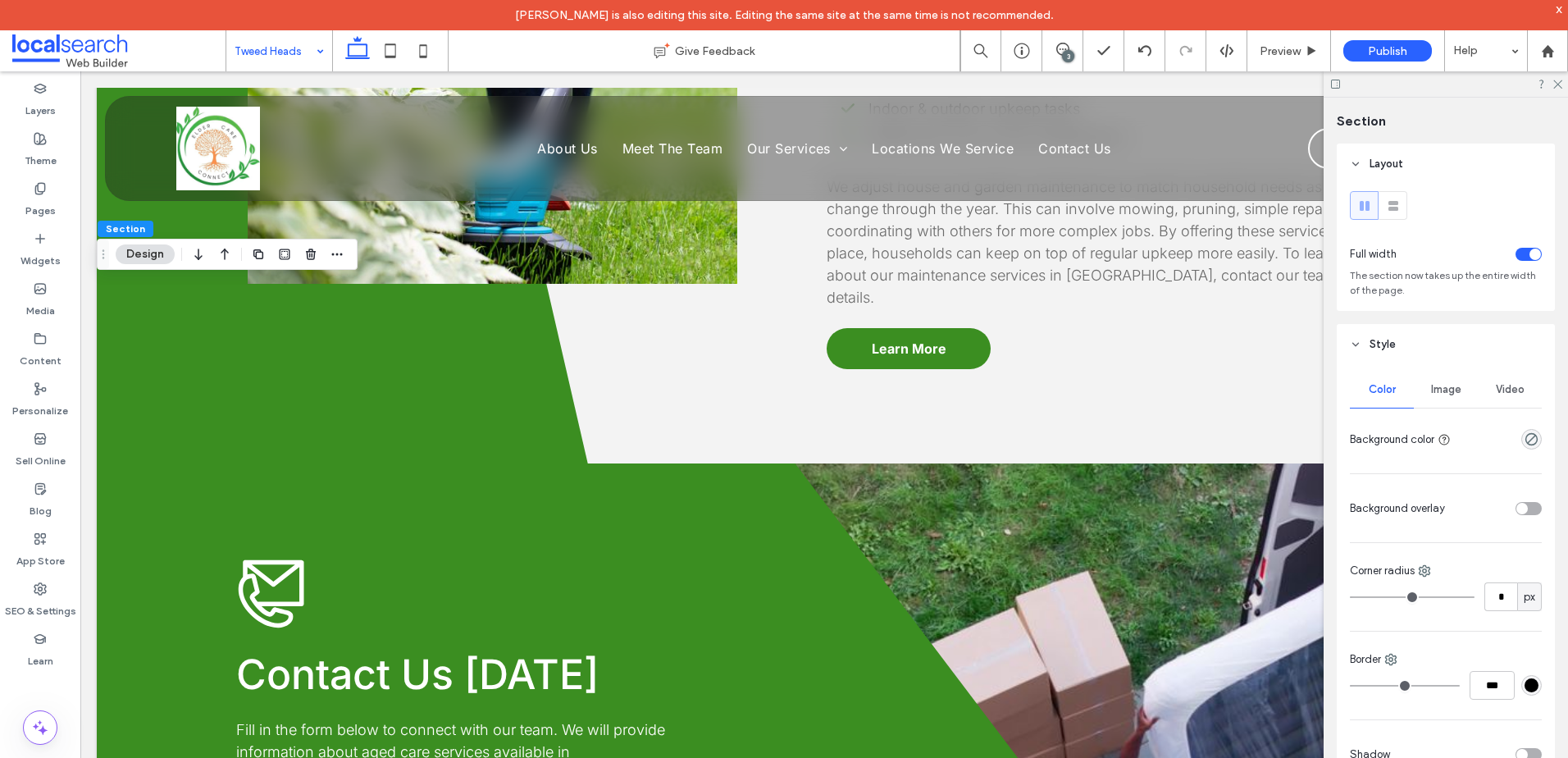
click at [1444, 389] on span "Image" at bounding box center [1447, 390] width 30 height 13
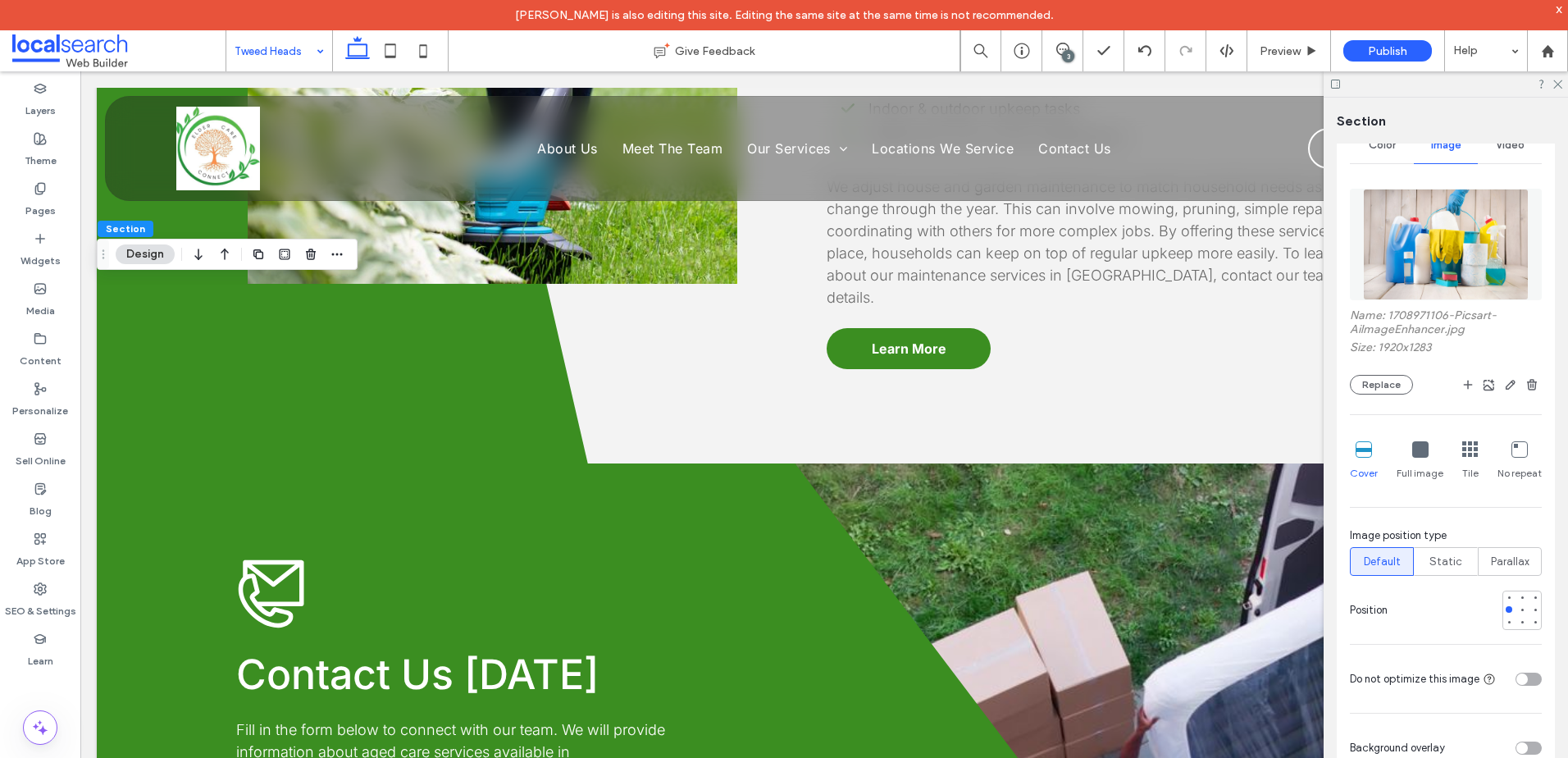
scroll to position [246, 0]
click at [1509, 378] on span "button" at bounding box center [1511, 382] width 19 height 19
click at [1505, 377] on icon "button" at bounding box center [1511, 383] width 13 height 13
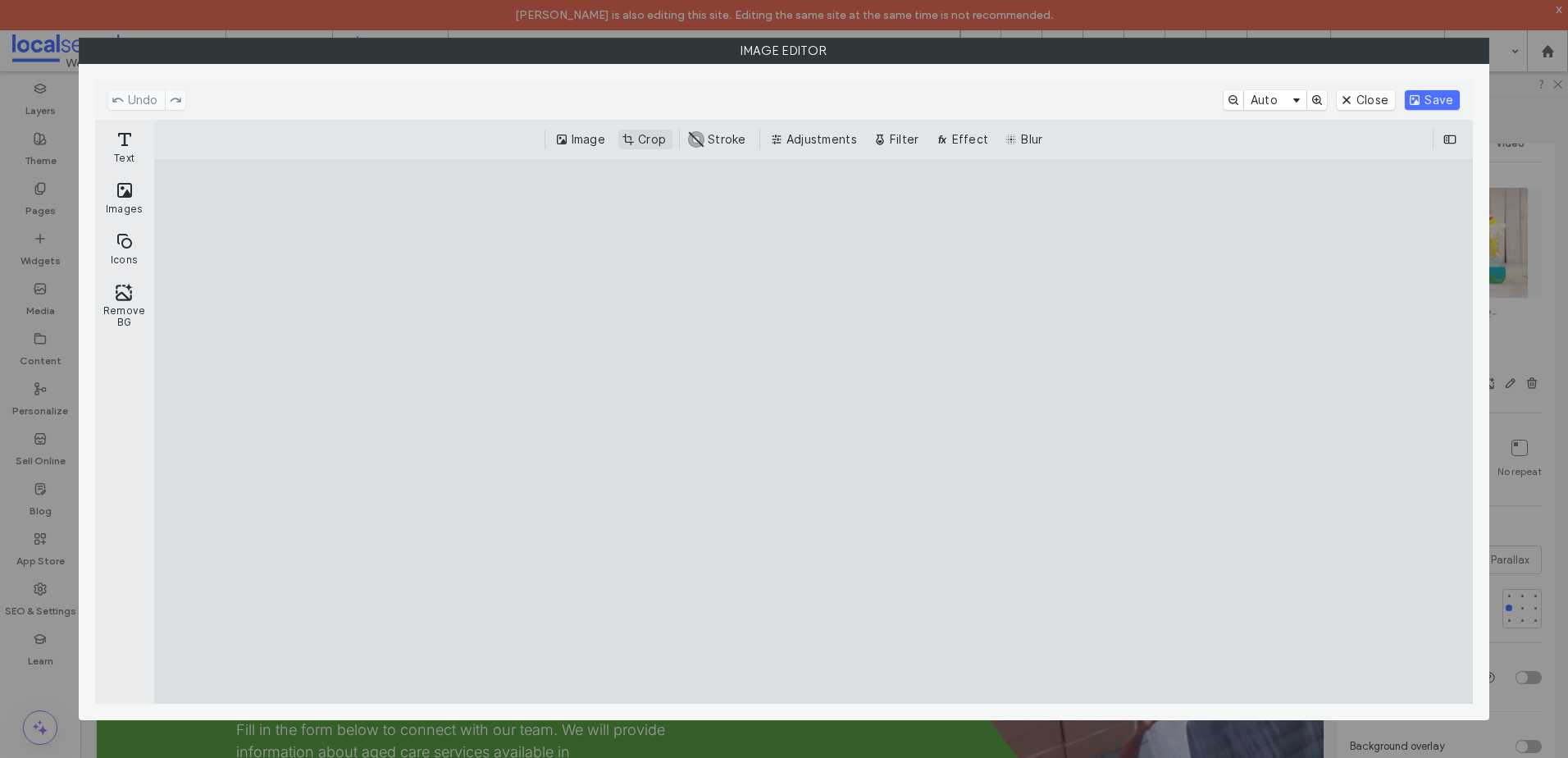
click at [642, 142] on button "Crop" at bounding box center [645, 139] width 54 height 19
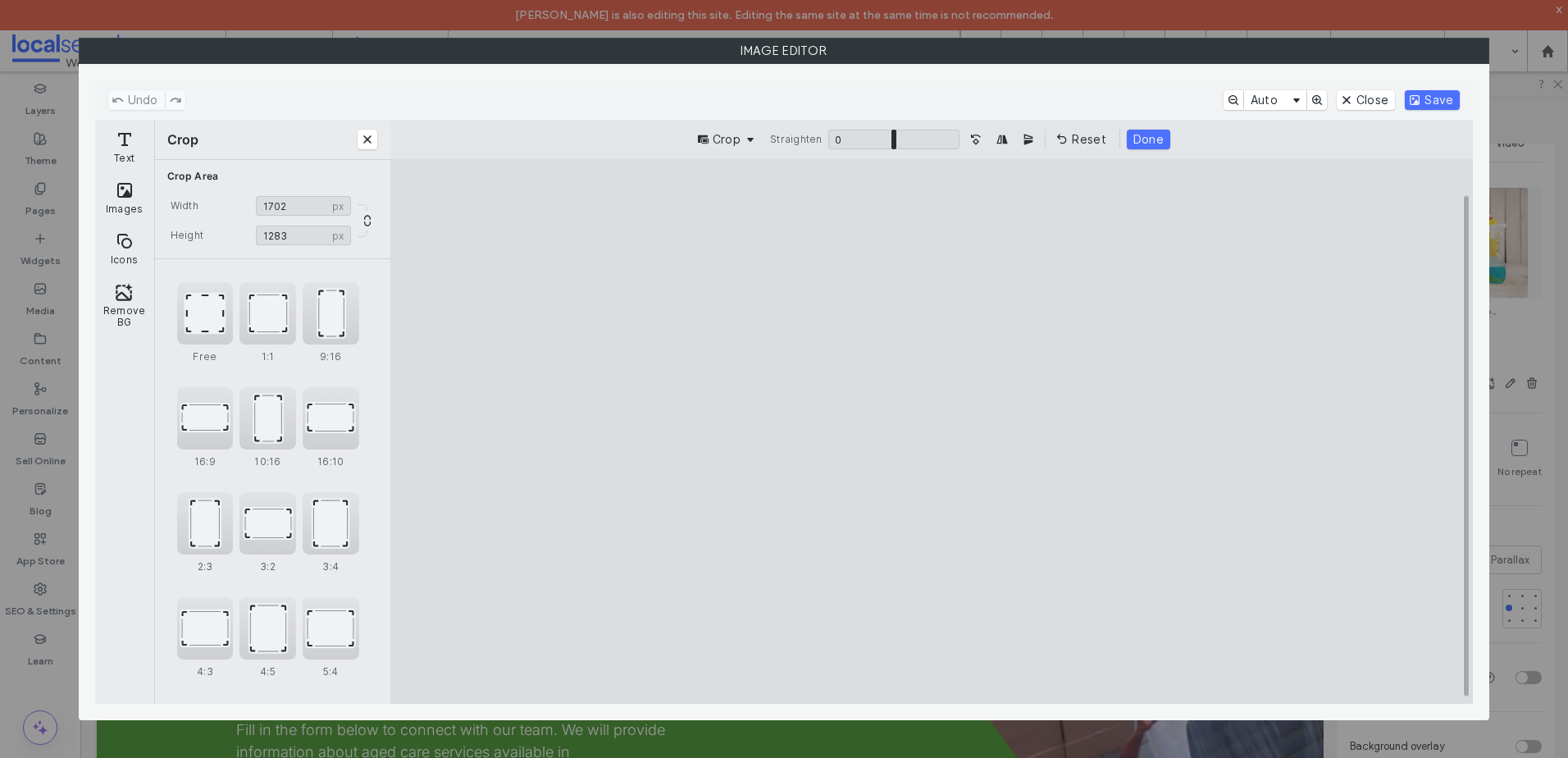
type input "****"
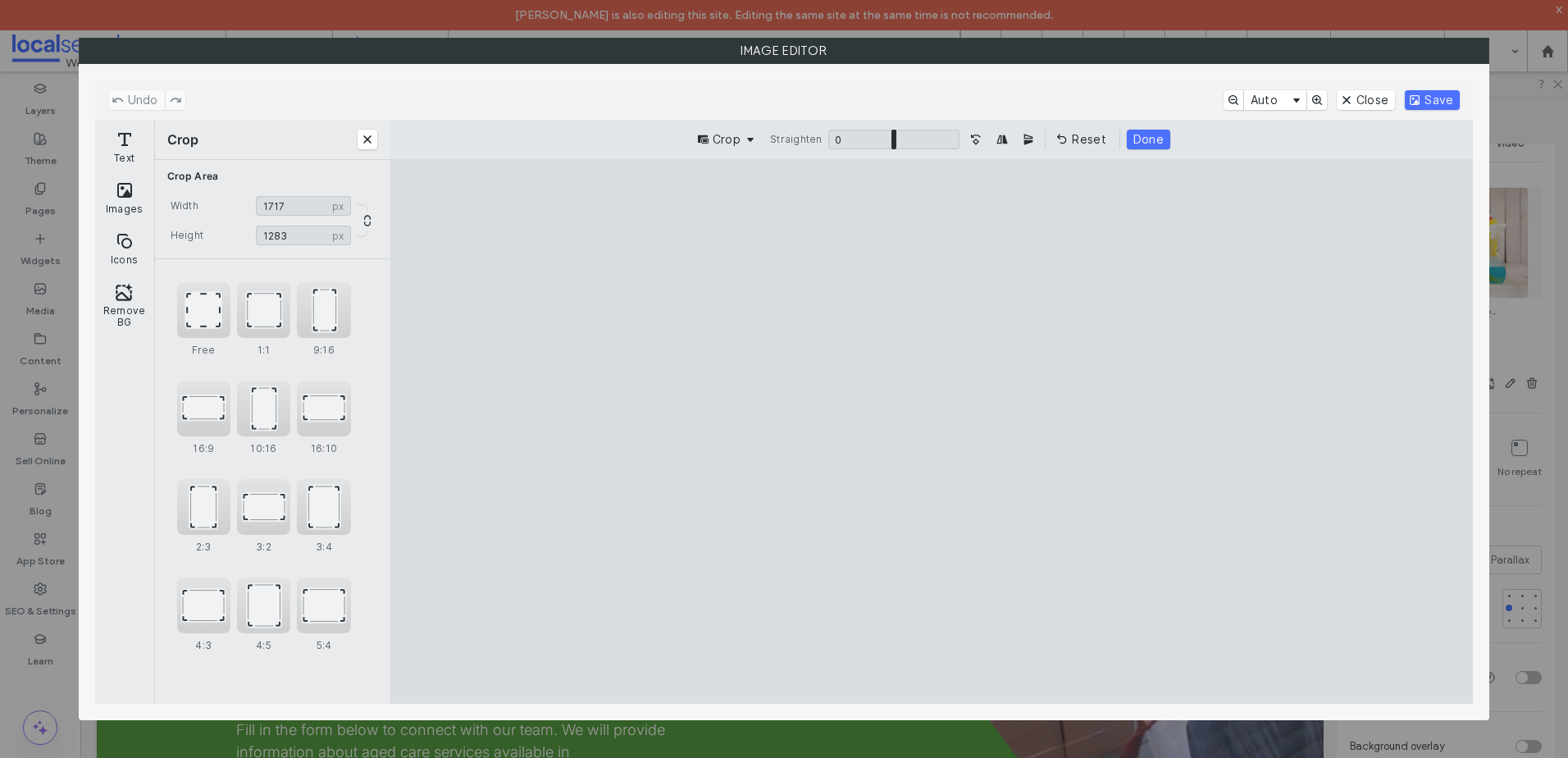
drag, startPoint x: 1248, startPoint y: 217, endPoint x: 1179, endPoint y: 198, distance: 71.6
click at [932, 432] on cesdk-canvas "Editor canvas" at bounding box center [932, 432] width 0 height 0
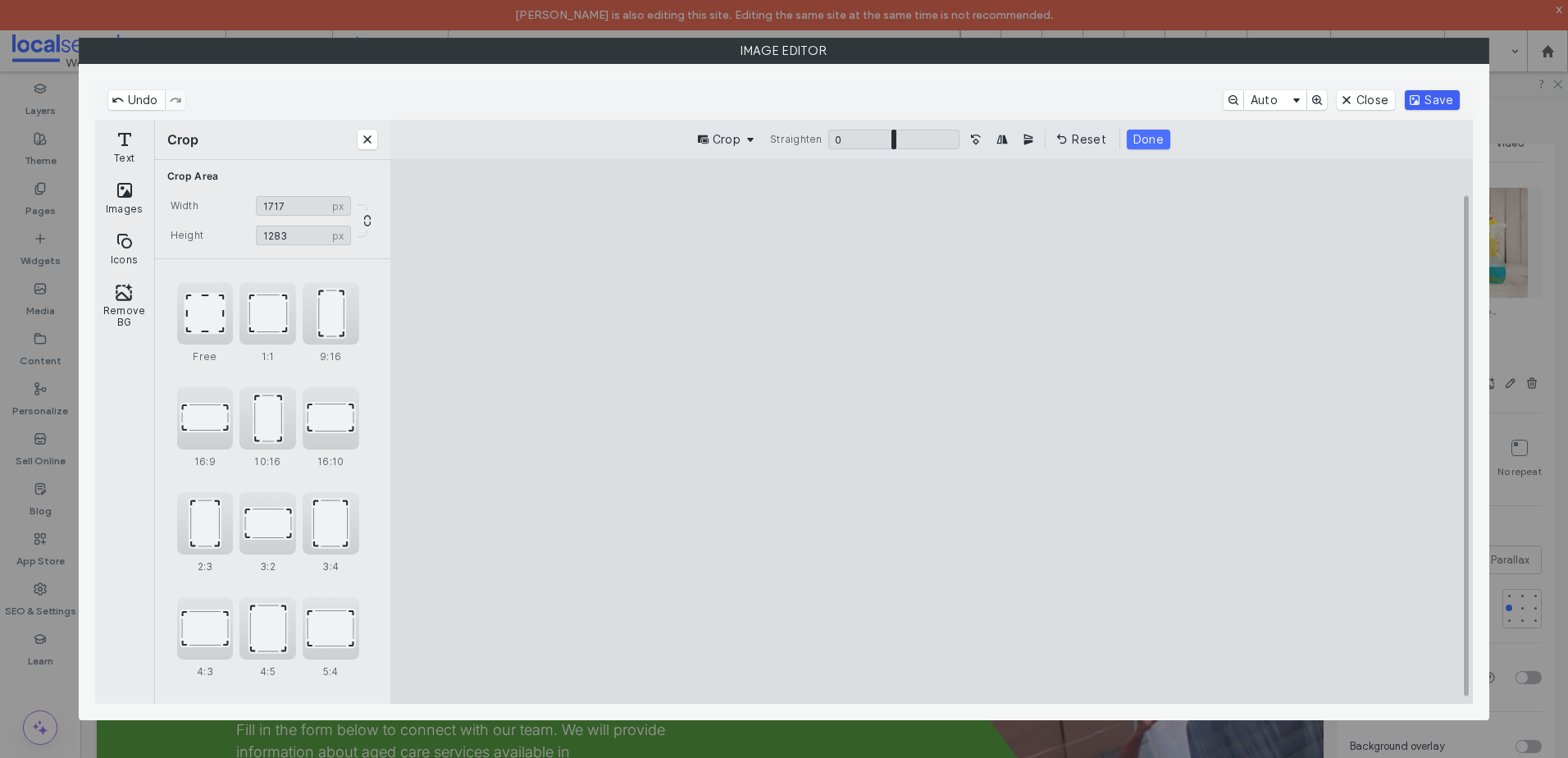
click at [1447, 96] on button "Save" at bounding box center [1432, 99] width 55 height 19
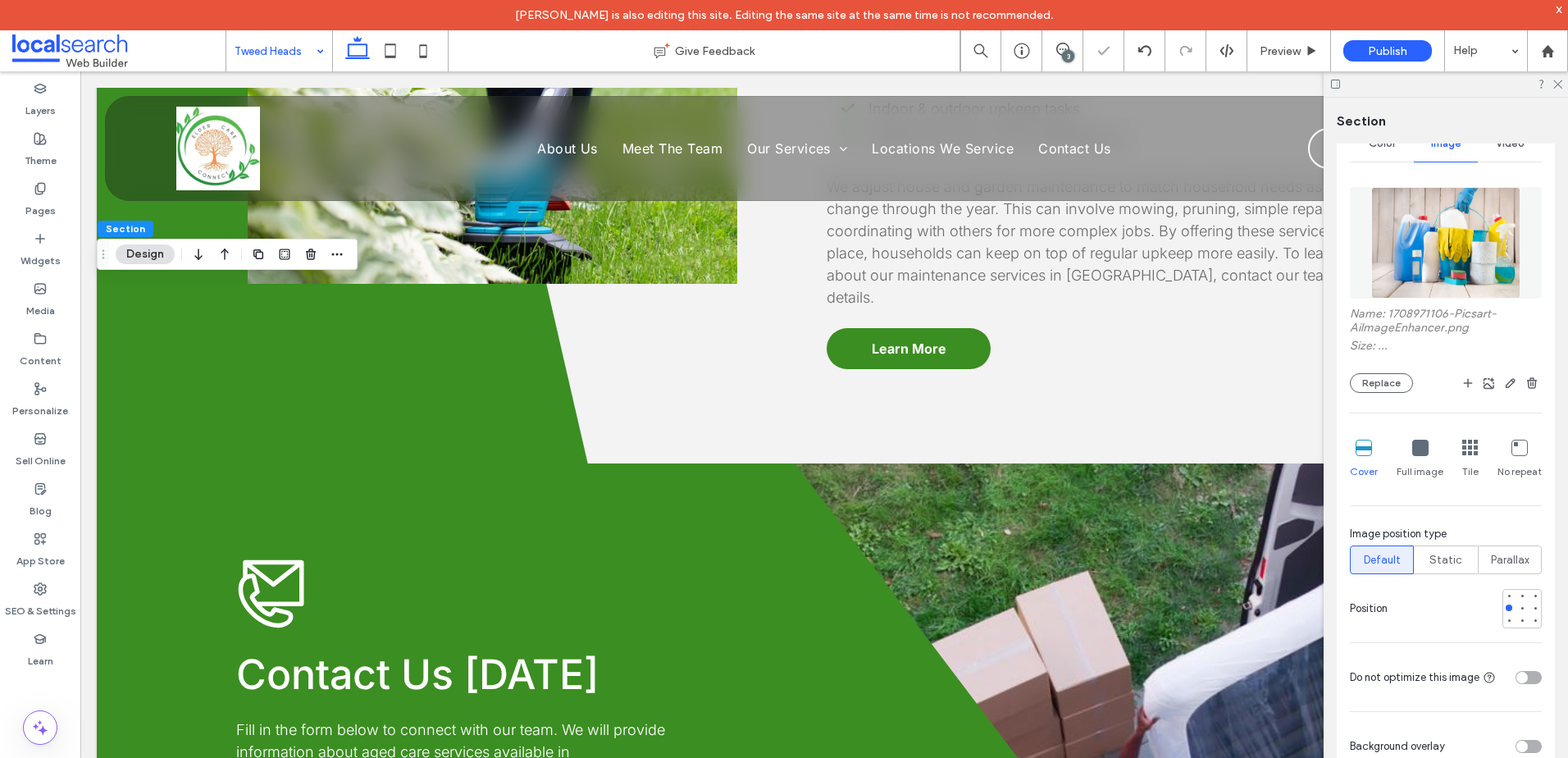
drag, startPoint x: 1557, startPoint y: 81, endPoint x: 1544, endPoint y: 95, distance: 19.1
click at [1557, 81] on icon at bounding box center [1557, 83] width 11 height 11
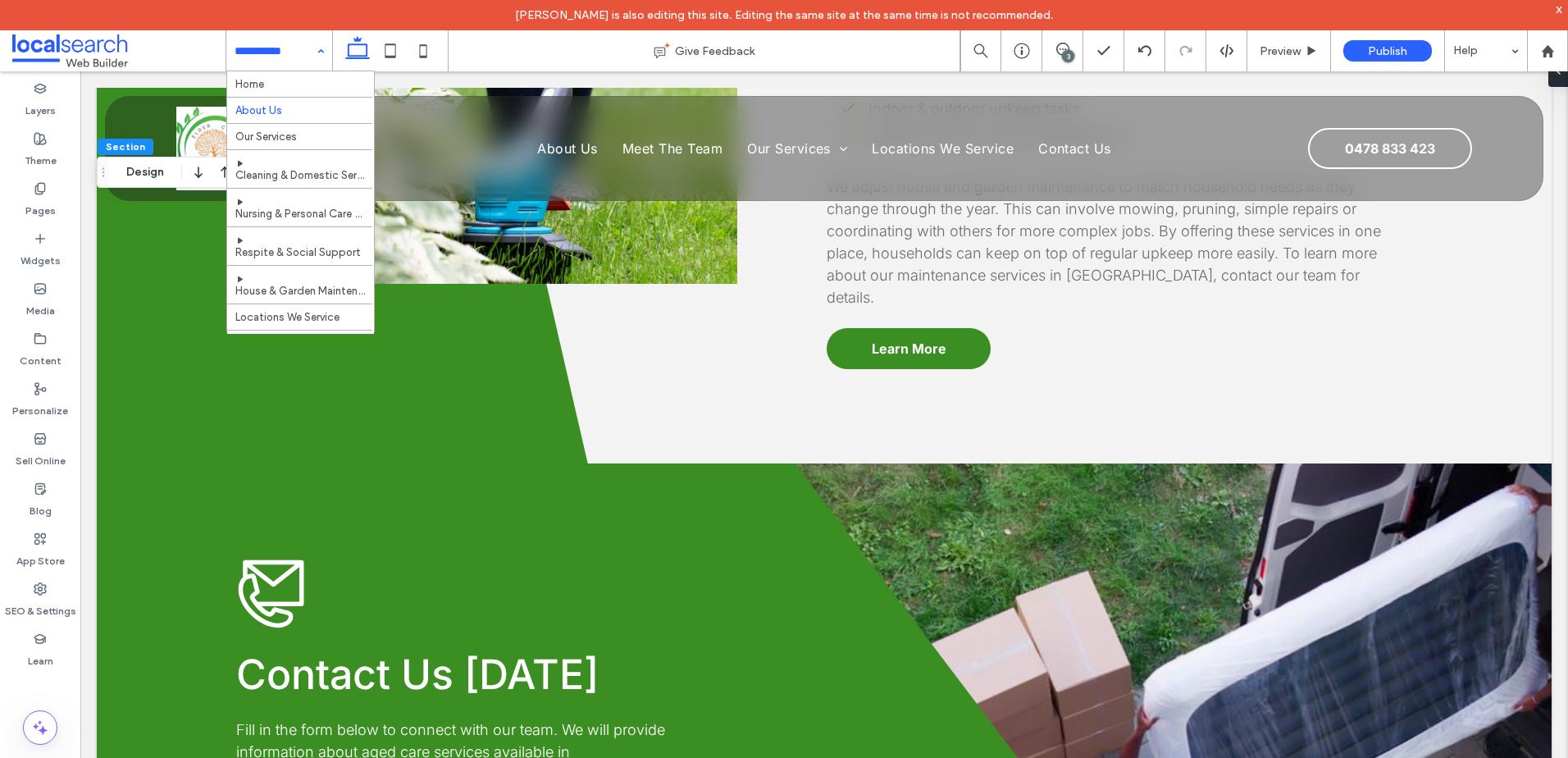
drag, startPoint x: 267, startPoint y: 54, endPoint x: 277, endPoint y: 110, distance: 56.9
click at [317, 51] on div "Home About Us Our Services Cleaning & Domestic Services Nursing & Personal Care…" at bounding box center [278, 51] width 105 height 41
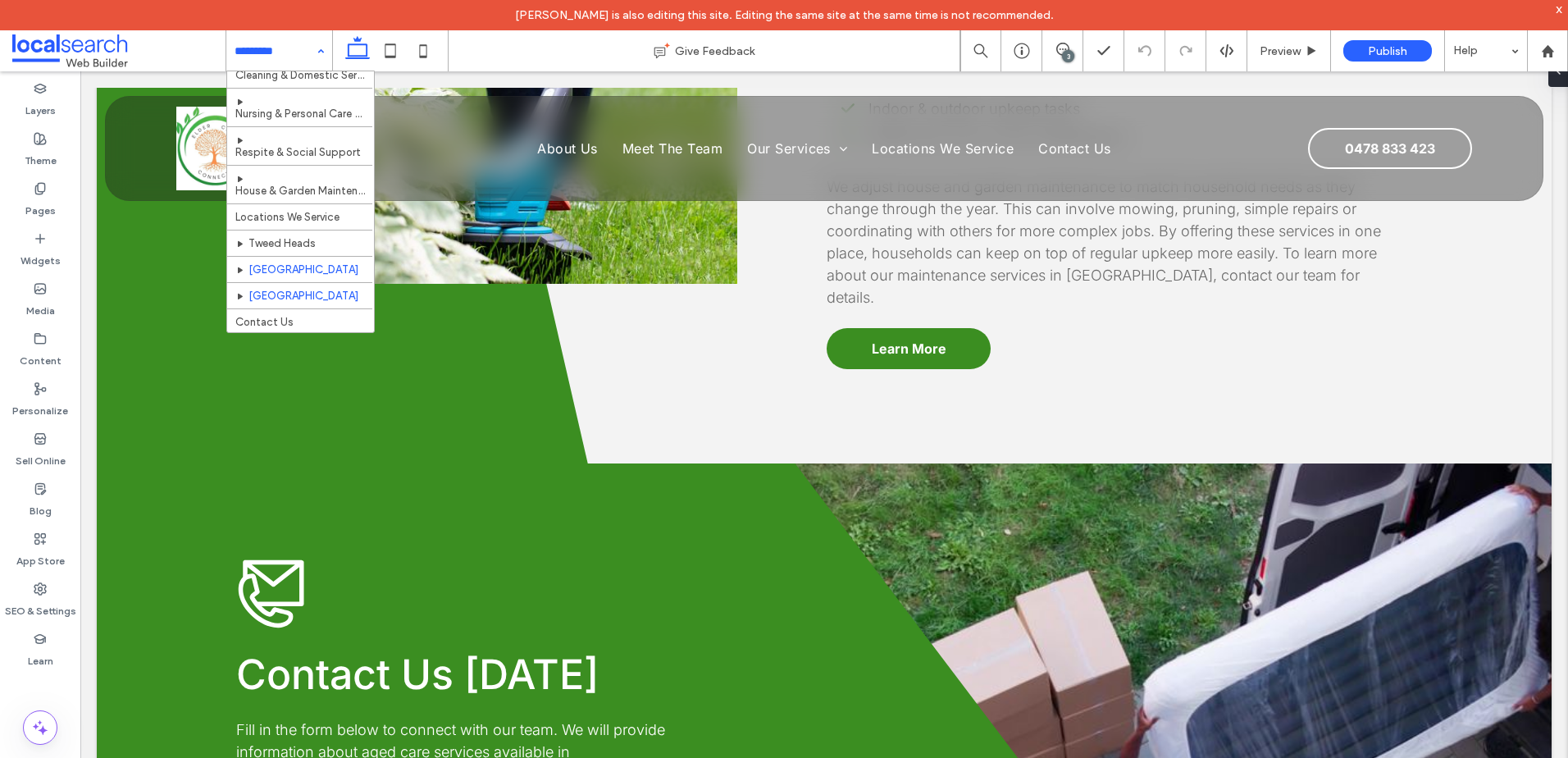
scroll to position [101, 0]
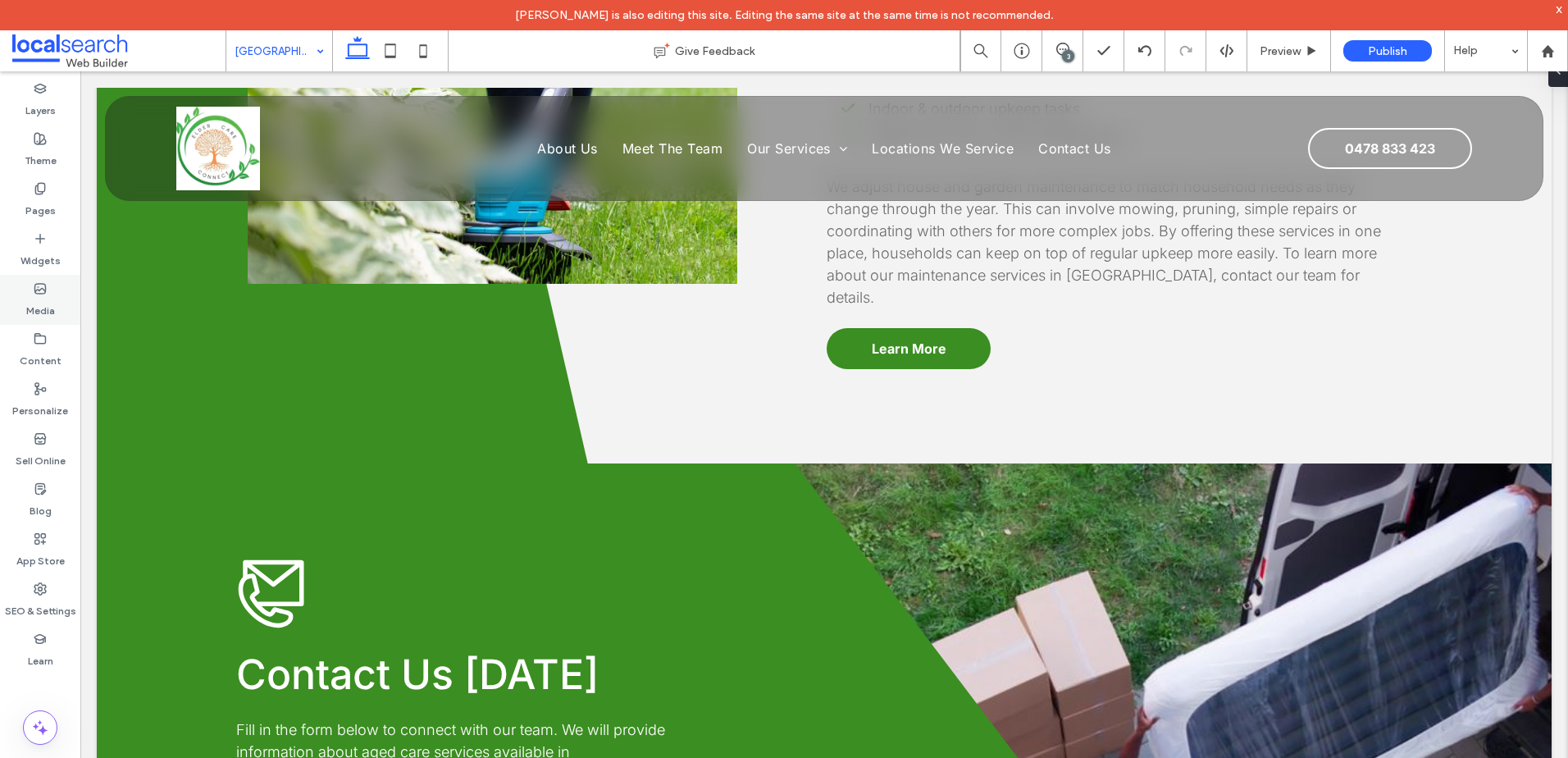
click at [20, 284] on div "Media" at bounding box center [40, 299] width 80 height 50
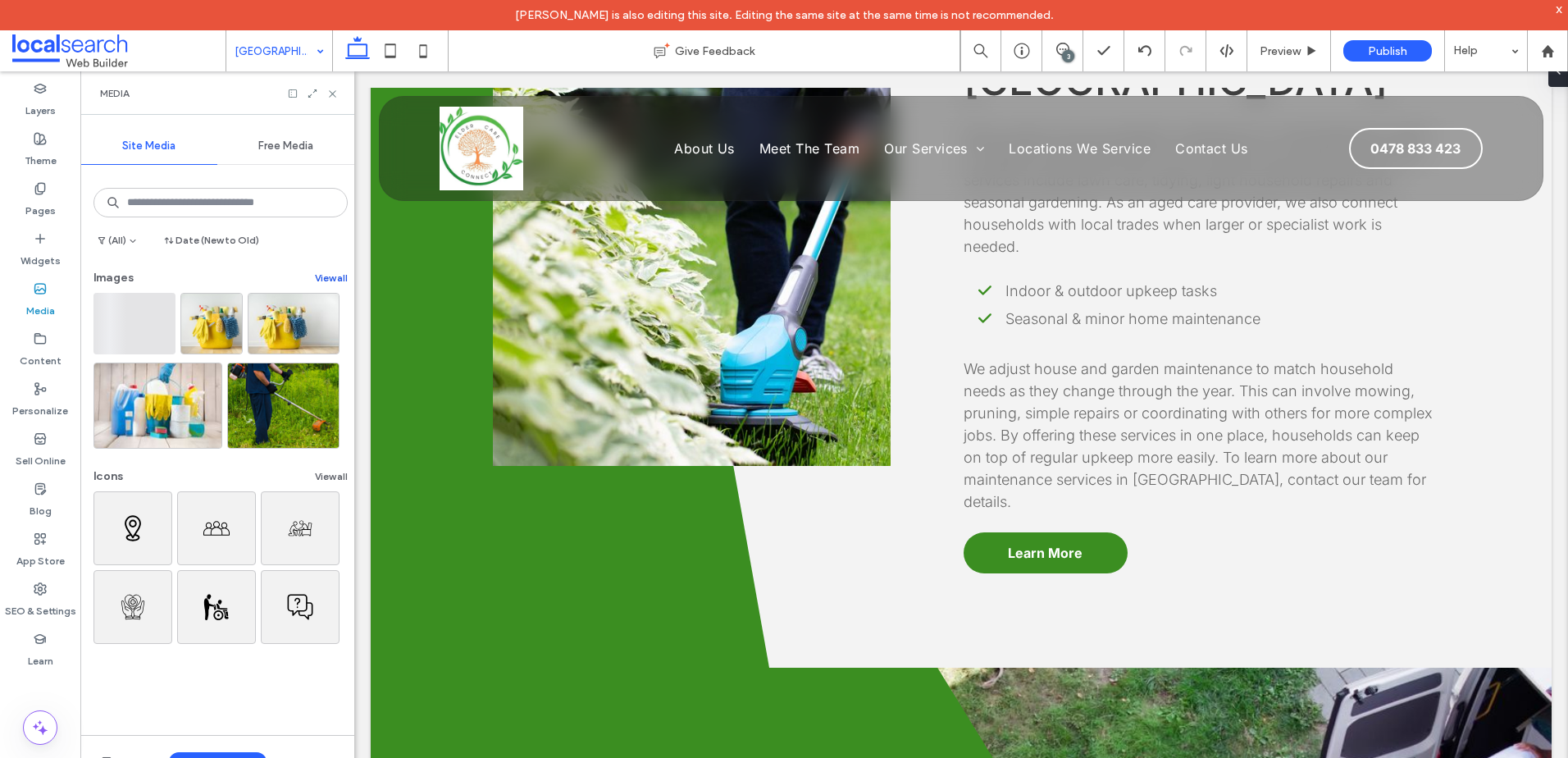
click at [321, 277] on button "View all" at bounding box center [331, 277] width 33 height 19
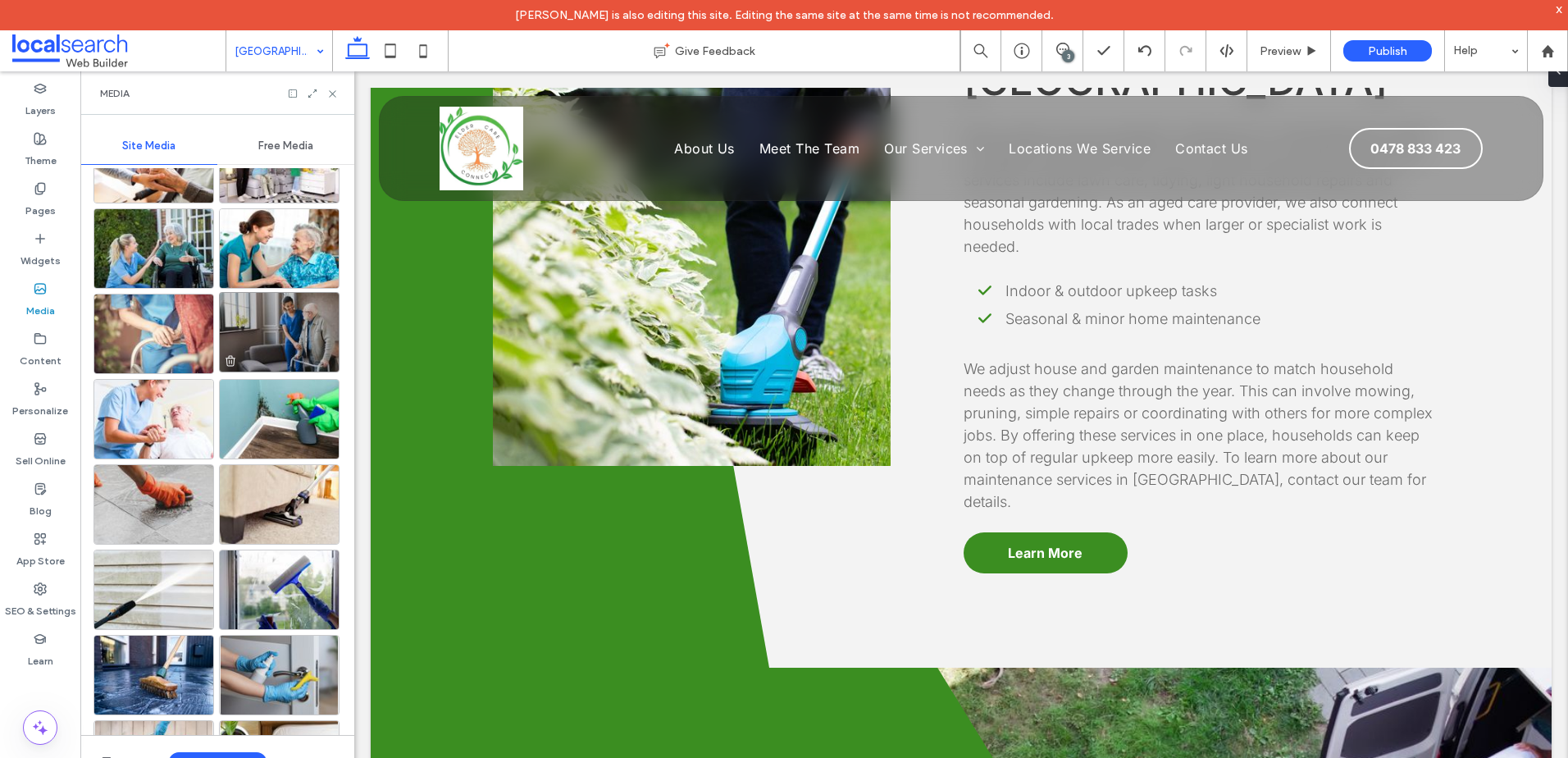
scroll to position [1707, 0]
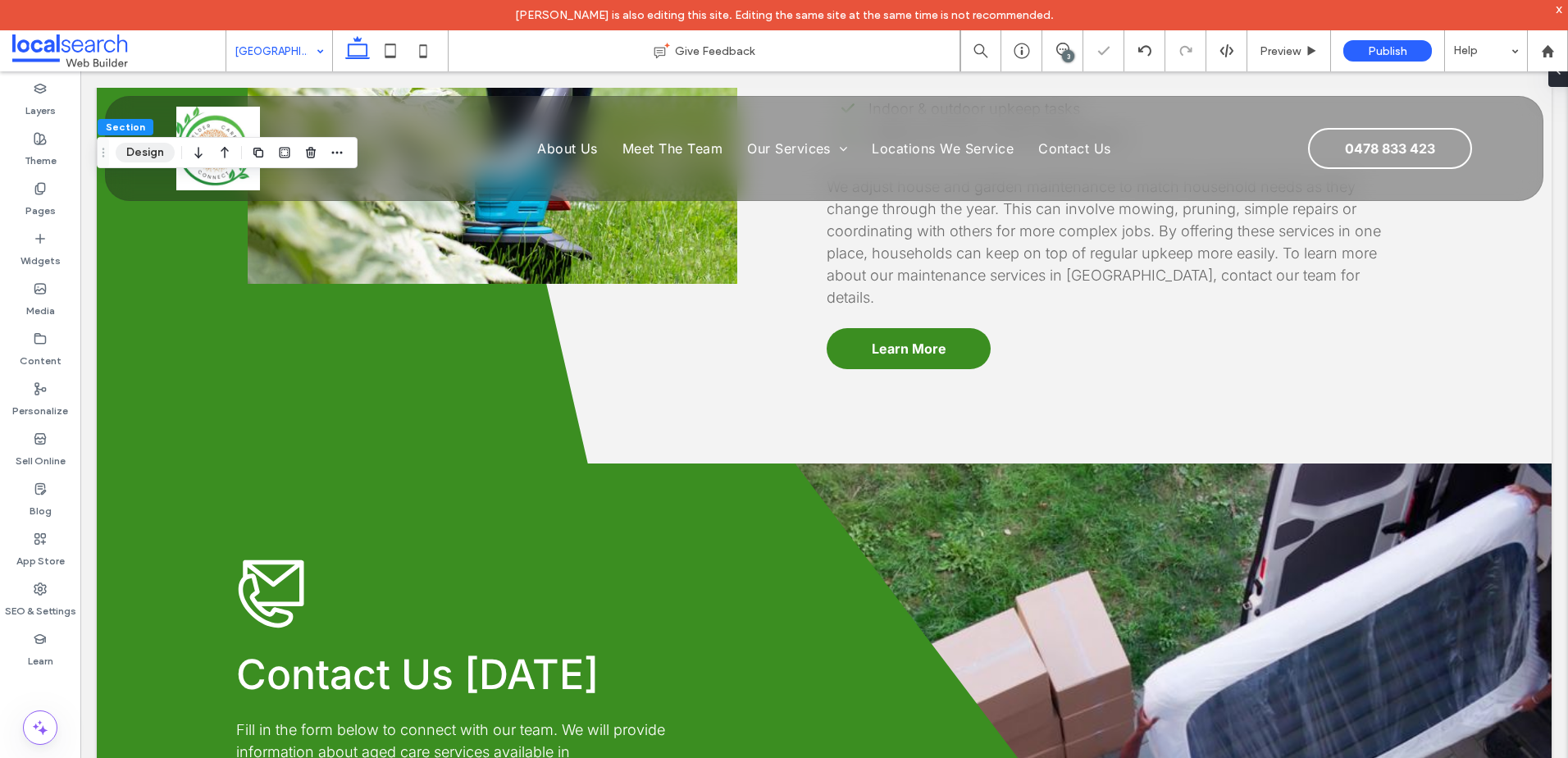
click at [158, 153] on button "Design" at bounding box center [145, 152] width 59 height 19
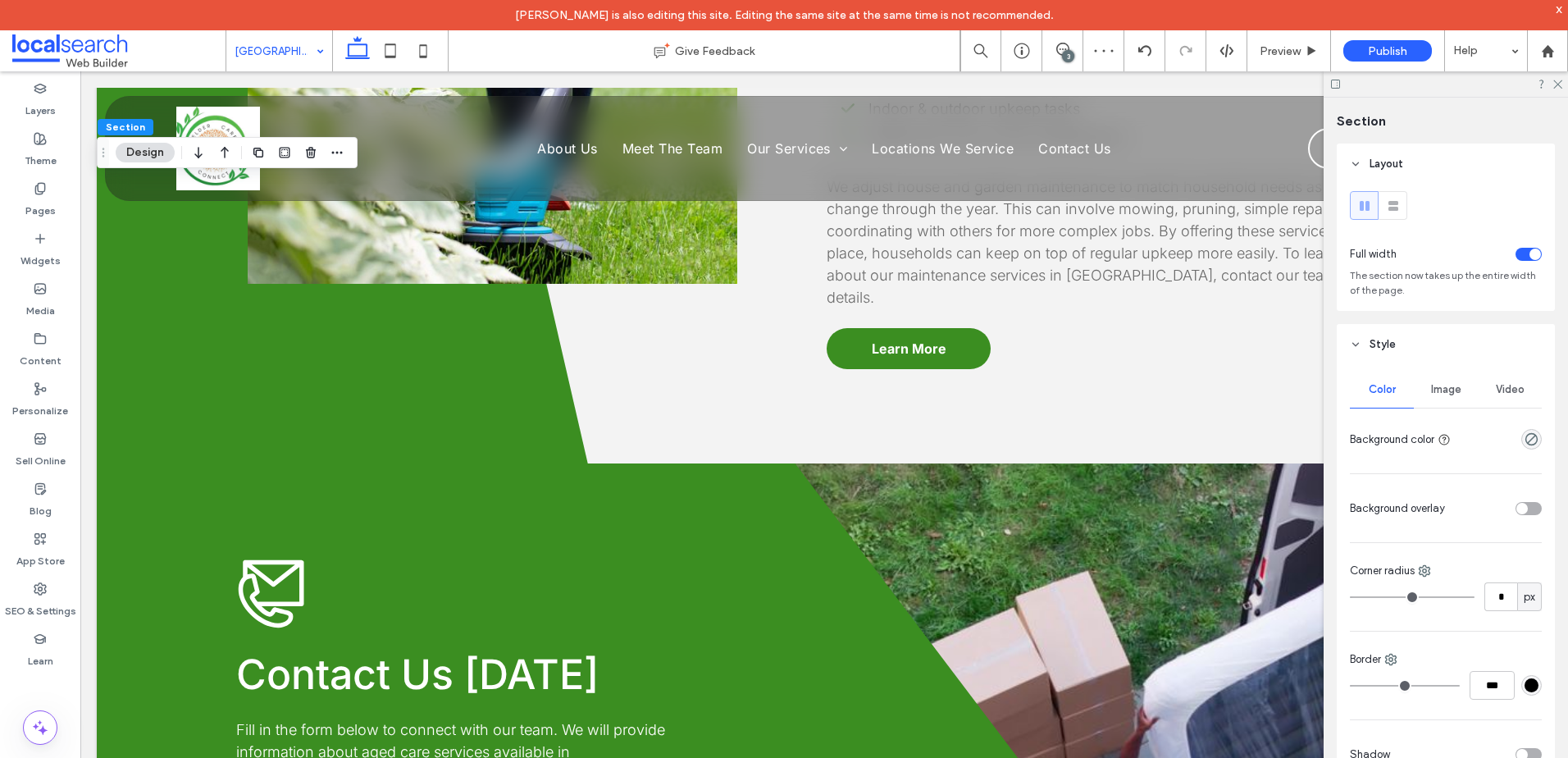
click at [1438, 379] on div "Image" at bounding box center [1447, 390] width 64 height 36
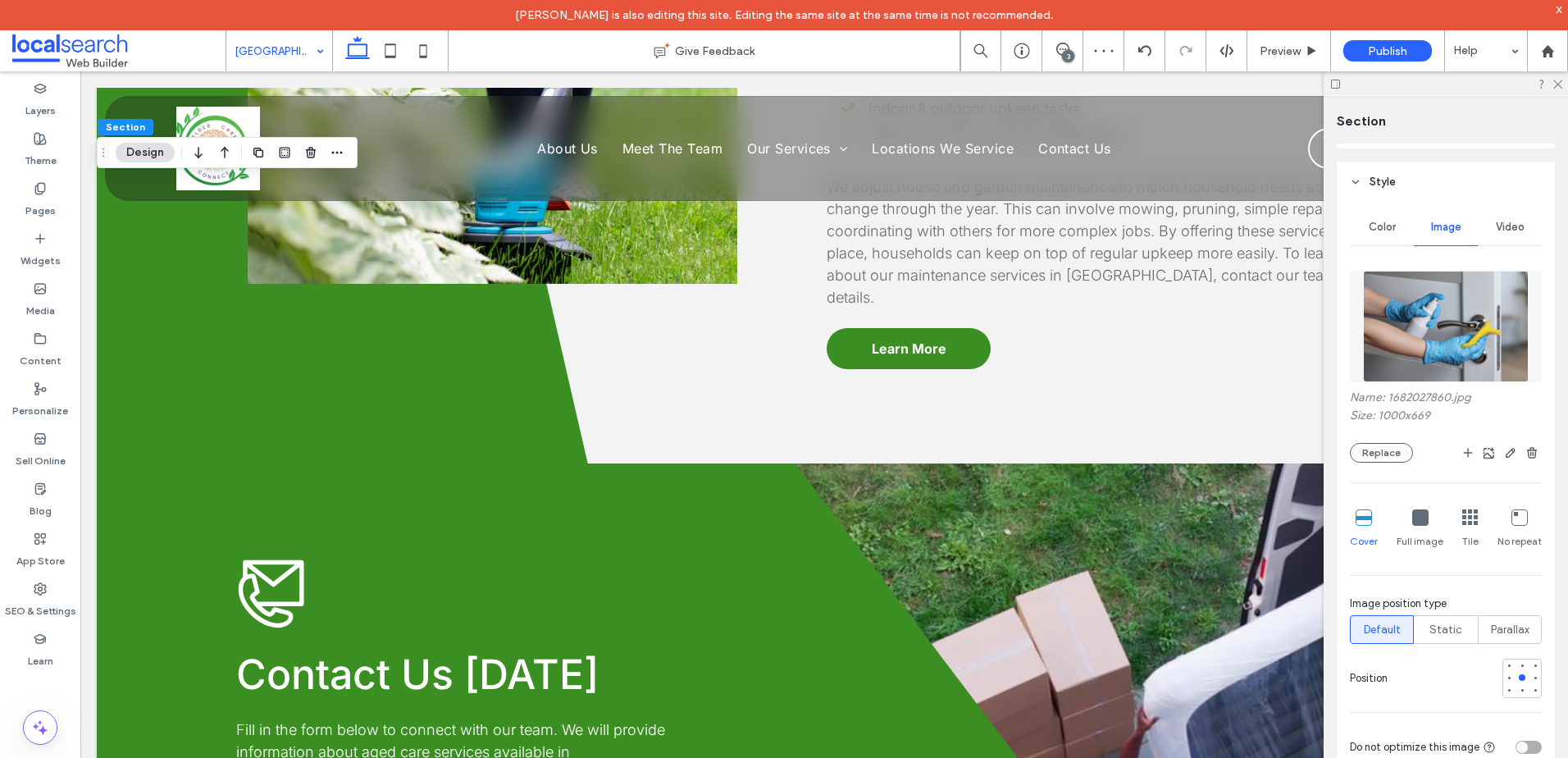
scroll to position [164, 0]
click at [1506, 677] on div at bounding box center [1509, 675] width 7 height 7
click at [1507, 450] on icon "button" at bounding box center [1511, 451] width 13 height 13
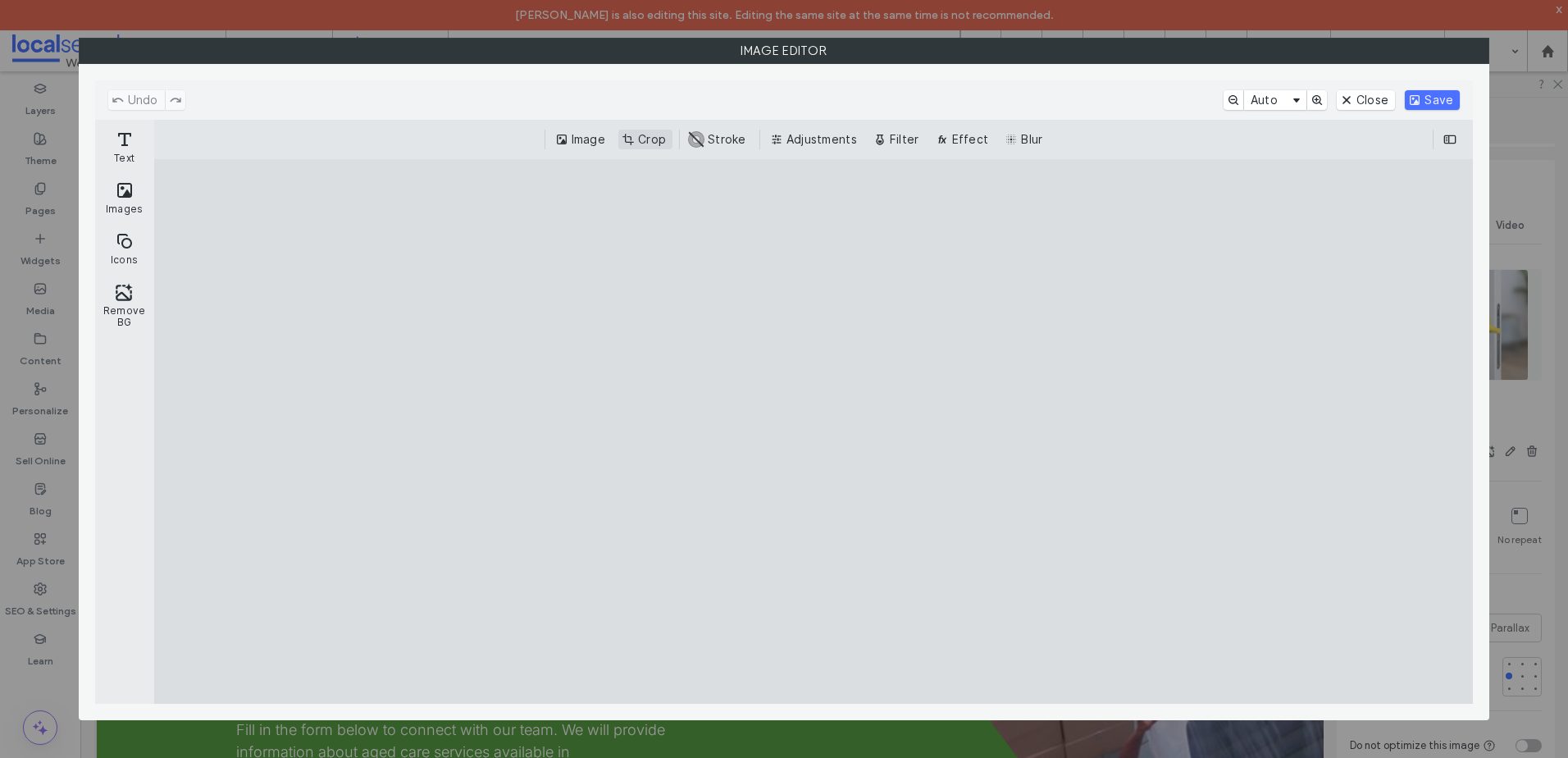
click at [653, 148] on button "Crop" at bounding box center [645, 139] width 54 height 19
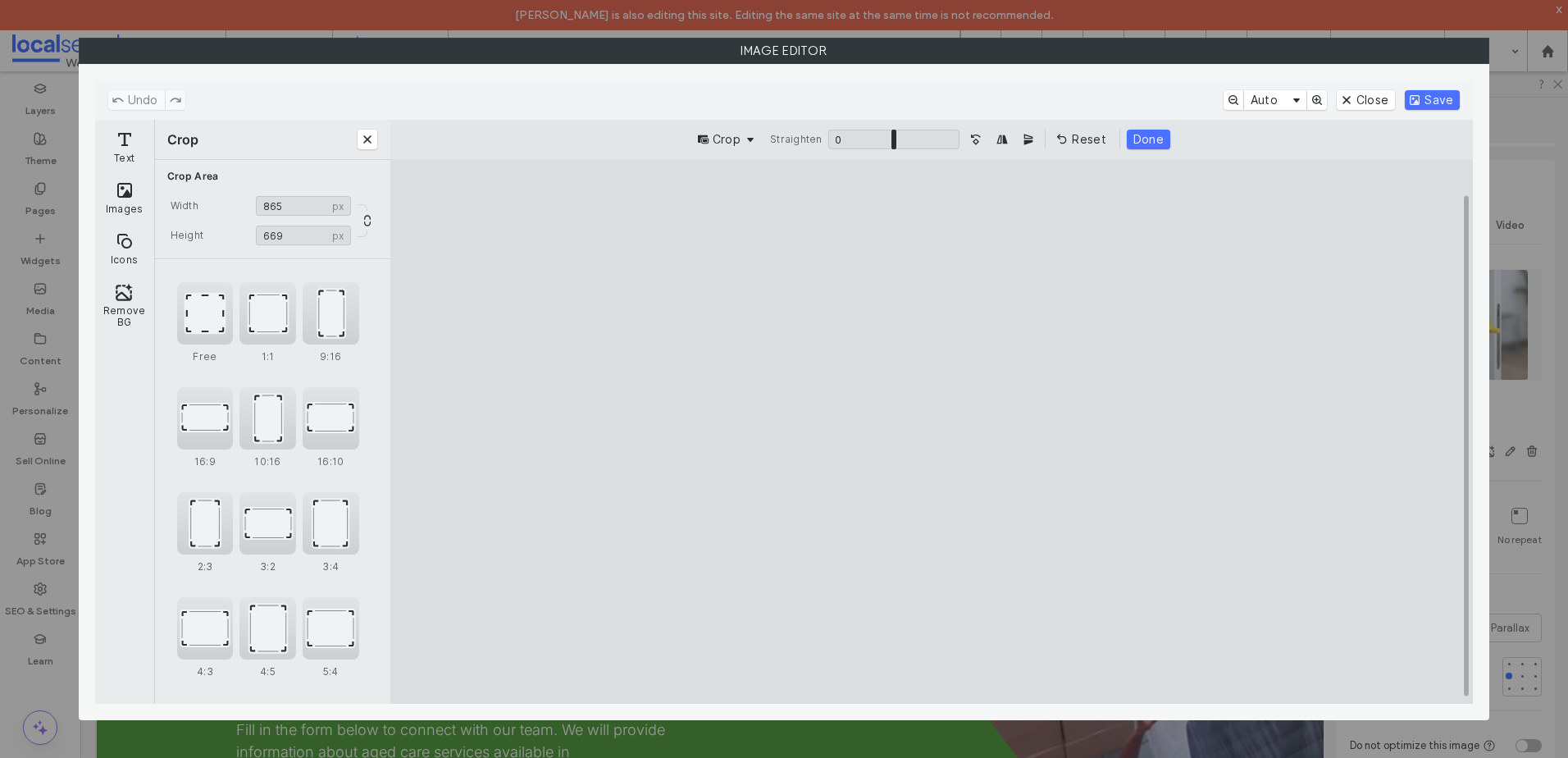
type input "***"
drag, startPoint x: 1257, startPoint y: 214, endPoint x: 1161, endPoint y: 185, distance: 100.3
click at [932, 432] on cesdk-canvas "Editor canvas" at bounding box center [932, 432] width 0 height 0
click at [1428, 93] on button "Save" at bounding box center [1432, 99] width 55 height 19
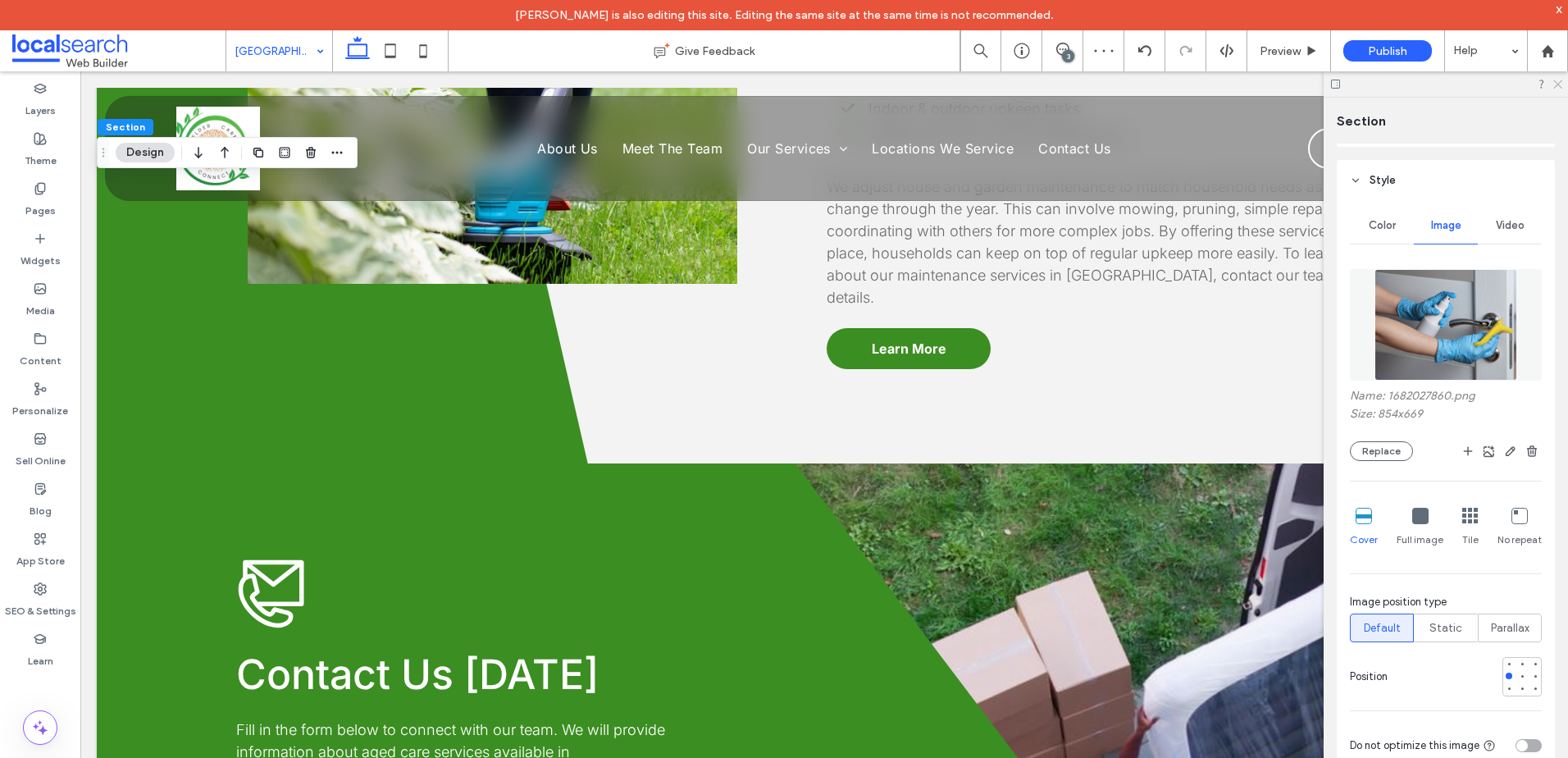
click at [1561, 82] on use at bounding box center [1558, 84] width 9 height 9
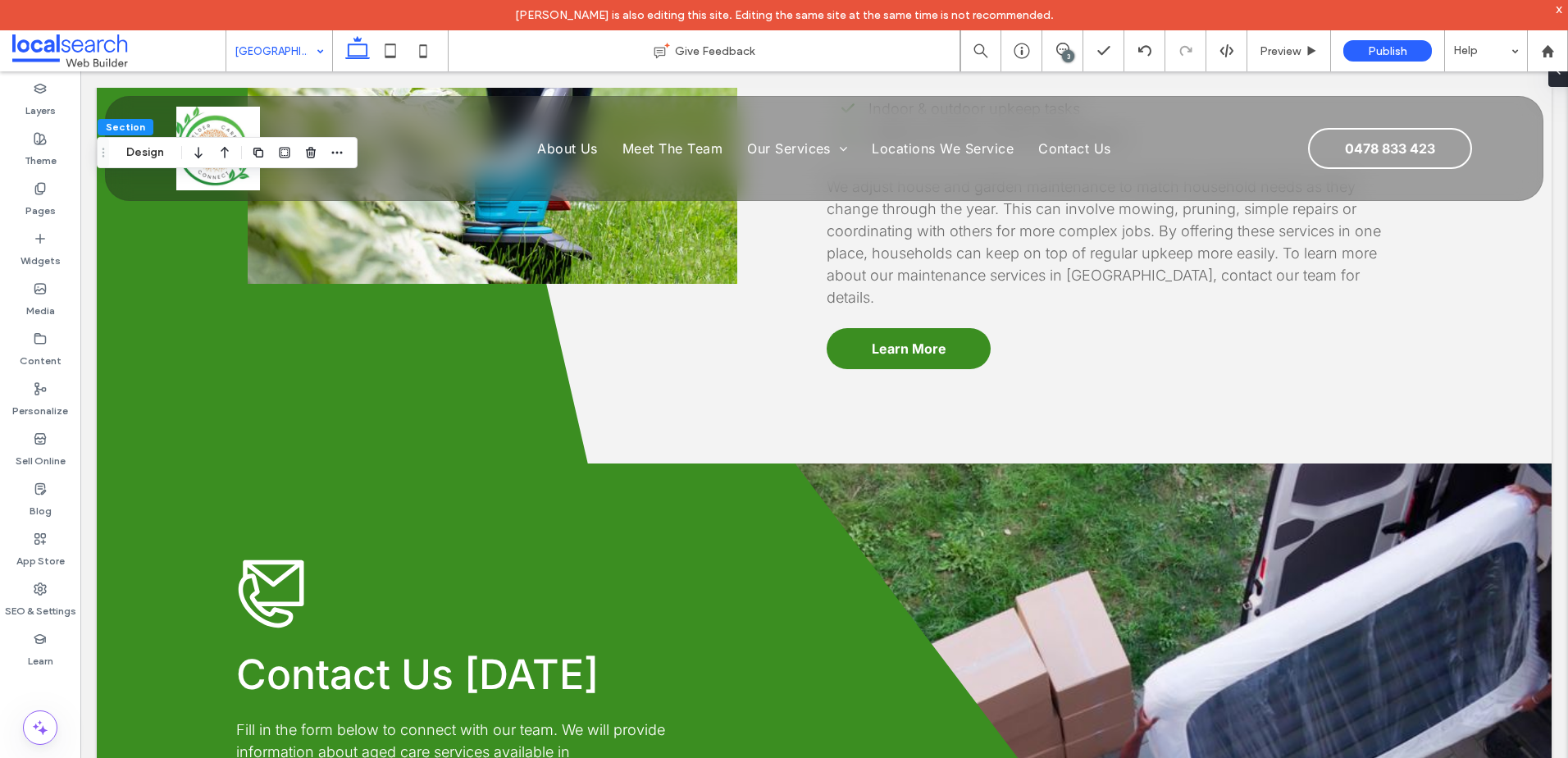
drag, startPoint x: 285, startPoint y: 39, endPoint x: 282, endPoint y: 54, distance: 15.3
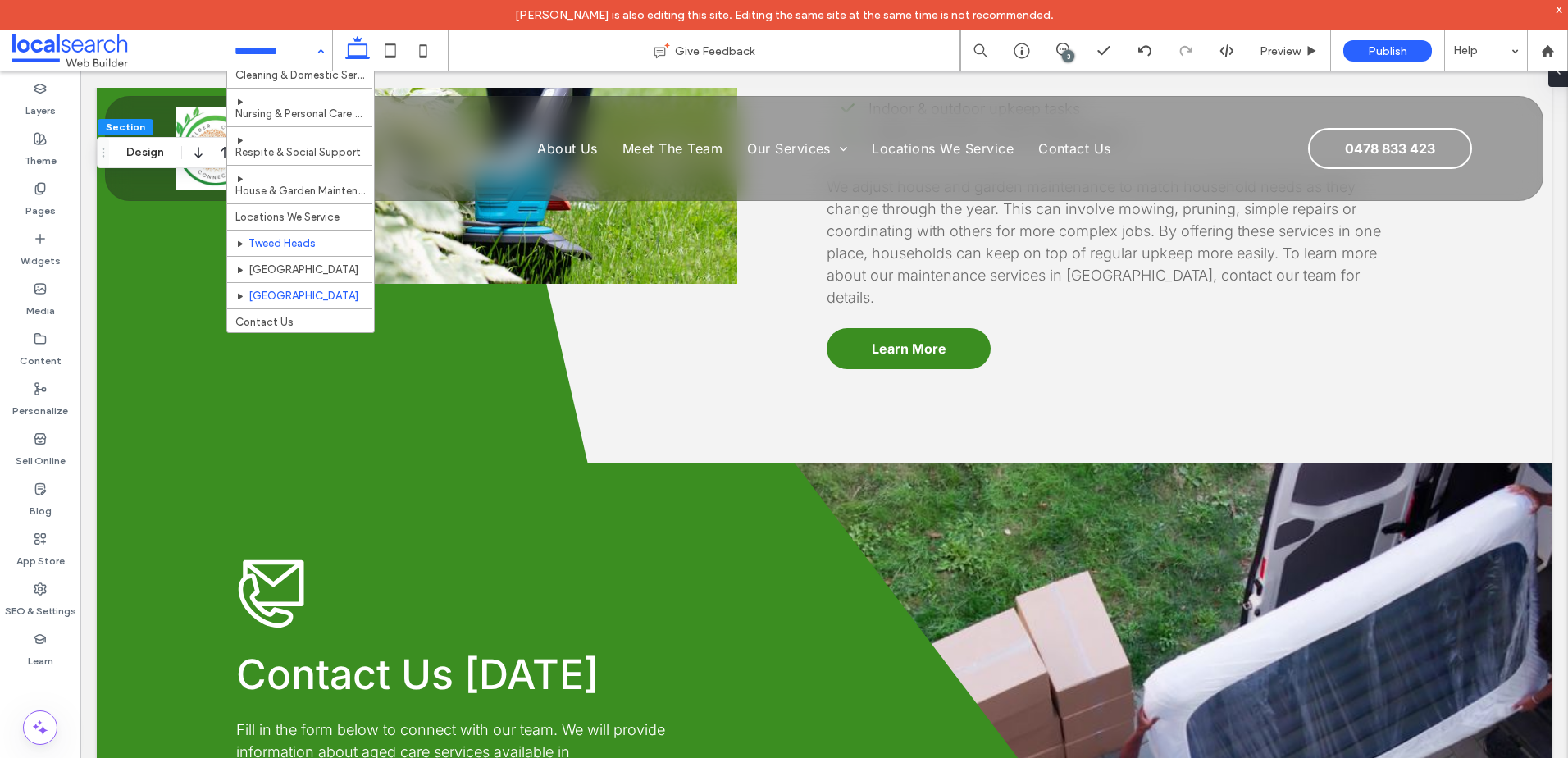
scroll to position [101, 0]
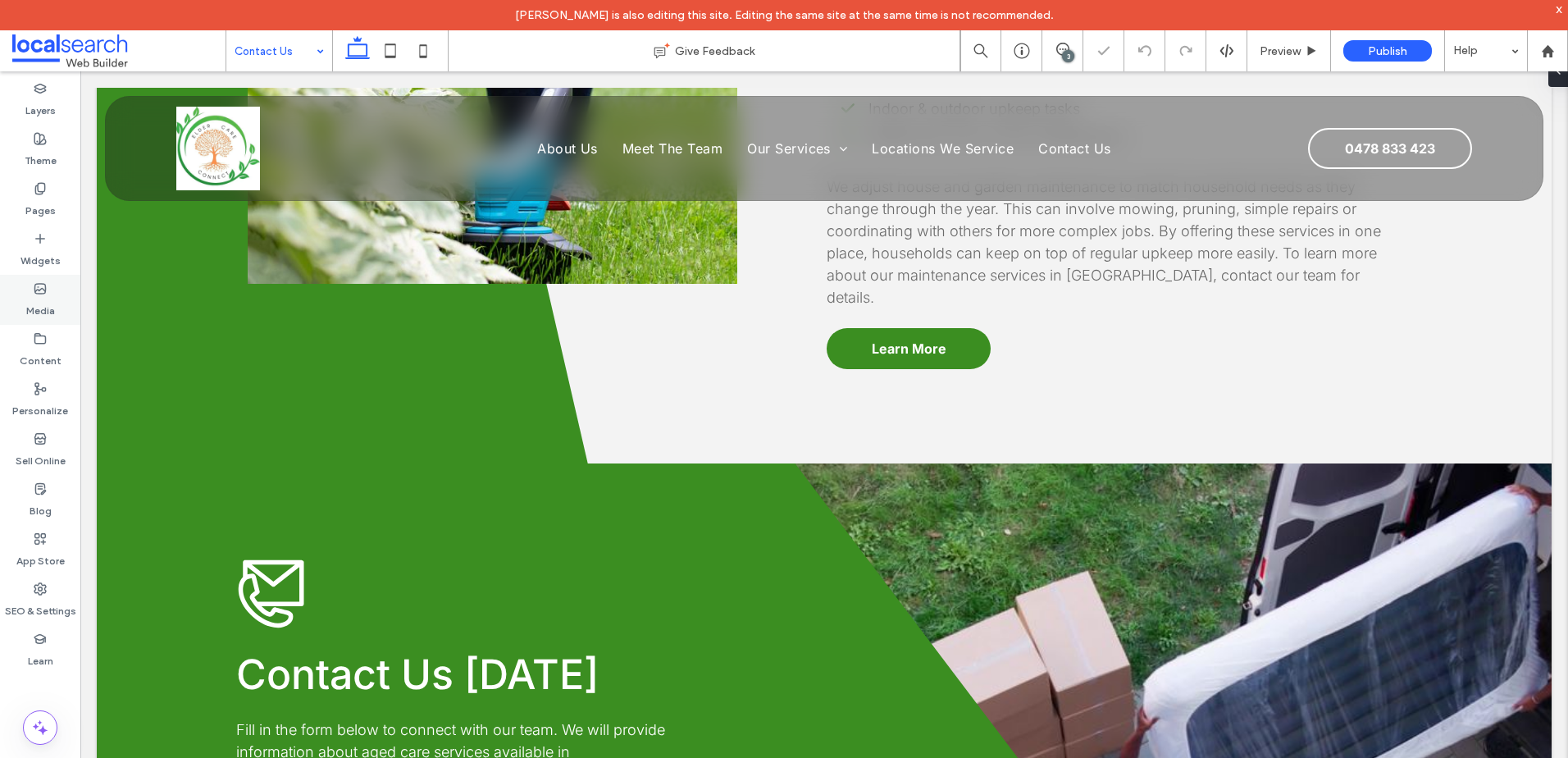
click at [47, 285] on div "Media" at bounding box center [40, 299] width 80 height 50
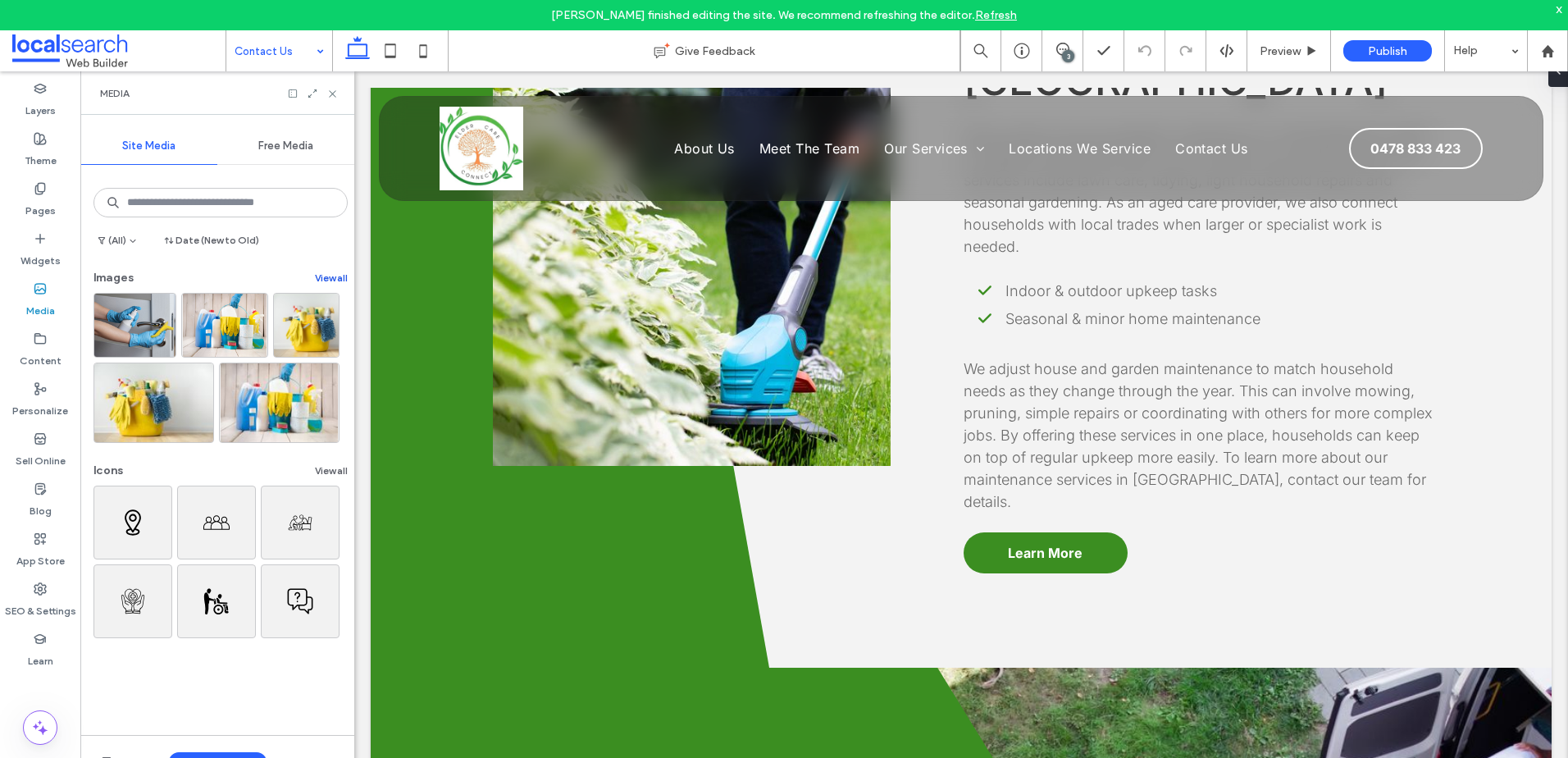
click at [319, 276] on button "View all" at bounding box center [331, 277] width 33 height 19
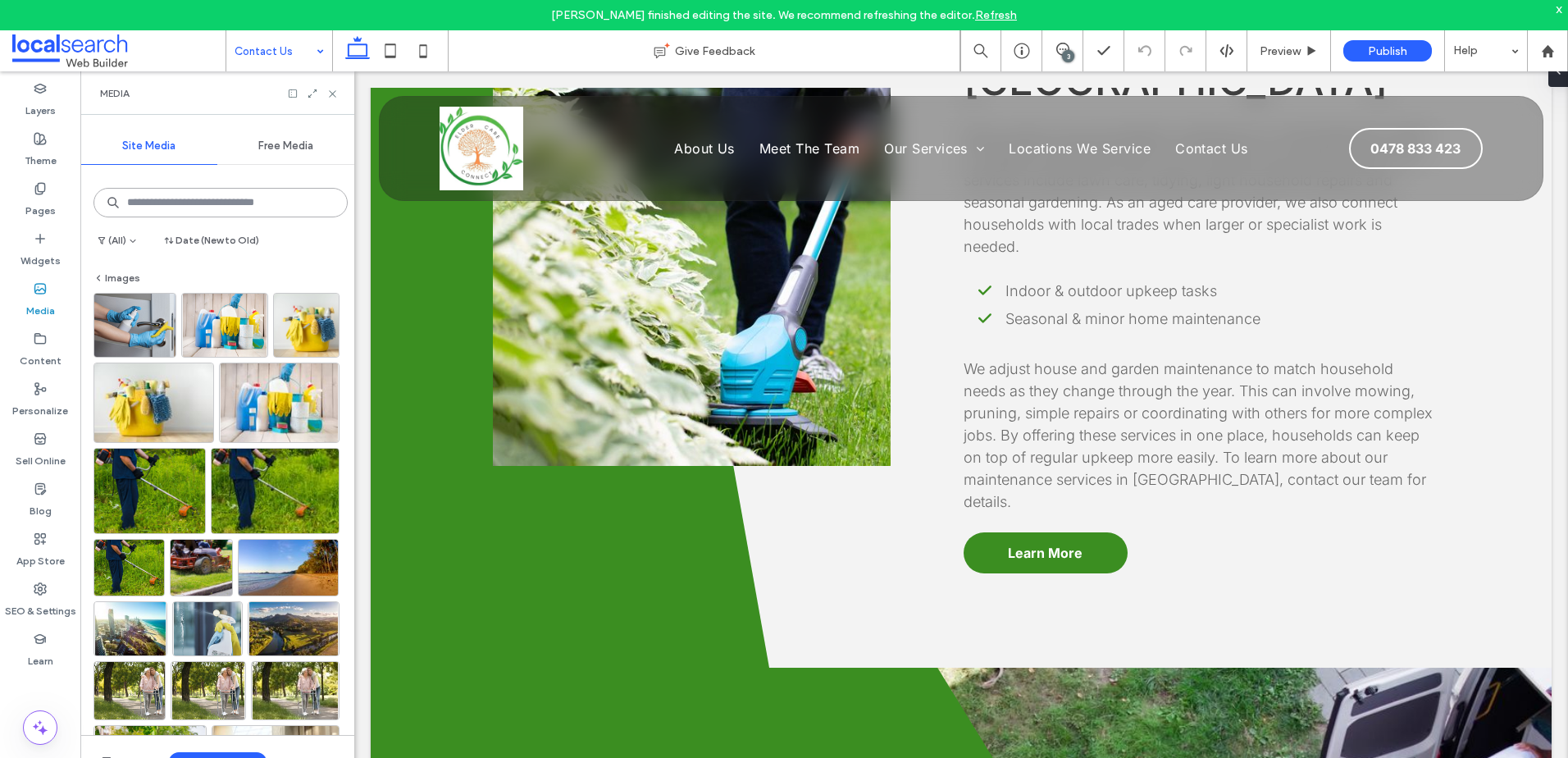
click at [237, 210] on input at bounding box center [220, 202] width 254 height 30
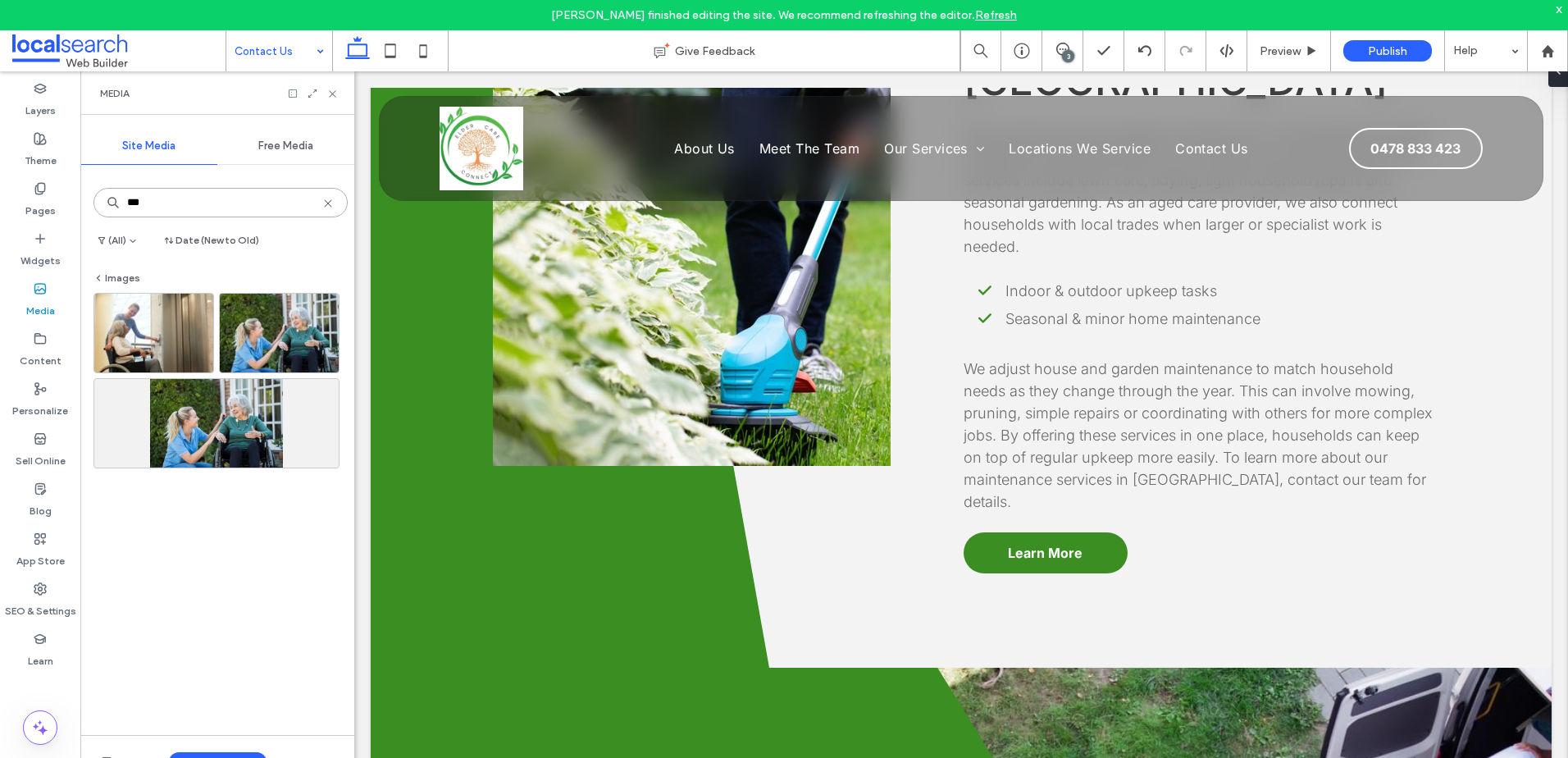
click at [224, 211] on input "***" at bounding box center [220, 202] width 254 height 30
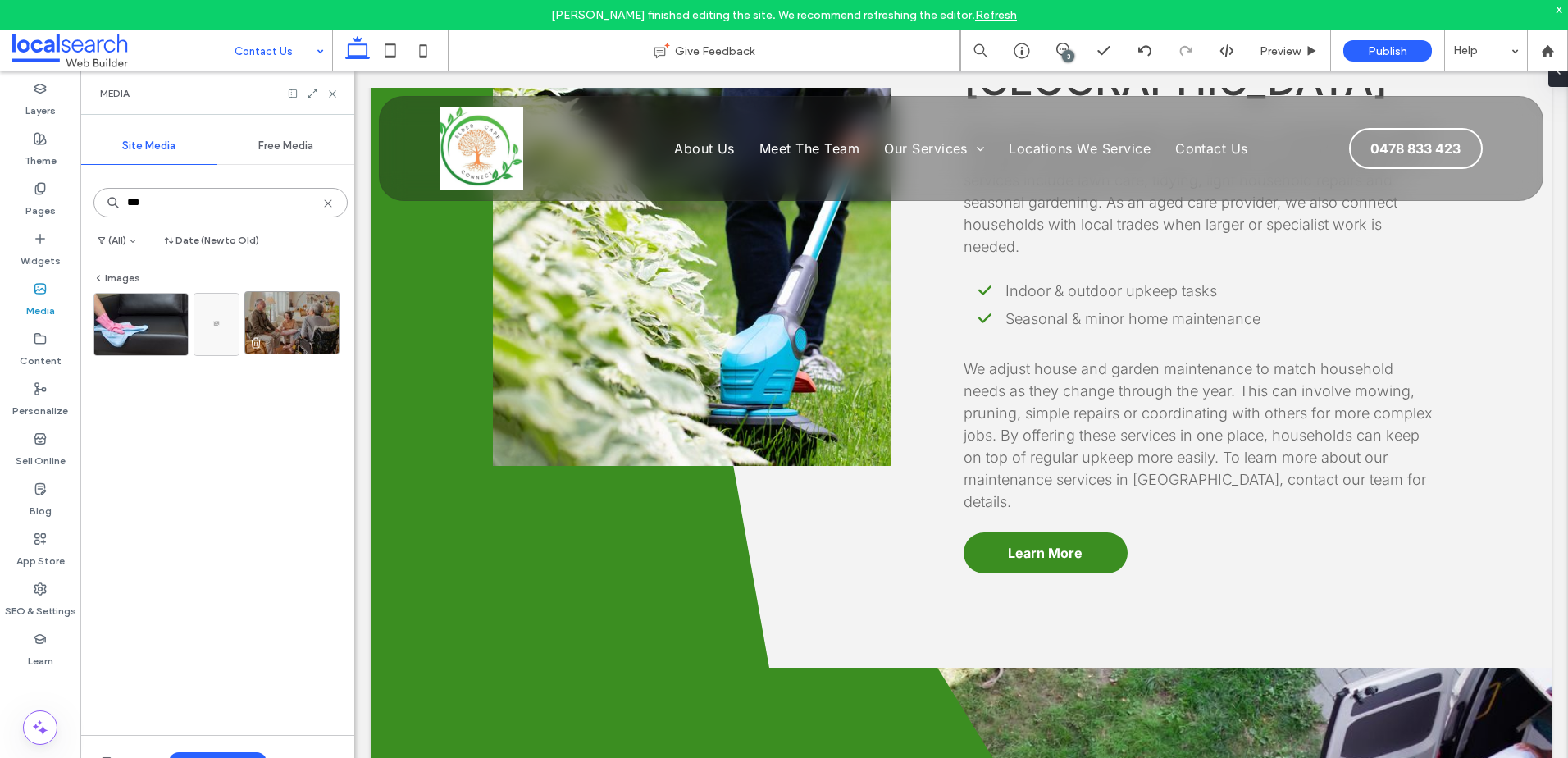
type input "***"
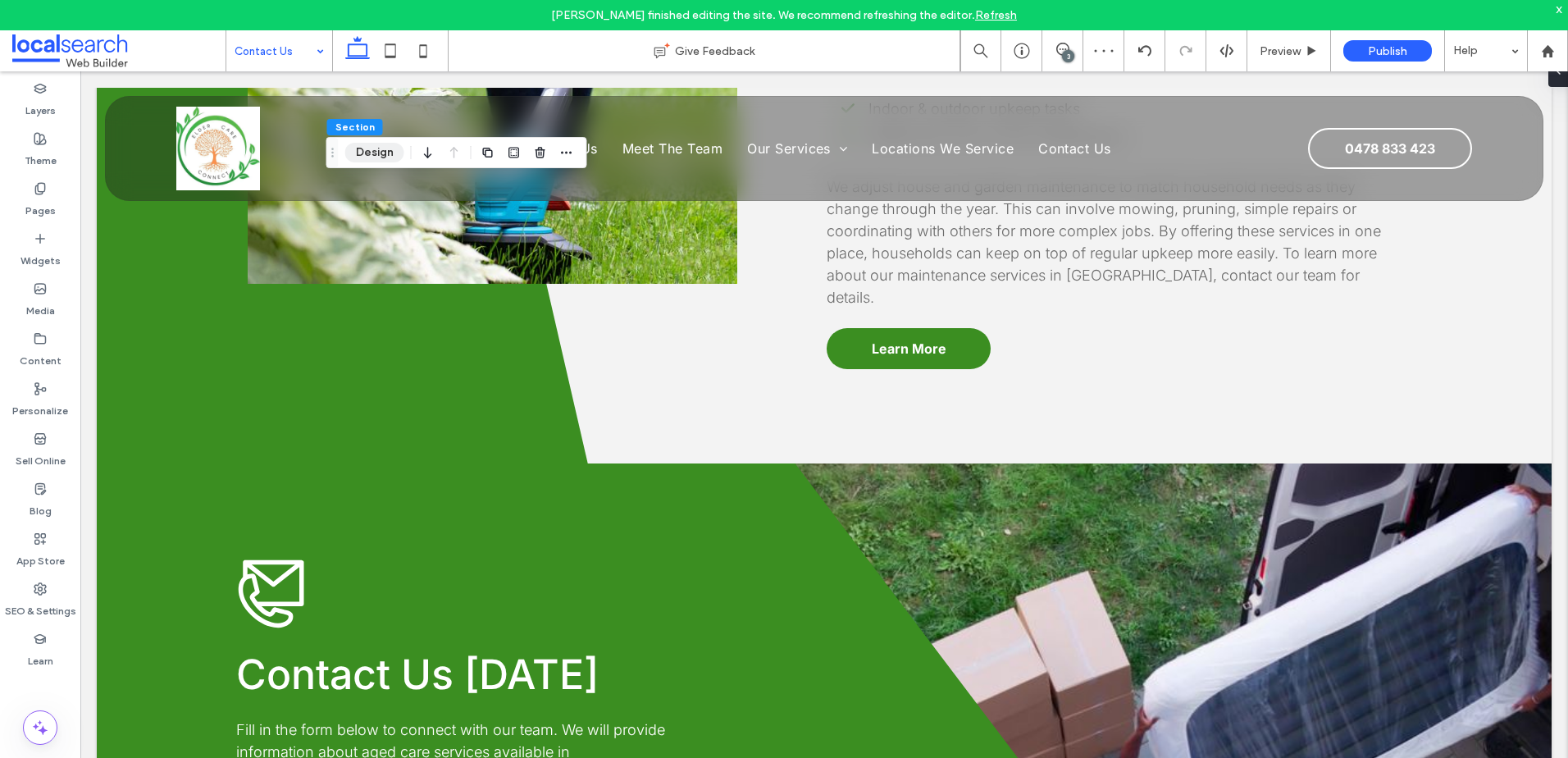
click at [360, 153] on button "Design" at bounding box center [374, 152] width 59 height 19
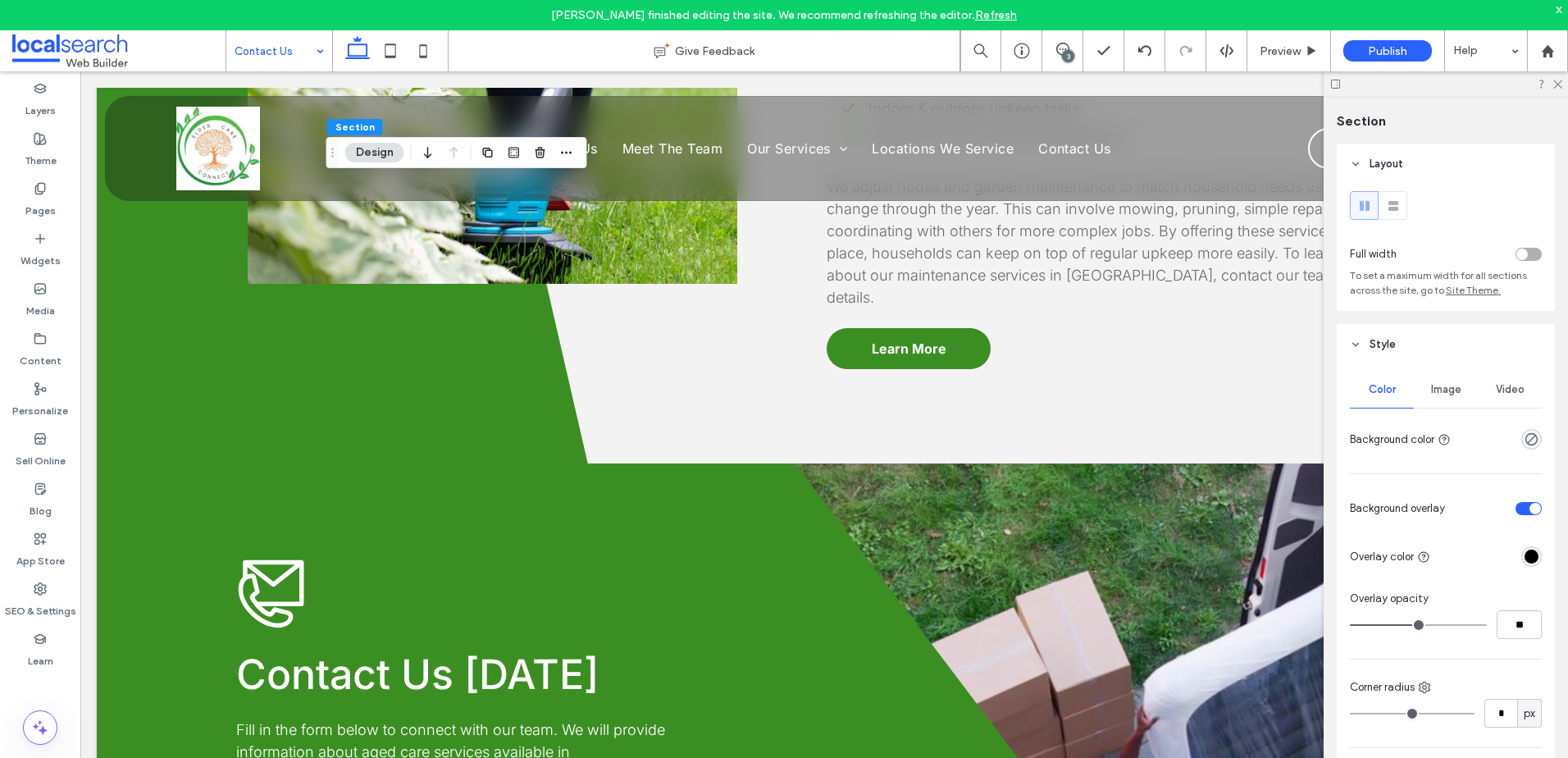
click at [1454, 387] on span "Image" at bounding box center [1447, 390] width 30 height 13
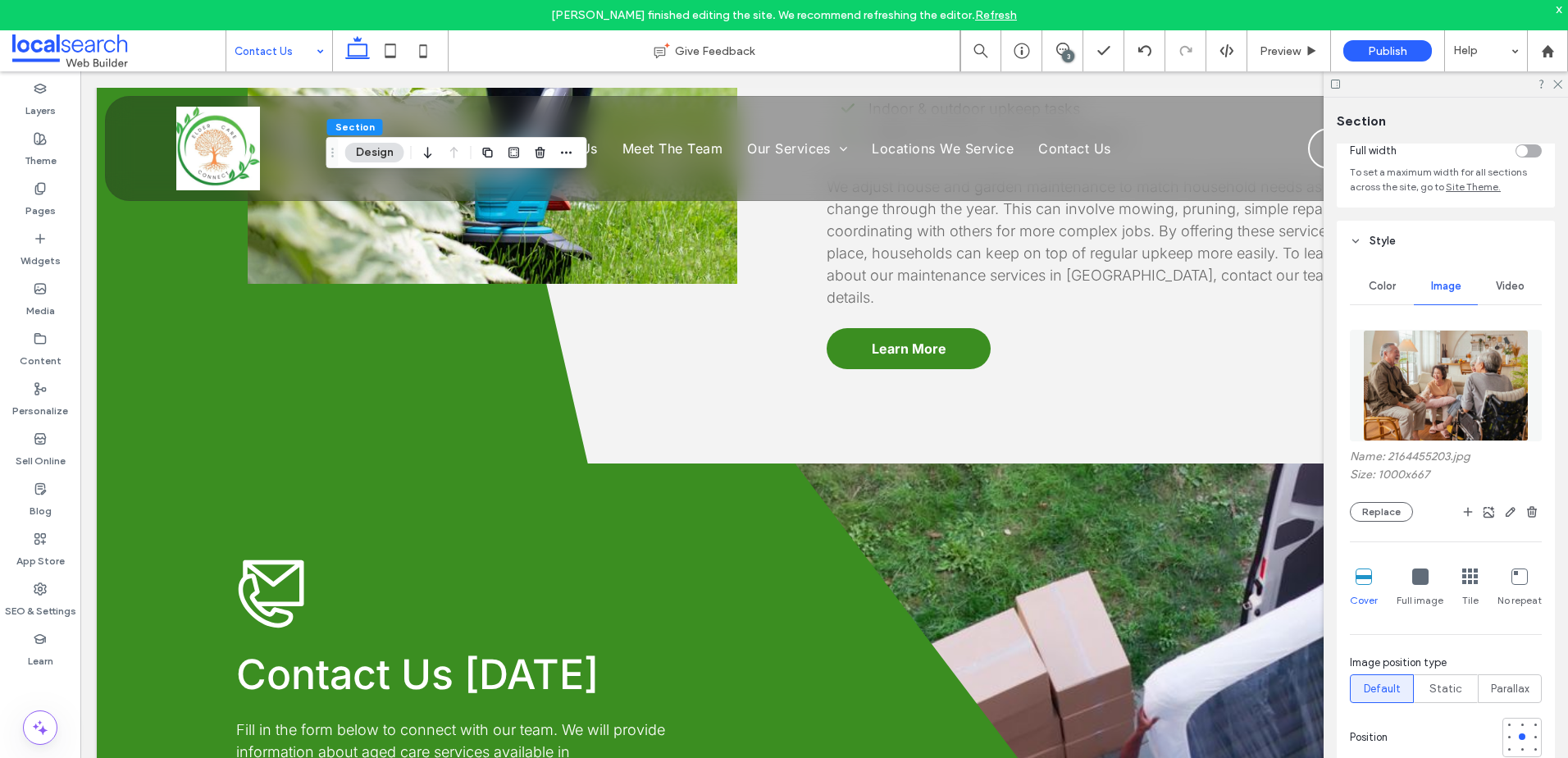
scroll to position [164, 0]
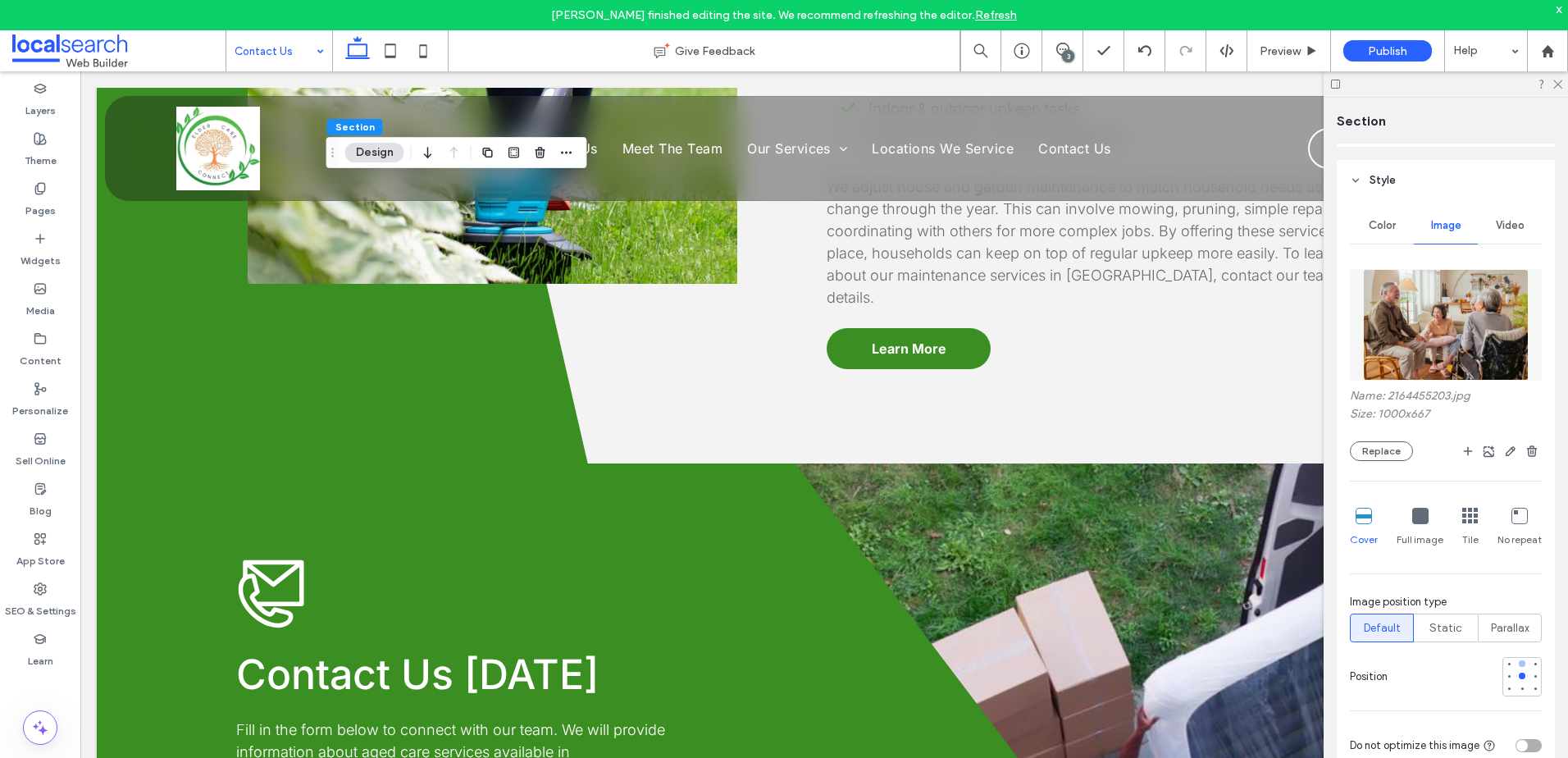
click at [1519, 663] on div at bounding box center [1522, 664] width 7 height 7
click at [47, 303] on label "Media" at bounding box center [40, 306] width 29 height 23
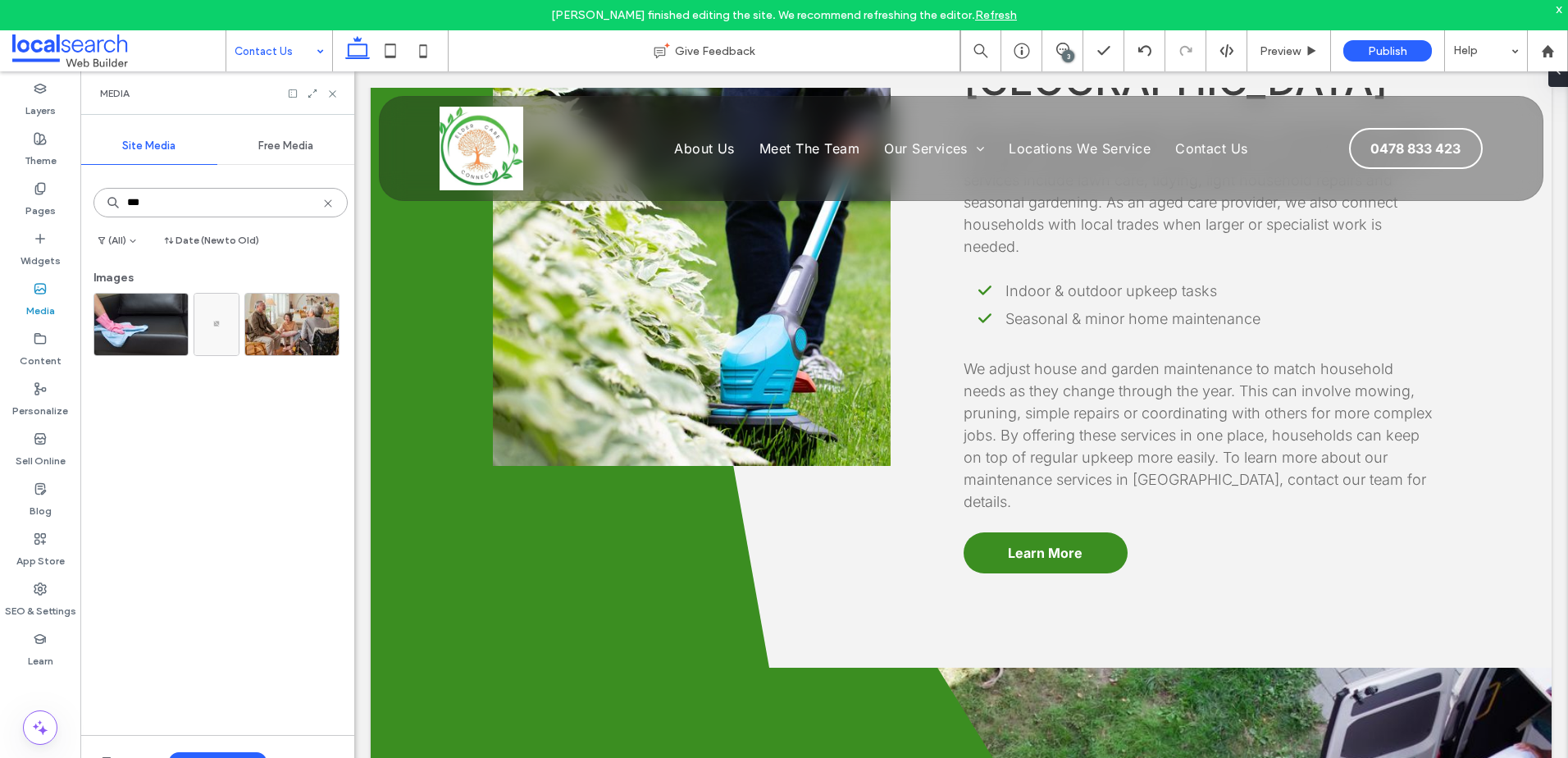
click at [242, 207] on input "***" at bounding box center [220, 202] width 254 height 30
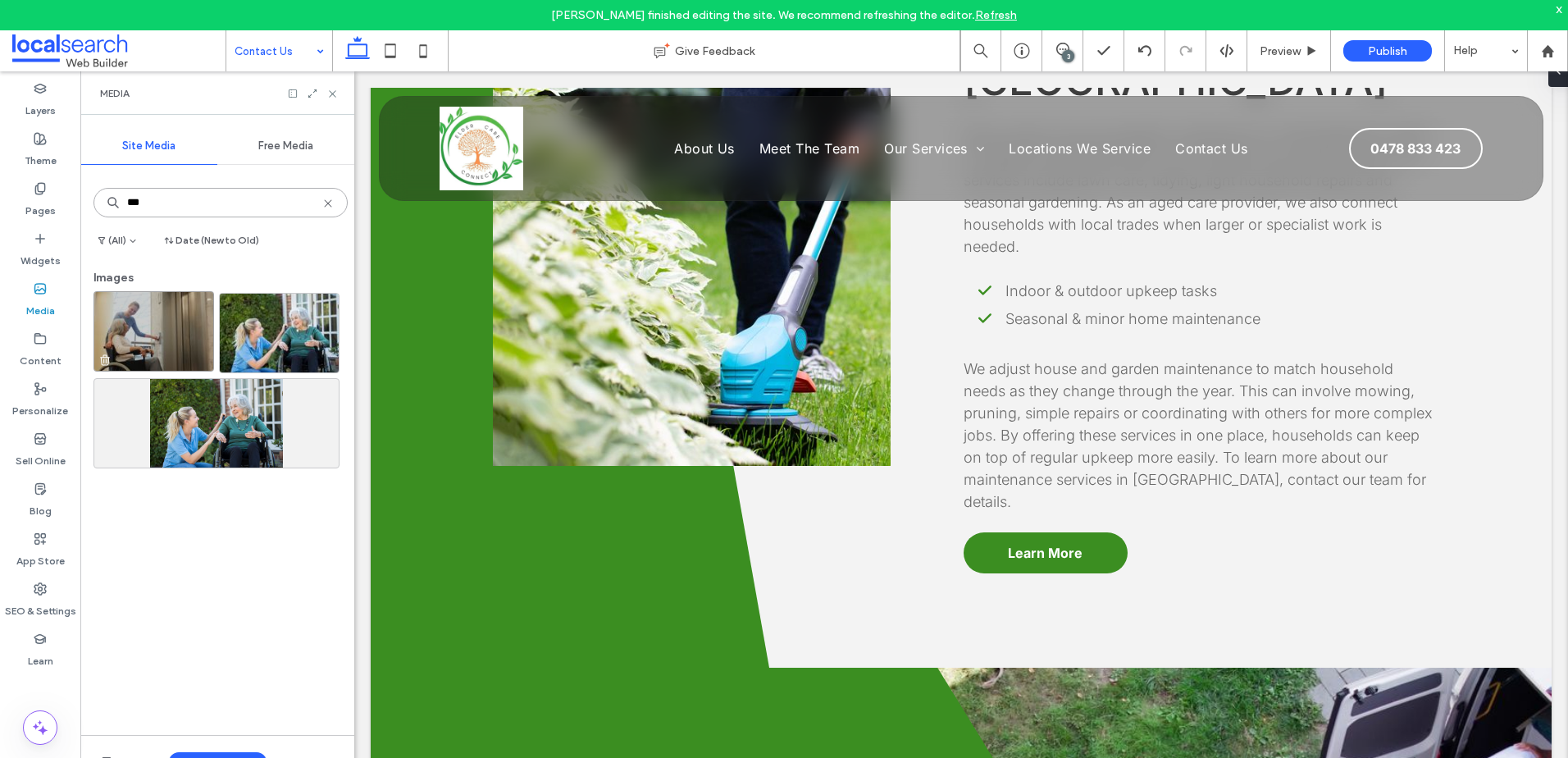
type input "***"
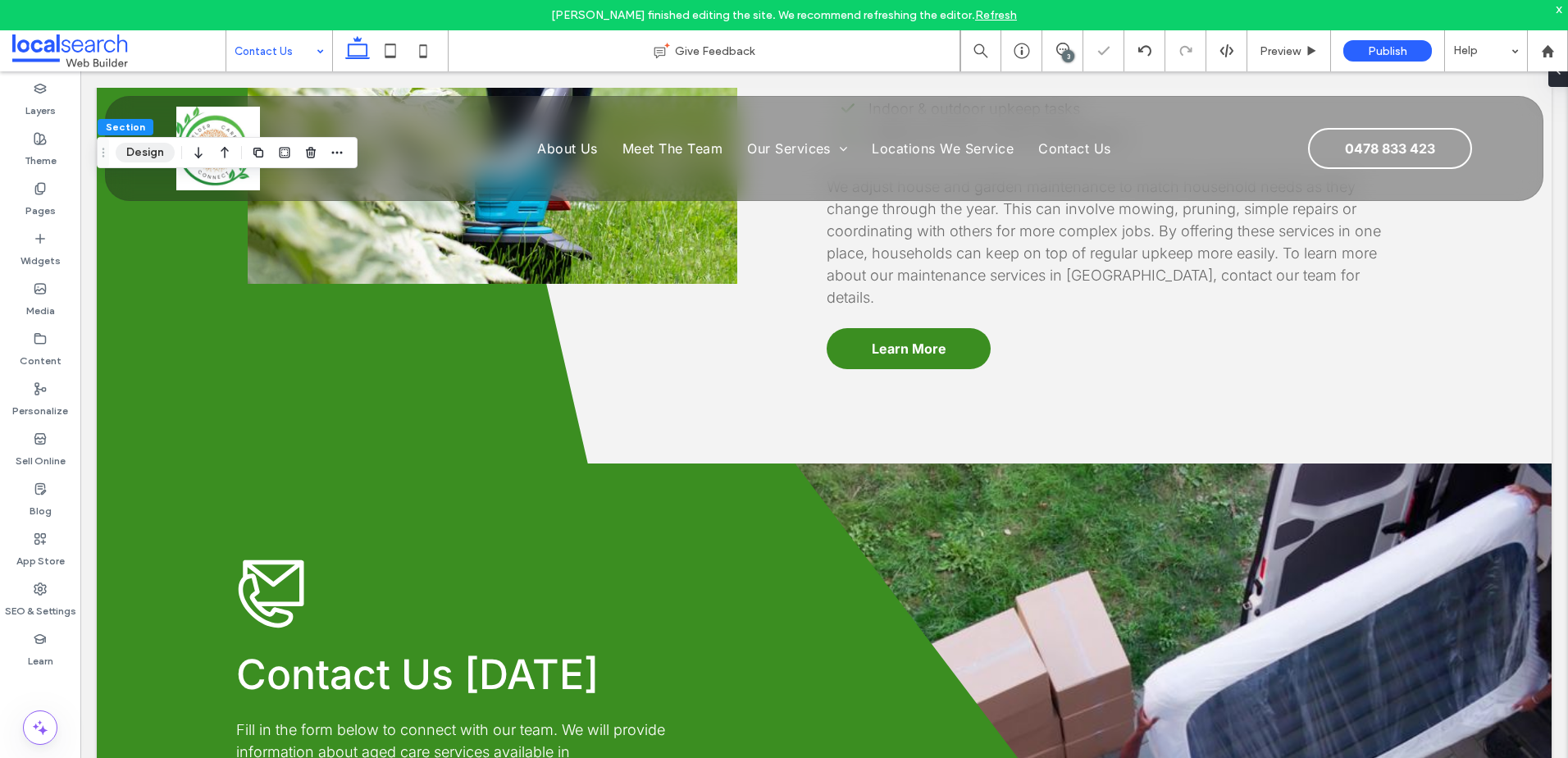
click at [152, 148] on button "Design" at bounding box center [145, 152] width 59 height 19
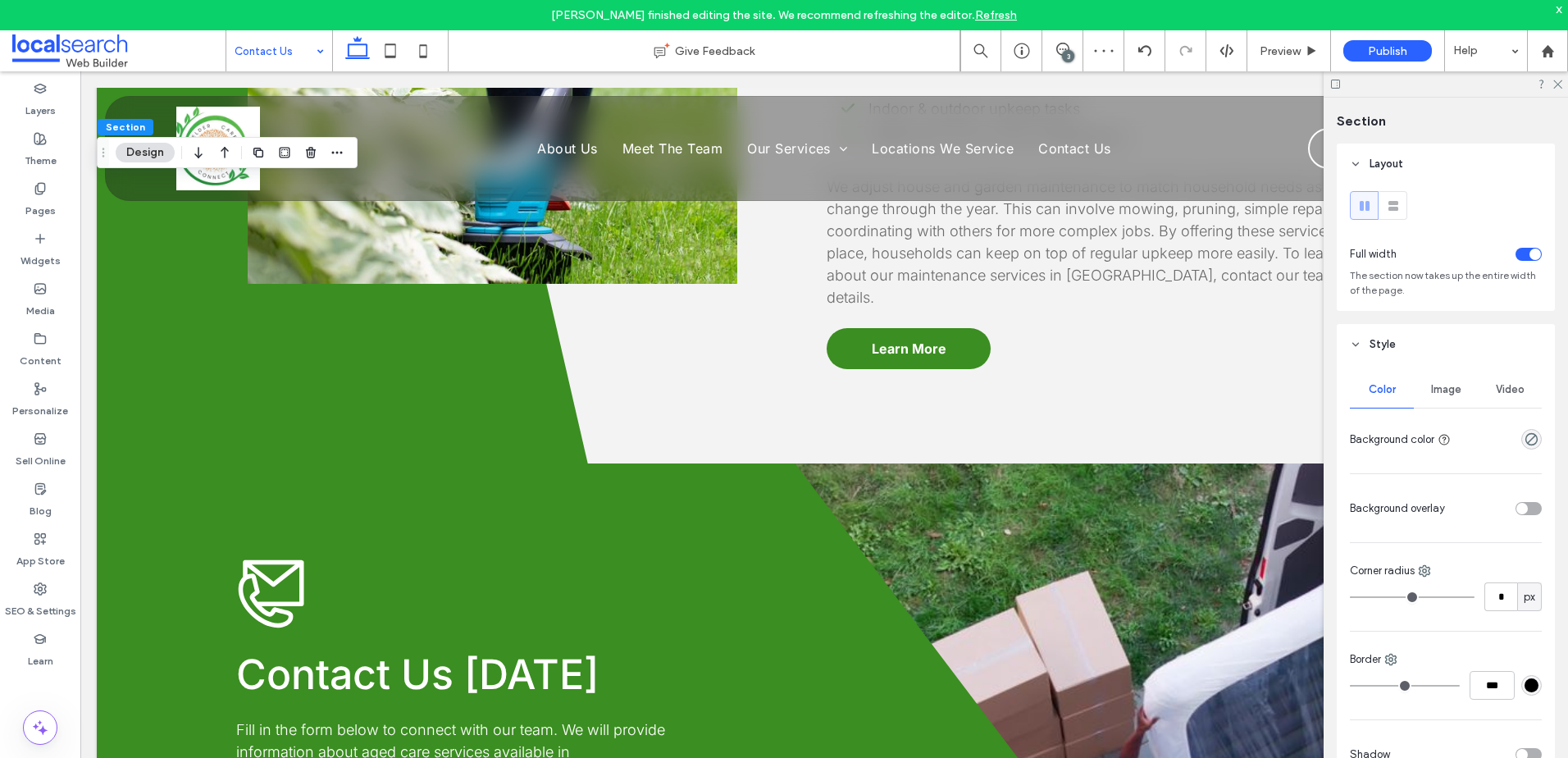
click at [1460, 385] on div "Image" at bounding box center [1447, 390] width 64 height 36
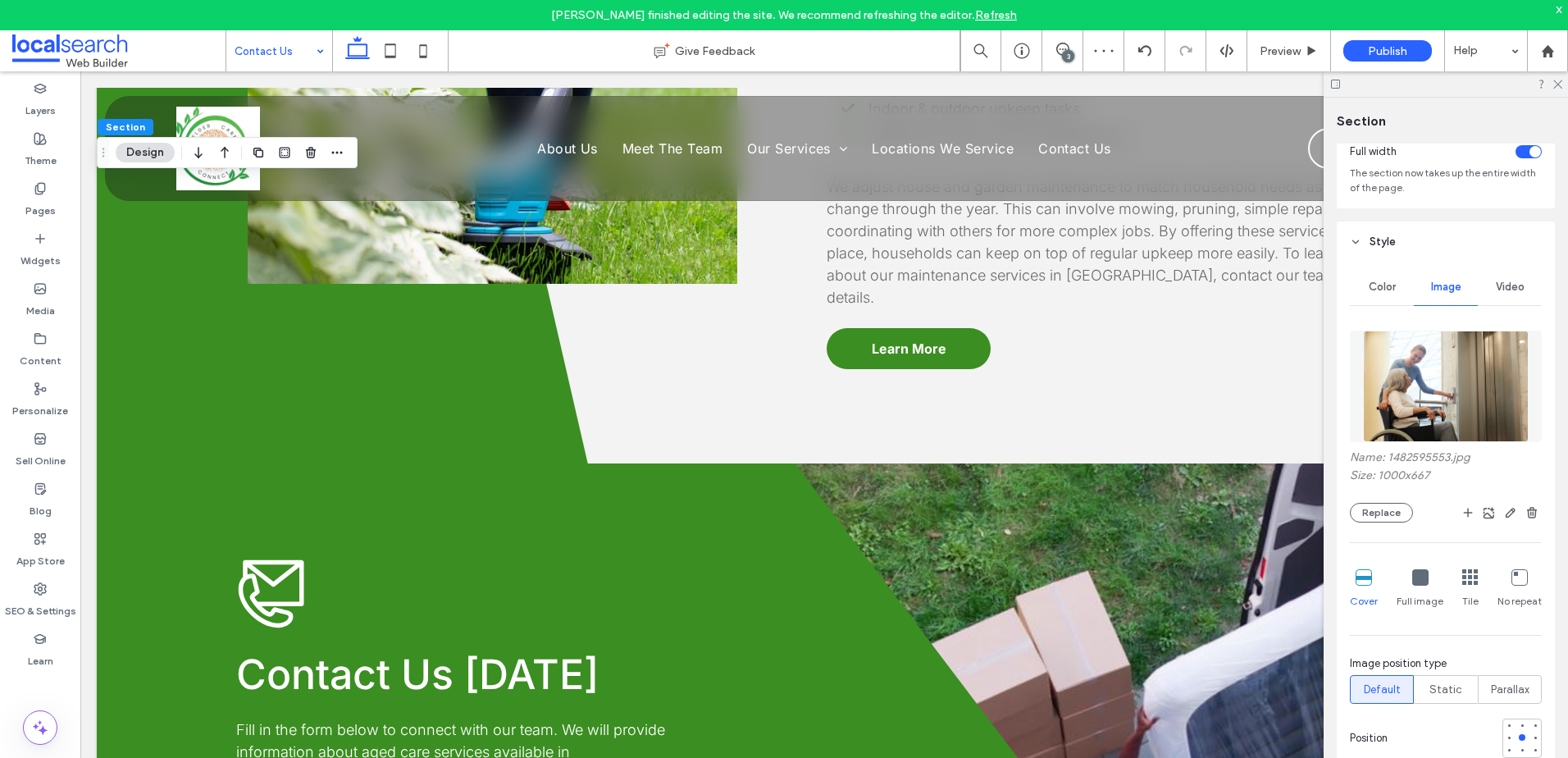
scroll to position [246, 0]
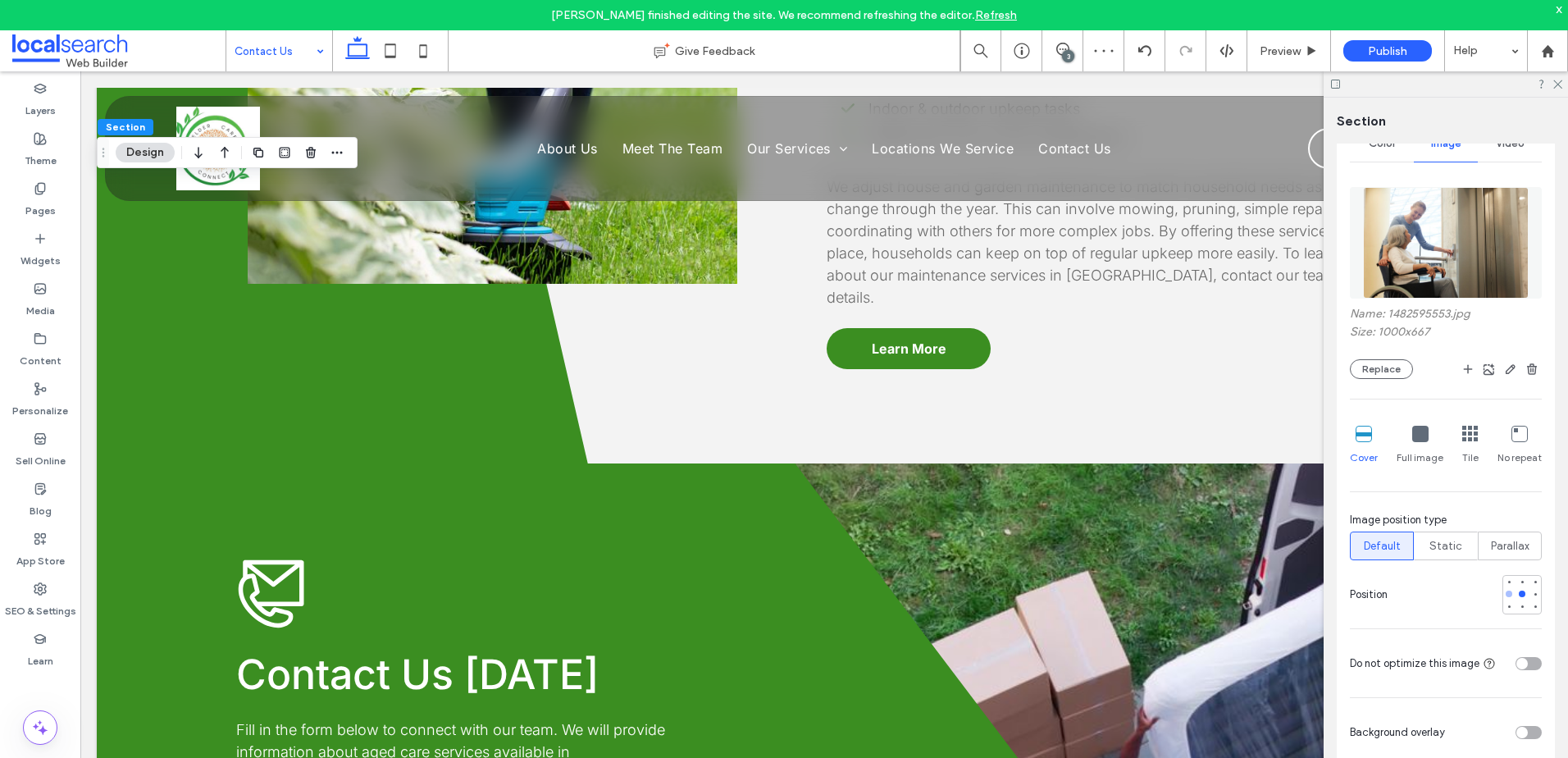
click at [1506, 594] on div at bounding box center [1509, 594] width 7 height 7
click at [1505, 369] on icon "button" at bounding box center [1511, 369] width 13 height 13
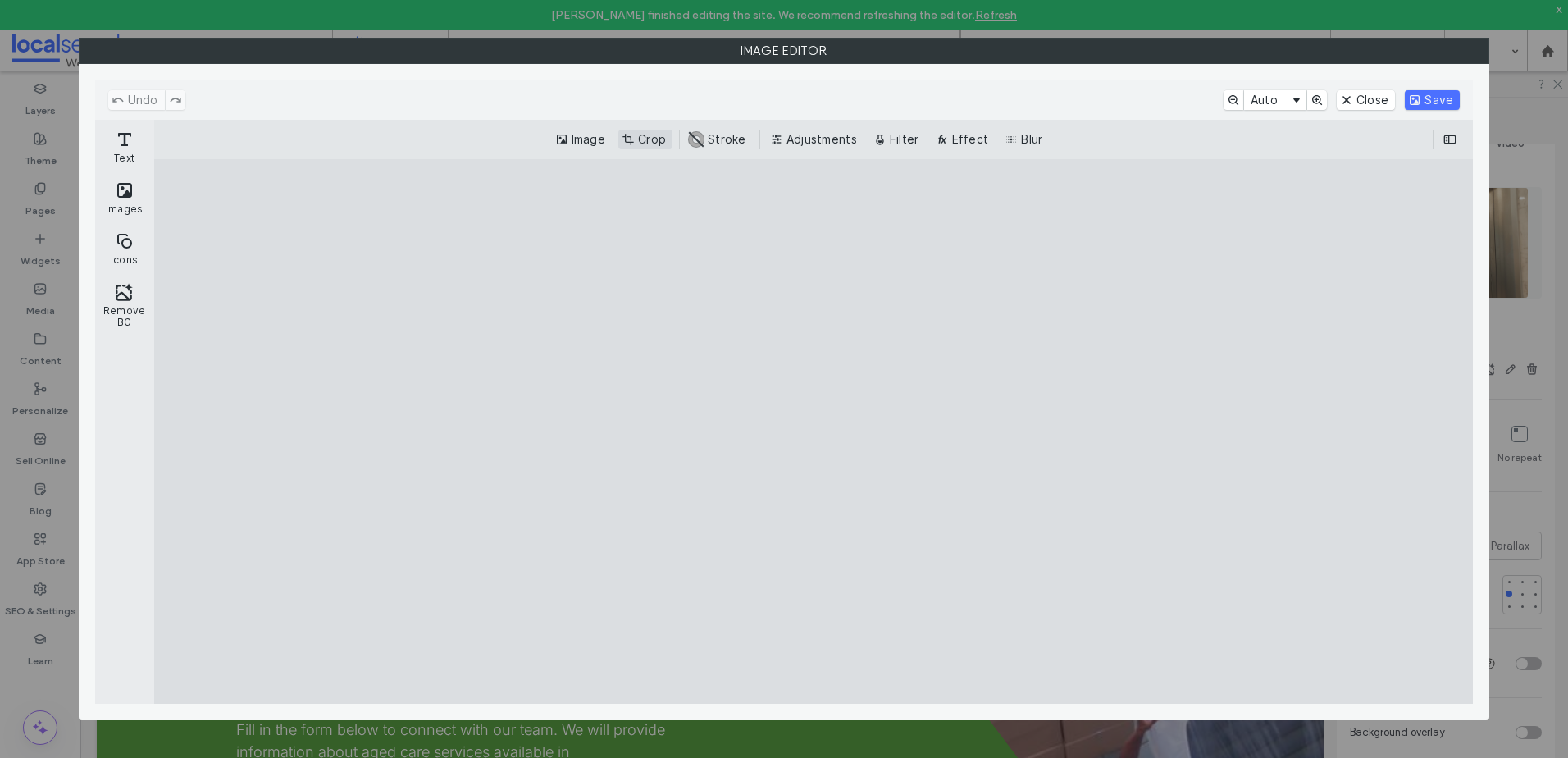
click at [651, 142] on button "Crop" at bounding box center [645, 139] width 54 height 19
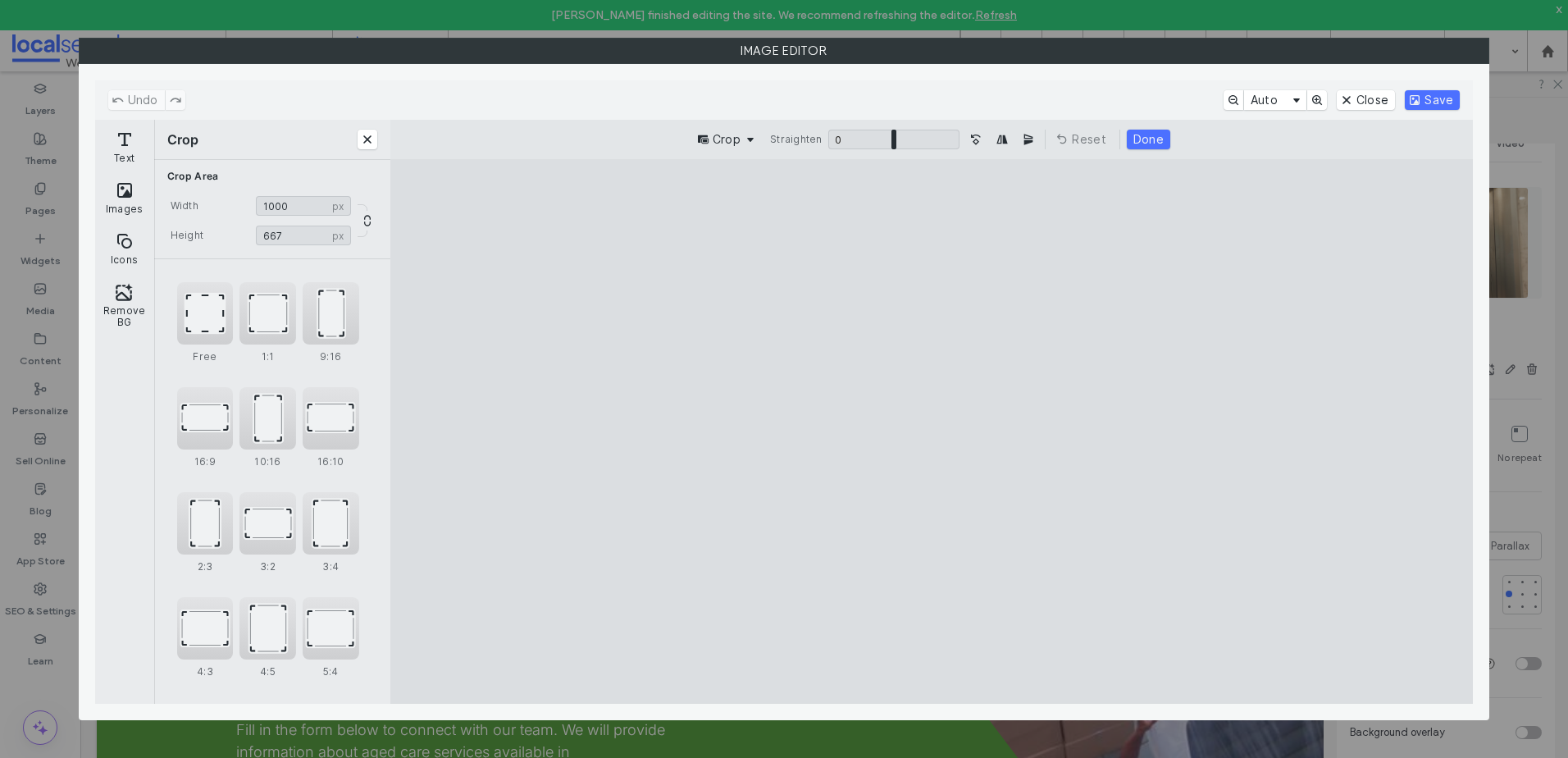
click at [932, 432] on cesdk-canvas "Editor canvas" at bounding box center [932, 432] width 0 height 0
type input "***"
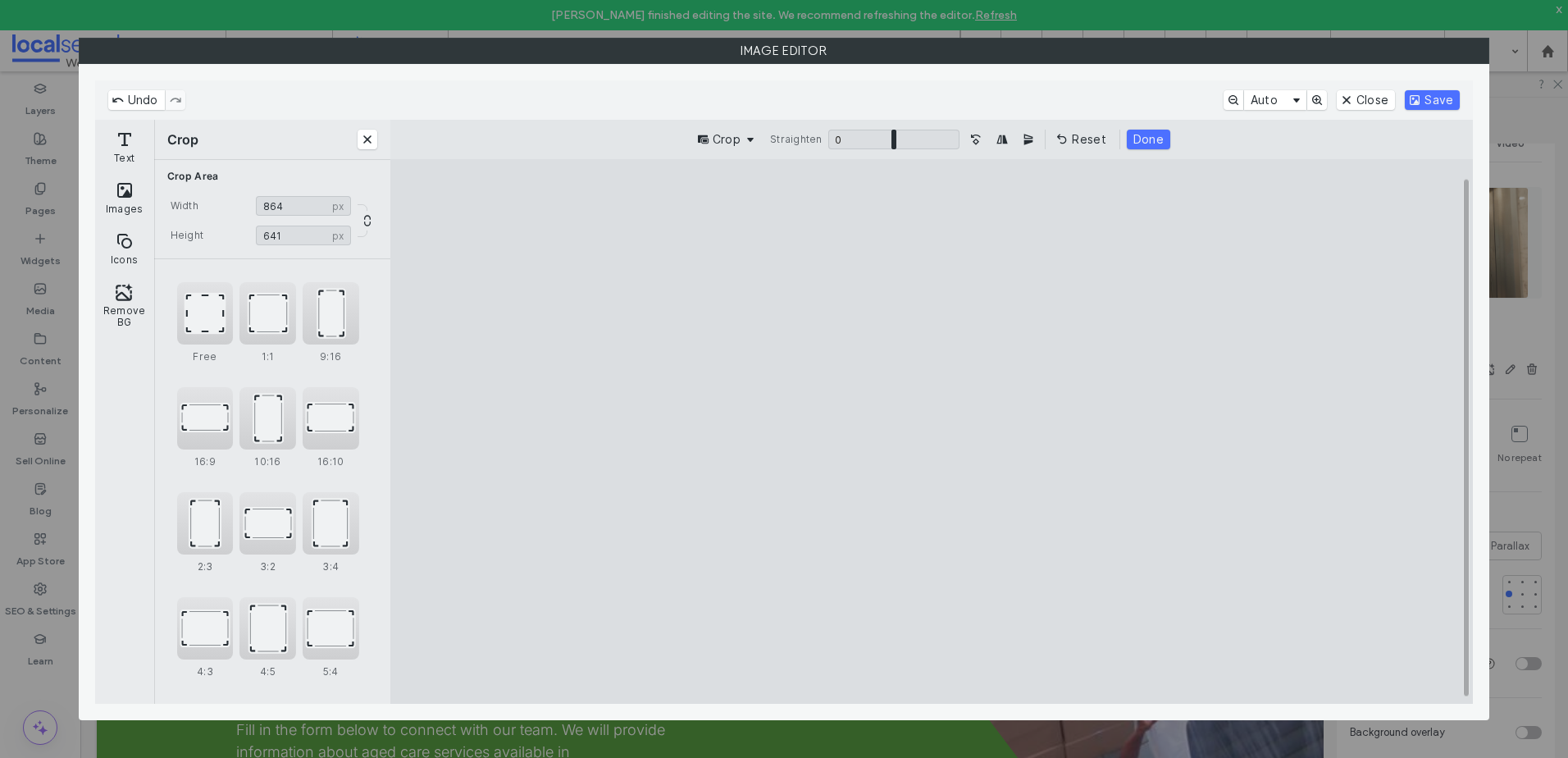
type input "***"
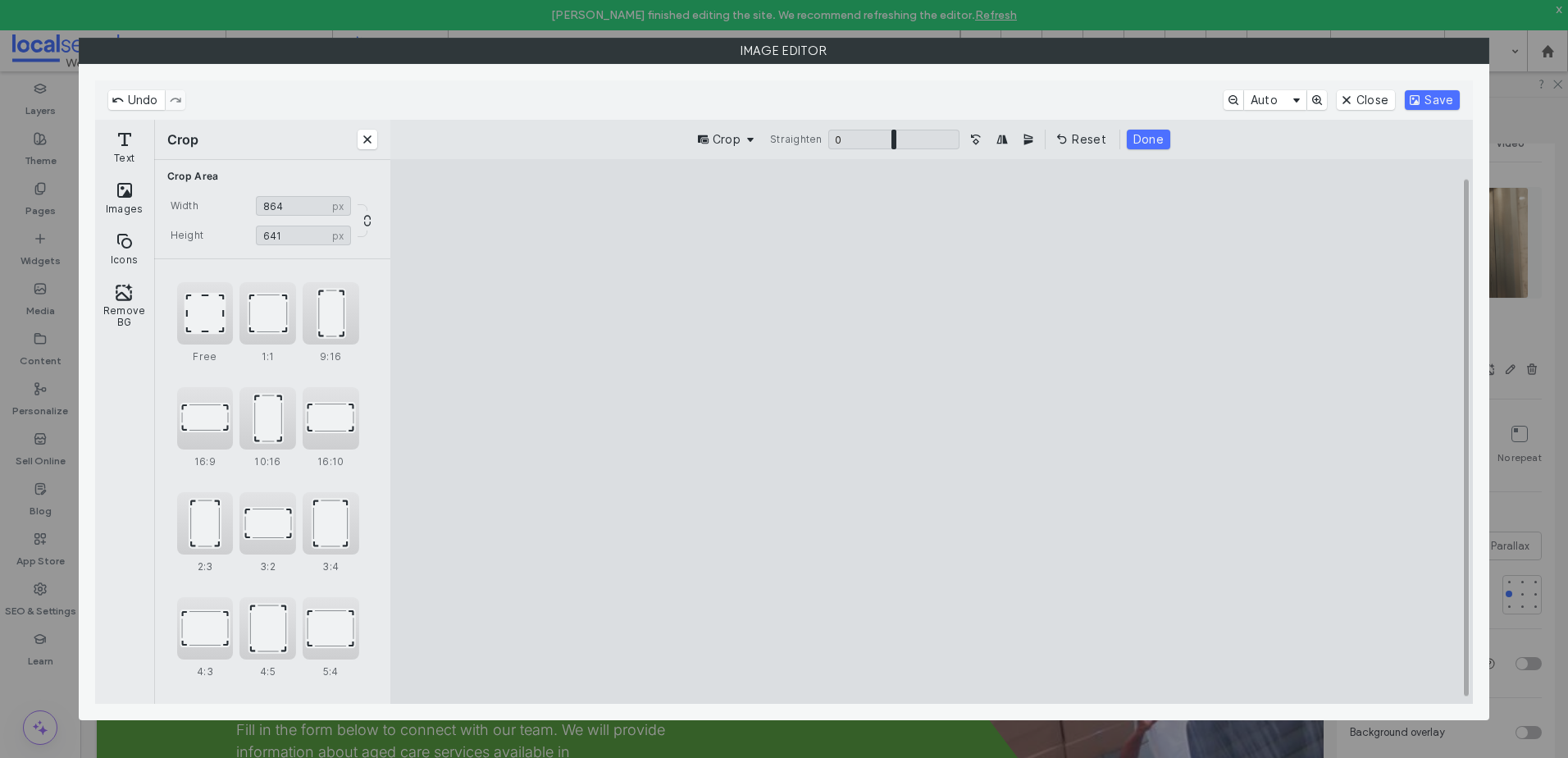
type input "***"
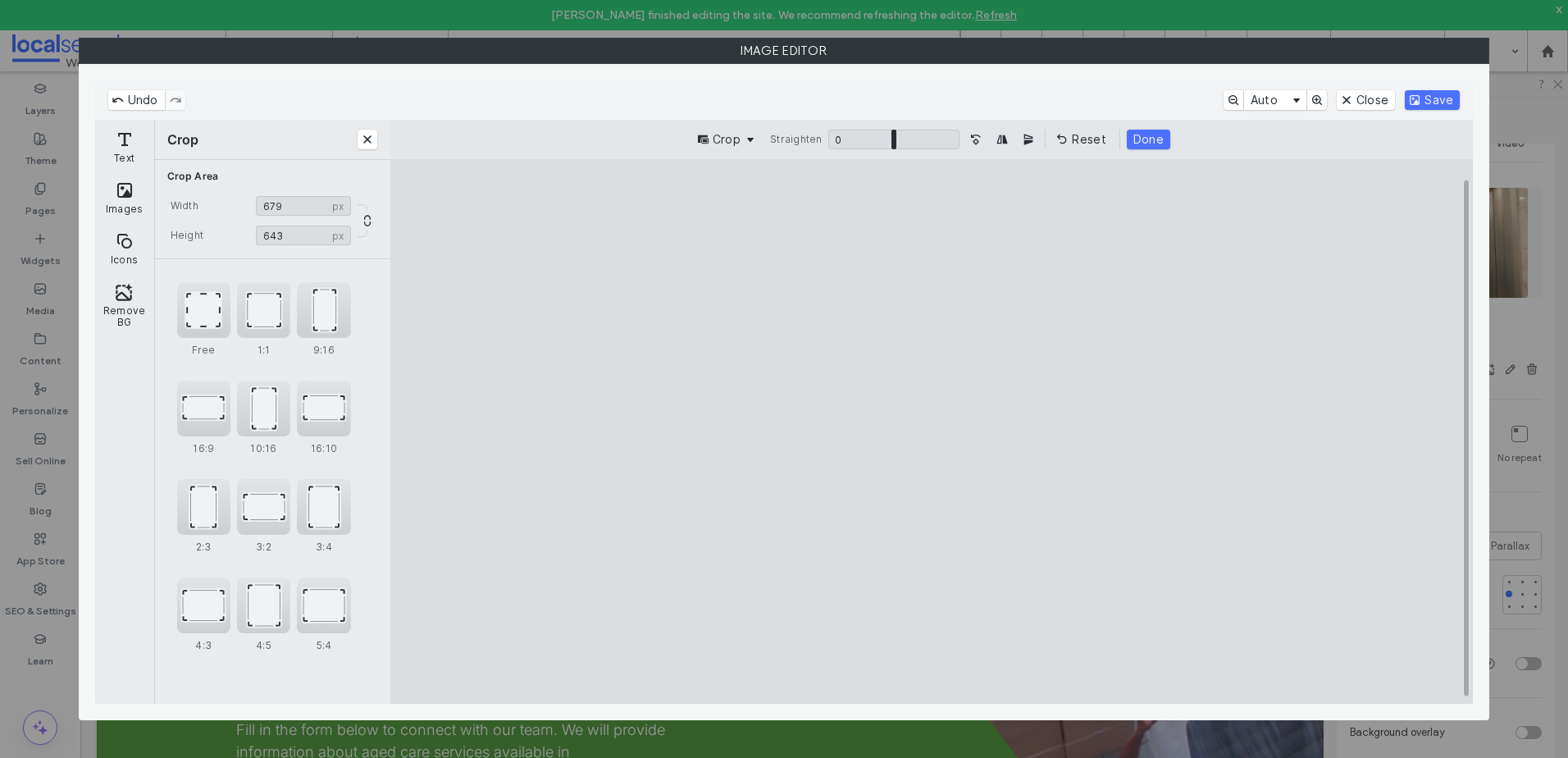
type input "***"
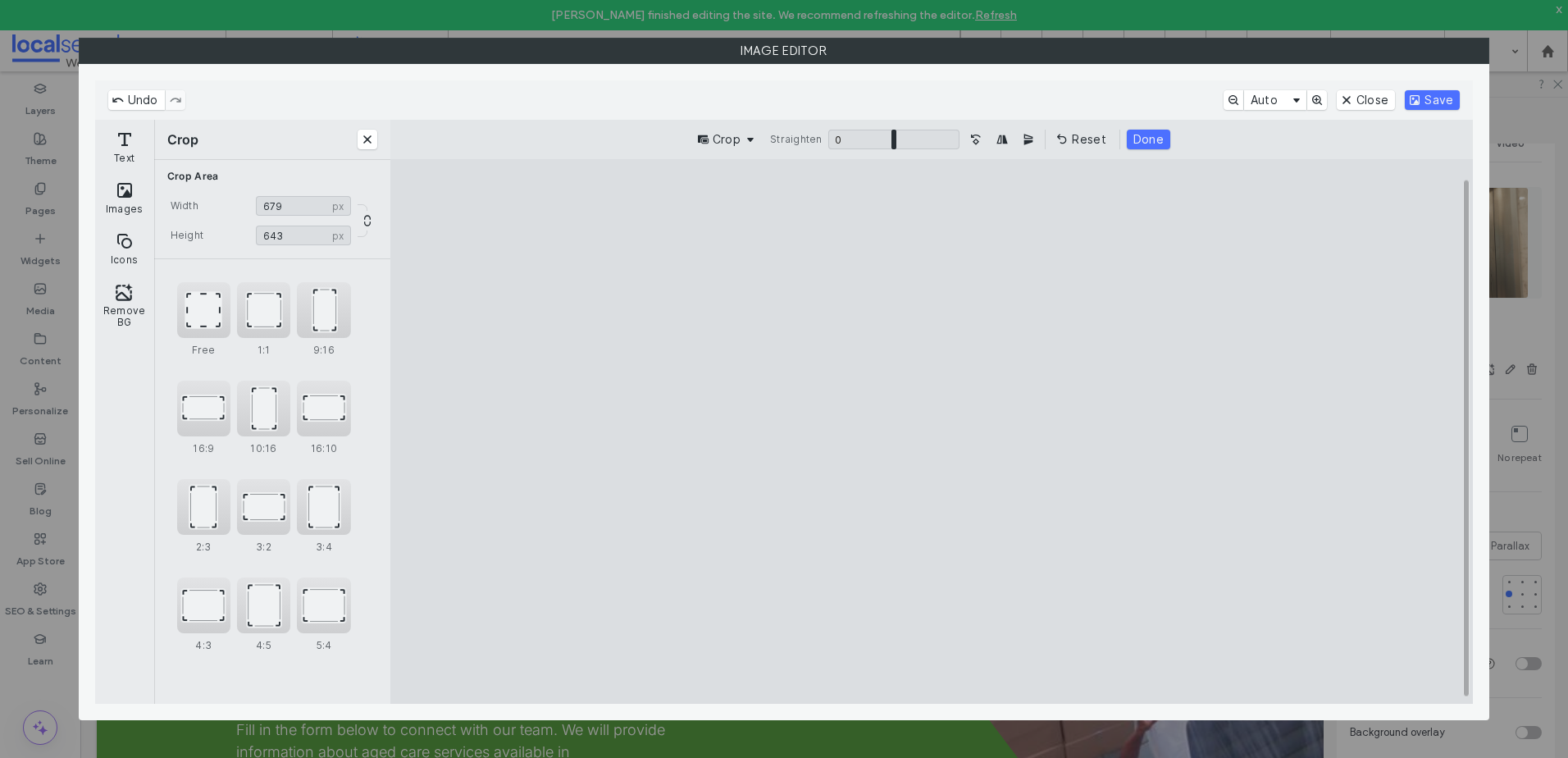
type input "***"
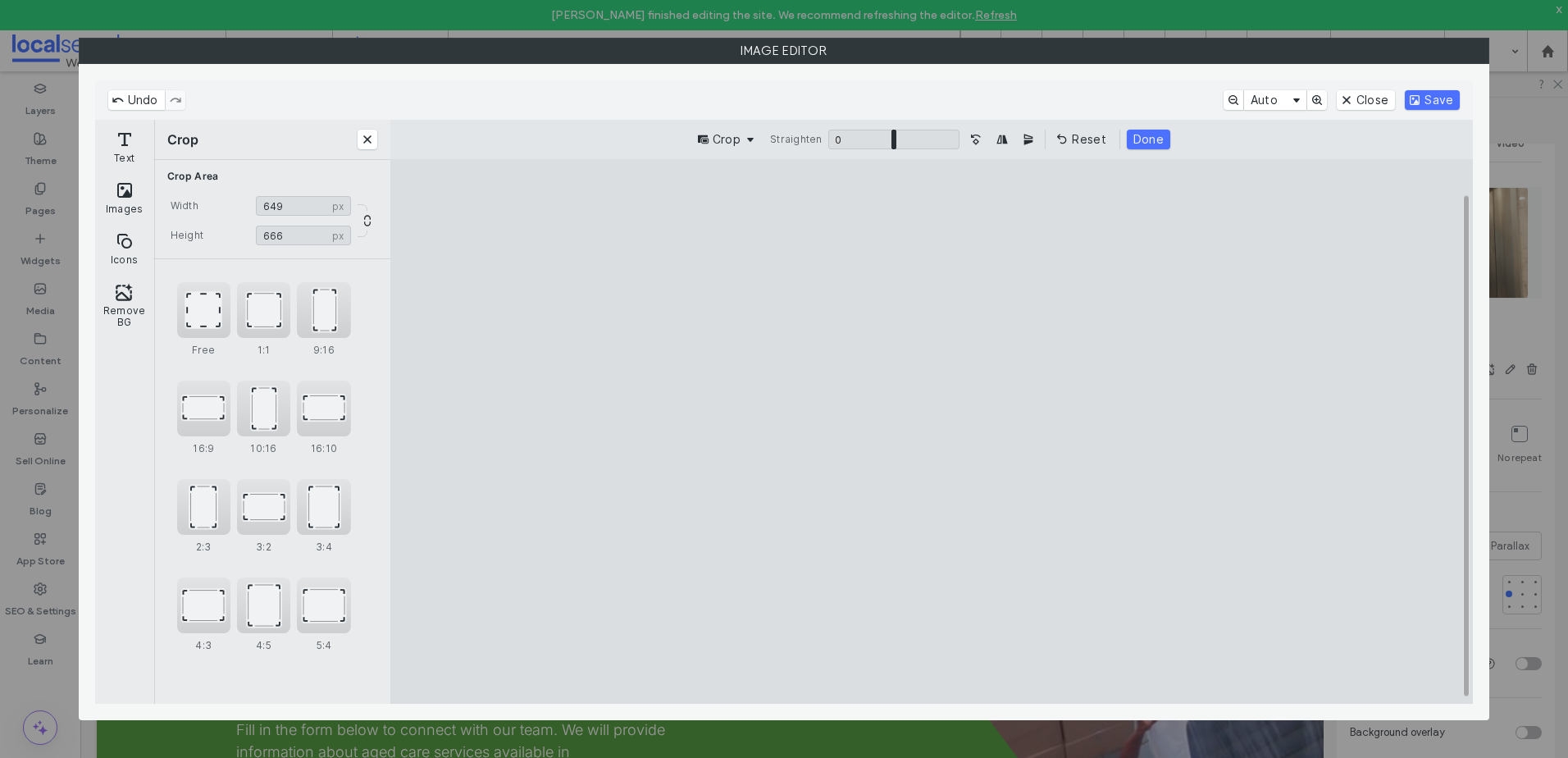
type input "***"
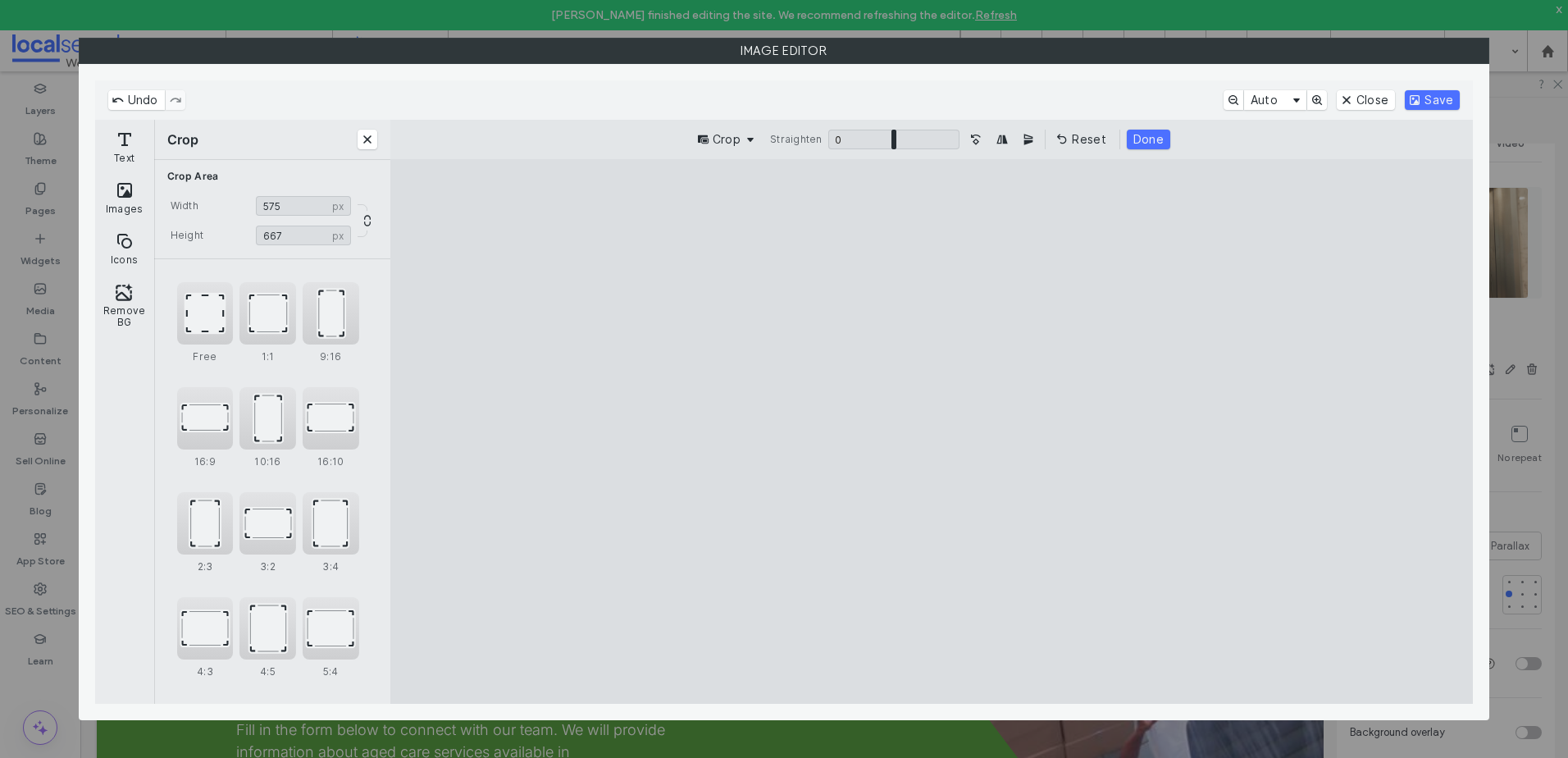
type input "***"
drag, startPoint x: 1250, startPoint y: 218, endPoint x: 972, endPoint y: 152, distance: 285.7
click at [932, 432] on cesdk-canvas "Editor canvas" at bounding box center [932, 432] width 0 height 0
click at [1436, 101] on button "Save" at bounding box center [1432, 99] width 55 height 19
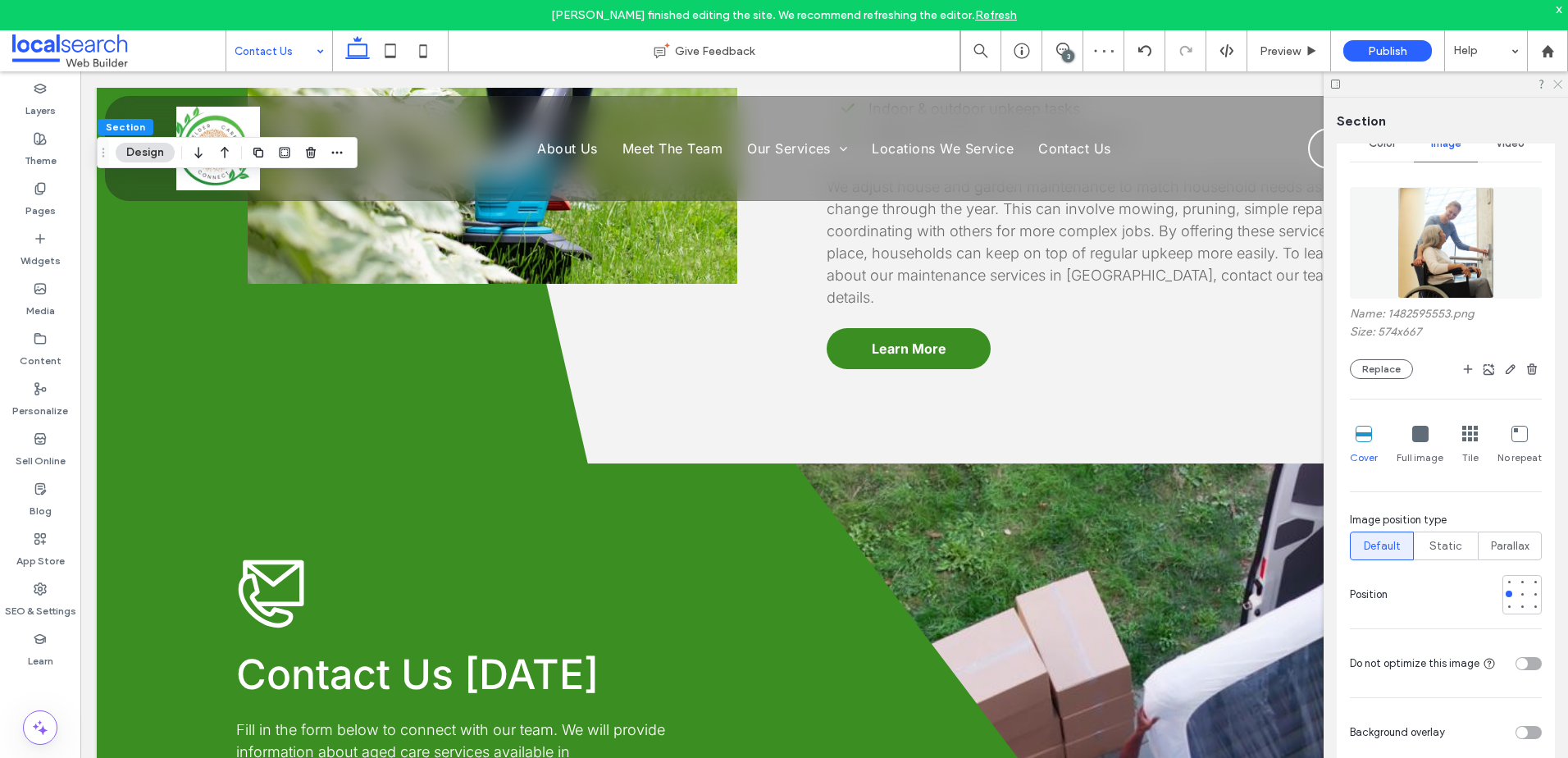
click at [1553, 83] on icon at bounding box center [1557, 83] width 11 height 11
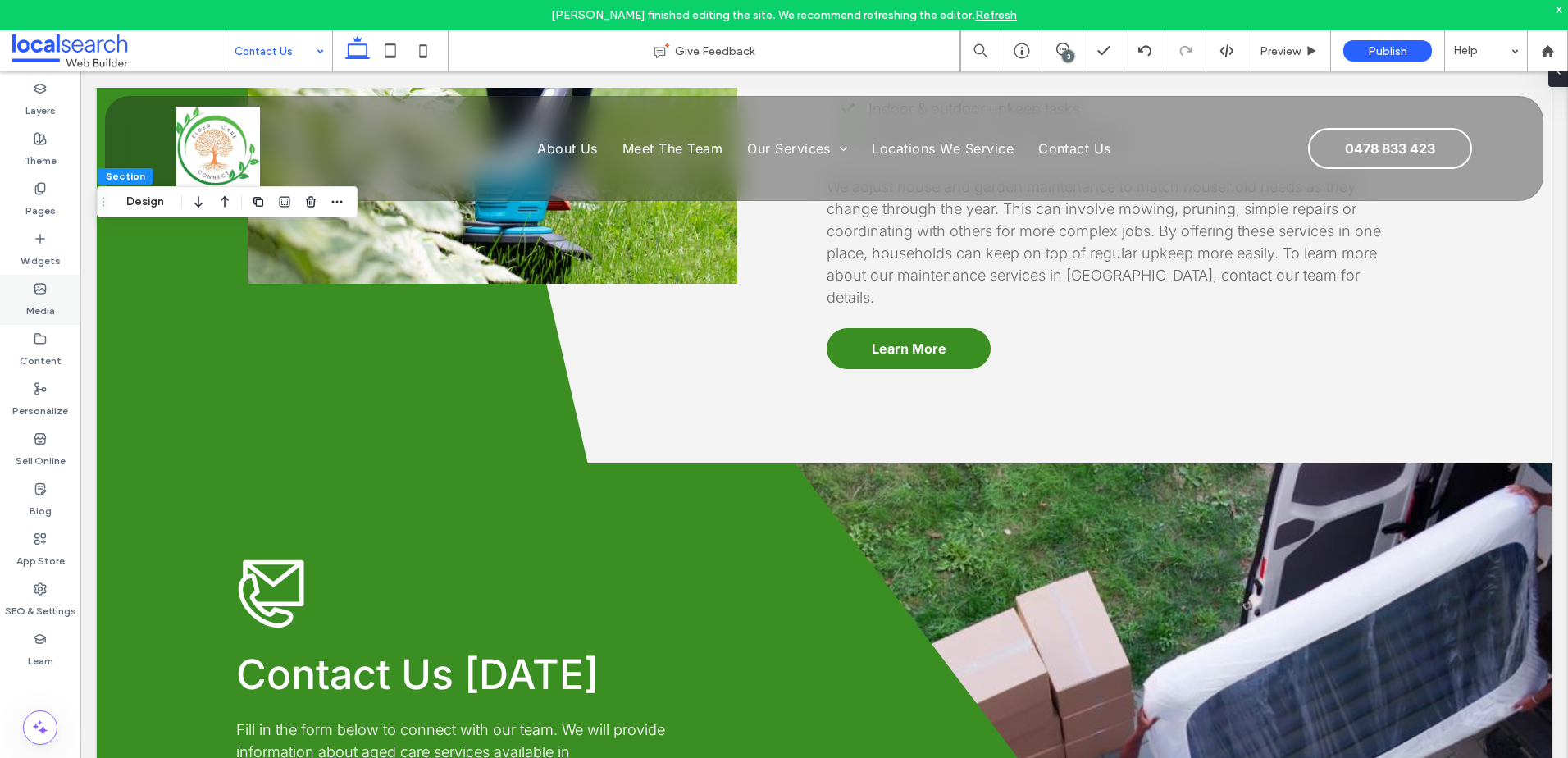
click at [31, 282] on div "Media" at bounding box center [40, 299] width 80 height 50
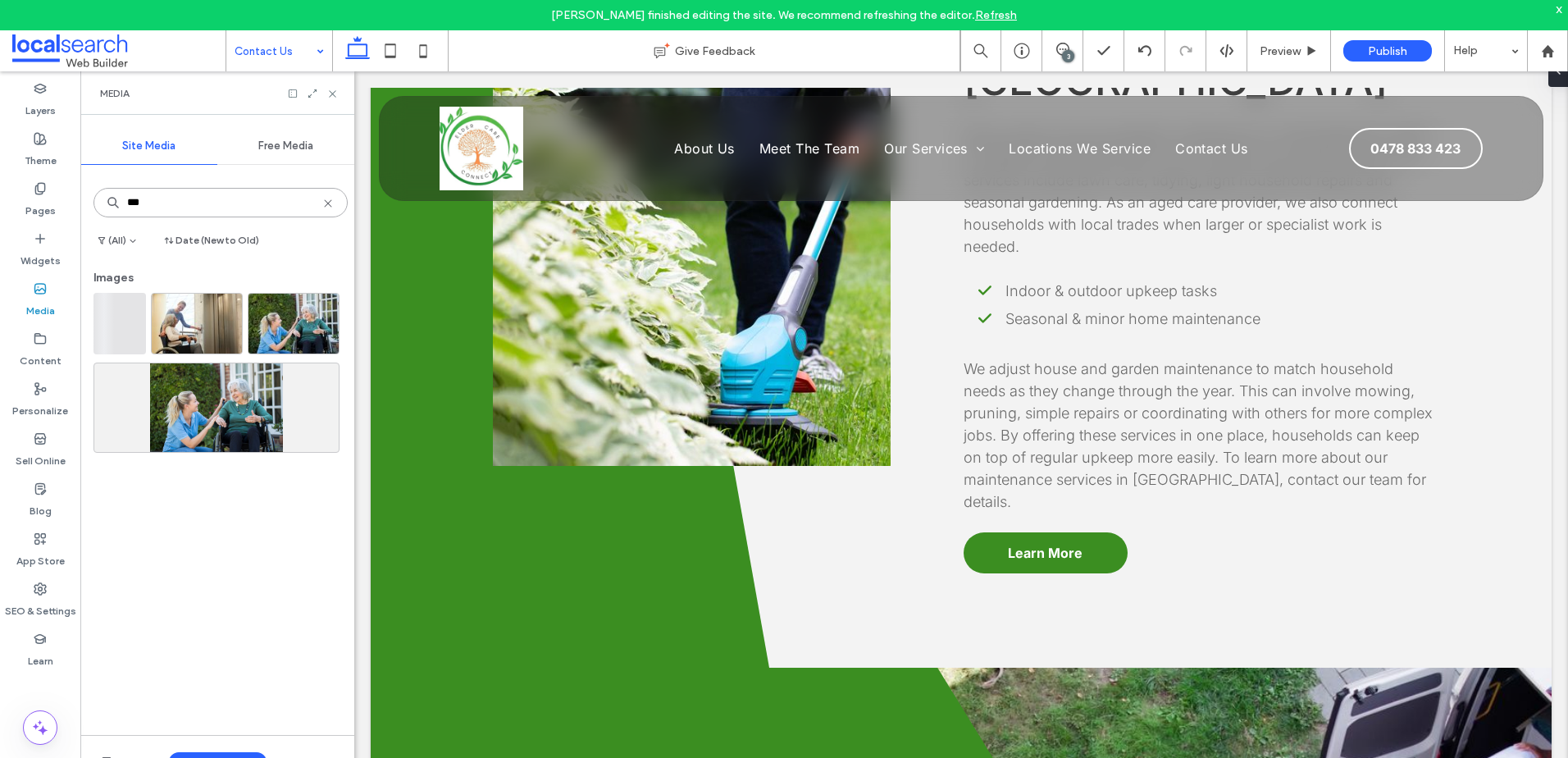
click at [175, 198] on input "***" at bounding box center [220, 202] width 254 height 30
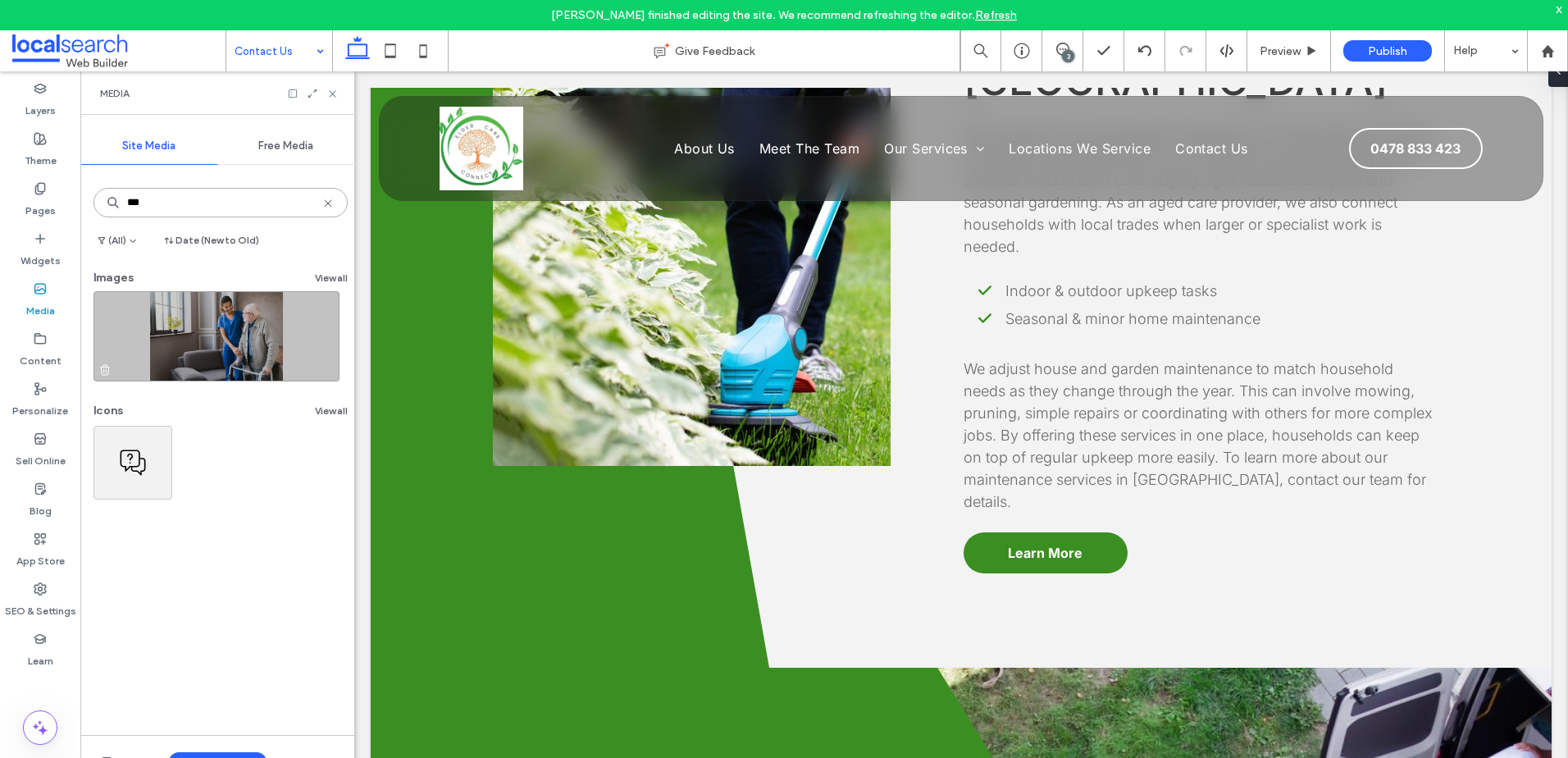
type input "***"
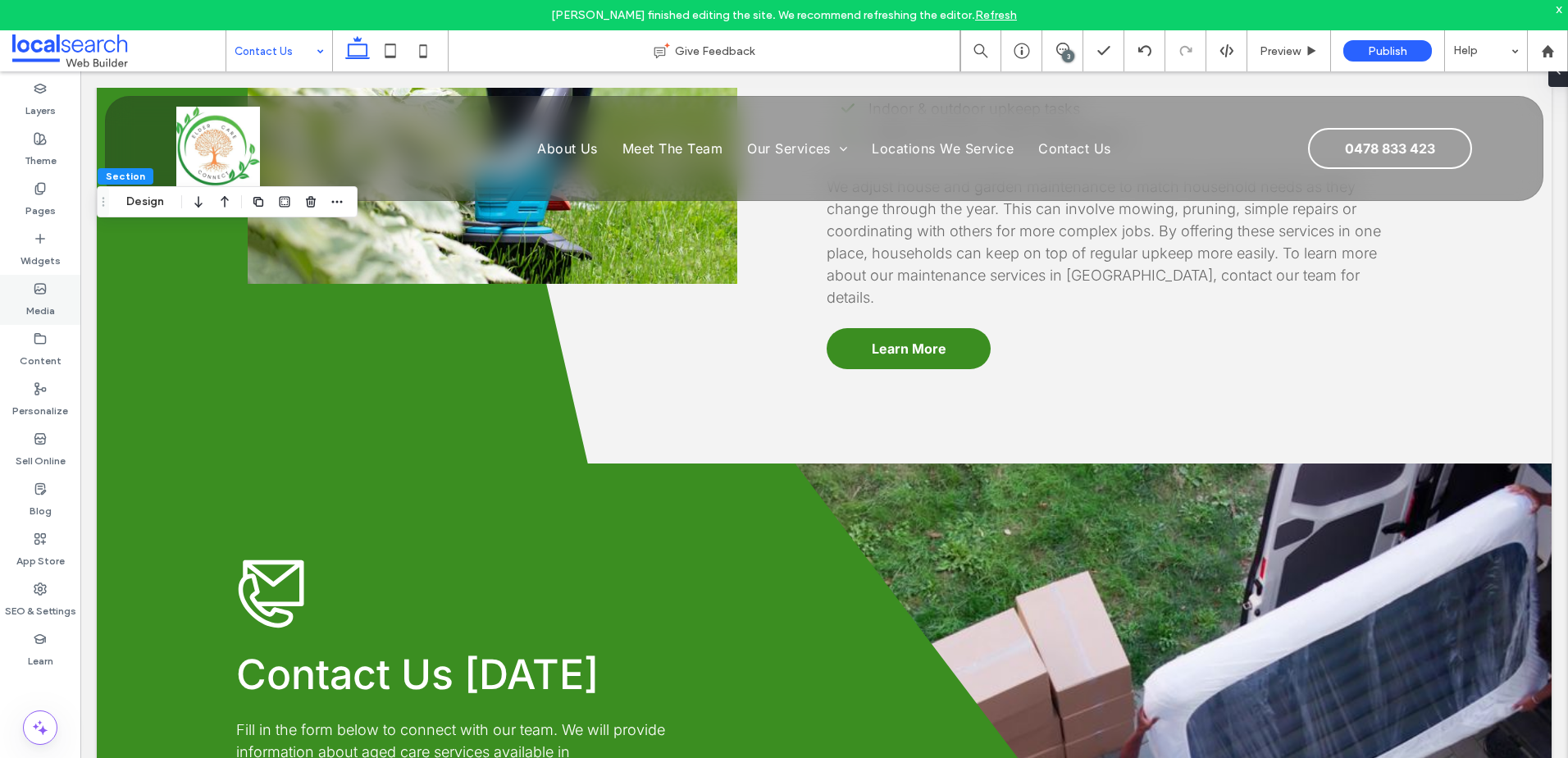
click at [39, 315] on label "Media" at bounding box center [40, 306] width 29 height 23
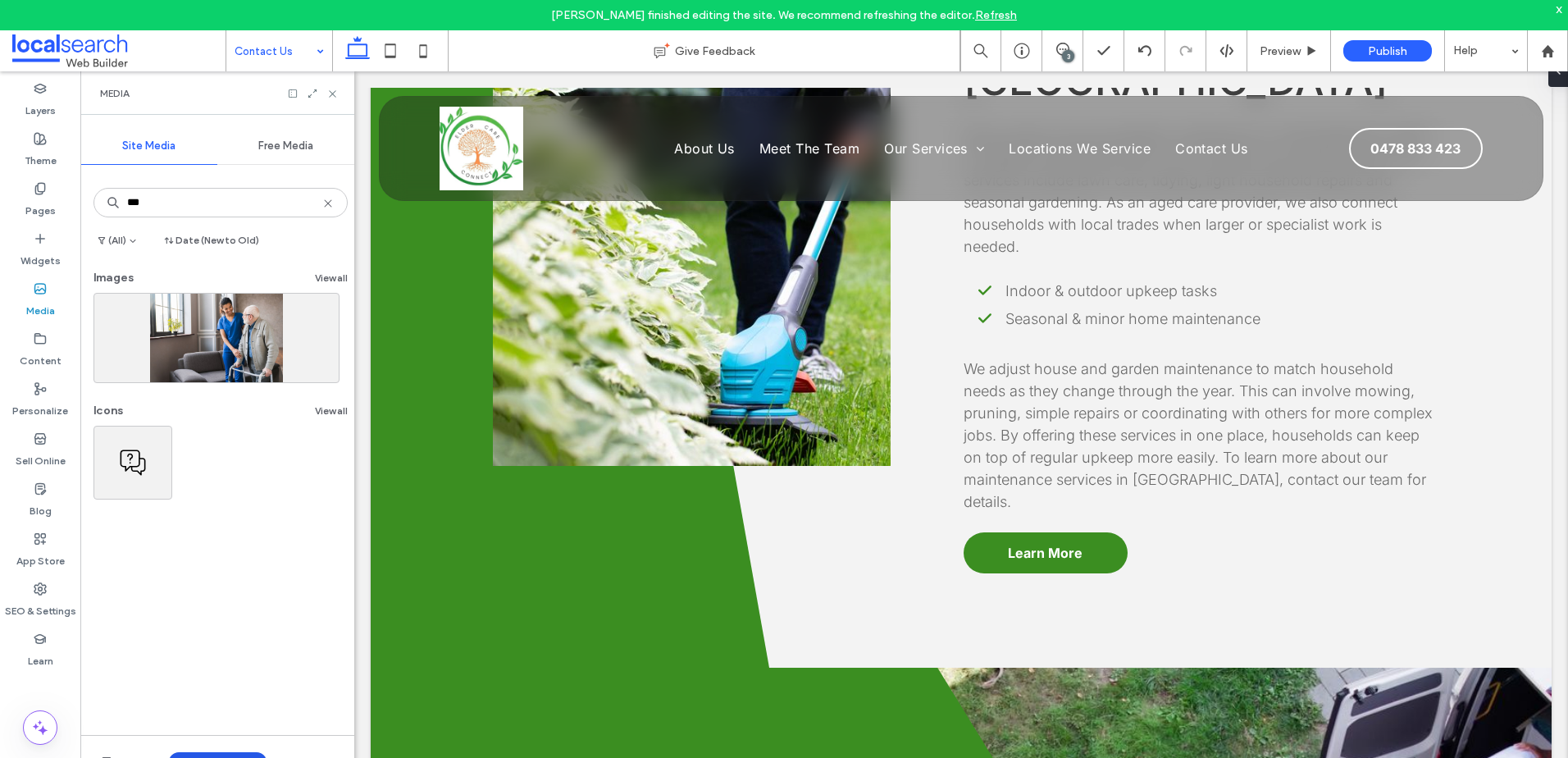
click at [240, 755] on button "Upload Media" at bounding box center [218, 761] width 98 height 19
click at [241, 648] on div "Images" at bounding box center [243, 659] width 146 height 31
click at [223, 652] on span "Images" at bounding box center [221, 659] width 35 height 16
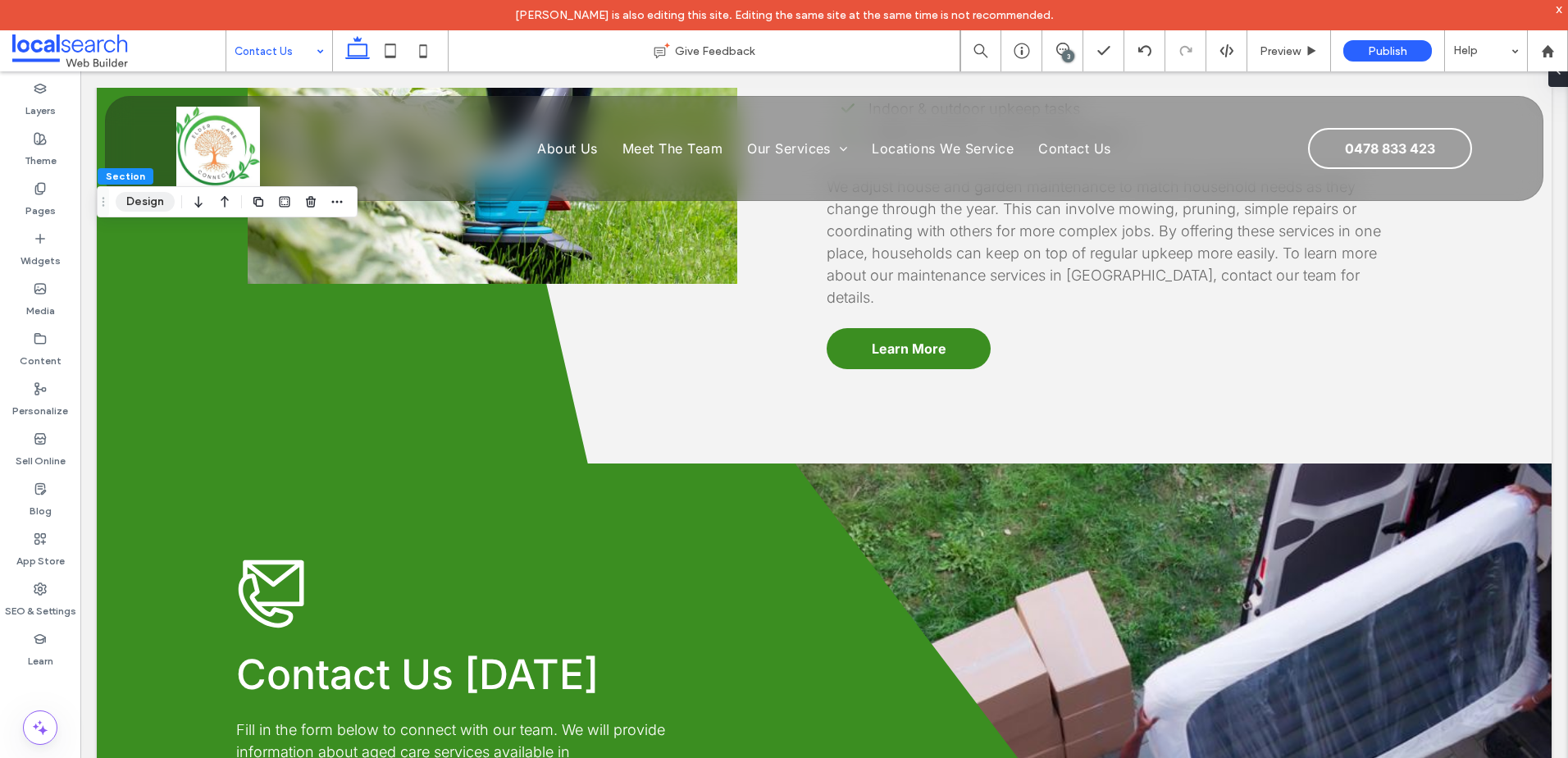
click at [143, 202] on button "Design" at bounding box center [145, 202] width 59 height 19
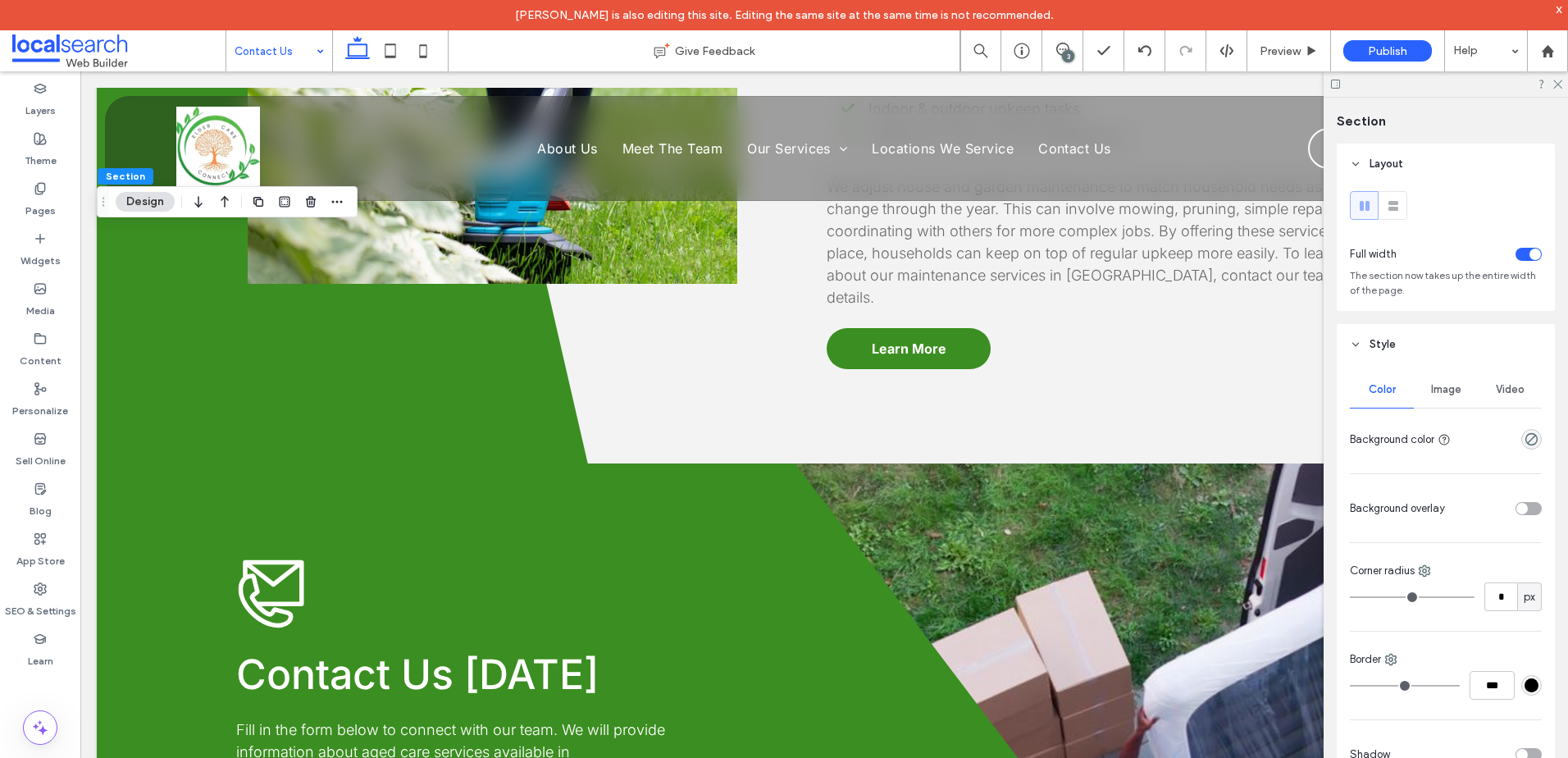
click at [1448, 387] on span "Image" at bounding box center [1447, 390] width 30 height 13
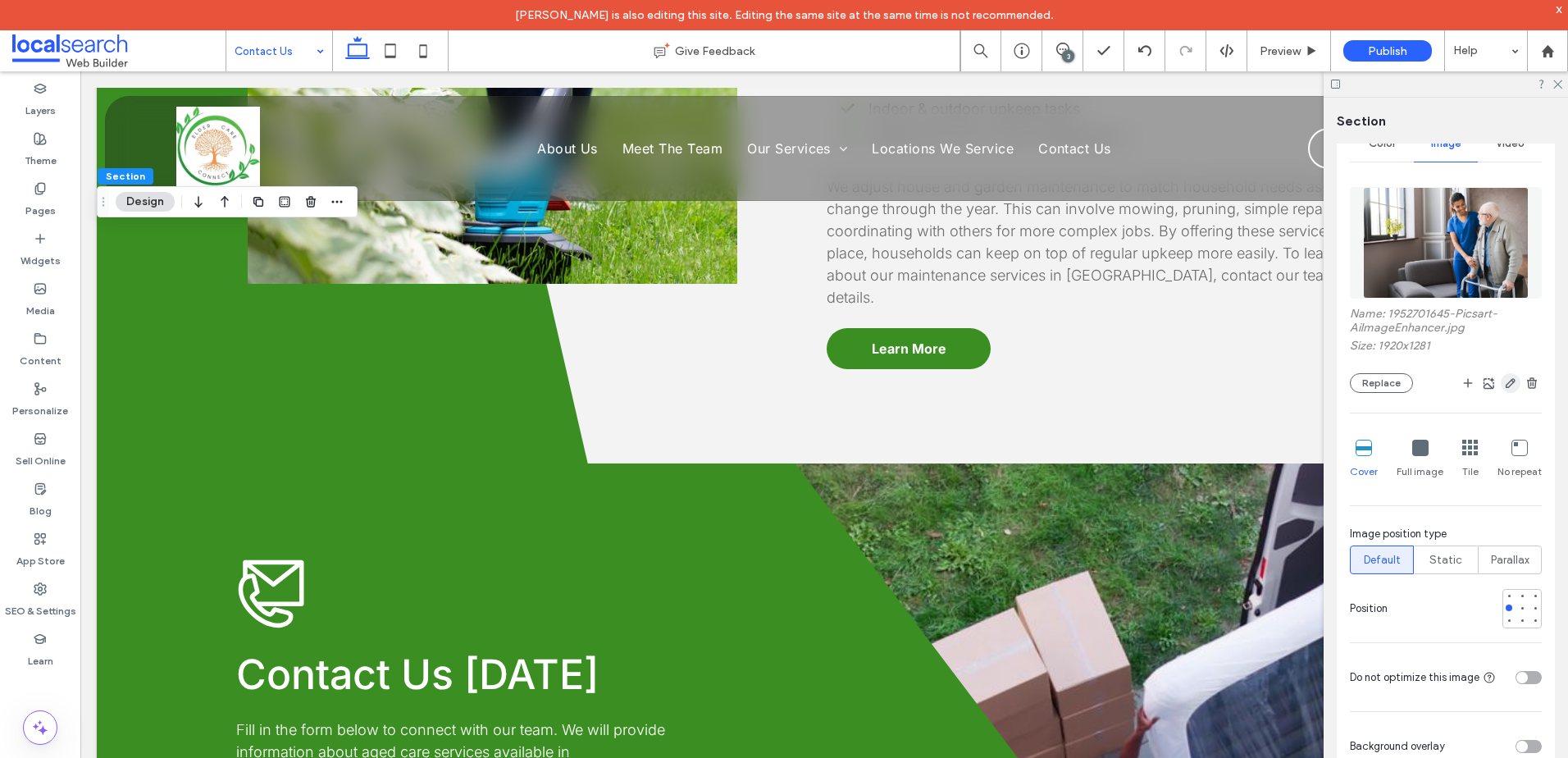
click at [1503, 390] on span "button" at bounding box center [1511, 382] width 19 height 19
click at [1501, 378] on span "button" at bounding box center [1511, 382] width 19 height 19
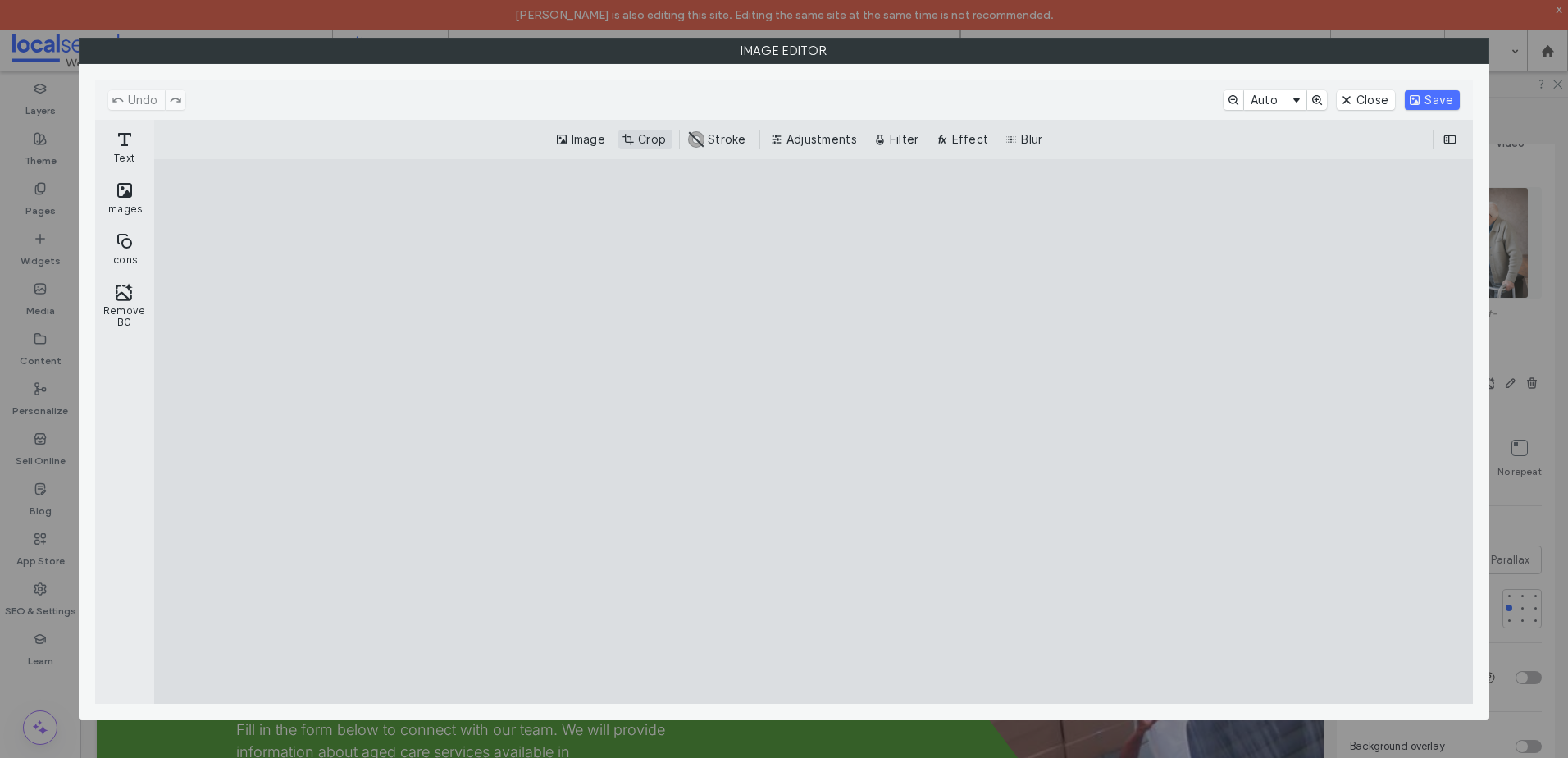
click at [639, 142] on button "Crop" at bounding box center [645, 139] width 54 height 19
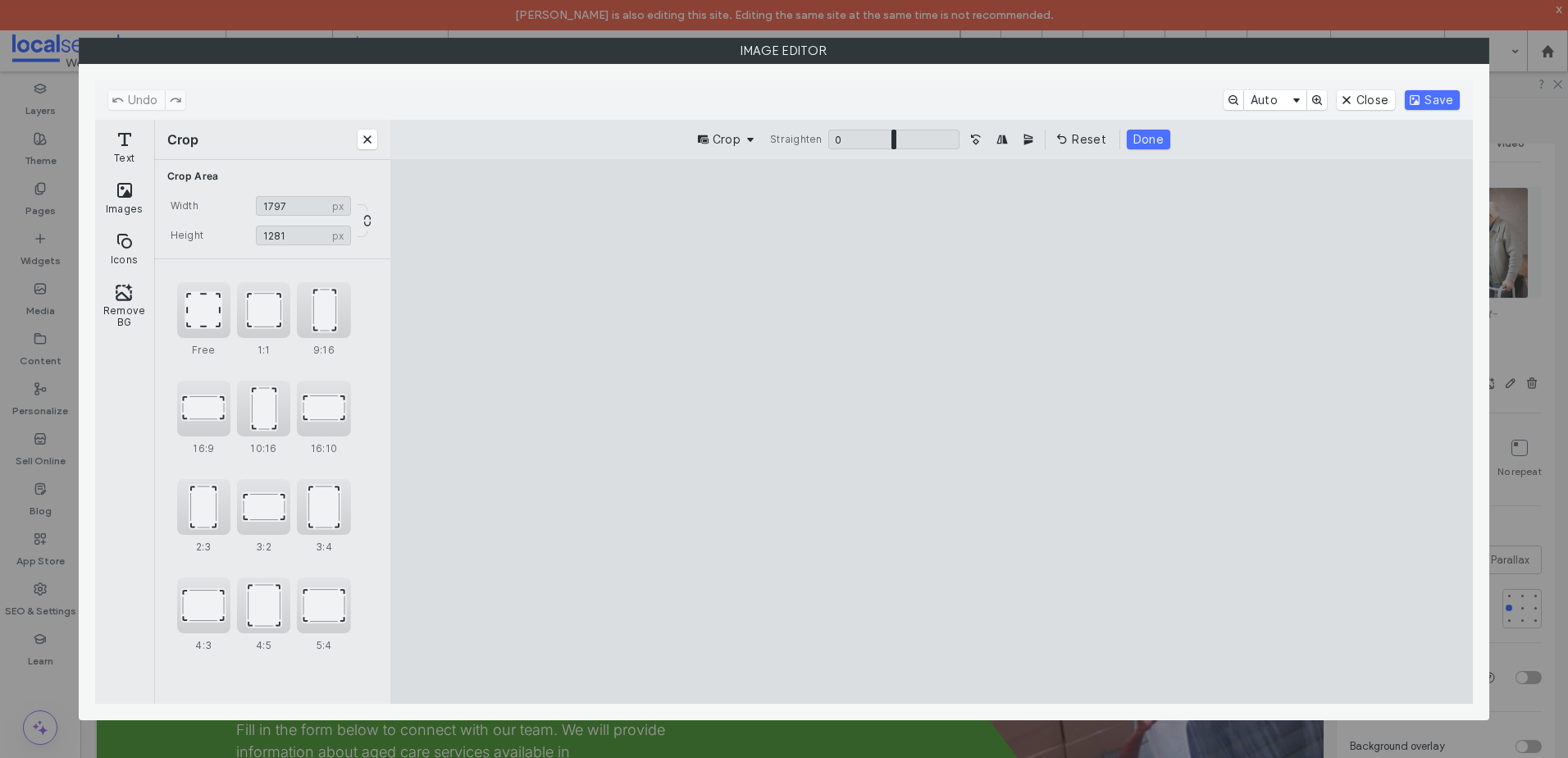
type input "****"
drag, startPoint x: 1260, startPoint y: 212, endPoint x: 1215, endPoint y: 200, distance: 46.6
click at [932, 432] on cesdk-canvas "Editor canvas" at bounding box center [932, 432] width 0 height 0
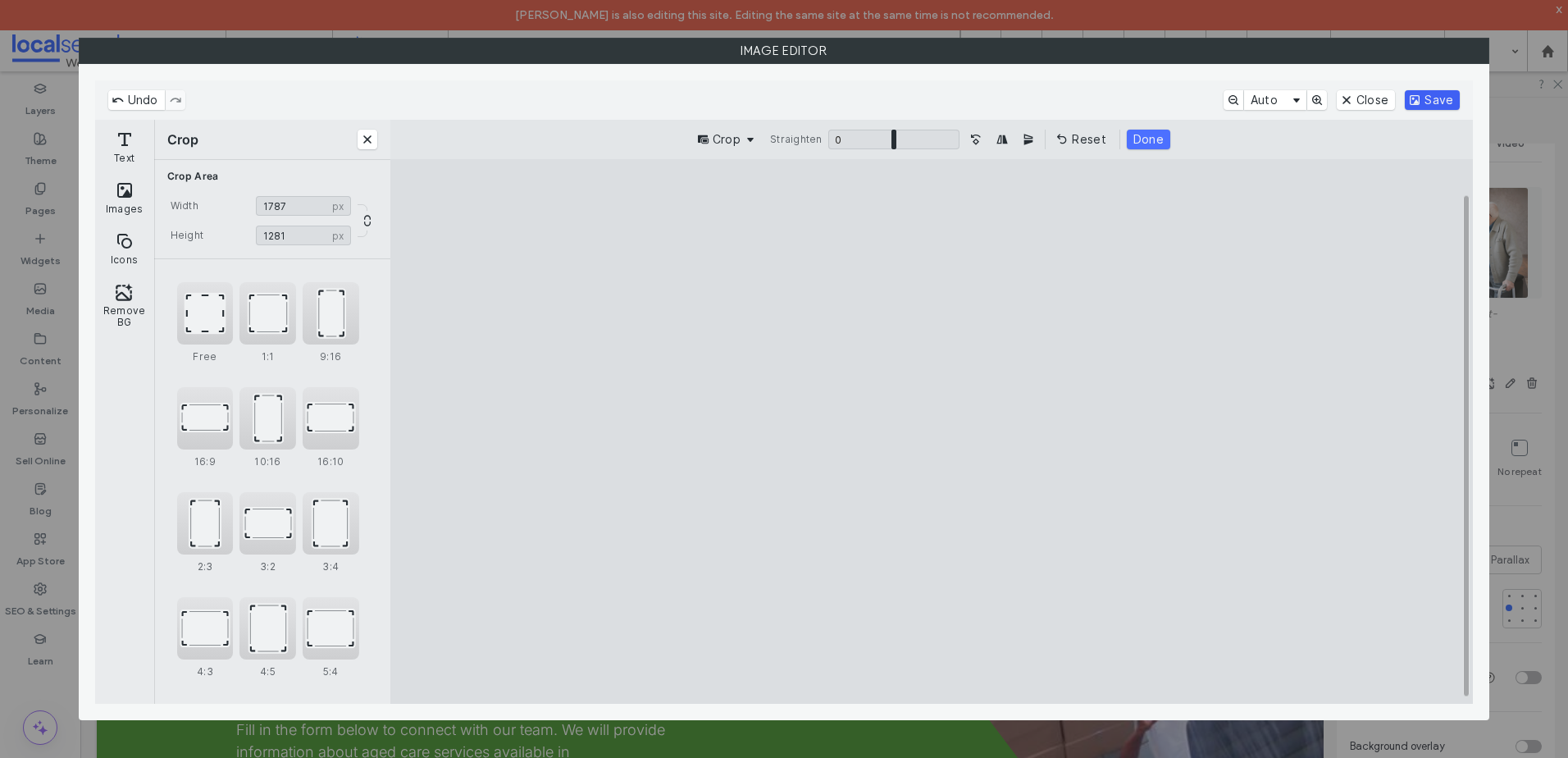
click at [1434, 92] on button "Save" at bounding box center [1432, 99] width 55 height 19
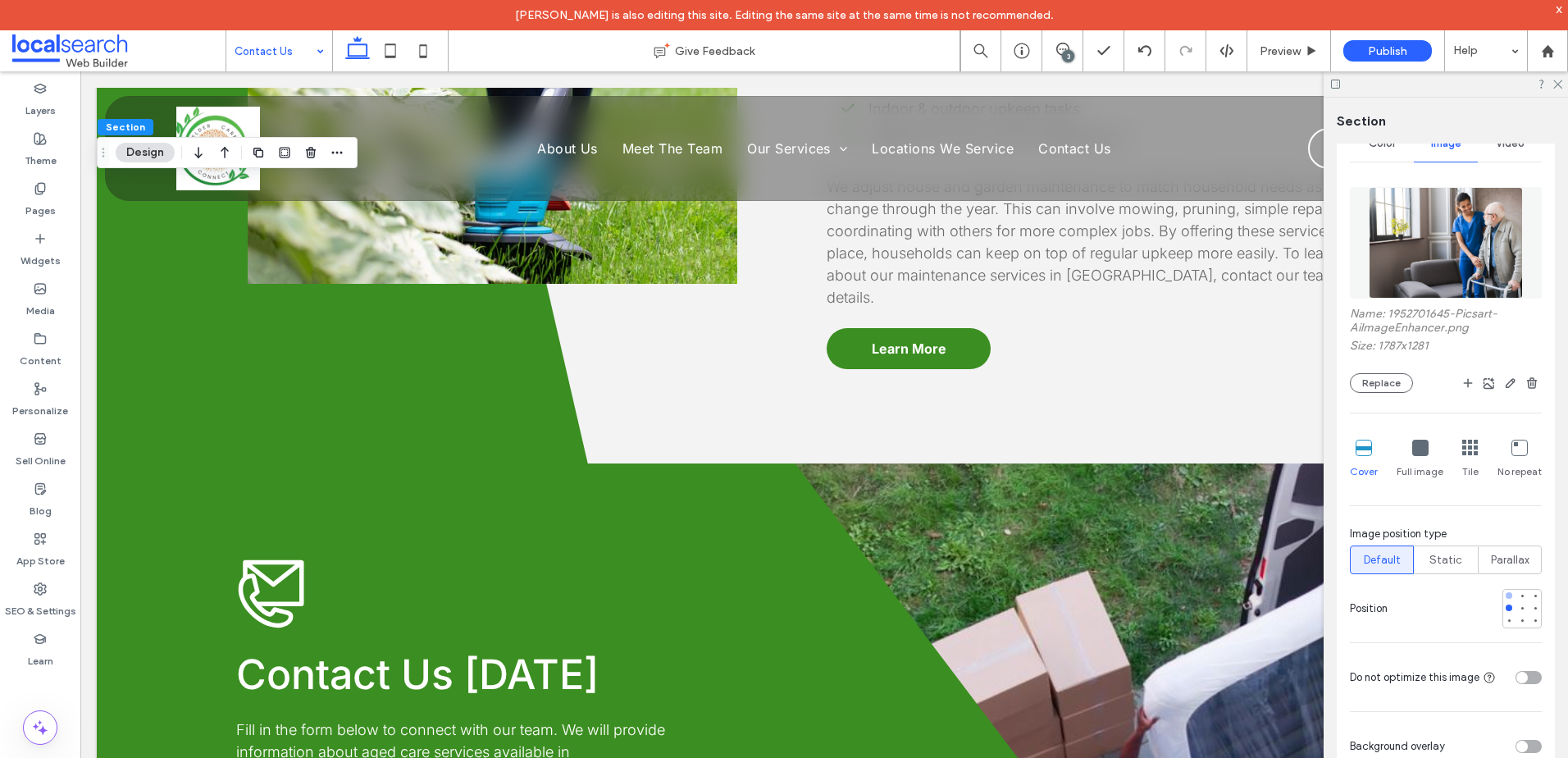
click at [1504, 594] on div at bounding box center [1510, 595] width 12 height 12
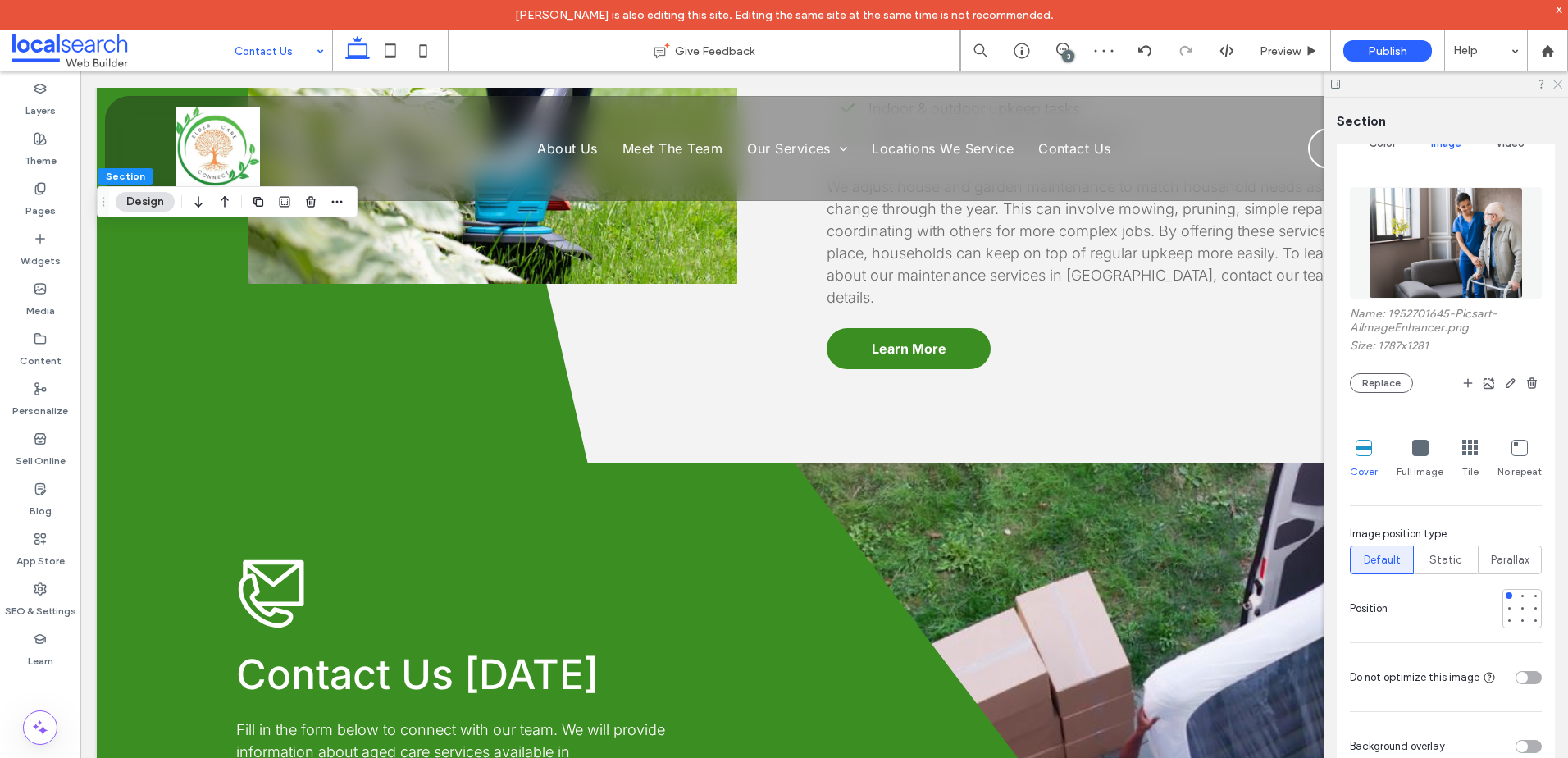
click at [1559, 84] on use at bounding box center [1558, 84] width 9 height 9
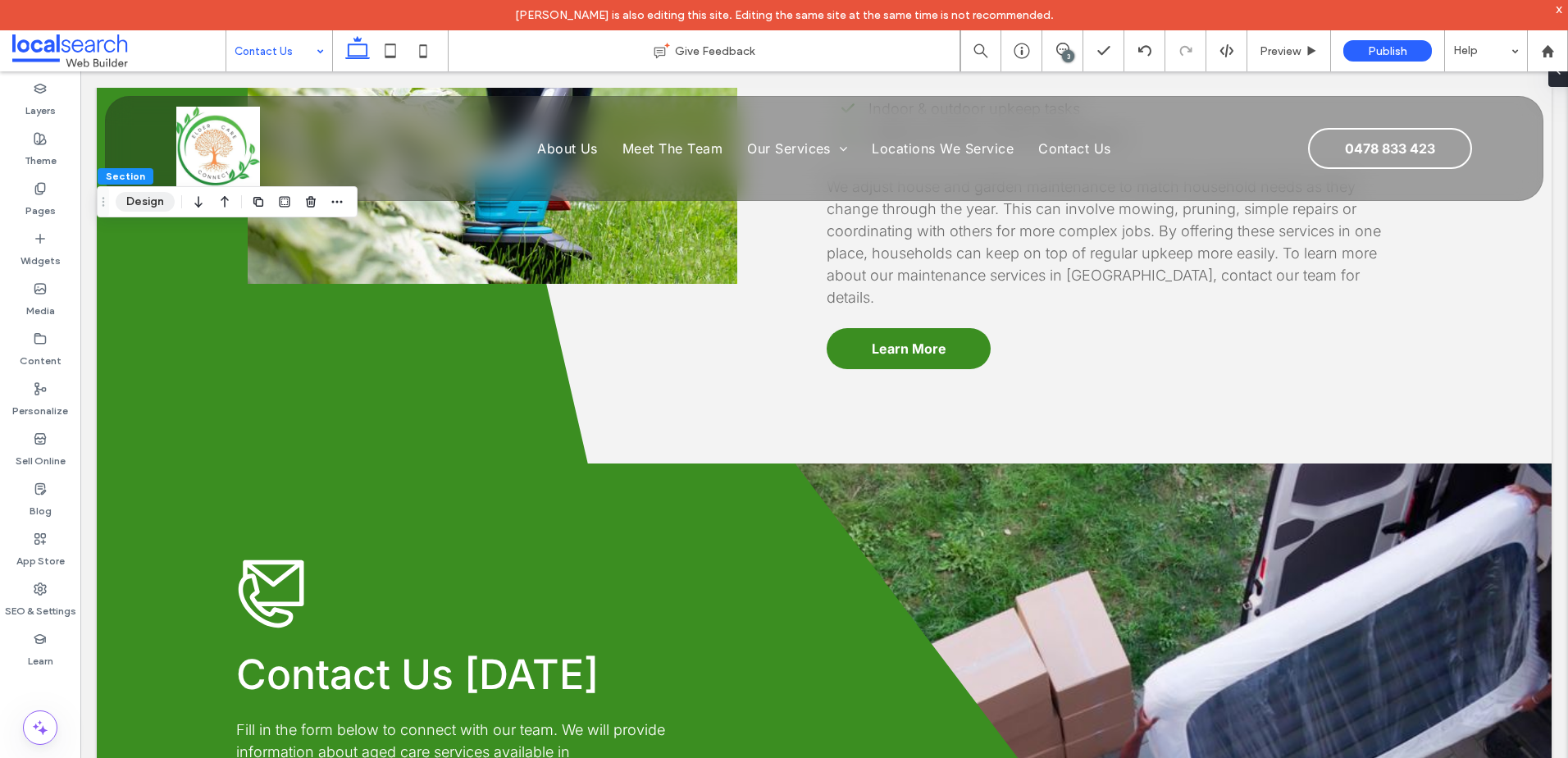
click at [142, 208] on button "Design" at bounding box center [145, 202] width 59 height 19
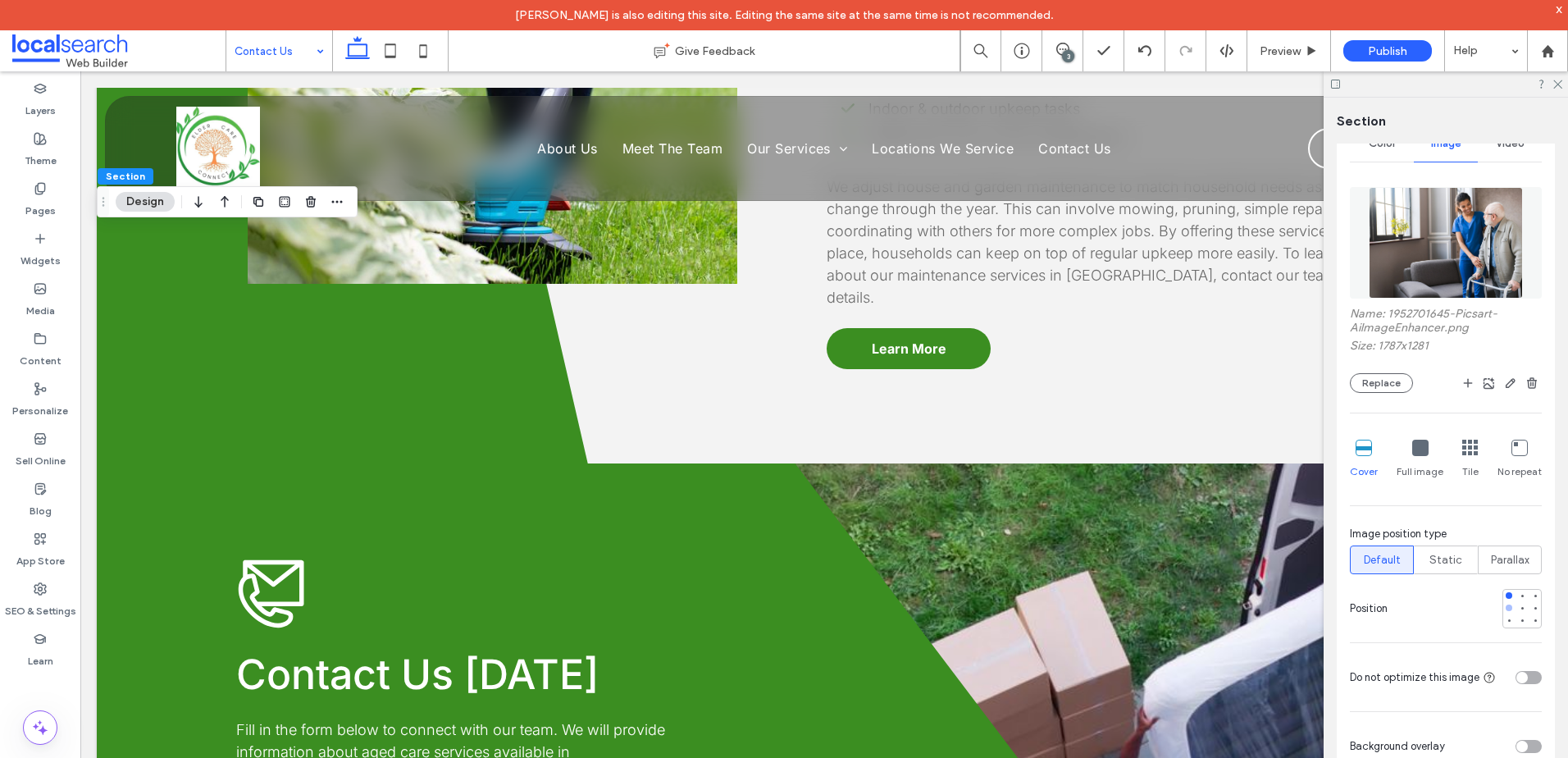
click at [1506, 607] on div at bounding box center [1509, 608] width 7 height 7
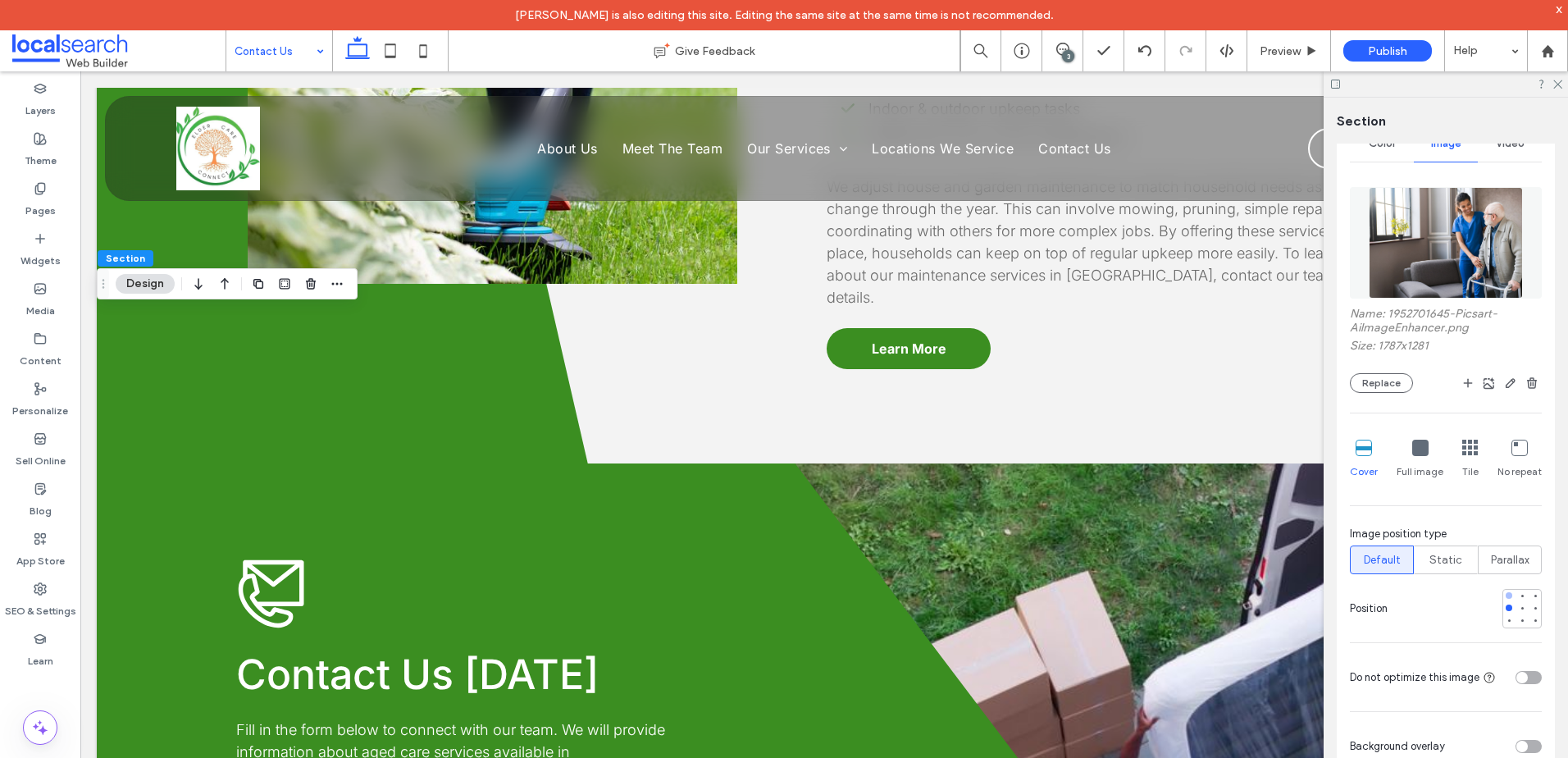
click at [1505, 596] on div at bounding box center [1510, 595] width 12 height 12
click at [1505, 389] on icon "button" at bounding box center [1511, 383] width 13 height 13
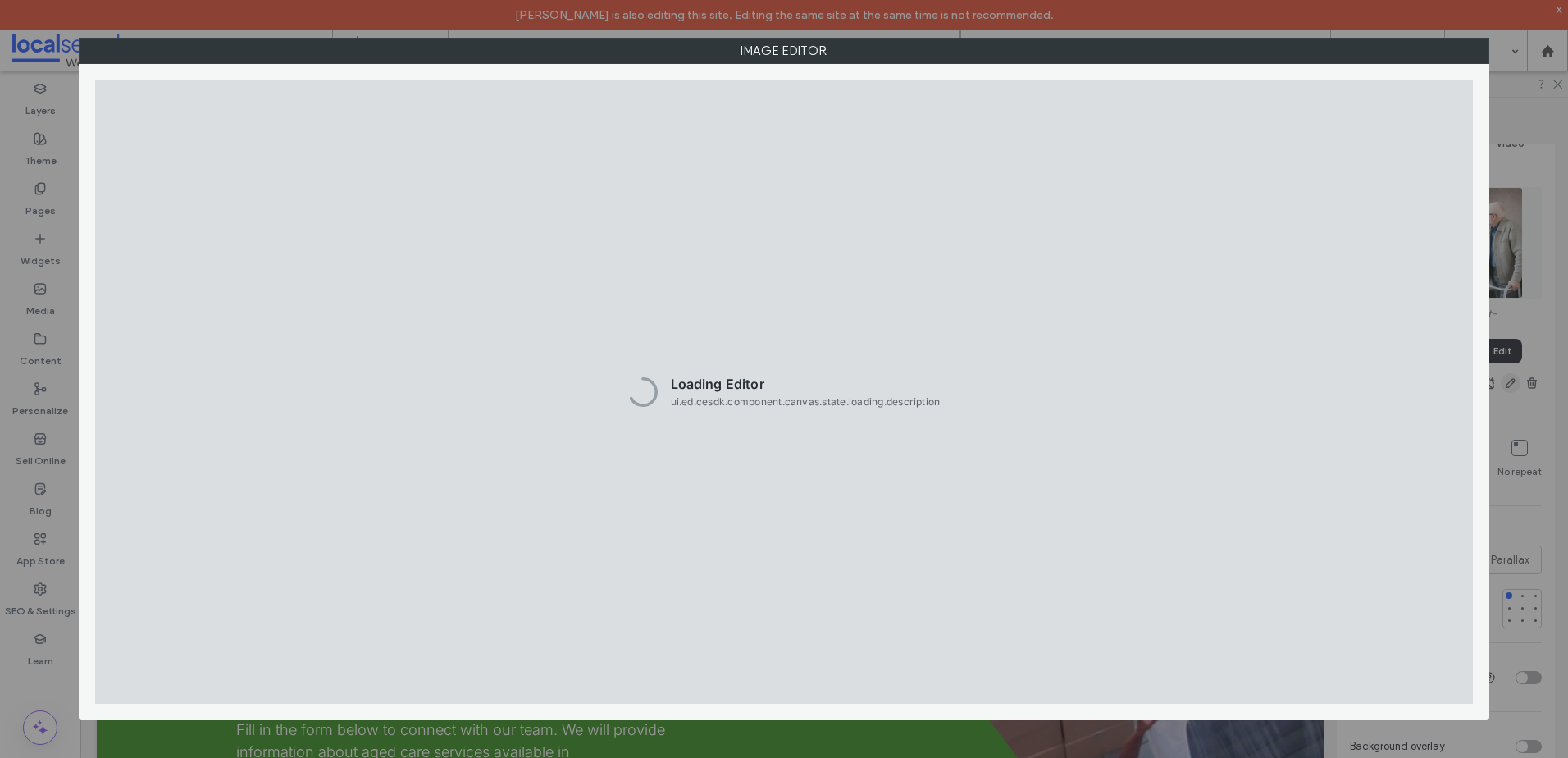
click at [1503, 380] on div "Image Editor" at bounding box center [784, 379] width 1568 height 758
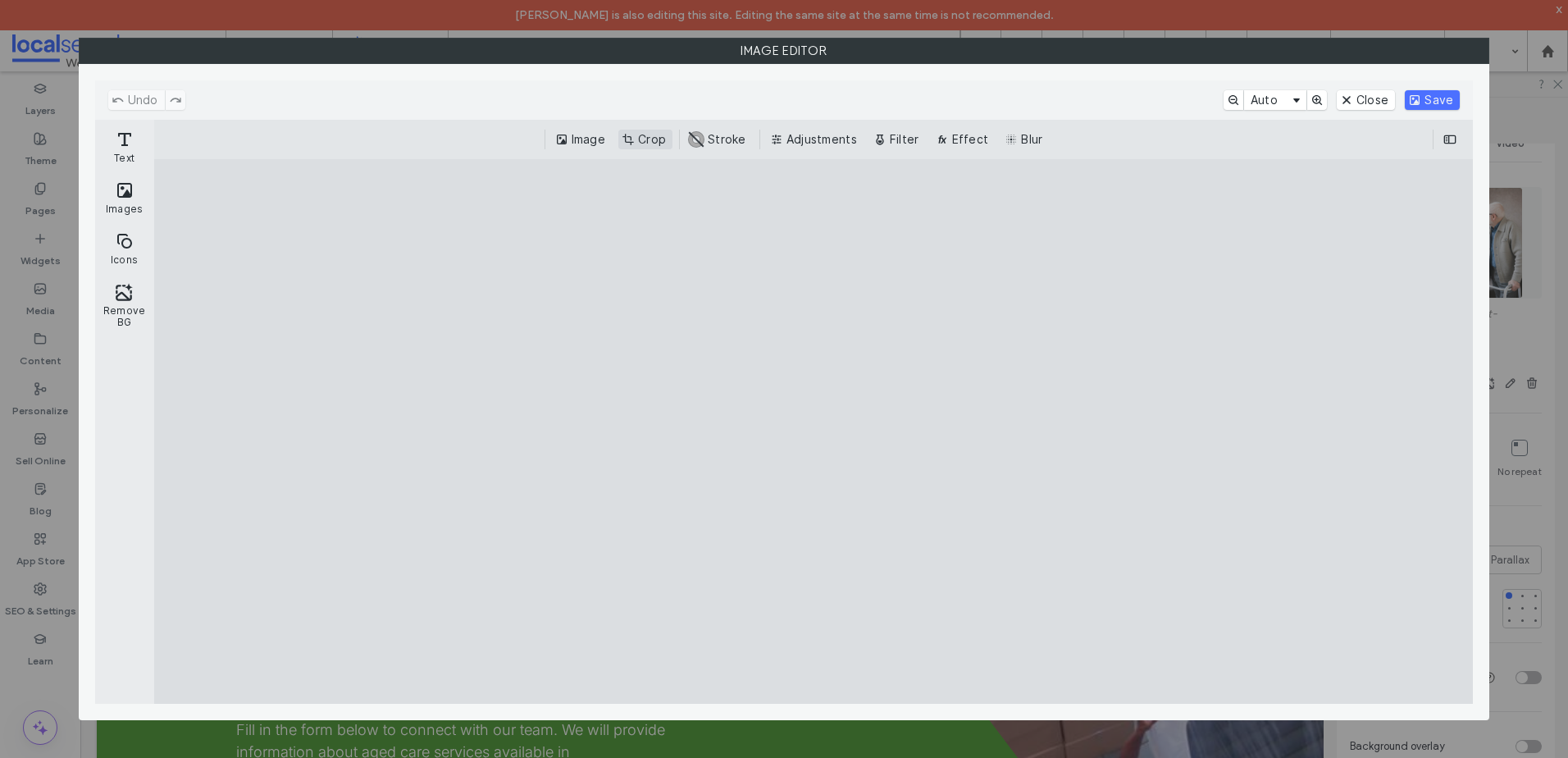
click at [632, 141] on button "Crop" at bounding box center [645, 139] width 54 height 19
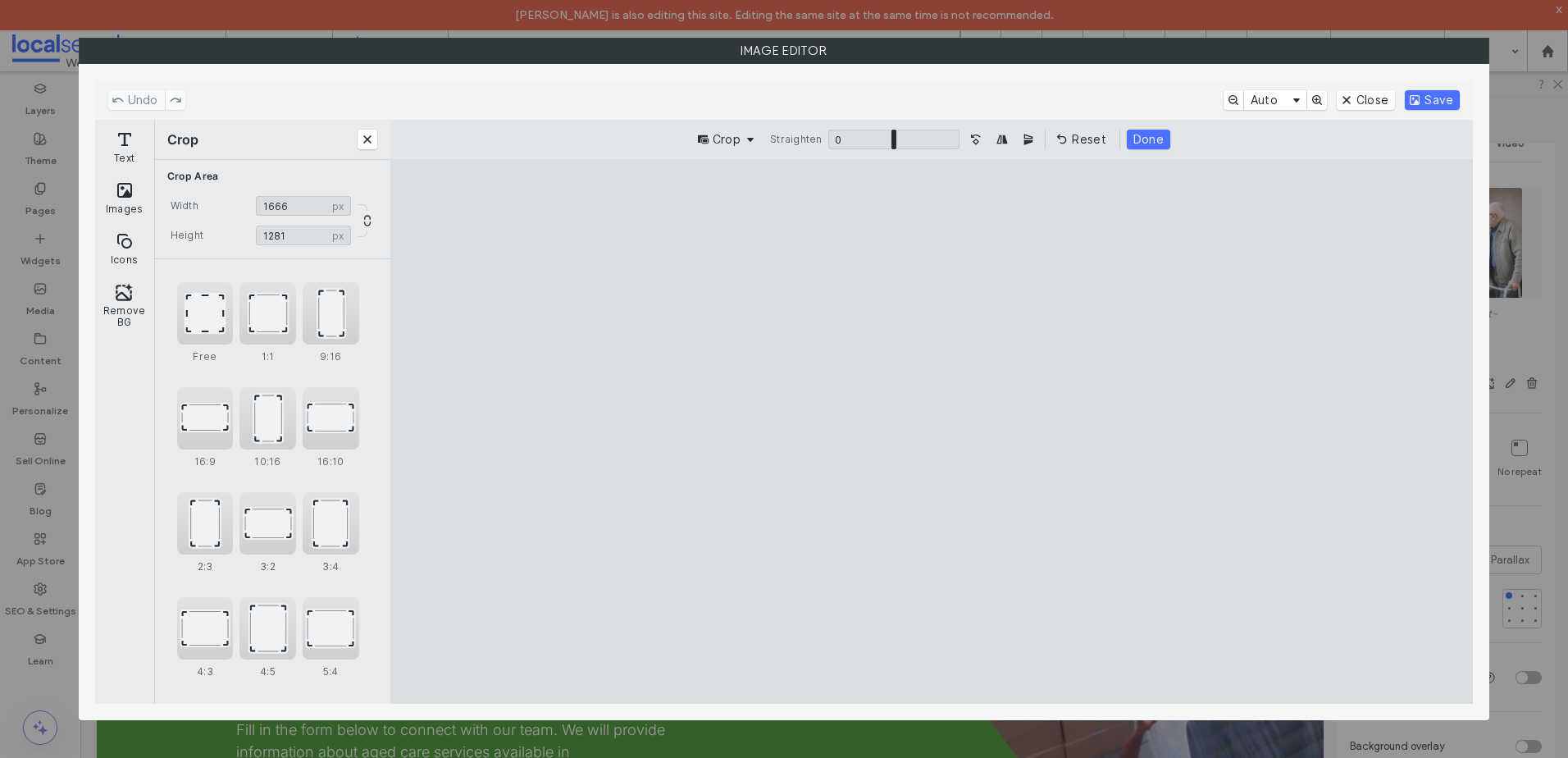
type input "****"
drag, startPoint x: 1237, startPoint y: 219, endPoint x: 1196, endPoint y: 207, distance: 42.7
click at [932, 432] on cesdk-canvas "Editor canvas" at bounding box center [932, 432] width 0 height 0
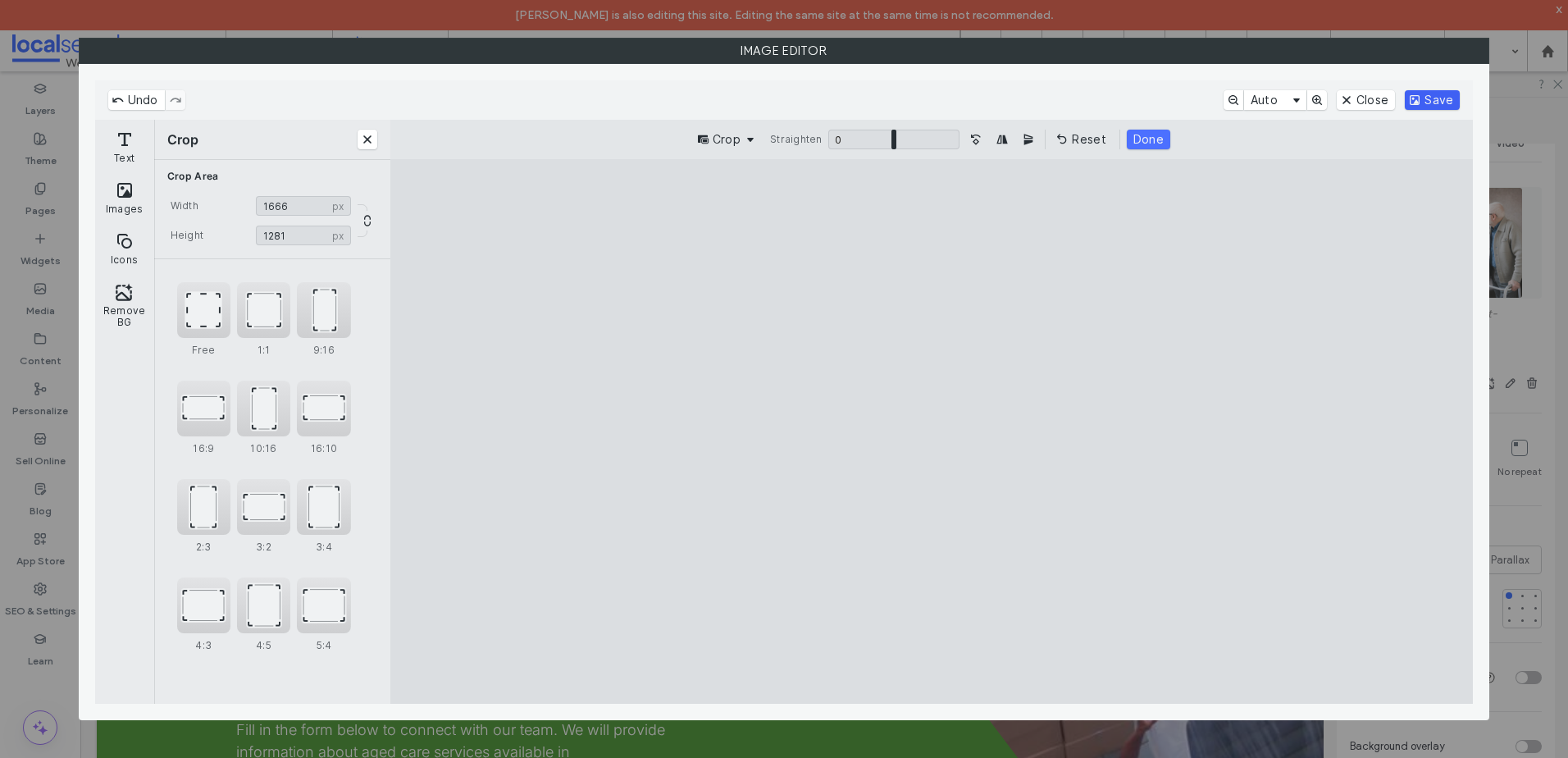
click at [1442, 101] on button "Save" at bounding box center [1432, 99] width 55 height 19
